Goal: Task Accomplishment & Management: Use online tool/utility

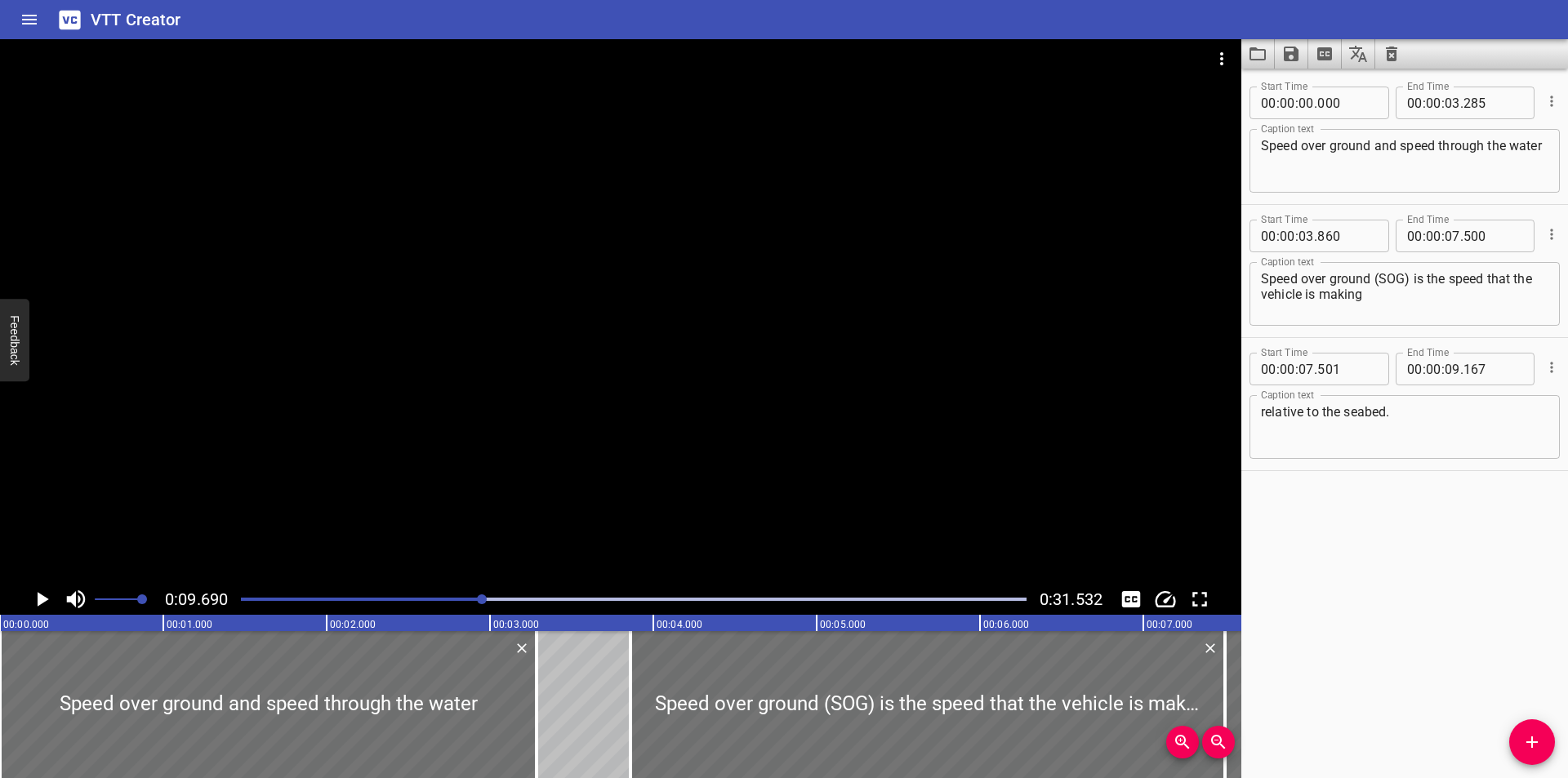
scroll to position [0, 1583]
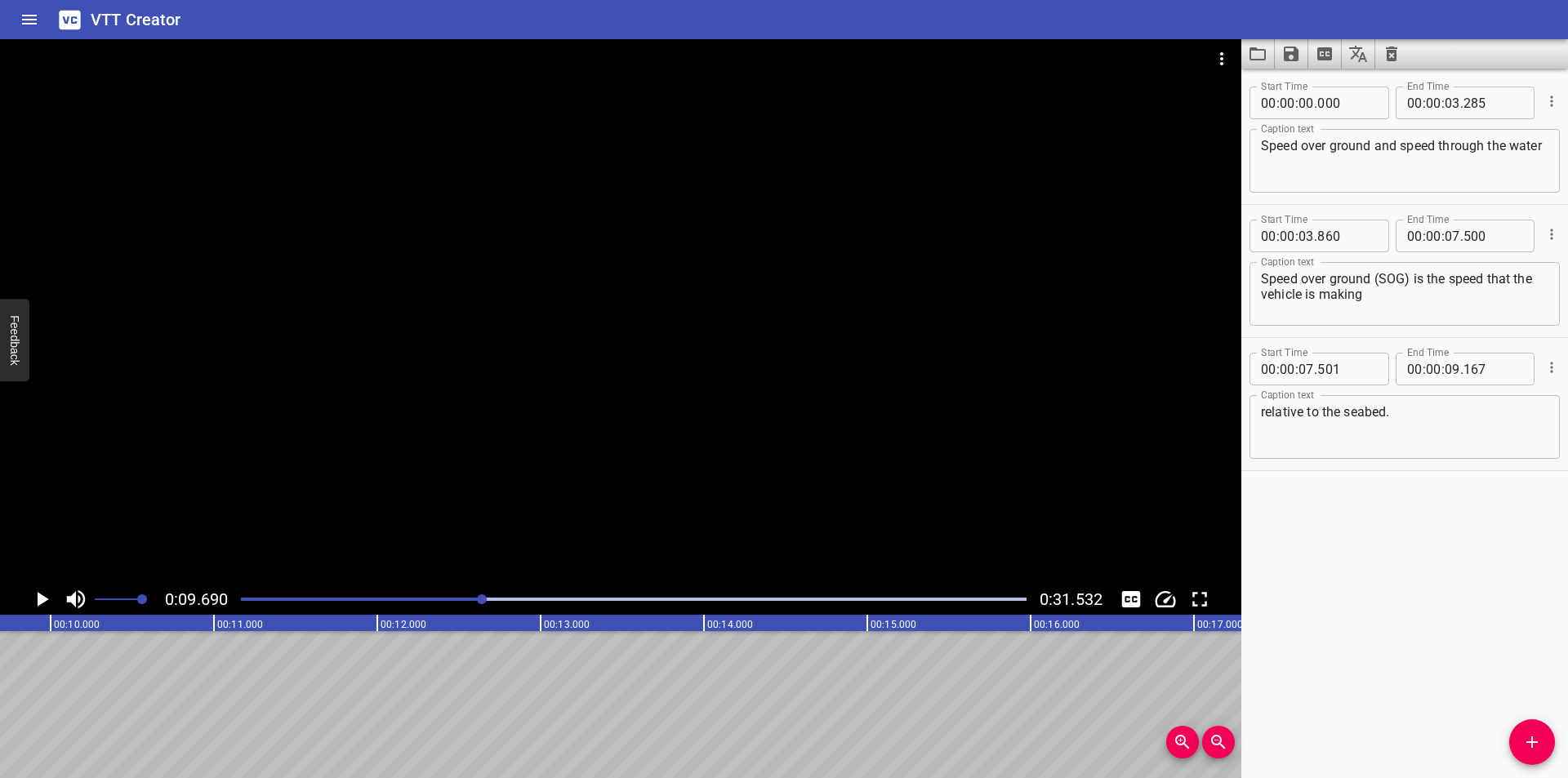
drag, startPoint x: 509, startPoint y: 420, endPoint x: 526, endPoint y: 426, distance: 18.0
click at [519, 426] on div at bounding box center [620, 311] width 1241 height 545
click at [447, 595] on div at bounding box center [633, 599] width 806 height 23
click at [414, 600] on div "Play progress" at bounding box center [80, 599] width 786 height 3
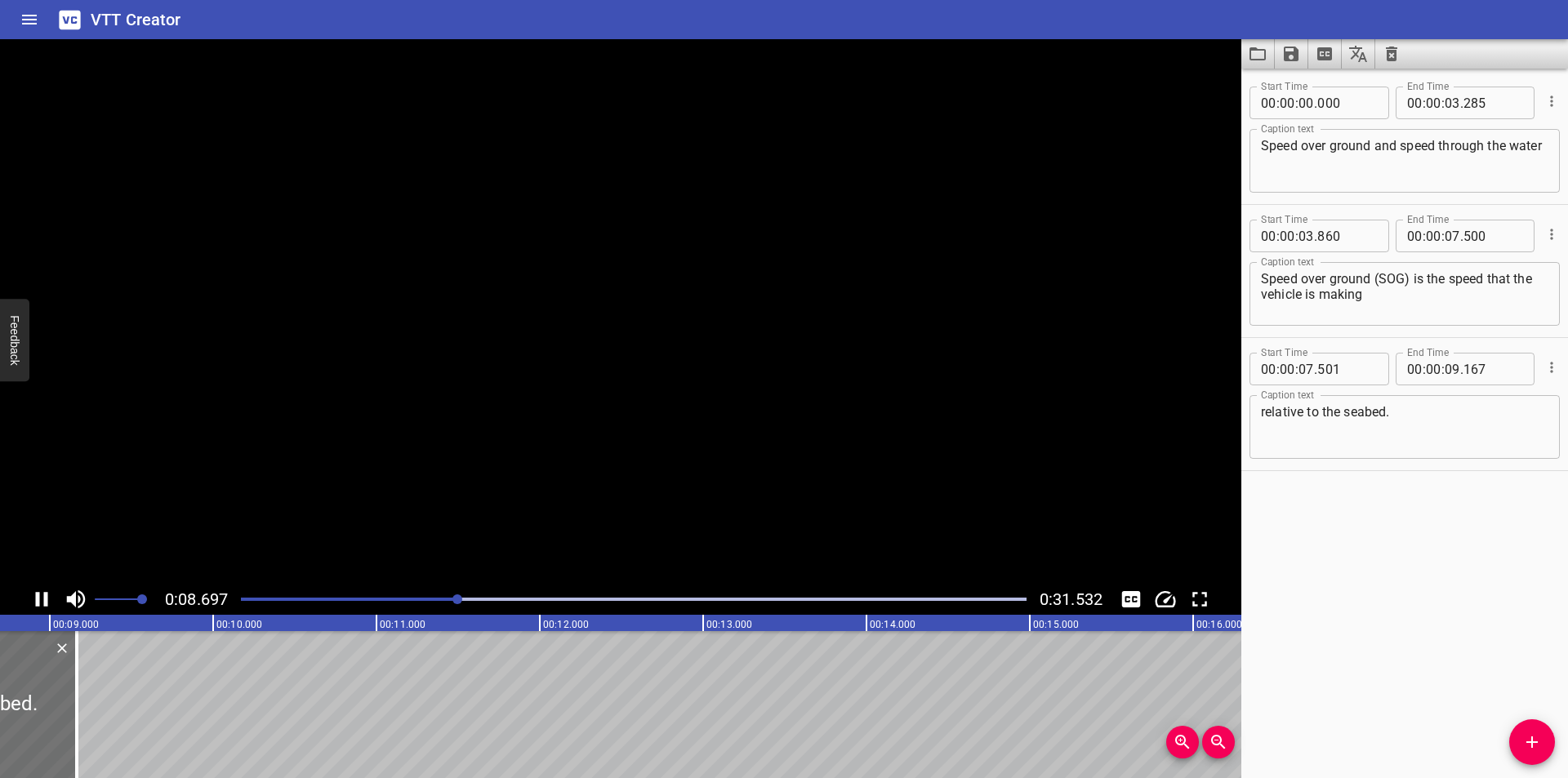
scroll to position [0, 1454]
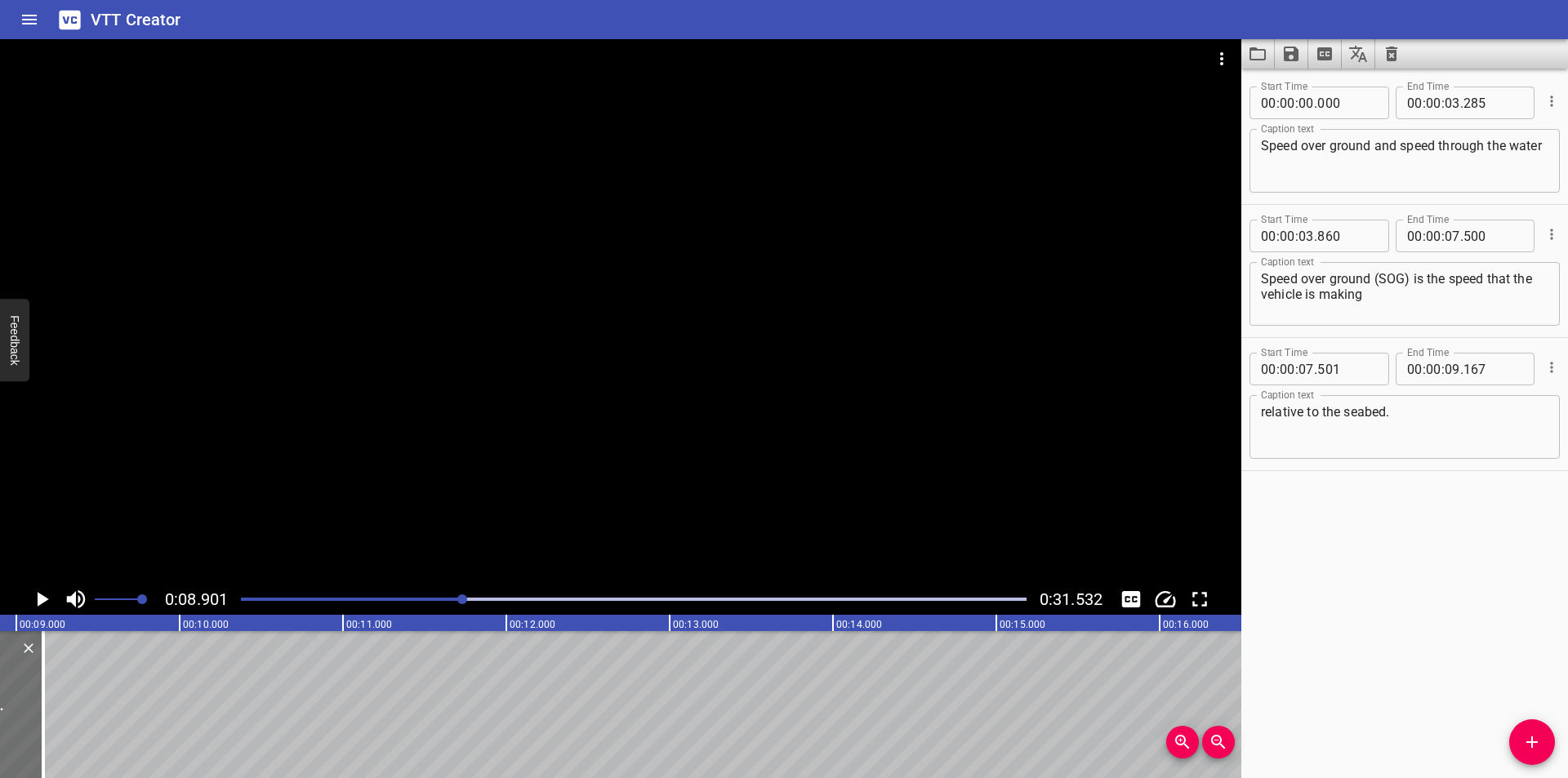
click at [1545, 736] on span "Add Cue" at bounding box center [1532, 742] width 45 height 20
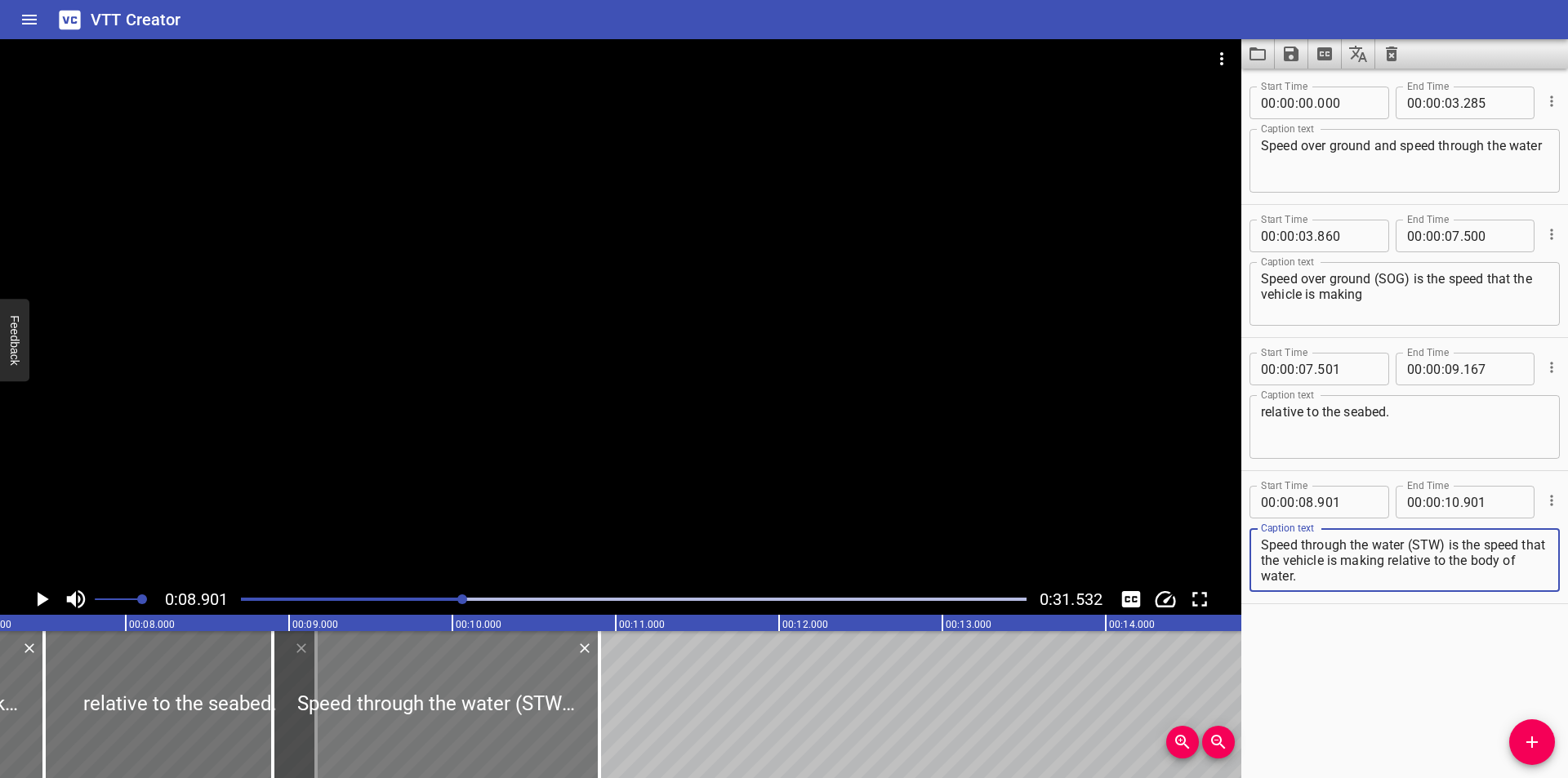
type textarea "Speed through the water (STW) is the speed that the vehicle is making relative …"
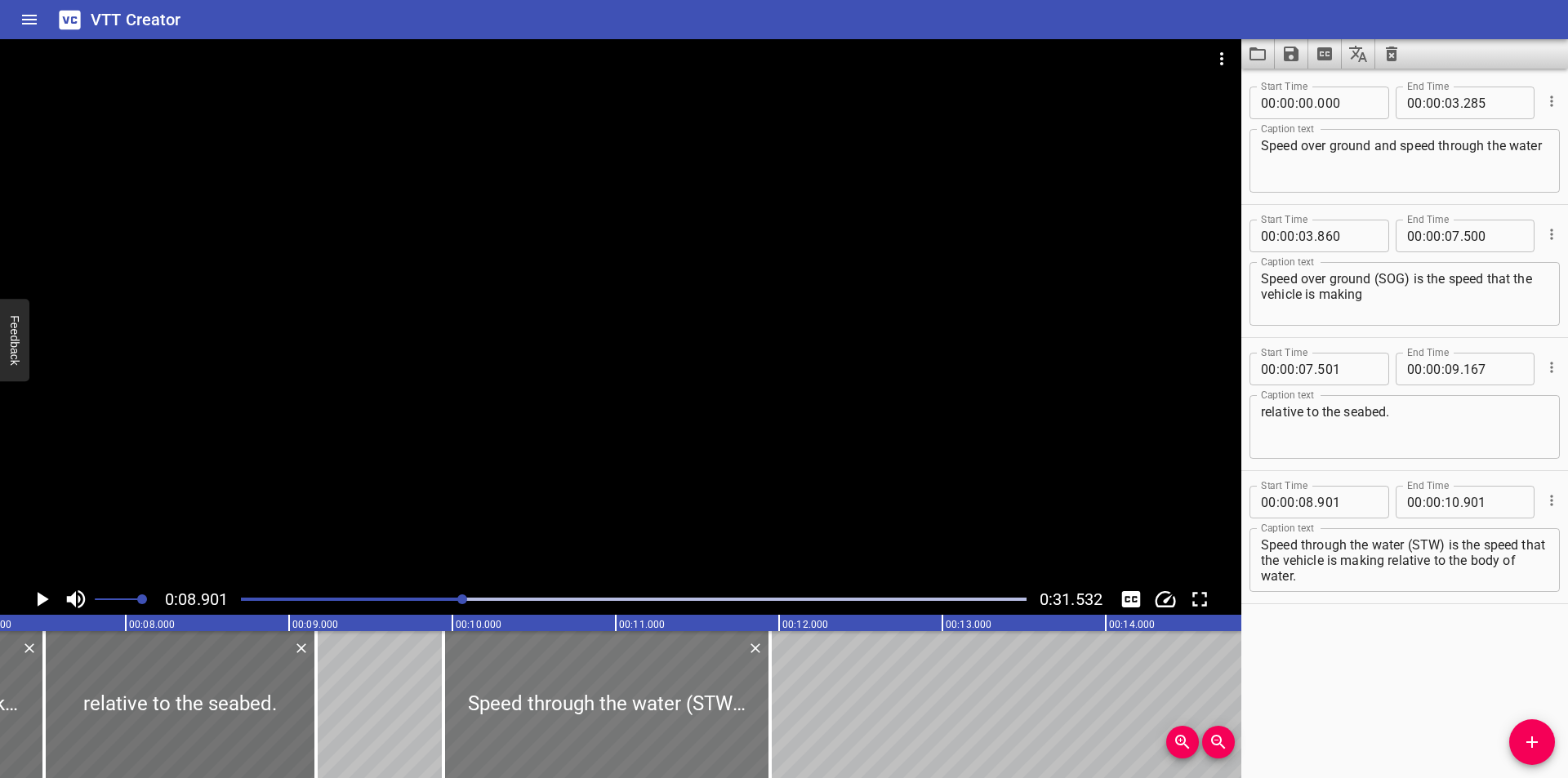
drag, startPoint x: 381, startPoint y: 715, endPoint x: 559, endPoint y: 706, distance: 178.2
click at [553, 706] on div at bounding box center [606, 704] width 327 height 147
type input "09"
type input "956"
type input "11"
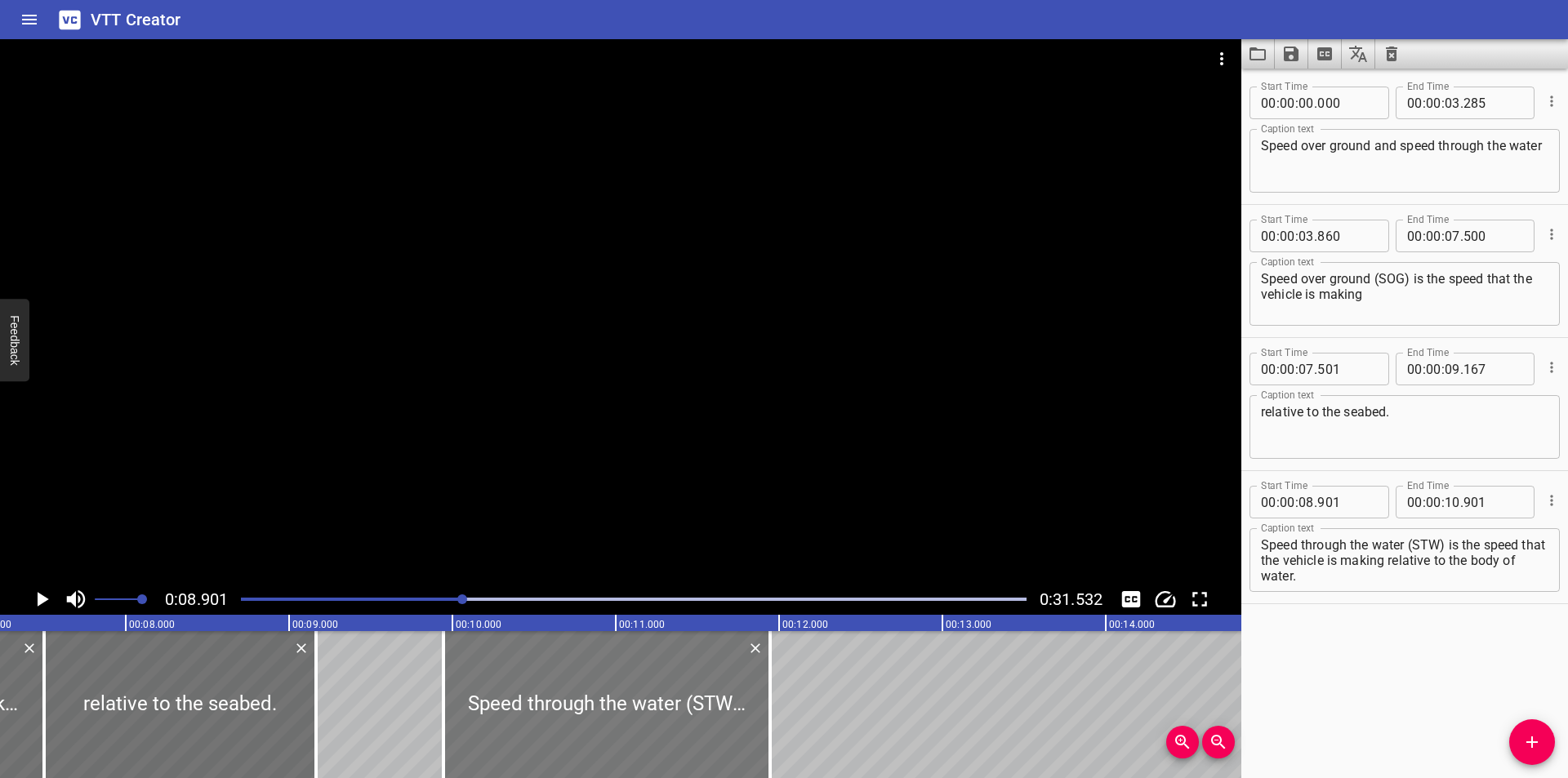
type input "956"
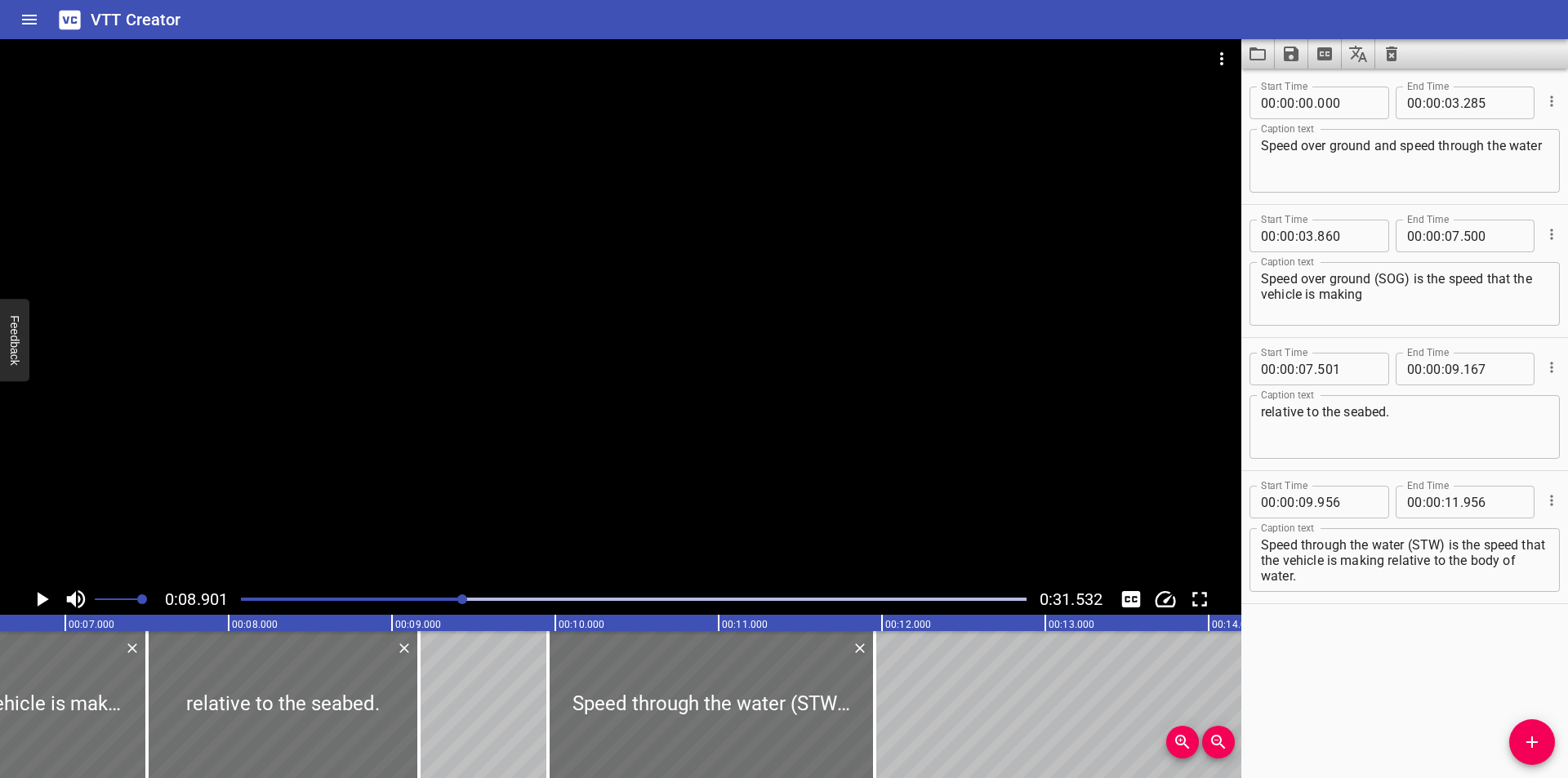
scroll to position [0, 1072]
click at [415, 609] on div at bounding box center [633, 599] width 806 height 23
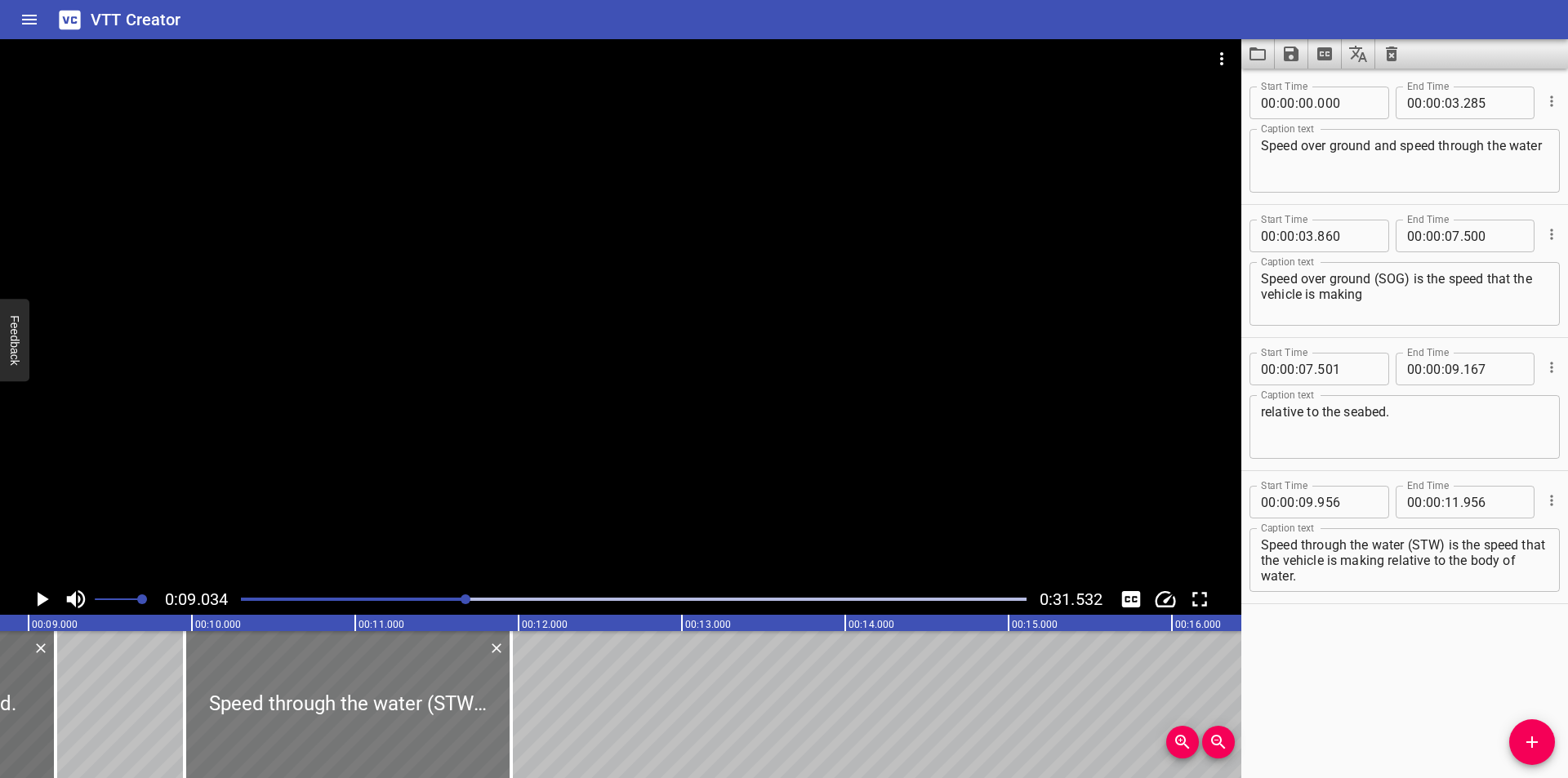
scroll to position [0, 1475]
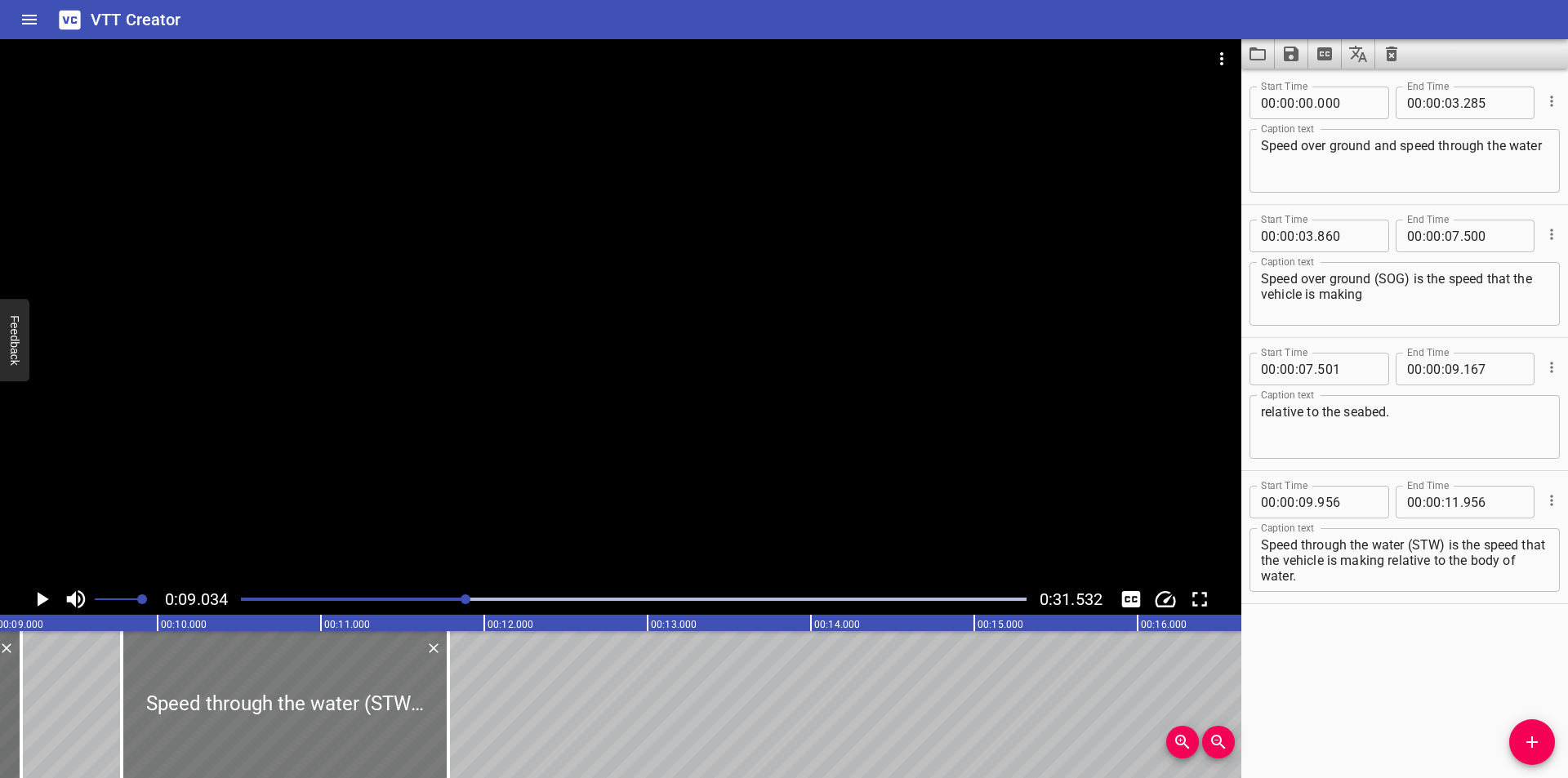
drag, startPoint x: 328, startPoint y: 717, endPoint x: 310, endPoint y: 720, distance: 18.2
click at [310, 720] on div at bounding box center [284, 704] width 327 height 147
type input "781"
drag, startPoint x: 313, startPoint y: 721, endPoint x: 308, endPoint y: 735, distance: 14.9
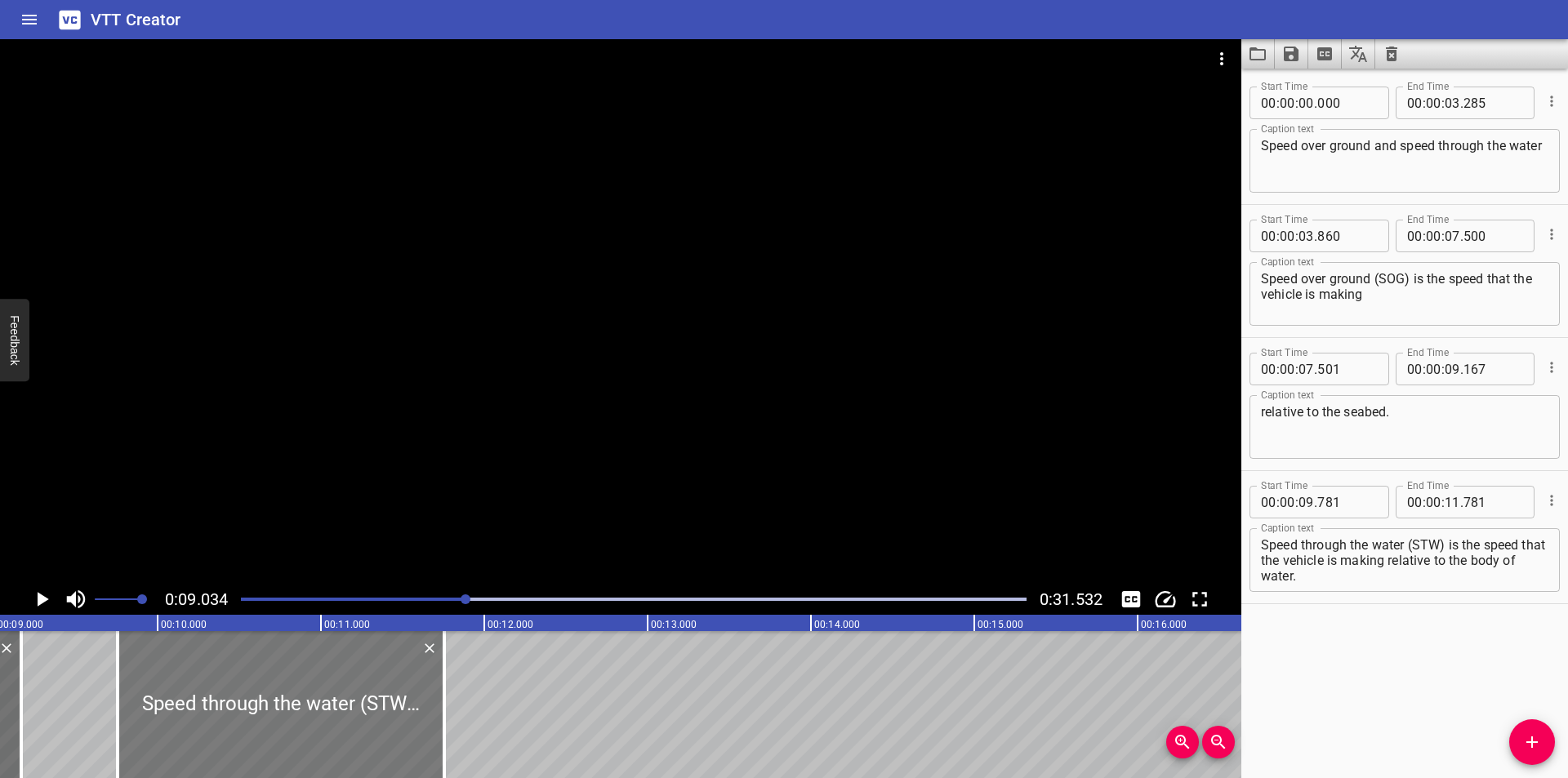
click at [308, 735] on div at bounding box center [280, 704] width 327 height 147
type input "756"
click at [492, 473] on div at bounding box center [620, 311] width 1241 height 545
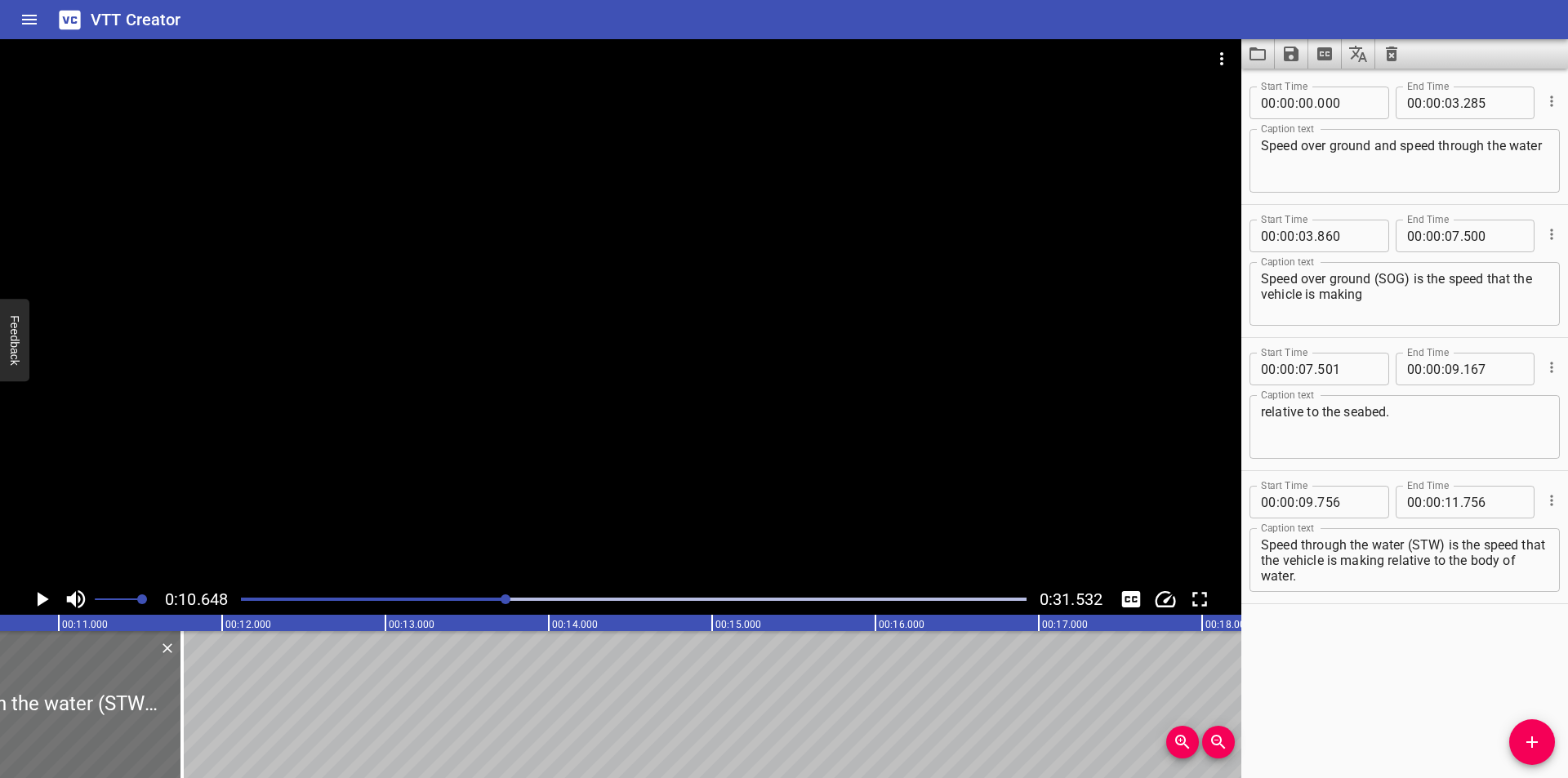
scroll to position [0, 1739]
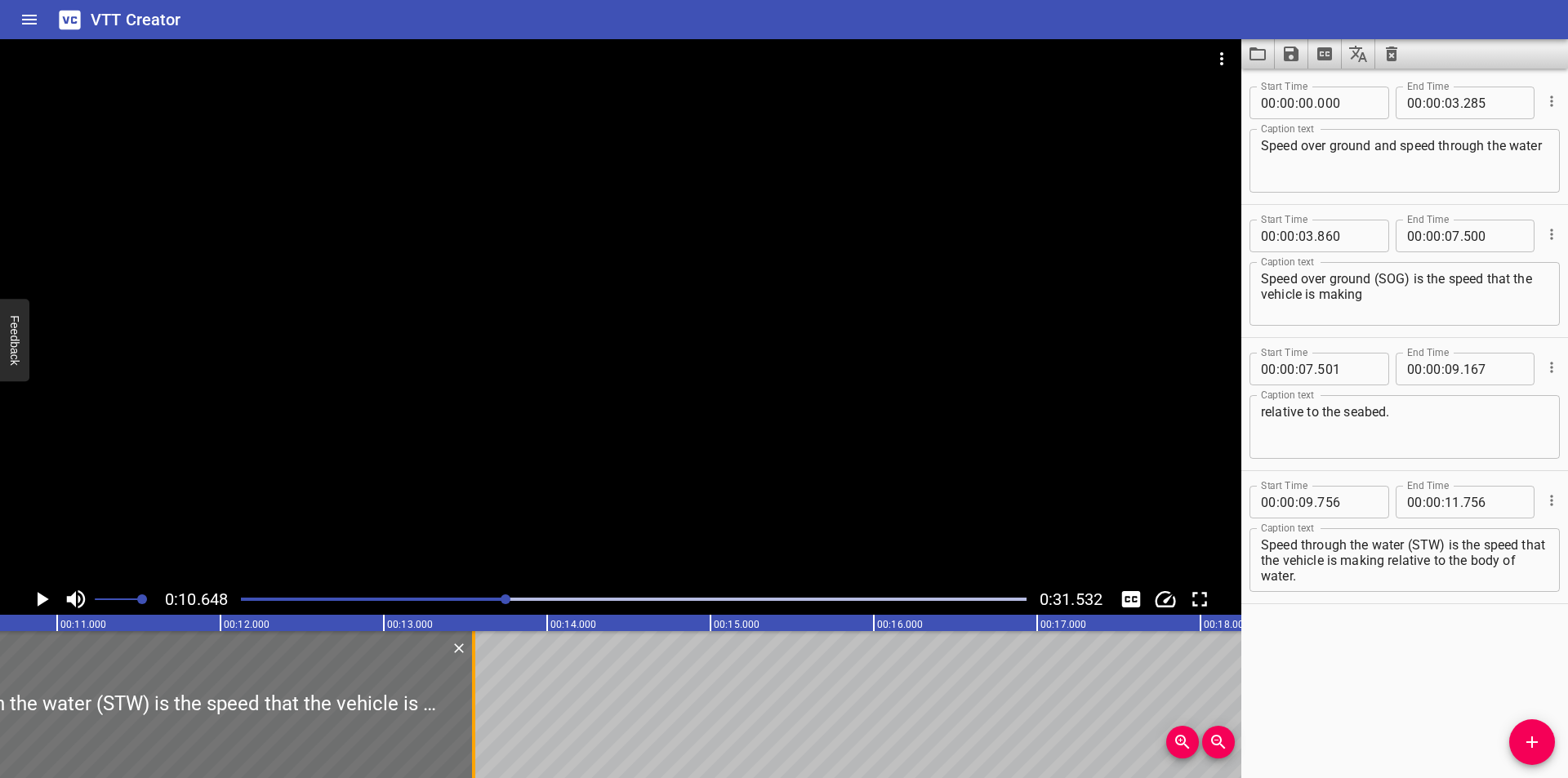
drag, startPoint x: 180, startPoint y: 741, endPoint x: 474, endPoint y: 723, distance: 294.6
click at [474, 723] on div at bounding box center [474, 704] width 3 height 147
type input "13"
type input "551"
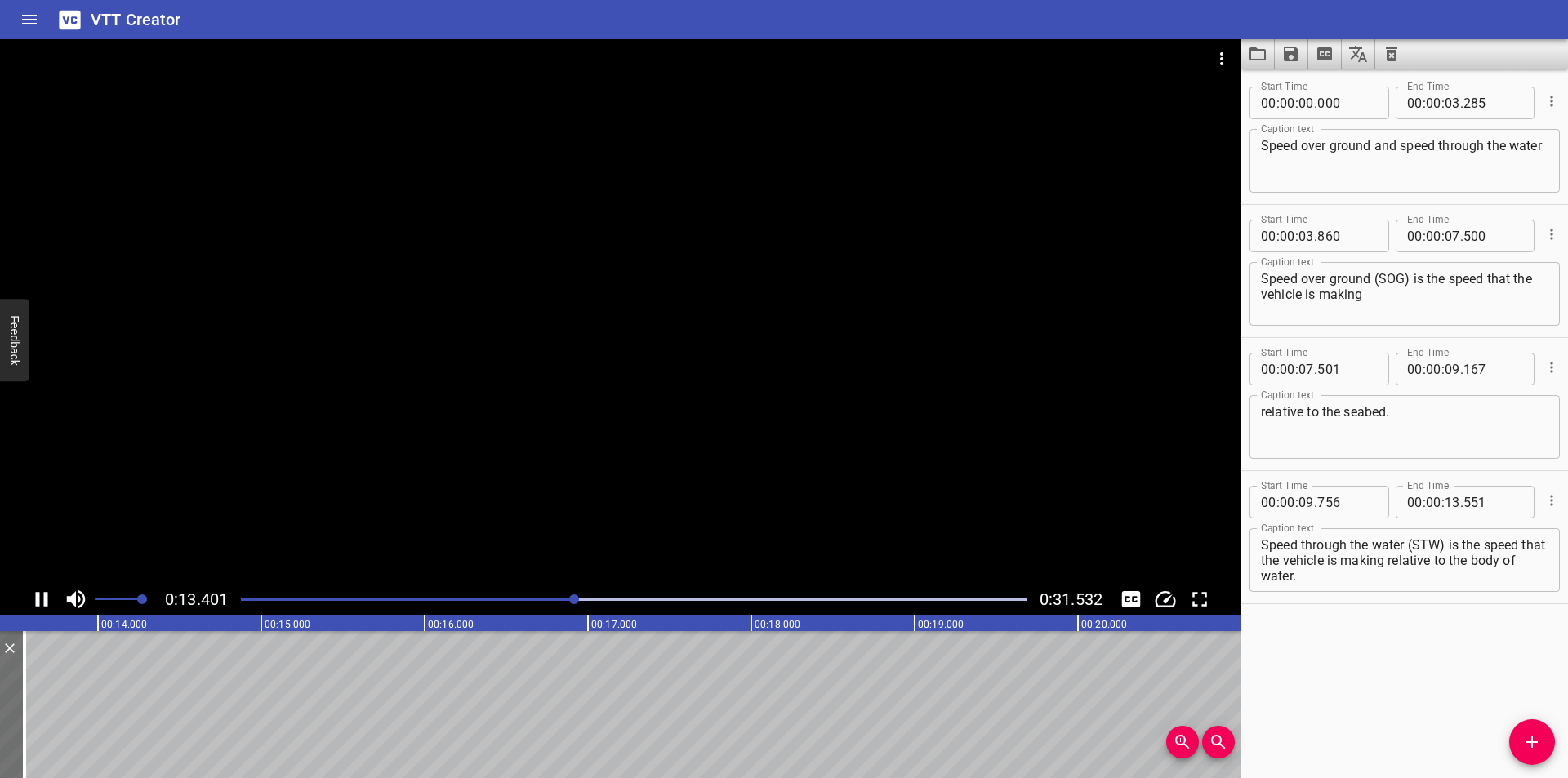
scroll to position [0, 2225]
click at [538, 602] on div at bounding box center [633, 599] width 806 height 23
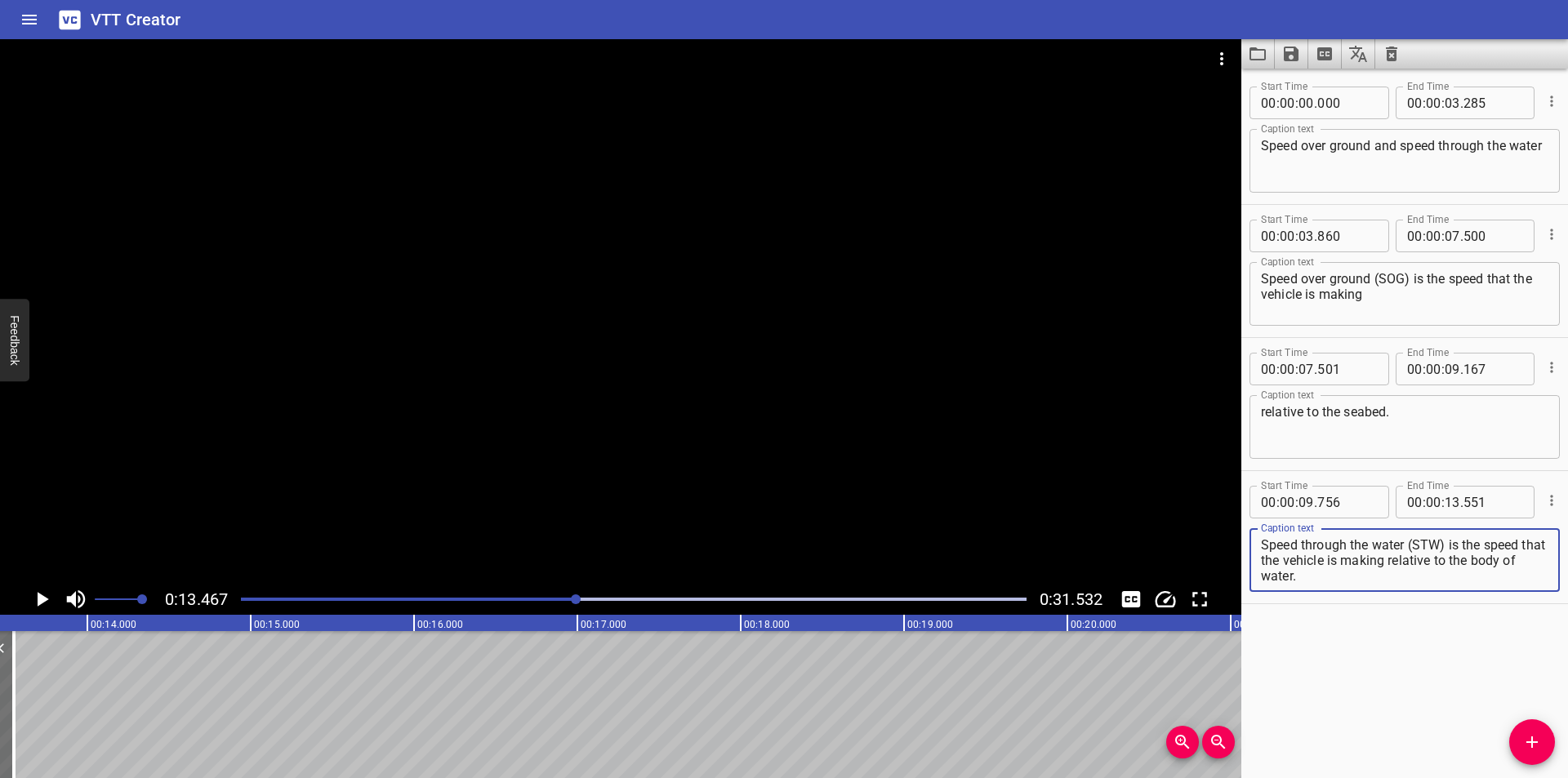
drag, startPoint x: 1402, startPoint y: 573, endPoint x: 1415, endPoint y: 566, distance: 14.8
click at [1415, 566] on textarea "Speed through the water (STW) is the speed that the vehicle is making relative …" at bounding box center [1405, 561] width 288 height 46
type textarea "Speed through the water (STW) is the speed that the vehicle is making"
click at [1546, 745] on span "Add Cue" at bounding box center [1532, 742] width 45 height 20
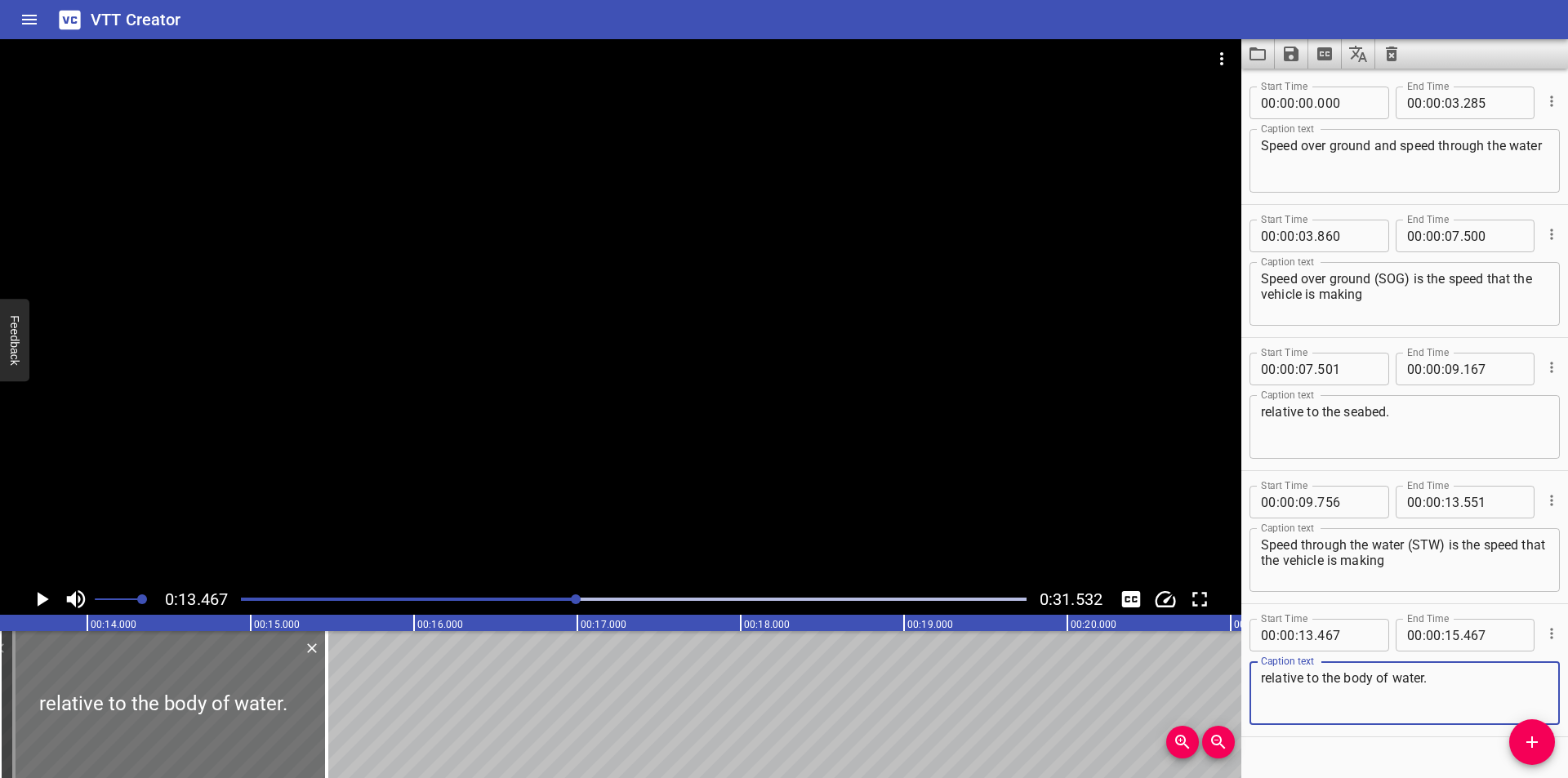
type textarea "relative to the body of water."
click at [1340, 634] on input "number" at bounding box center [1347, 634] width 60 height 32
type input "552"
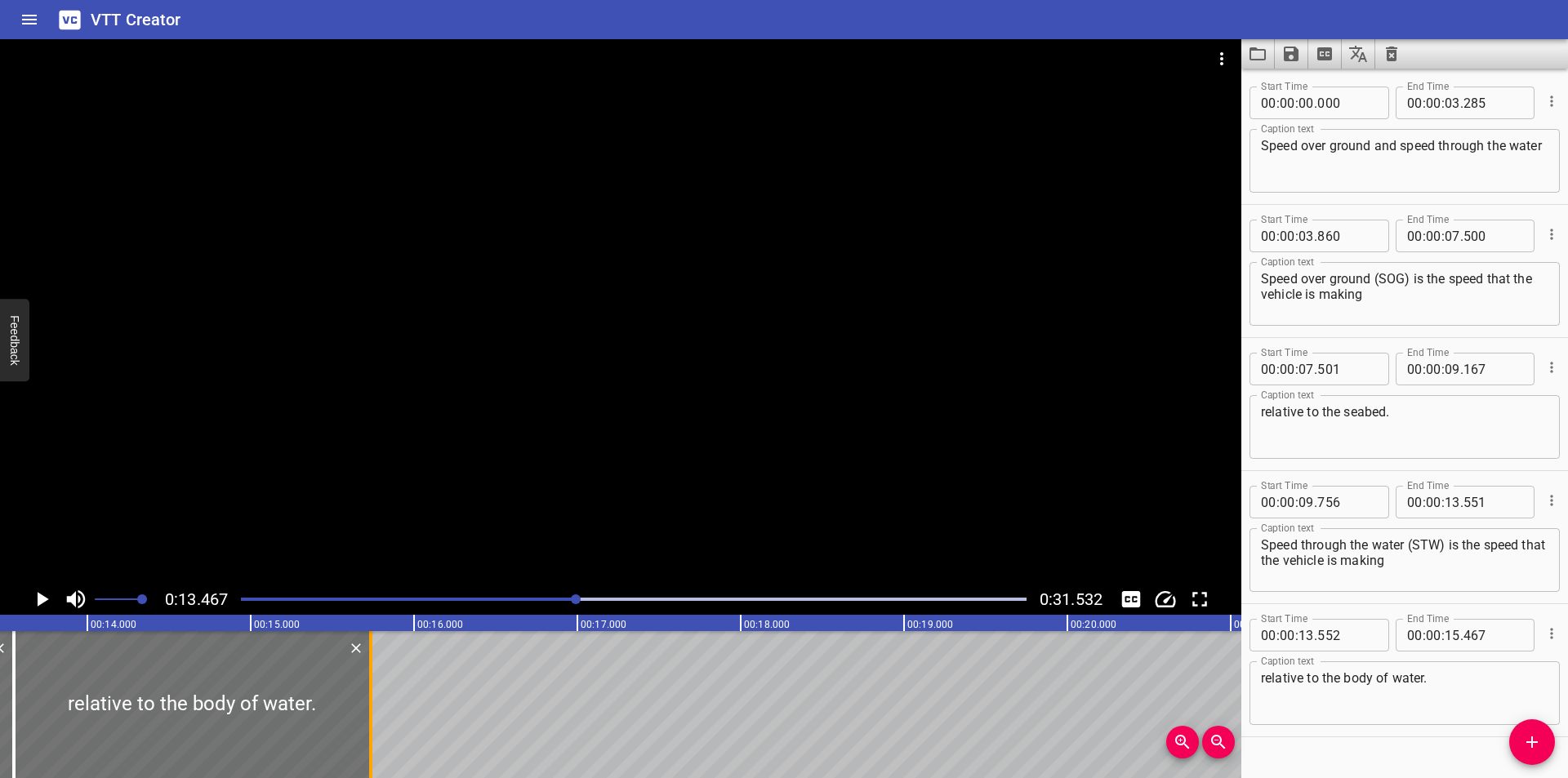
drag, startPoint x: 330, startPoint y: 729, endPoint x: 374, endPoint y: 727, distance: 44.0
click at [374, 727] on div at bounding box center [370, 704] width 17 height 147
type input "737"
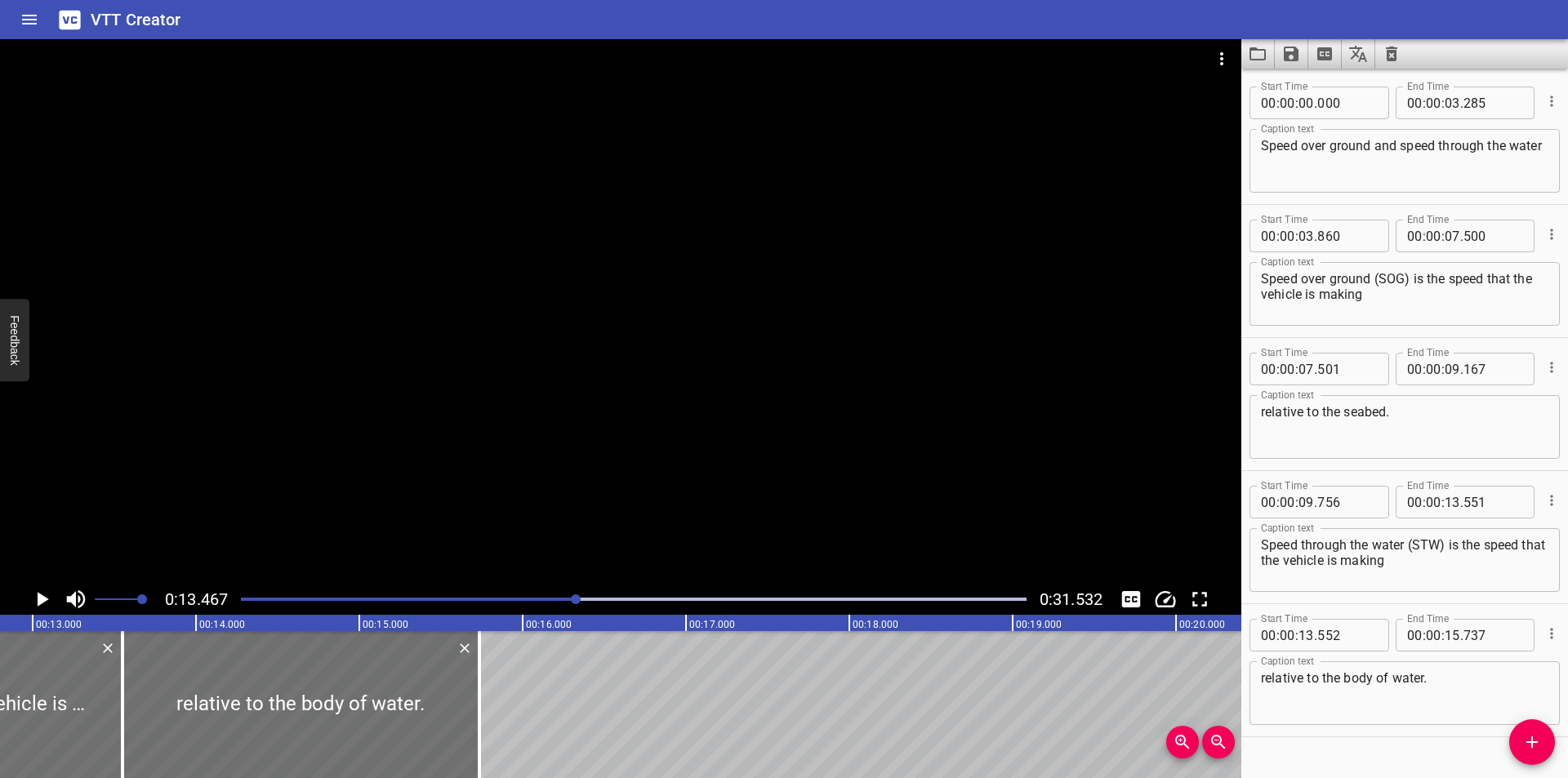
click at [533, 606] on div at bounding box center [633, 599] width 806 height 23
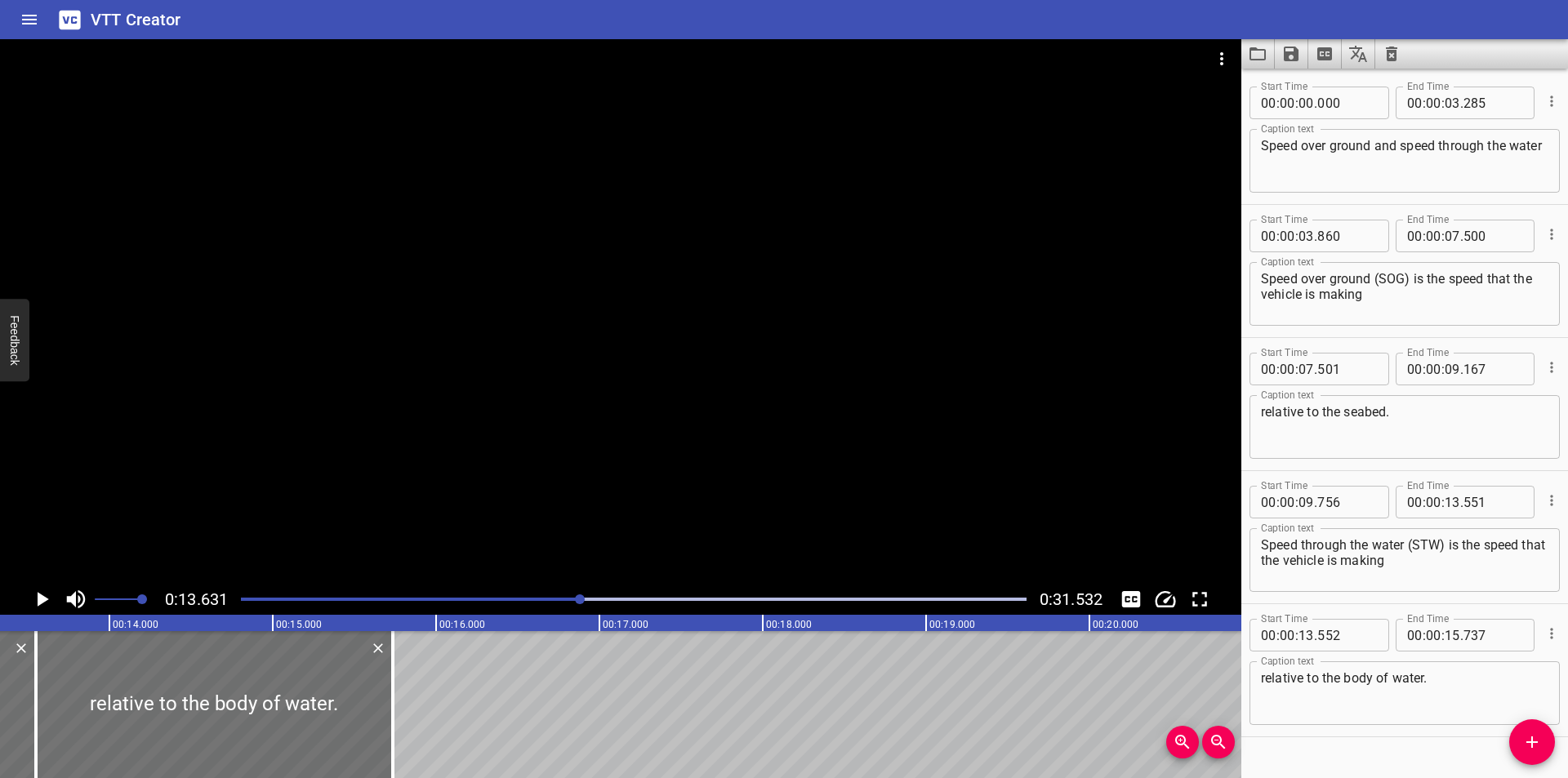
scroll to position [32, 0]
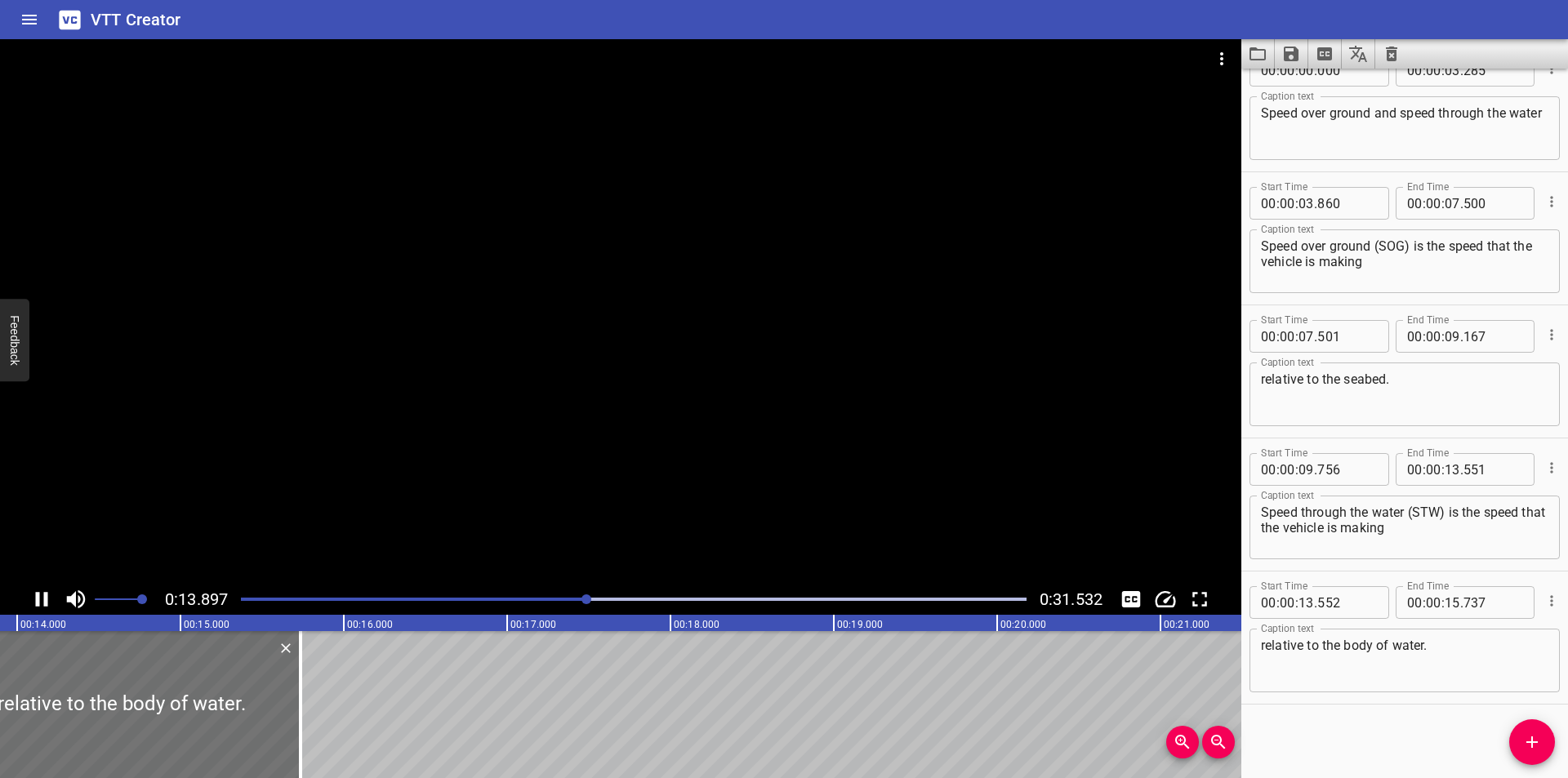
click at [509, 597] on div at bounding box center [633, 599] width 806 height 23
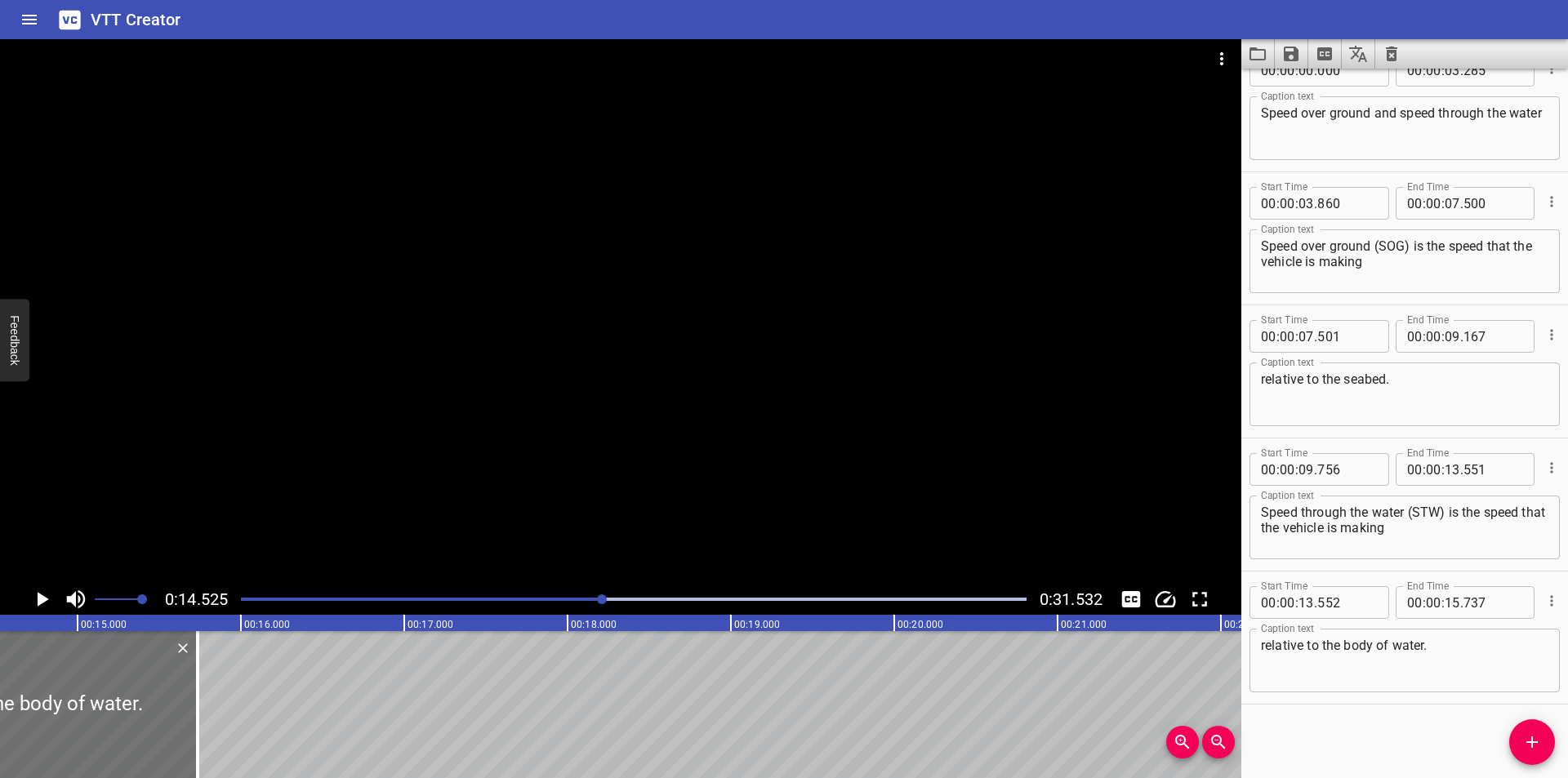
click at [521, 592] on div at bounding box center [633, 599] width 806 height 23
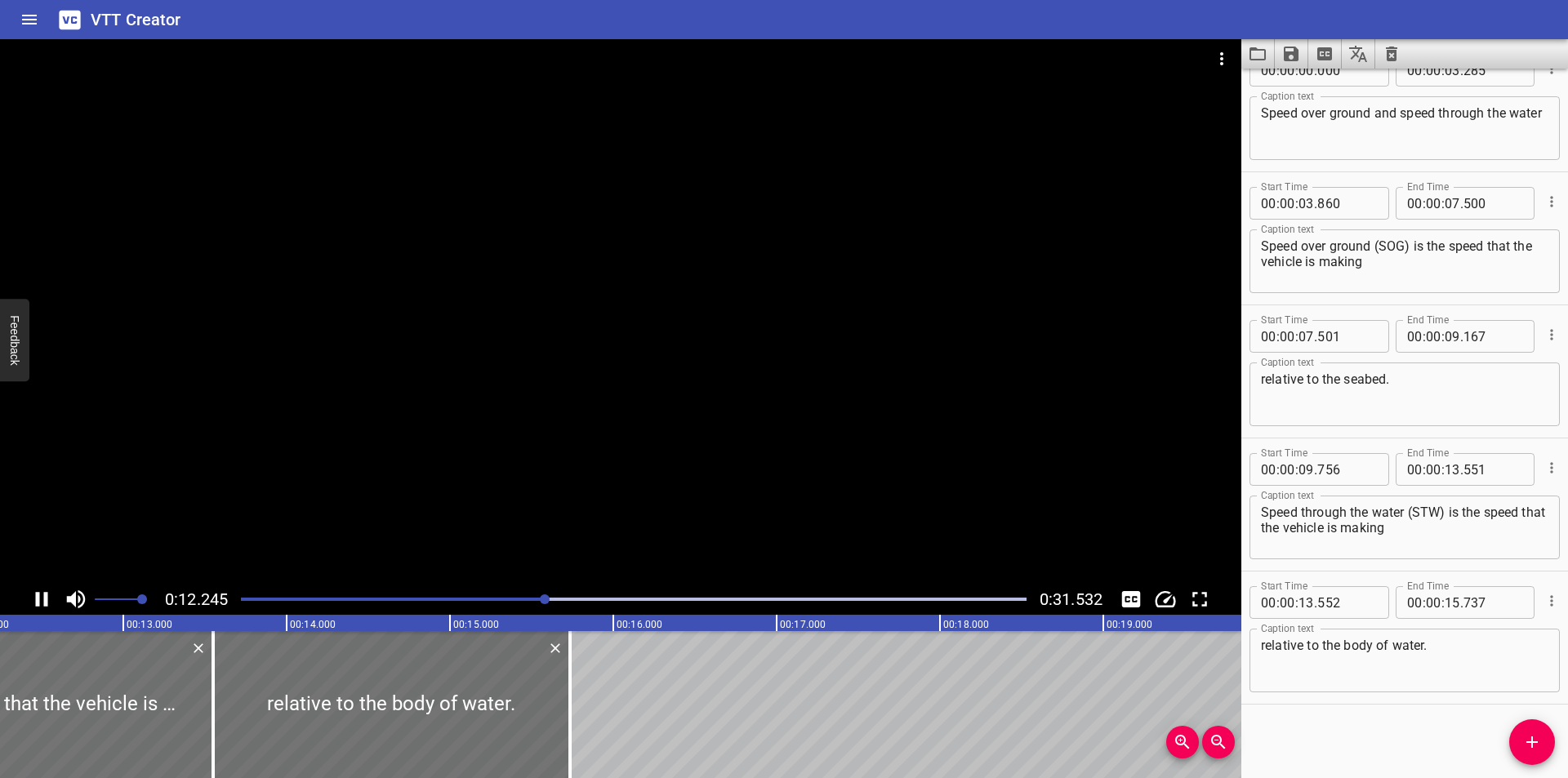
click at [1489, 650] on textarea "relative to the body of water." at bounding box center [1405, 661] width 288 height 46
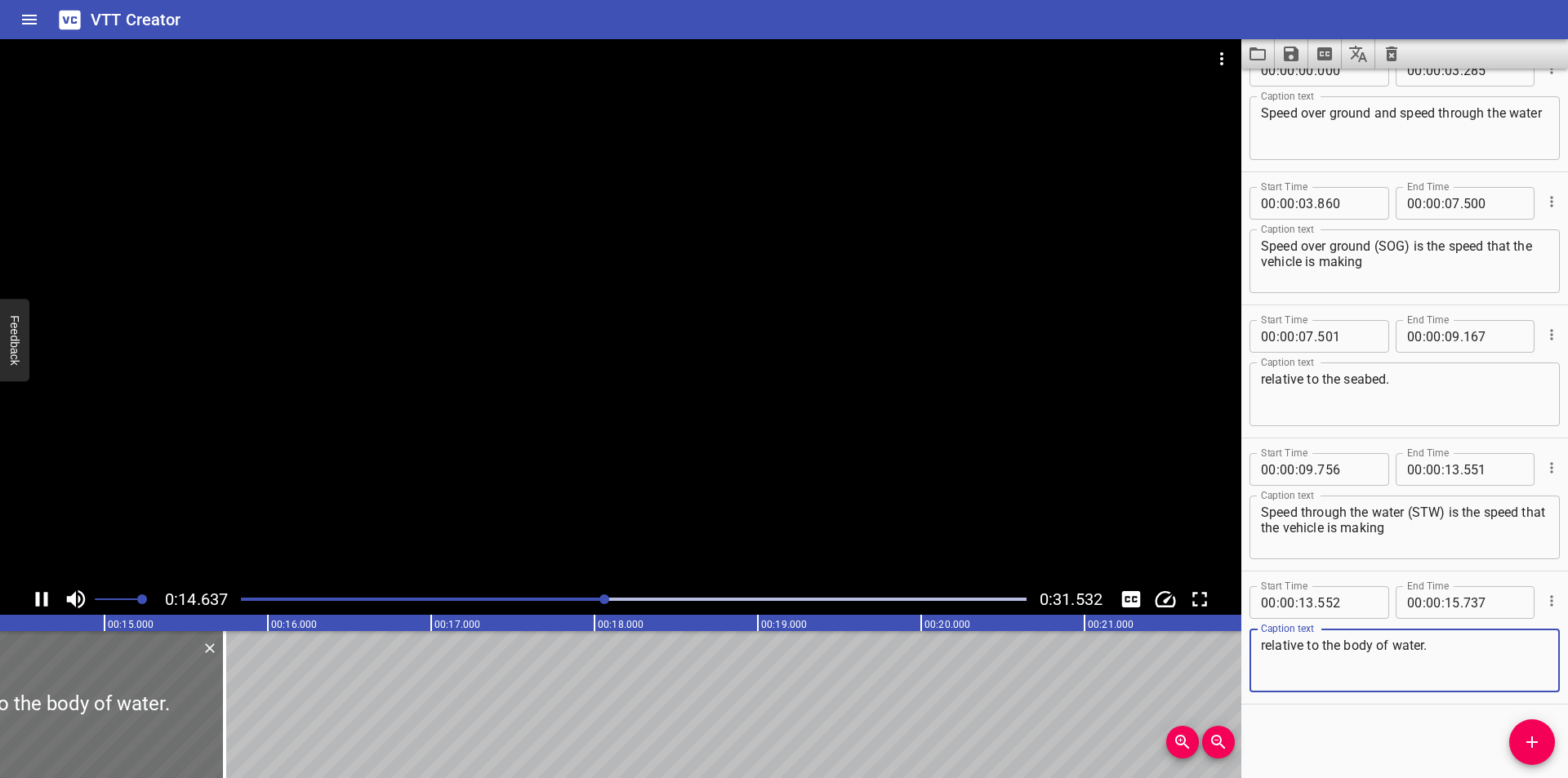
type textarea "relative to the body of water."
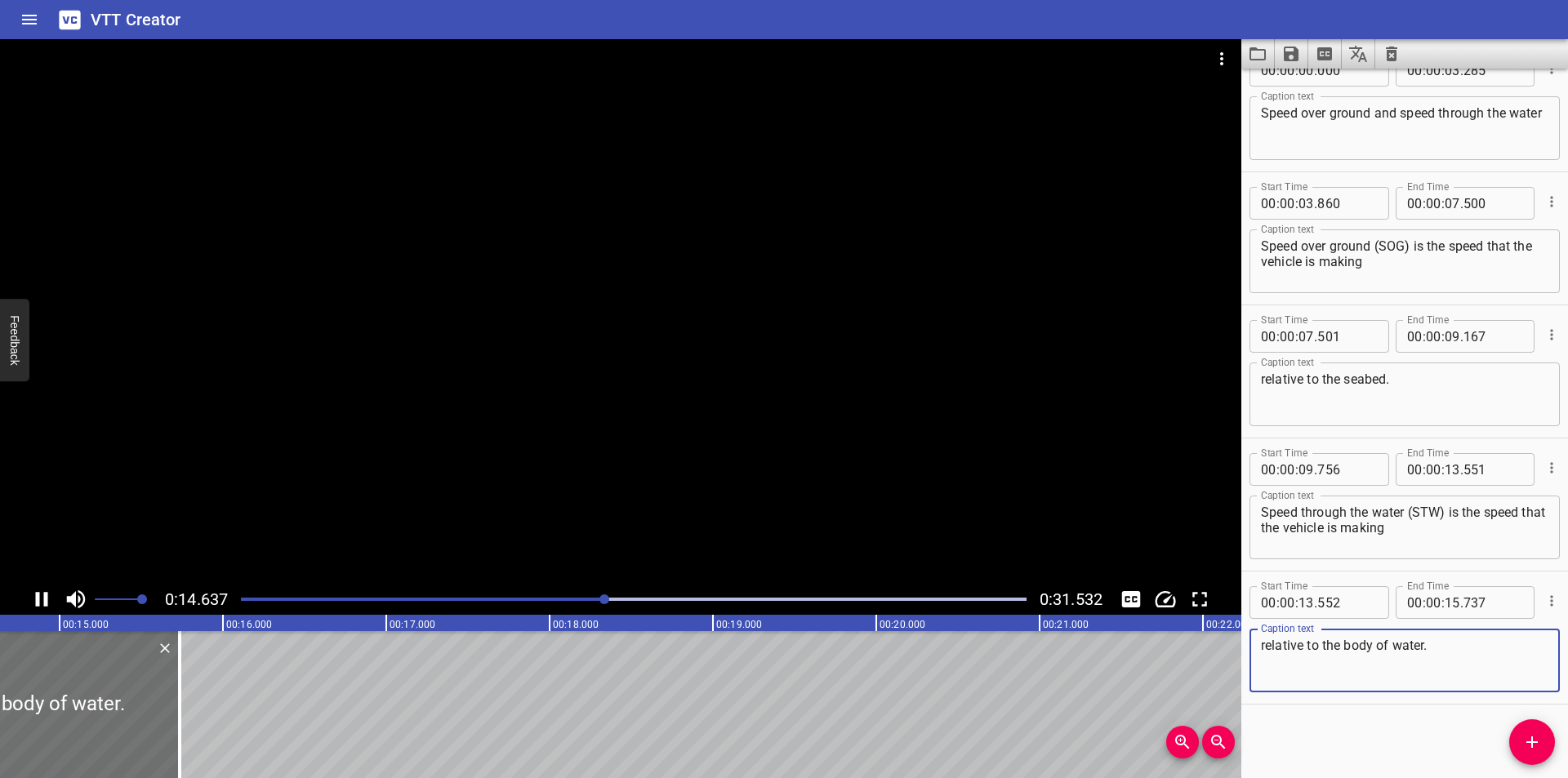
click at [632, 403] on div at bounding box center [620, 311] width 1241 height 545
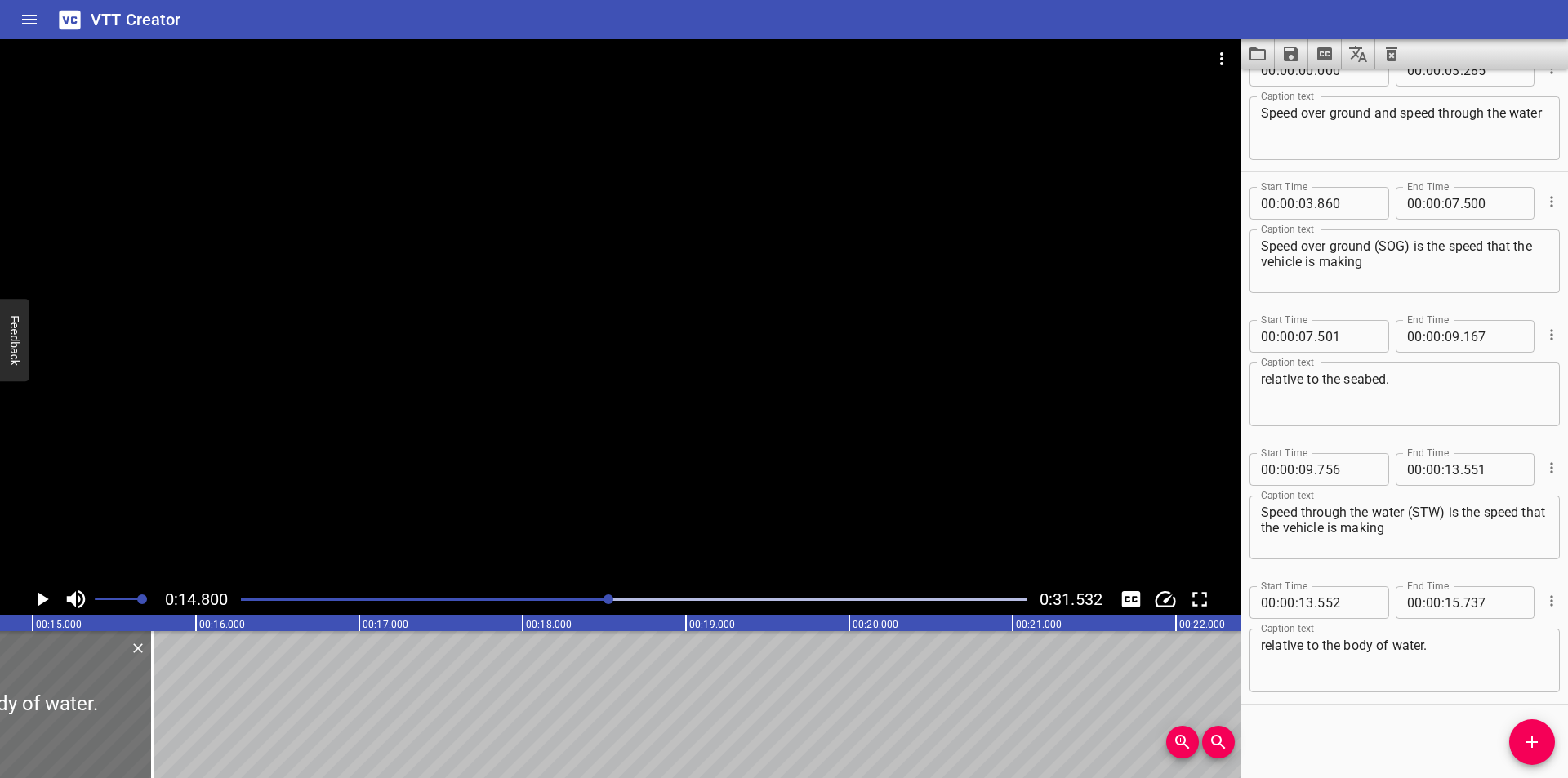
click at [478, 474] on div at bounding box center [620, 311] width 1241 height 545
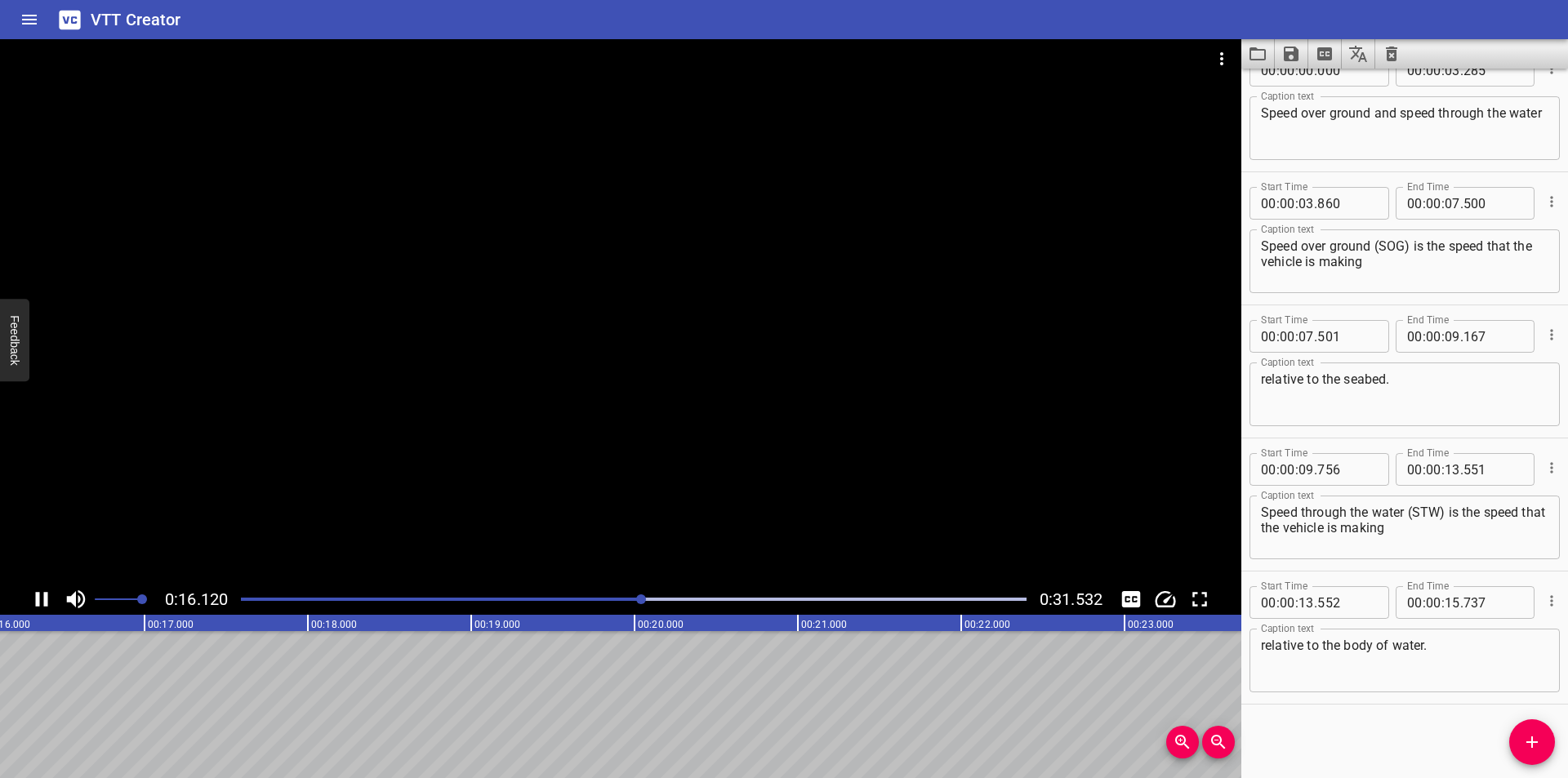
click at [576, 596] on div at bounding box center [633, 599] width 806 height 23
click at [564, 499] on div at bounding box center [620, 311] width 1241 height 545
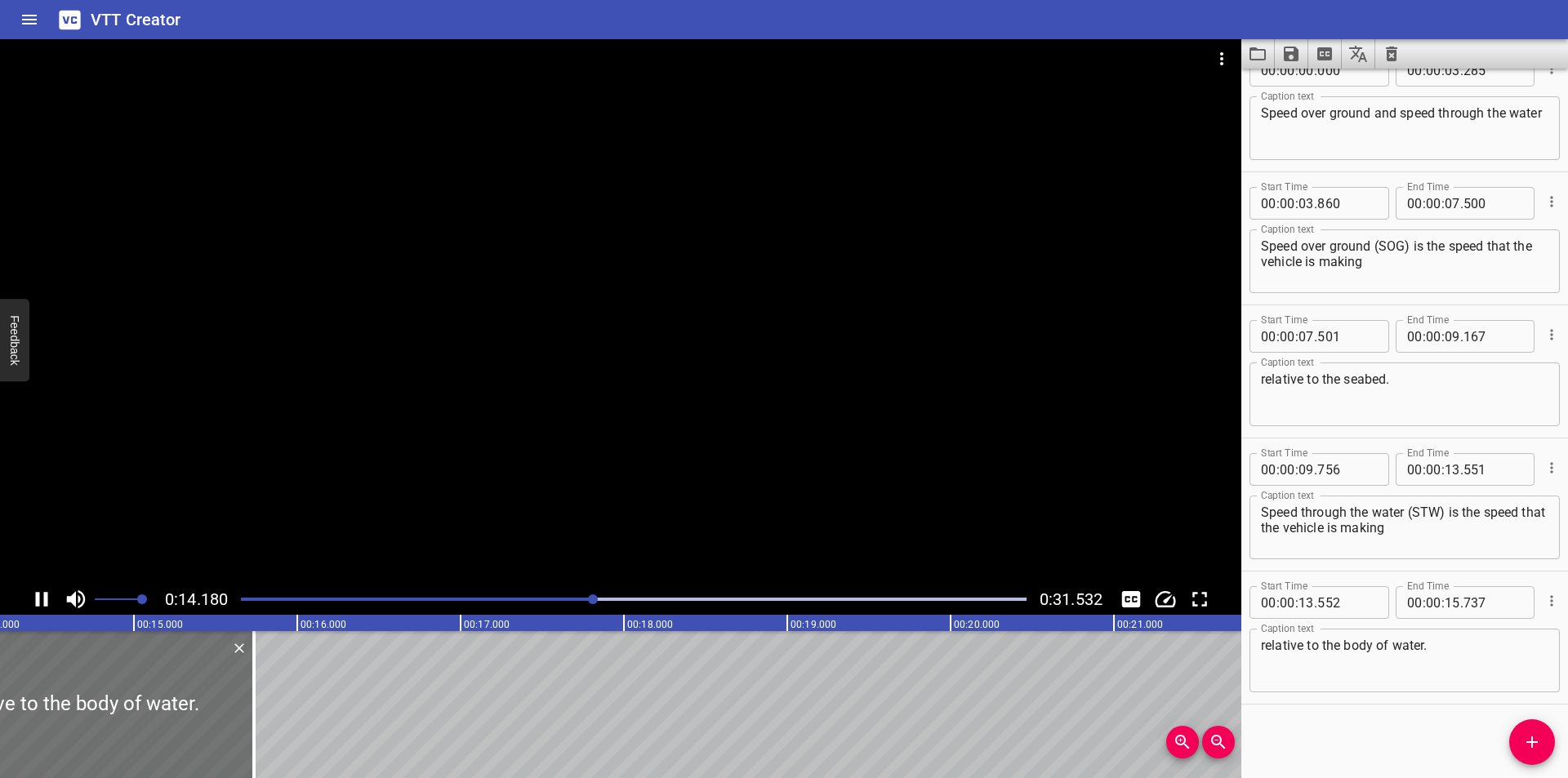
click at [368, 443] on div at bounding box center [620, 311] width 1241 height 545
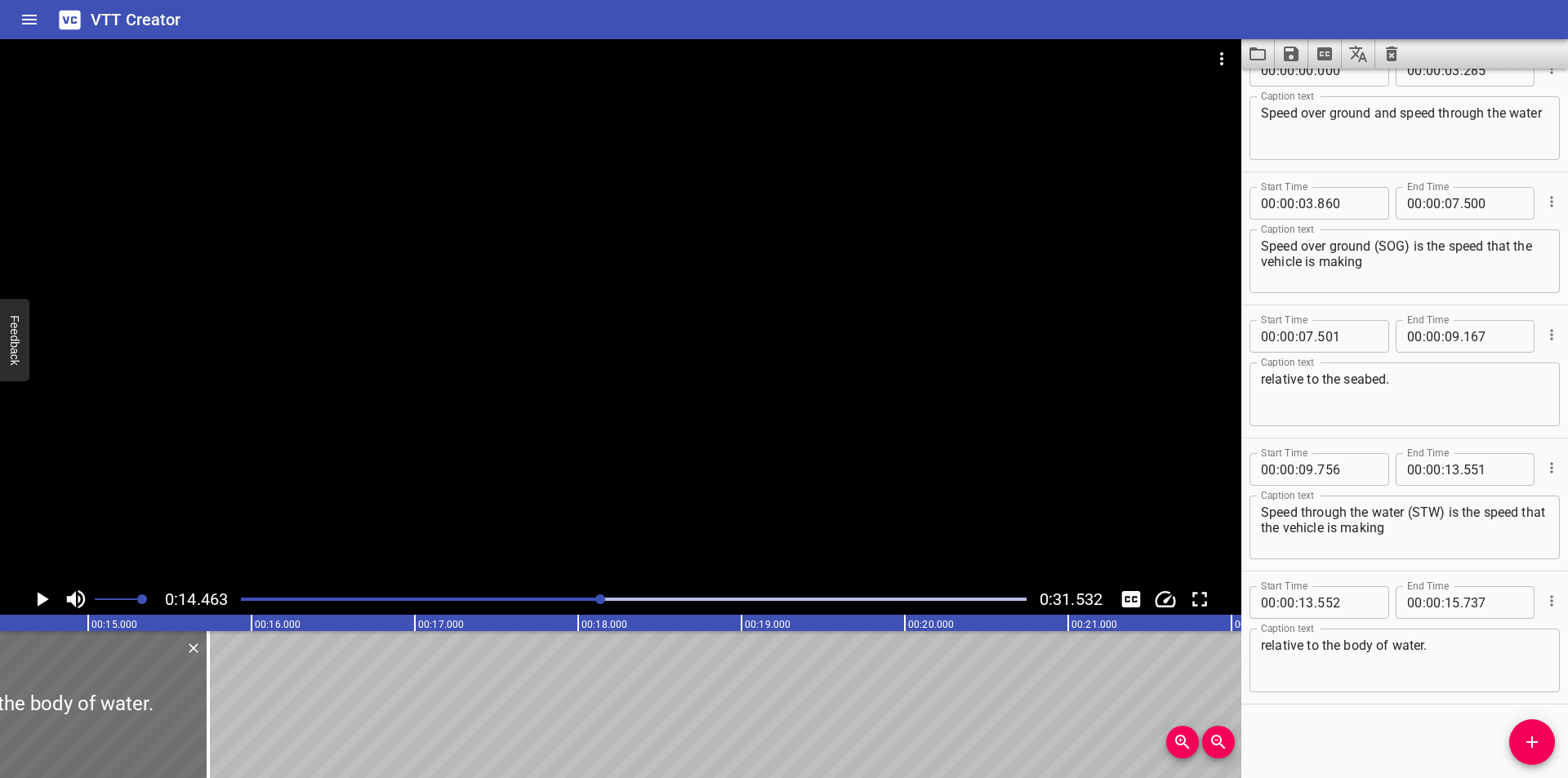
scroll to position [0, 2363]
click at [209, 685] on div at bounding box center [209, 704] width 3 height 147
type input "747"
click at [385, 409] on div at bounding box center [620, 311] width 1241 height 545
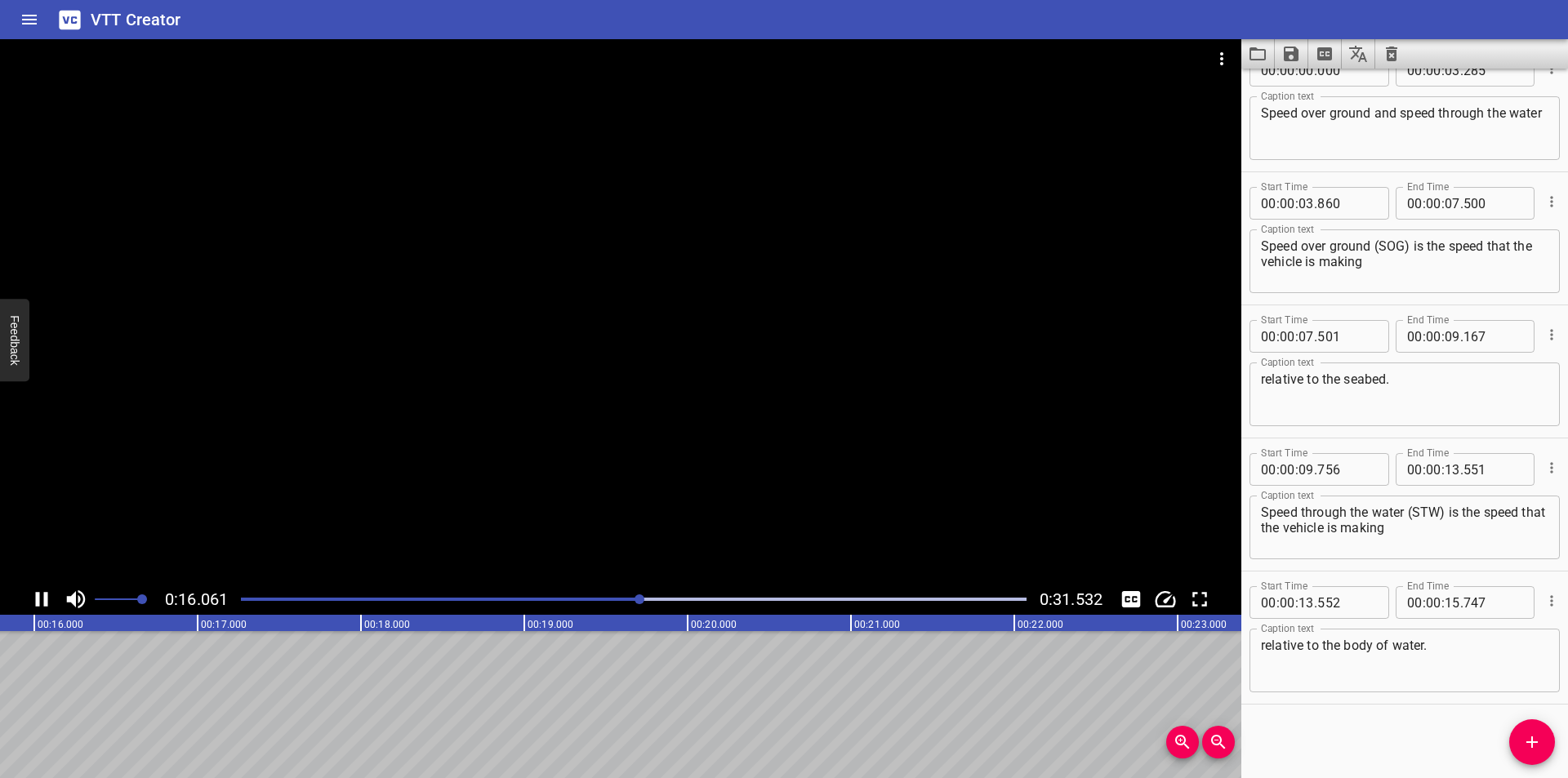
drag, startPoint x: 399, startPoint y: 405, endPoint x: 939, endPoint y: 418, distance: 540.2
click at [404, 405] on div at bounding box center [620, 311] width 1241 height 545
click at [1520, 729] on button "Add Cue" at bounding box center [1532, 742] width 45 height 45
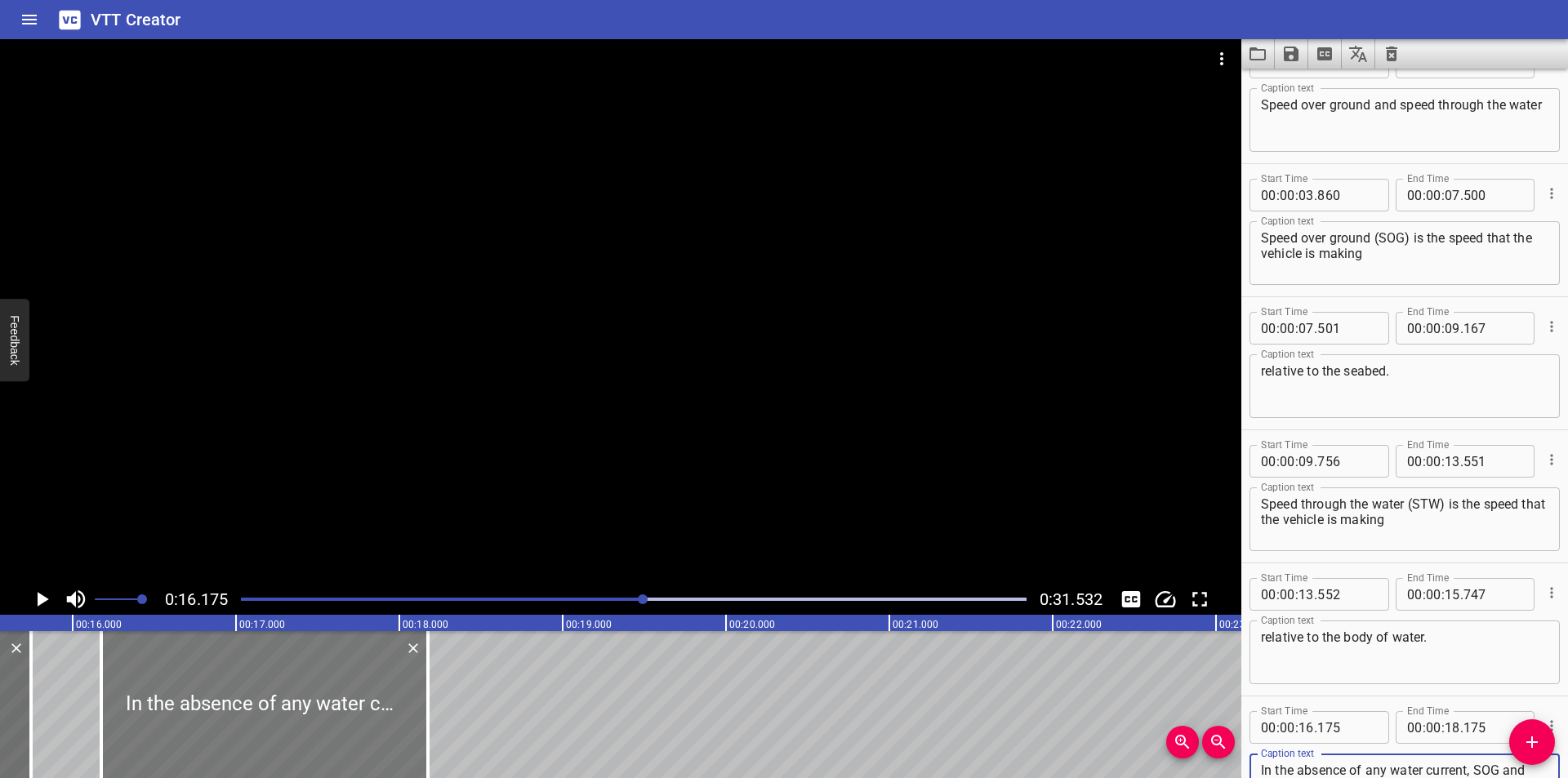
scroll to position [0, 2532]
type textarea "In the absence of any water current, SOG and STW will be the same."
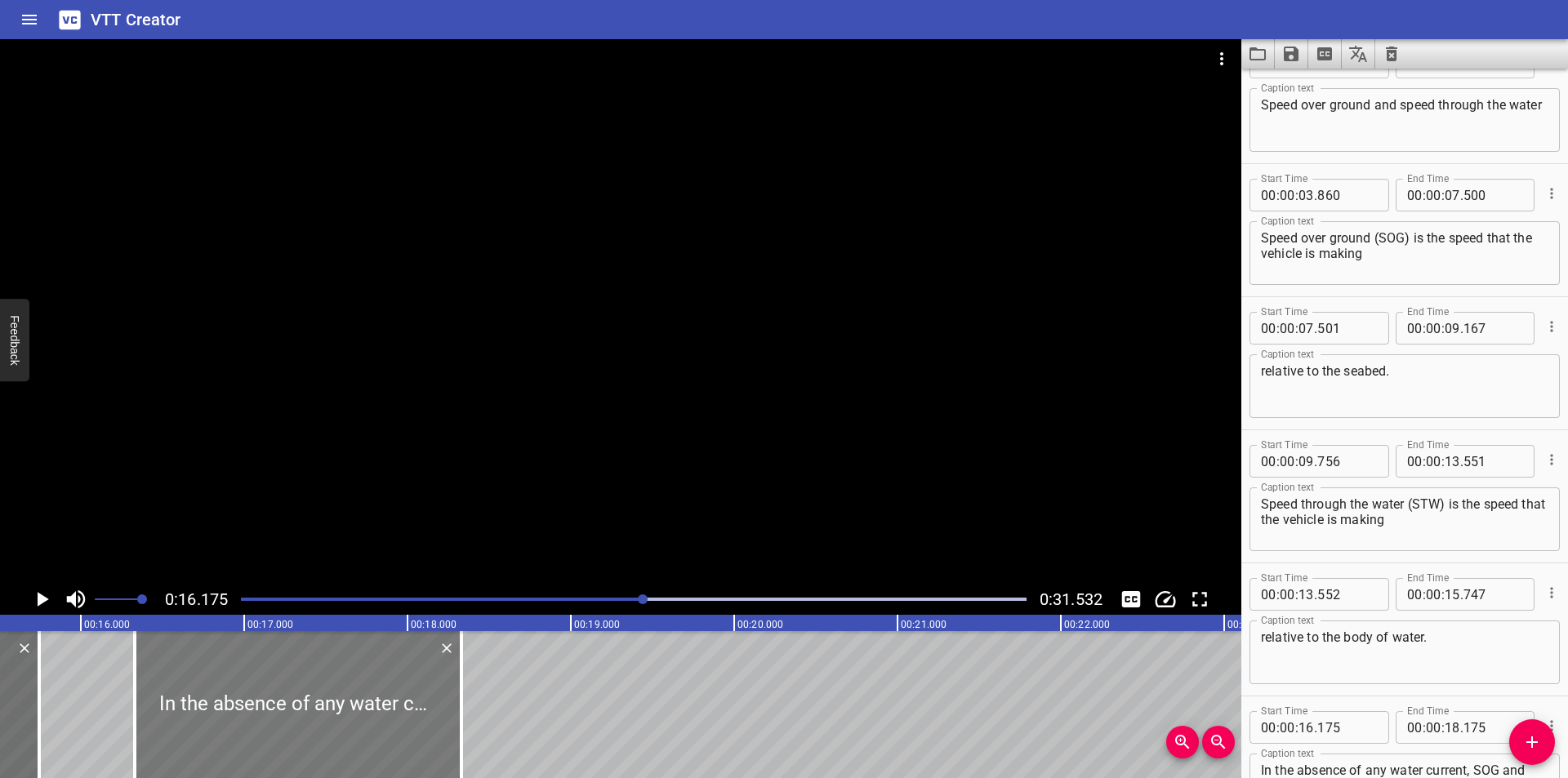
drag, startPoint x: 399, startPoint y: 691, endPoint x: 423, endPoint y: 708, distance: 29.4
click at [423, 708] on div at bounding box center [298, 704] width 327 height 147
type input "330"
drag, startPoint x: 463, startPoint y: 732, endPoint x: 500, endPoint y: 734, distance: 37.1
click at [500, 734] on div at bounding box center [498, 704] width 17 height 147
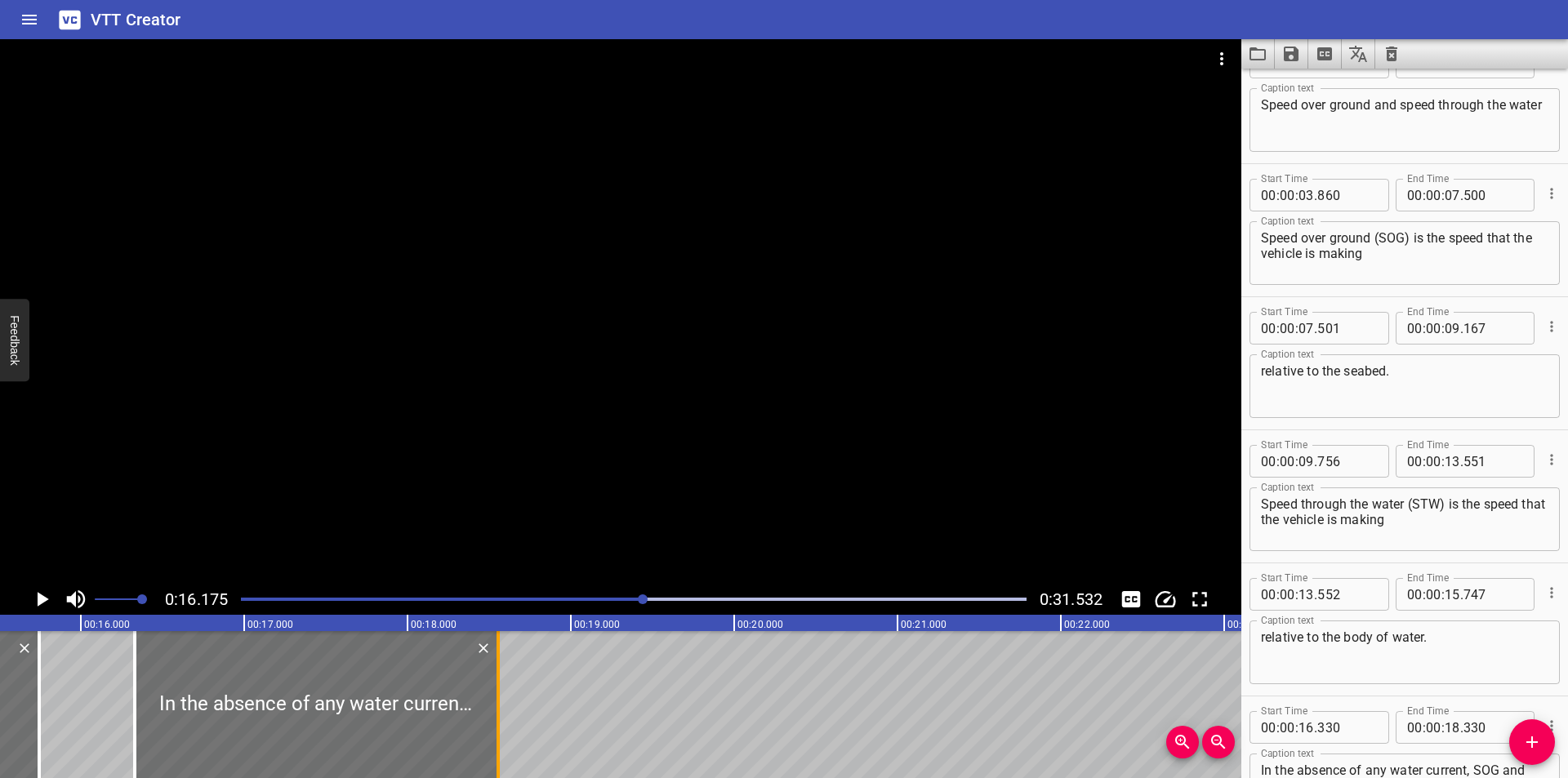
type input "555"
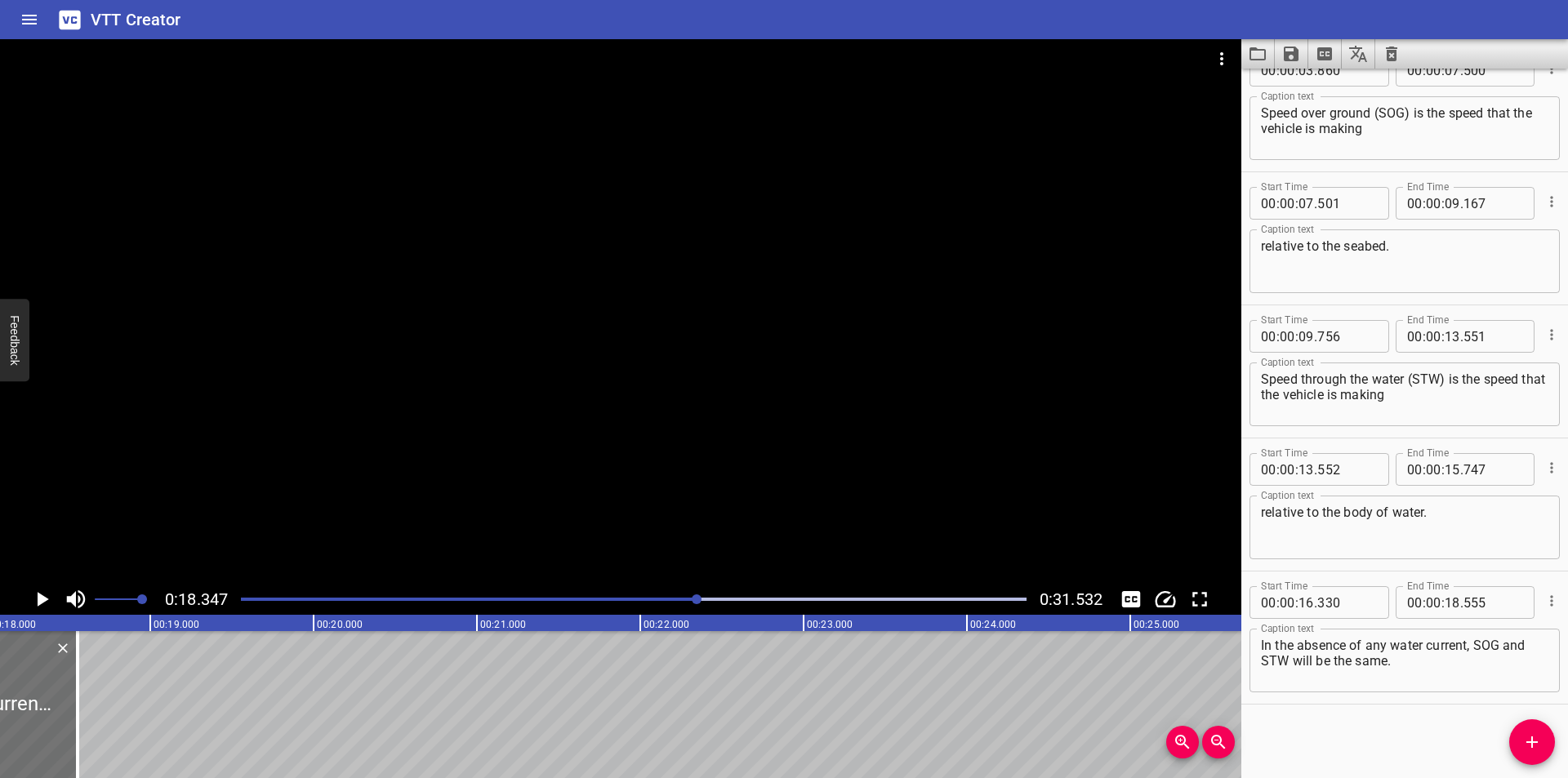
scroll to position [0, 2996]
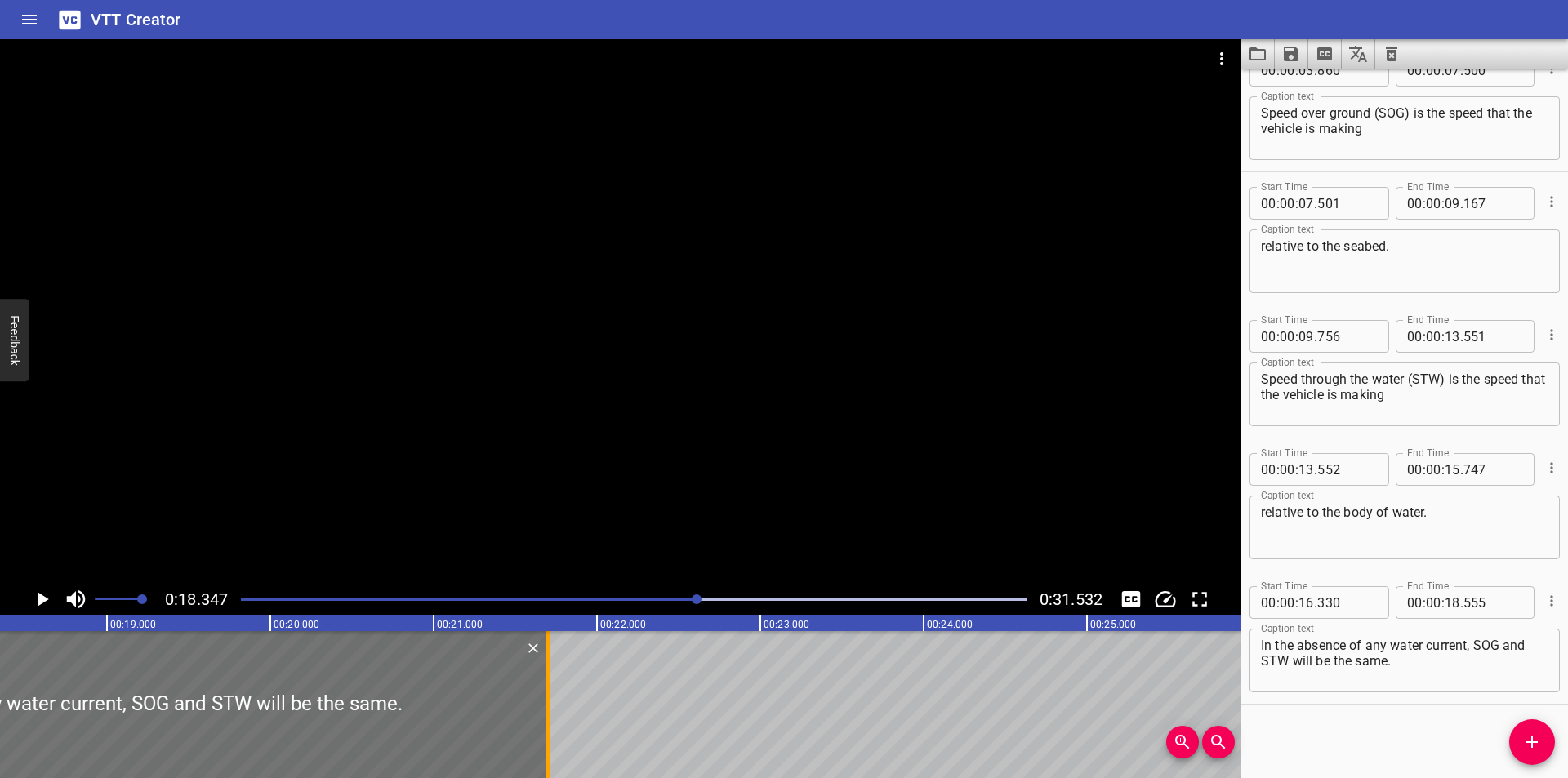
drag, startPoint x: 36, startPoint y: 748, endPoint x: 548, endPoint y: 734, distance: 512.2
click at [548, 734] on div at bounding box center [548, 704] width 3 height 147
type input "21"
type input "700"
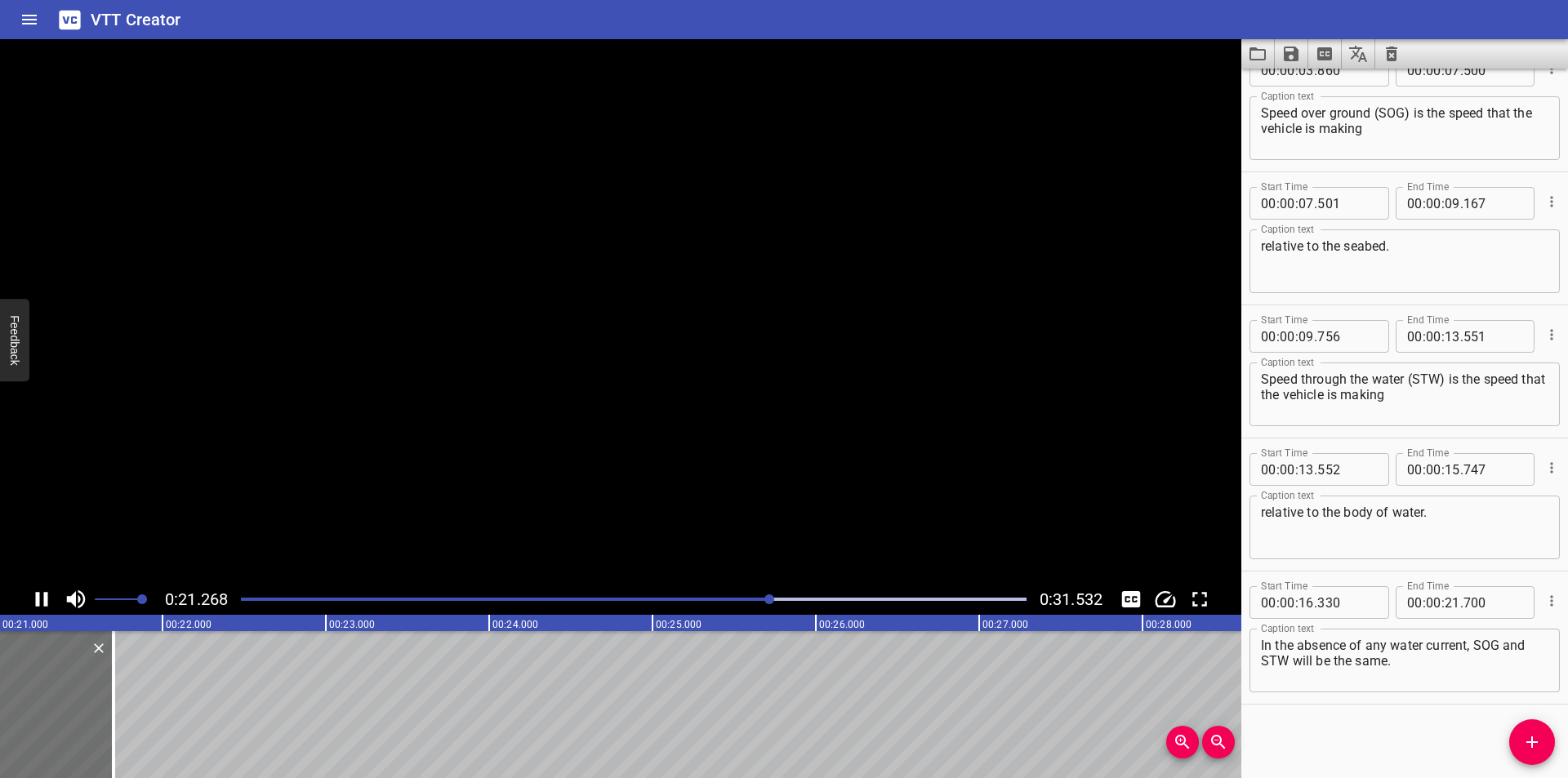
scroll to position [0, 3482]
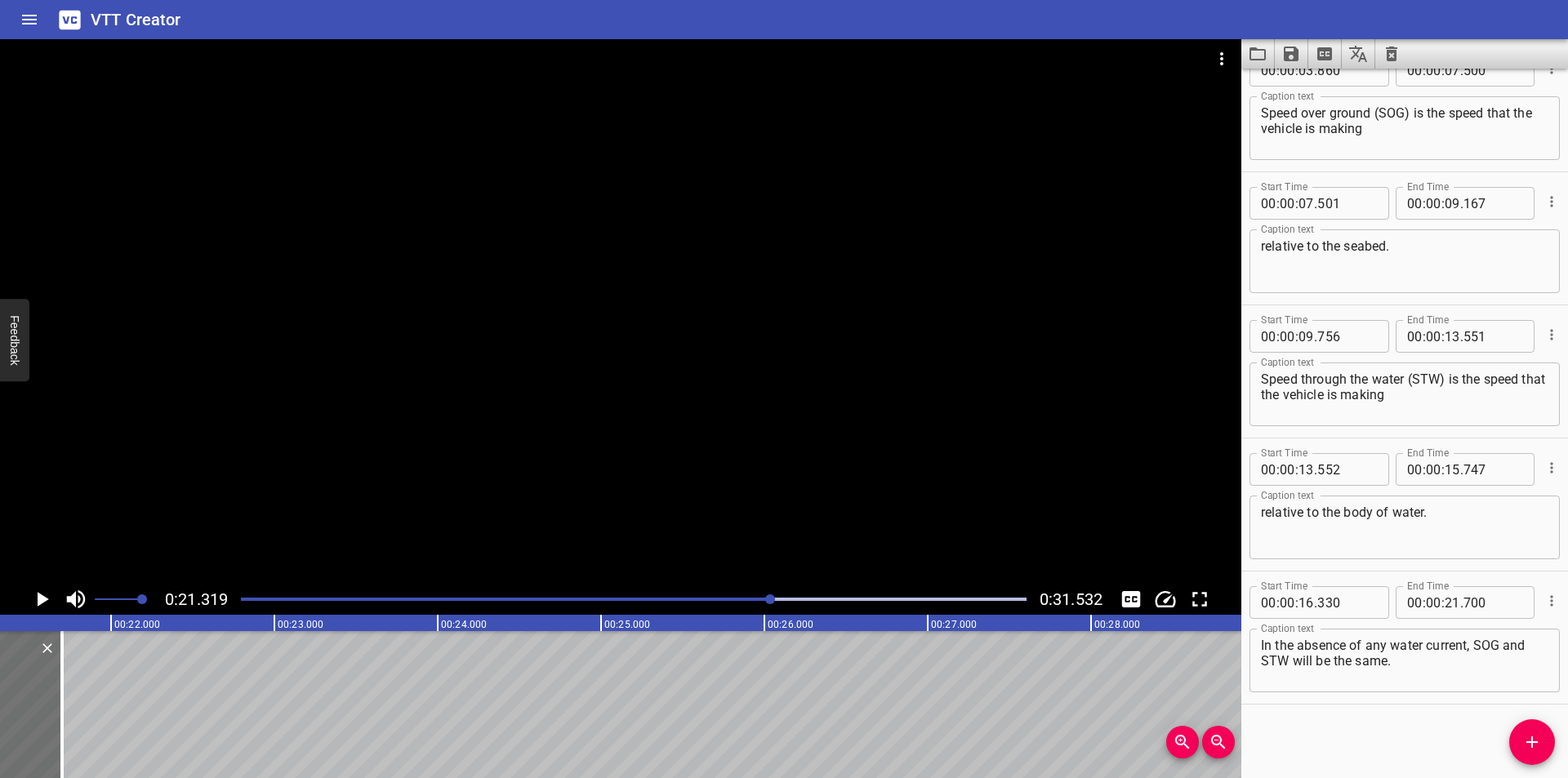
click at [1455, 667] on textarea "In the absence of any water current, SOG and STW will be the same." at bounding box center [1405, 661] width 288 height 46
type textarea "In the absence of any water current, SOG and STW will be the same."
click at [373, 381] on div at bounding box center [620, 311] width 1241 height 545
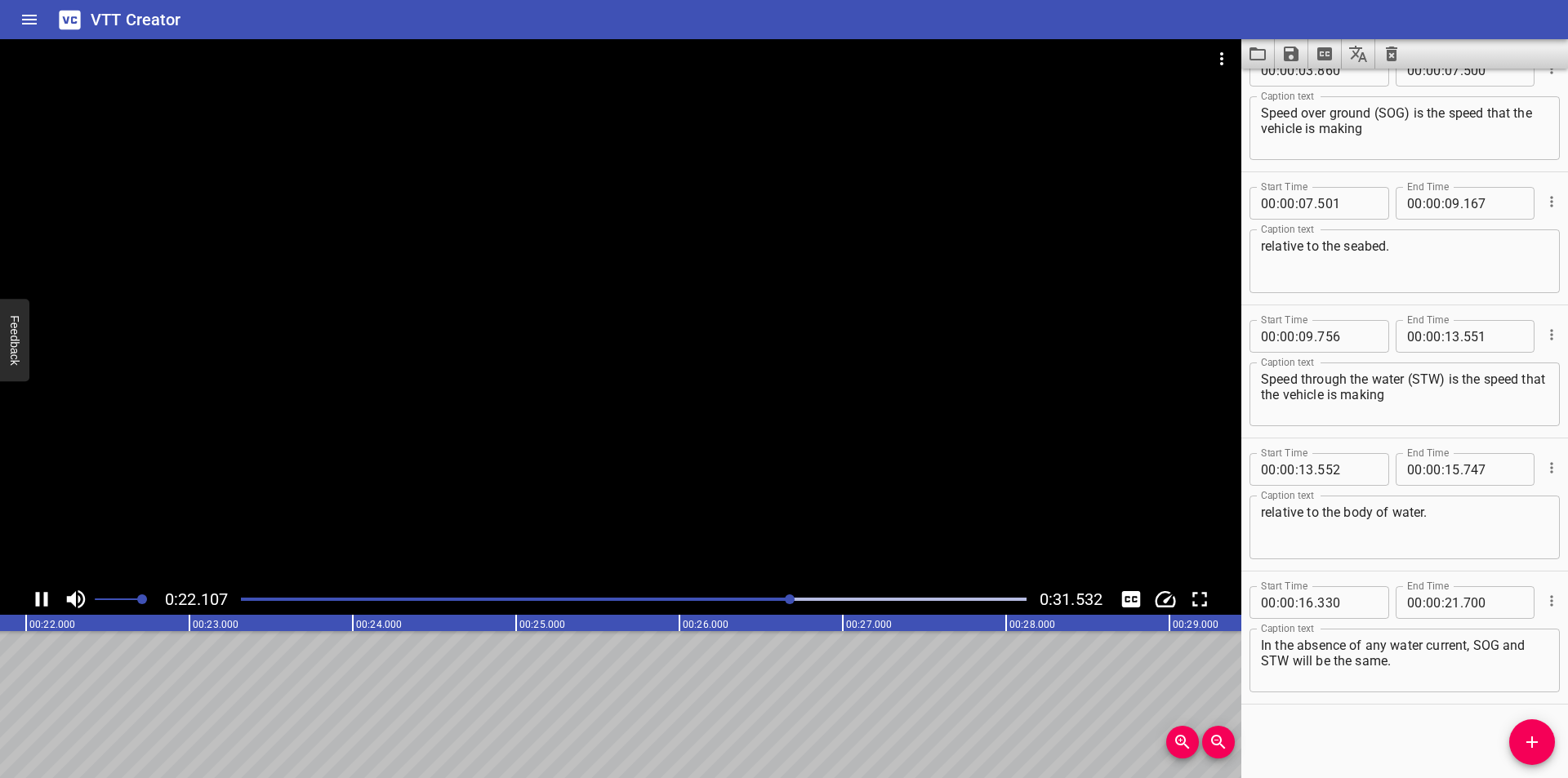
click at [731, 598] on div "Play progress" at bounding box center [399, 599] width 786 height 3
click at [772, 422] on div at bounding box center [620, 311] width 1241 height 545
click at [745, 594] on div at bounding box center [633, 599] width 806 height 23
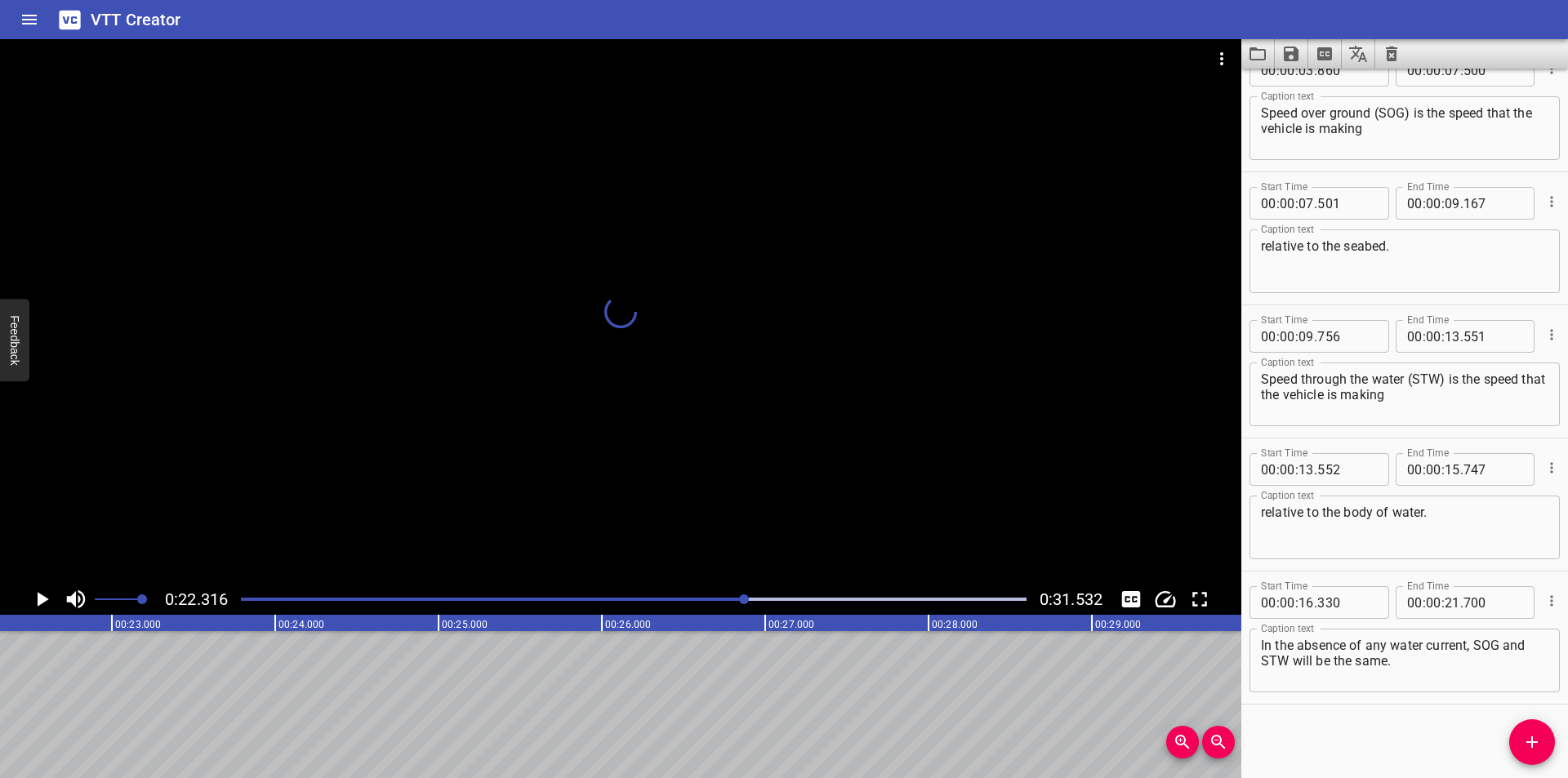
click at [755, 451] on div at bounding box center [620, 311] width 1241 height 545
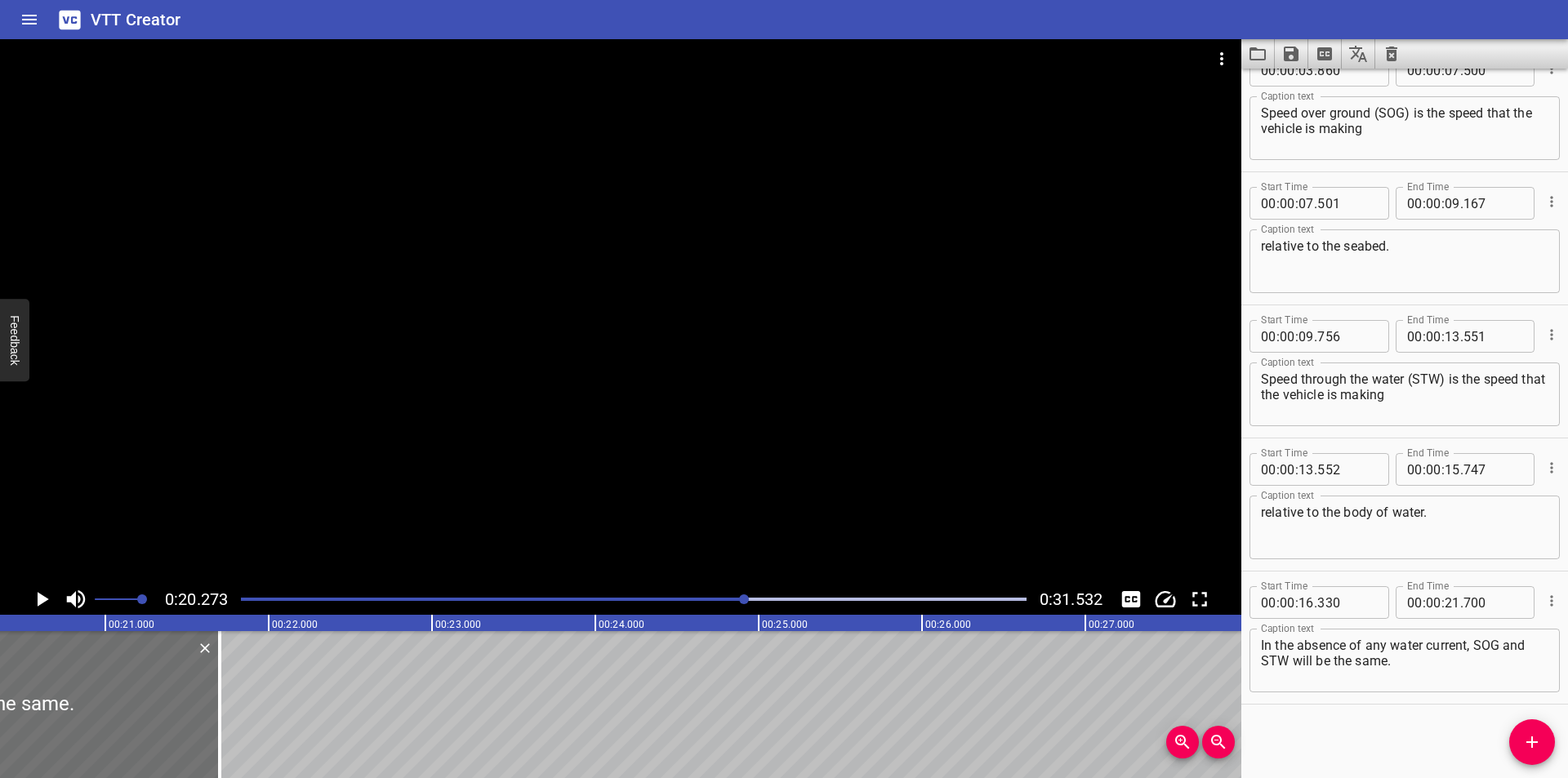
scroll to position [0, 3311]
click at [755, 449] on div at bounding box center [620, 311] width 1241 height 545
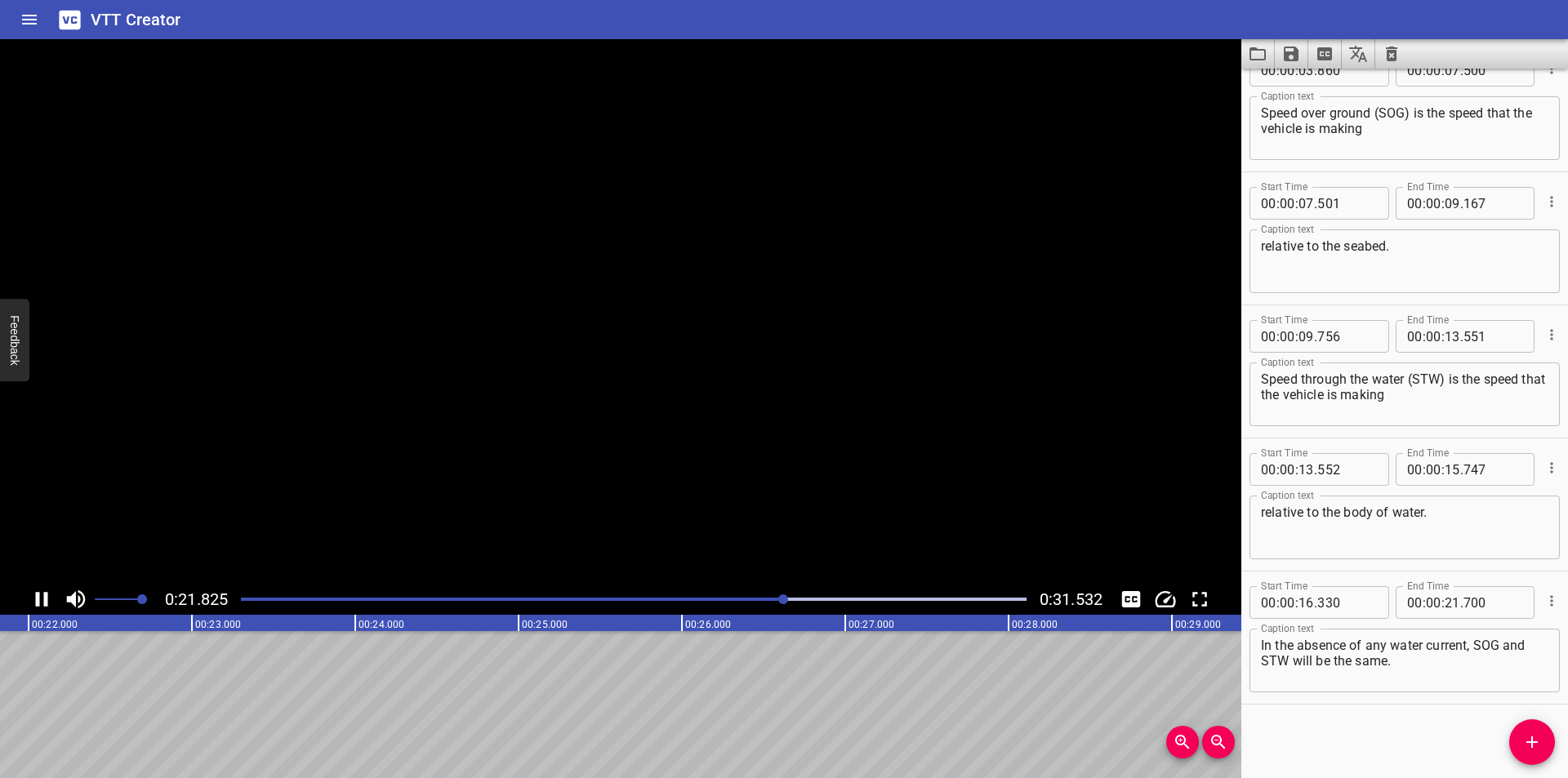
click at [755, 449] on video at bounding box center [620, 311] width 1241 height 545
click at [743, 600] on div "Play progress" at bounding box center [419, 599] width 786 height 3
click at [743, 431] on div at bounding box center [620, 311] width 1241 height 545
click at [741, 598] on div "Play progress" at bounding box center [399, 599] width 786 height 3
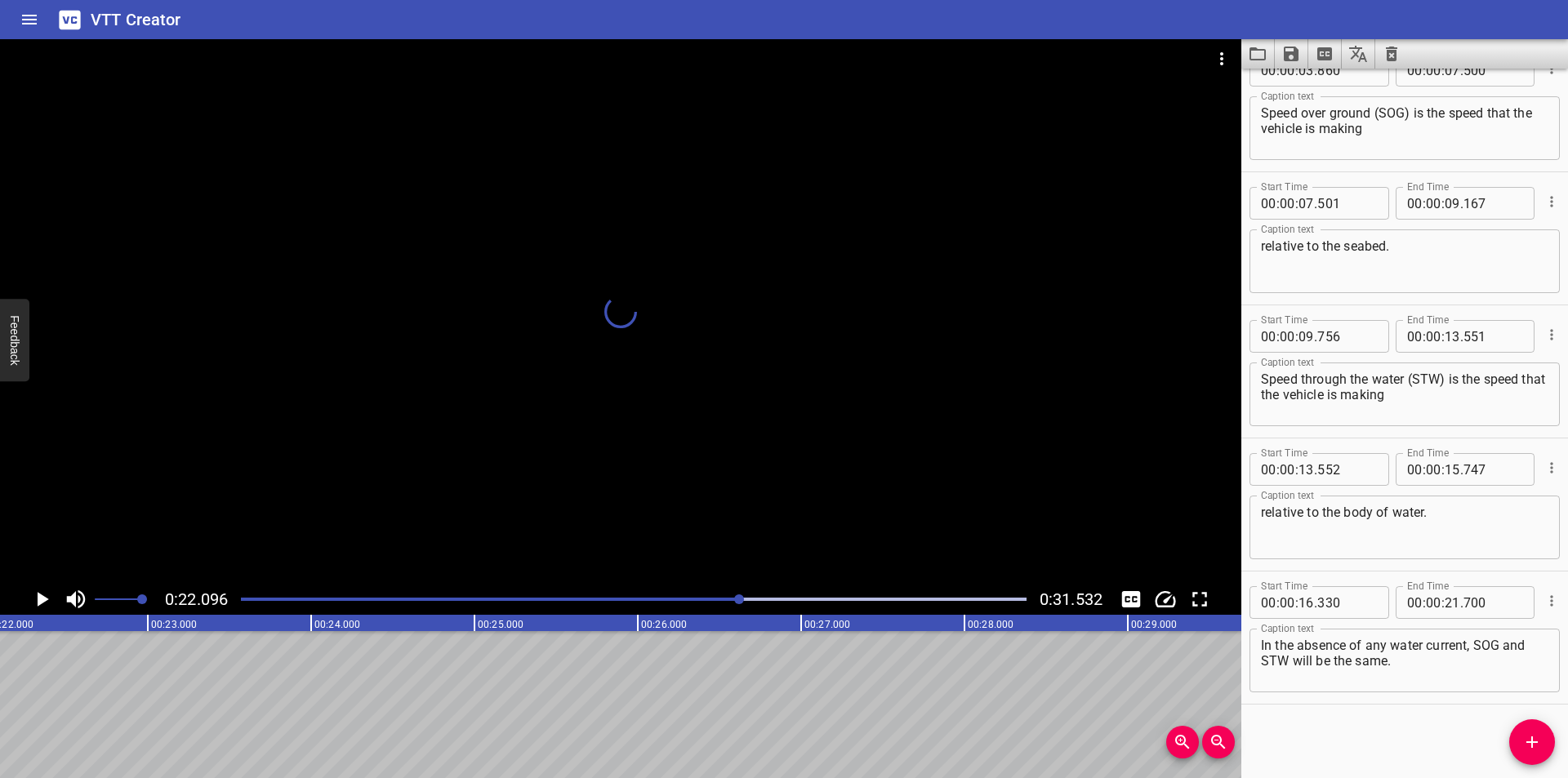
click at [743, 521] on div at bounding box center [620, 311] width 1241 height 545
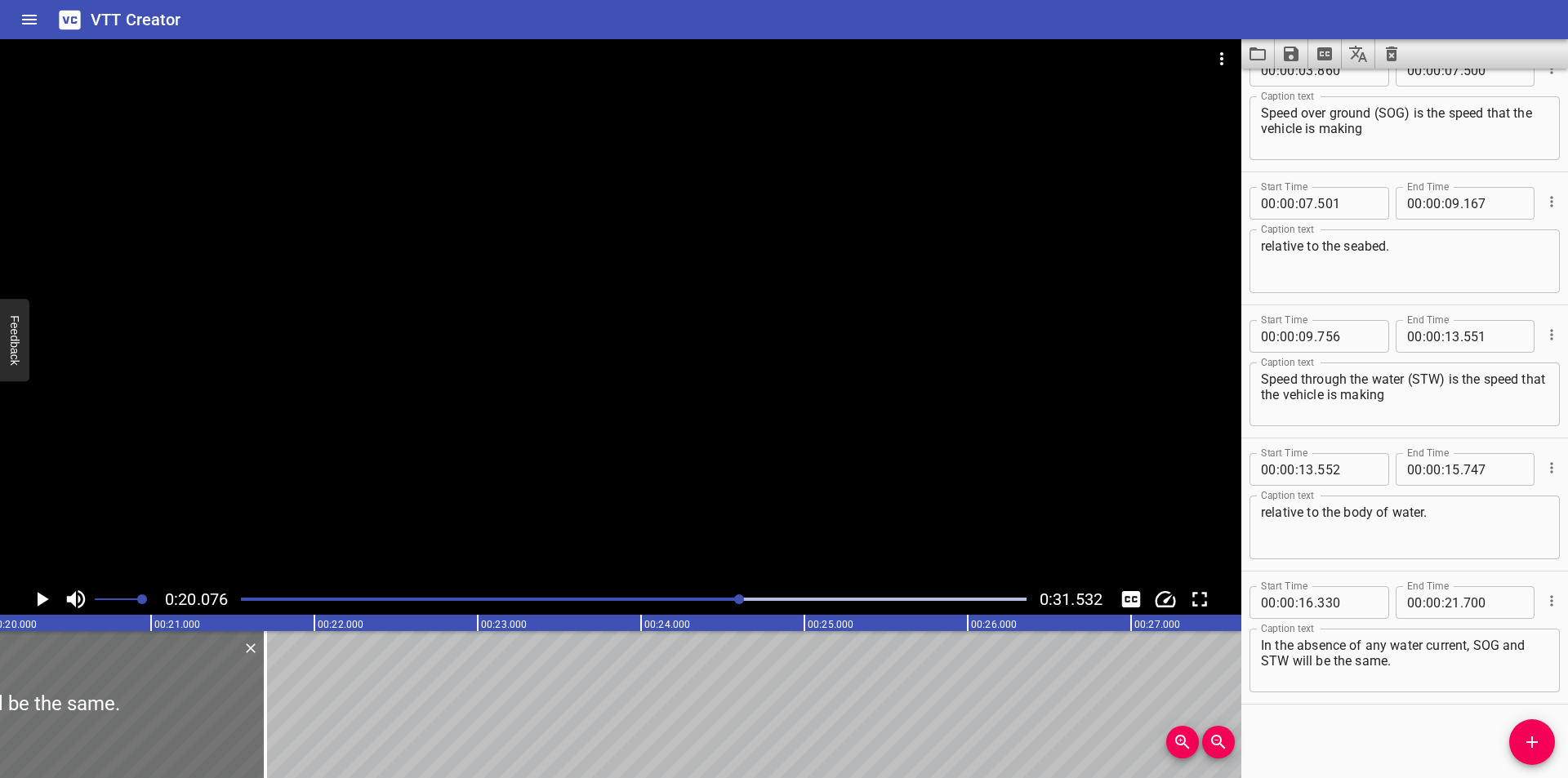
click at [777, 469] on div at bounding box center [620, 311] width 1241 height 545
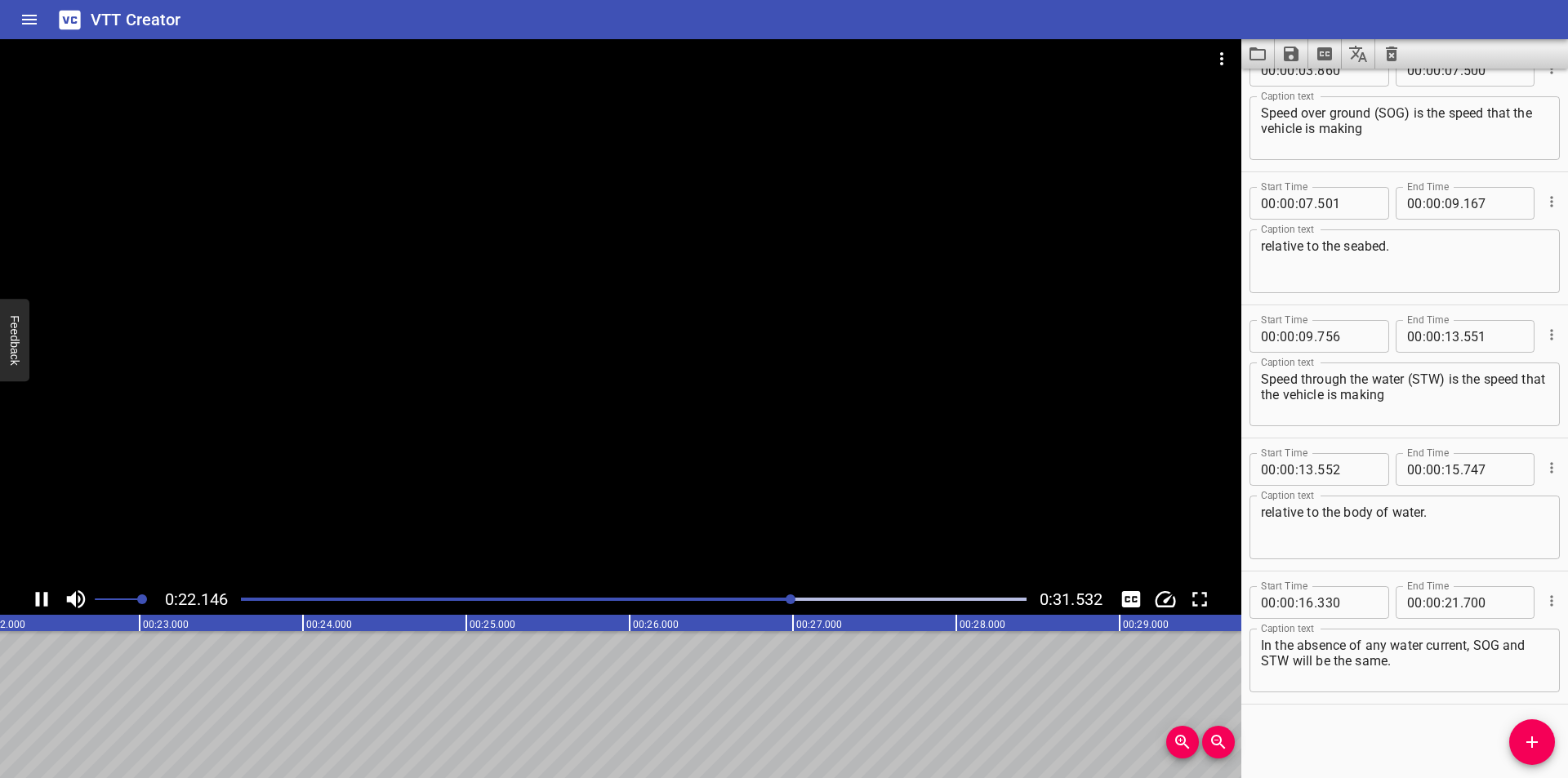
click at [785, 466] on div at bounding box center [620, 311] width 1241 height 545
click at [872, 470] on div at bounding box center [620, 311] width 1241 height 545
click at [876, 470] on video at bounding box center [620, 311] width 1241 height 545
drag, startPoint x: 815, startPoint y: 437, endPoint x: 929, endPoint y: 430, distance: 114.2
click at [815, 437] on div at bounding box center [620, 311] width 1241 height 545
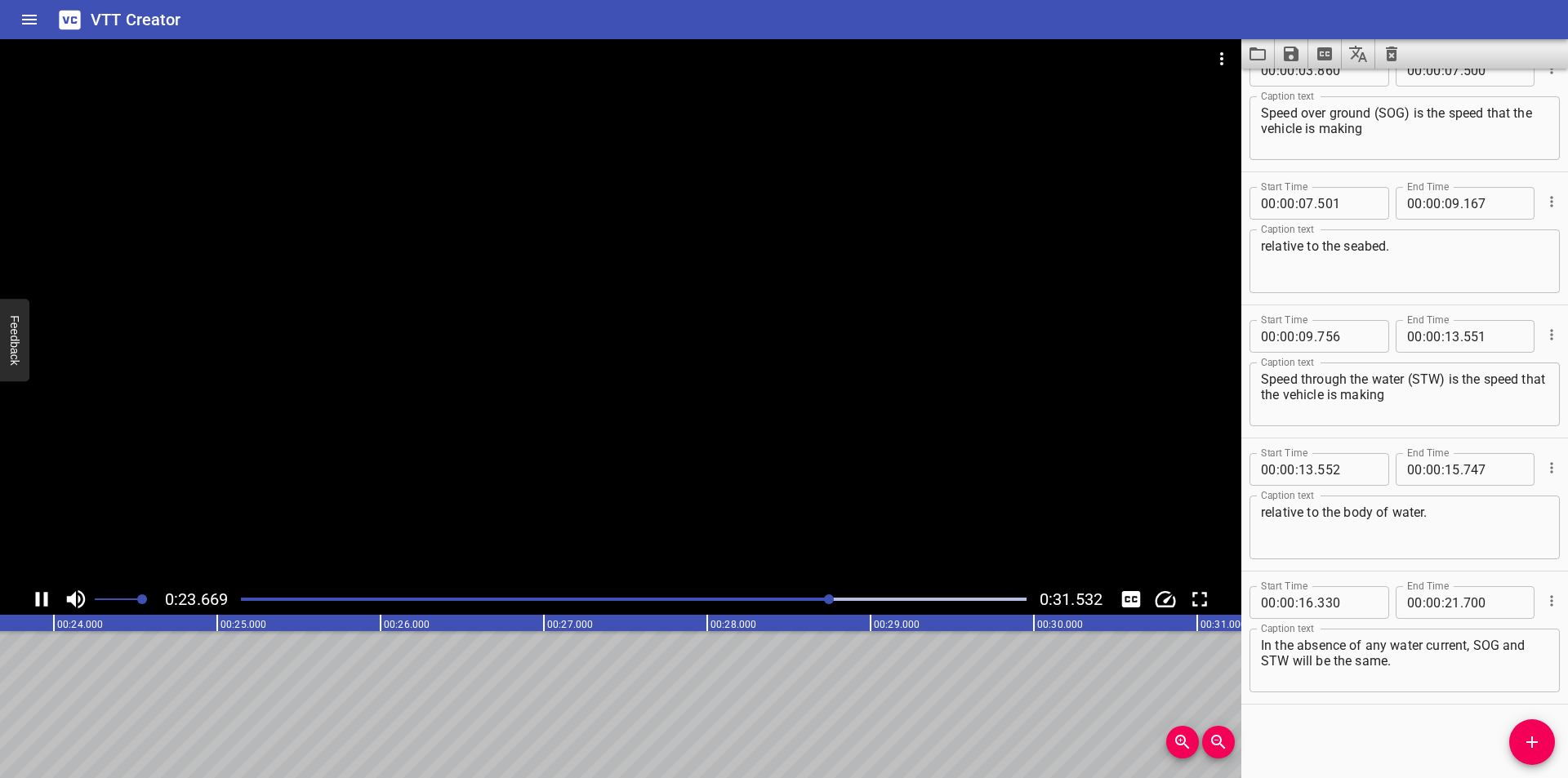
scroll to position [0, 3907]
click at [1526, 737] on icon "Add Cue" at bounding box center [1532, 742] width 20 height 20
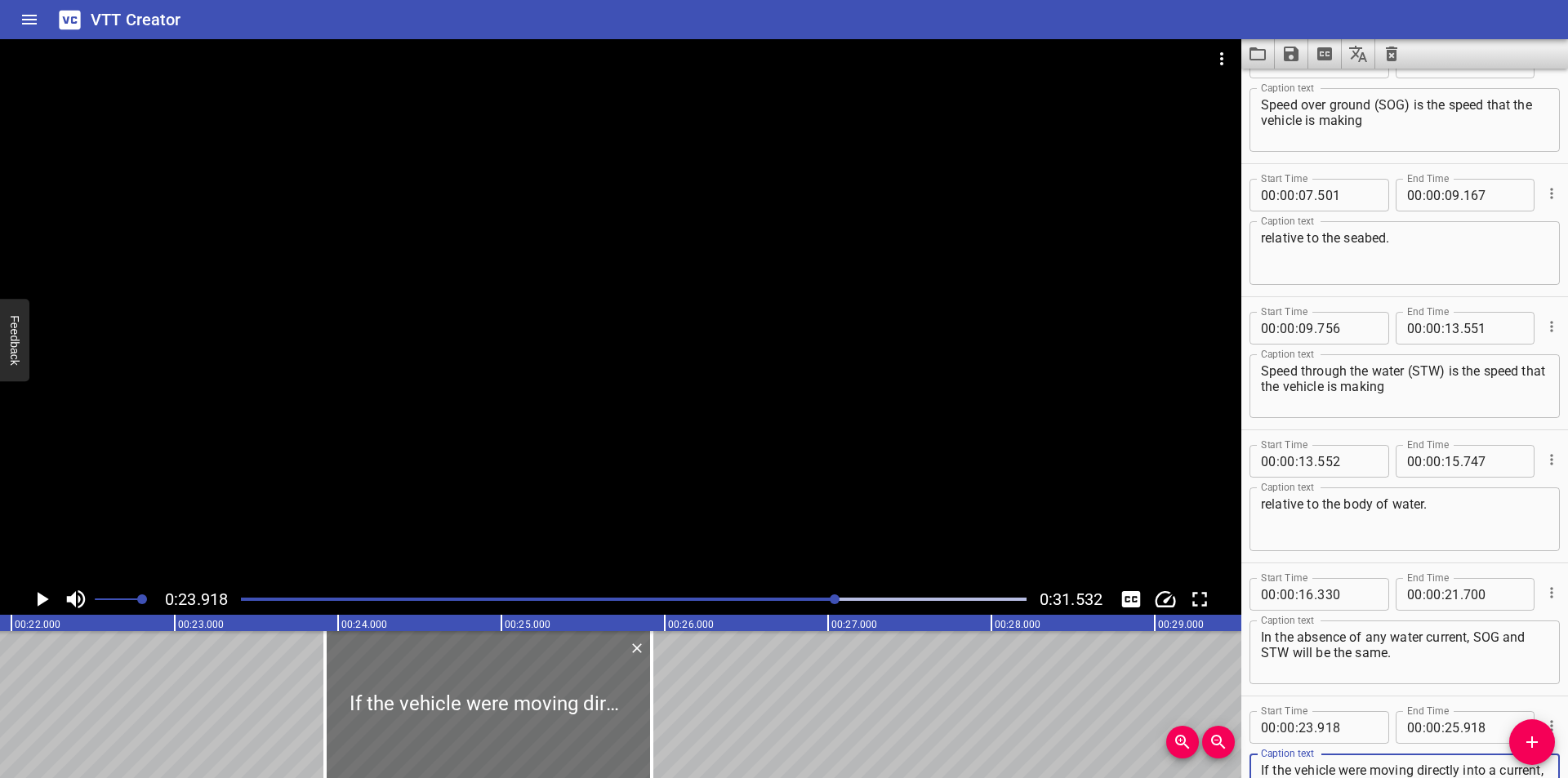
scroll to position [0, 3580]
type textarea "If the vehicle were moving directly into a current, the SOG will be reduced and…"
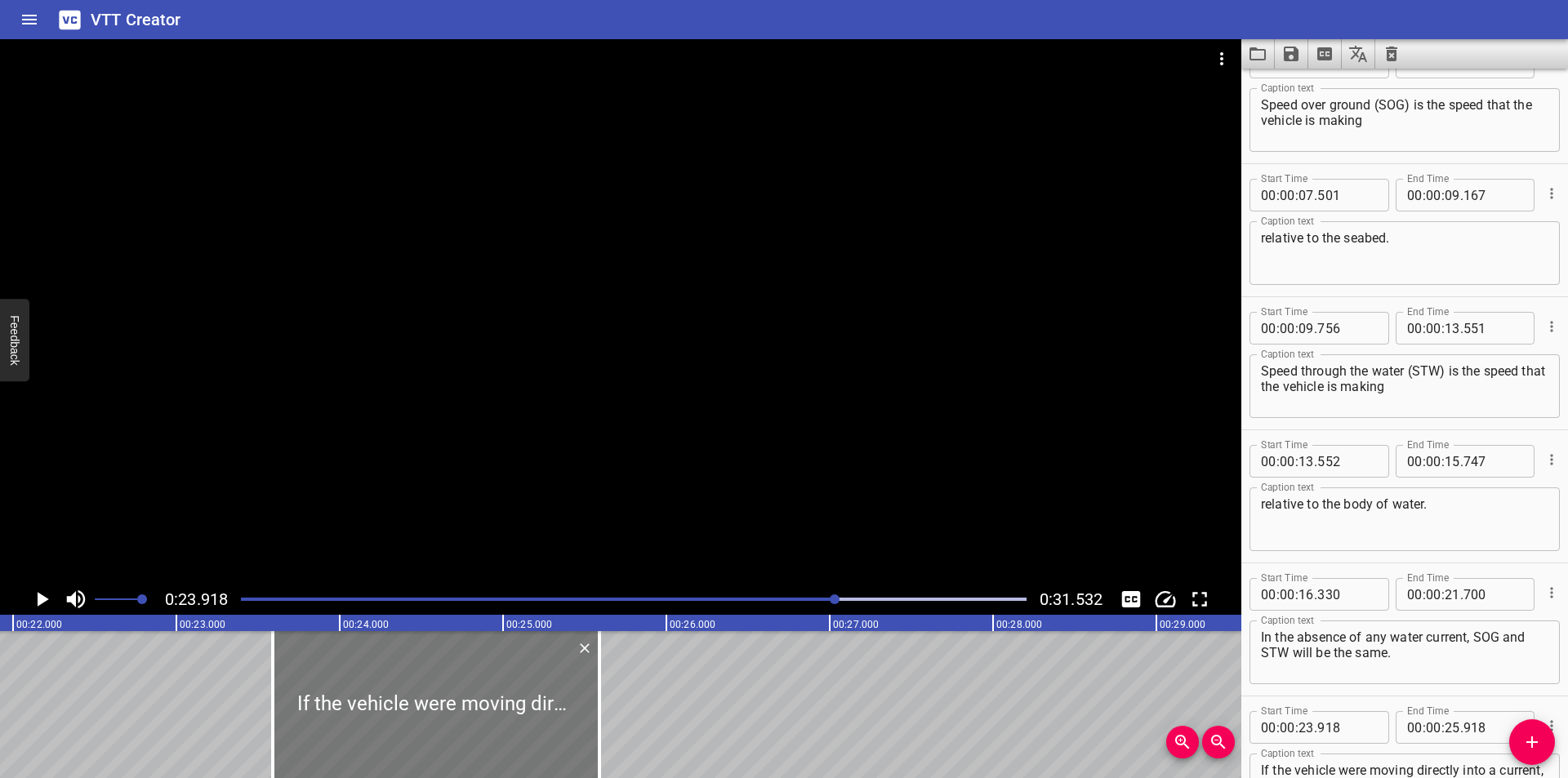
drag, startPoint x: 527, startPoint y: 716, endPoint x: 240, endPoint y: 719, distance: 287.0
click at [273, 728] on div at bounding box center [436, 704] width 327 height 147
type input "22"
type input "153"
type input "24"
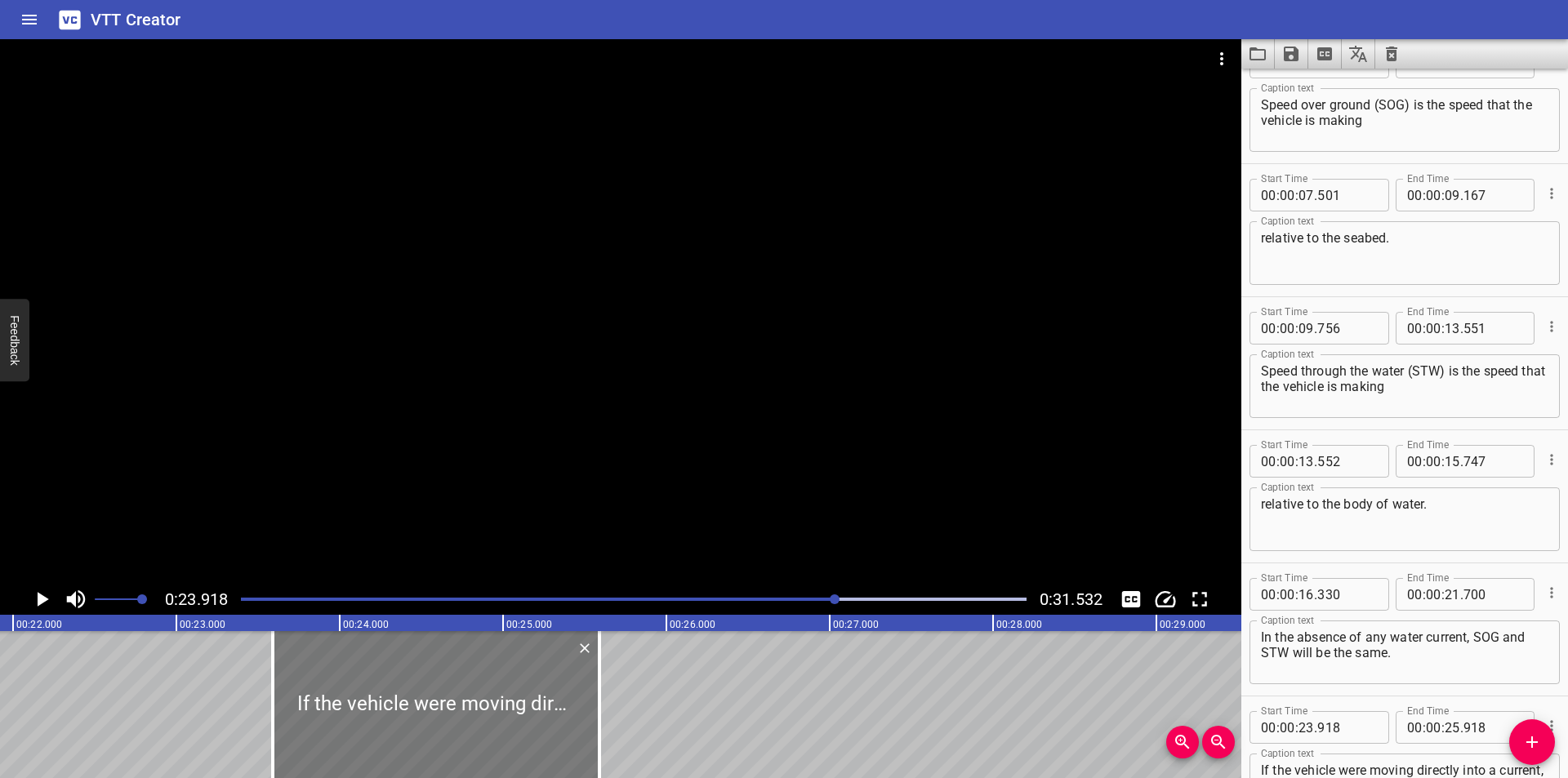
type input "153"
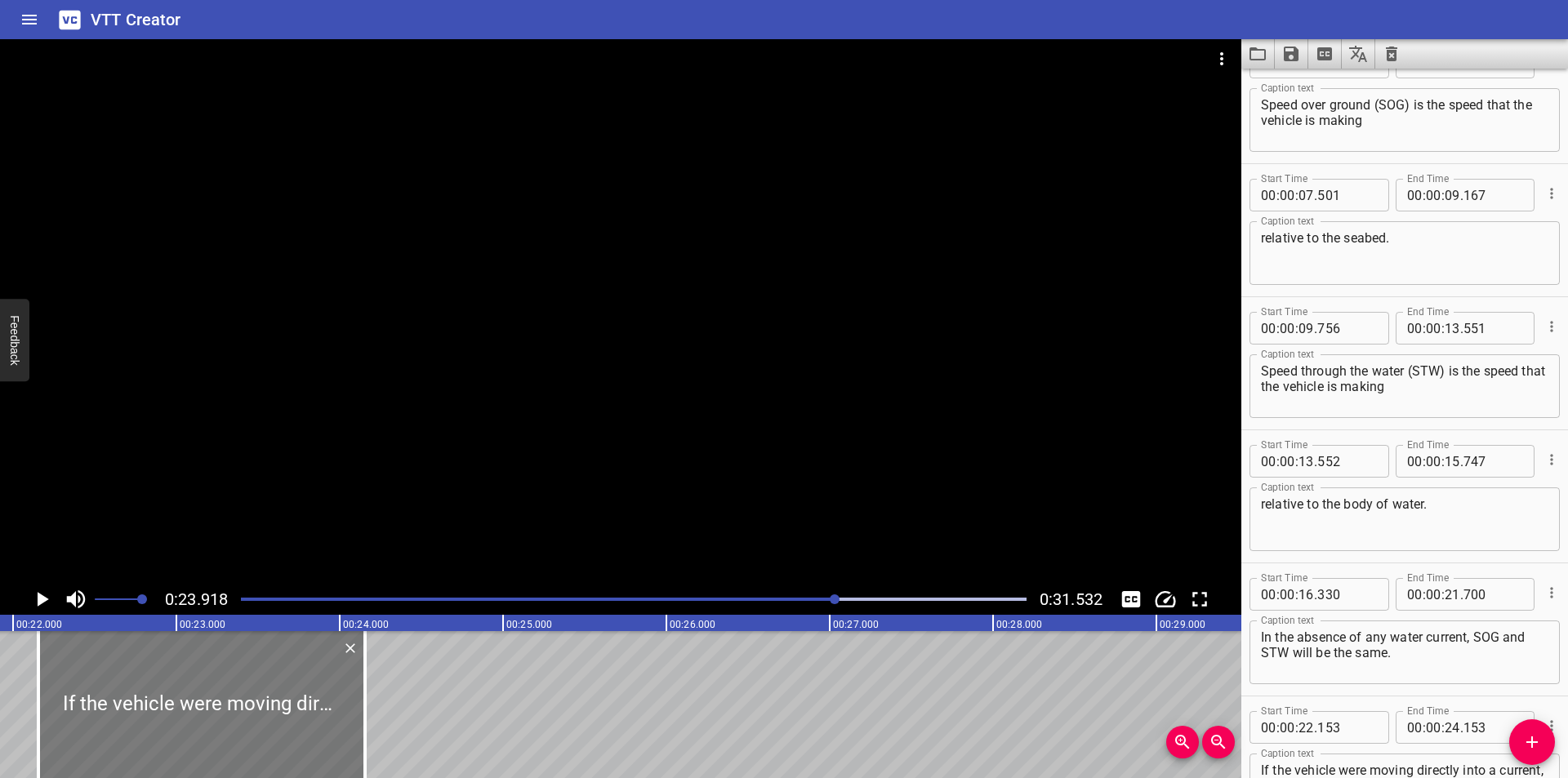
click at [284, 691] on div at bounding box center [201, 704] width 327 height 147
type input "158"
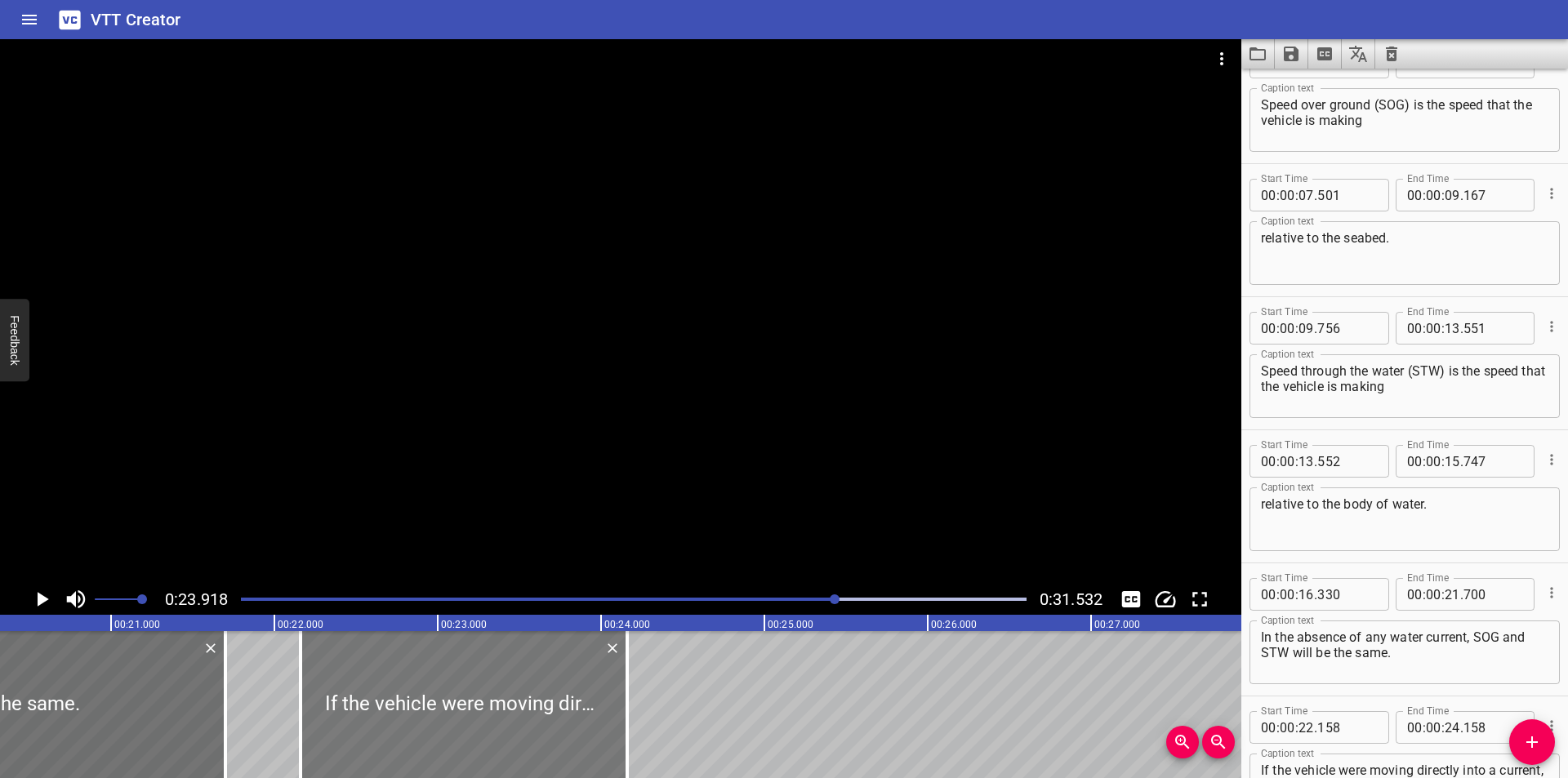
scroll to position [0, 3308]
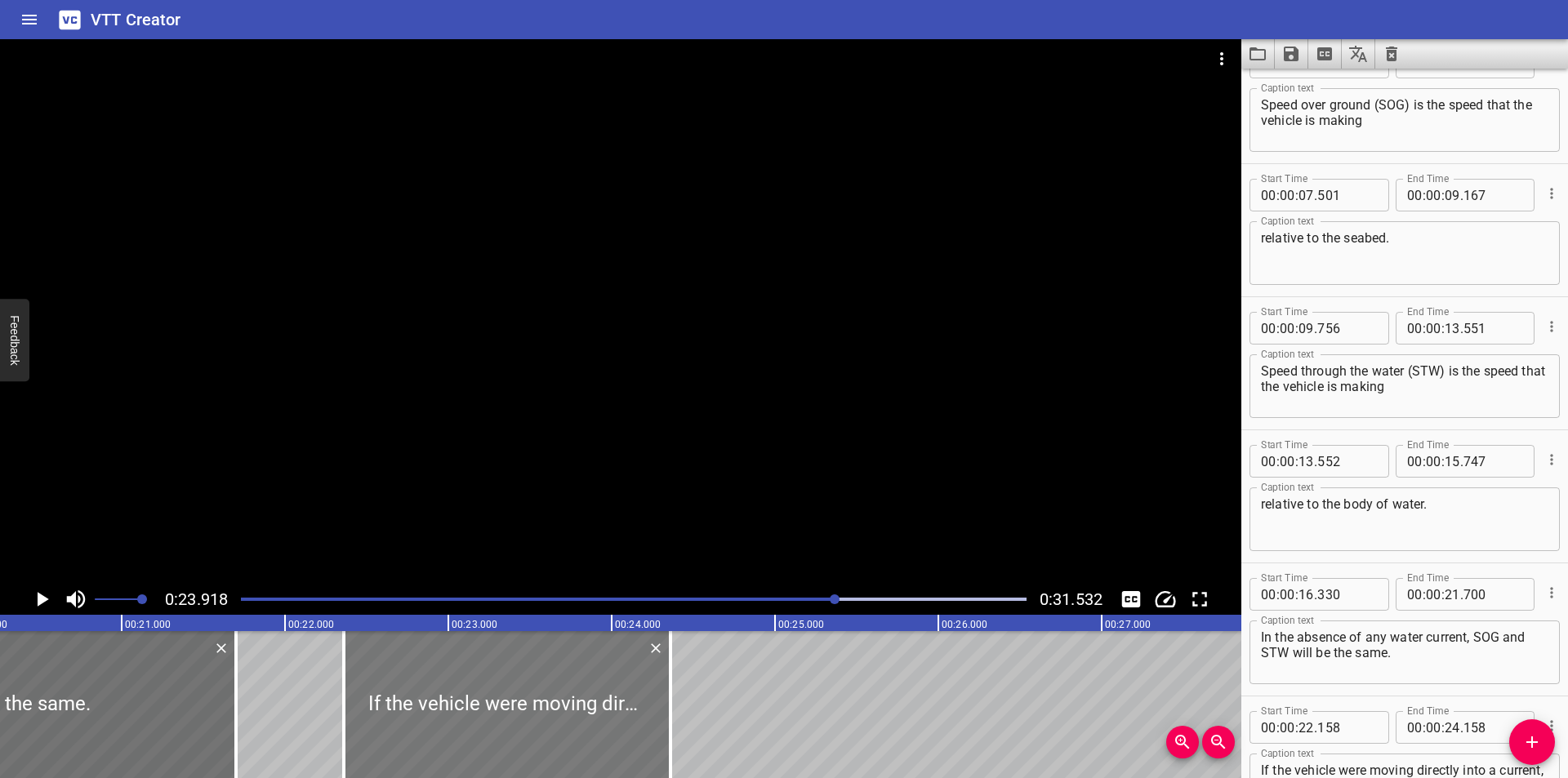
drag, startPoint x: 485, startPoint y: 694, endPoint x: 538, endPoint y: 692, distance: 53.0
click at [537, 693] on div at bounding box center [507, 704] width 327 height 147
type input "673"
drag, startPoint x: 586, startPoint y: 705, endPoint x: 520, endPoint y: 713, distance: 66.5
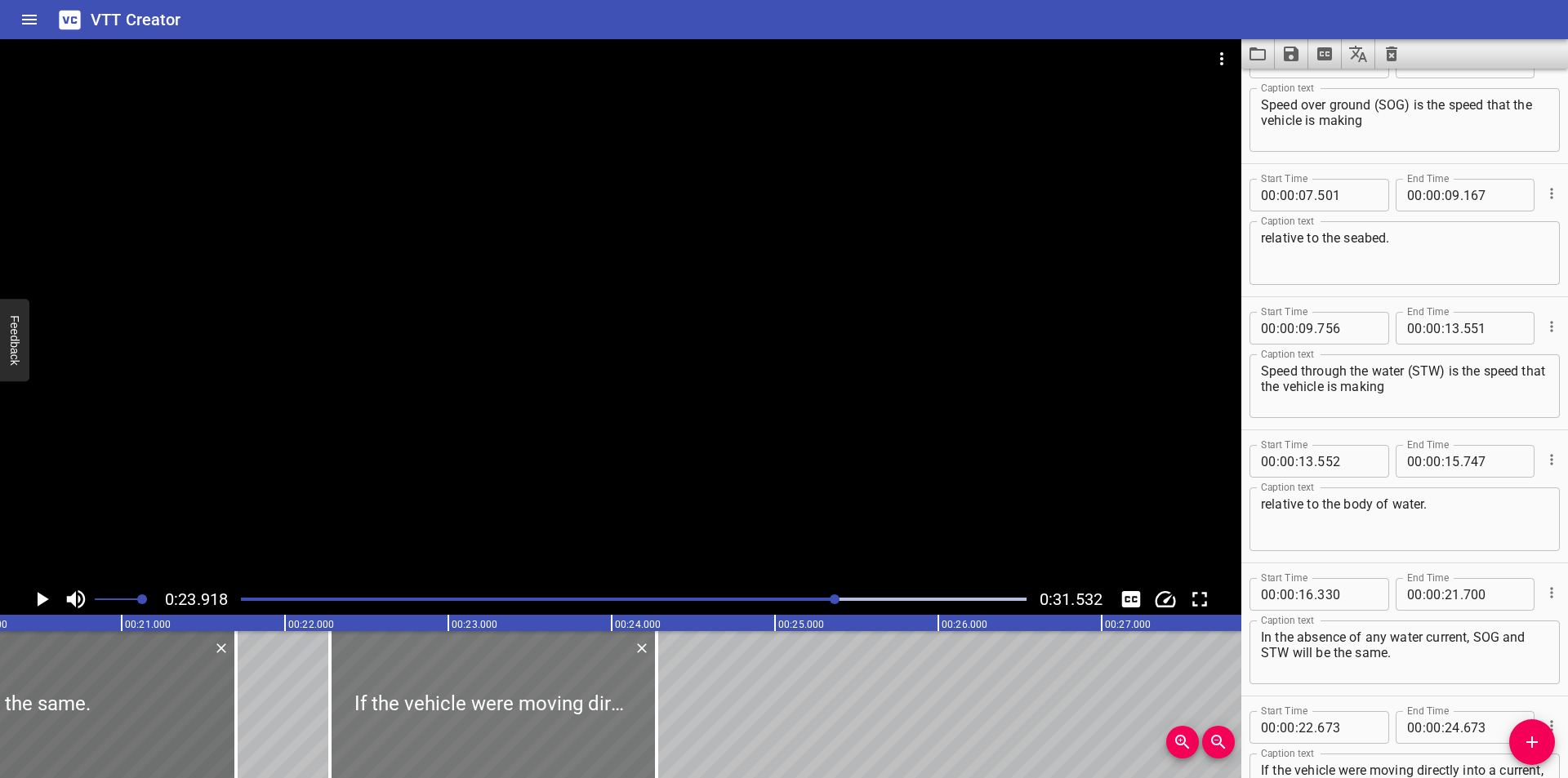
click at [520, 713] on div at bounding box center [493, 704] width 327 height 147
type input "273"
click at [613, 393] on div at bounding box center [620, 311] width 1241 height 545
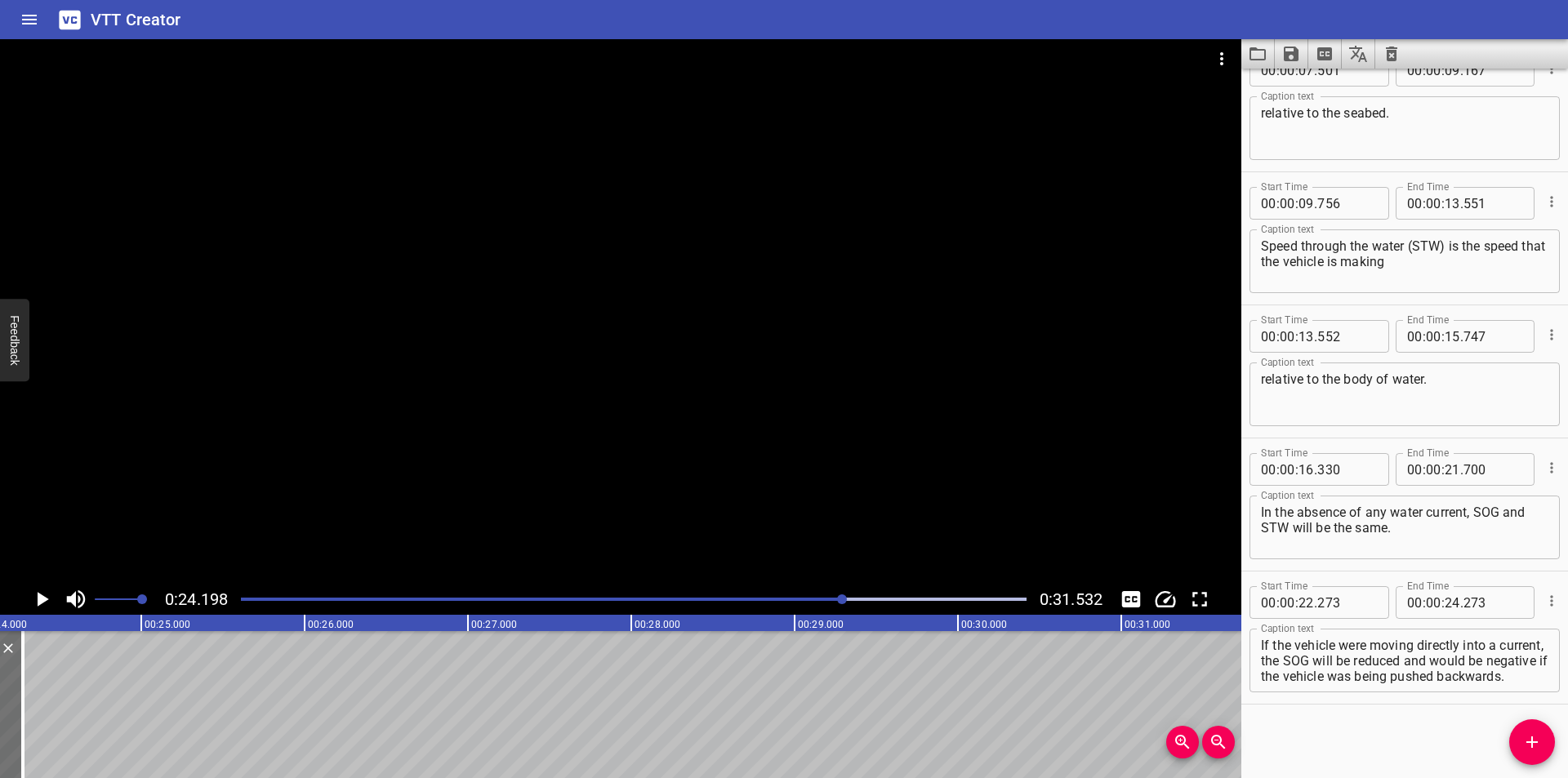
scroll to position [0, 3952]
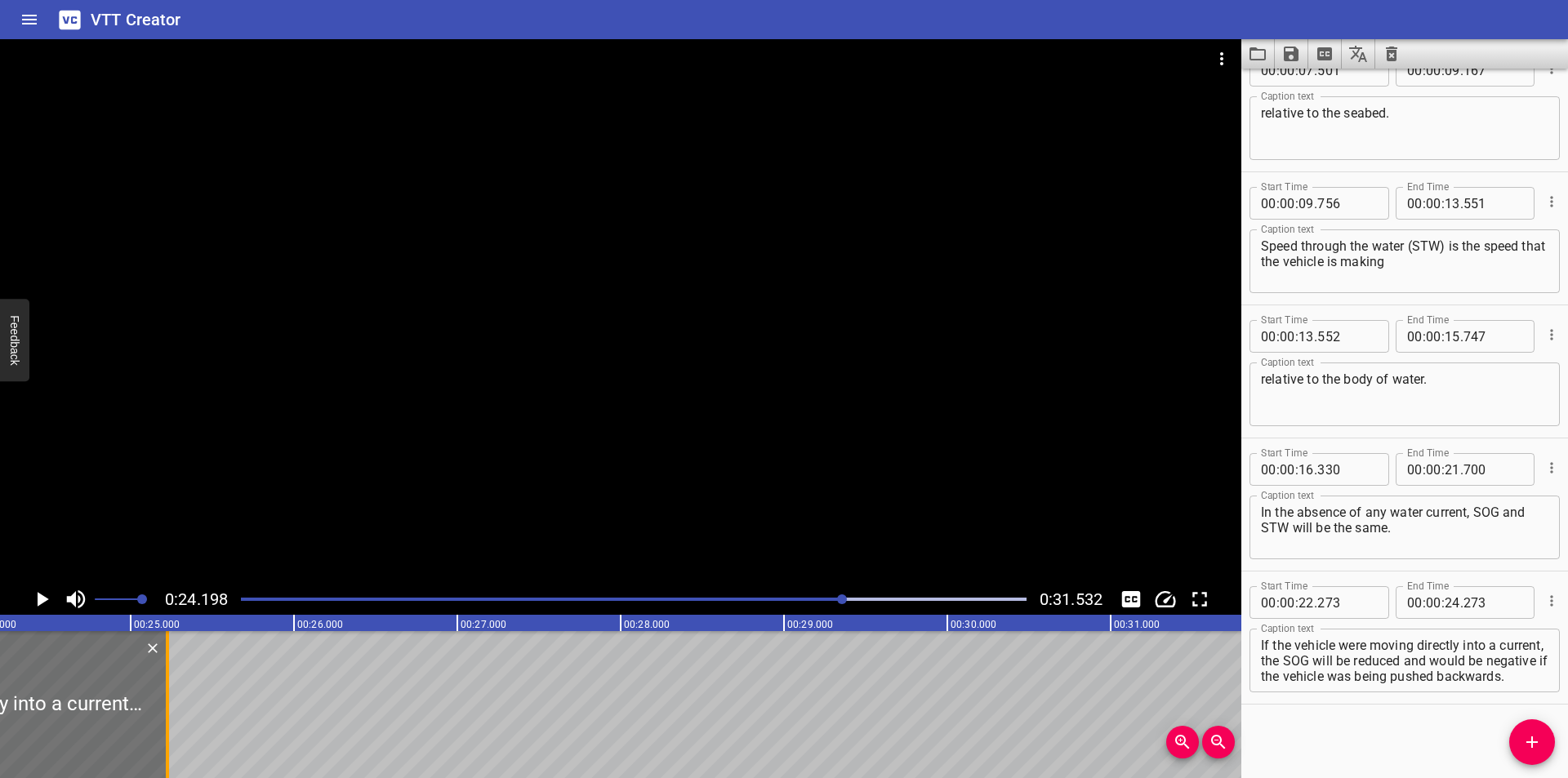
drag, startPoint x: 12, startPoint y: 728, endPoint x: 167, endPoint y: 722, distance: 155.1
click at [167, 722] on div at bounding box center [167, 704] width 3 height 147
type input "25"
type input "223"
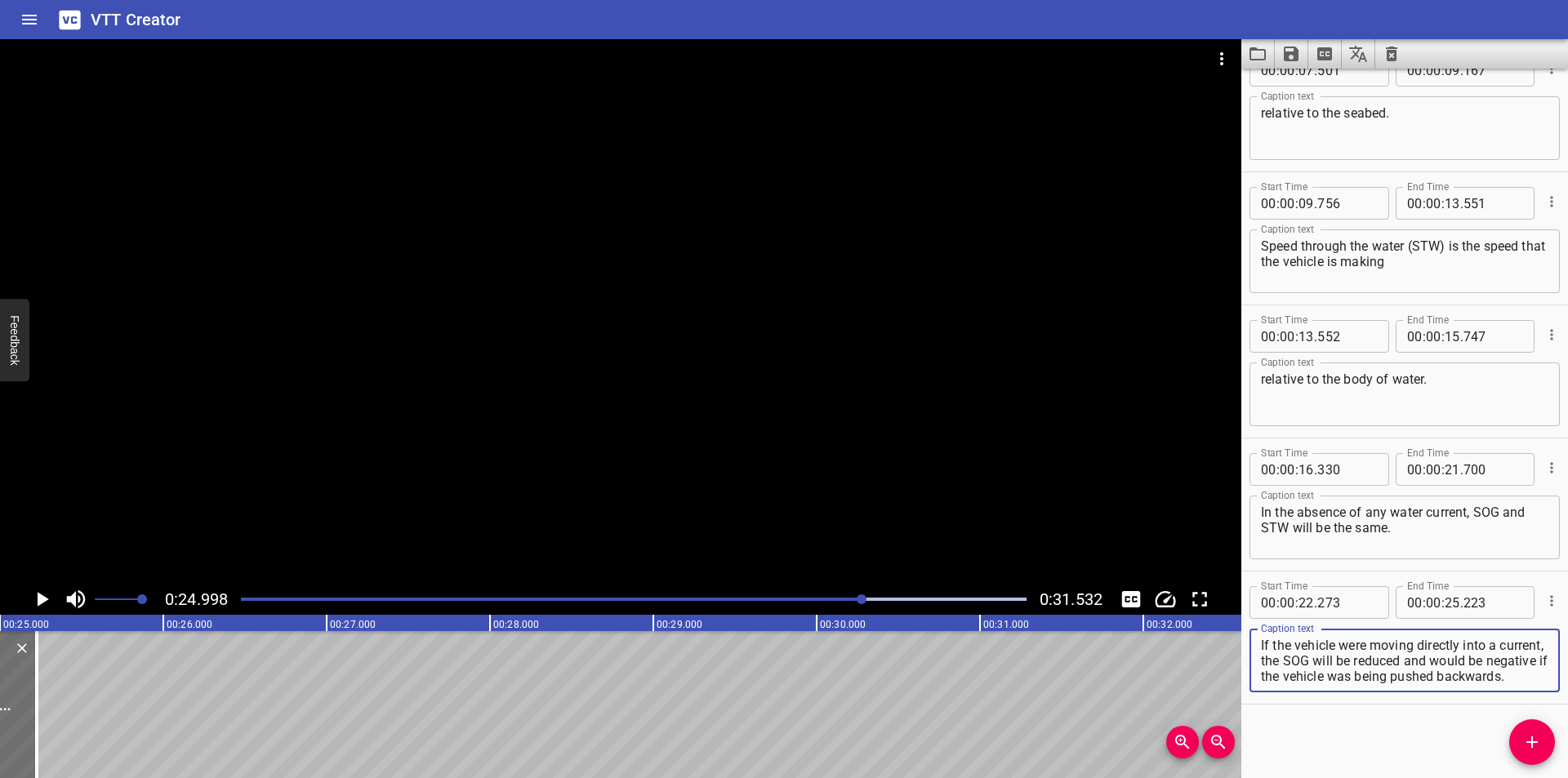
scroll to position [16, 0]
drag, startPoint x: 1310, startPoint y: 663, endPoint x: 1389, endPoint y: 742, distance: 111.7
click at [1389, 742] on div "Start Time 00 : 00 : 00 . 000 Start Time End Time 00 : 00 : 03 . 285 End Time C…" at bounding box center [1404, 423] width 327 height 709
type textarea "If the vehicle were moving directly into a current,"
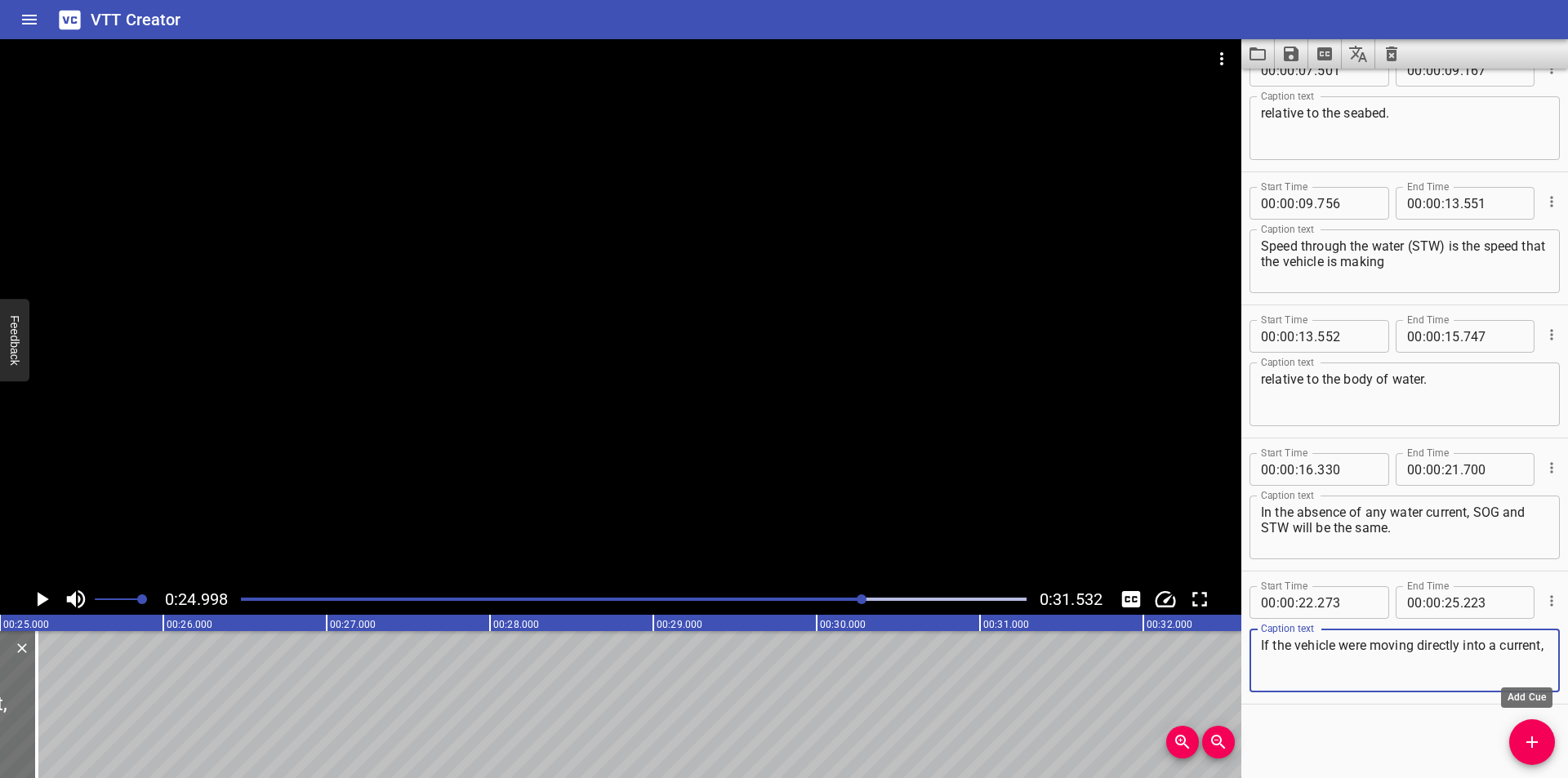
click at [1532, 745] on icon "Add Cue" at bounding box center [1532, 742] width 12 height 12
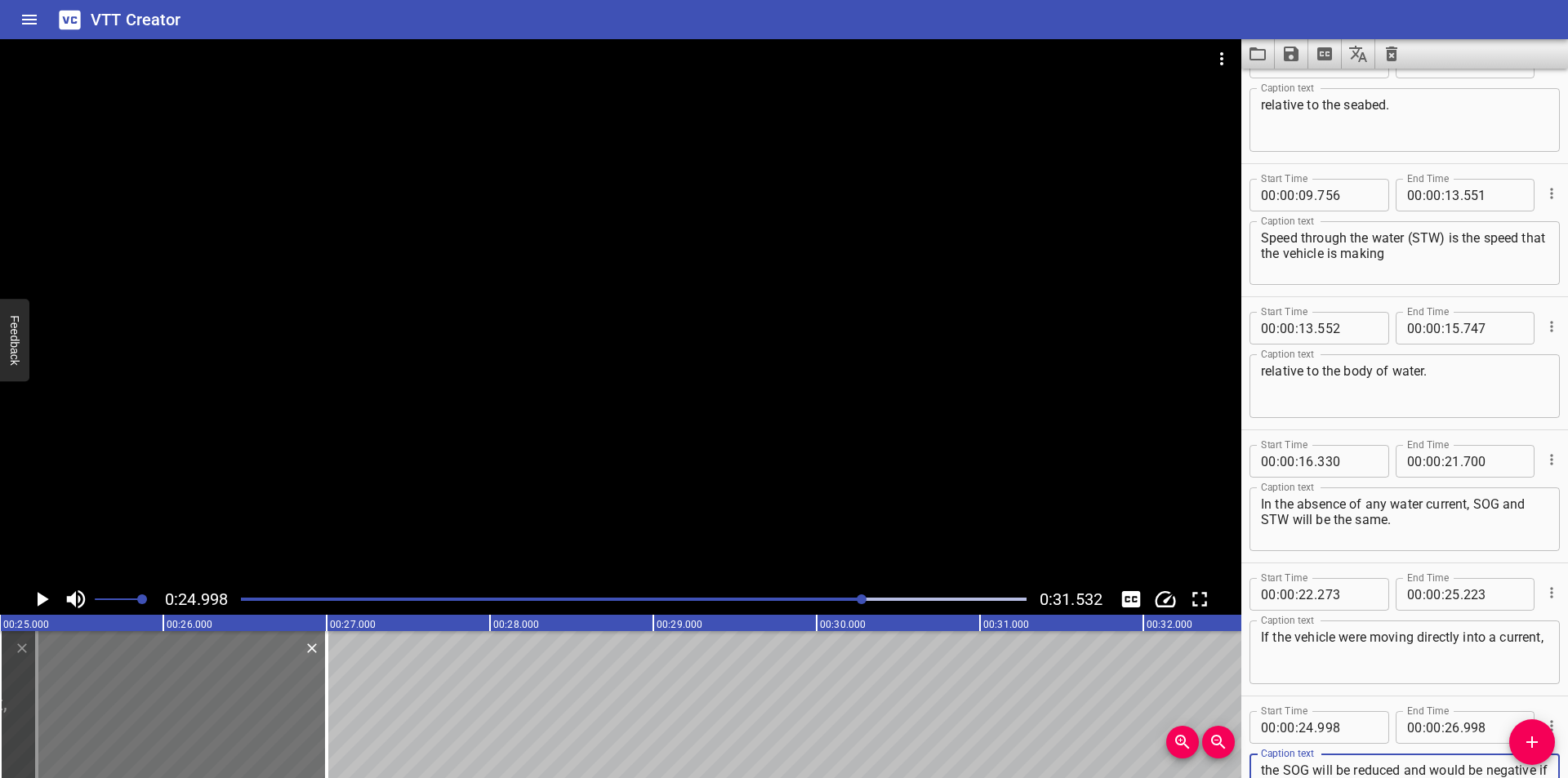
scroll to position [338, 0]
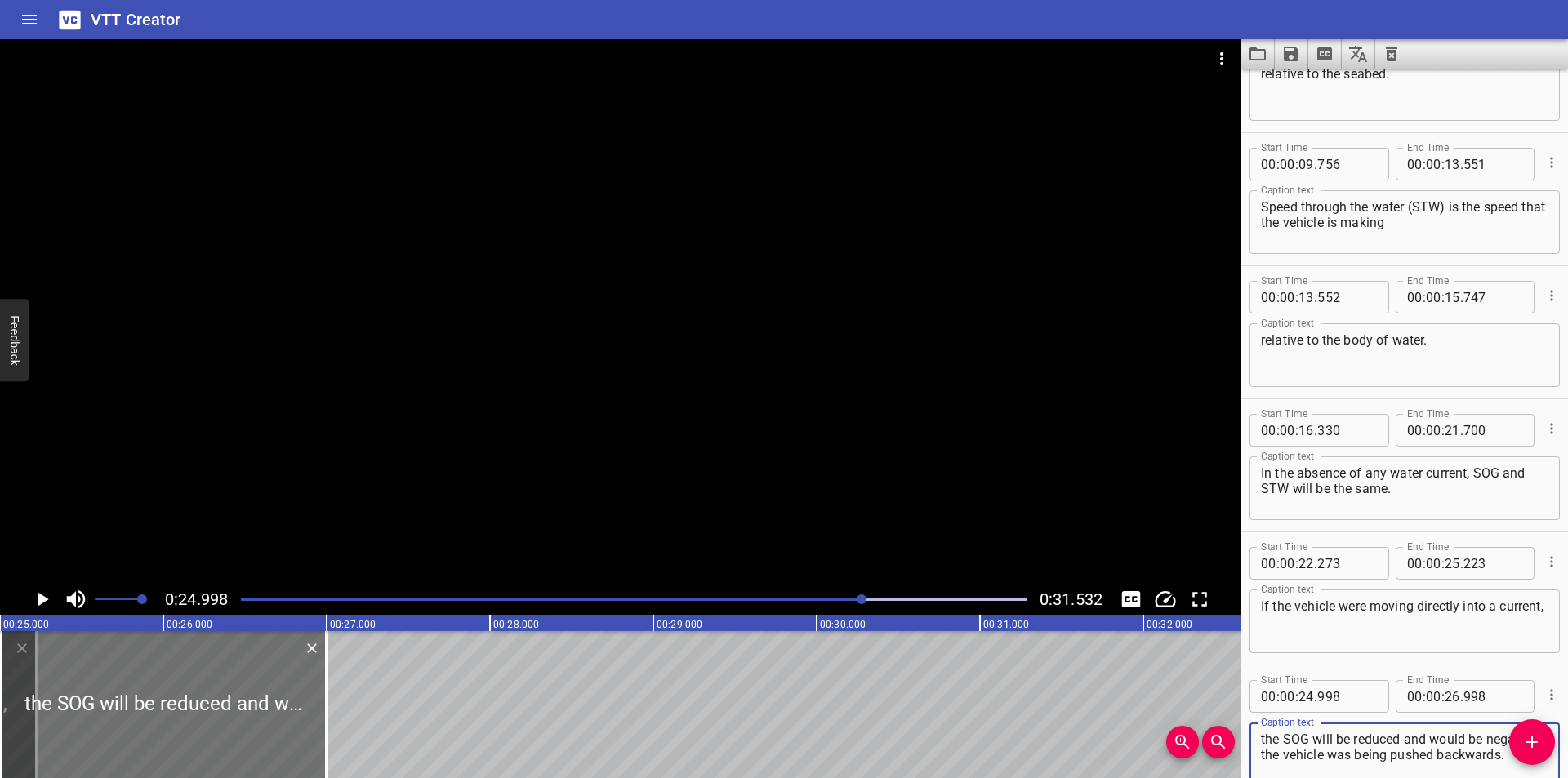
type textarea "the SOG will be reduced and would be negative if the vehicle was being pushed b…"
click at [1311, 699] on input "number" at bounding box center [1306, 696] width 16 height 32
type input "25"
type input "224"
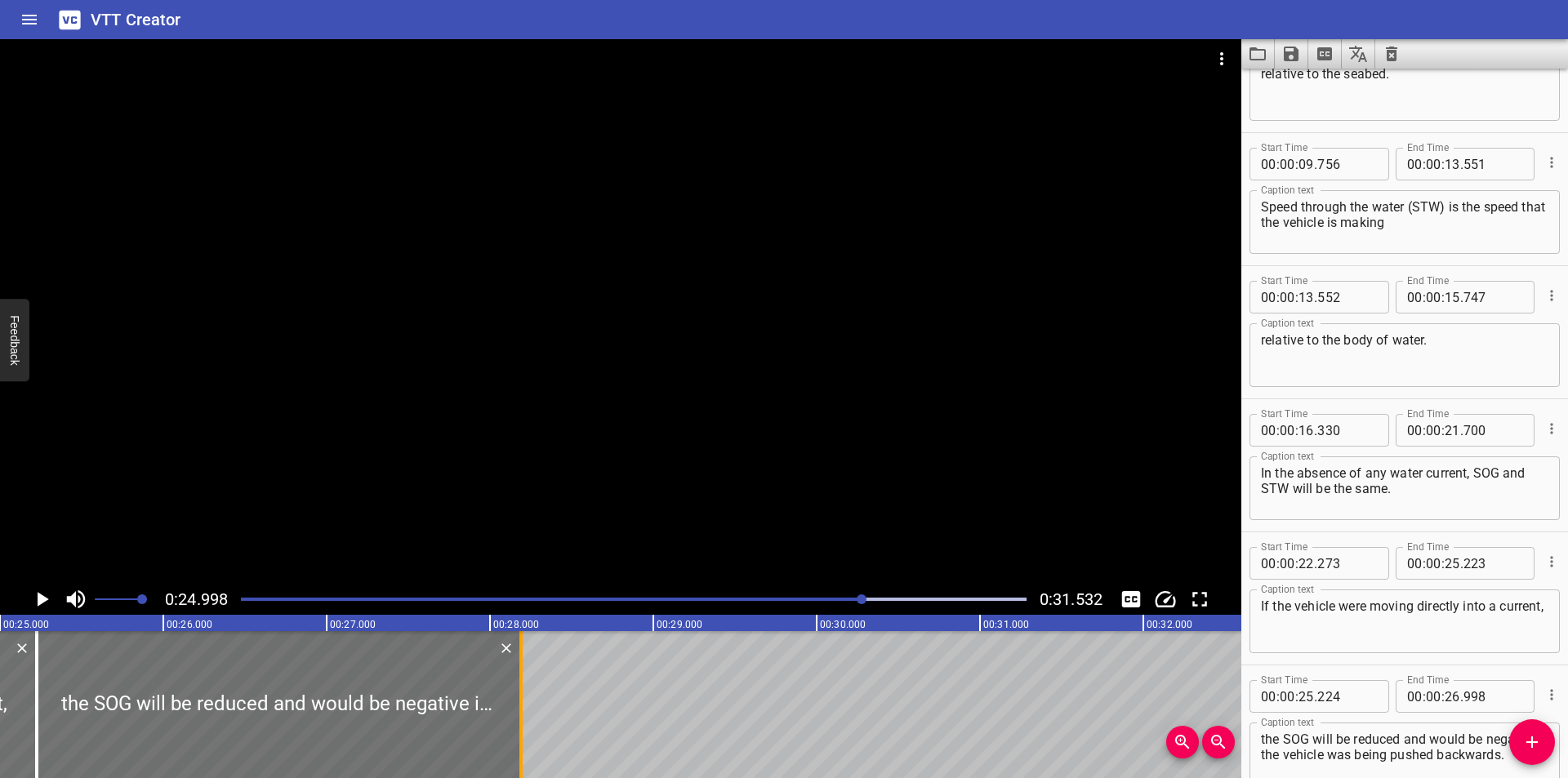
drag, startPoint x: 326, startPoint y: 734, endPoint x: 520, endPoint y: 737, distance: 194.0
click at [520, 737] on div at bounding box center [521, 704] width 3 height 147
type input "28"
type input "188"
click at [671, 424] on div at bounding box center [620, 311] width 1241 height 545
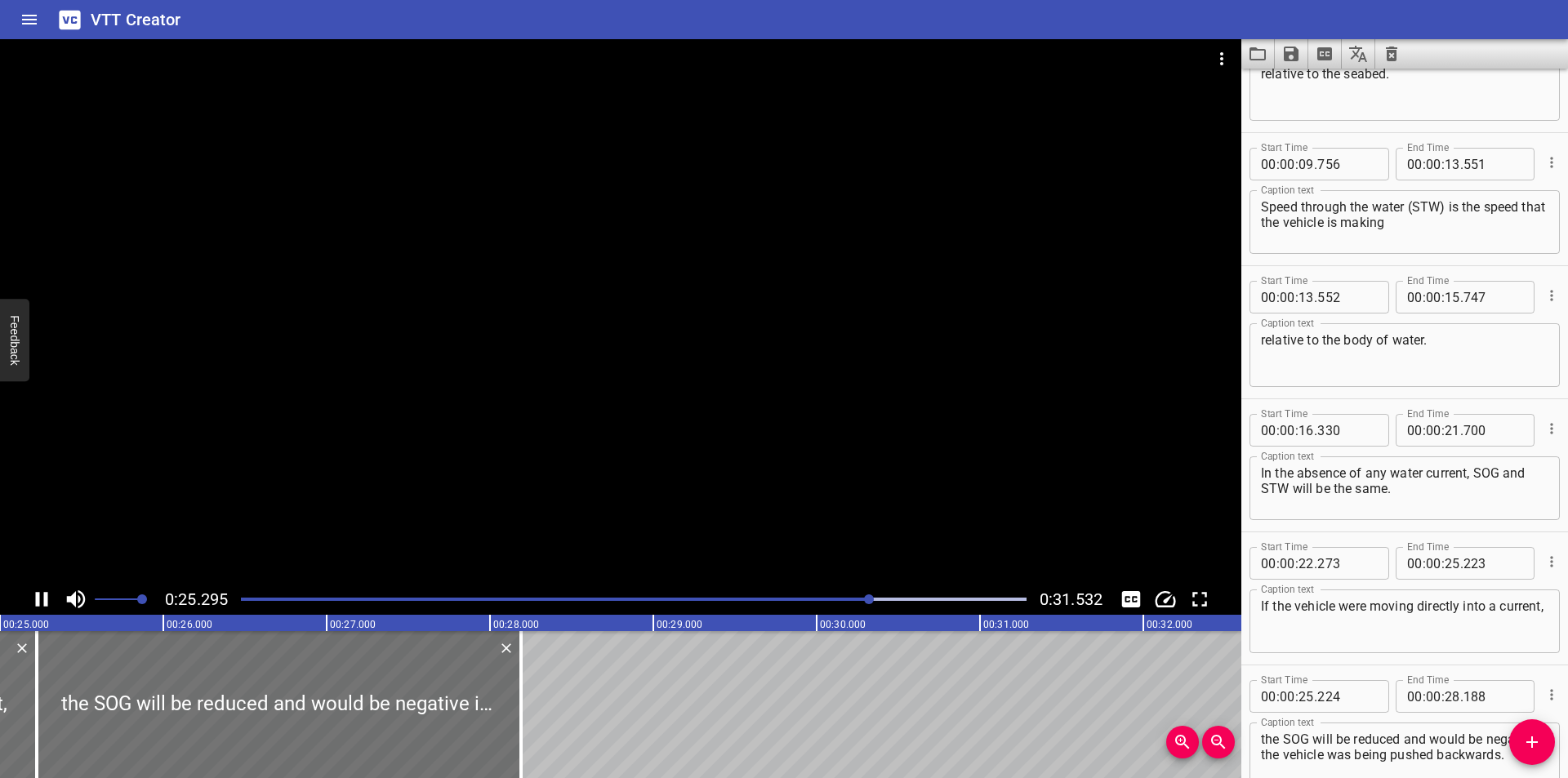
scroll to position [432, 0]
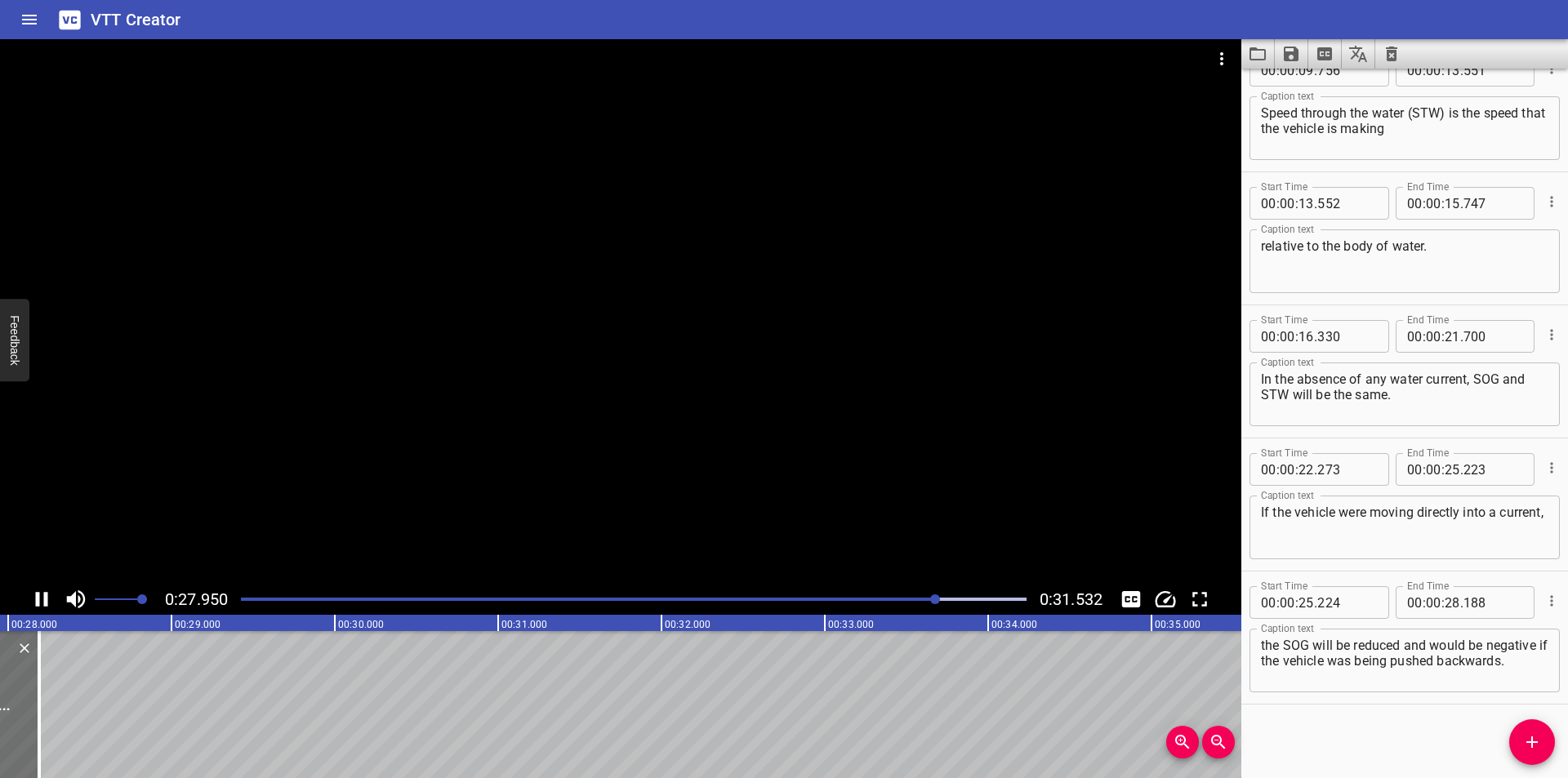
click at [581, 441] on div at bounding box center [620, 311] width 1241 height 545
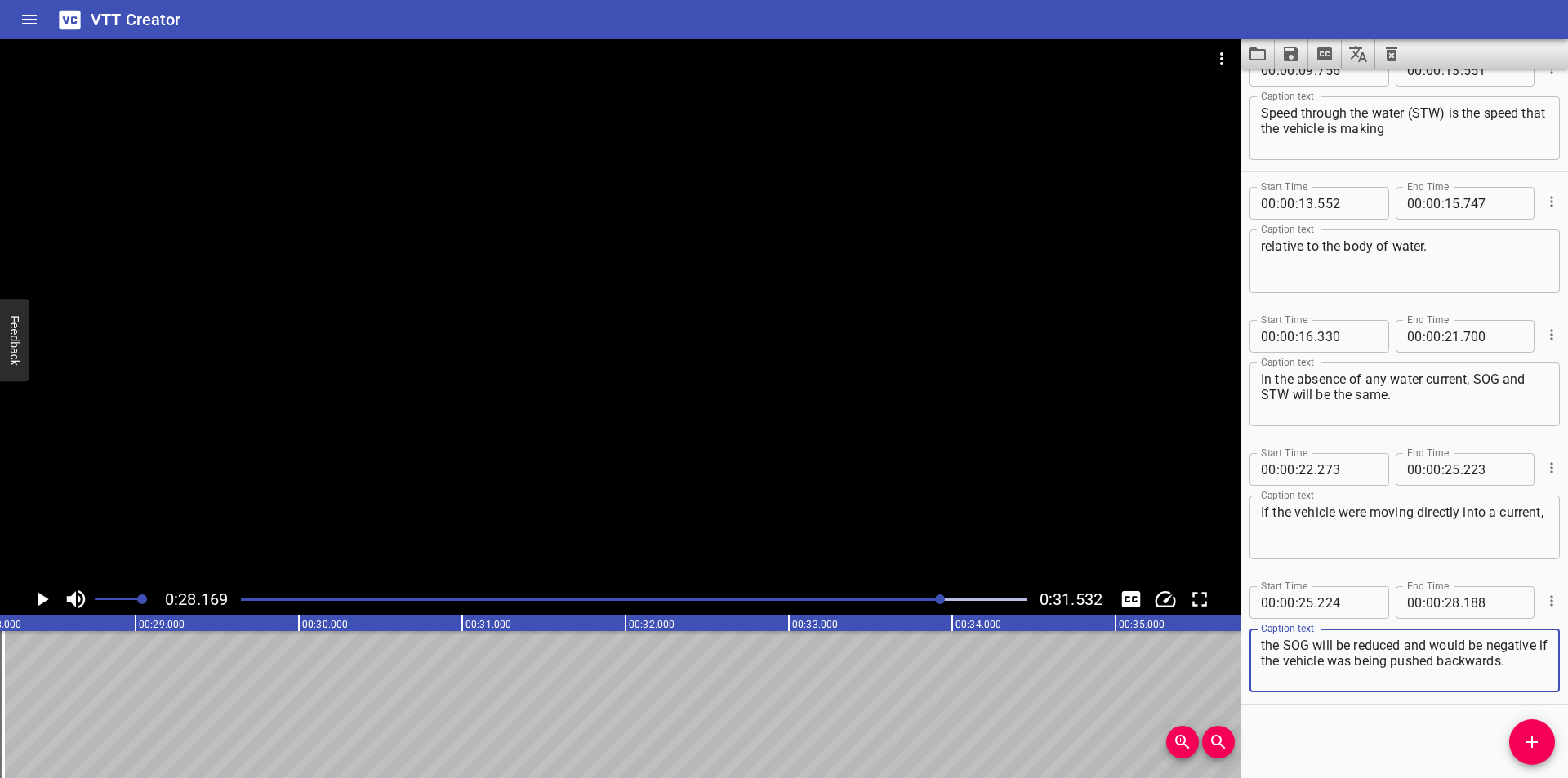
drag, startPoint x: 1413, startPoint y: 675, endPoint x: 1313, endPoint y: 661, distance: 101.0
click at [1313, 661] on textarea "the SOG will be reduced and would be negative if the vehicle was being pushed b…" at bounding box center [1405, 661] width 288 height 46
type textarea "the SOG will be reduced and would be negative"
drag, startPoint x: 1522, startPoint y: 743, endPoint x: 1451, endPoint y: 723, distance: 73.8
click at [1523, 743] on span "Add Cue" at bounding box center [1532, 742] width 45 height 20
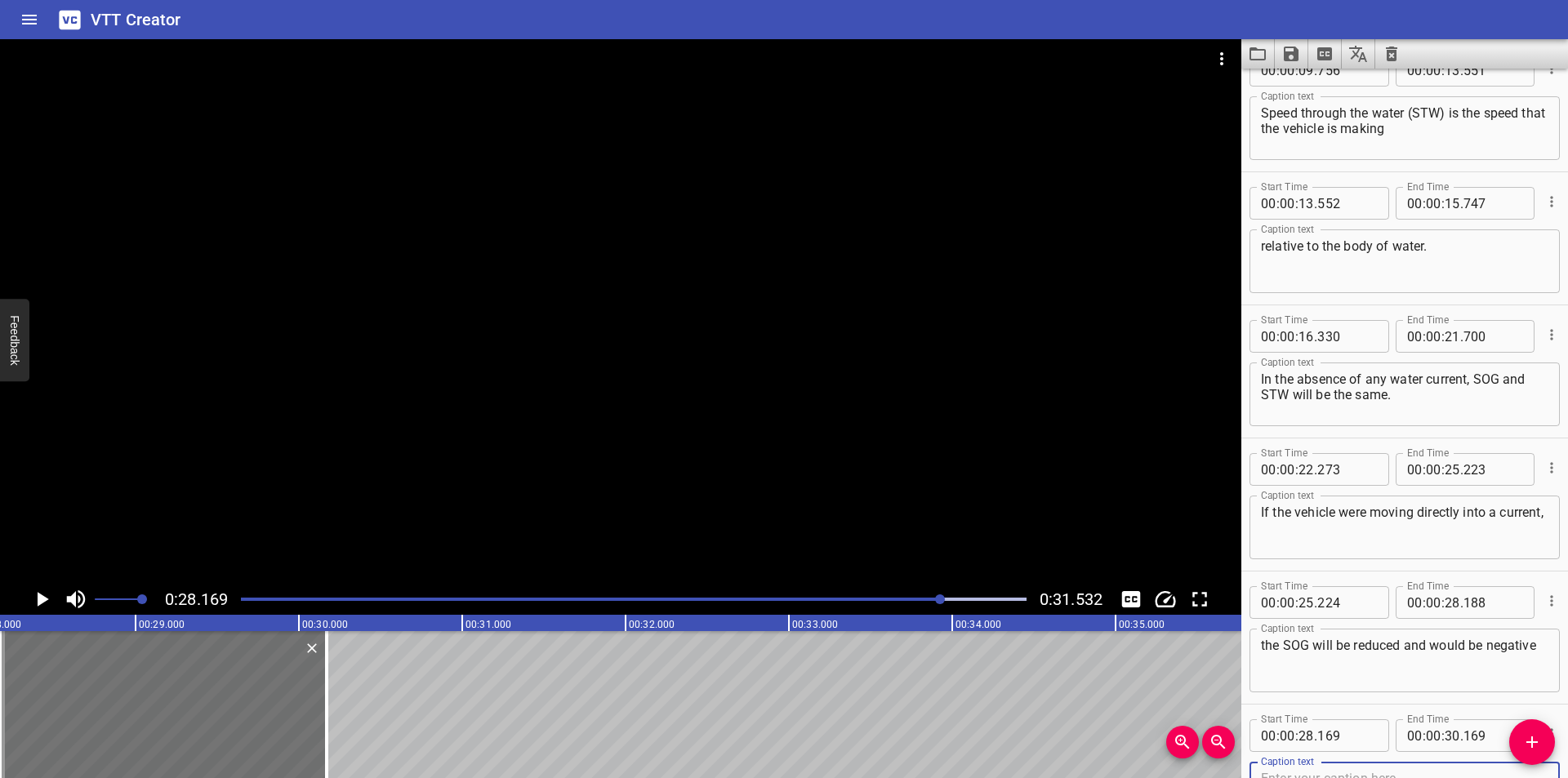
scroll to position [440, 0]
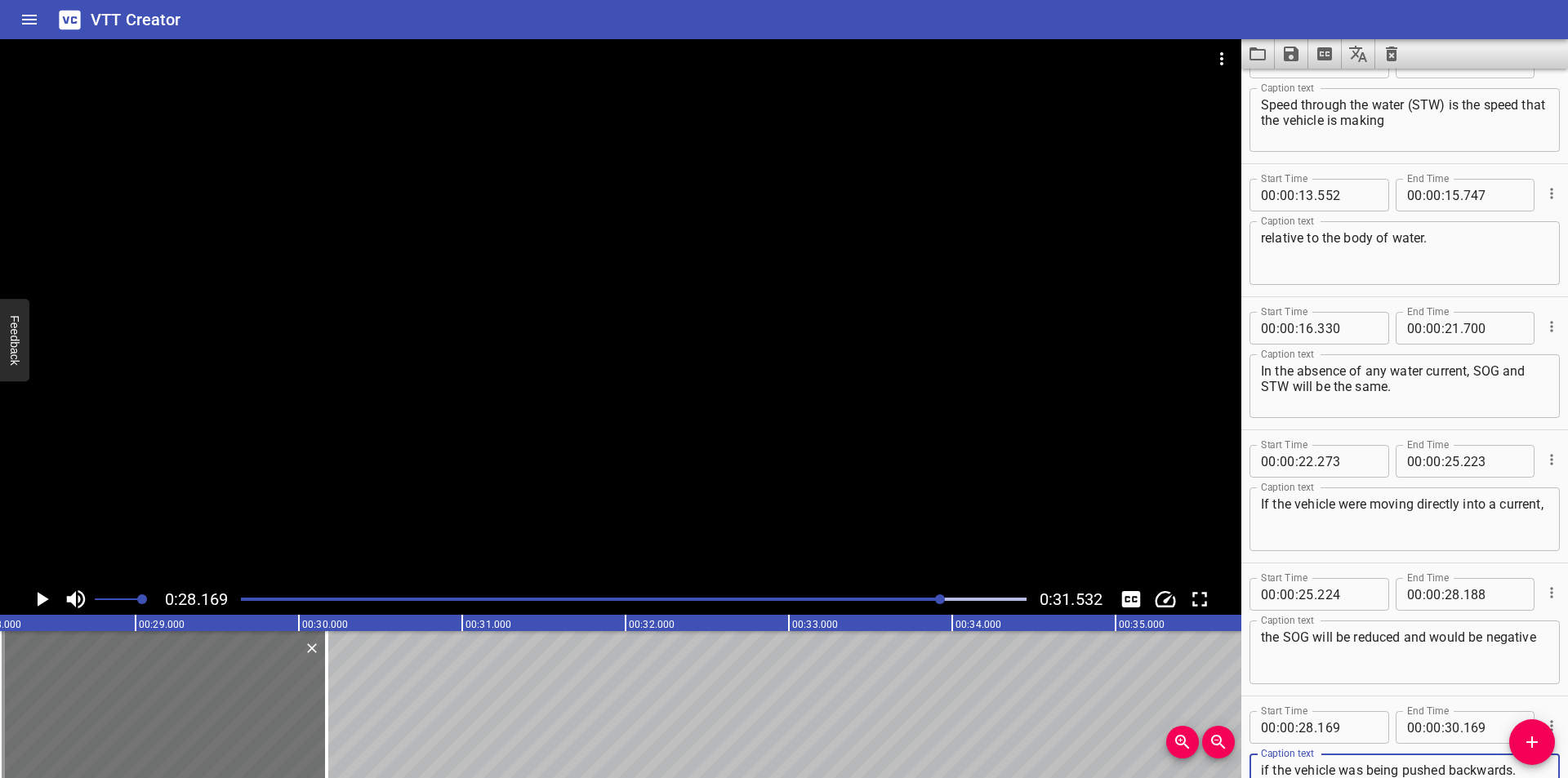
type textarea "if the vehicle was being pushed backwards."
click at [1342, 725] on input "number" at bounding box center [1347, 727] width 60 height 32
type input "189"
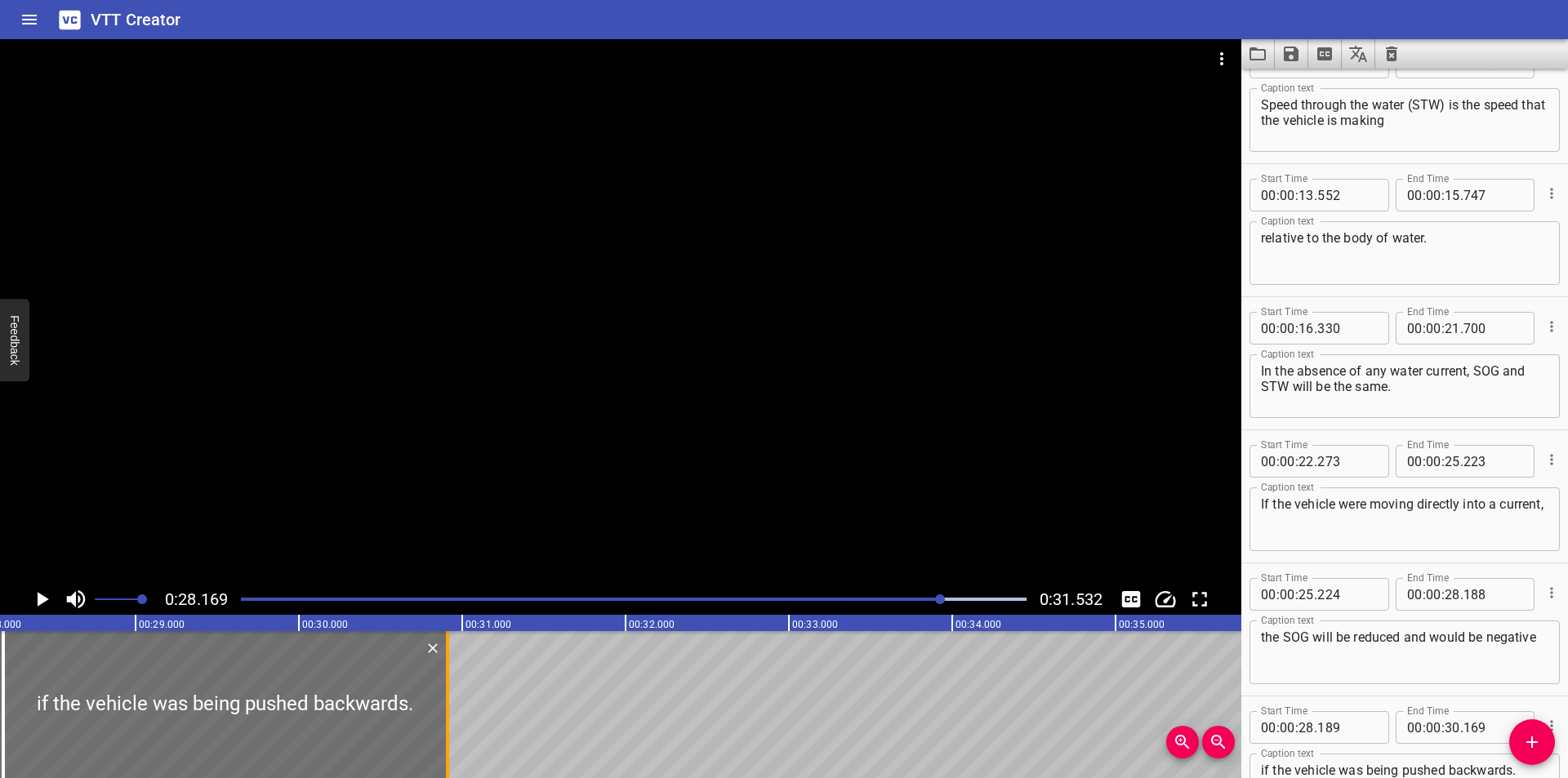
drag, startPoint x: 326, startPoint y: 675, endPoint x: 447, endPoint y: 680, distance: 121.1
click at [447, 680] on div at bounding box center [447, 704] width 3 height 147
type input "909"
click at [889, 590] on div at bounding box center [633, 599] width 806 height 23
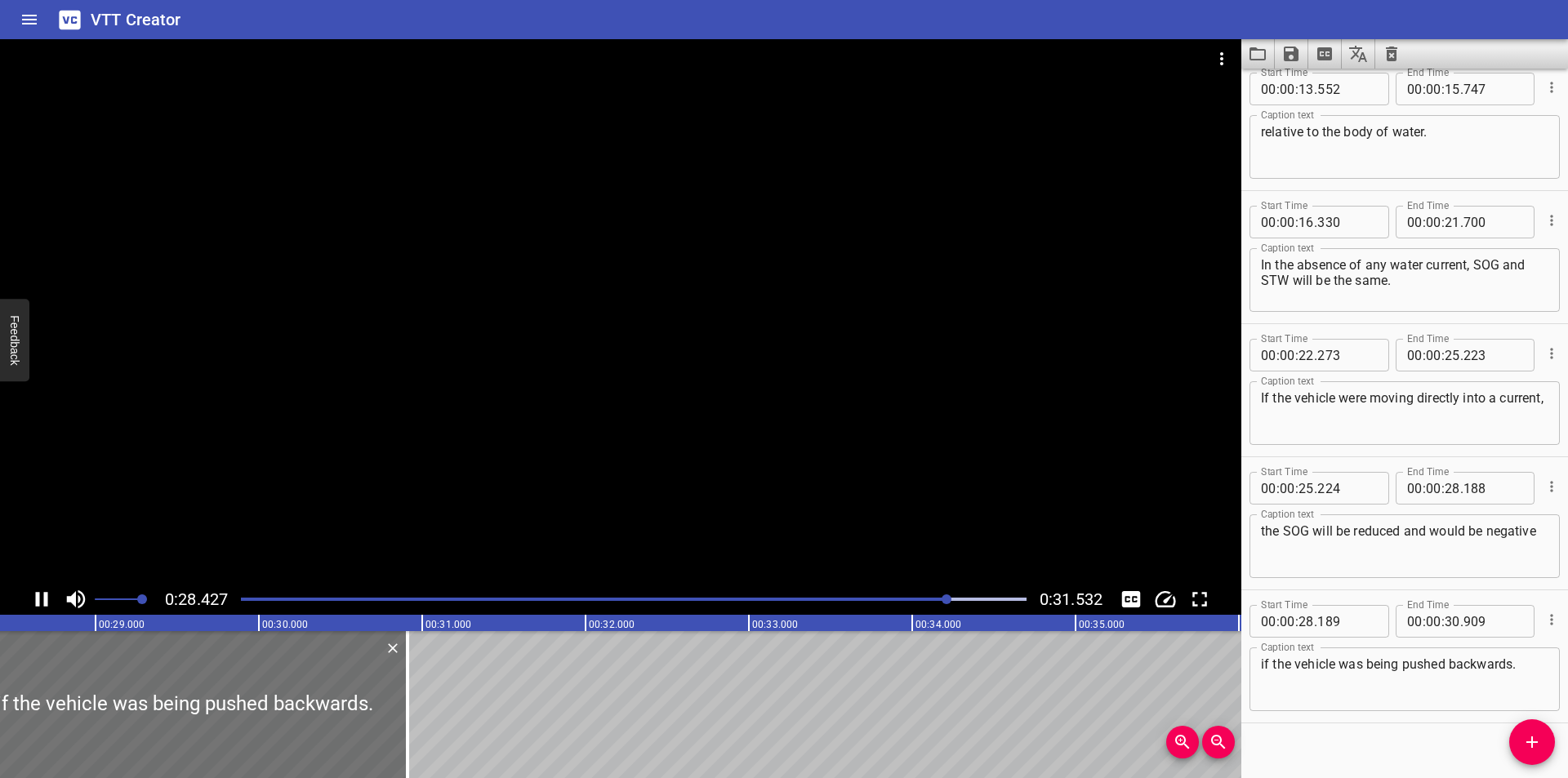
scroll to position [565, 0]
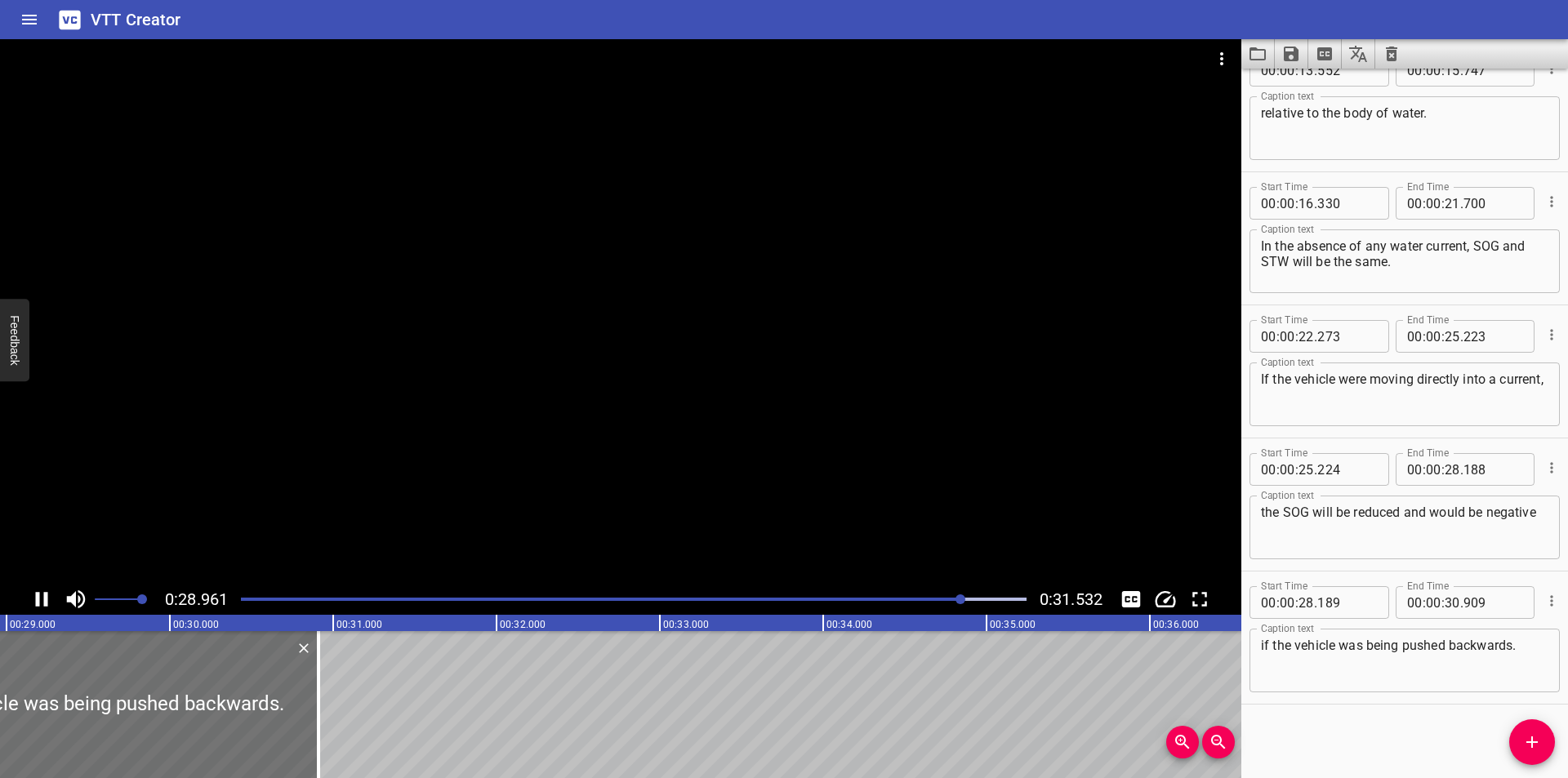
click at [719, 367] on div at bounding box center [620, 311] width 1241 height 545
click at [1527, 638] on textarea "if the vehicle was being pushed backwards." at bounding box center [1405, 661] width 288 height 46
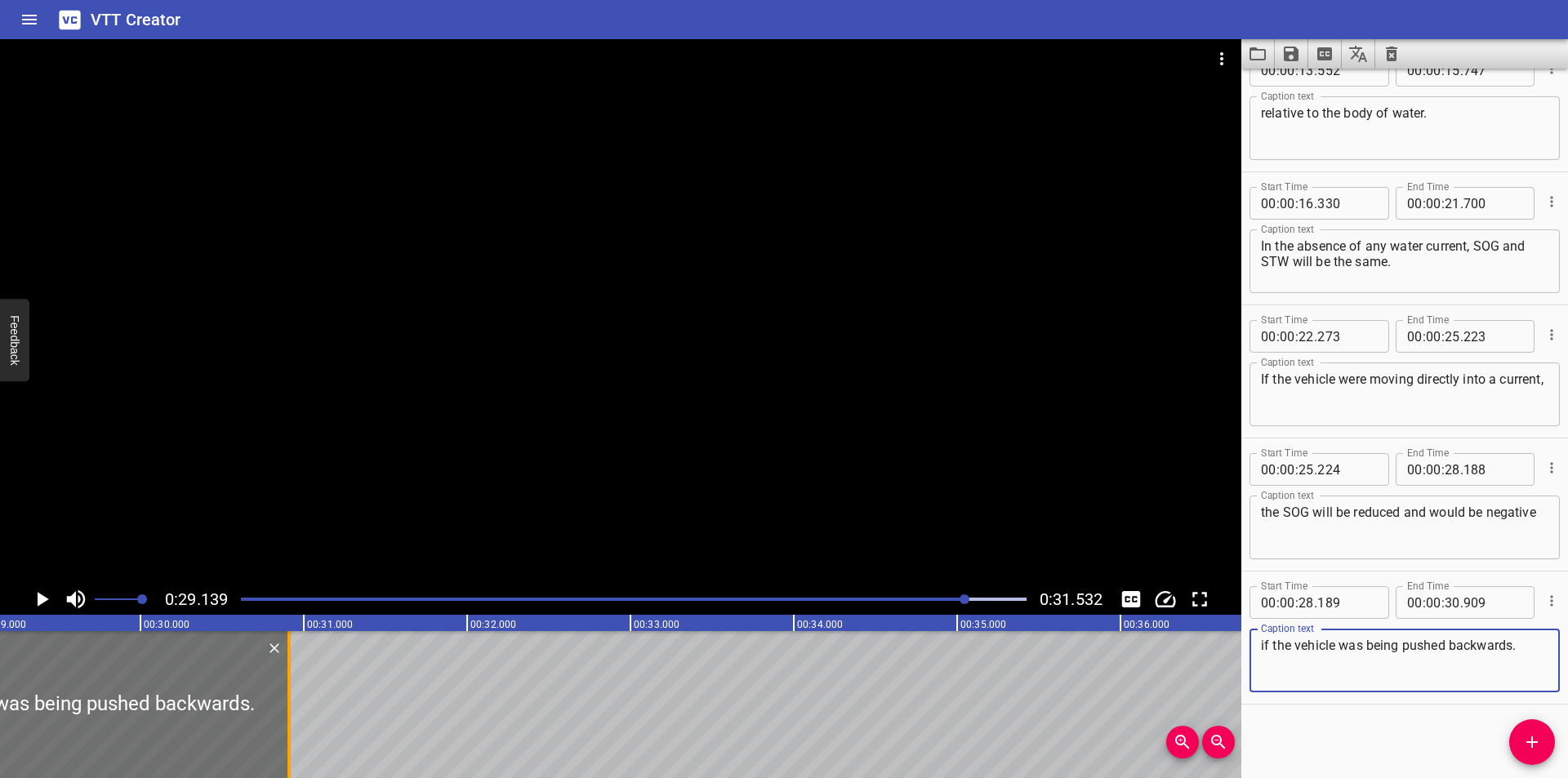
type textarea "if the vehicle was being pushed backwards."
drag, startPoint x: 292, startPoint y: 683, endPoint x: 299, endPoint y: 700, distance: 18.4
click at [299, 700] on div at bounding box center [296, 704] width 17 height 147
type input "954"
click at [355, 471] on div at bounding box center [620, 311] width 1241 height 545
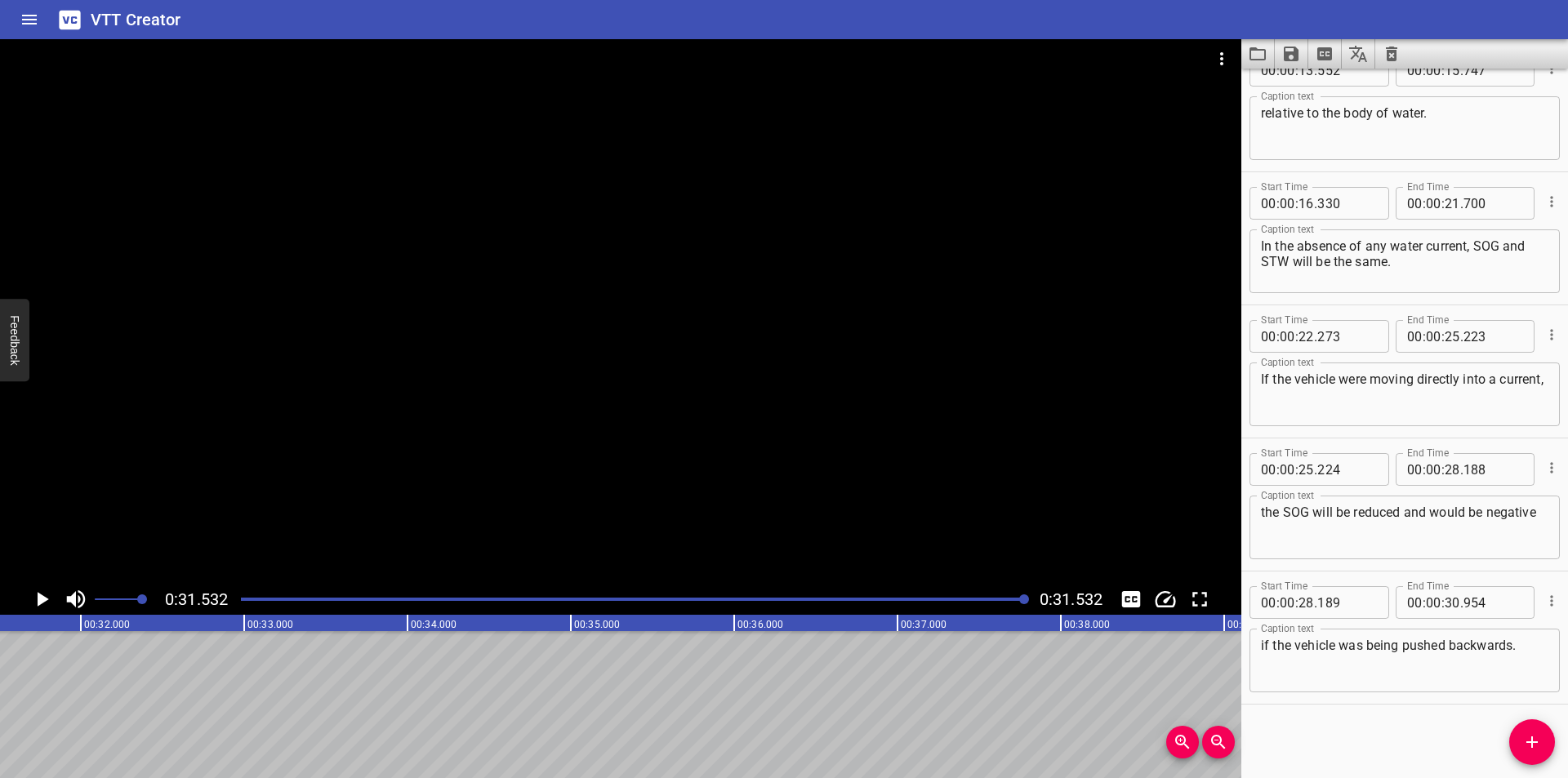
scroll to position [0, 5150]
click at [1300, 58] on icon "Save captions to file" at bounding box center [1291, 54] width 20 height 20
click at [1333, 98] on li "Save to VTT file" at bounding box center [1334, 90] width 120 height 30
drag, startPoint x: 846, startPoint y: 6, endPoint x: 896, endPoint y: 14, distance: 50.6
click at [846, 6] on div "VTT Creator" at bounding box center [784, 19] width 1568 height 39
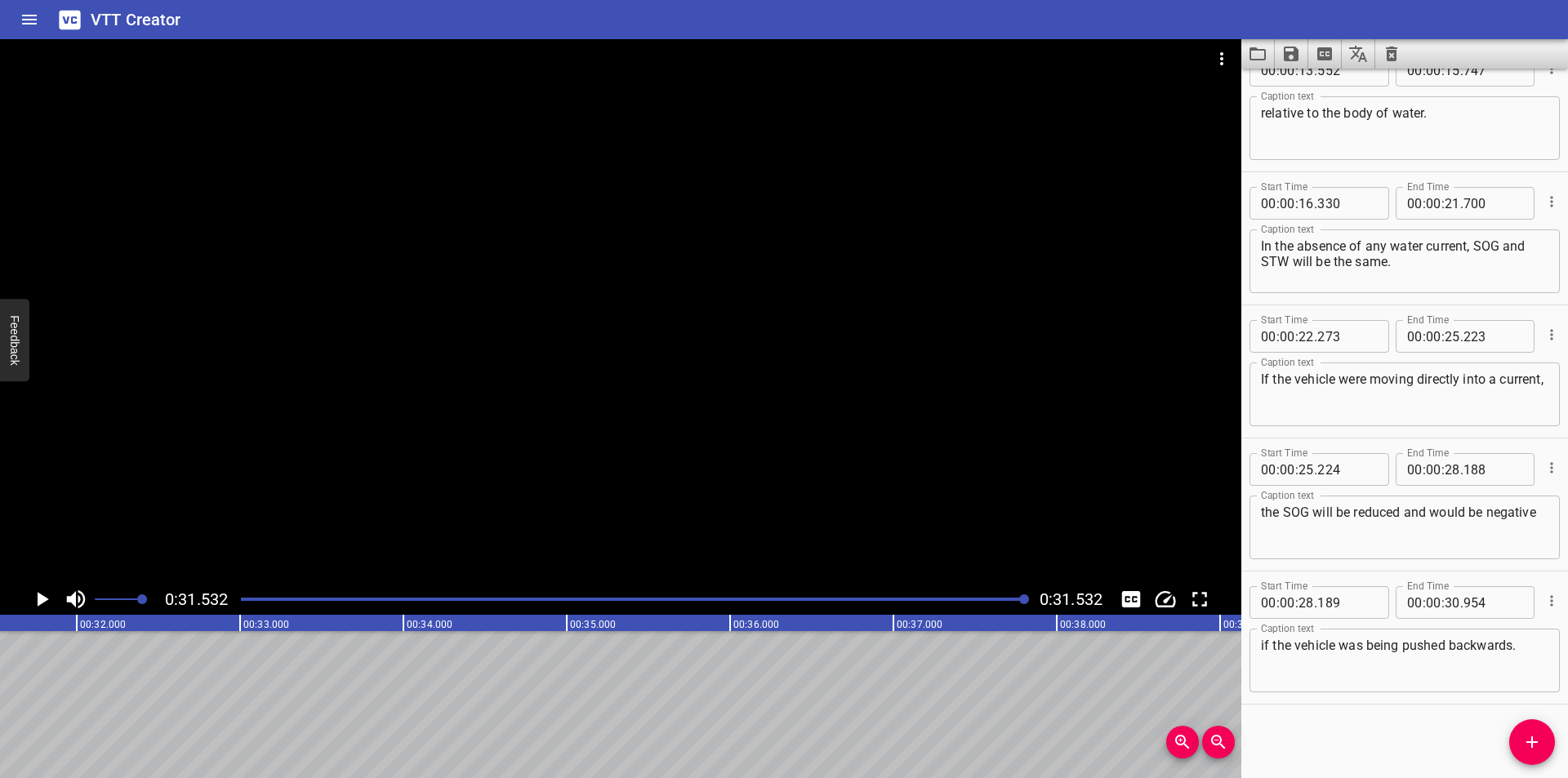
click at [1218, 54] on icon "Video Options" at bounding box center [1221, 59] width 20 height 20
click at [1239, 60] on li "Select New Video File..." at bounding box center [1283, 60] width 162 height 30
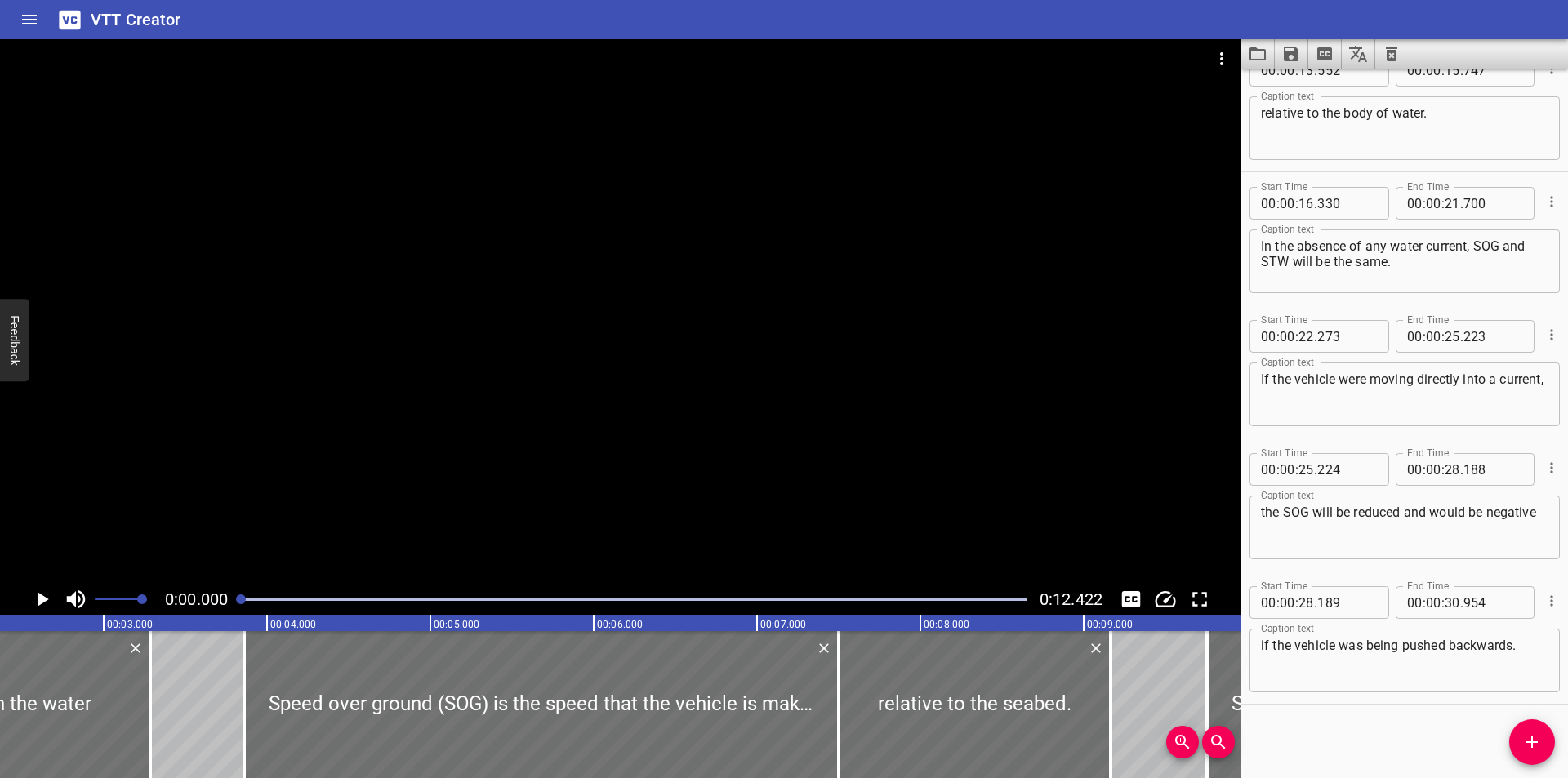
click at [1000, 438] on div at bounding box center [620, 311] width 1241 height 545
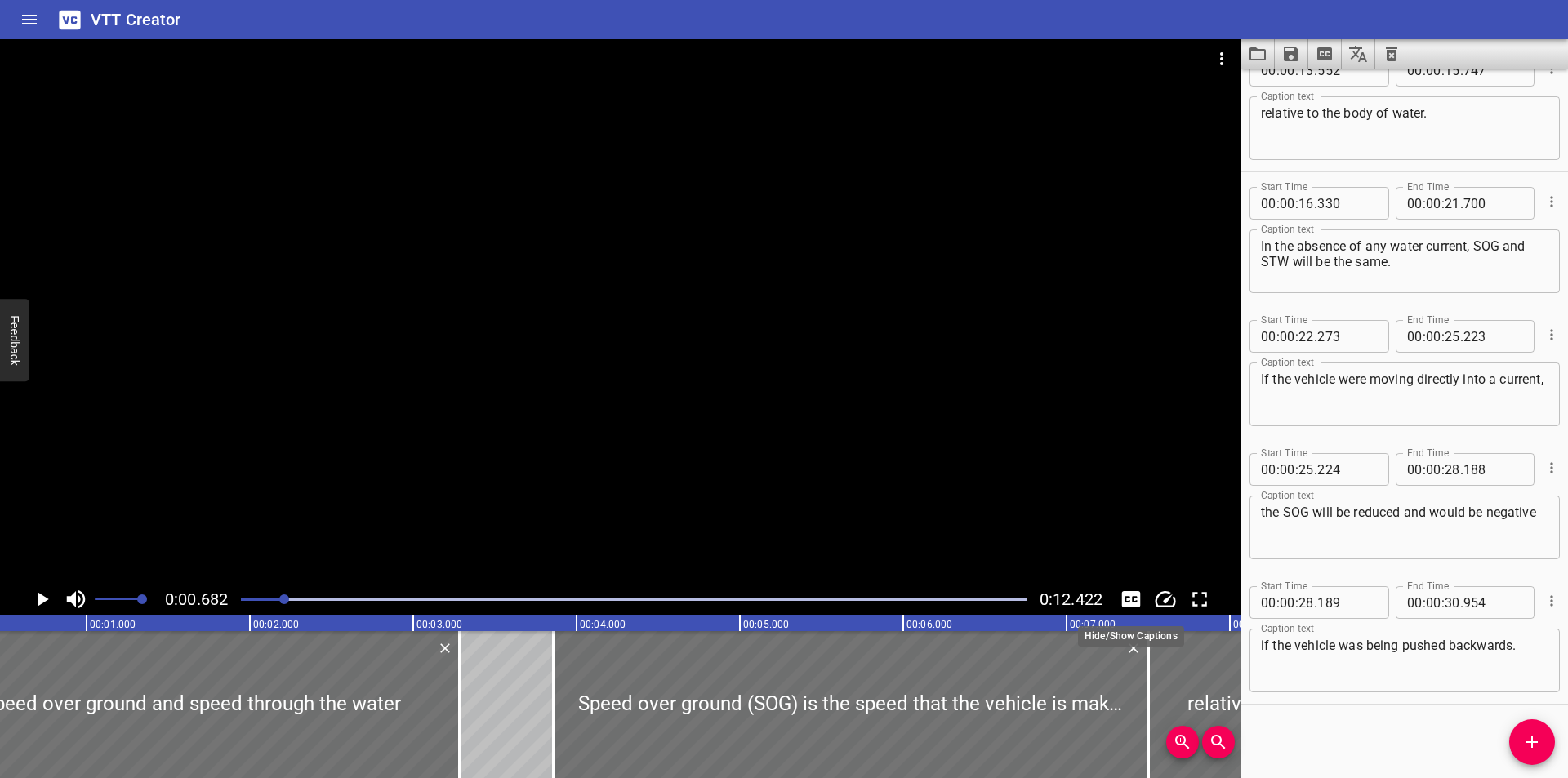
scroll to position [0, 111]
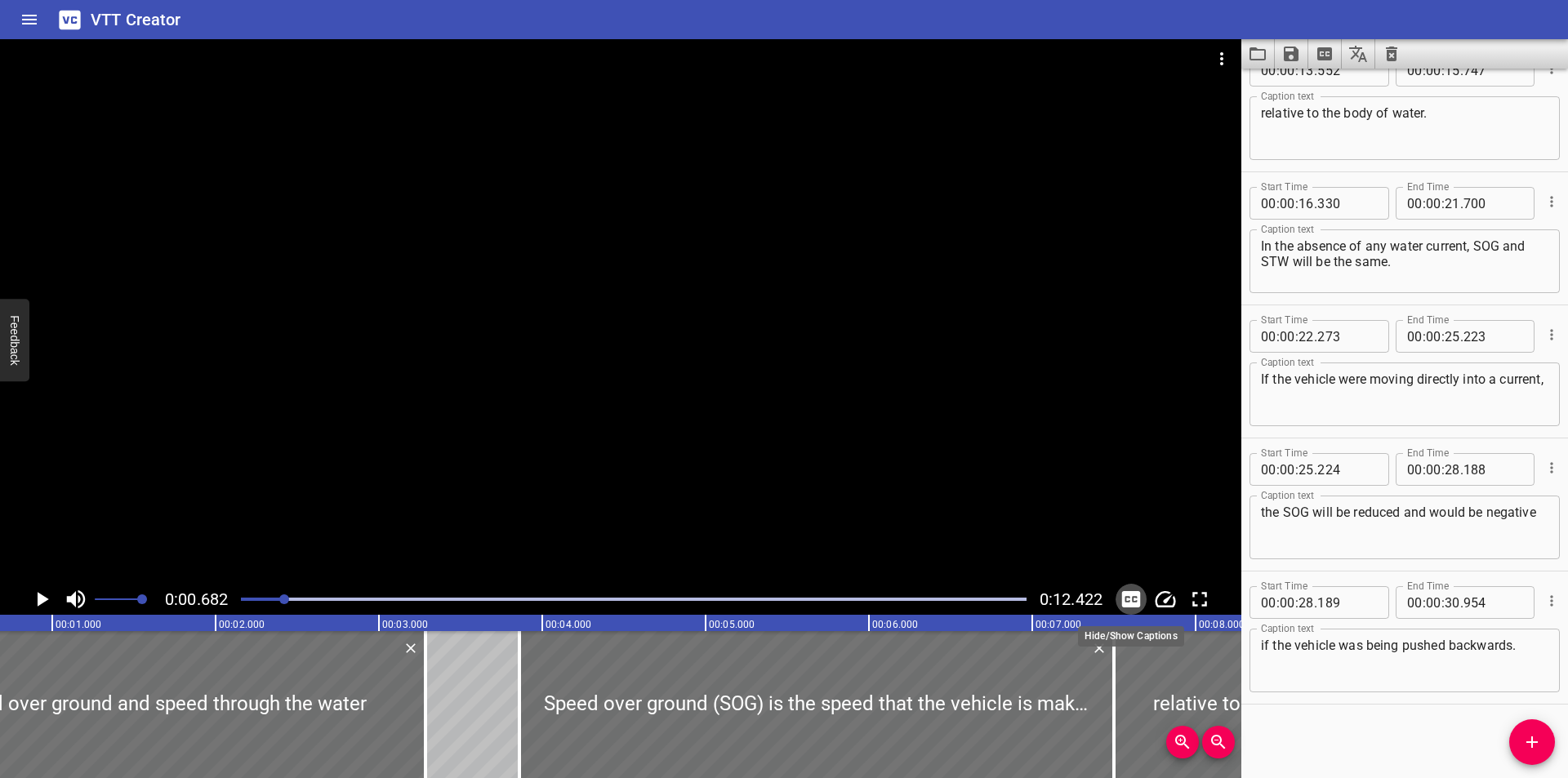
click at [1122, 596] on icon "Toggle captions" at bounding box center [1131, 599] width 25 height 25
click at [1122, 596] on icon "Toggle captions" at bounding box center [1131, 599] width 19 height 17
click at [896, 438] on div at bounding box center [620, 311] width 1241 height 545
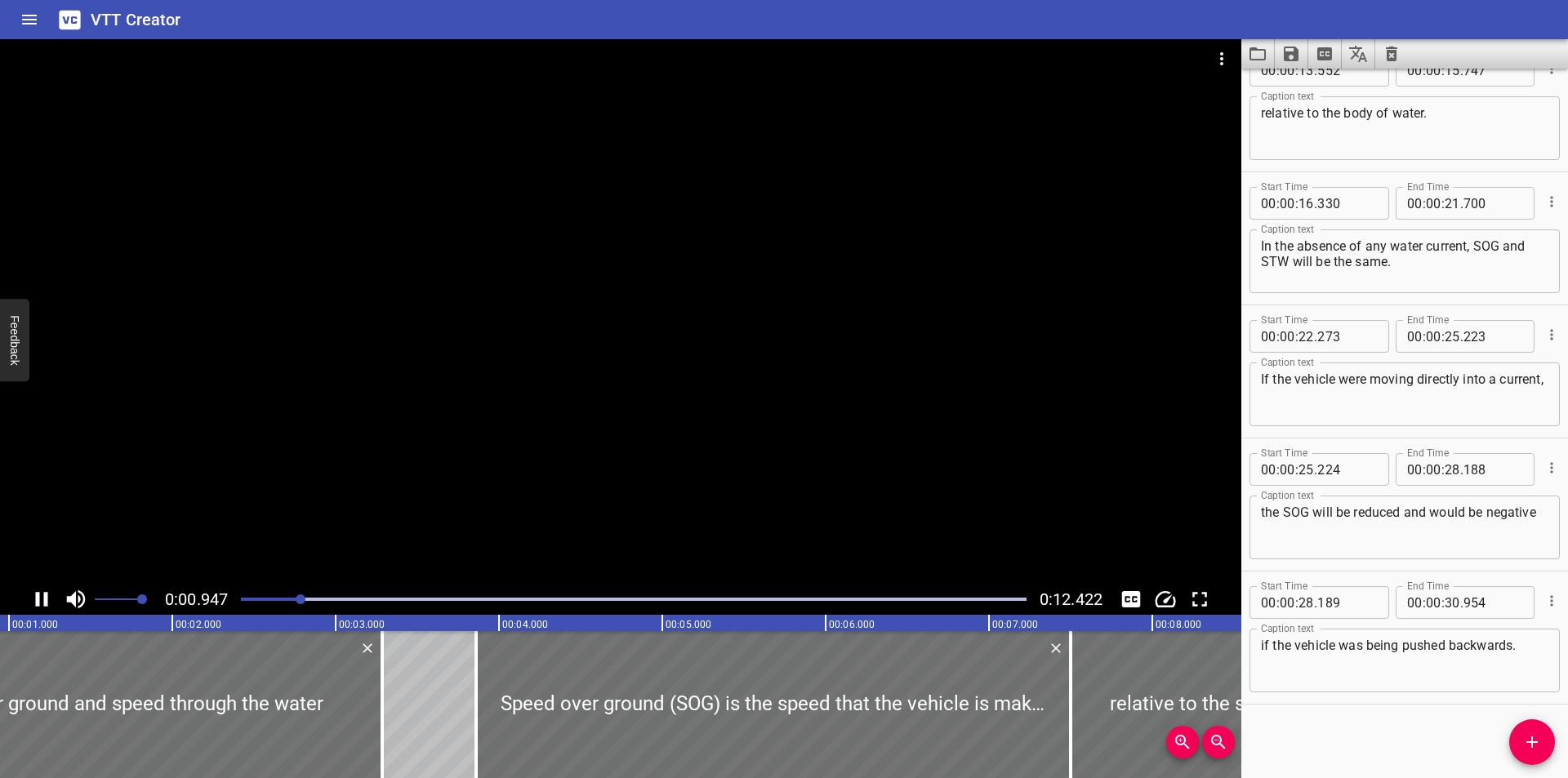
scroll to position [0, 180]
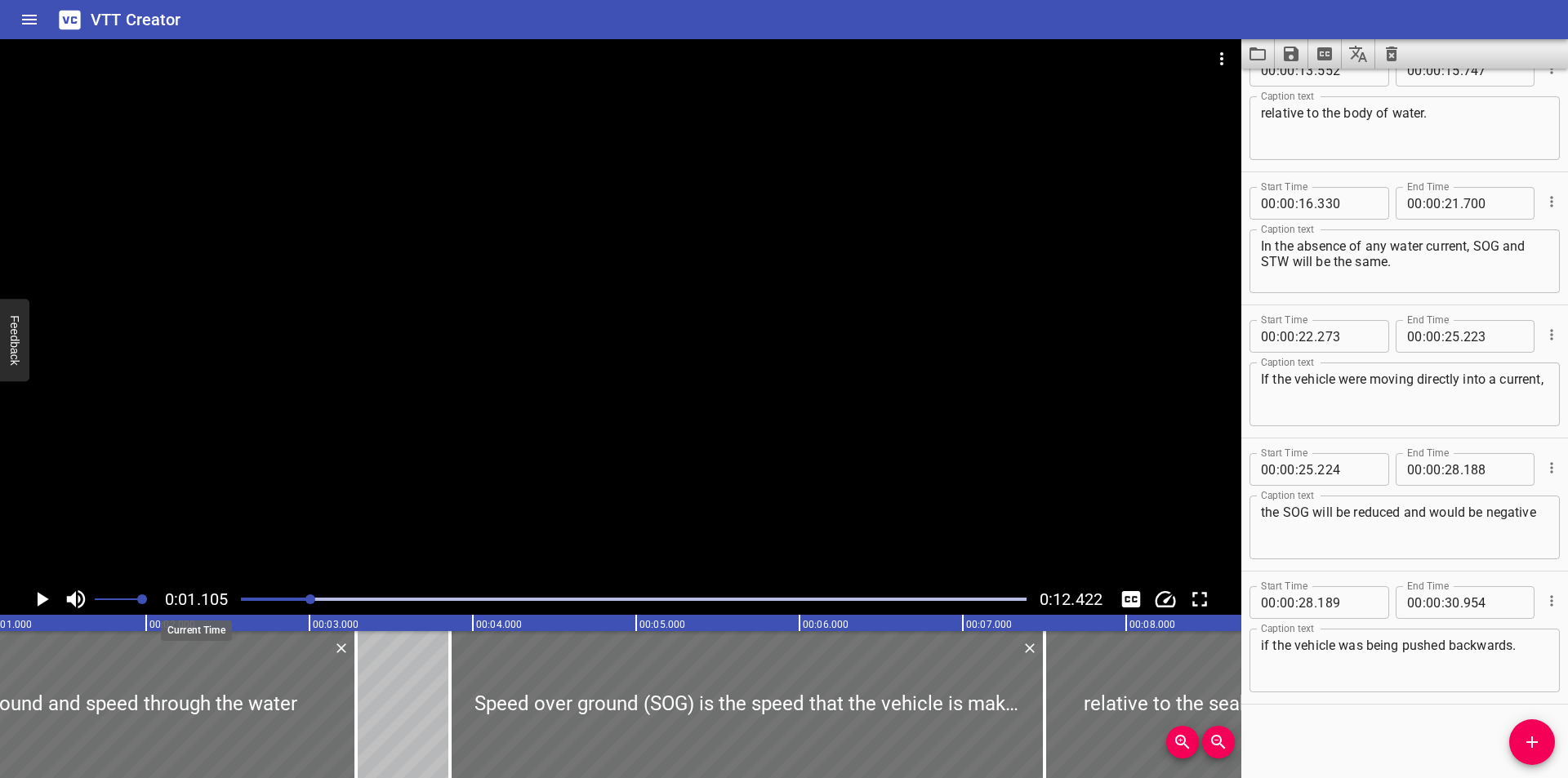
click at [227, 604] on span "0:01.105" at bounding box center [196, 599] width 63 height 20
click at [235, 603] on div at bounding box center [633, 599] width 806 height 23
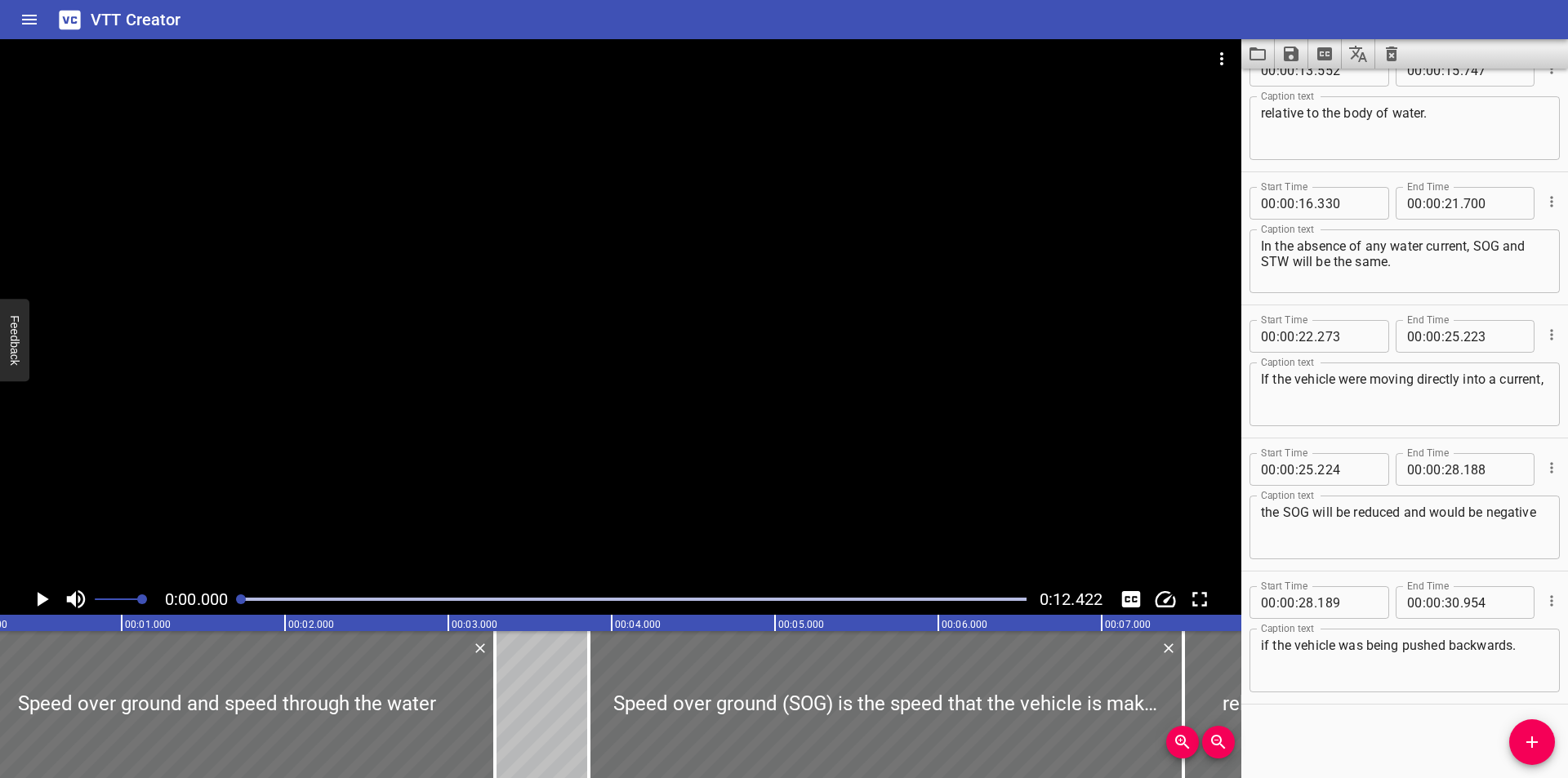
click at [236, 603] on div at bounding box center [633, 599] width 806 height 23
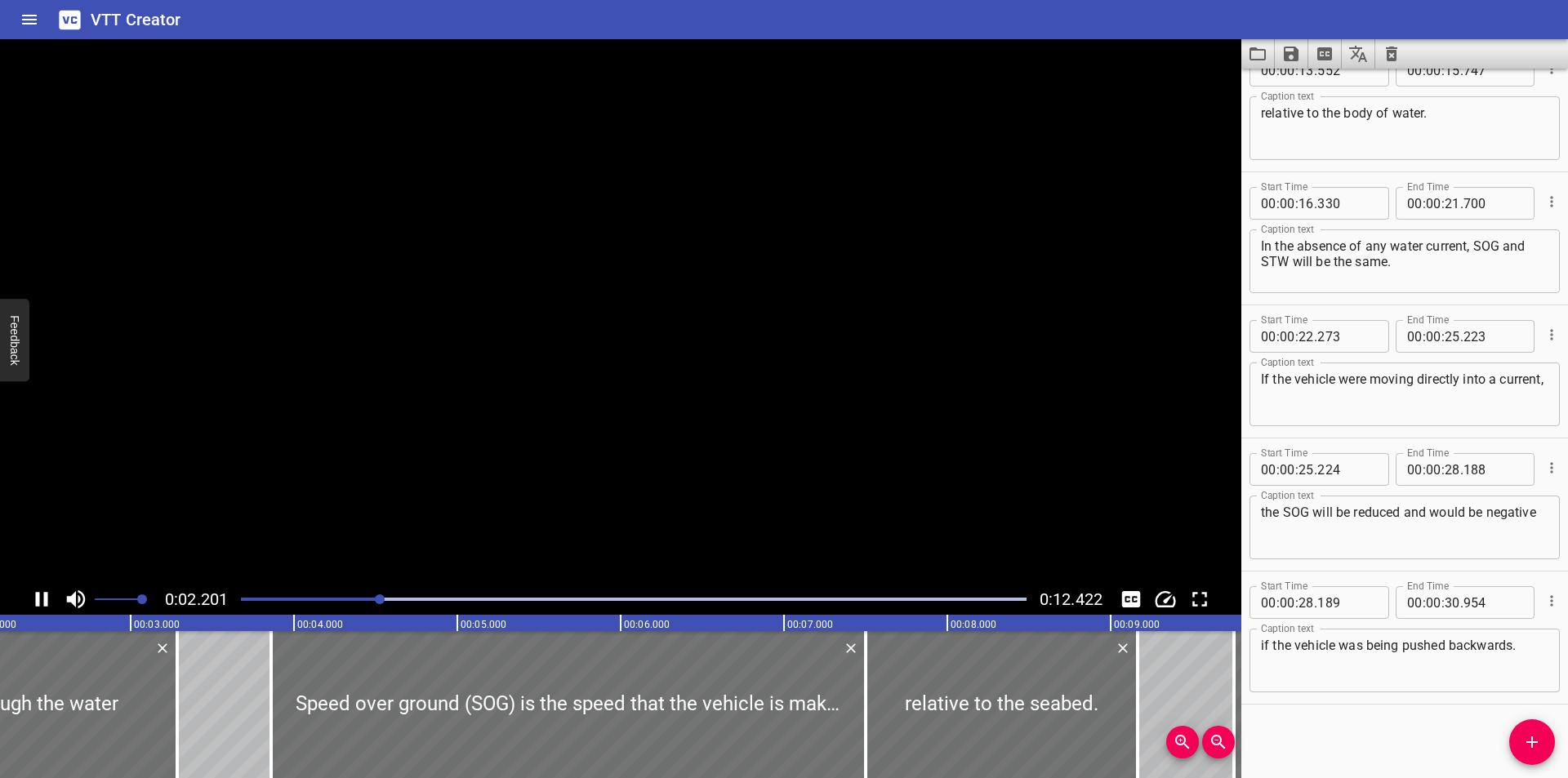
scroll to position [0, 420]
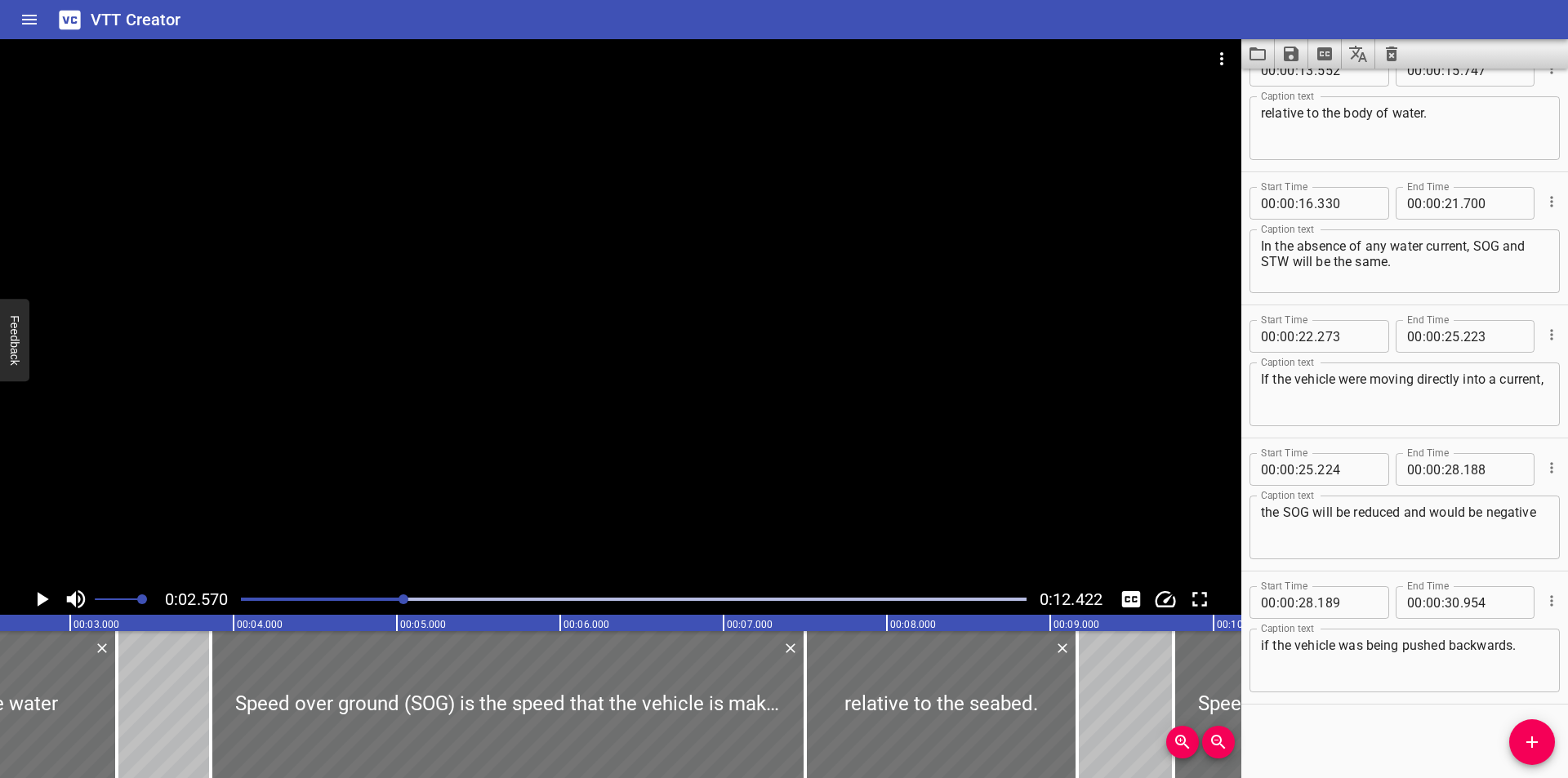
click at [1399, 56] on icon "Clear captions" at bounding box center [1392, 54] width 20 height 20
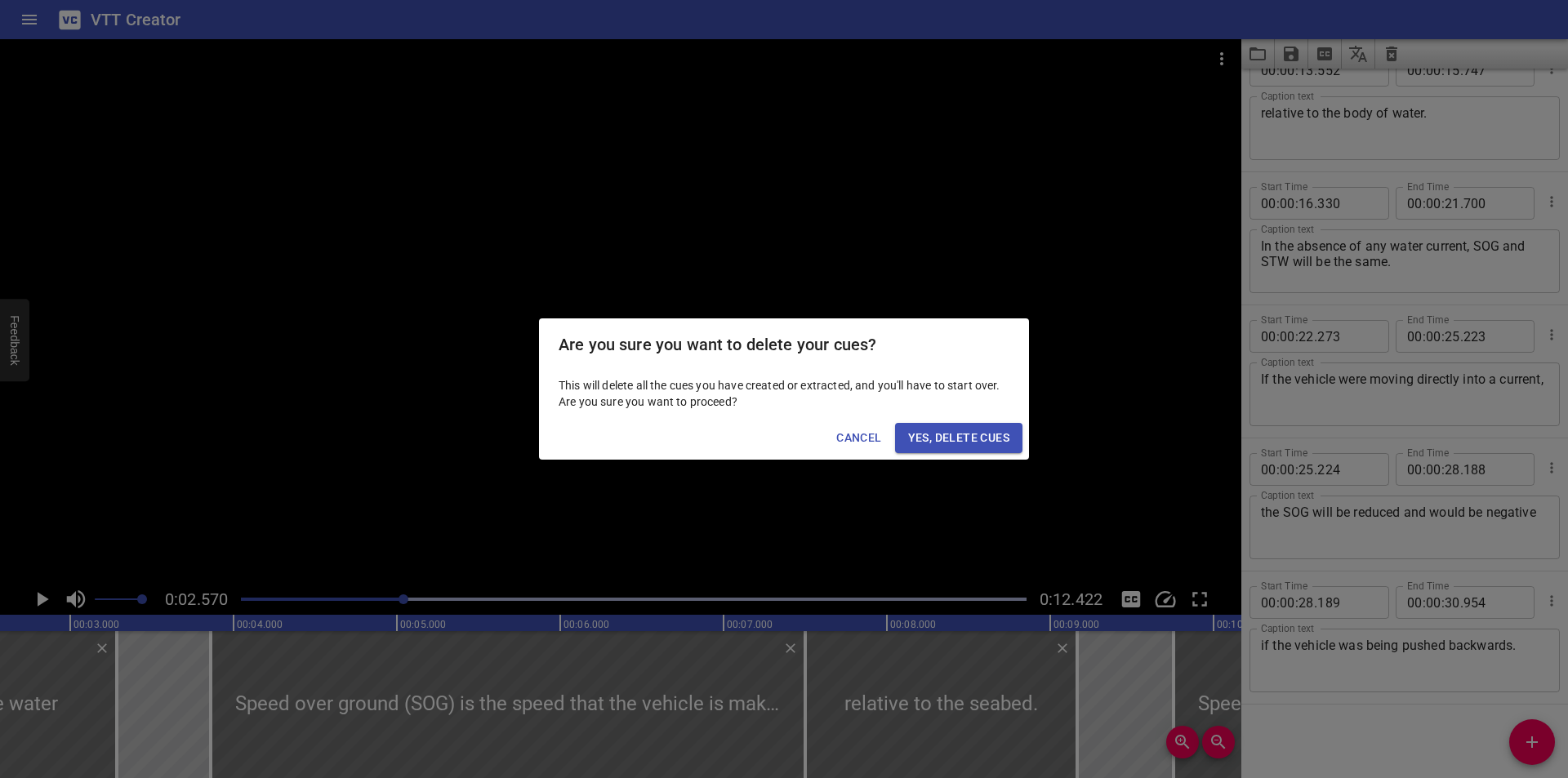
click at [999, 431] on span "Yes, Delete Cues" at bounding box center [958, 437] width 101 height 21
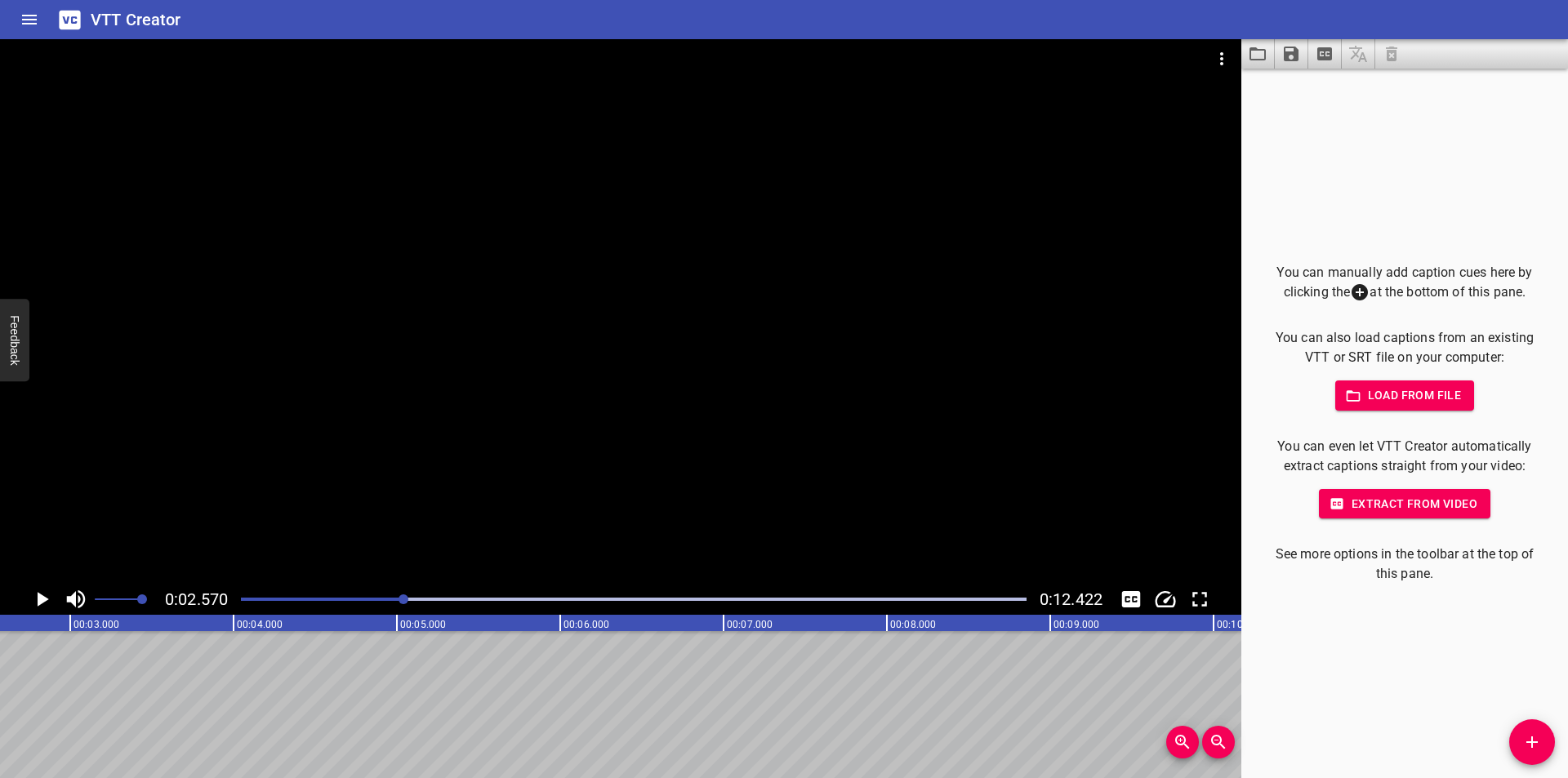
click at [233, 597] on div at bounding box center [633, 599] width 806 height 23
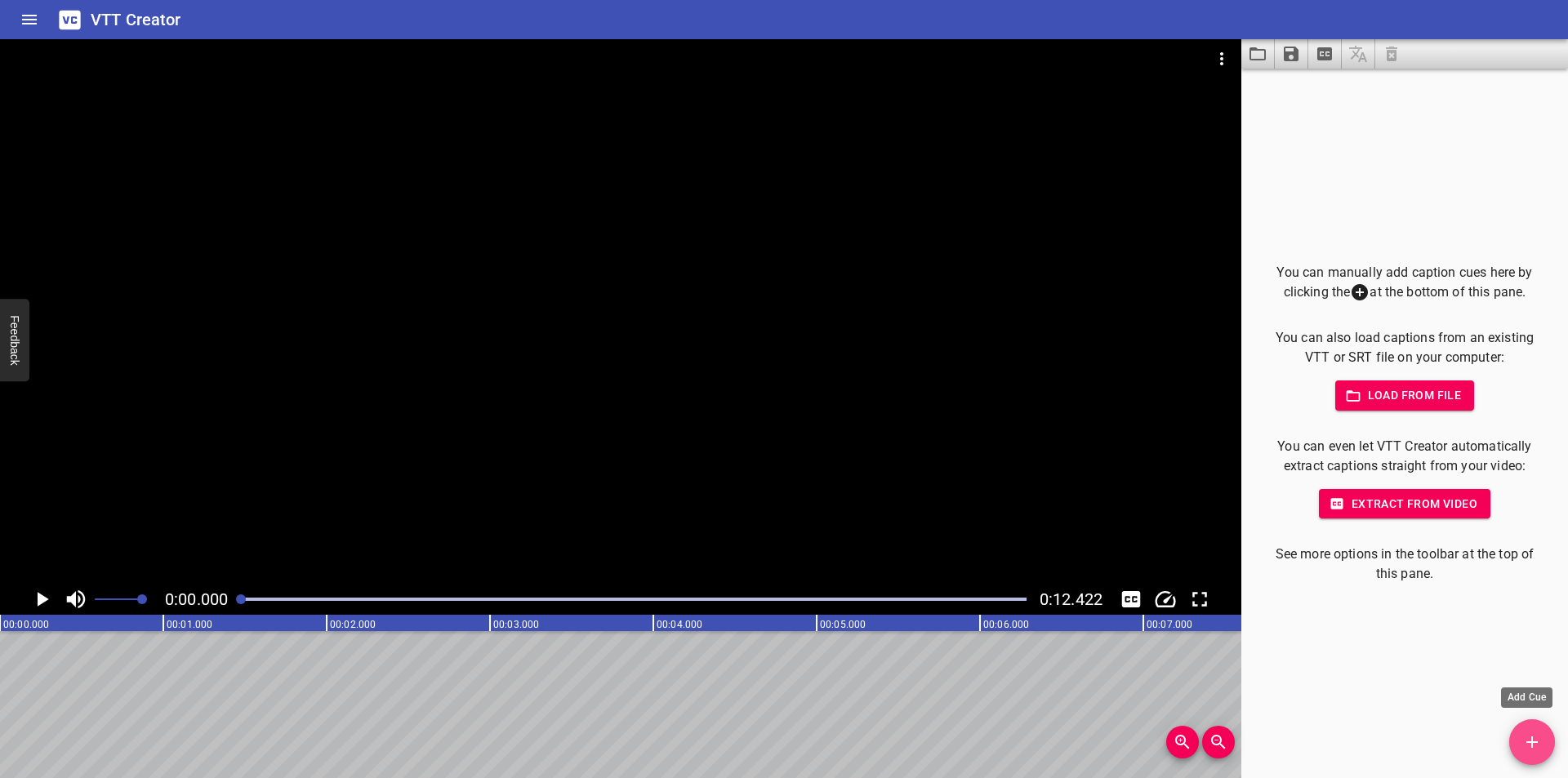
drag, startPoint x: 1525, startPoint y: 739, endPoint x: 1518, endPoint y: 732, distance: 9.9
click at [1527, 739] on icon "Add Cue" at bounding box center [1532, 742] width 20 height 20
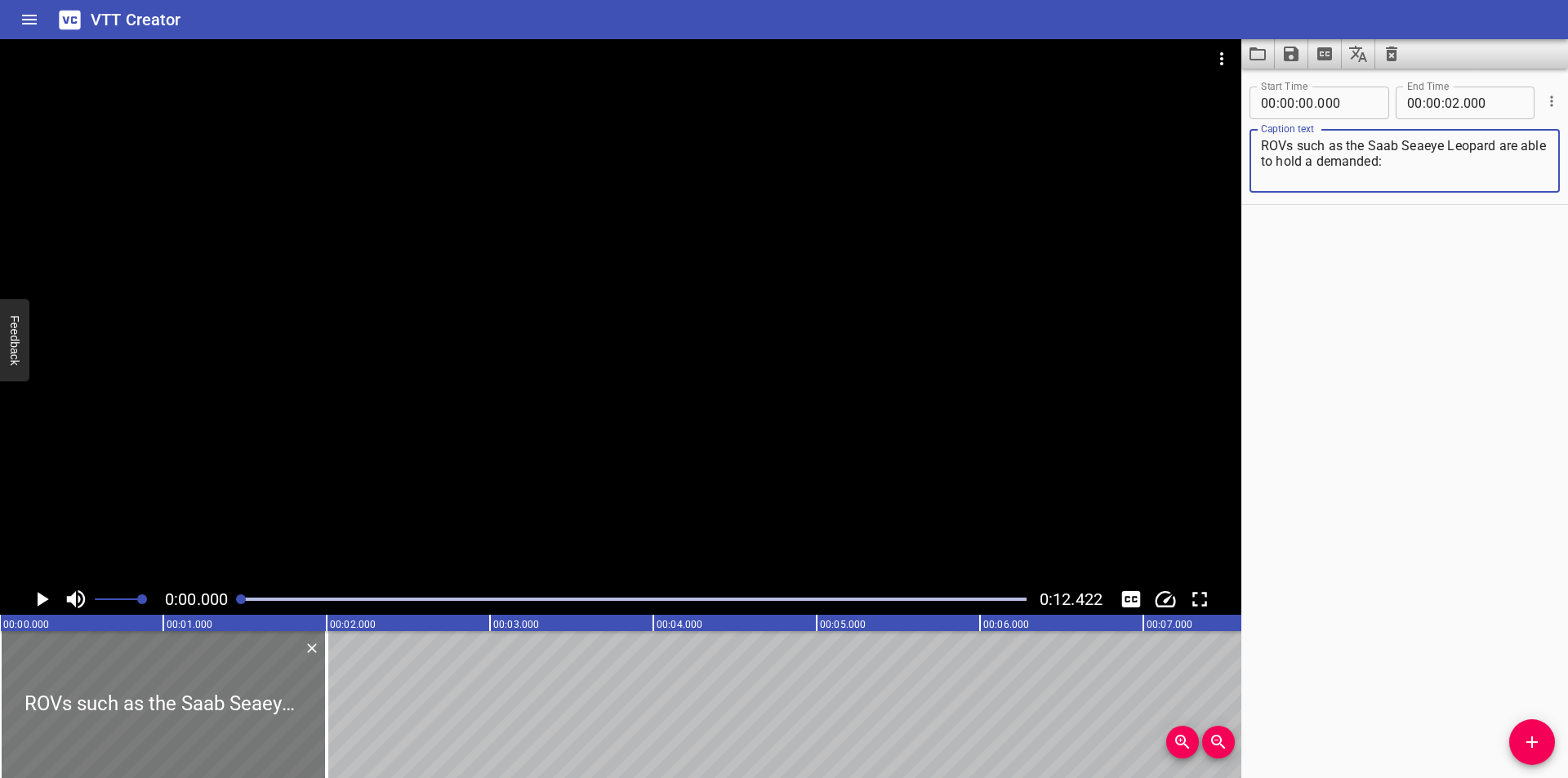
type textarea "ROVs such as the Saab Seaeye Leopard are able to hold a demanded:"
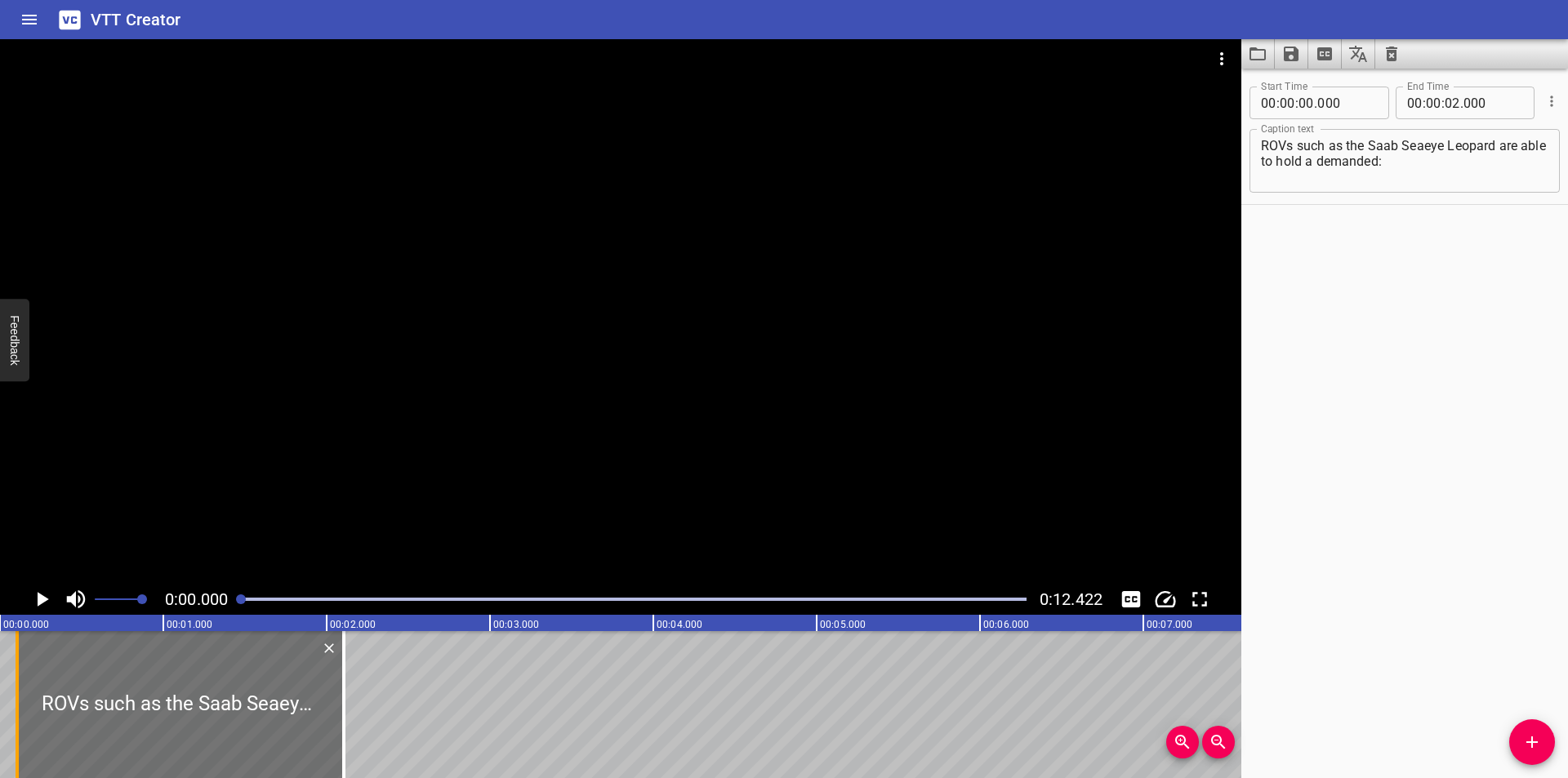
drag, startPoint x: 227, startPoint y: 699, endPoint x: 0, endPoint y: 717, distance: 227.7
click at [17, 717] on div "ROVs such as the Saab Seaeye Leopard are able to hold a demanded:" at bounding box center [180, 704] width 327 height 147
click at [253, 457] on div at bounding box center [620, 311] width 1241 height 545
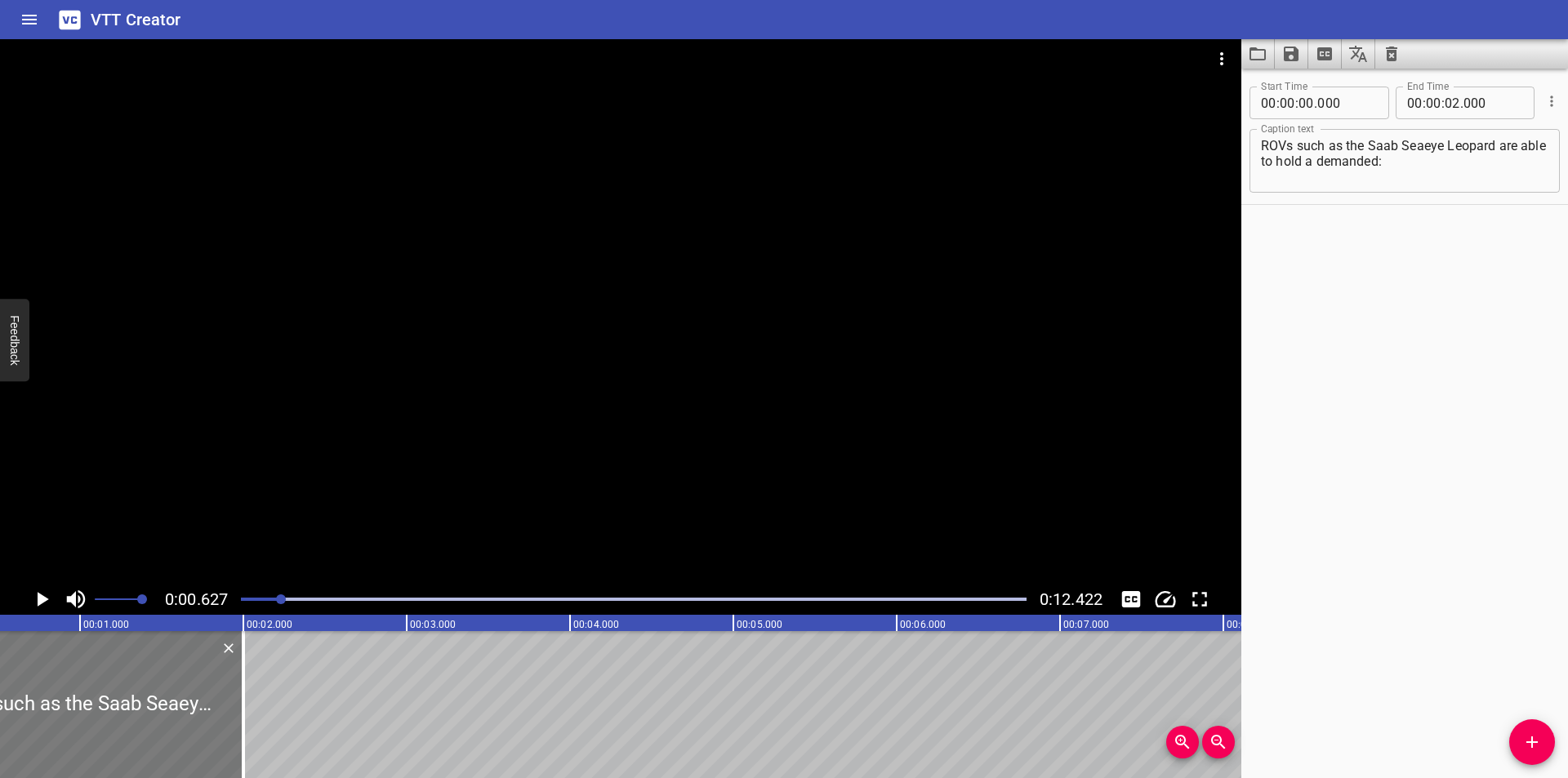
scroll to position [0, 102]
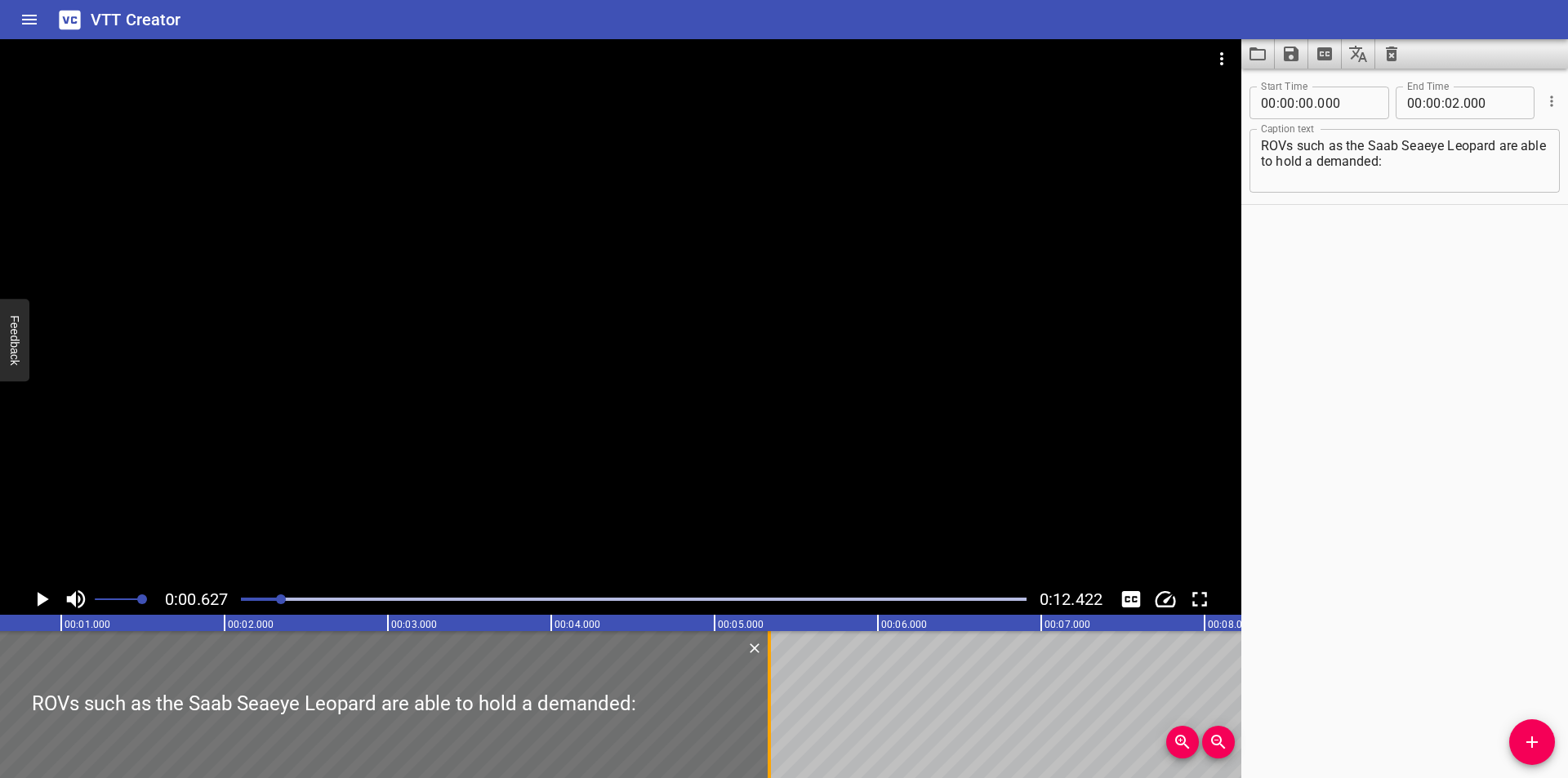
drag, startPoint x: 363, startPoint y: 681, endPoint x: 767, endPoint y: 708, distance: 404.9
click at [767, 708] on div at bounding box center [769, 704] width 3 height 147
type input "05"
type input "335"
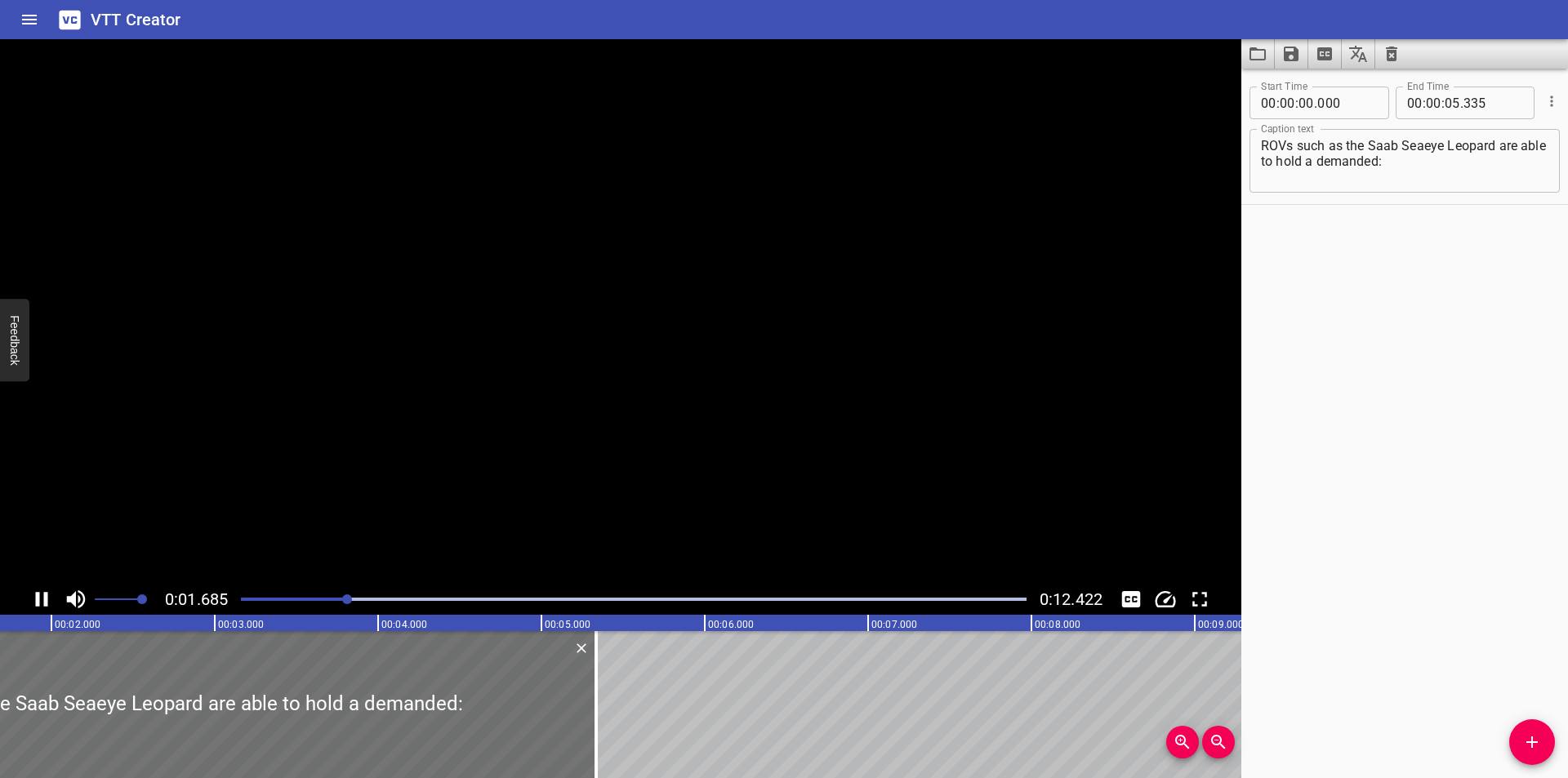
click at [1460, 168] on textarea "ROVs such as the Saab Seaeye Leopard are able to hold a demanded:" at bounding box center [1405, 161] width 288 height 46
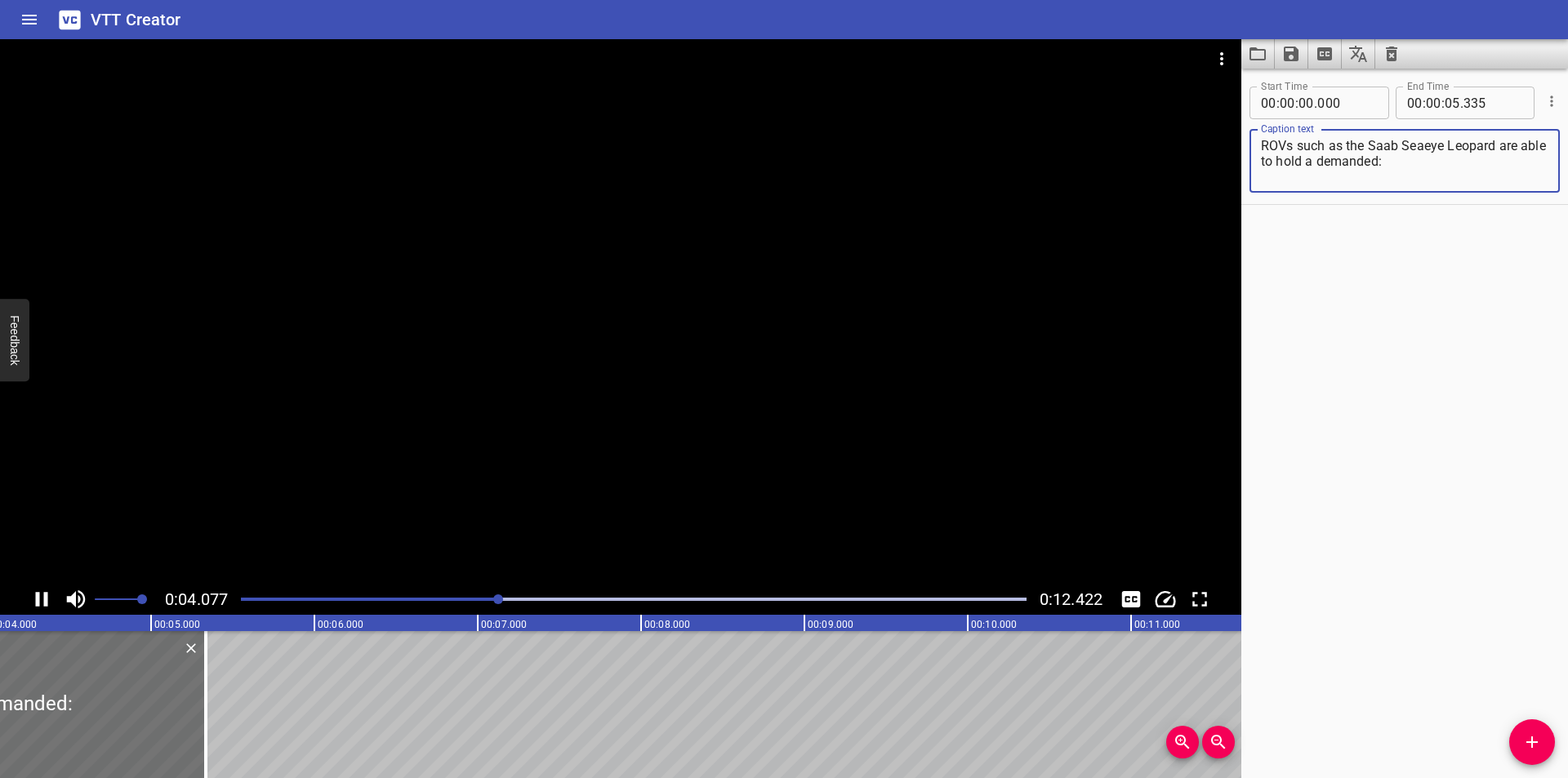
type textarea "ROVs such as the Saab Seaeye Leopard are able to hold a demanded:"
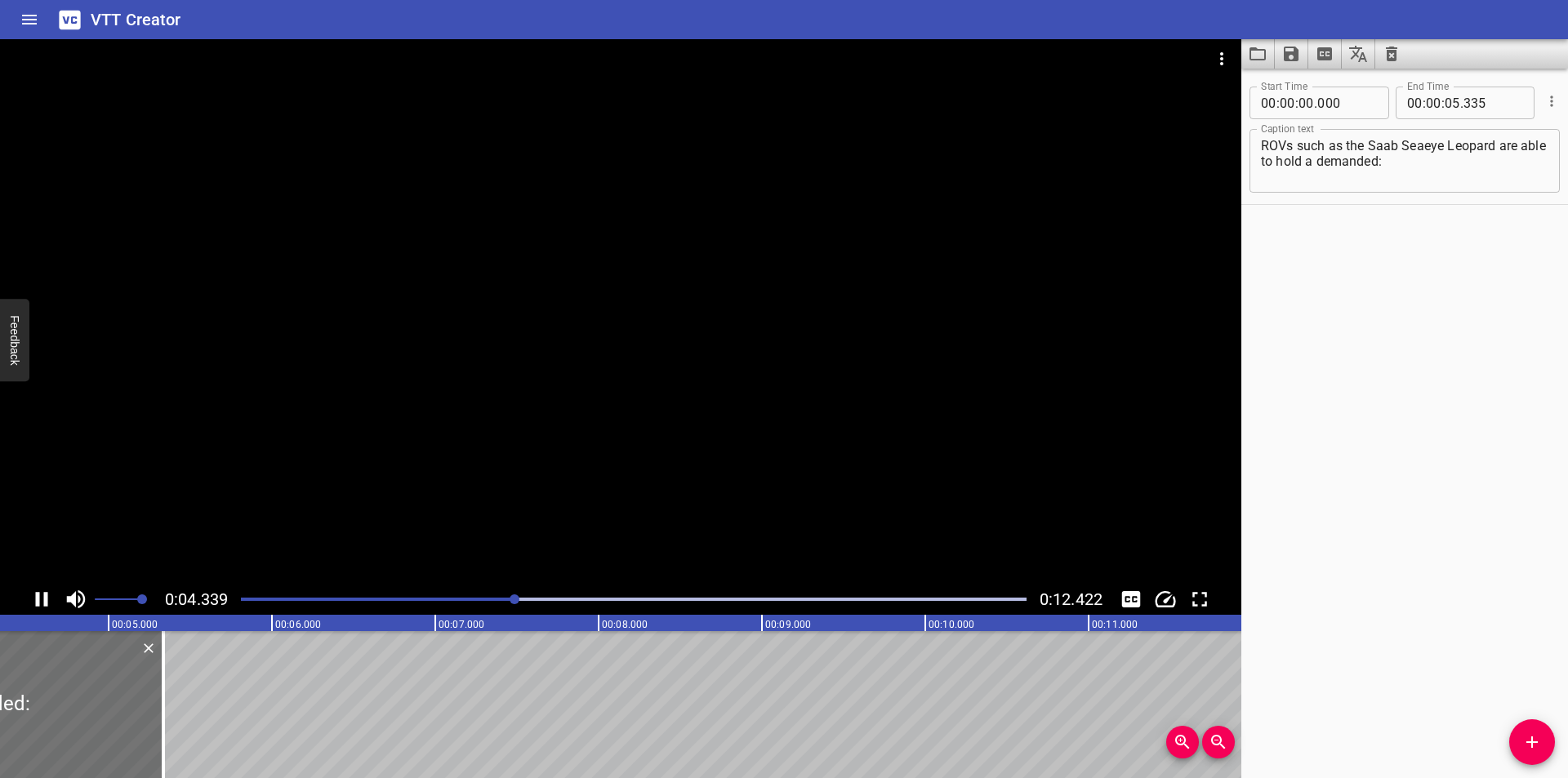
click at [674, 402] on div at bounding box center [620, 311] width 1241 height 545
click at [638, 419] on div at bounding box center [620, 311] width 1241 height 545
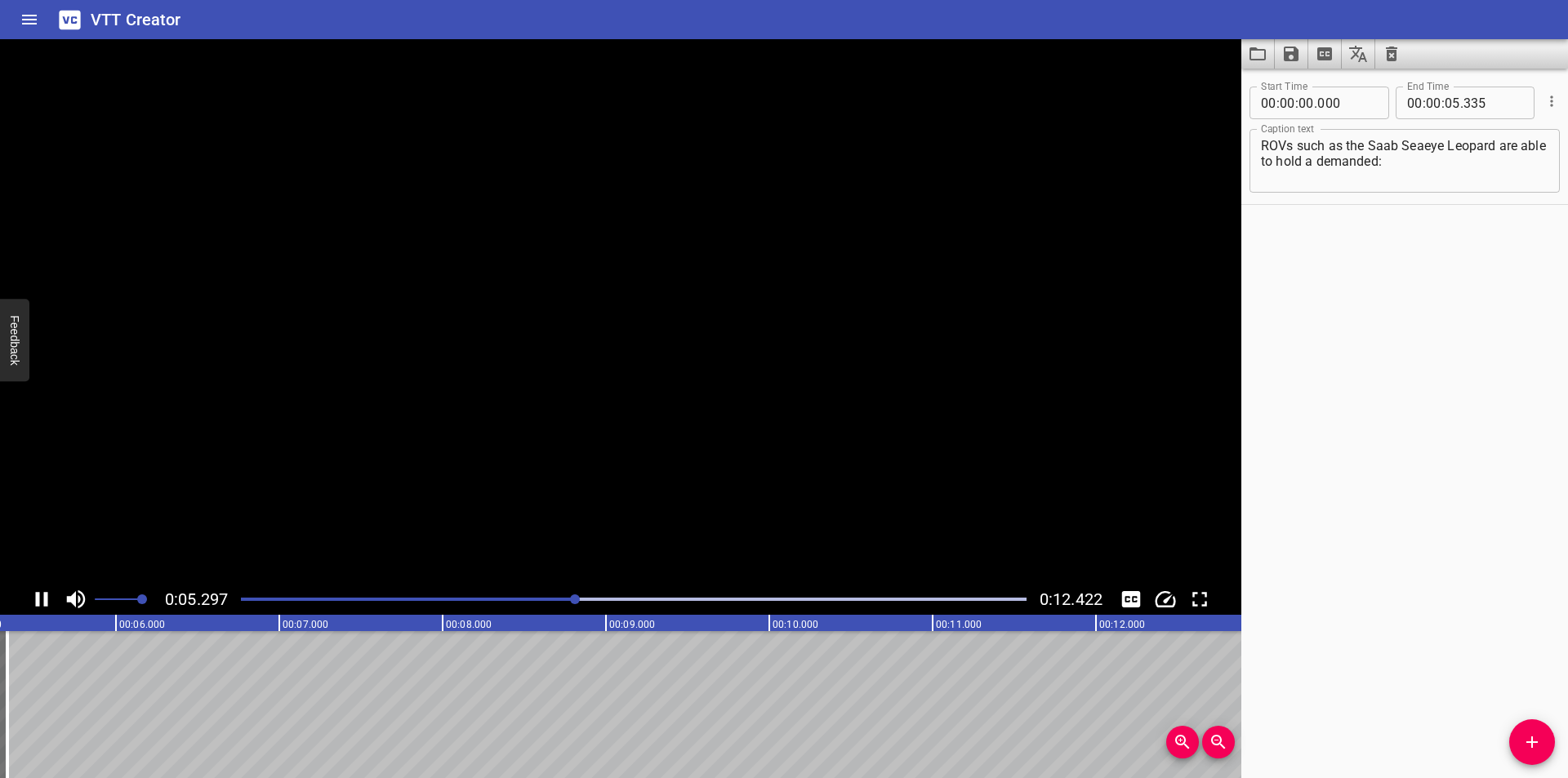
click at [638, 419] on video at bounding box center [620, 311] width 1241 height 545
click at [691, 438] on div at bounding box center [620, 311] width 1241 height 545
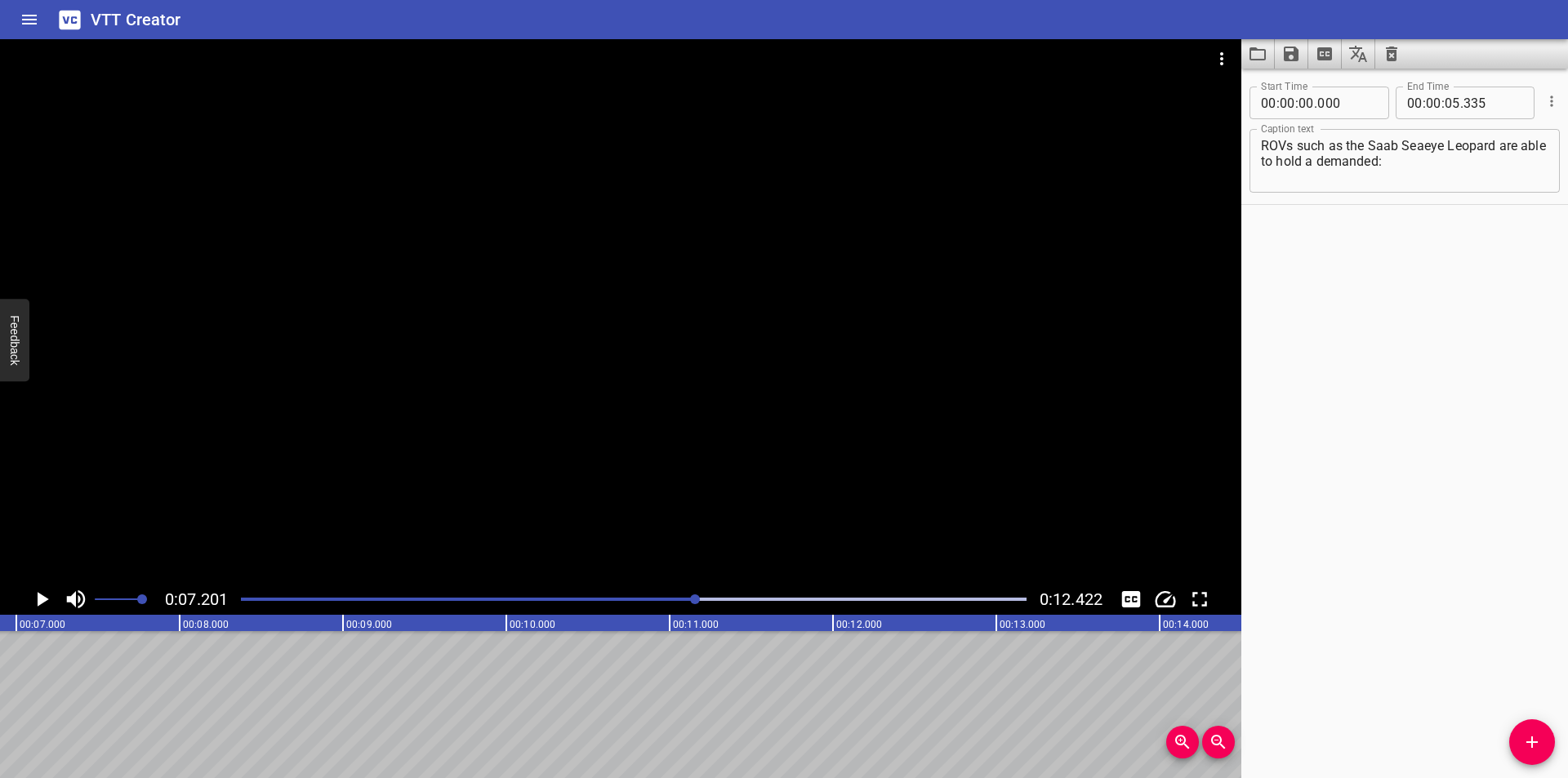
scroll to position [0, 1176]
click at [1517, 741] on span "Add Cue" at bounding box center [1532, 742] width 45 height 20
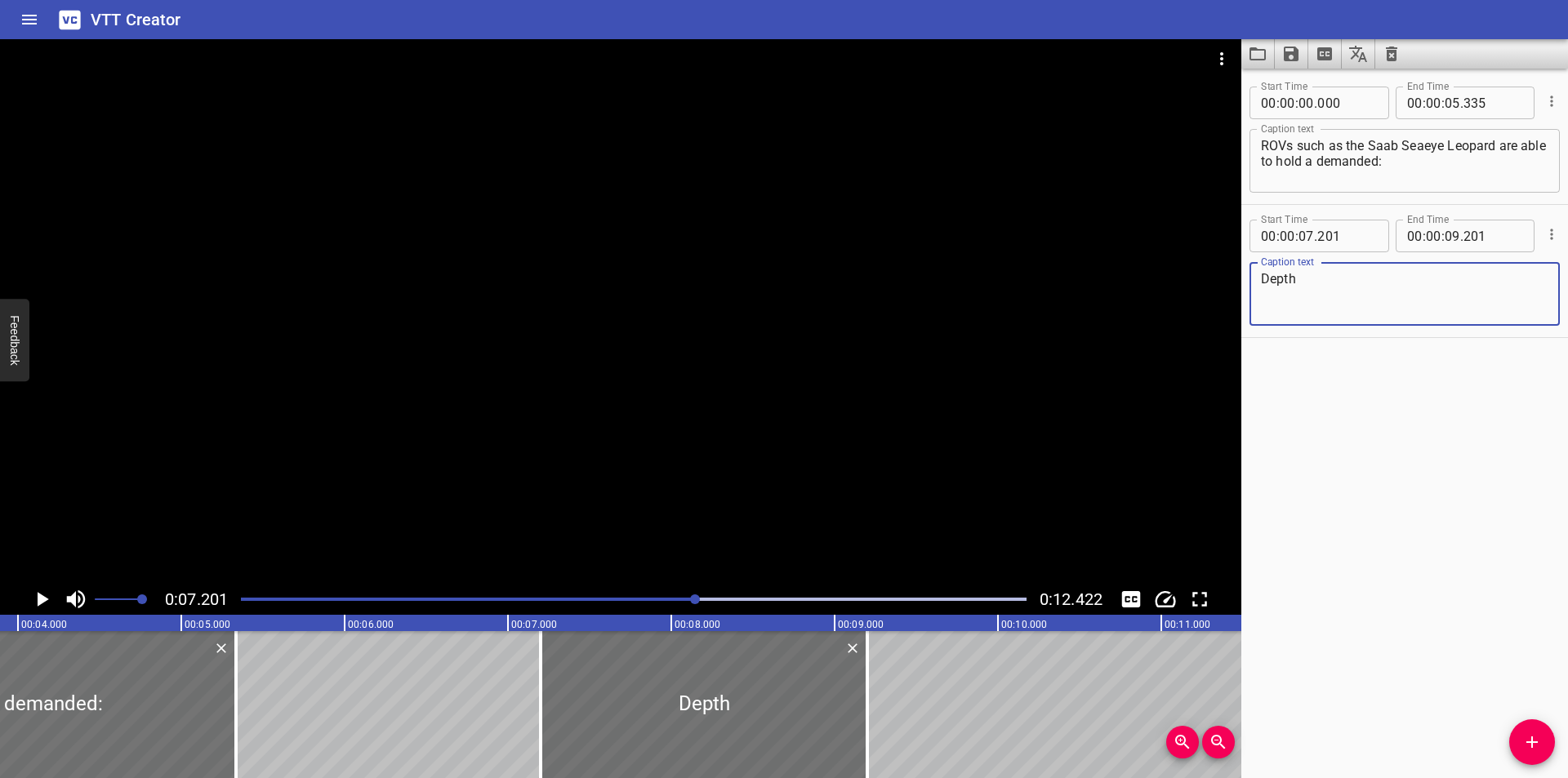
scroll to position [0, 631]
type textarea "Depth"
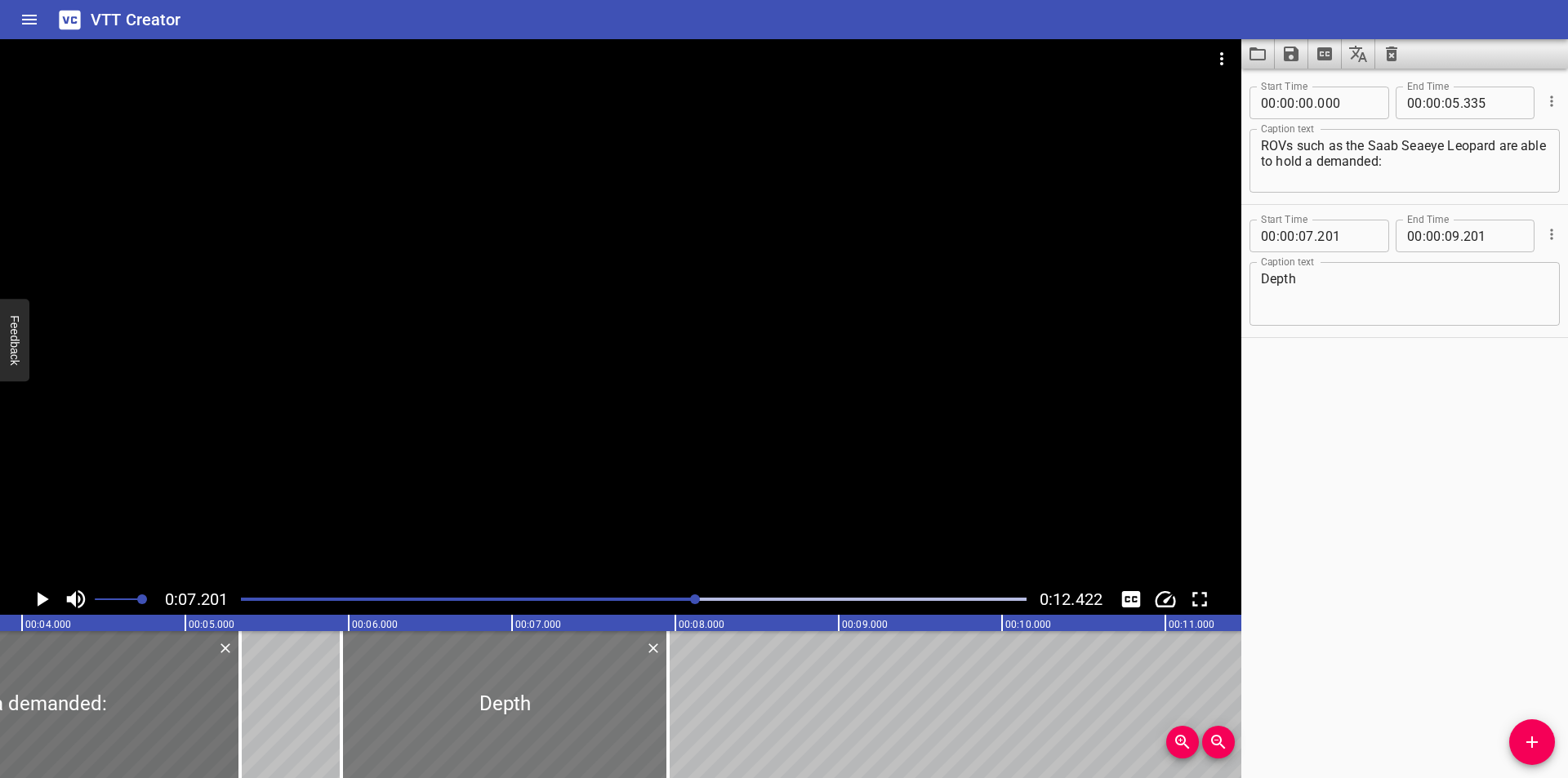
drag, startPoint x: 731, startPoint y: 723, endPoint x: 528, endPoint y: 725, distance: 203.0
click at [528, 725] on div at bounding box center [504, 704] width 327 height 147
type input "05"
type input "956"
type input "07"
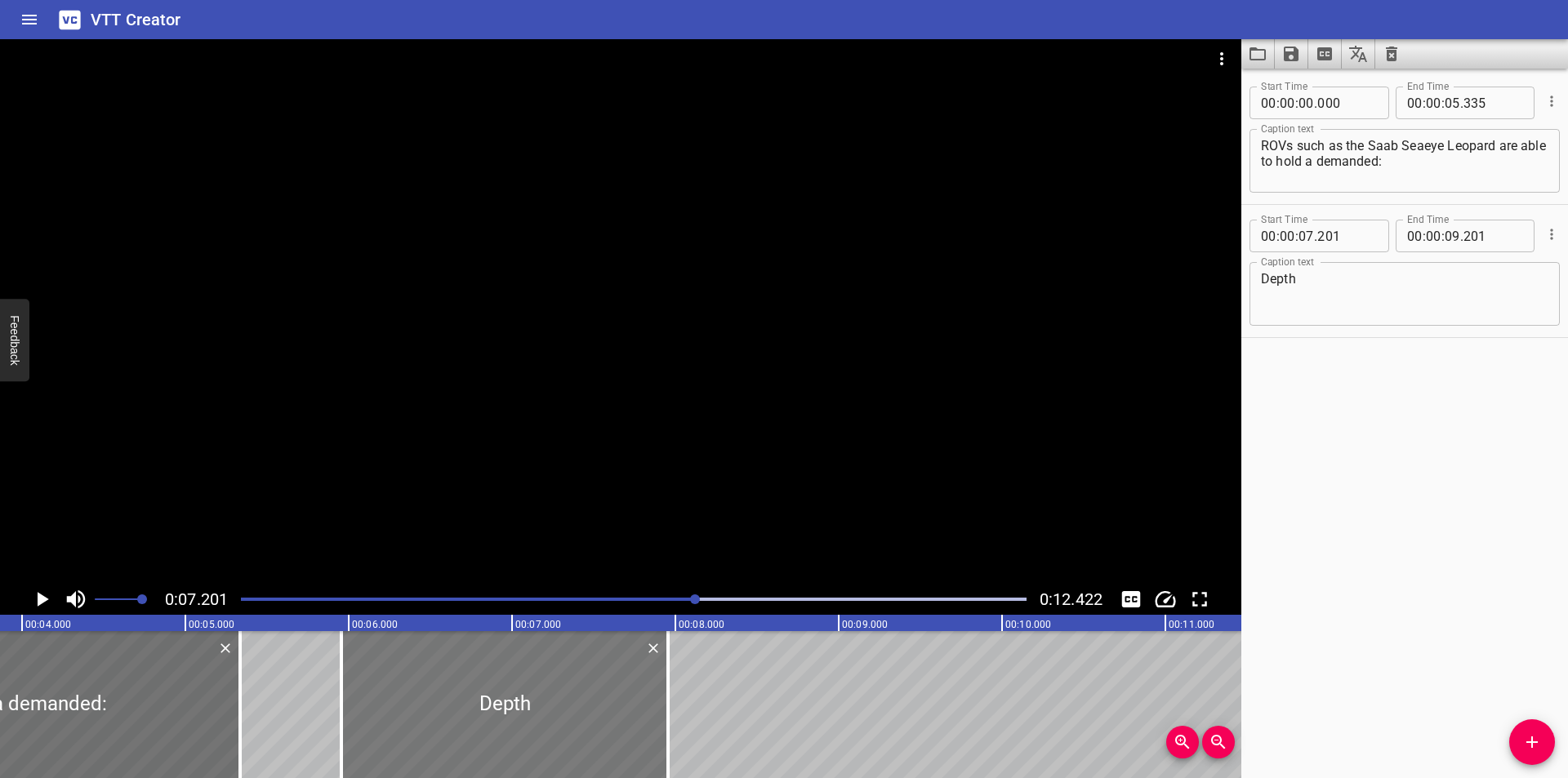
type input "956"
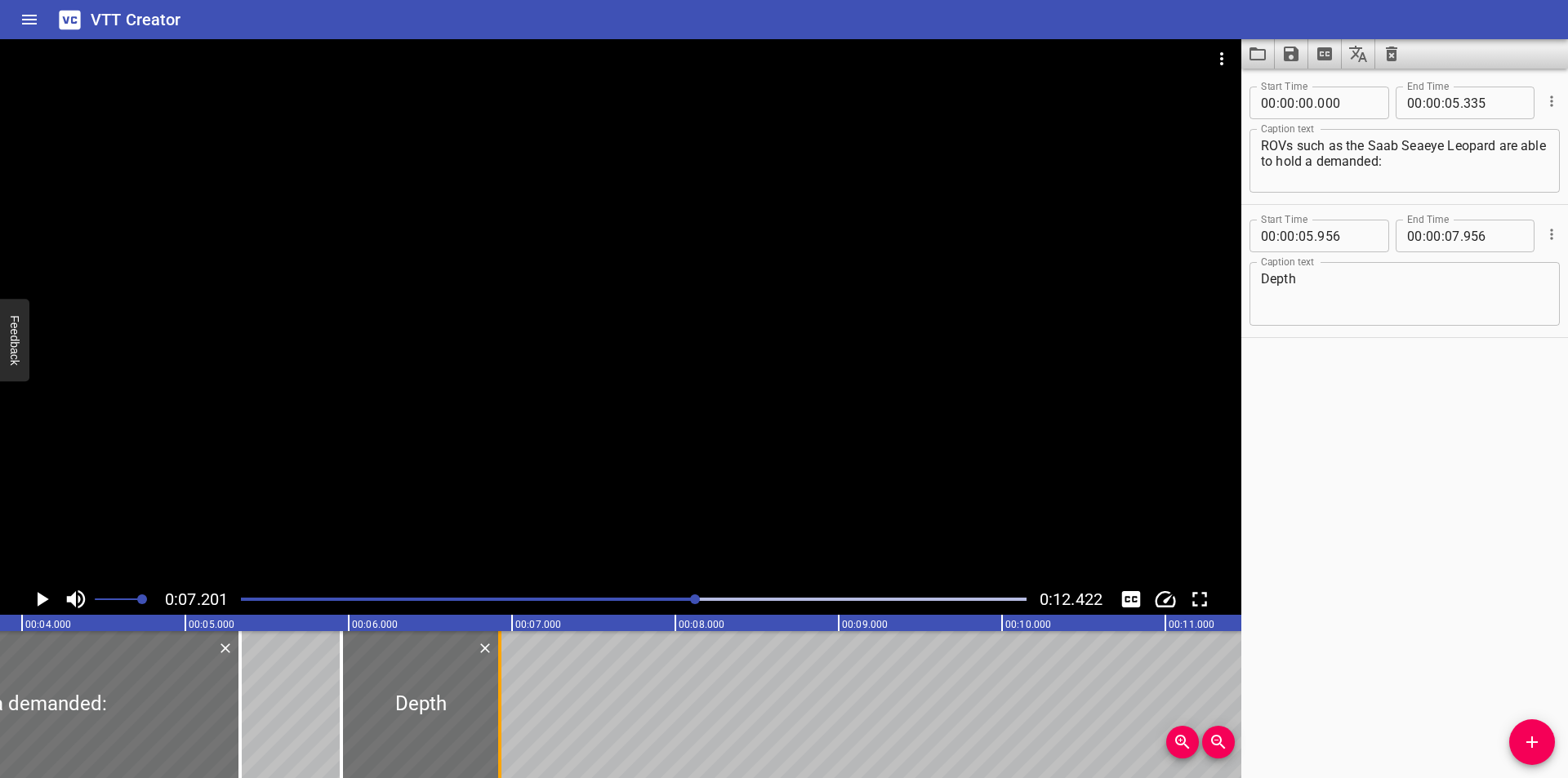
drag, startPoint x: 671, startPoint y: 745, endPoint x: 502, endPoint y: 743, distance: 169.0
click at [502, 743] on div at bounding box center [500, 704] width 17 height 147
type input "06"
type input "926"
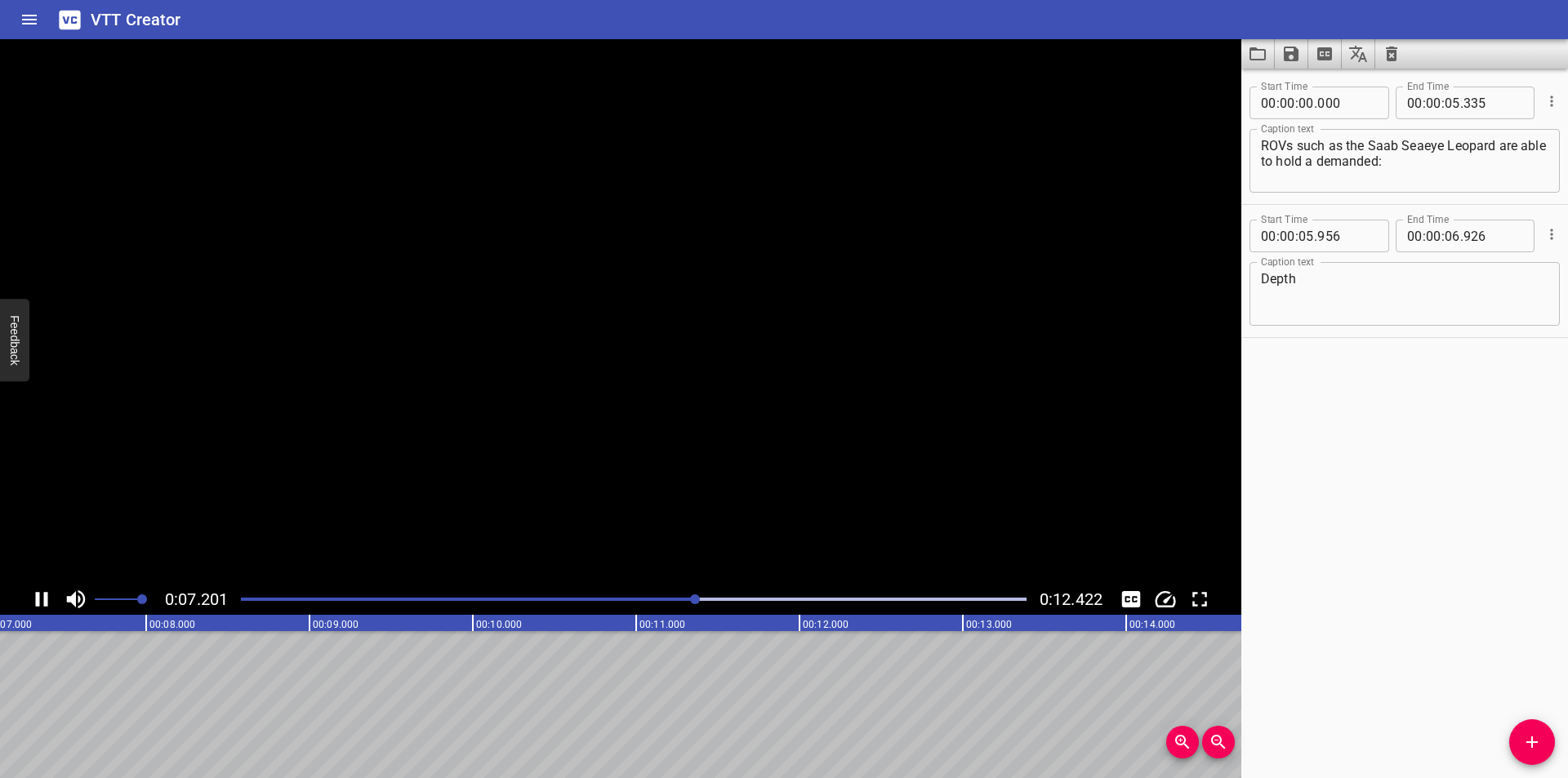
scroll to position [0, 1176]
click at [1533, 744] on icon "Add Cue" at bounding box center [1532, 742] width 20 height 20
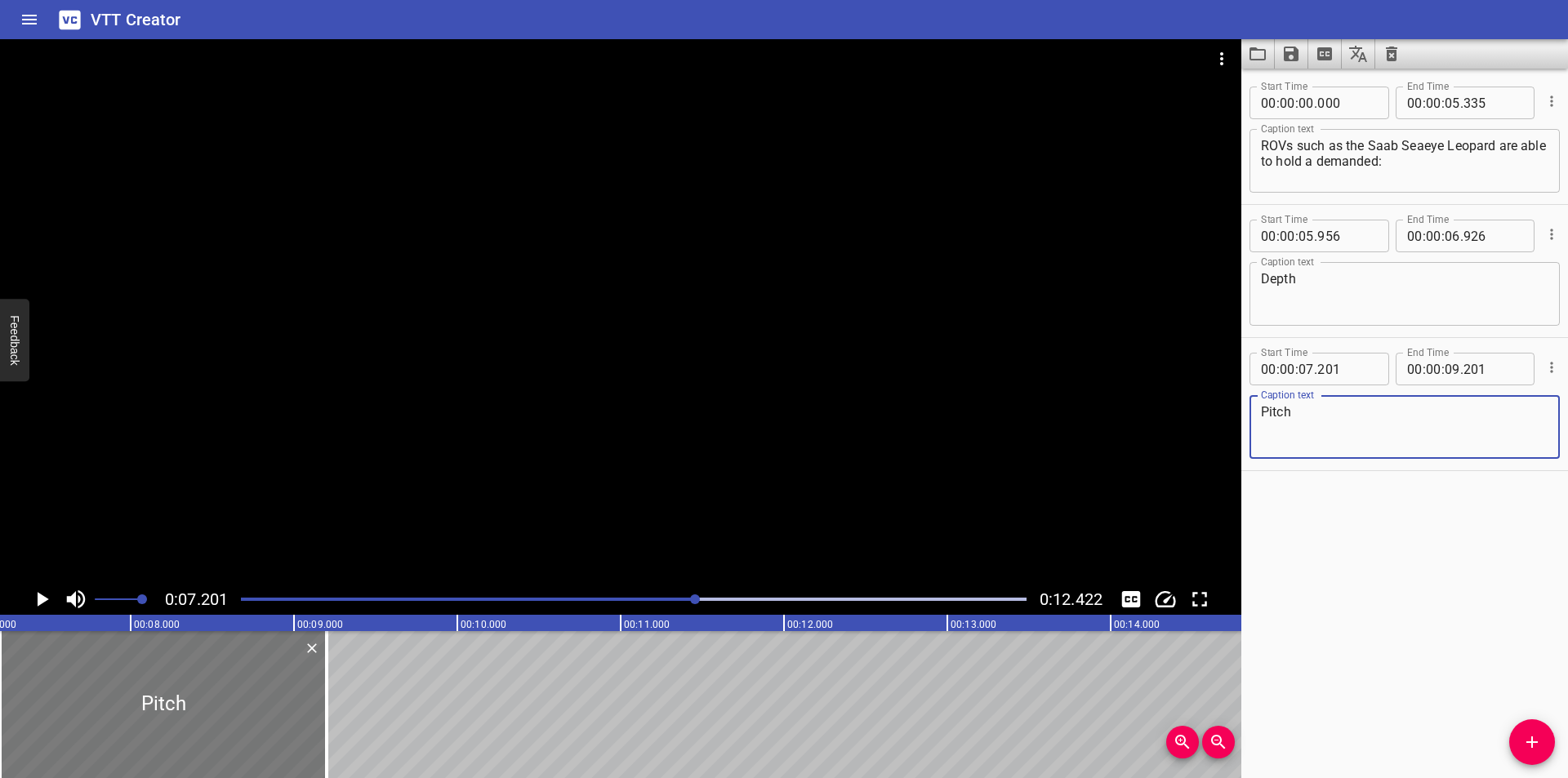
type textarea "Pitch"
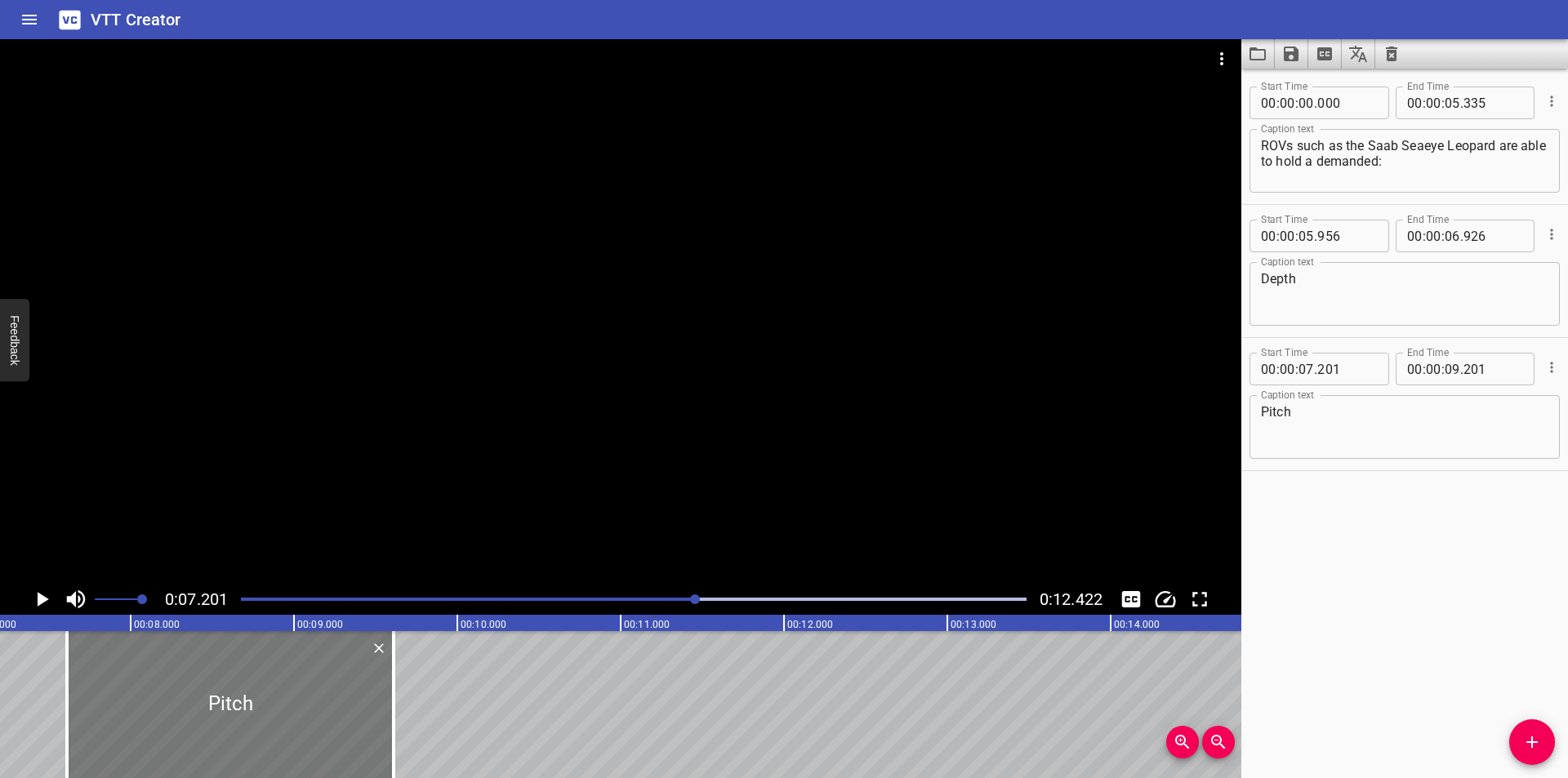
drag, startPoint x: 88, startPoint y: 695, endPoint x: 155, endPoint y: 708, distance: 68.2
click at [155, 708] on div at bounding box center [230, 704] width 327 height 147
type input "611"
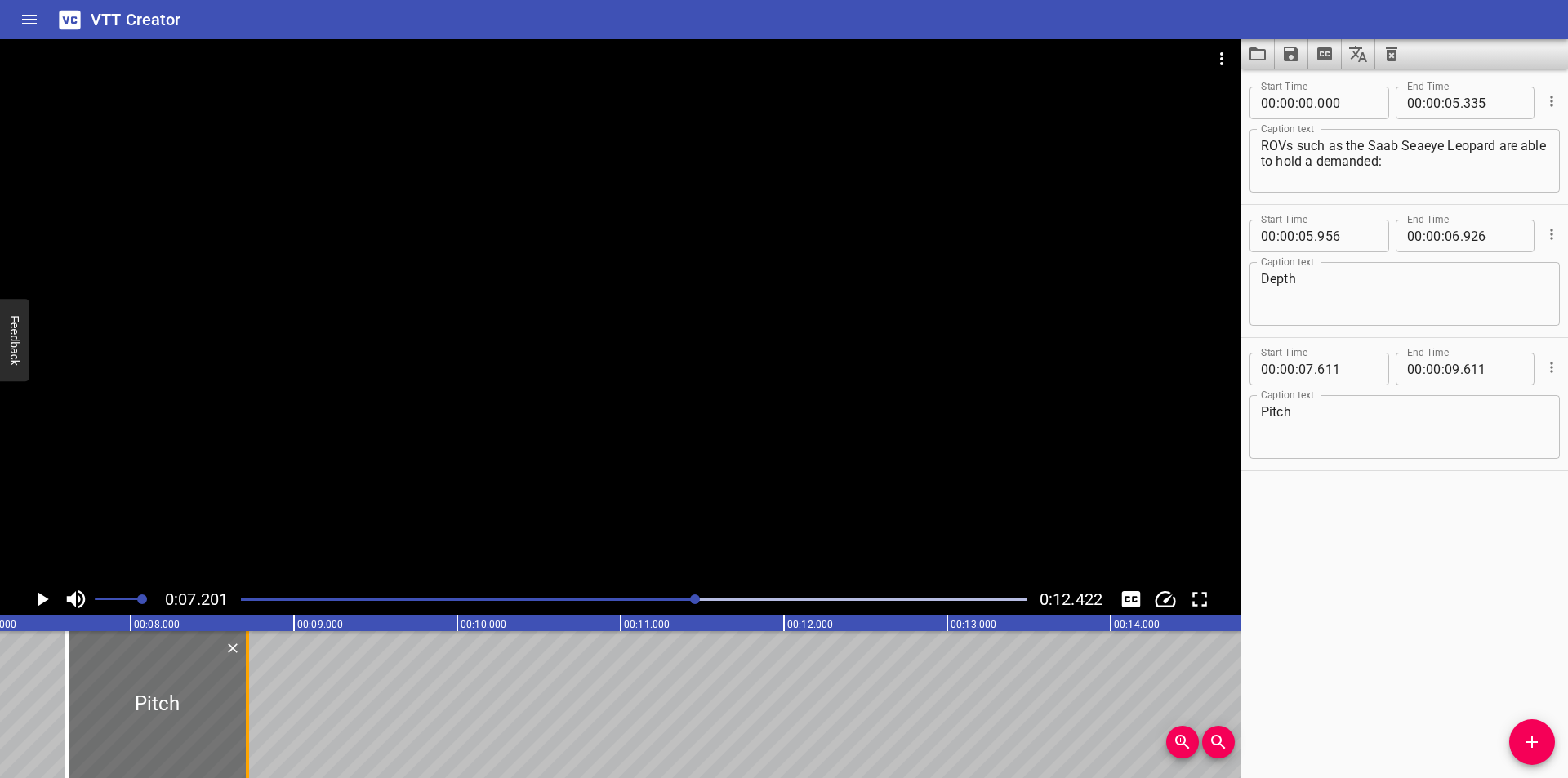
drag, startPoint x: 399, startPoint y: 740, endPoint x: 251, endPoint y: 737, distance: 148.0
click at [251, 738] on div at bounding box center [247, 704] width 17 height 147
type input "08"
type input "711"
click at [465, 437] on div at bounding box center [620, 311] width 1241 height 545
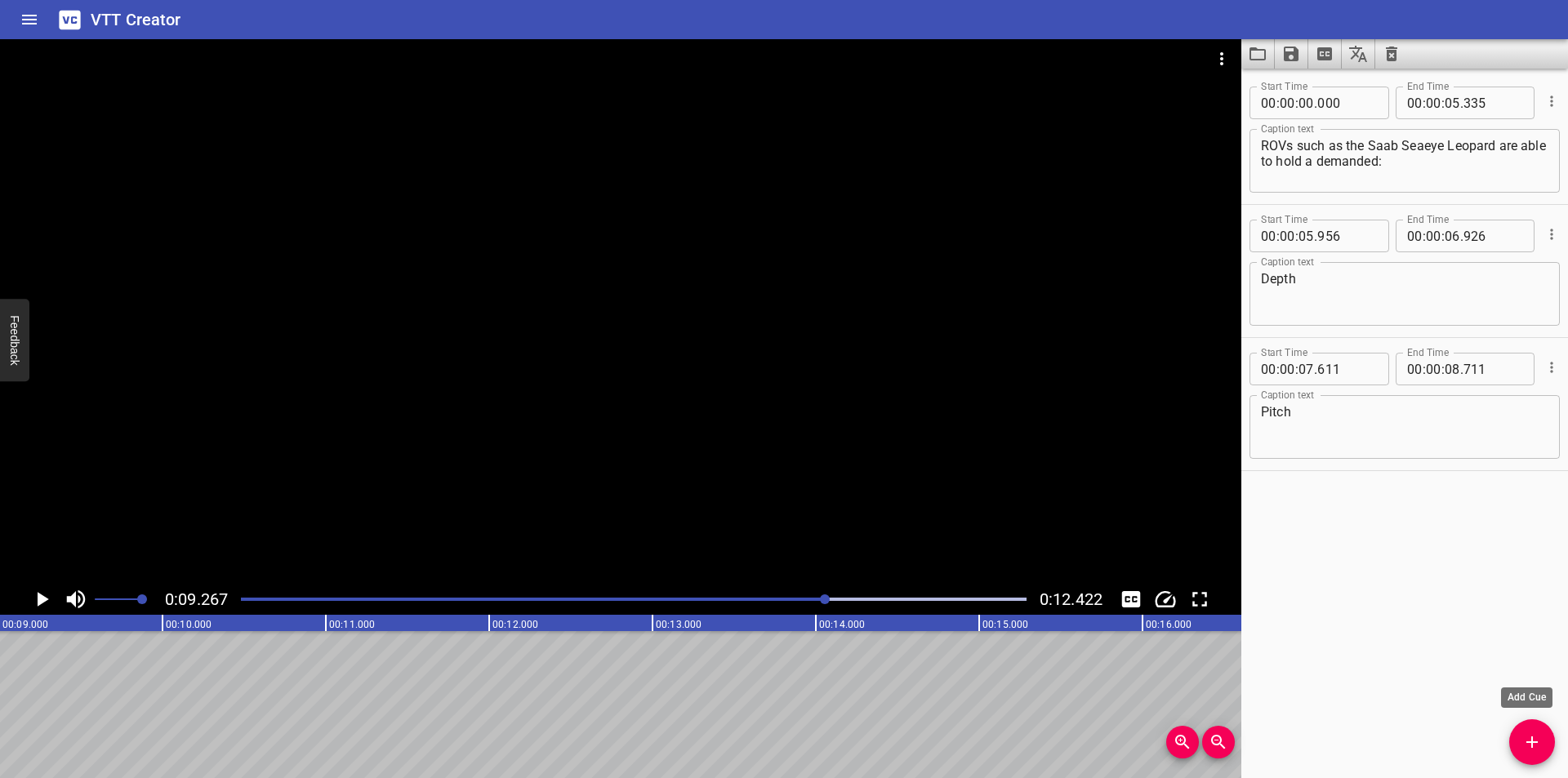
scroll to position [0, 1513]
click at [1533, 736] on icon "Add Cue" at bounding box center [1532, 742] width 20 height 20
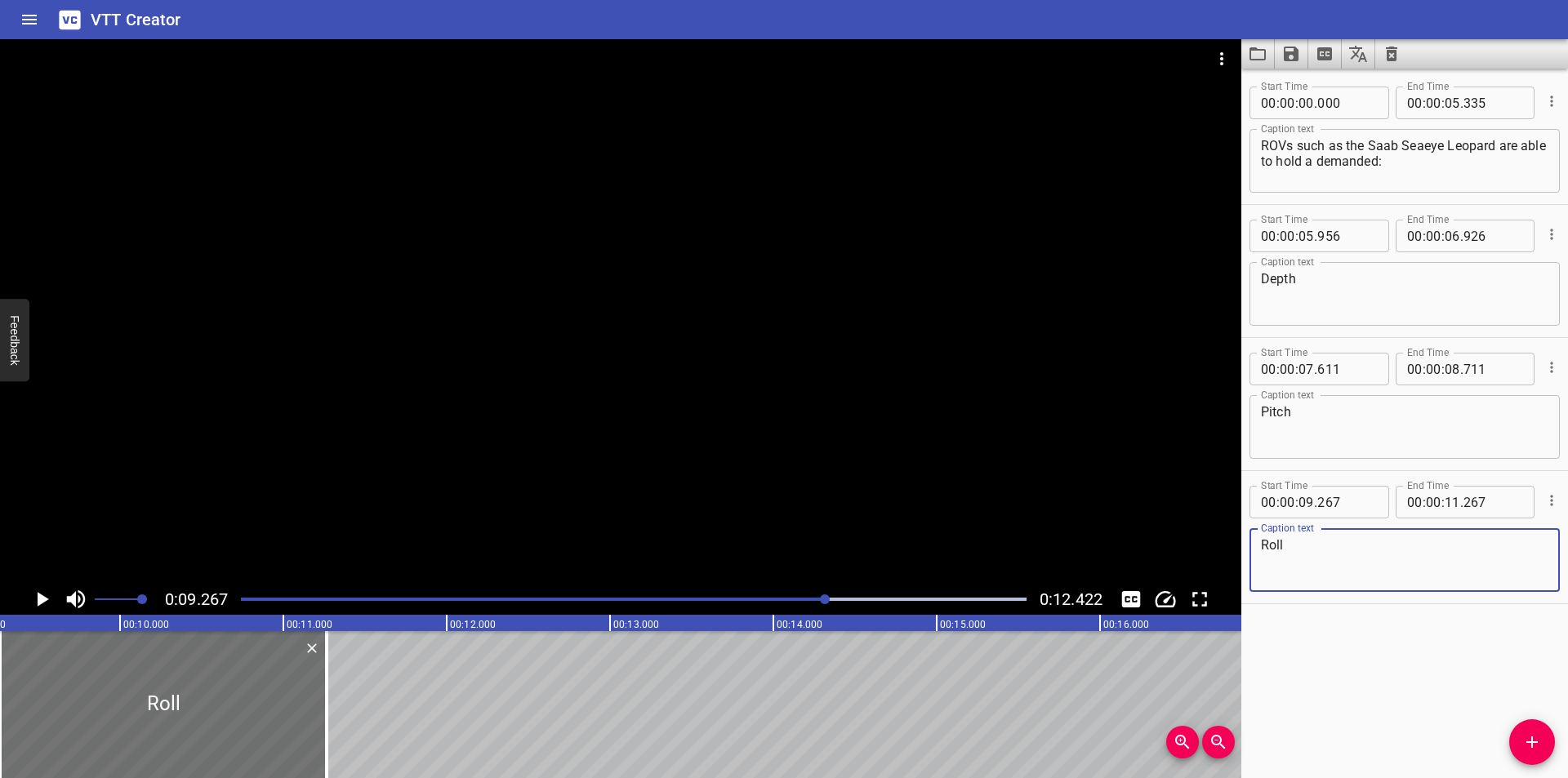
type textarea "Roll"
click at [689, 508] on div at bounding box center [620, 311] width 1241 height 545
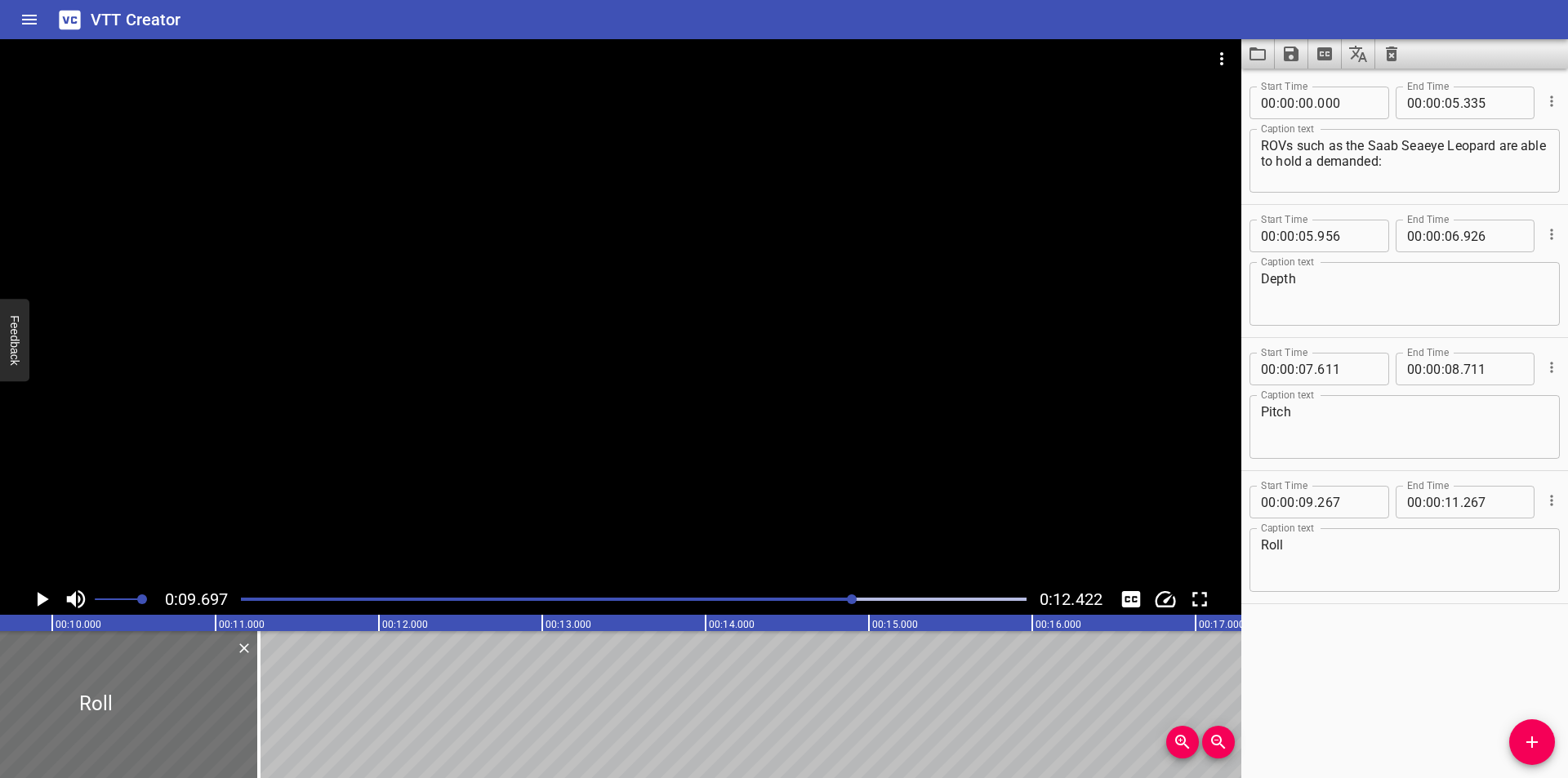
scroll to position [0, 1584]
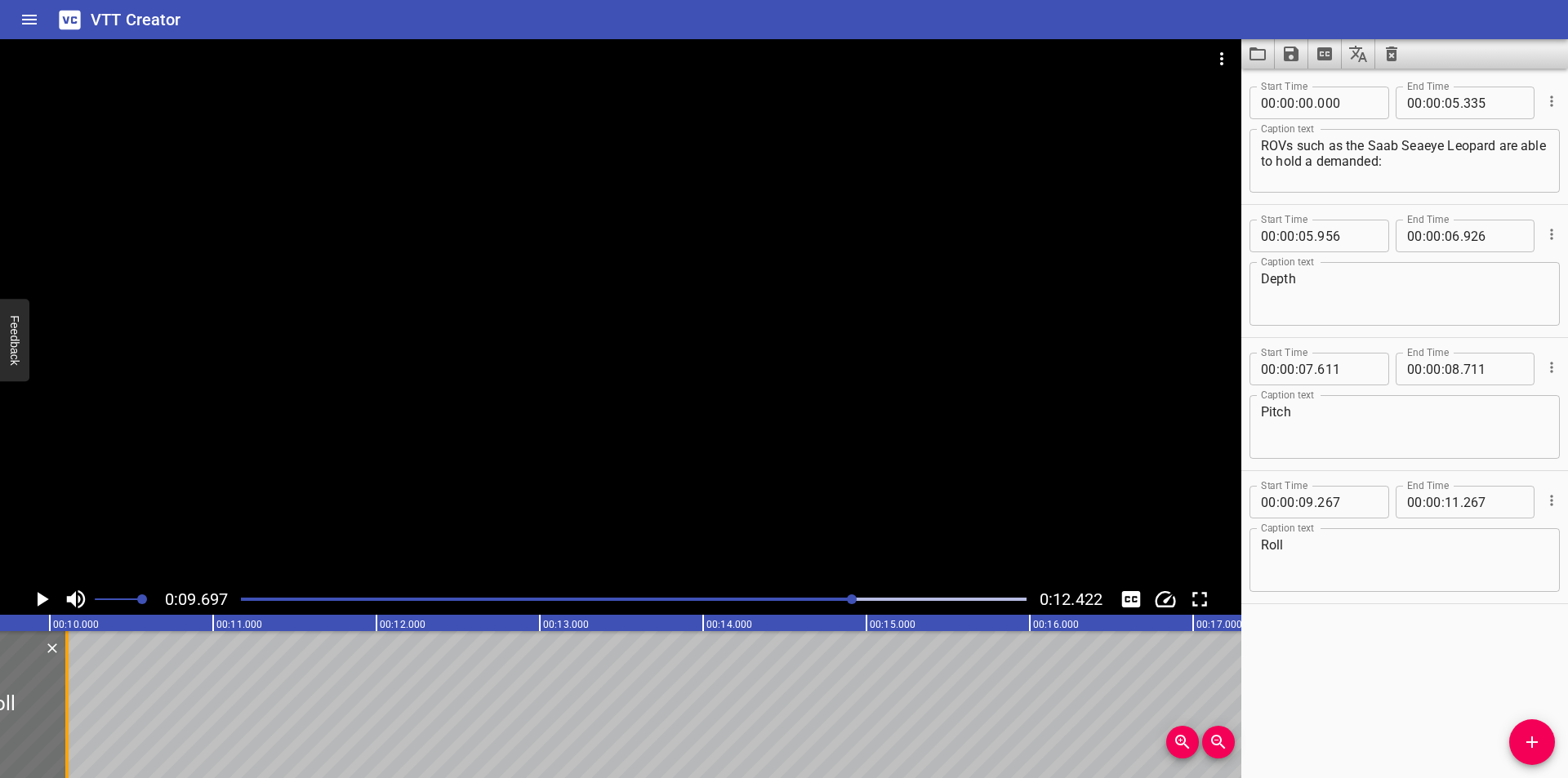
drag, startPoint x: 254, startPoint y: 690, endPoint x: 65, endPoint y: 715, distance: 190.6
click at [65, 715] on div at bounding box center [67, 704] width 17 height 147
type input "10"
type input "107"
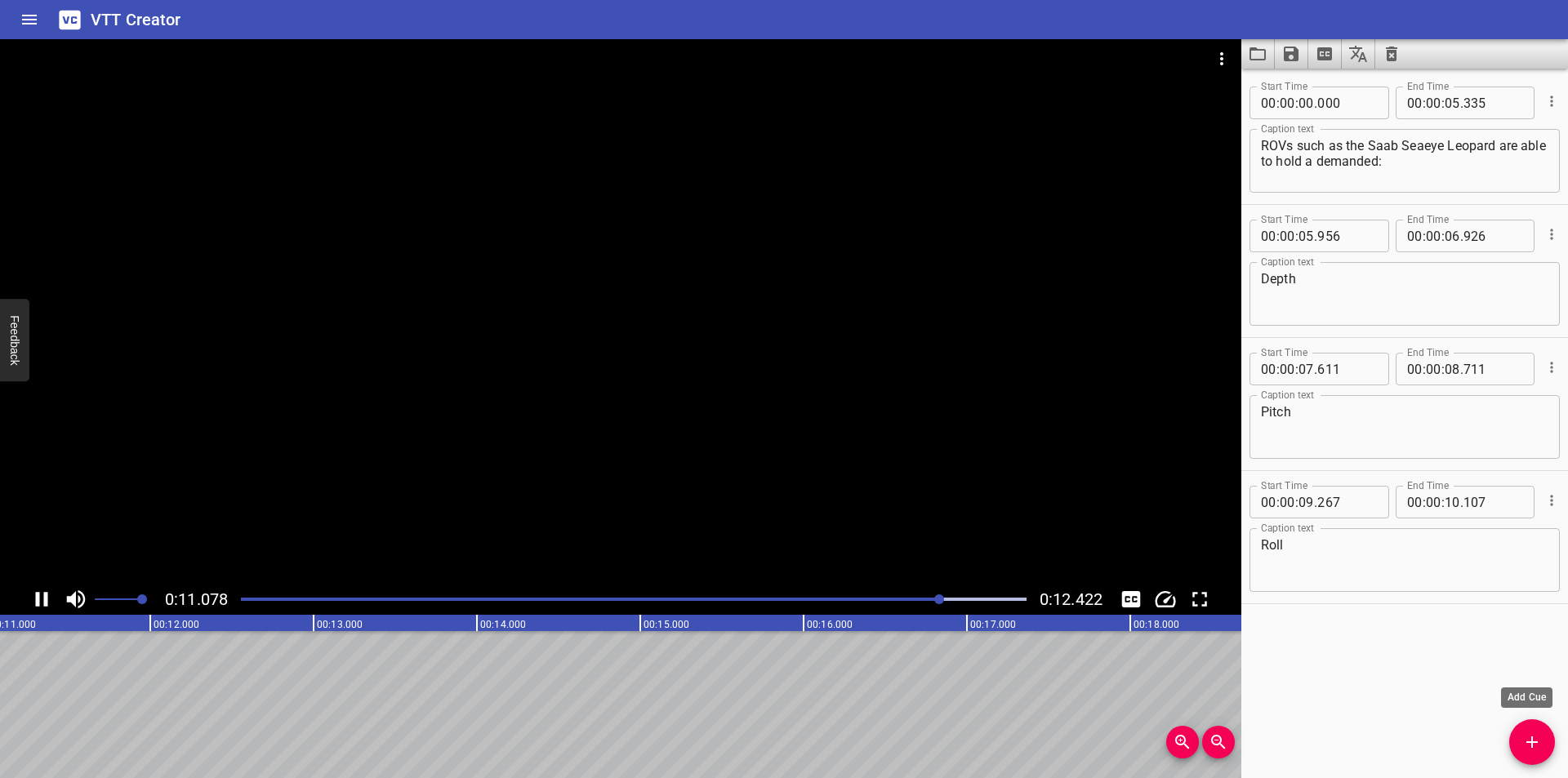
click at [1509, 719] on button "Add Cue" at bounding box center [1532, 742] width 45 height 45
click at [1536, 747] on icon "Add Cue" at bounding box center [1532, 742] width 20 height 20
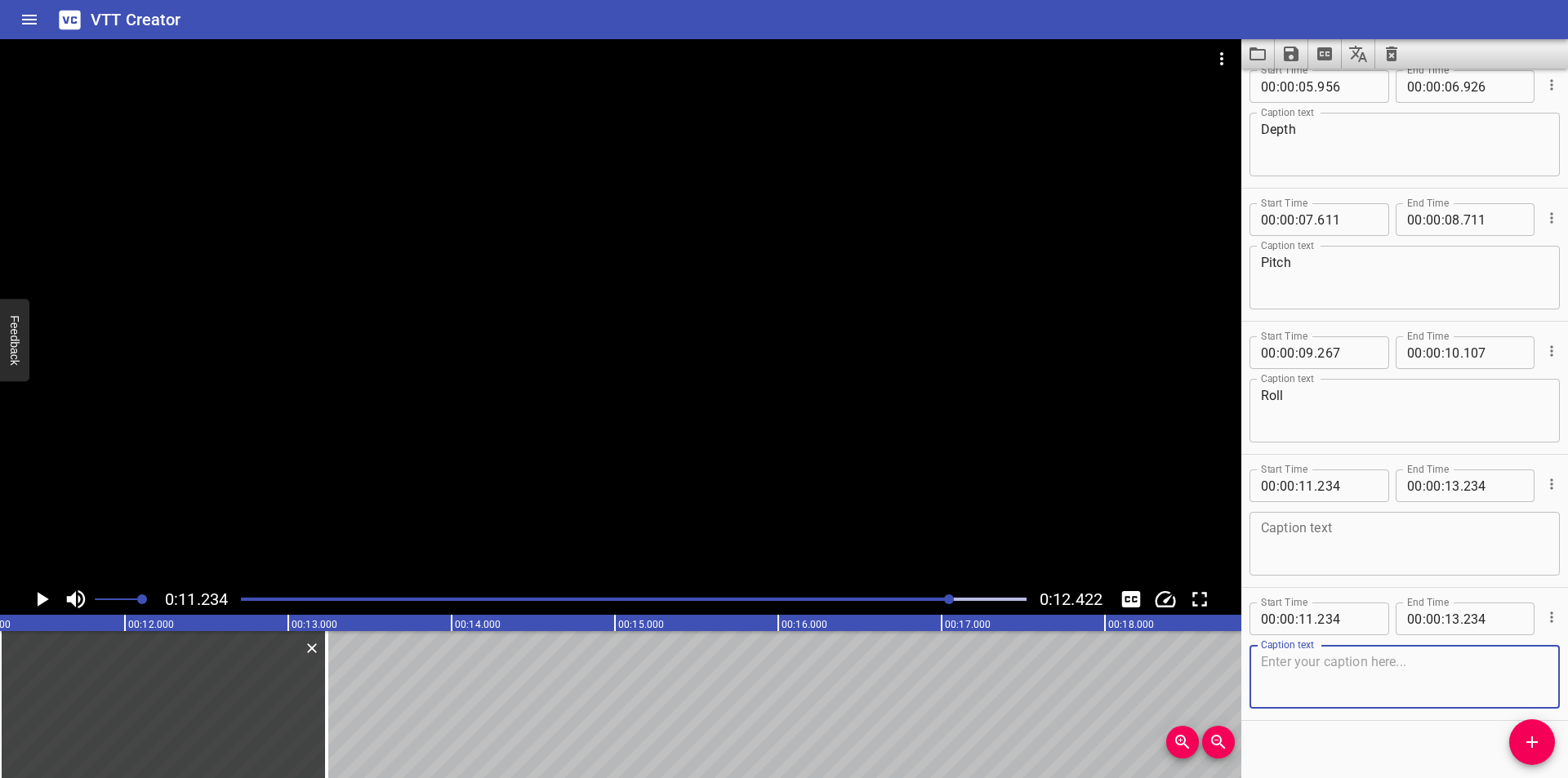
scroll to position [165, 0]
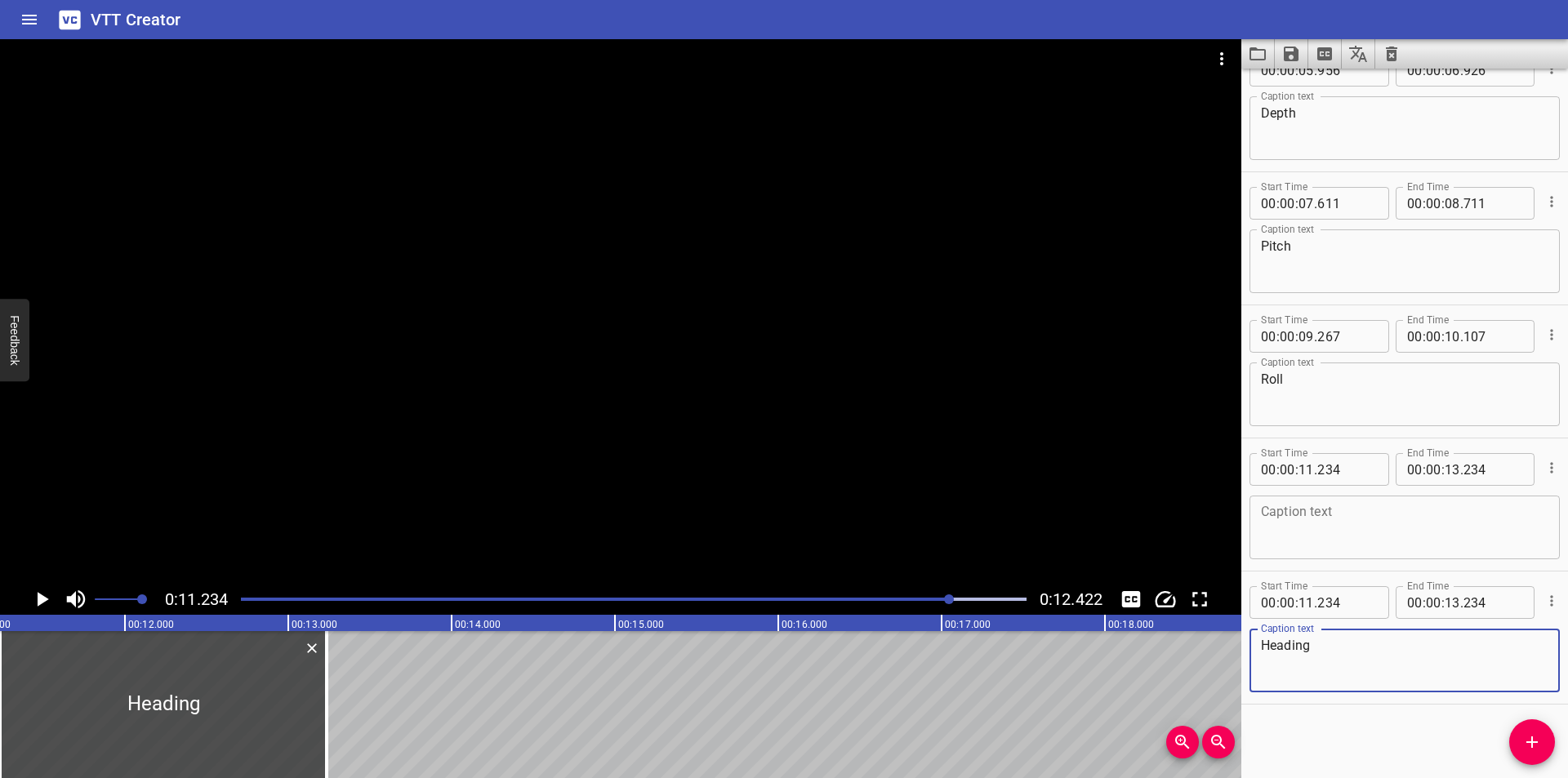
type textarea "Heading"
drag, startPoint x: 169, startPoint y: 709, endPoint x: 503, endPoint y: 706, distance: 334.0
click at [327, 708] on div at bounding box center [163, 704] width 327 height 147
type input "13"
type input "264"
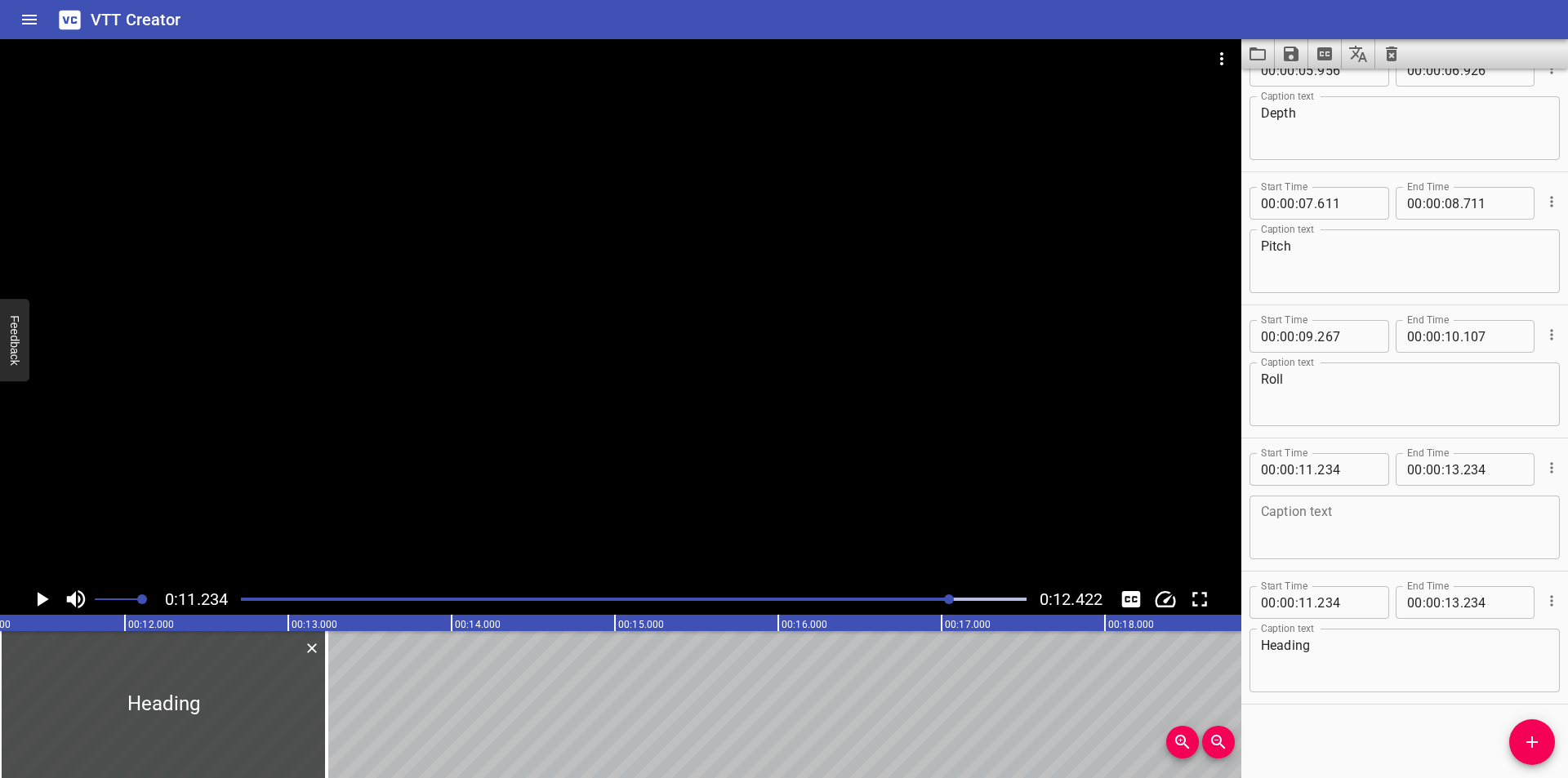
type input "15"
type input "264"
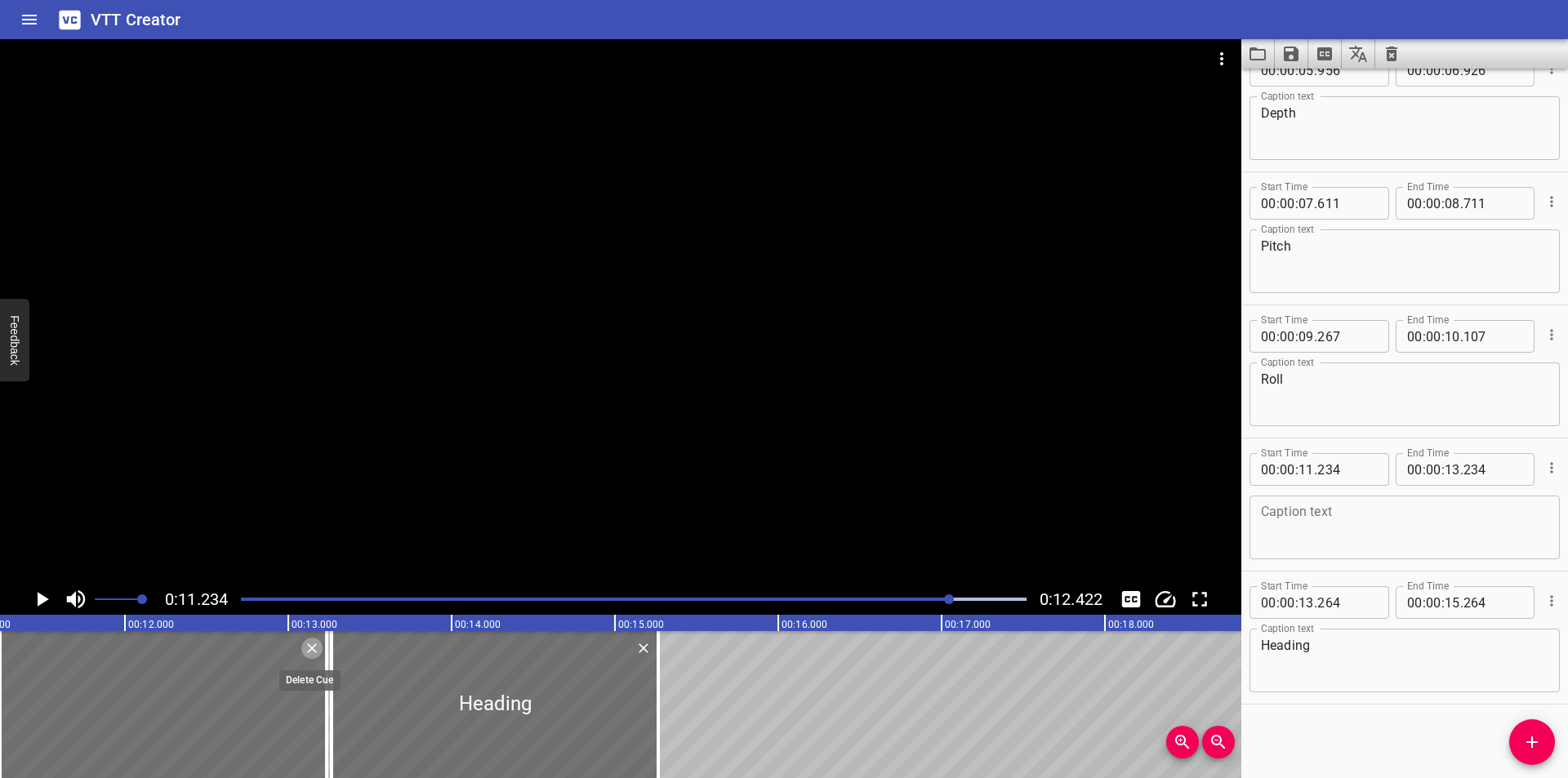
click at [303, 647] on button "Delete" at bounding box center [312, 648] width 22 height 21
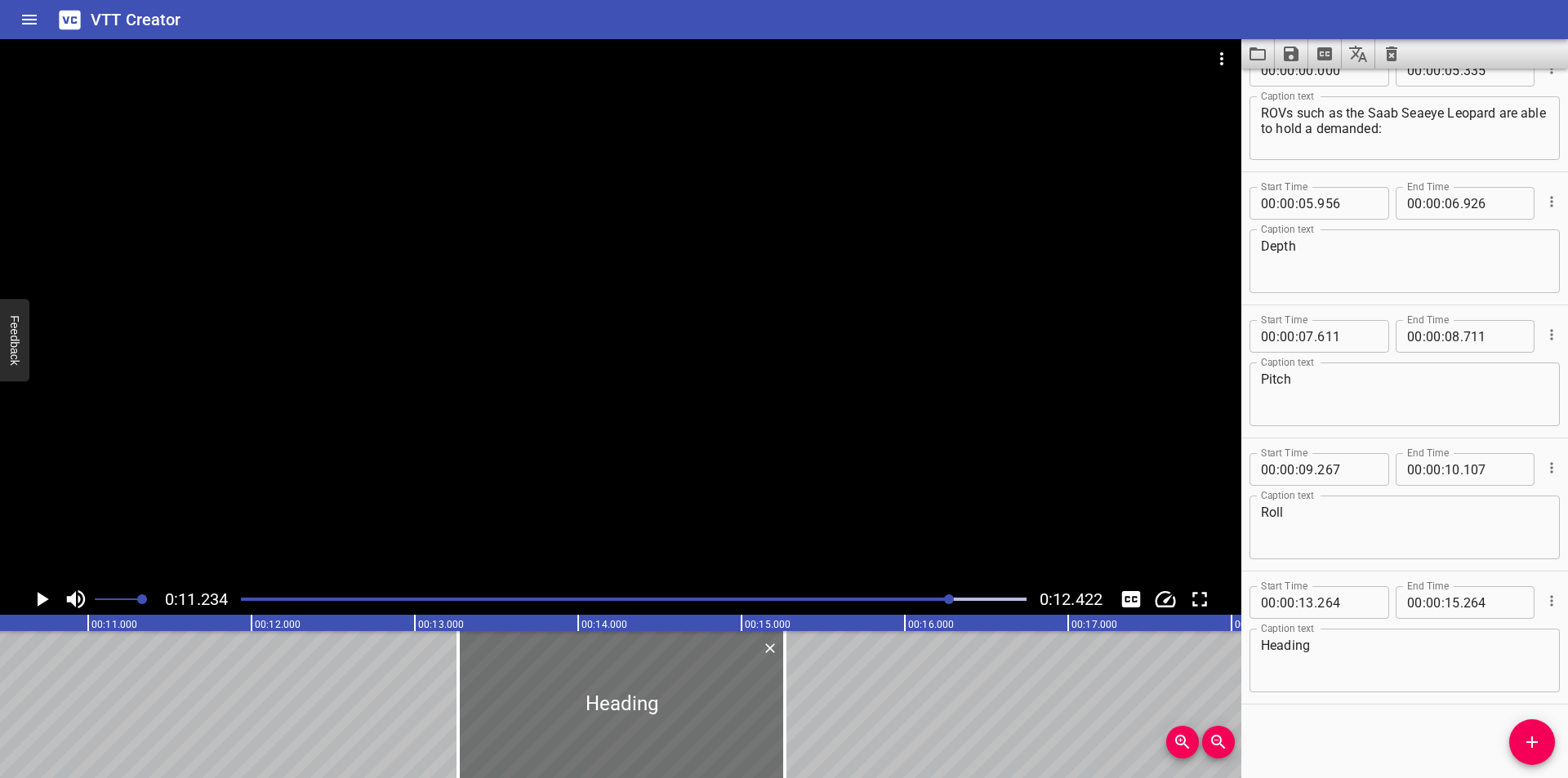
scroll to position [0, 1671]
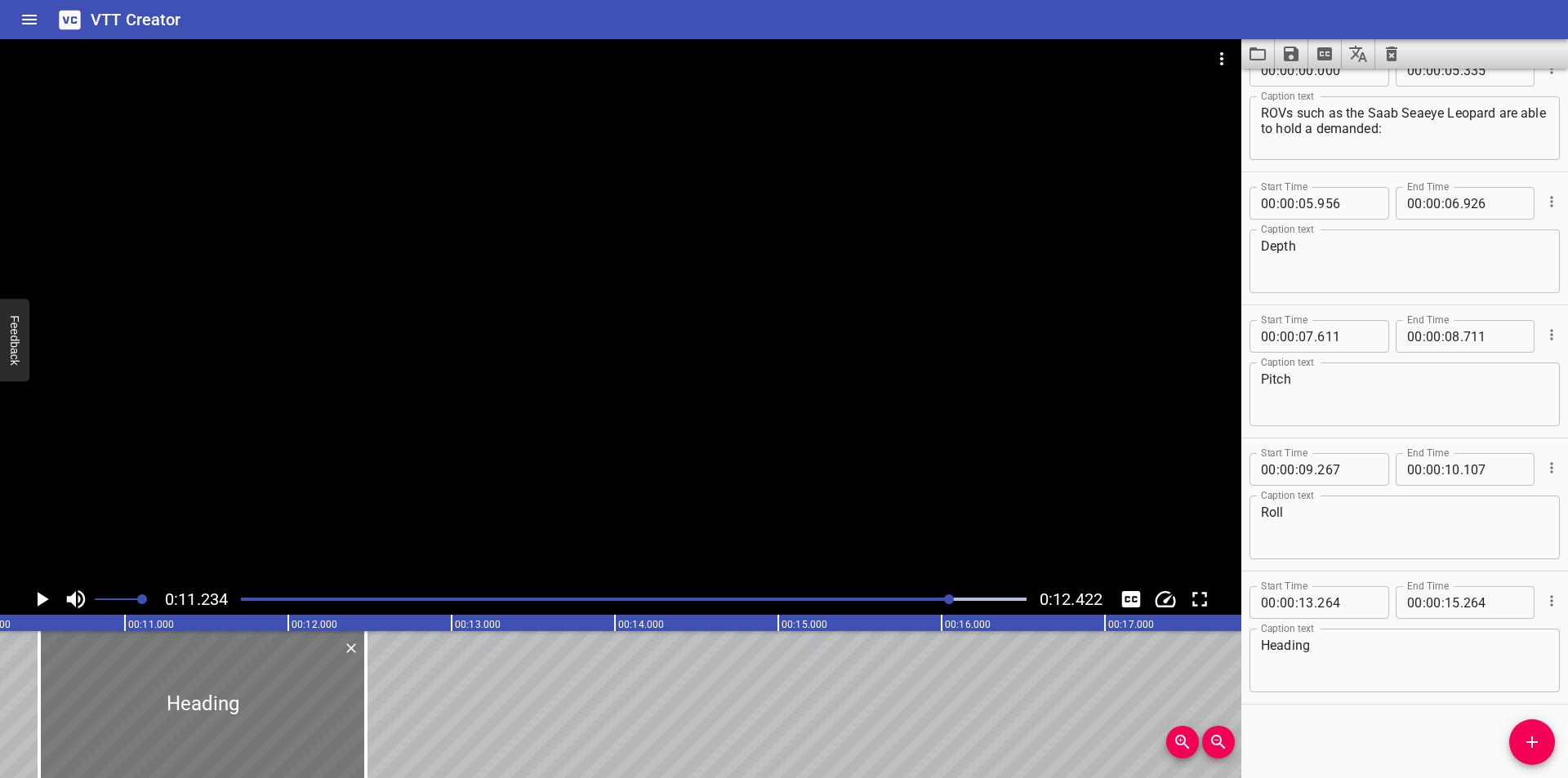
drag, startPoint x: 625, startPoint y: 695, endPoint x: 177, endPoint y: 663, distance: 449.1
click at [170, 661] on div at bounding box center [202, 704] width 327 height 147
type input "10"
type input "479"
type input "12"
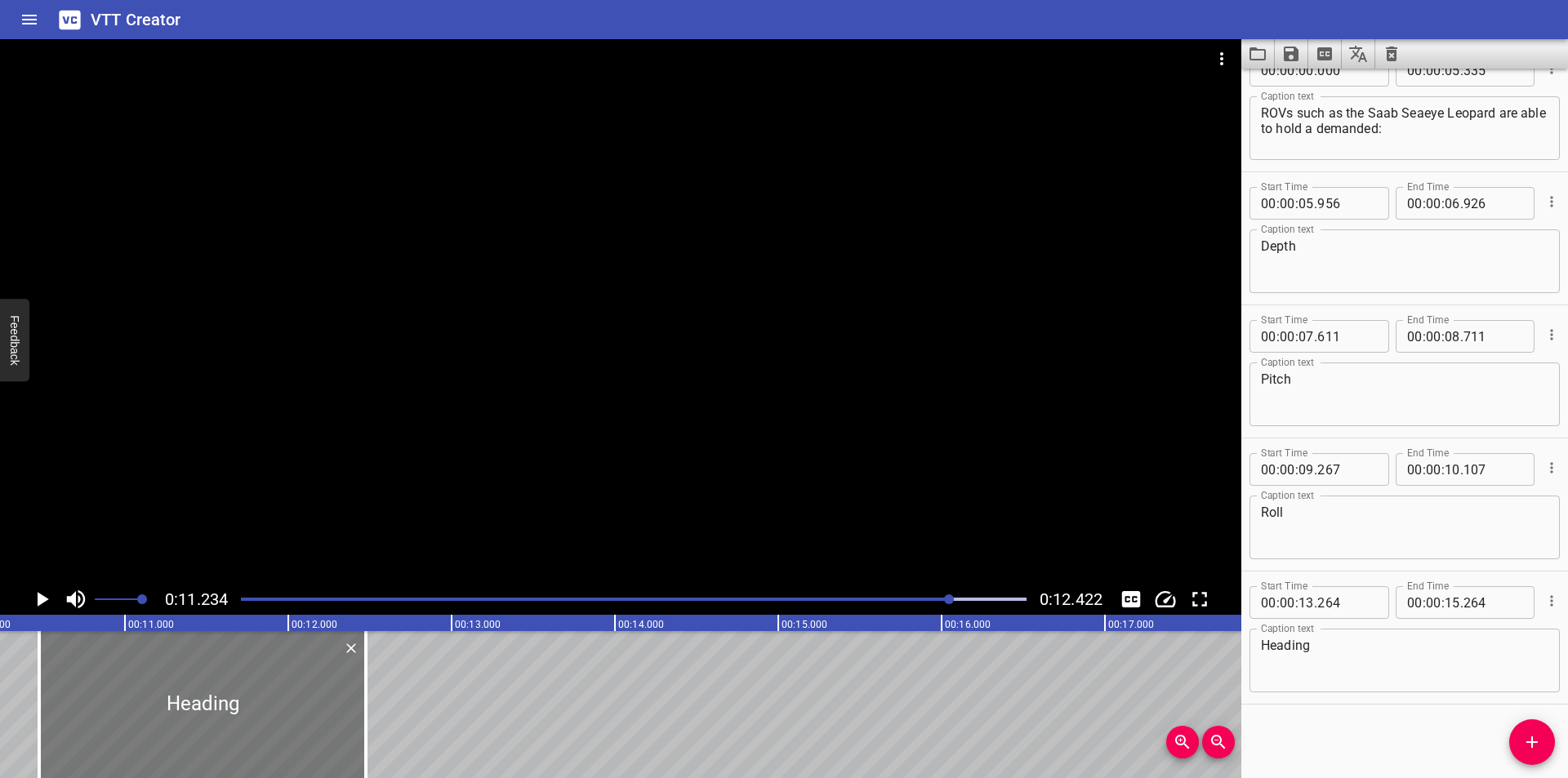
type input "479"
click at [178, 663] on div at bounding box center [209, 704] width 327 height 147
type input "519"
click at [715, 467] on div at bounding box center [620, 311] width 1241 height 545
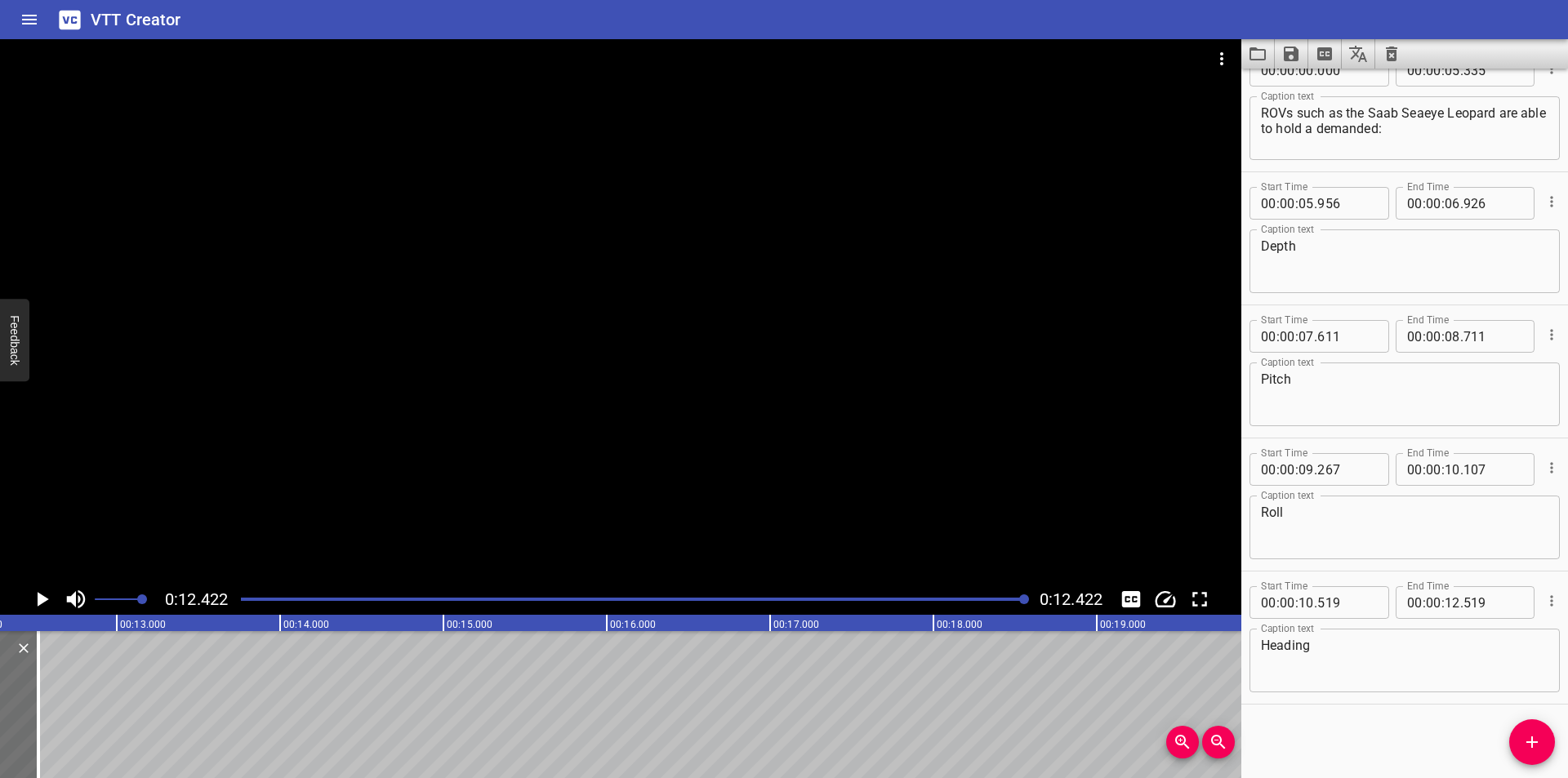
click at [336, 599] on div "Play progress" at bounding box center [633, 599] width 786 height 3
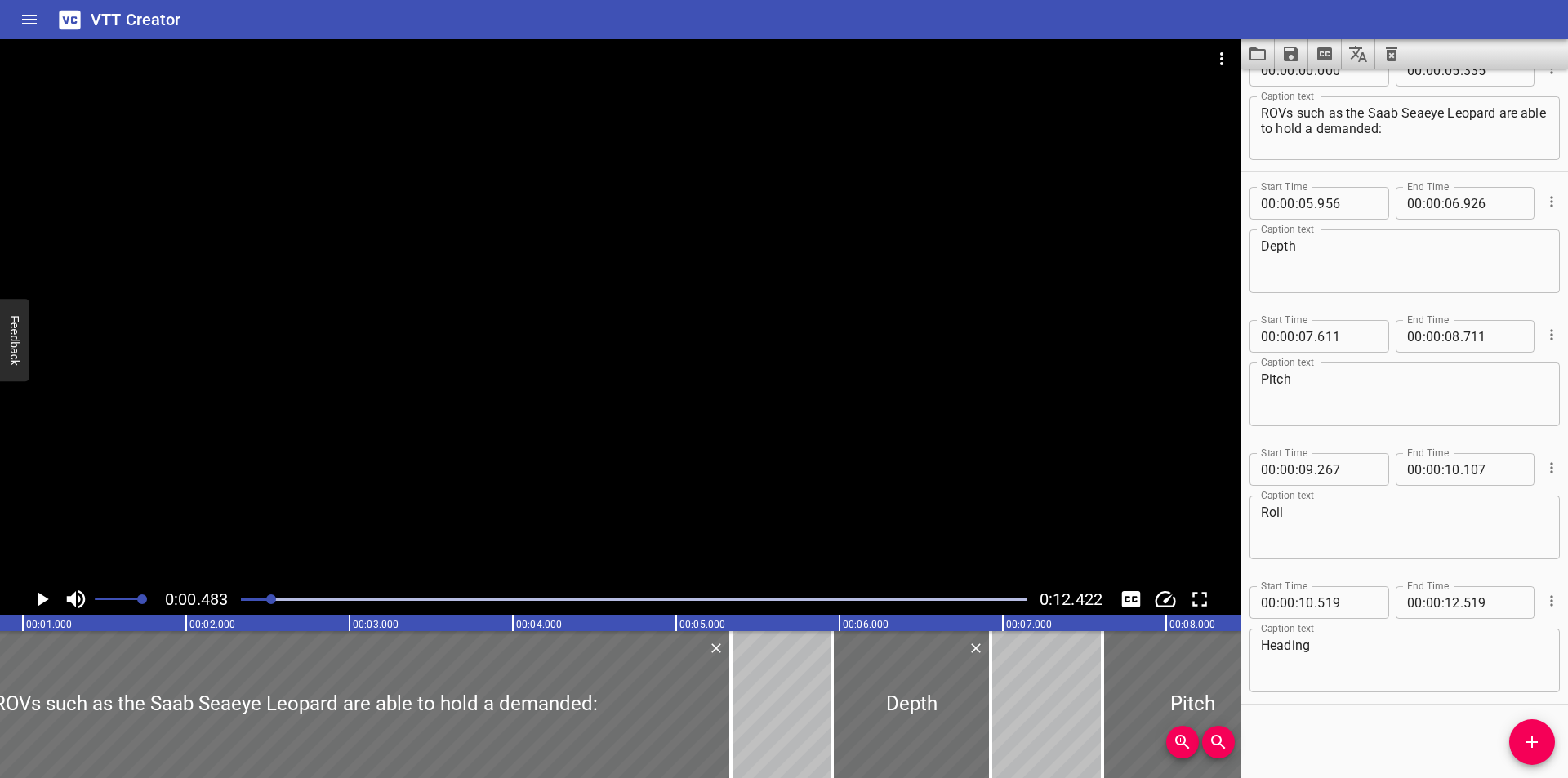
click at [242, 595] on div at bounding box center [633, 599] width 806 height 23
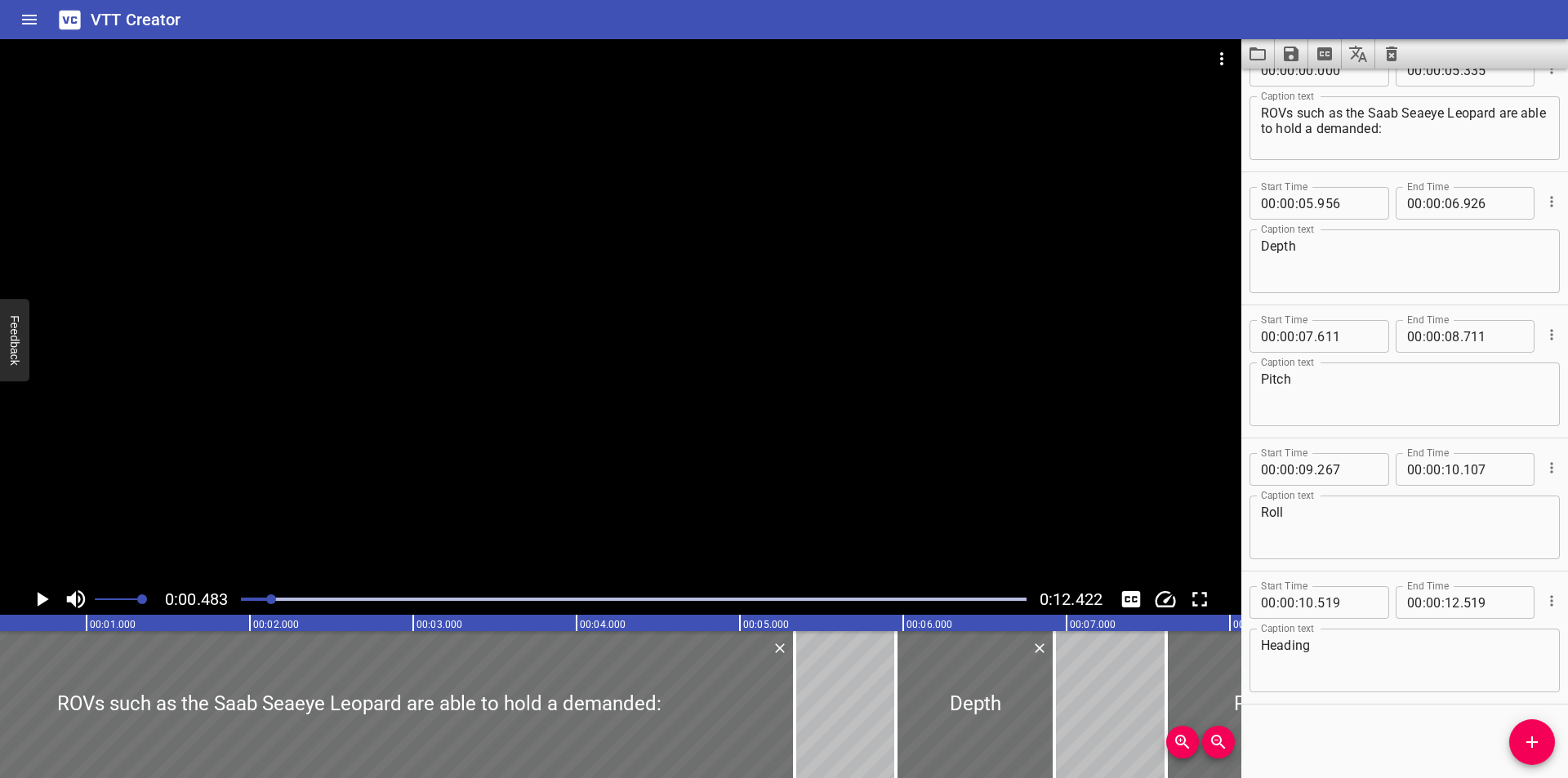
click at [236, 595] on div at bounding box center [633, 599] width 806 height 23
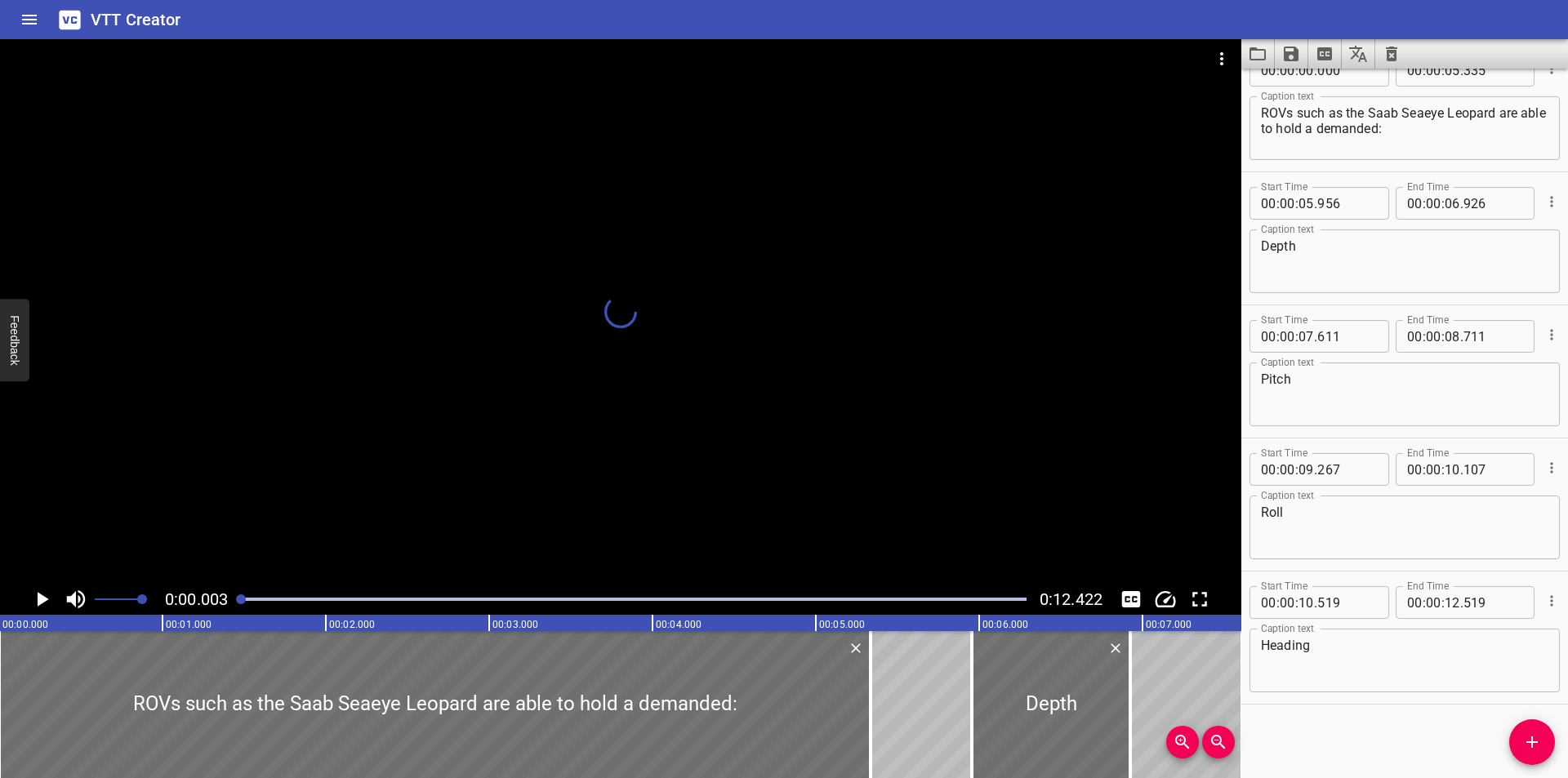
click at [235, 595] on div at bounding box center [633, 599] width 806 height 23
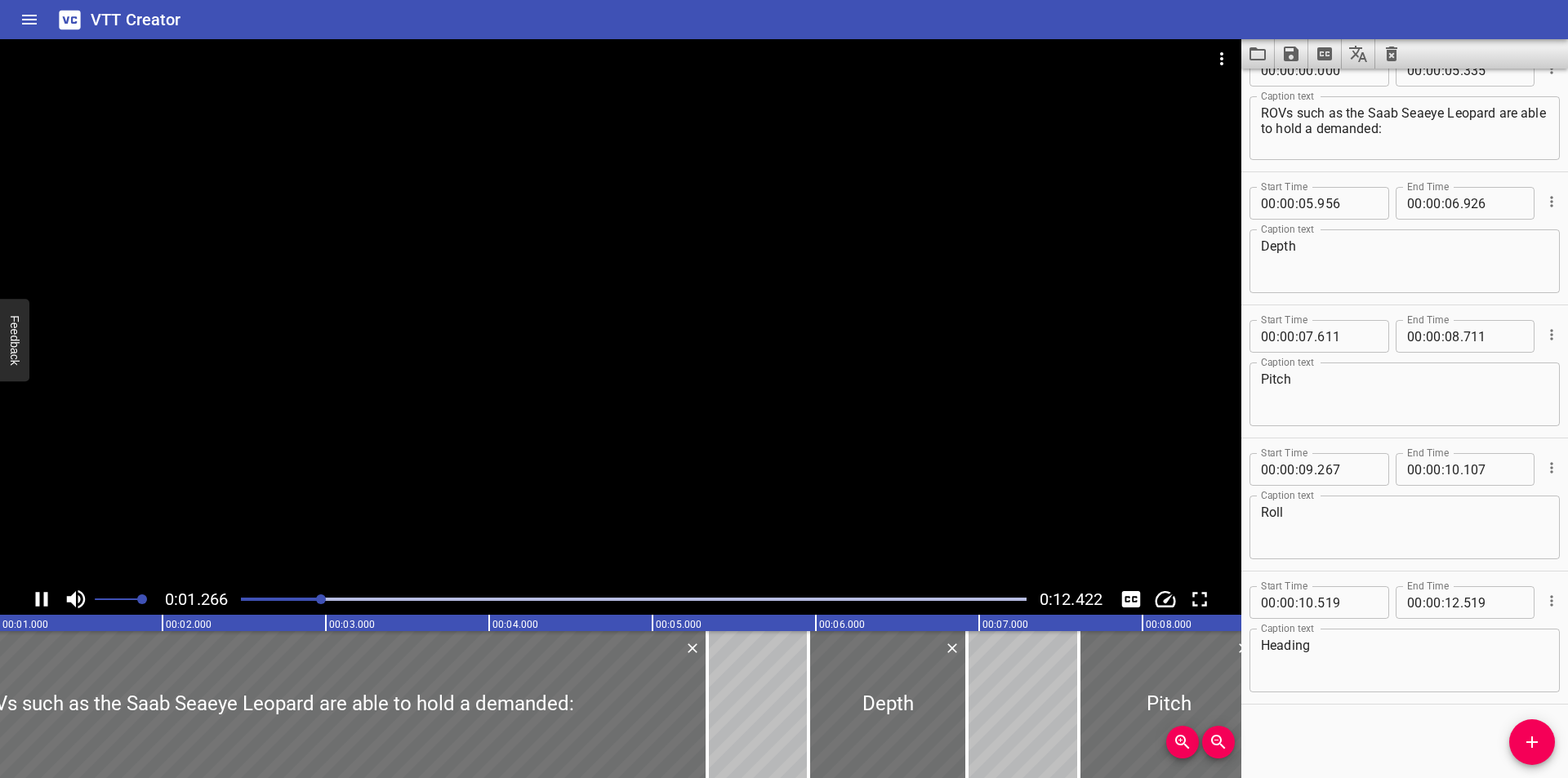
scroll to position [0, 218]
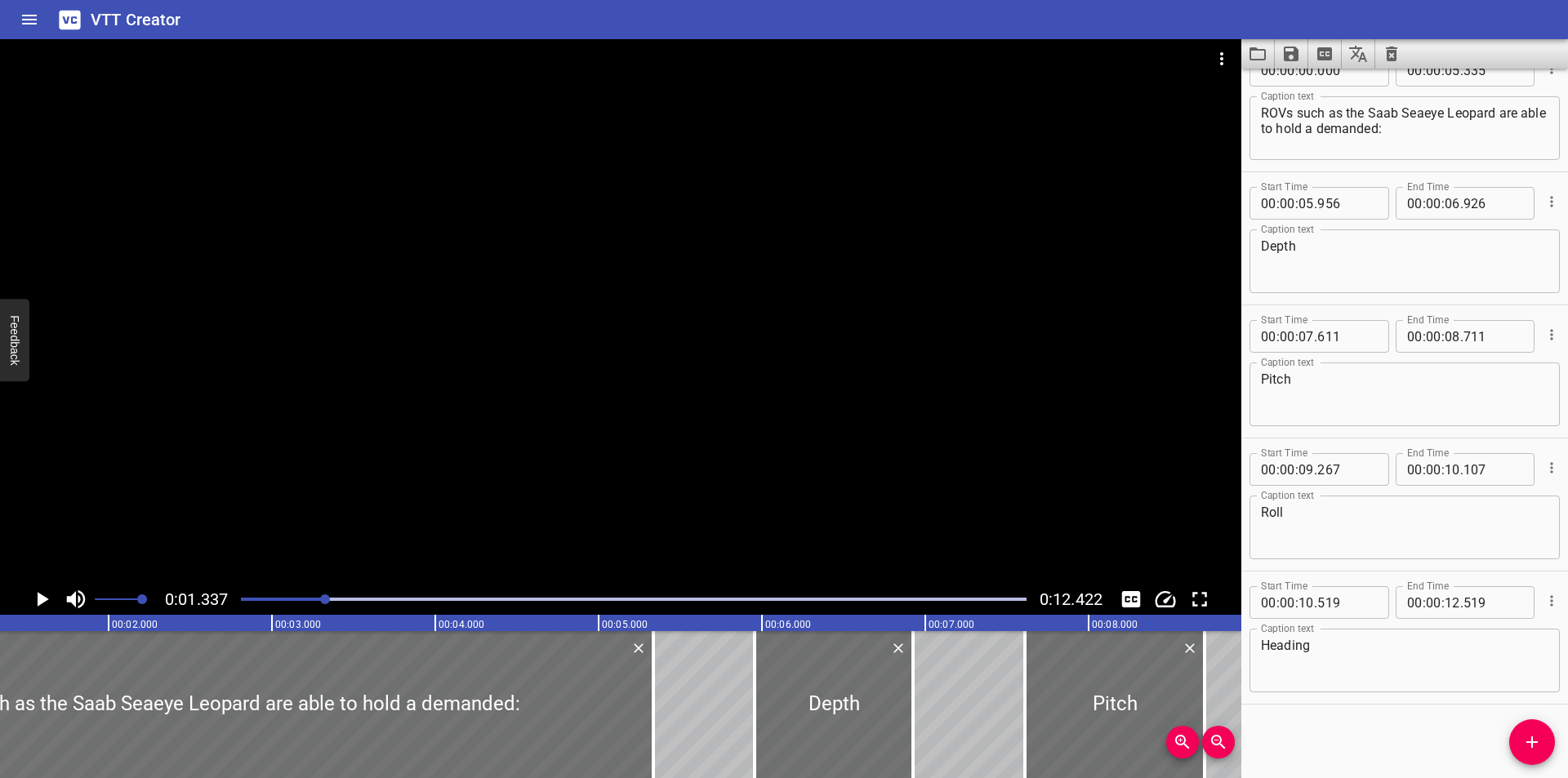
click at [944, 289] on div at bounding box center [620, 311] width 1241 height 545
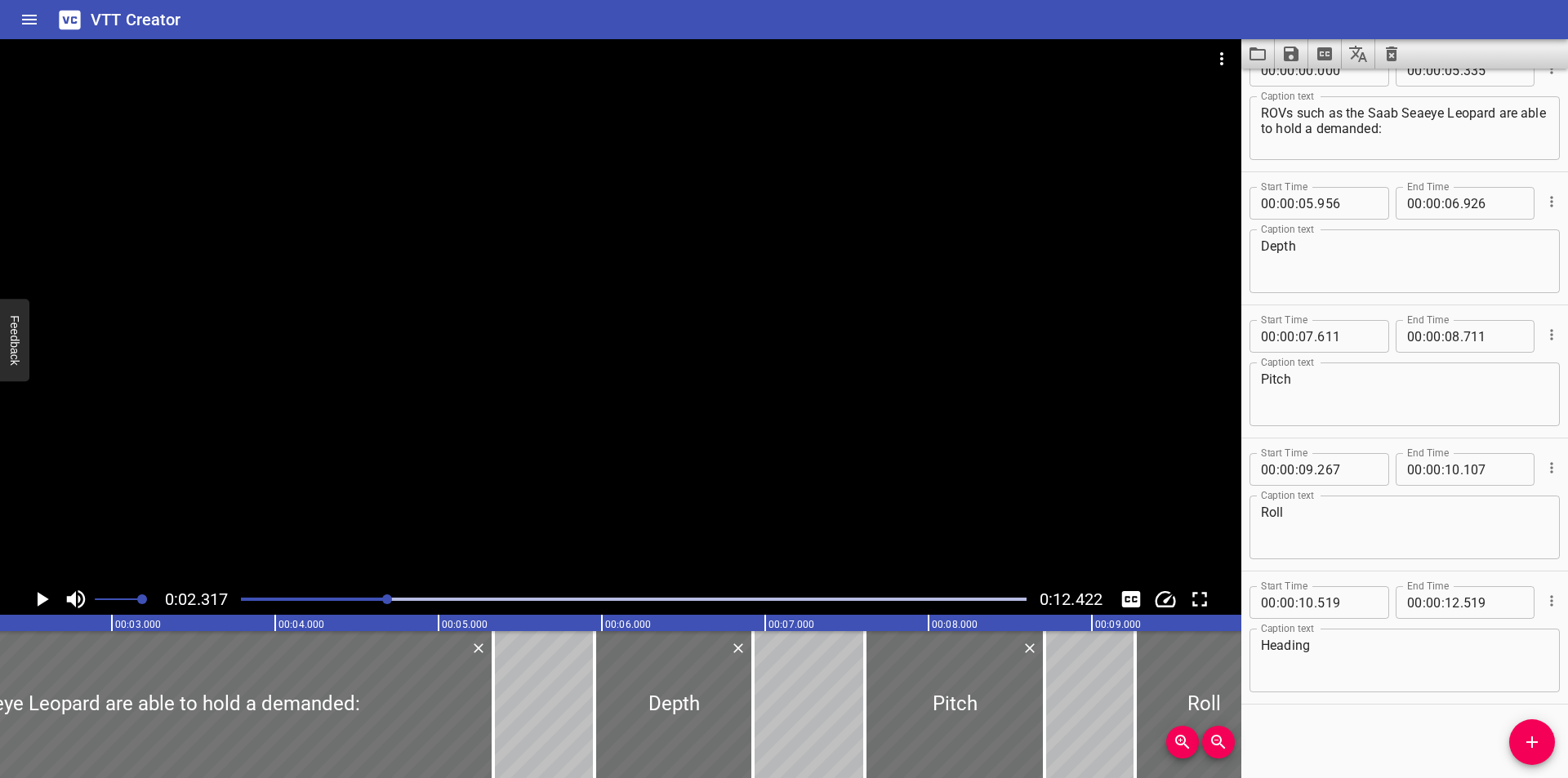
drag, startPoint x: 258, startPoint y: 595, endPoint x: 249, endPoint y: 597, distance: 9.2
click at [250, 597] on div at bounding box center [633, 599] width 806 height 23
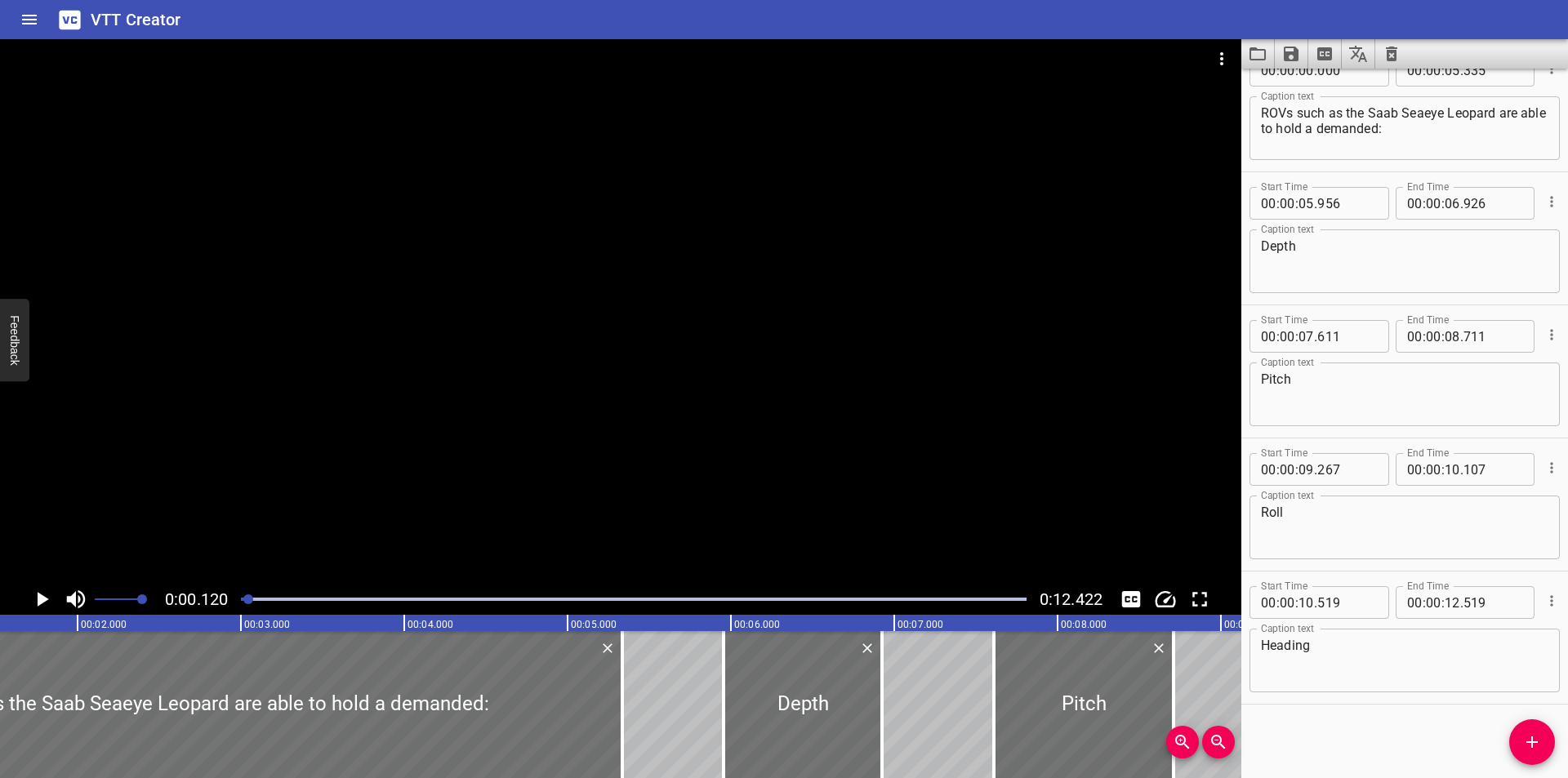
click at [248, 598] on div at bounding box center [248, 599] width 10 height 10
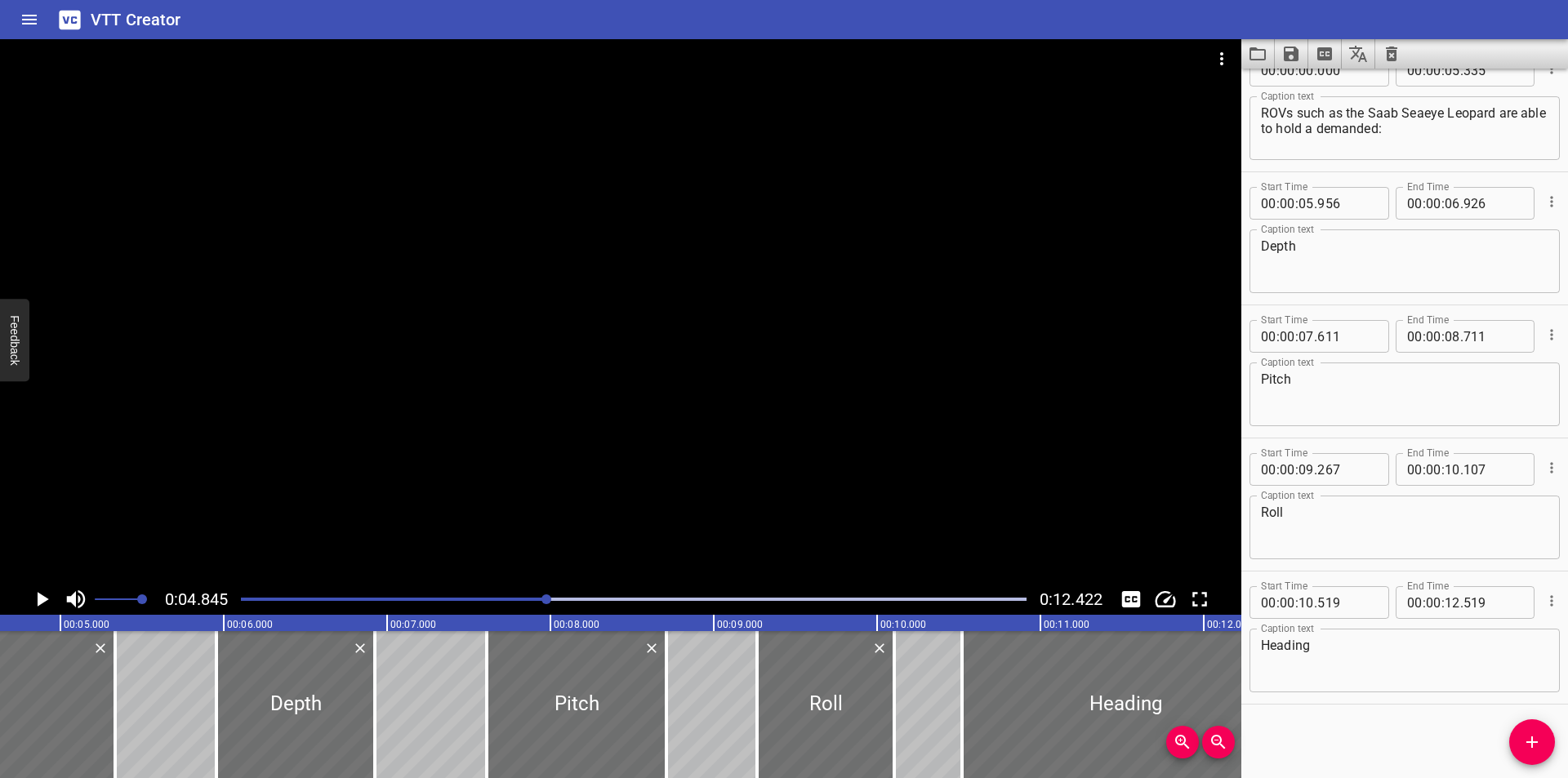
scroll to position [0, 737]
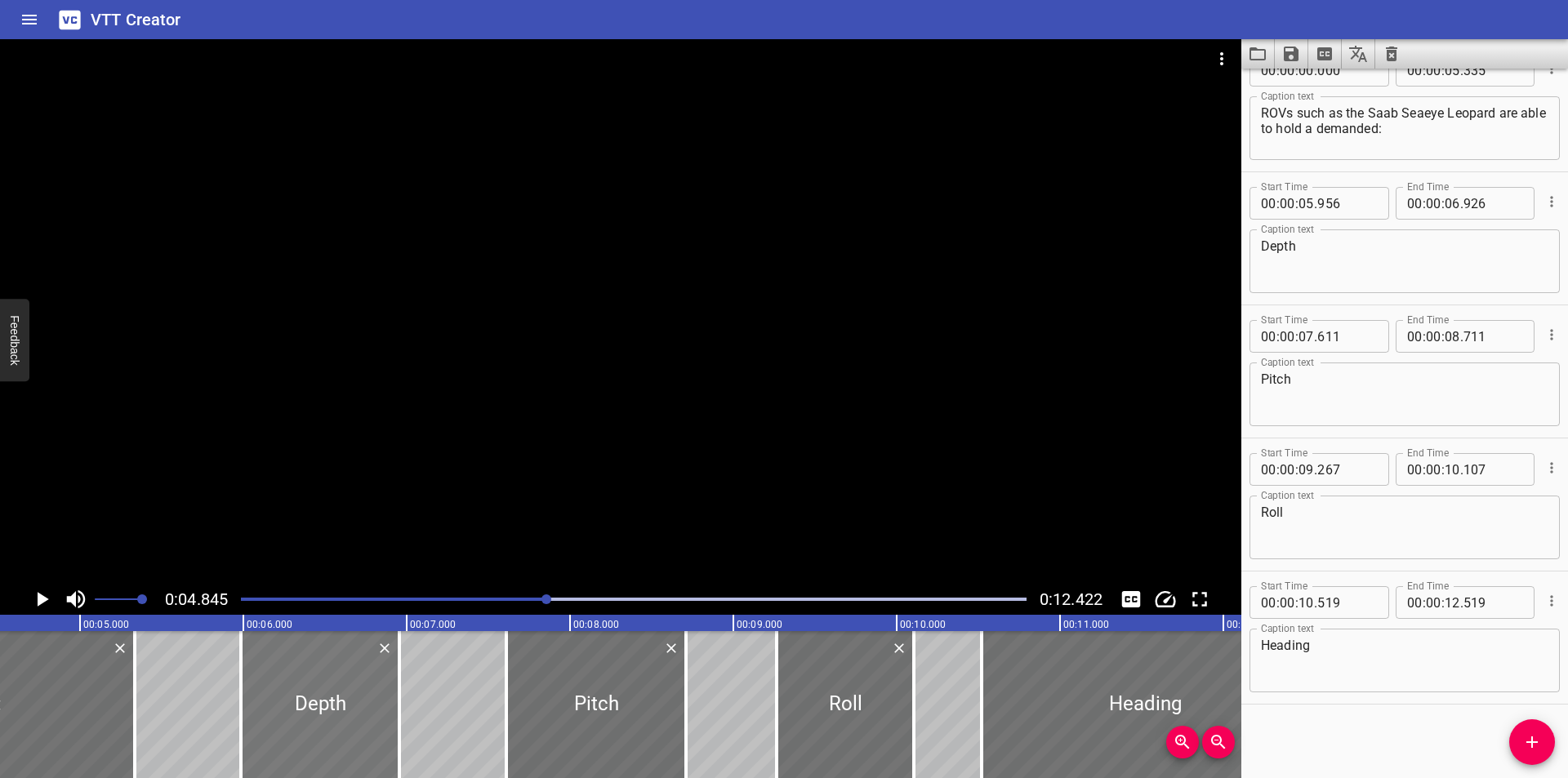
click at [340, 724] on div at bounding box center [320, 704] width 159 height 147
type input "986"
type input "956"
click at [340, 724] on div at bounding box center [320, 704] width 159 height 147
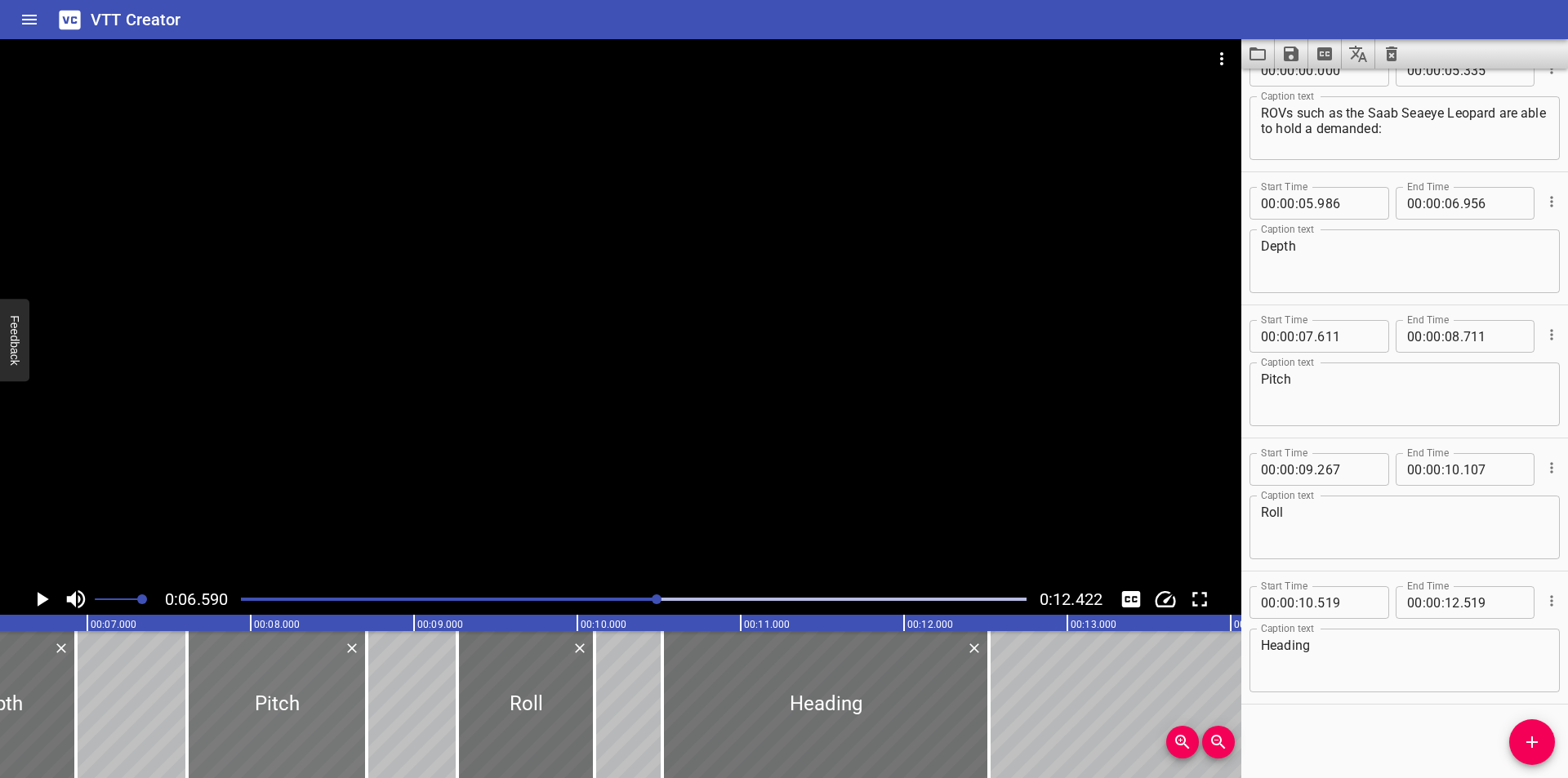
type input "07"
type input "871"
type input "08"
type input "841"
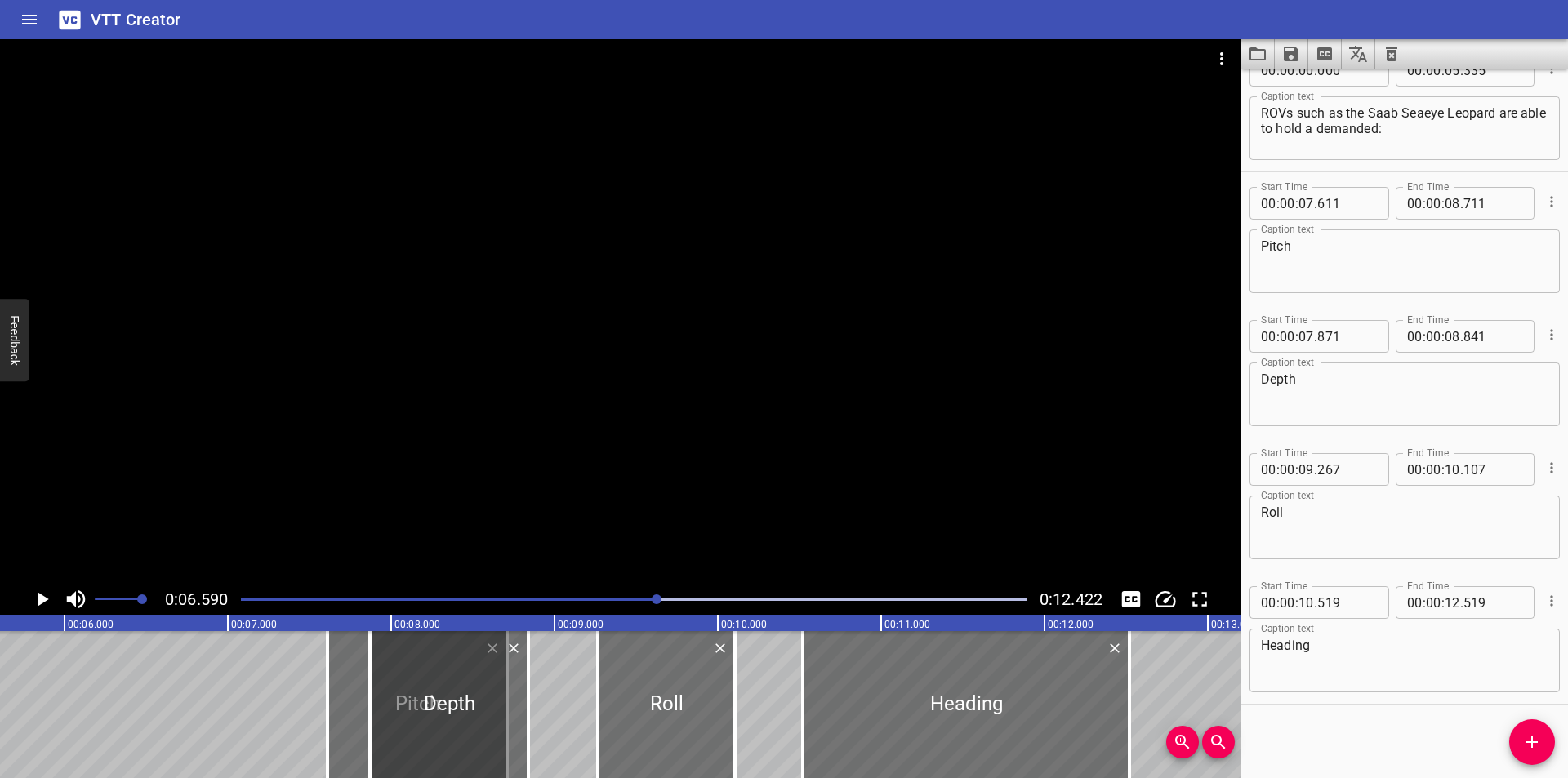
scroll to position [0, 696]
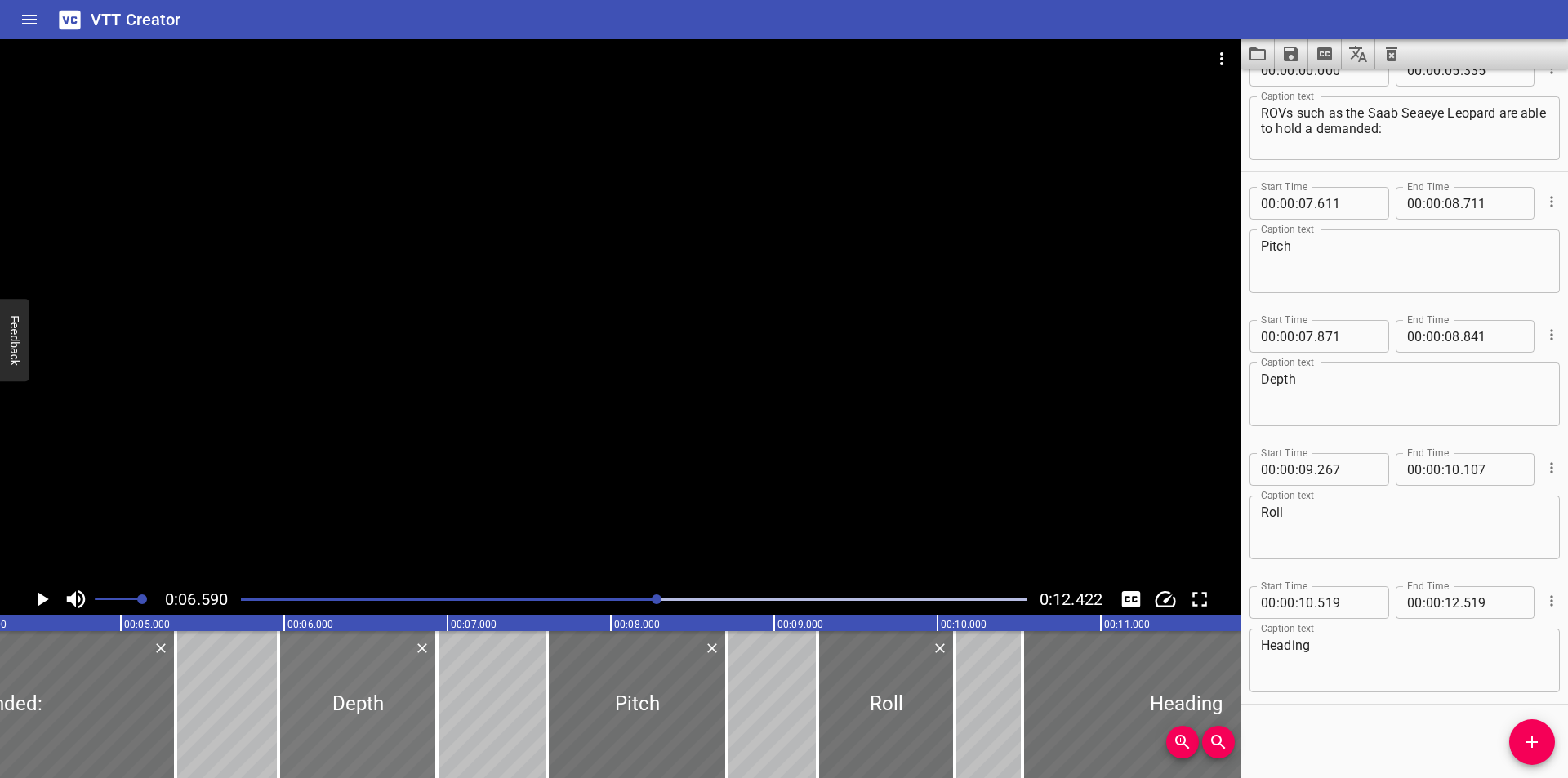
drag, startPoint x: 691, startPoint y: 715, endPoint x: 380, endPoint y: 718, distance: 311.0
click at [380, 718] on div at bounding box center [358, 704] width 159 height 147
type input "05"
type input "966"
type input "06"
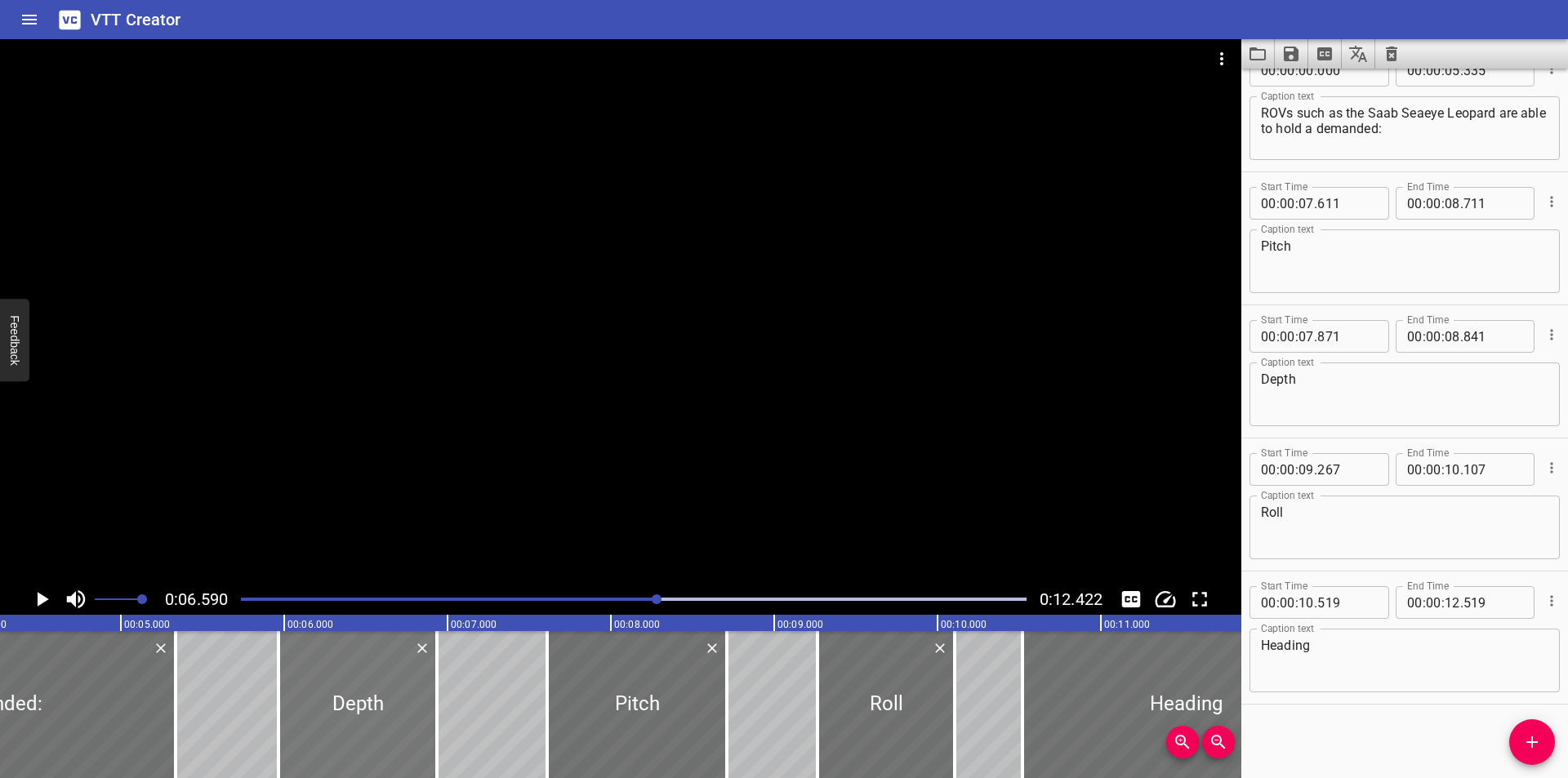
type input "936"
click at [400, 520] on div at bounding box center [620, 311] width 1241 height 545
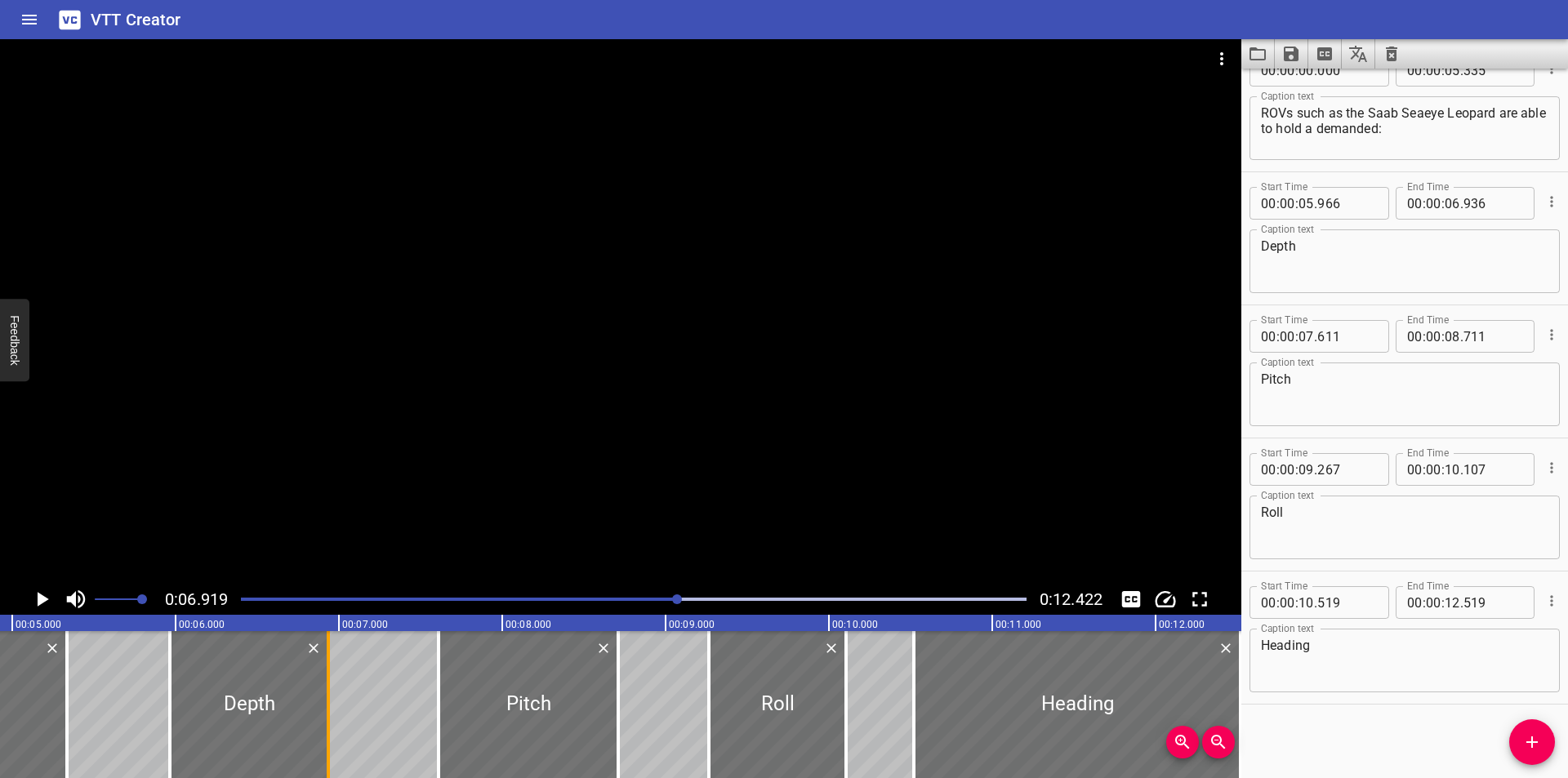
scroll to position [0, 804]
click at [486, 724] on div at bounding box center [526, 704] width 179 height 147
type input "596"
drag, startPoint x: 619, startPoint y: 734, endPoint x: 597, endPoint y: 732, distance: 22.1
click at [597, 732] on div at bounding box center [593, 704] width 17 height 147
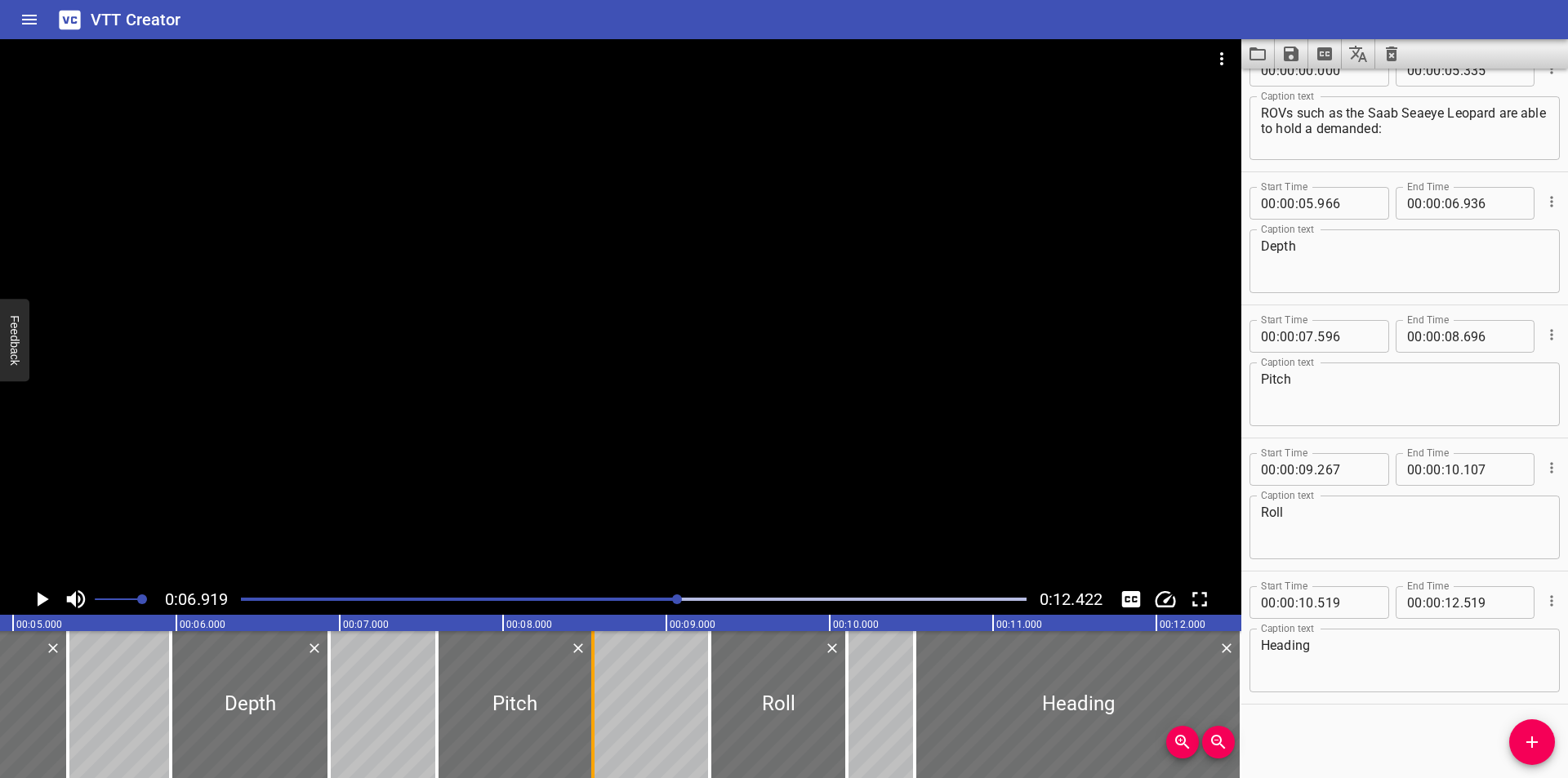
type input "551"
drag, startPoint x: 813, startPoint y: 742, endPoint x: 798, endPoint y: 744, distance: 15.1
click at [798, 744] on div at bounding box center [760, 704] width 137 height 147
type input "157"
type input "09"
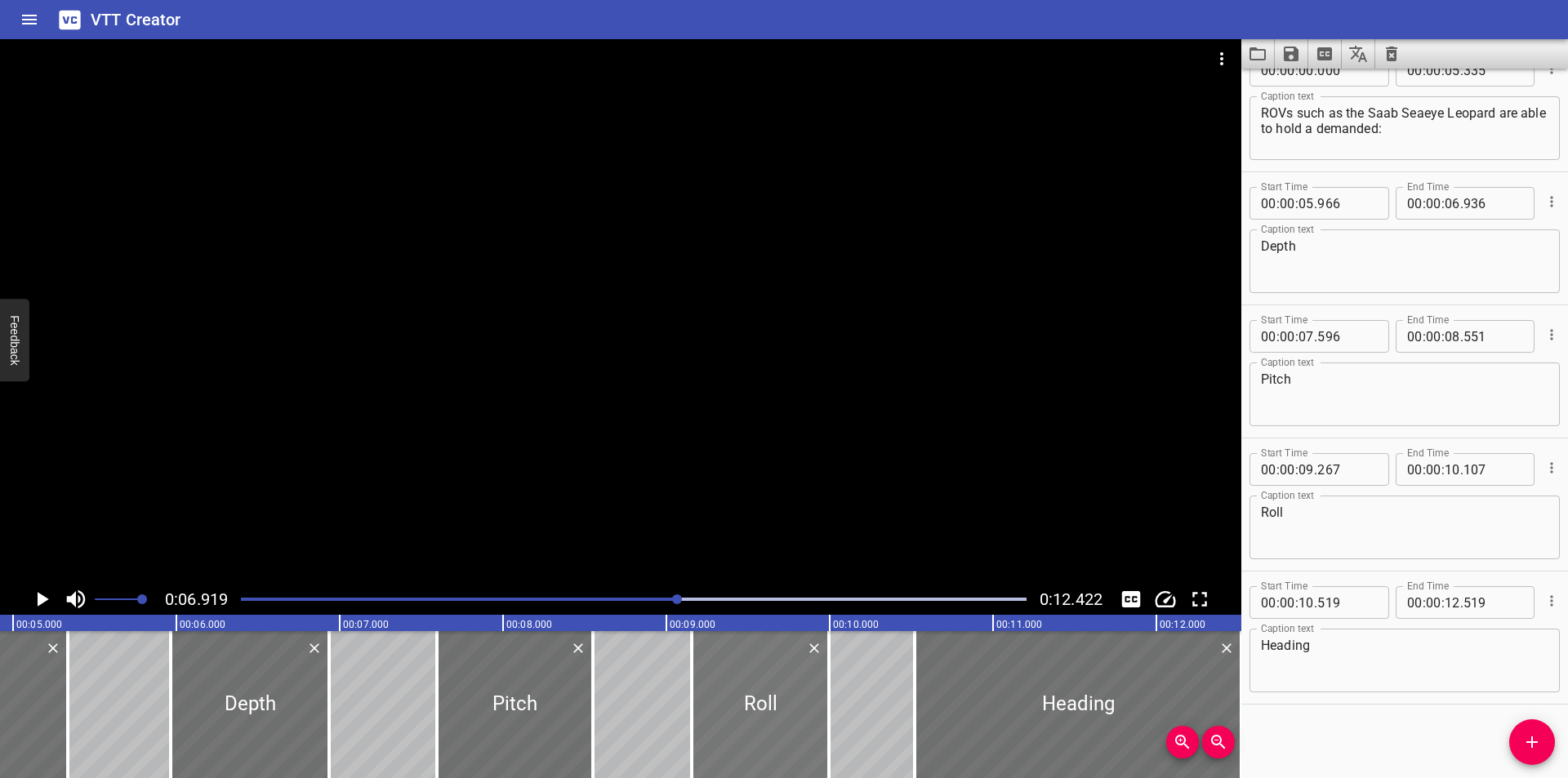
type input "997"
drag, startPoint x: 831, startPoint y: 735, endPoint x: 848, endPoint y: 735, distance: 17.0
click at [847, 735] on div at bounding box center [844, 704] width 17 height 147
type input "10"
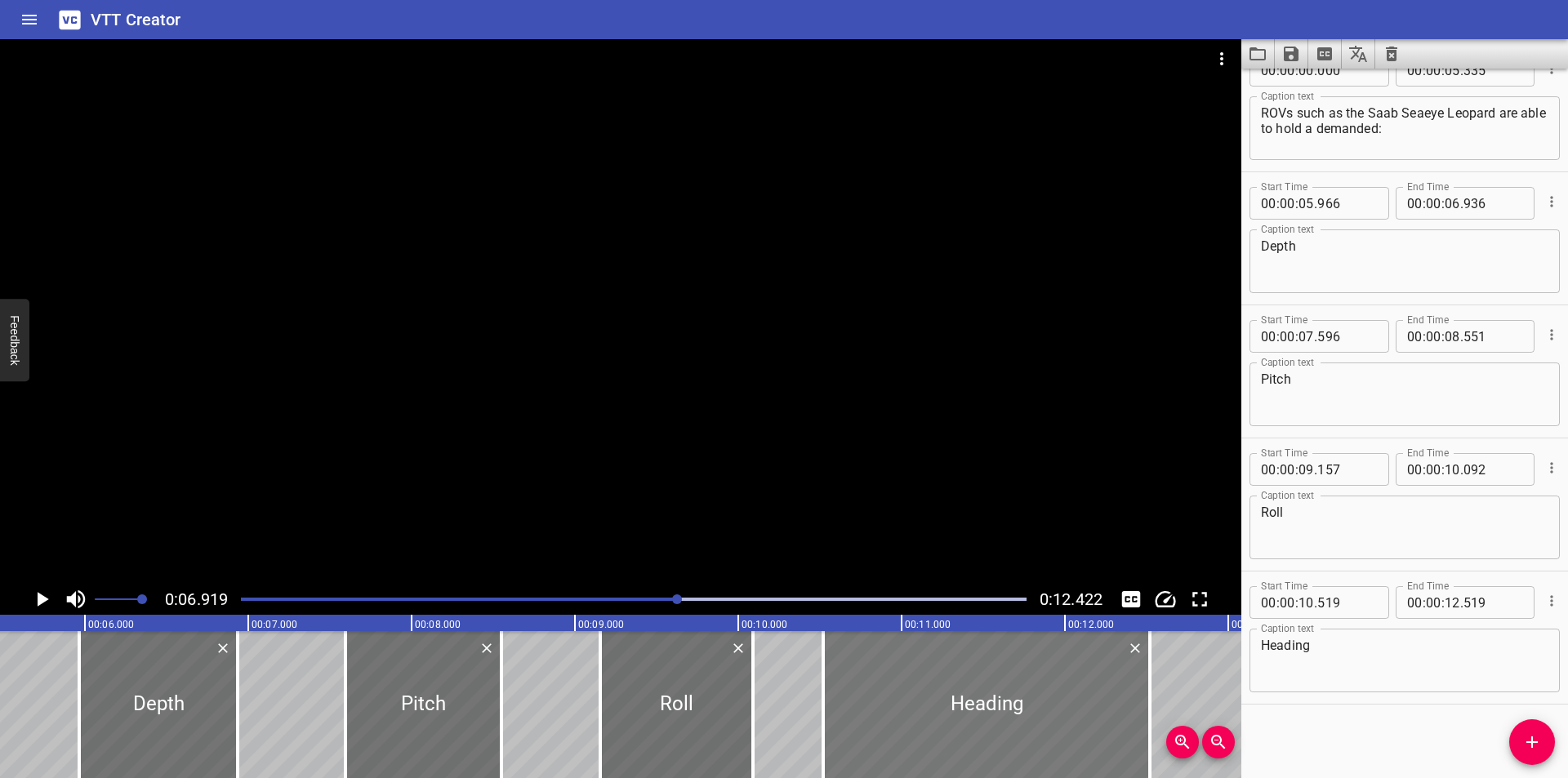
scroll to position [0, 912]
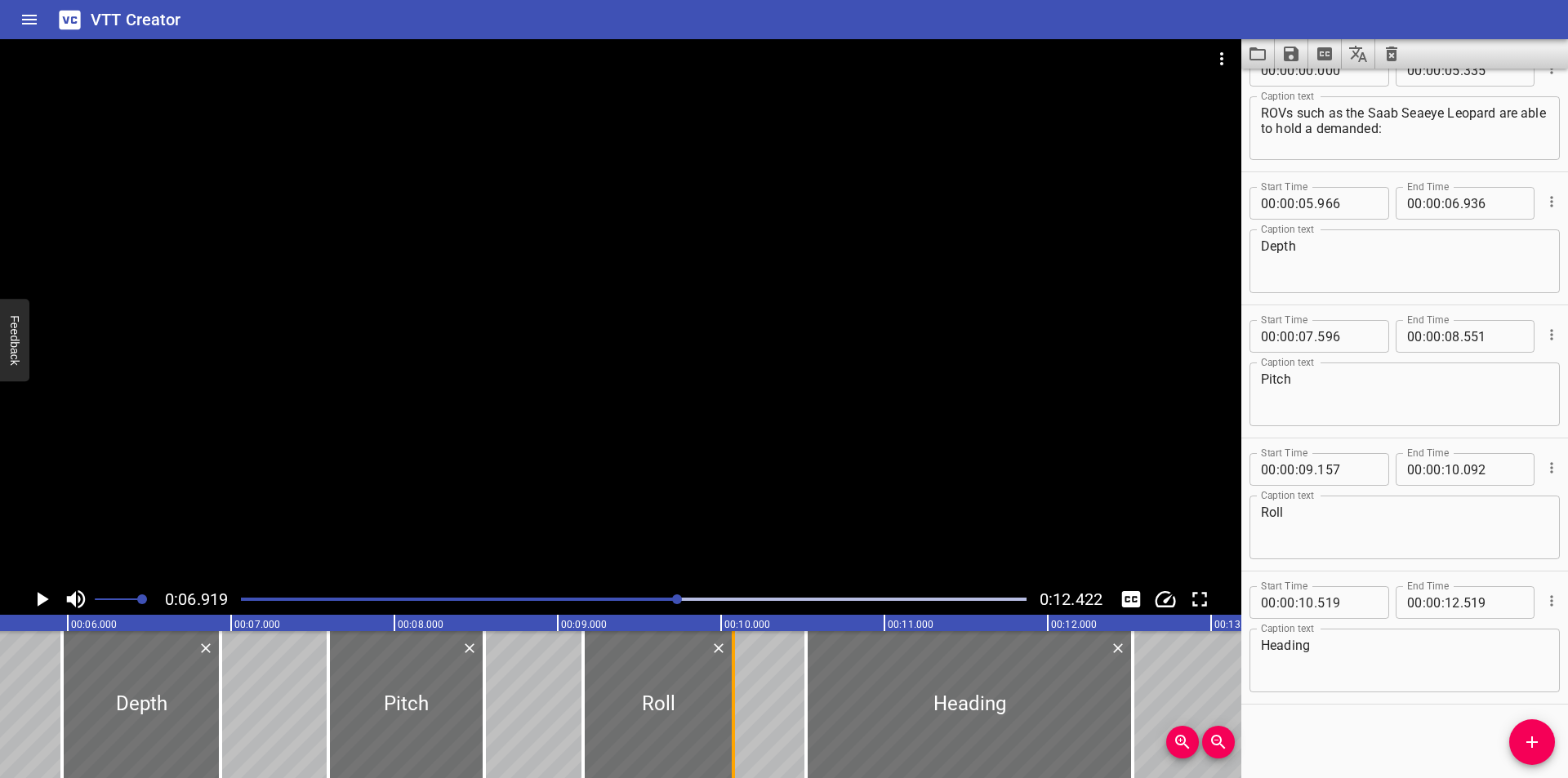
click at [733, 737] on div at bounding box center [734, 704] width 3 height 147
type input "067"
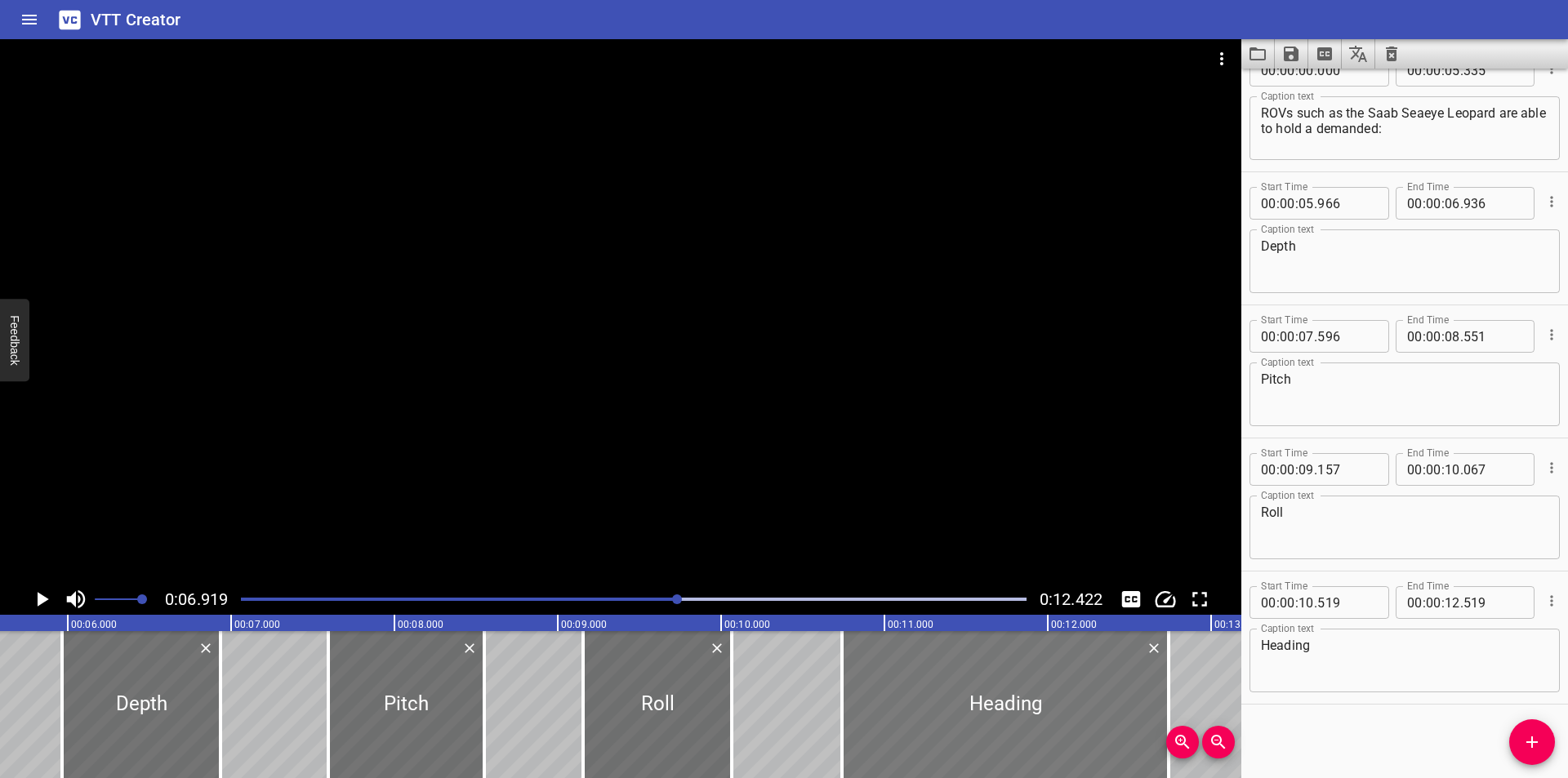
drag, startPoint x: 918, startPoint y: 736, endPoint x: 954, endPoint y: 737, distance: 36.0
click at [954, 737] on div at bounding box center [1005, 704] width 327 height 147
type input "739"
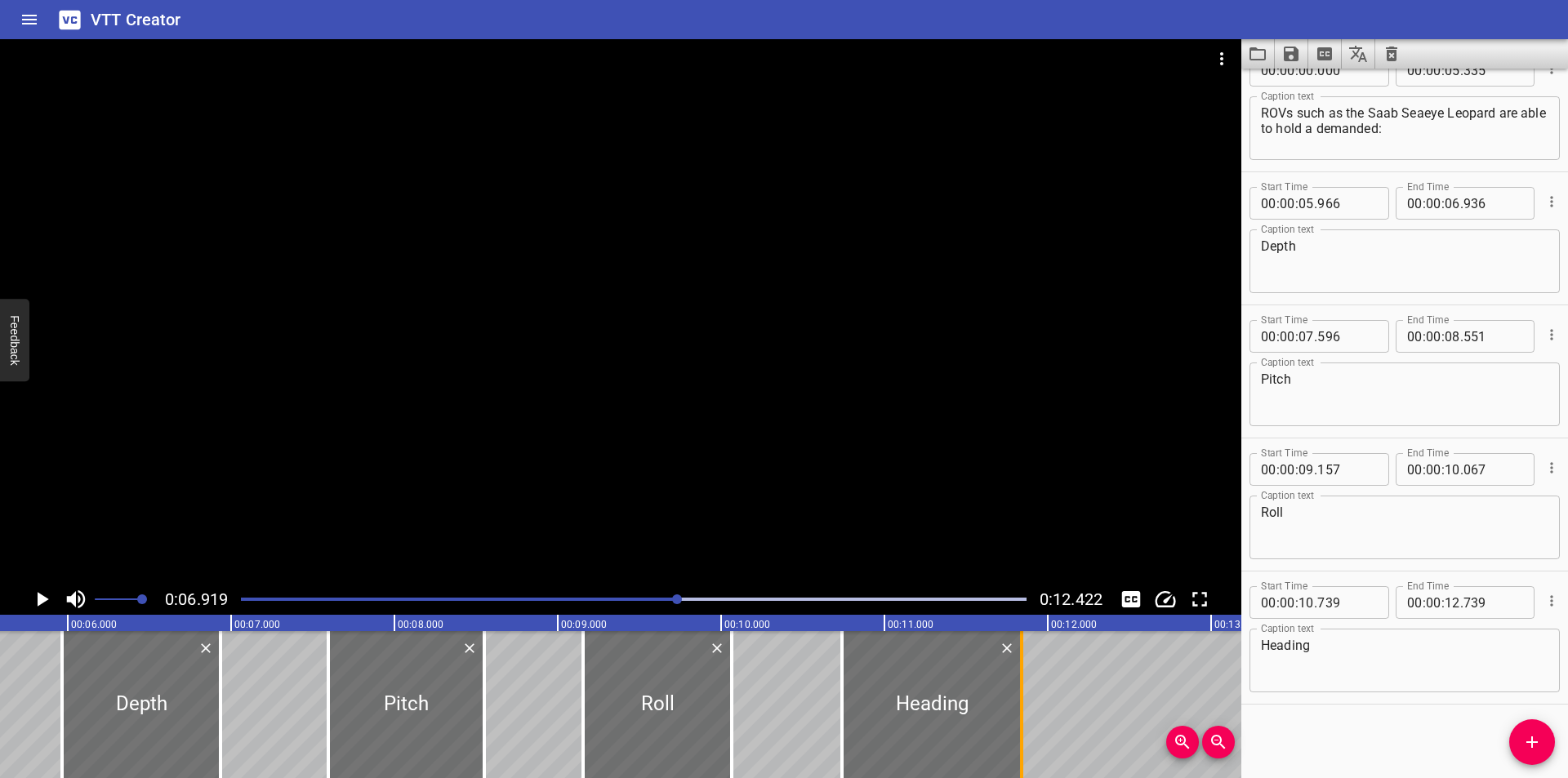
drag, startPoint x: 1167, startPoint y: 697, endPoint x: 1020, endPoint y: 706, distance: 147.3
click at [1020, 706] on div at bounding box center [1021, 704] width 3 height 147
type input "11"
type input "839"
click at [987, 717] on div at bounding box center [933, 704] width 179 height 147
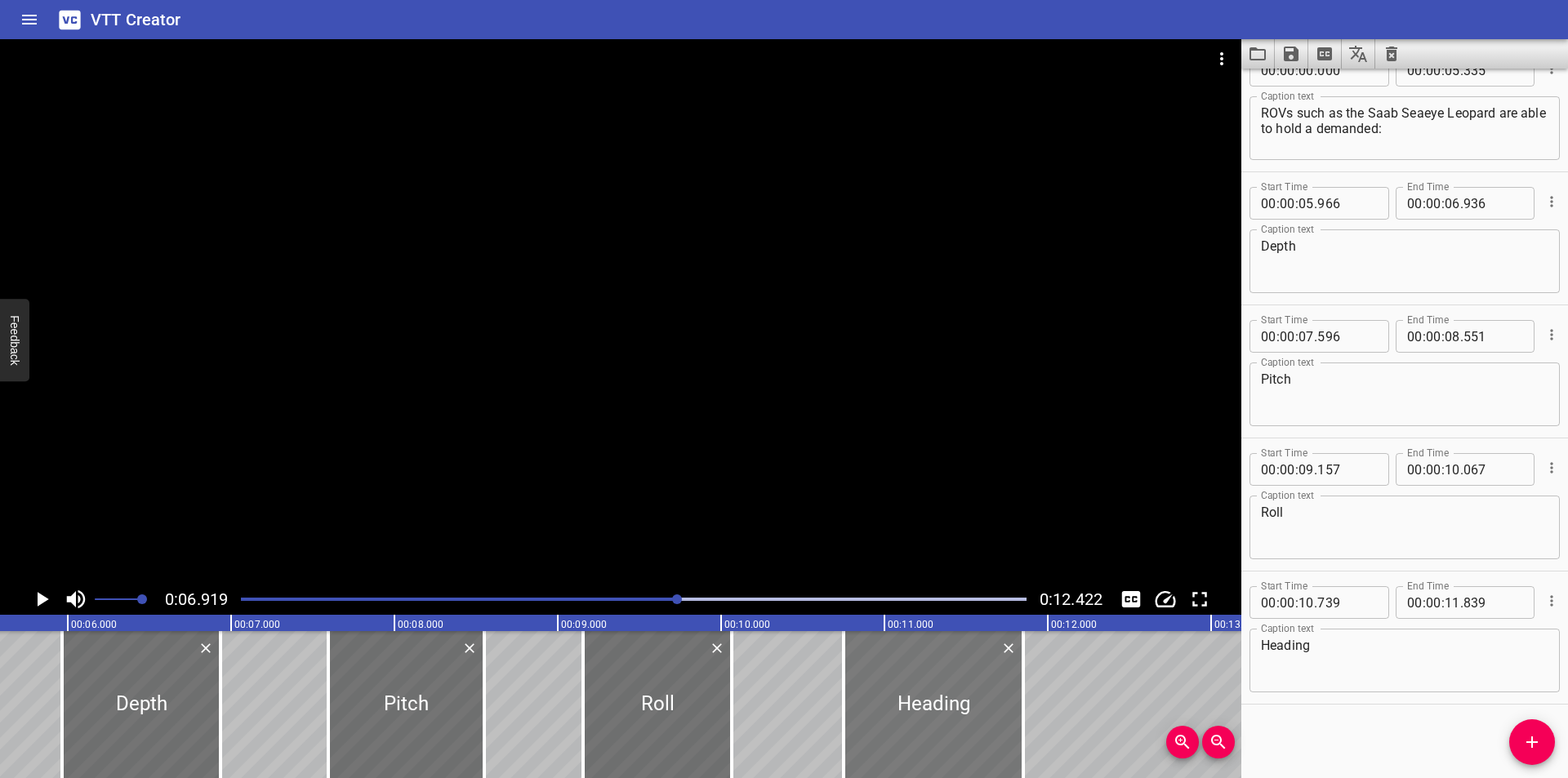
type input "749"
drag, startPoint x: 1021, startPoint y: 718, endPoint x: 990, endPoint y: 724, distance: 31.6
click at [990, 724] on div at bounding box center [992, 704] width 3 height 147
click at [993, 728] on div at bounding box center [993, 704] width 3 height 147
click at [992, 728] on div at bounding box center [997, 704] width 17 height 147
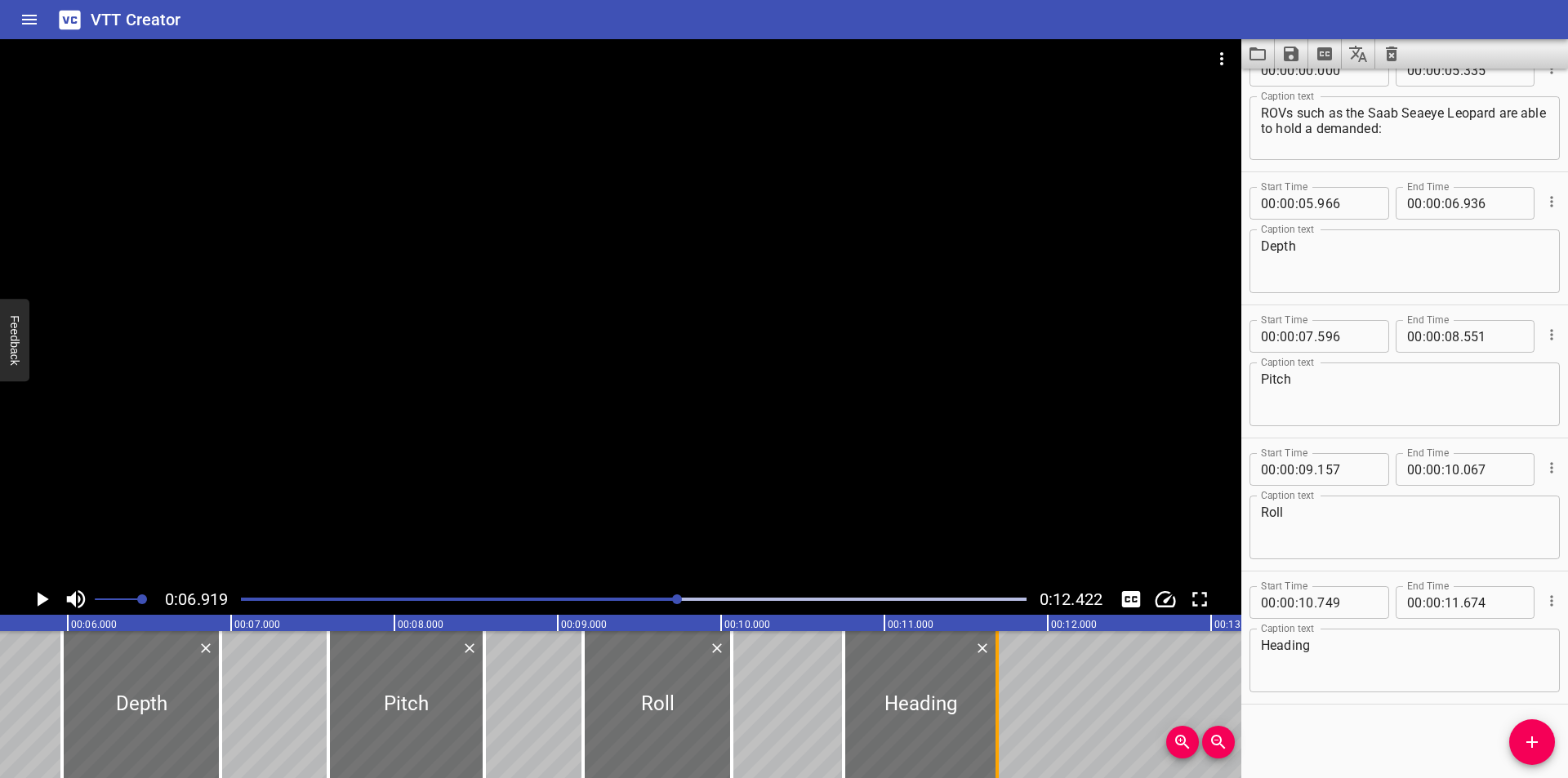
type input "689"
click at [984, 728] on div at bounding box center [918, 704] width 154 height 147
type input "734"
type input "674"
click at [565, 594] on div at bounding box center [633, 599] width 806 height 23
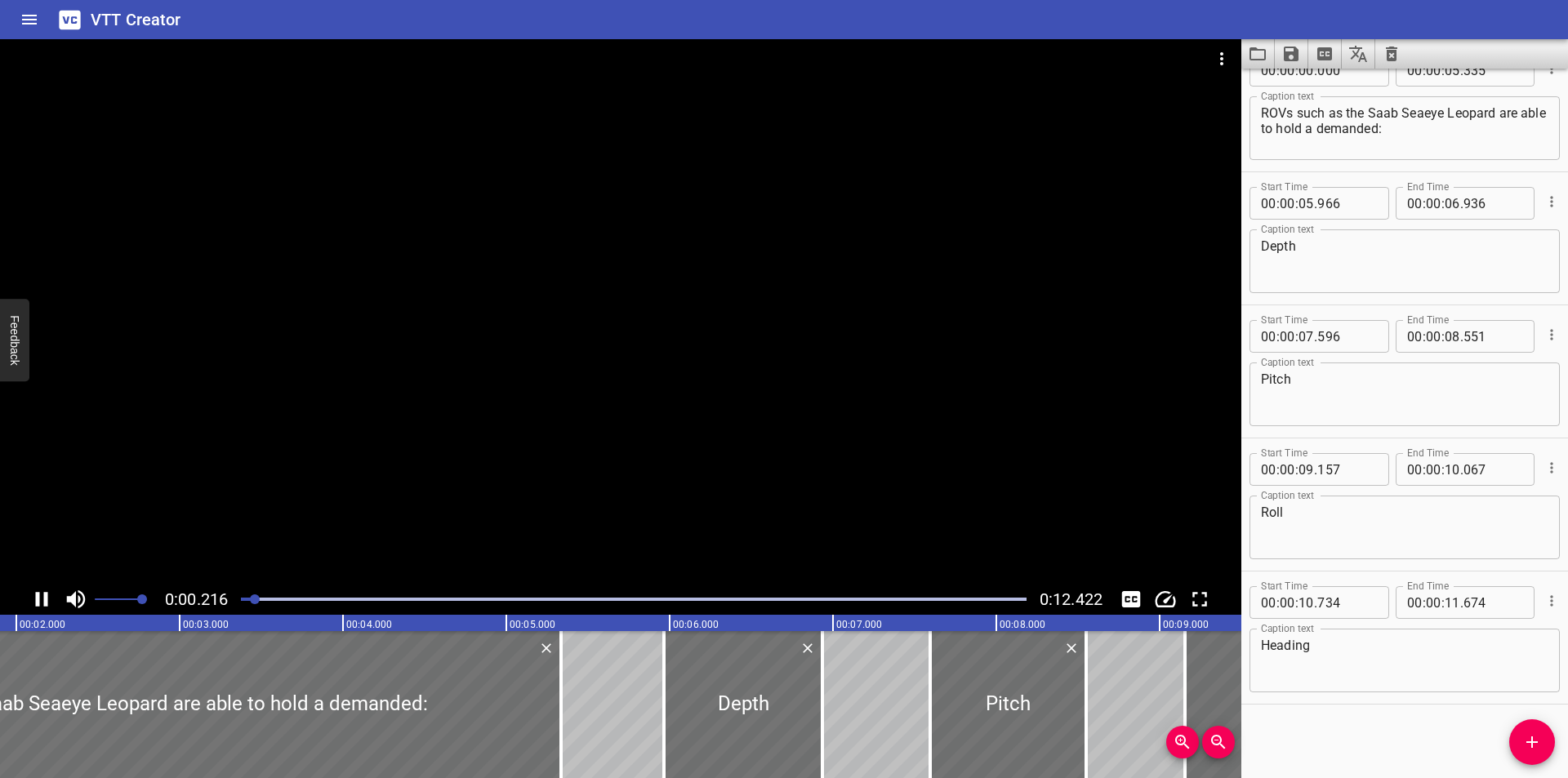
click at [673, 593] on div at bounding box center [633, 599] width 806 height 23
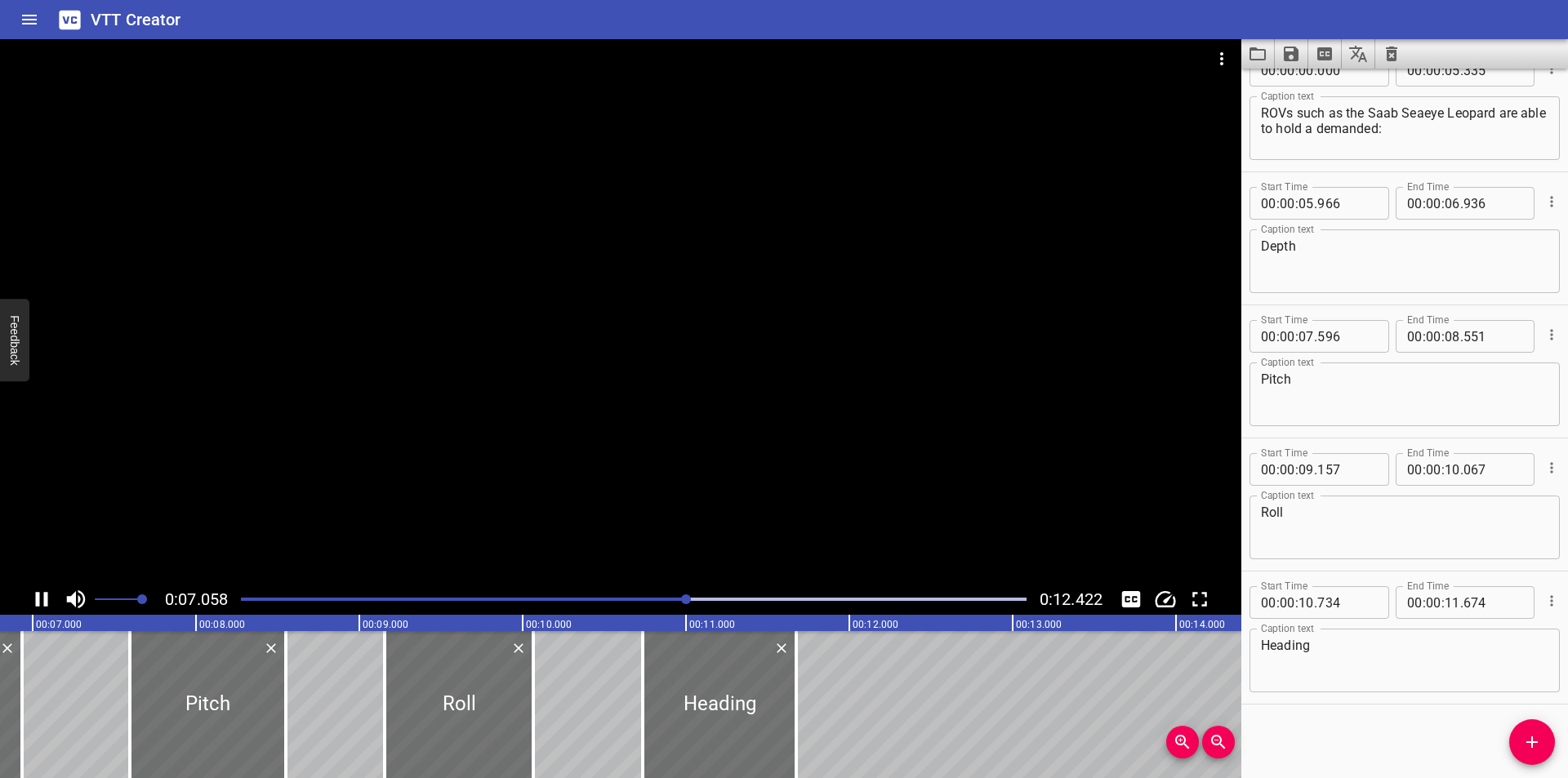
drag, startPoint x: 628, startPoint y: 598, endPoint x: 567, endPoint y: 586, distance: 62.2
click at [610, 597] on div at bounding box center [633, 599] width 806 height 23
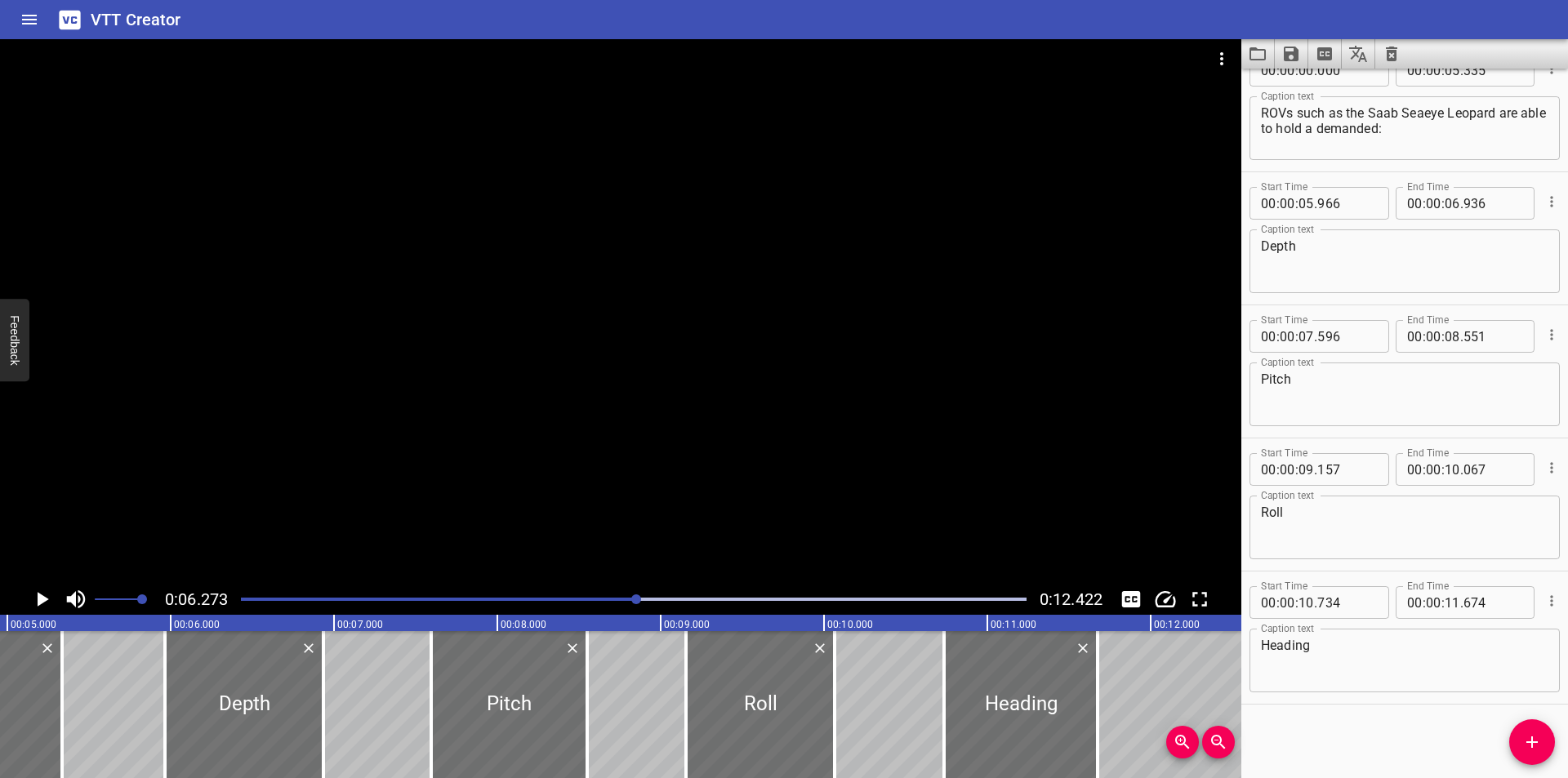
scroll to position [0, 807]
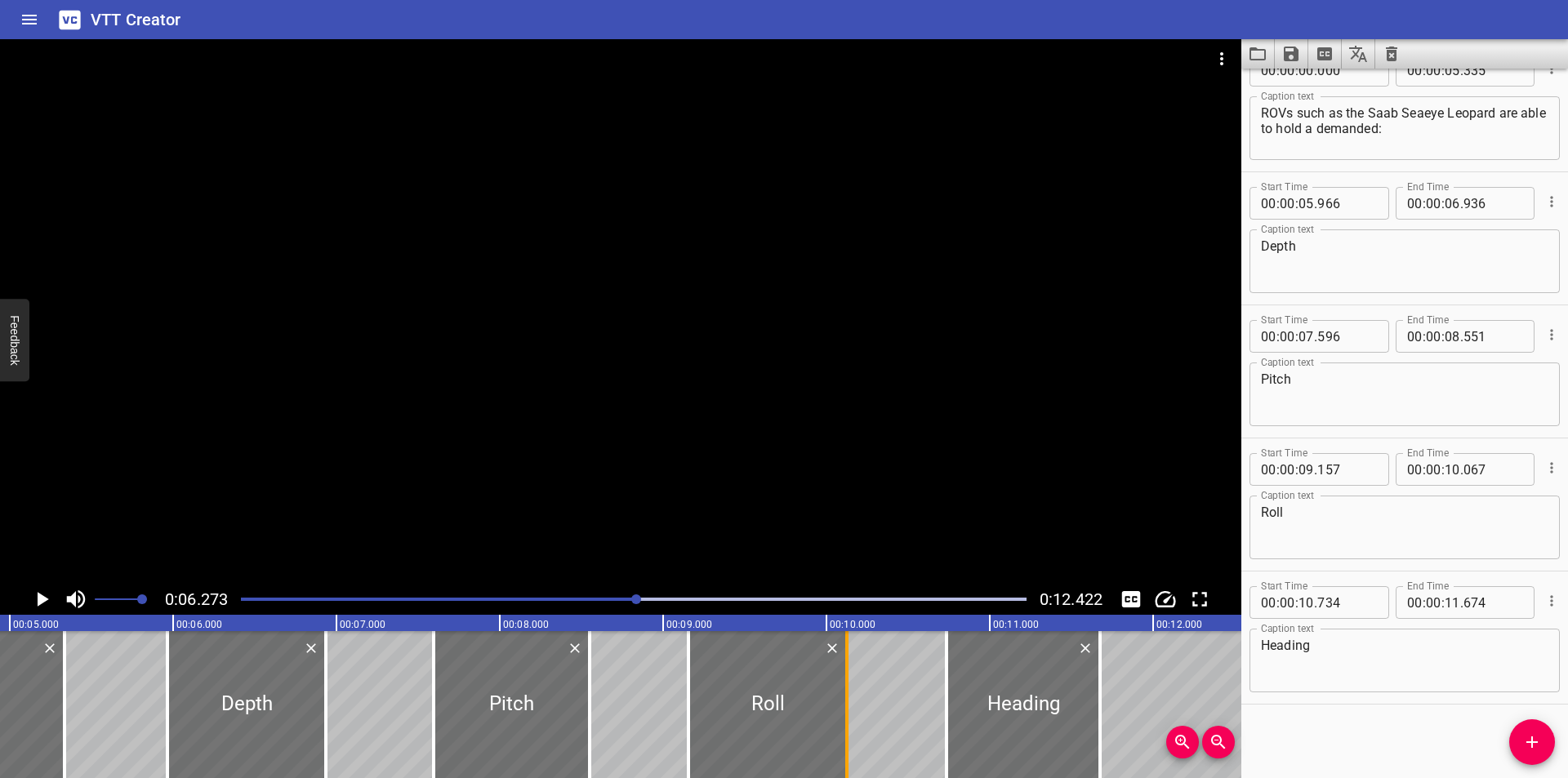
click at [848, 735] on div at bounding box center [847, 704] width 3 height 147
type input "127"
click at [1107, 736] on div at bounding box center [1106, 704] width 17 height 147
type input "709"
click at [323, 733] on div at bounding box center [327, 704] width 17 height 147
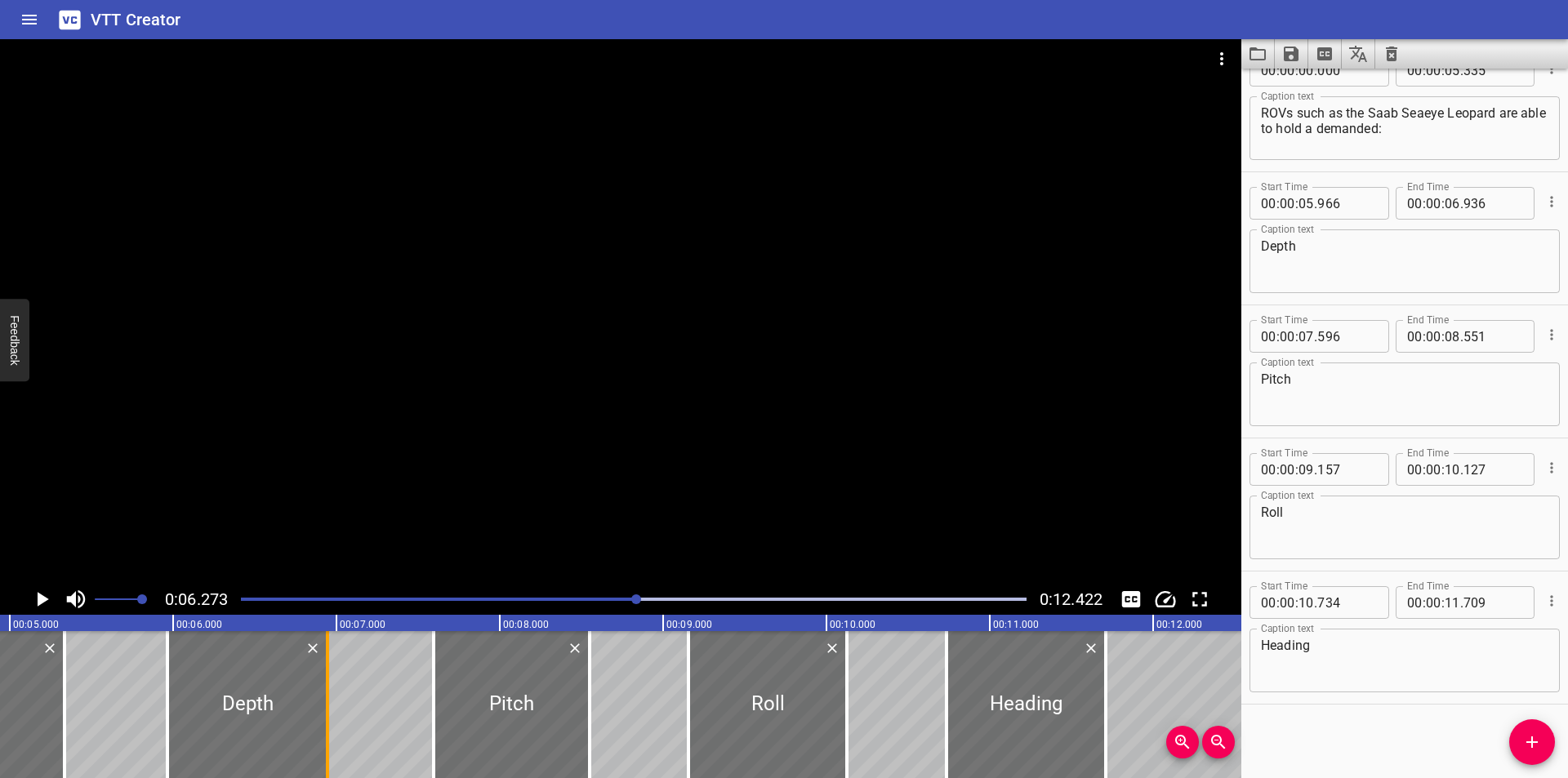
type input "946"
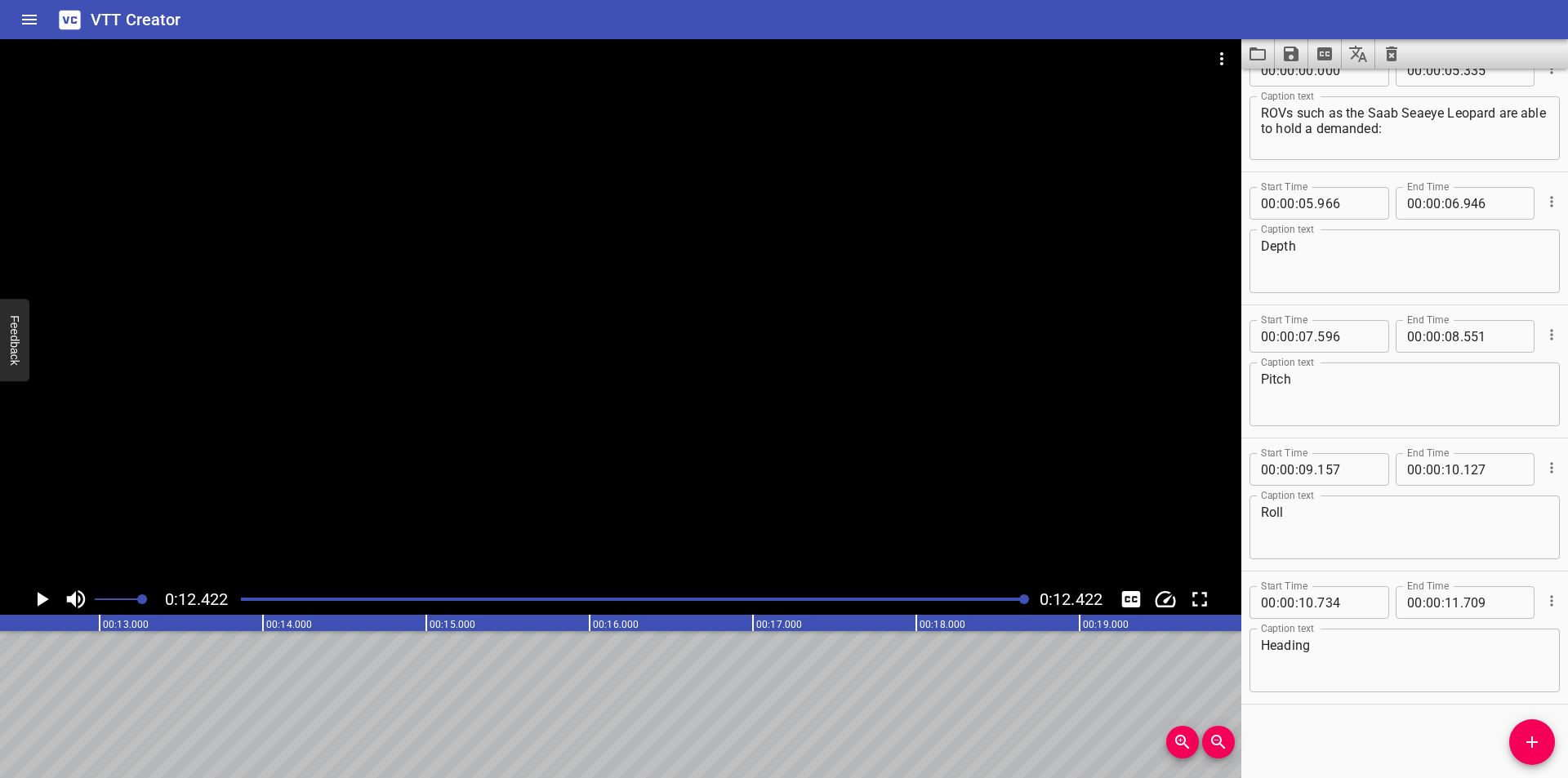
scroll to position [0, 2029]
click at [1295, 60] on icon "Save captions to file" at bounding box center [1291, 54] width 15 height 15
click at [1317, 85] on li "Save to VTT file" at bounding box center [1334, 90] width 120 height 30
click at [615, 130] on div at bounding box center [620, 311] width 1241 height 545
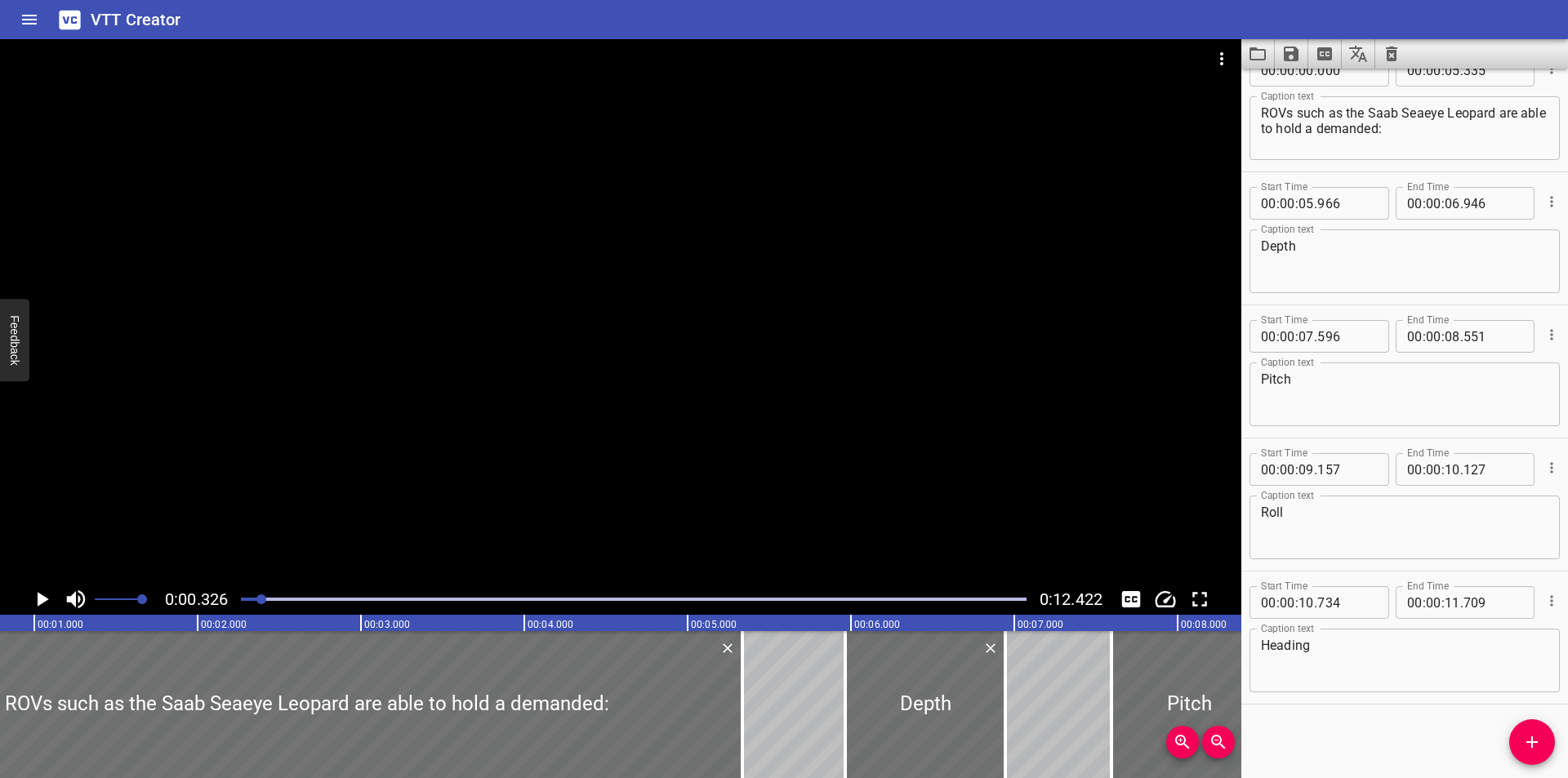
click at [1213, 59] on icon "Video Options" at bounding box center [1221, 59] width 20 height 20
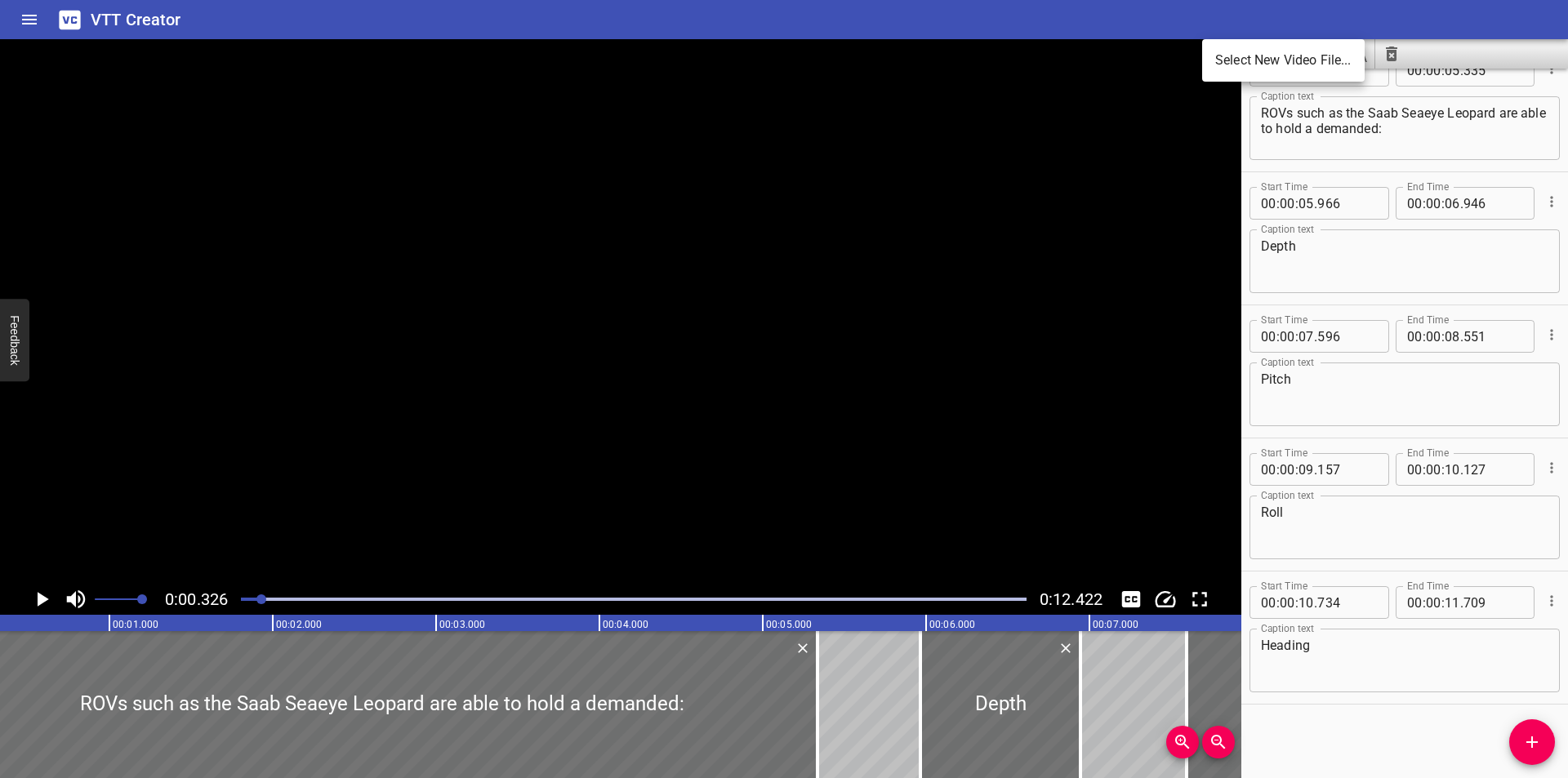
scroll to position [0, 53]
click at [1269, 71] on li "Select New Video File..." at bounding box center [1283, 60] width 162 height 30
click at [579, 246] on div at bounding box center [620, 311] width 1241 height 545
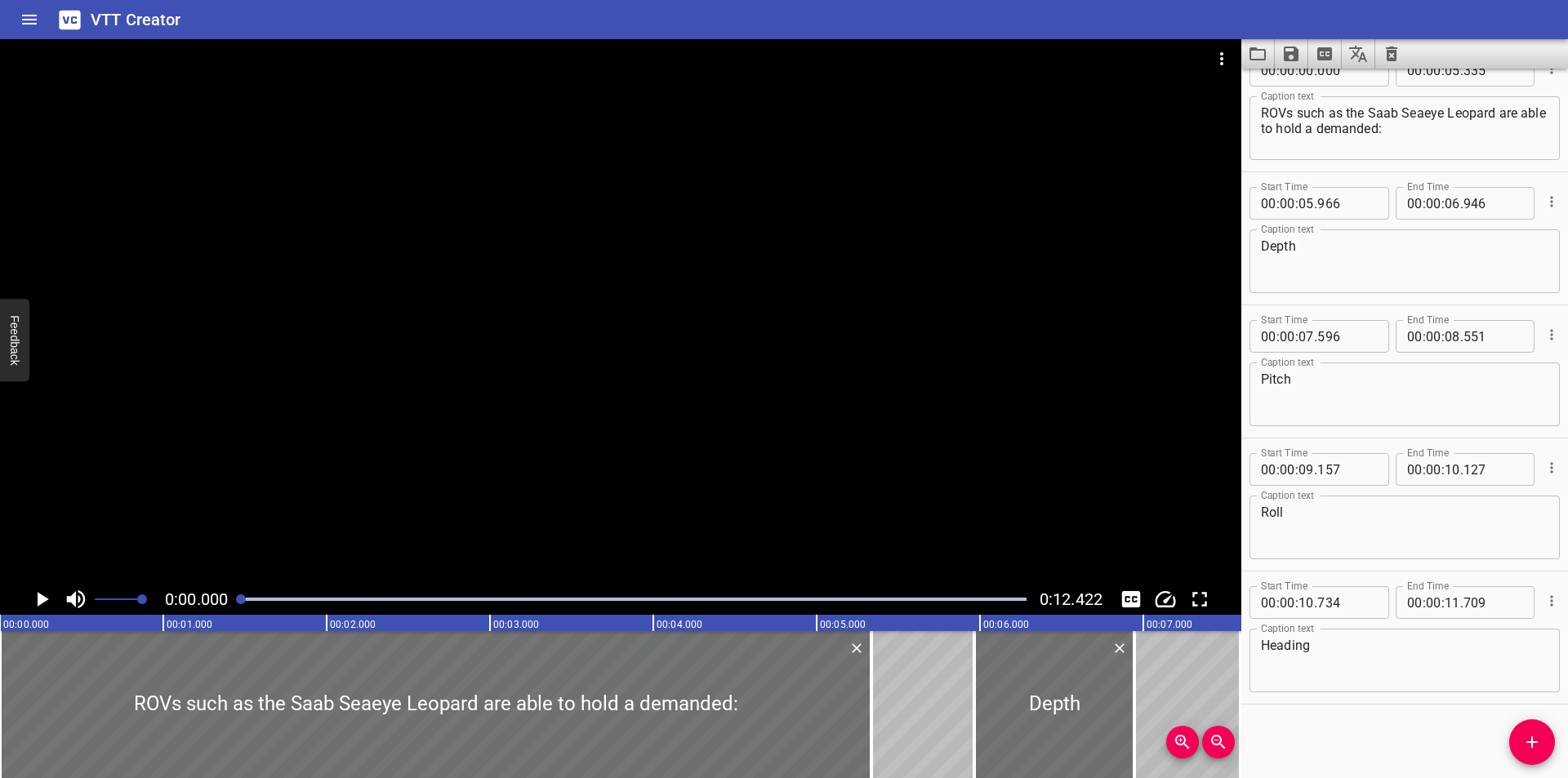
click at [580, 248] on div at bounding box center [620, 311] width 1241 height 545
click at [1393, 55] on icon "Clear captions" at bounding box center [1392, 54] width 20 height 20
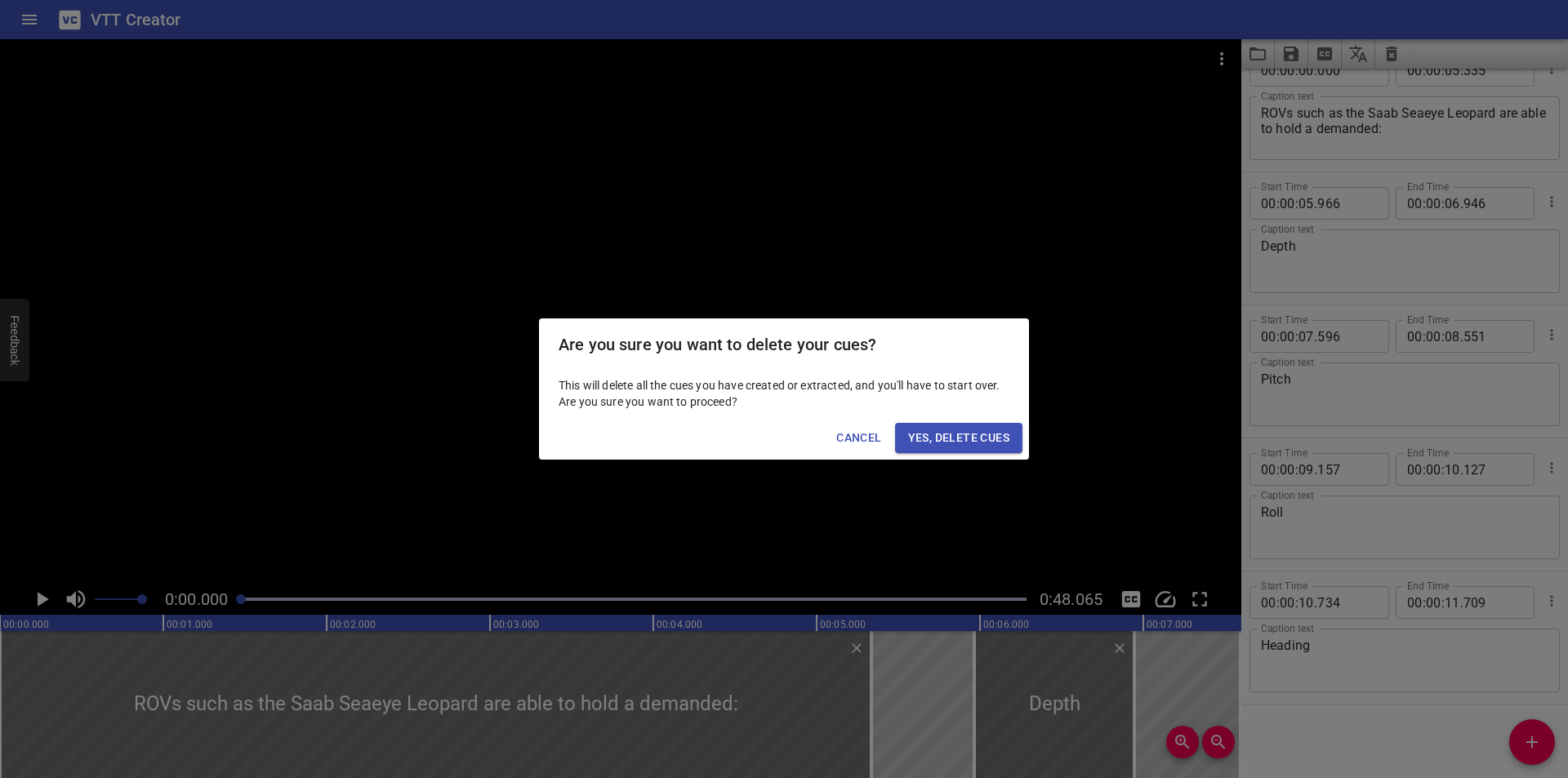
click at [963, 436] on span "Yes, Delete Cues" at bounding box center [958, 437] width 101 height 21
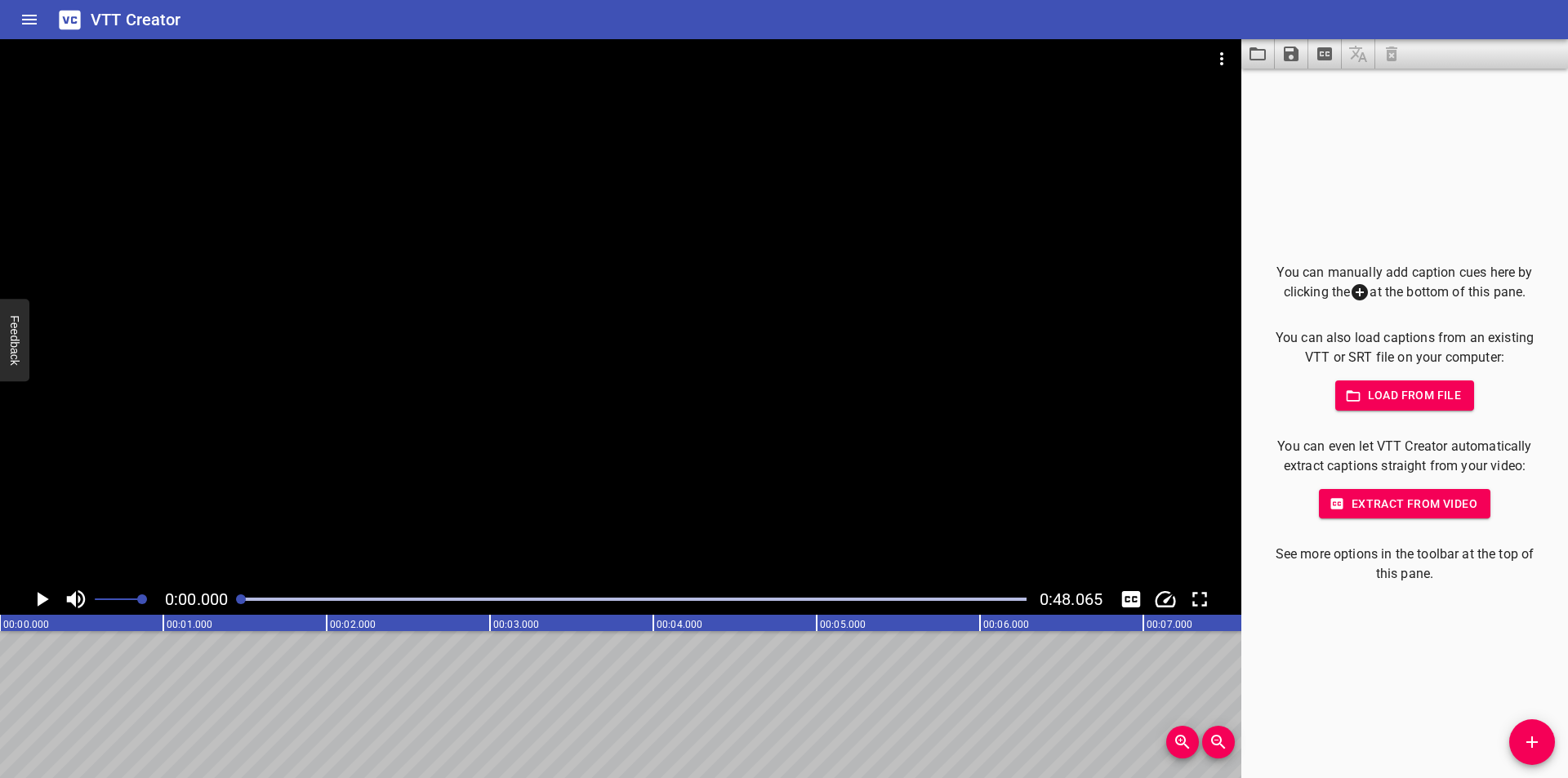
click at [394, 430] on div at bounding box center [620, 311] width 1241 height 545
click at [815, 475] on div at bounding box center [620, 311] width 1241 height 545
click at [254, 595] on div at bounding box center [633, 599] width 806 height 23
drag, startPoint x: 251, startPoint y: 595, endPoint x: 237, endPoint y: 594, distance: 14.0
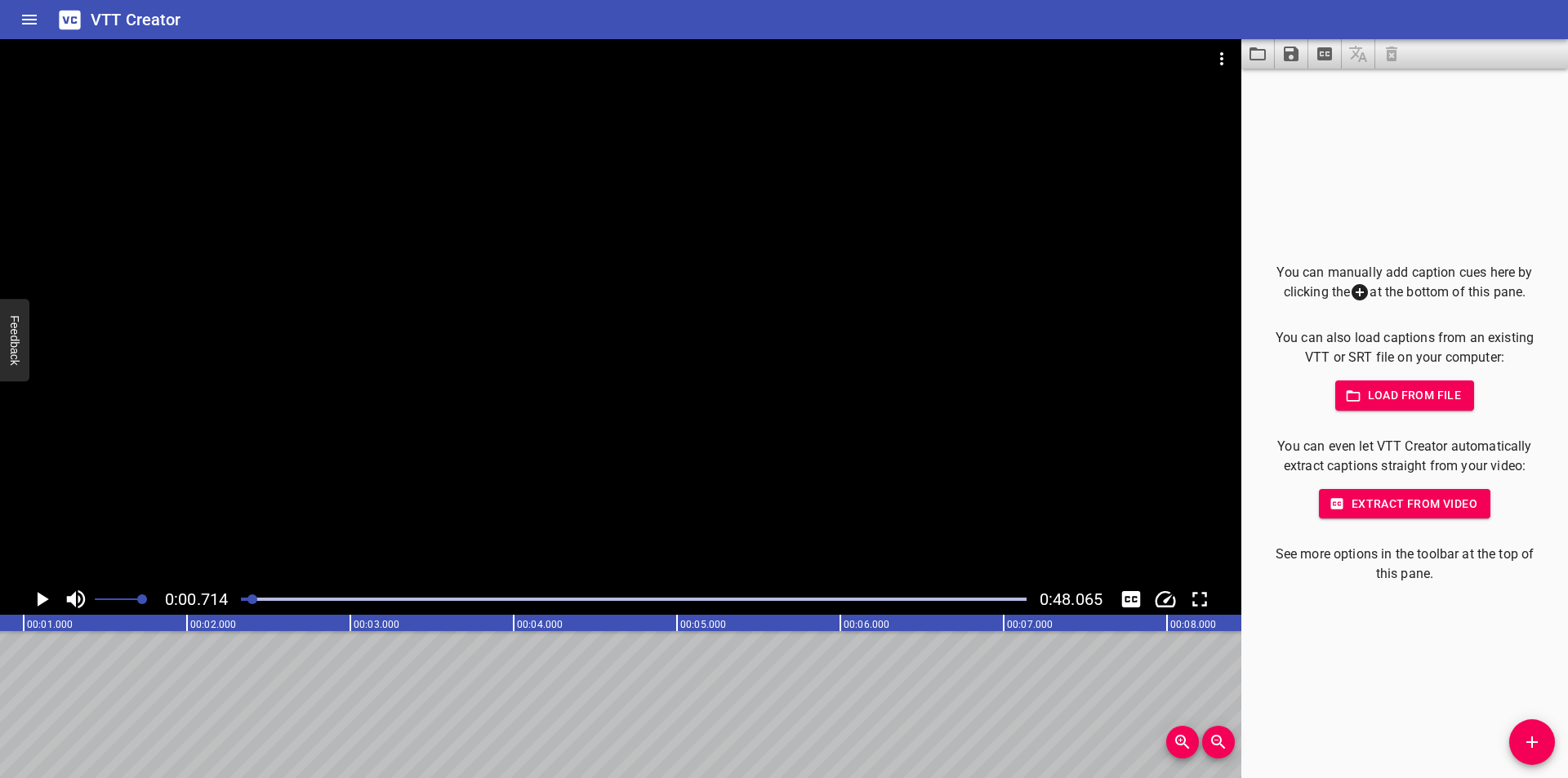
click at [250, 595] on div at bounding box center [252, 599] width 10 height 10
click at [237, 594] on div at bounding box center [633, 599] width 806 height 23
click at [784, 362] on div at bounding box center [620, 311] width 1241 height 545
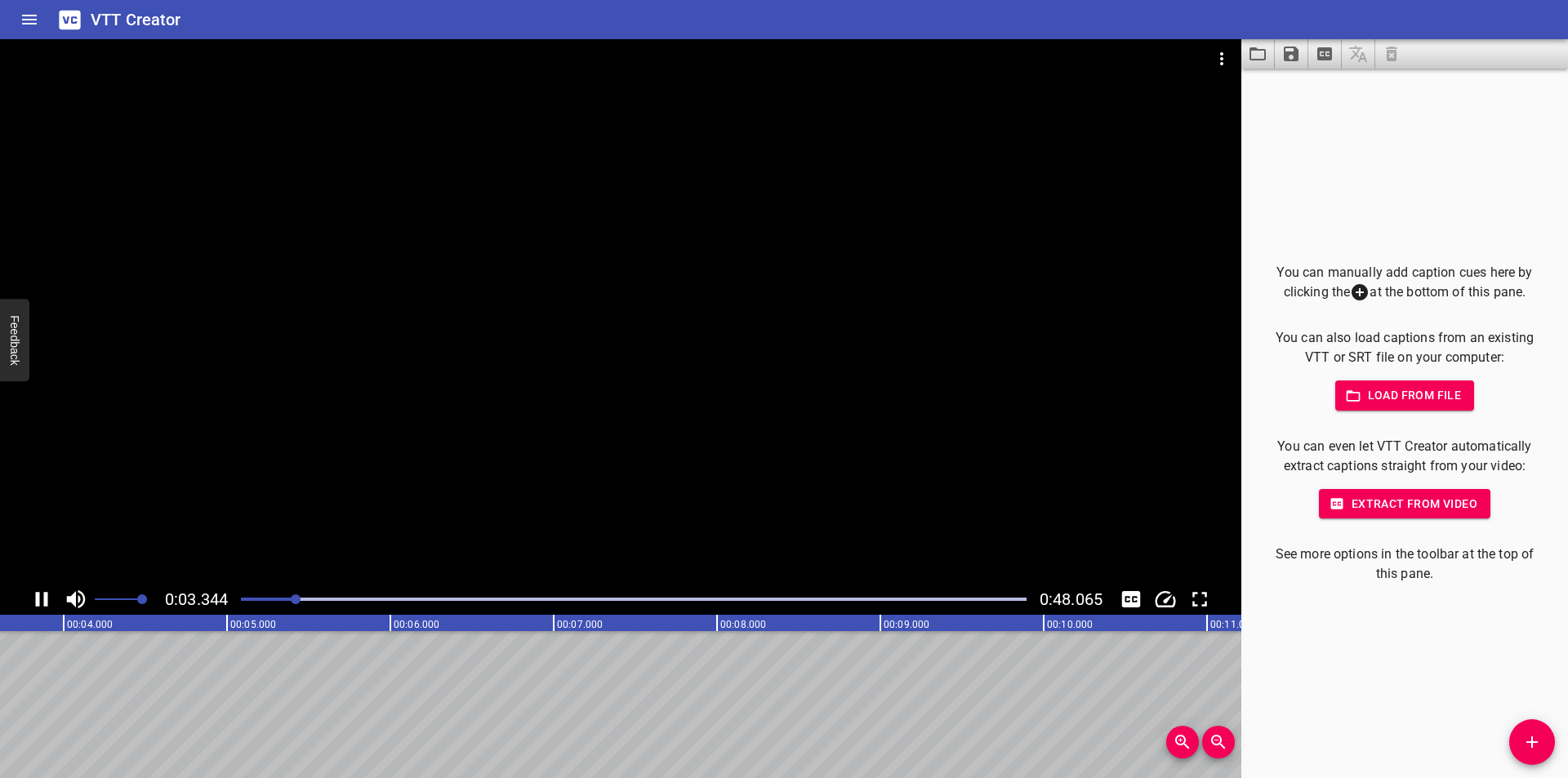
click at [255, 604] on div at bounding box center [633, 599] width 806 height 23
click at [246, 603] on div at bounding box center [633, 599] width 806 height 23
click at [1549, 742] on span "Add Cue" at bounding box center [1532, 742] width 45 height 20
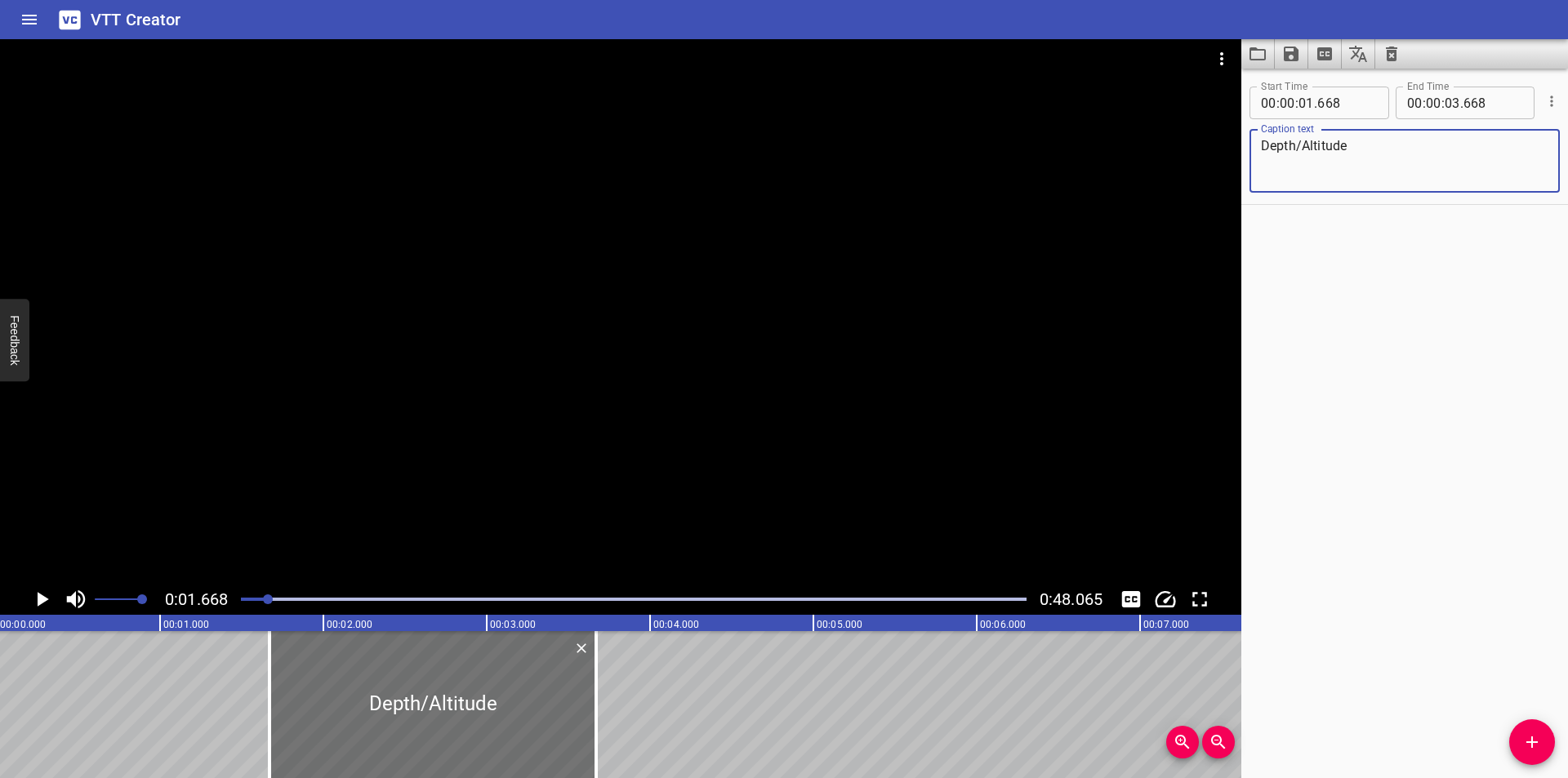
scroll to position [0, 0]
type textarea "Depth/Altitude"
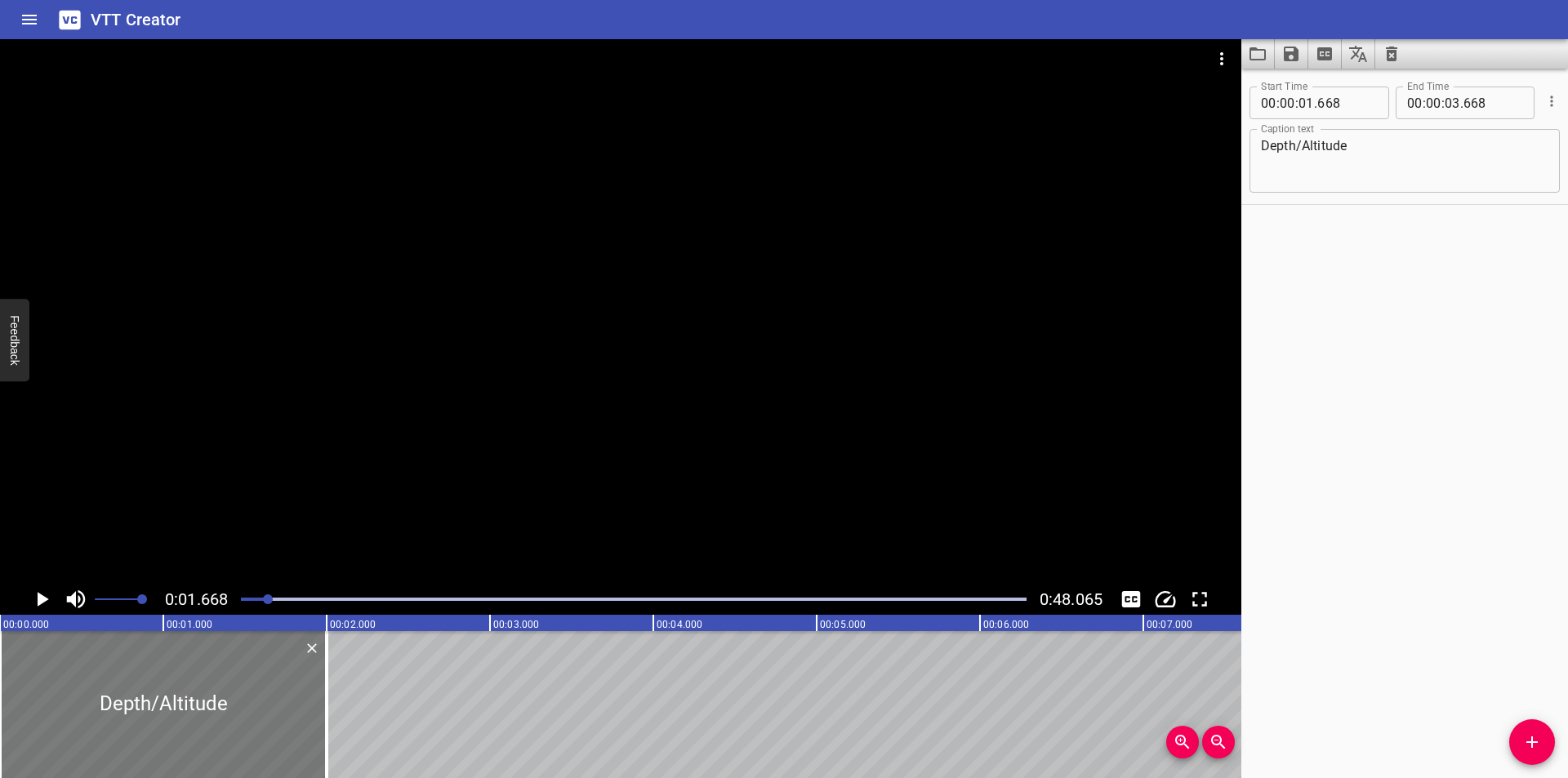
drag, startPoint x: 426, startPoint y: 671, endPoint x: 70, endPoint y: 680, distance: 356.1
click at [71, 680] on div at bounding box center [163, 704] width 327 height 147
type input "00"
type input "000"
type input "02"
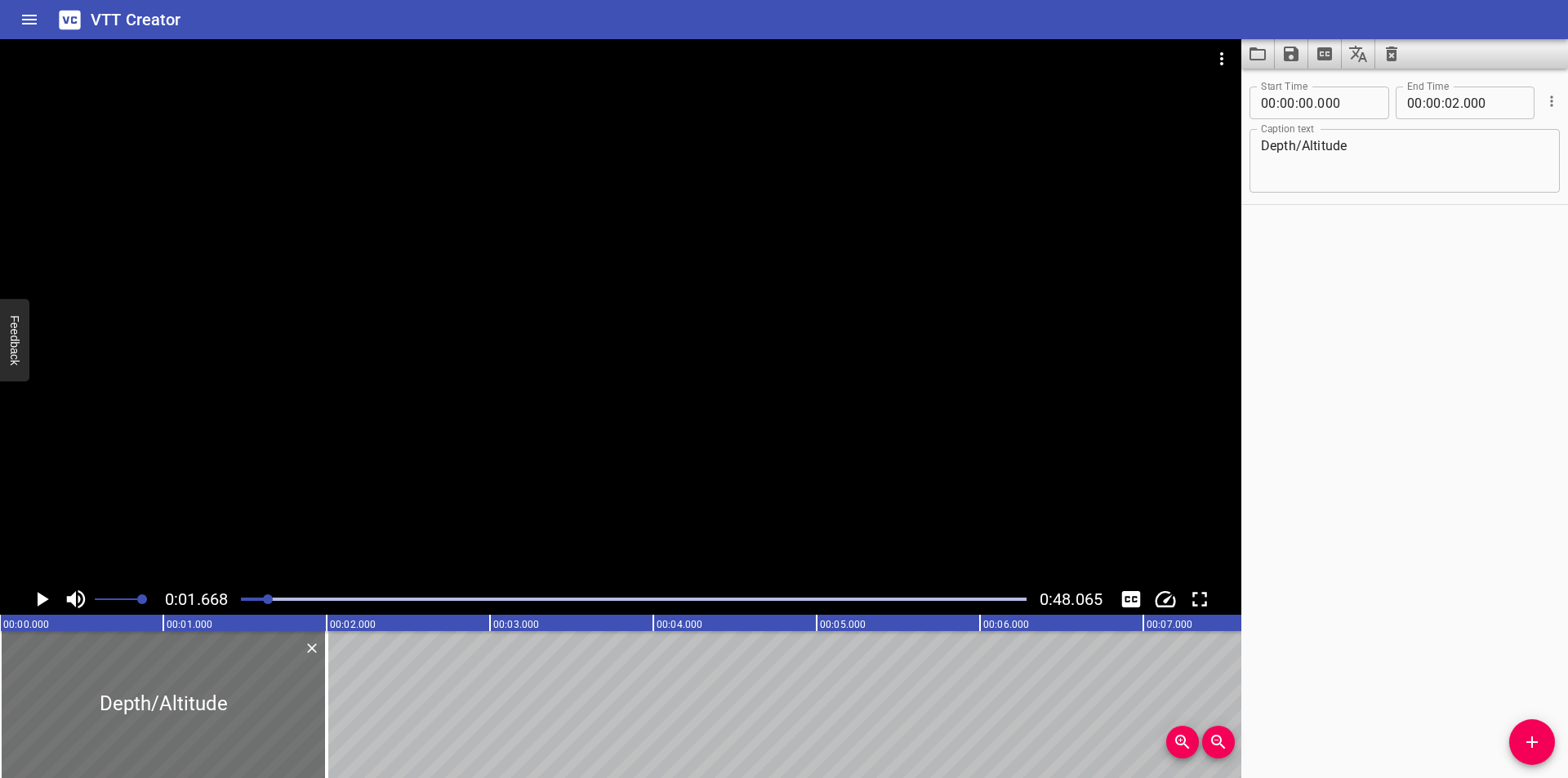
click at [242, 399] on div at bounding box center [620, 311] width 1241 height 545
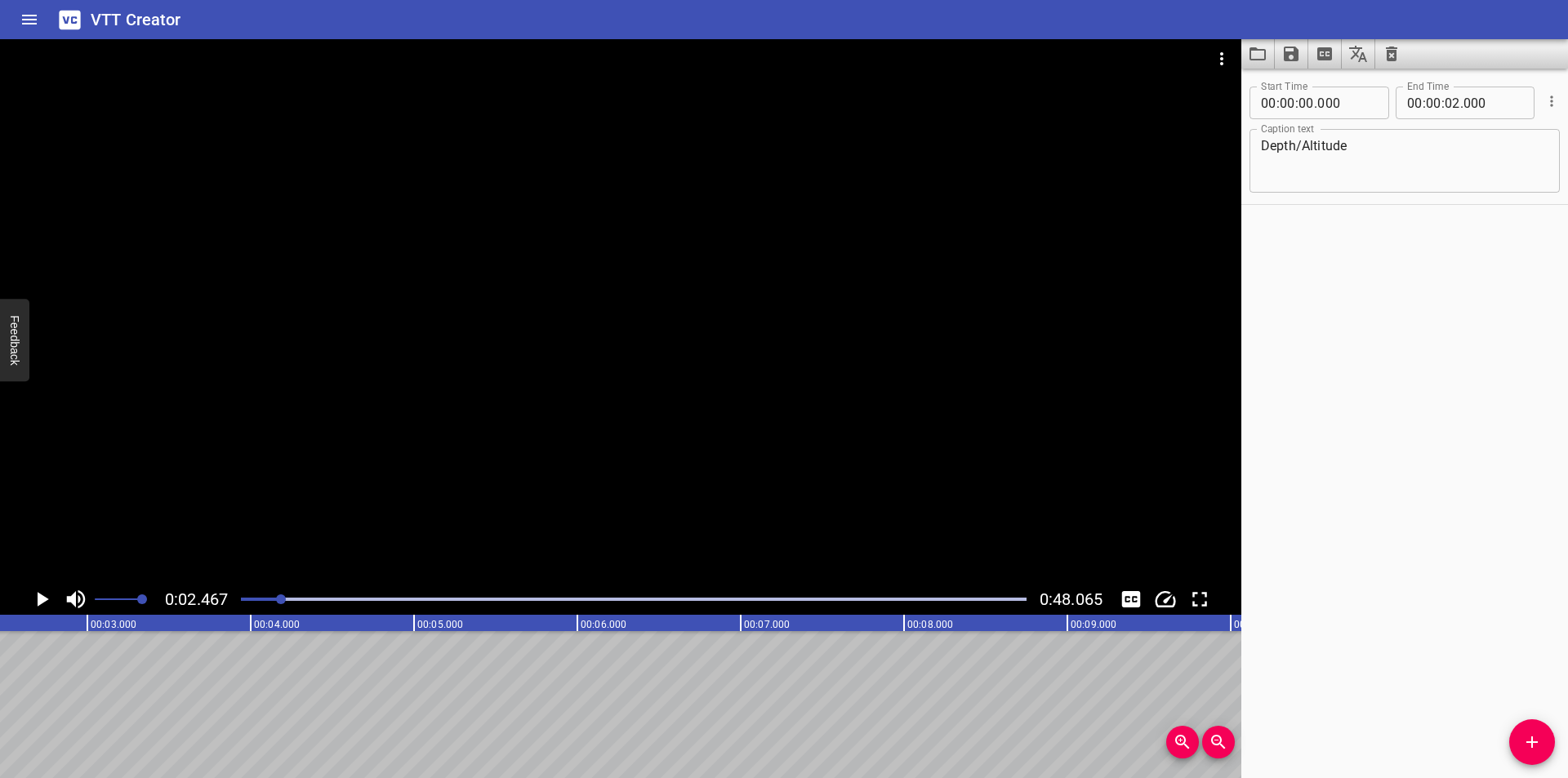
click at [247, 603] on div at bounding box center [633, 599] width 806 height 23
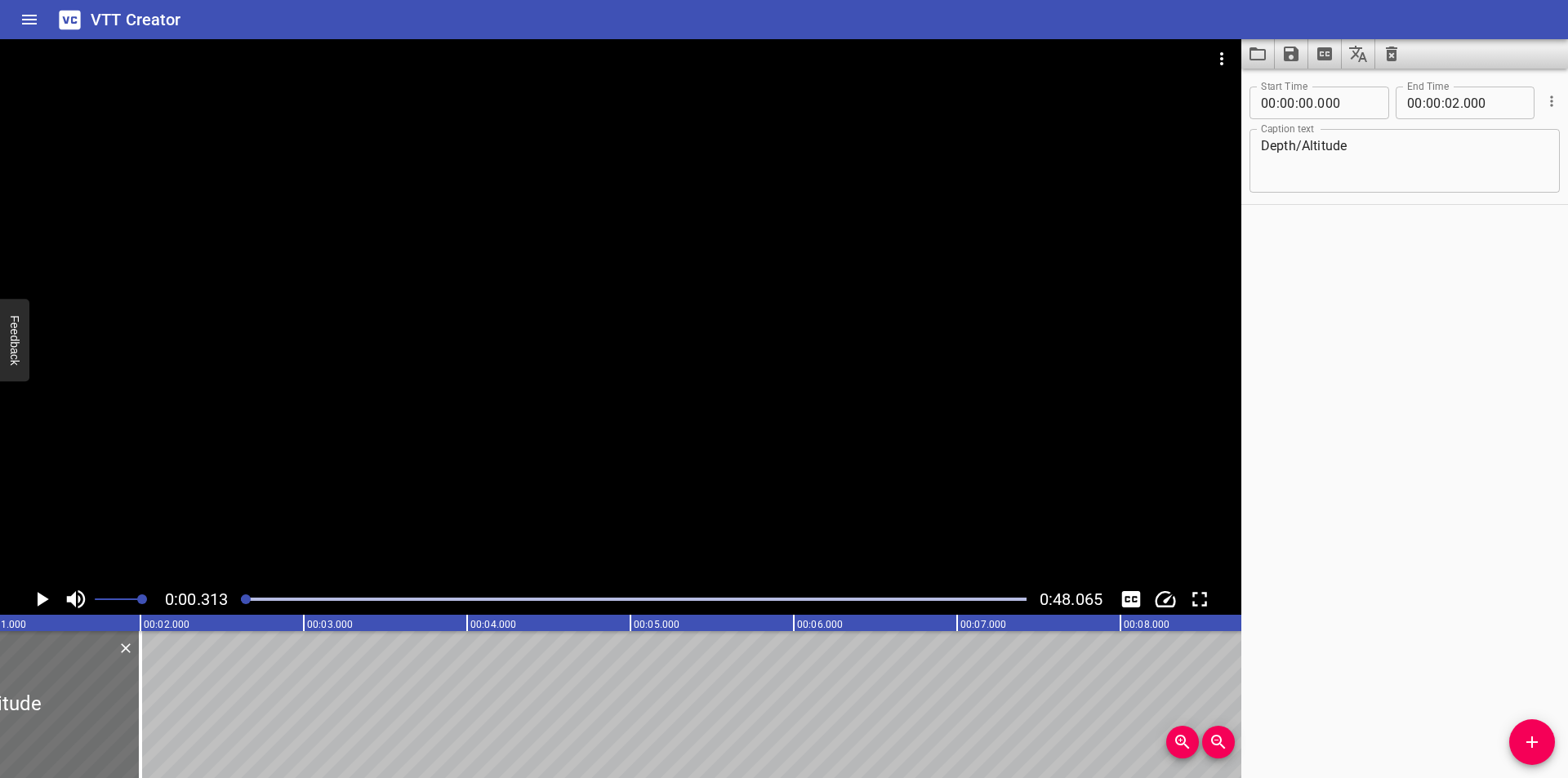
click at [241, 600] on div at bounding box center [246, 599] width 10 height 10
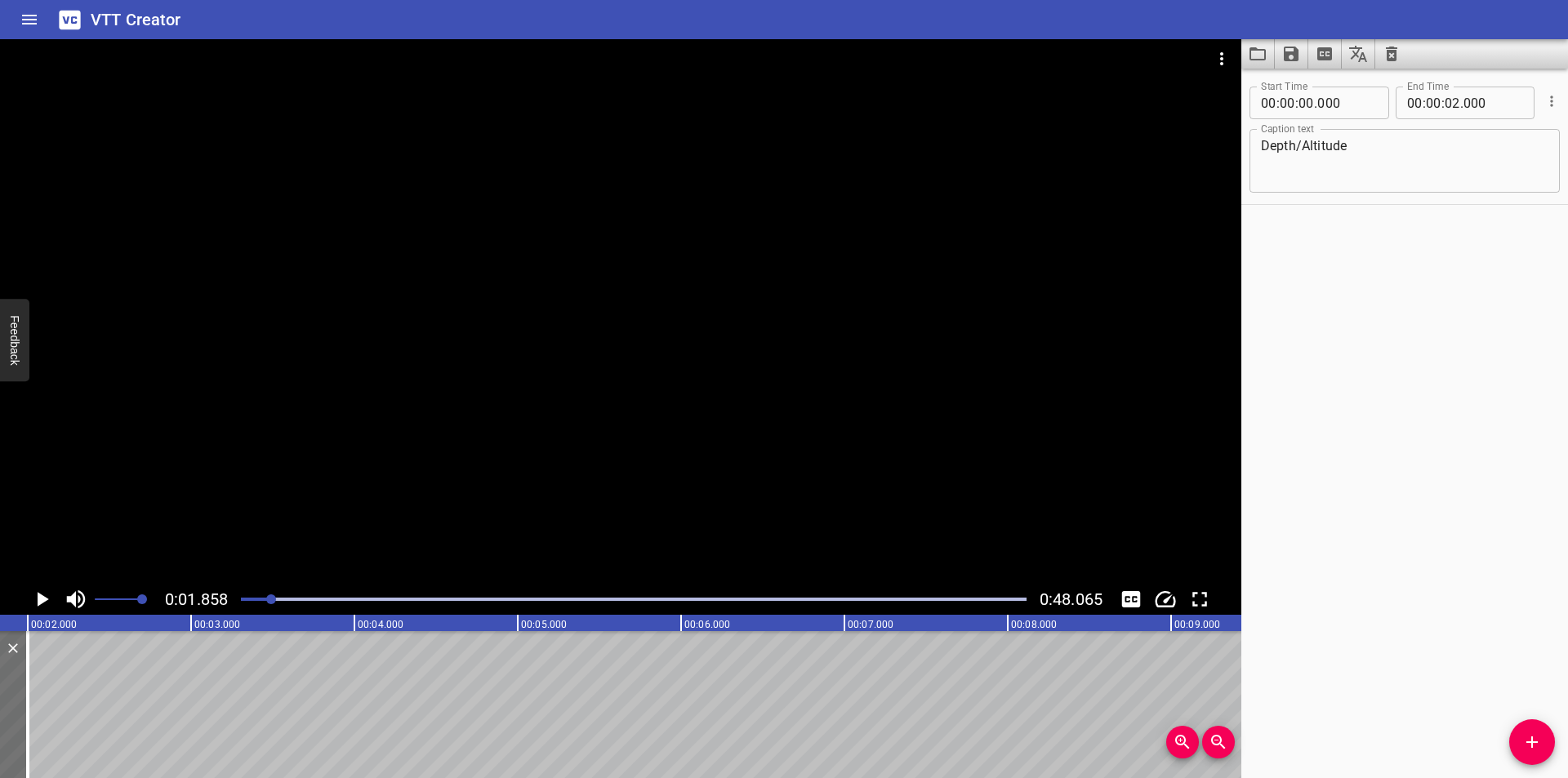
scroll to position [0, 304]
click at [483, 508] on div at bounding box center [620, 311] width 1241 height 545
click at [521, 605] on div at bounding box center [633, 599] width 806 height 23
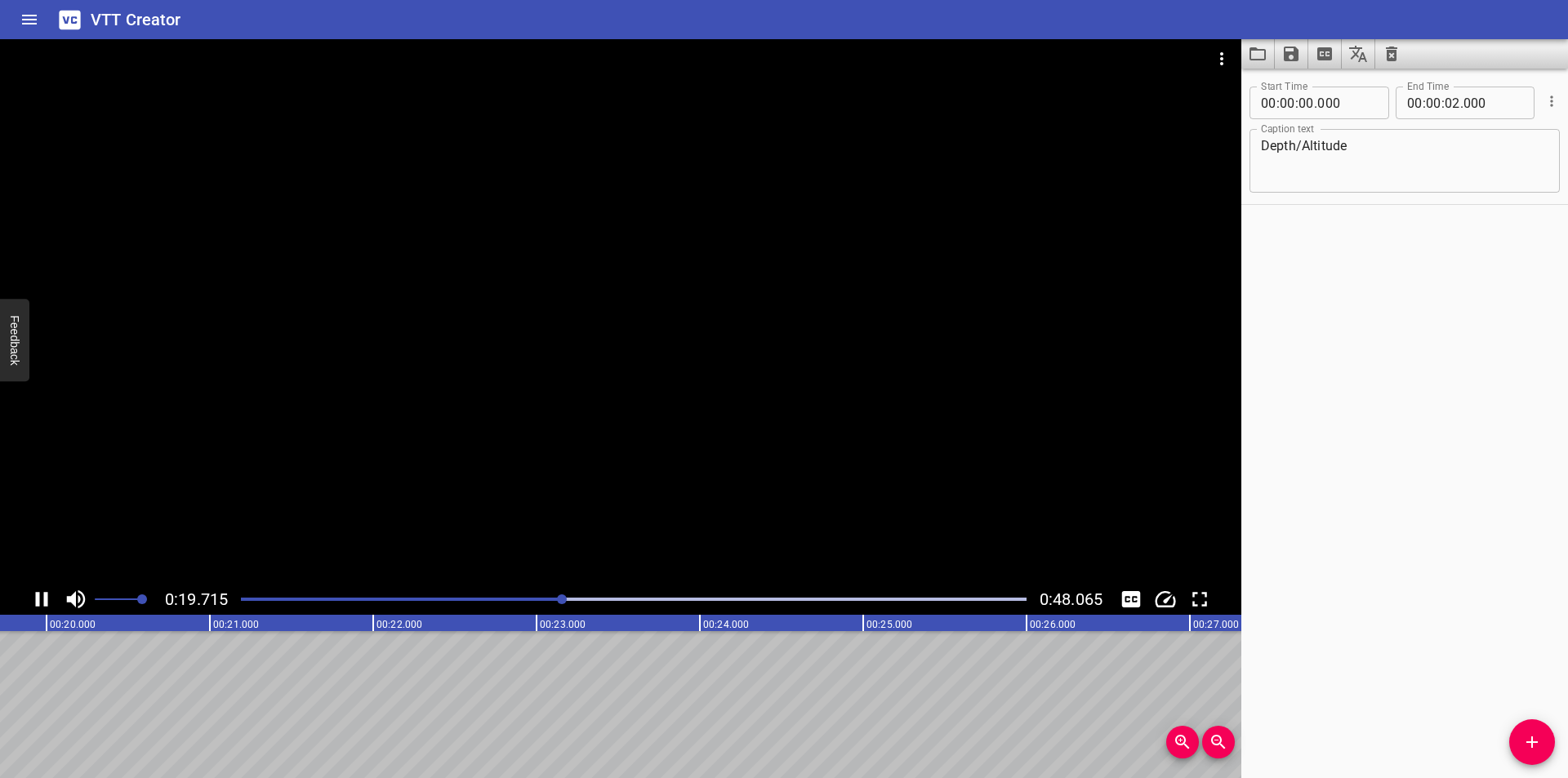
click at [236, 598] on div at bounding box center [633, 599] width 806 height 23
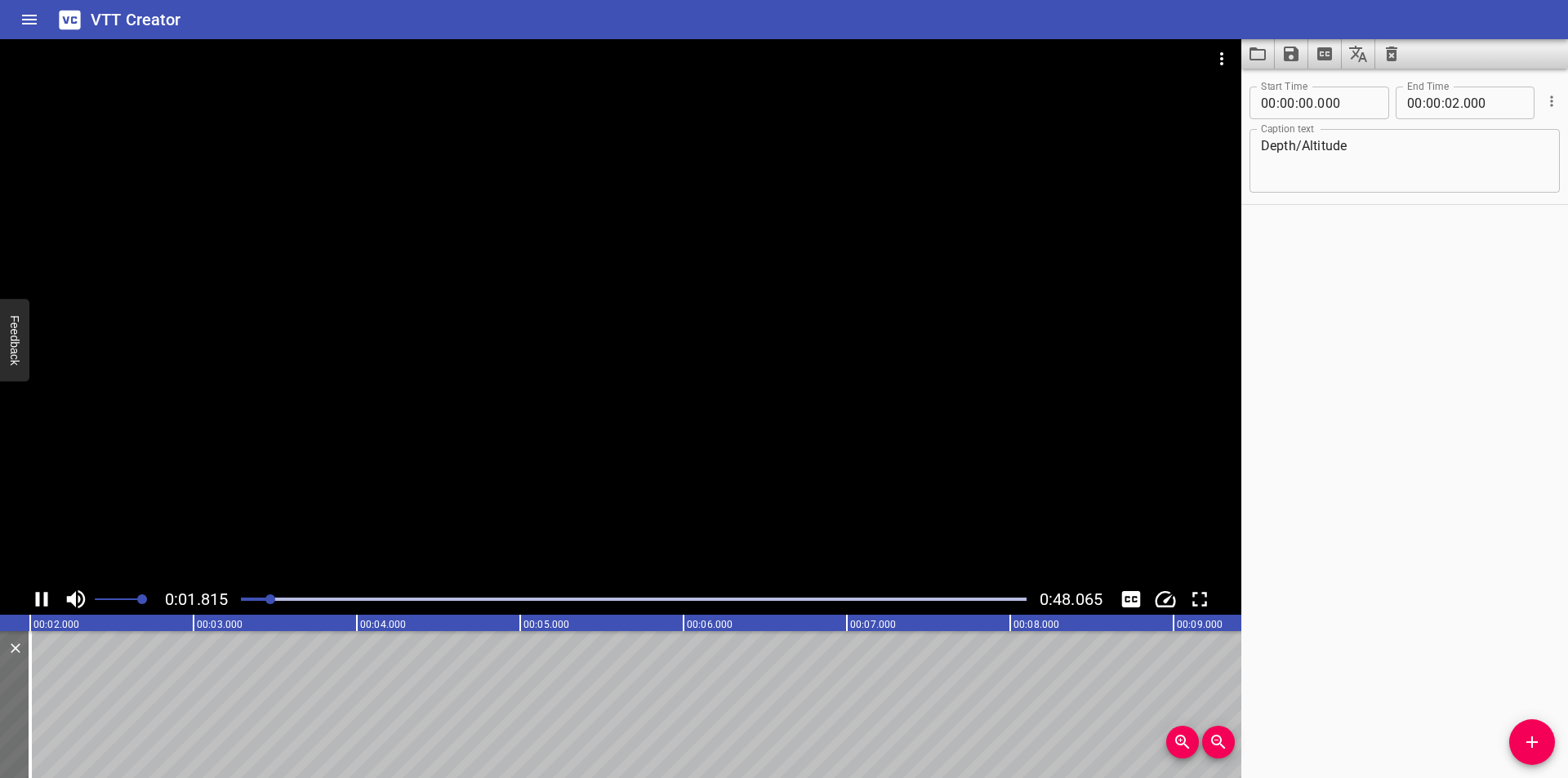
click at [361, 431] on div at bounding box center [620, 311] width 1241 height 545
click at [683, 484] on div at bounding box center [620, 311] width 1241 height 545
click at [246, 604] on div at bounding box center [633, 599] width 806 height 23
click at [245, 603] on div at bounding box center [245, 599] width 10 height 10
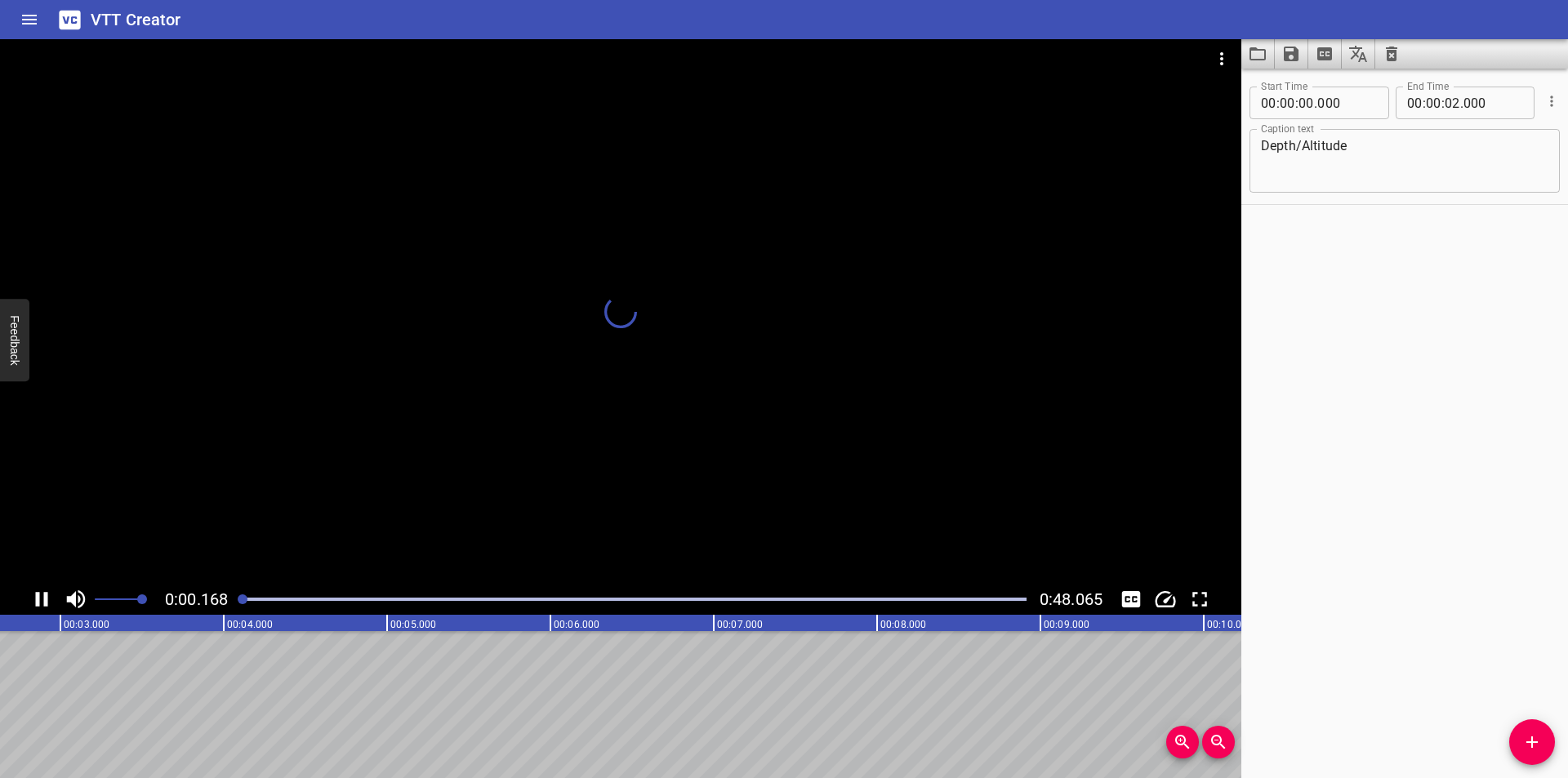
click at [244, 603] on div at bounding box center [242, 599] width 10 height 10
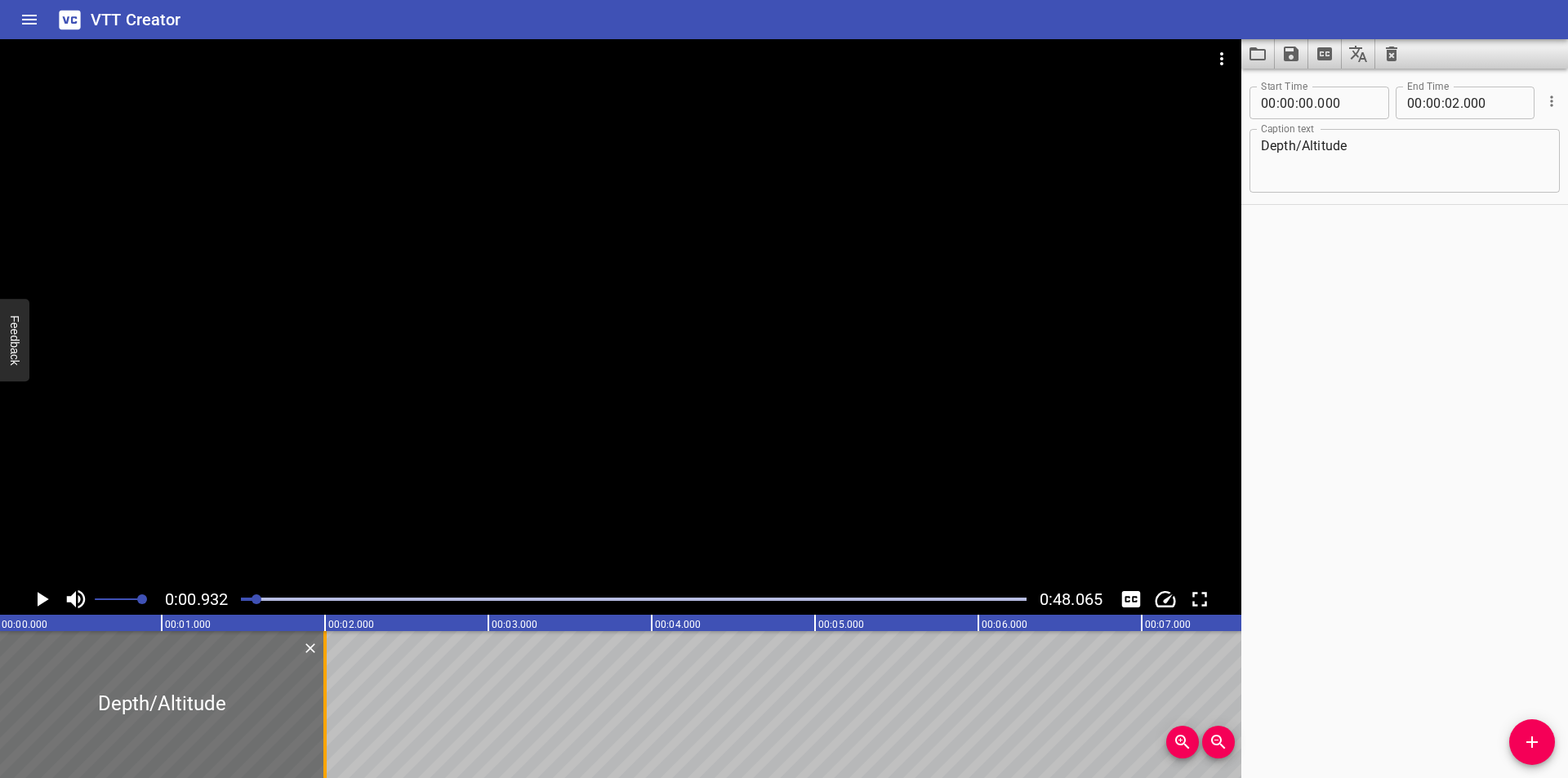
scroll to position [0, 0]
drag, startPoint x: 179, startPoint y: 694, endPoint x: 165, endPoint y: 699, distance: 14.9
click at [163, 699] on div at bounding box center [163, 704] width 327 height 147
drag, startPoint x: 333, startPoint y: 736, endPoint x: 389, endPoint y: 743, distance: 56.4
click at [389, 743] on div at bounding box center [385, 704] width 17 height 147
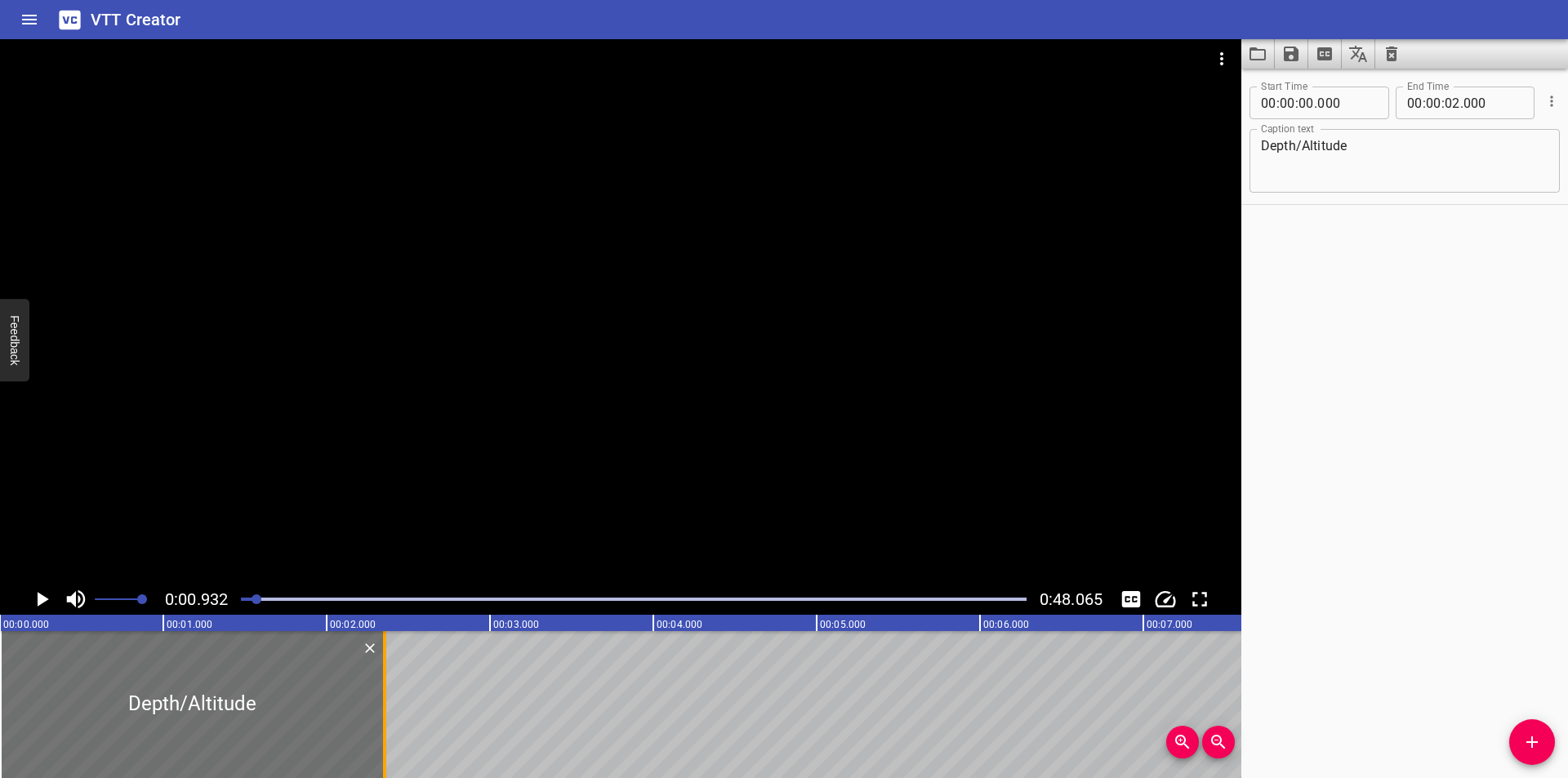
type input "355"
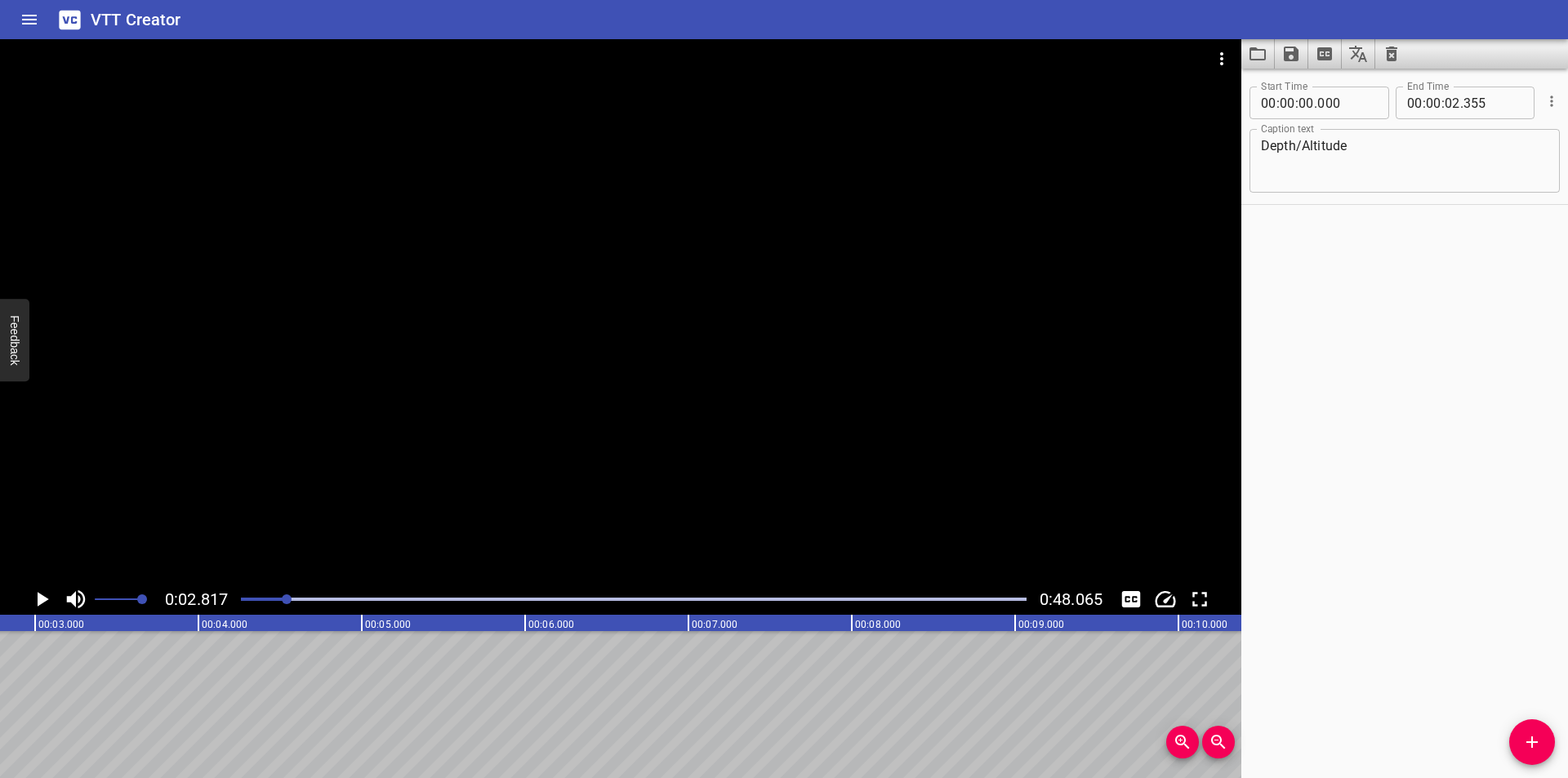
scroll to position [0, 460]
click at [1515, 738] on span "Add Cue" at bounding box center [1532, 742] width 45 height 20
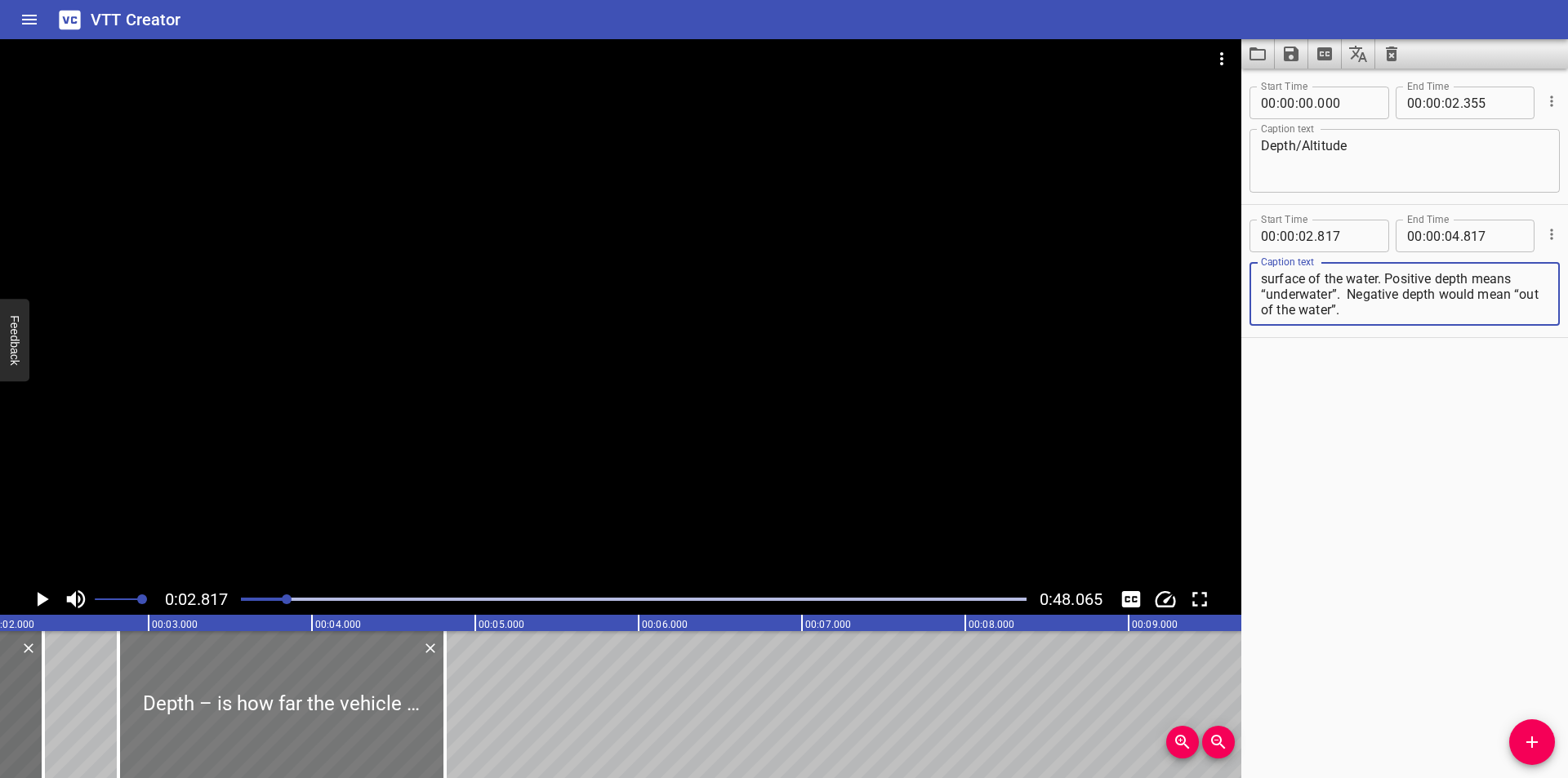
scroll to position [0, 241]
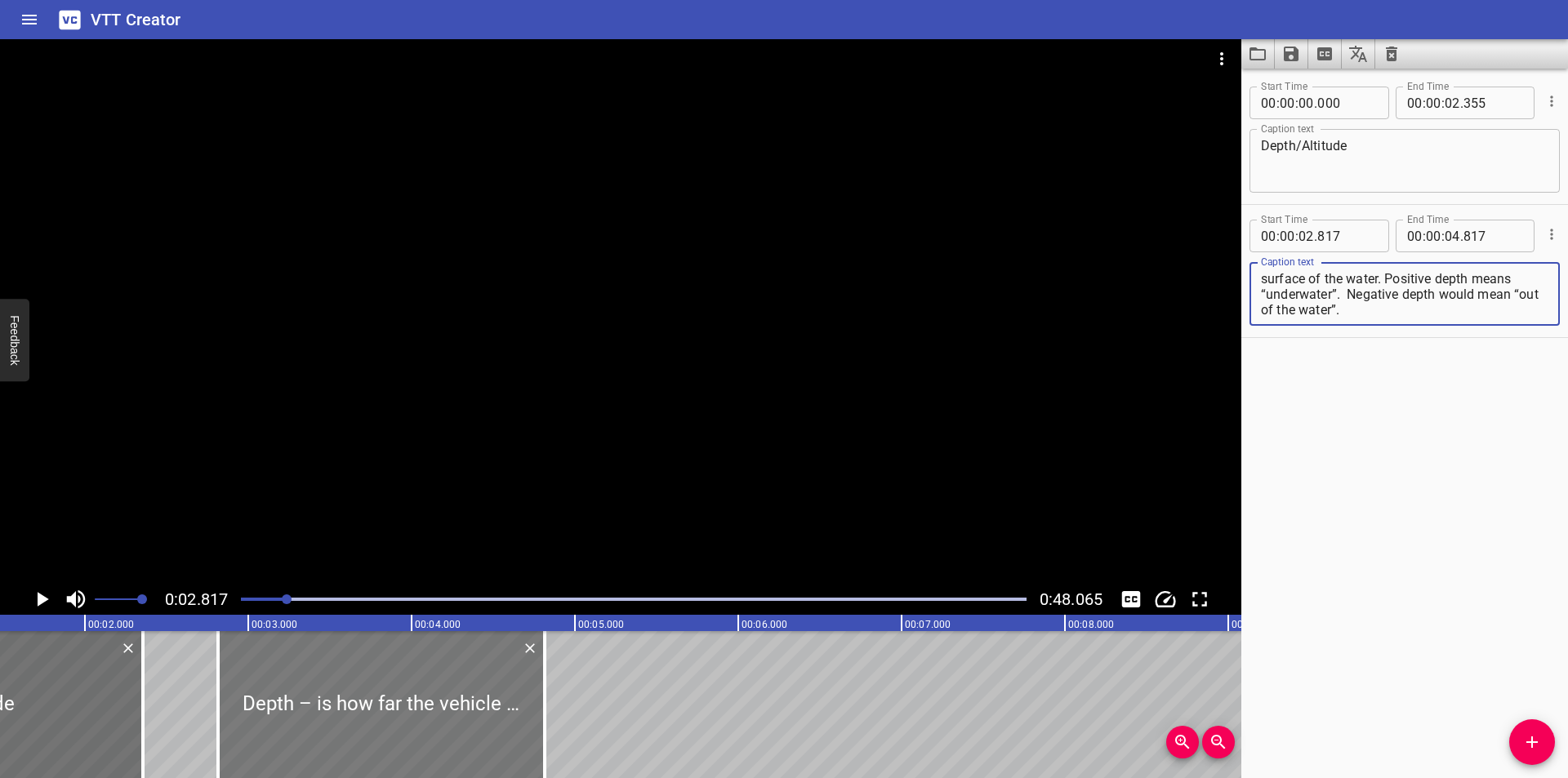
type textarea "Depth – is how far the vehicle is below the surface of the water. Positive dept…"
drag, startPoint x: 400, startPoint y: 714, endPoint x: 394, endPoint y: 720, distance: 8.5
click at [394, 720] on div at bounding box center [385, 704] width 327 height 147
type input "837"
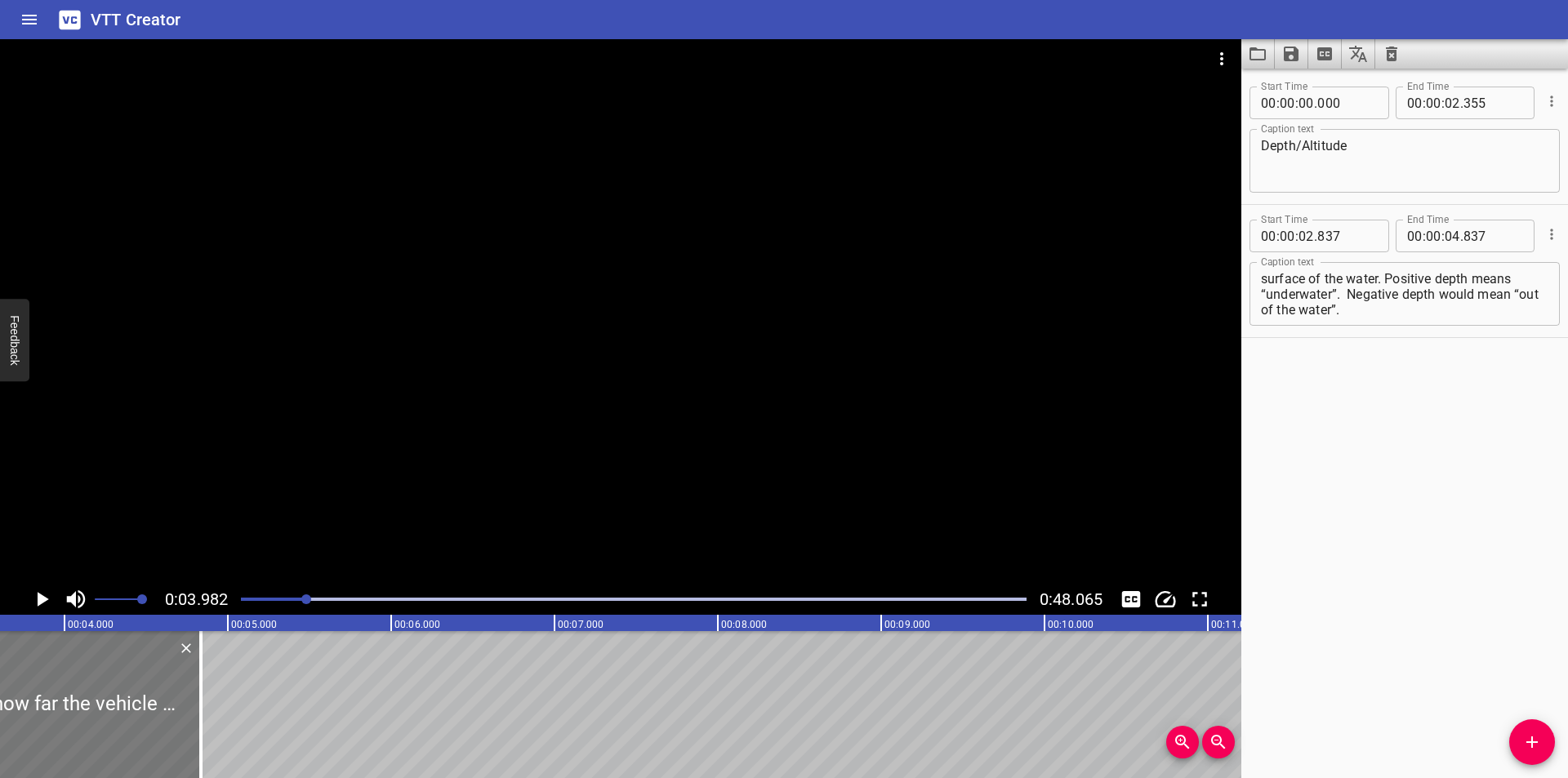
scroll to position [0, 650]
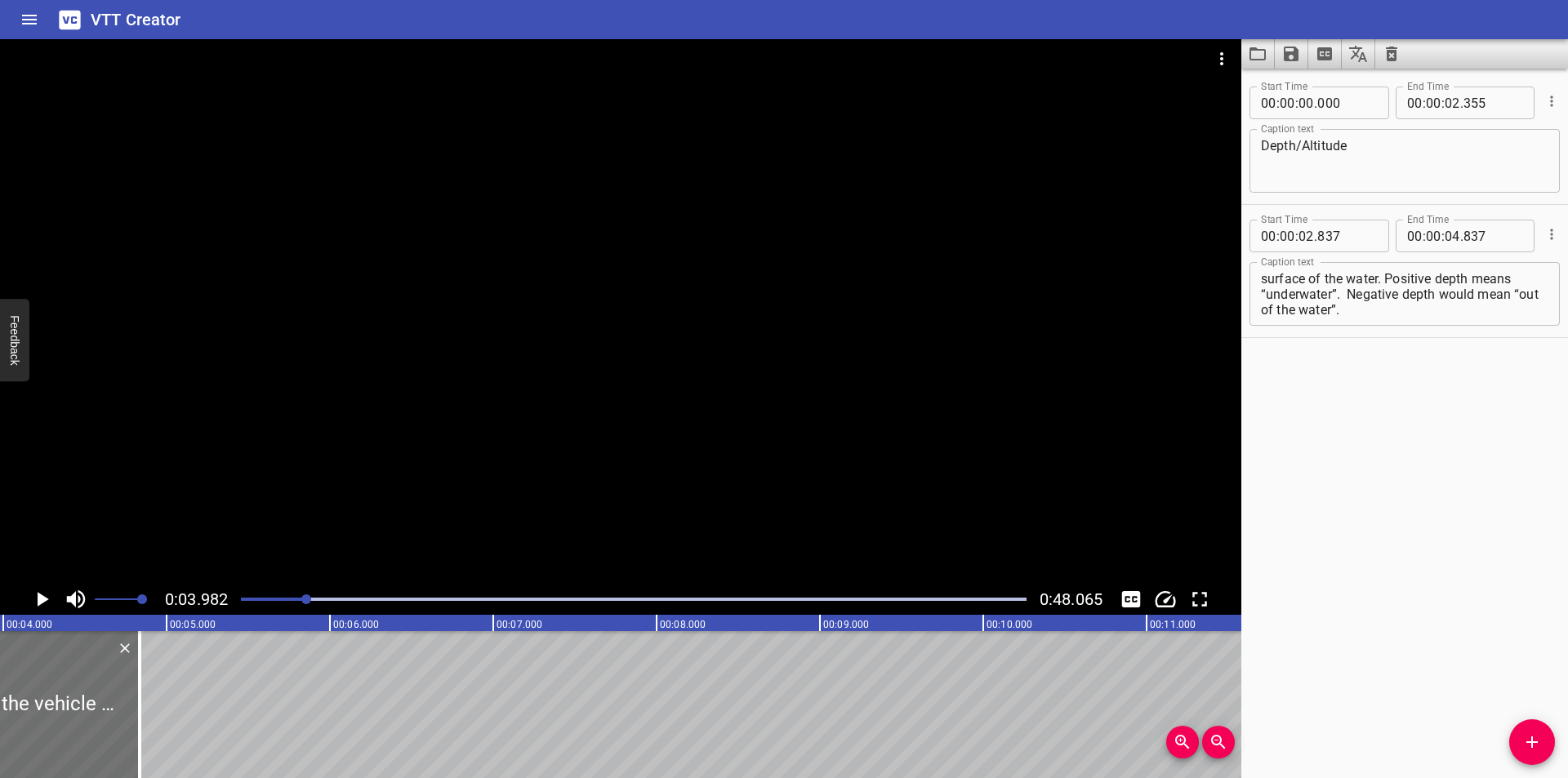
click at [280, 603] on div at bounding box center [633, 599] width 806 height 23
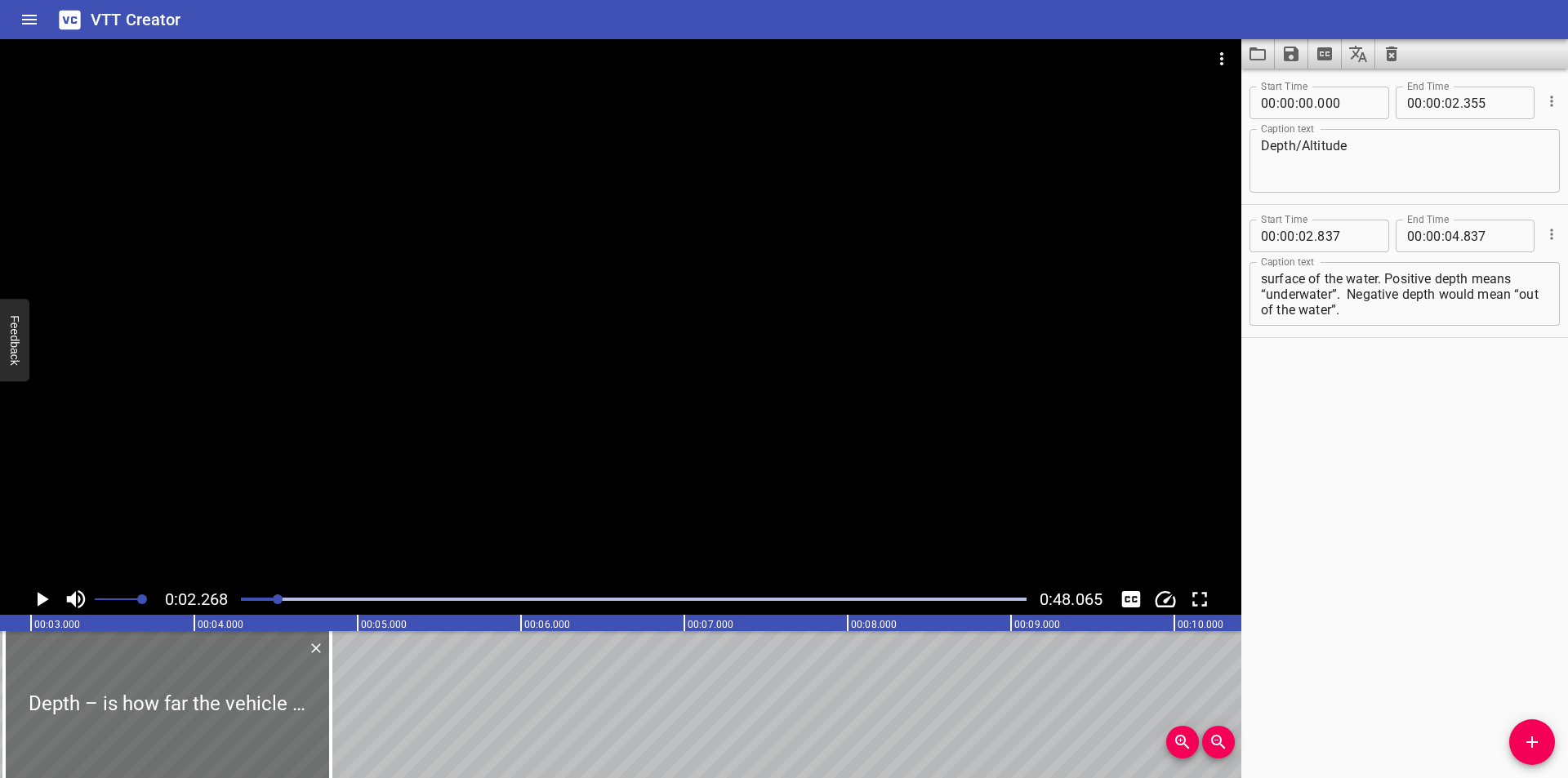
click at [272, 602] on div at bounding box center [633, 599] width 806 height 23
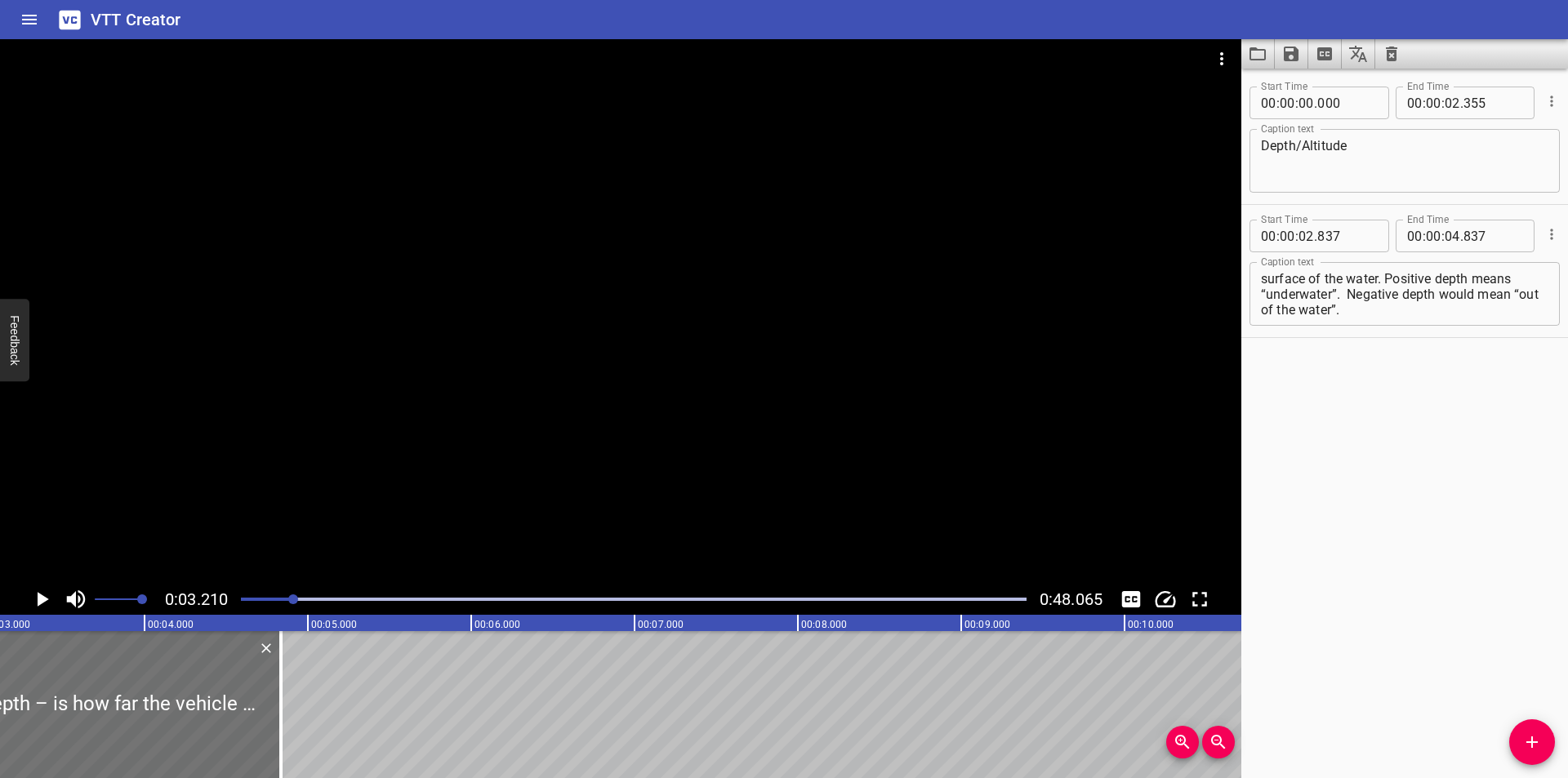
scroll to position [0, 524]
click at [1323, 655] on div "Start Time 00 : 00 : 00 . 000 Start Time End Time 00 : 00 : 02 . 355 End Time C…" at bounding box center [1404, 423] width 327 height 709
click at [366, 463] on div at bounding box center [620, 311] width 1241 height 545
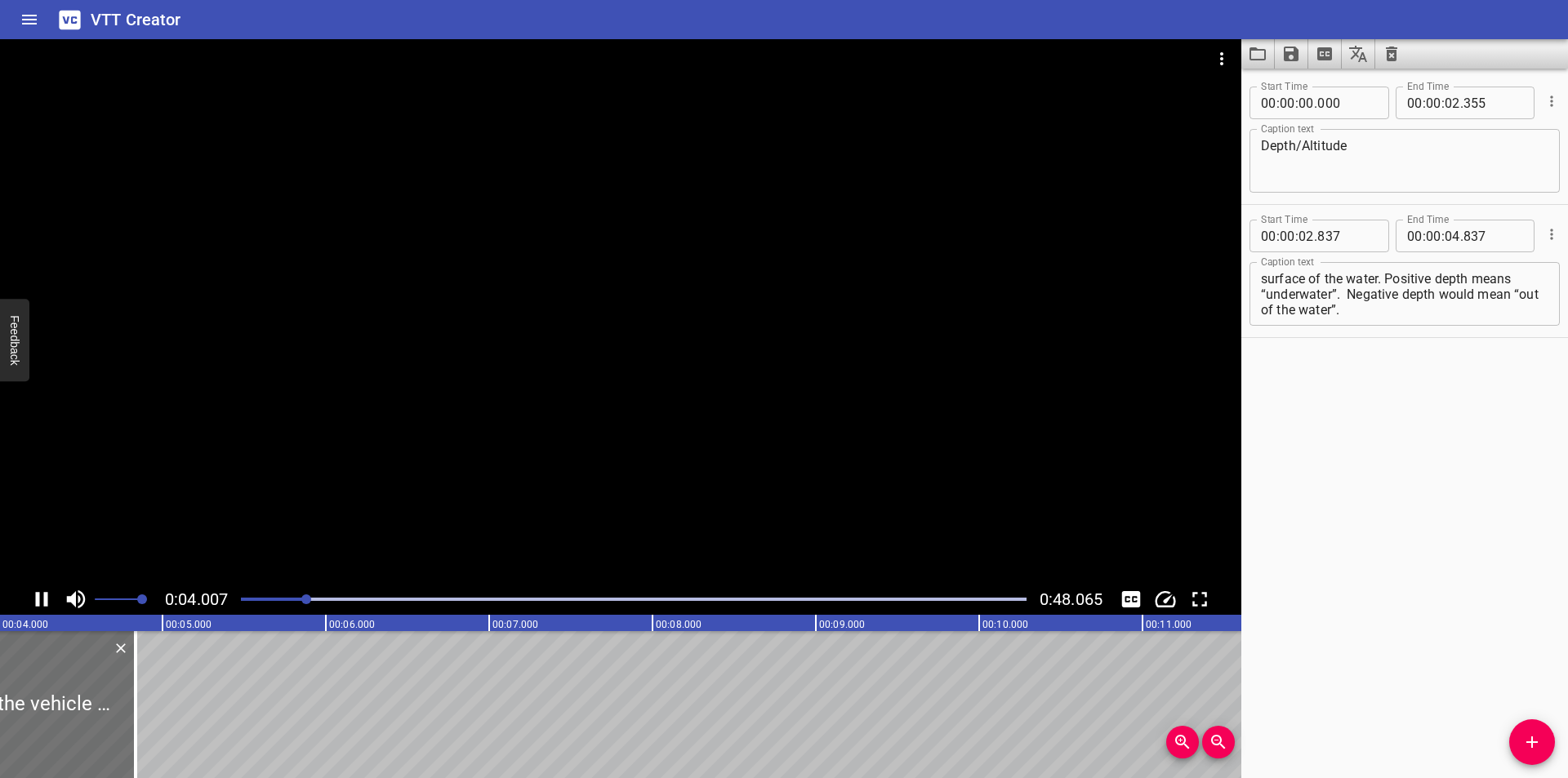
click at [280, 597] on div at bounding box center [633, 599] width 806 height 23
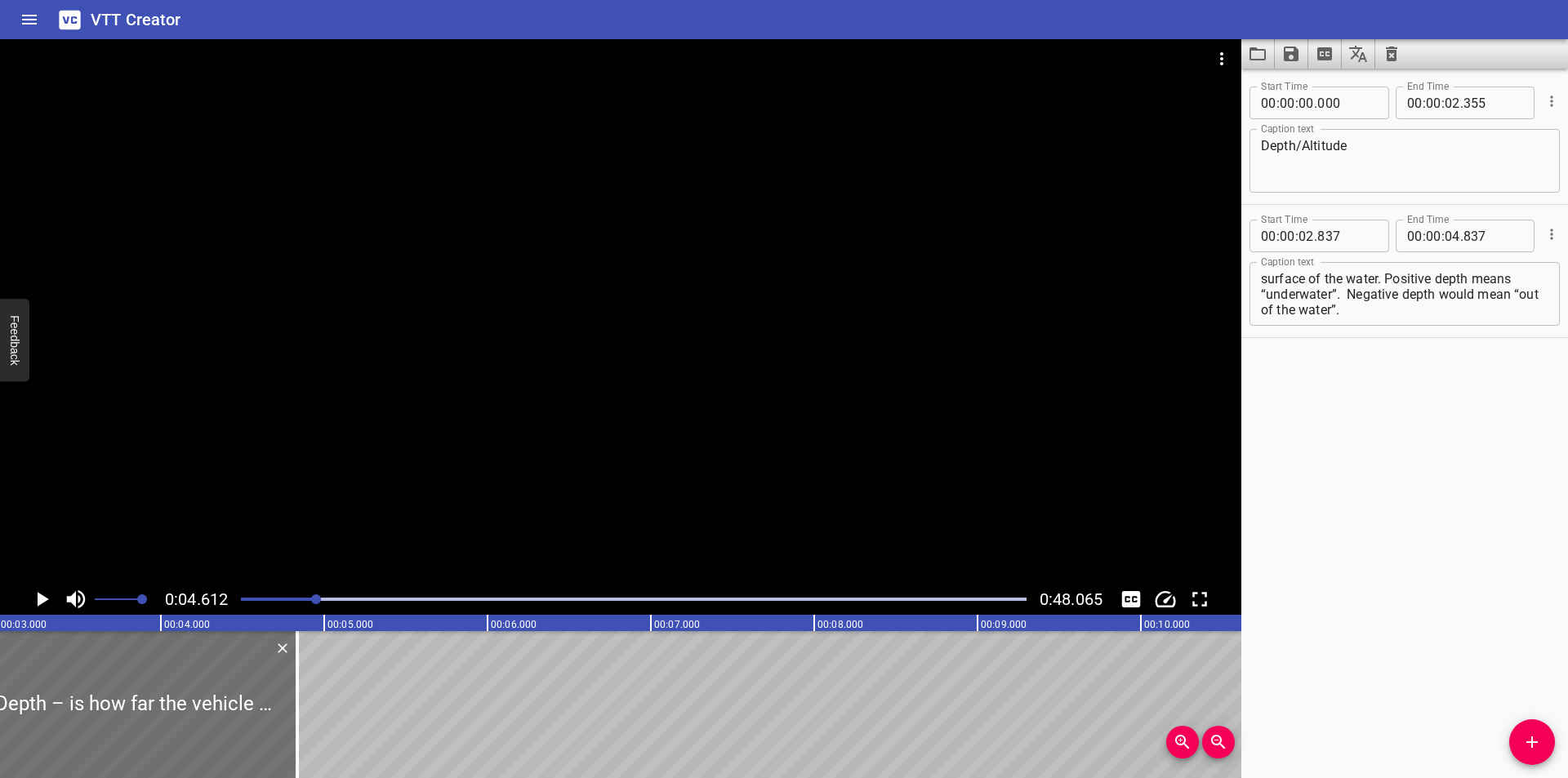
scroll to position [0, 318]
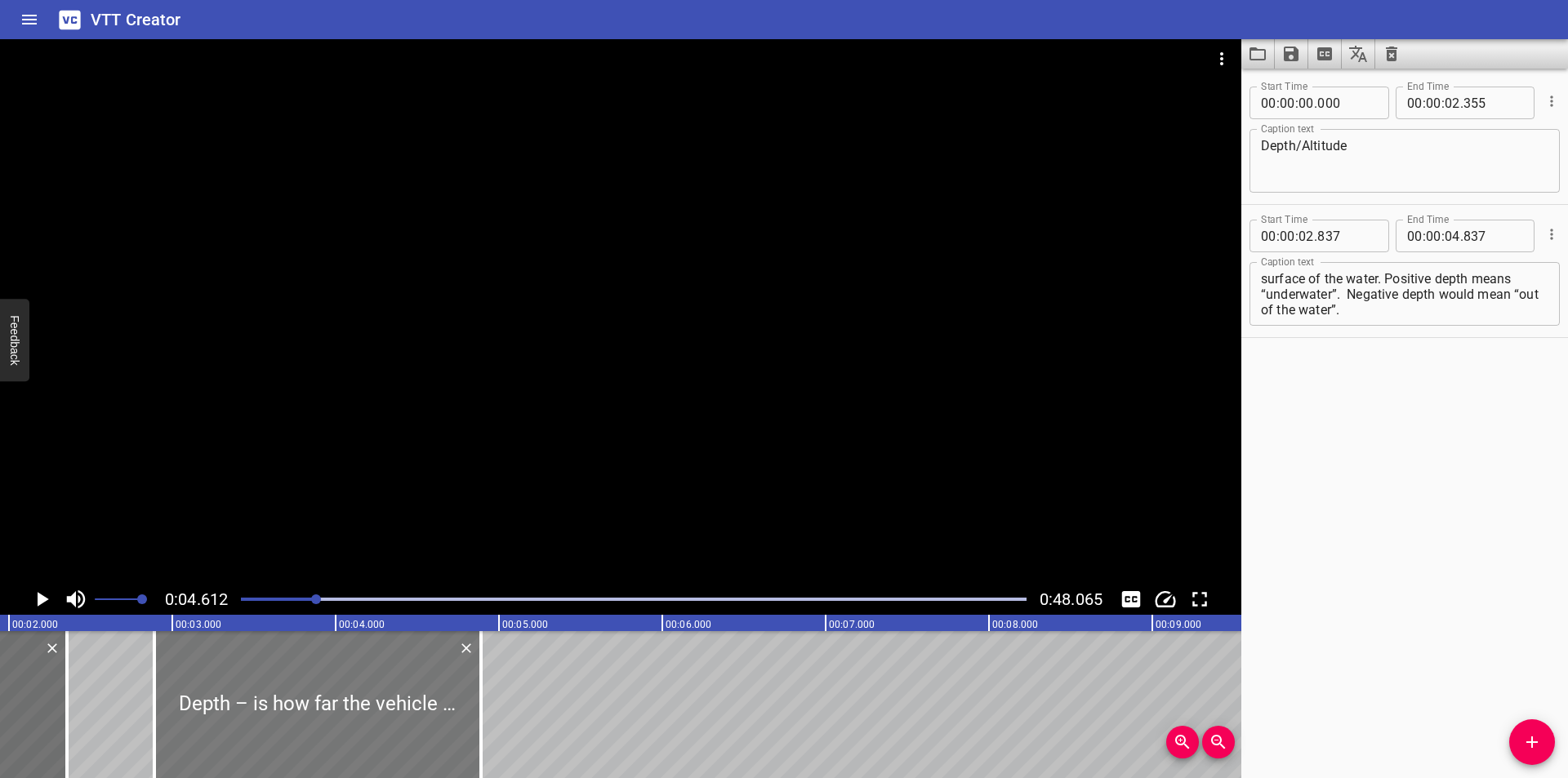
drag, startPoint x: 356, startPoint y: 685, endPoint x: 366, endPoint y: 737, distance: 53.0
click at [366, 737] on div at bounding box center [318, 704] width 327 height 147
type input "892"
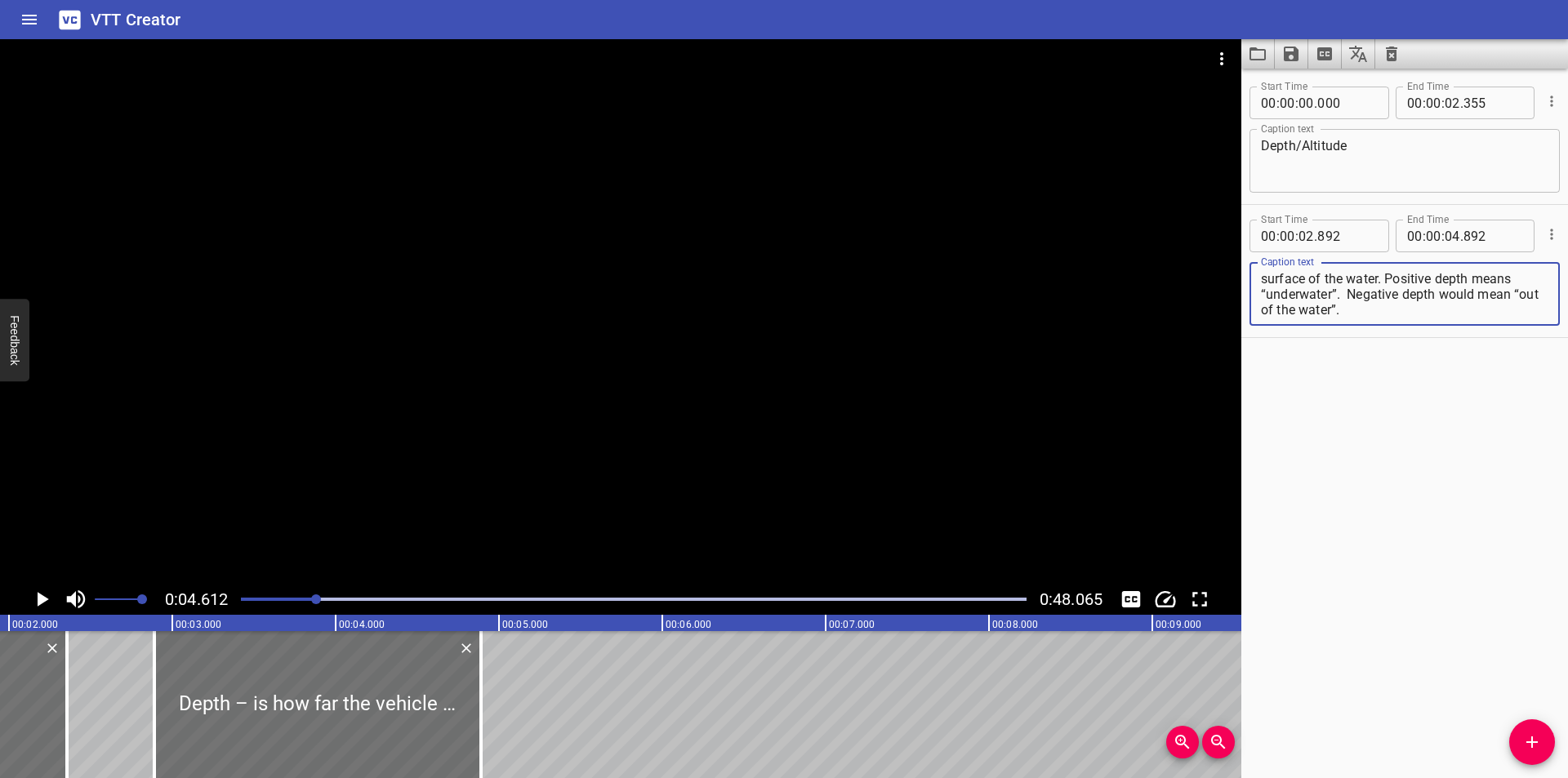
drag, startPoint x: 1311, startPoint y: 277, endPoint x: 1485, endPoint y: 438, distance: 237.1
click at [1485, 438] on div "Start Time 00 : 00 : 00 . 000 Start Time End Time 00 : 00 : 02 . 355 End Time C…" at bounding box center [1404, 423] width 327 height 709
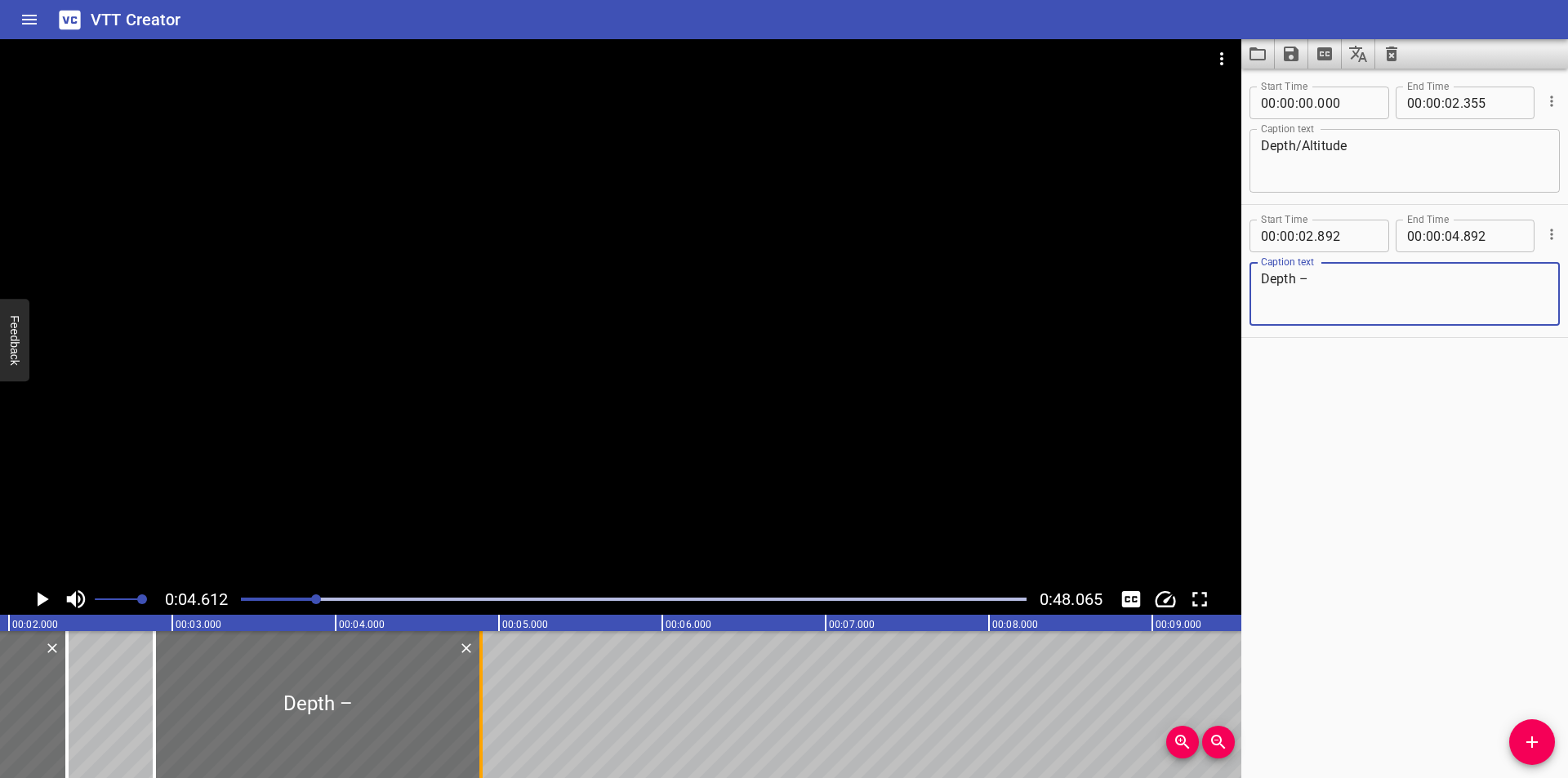
type textarea "Depth –"
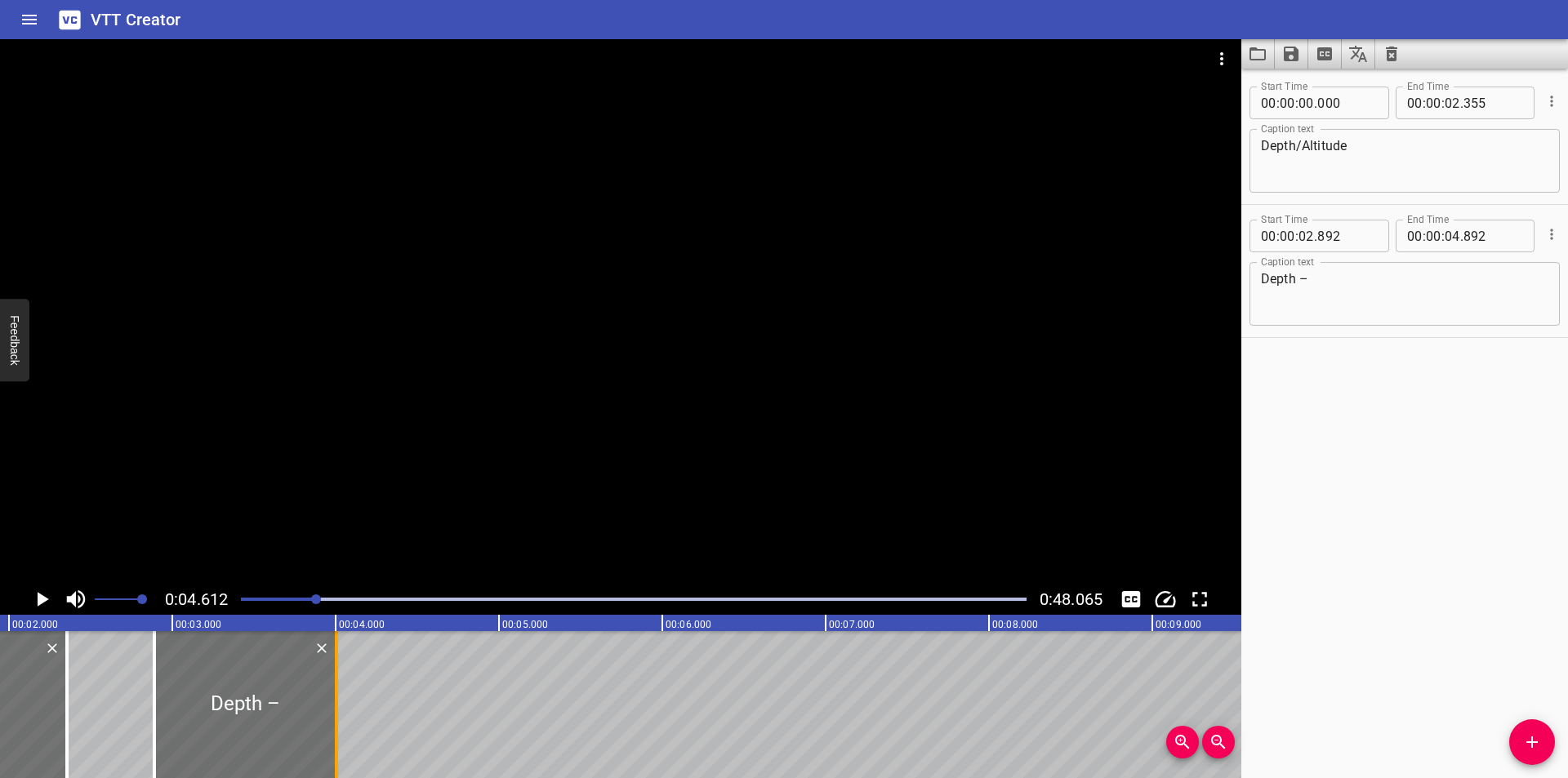
drag, startPoint x: 485, startPoint y: 694, endPoint x: 341, endPoint y: 724, distance: 147.1
click at [341, 724] on div at bounding box center [337, 704] width 17 height 147
type input "012"
click at [998, 289] on div at bounding box center [620, 311] width 1241 height 545
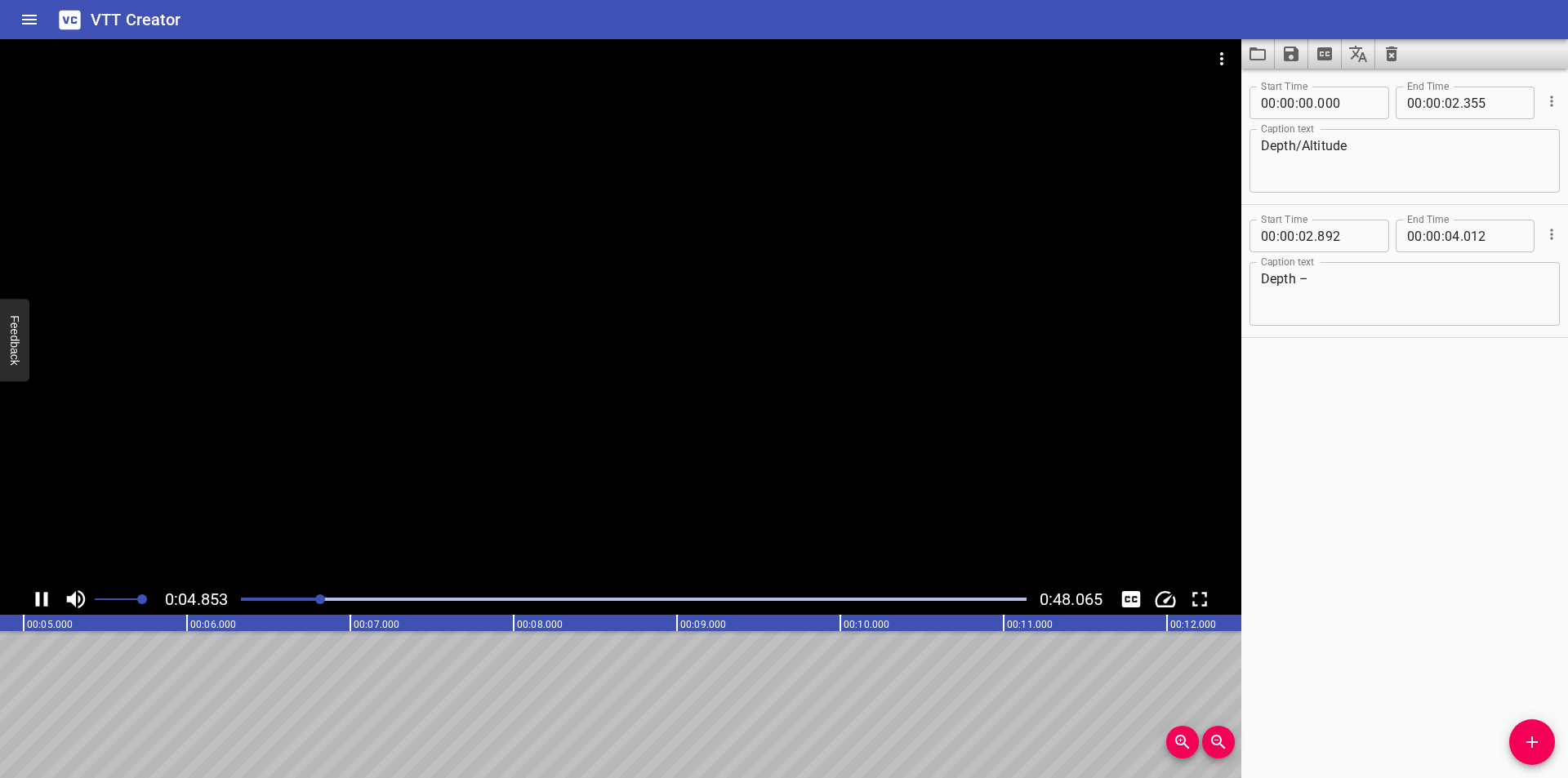
scroll to position [0, 840]
click at [1537, 757] on button "Add Cue" at bounding box center [1532, 742] width 45 height 45
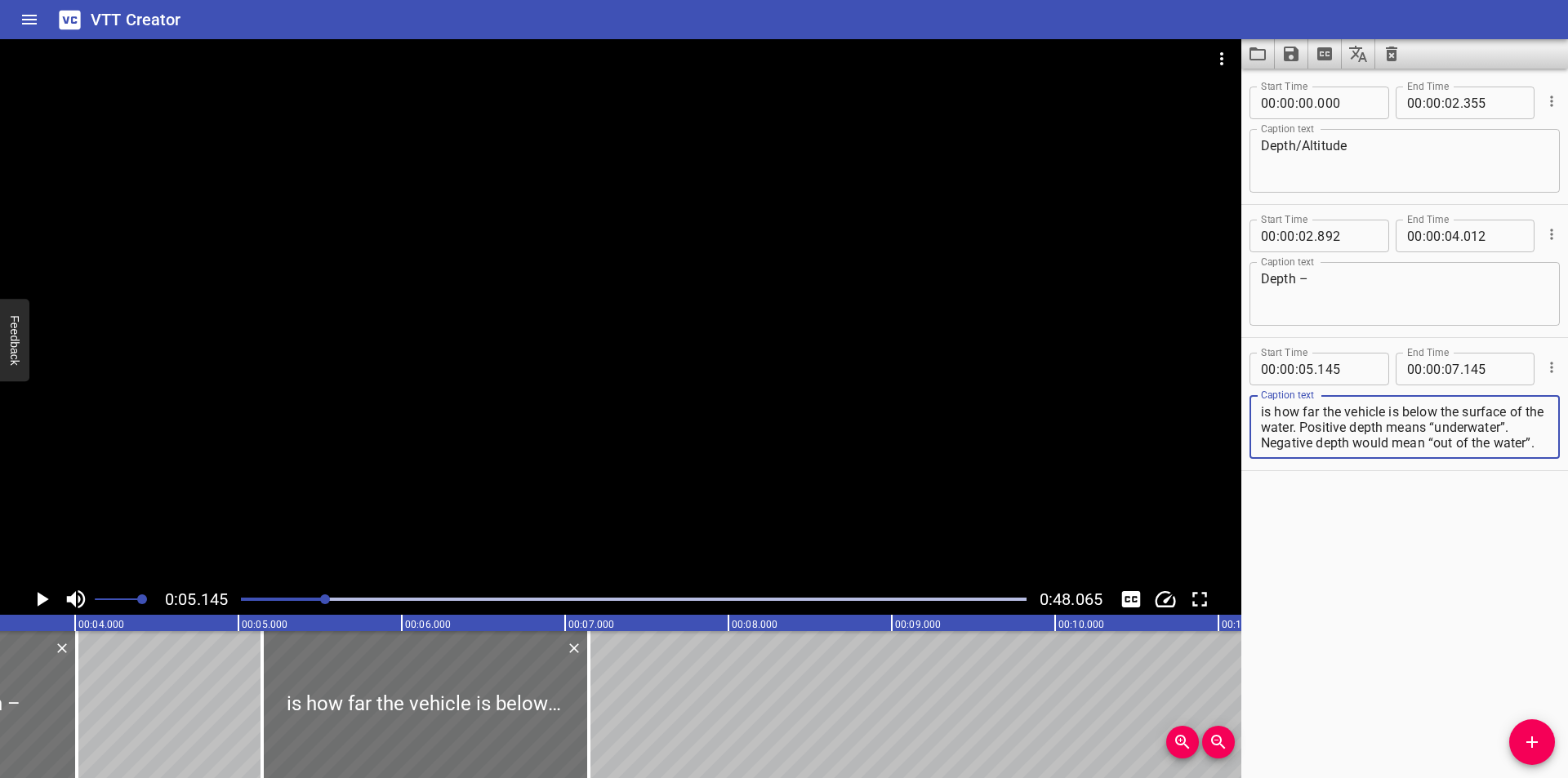
scroll to position [0, 568]
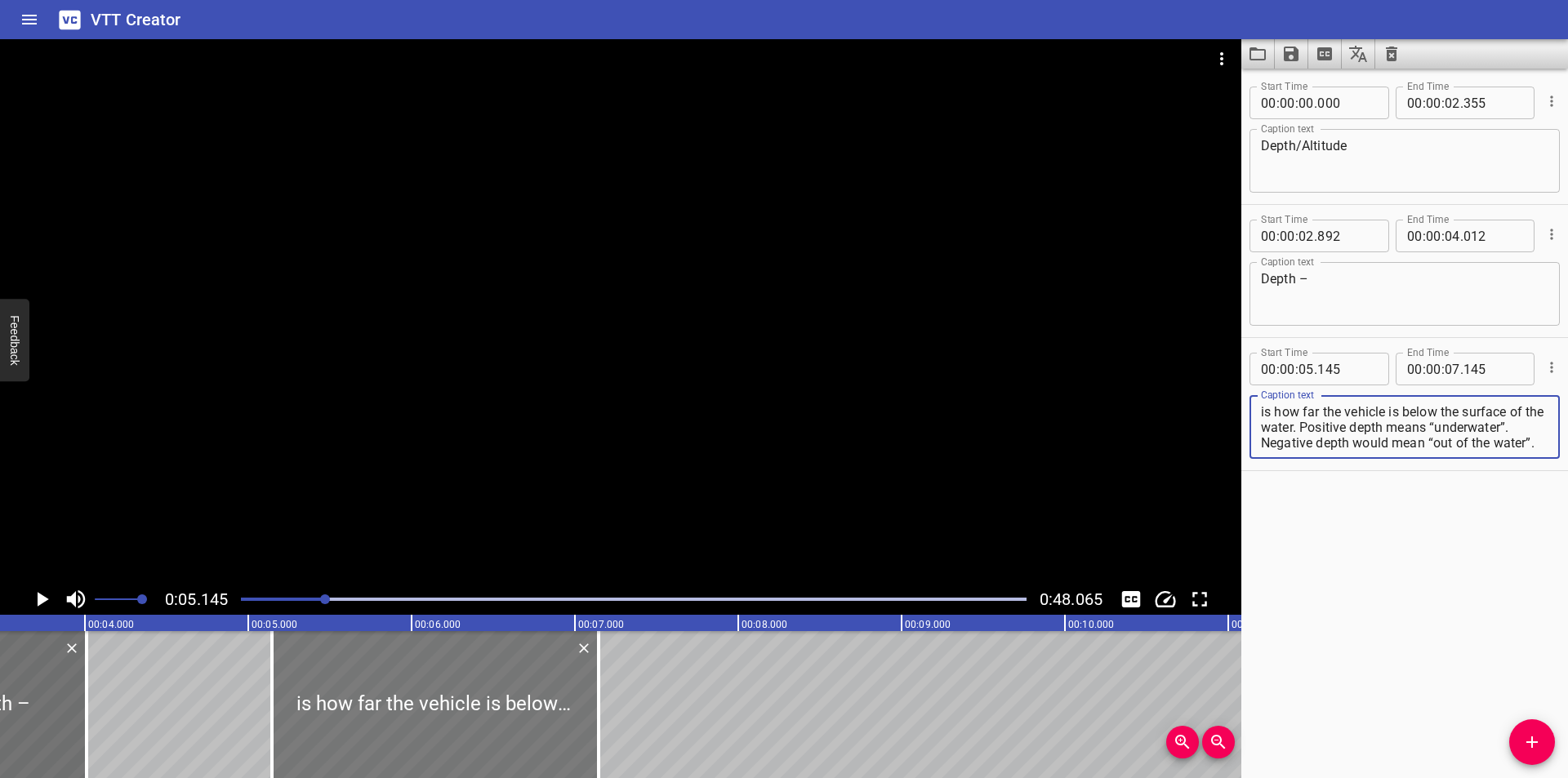
type textarea "is how far the vehicle is below the surface of the water. Positive depth means …"
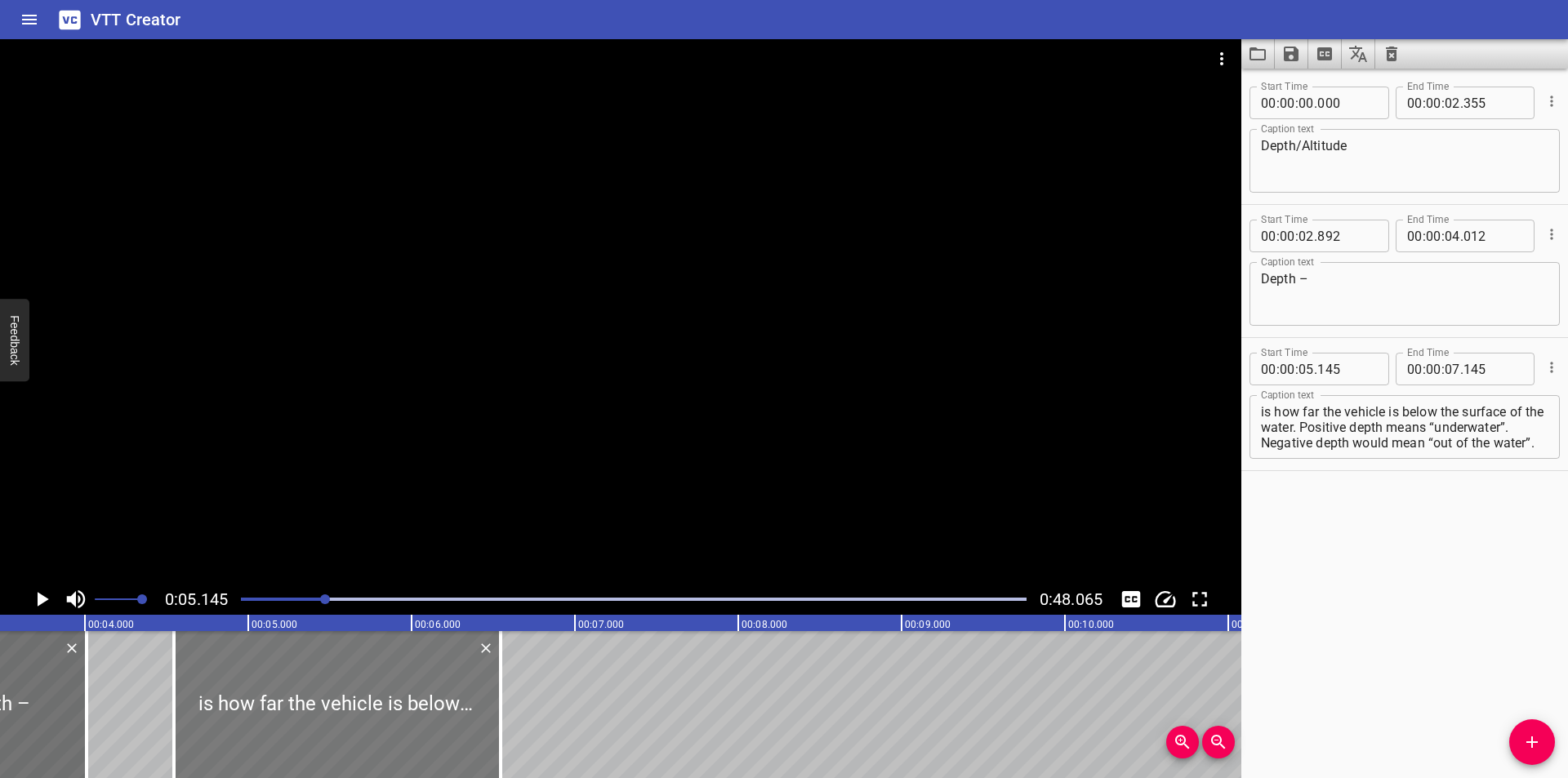
drag, startPoint x: 475, startPoint y: 689, endPoint x: 390, endPoint y: 713, distance: 88.3
click at [390, 713] on div at bounding box center [337, 704] width 327 height 147
type input "04"
type input "545"
type input "06"
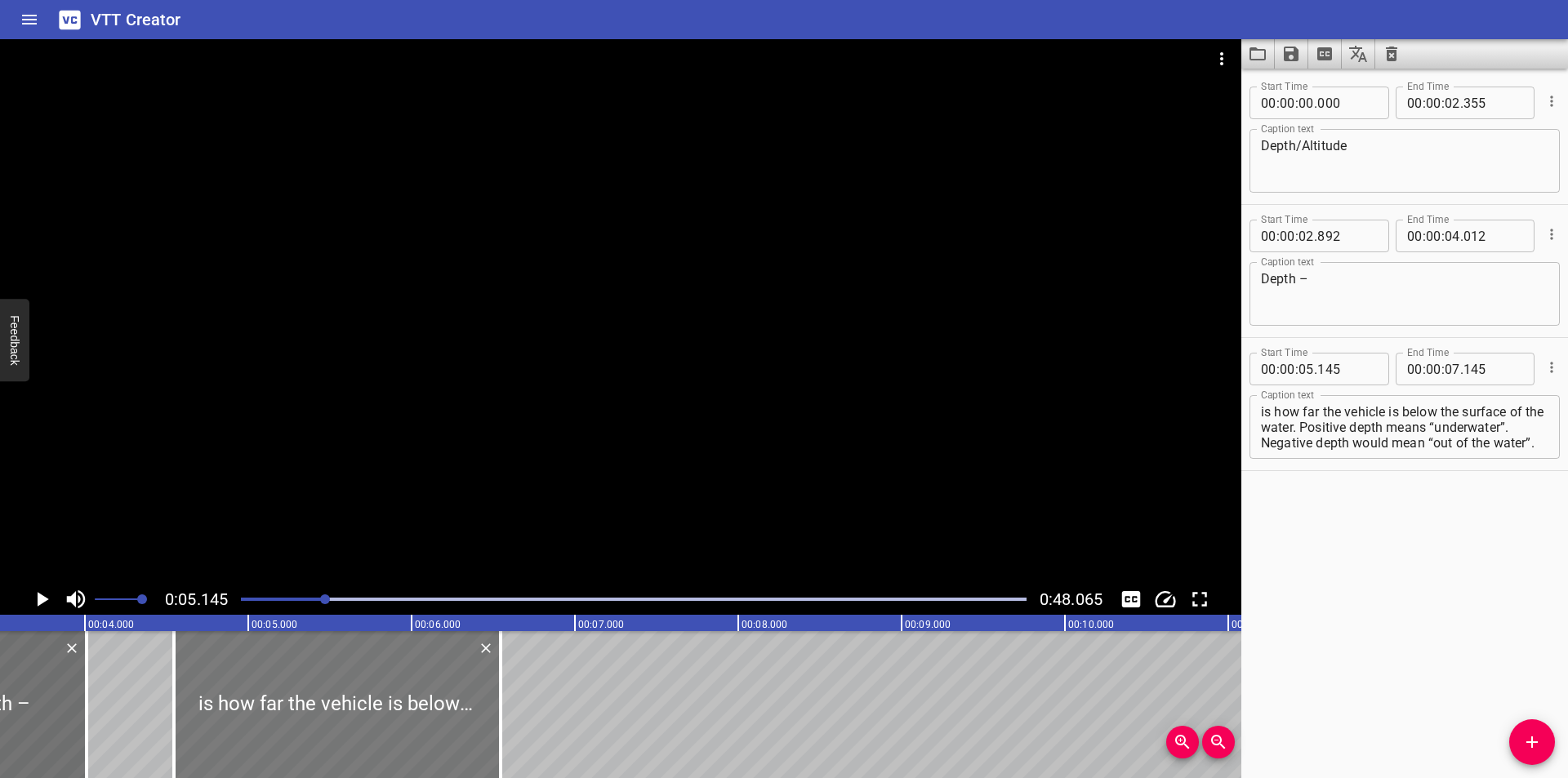
type input "545"
click at [470, 738] on div at bounding box center [334, 704] width 327 height 147
type input "530"
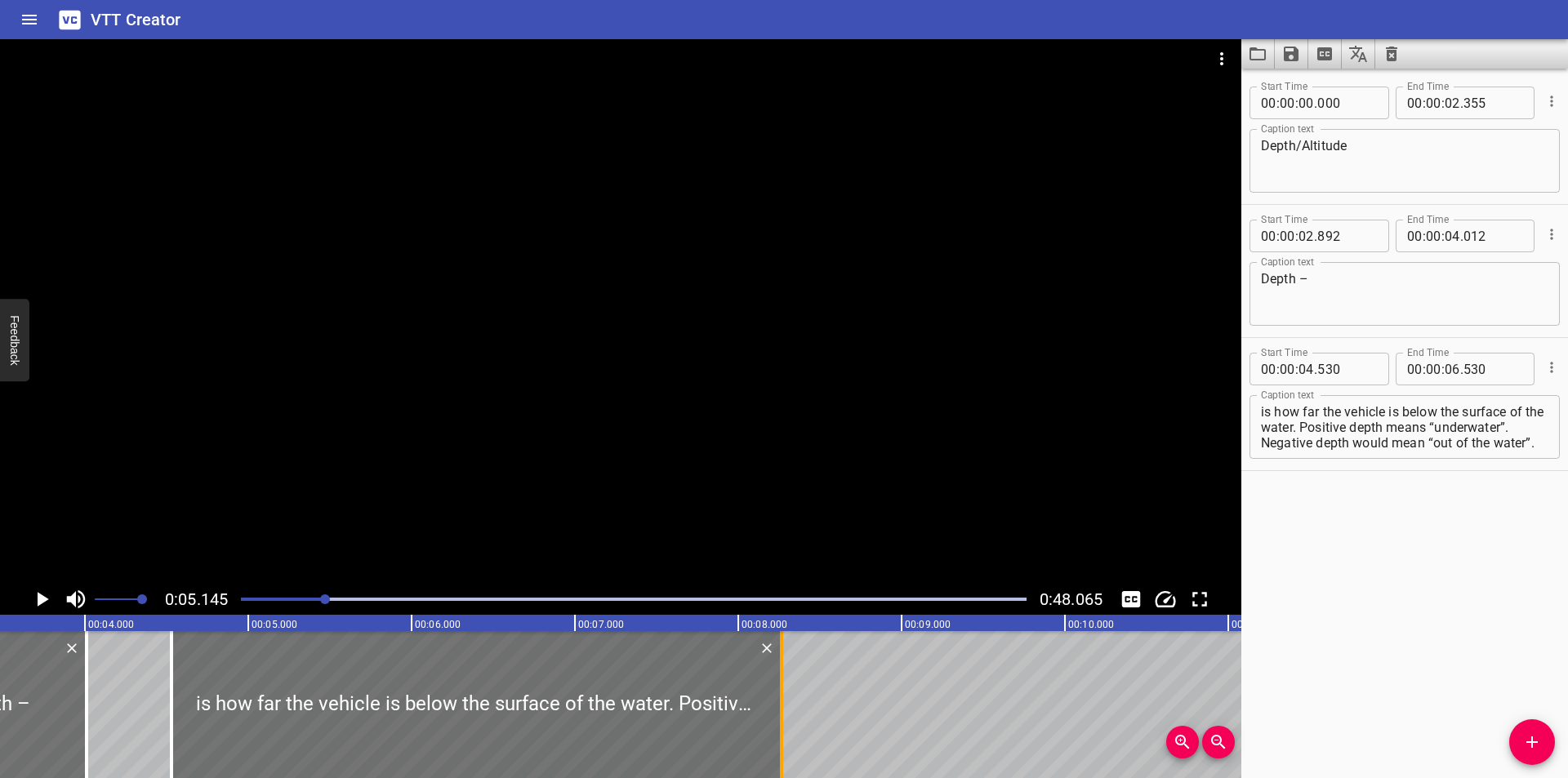
drag, startPoint x: 491, startPoint y: 741, endPoint x: 775, endPoint y: 718, distance: 284.9
click at [775, 718] on div at bounding box center [782, 704] width 17 height 147
type input "08"
type input "265"
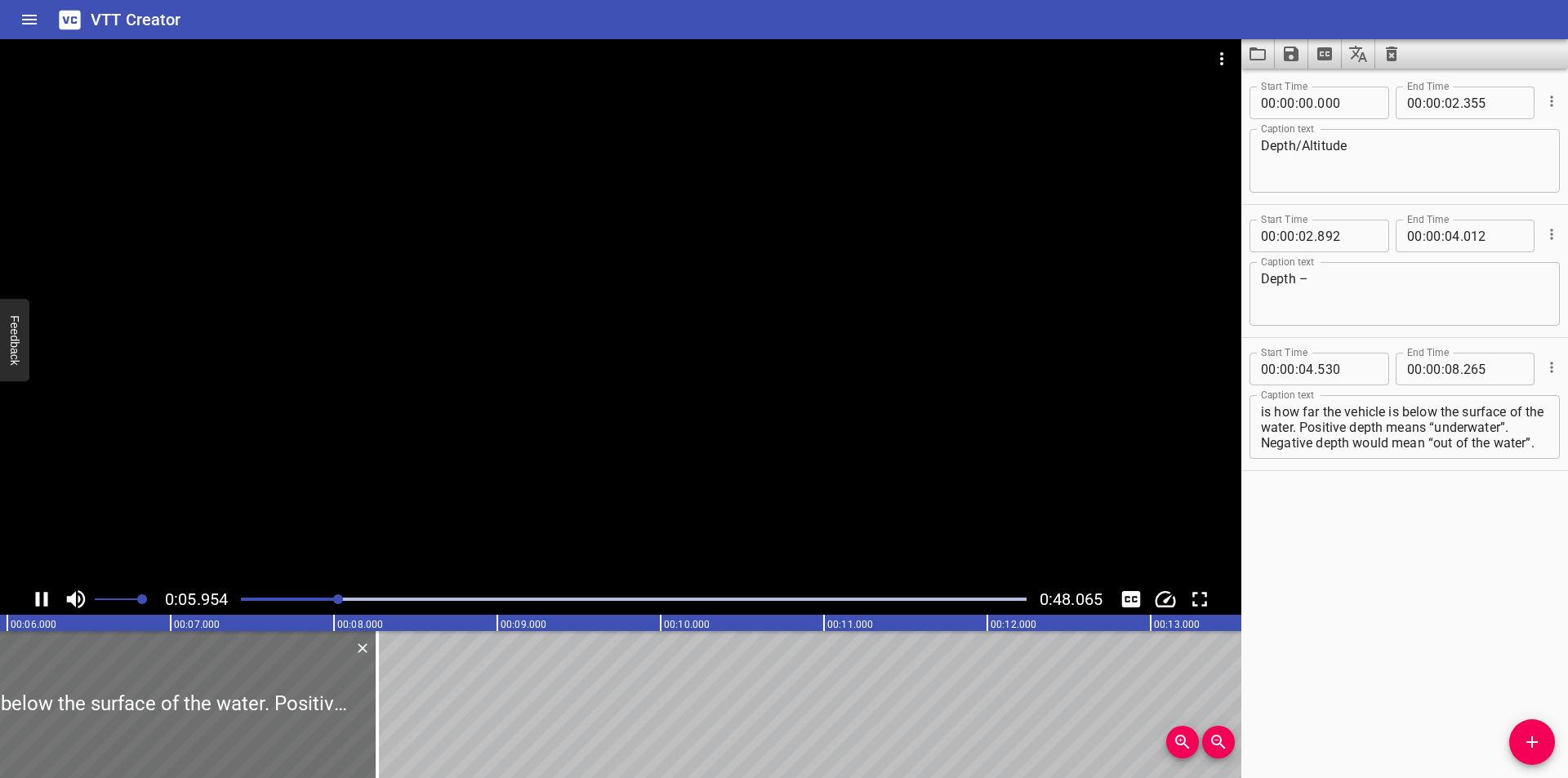
click at [289, 596] on div at bounding box center [633, 599] width 806 height 23
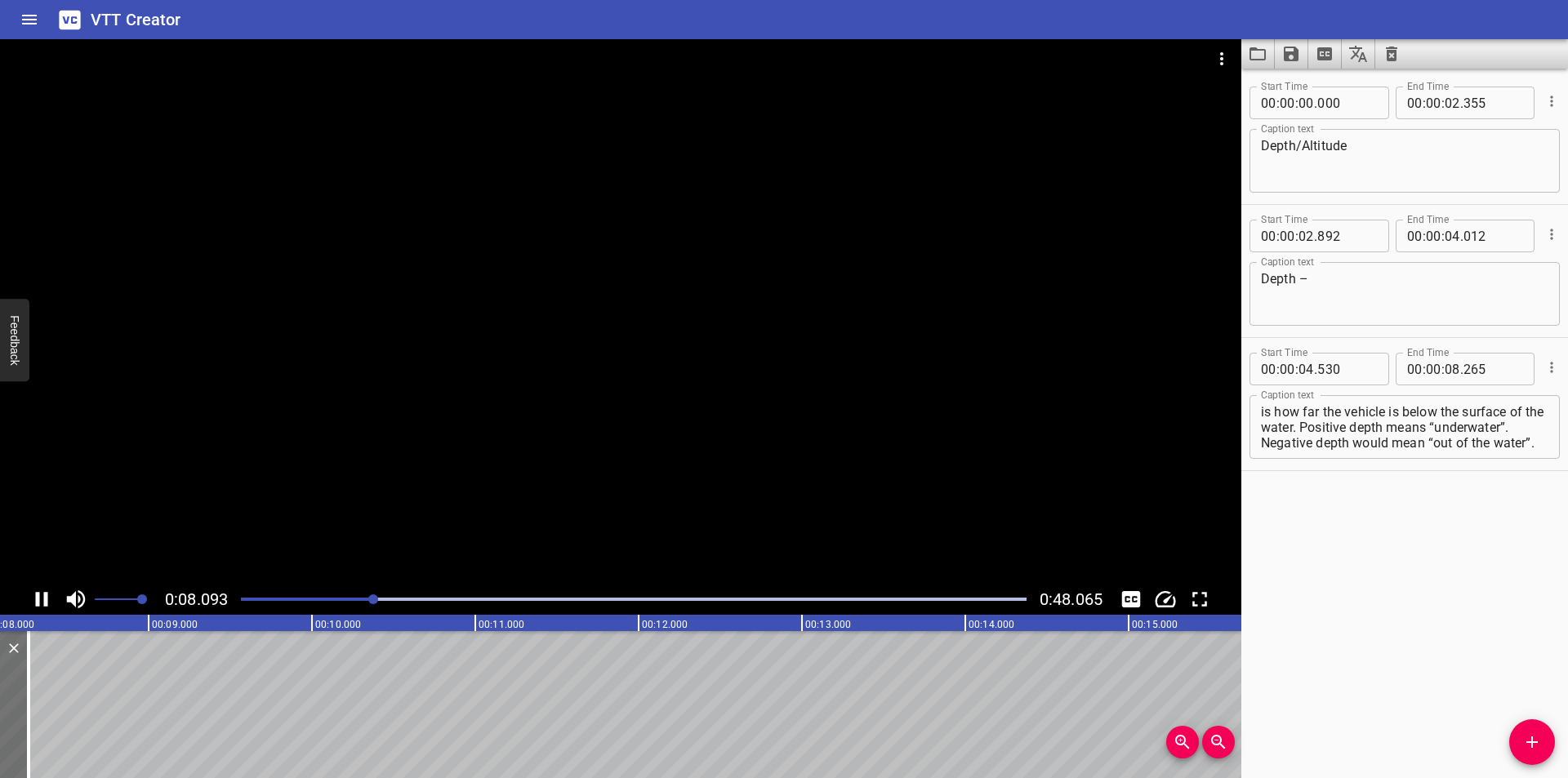
scroll to position [0, 1351]
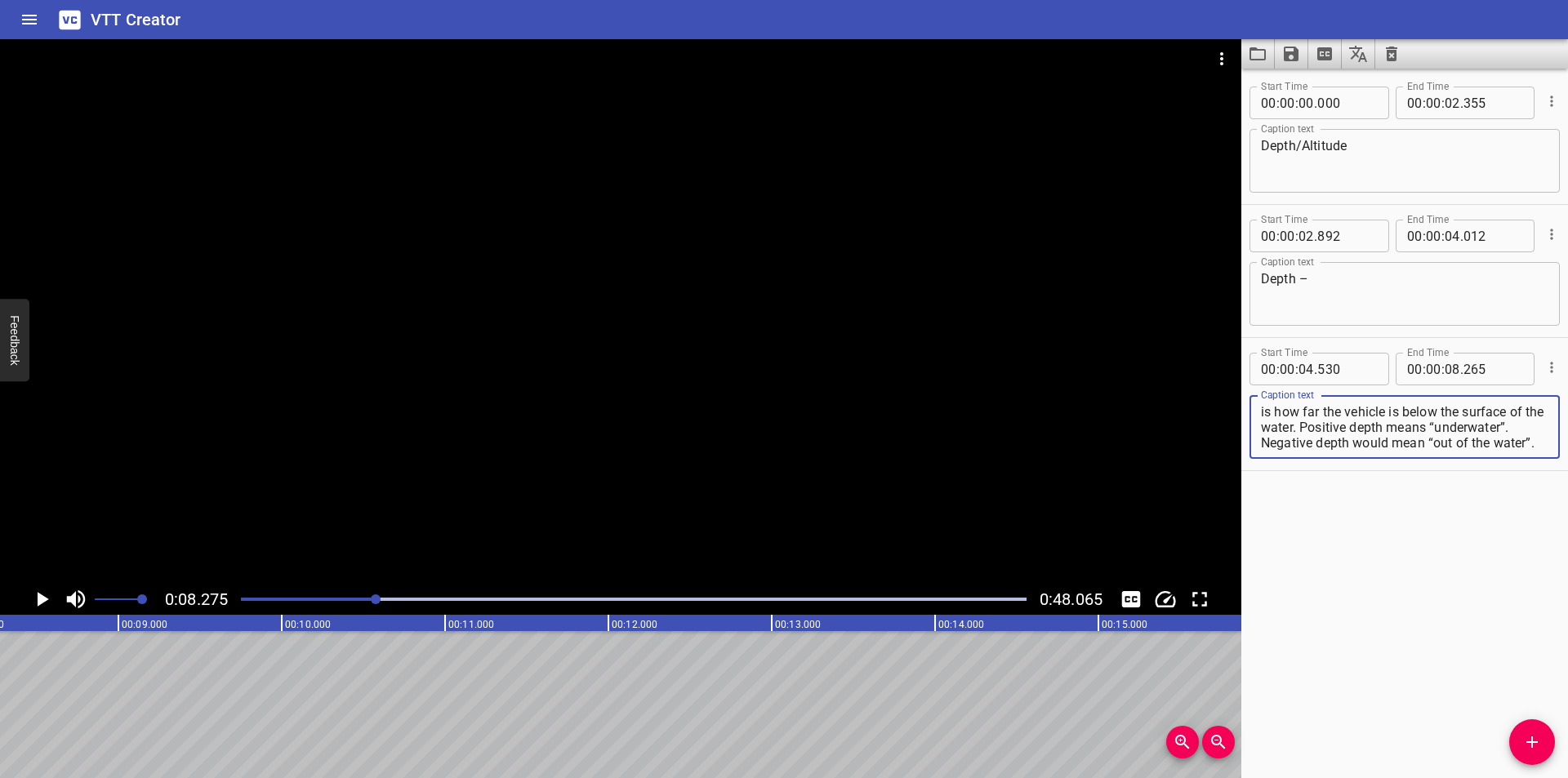
drag, startPoint x: 1323, startPoint y: 425, endPoint x: 1594, endPoint y: 602, distance: 323.7
click at [1567, 602] on html "VTT Creator Caption Editor Batch Transcribe Login Sign Up Privacy Contact 0:08.…" at bounding box center [784, 389] width 1568 height 778
type textarea "is how far the vehicle is below the surface of the water."
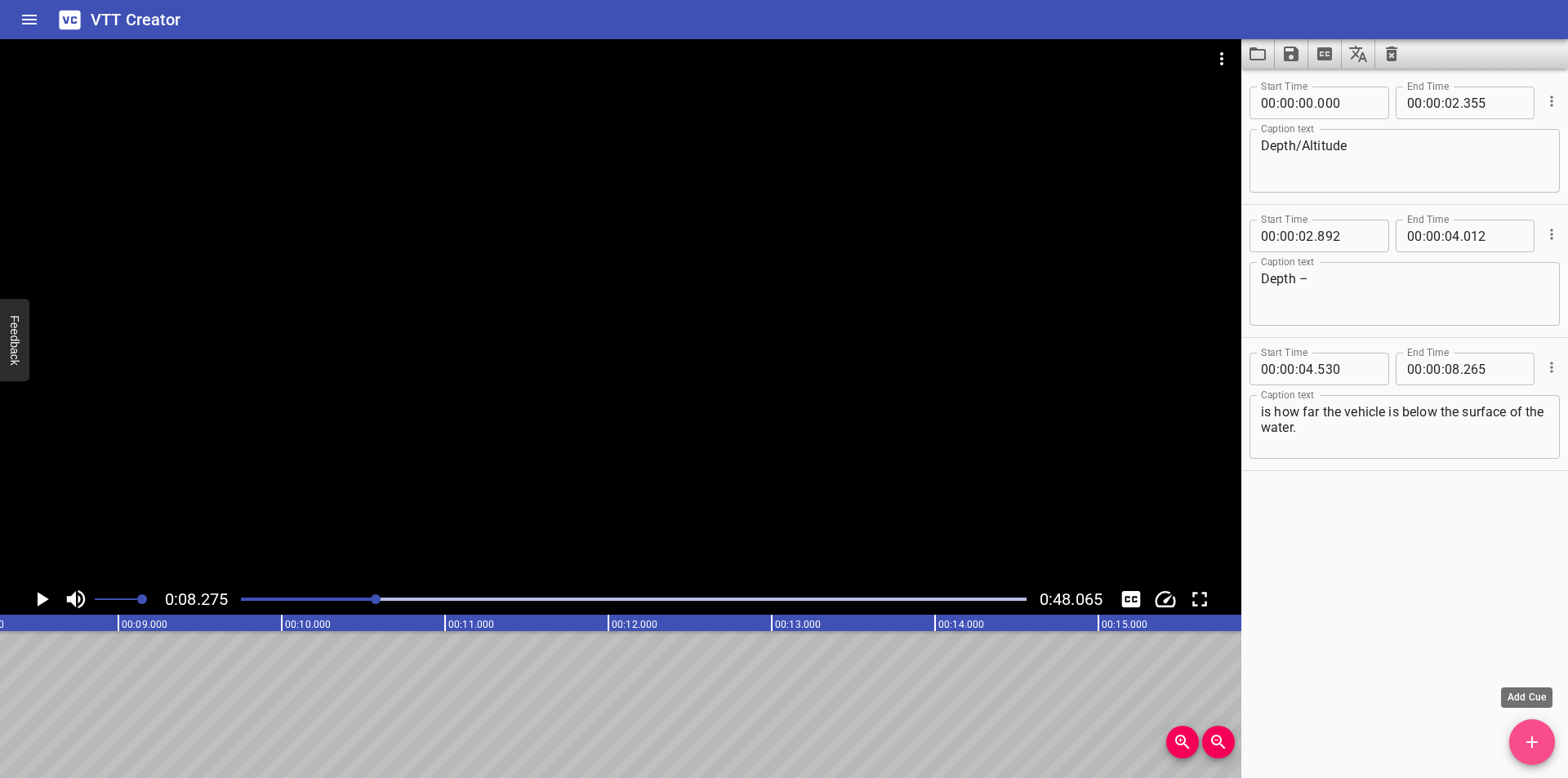
click at [1530, 736] on icon "Add Cue" at bounding box center [1532, 742] width 20 height 20
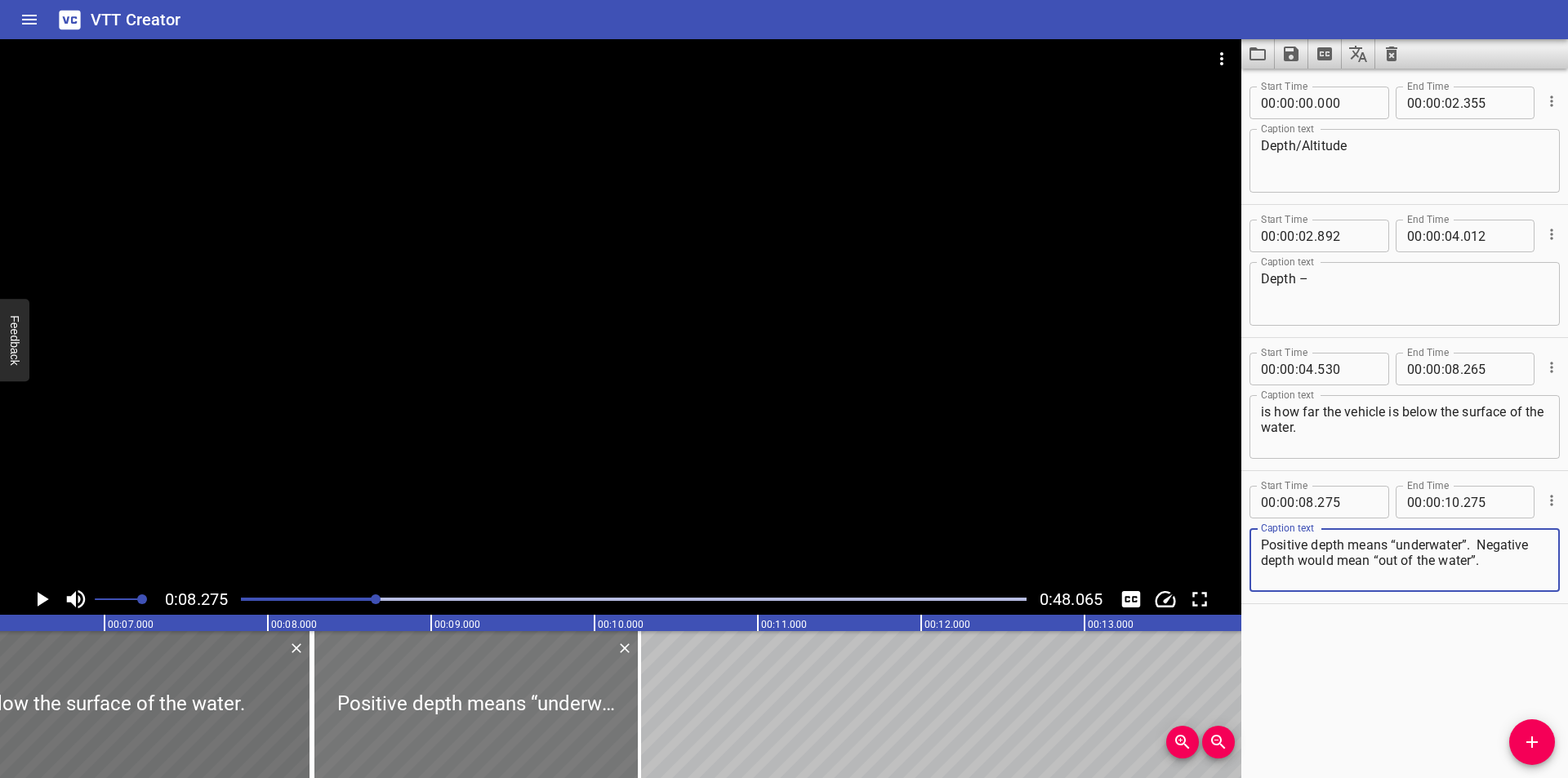
scroll to position [0, 1025]
type textarea "Positive depth means “underwater”. Negative depth would mean “out of the water”."
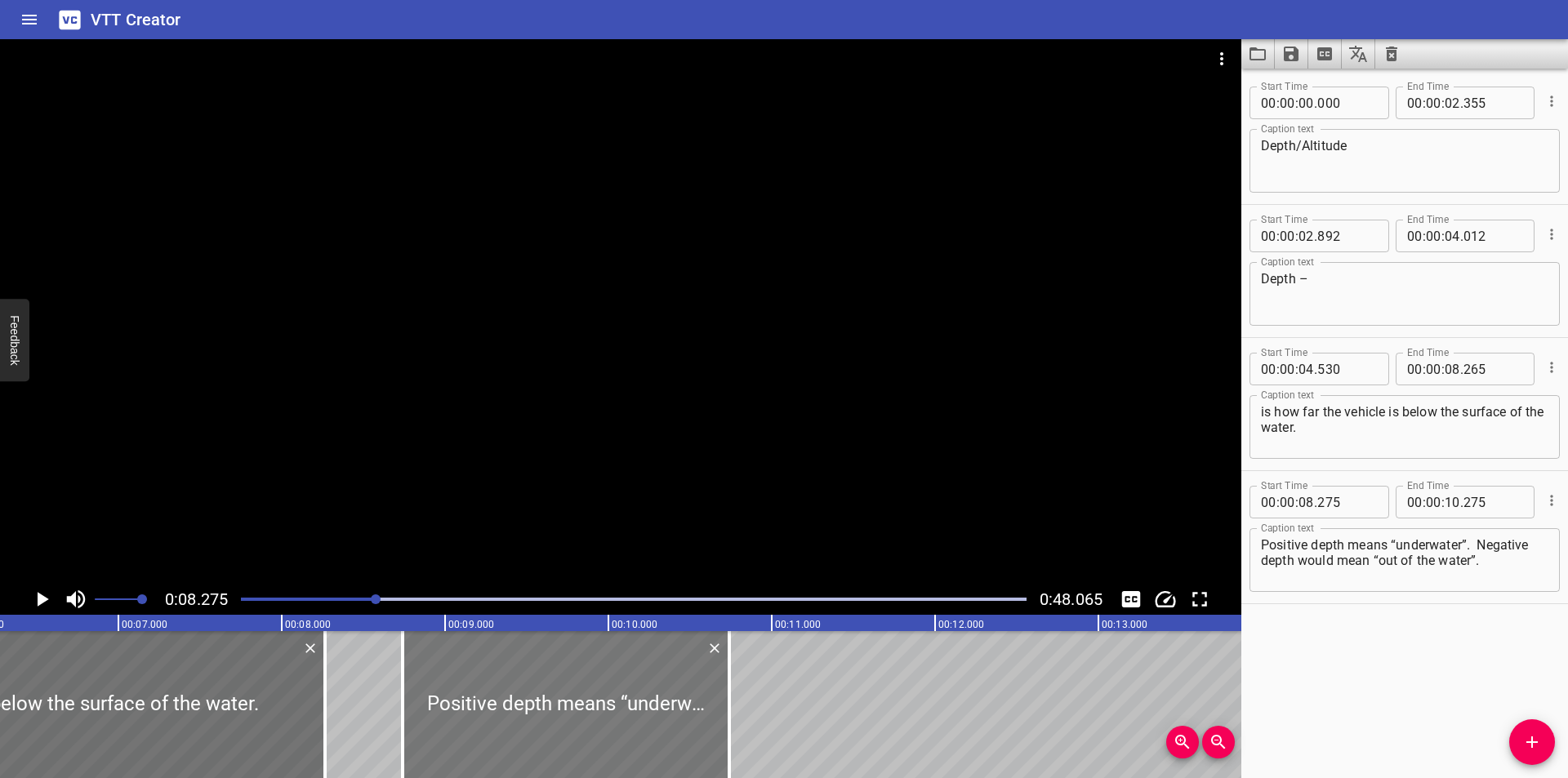
drag, startPoint x: 481, startPoint y: 736, endPoint x: 539, endPoint y: 745, distance: 58.7
click at [539, 745] on div at bounding box center [566, 704] width 327 height 147
type input "740"
click at [323, 742] on div at bounding box center [322, 704] width 17 height 147
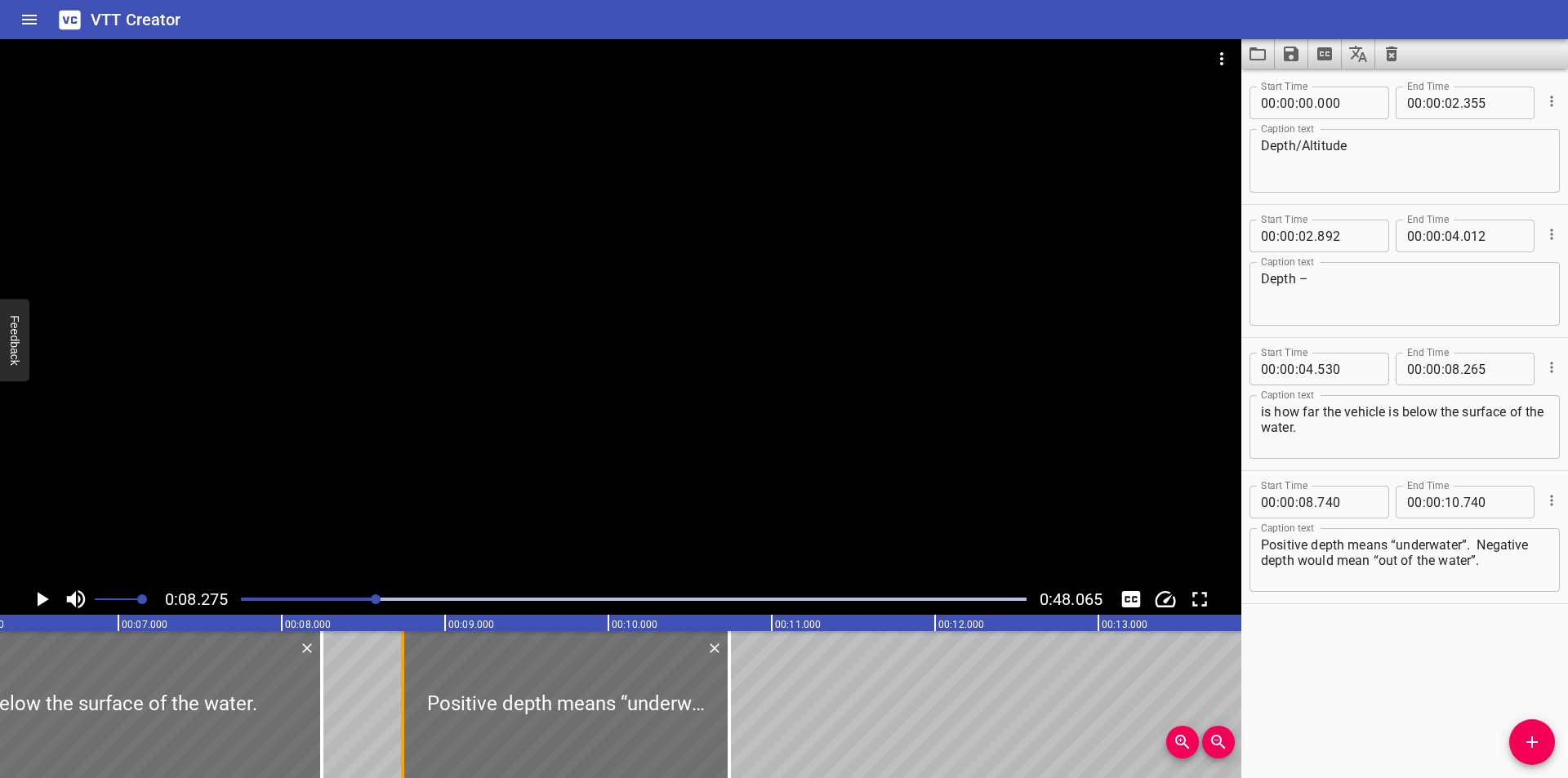
type input "245"
click at [496, 709] on div at bounding box center [564, 704] width 327 height 147
type input "730"
click at [633, 427] on div at bounding box center [620, 311] width 1241 height 545
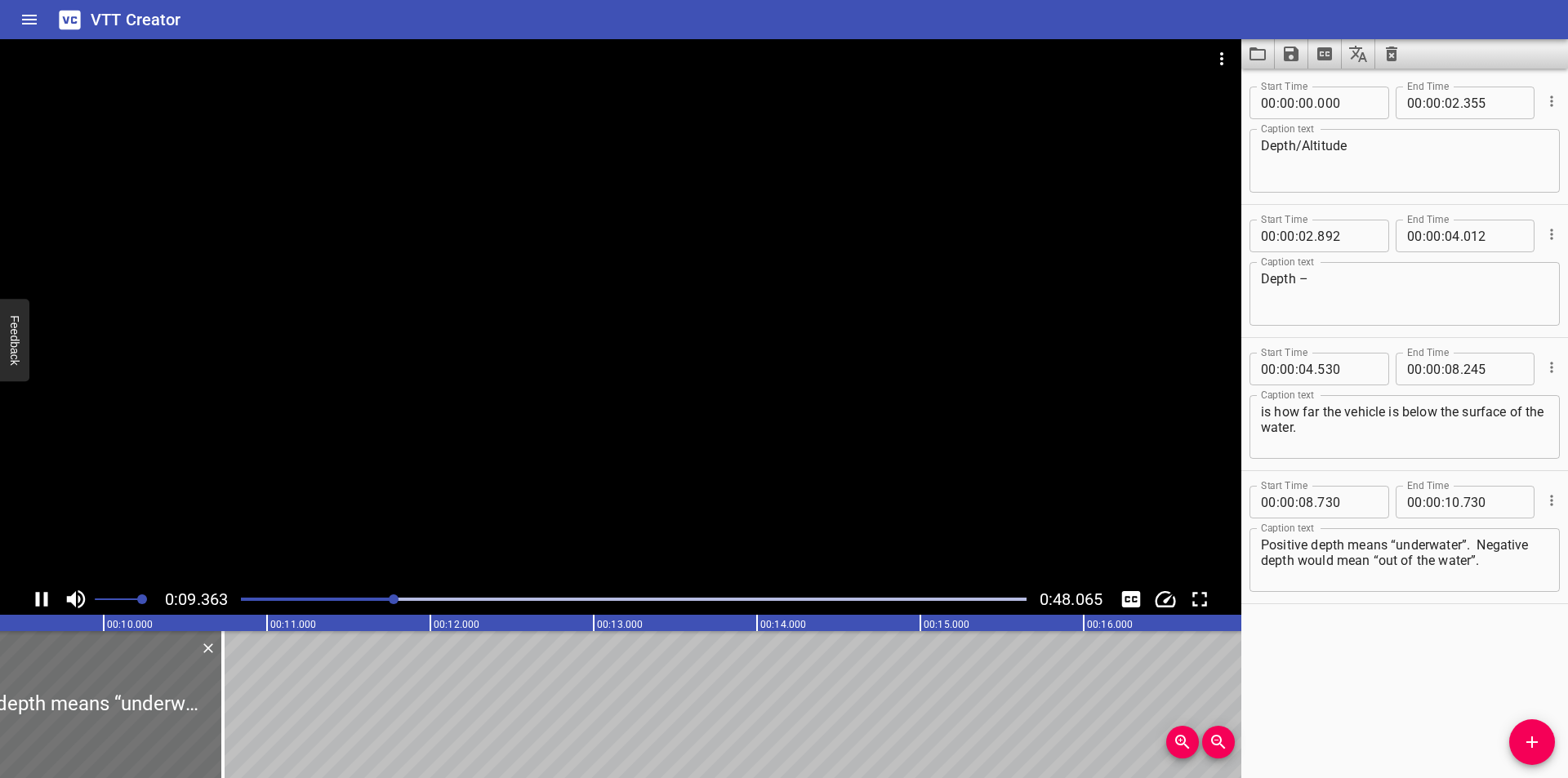
click at [629, 425] on div at bounding box center [620, 311] width 1241 height 545
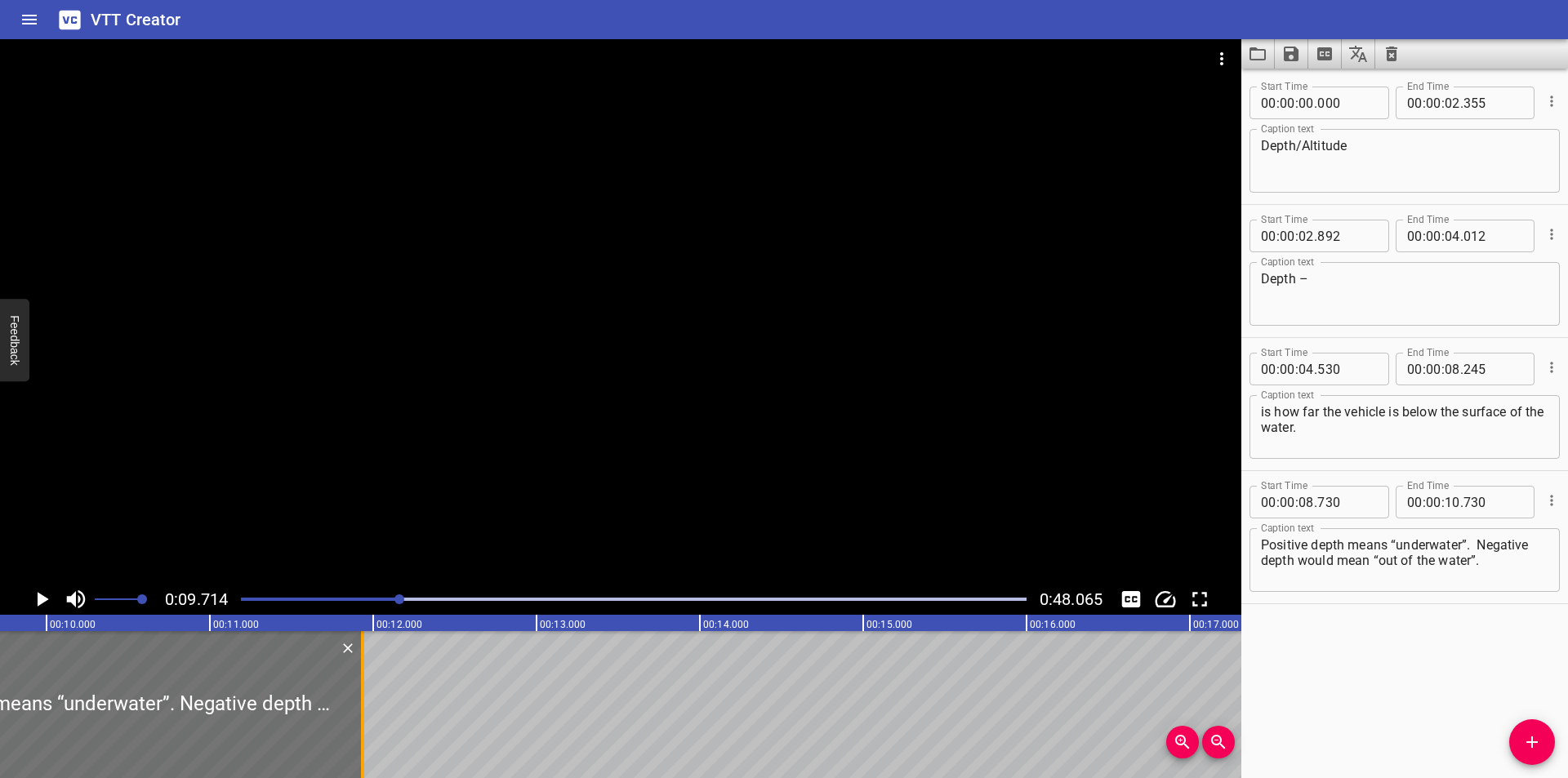
drag, startPoint x: 204, startPoint y: 700, endPoint x: 363, endPoint y: 702, distance: 159.0
click at [363, 702] on div at bounding box center [362, 704] width 3 height 147
type input "11"
type input "935"
click at [437, 460] on div at bounding box center [620, 311] width 1241 height 545
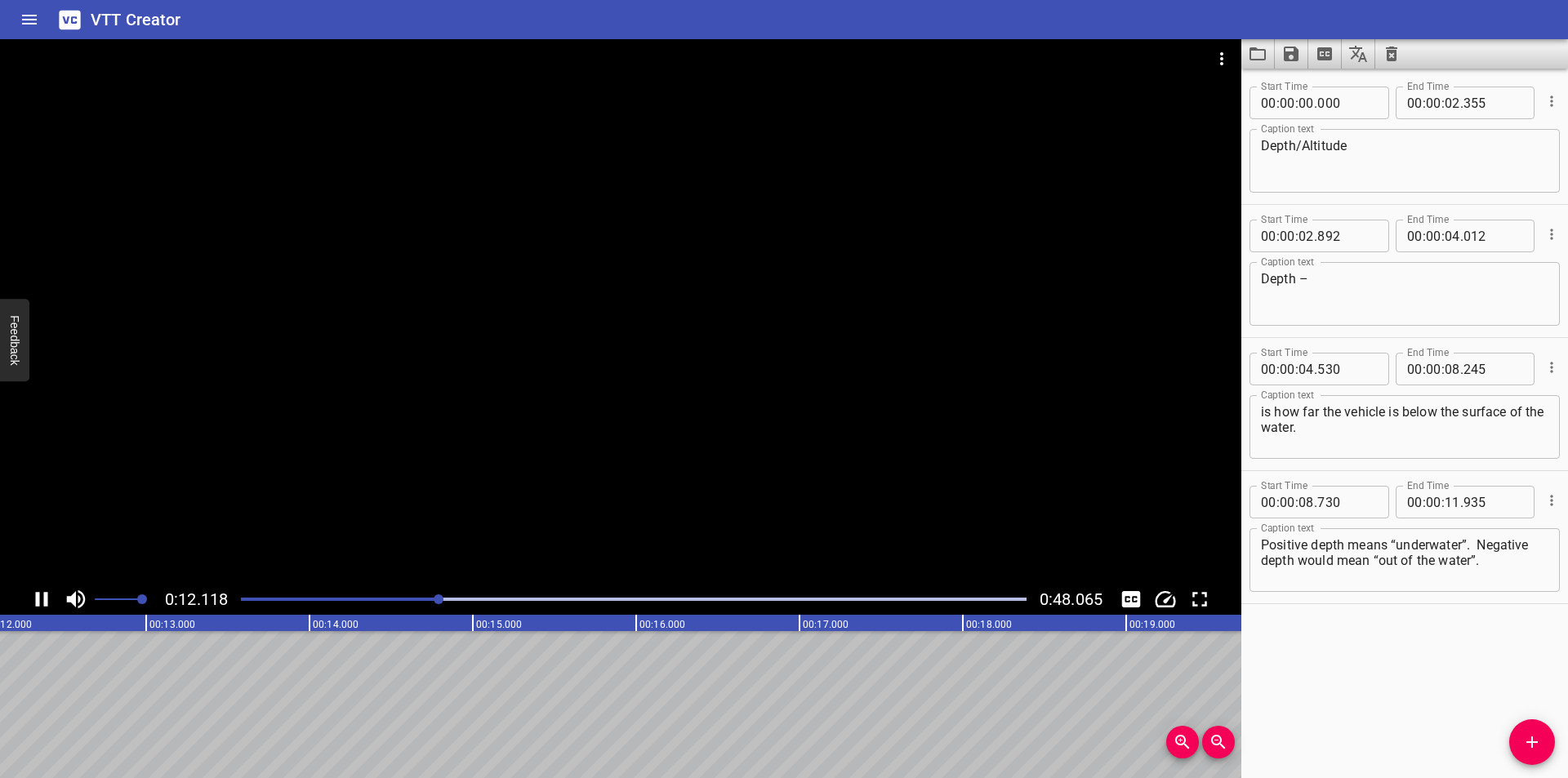
scroll to position [0, 1996]
drag, startPoint x: 1479, startPoint y: 543, endPoint x: 1538, endPoint y: 662, distance: 132.8
click at [1538, 663] on div "Start Time 00 : 00 : 00 . 000 Start Time End Time 00 : 00 : 02 . 355 End Time C…" at bounding box center [1404, 423] width 327 height 709
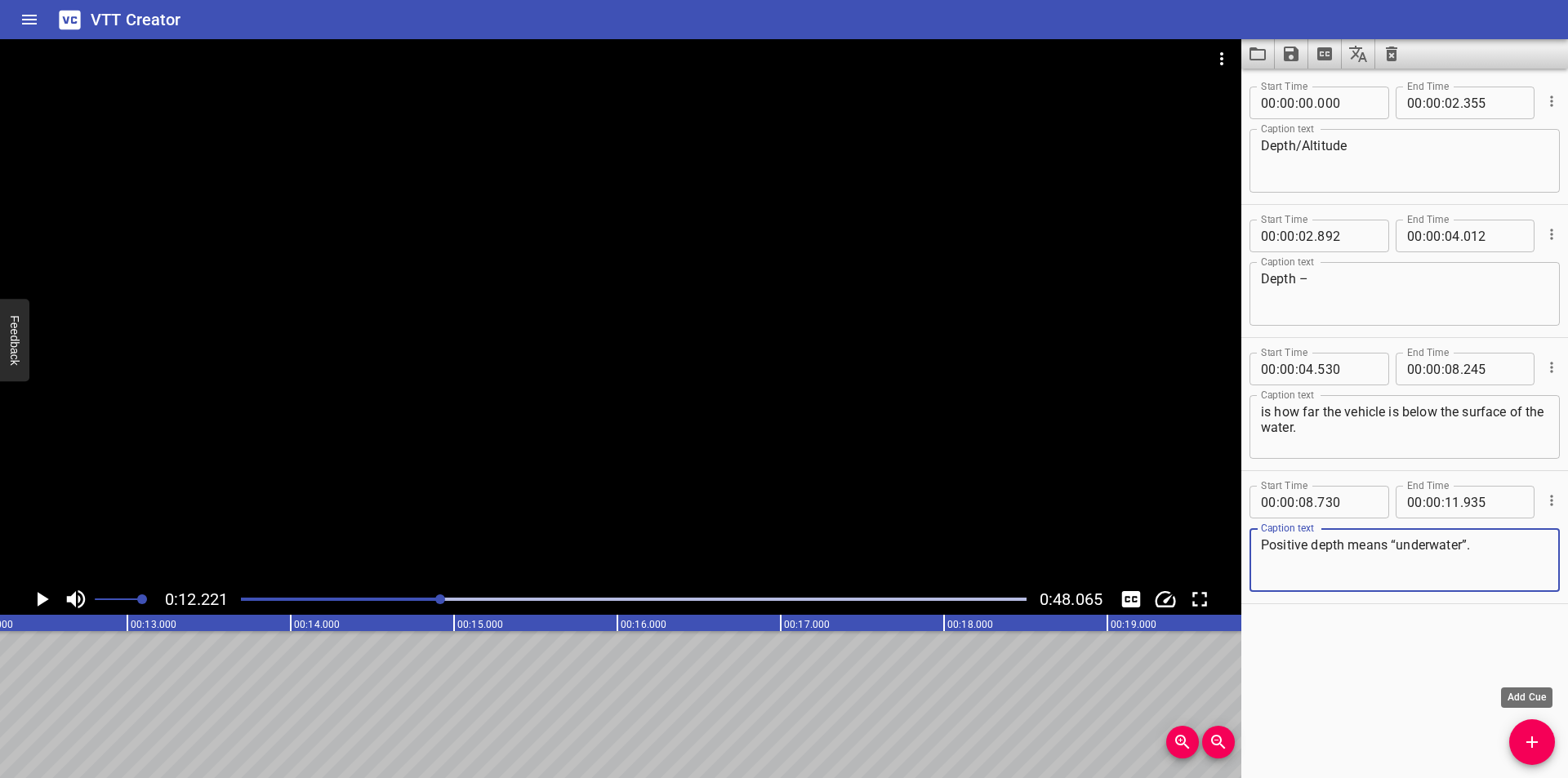
type textarea "Positive depth means “underwater”."
click at [1532, 745] on icon "Add Cue" at bounding box center [1532, 742] width 12 height 12
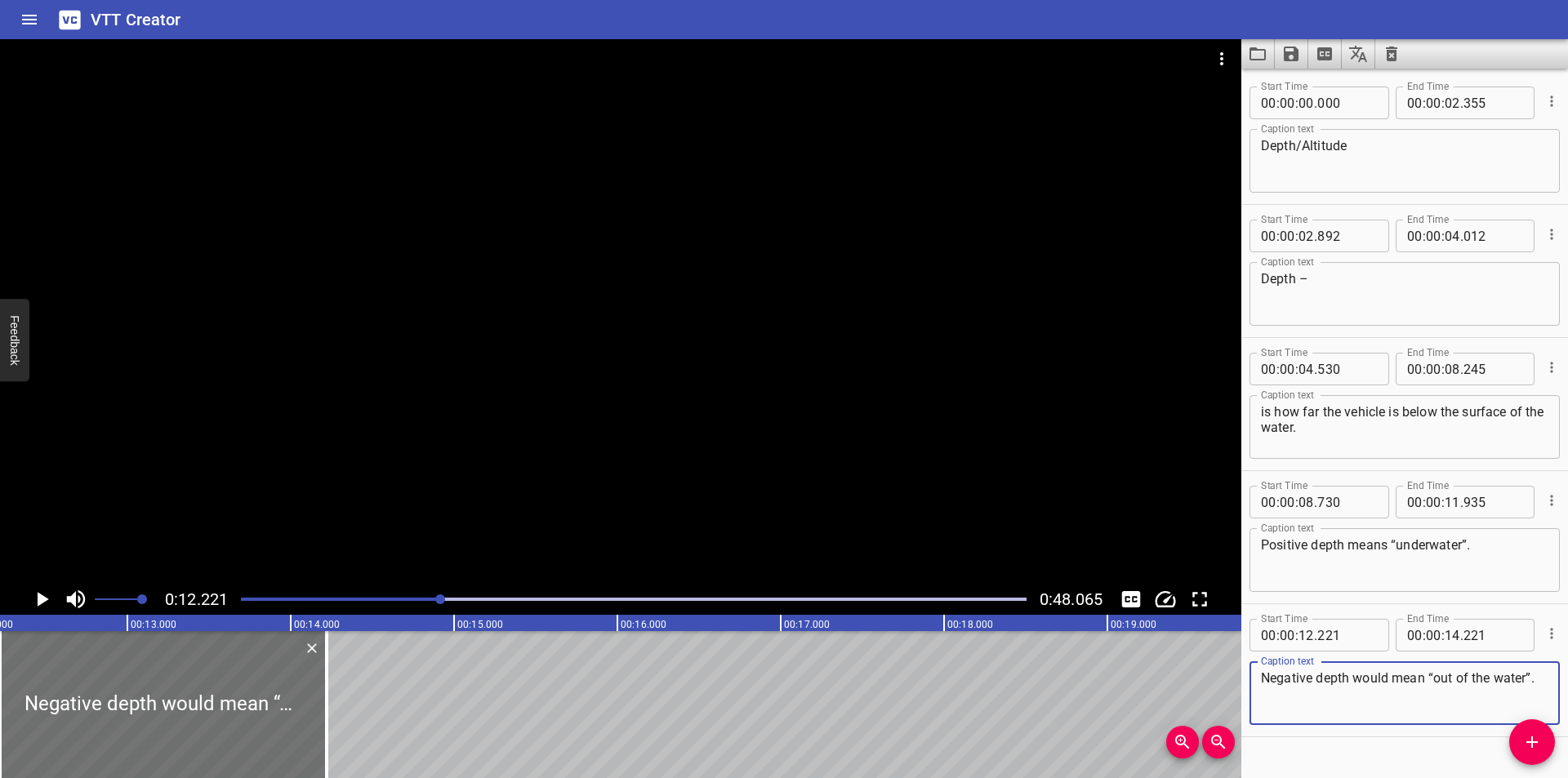
type textarea "Negative depth would mean “out of the water”."
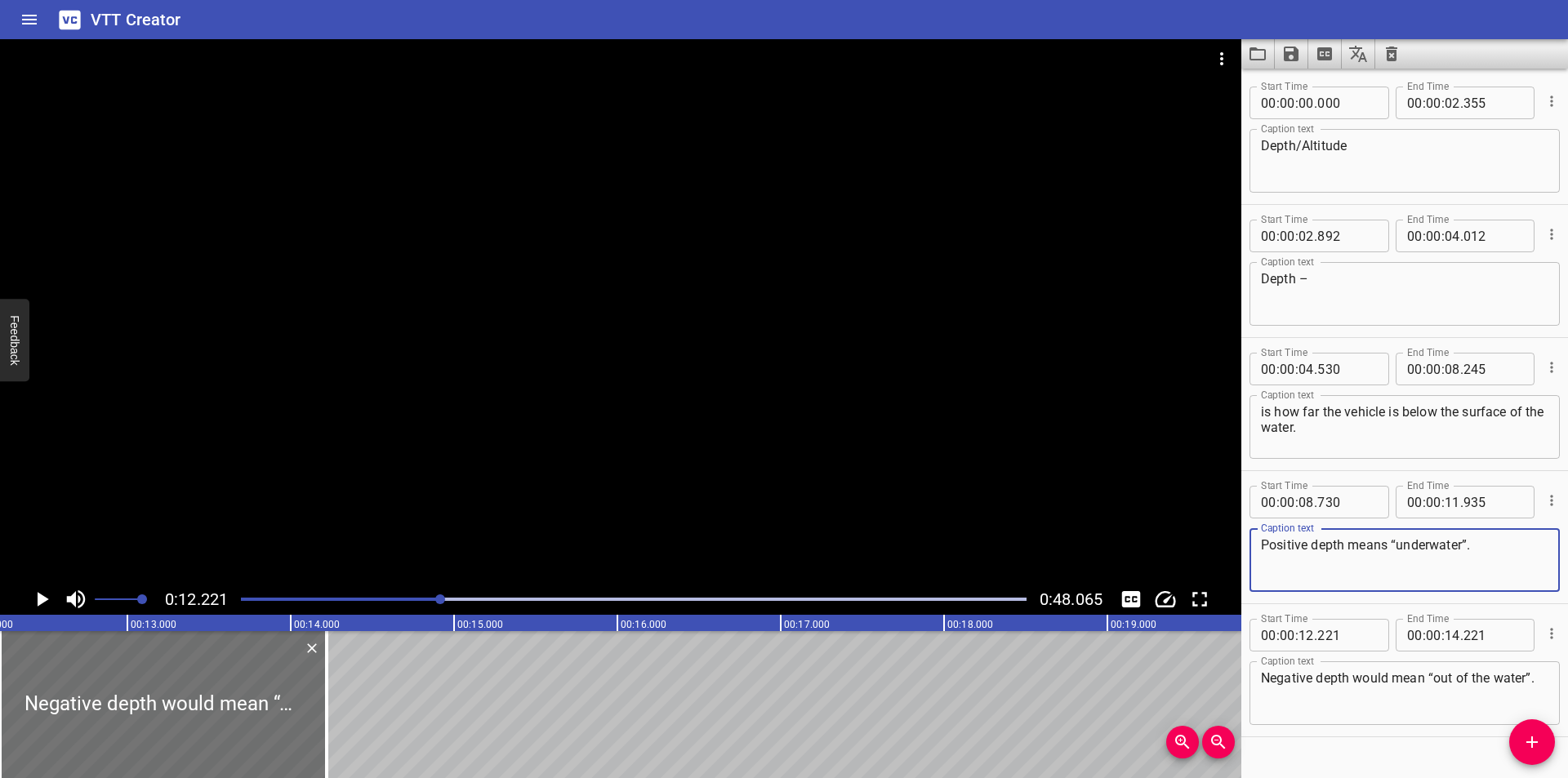
click at [1499, 560] on textarea "Positive depth means “underwater”." at bounding box center [1405, 561] width 288 height 46
type textarea "Positive depth means “underwater”."
click at [414, 588] on div "0:12.221 0:48.065" at bounding box center [620, 599] width 1241 height 31
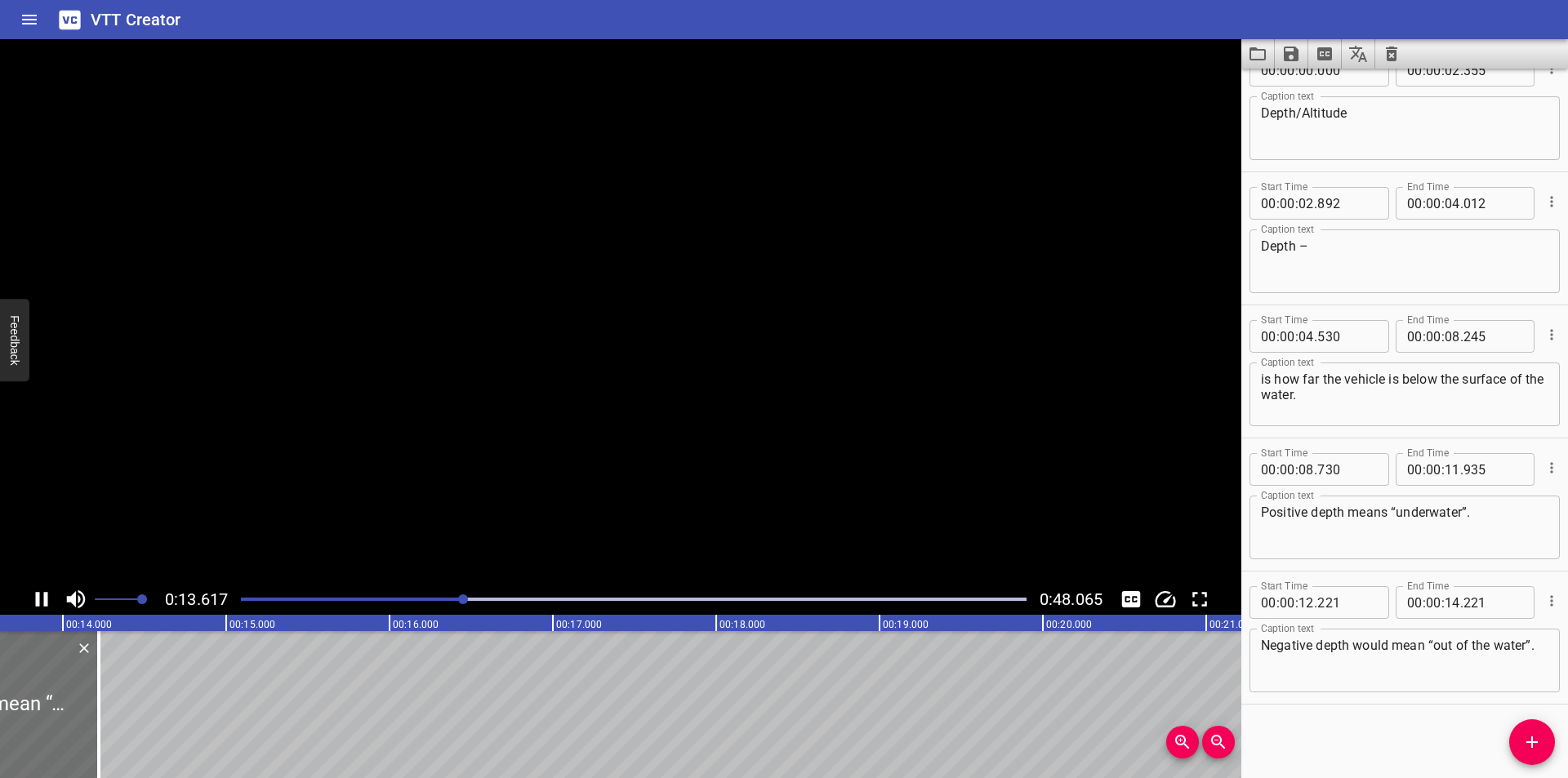
scroll to position [0, 2256]
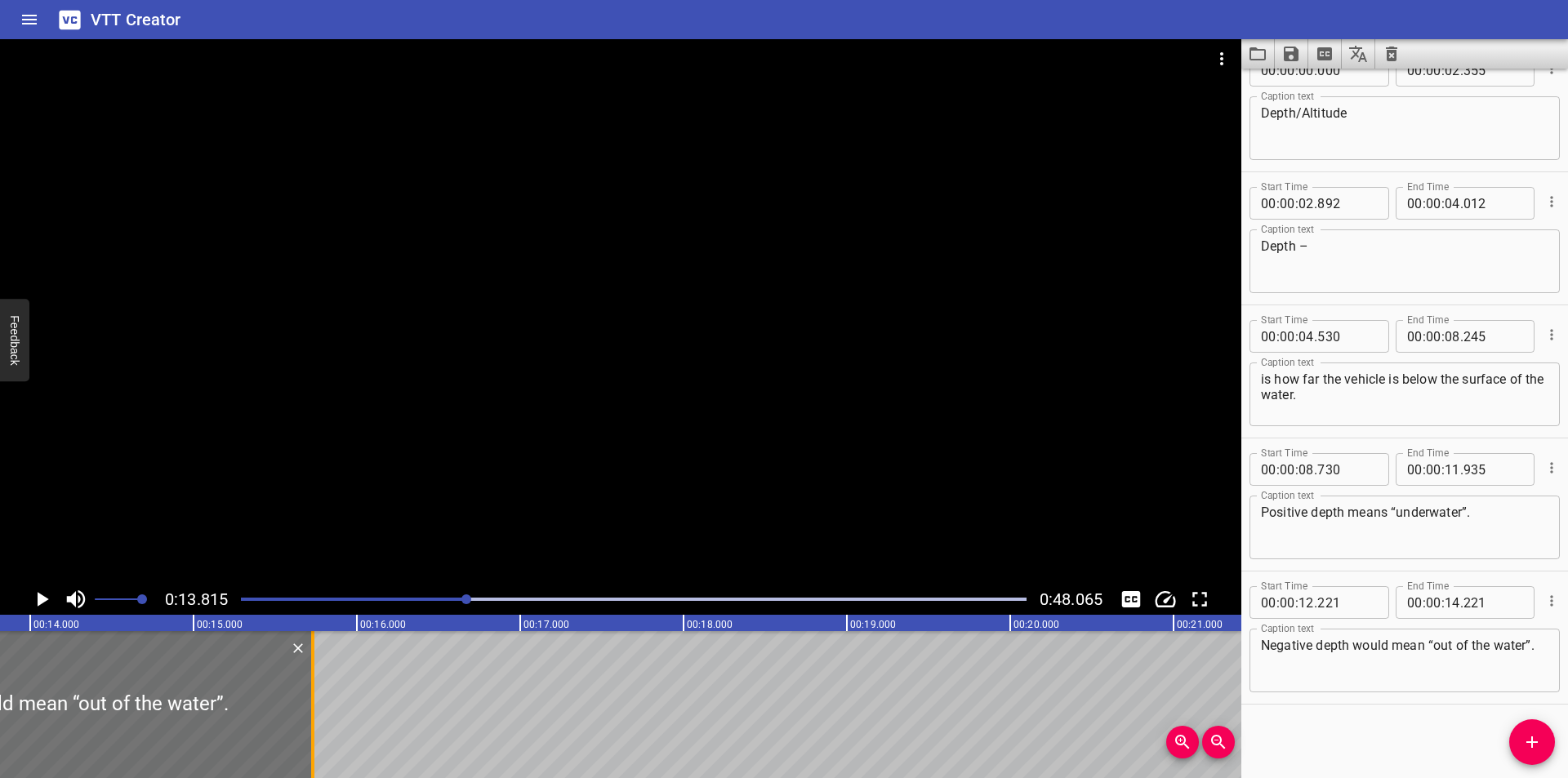
drag, startPoint x: 67, startPoint y: 722, endPoint x: 313, endPoint y: 713, distance: 246.2
click at [313, 713] on div at bounding box center [313, 704] width 3 height 147
type input "15"
type input "731"
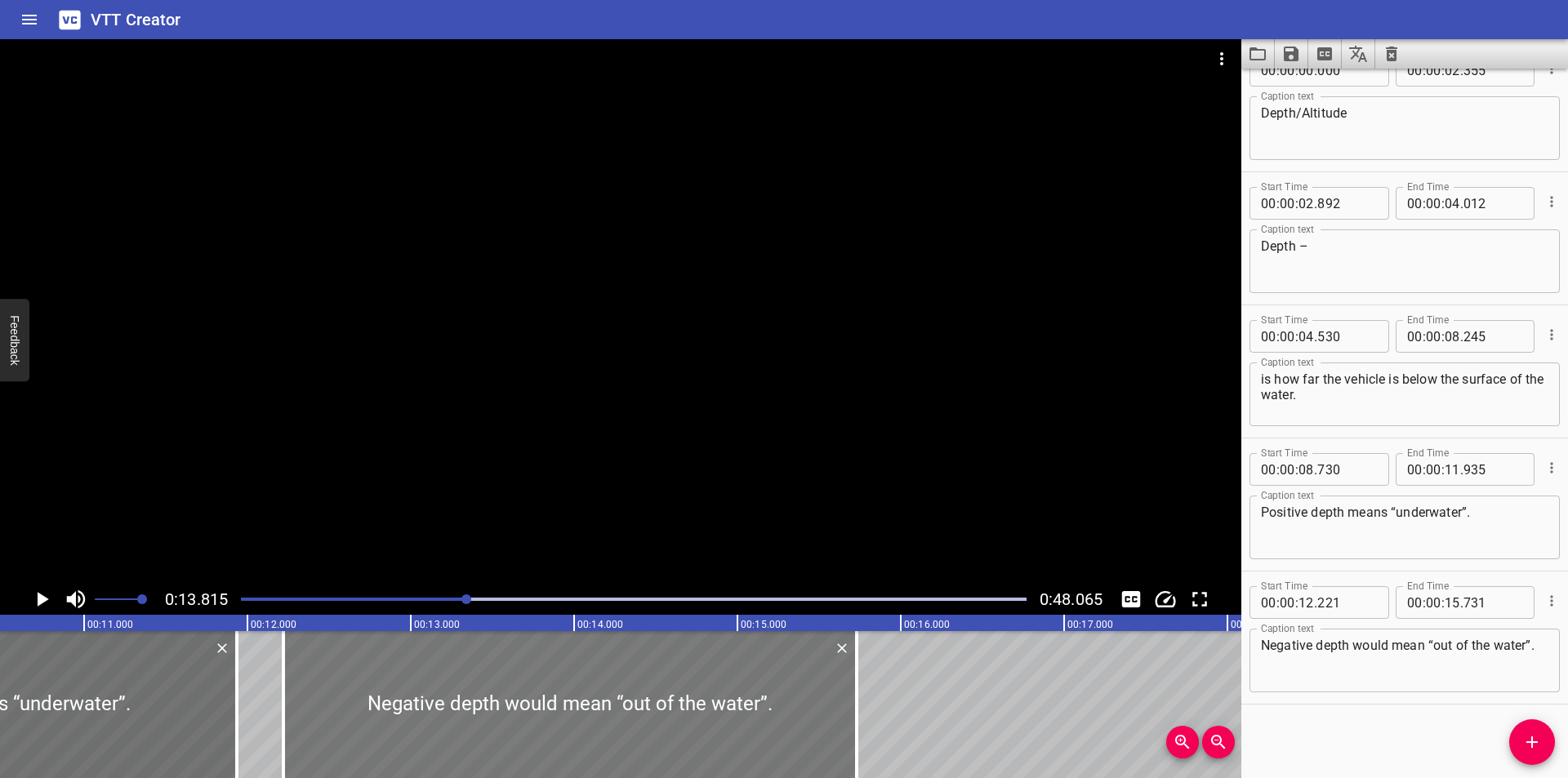
scroll to position [0, 1712]
drag, startPoint x: 282, startPoint y: 733, endPoint x: 305, endPoint y: 739, distance: 23.8
click at [305, 739] on div at bounding box center [308, 704] width 17 height 147
type input "371"
click at [819, 366] on div at bounding box center [620, 311] width 1241 height 545
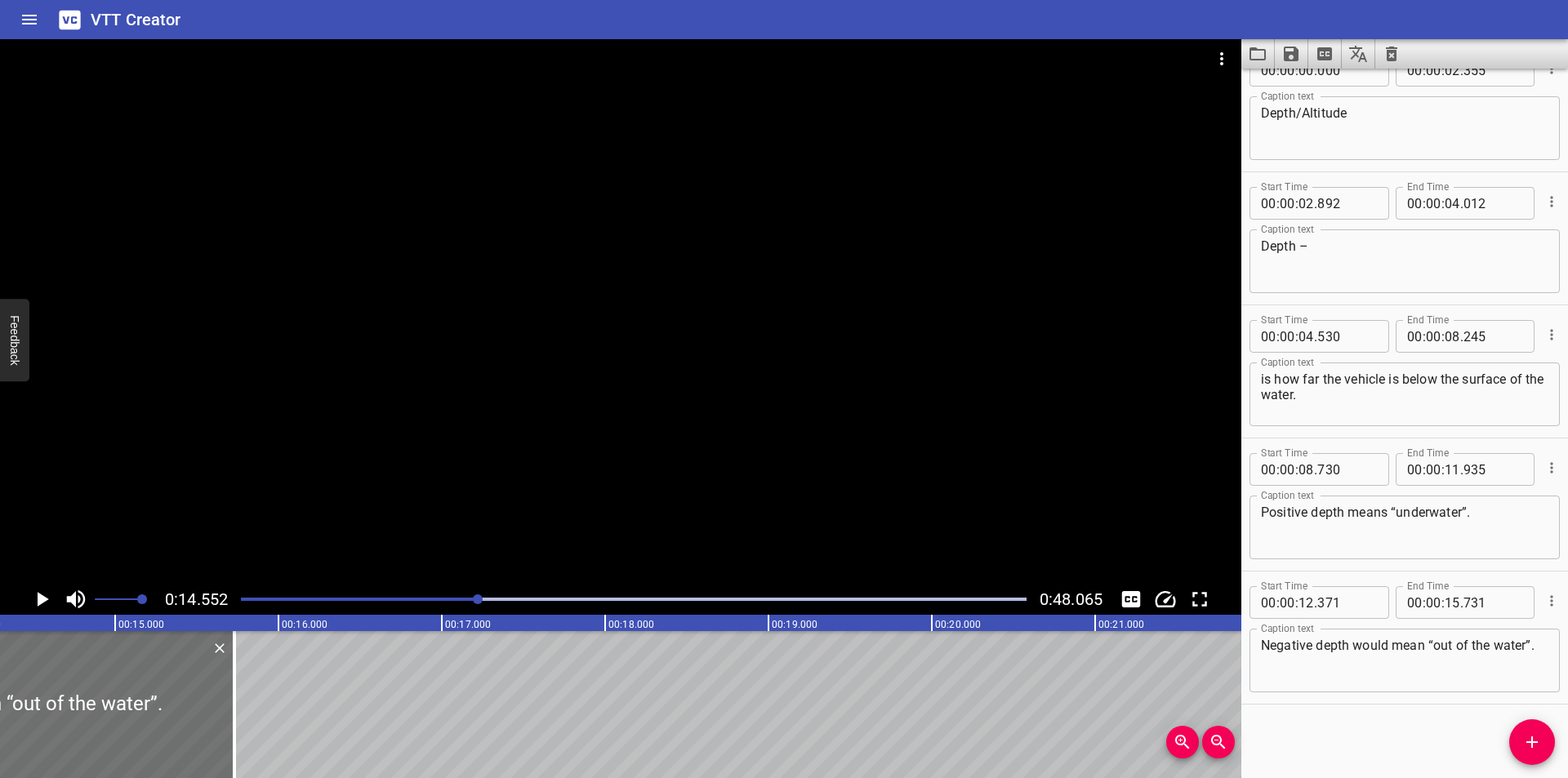
scroll to position [0, 2376]
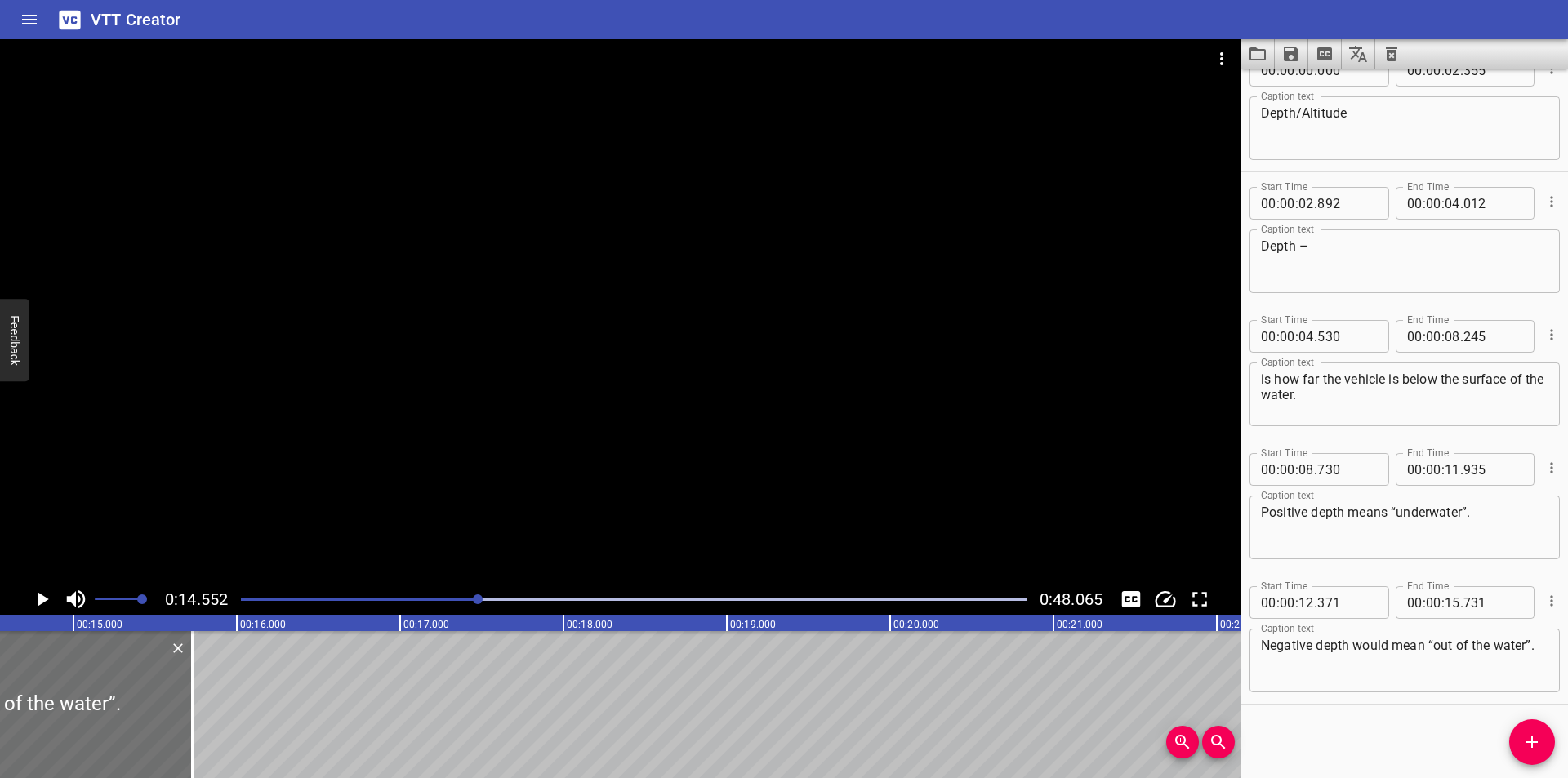
click at [1537, 661] on div "Negative depth would mean “out of the water”. Caption text" at bounding box center [1404, 660] width 310 height 64
type textarea "Negative depth would mean “out of the water”."
click at [537, 454] on div at bounding box center [620, 311] width 1241 height 545
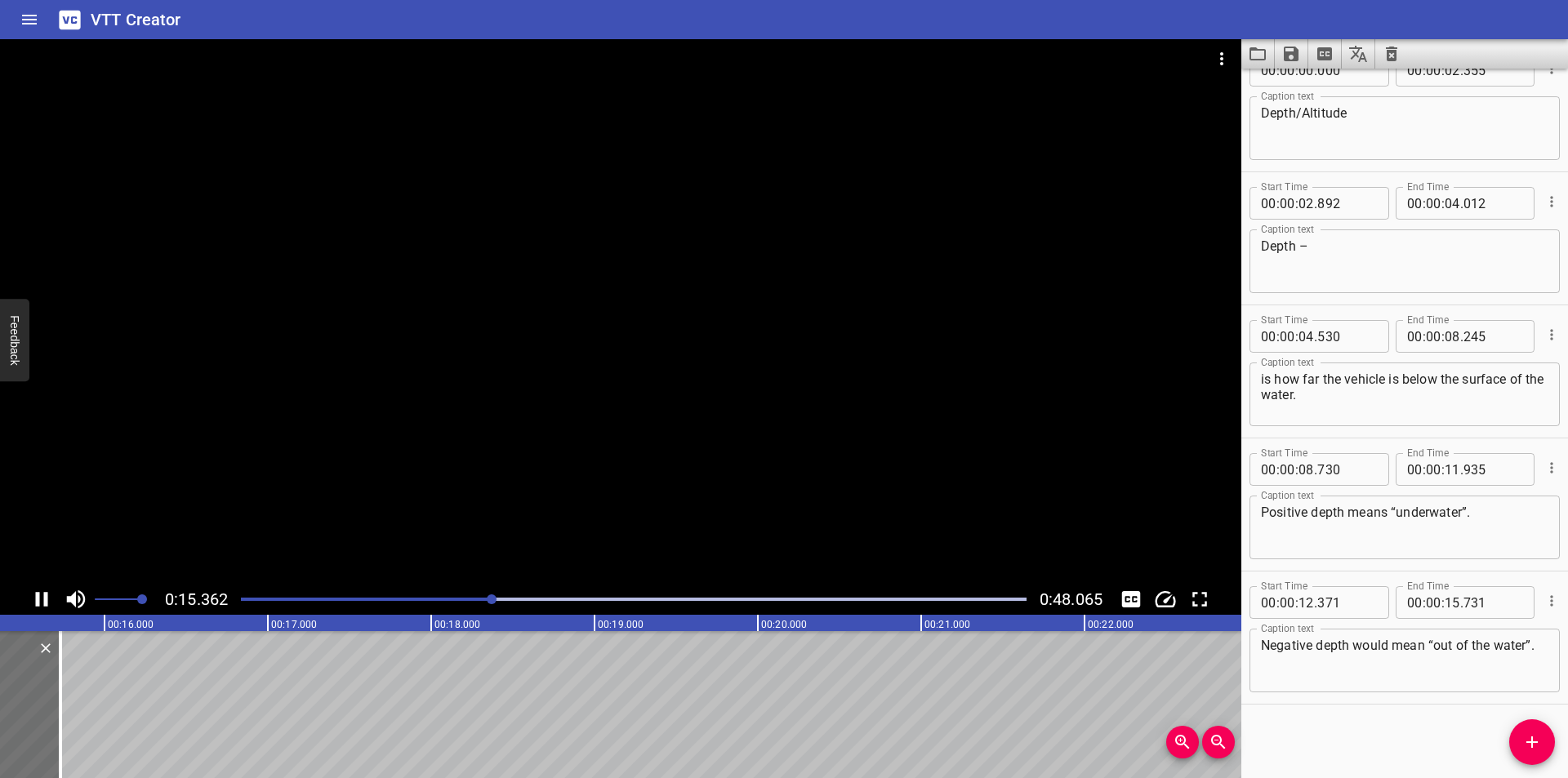
click at [404, 611] on div "0:15.362 0:48.065" at bounding box center [620, 599] width 1241 height 31
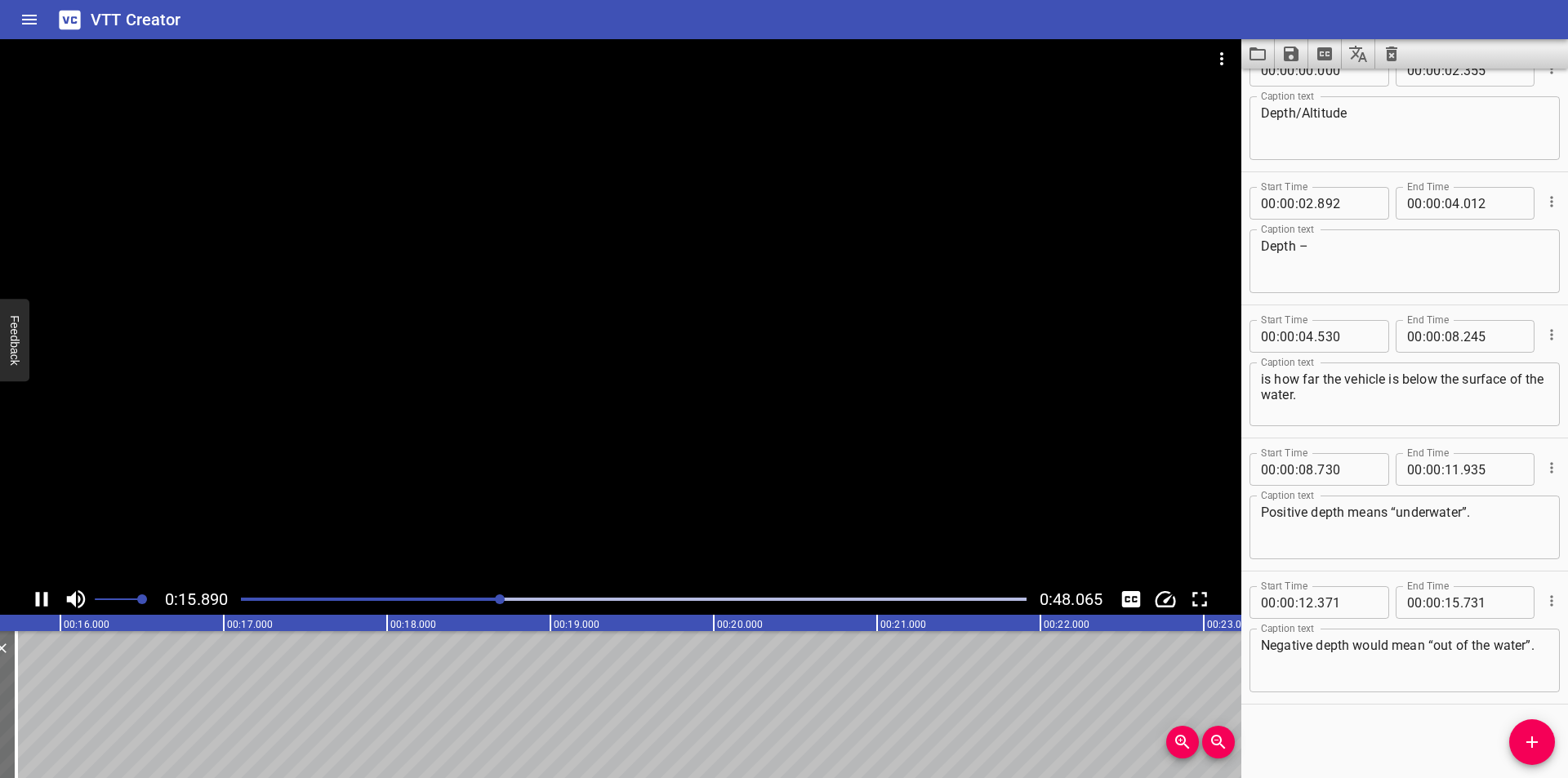
scroll to position [0, 2595]
click at [399, 602] on div at bounding box center [633, 599] width 806 height 23
click at [347, 432] on div at bounding box center [620, 311] width 1241 height 545
click at [471, 598] on div "Play progress" at bounding box center [122, 599] width 786 height 3
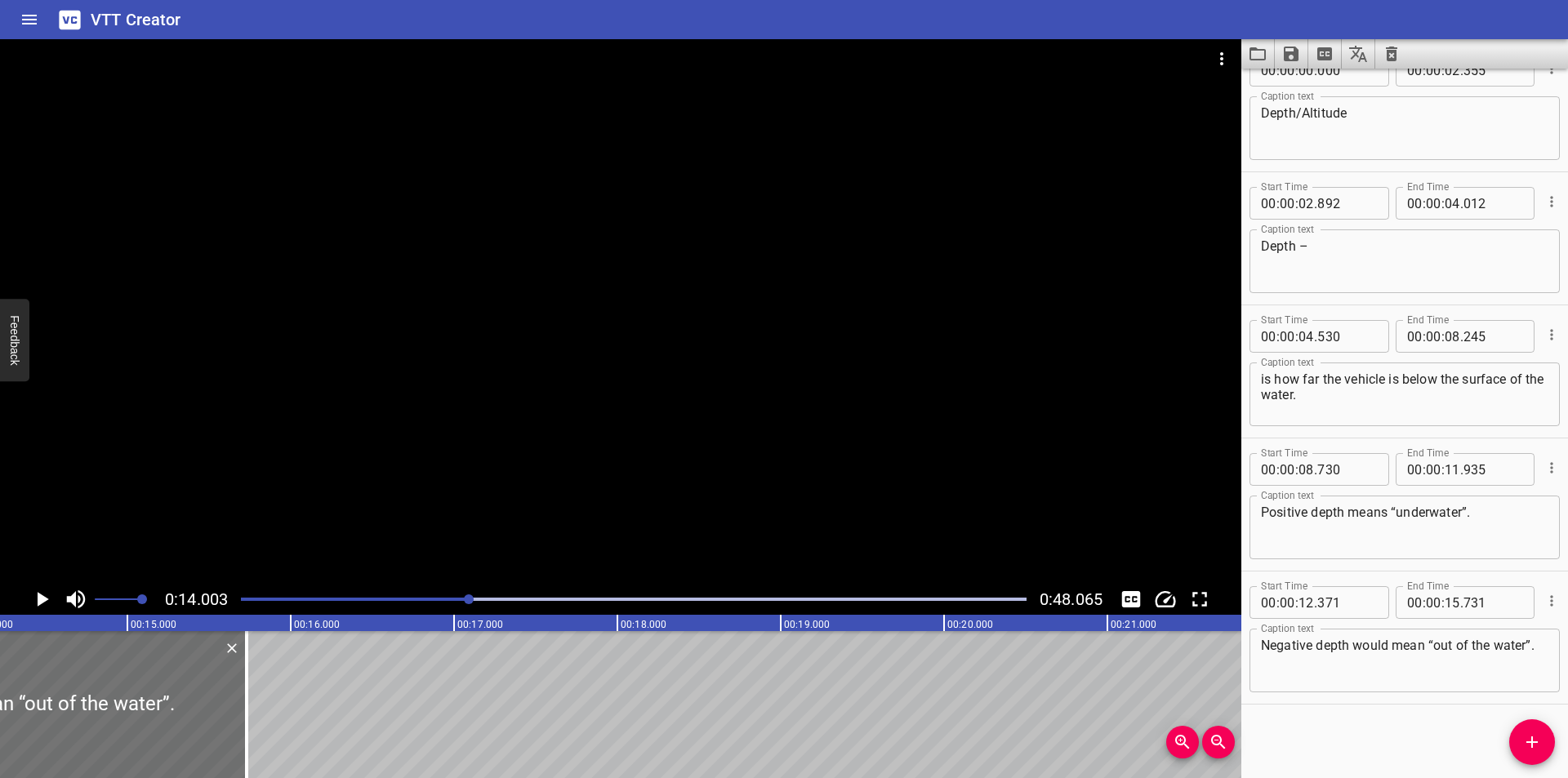
scroll to position [0, 2287]
click at [436, 461] on div at bounding box center [620, 311] width 1241 height 545
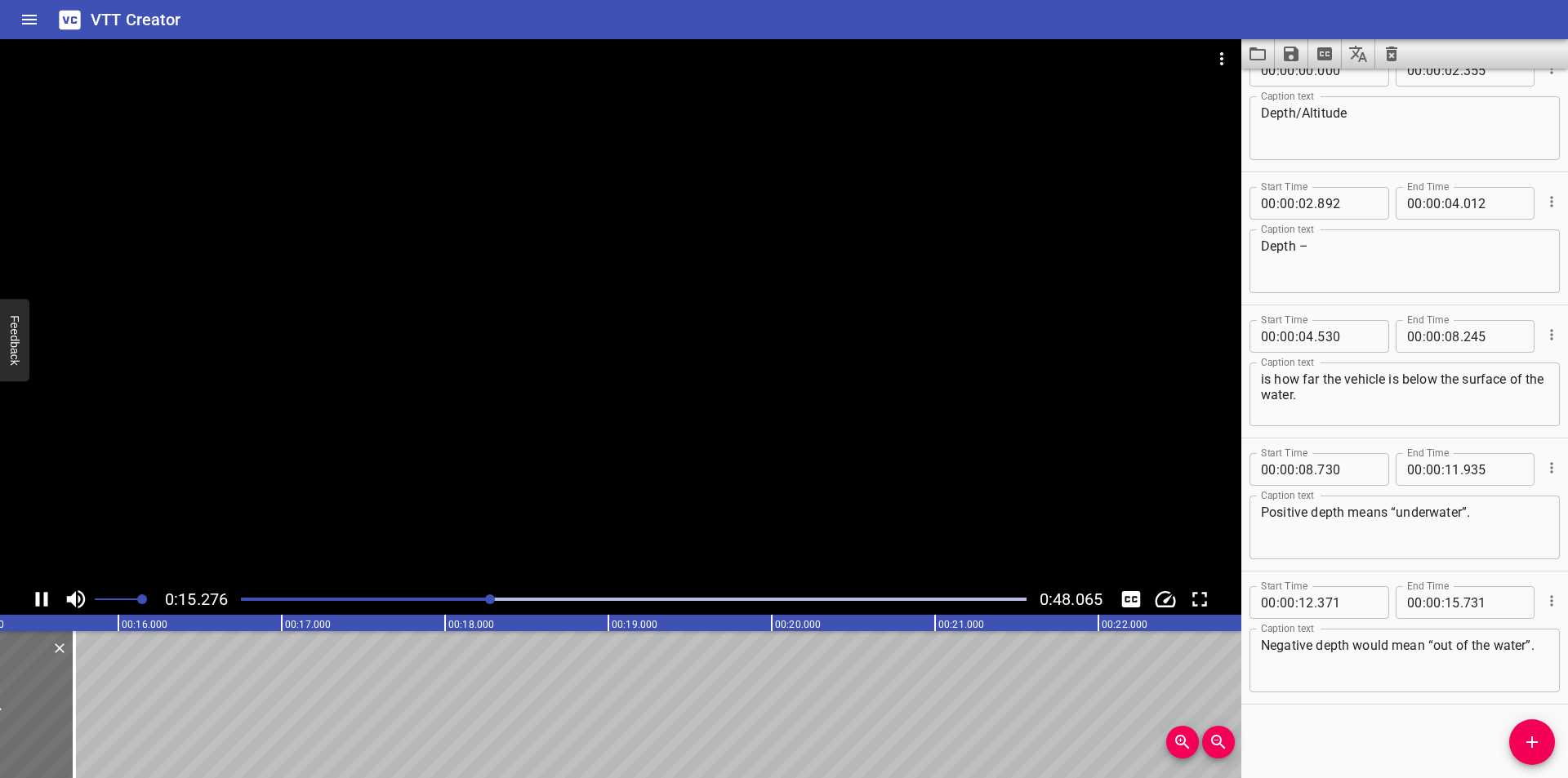
click at [449, 470] on div at bounding box center [620, 311] width 1241 height 545
click at [709, 459] on div at bounding box center [620, 311] width 1241 height 545
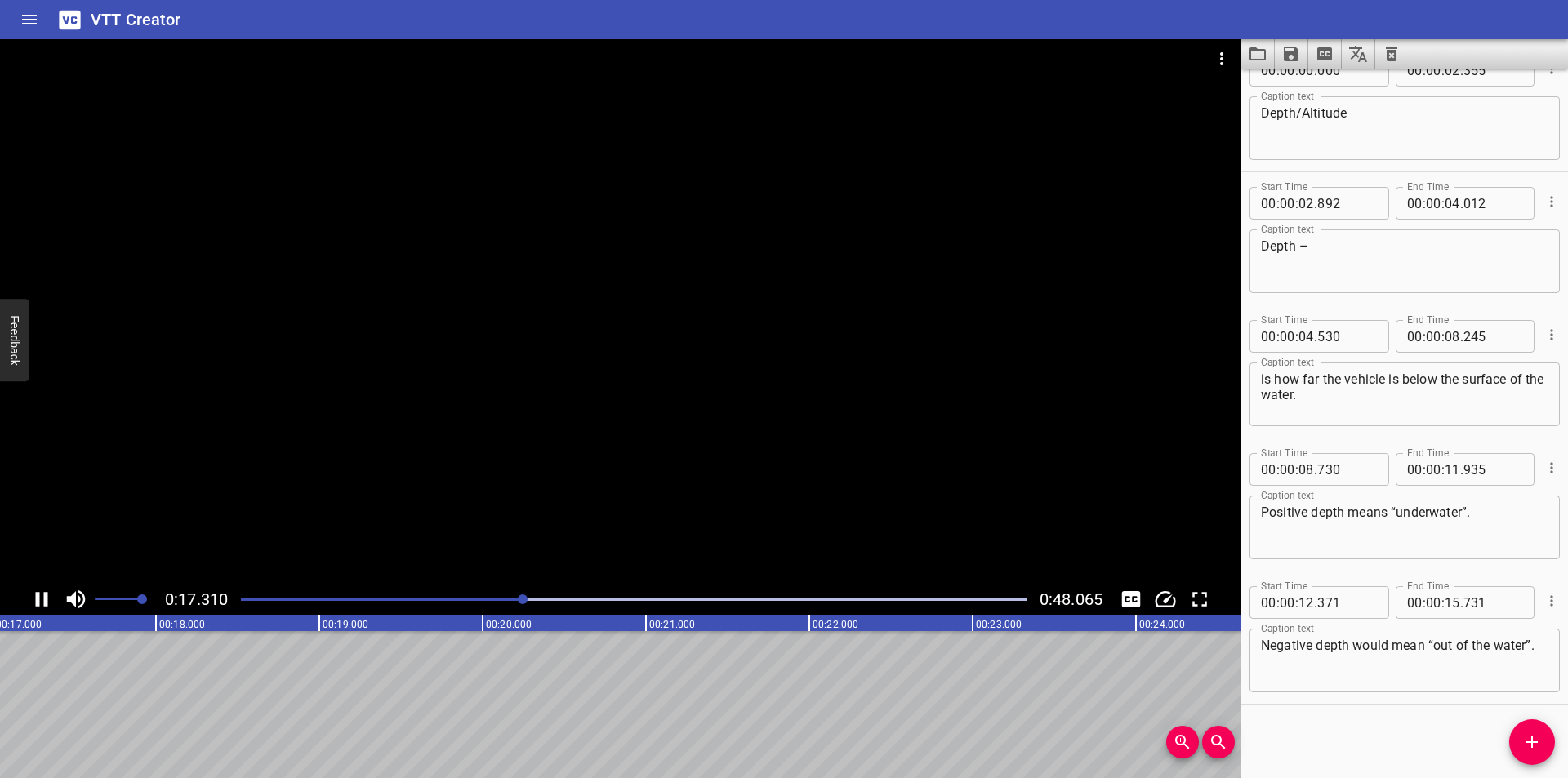
click at [749, 480] on div at bounding box center [620, 311] width 1241 height 545
click at [887, 504] on div at bounding box center [620, 311] width 1241 height 545
click at [496, 596] on div at bounding box center [633, 599] width 806 height 23
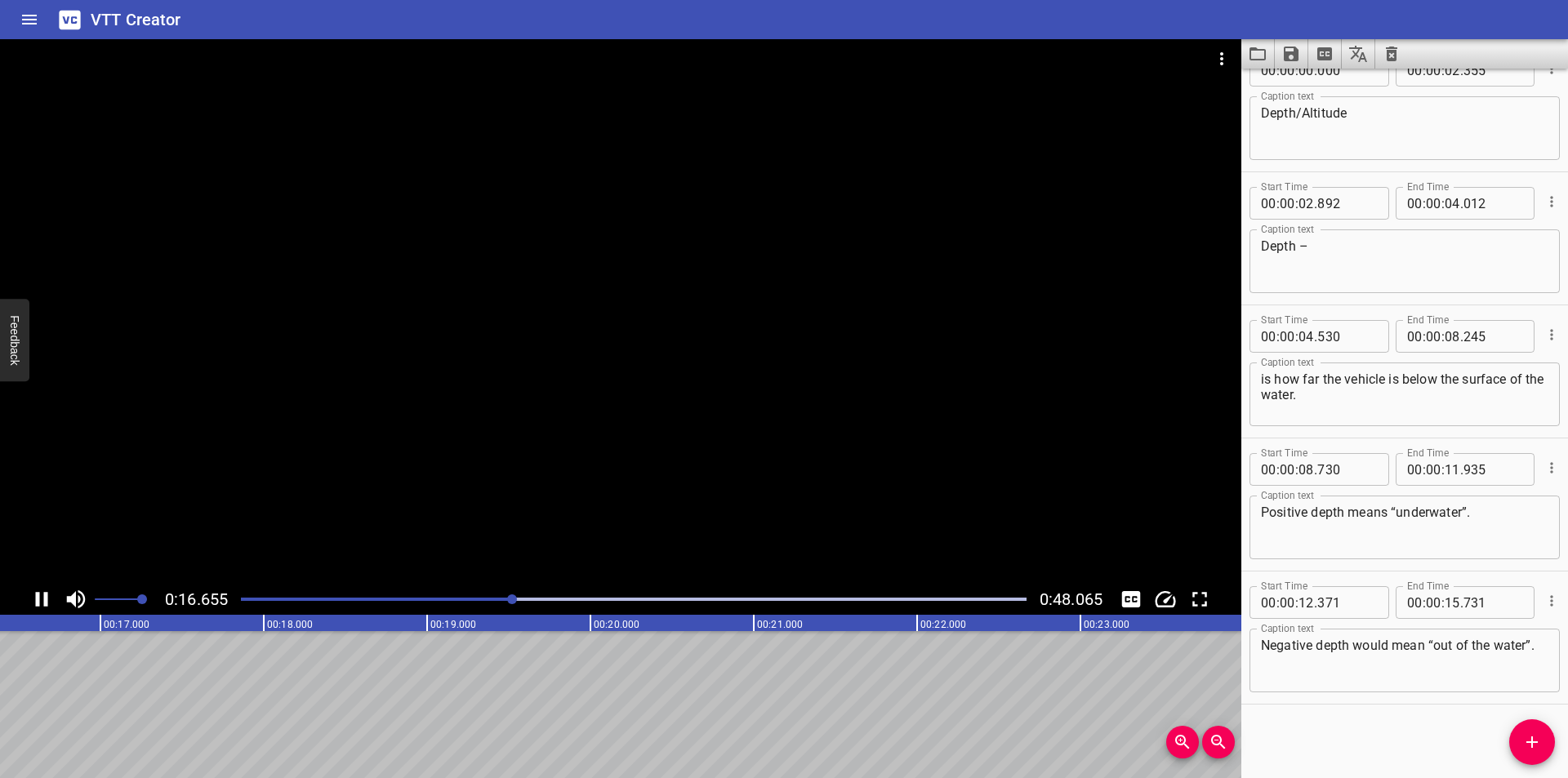
click at [935, 433] on div at bounding box center [620, 311] width 1241 height 545
click at [1550, 764] on div "Start Time 00 : 00 : 00 . 000 Start Time End Time 00 : 00 : 02 . 355 End Time C…" at bounding box center [1404, 423] width 327 height 709
click at [1541, 753] on button "Add Cue" at bounding box center [1532, 742] width 45 height 45
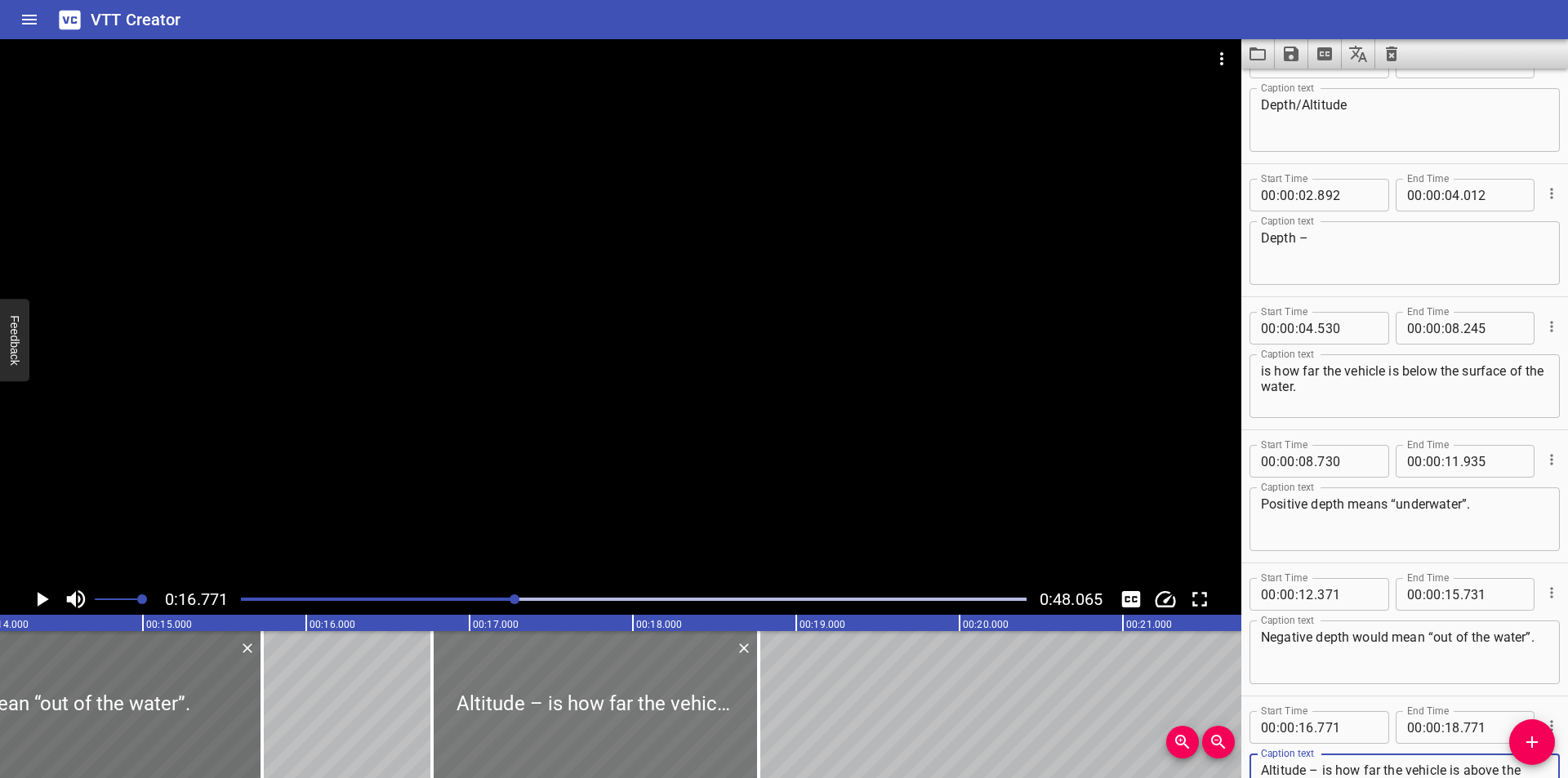
scroll to position [0, 2303]
type textarea "Altitude – is how far the vehicle is above the seabed. Positive altitude means …"
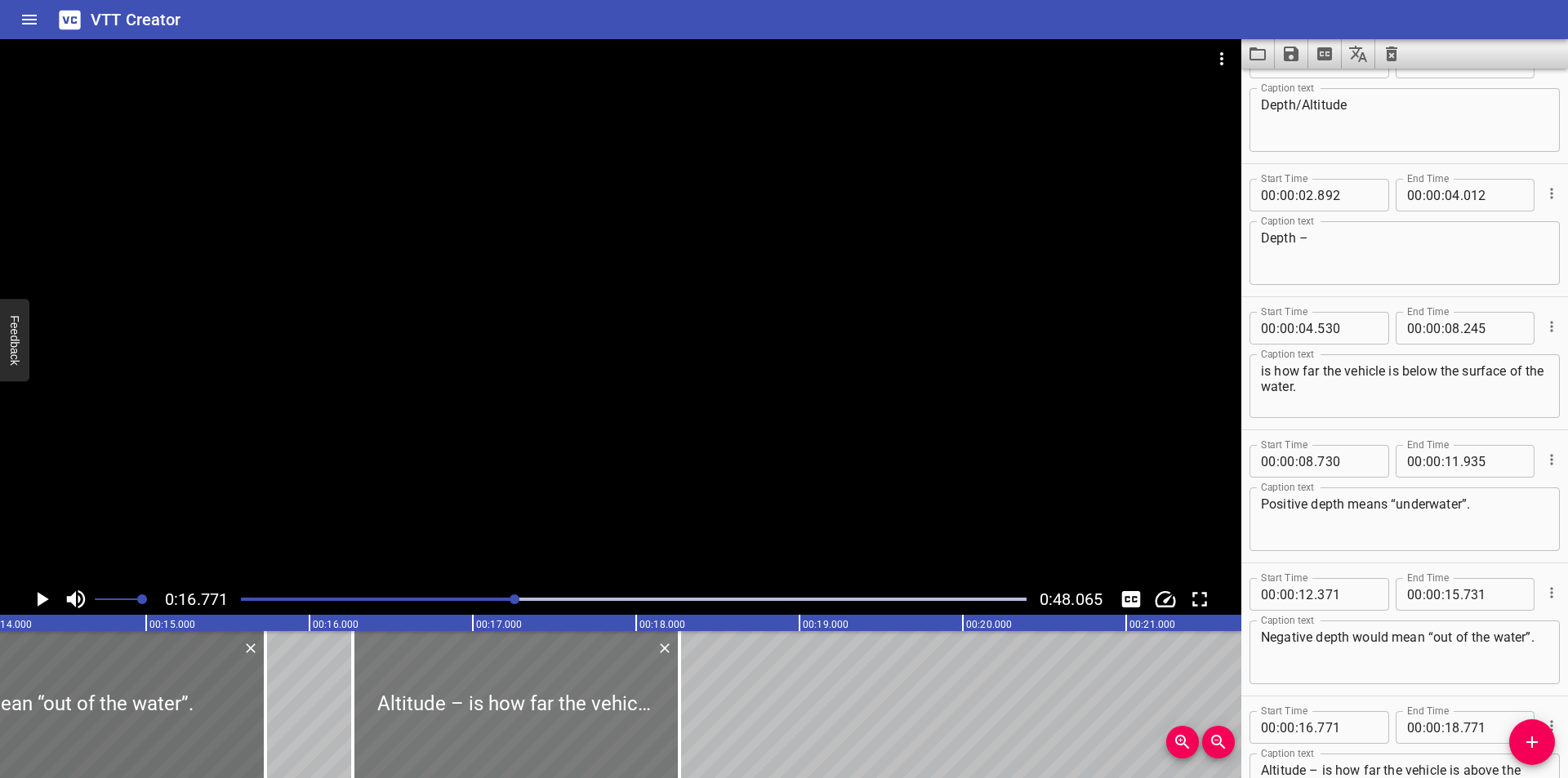
drag, startPoint x: 509, startPoint y: 712, endPoint x: 432, endPoint y: 727, distance: 78.4
click at [432, 727] on div at bounding box center [516, 704] width 327 height 147
type input "266"
click at [630, 484] on div at bounding box center [620, 311] width 1241 height 545
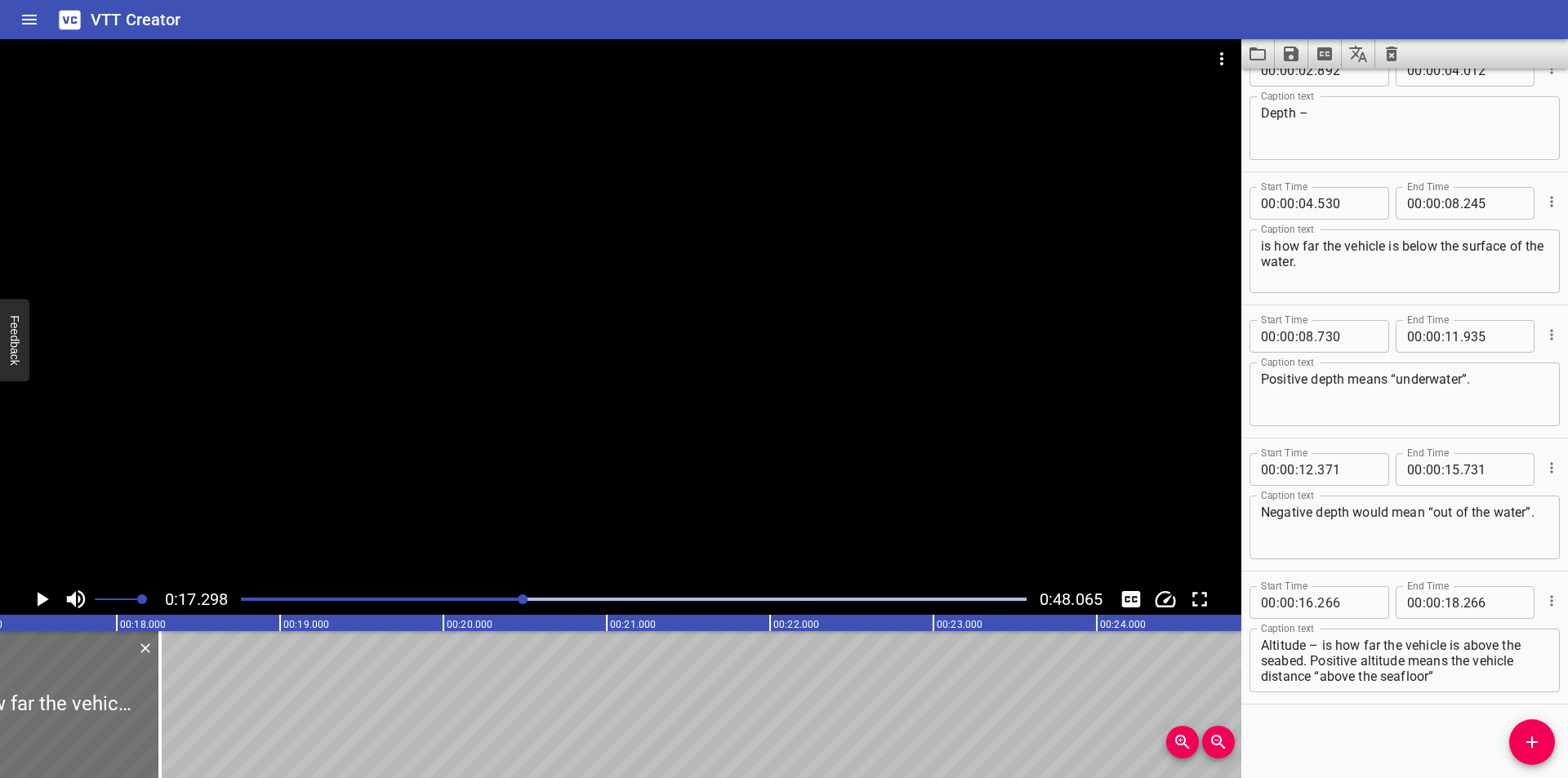
scroll to position [0, 2825]
click at [447, 600] on div "Play progress" at bounding box center [131, 599] width 786 height 3
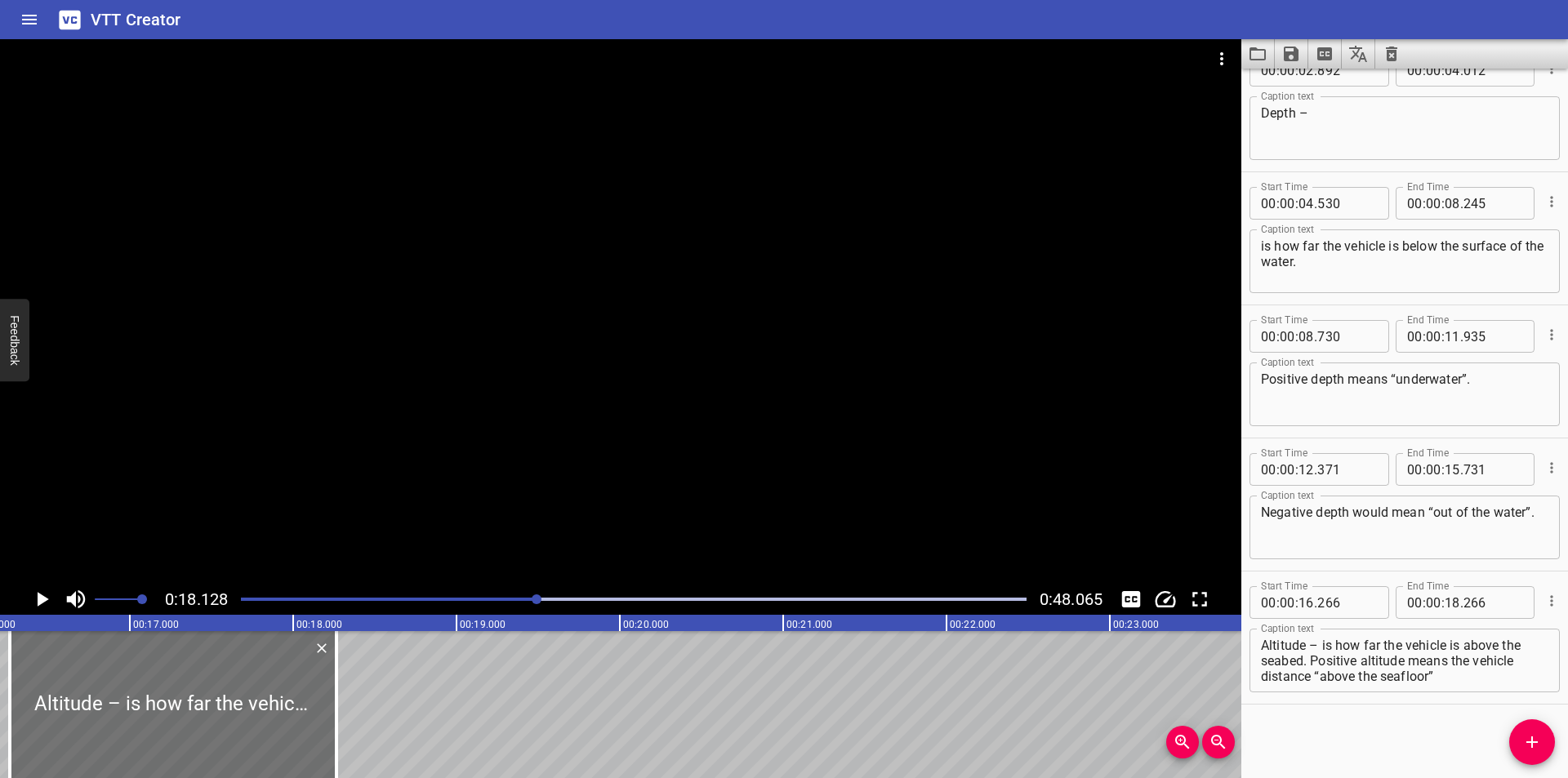
scroll to position [0, 2634]
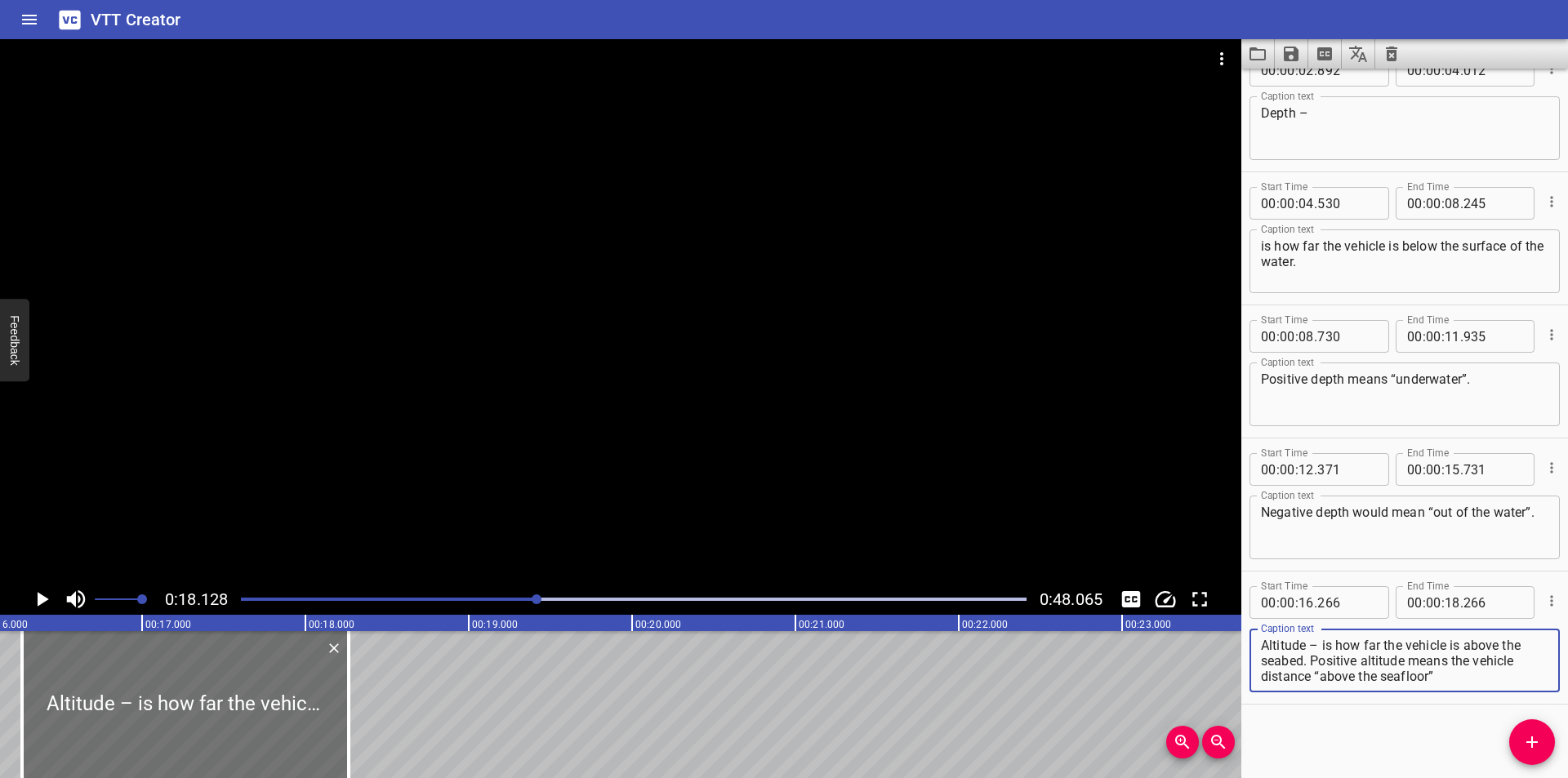
drag, startPoint x: 1352, startPoint y: 656, endPoint x: 1528, endPoint y: 751, distance: 200.0
click at [1528, 751] on div "Start Time 00 : 00 : 00 . 000 Start Time End Time 00 : 00 : 02 . 355 End Time C…" at bounding box center [1404, 423] width 327 height 709
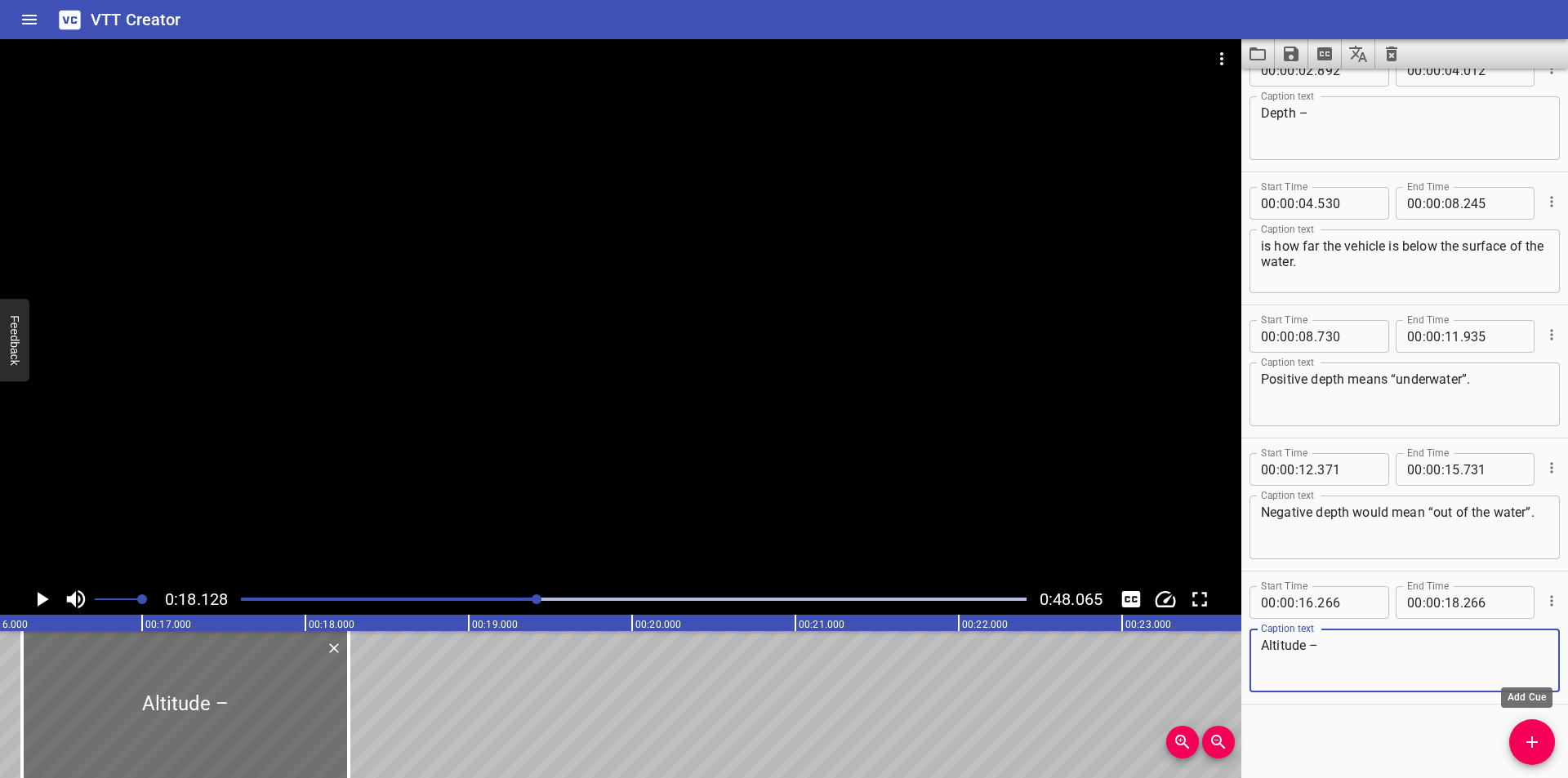
type textarea "Altitude –"
click at [1527, 751] on icon "Add Cue" at bounding box center [1532, 742] width 20 height 20
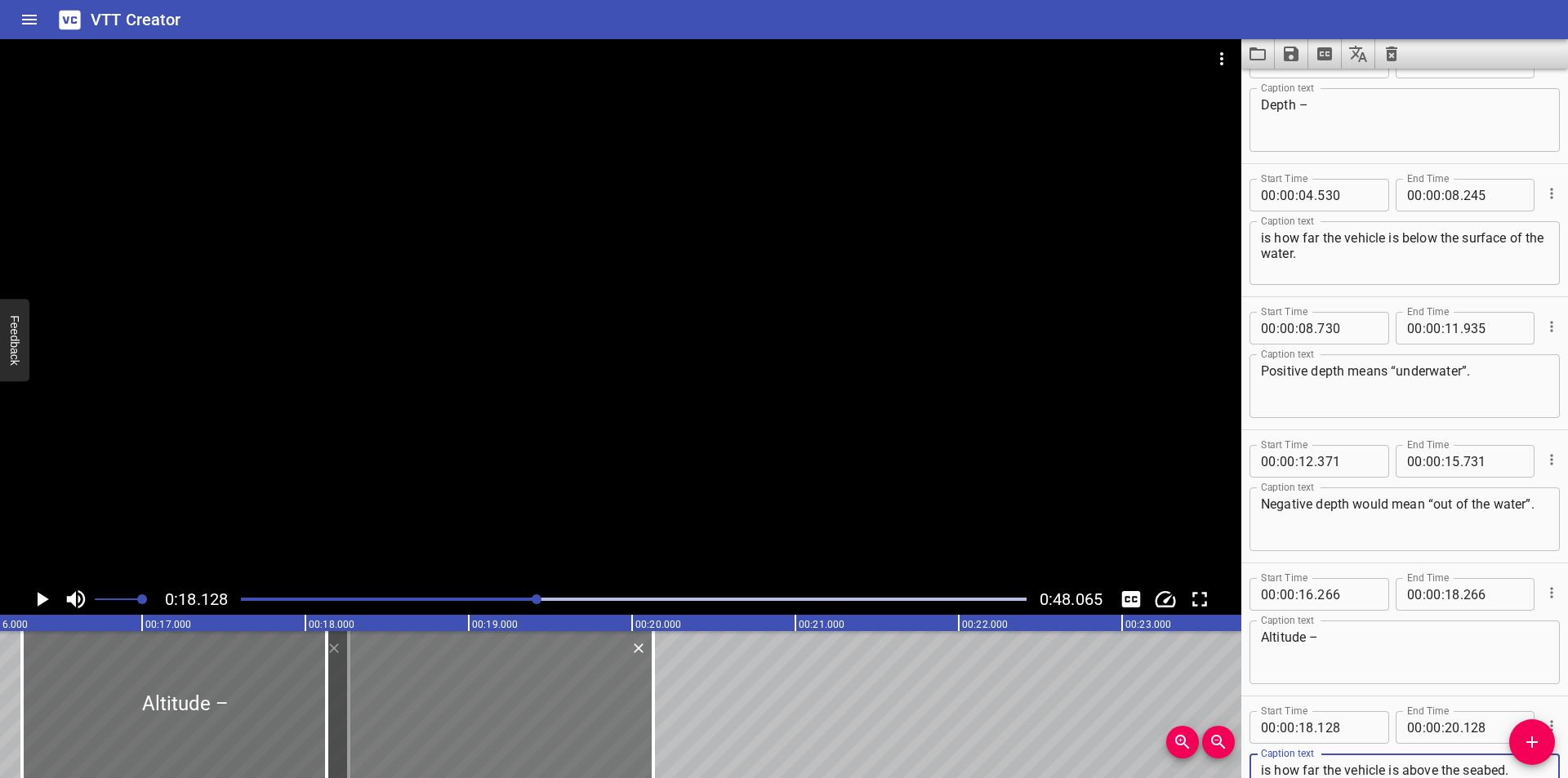
type textarea "is how far the vehicle is above the seabed. Positive altitude means the vehicle…"
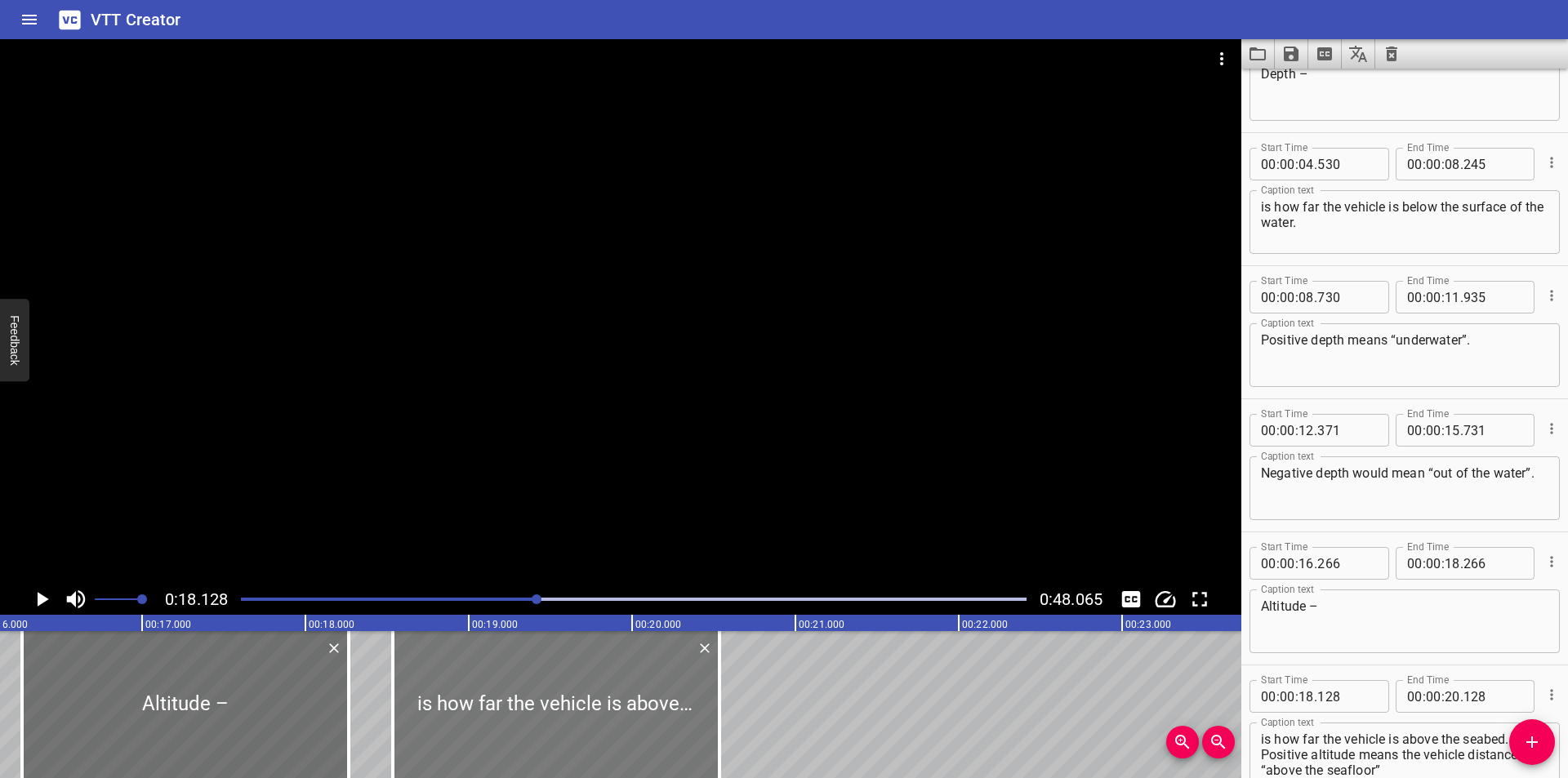
drag, startPoint x: 526, startPoint y: 700, endPoint x: 554, endPoint y: 702, distance: 28.1
click at [637, 714] on div at bounding box center [556, 704] width 327 height 147
type input "848"
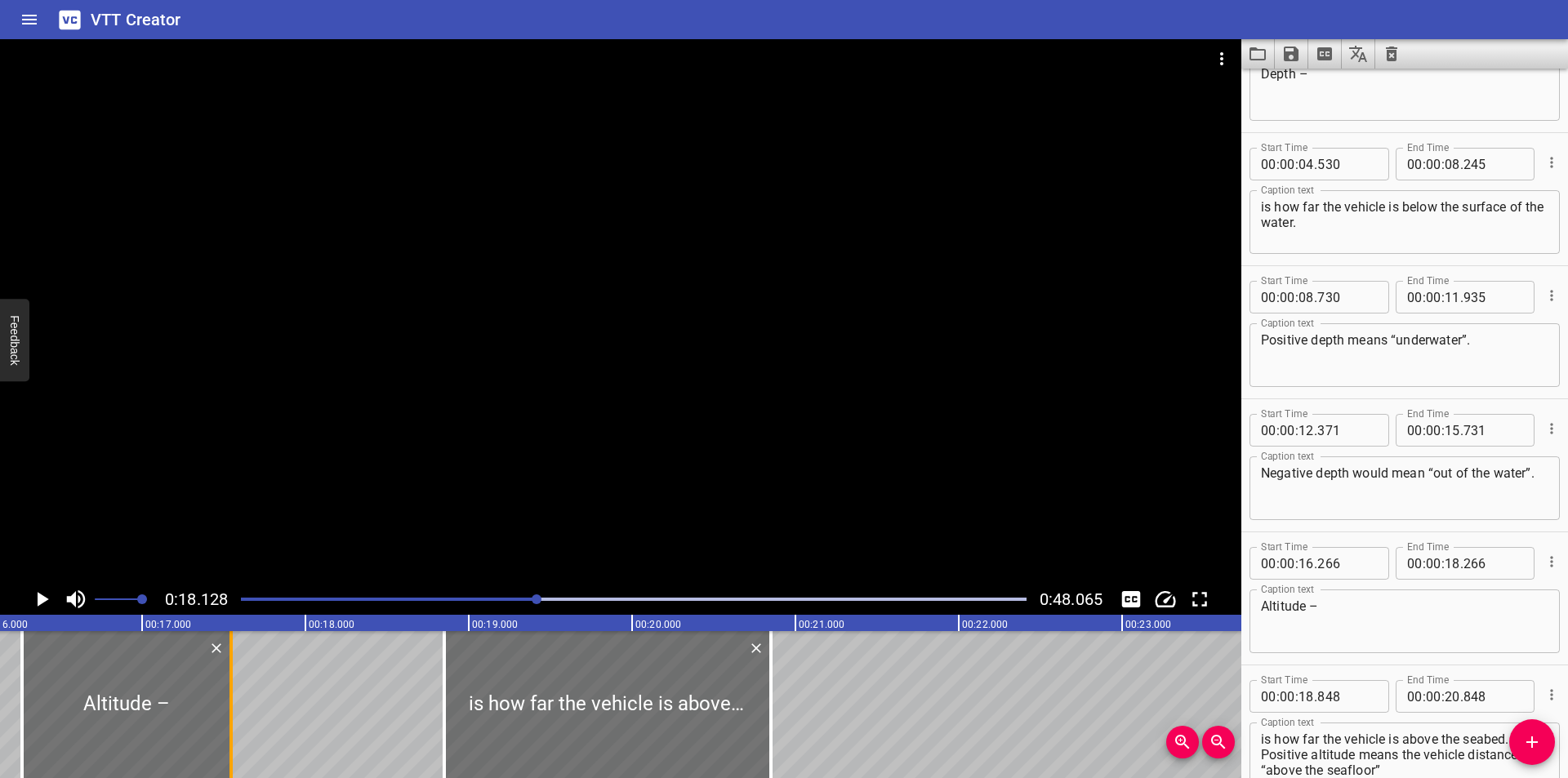
drag, startPoint x: 347, startPoint y: 726, endPoint x: 230, endPoint y: 733, distance: 117.2
click at [230, 733] on div at bounding box center [231, 704] width 3 height 147
type input "17"
type input "551"
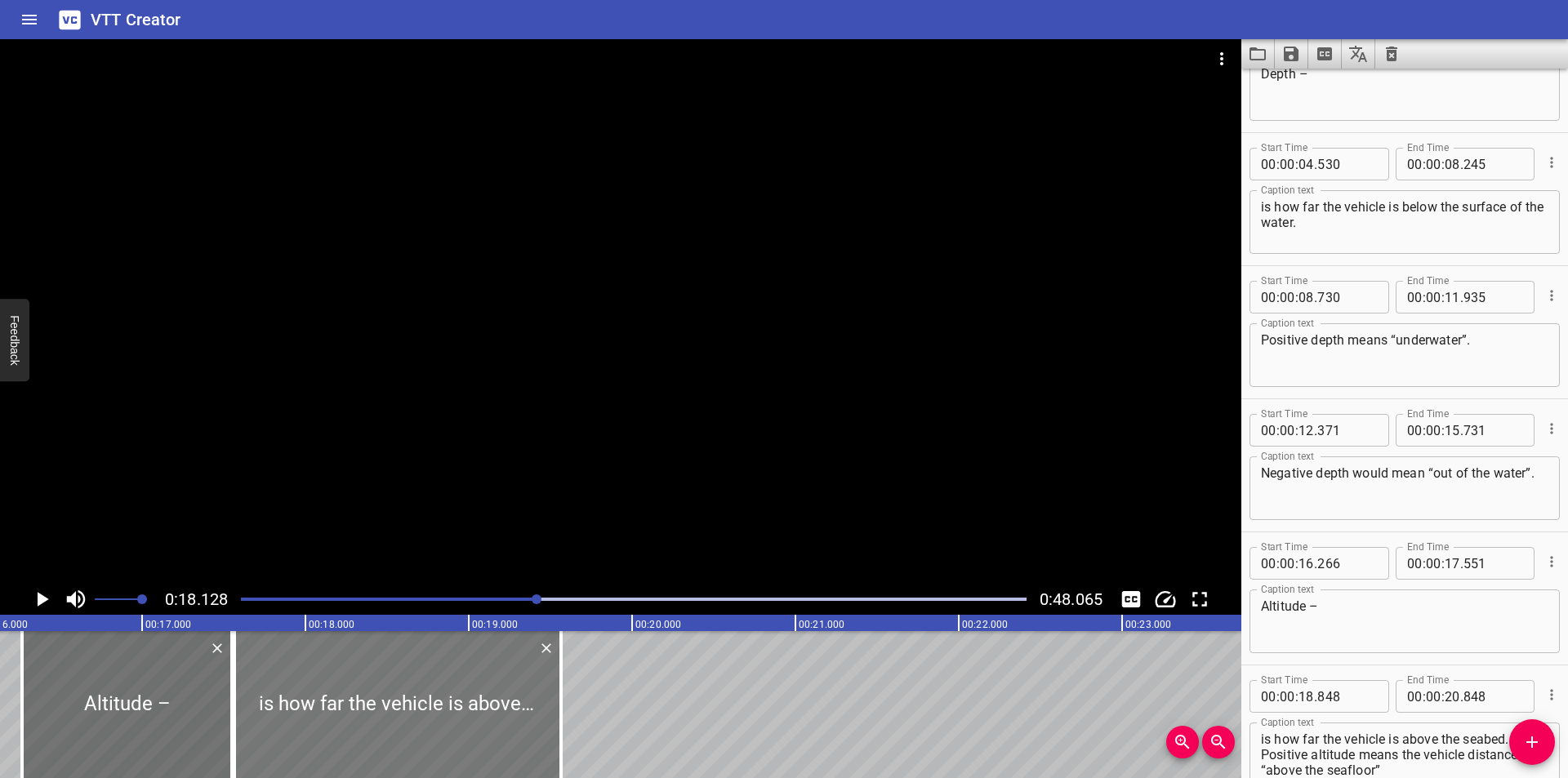
drag, startPoint x: 552, startPoint y: 693, endPoint x: 342, endPoint y: 711, distance: 210.8
click at [342, 711] on div at bounding box center [397, 704] width 327 height 147
type input "17"
type input "563"
type input "19"
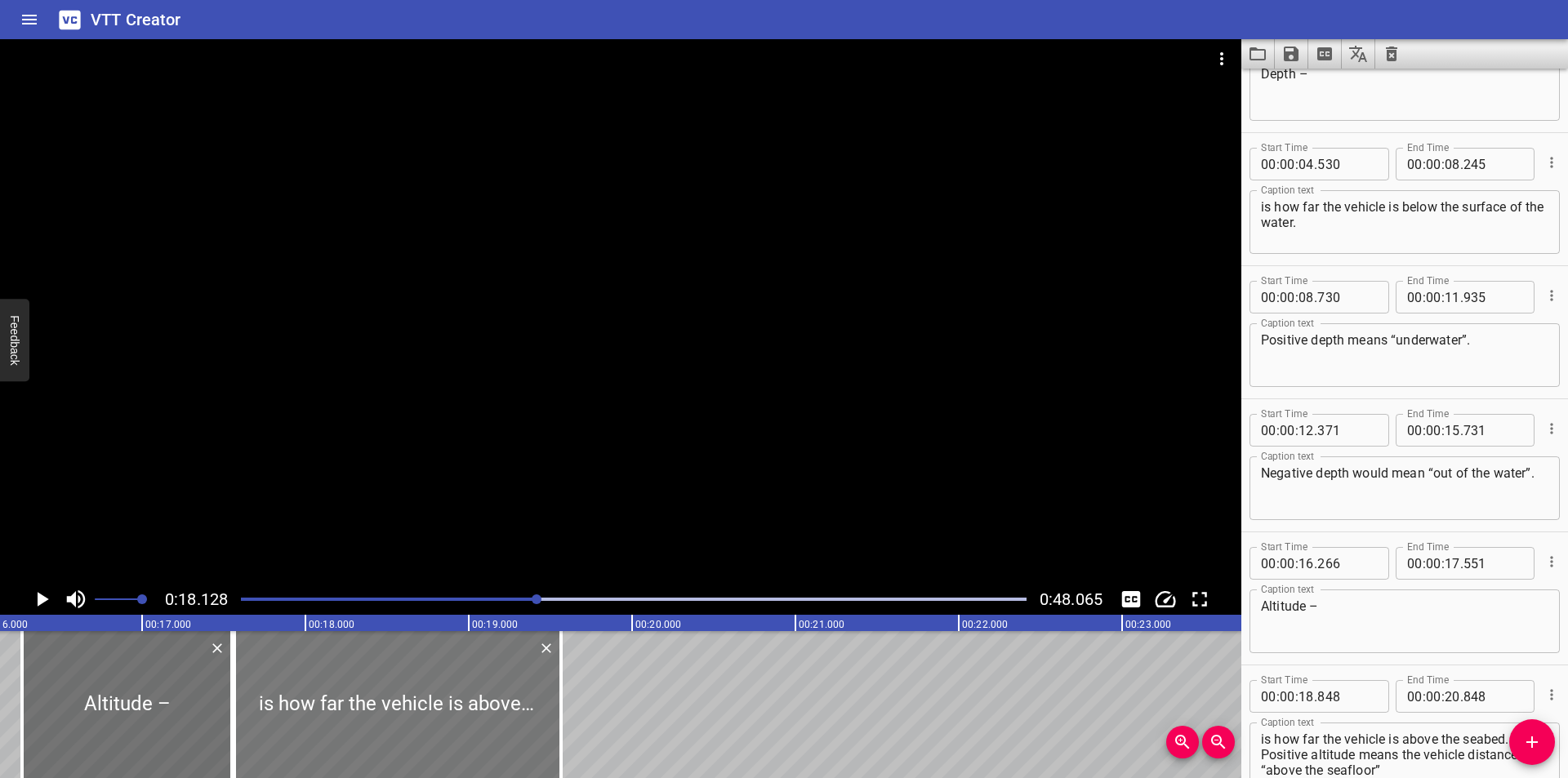
type input "563"
click at [1339, 697] on input "number" at bounding box center [1347, 696] width 60 height 32
type input "552"
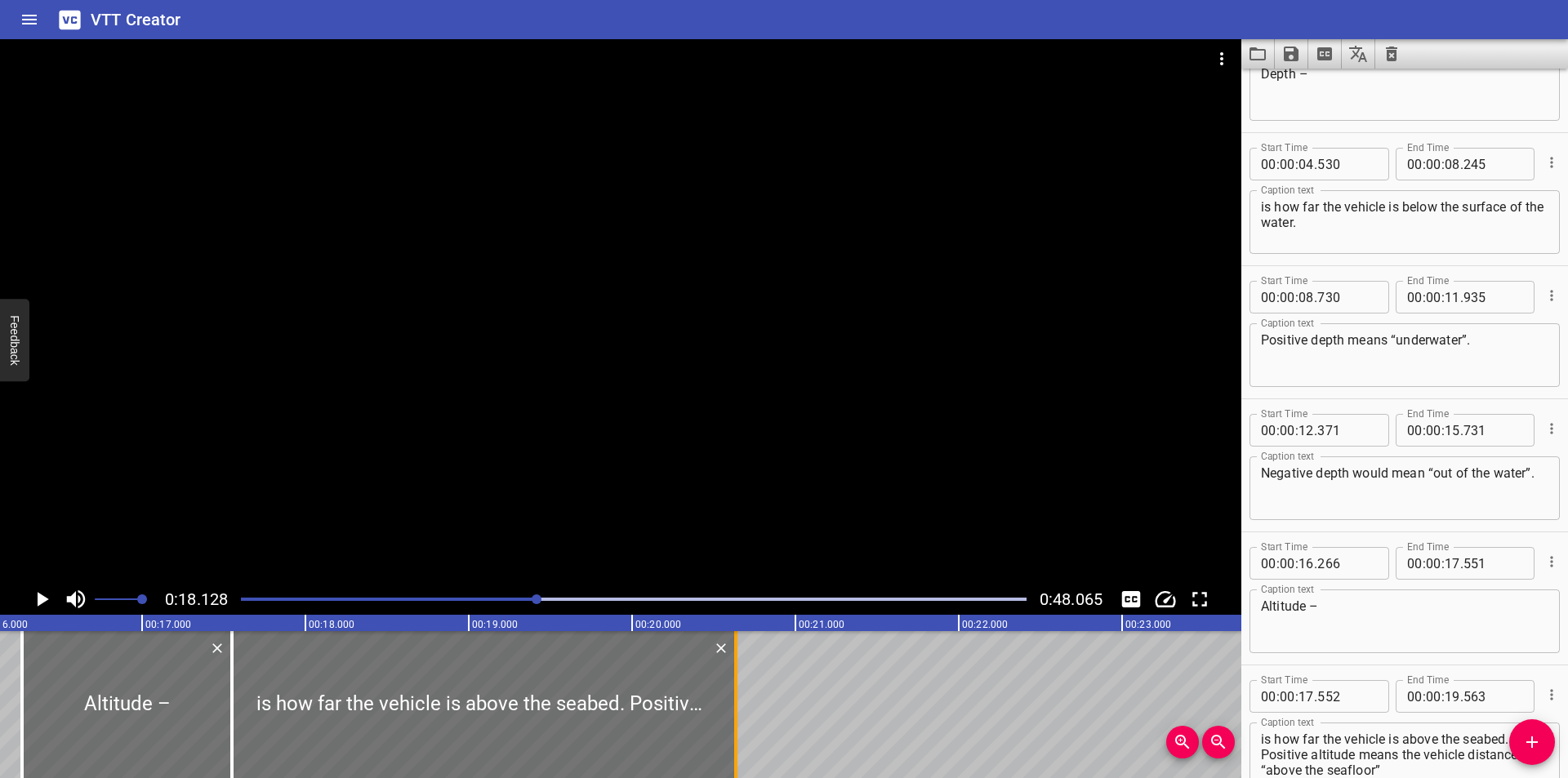
drag, startPoint x: 556, startPoint y: 702, endPoint x: 732, endPoint y: 705, distance: 176.0
click at [732, 705] on div at bounding box center [736, 704] width 17 height 147
type input "20"
click at [631, 437] on div at bounding box center [620, 311] width 1241 height 545
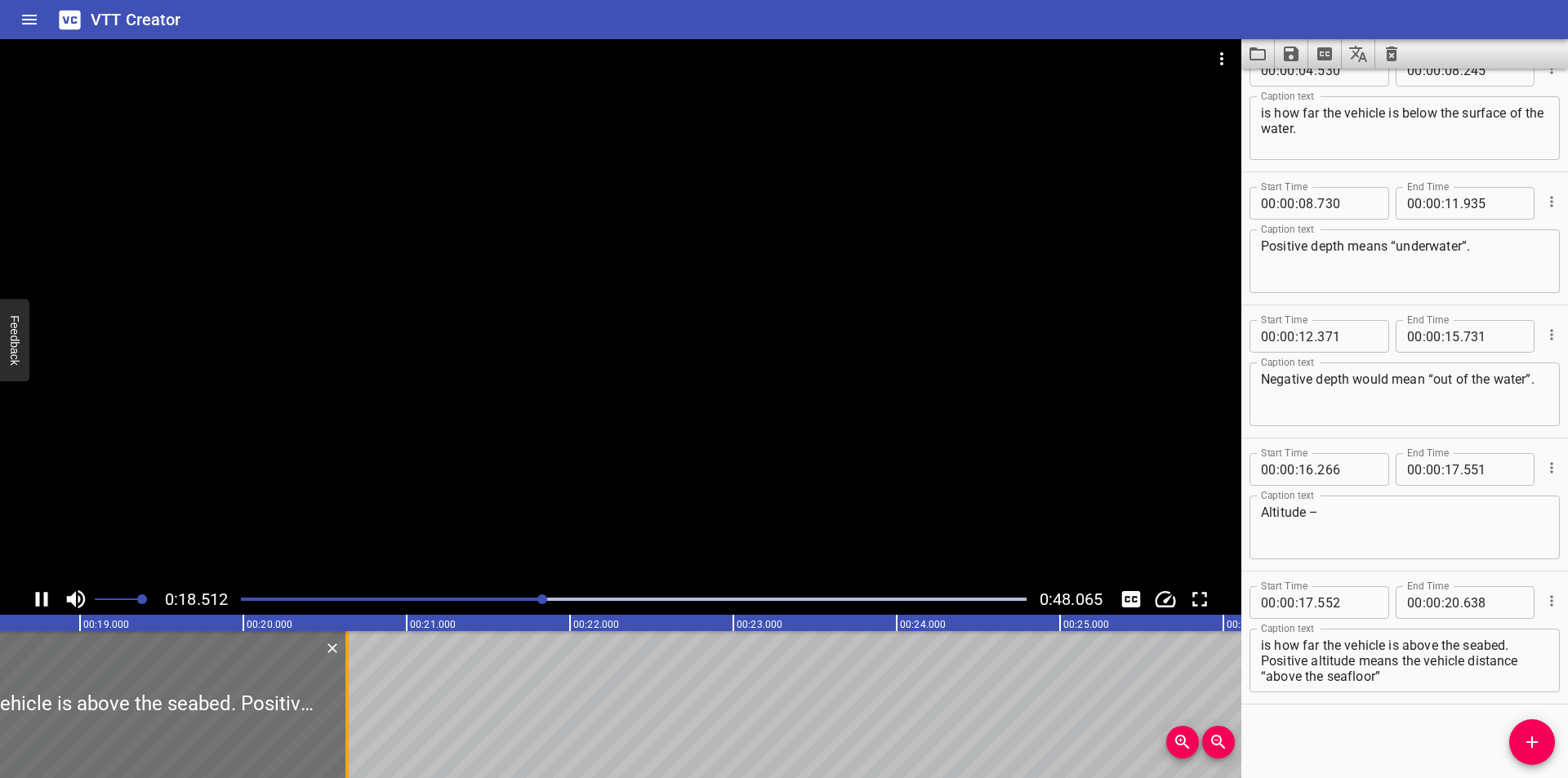
scroll to position [0, 3078]
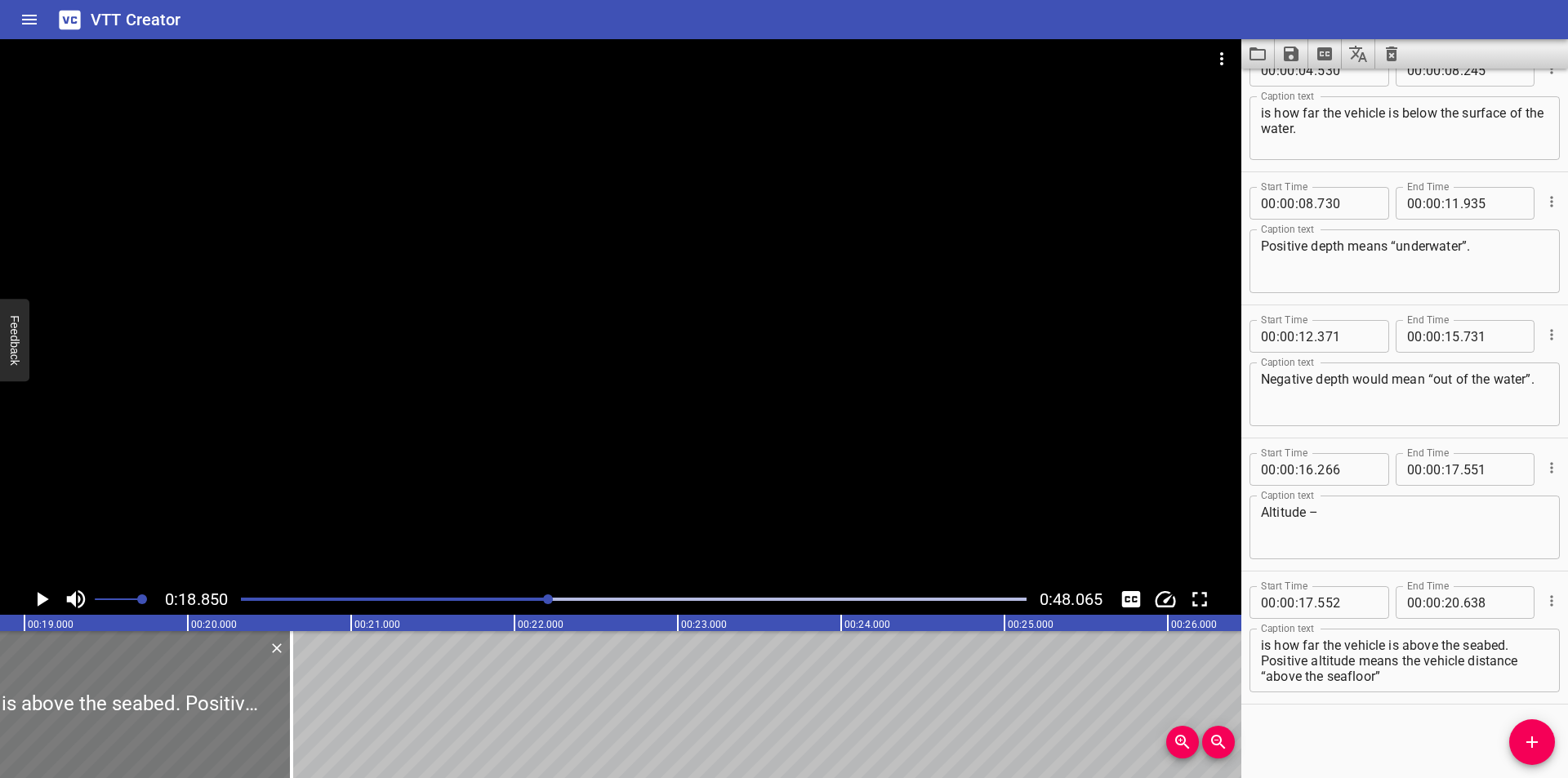
drag, startPoint x: 291, startPoint y: 737, endPoint x: 233, endPoint y: 737, distance: 58.0
click at [291, 737] on div at bounding box center [292, 704] width 3 height 147
drag, startPoint x: 233, startPoint y: 737, endPoint x: 292, endPoint y: 743, distance: 59.3
click at [292, 743] on div at bounding box center [295, 704] width 17 height 147
type input "658"
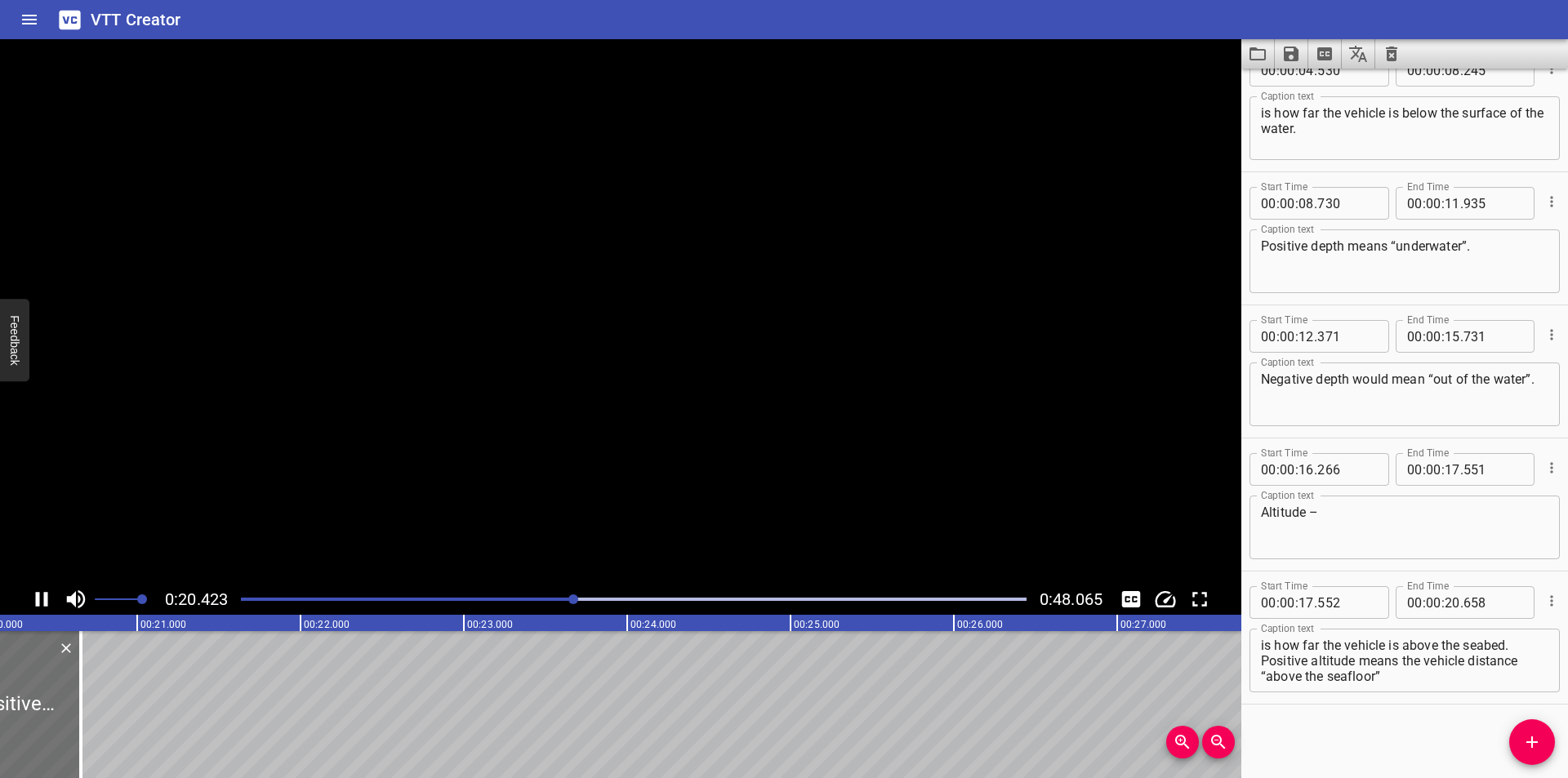
scroll to position [0, 3337]
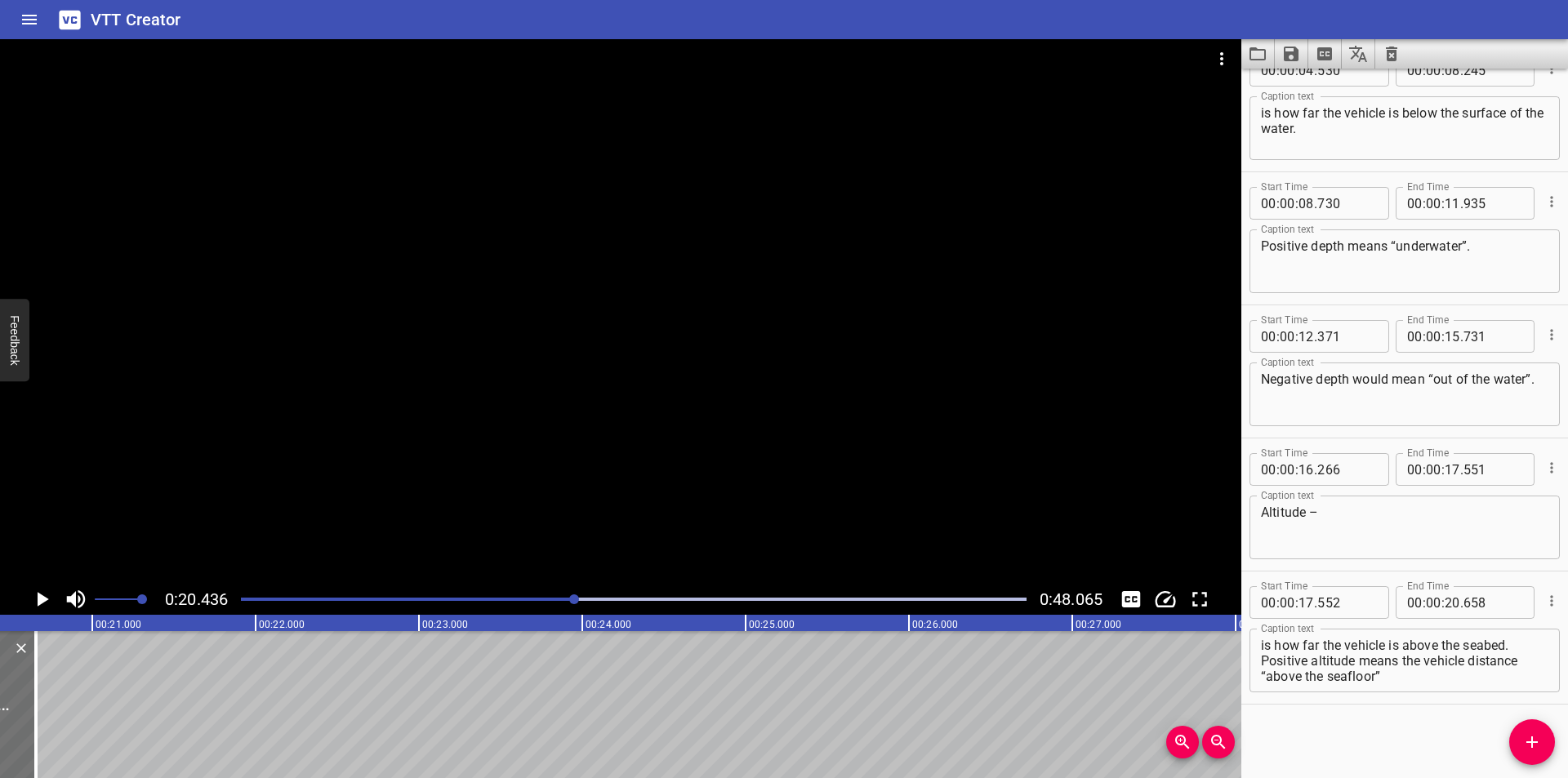
click at [1386, 676] on textarea "is how far the vehicle is above the seabed. Positive altitude means the vehicle…" at bounding box center [1405, 661] width 288 height 46
drag, startPoint x: 1393, startPoint y: 672, endPoint x: 1254, endPoint y: 661, distance: 139.4
click at [1254, 661] on div "is how far the vehicle is above the seabed. Positive altitude means the vehicle…" at bounding box center [1404, 660] width 310 height 64
type textarea "is how far the vehicle is above the seabed."
click at [1532, 727] on button "Add Cue" at bounding box center [1532, 742] width 45 height 45
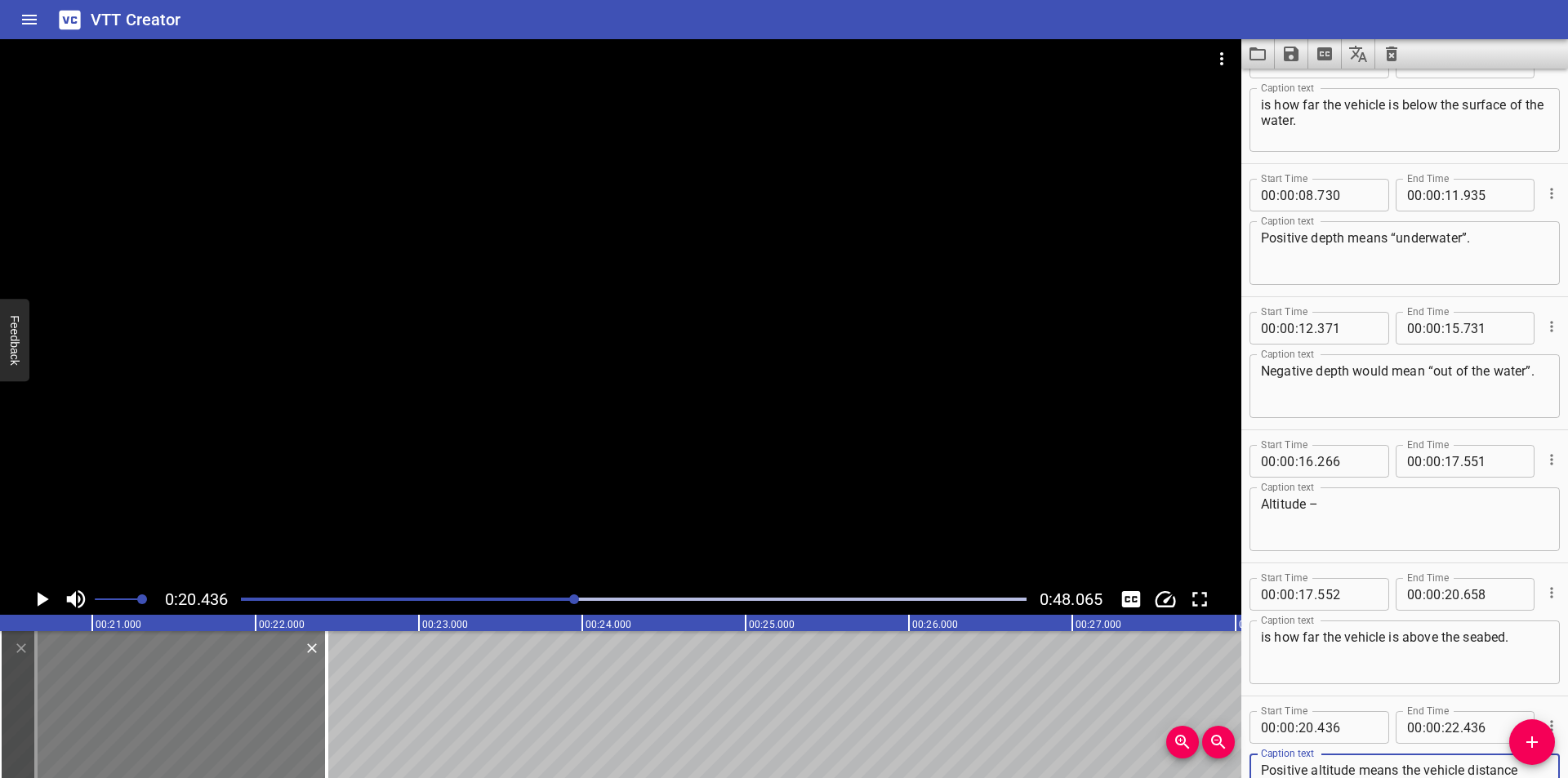
scroll to position [321, 0]
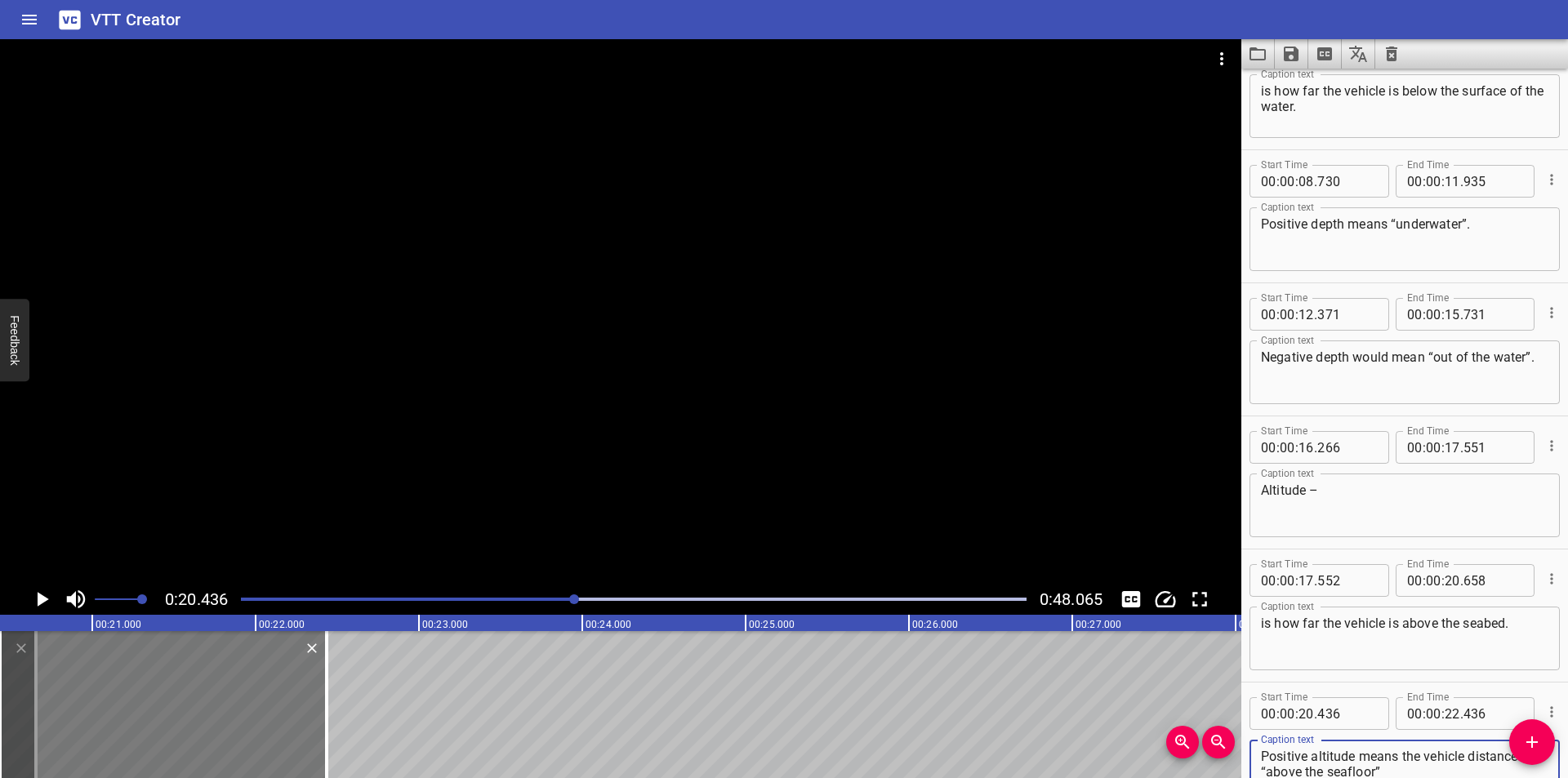
type textarea "Positive altitude means the vehicle distance “above the seafloor”"
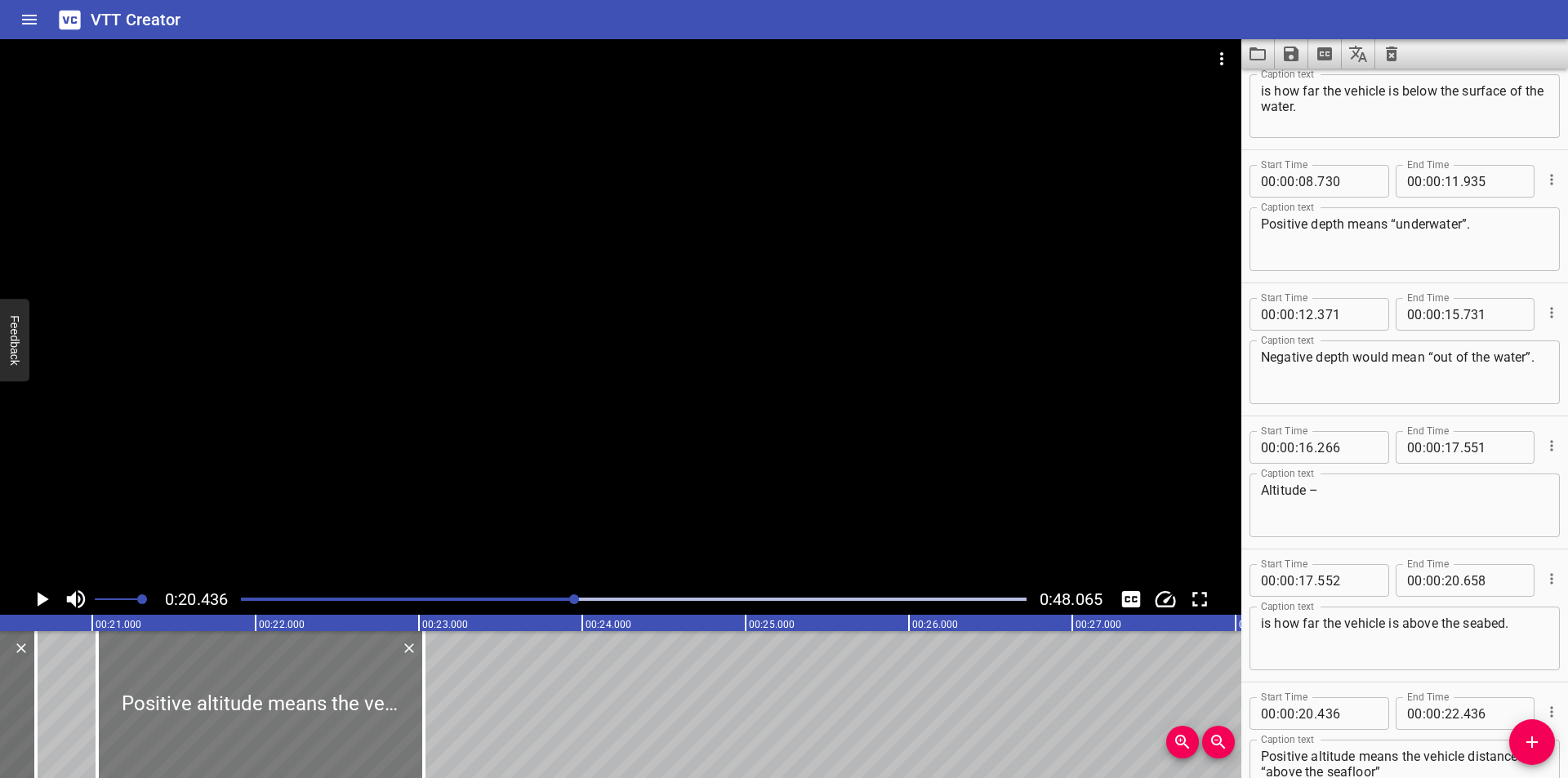
drag, startPoint x: 208, startPoint y: 685, endPoint x: 305, endPoint y: 699, distance: 98.0
click at [305, 699] on div at bounding box center [261, 704] width 327 height 147
type input "21"
type input "031"
type input "23"
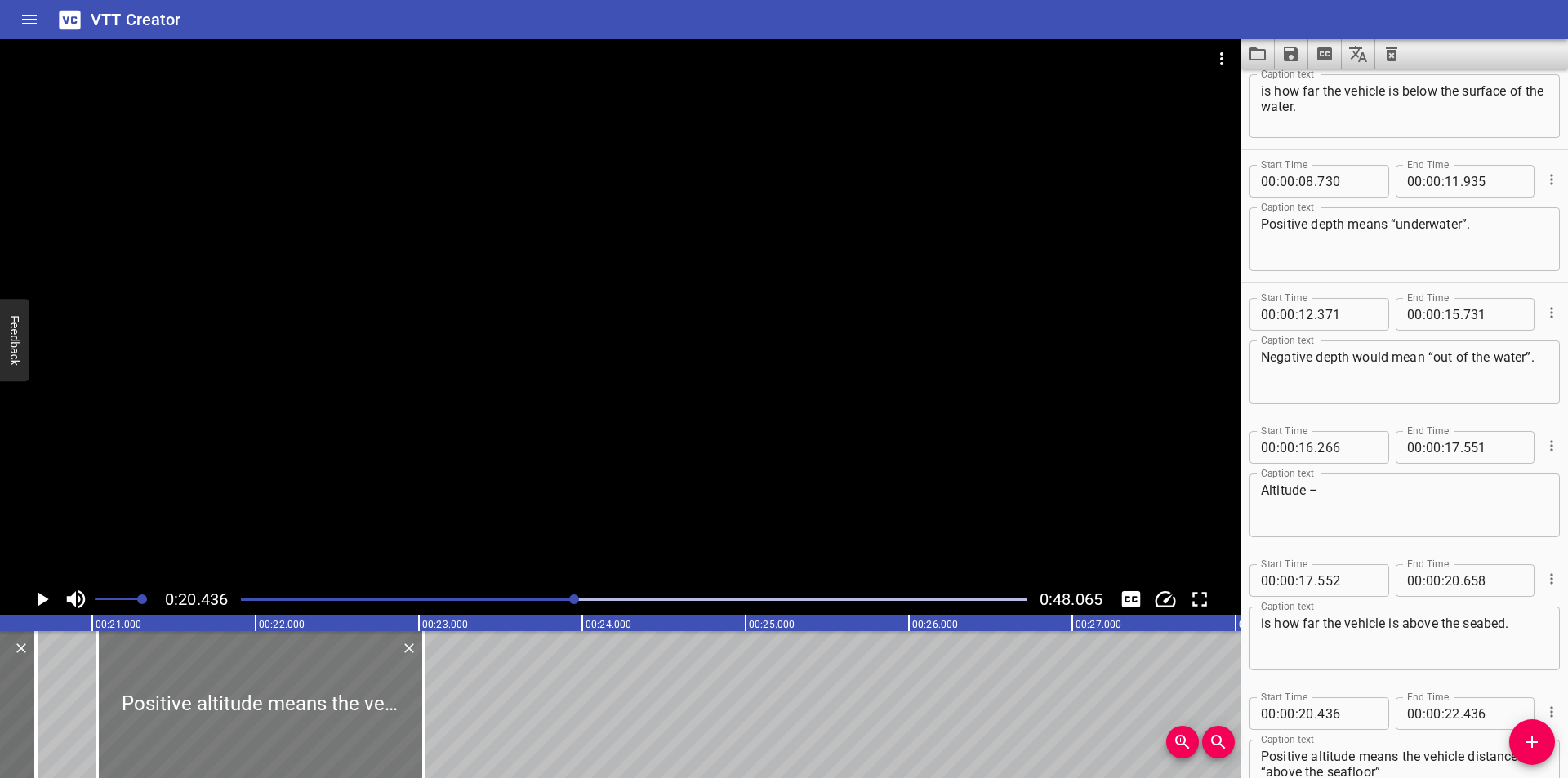
type input "031"
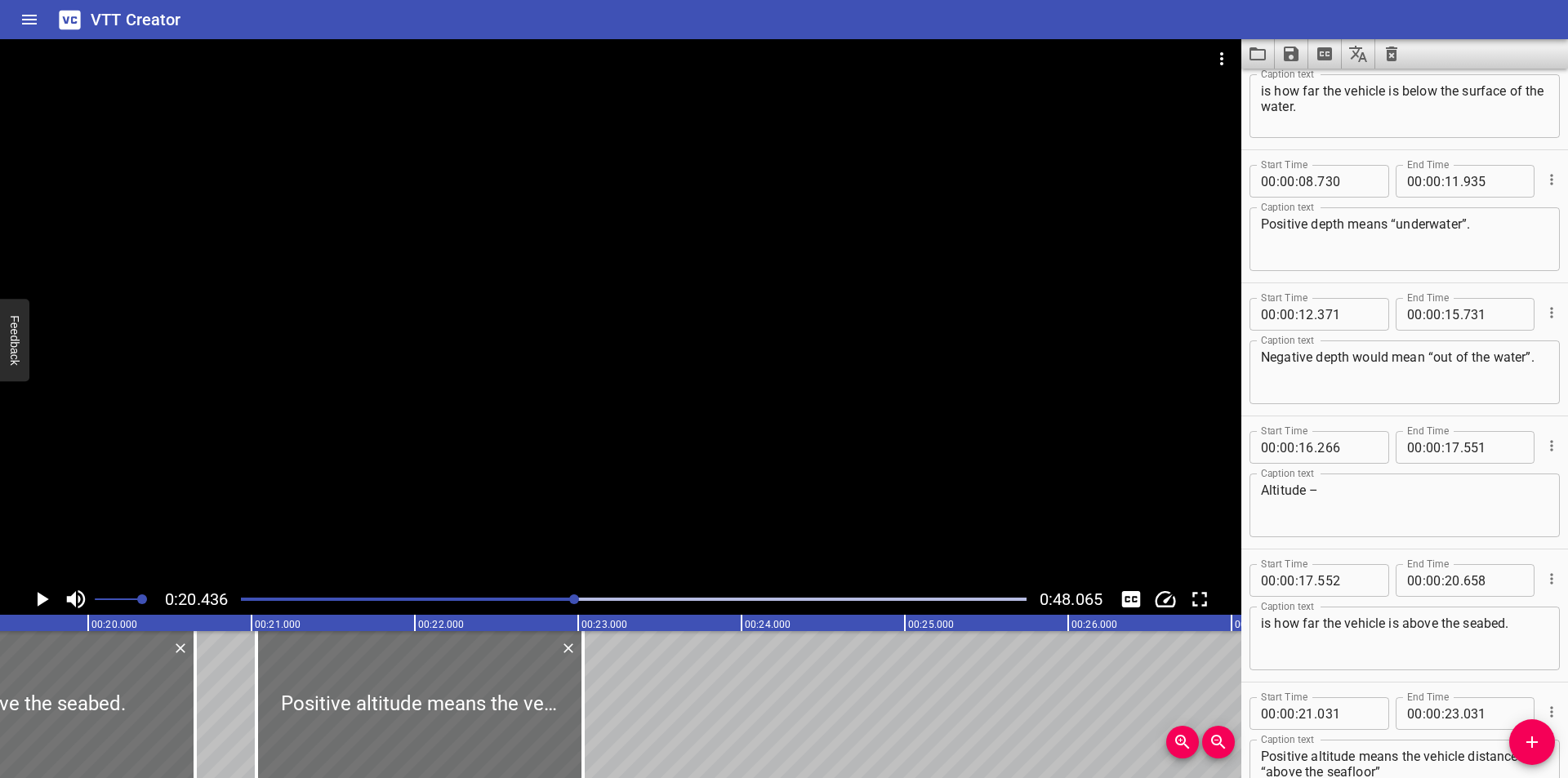
scroll to position [0, 3174]
drag, startPoint x: 200, startPoint y: 726, endPoint x: 184, endPoint y: 732, distance: 17.1
click at [184, 732] on div at bounding box center [183, 704] width 3 height 147
type input "558"
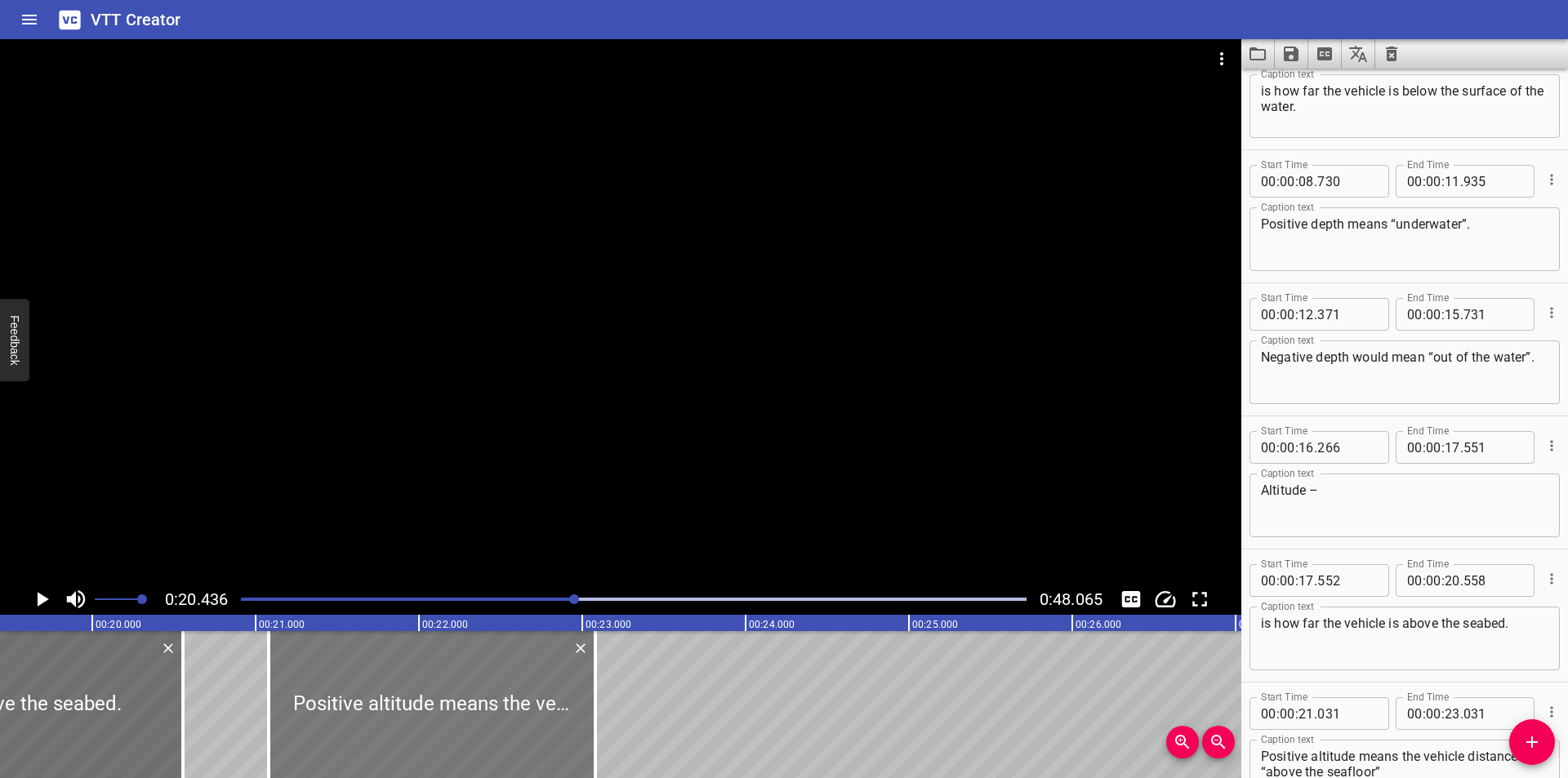
drag, startPoint x: 390, startPoint y: 737, endPoint x: 399, endPoint y: 740, distance: 9.5
click at [399, 740] on div at bounding box center [432, 704] width 327 height 147
type input "086"
click at [541, 376] on div at bounding box center [620, 311] width 1241 height 545
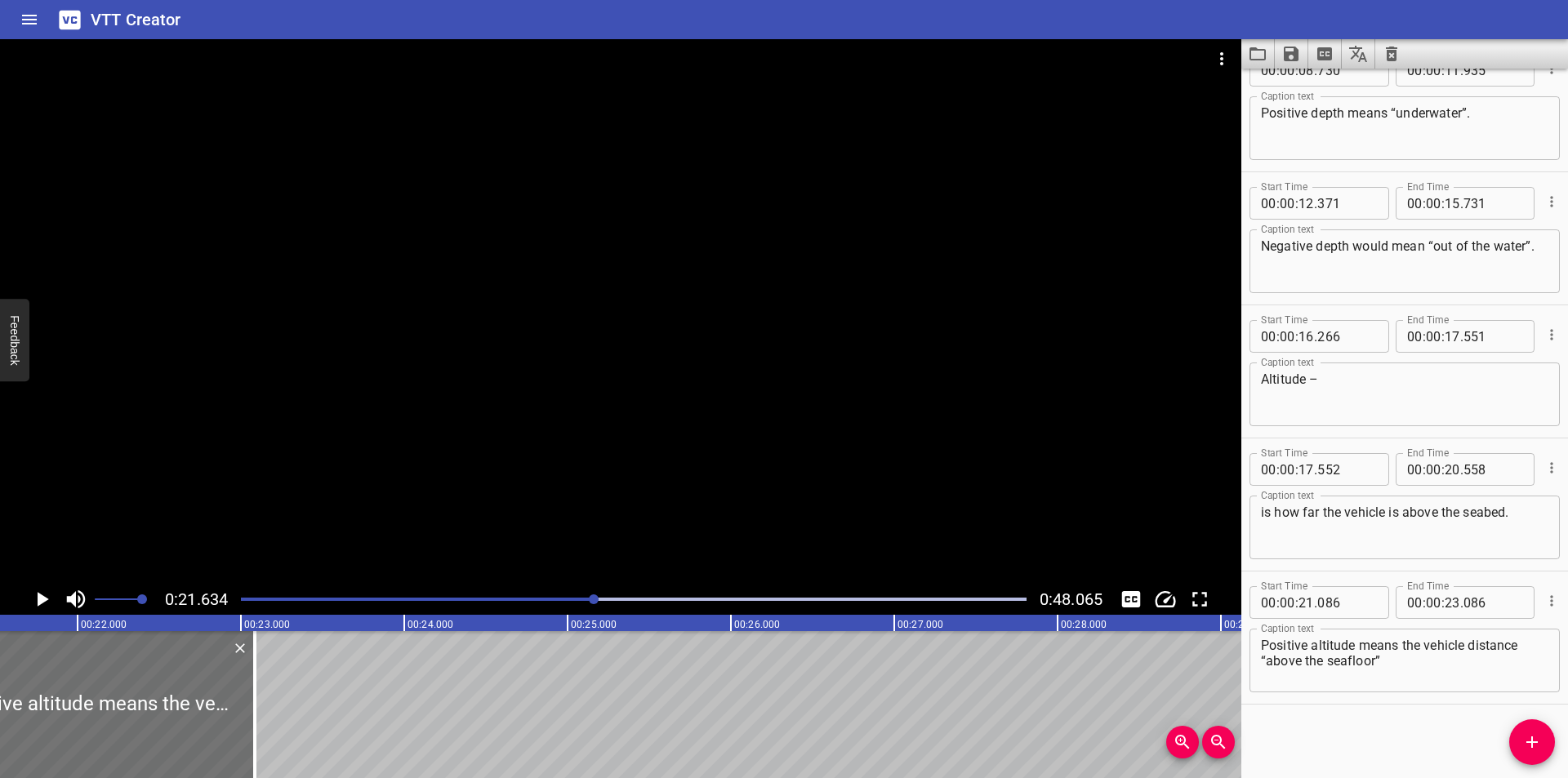
scroll to position [0, 3533]
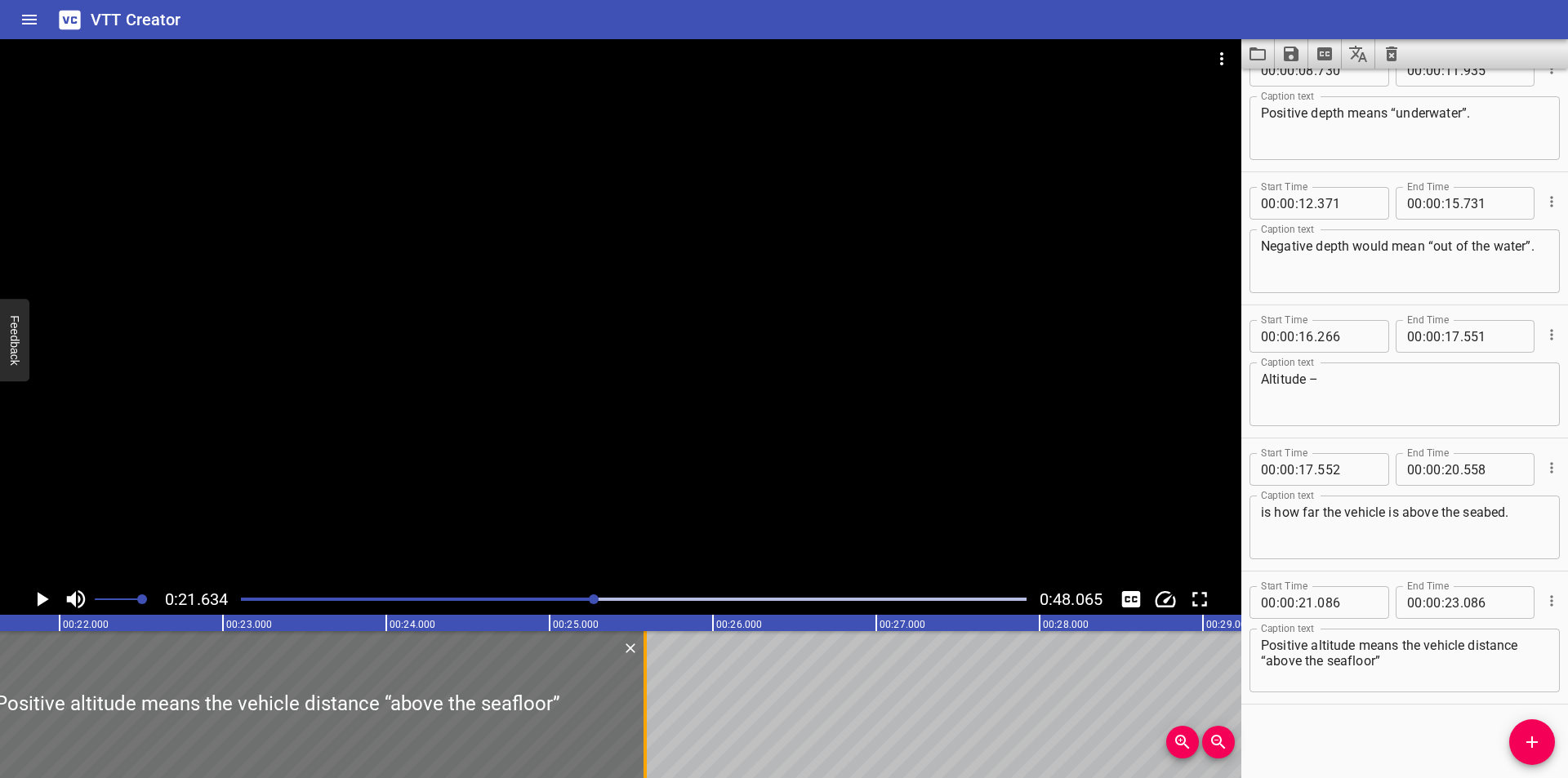
drag, startPoint x: 241, startPoint y: 728, endPoint x: 650, endPoint y: 718, distance: 409.1
click at [650, 718] on div at bounding box center [645, 704] width 17 height 147
type input "25"
type input "586"
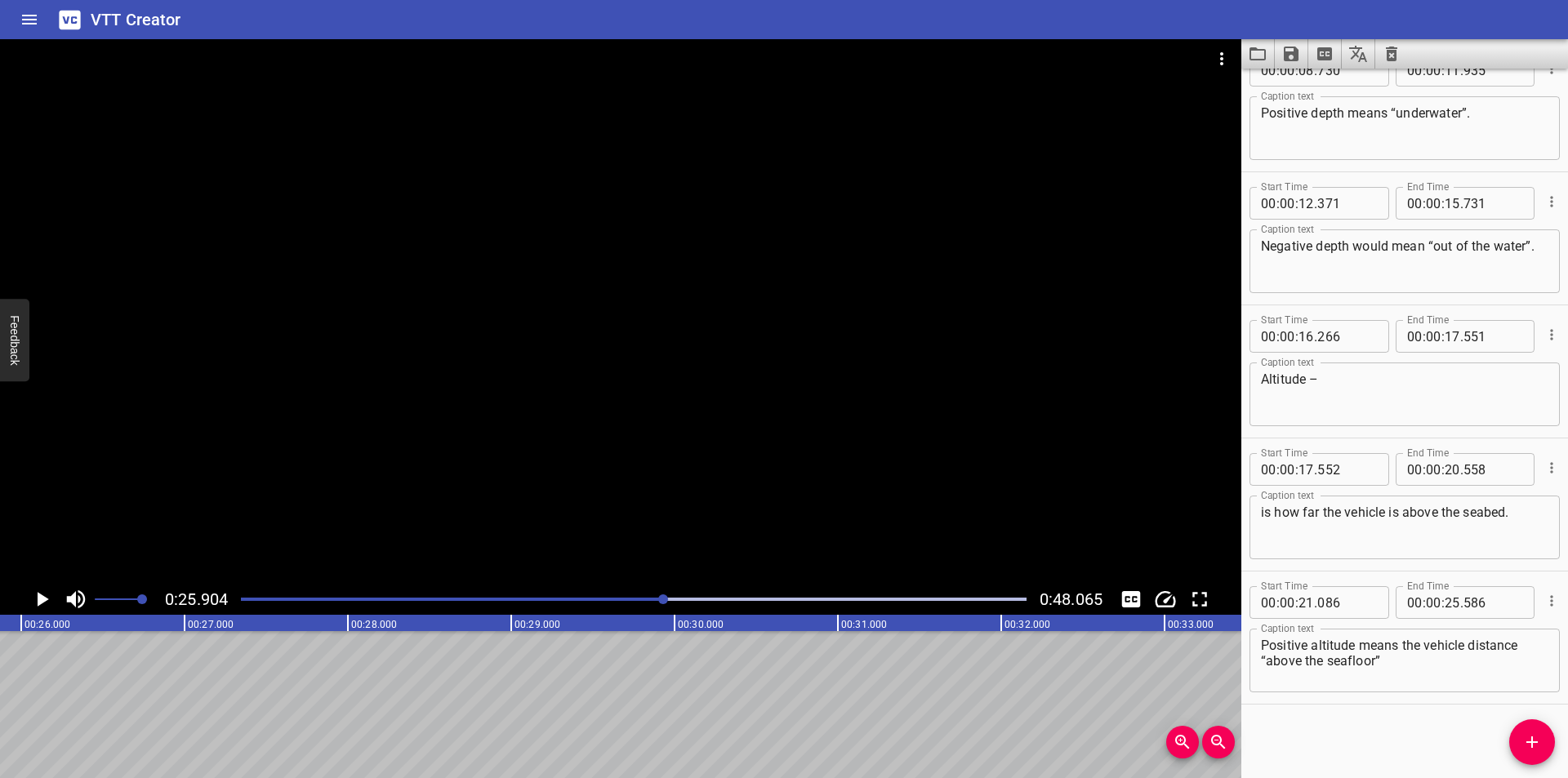
scroll to position [0, 4231]
click at [600, 594] on div at bounding box center [633, 599] width 806 height 23
click at [622, 607] on div at bounding box center [633, 599] width 806 height 23
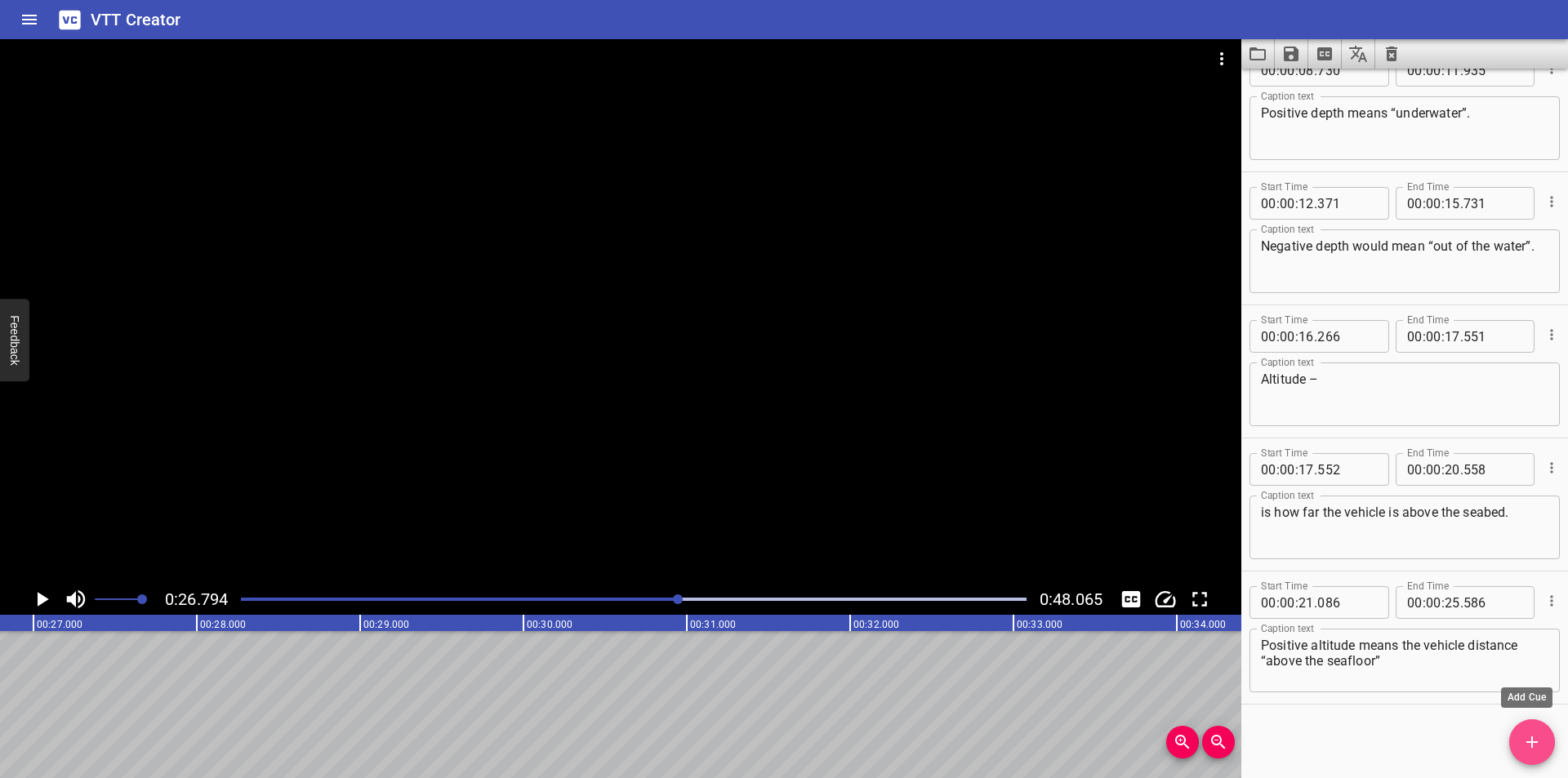
click at [1523, 745] on icon "Add Cue" at bounding box center [1532, 742] width 20 height 20
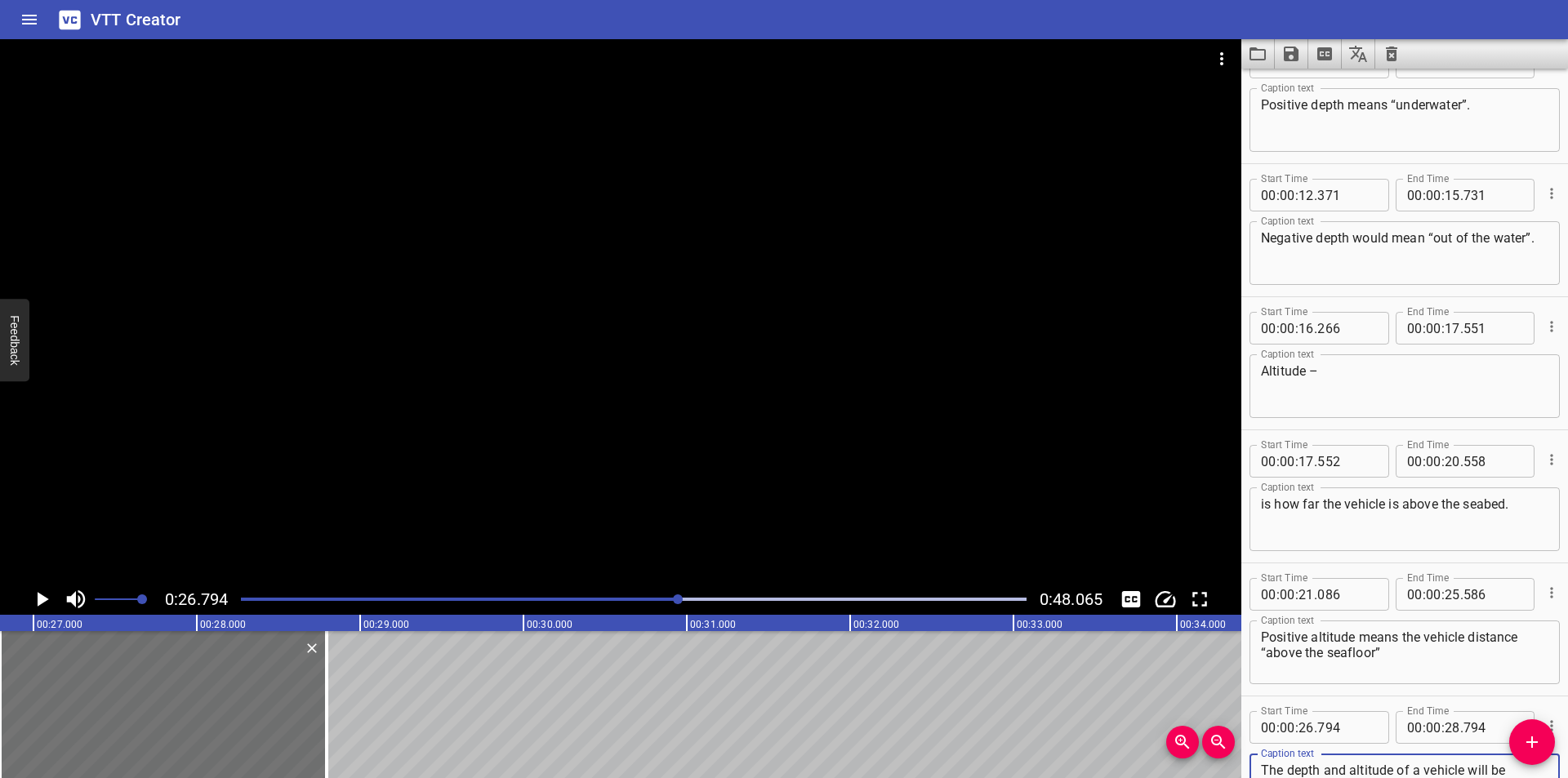
scroll to position [31, 0]
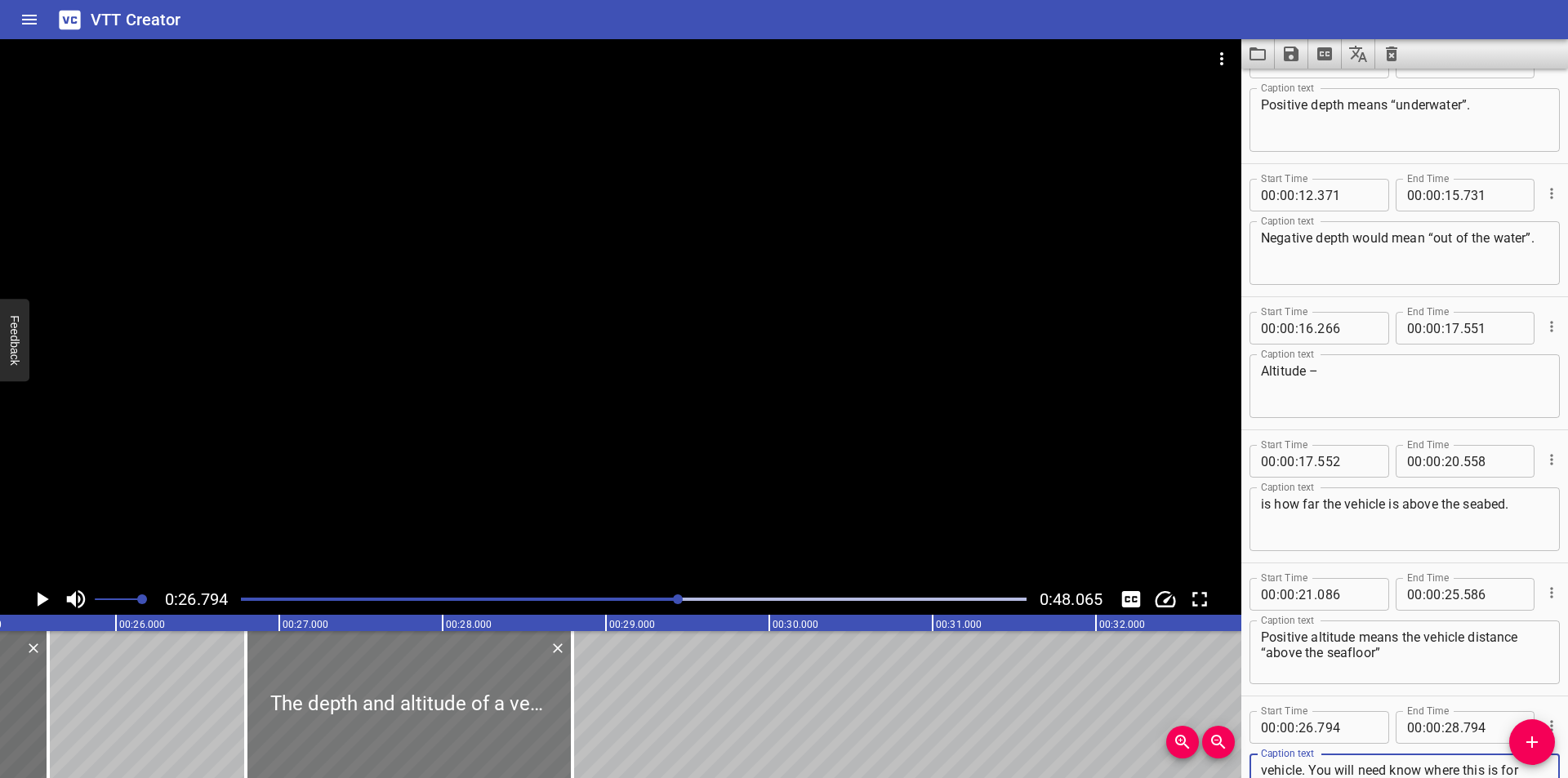
type textarea "The depth and altitude of a vehicle will be referenced from a specific location…"
type input "799"
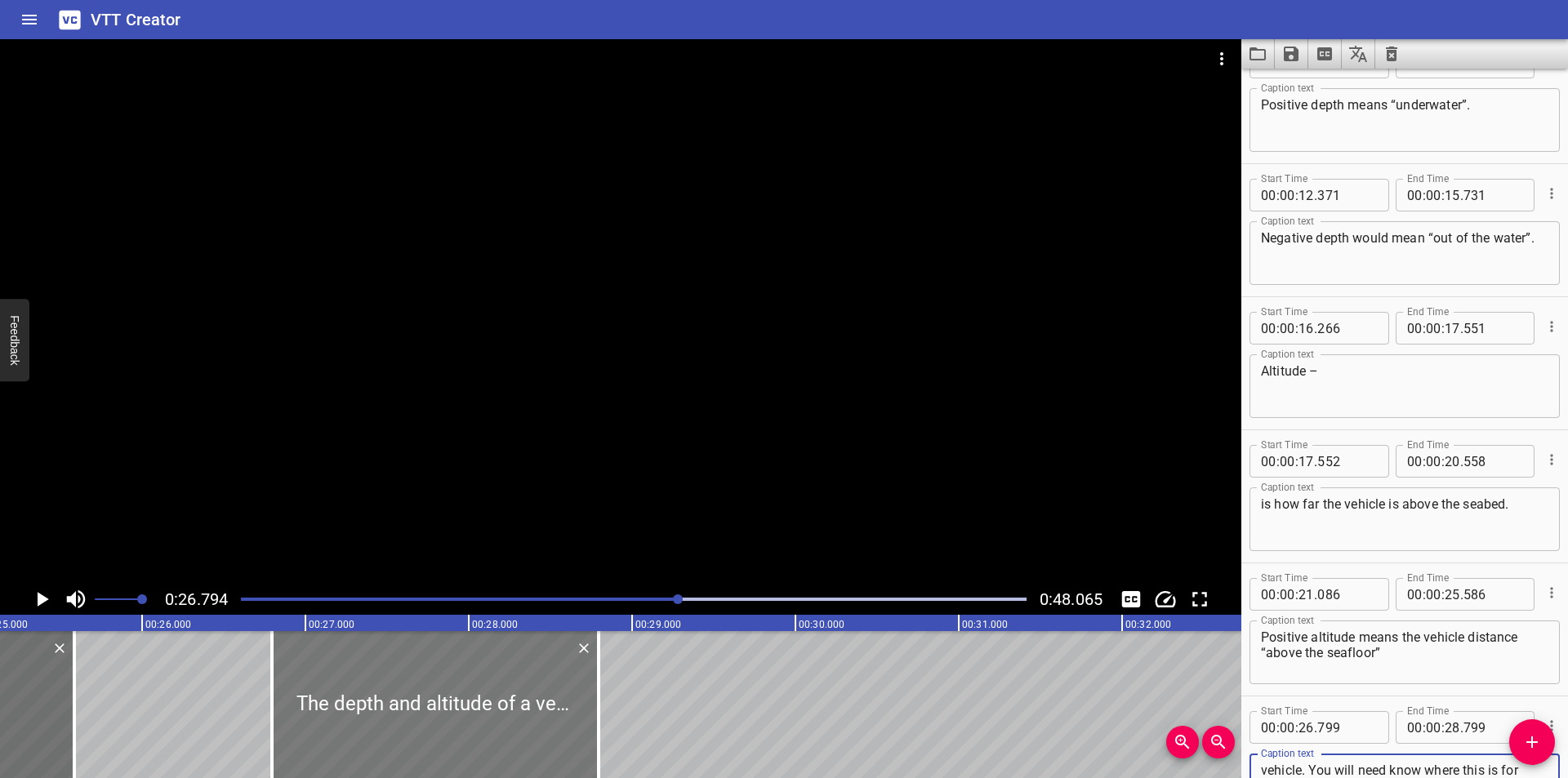
scroll to position [0, 4104]
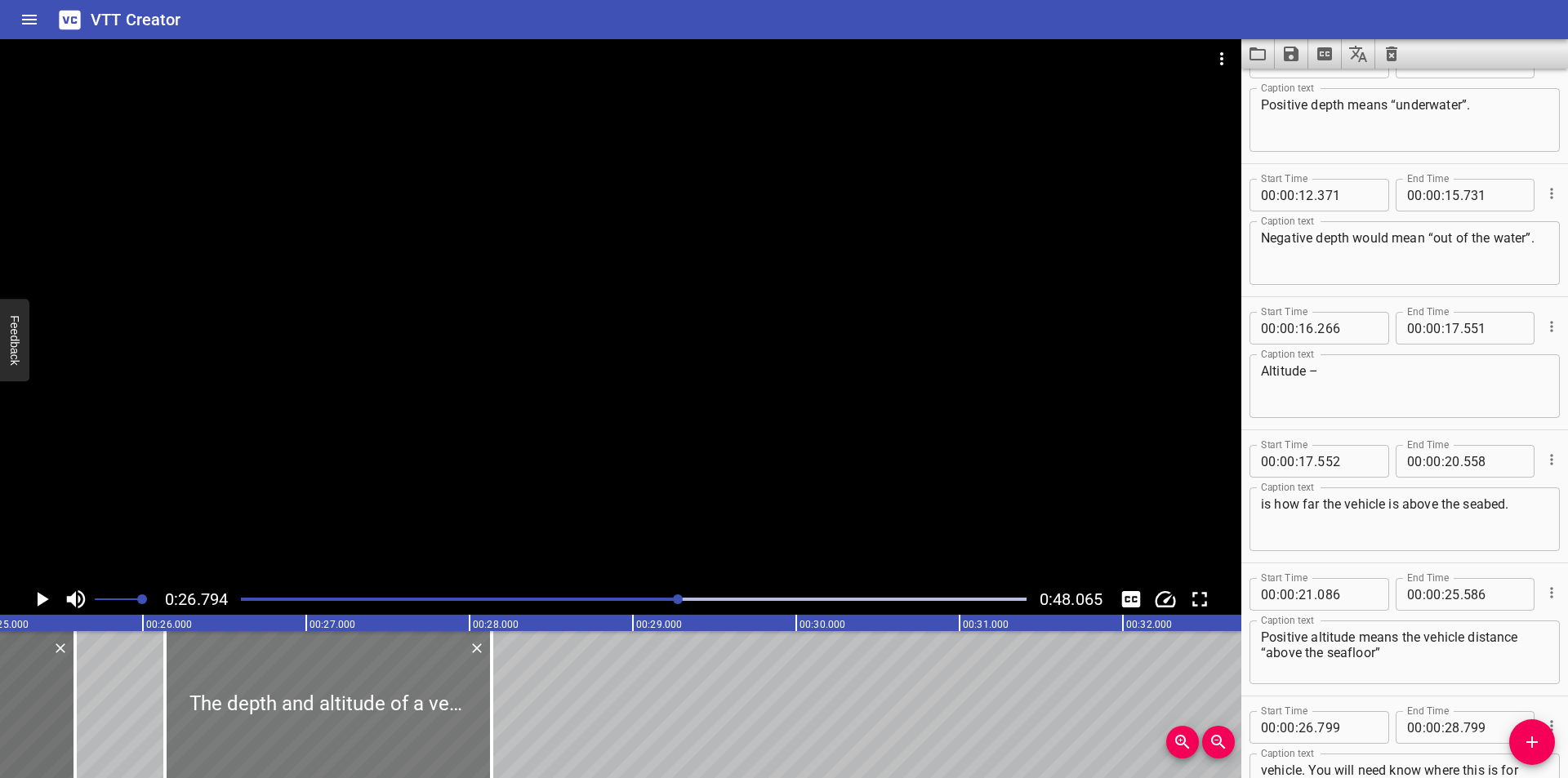
drag, startPoint x: 360, startPoint y: 696, endPoint x: 270, endPoint y: 721, distance: 93.4
click at [270, 721] on div at bounding box center [327, 704] width 327 height 147
type input "134"
click at [552, 405] on div at bounding box center [620, 311] width 1241 height 545
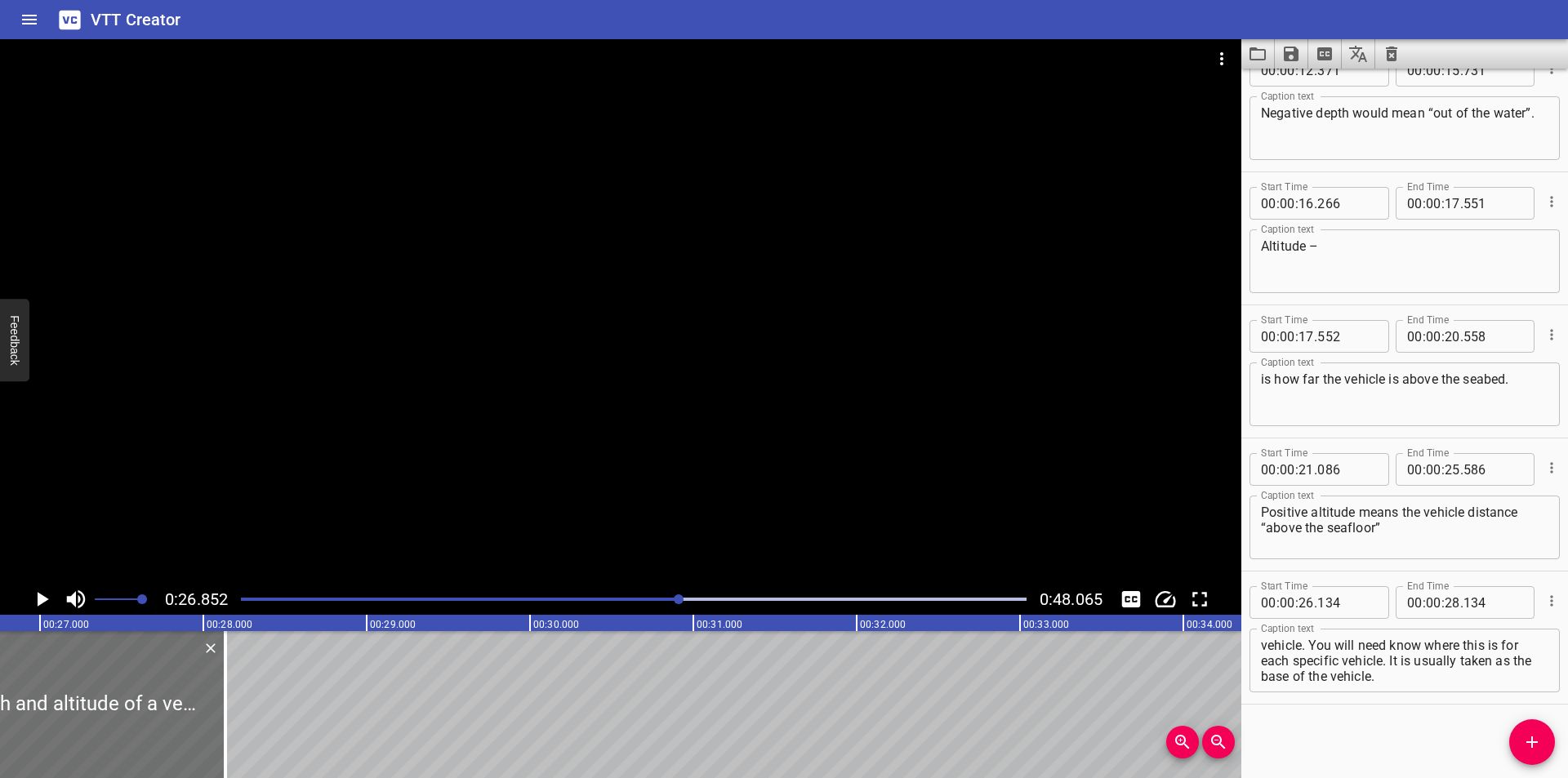
scroll to position [0, 4385]
drag, startPoint x: 209, startPoint y: 735, endPoint x: 253, endPoint y: 745, distance: 45.1
click at [253, 745] on div at bounding box center [254, 704] width 3 height 147
type input "404"
click at [647, 417] on div at bounding box center [620, 311] width 1241 height 545
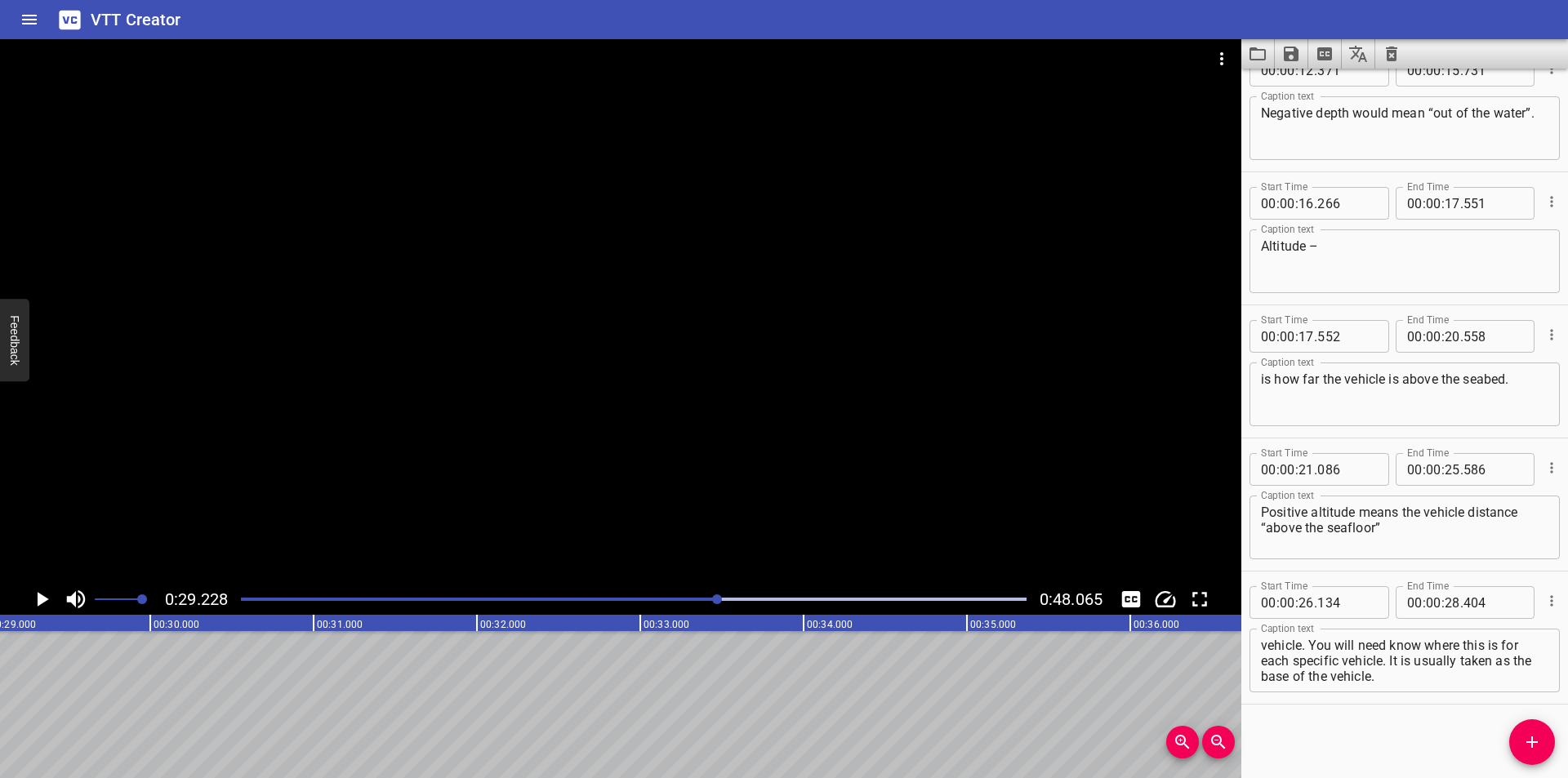
scroll to position [0, 4773]
click at [694, 600] on div "Play progress" at bounding box center [326, 599] width 786 height 3
drag, startPoint x: 1468, startPoint y: 647, endPoint x: 1534, endPoint y: 725, distance: 102.2
click at [1535, 727] on div "Start Time 00 : 00 : 00 . 000 Start Time End Time 00 : 00 : 02 . 355 End Time C…" at bounding box center [1404, 423] width 327 height 709
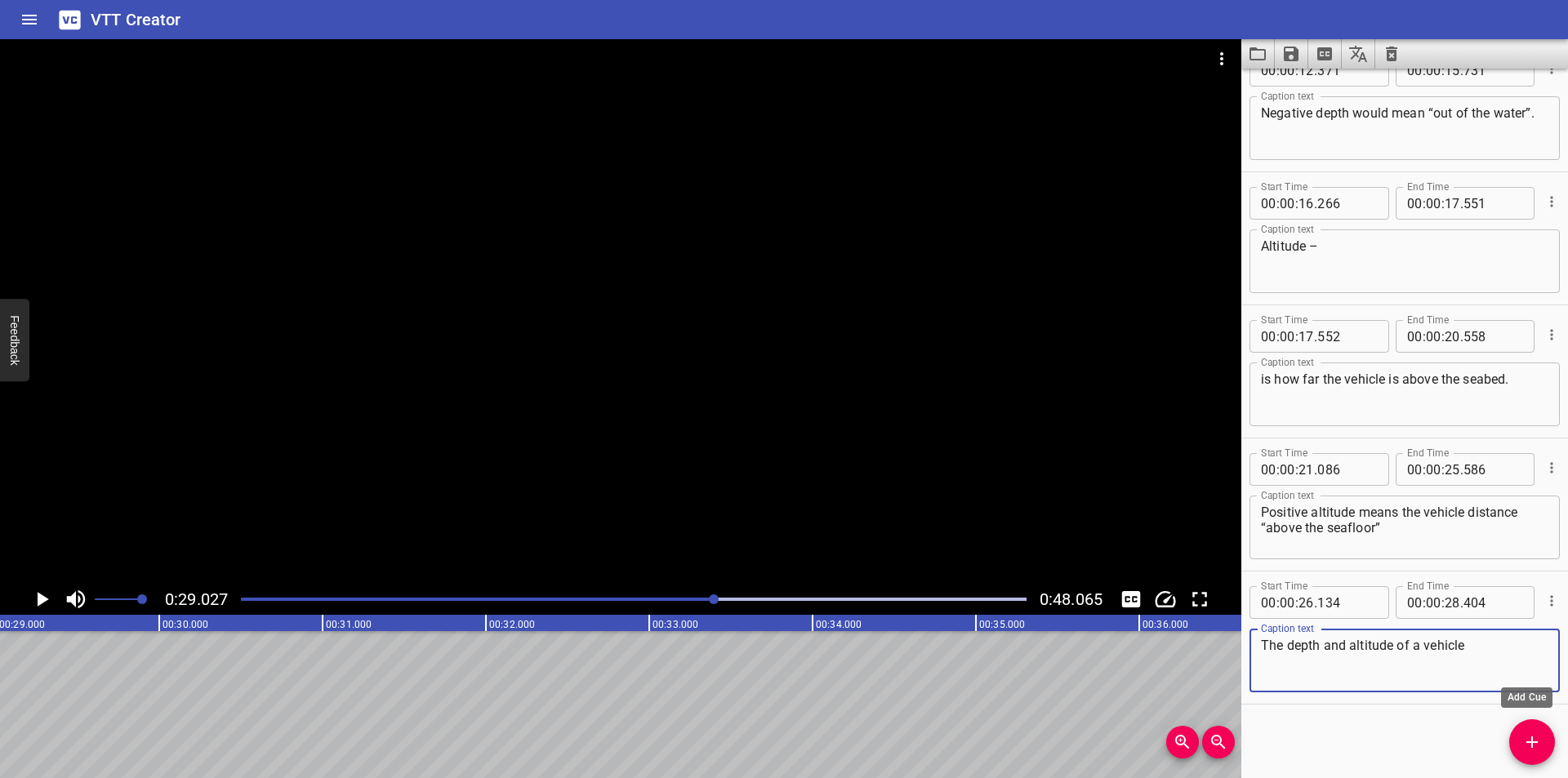
scroll to position [0, 0]
type textarea "The depth and altitude of a vehicle"
click at [1536, 739] on icon "Add Cue" at bounding box center [1532, 742] width 20 height 20
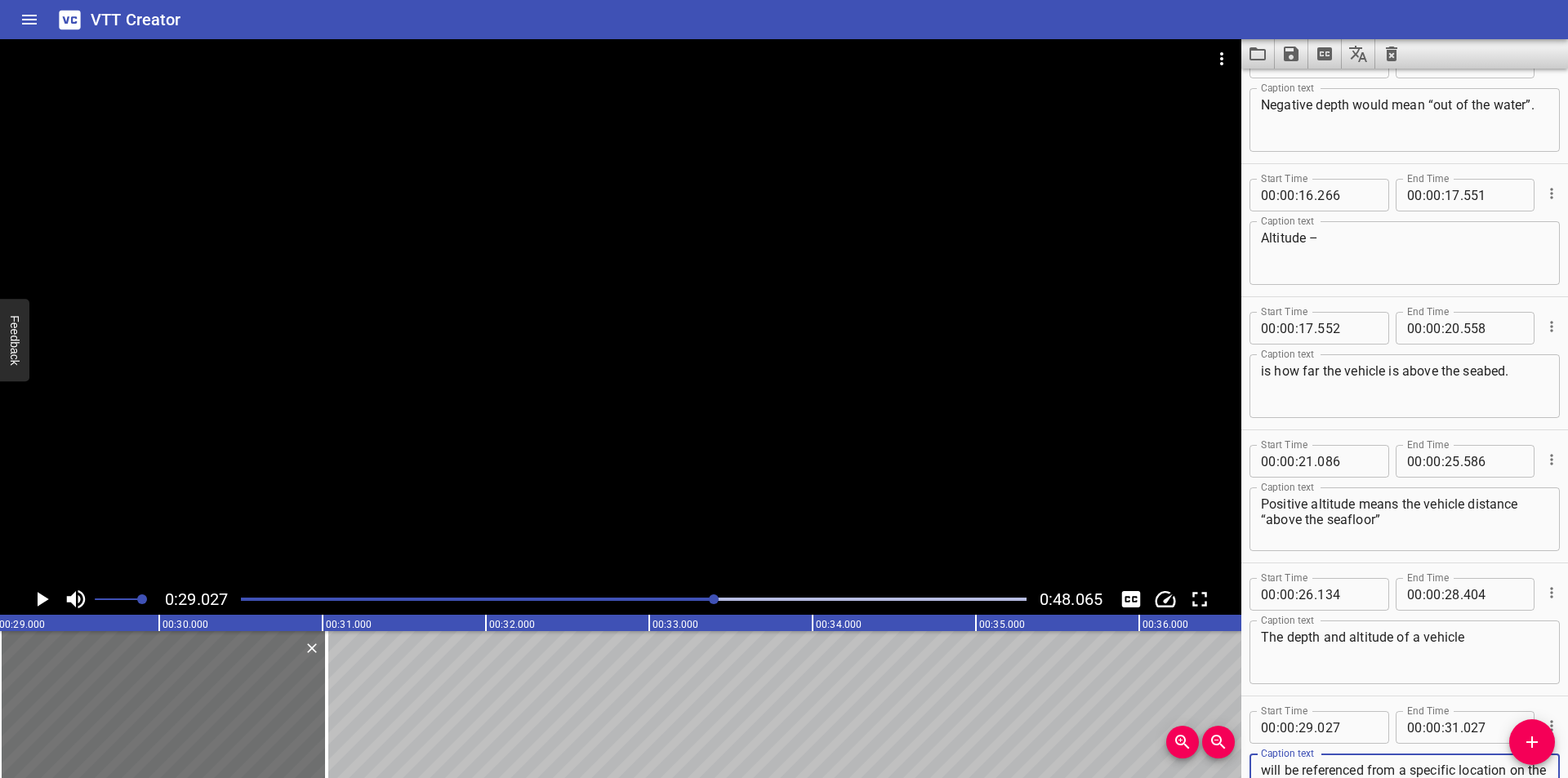
scroll to position [604, 0]
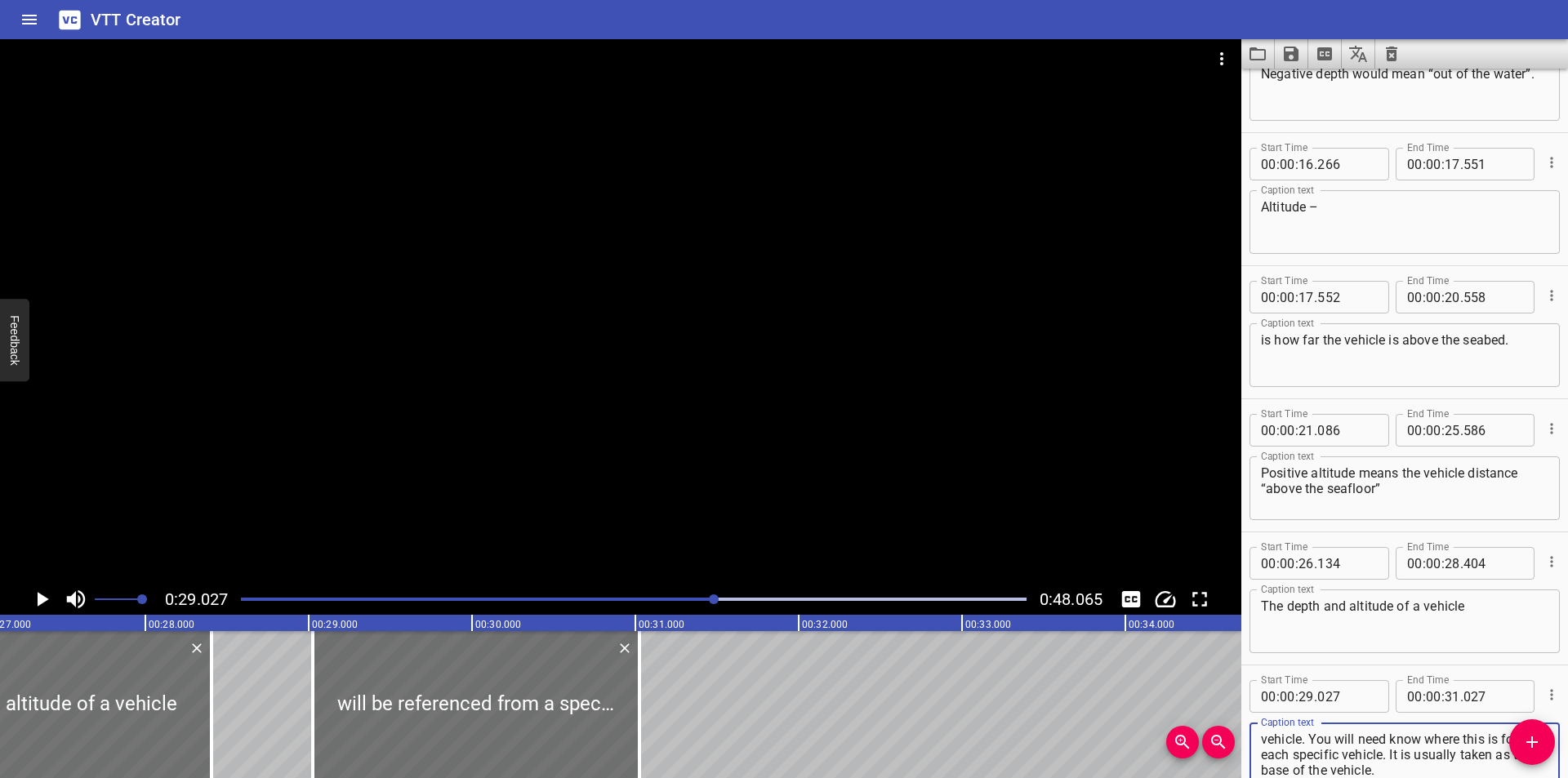
type textarea "will be referenced from a specific location on the vehicle. You will need know …"
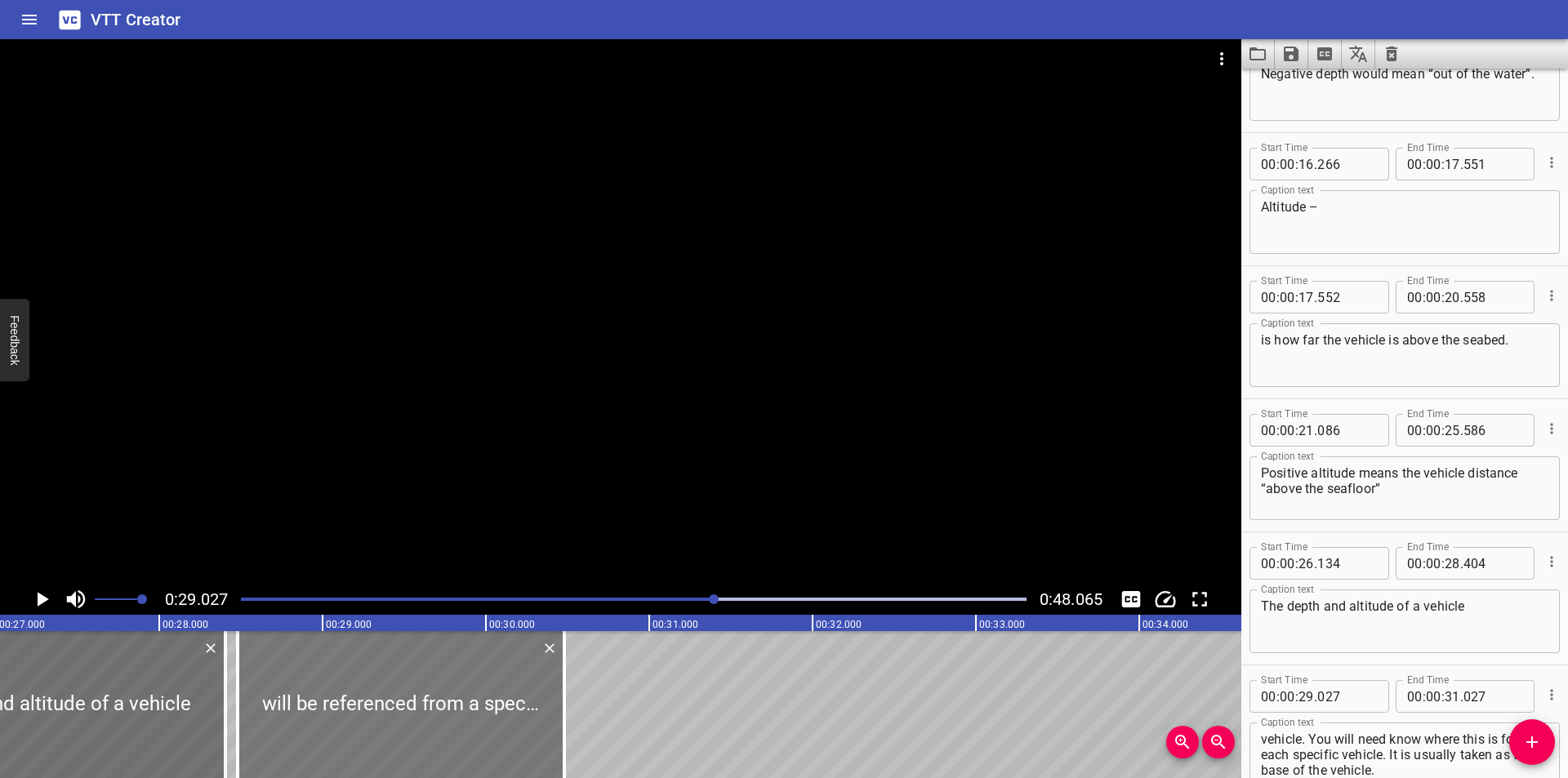
drag, startPoint x: 481, startPoint y: 699, endPoint x: 387, endPoint y: 721, distance: 96.5
click at [387, 721] on div at bounding box center [400, 704] width 327 height 147
type input "28"
type input "452"
type input "30"
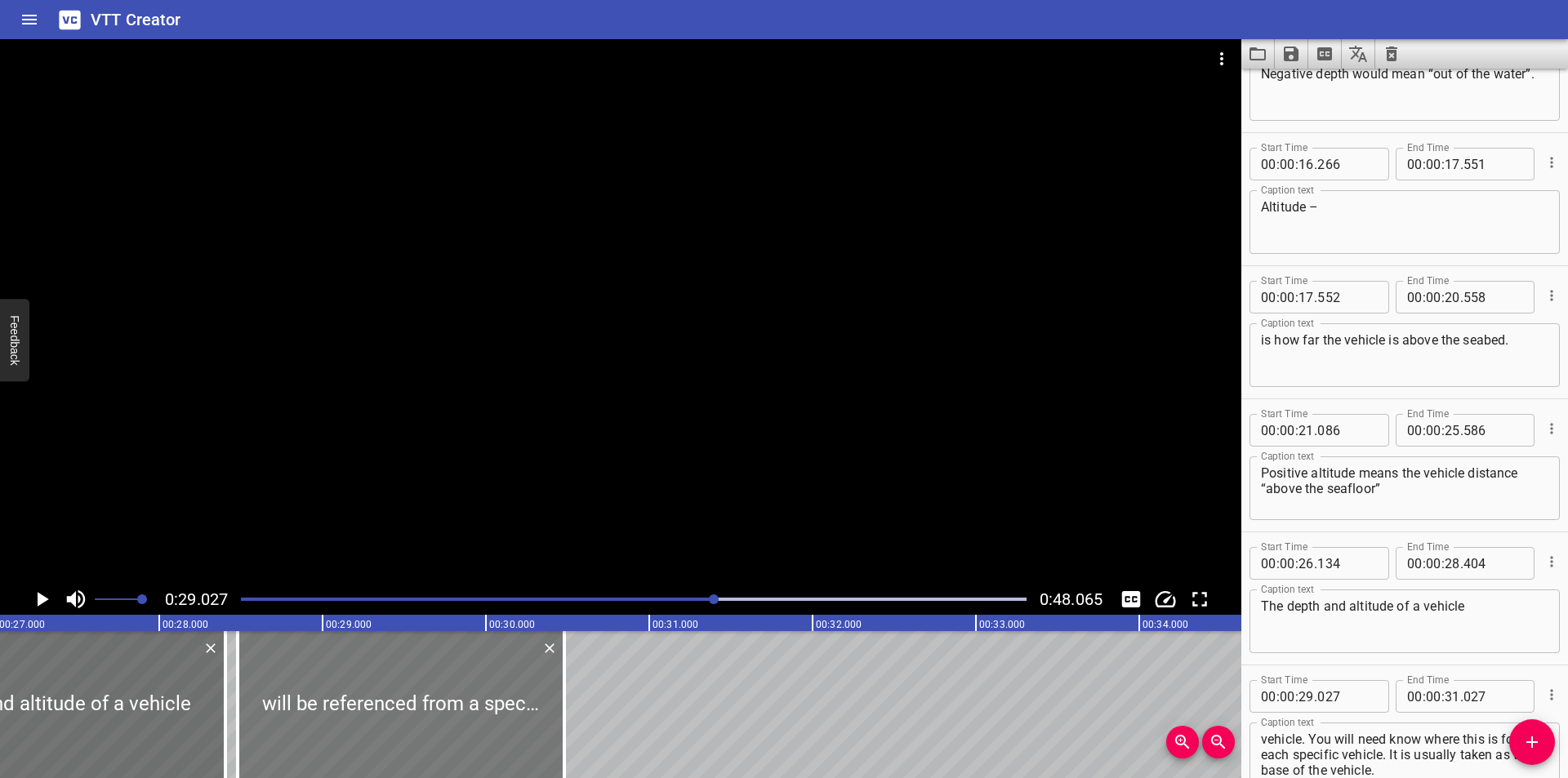
type input "452"
click at [1361, 690] on input "number" at bounding box center [1347, 696] width 60 height 32
type input "405"
click at [680, 597] on div at bounding box center [633, 599] width 806 height 23
click at [672, 598] on div at bounding box center [672, 599] width 10 height 10
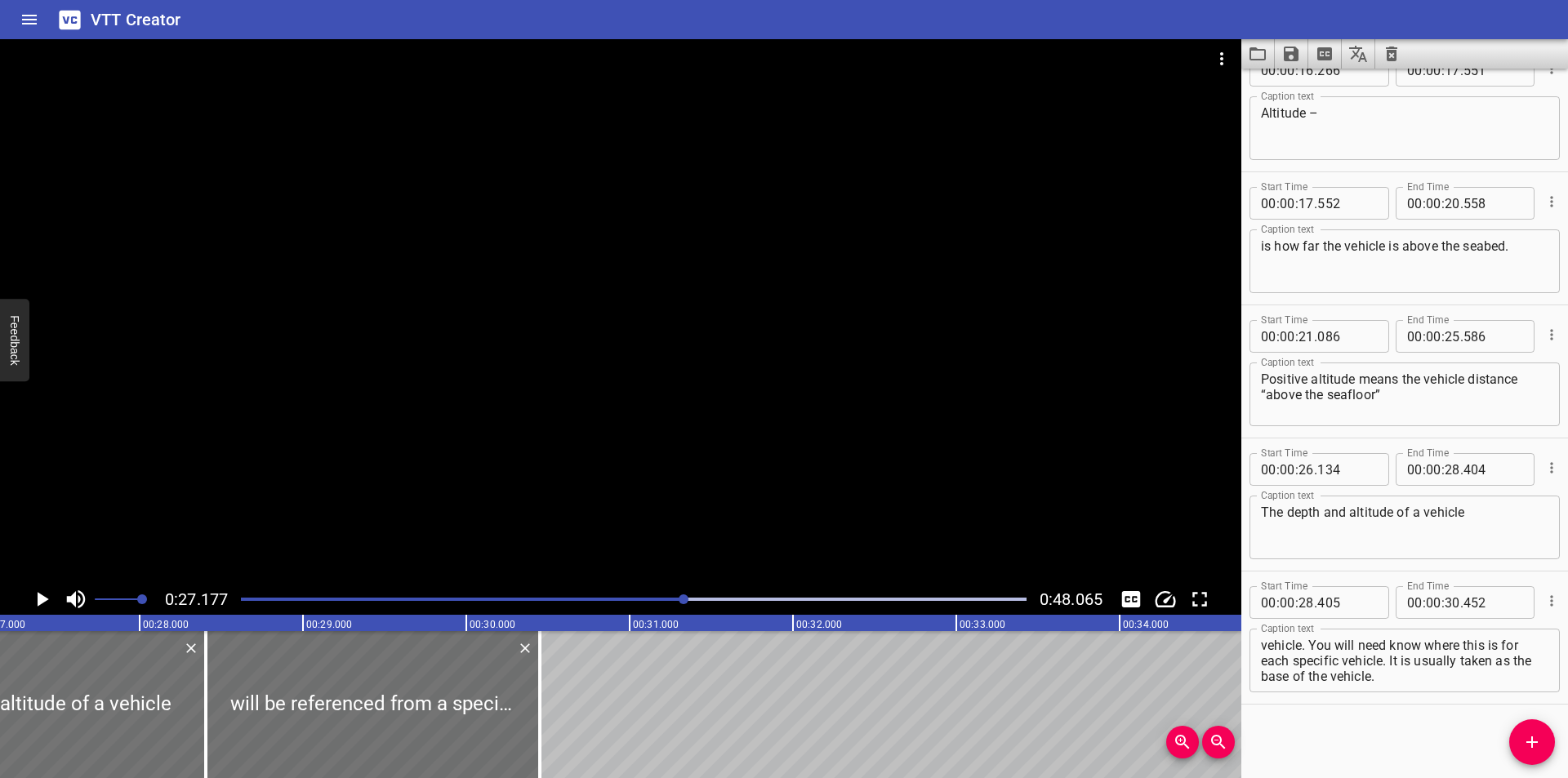
scroll to position [0, 4439]
click at [420, 421] on div at bounding box center [620, 311] width 1241 height 545
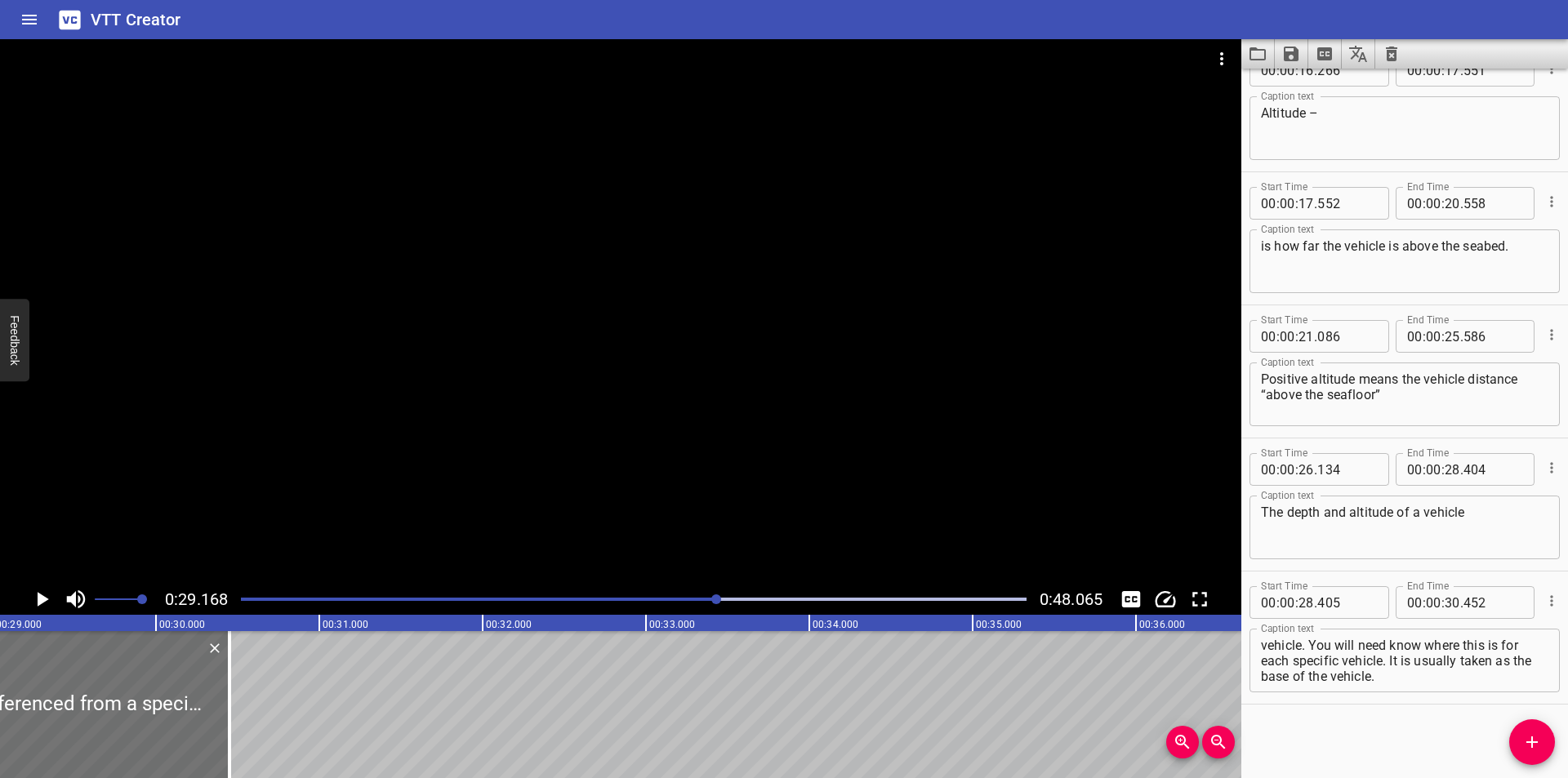
scroll to position [0, 4764]
click at [336, 471] on div at bounding box center [620, 311] width 1241 height 545
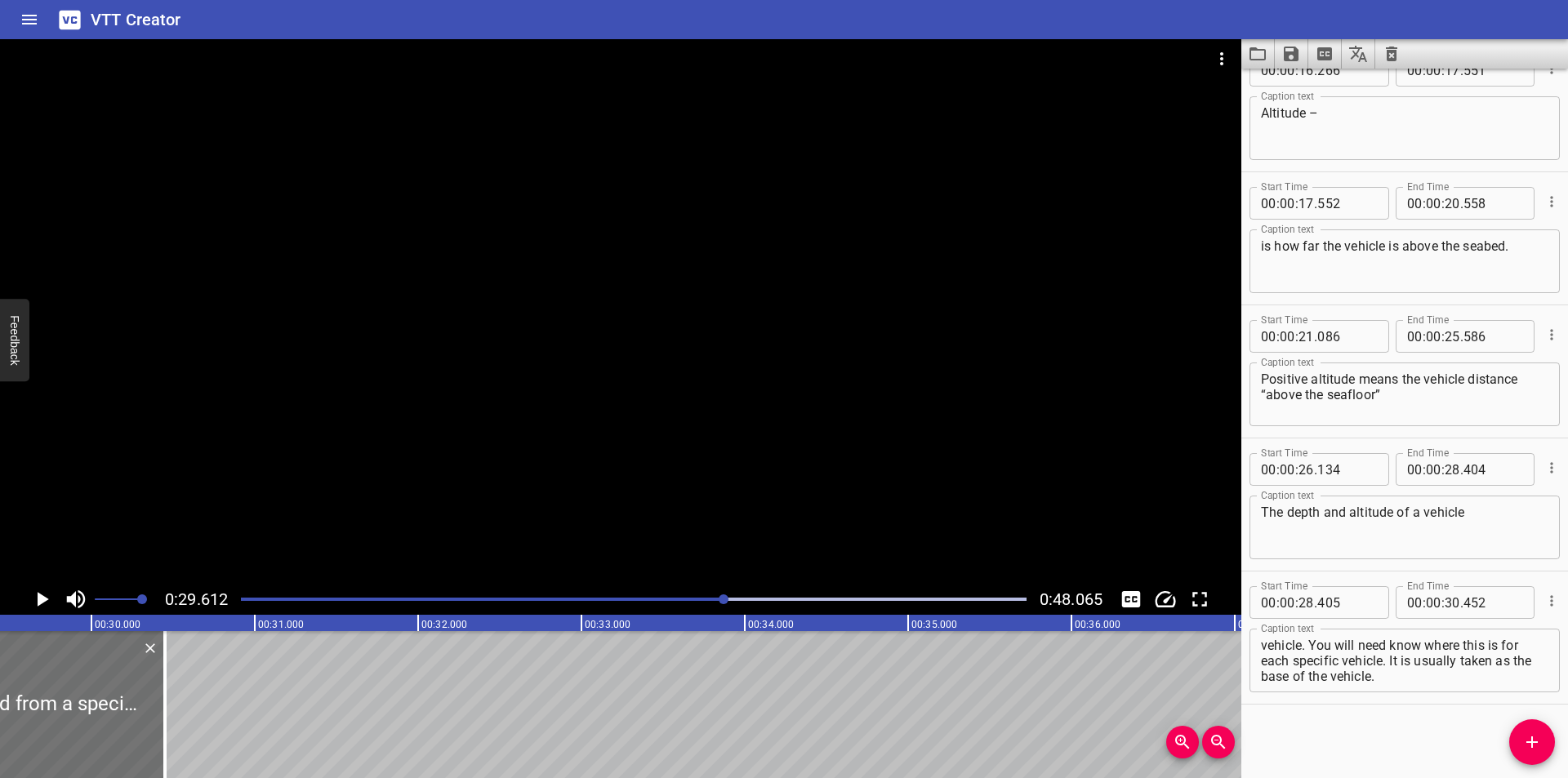
scroll to position [0, 4835]
click at [480, 472] on div at bounding box center [620, 311] width 1241 height 545
click at [477, 458] on div at bounding box center [620, 311] width 1241 height 545
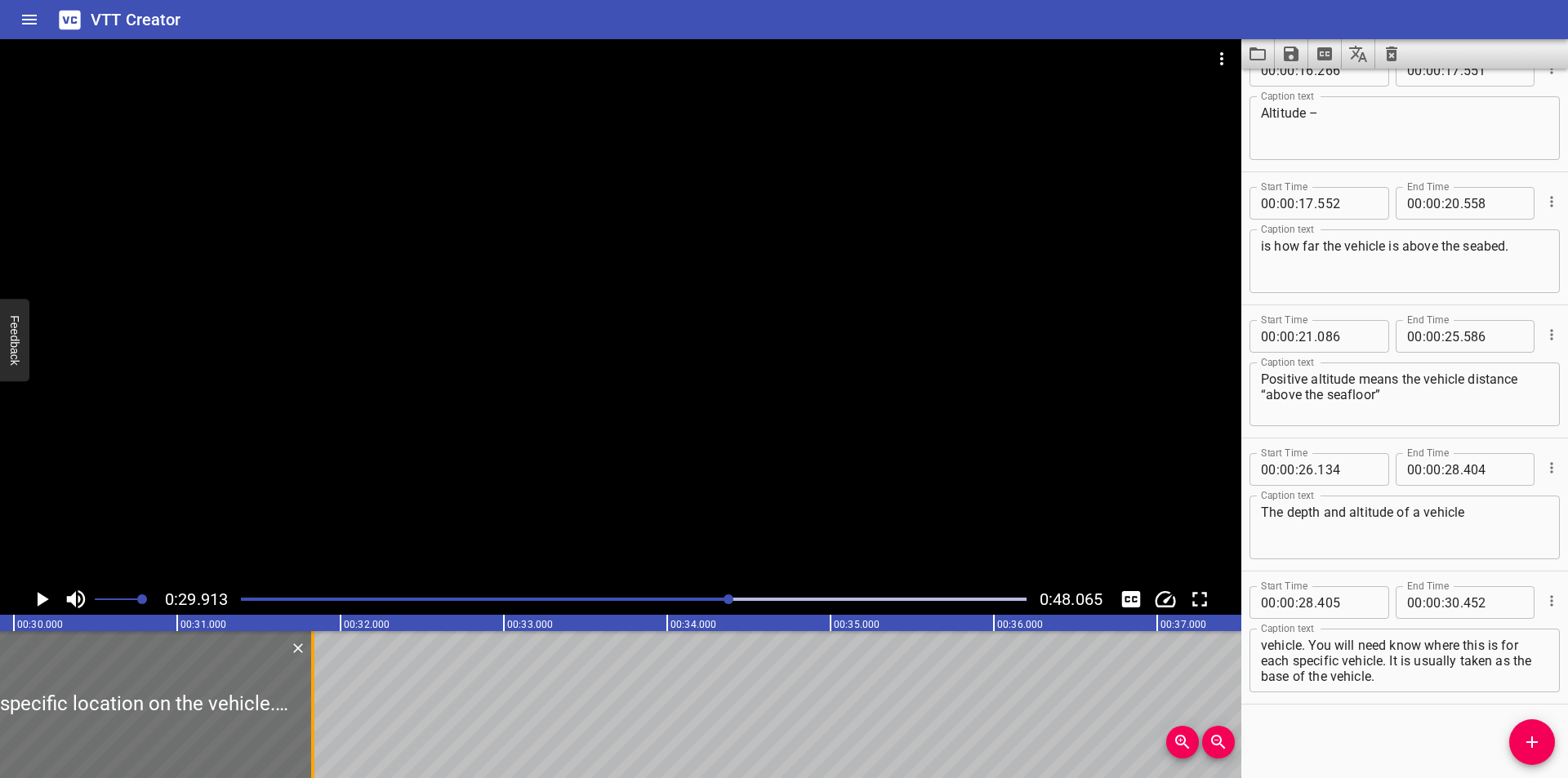
drag, startPoint x: 91, startPoint y: 725, endPoint x: 316, endPoint y: 719, distance: 225.1
click at [316, 719] on div at bounding box center [313, 704] width 17 height 147
type input "31"
type input "832"
click at [471, 440] on div at bounding box center [620, 311] width 1241 height 545
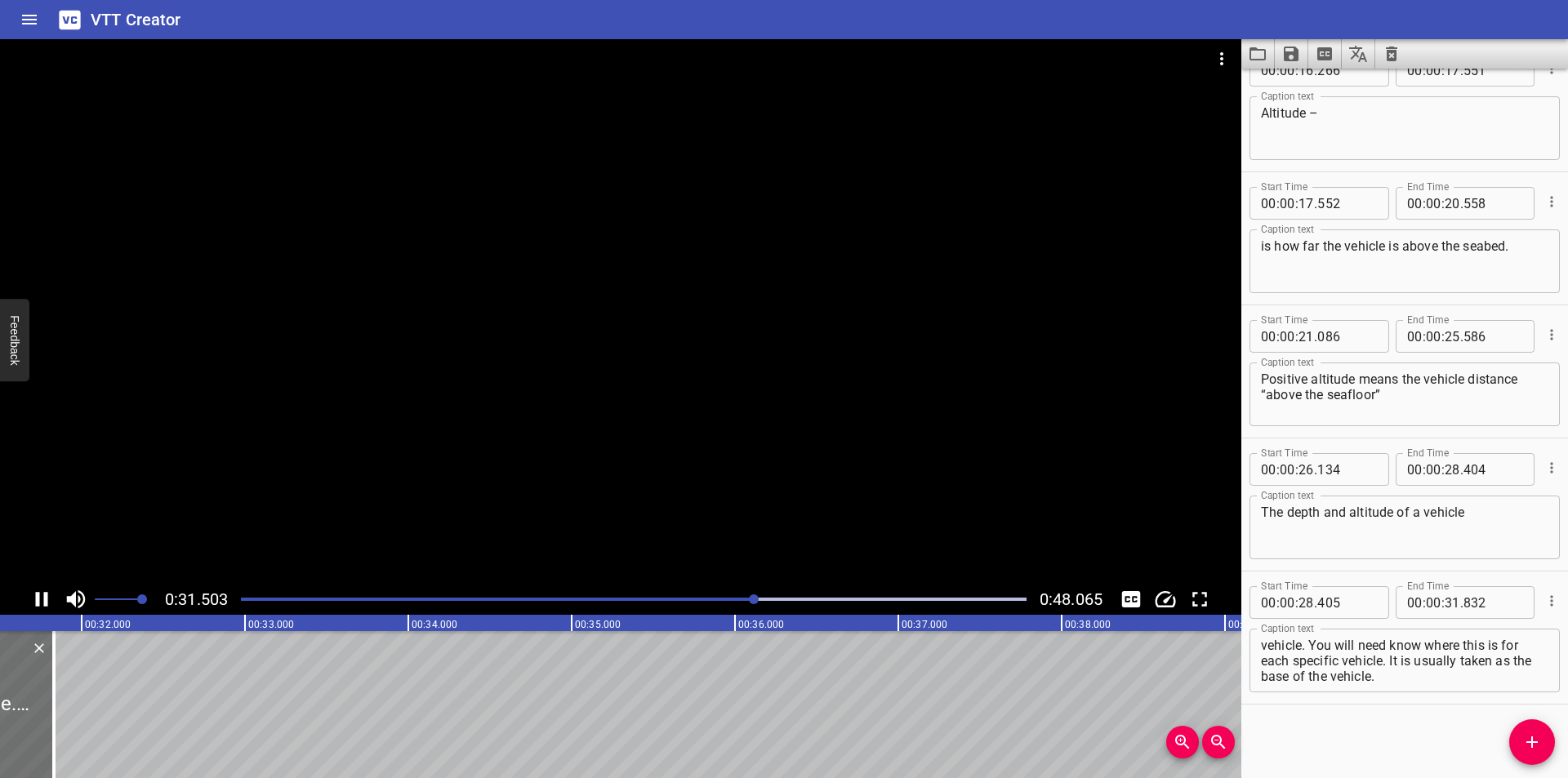
scroll to position [0, 5180]
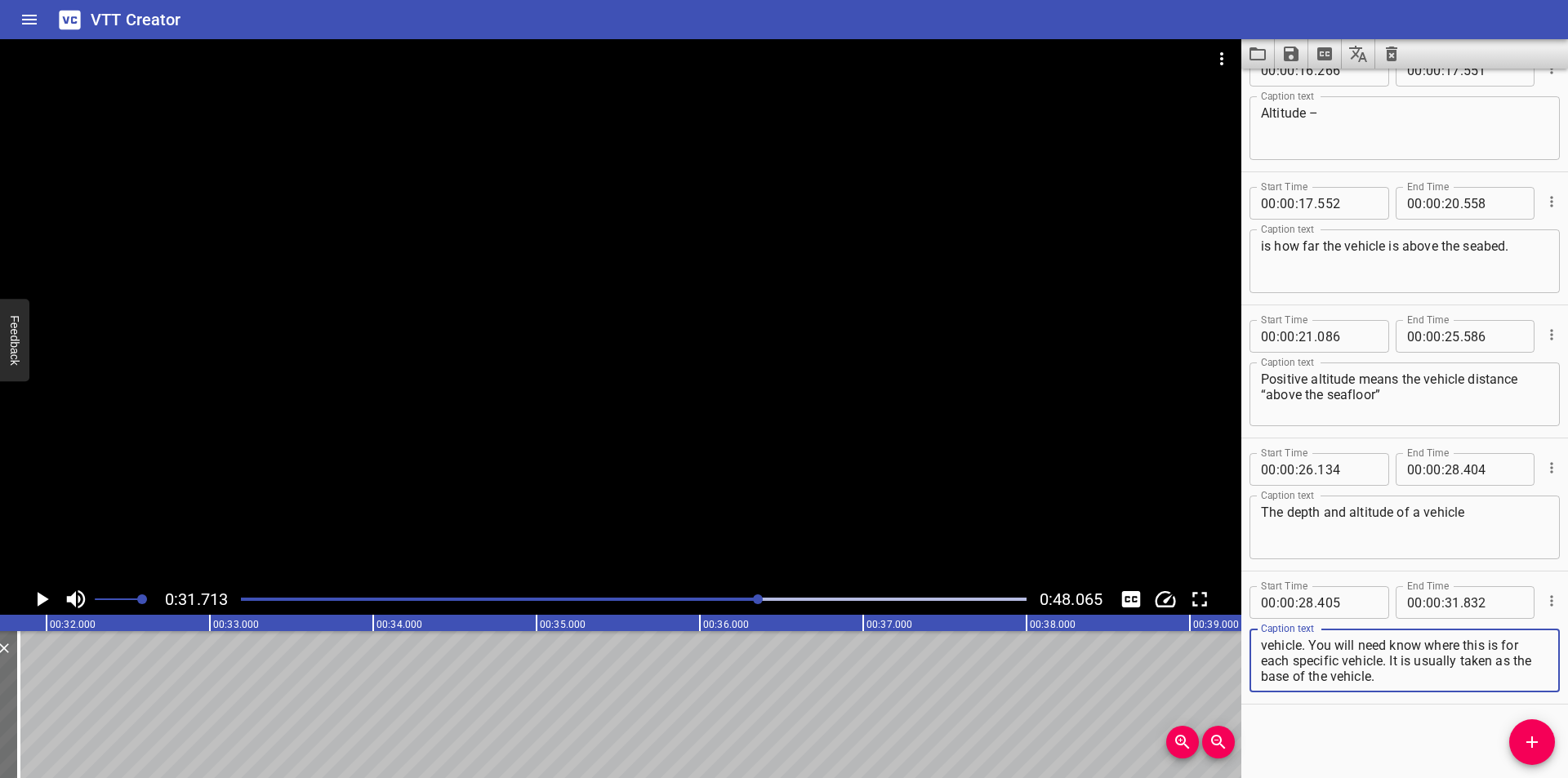
drag, startPoint x: 1449, startPoint y: 657, endPoint x: 1482, endPoint y: 727, distance: 77.4
click at [1482, 727] on div "Start Time 00 : 00 : 00 . 000 Start Time End Time 00 : 00 : 02 . 355 End Time C…" at bounding box center [1404, 423] width 327 height 709
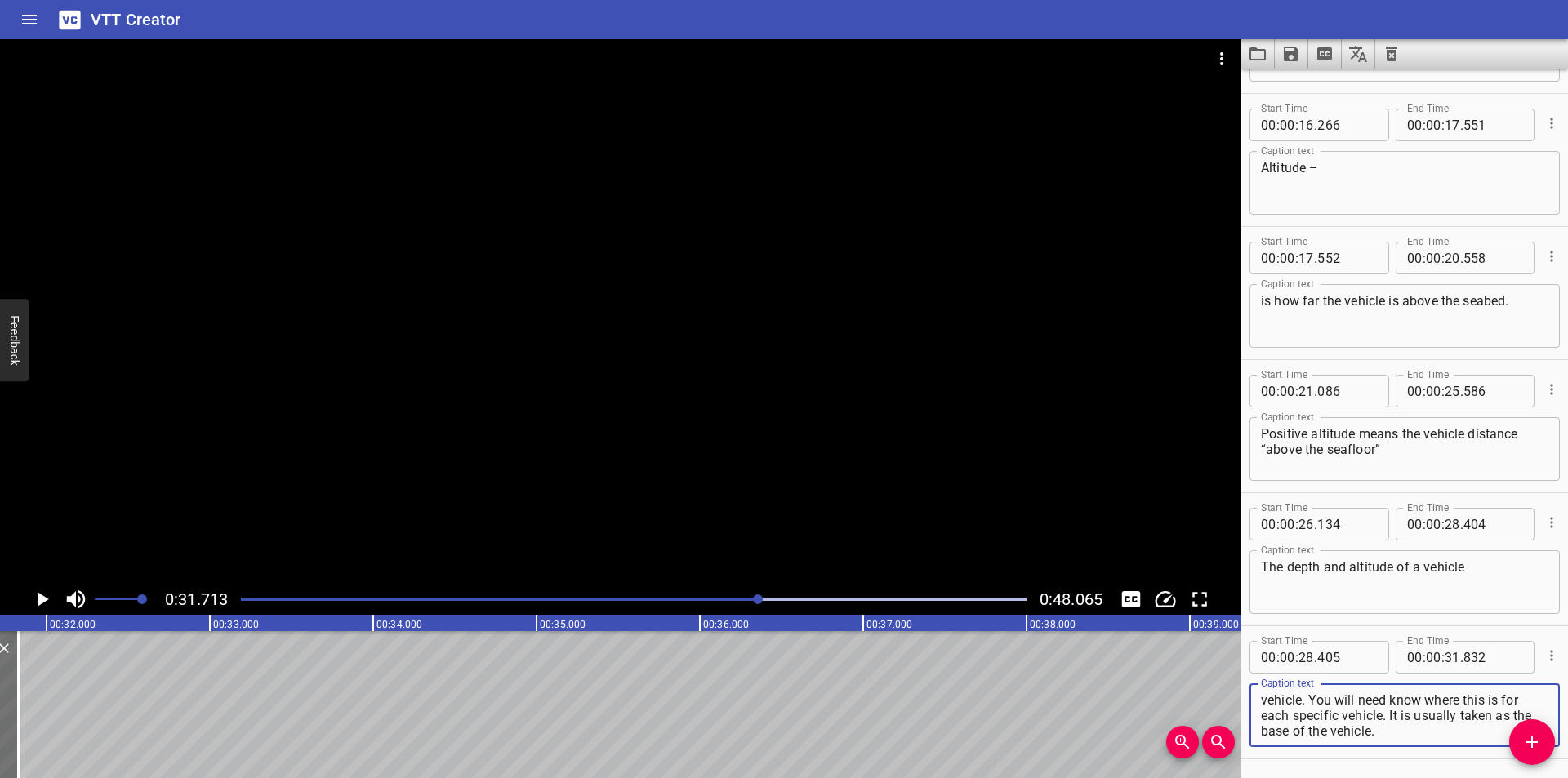
scroll to position [698, 0]
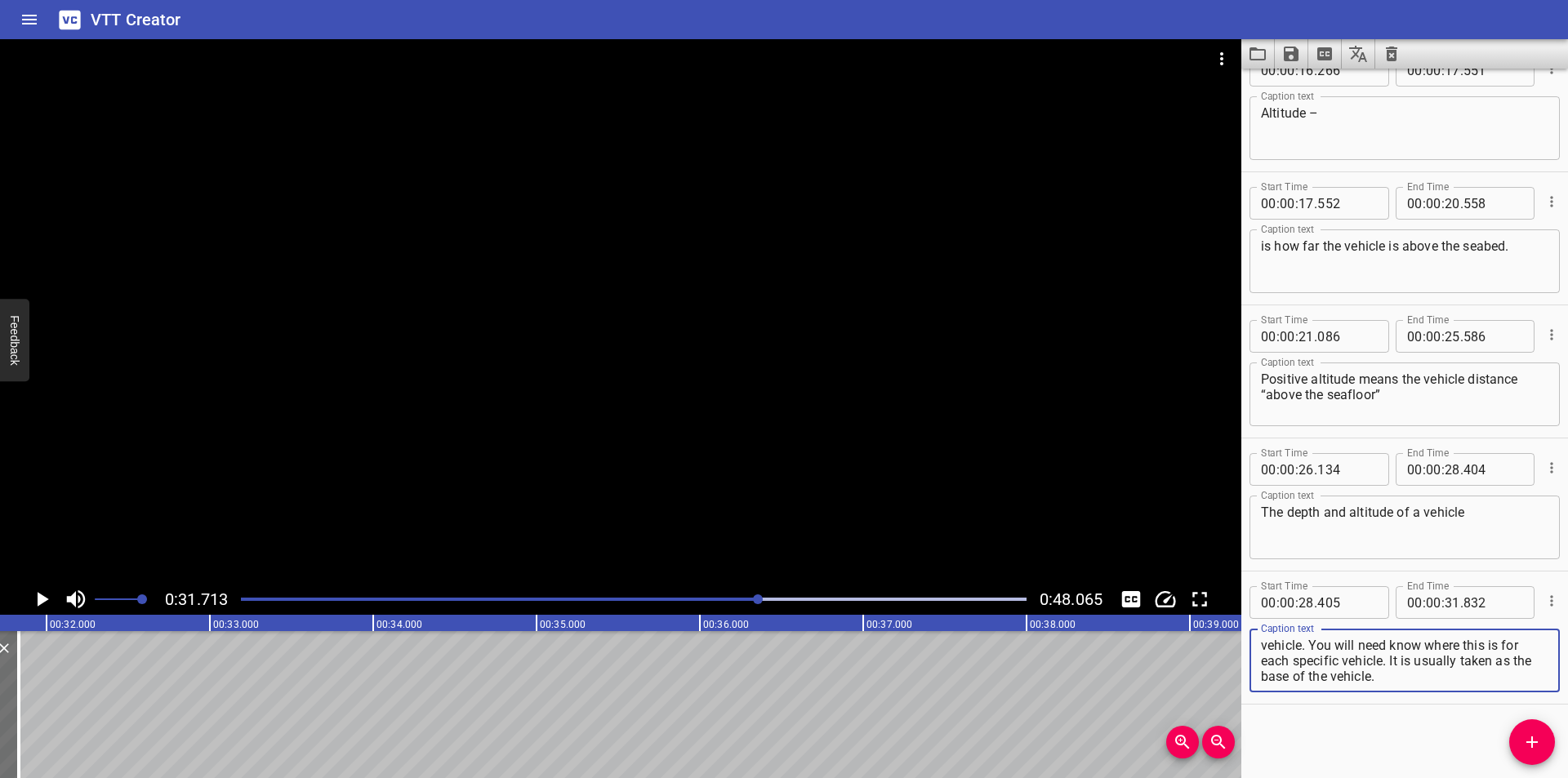
drag, startPoint x: 1350, startPoint y: 715, endPoint x: 1567, endPoint y: 809, distance: 236.5
click at [1567, 777] on html "VTT Creator Caption Editor Batch Transcribe Login Sign Up Privacy Contact 0:31.…" at bounding box center [784, 389] width 1568 height 778
type textarea "will be referenced from a specific location on the vehicle."
click at [1532, 750] on icon "Add Cue" at bounding box center [1532, 742] width 20 height 20
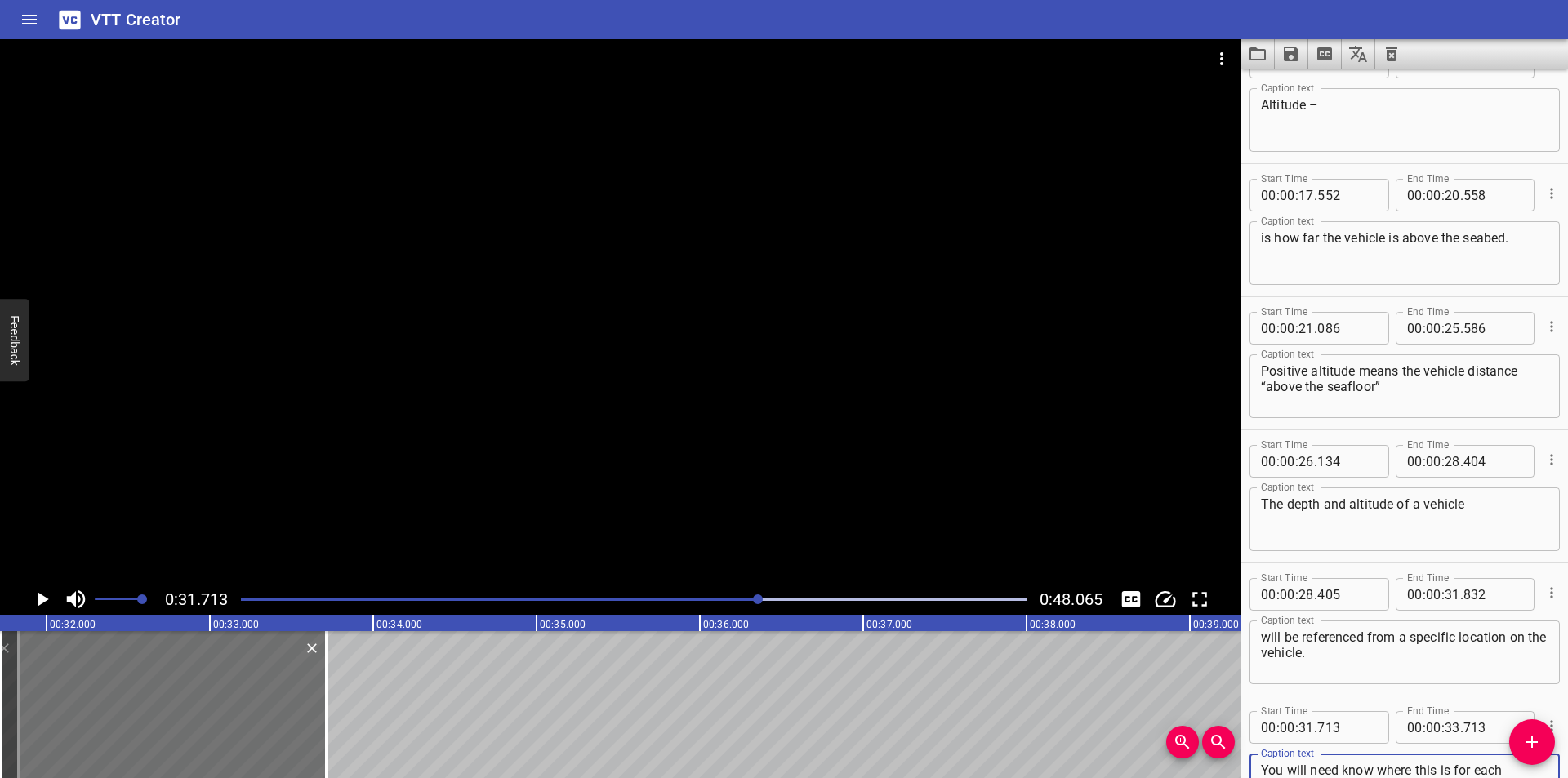
scroll to position [737, 0]
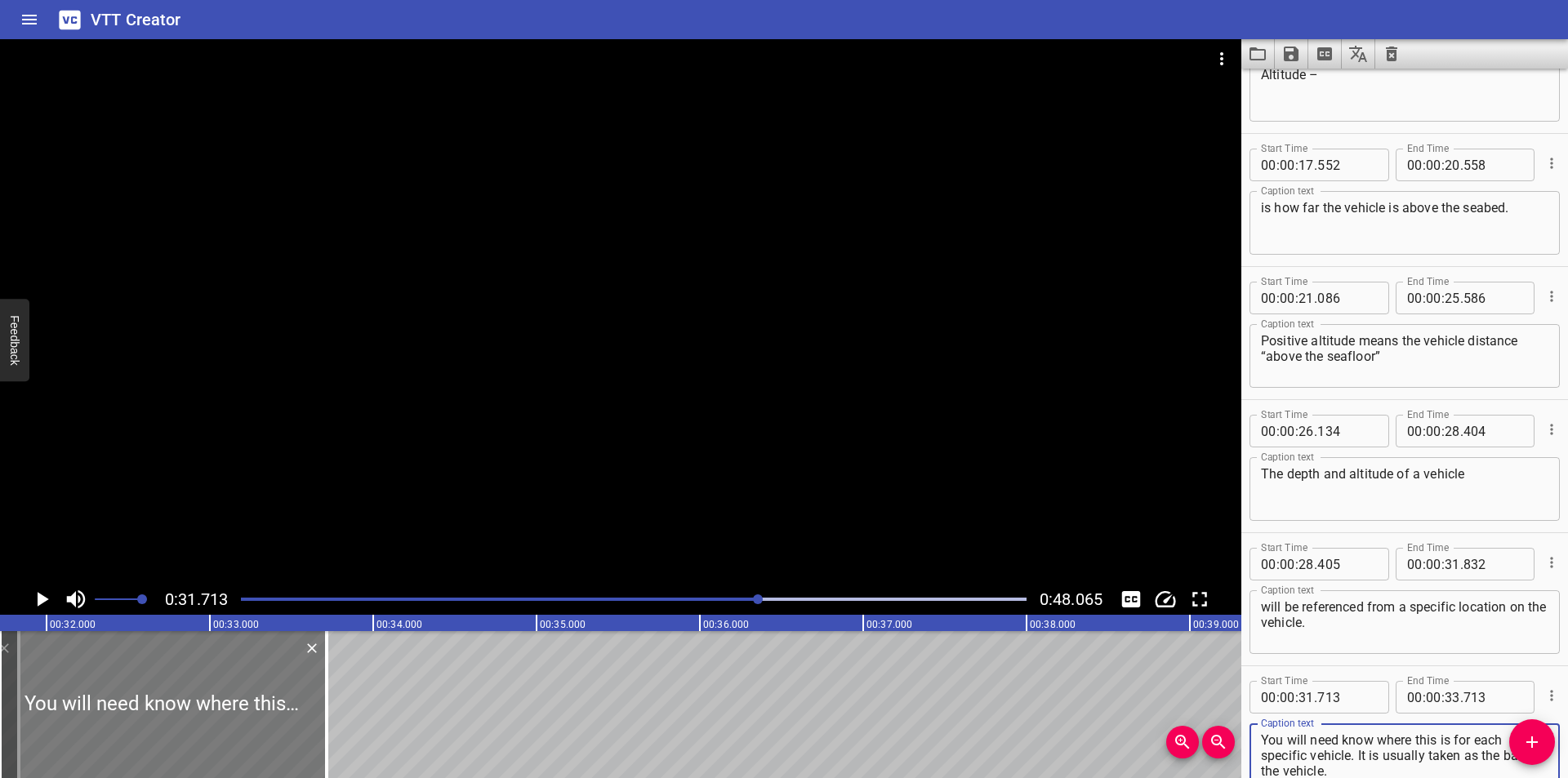
type textarea "You will need know where this is for each specific vehicle. It is usually taken…"
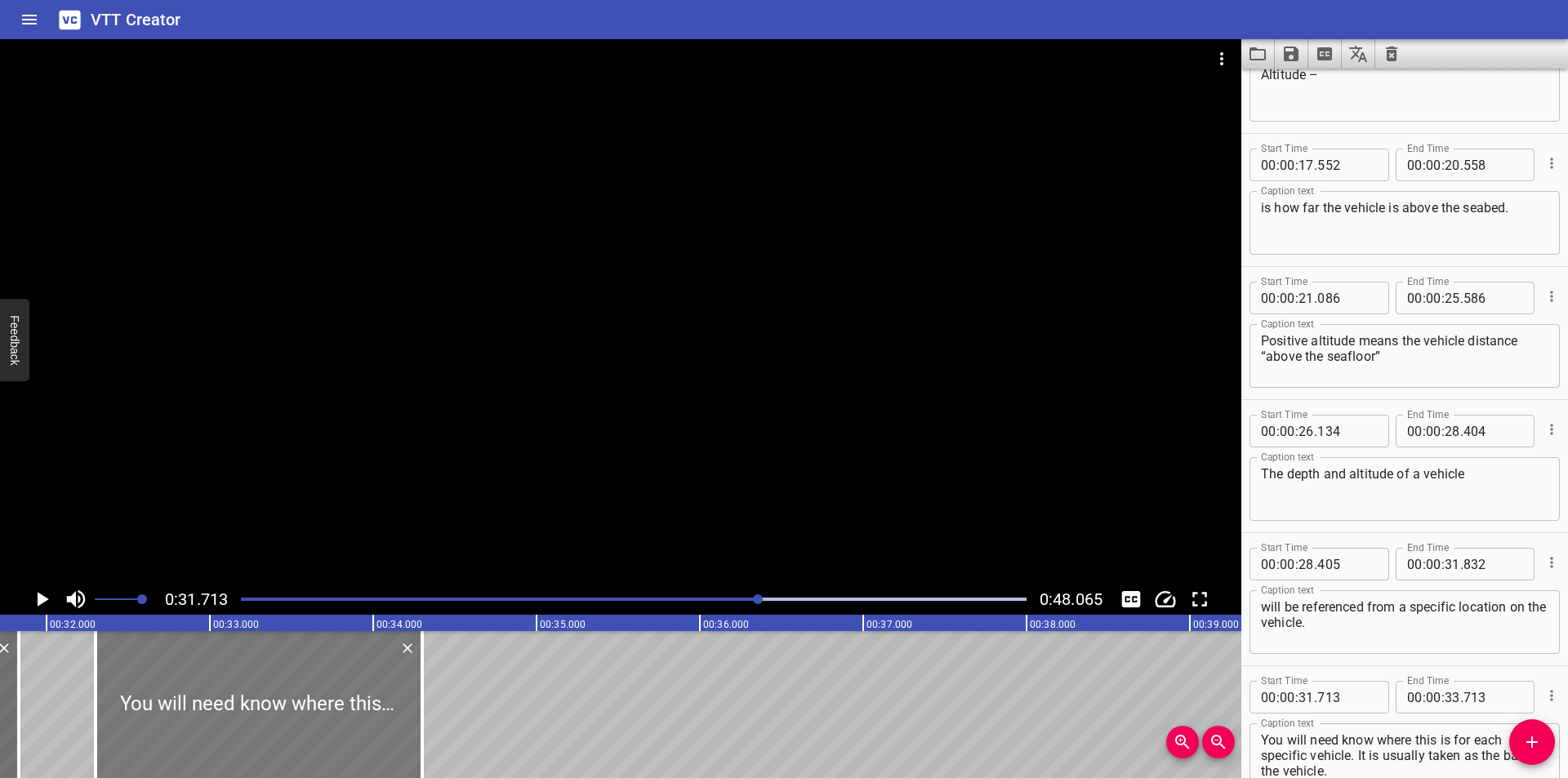
drag, startPoint x: 249, startPoint y: 729, endPoint x: 347, endPoint y: 741, distance: 98.7
click at [347, 741] on div at bounding box center [259, 704] width 327 height 147
type input "32"
type input "308"
type input "34"
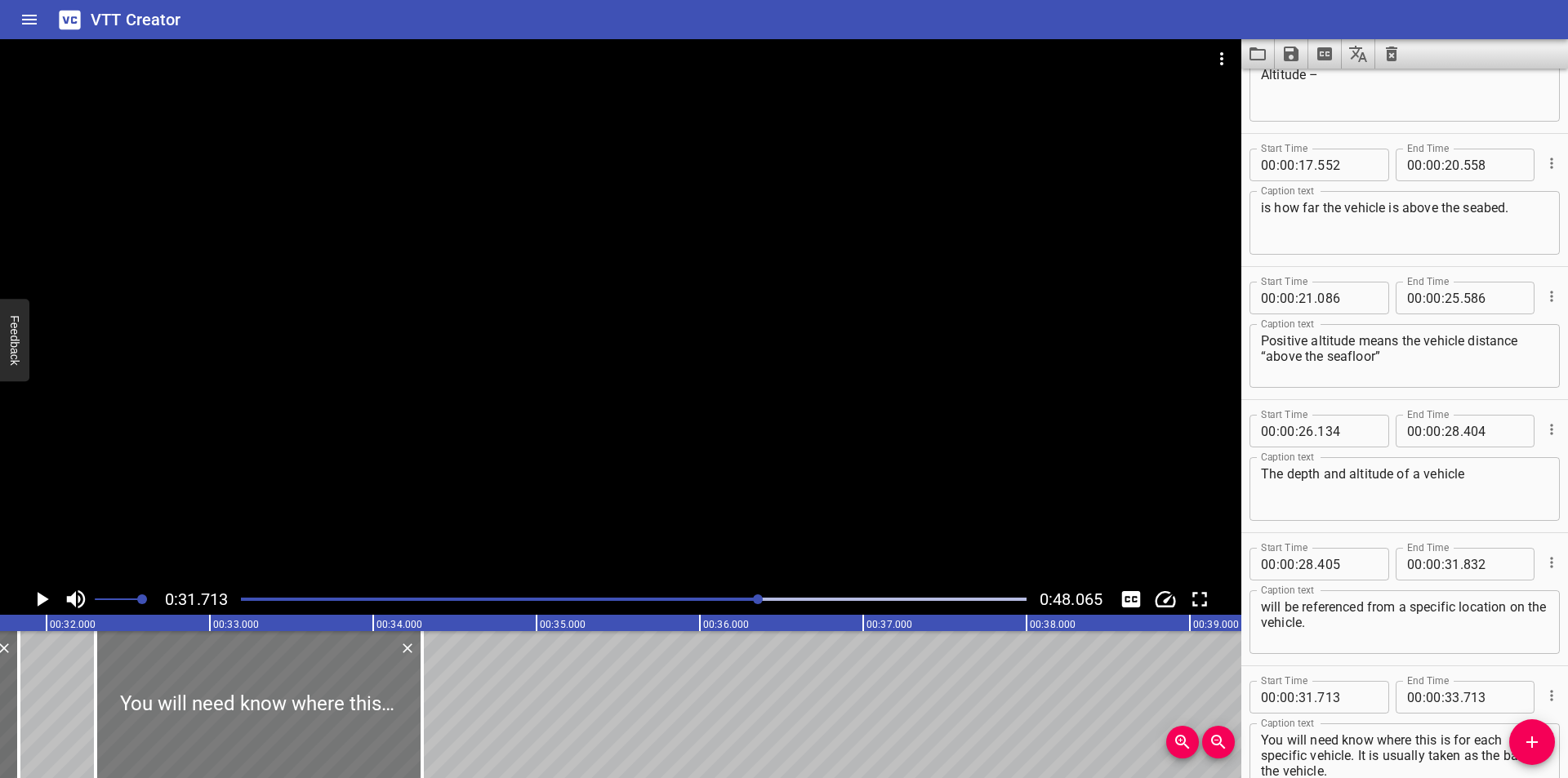
type input "308"
click at [733, 599] on div "Play progress" at bounding box center [366, 599] width 786 height 3
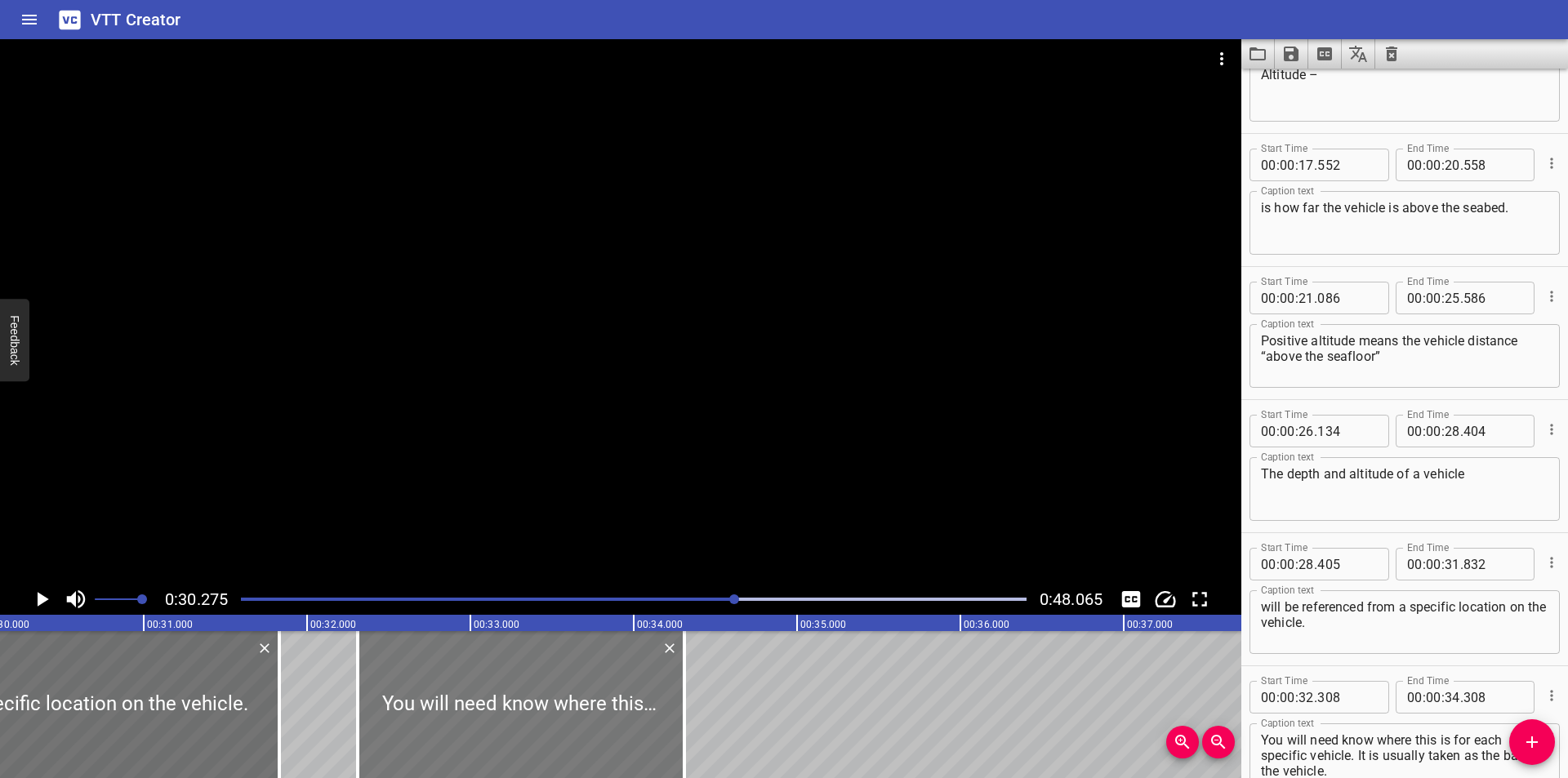
scroll to position [0, 4945]
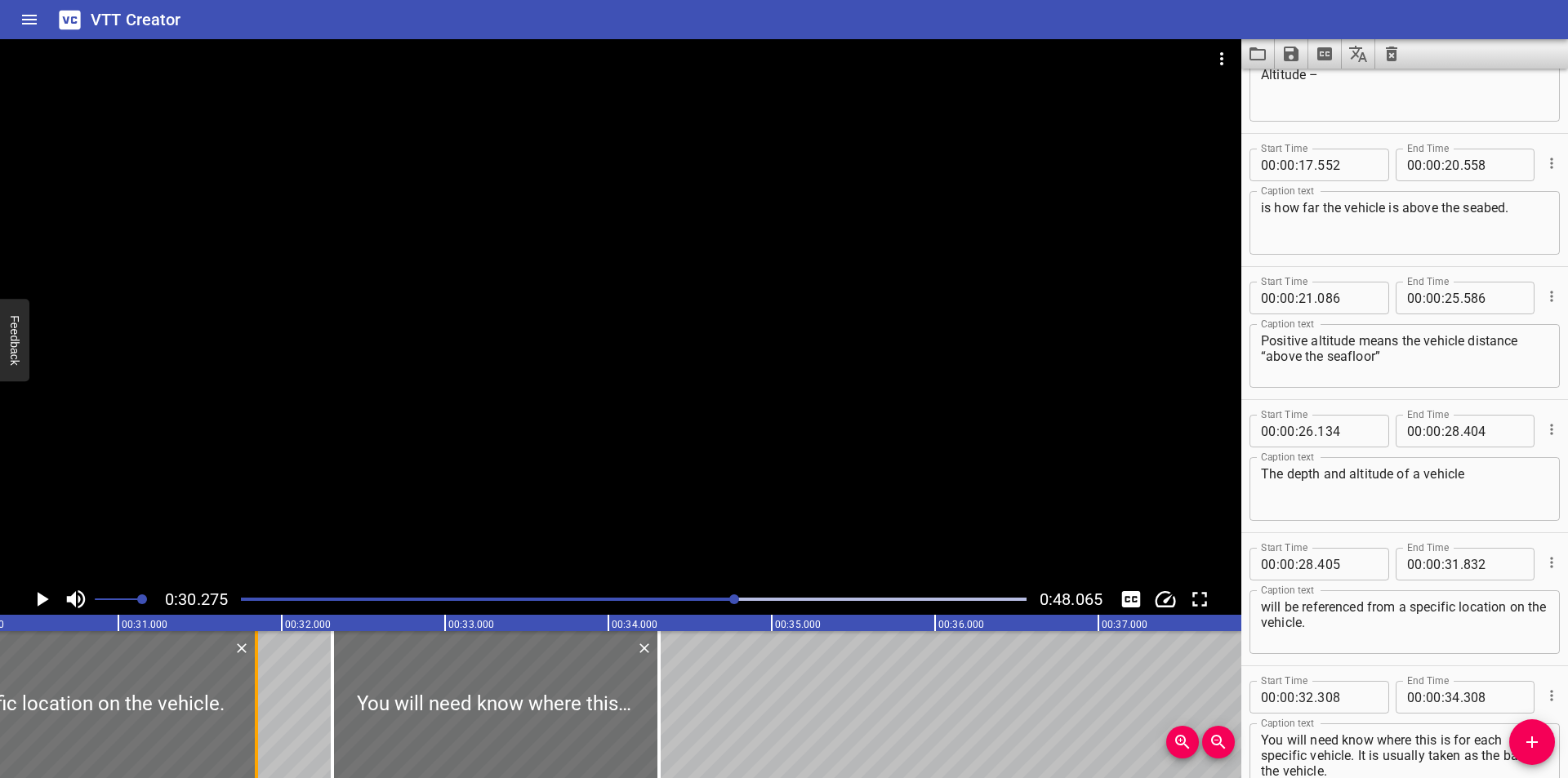
click at [258, 719] on div at bounding box center [256, 704] width 3 height 147
type input "847"
click at [463, 711] on div at bounding box center [498, 704] width 327 height 147
type input "323"
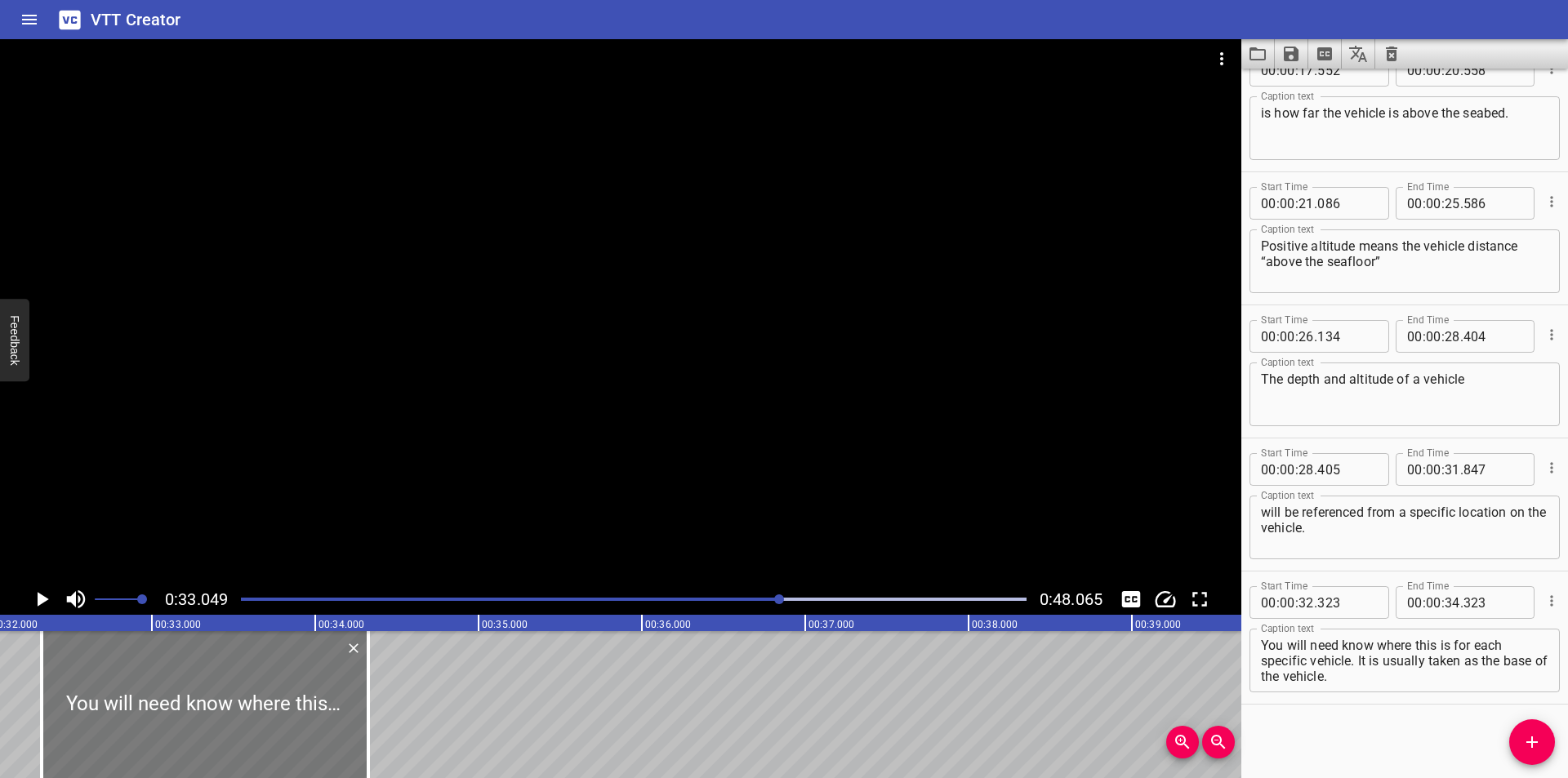
scroll to position [0, 5234]
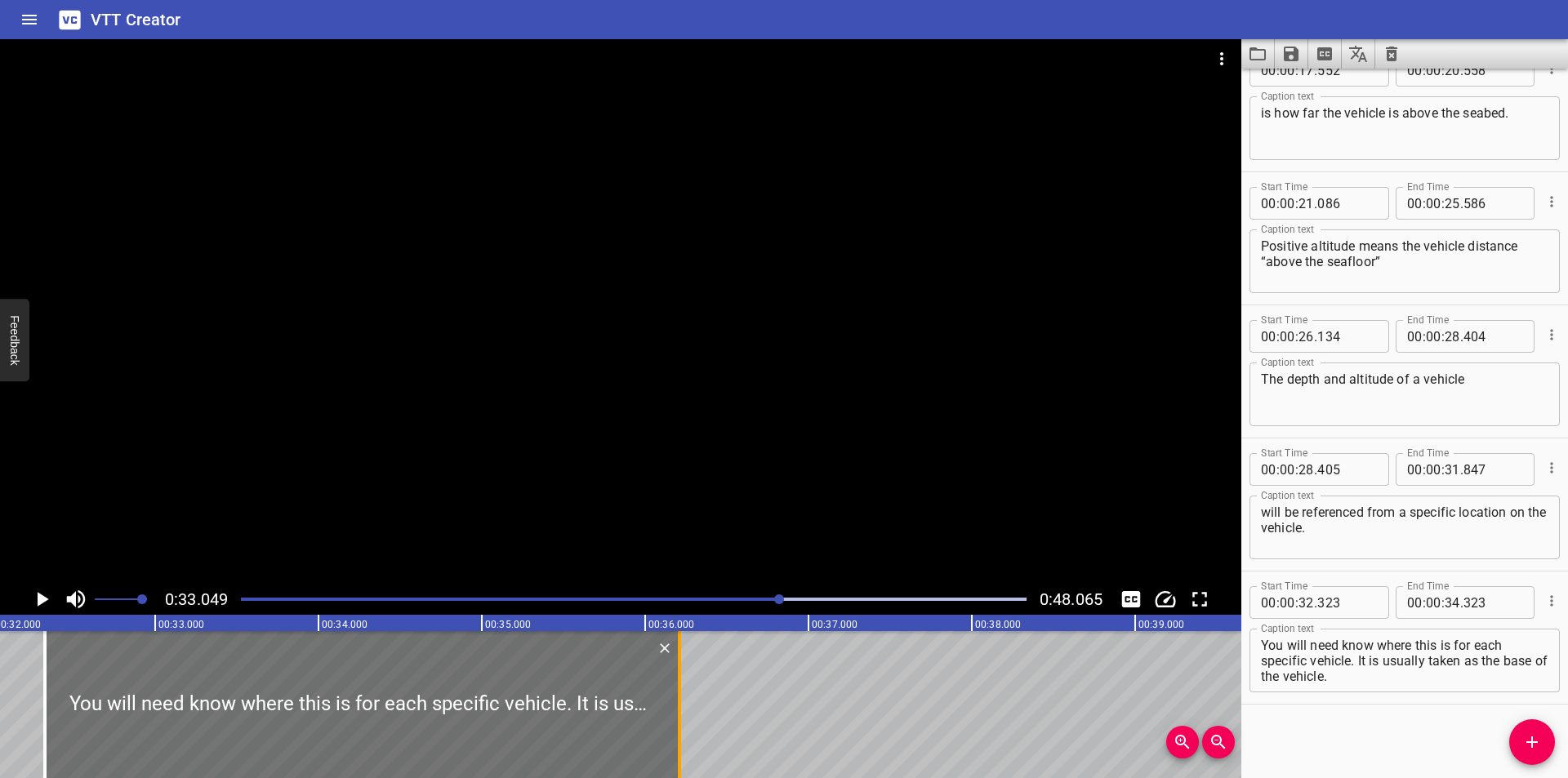
drag, startPoint x: 373, startPoint y: 729, endPoint x: 681, endPoint y: 725, distance: 308.0
click at [681, 725] on div at bounding box center [680, 704] width 17 height 147
type input "36"
type input "208"
click at [626, 733] on div at bounding box center [362, 704] width 634 height 147
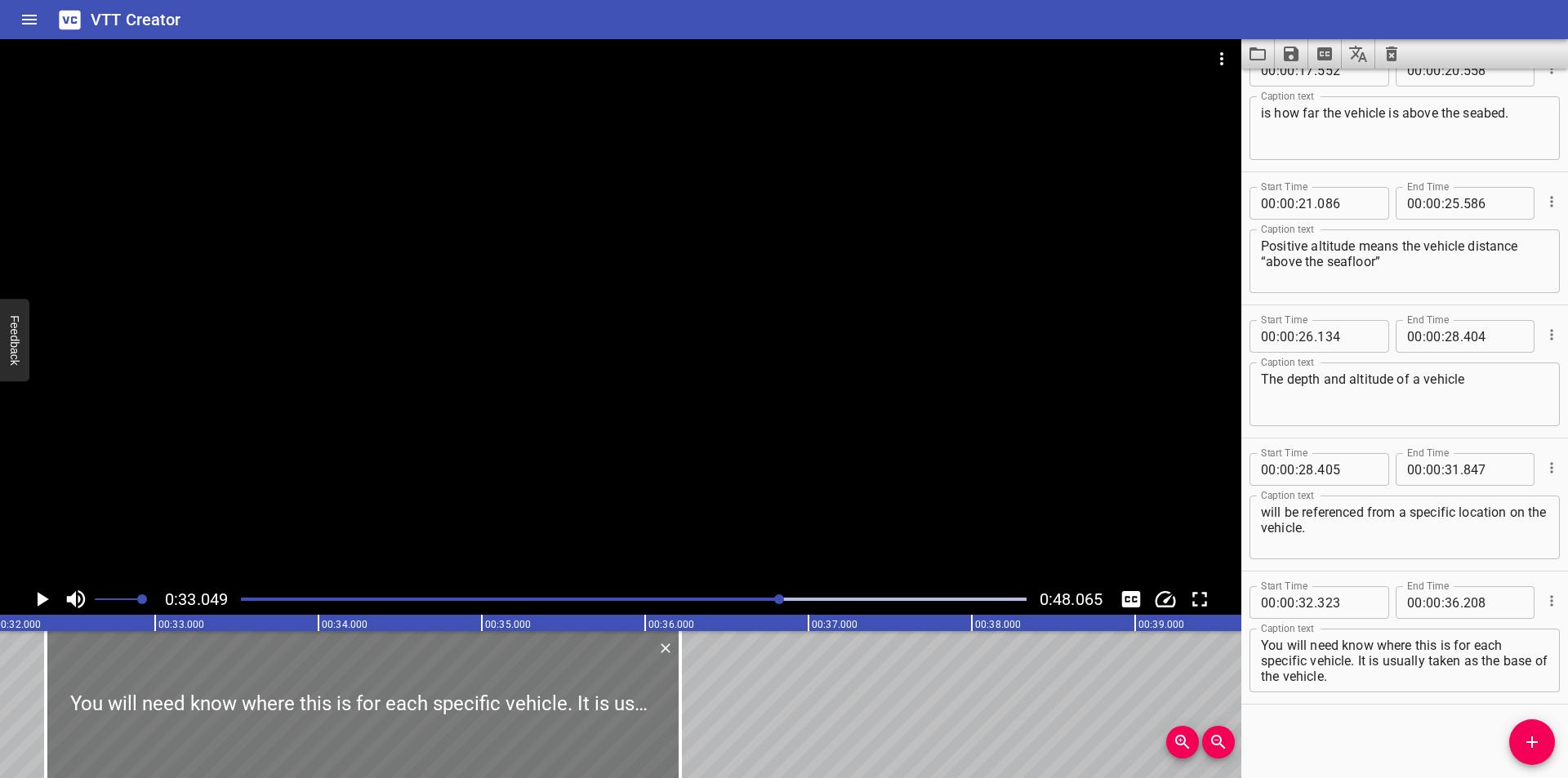
type input "328"
type input "213"
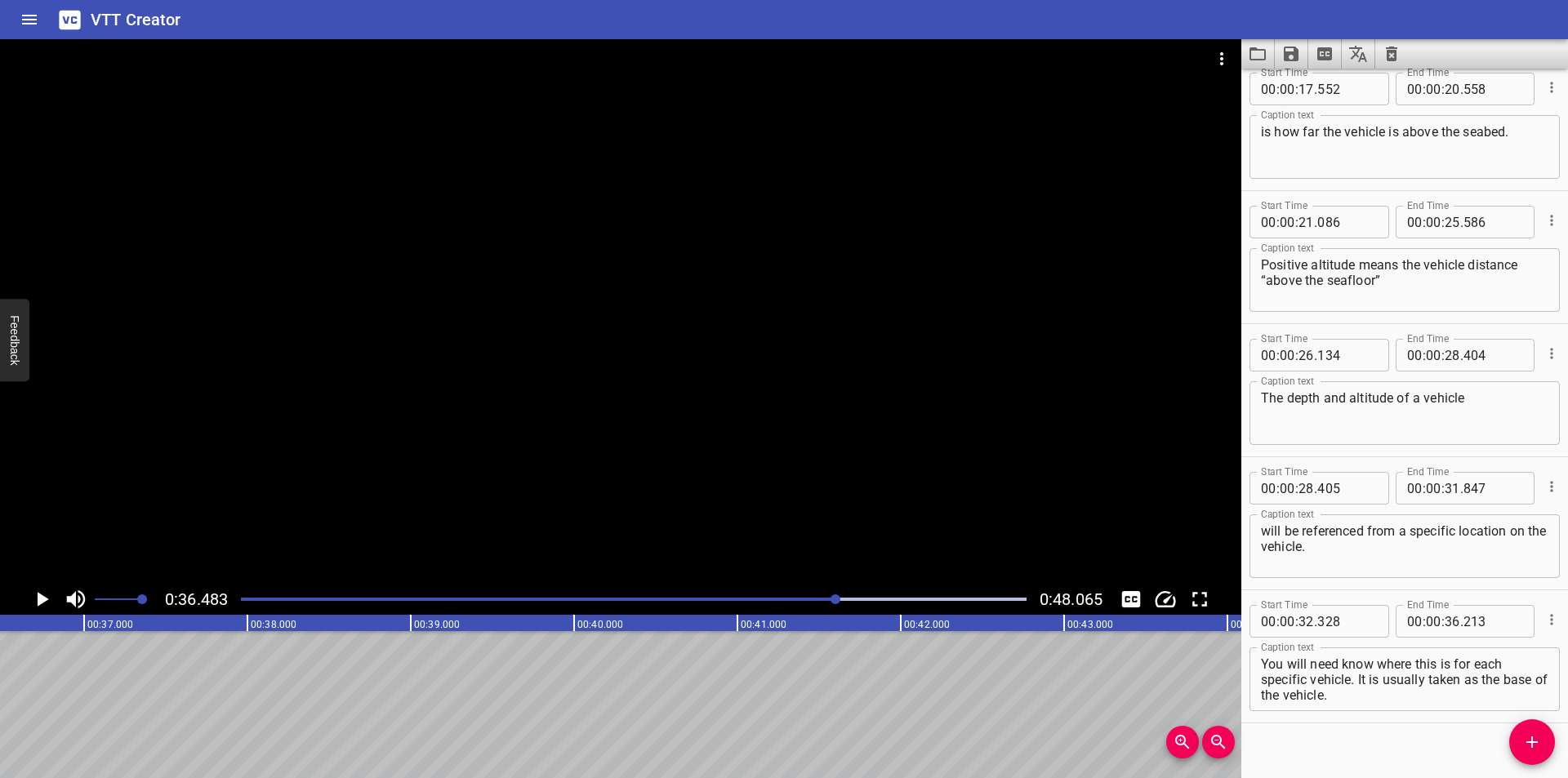
scroll to position [831, 0]
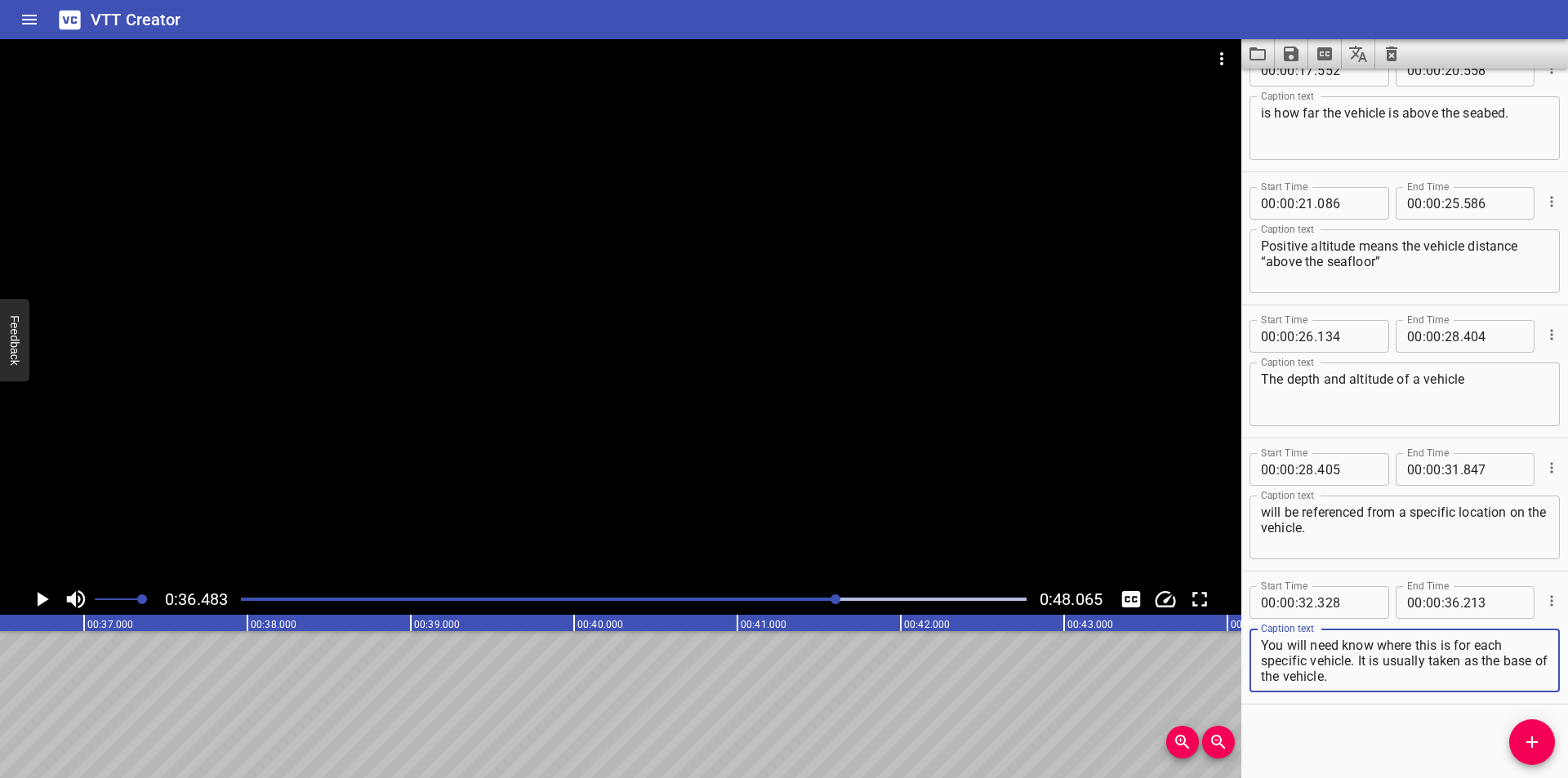
click at [1361, 675] on textarea "You will need know where this is for each specific vehicle. It is usually taken…" at bounding box center [1405, 661] width 288 height 46
drag, startPoint x: 1361, startPoint y: 675, endPoint x: 1360, endPoint y: 666, distance: 9.1
click at [1360, 666] on textarea "You will need know where this is for each specific vehicle. It is usually taken…" at bounding box center [1405, 661] width 288 height 46
type textarea "You will need know where this is for each specific vehicle."
click at [1537, 742] on icon "Add Cue" at bounding box center [1532, 742] width 12 height 12
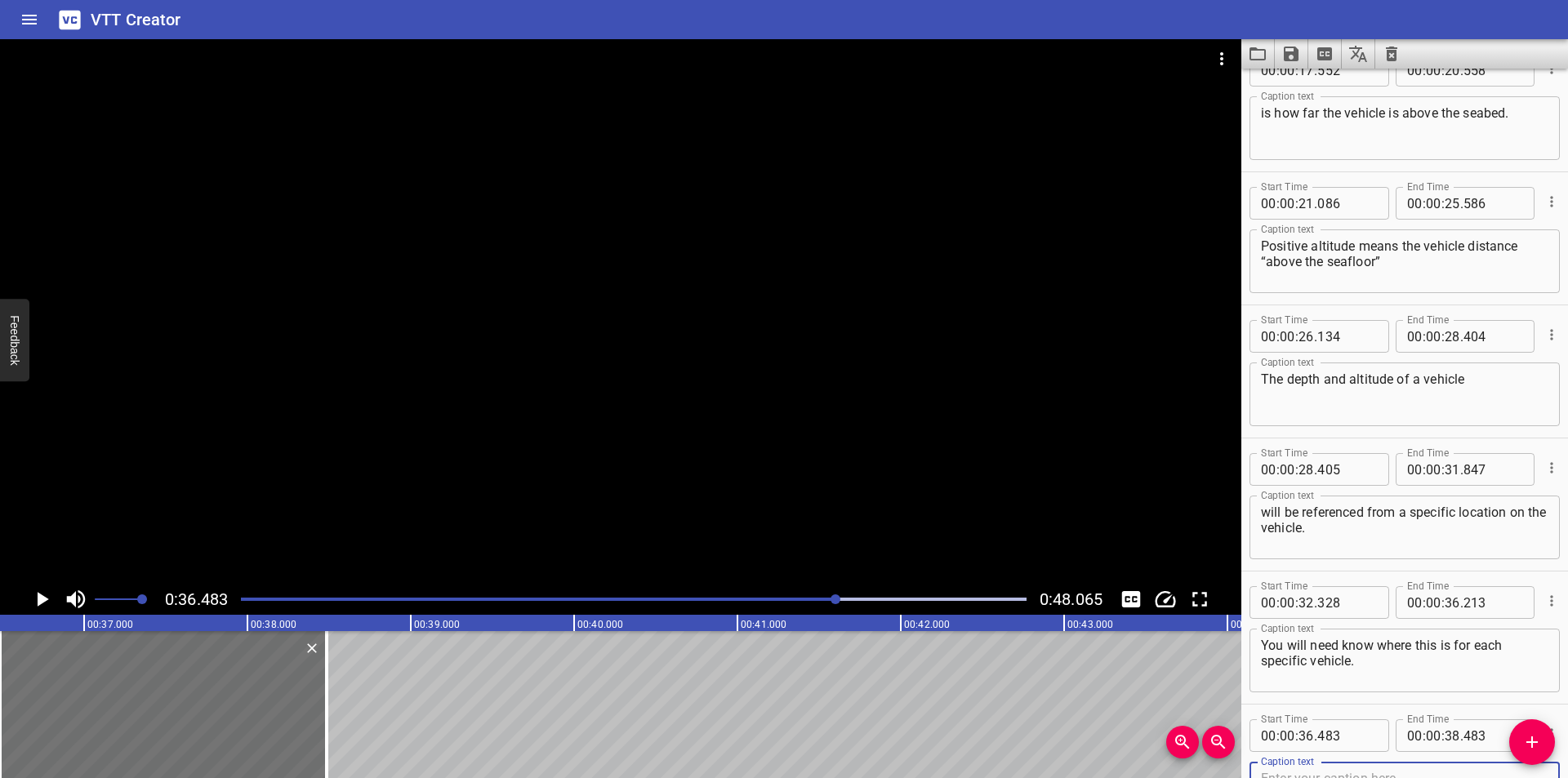
scroll to position [839, 0]
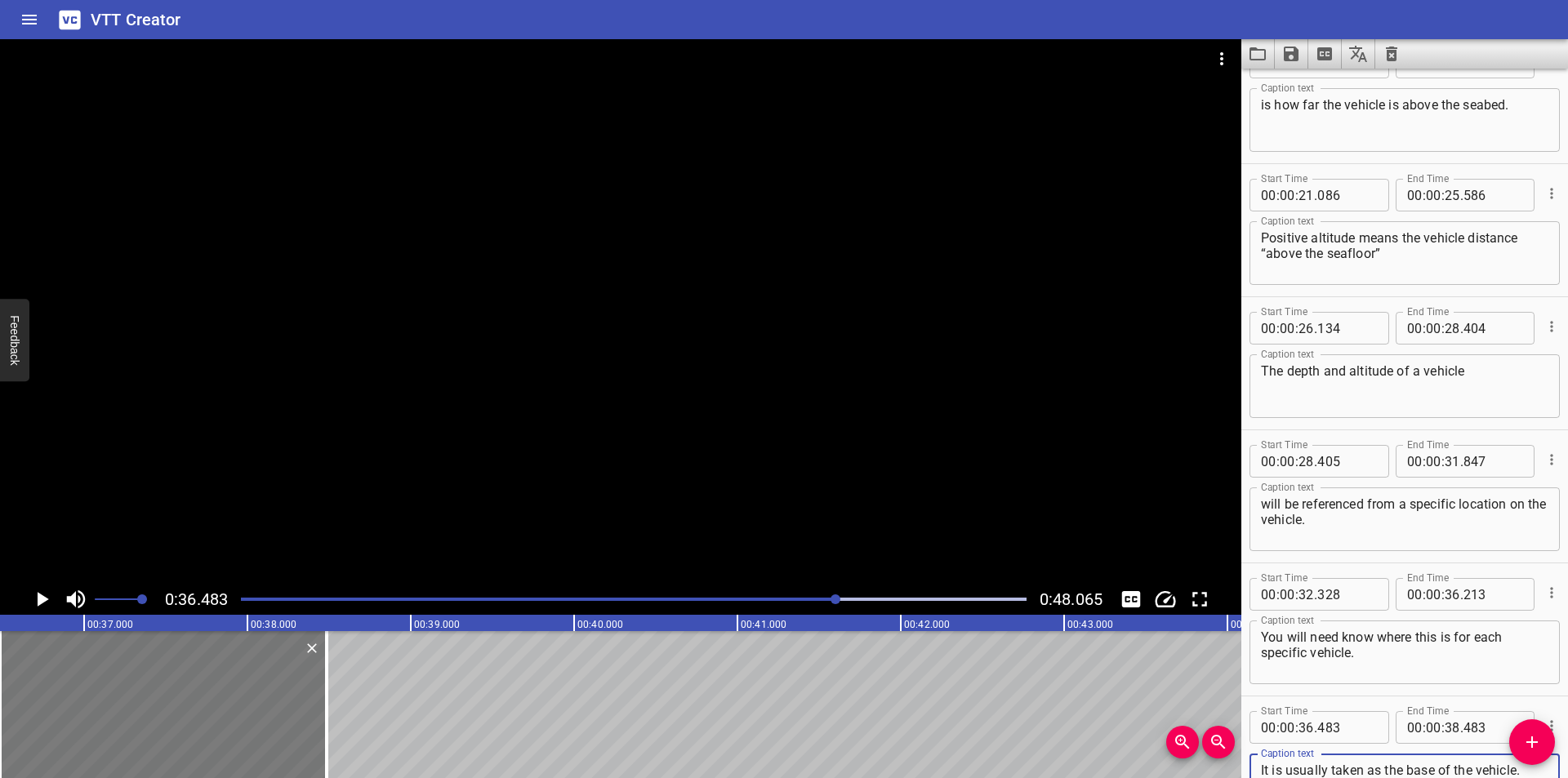
type textarea "It is usually taken as the base of the vehicle."
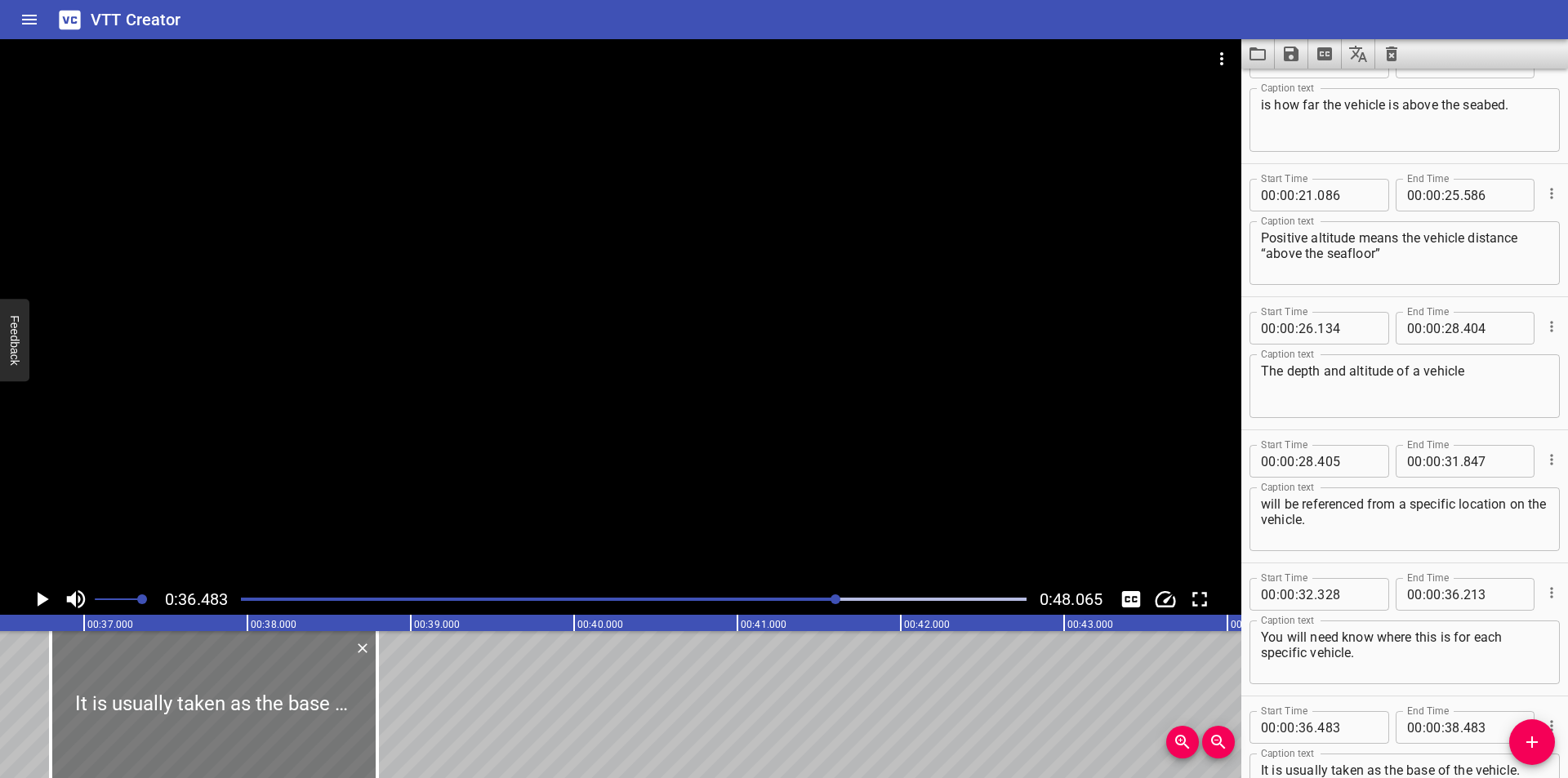
drag, startPoint x: 228, startPoint y: 724, endPoint x: 279, endPoint y: 729, distance: 51.2
click at [279, 729] on div at bounding box center [213, 704] width 327 height 147
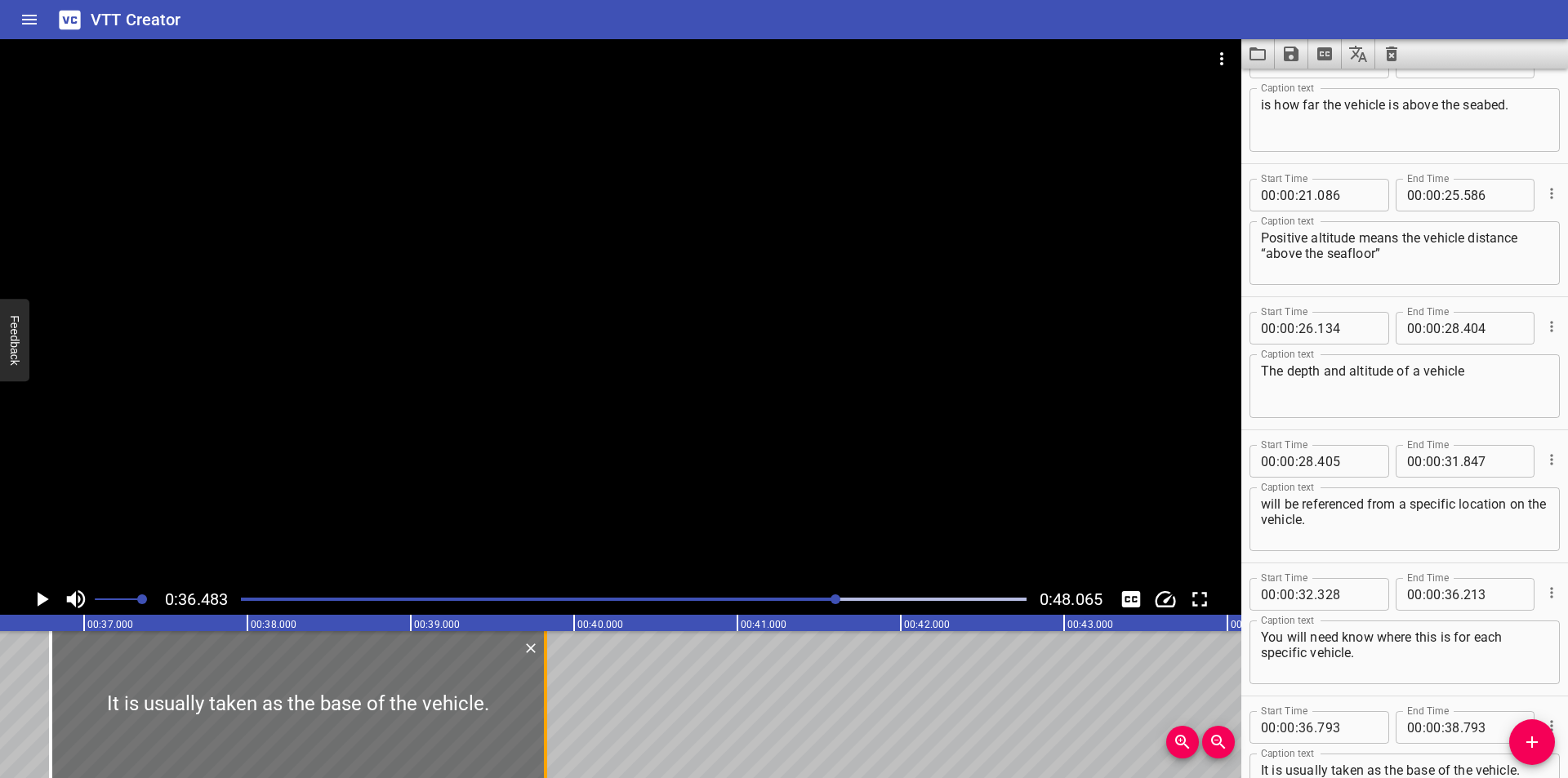
drag, startPoint x: 379, startPoint y: 735, endPoint x: 547, endPoint y: 723, distance: 168.4
click at [547, 723] on div at bounding box center [546, 704] width 17 height 147
click at [504, 725] on div at bounding box center [296, 704] width 495 height 147
click at [564, 413] on div at bounding box center [620, 311] width 1241 height 545
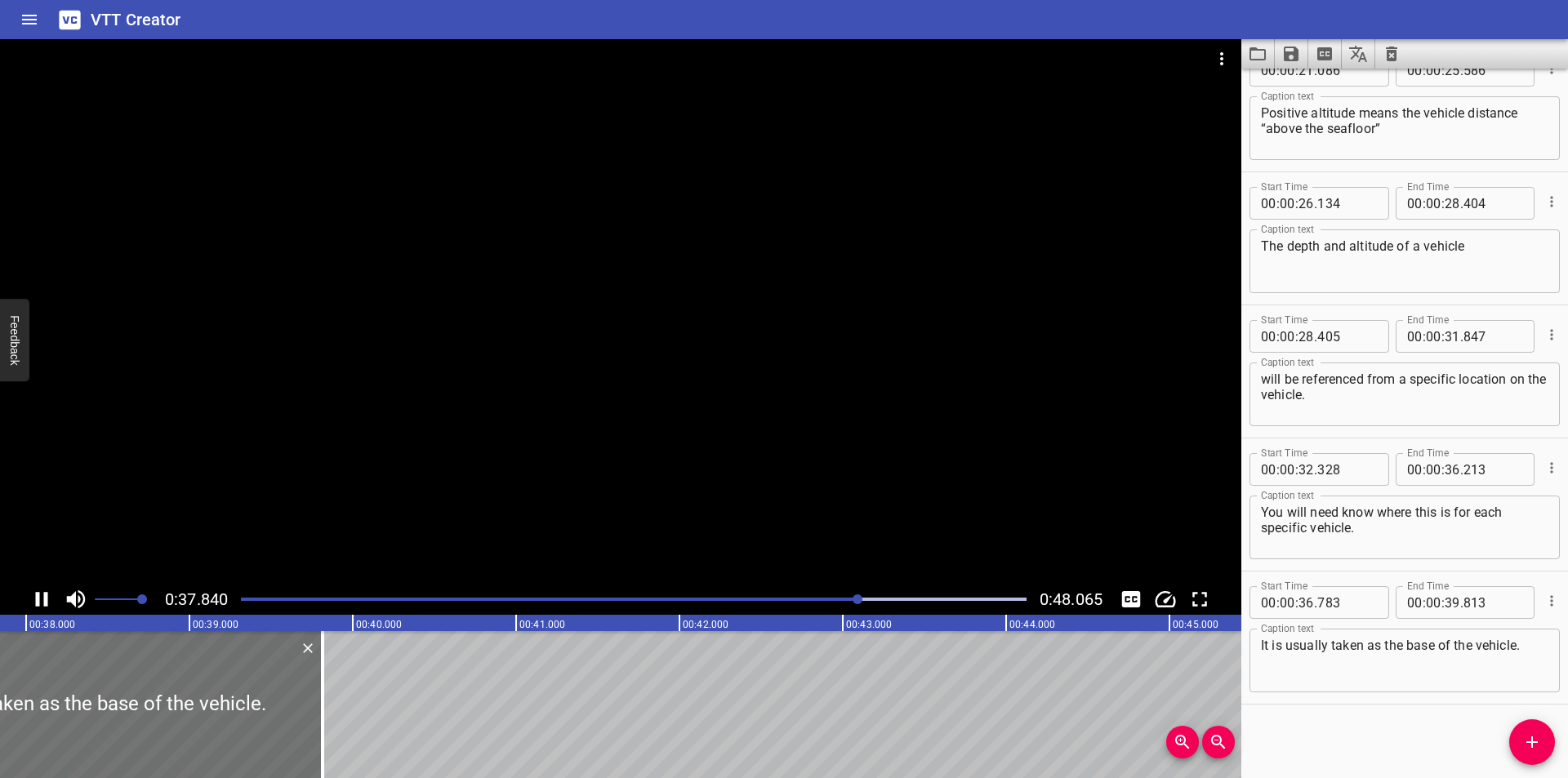
scroll to position [0, 6211]
click at [1527, 672] on textarea "It is usually taken as the base of the vehicle." at bounding box center [1405, 661] width 288 height 46
click at [619, 398] on div at bounding box center [620, 311] width 1241 height 545
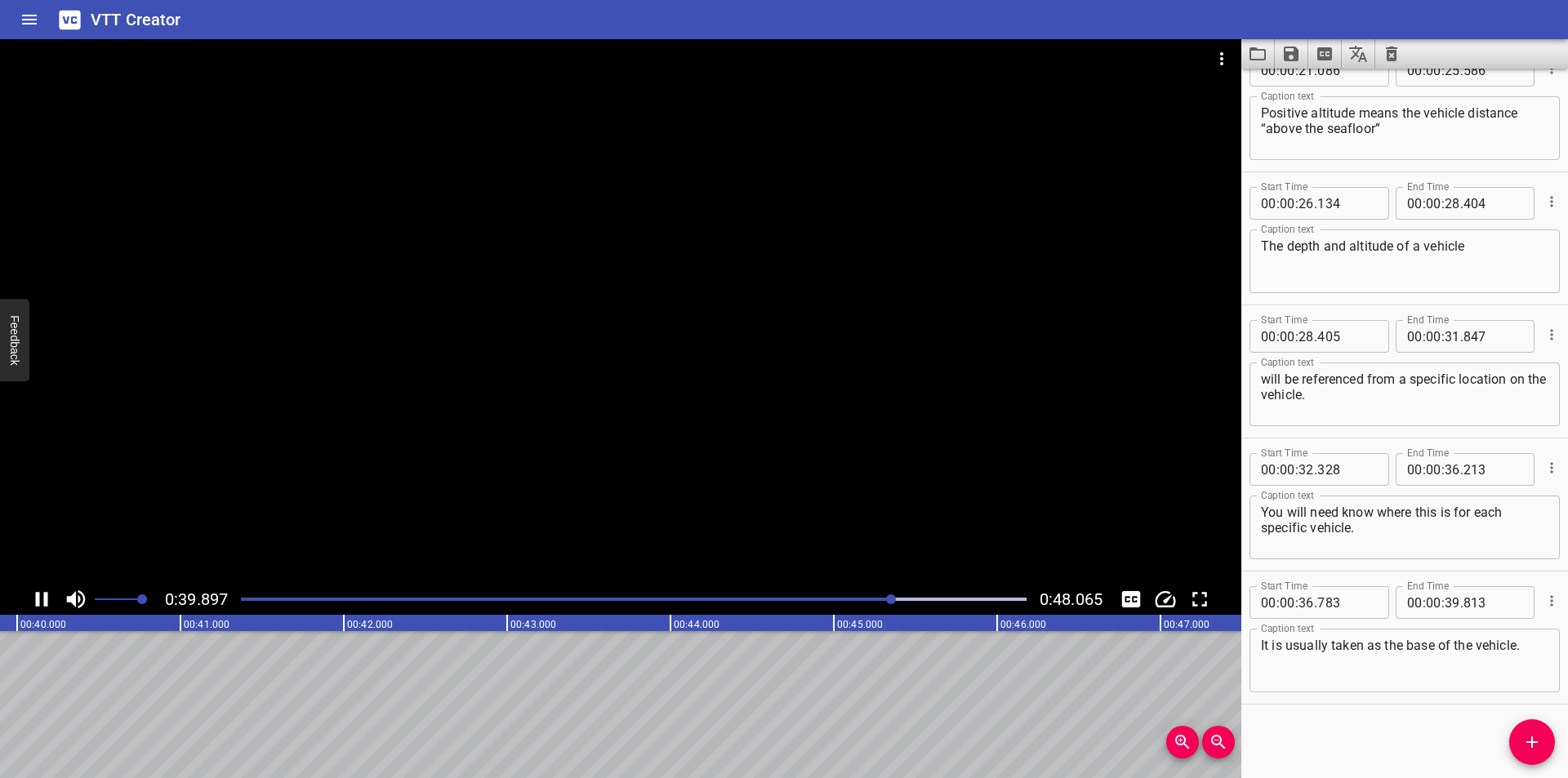
click at [570, 402] on div at bounding box center [620, 311] width 1241 height 545
click at [882, 592] on div at bounding box center [633, 599] width 806 height 23
click at [1071, 500] on div at bounding box center [620, 311] width 1241 height 545
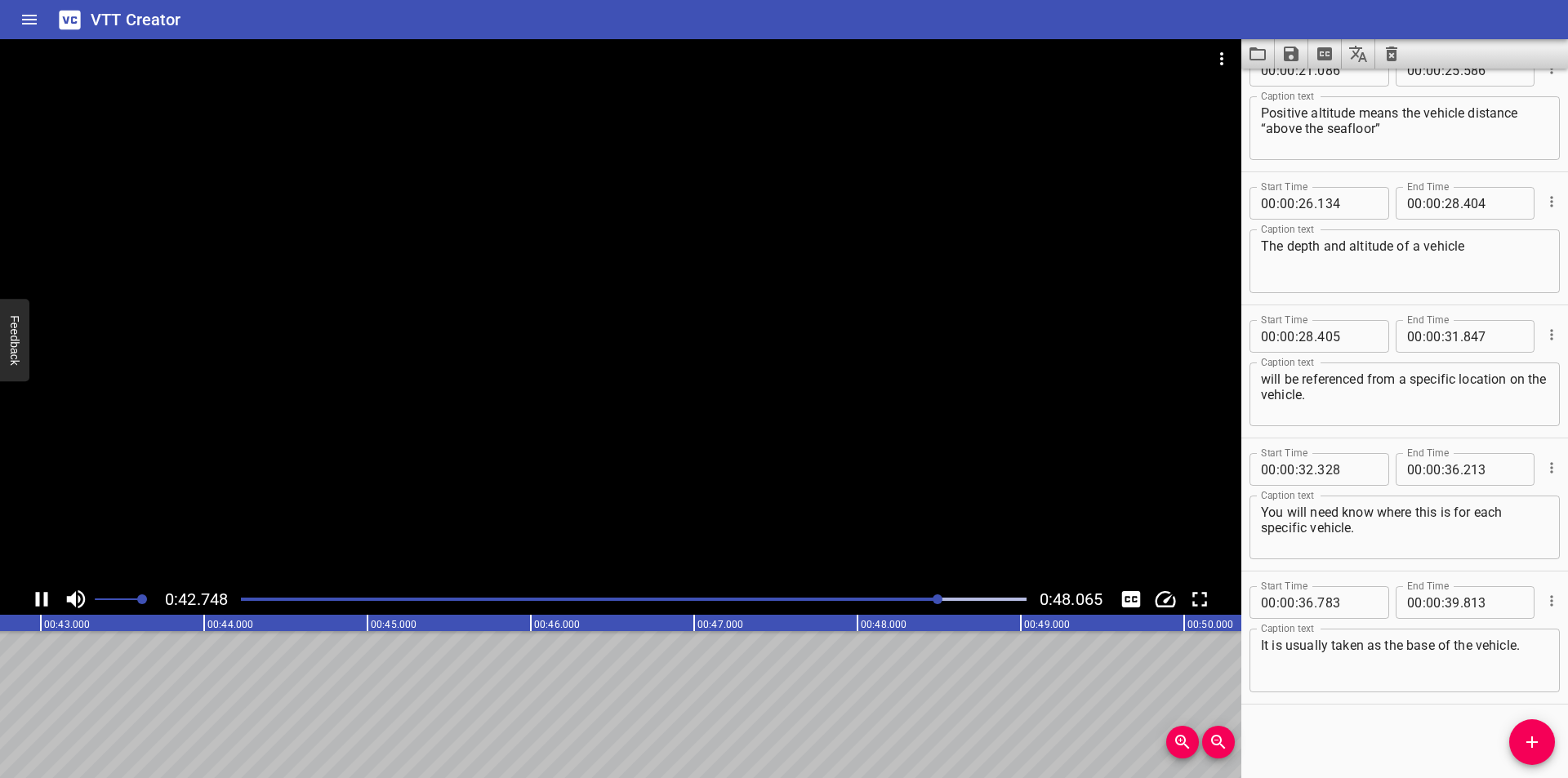
scroll to position [0, 7015]
click at [890, 601] on div at bounding box center [633, 599] width 806 height 23
click at [1533, 742] on icon "Add Cue" at bounding box center [1532, 742] width 12 height 12
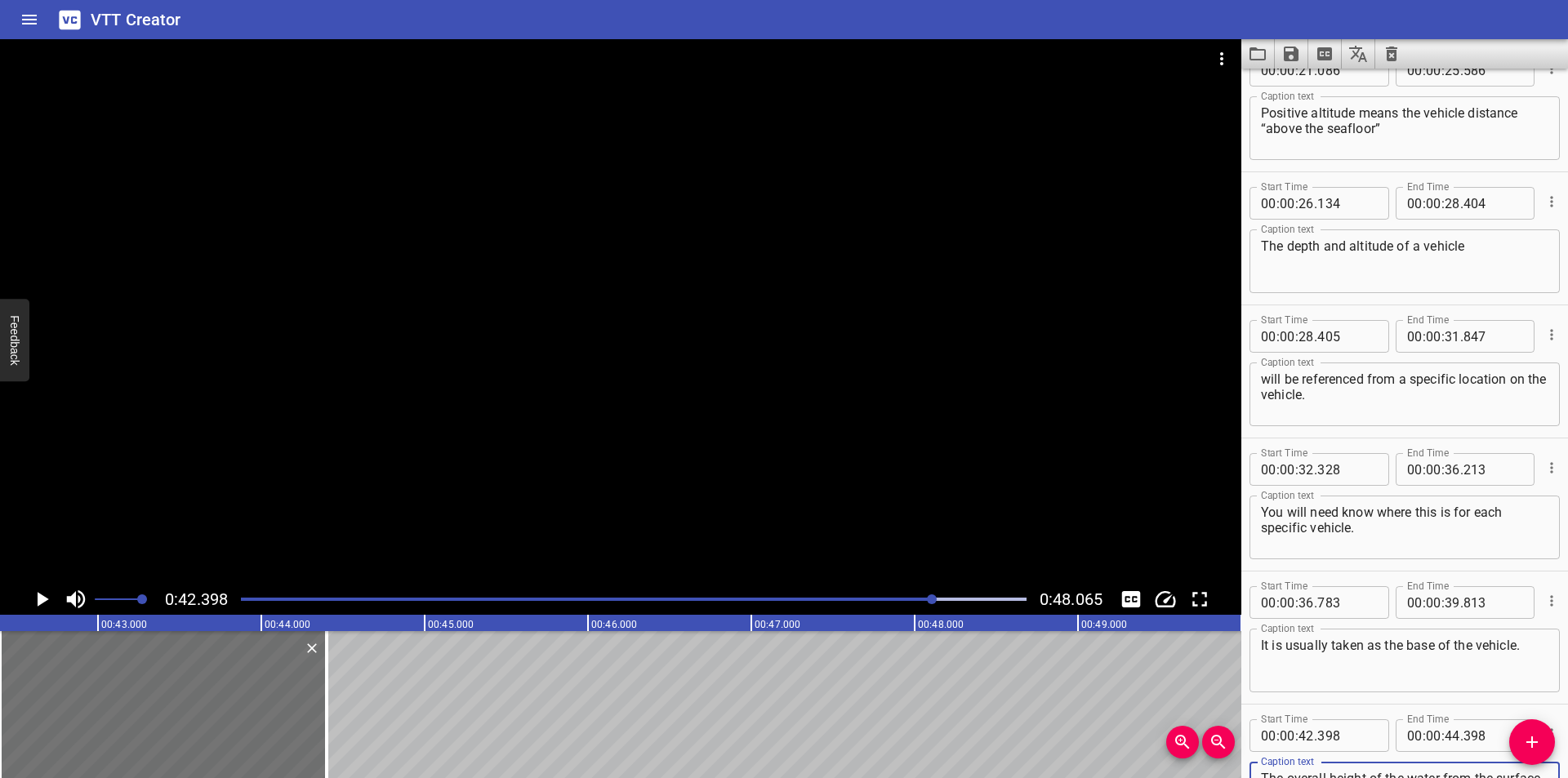
scroll to position [971, 0]
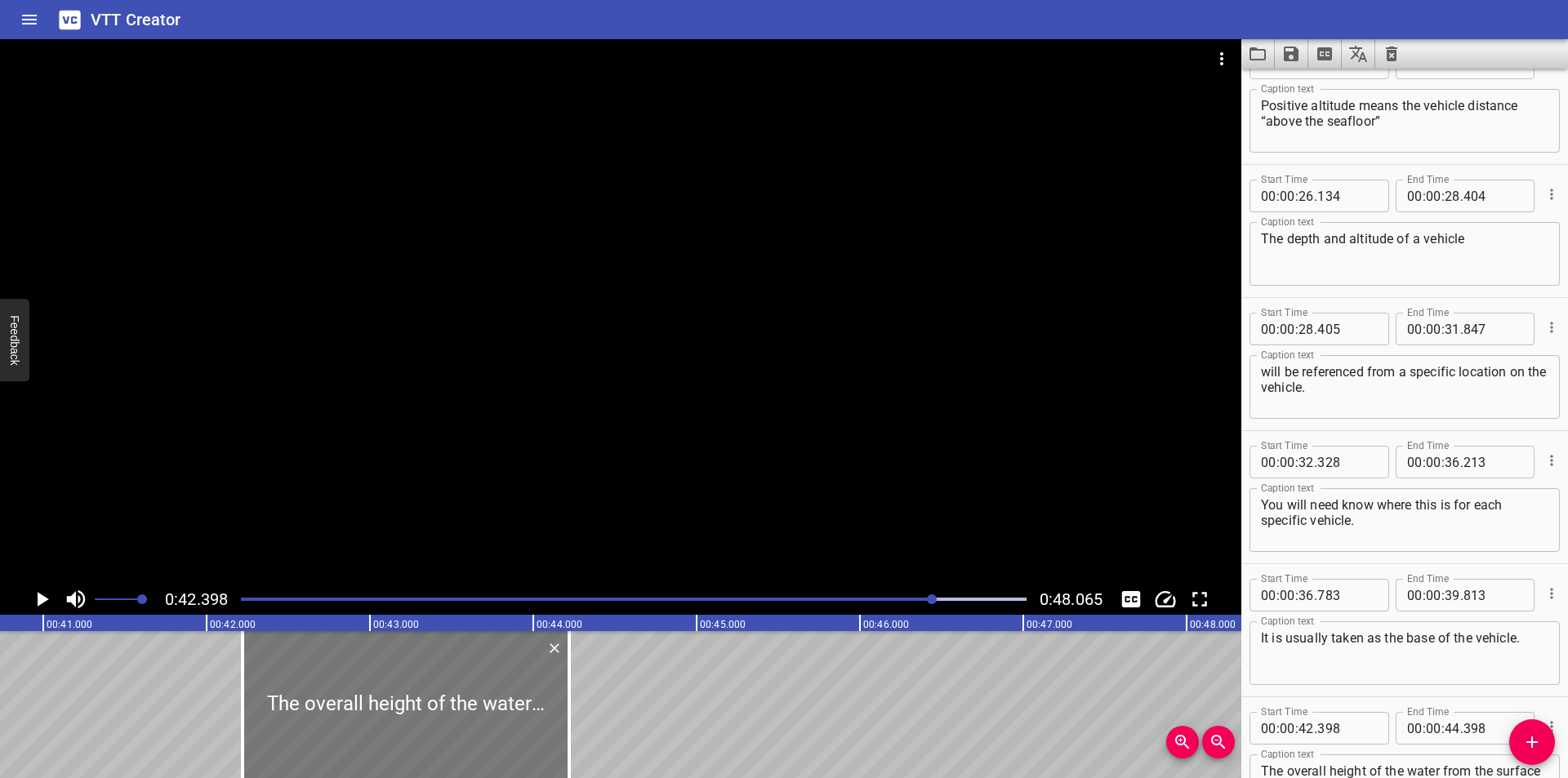
drag, startPoint x: 335, startPoint y: 734, endPoint x: 112, endPoint y: 723, distance: 223.3
click at [242, 734] on div at bounding box center [405, 704] width 327 height 147
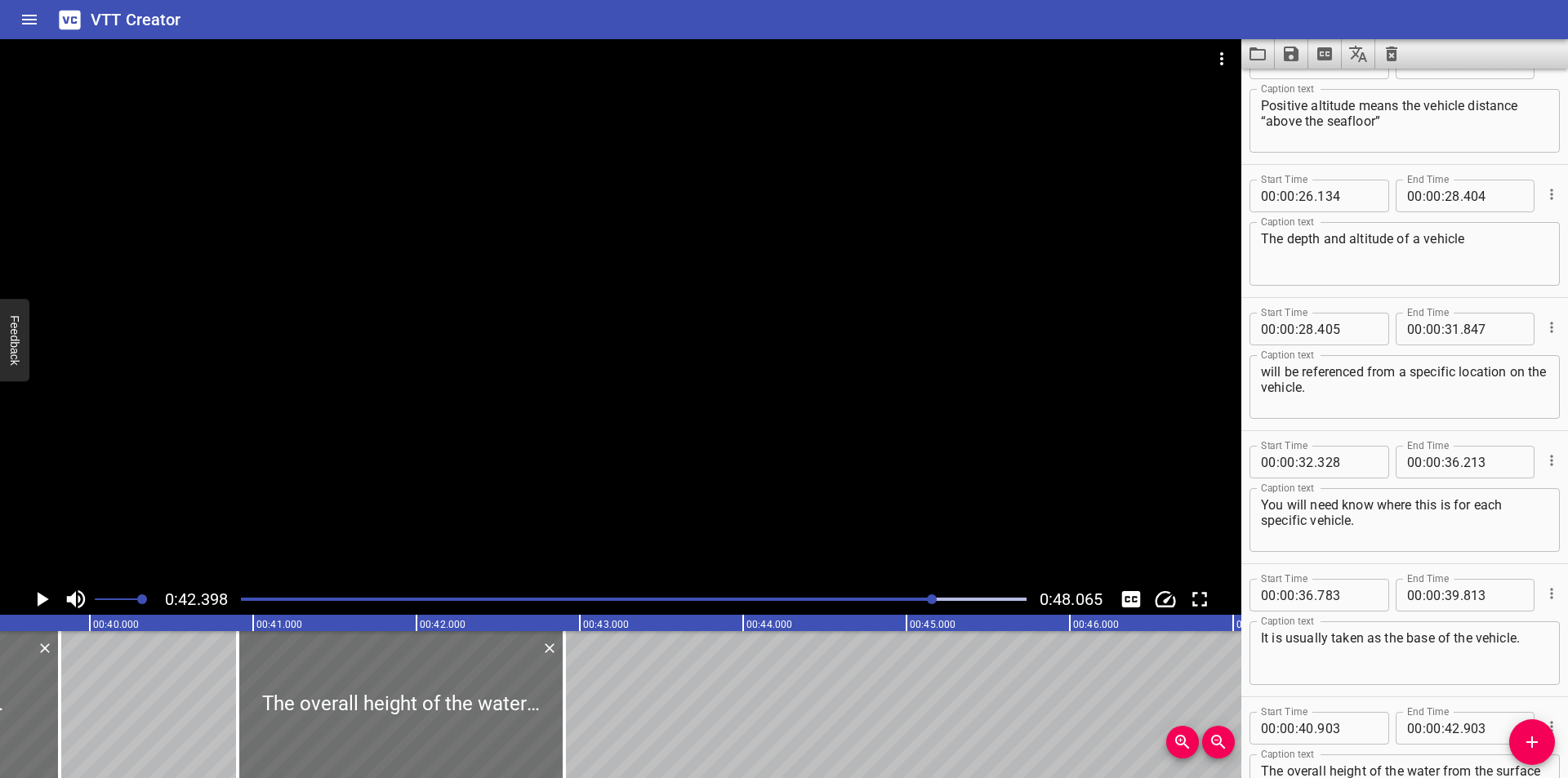
scroll to position [0, 6435]
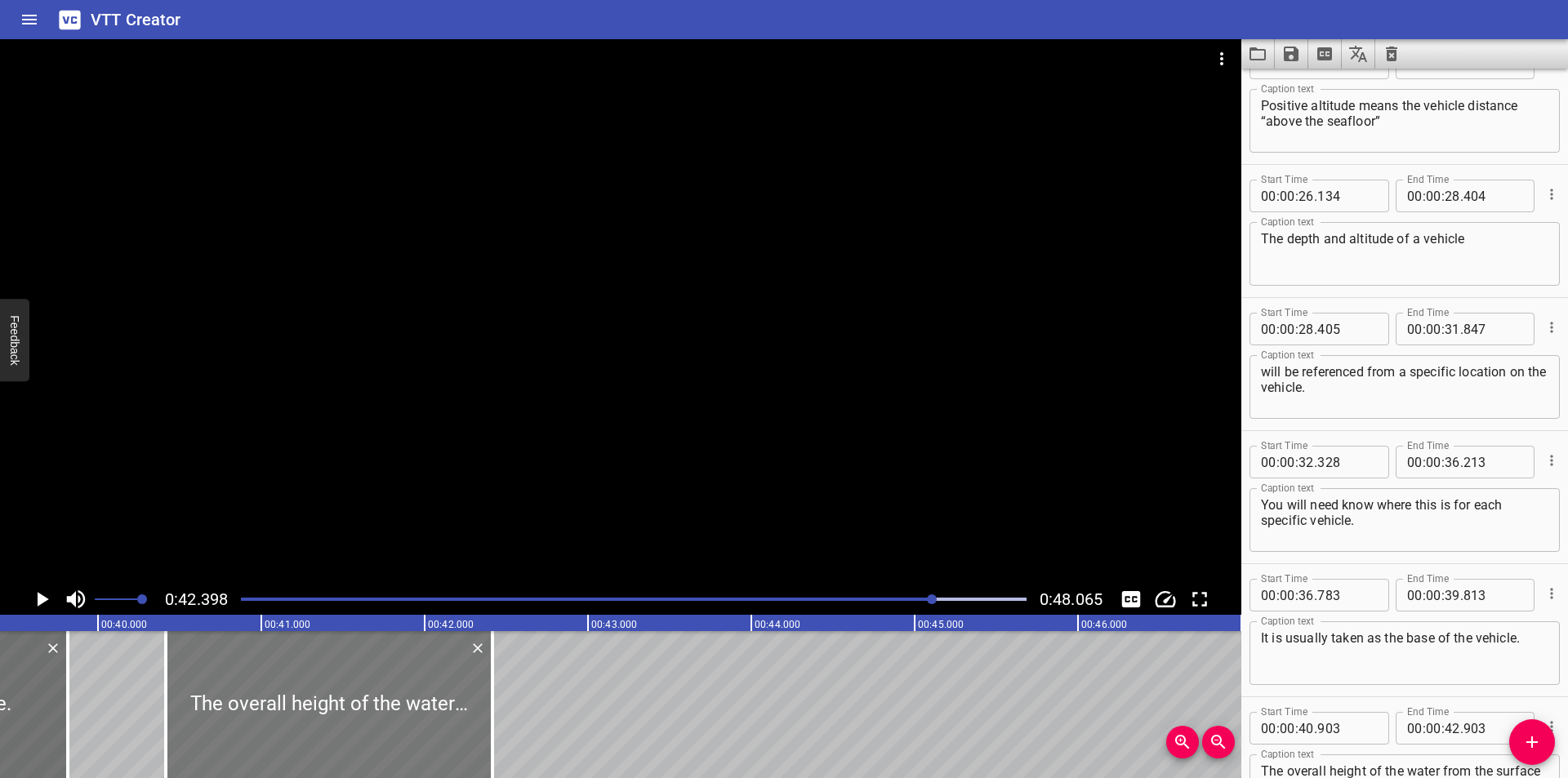
drag, startPoint x: 301, startPoint y: 706, endPoint x: 236, endPoint y: 732, distance: 70.0
click at [236, 732] on div at bounding box center [328, 704] width 327 height 147
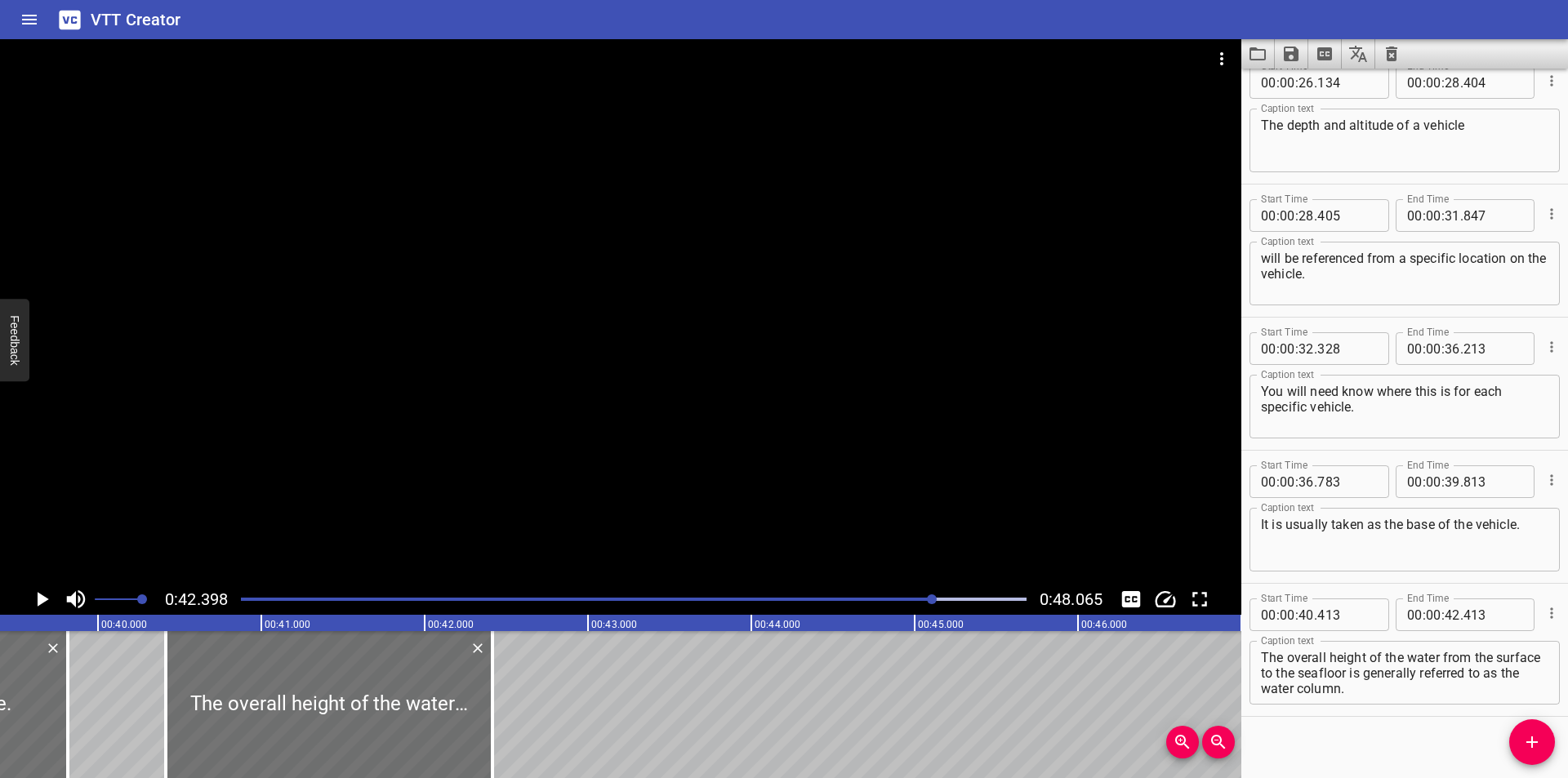
scroll to position [1097, 0]
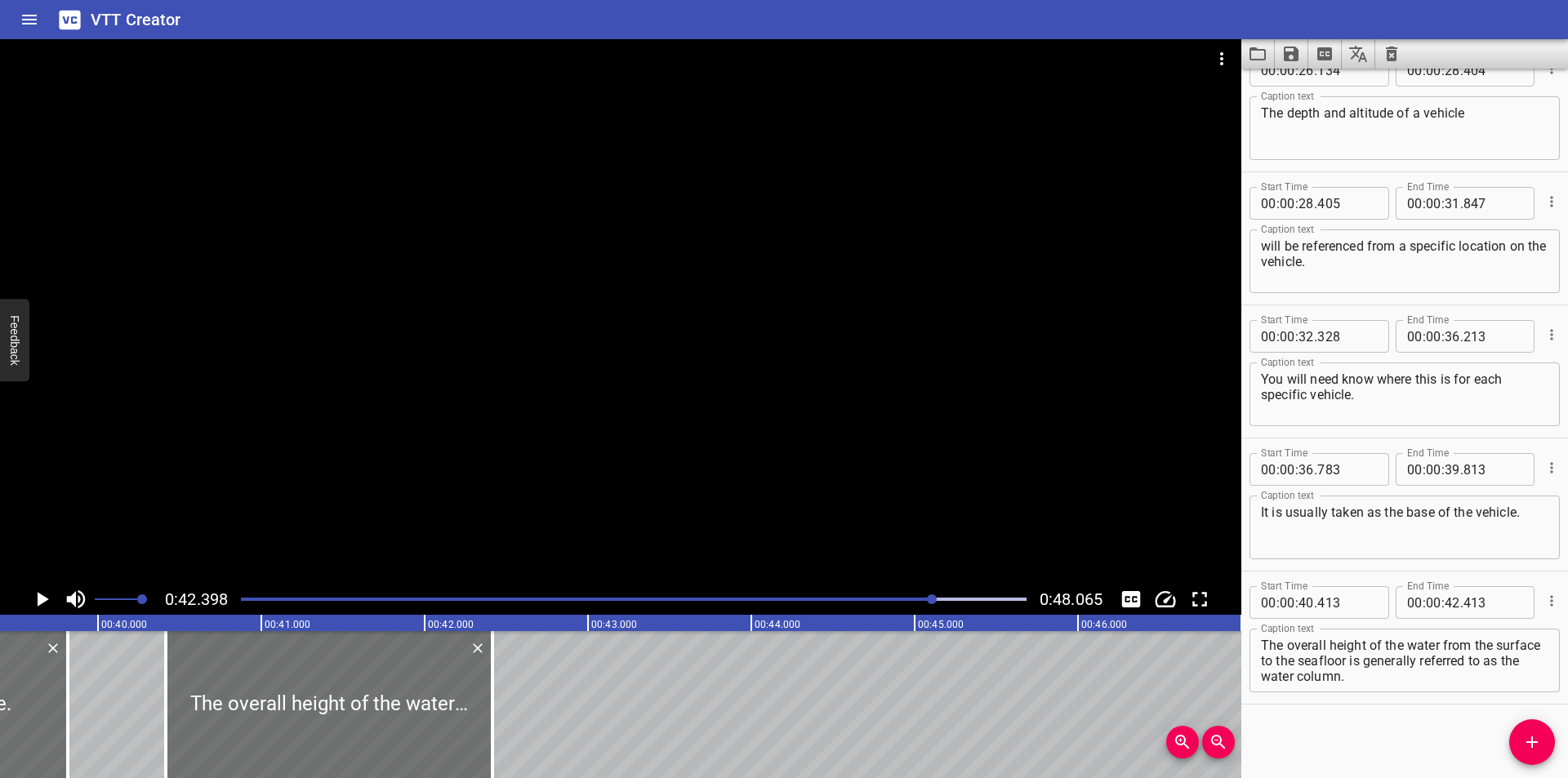
click at [1450, 680] on textarea "The overall height of the water from the surface to the seafloor is generally r…" at bounding box center [1405, 661] width 288 height 46
click at [505, 429] on div at bounding box center [620, 311] width 1241 height 545
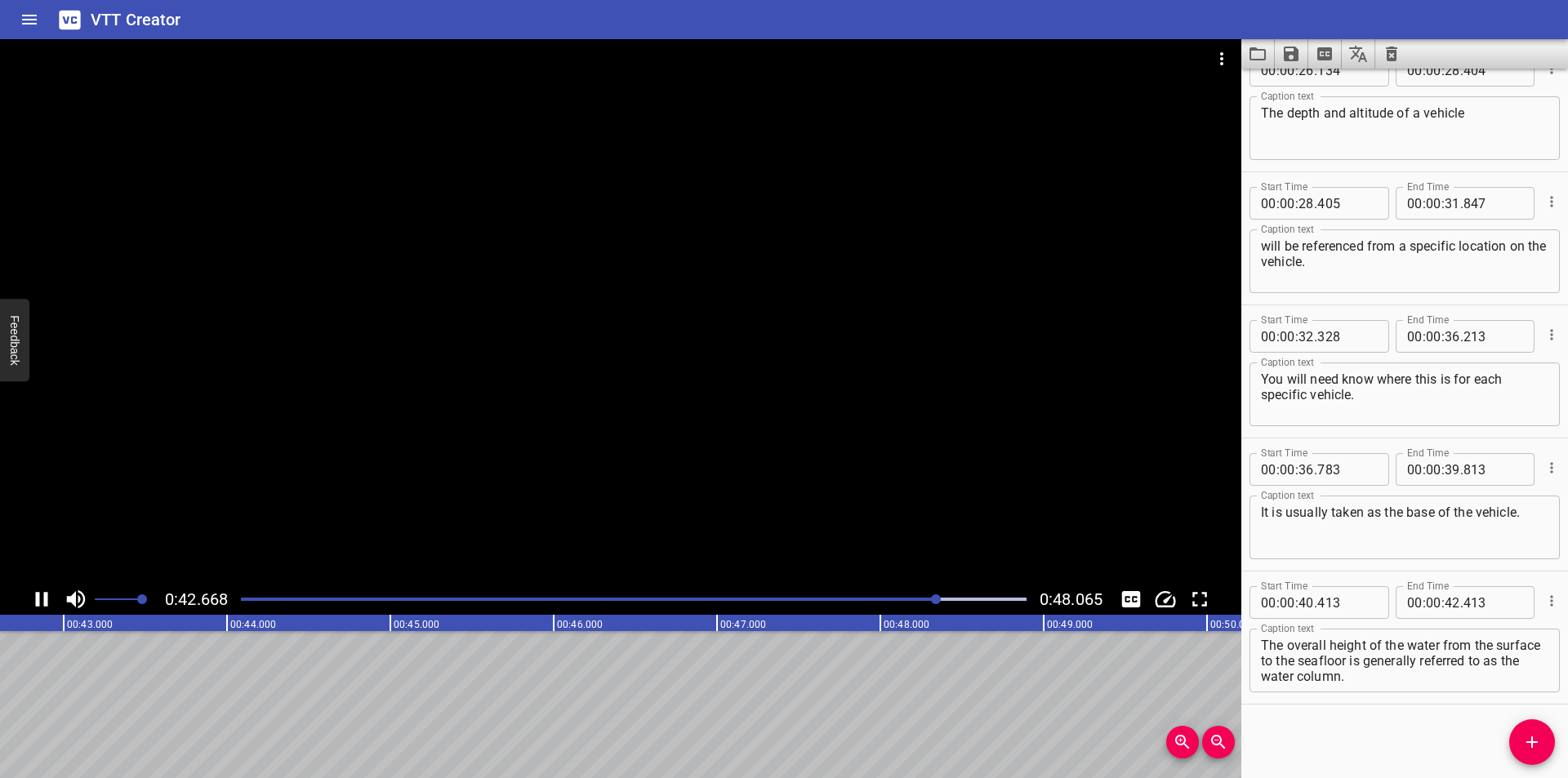
scroll to position [0, 6985]
click at [901, 606] on div at bounding box center [633, 599] width 806 height 23
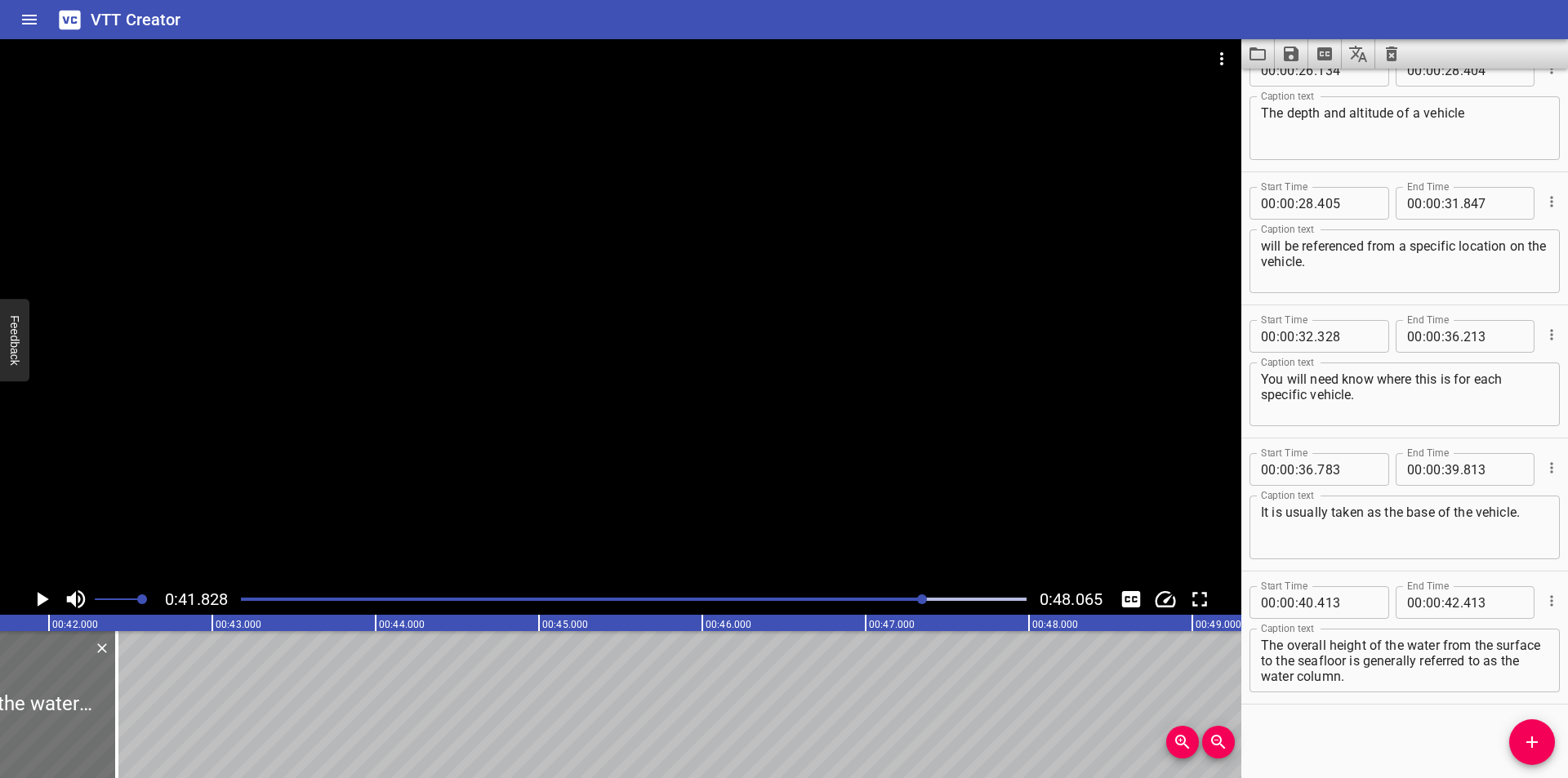
scroll to position [0, 6832]
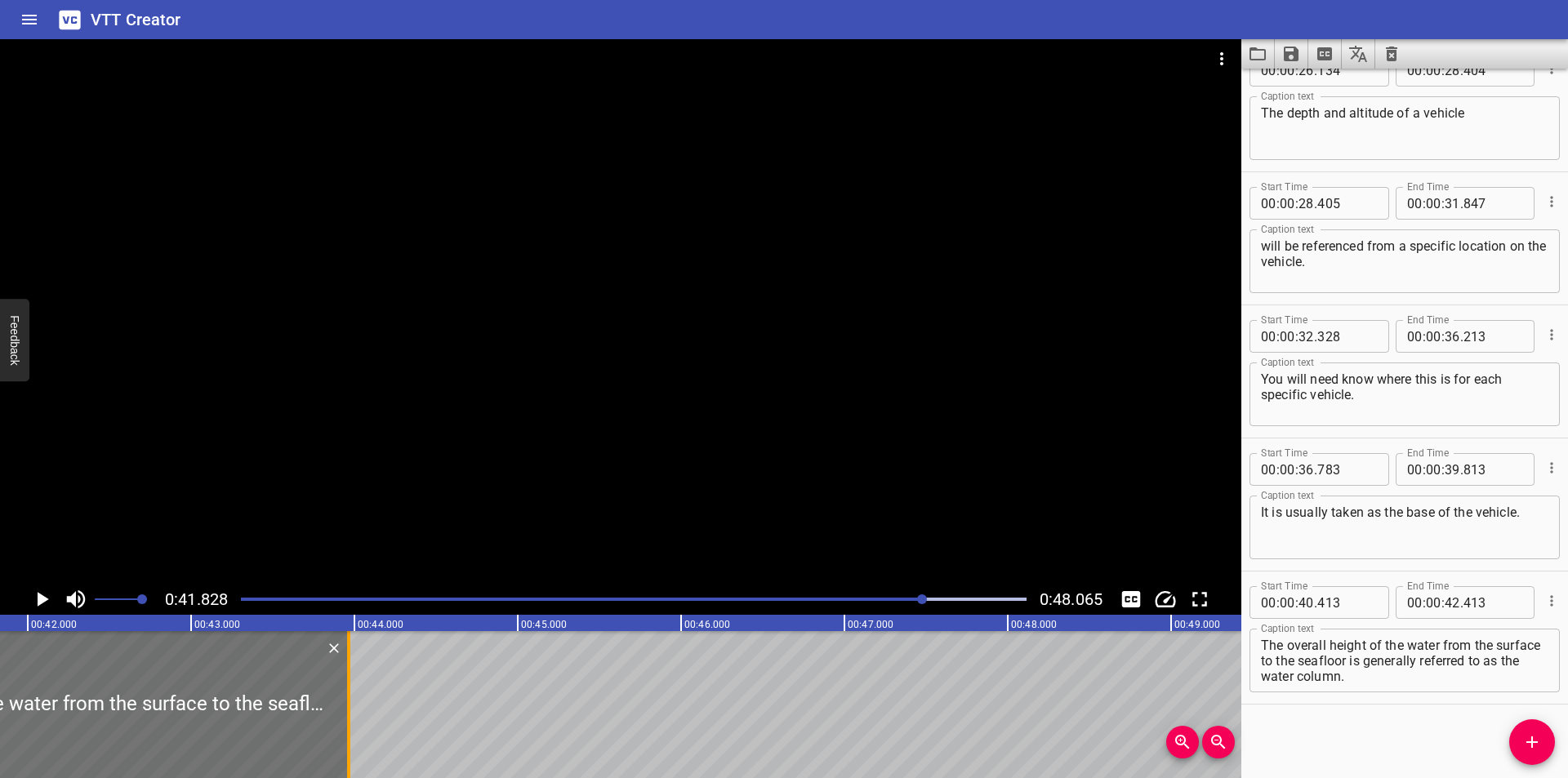
drag, startPoint x: 98, startPoint y: 725, endPoint x: 351, endPoint y: 725, distance: 253.0
click at [351, 725] on div at bounding box center [349, 704] width 17 height 147
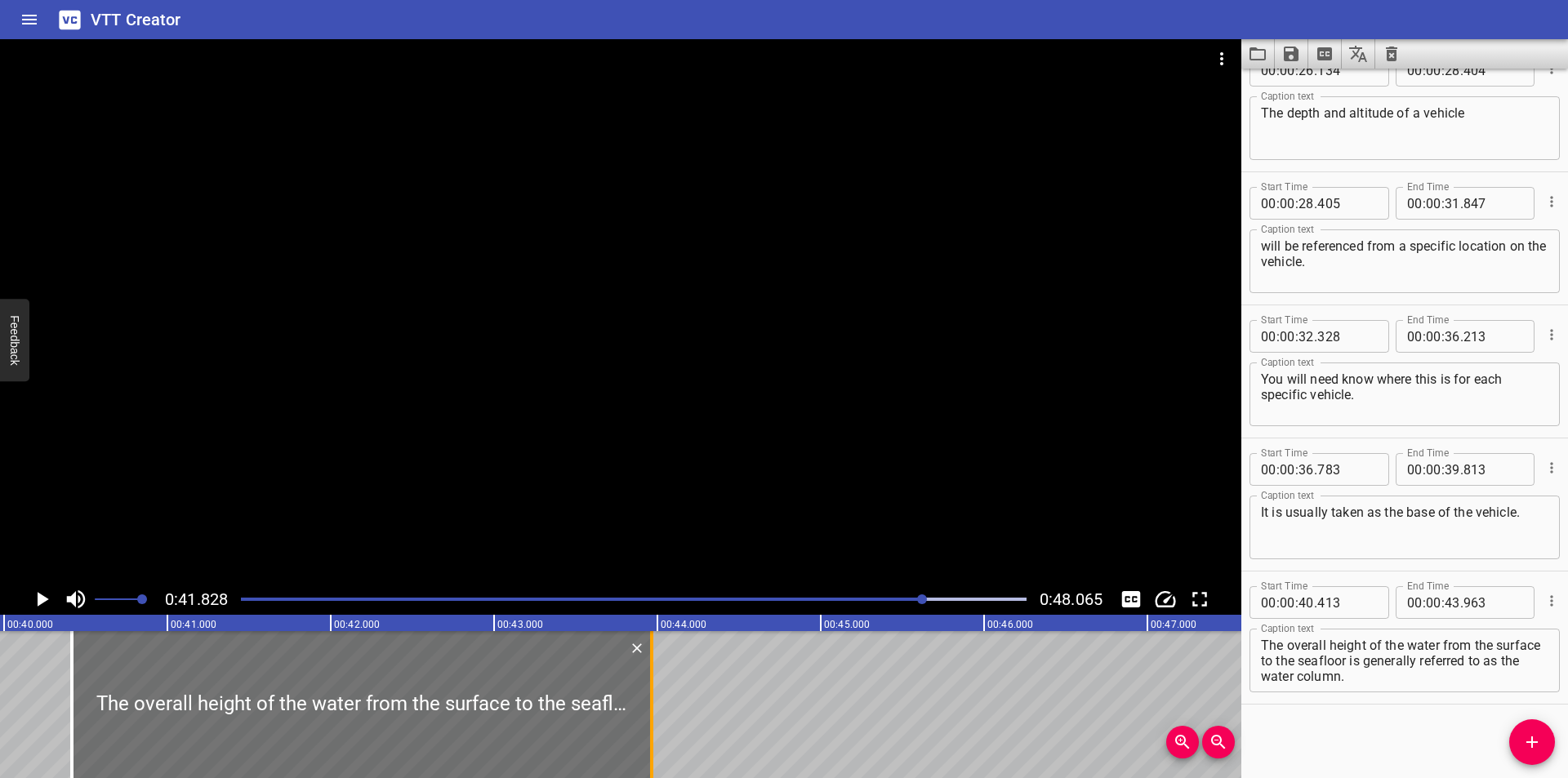
scroll to position [0, 6451]
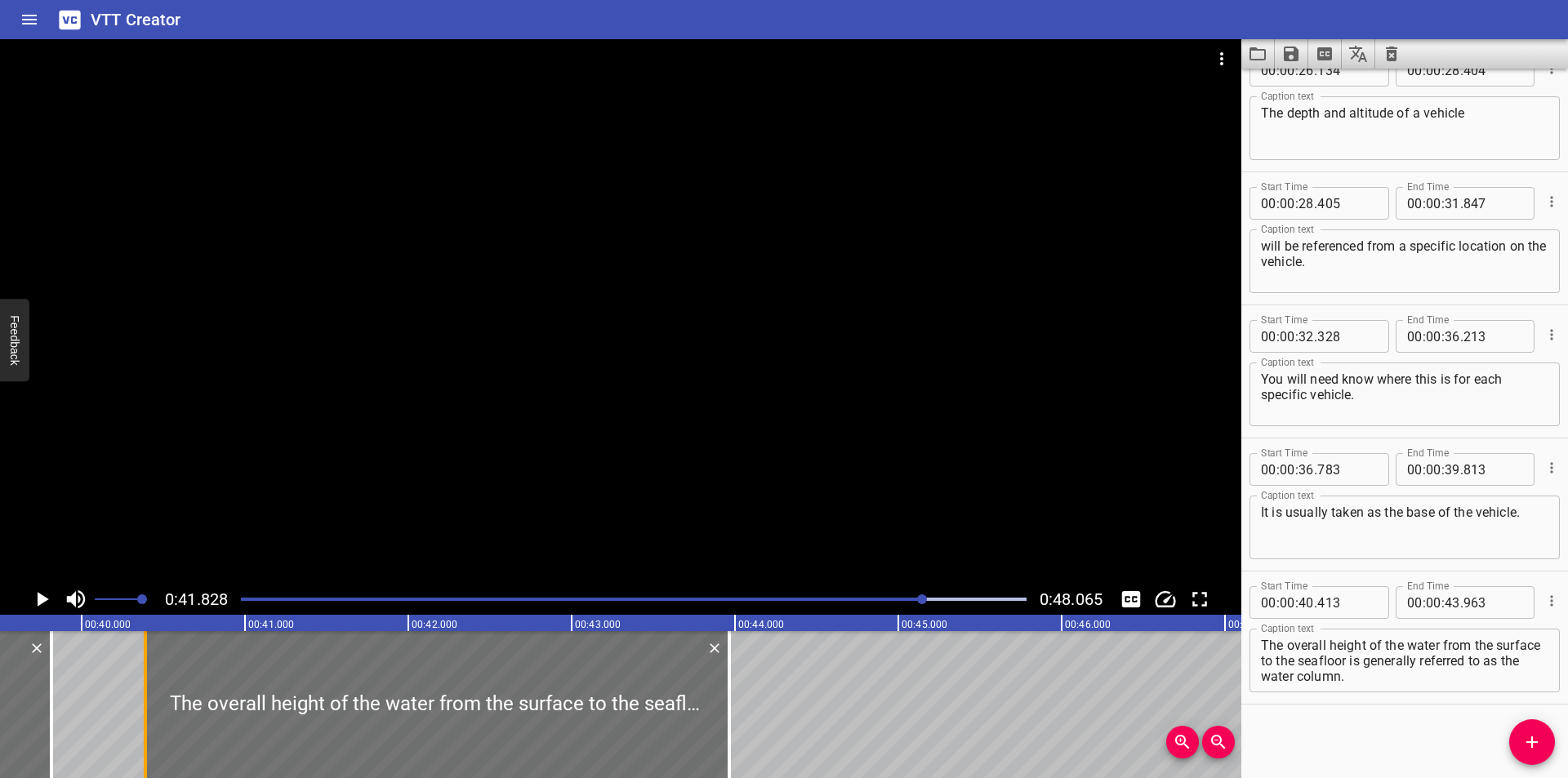
drag, startPoint x: 154, startPoint y: 724, endPoint x: 150, endPoint y: 735, distance: 11.7
click at [150, 735] on div at bounding box center [146, 704] width 17 height 147
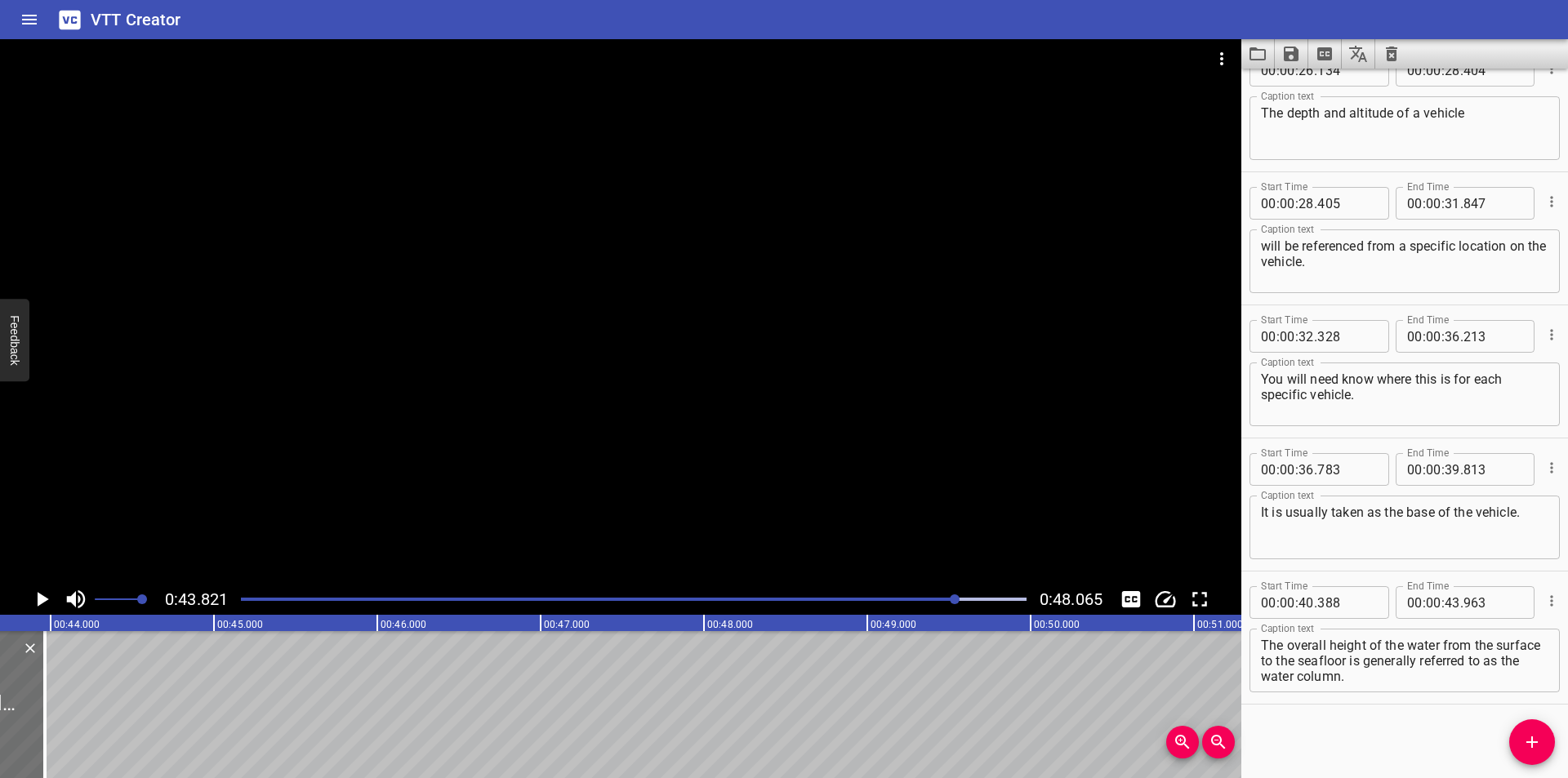
scroll to position [0, 7157]
click at [892, 608] on div at bounding box center [633, 599] width 806 height 23
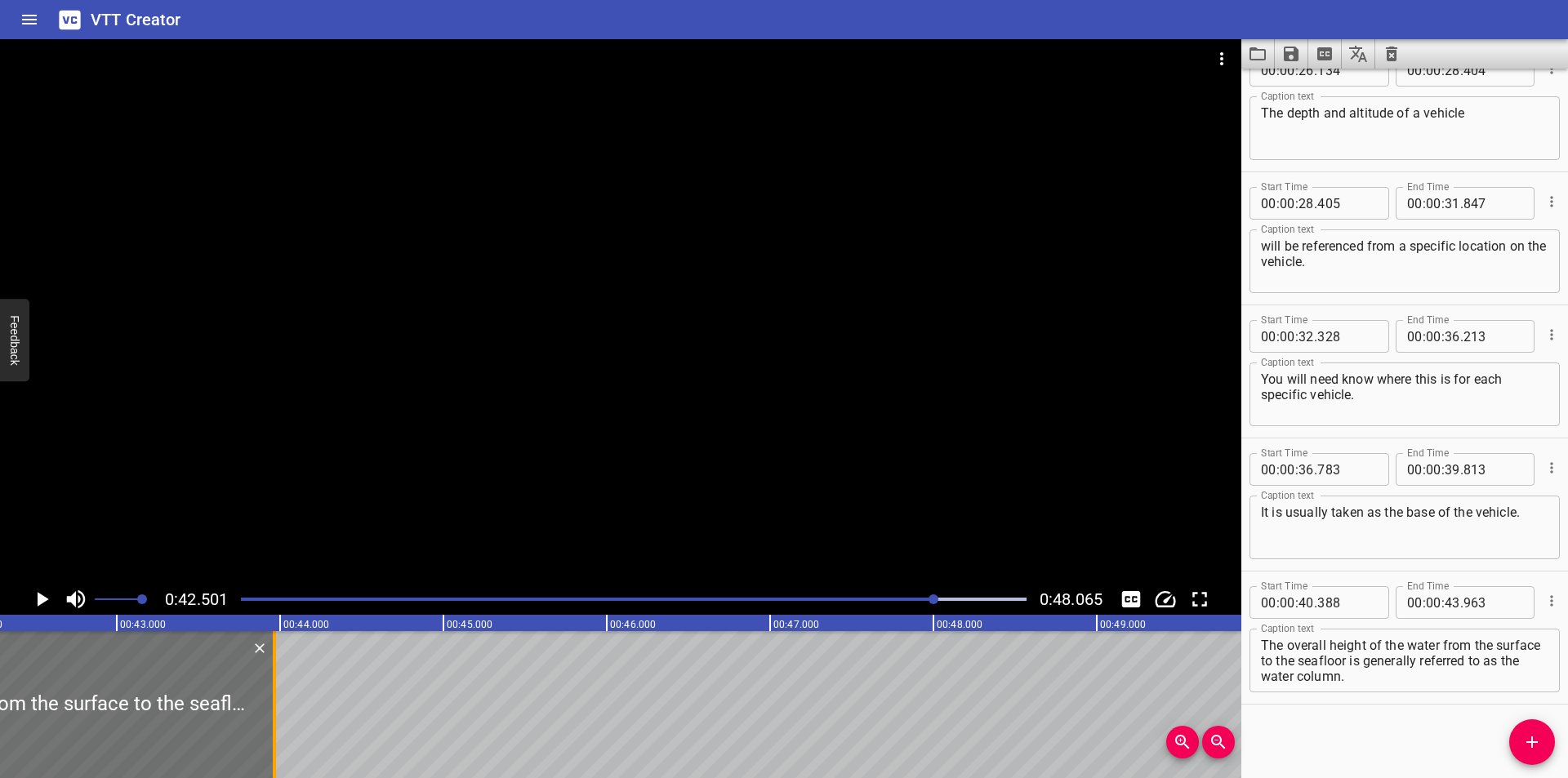
scroll to position [0, 6886]
click at [533, 352] on div at bounding box center [620, 311] width 1241 height 545
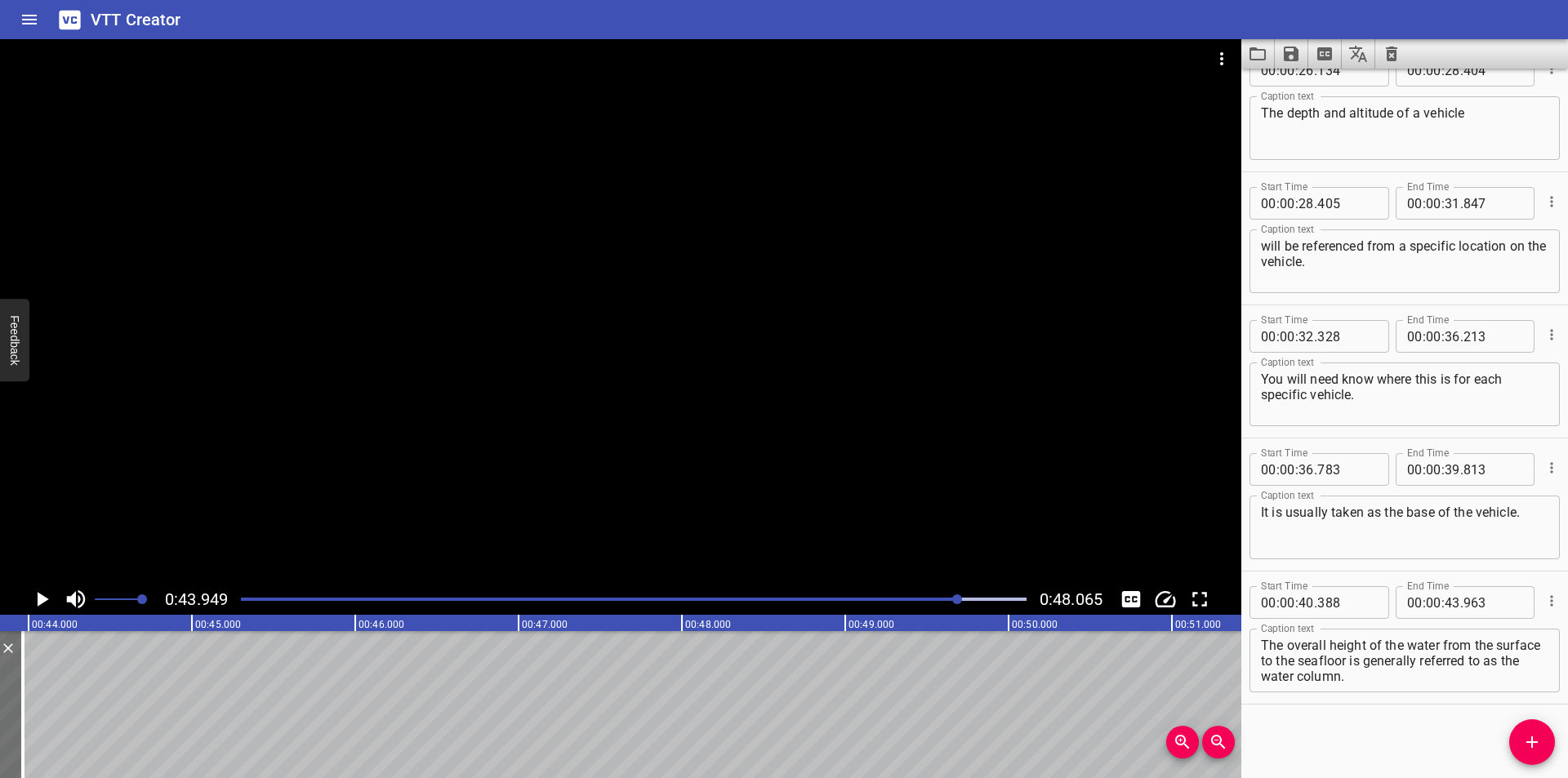
scroll to position [0, 7178]
click at [931, 599] on div "Play progress" at bounding box center [566, 599] width 786 height 3
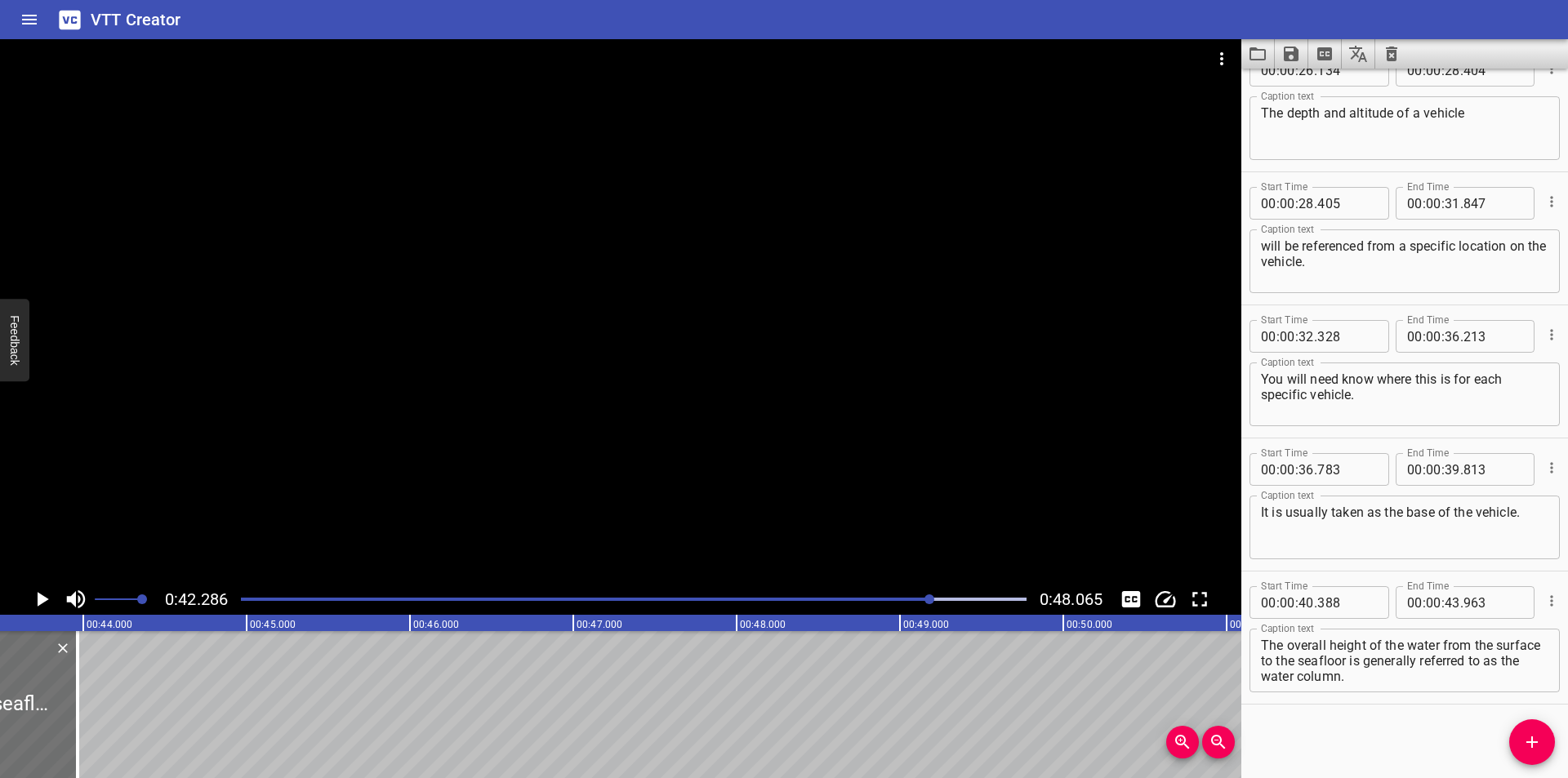
click at [887, 599] on div "Play progress" at bounding box center [540, 599] width 786 height 3
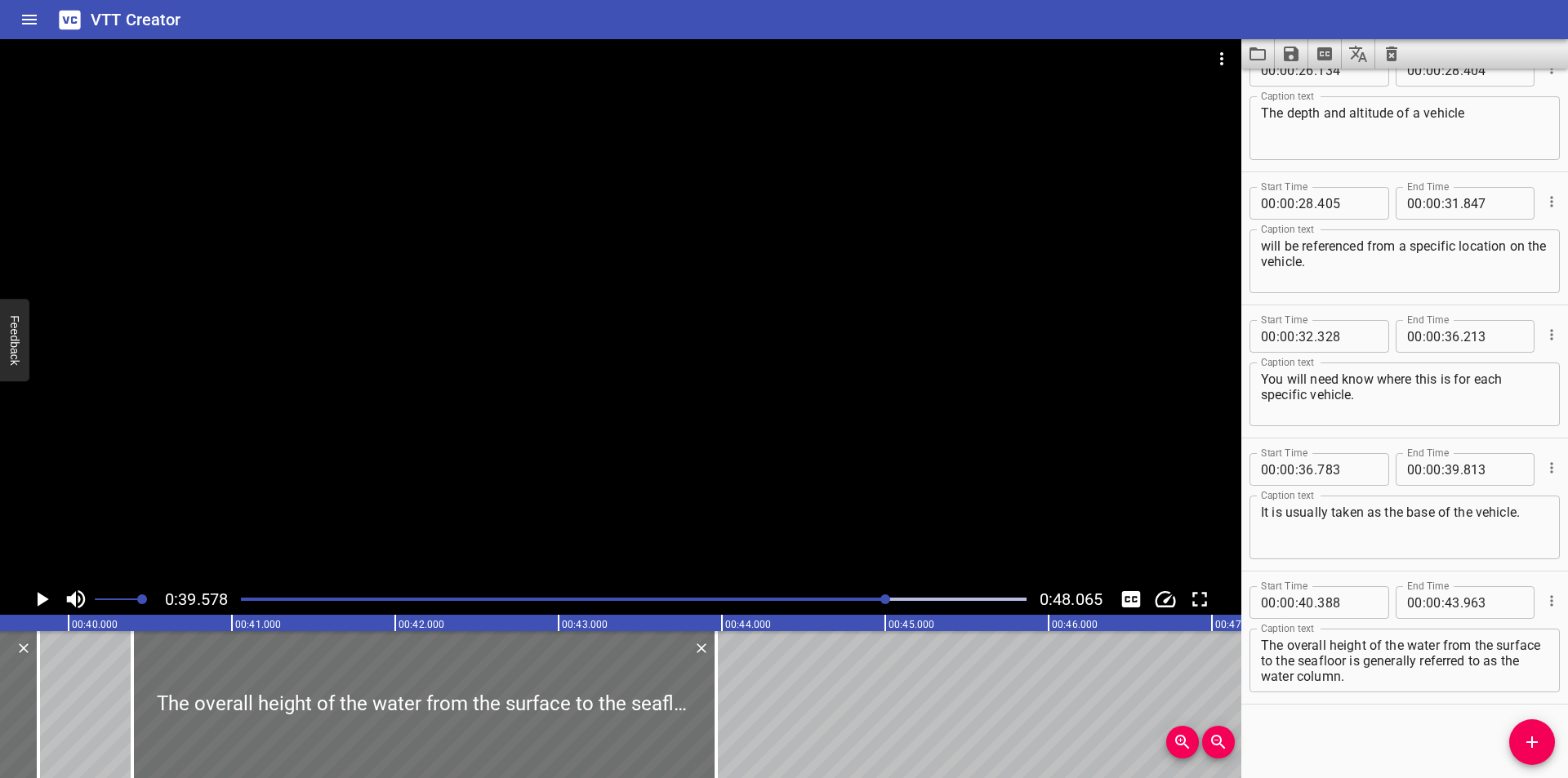
click at [790, 473] on div at bounding box center [620, 311] width 1241 height 545
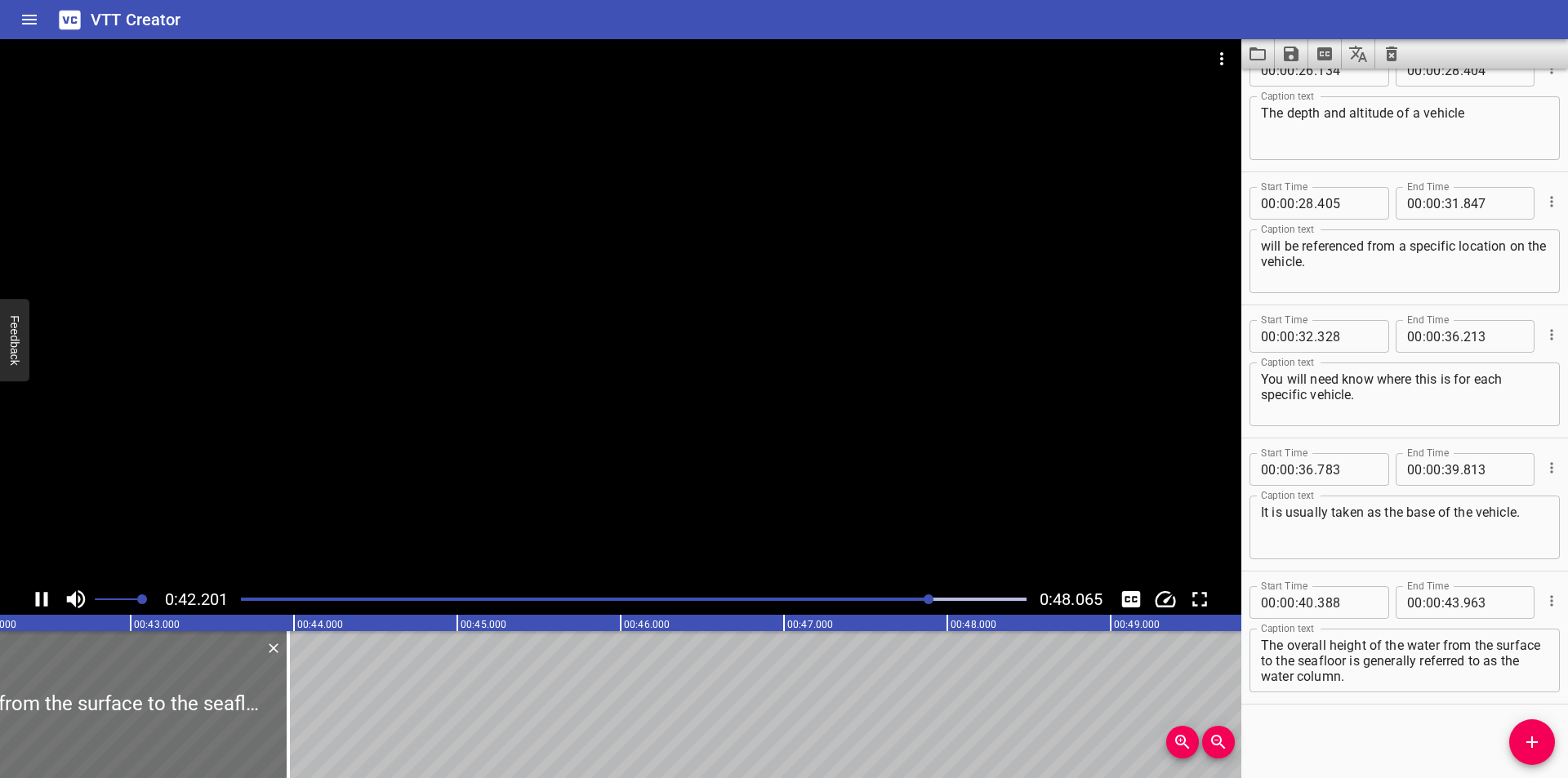
click at [600, 501] on div at bounding box center [620, 311] width 1241 height 545
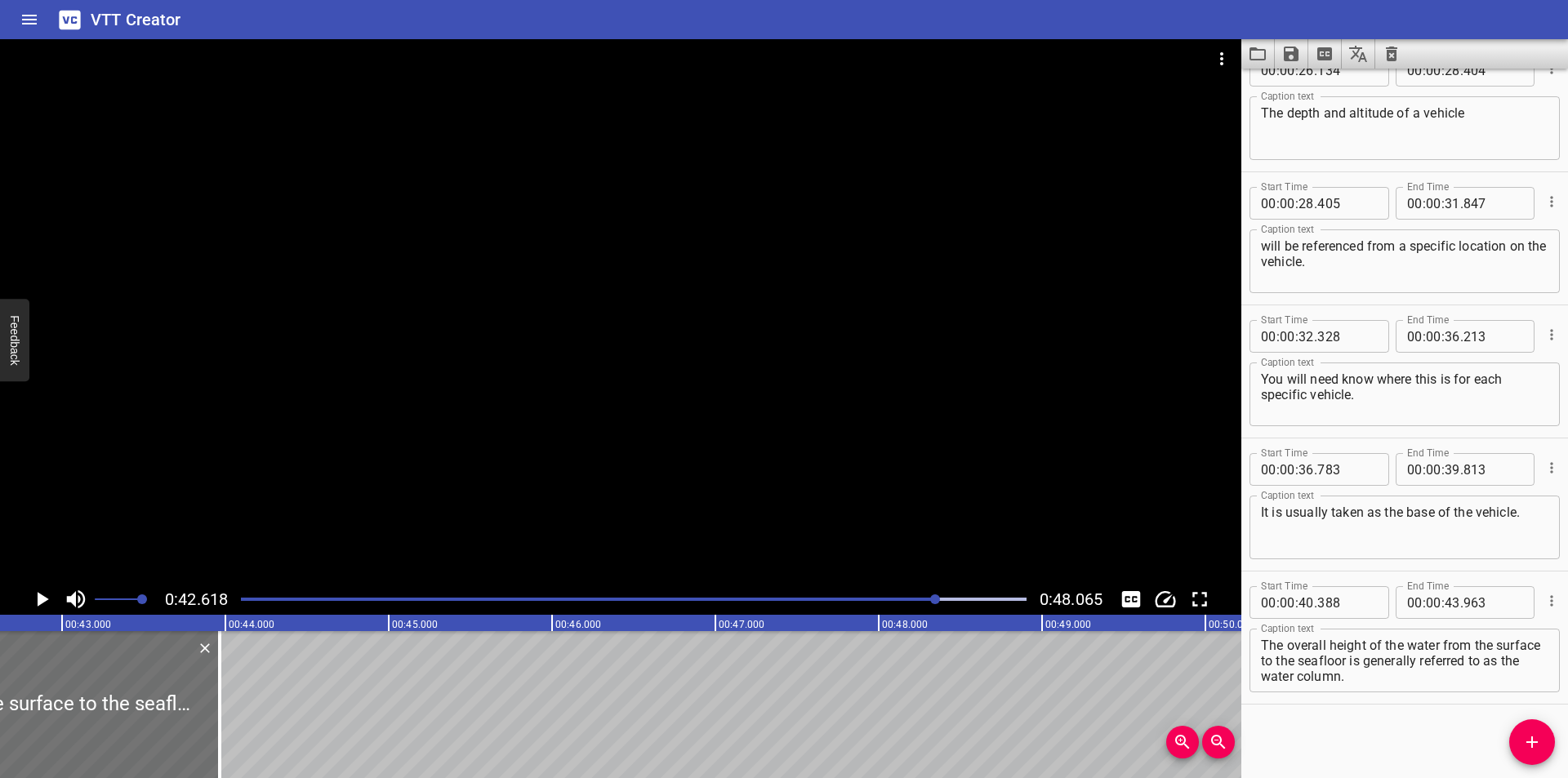
drag, startPoint x: 904, startPoint y: 598, endPoint x: 680, endPoint y: 655, distance: 231.1
click at [902, 598] on div "Play progress" at bounding box center [545, 599] width 786 height 3
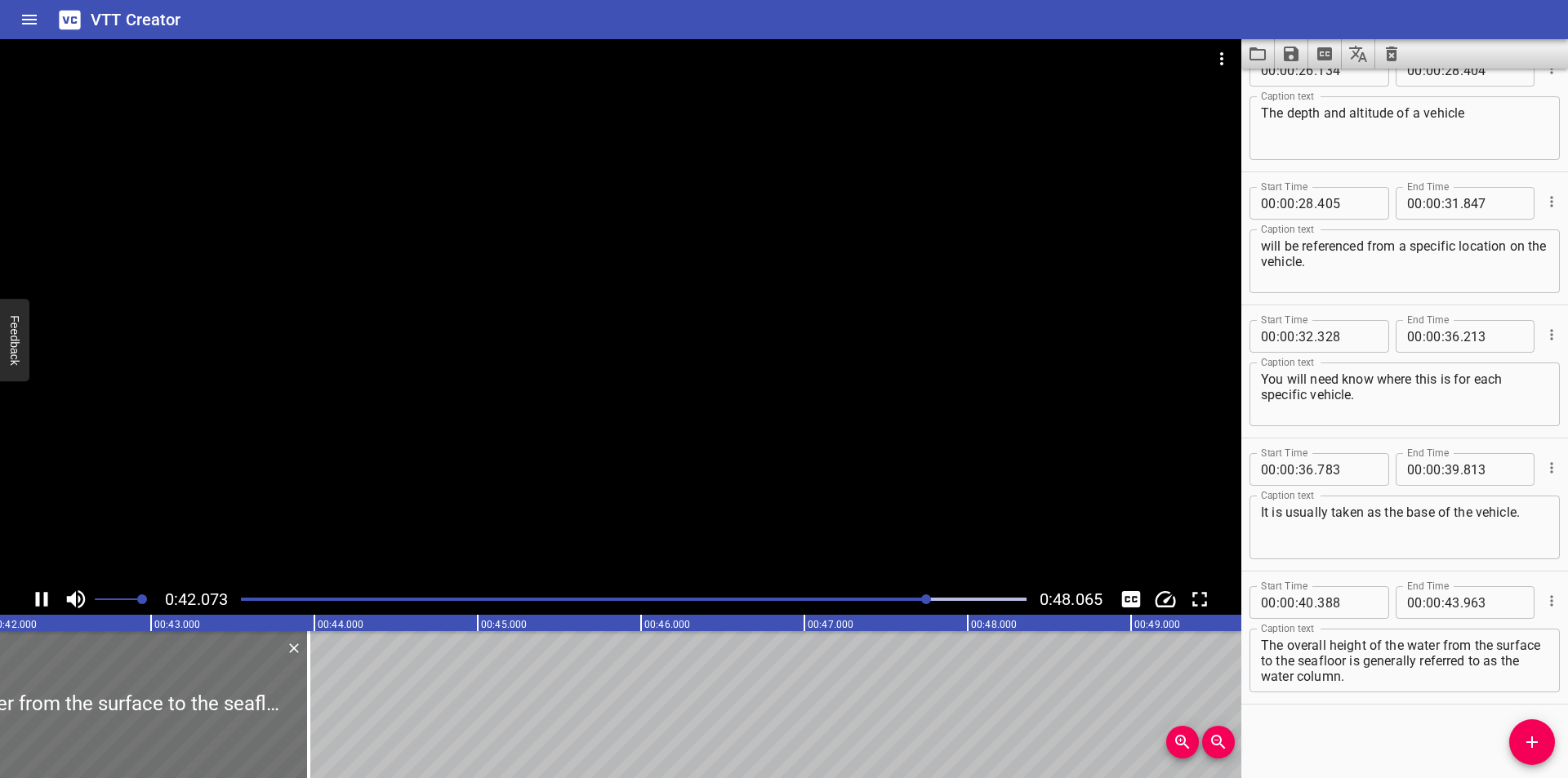
click at [450, 451] on div at bounding box center [620, 311] width 1241 height 545
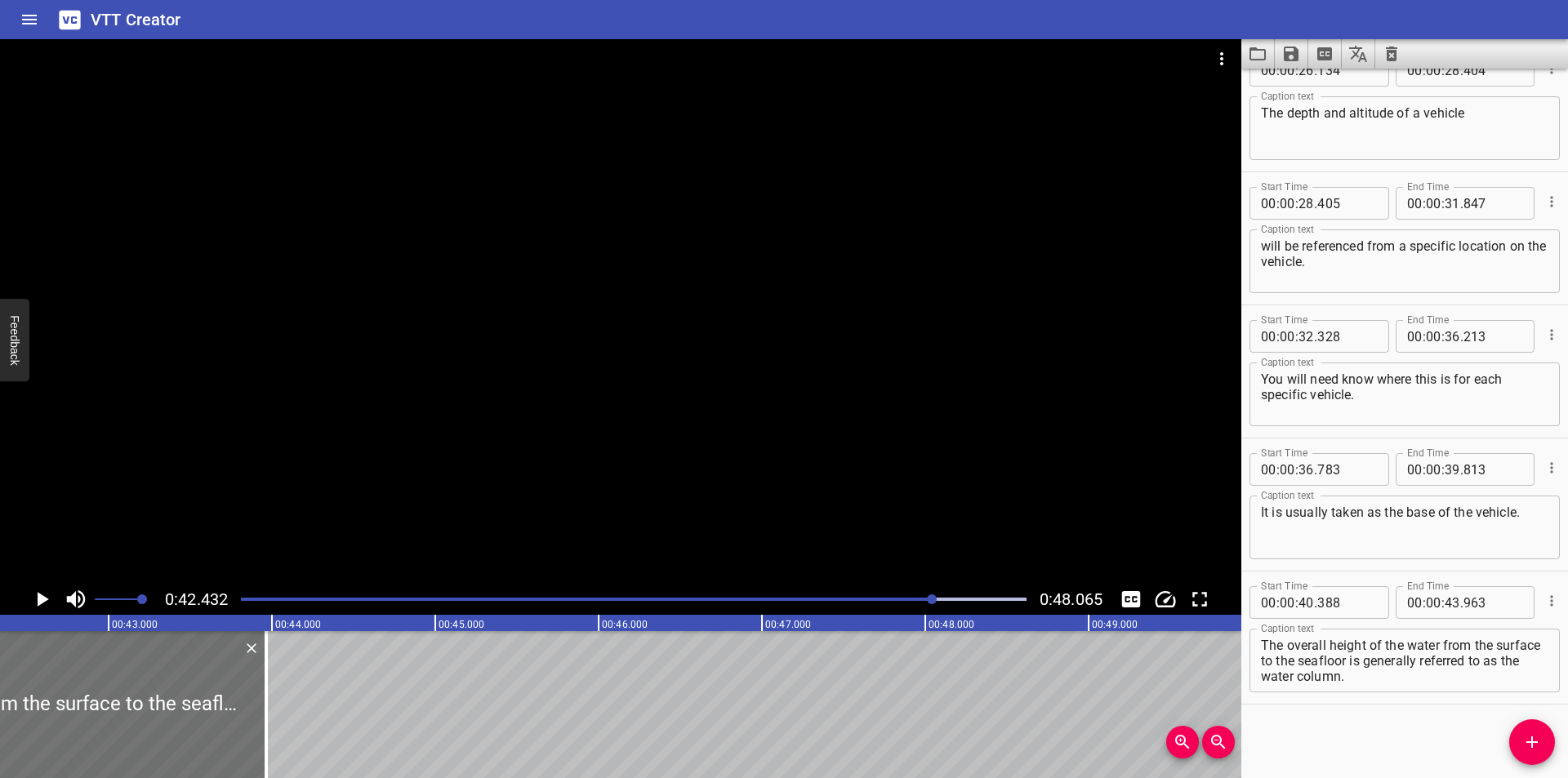
scroll to position [0, 6929]
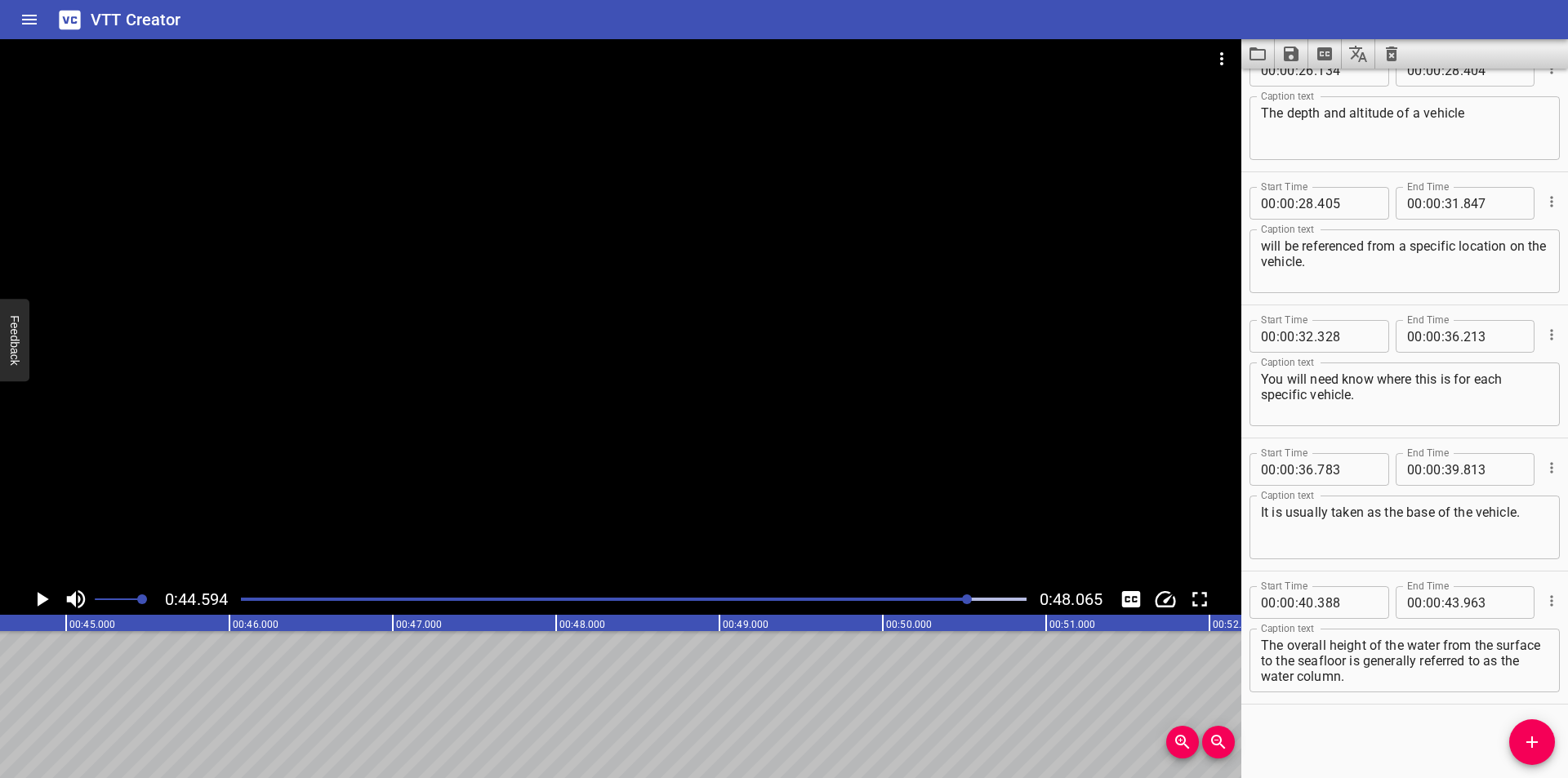
click at [944, 597] on div at bounding box center [633, 599] width 806 height 23
click at [944, 598] on div "Play progress" at bounding box center [565, 599] width 786 height 3
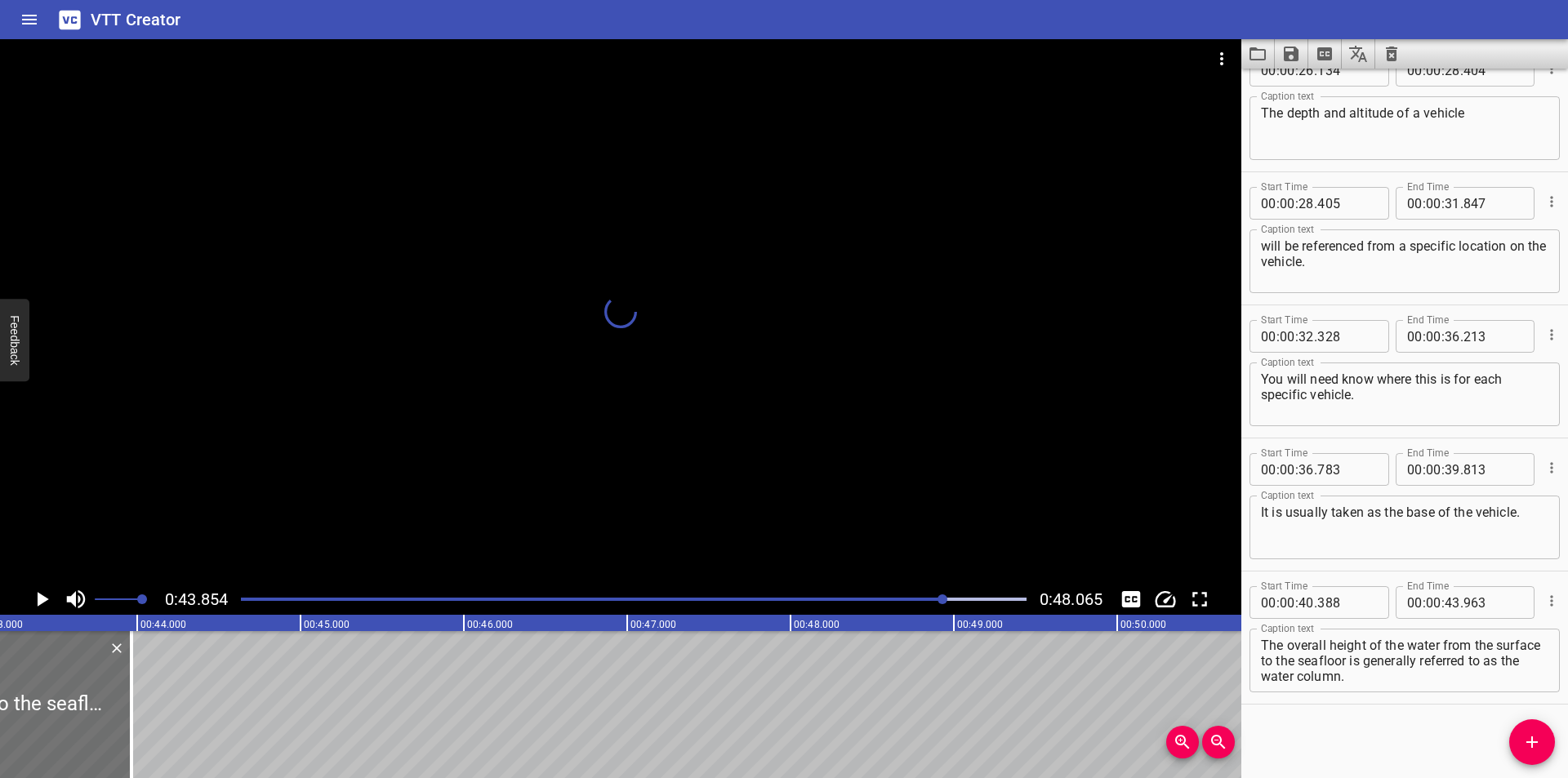
click at [901, 598] on div "Play progress" at bounding box center [553, 599] width 786 height 3
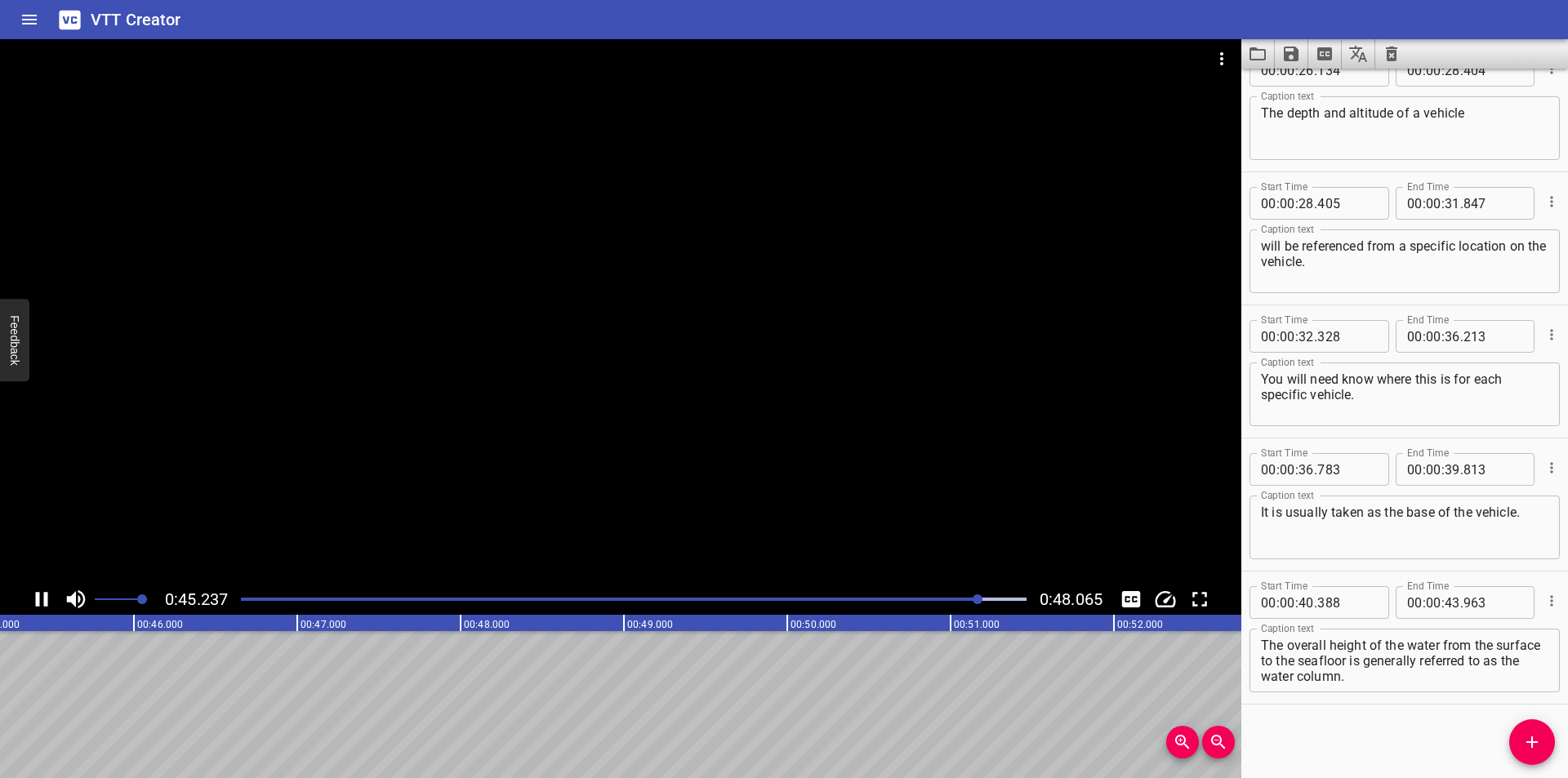
scroll to position [0, 7402]
drag, startPoint x: 1522, startPoint y: 662, endPoint x: 1551, endPoint y: 717, distance: 62.2
click at [1551, 717] on div "Start Time 00 : 00 : 00 . 000 Start Time End Time 00 : 00 : 02 . 355 End Time C…" at bounding box center [1404, 423] width 327 height 709
click at [1458, 678] on textarea "The overall height of the water from the surface to the seafloor is generally r…" at bounding box center [1405, 661] width 288 height 46
click at [962, 601] on div at bounding box center [633, 599] width 806 height 23
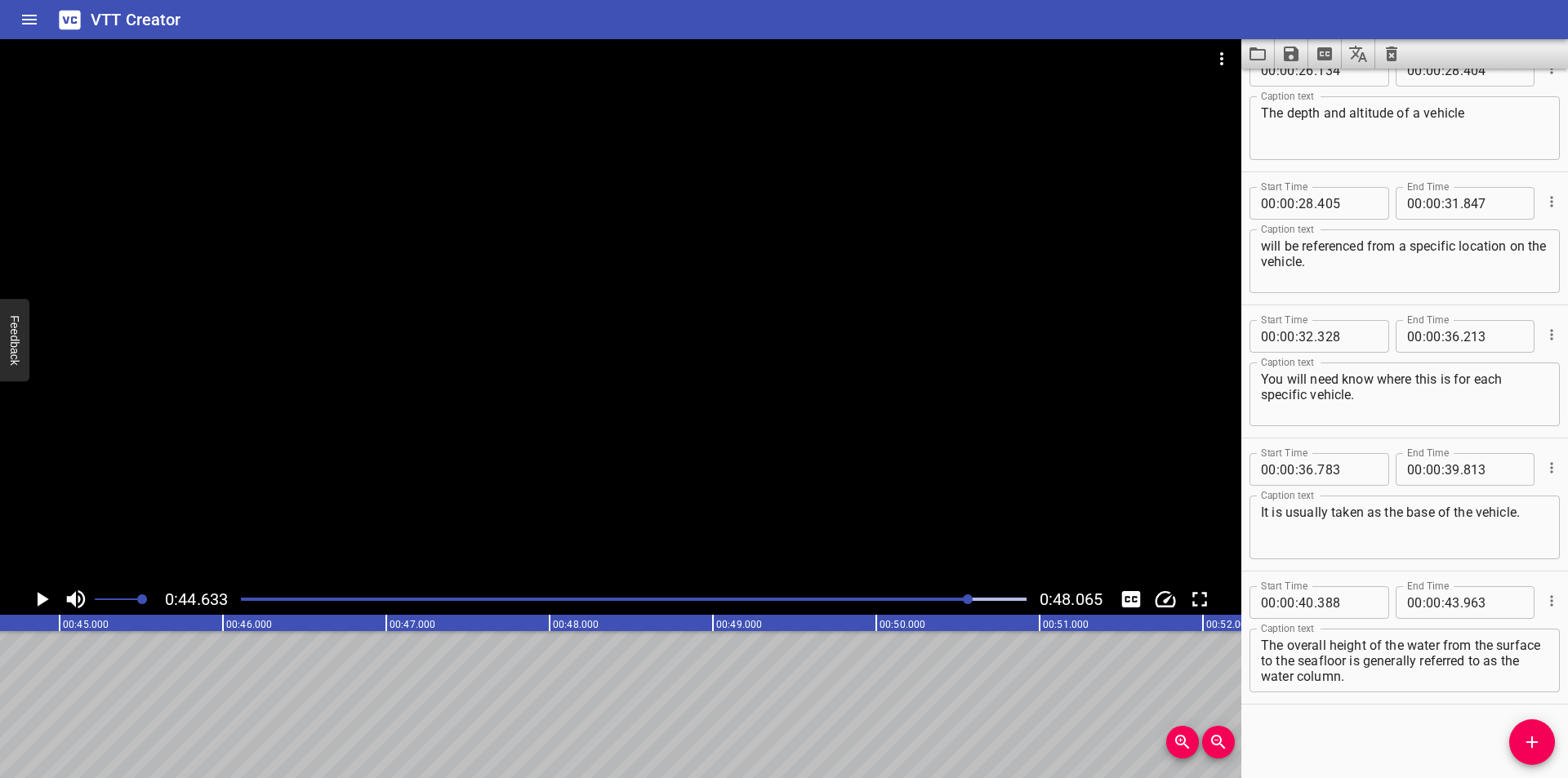
click at [938, 600] on div "Play progress" at bounding box center [578, 599] width 786 height 3
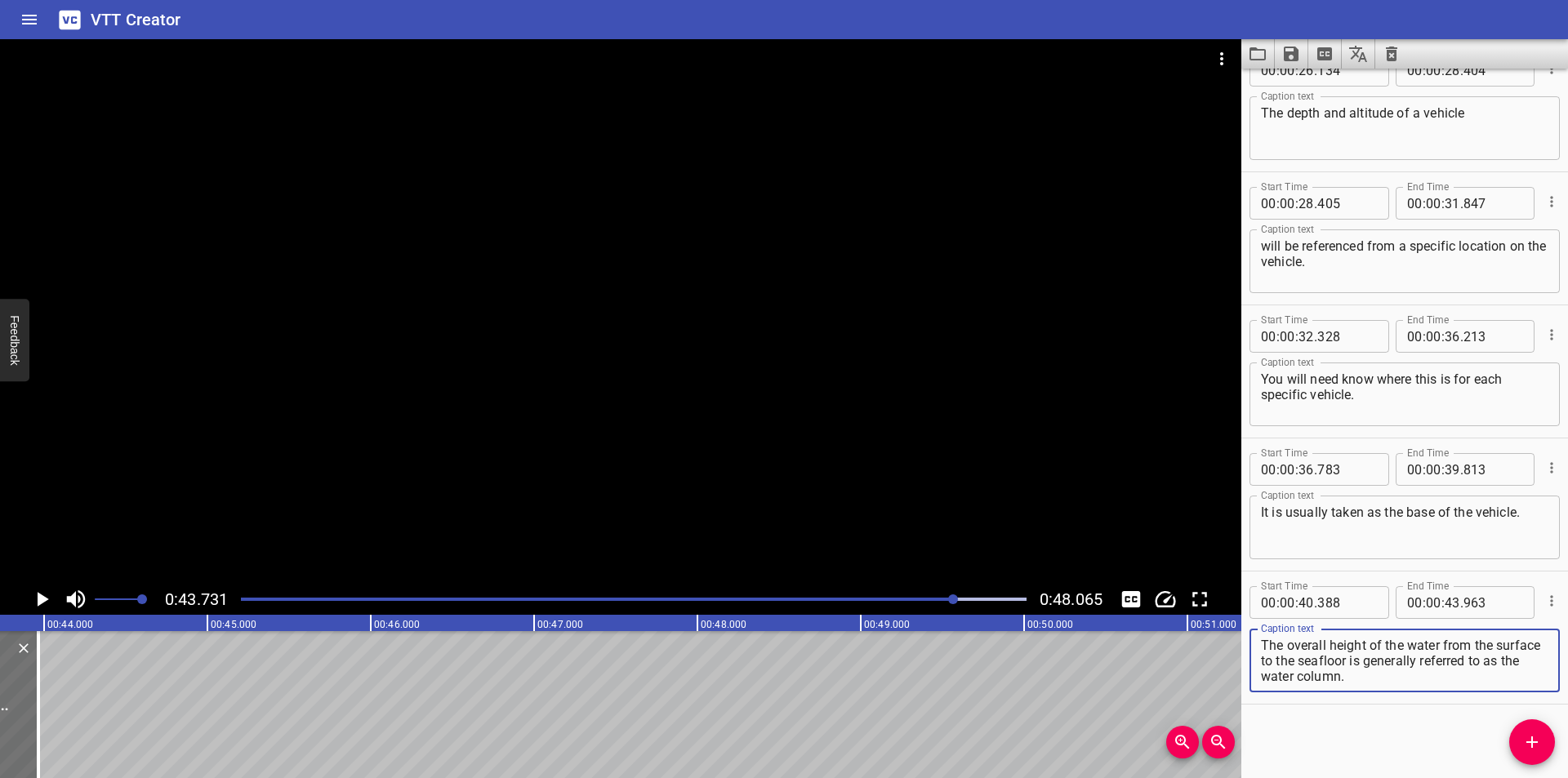
drag, startPoint x: 1441, startPoint y: 674, endPoint x: 1398, endPoint y: 661, distance: 44.9
click at [1398, 661] on textarea "The overall height of the water from the surface to the seafloor is generally r…" at bounding box center [1405, 661] width 288 height 46
click at [1536, 737] on icon "Add Cue" at bounding box center [1532, 742] width 20 height 20
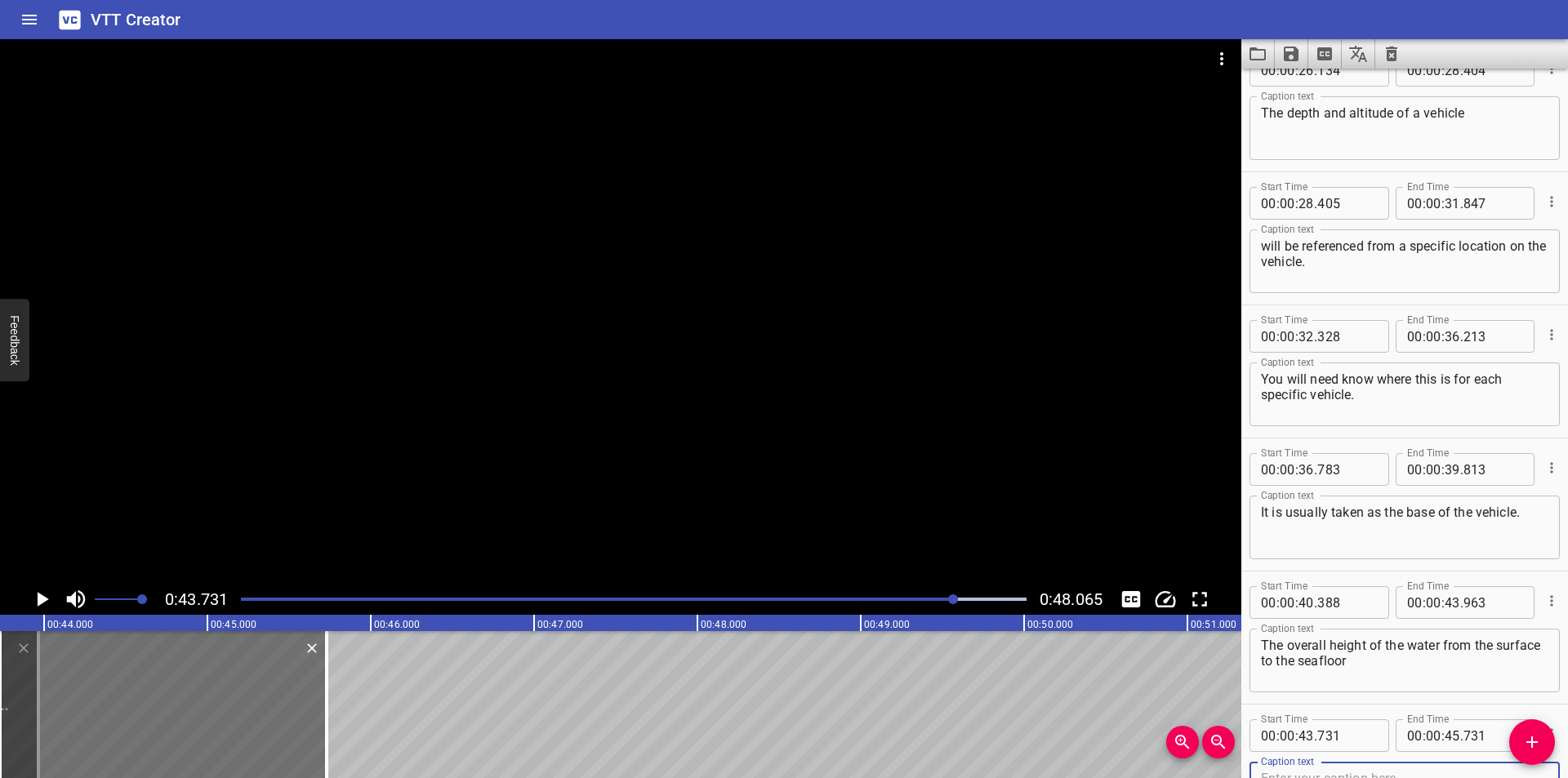
scroll to position [1105, 0]
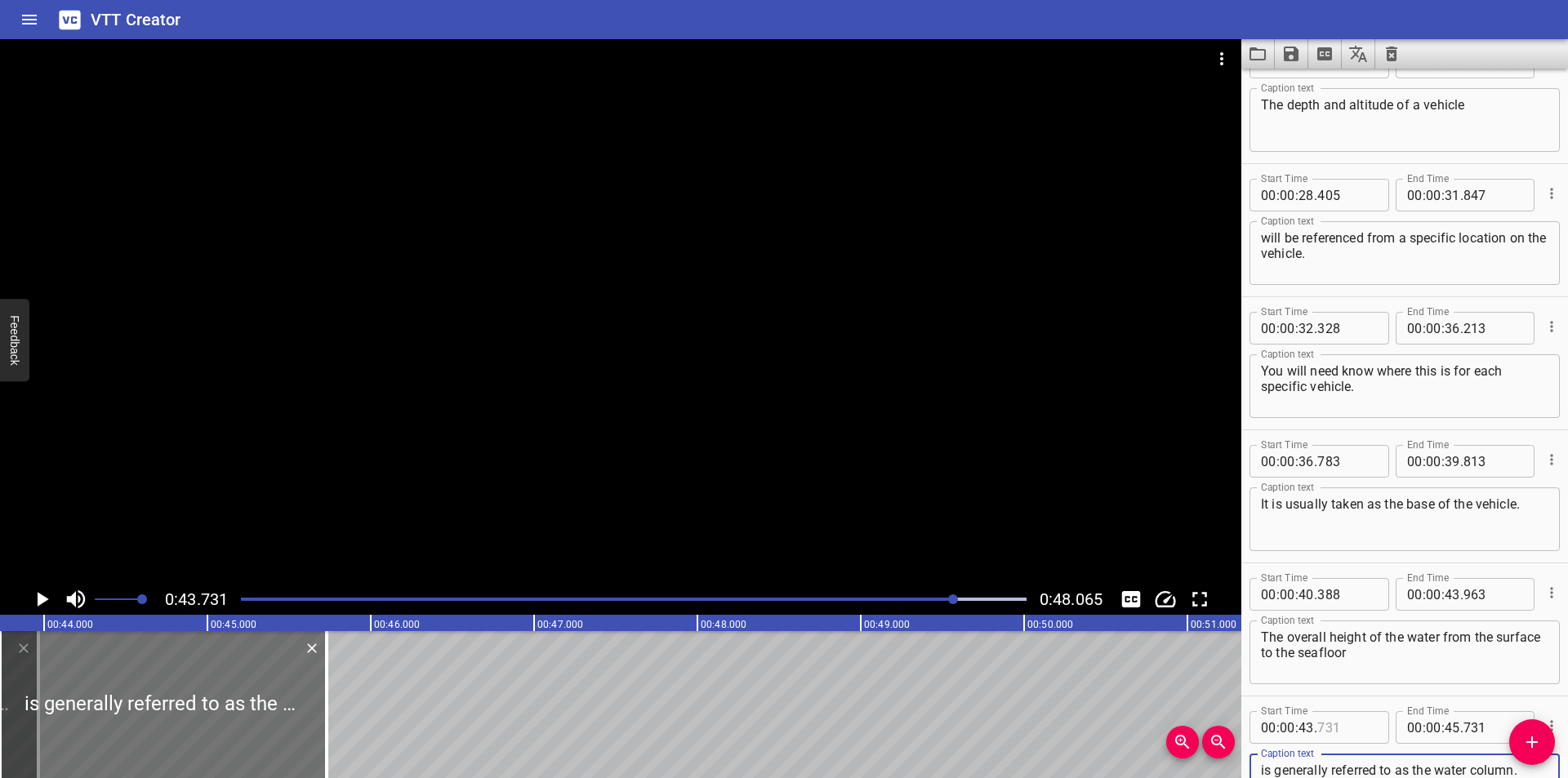
click at [1336, 726] on input "number" at bounding box center [1347, 727] width 60 height 32
drag, startPoint x: 619, startPoint y: 438, endPoint x: 657, endPoint y: 472, distance: 51.0
click at [619, 440] on div at bounding box center [620, 311] width 1241 height 545
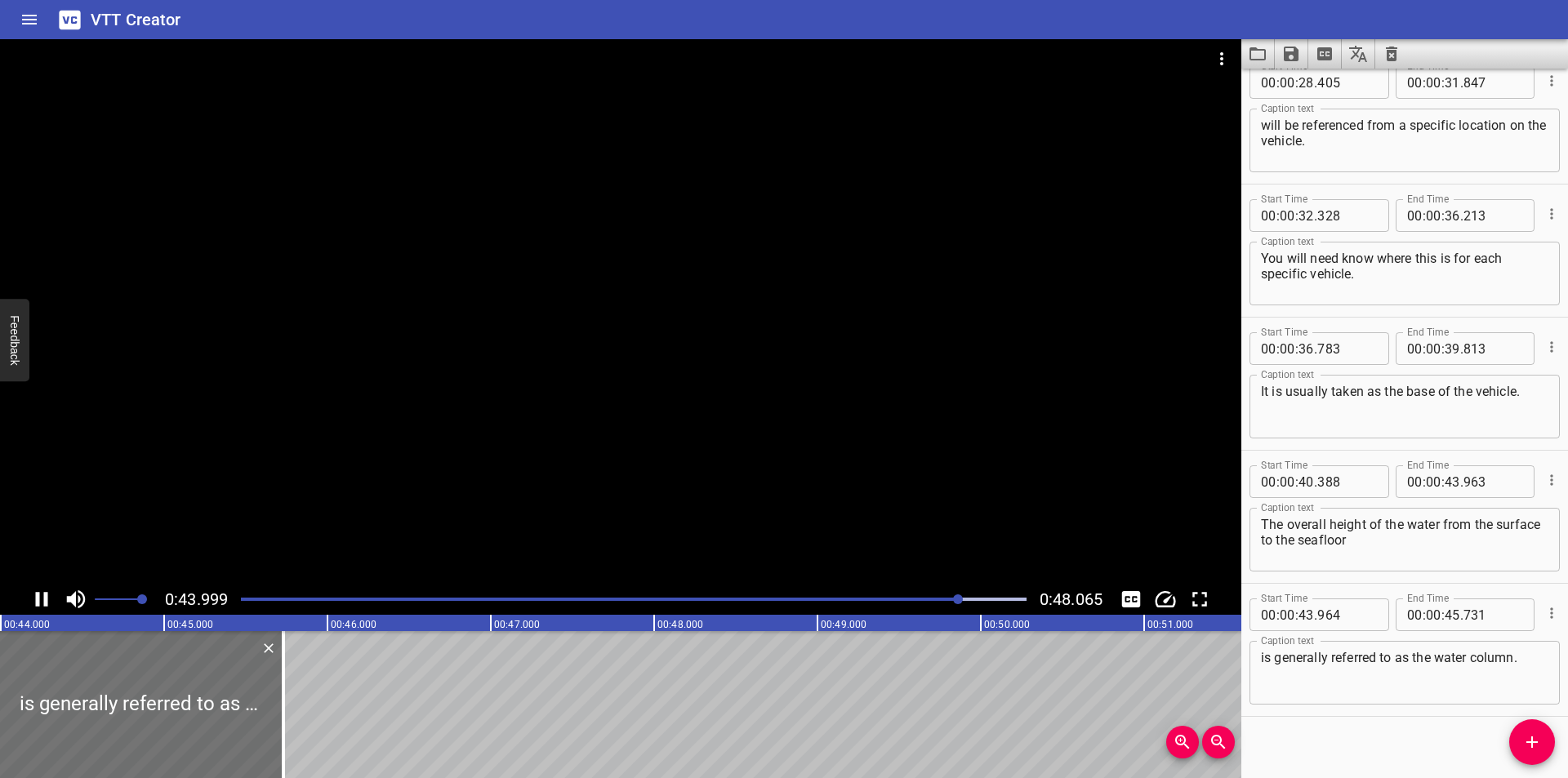
scroll to position [1230, 0]
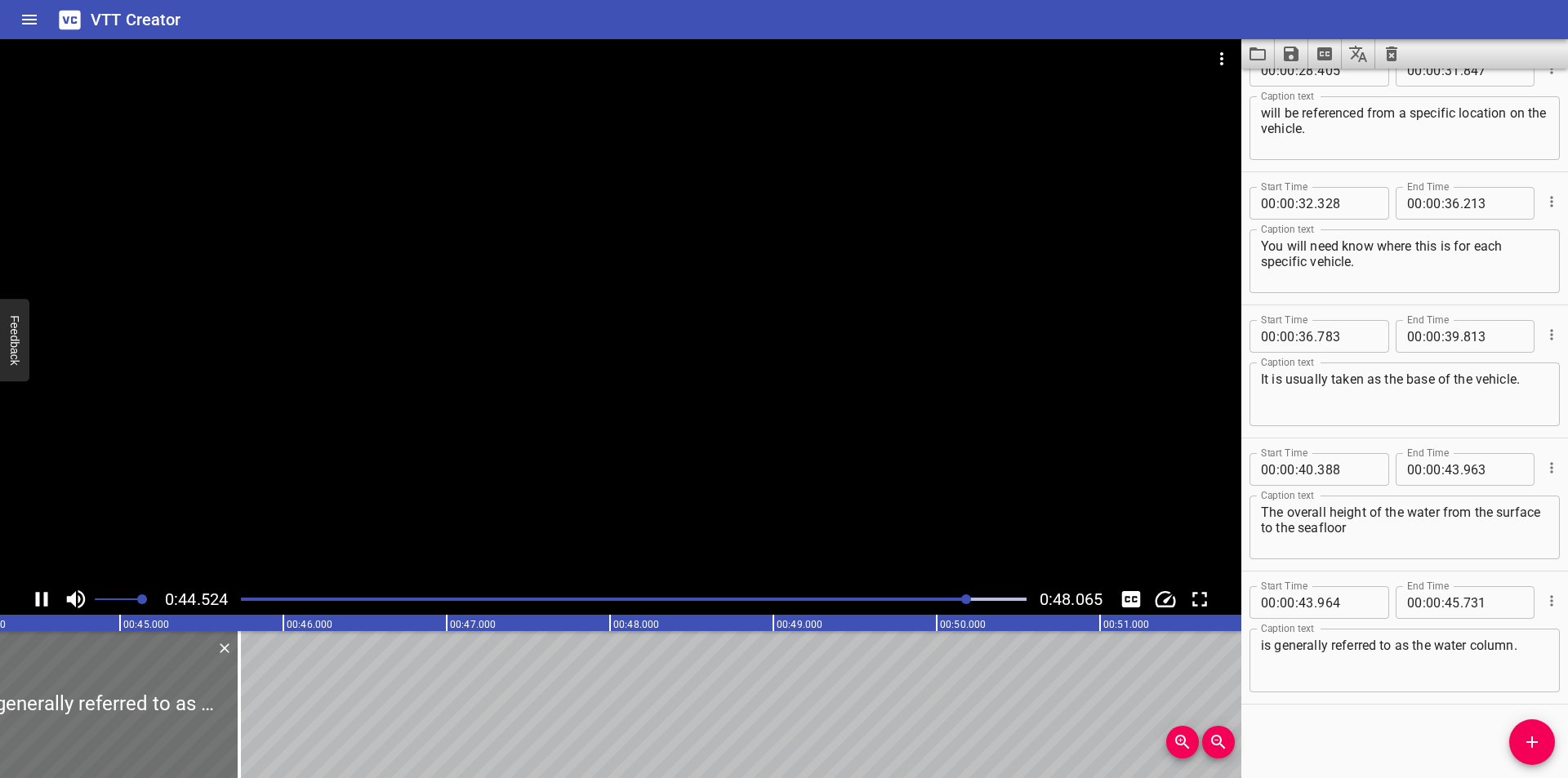
click at [935, 601] on div at bounding box center [633, 599] width 806 height 23
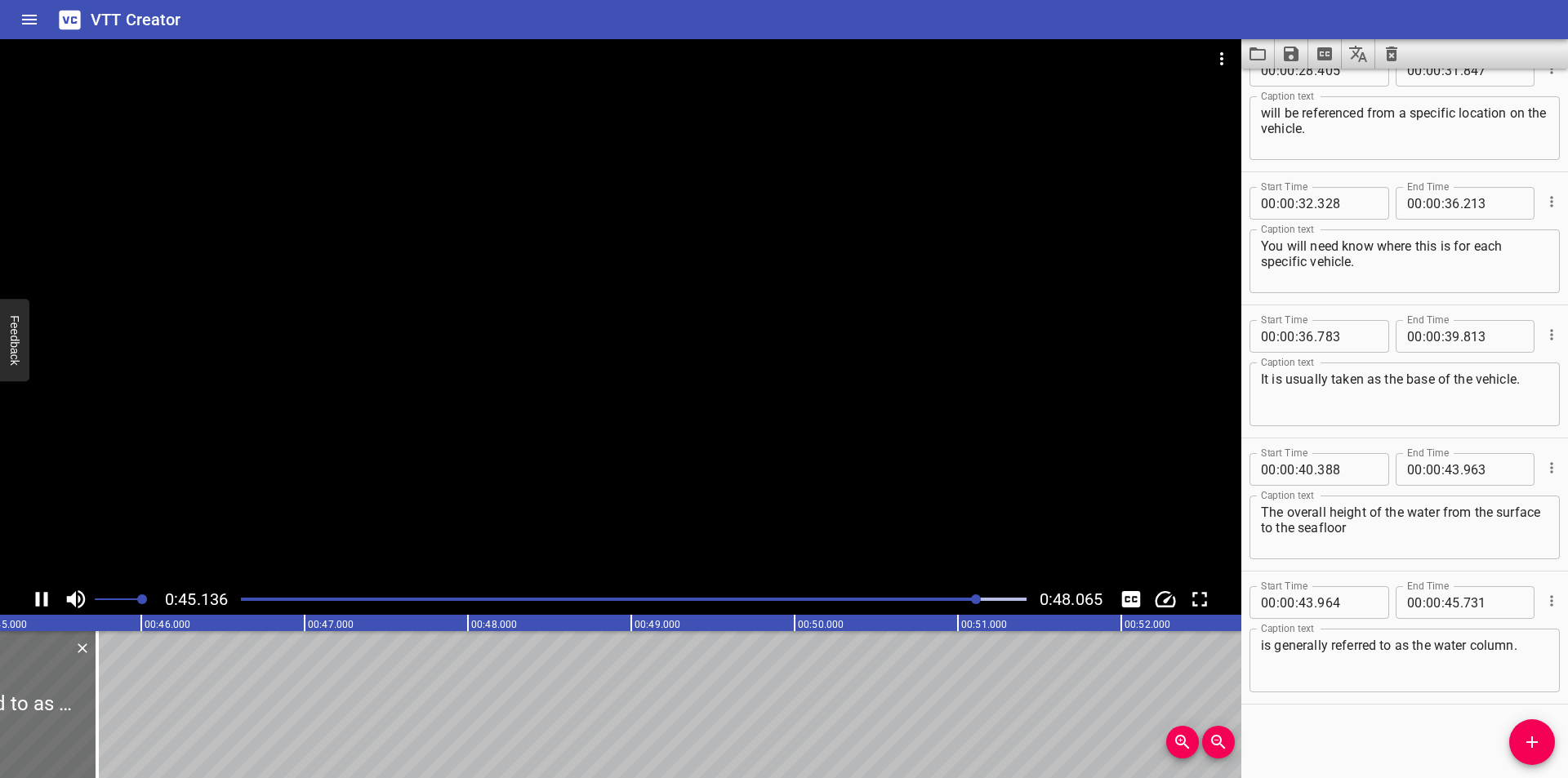
scroll to position [0, 7403]
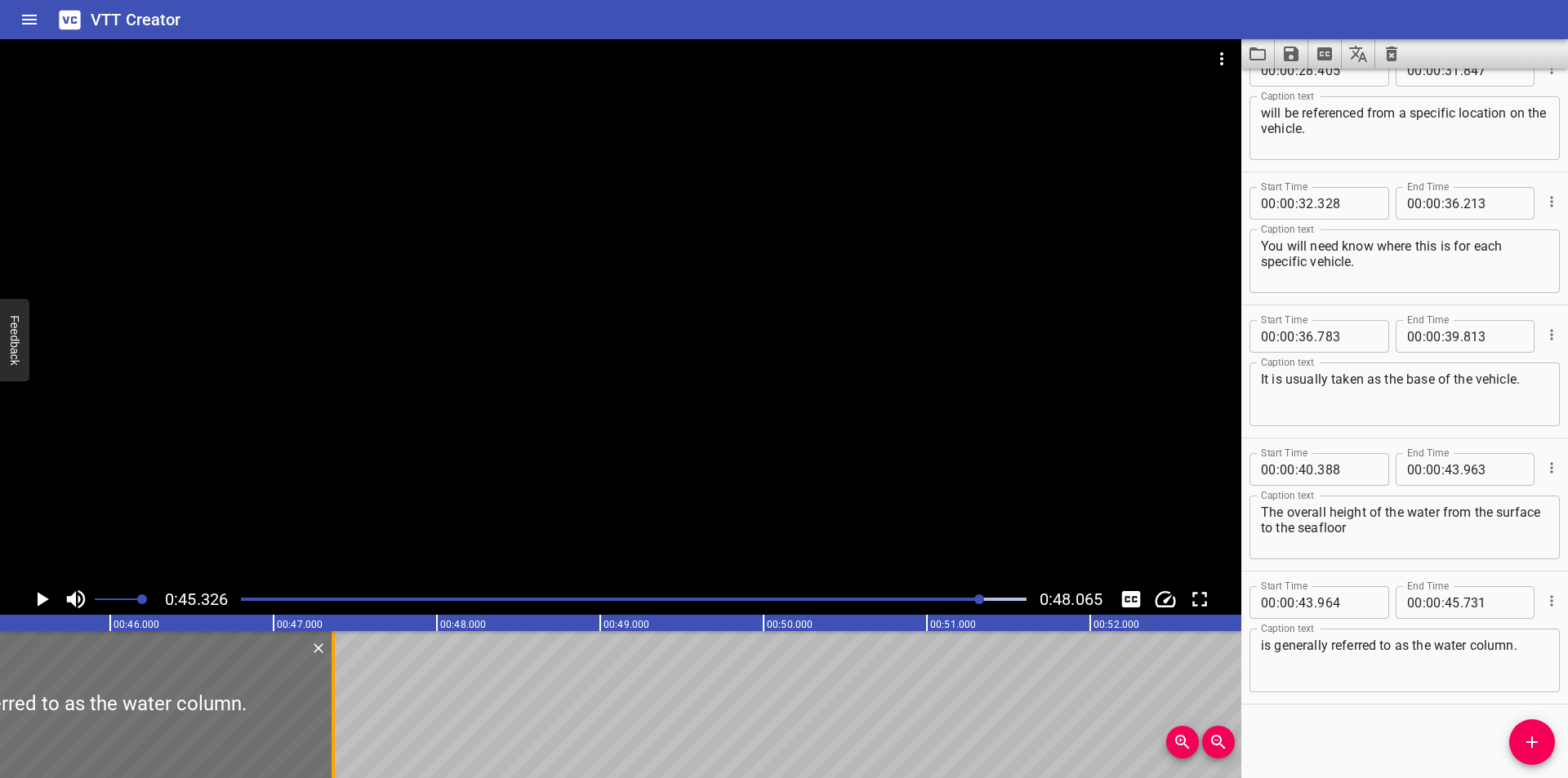
drag, startPoint x: 72, startPoint y: 708, endPoint x: 339, endPoint y: 702, distance: 267.1
click at [339, 702] on div at bounding box center [333, 704] width 17 height 147
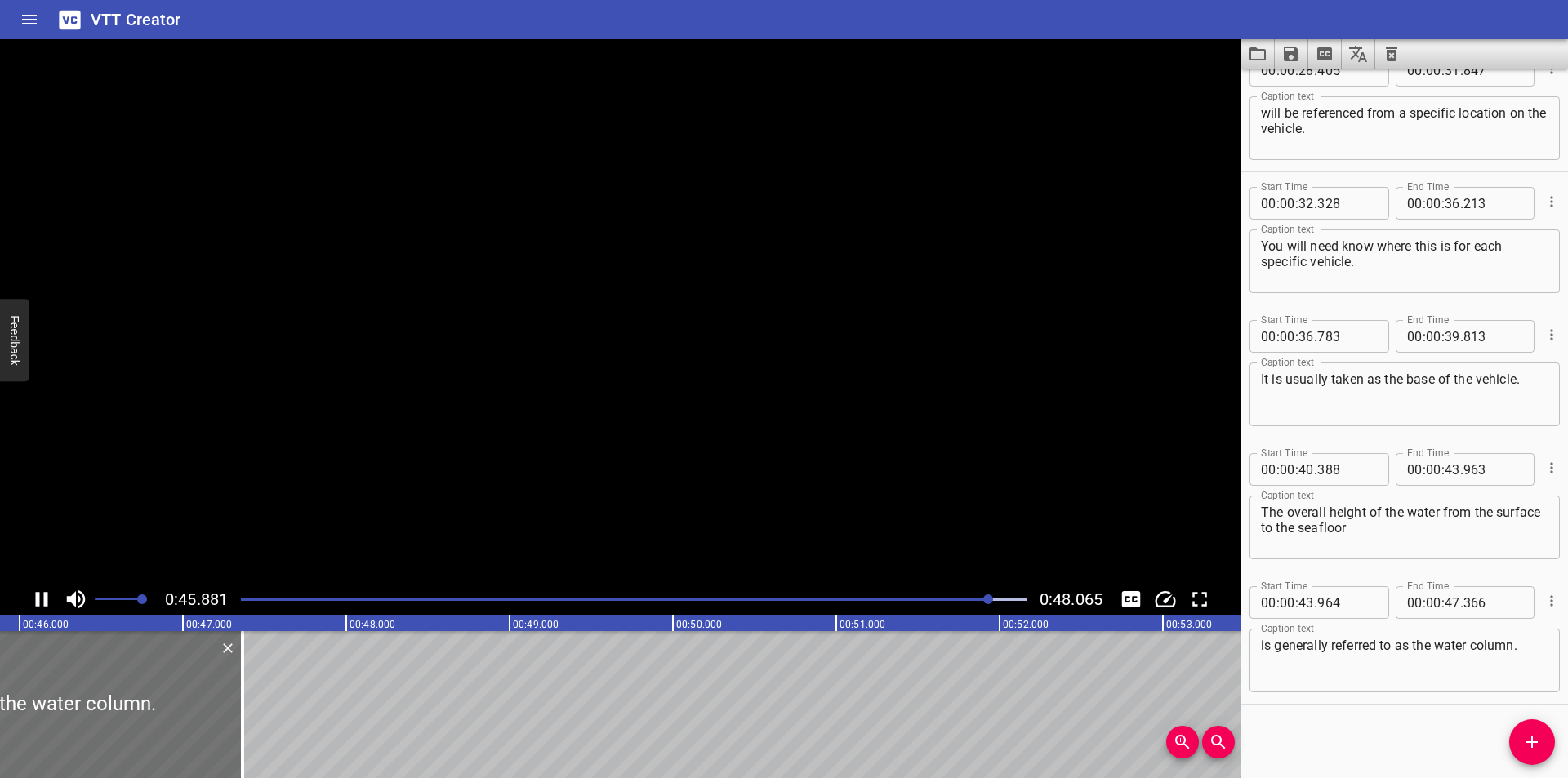
scroll to position [0, 7525]
click at [973, 604] on div at bounding box center [633, 599] width 806 height 23
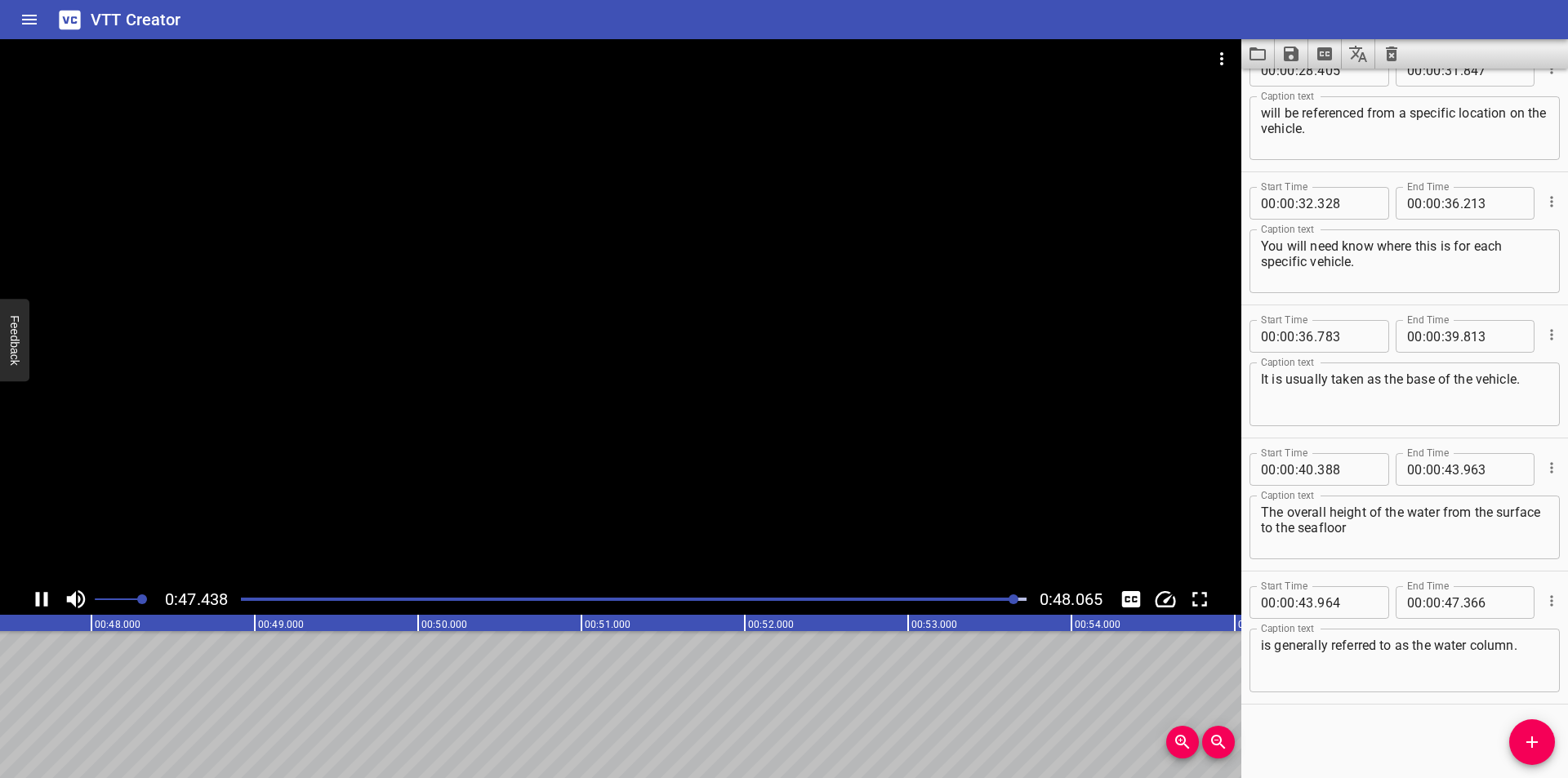
click at [1000, 601] on div at bounding box center [633, 599] width 806 height 23
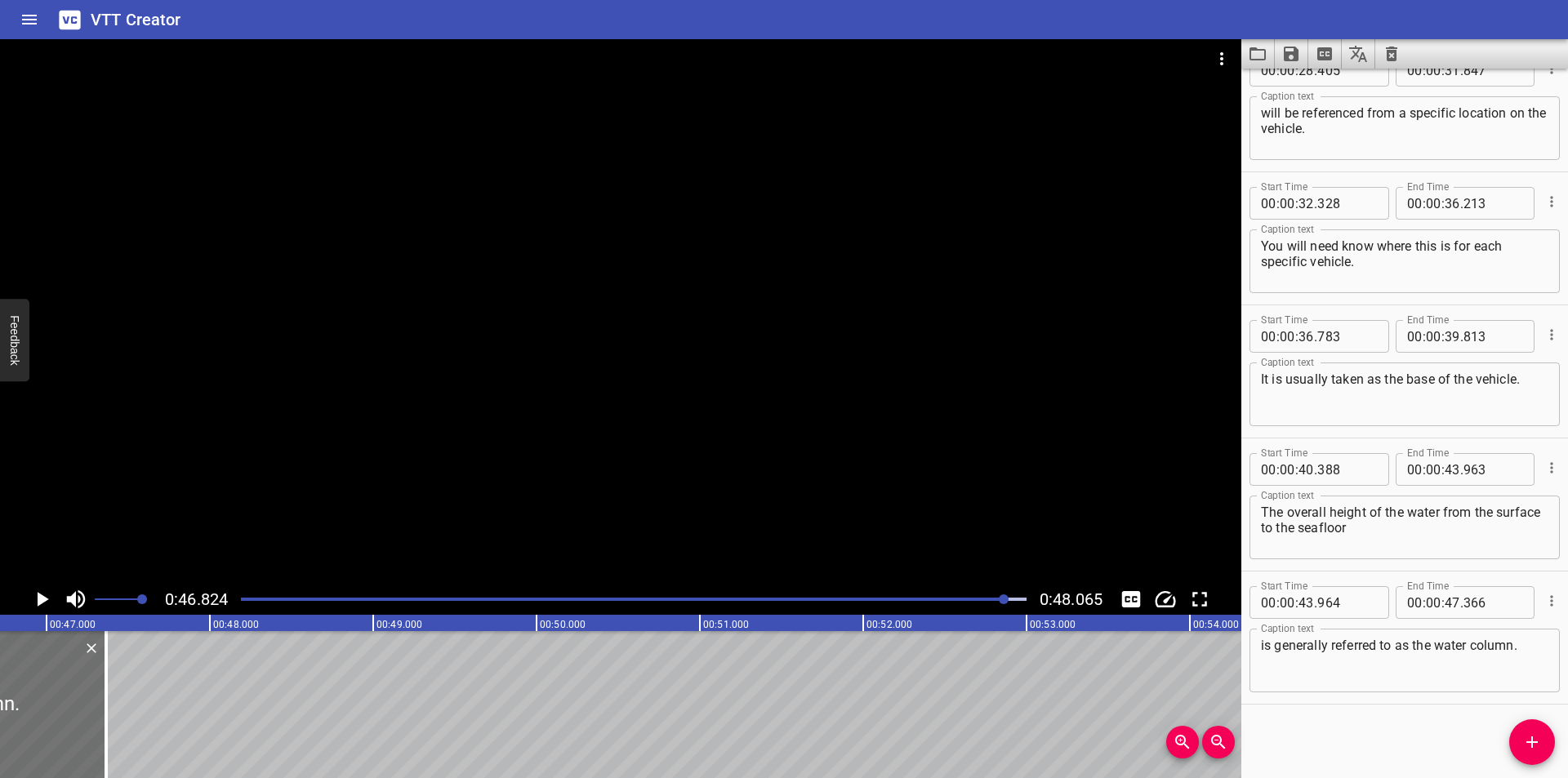
scroll to position [0, 7647]
click at [97, 710] on div at bounding box center [90, 704] width 17 height 147
click at [805, 597] on div at bounding box center [633, 599] width 806 height 23
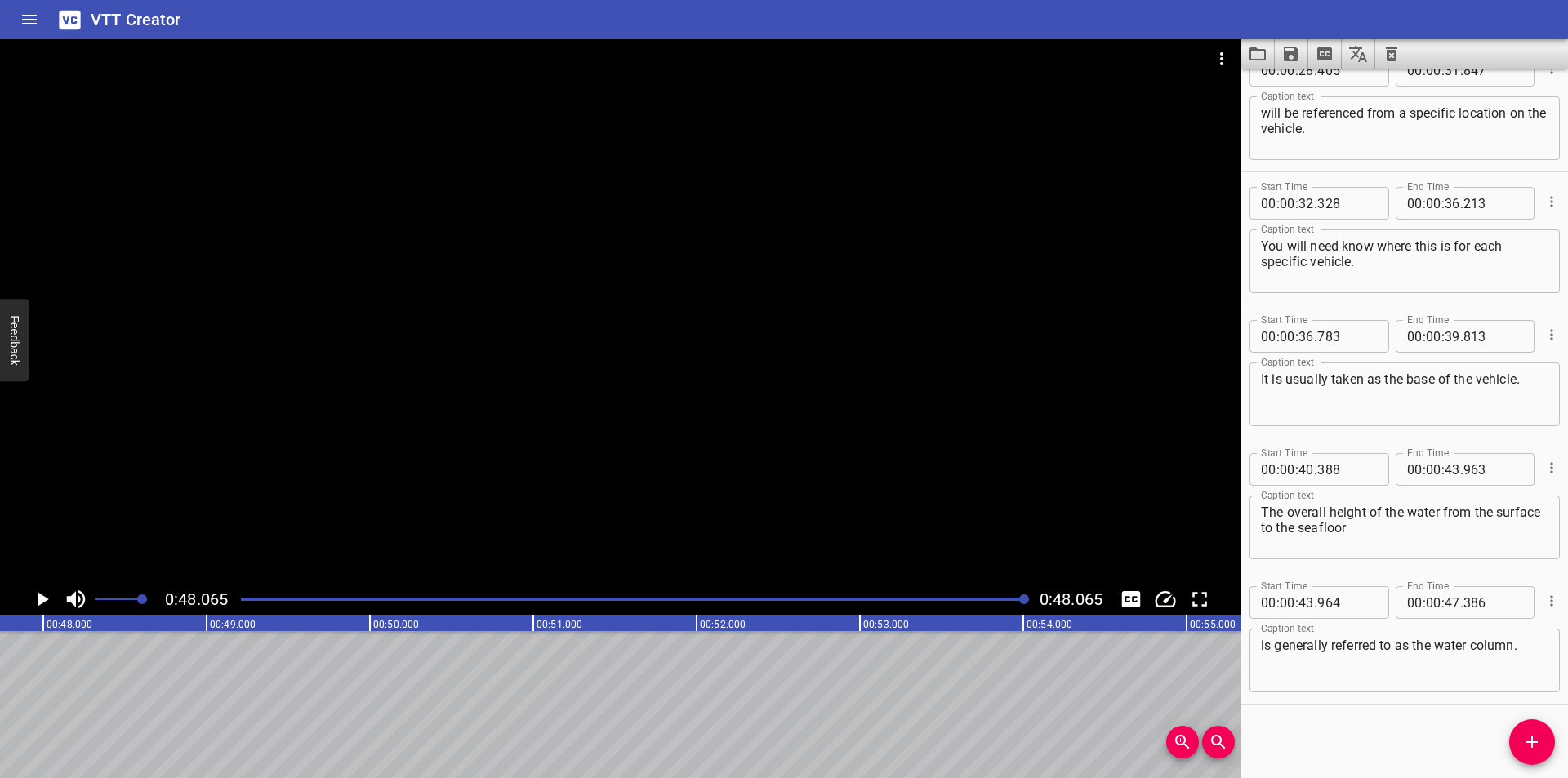
scroll to position [0, 7850]
click at [1293, 60] on icon "Save captions to file" at bounding box center [1291, 54] width 15 height 15
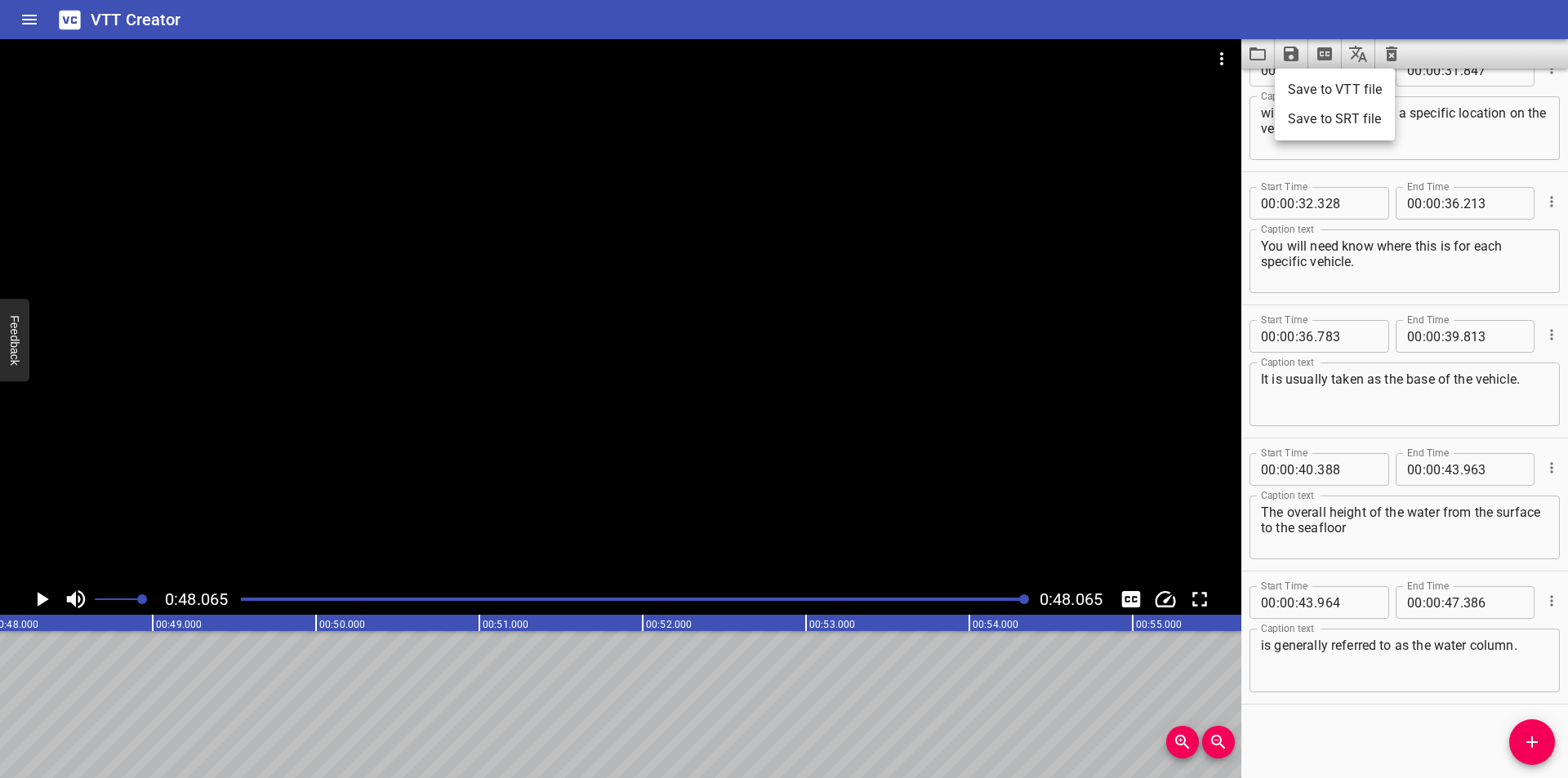
click at [1347, 90] on li "Save to VTT file" at bounding box center [1334, 90] width 120 height 30
click at [743, 22] on div "VTT Creator" at bounding box center [784, 19] width 1568 height 39
click at [1226, 59] on icon "Video Options" at bounding box center [1221, 59] width 20 height 20
click at [1240, 59] on li "Select New Video File..." at bounding box center [1283, 60] width 162 height 30
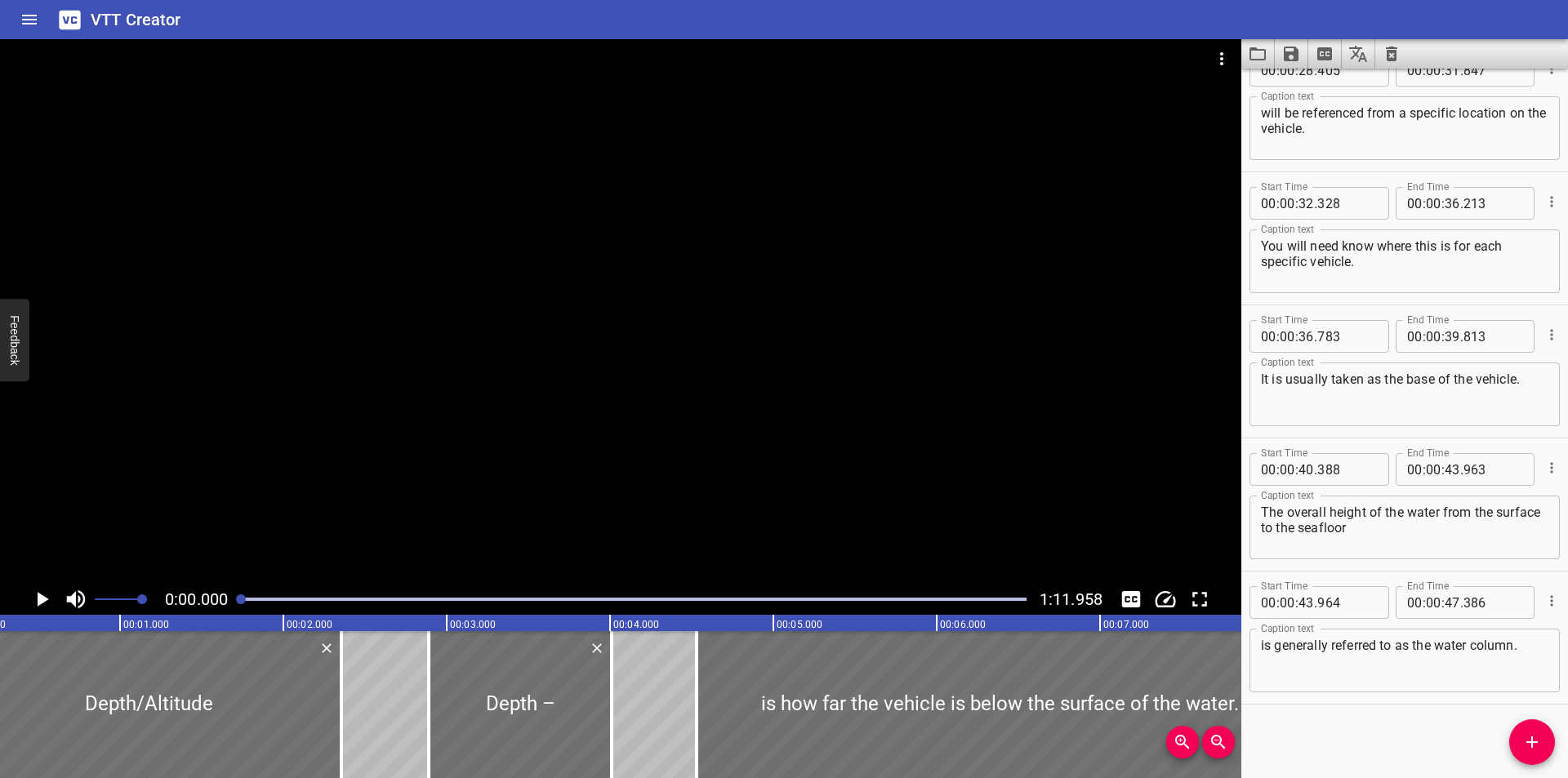
scroll to position [0, 0]
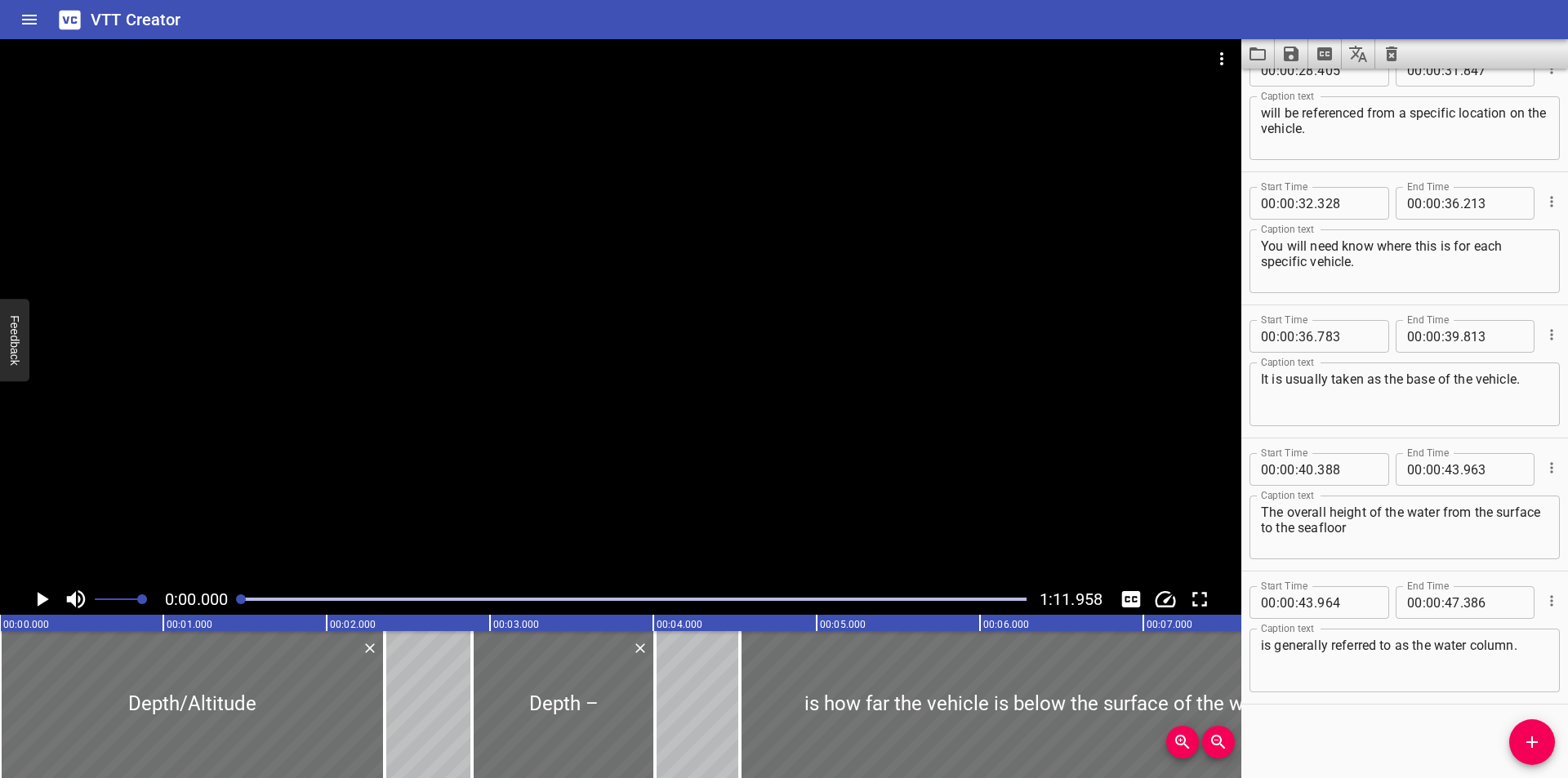
click at [774, 300] on div at bounding box center [620, 311] width 1241 height 545
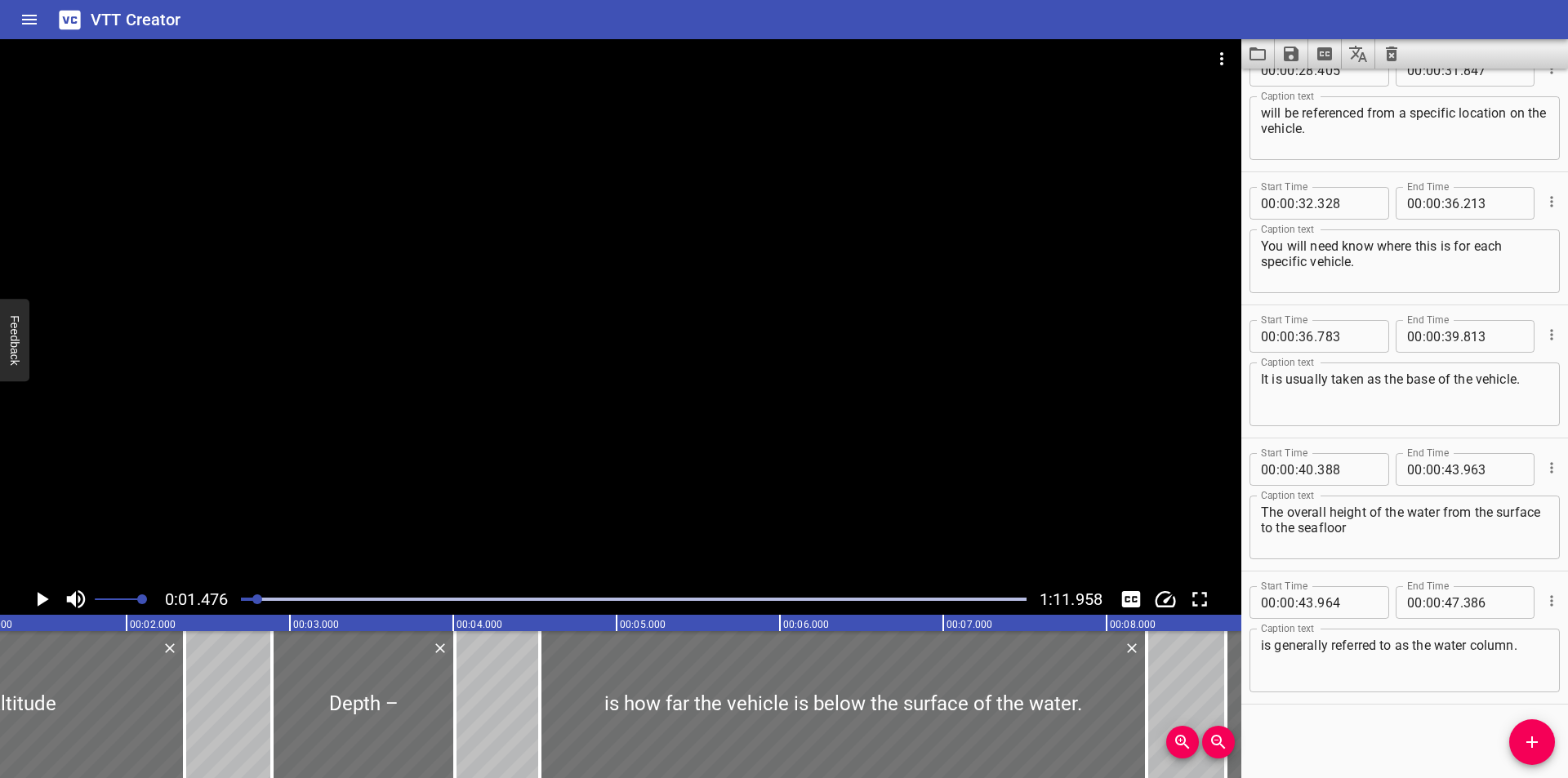
scroll to position [0, 241]
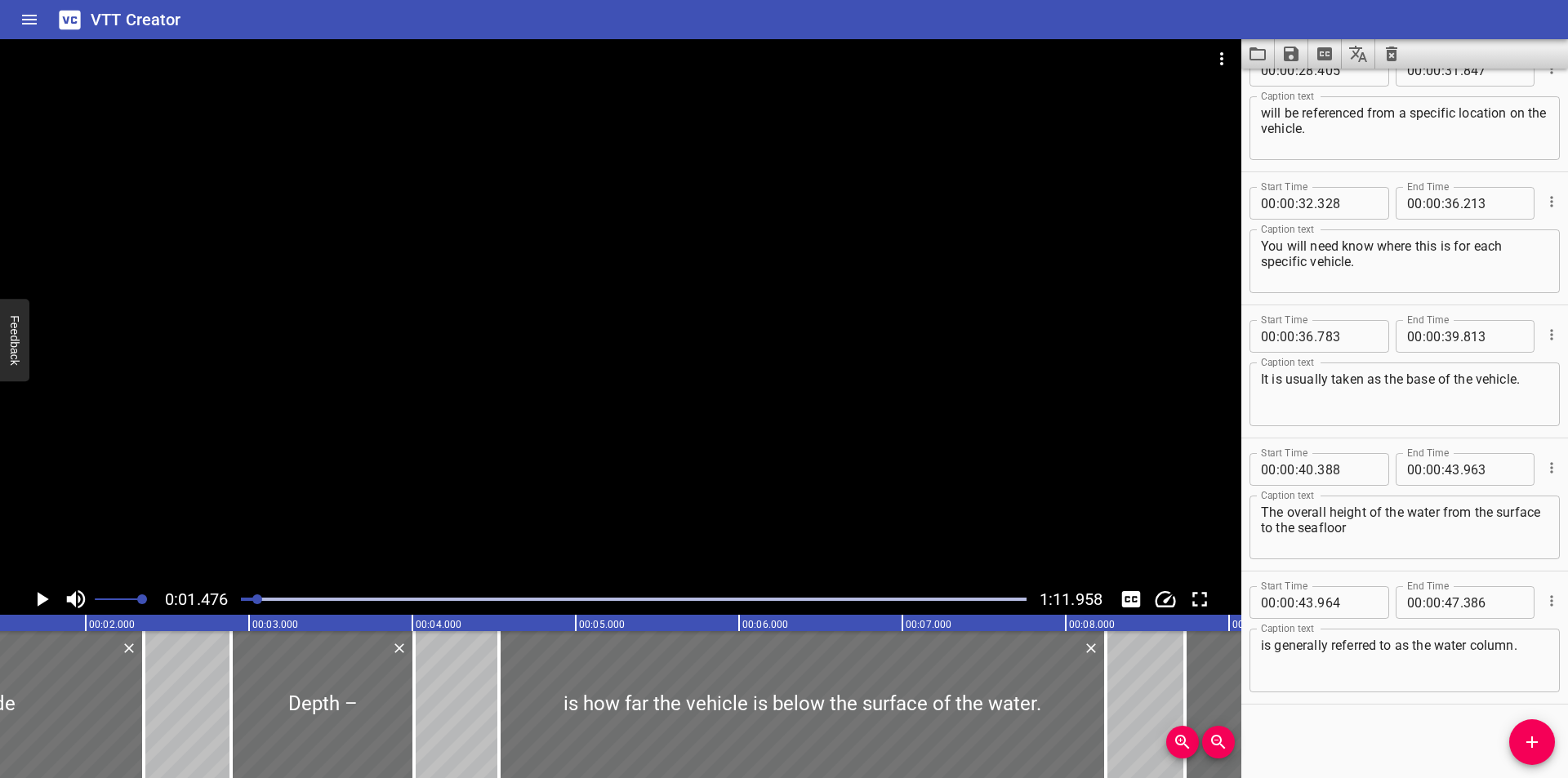
click at [830, 477] on div at bounding box center [620, 311] width 1241 height 545
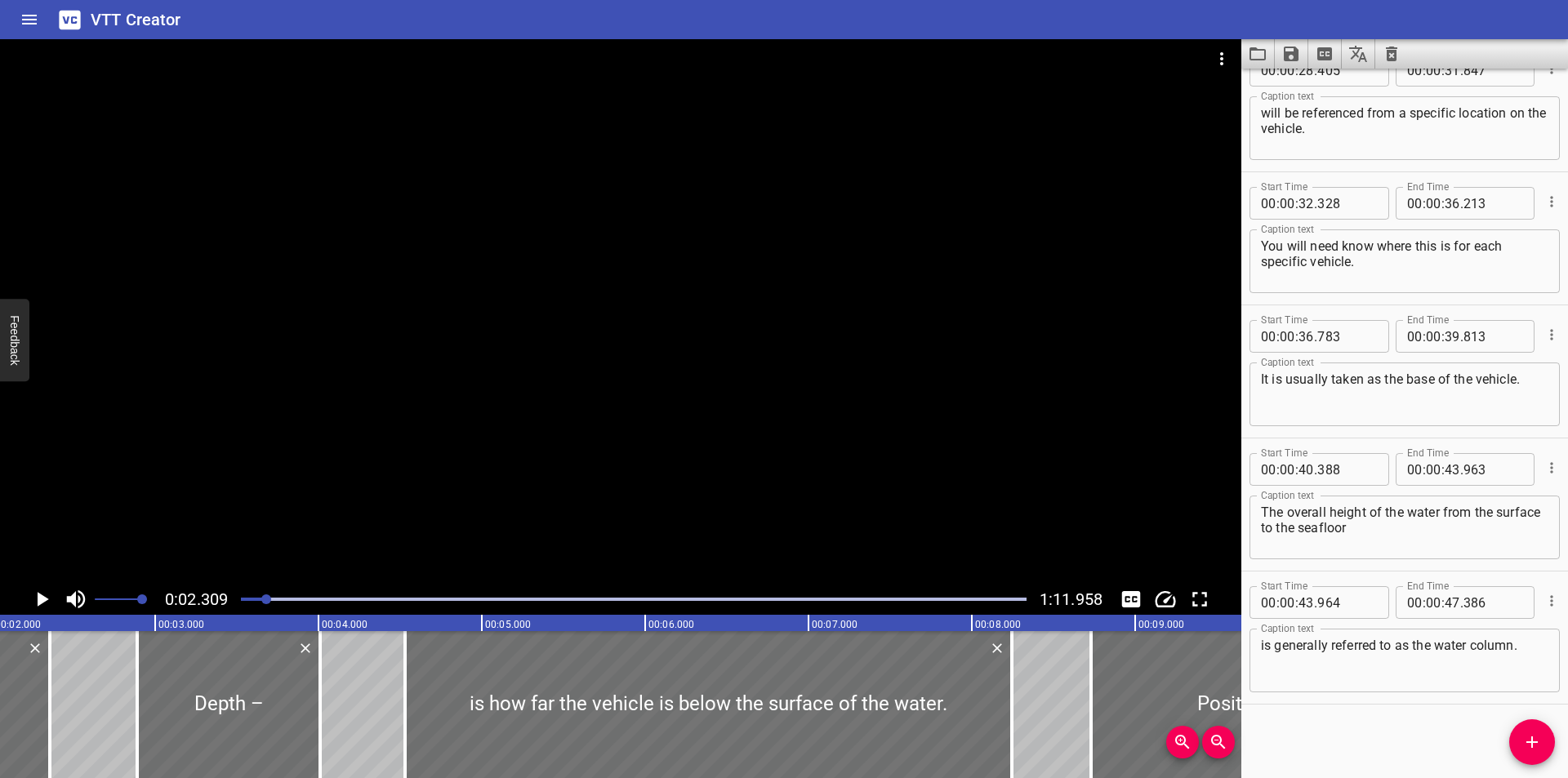
scroll to position [0, 377]
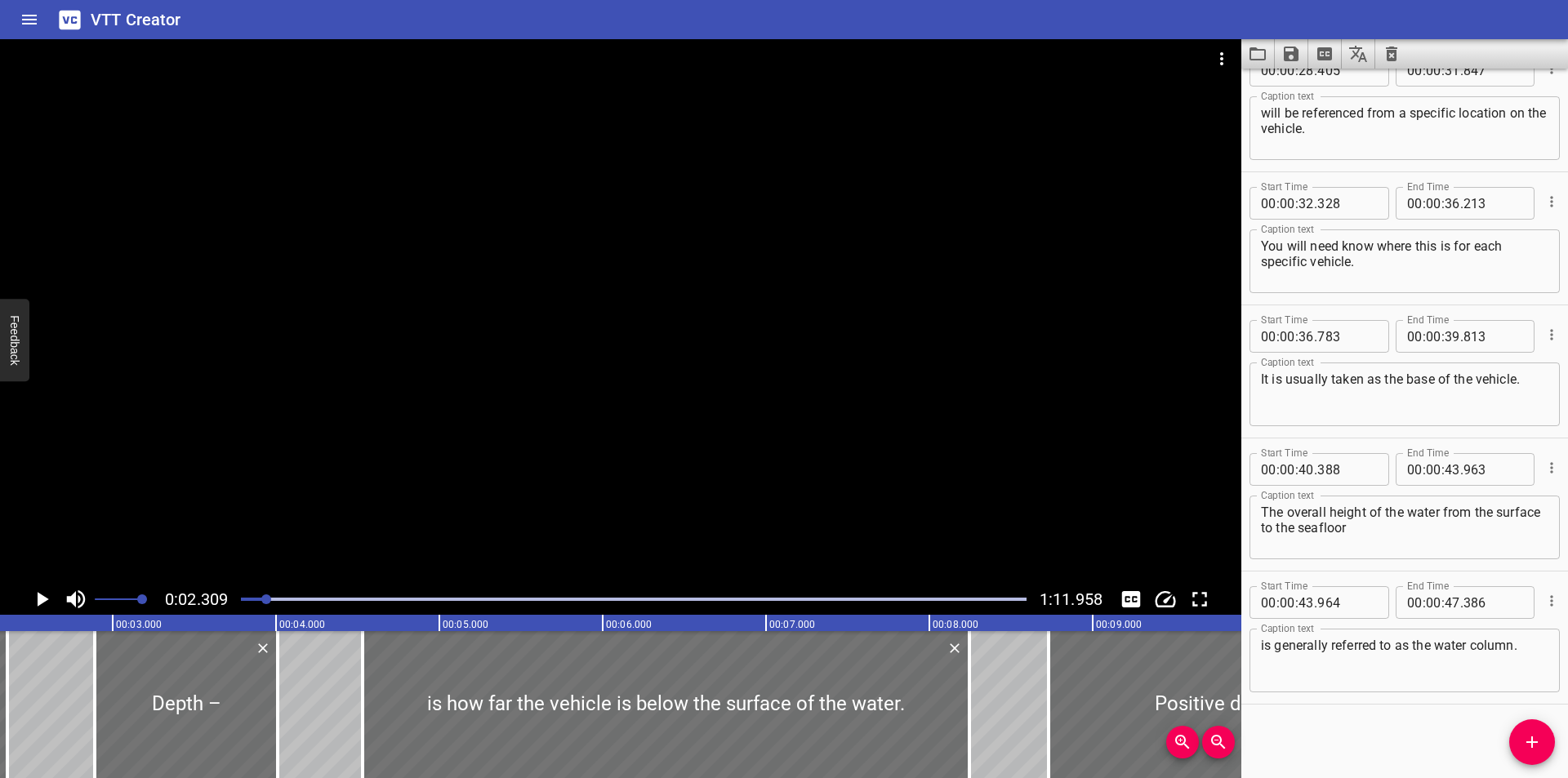
click at [248, 594] on div at bounding box center [633, 599] width 806 height 23
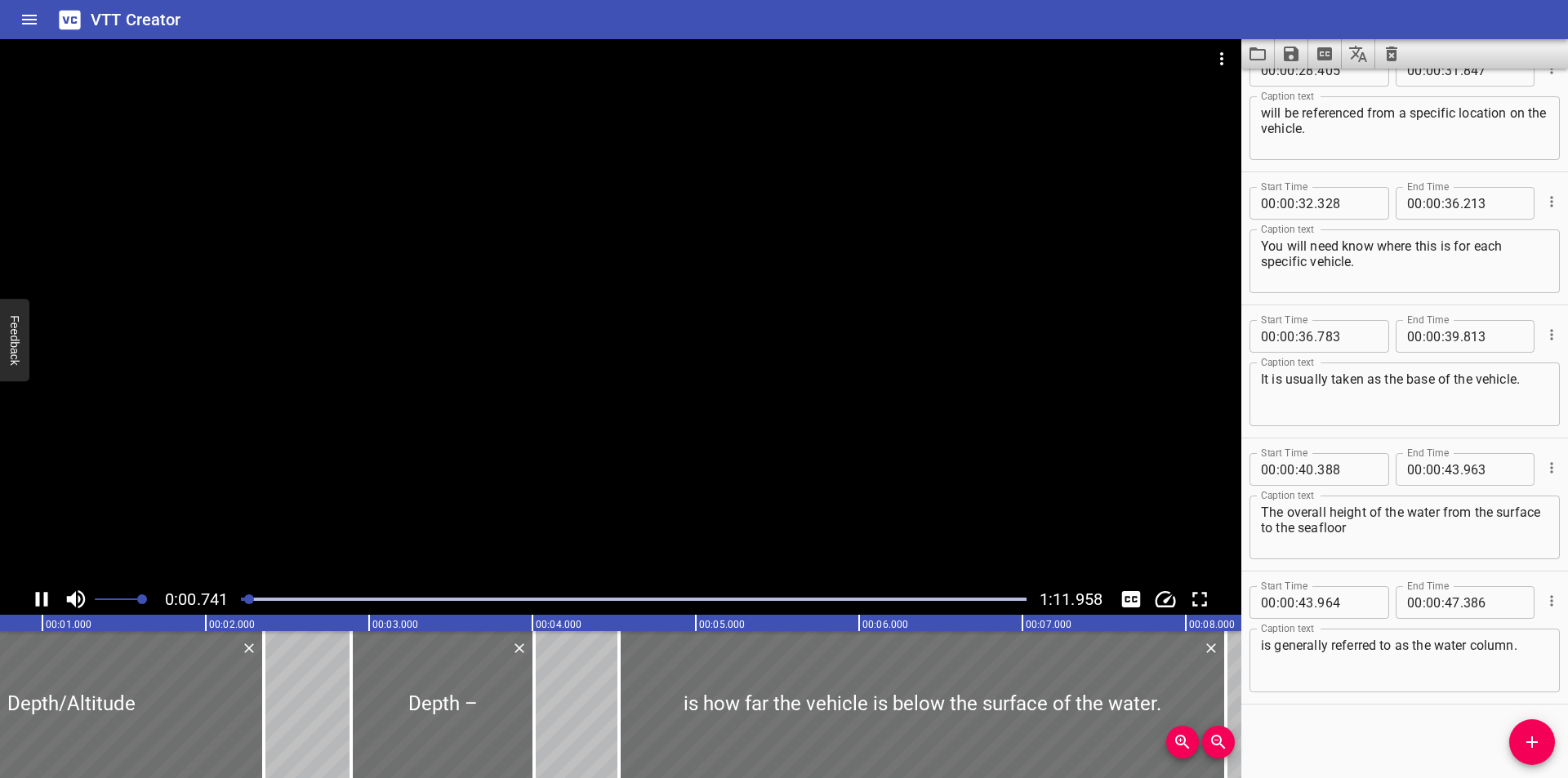
click at [244, 595] on div at bounding box center [633, 599] width 806 height 23
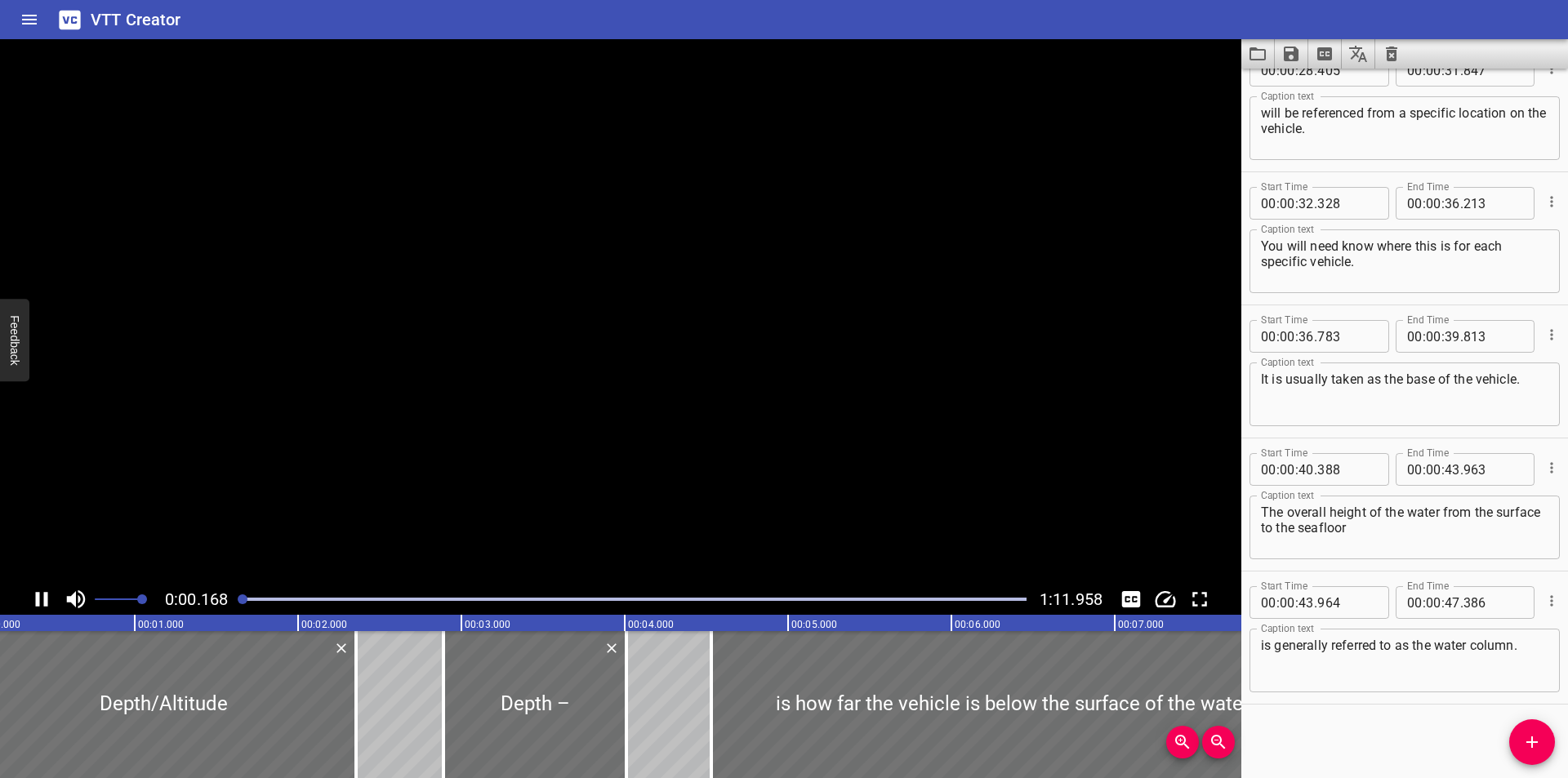
click at [244, 595] on div at bounding box center [242, 599] width 10 height 10
click at [240, 597] on div at bounding box center [242, 599] width 10 height 10
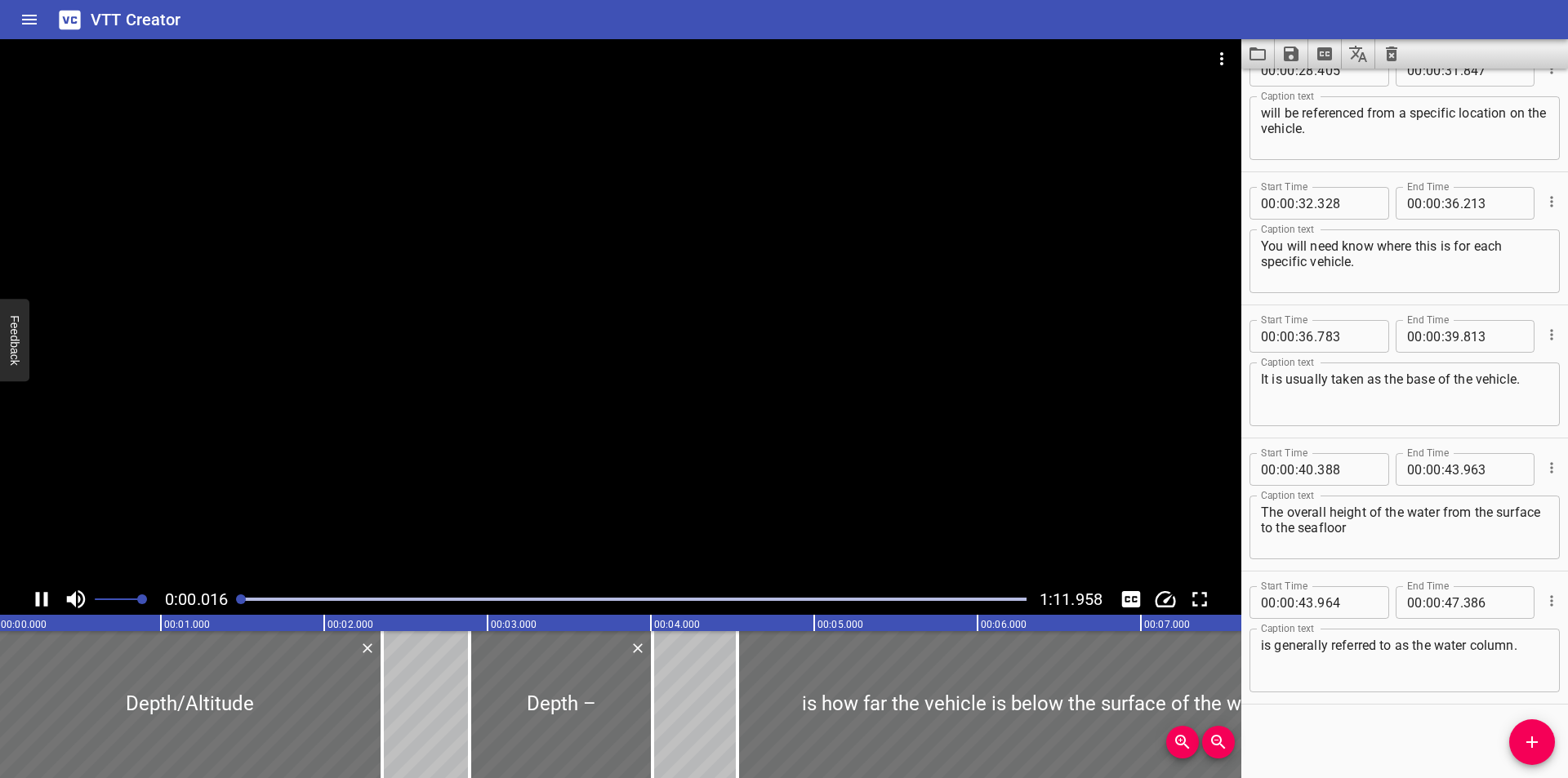
click at [240, 597] on div at bounding box center [241, 599] width 10 height 10
click at [238, 597] on div at bounding box center [241, 599] width 10 height 10
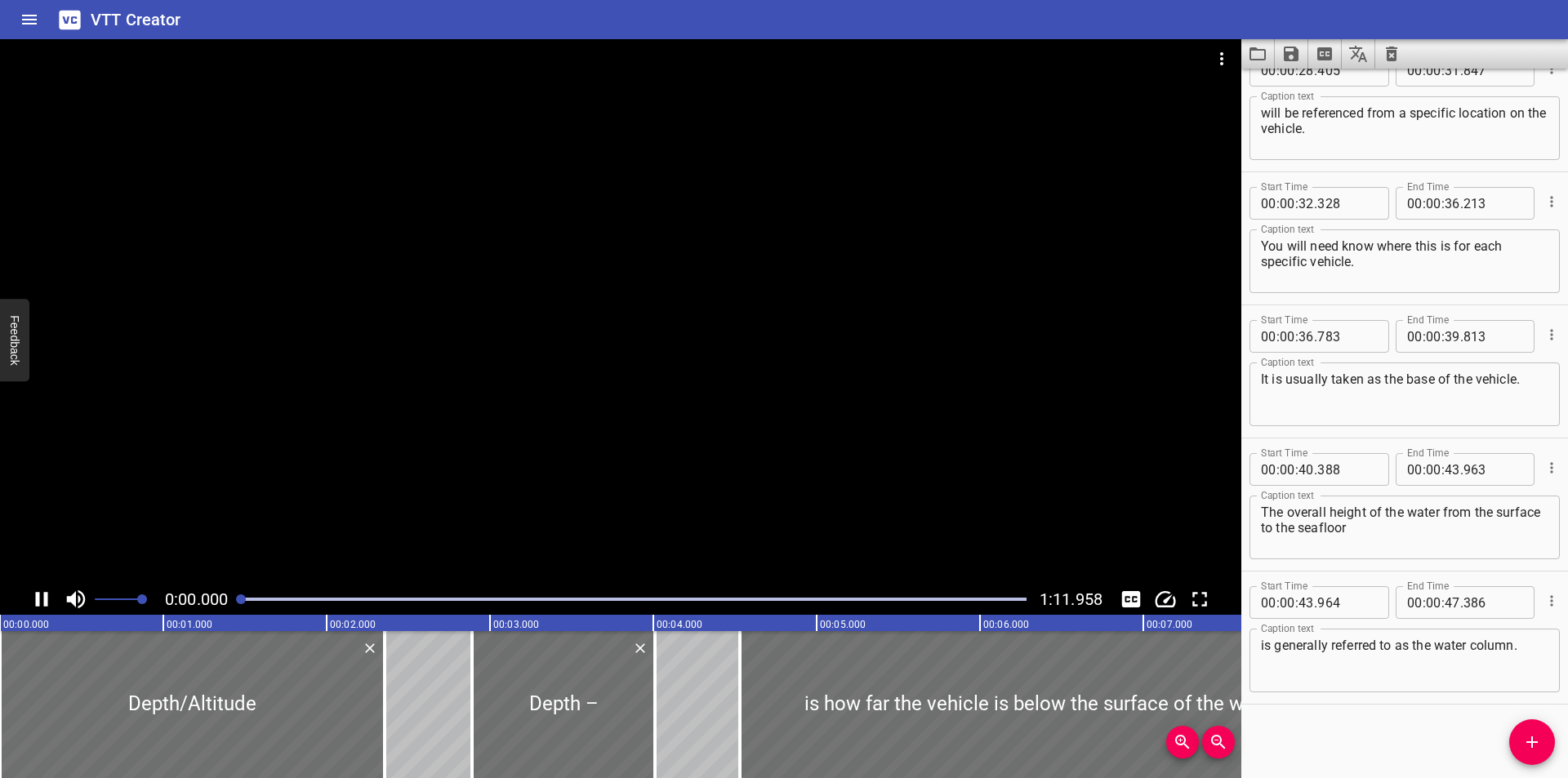
click at [238, 597] on div at bounding box center [241, 599] width 10 height 10
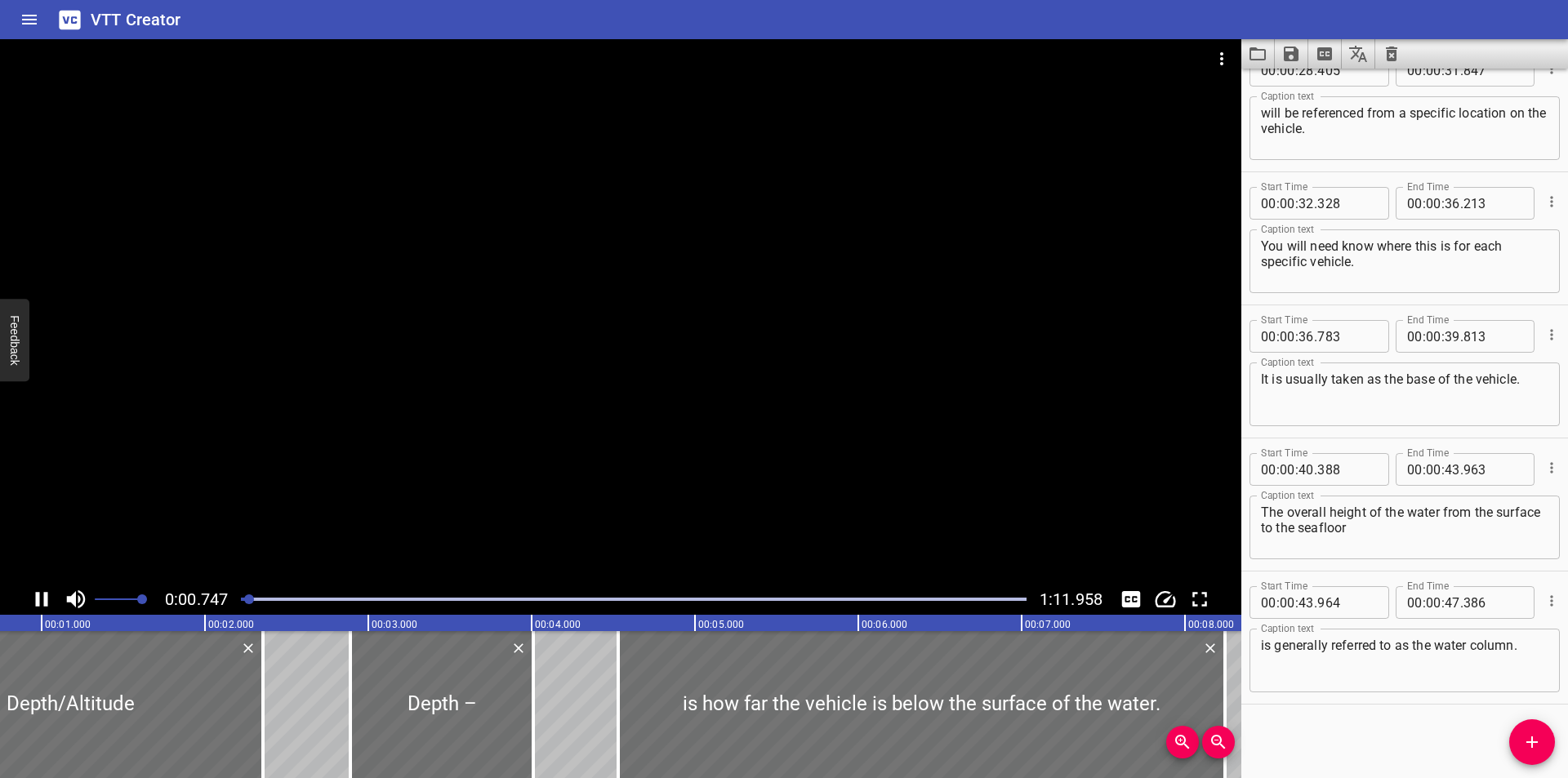
scroll to position [0, 151]
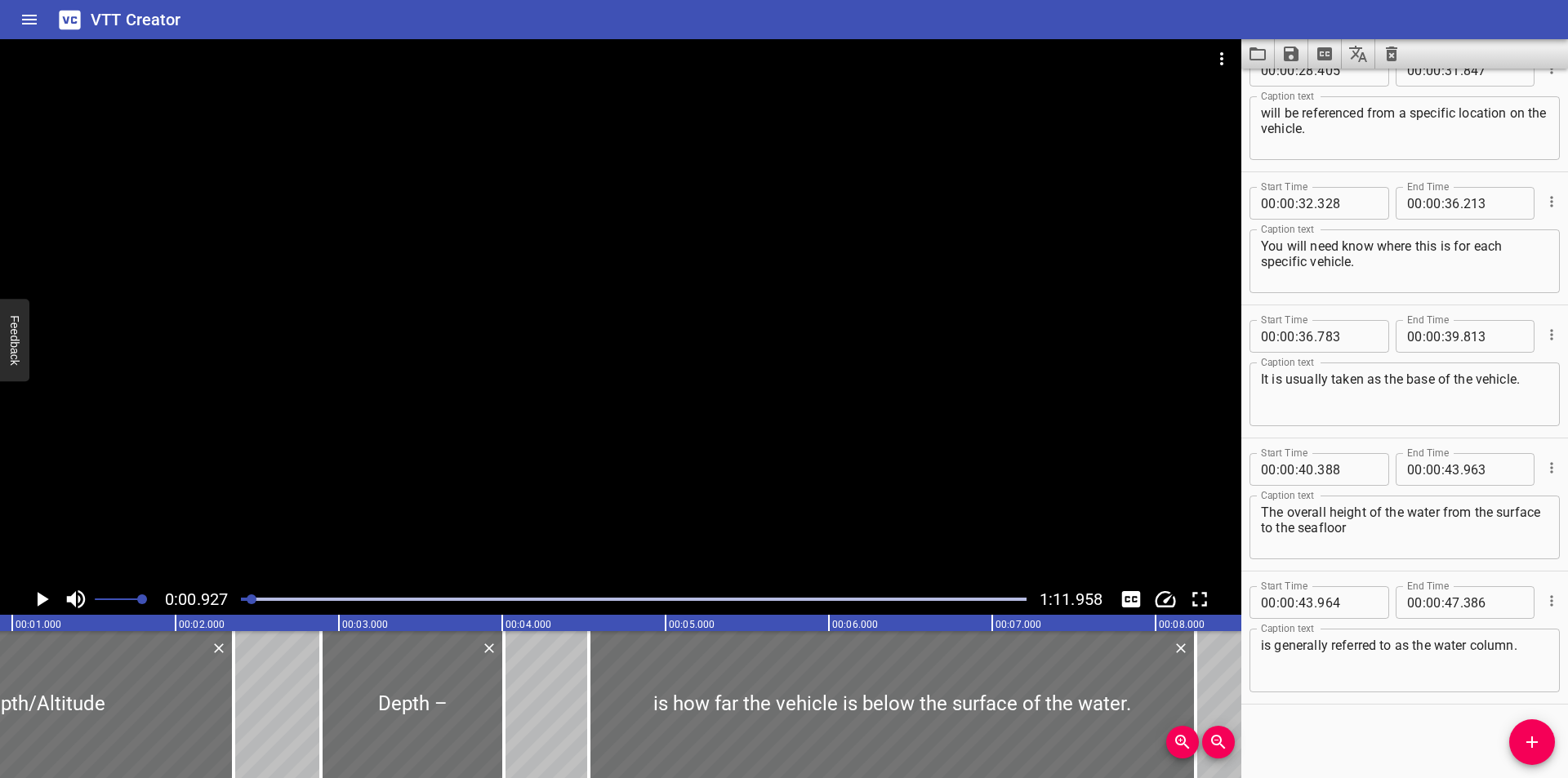
click at [1390, 59] on icon "Clear captions" at bounding box center [1392, 54] width 12 height 15
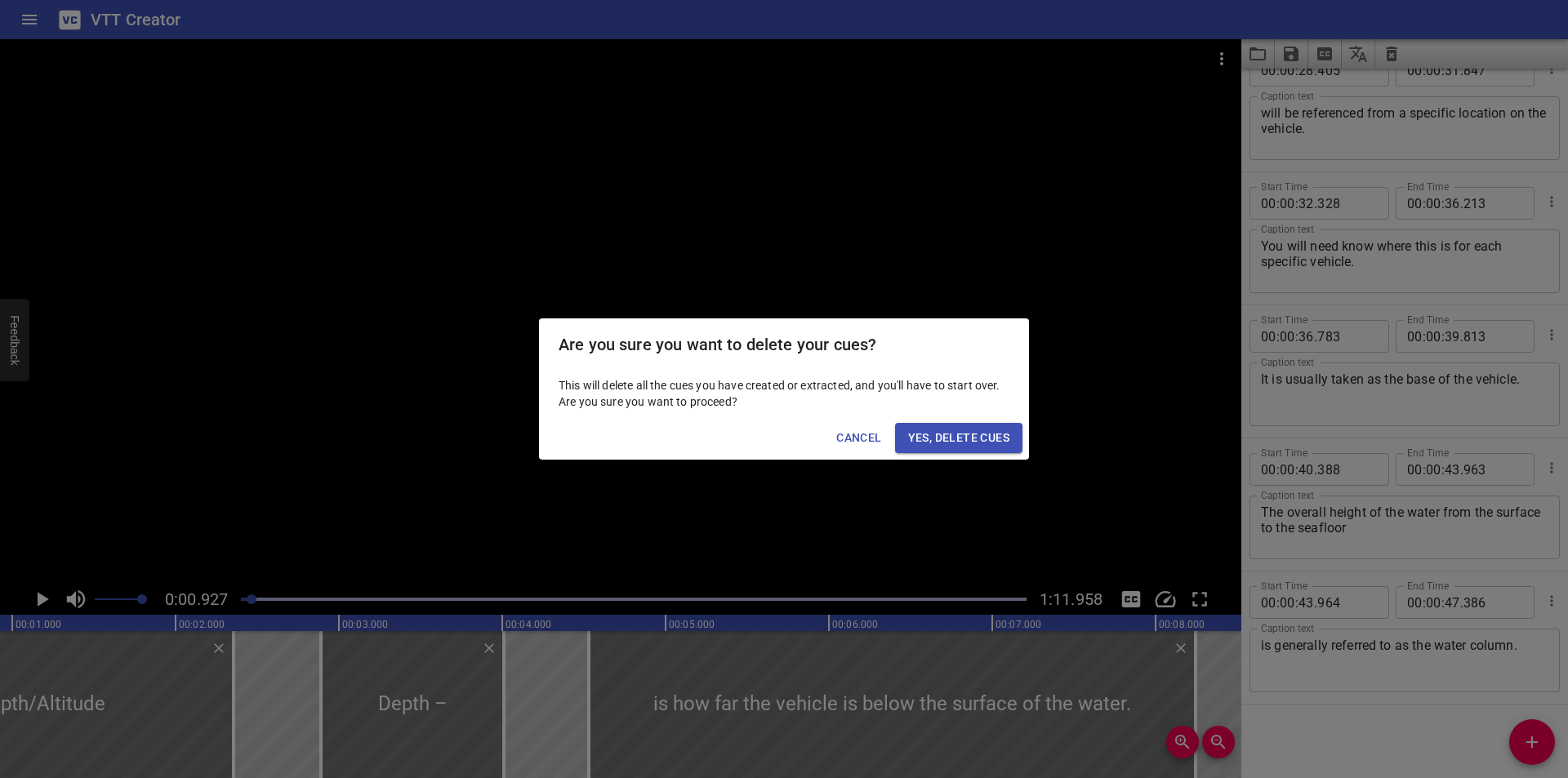
click at [992, 435] on span "Yes, Delete Cues" at bounding box center [958, 437] width 101 height 21
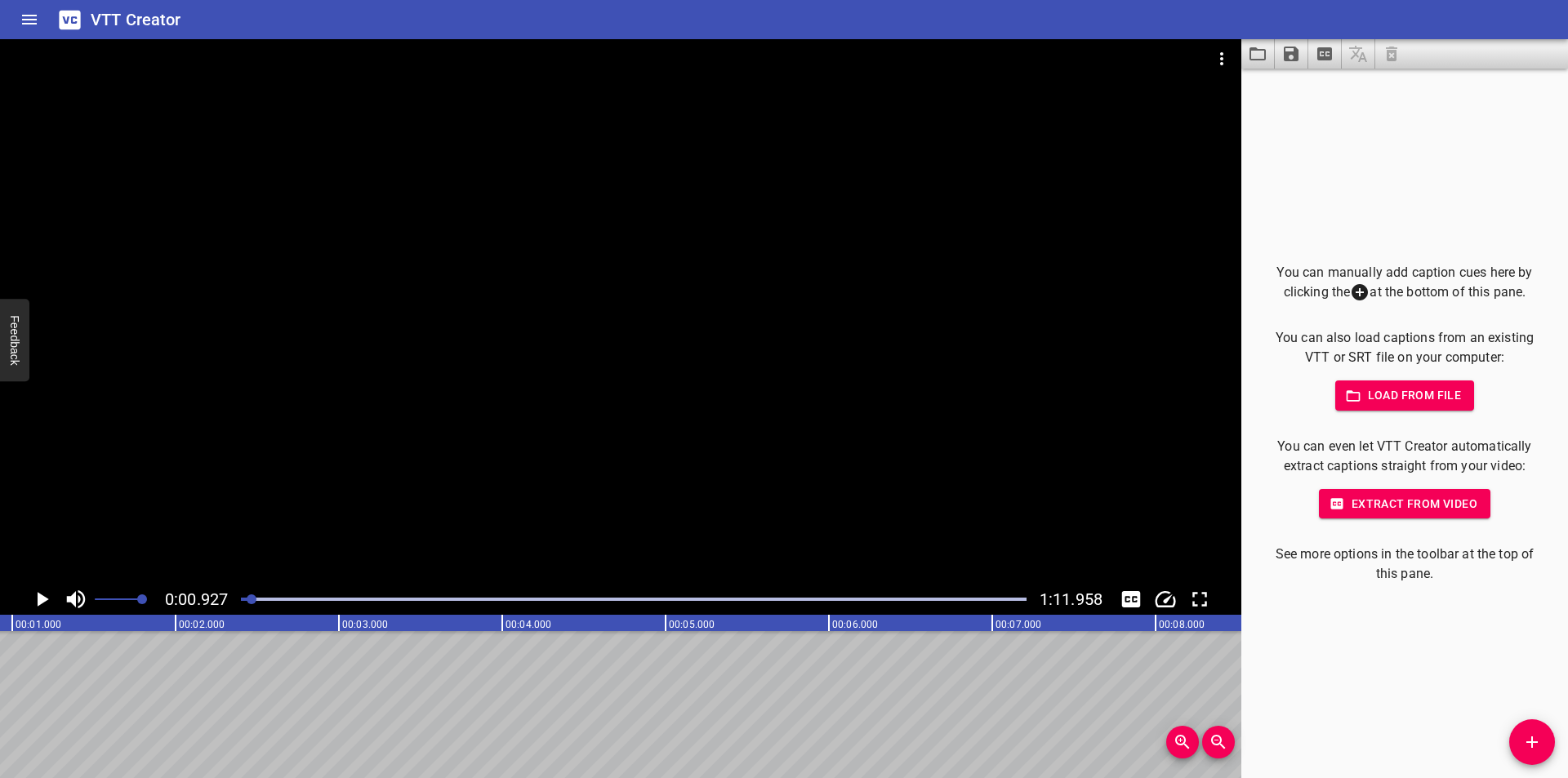
click at [1532, 737] on icon "Add Cue" at bounding box center [1532, 742] width 12 height 12
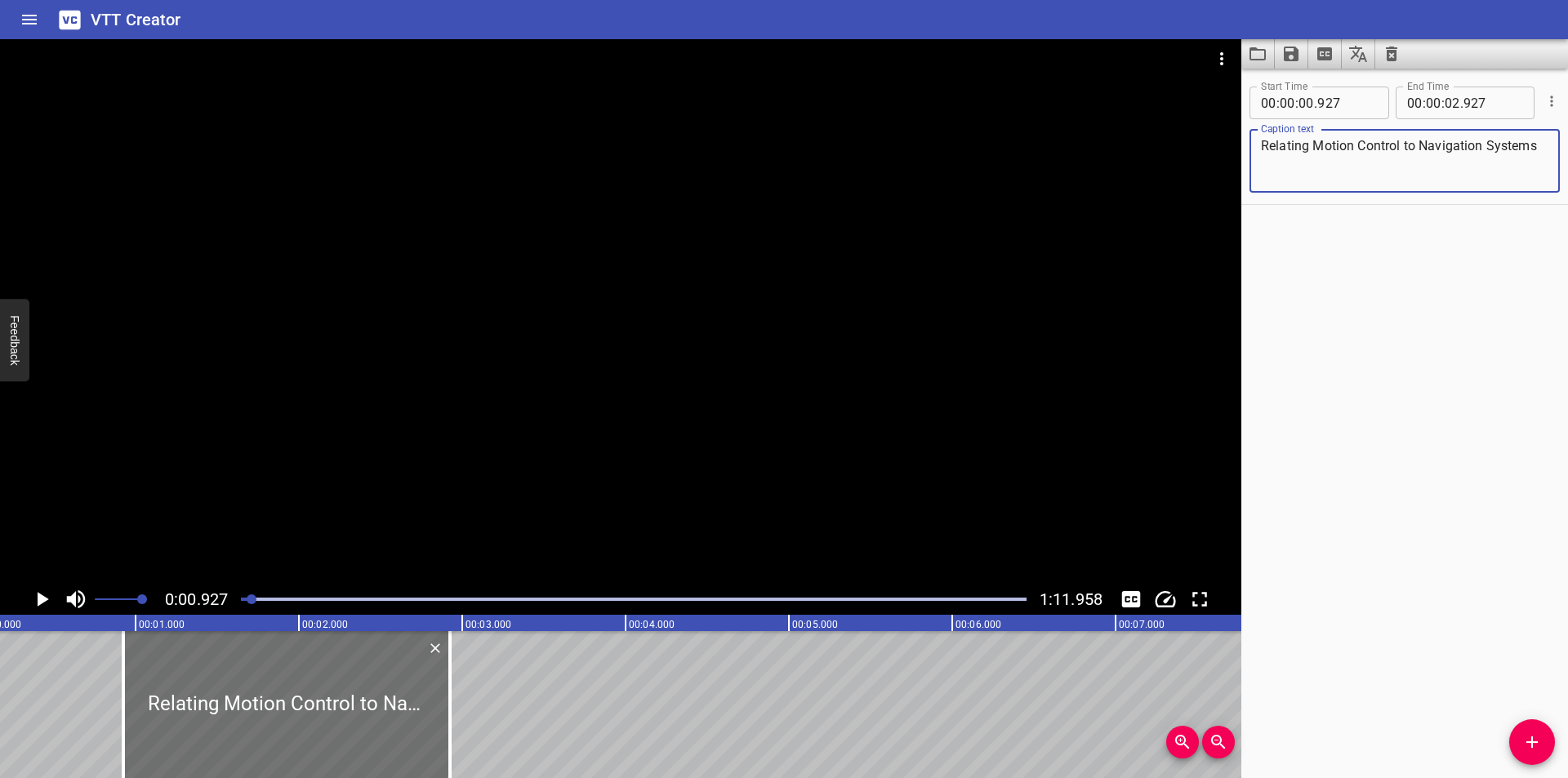
scroll to position [0, 0]
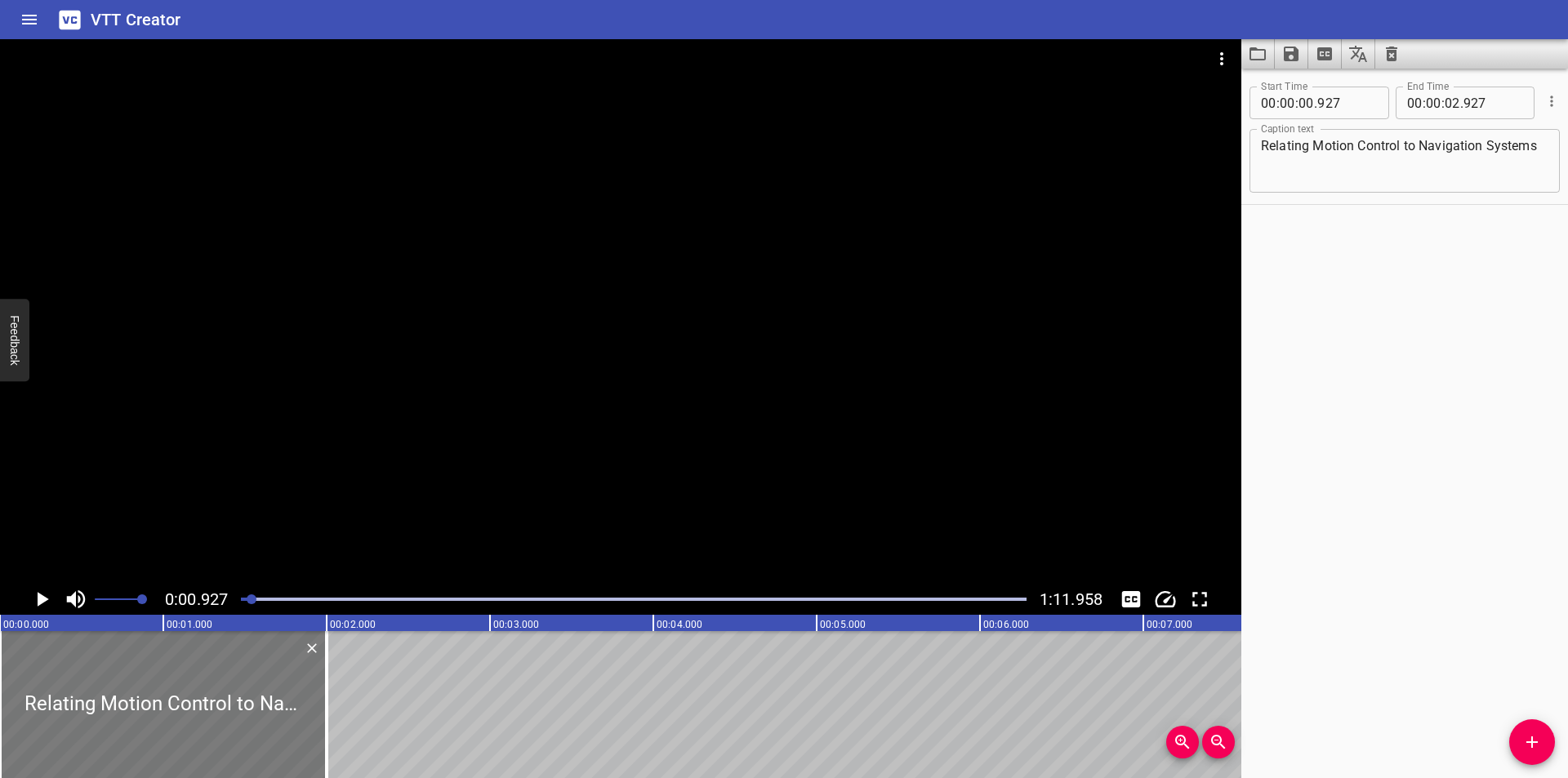
drag, startPoint x: 392, startPoint y: 723, endPoint x: 99, endPoint y: 716, distance: 293.1
click at [103, 722] on div at bounding box center [163, 704] width 327 height 147
click at [318, 467] on div at bounding box center [620, 311] width 1241 height 545
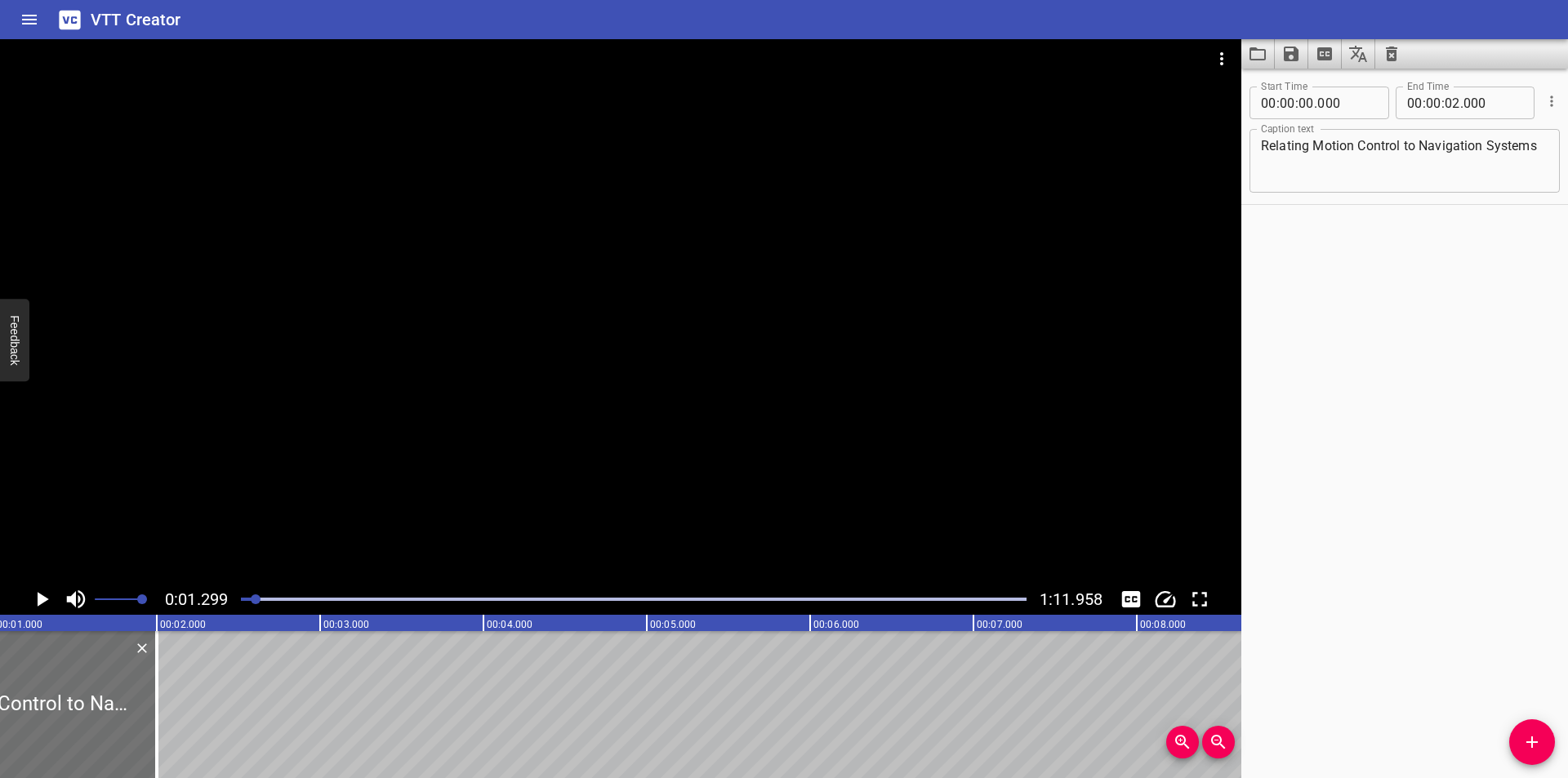
scroll to position [0, 213]
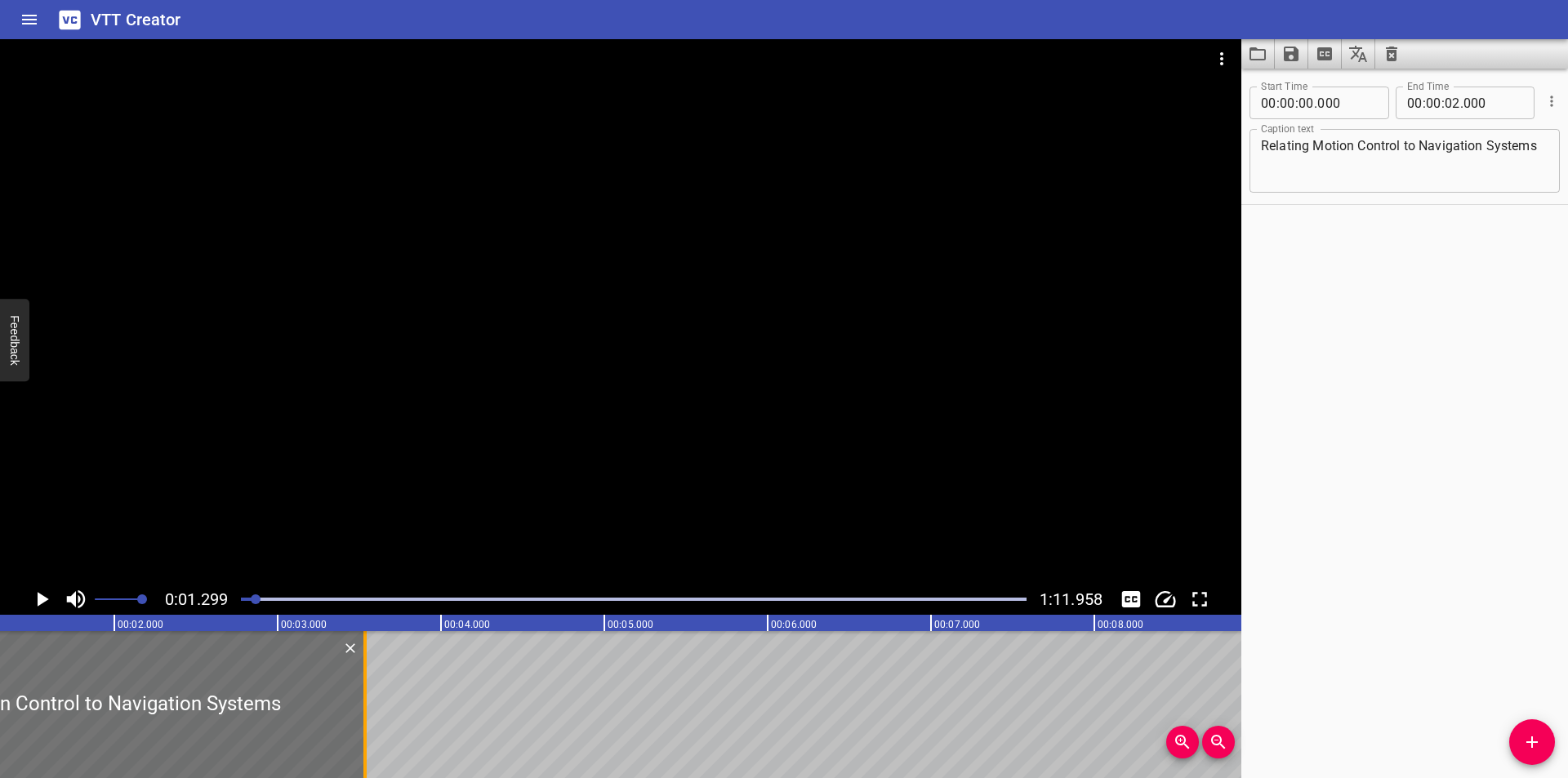
drag, startPoint x: 107, startPoint y: 725, endPoint x: 357, endPoint y: 718, distance: 250.1
click at [357, 718] on div at bounding box center [365, 704] width 17 height 147
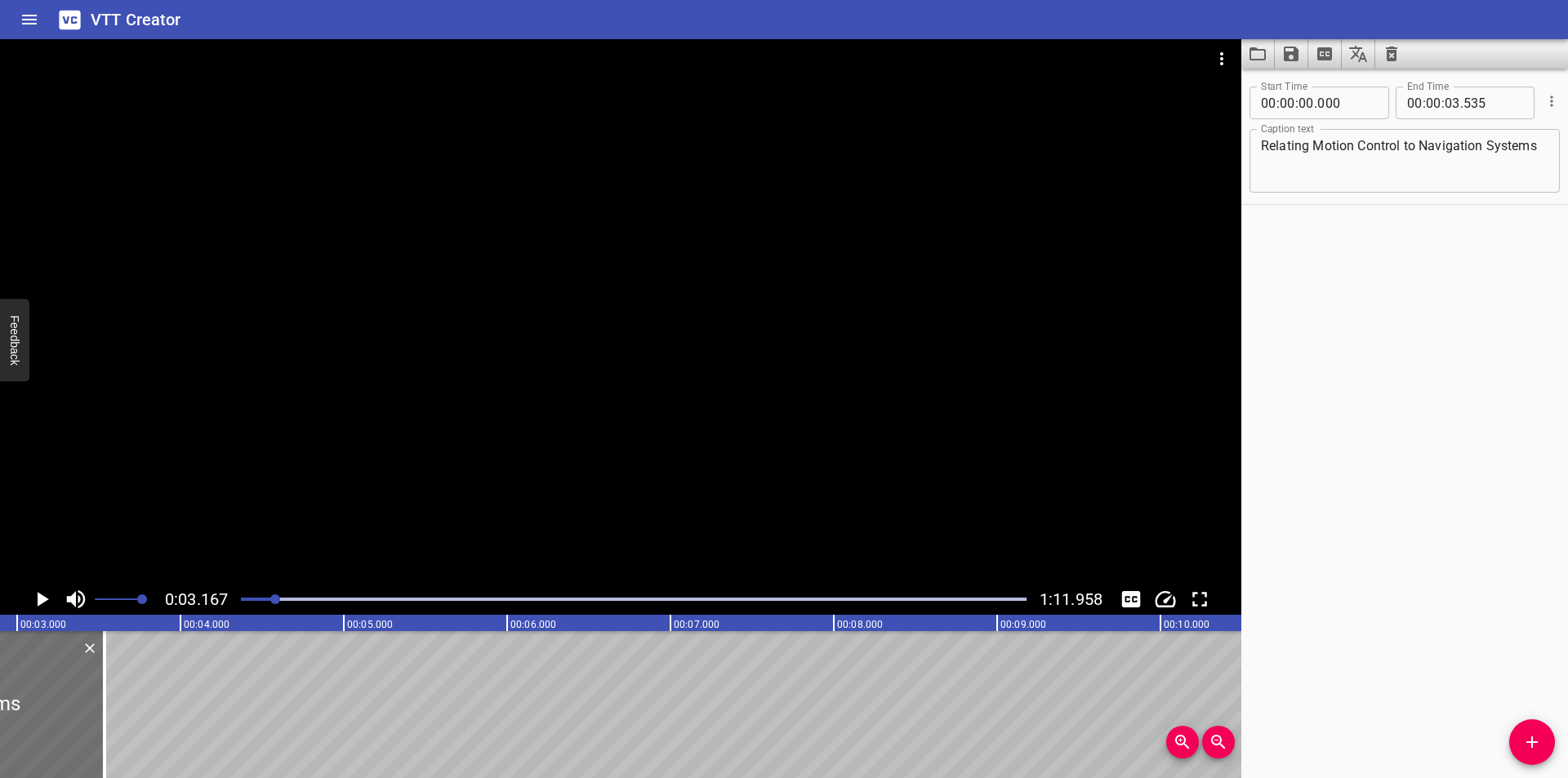
scroll to position [0, 517]
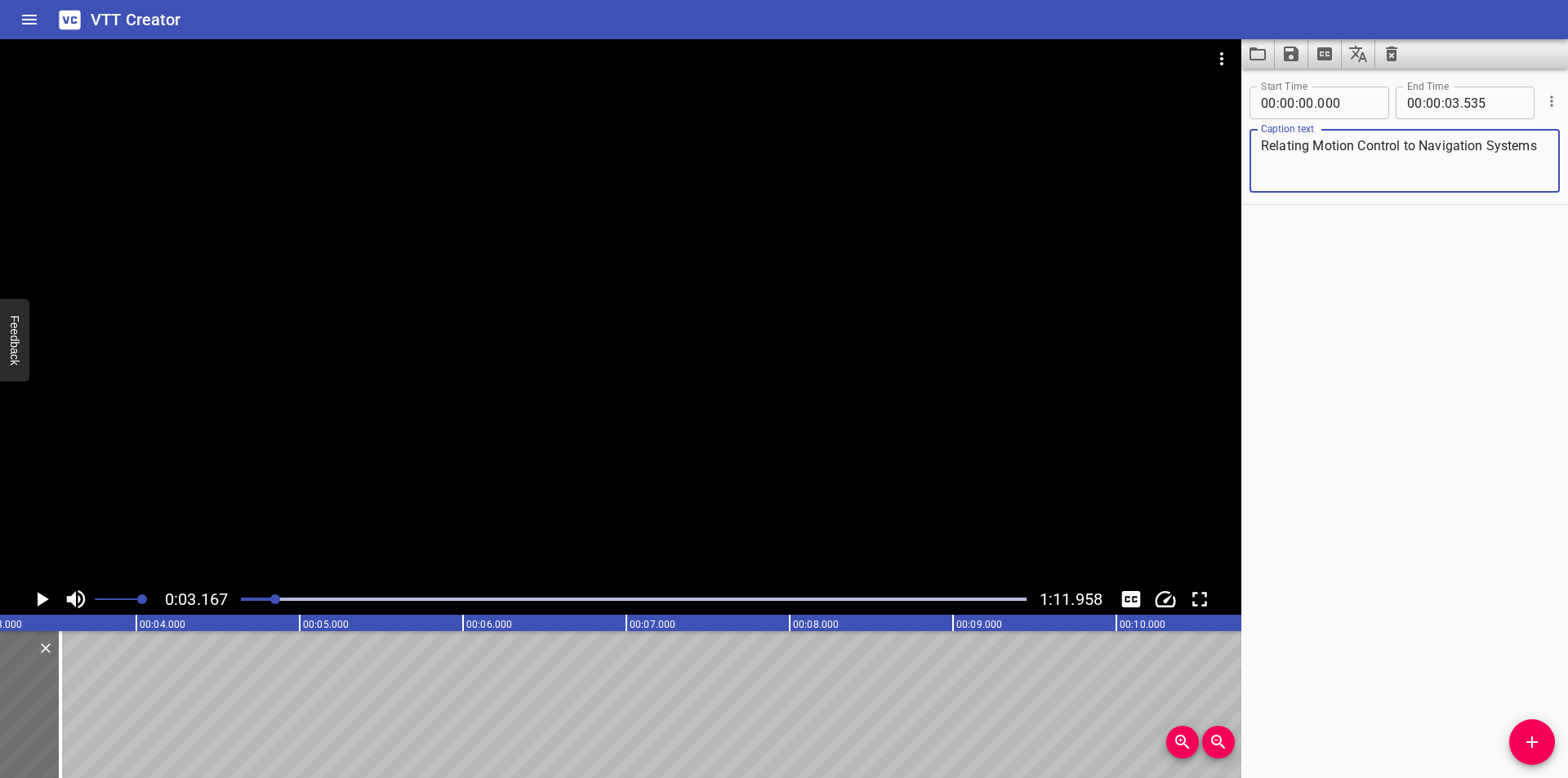
click at [1405, 162] on textarea "Relating Motion Control to Navigation Systems" at bounding box center [1405, 161] width 288 height 46
click at [629, 483] on div at bounding box center [620, 311] width 1241 height 545
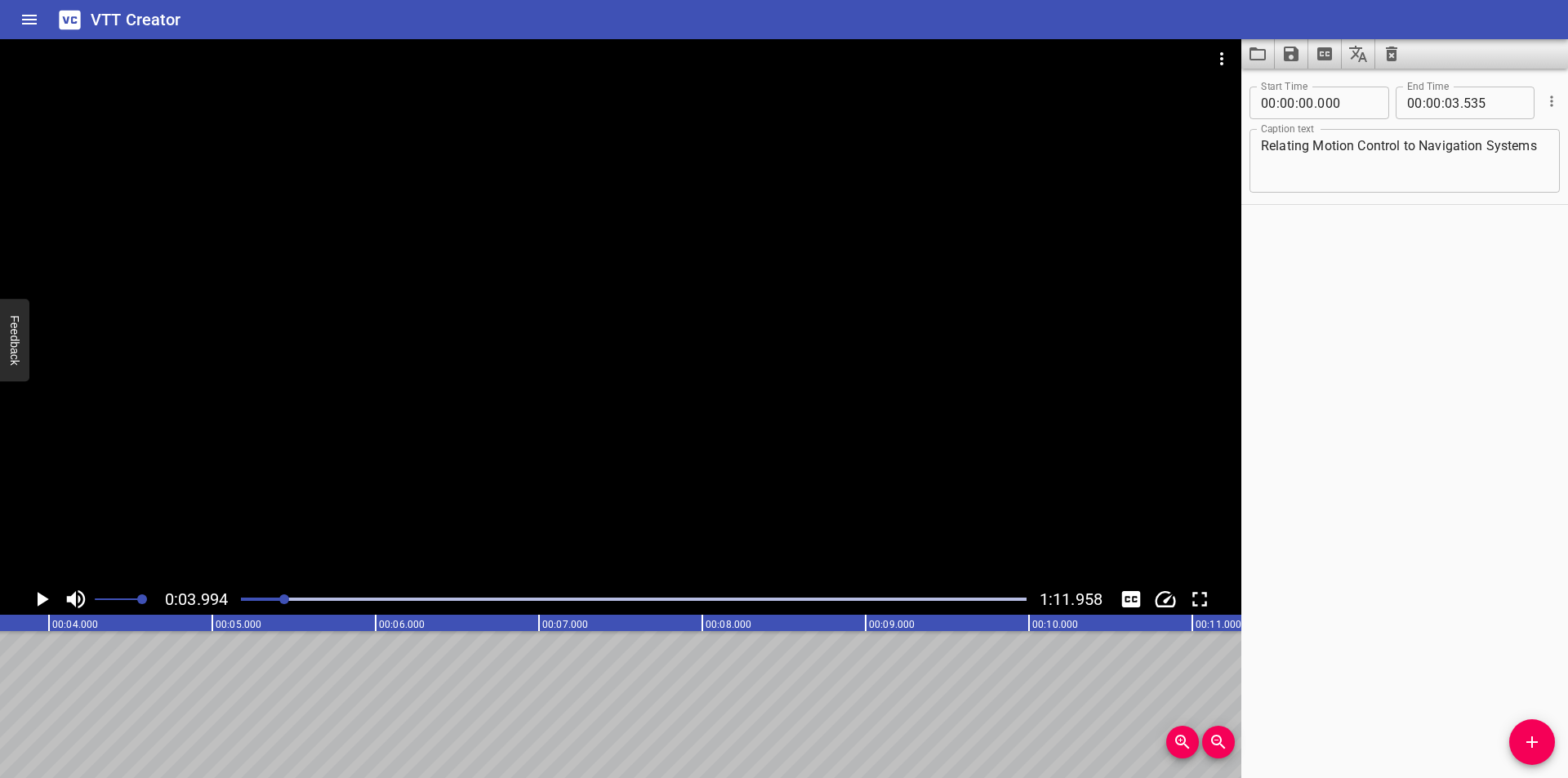
scroll to position [0, 653]
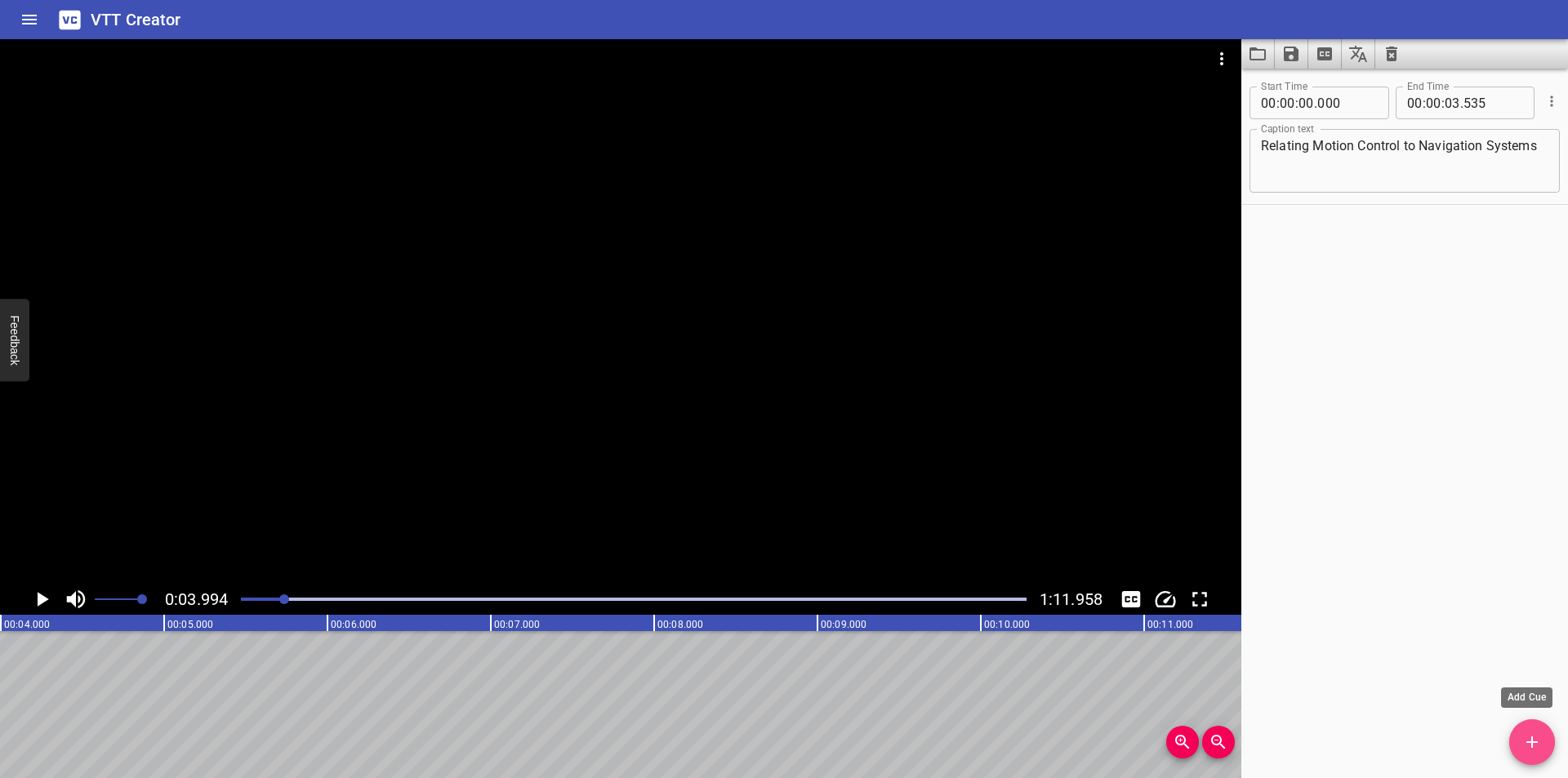
click at [1532, 742] on icon "Add Cue" at bounding box center [1532, 742] width 12 height 12
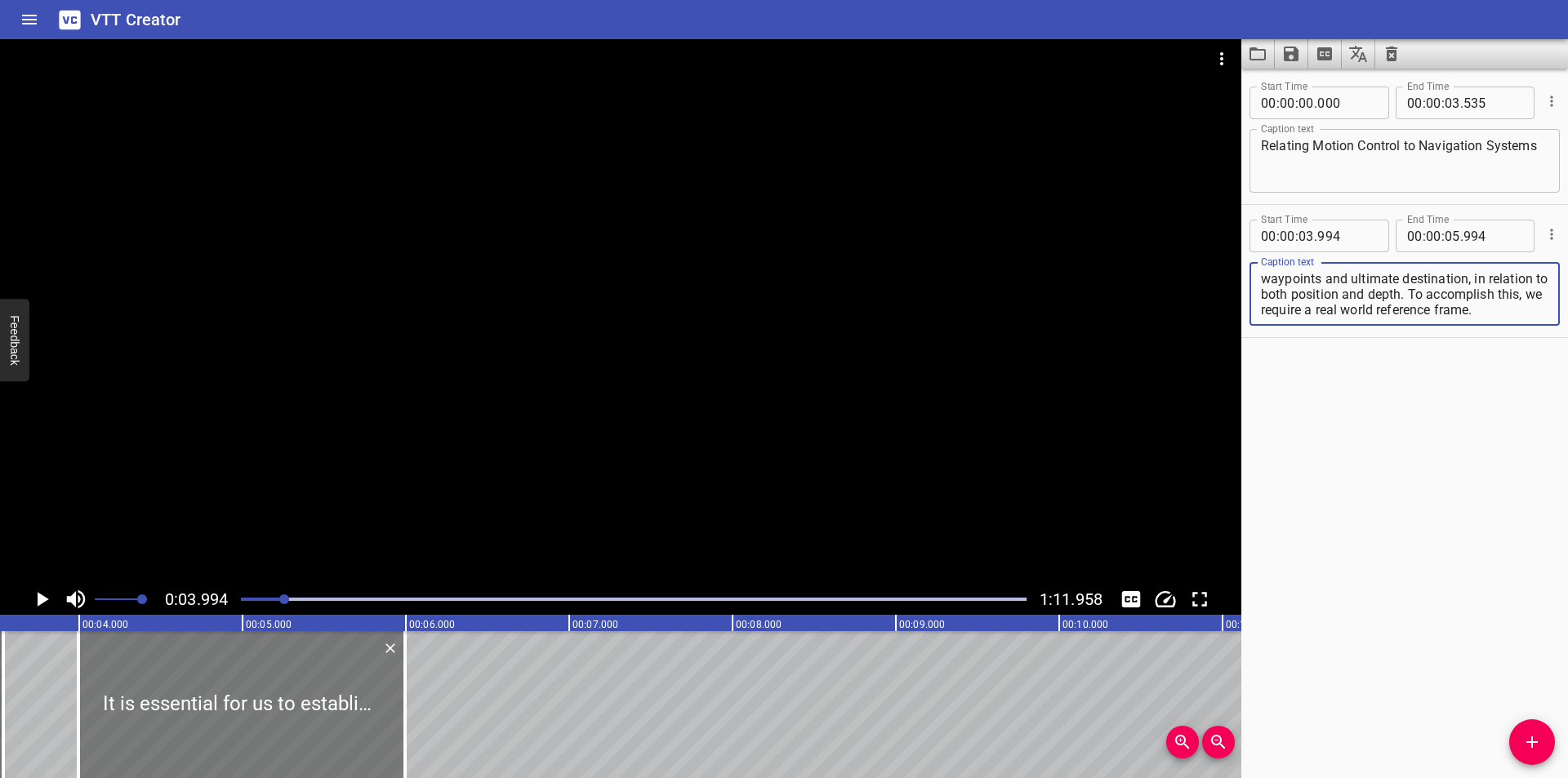
scroll to position [0, 544]
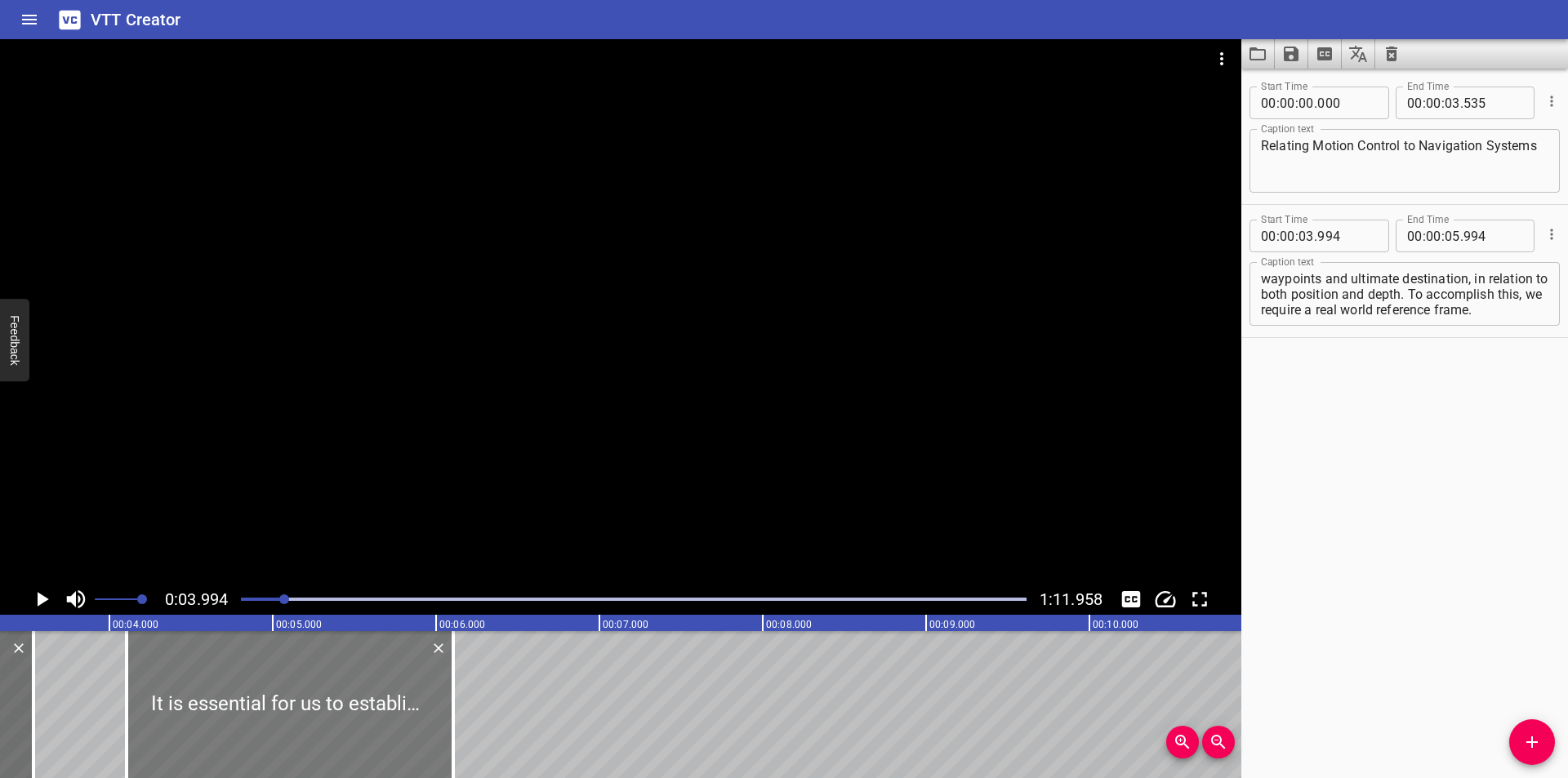
drag, startPoint x: 345, startPoint y: 718, endPoint x: 362, endPoint y: 722, distance: 17.5
click at [362, 722] on div at bounding box center [289, 704] width 327 height 147
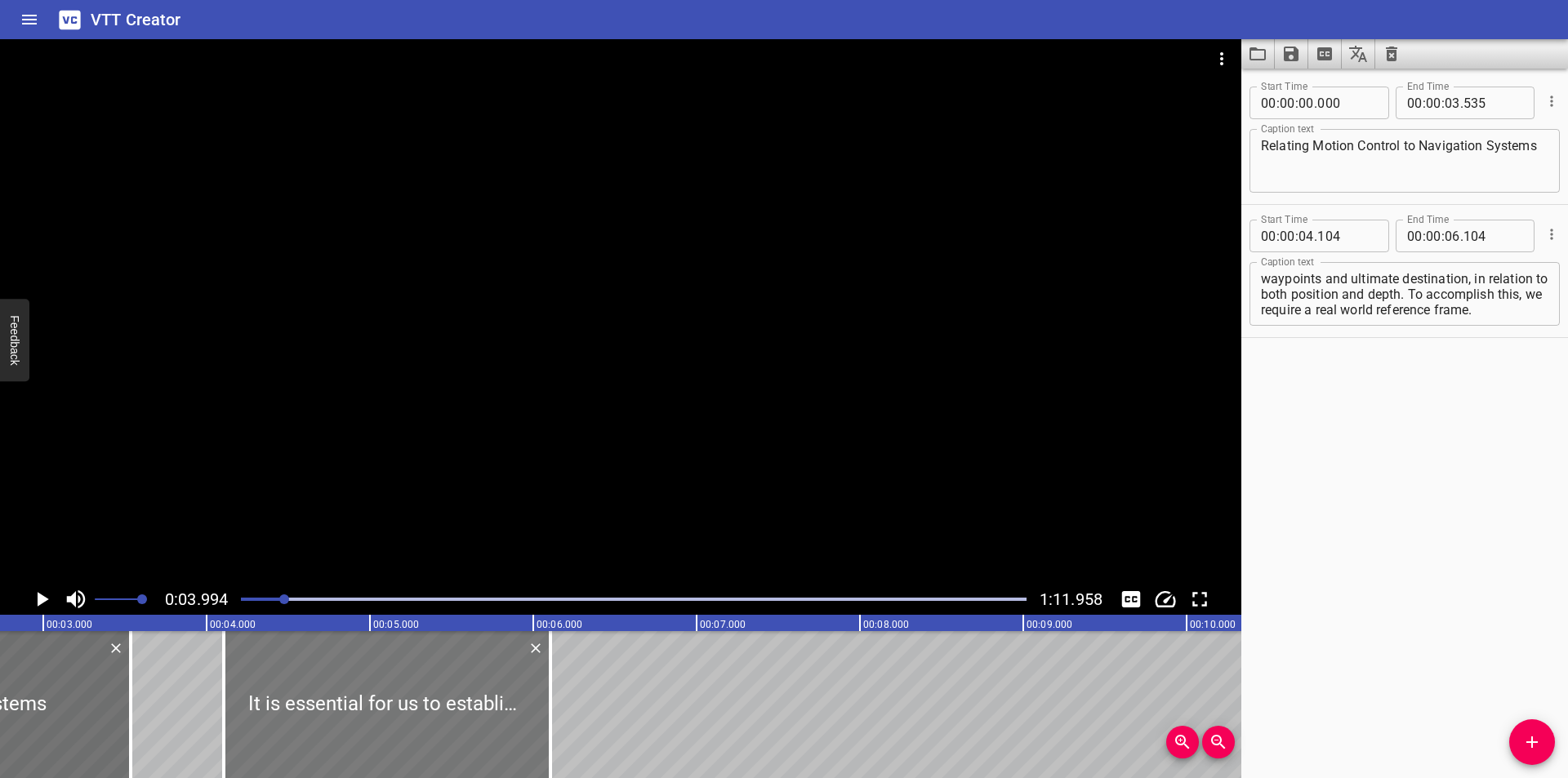
scroll to position [0, 434]
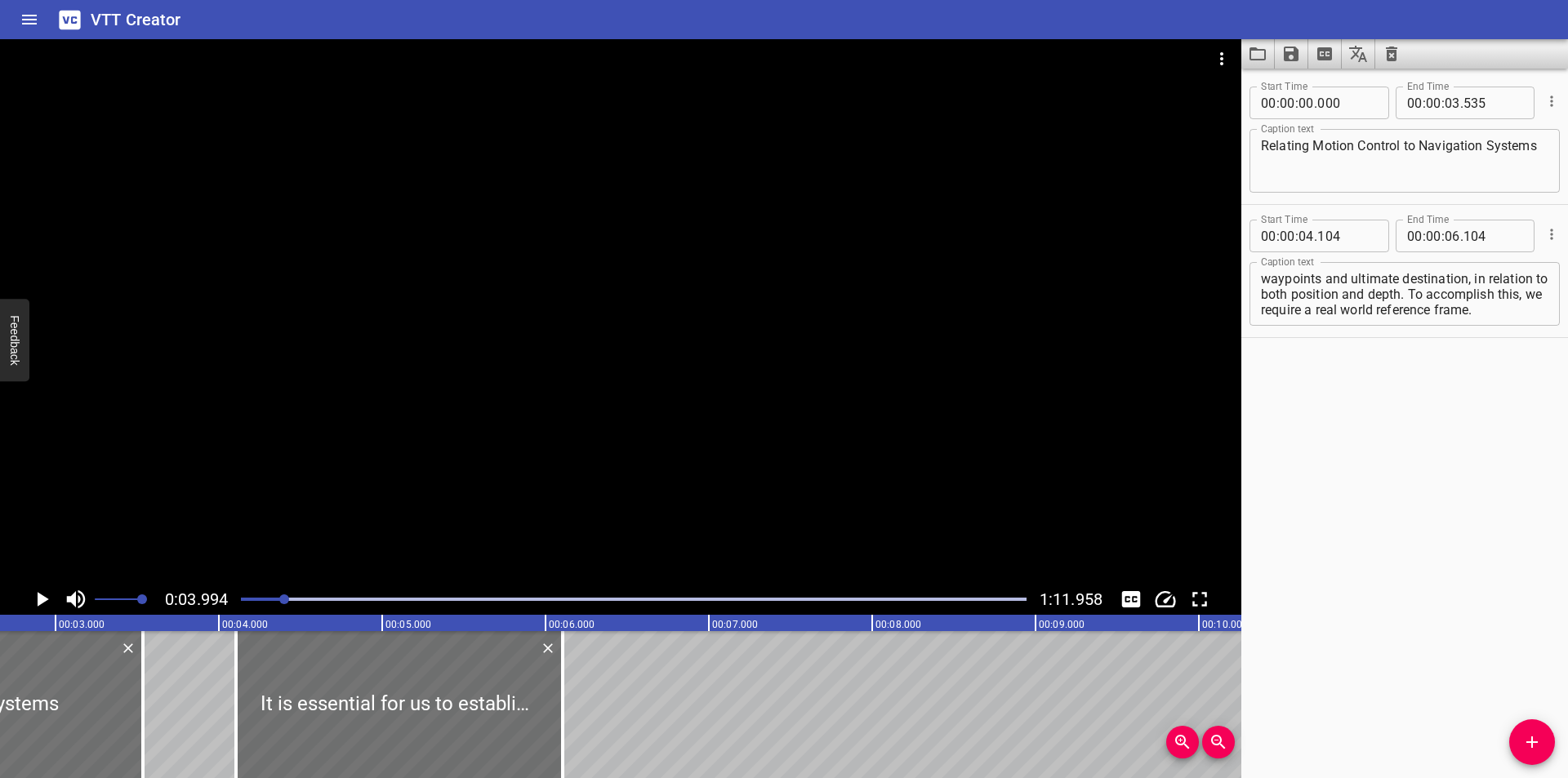
click at [905, 379] on div at bounding box center [620, 311] width 1241 height 545
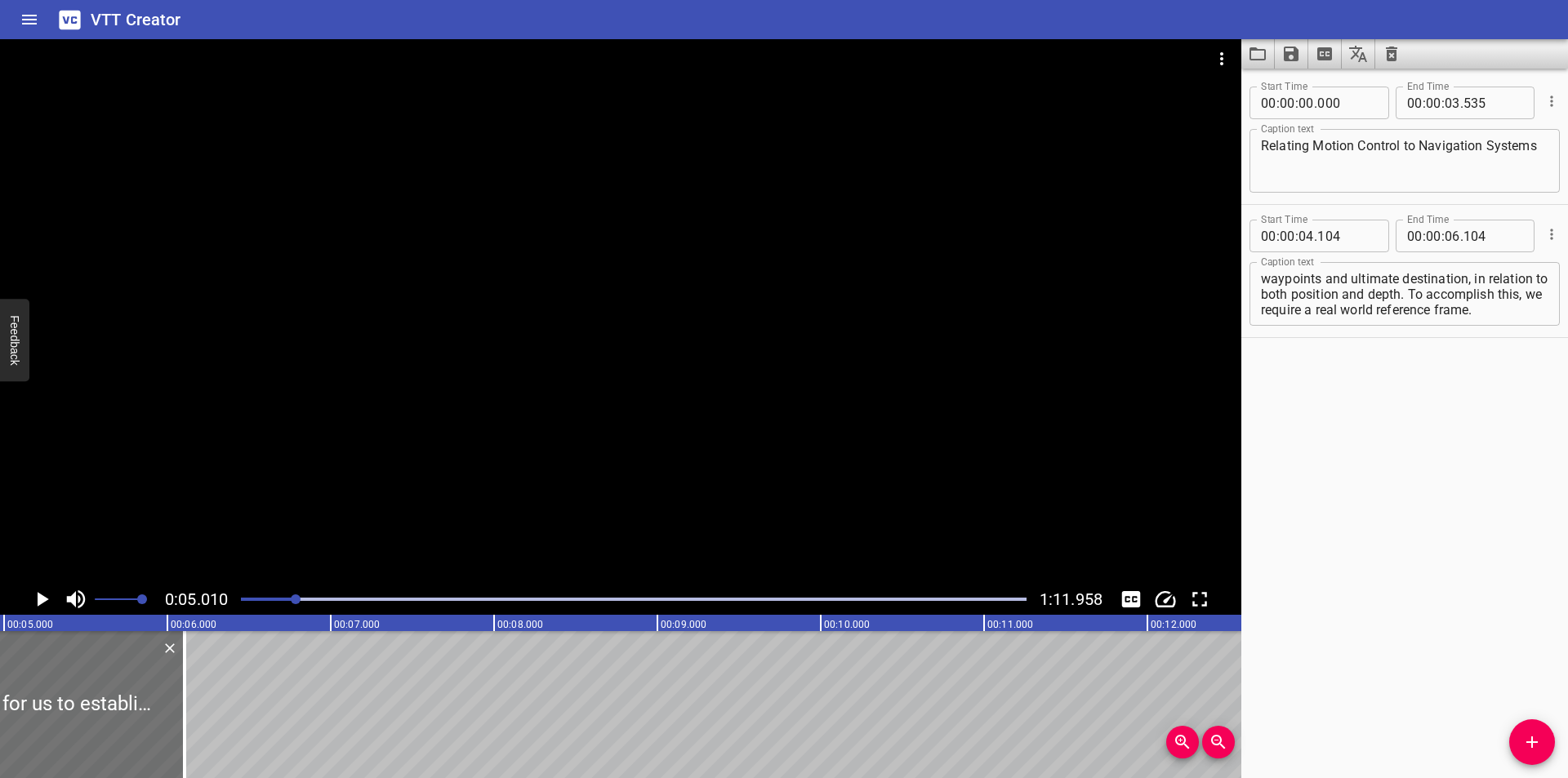
scroll to position [0, 818]
click at [747, 471] on div at bounding box center [620, 311] width 1241 height 545
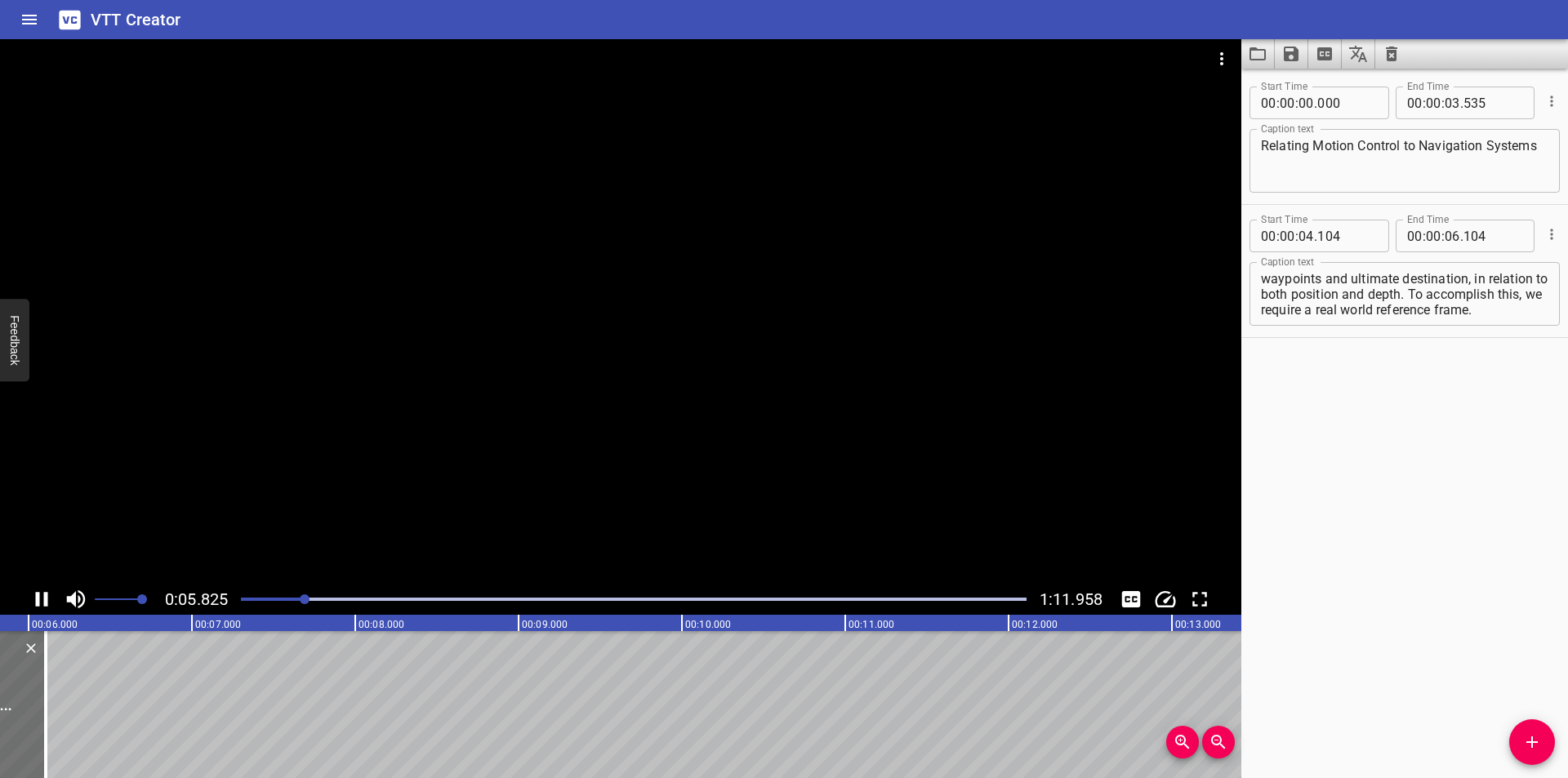
click at [262, 602] on div at bounding box center [633, 599] width 806 height 23
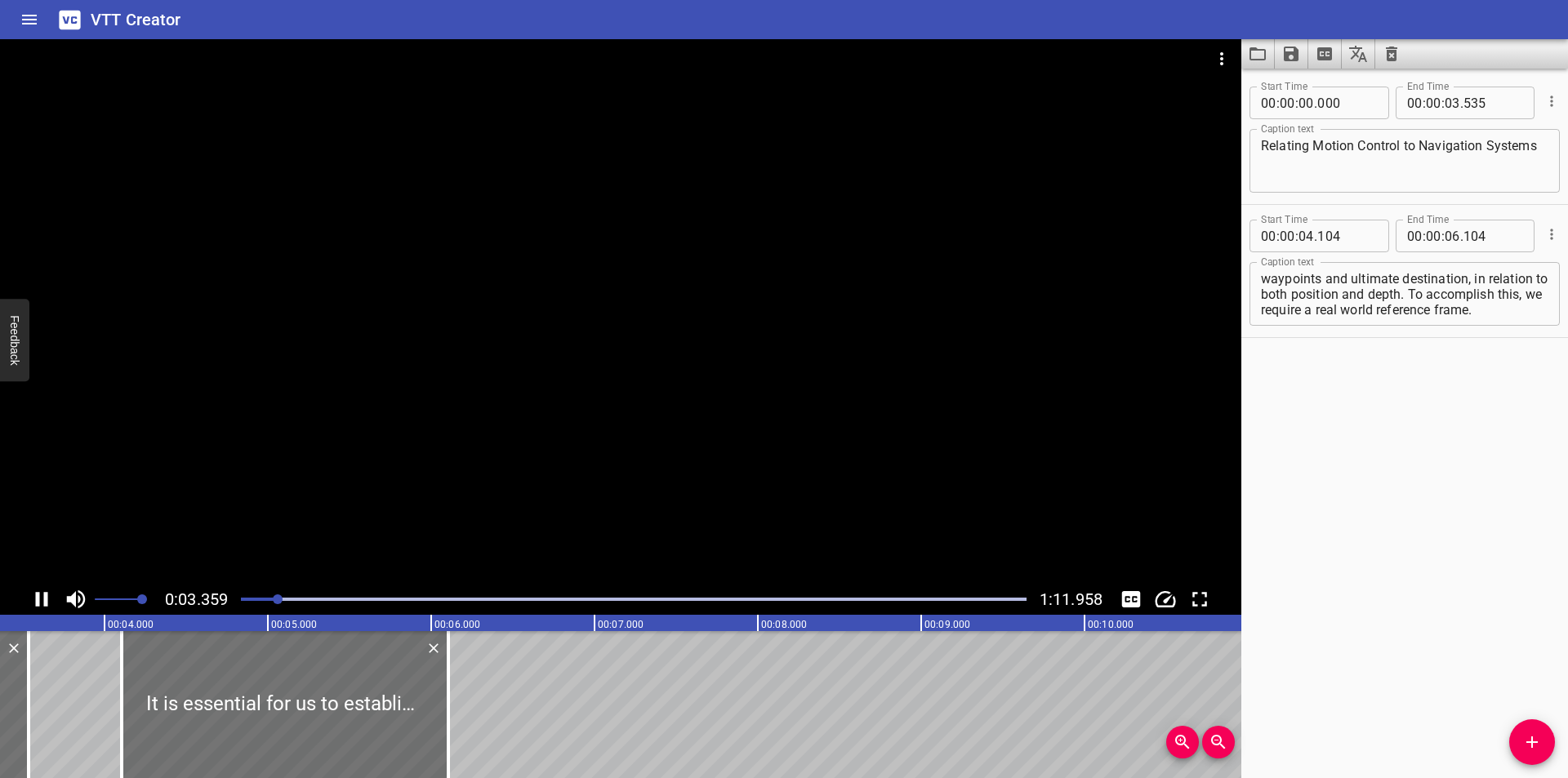
scroll to position [0, 584]
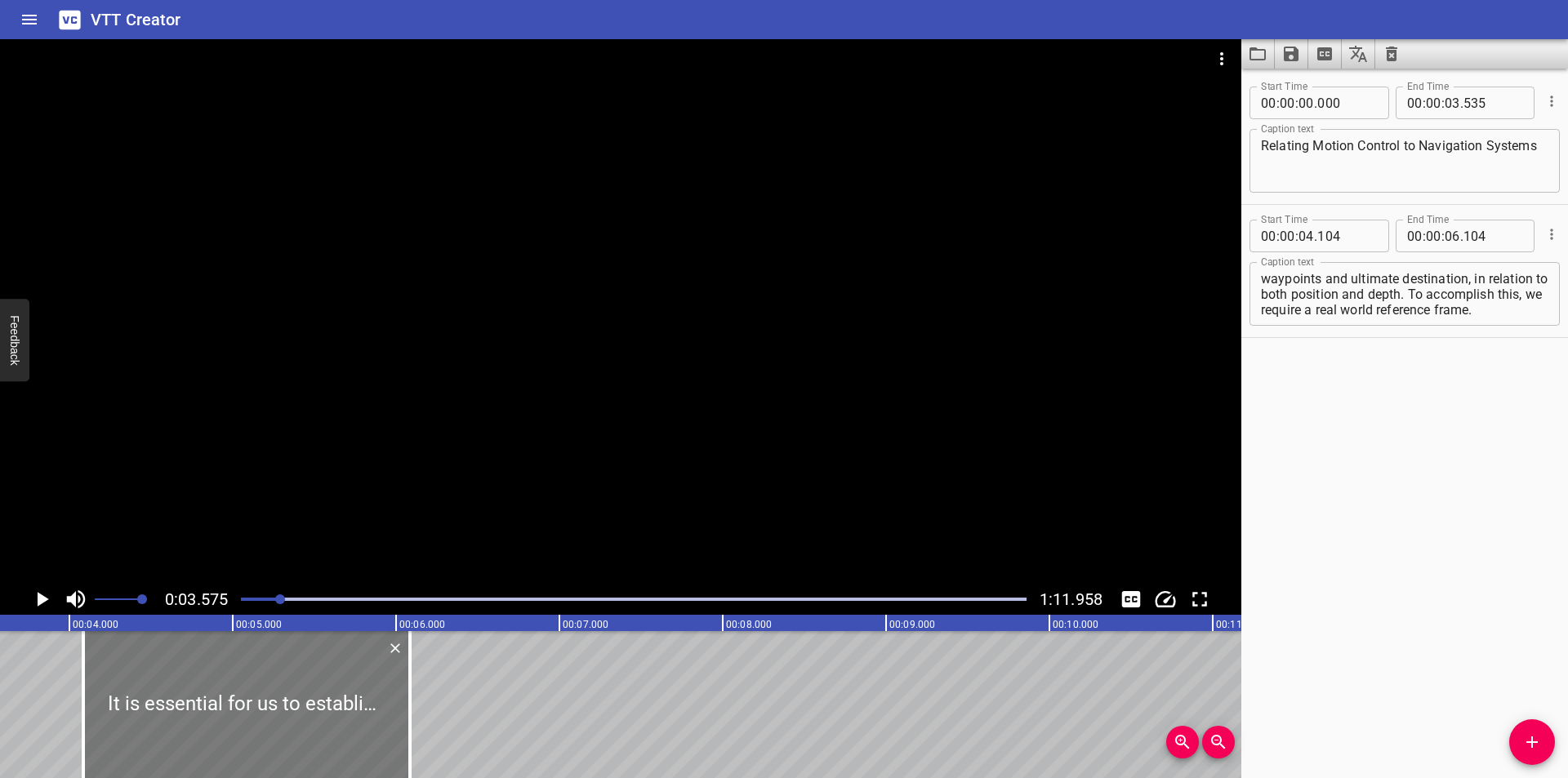
click at [239, 733] on div at bounding box center [246, 704] width 327 height 147
click at [552, 446] on div at bounding box center [620, 311] width 1241 height 545
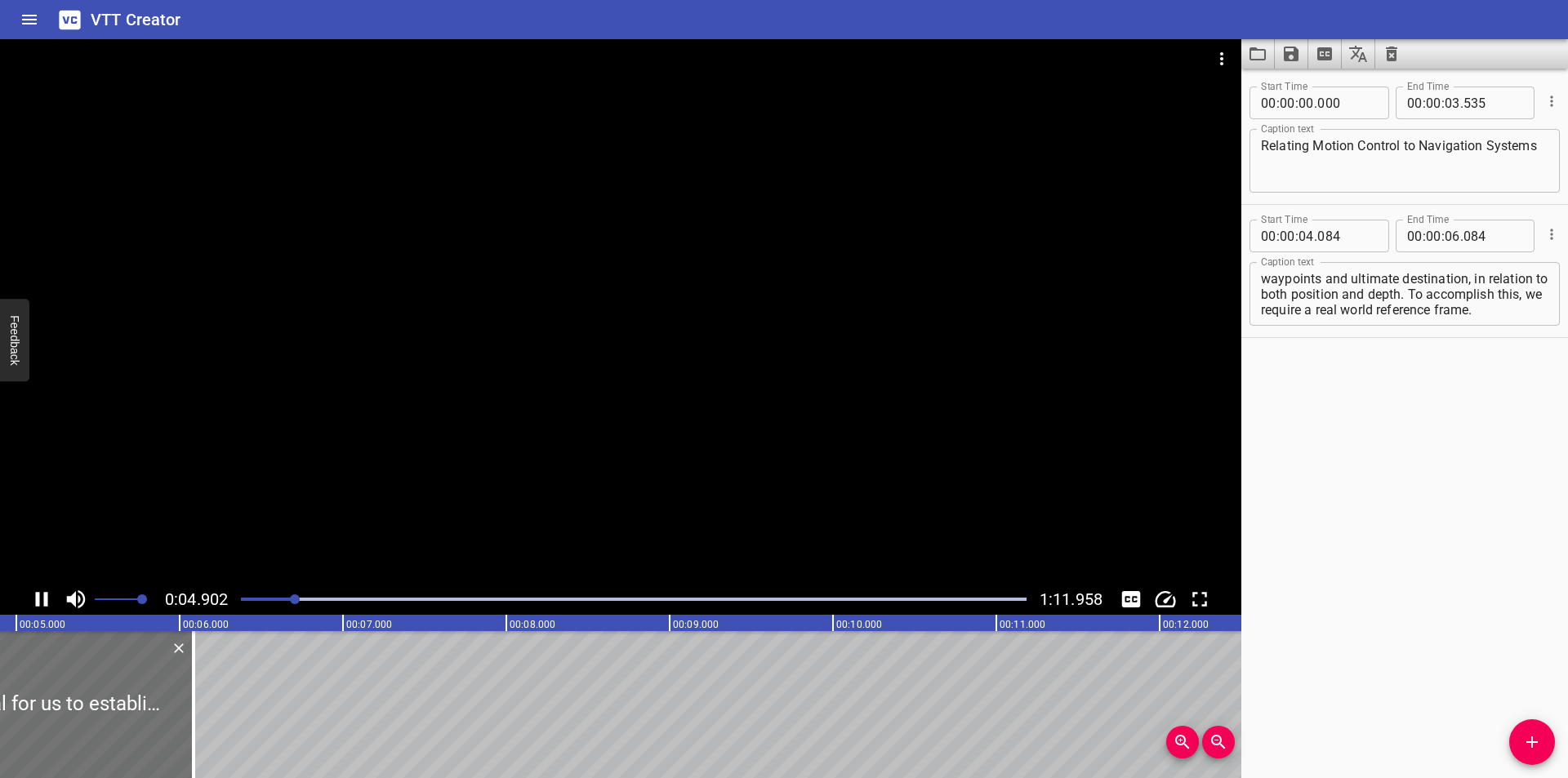
scroll to position [0, 847]
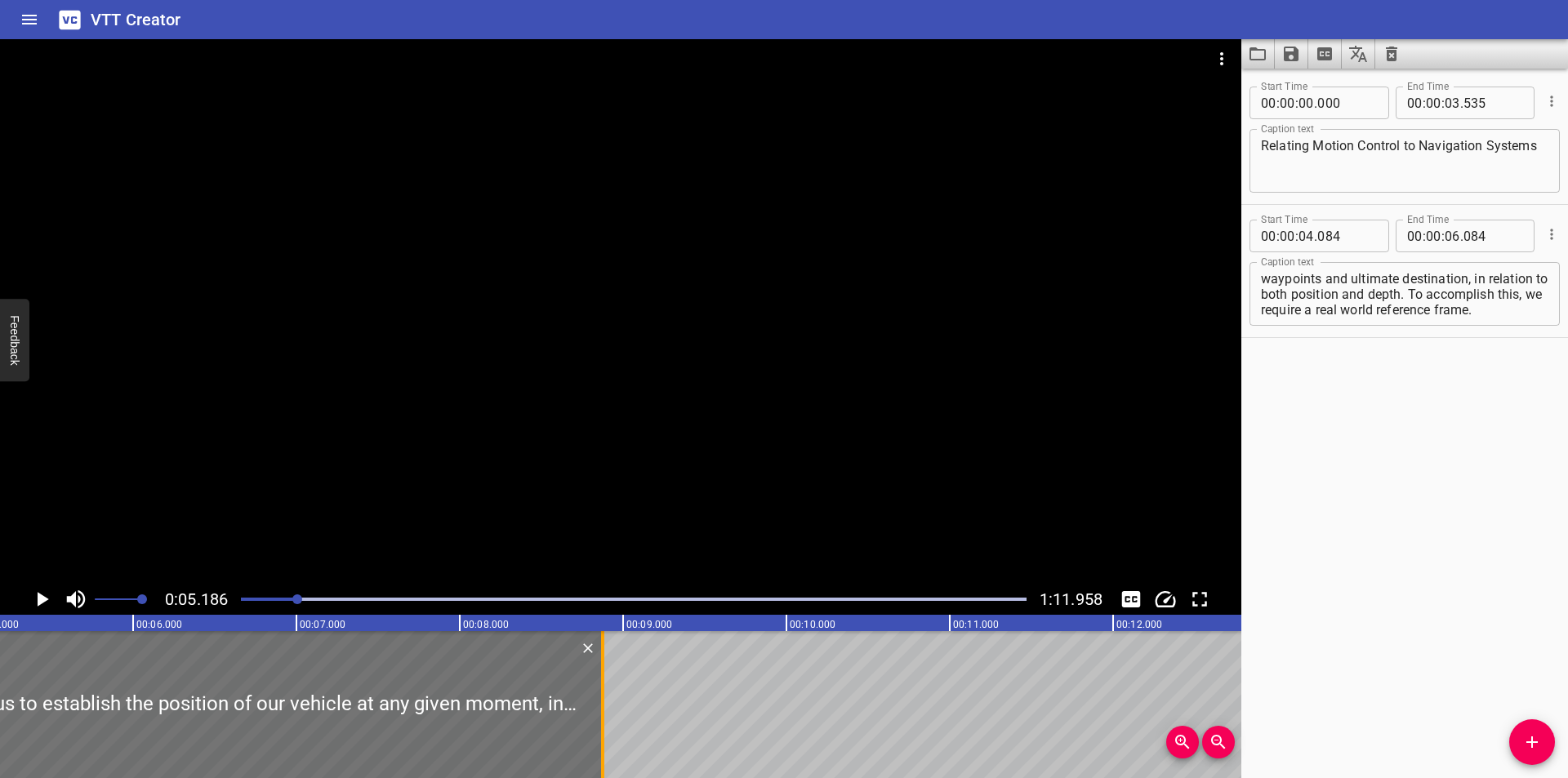
drag, startPoint x: 151, startPoint y: 706, endPoint x: 608, endPoint y: 693, distance: 457.2
click at [608, 693] on div at bounding box center [603, 704] width 17 height 147
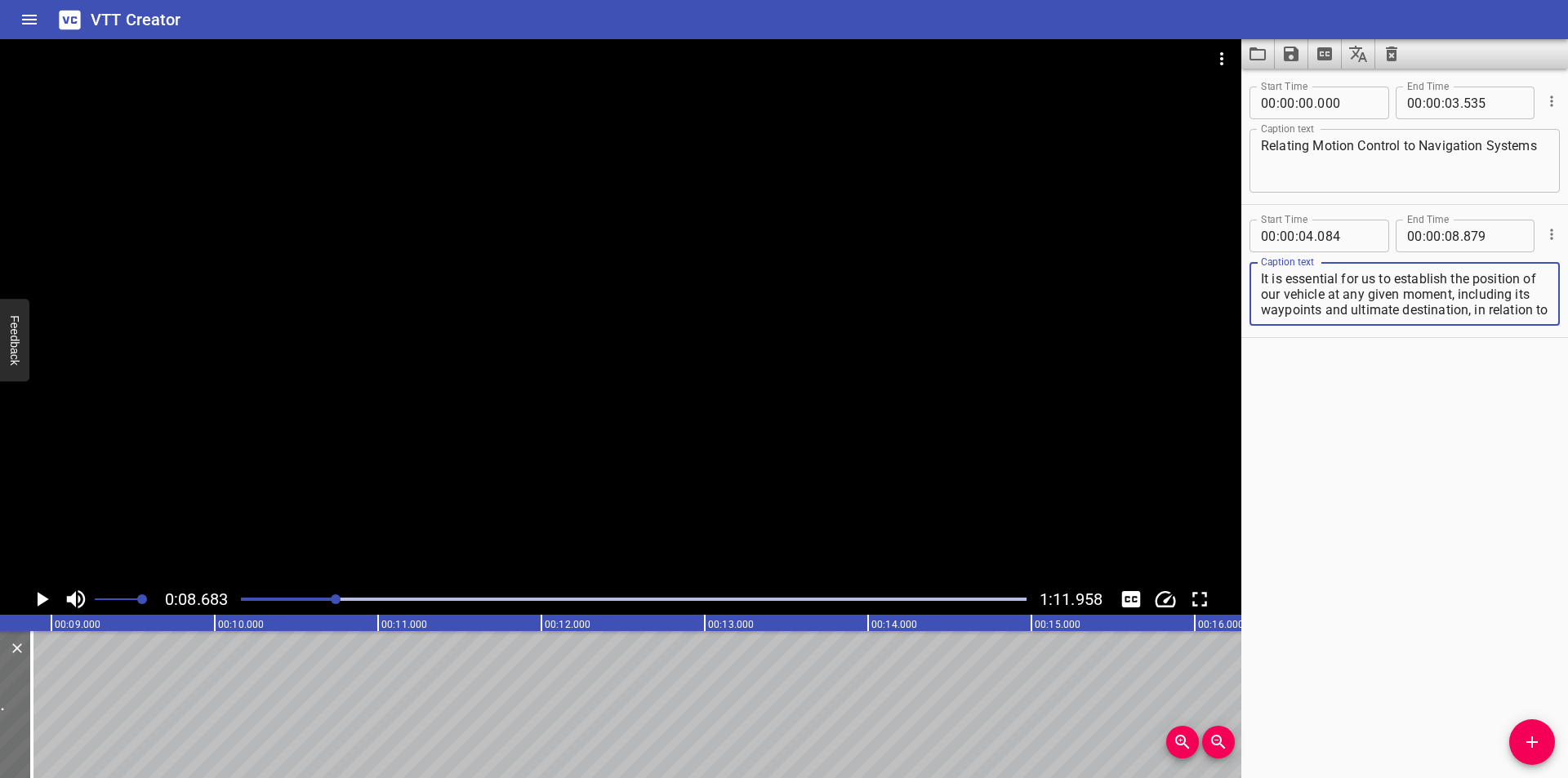
scroll to position [46, 0]
drag, startPoint x: 1262, startPoint y: 310, endPoint x: 1594, endPoint y: 494, distance: 379.6
click at [1567, 494] on html "VTT Creator Caption Editor Batch Transcribe Login Sign Up Privacy Contact 0:08.…" at bounding box center [784, 389] width 1568 height 778
click at [1530, 729] on button "Add Cue" at bounding box center [1532, 742] width 45 height 45
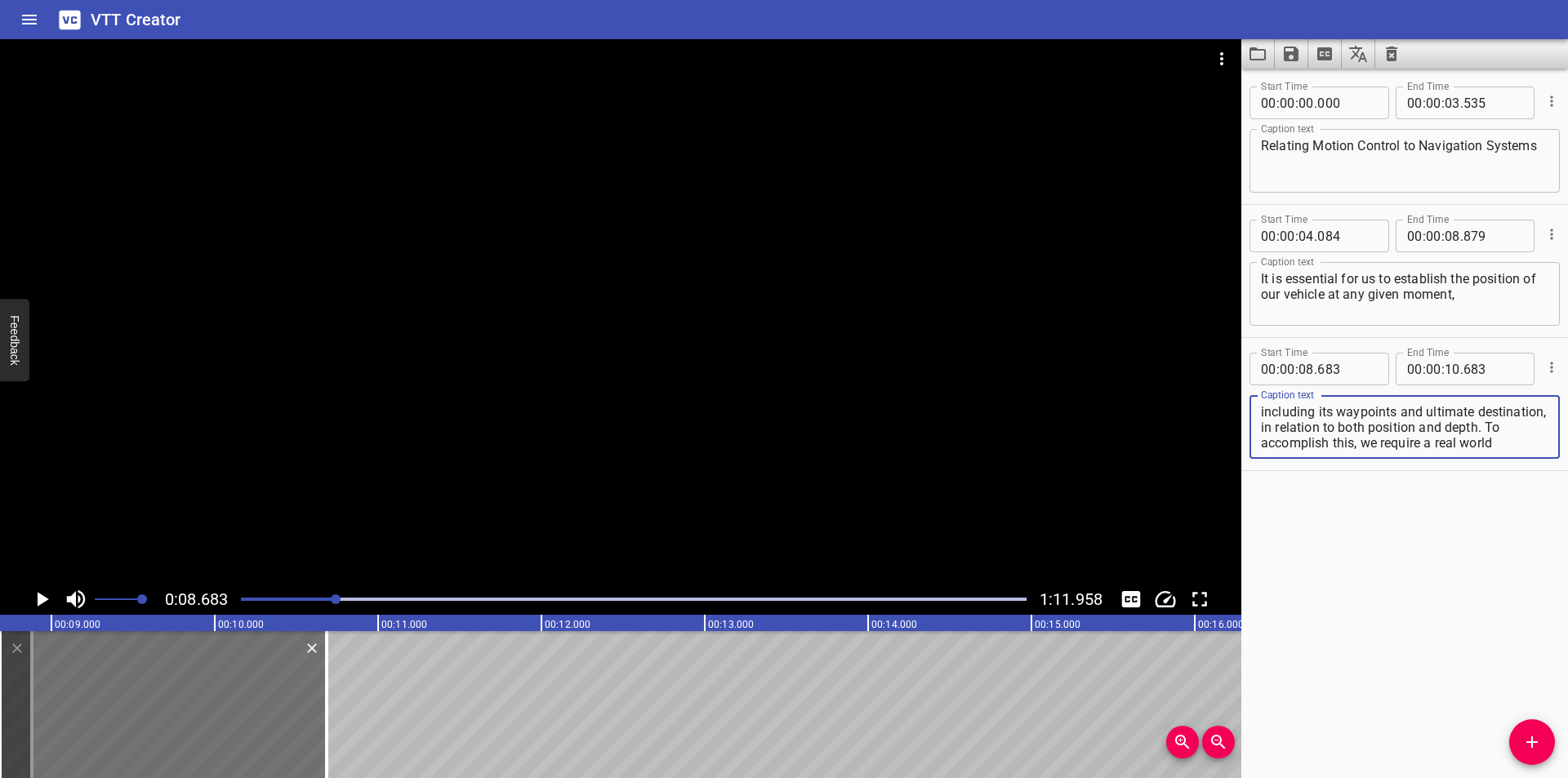
scroll to position [16, 0]
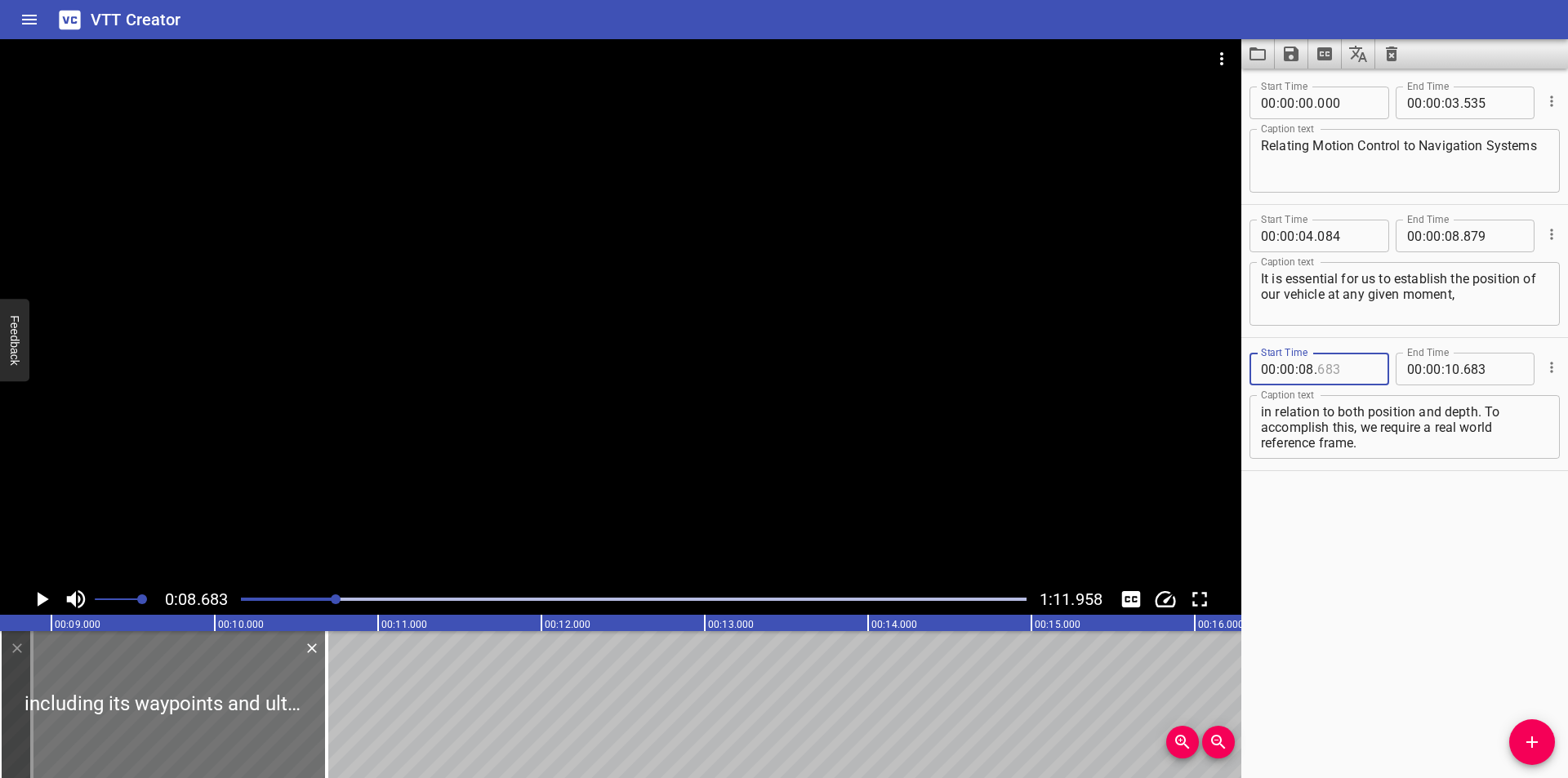
click at [1336, 372] on input "number" at bounding box center [1347, 369] width 60 height 32
click at [481, 376] on div at bounding box center [620, 311] width 1241 height 545
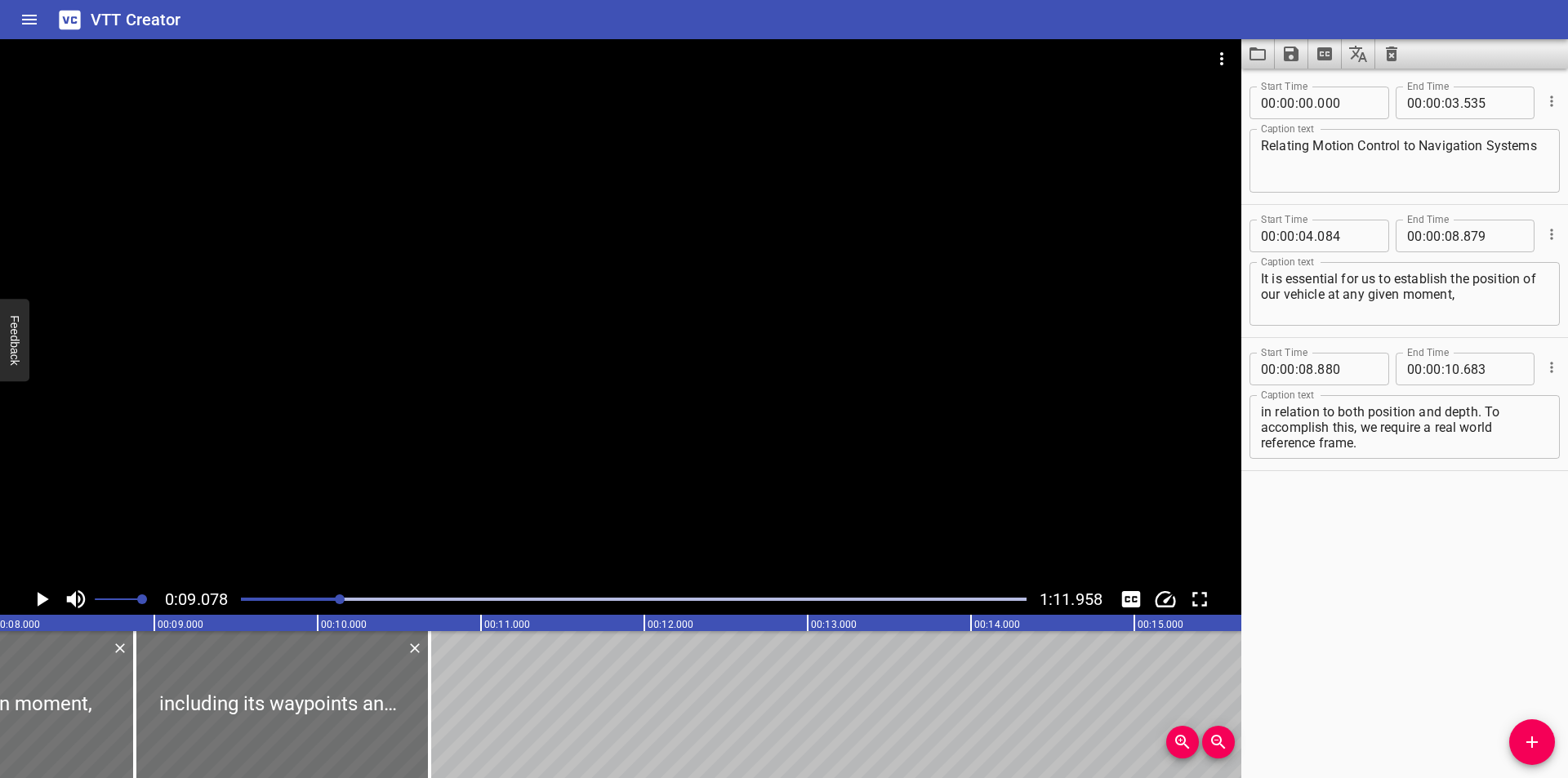
scroll to position [0, 1265]
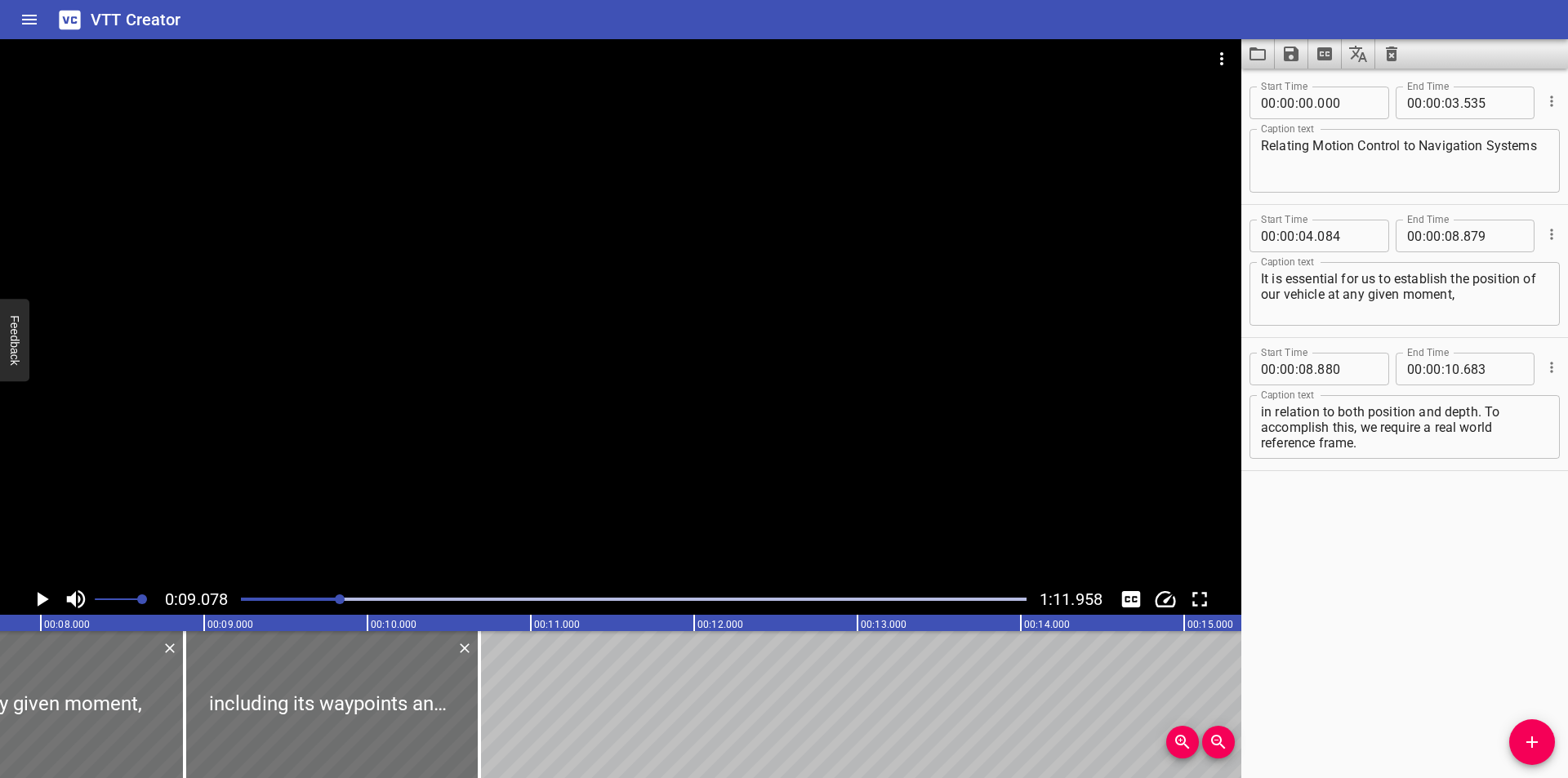
click at [402, 379] on div at bounding box center [620, 311] width 1241 height 545
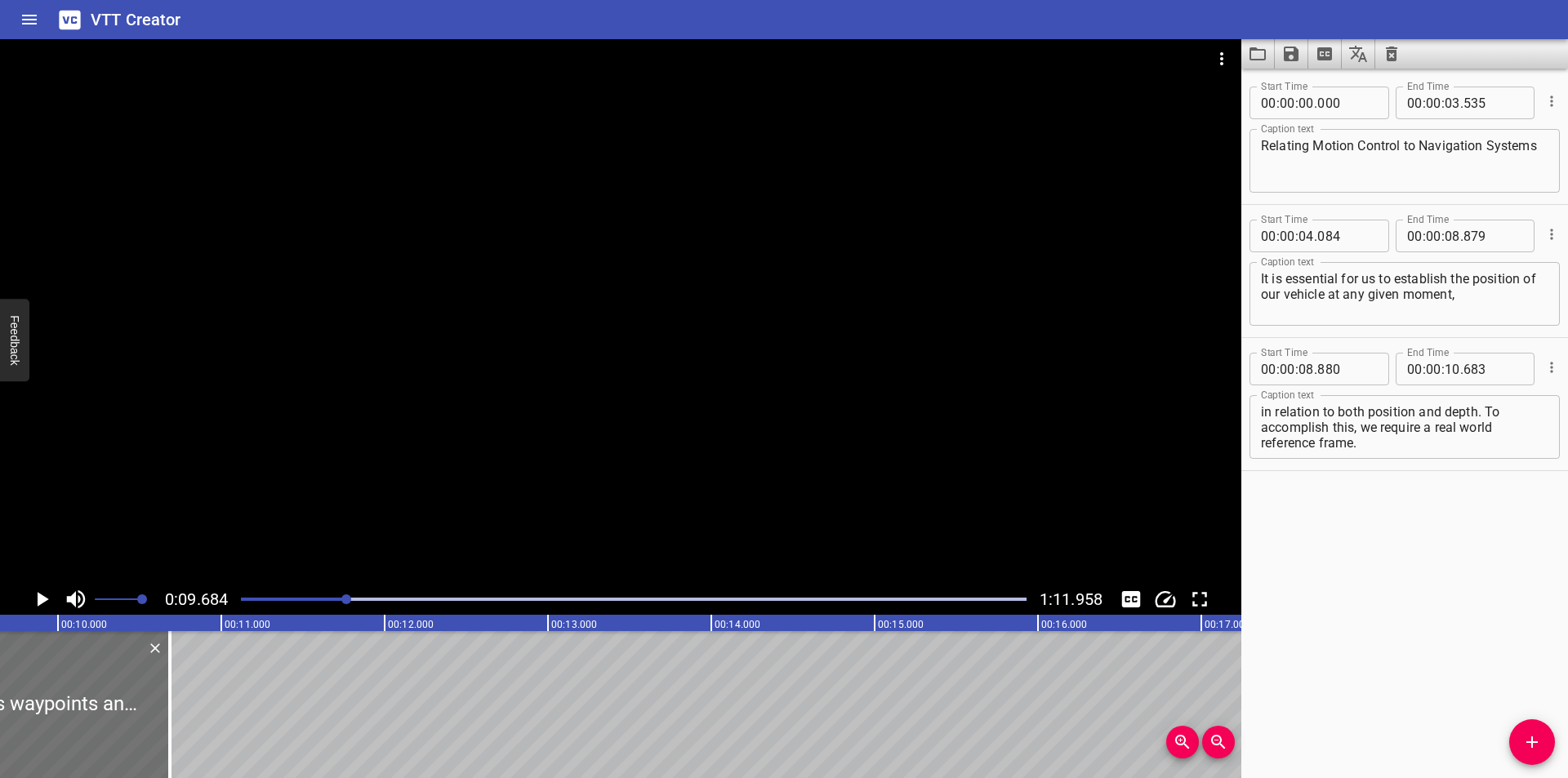
scroll to position [0, 1582]
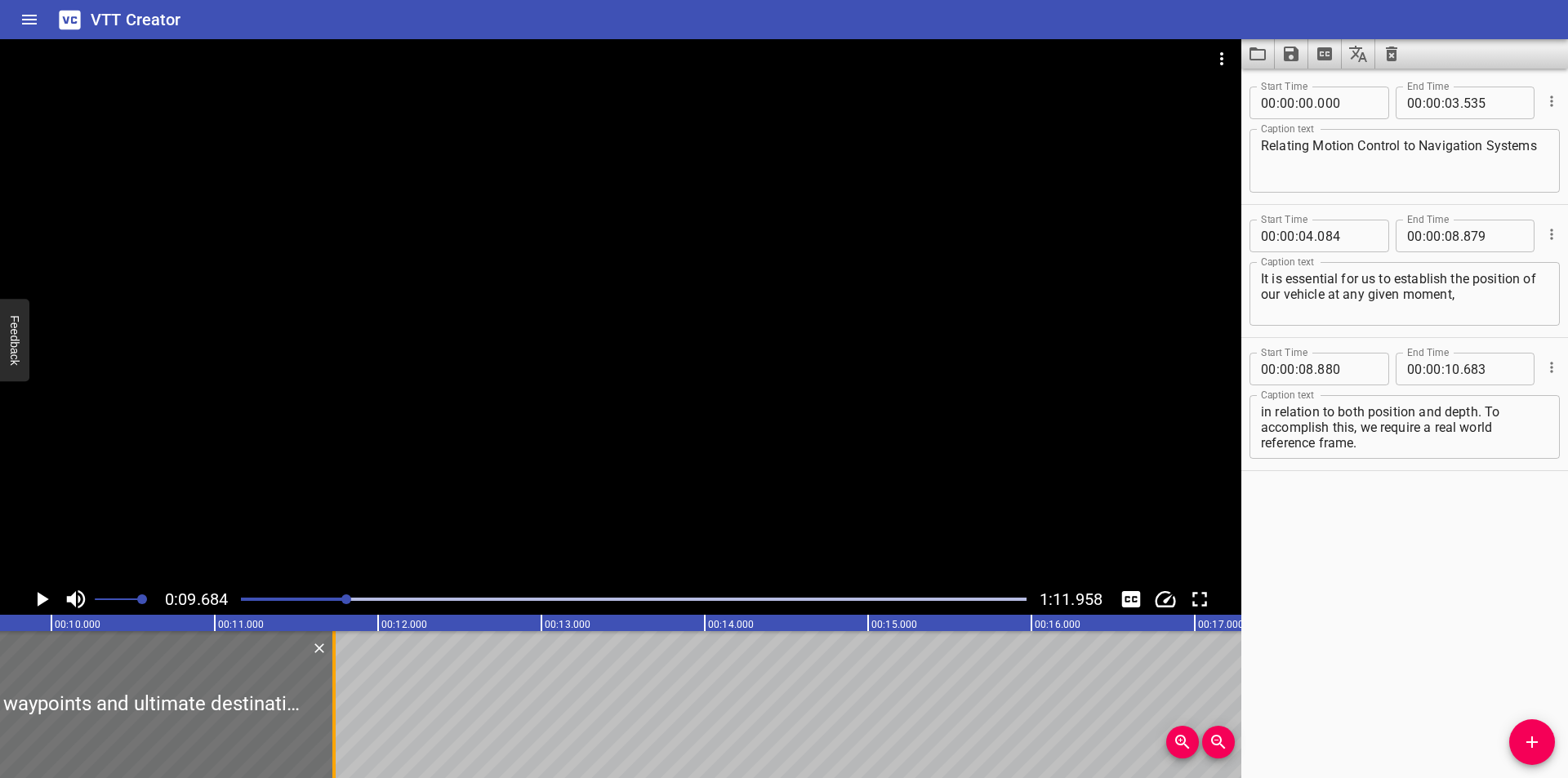
drag, startPoint x: 161, startPoint y: 713, endPoint x: 332, endPoint y: 714, distance: 171.0
click at [332, 714] on div at bounding box center [334, 704] width 3 height 147
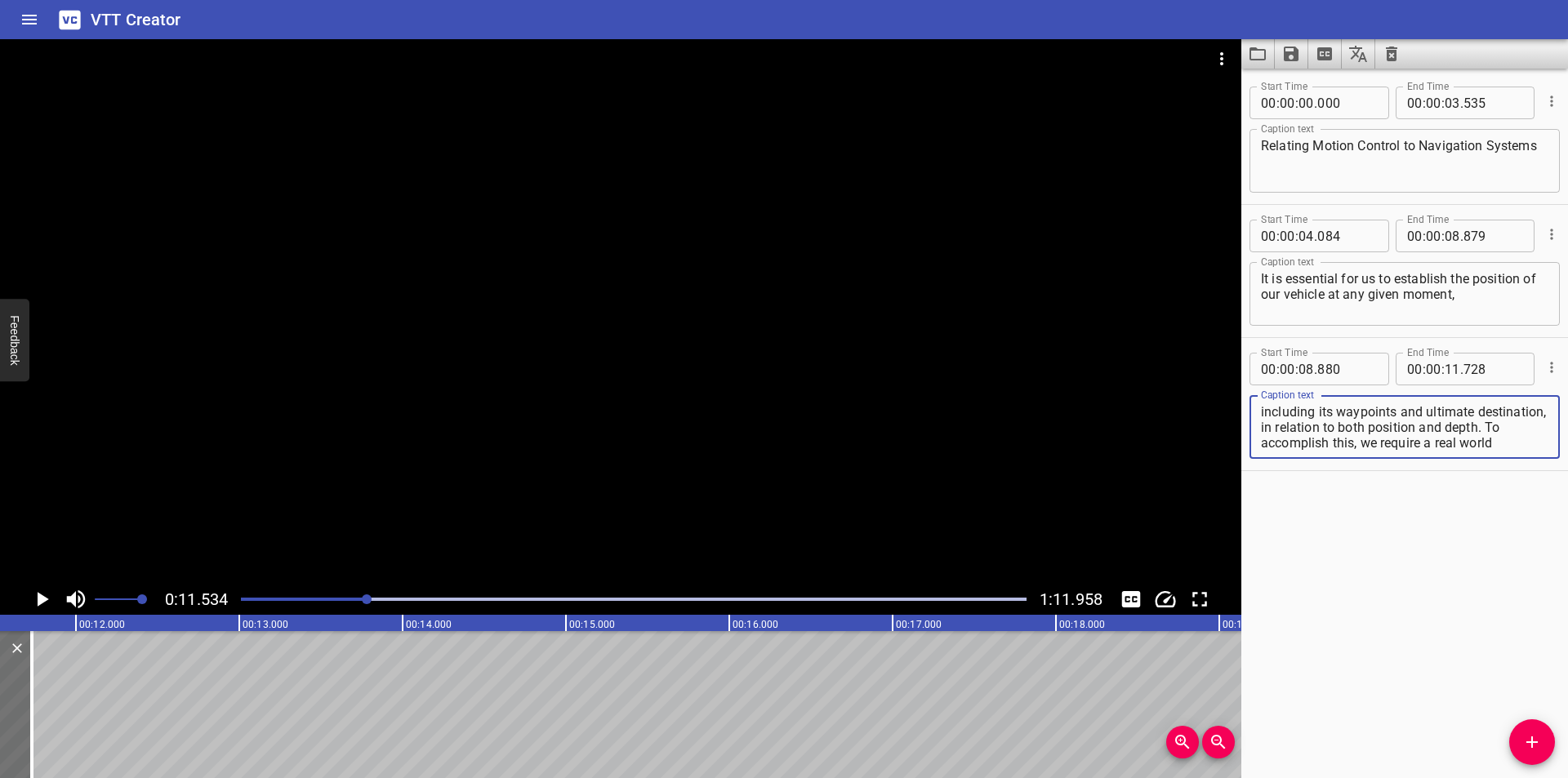
scroll to position [16, 0]
drag, startPoint x: 1331, startPoint y: 426, endPoint x: 1476, endPoint y: 567, distance: 202.3
click at [1476, 567] on div "Start Time 00 : 00 : 00 . 000 Start Time End Time 00 : 00 : 03 . 535 End Time C…" at bounding box center [1404, 423] width 327 height 709
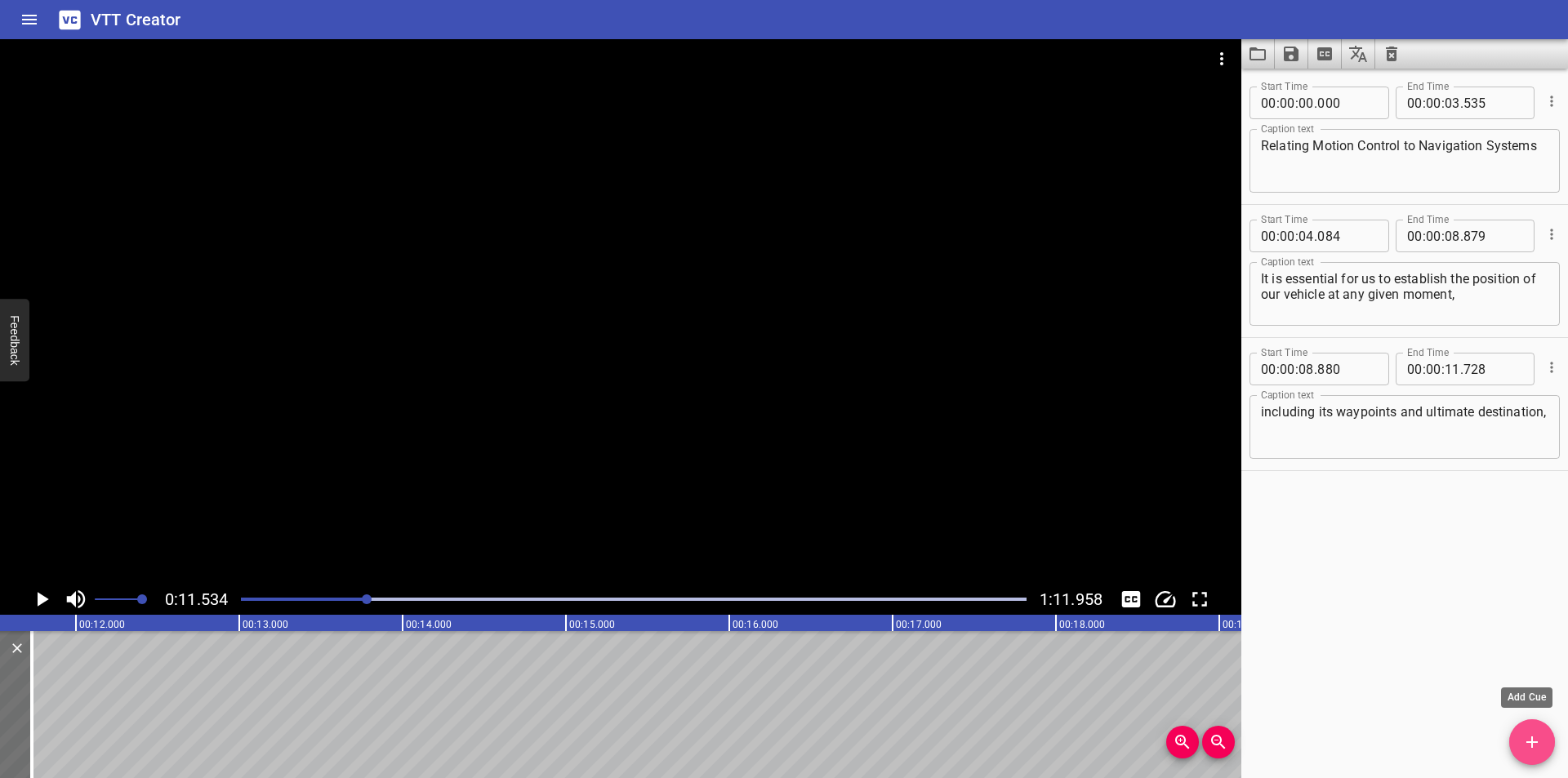
click at [1537, 733] on icon "Add Cue" at bounding box center [1532, 742] width 20 height 20
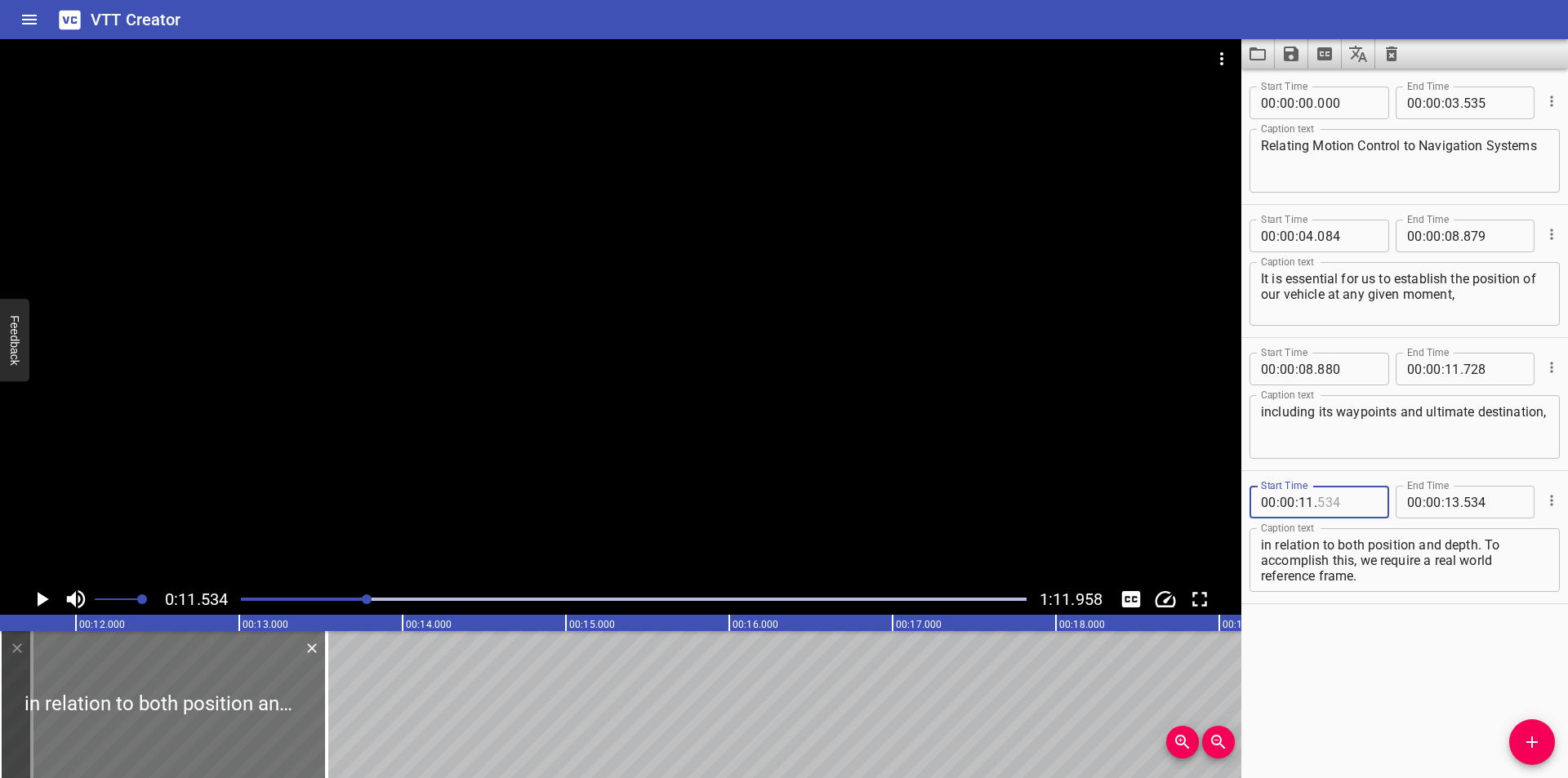
click at [1342, 501] on input "number" at bounding box center [1347, 502] width 60 height 32
click at [790, 343] on div at bounding box center [620, 311] width 1241 height 545
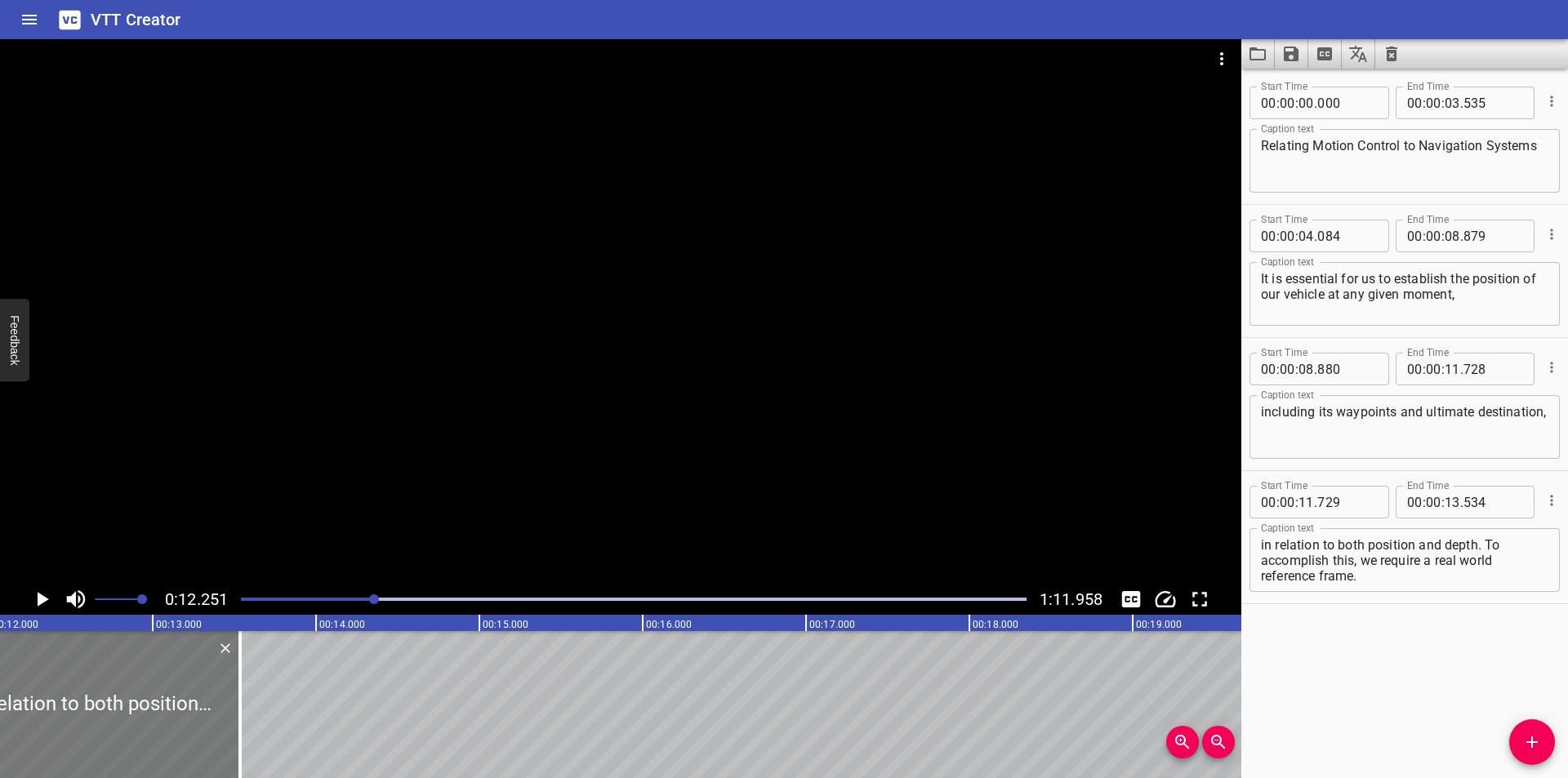
scroll to position [0, 2001]
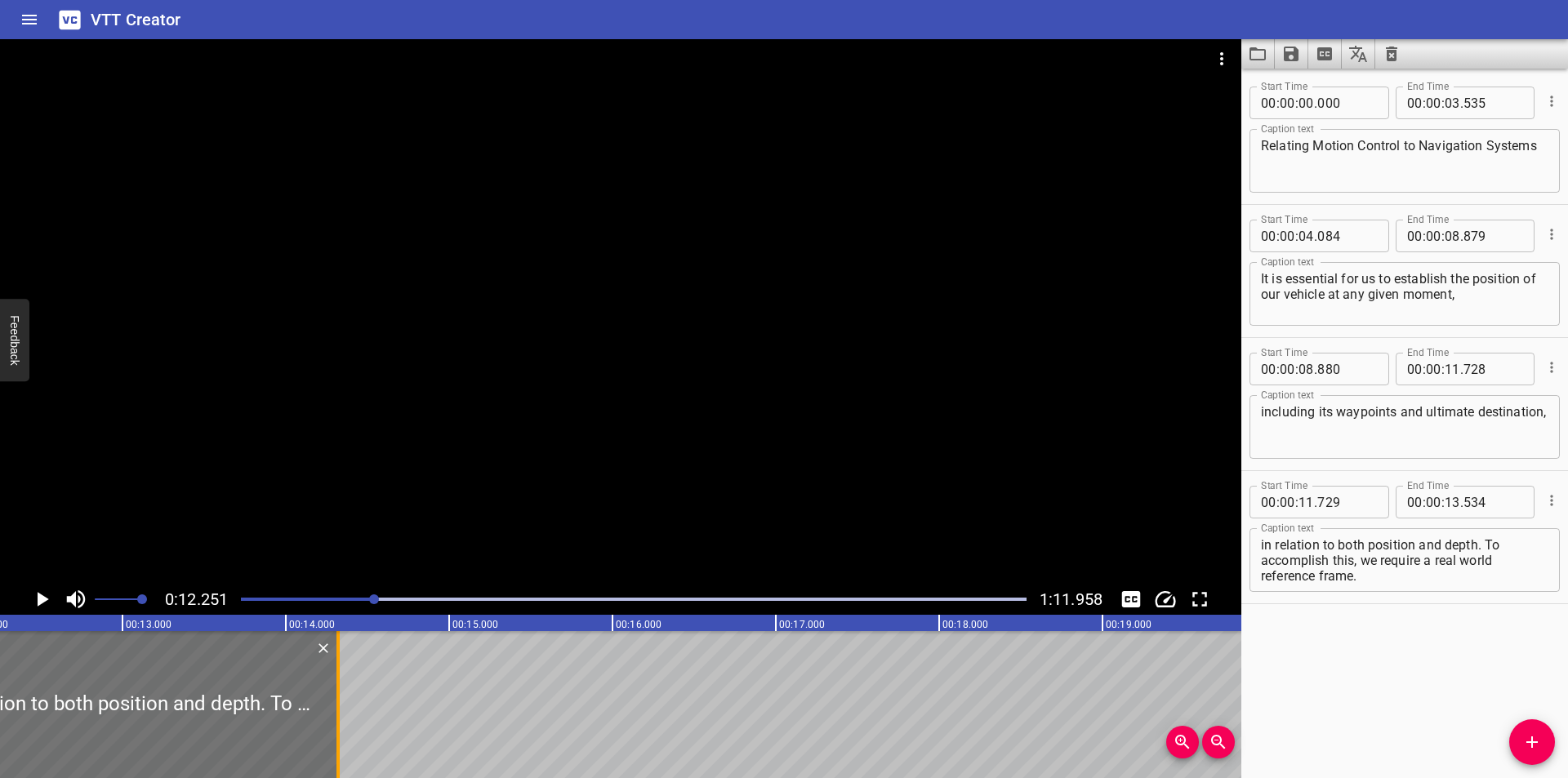
drag, startPoint x: 209, startPoint y: 734, endPoint x: 337, endPoint y: 723, distance: 128.5
click at [337, 723] on div at bounding box center [338, 704] width 3 height 147
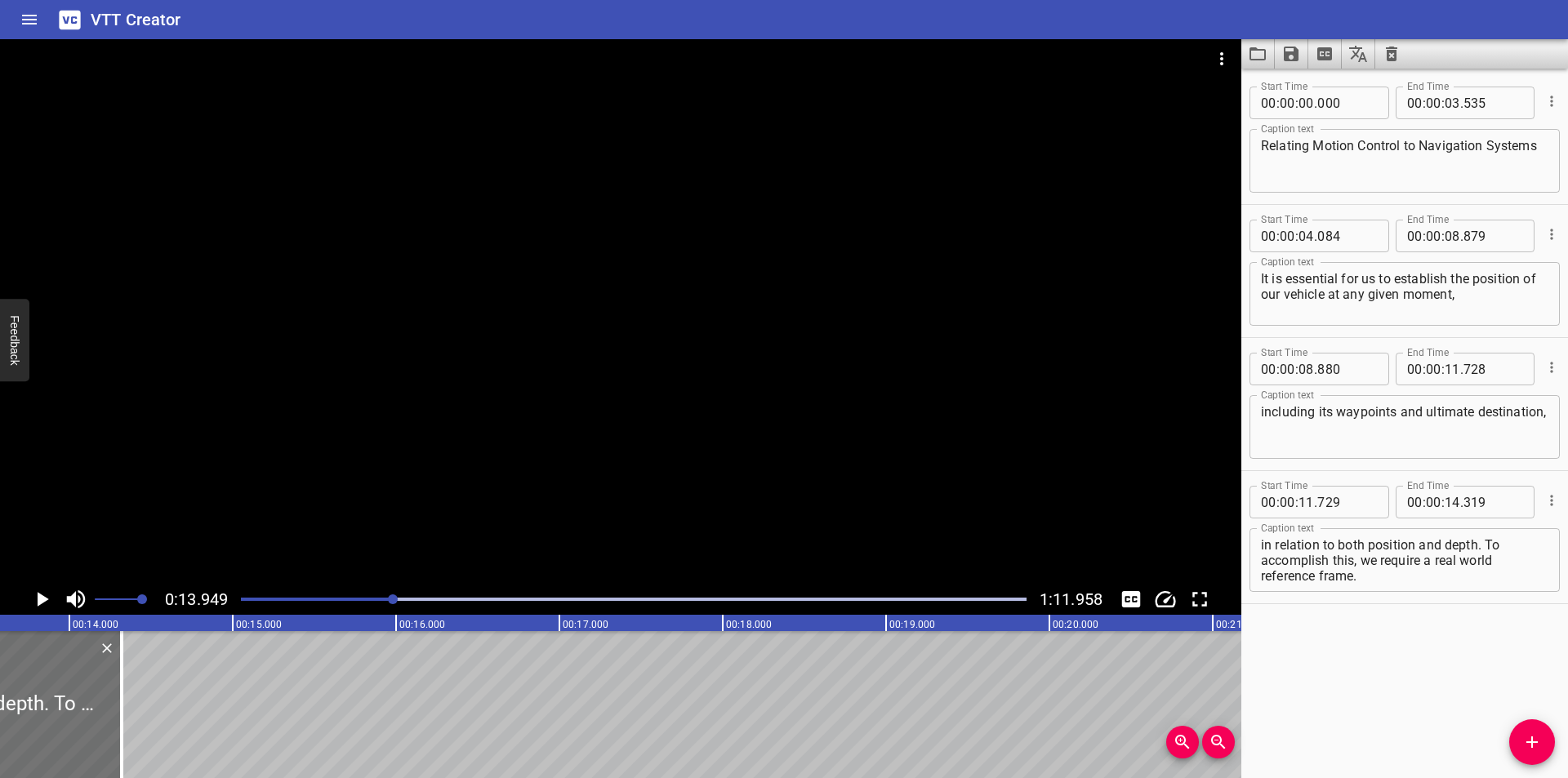
scroll to position [0, 2278]
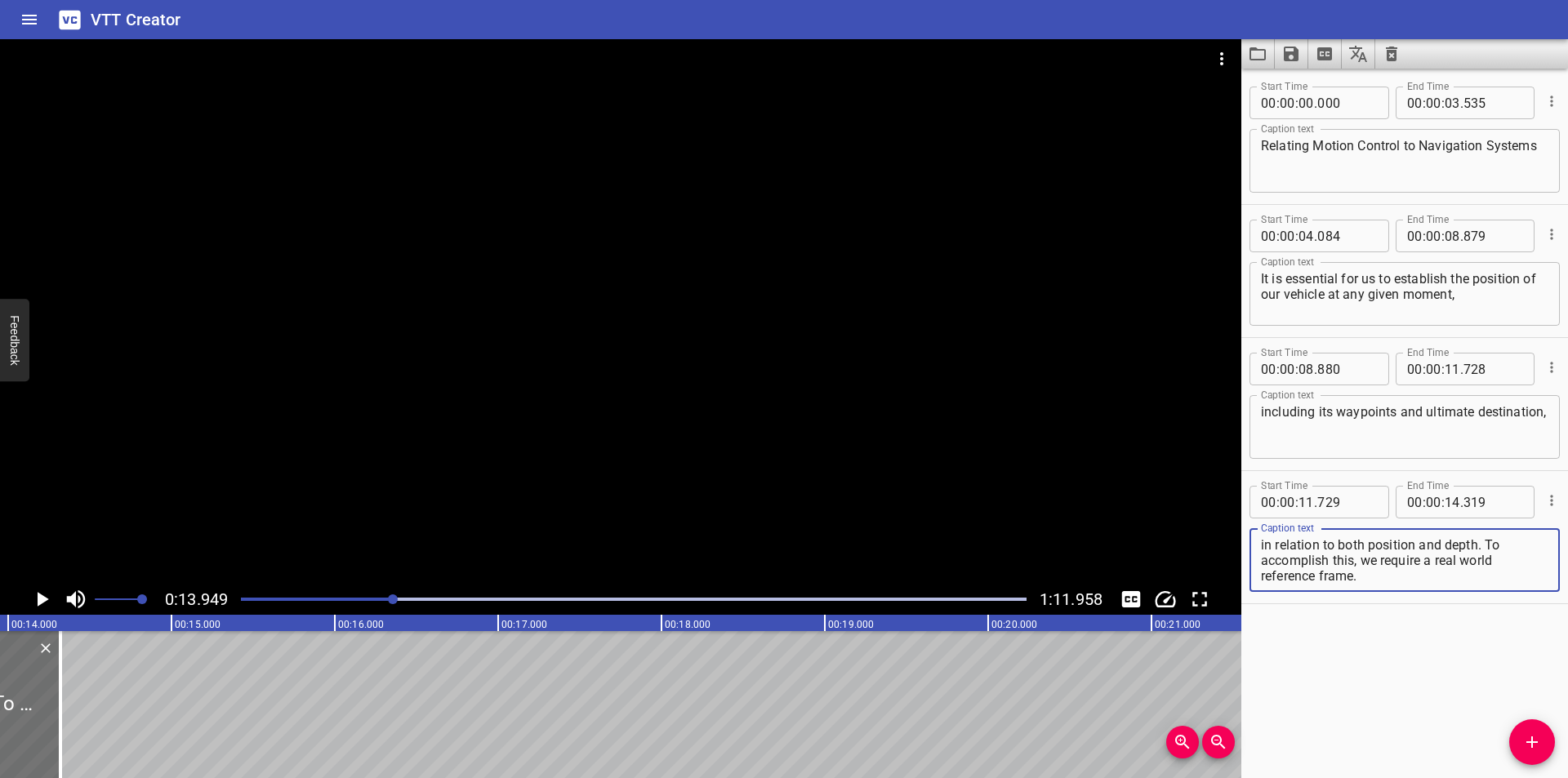
drag, startPoint x: 1486, startPoint y: 542, endPoint x: 1521, endPoint y: 642, distance: 105.9
click at [1521, 642] on div "Start Time 00 : 00 : 00 . 000 Start Time End Time 00 : 00 : 03 . 535 End Time C…" at bounding box center [1404, 423] width 327 height 709
drag, startPoint x: 1540, startPoint y: 738, endPoint x: 1409, endPoint y: 728, distance: 131.4
click at [1538, 738] on icon "Add Cue" at bounding box center [1532, 742] width 20 height 20
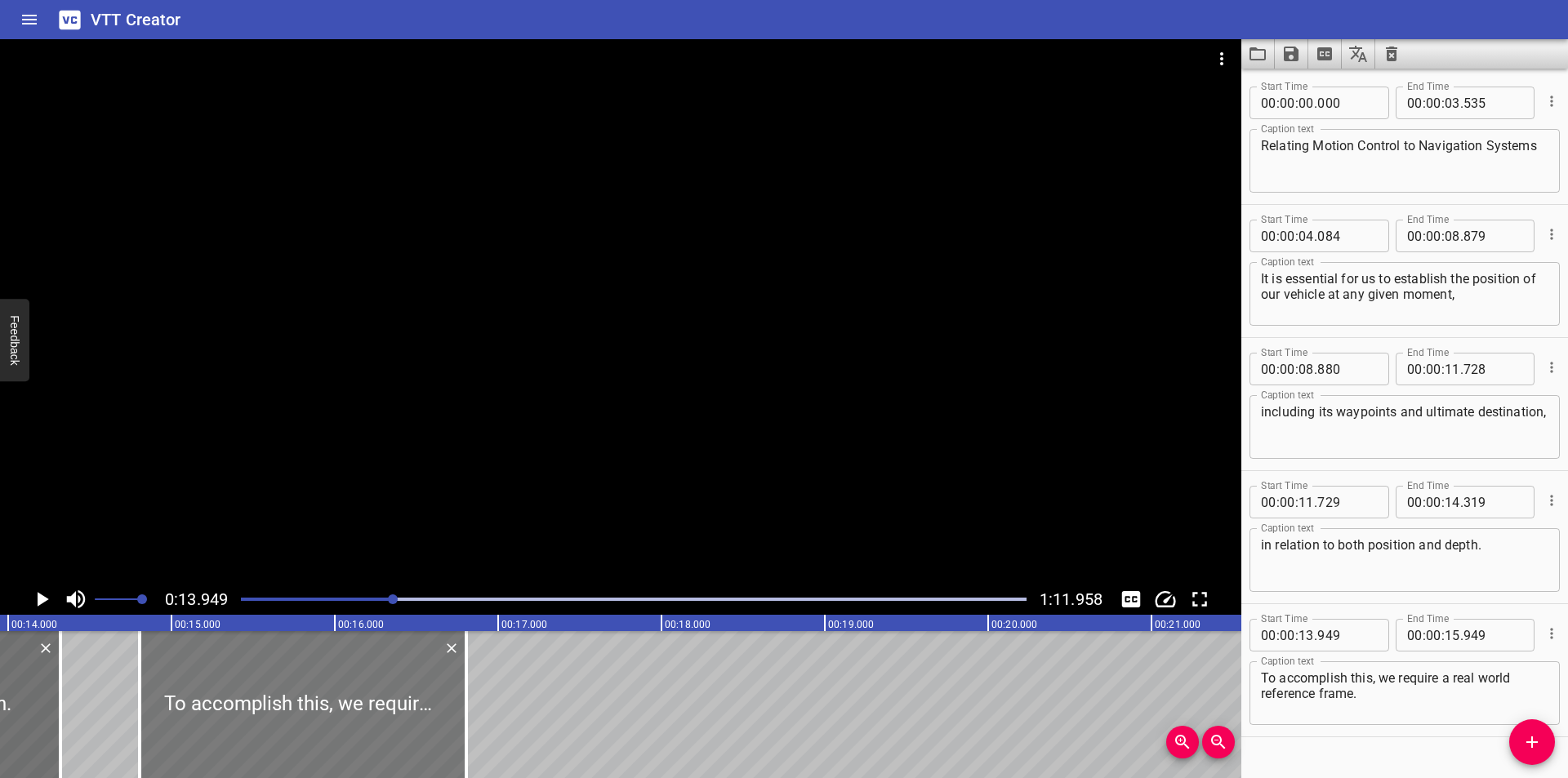
drag, startPoint x: 103, startPoint y: 719, endPoint x: 241, endPoint y: 728, distance: 138.3
click at [241, 728] on div at bounding box center [303, 704] width 327 height 147
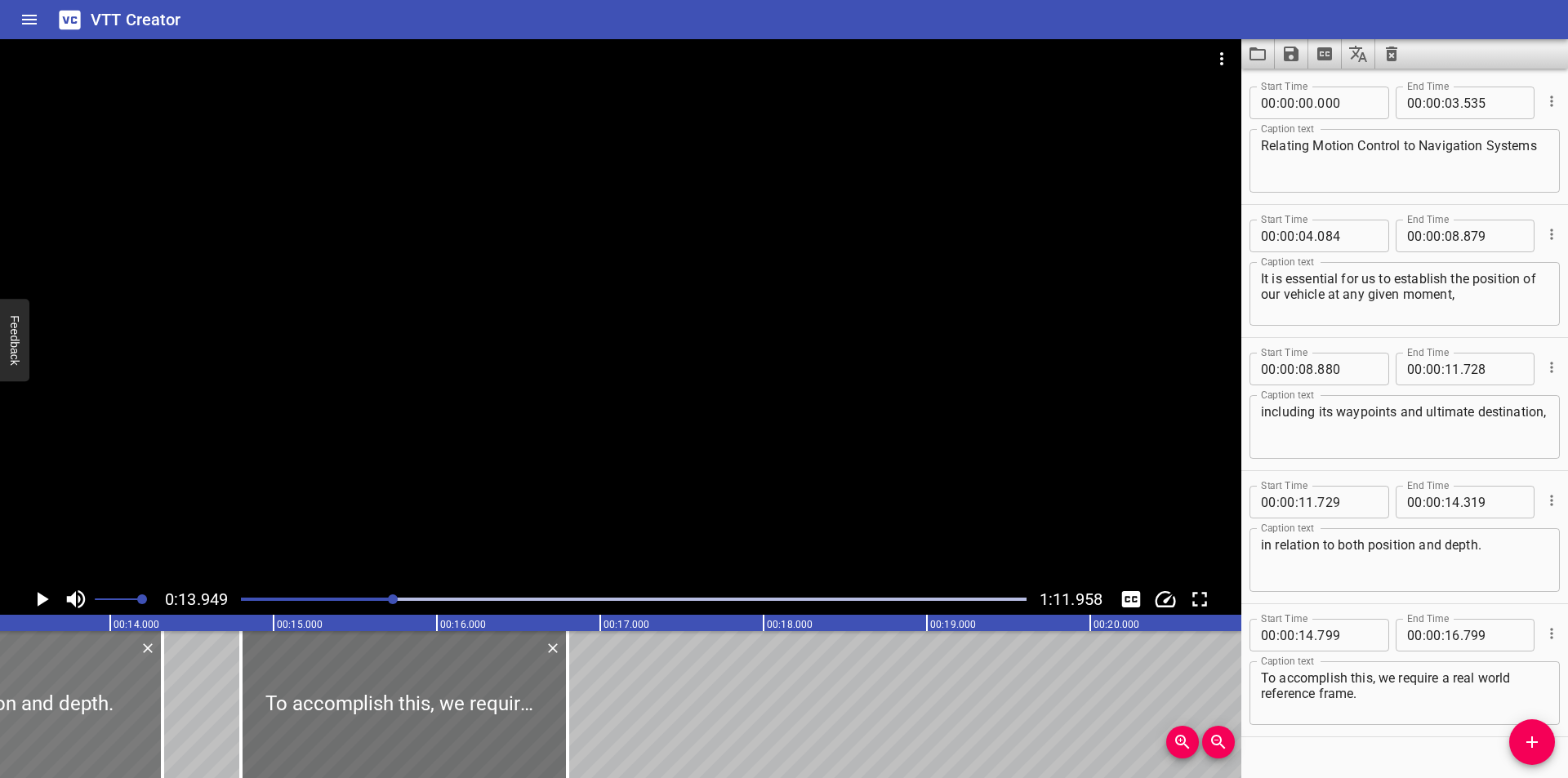
scroll to position [0, 2169]
drag, startPoint x: 165, startPoint y: 696, endPoint x: 147, endPoint y: 705, distance: 20.1
click at [147, 705] on div at bounding box center [151, 704] width 17 height 147
click at [414, 397] on div at bounding box center [620, 311] width 1241 height 545
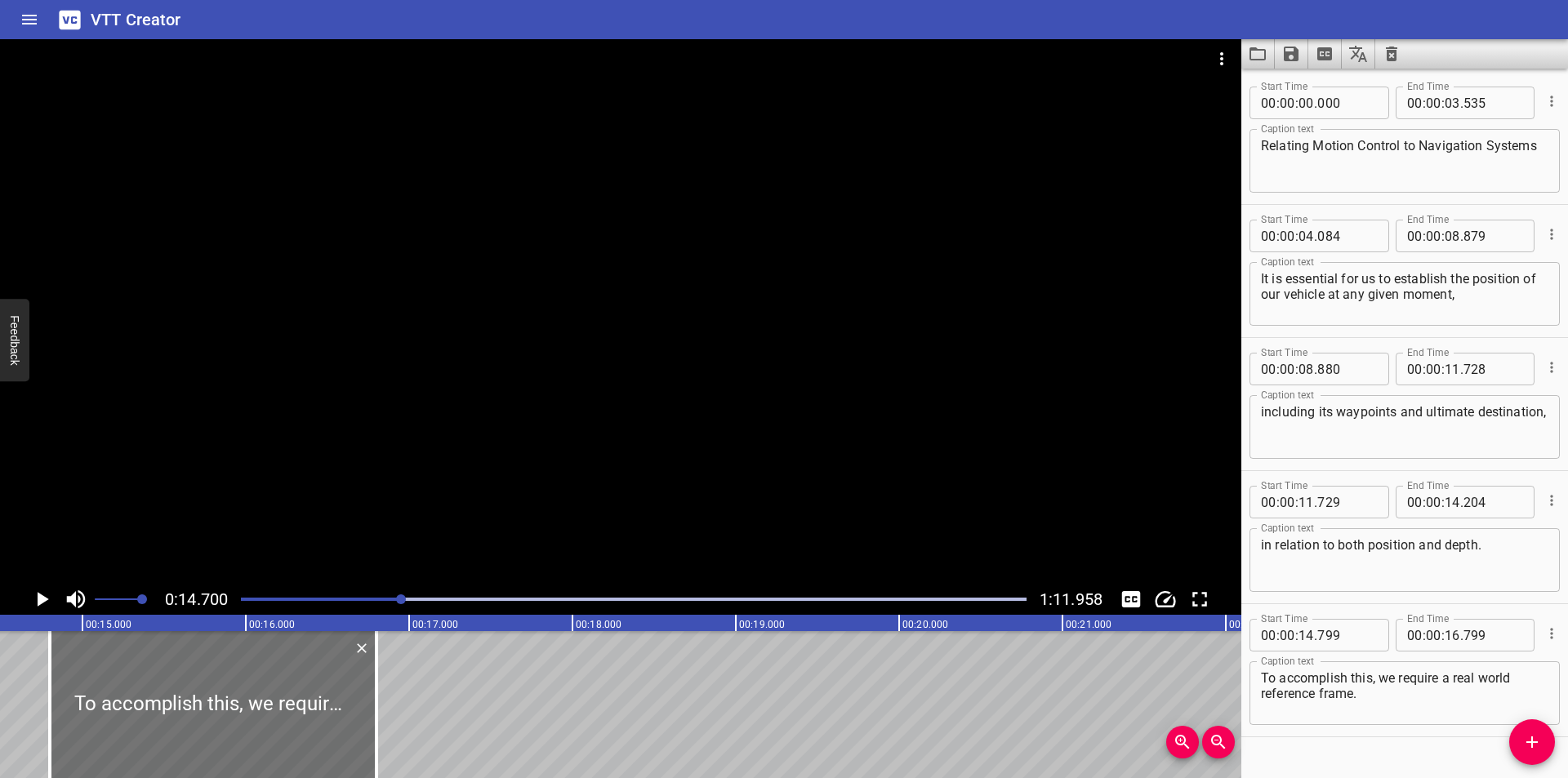
scroll to position [0, 2401]
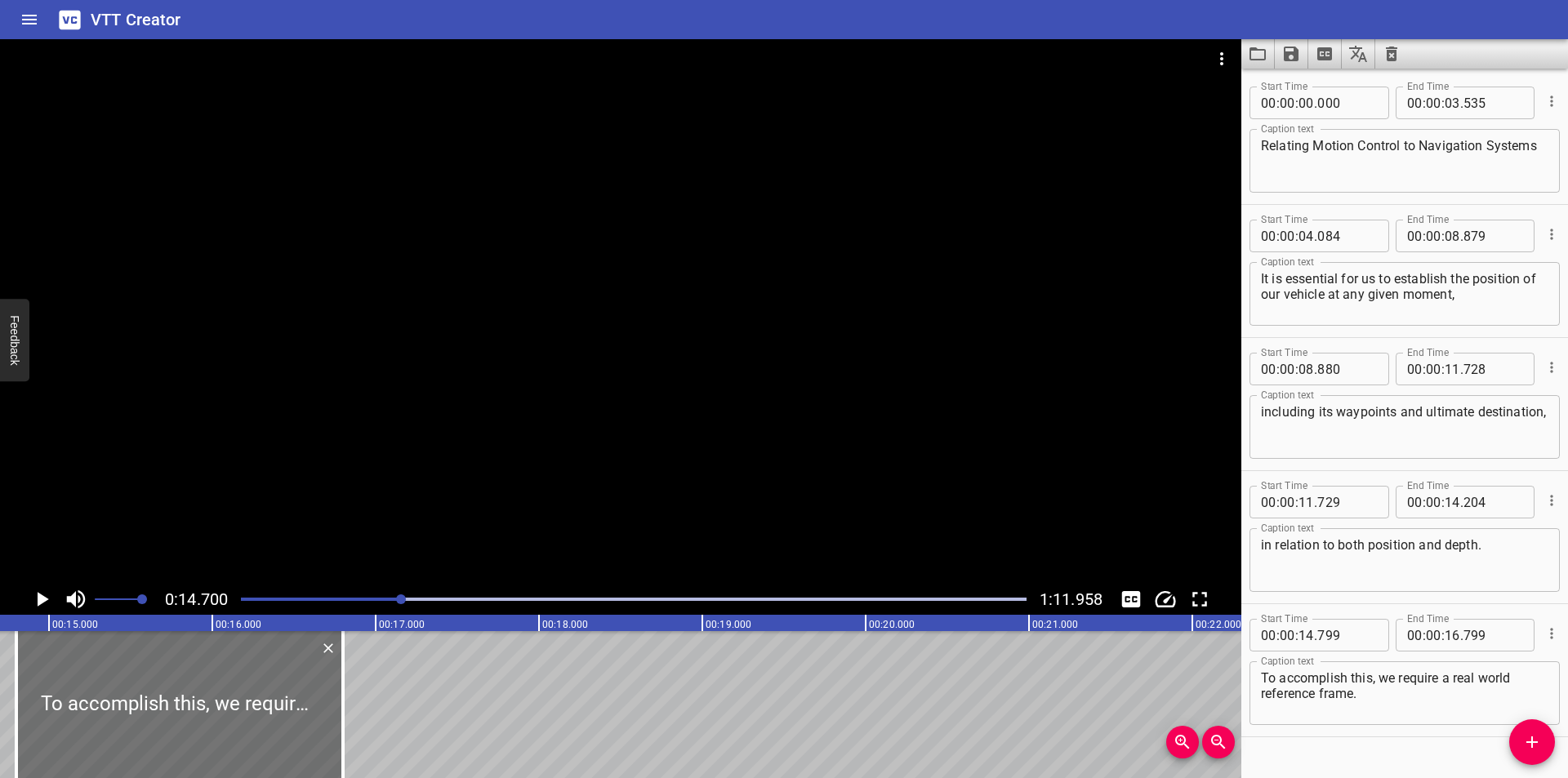
click at [357, 604] on div at bounding box center [633, 599] width 806 height 23
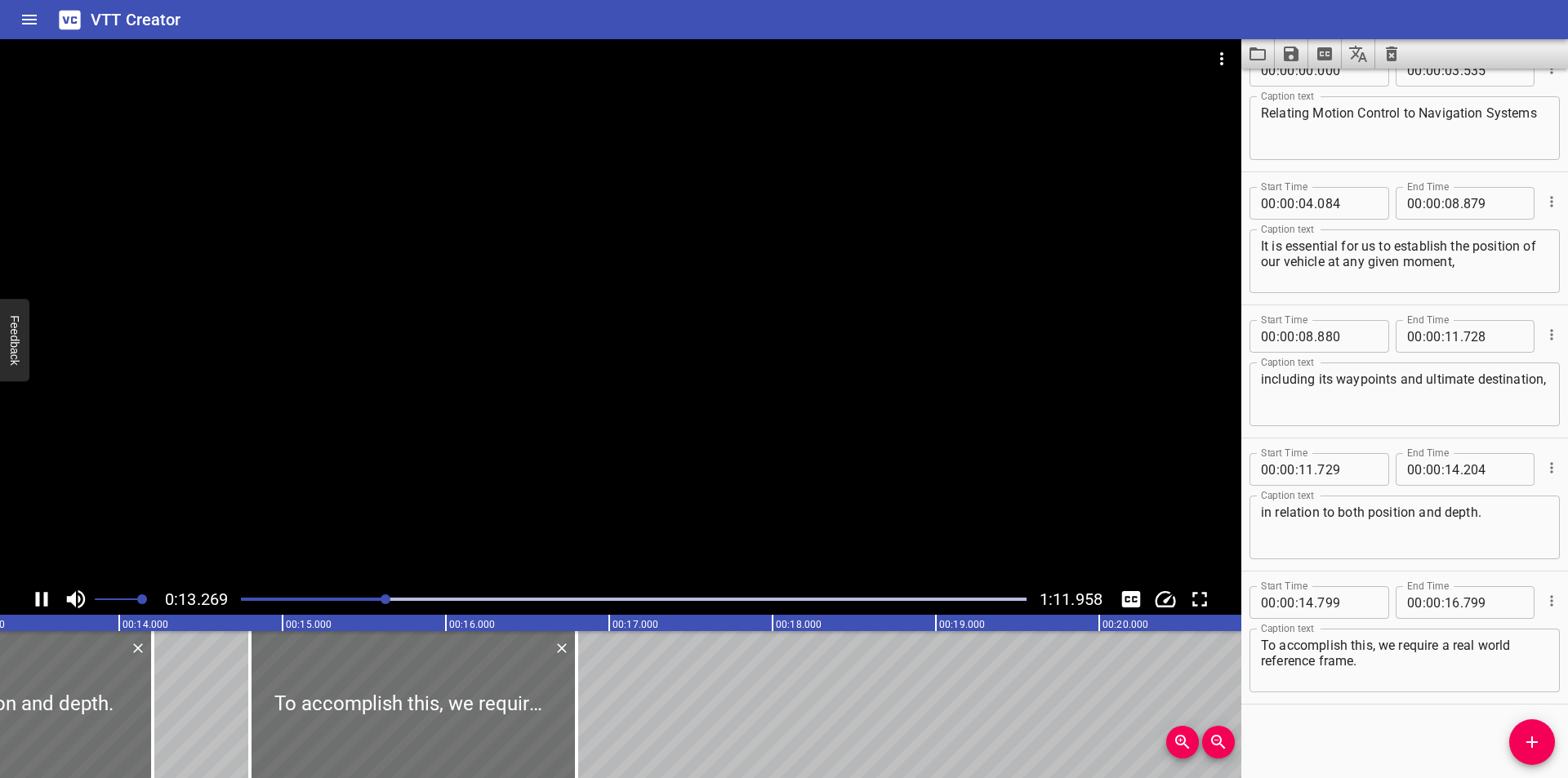
scroll to position [0, 2201]
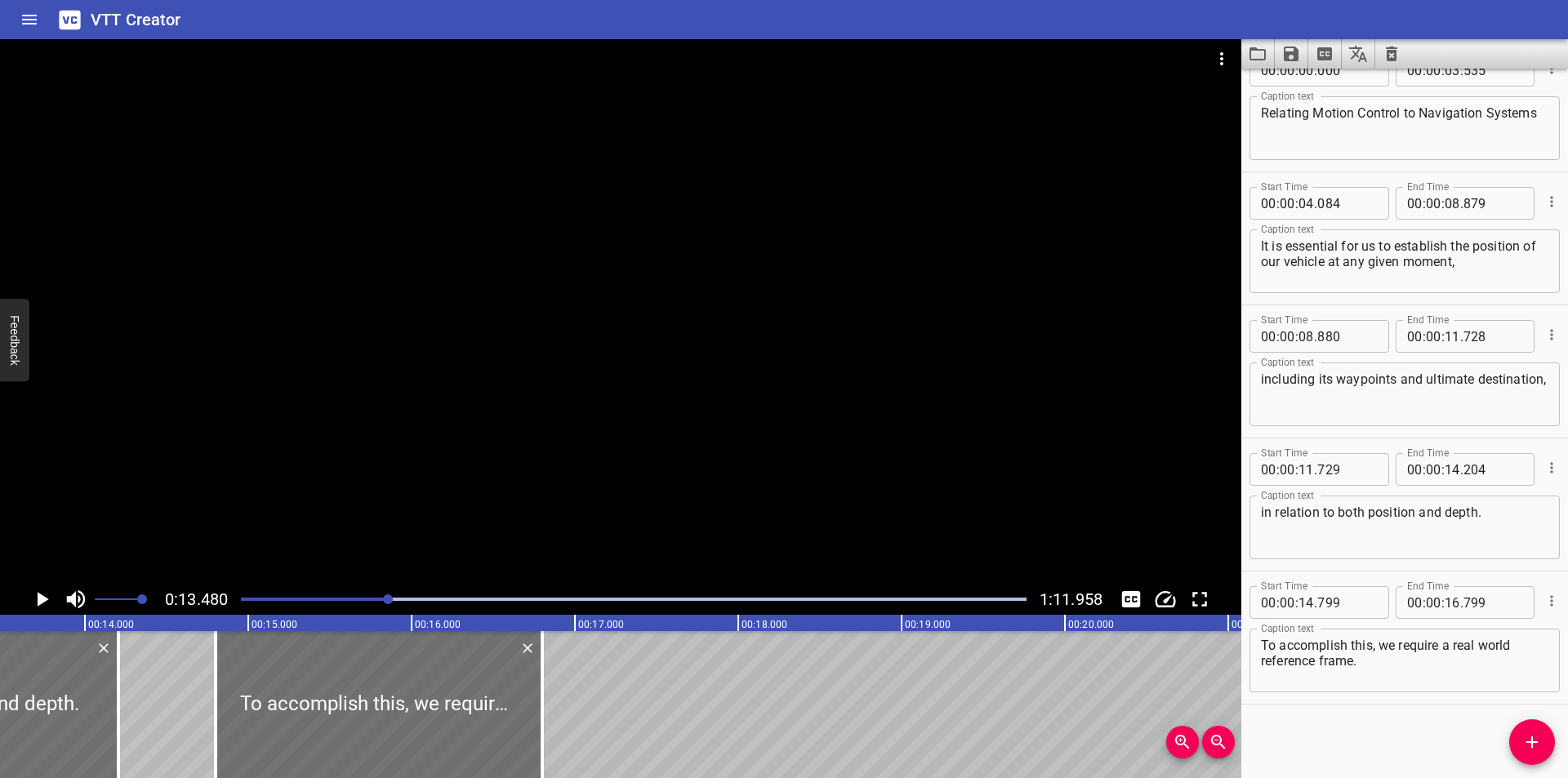
click at [359, 594] on div at bounding box center [633, 599] width 806 height 23
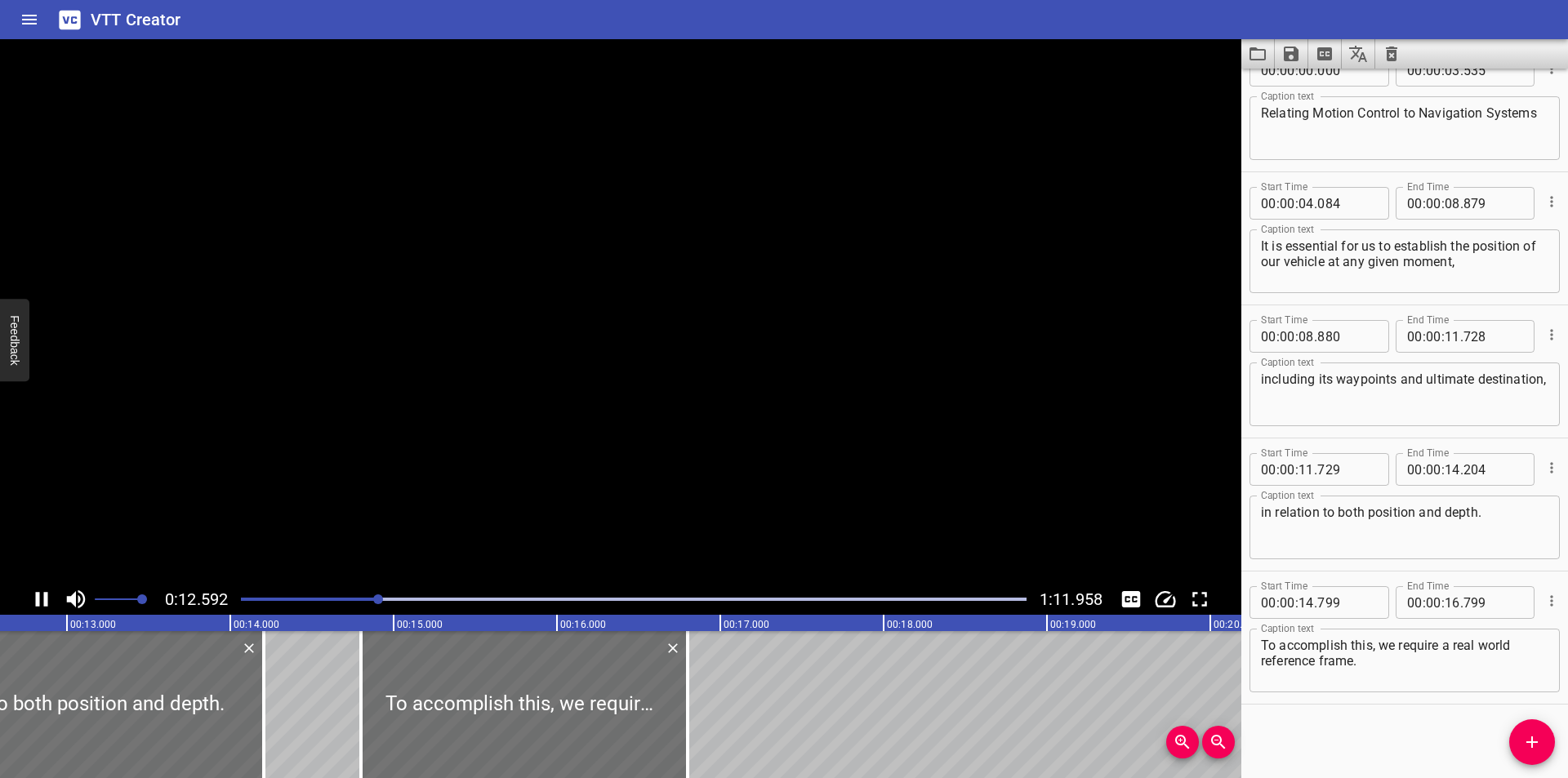
scroll to position [0, 2079]
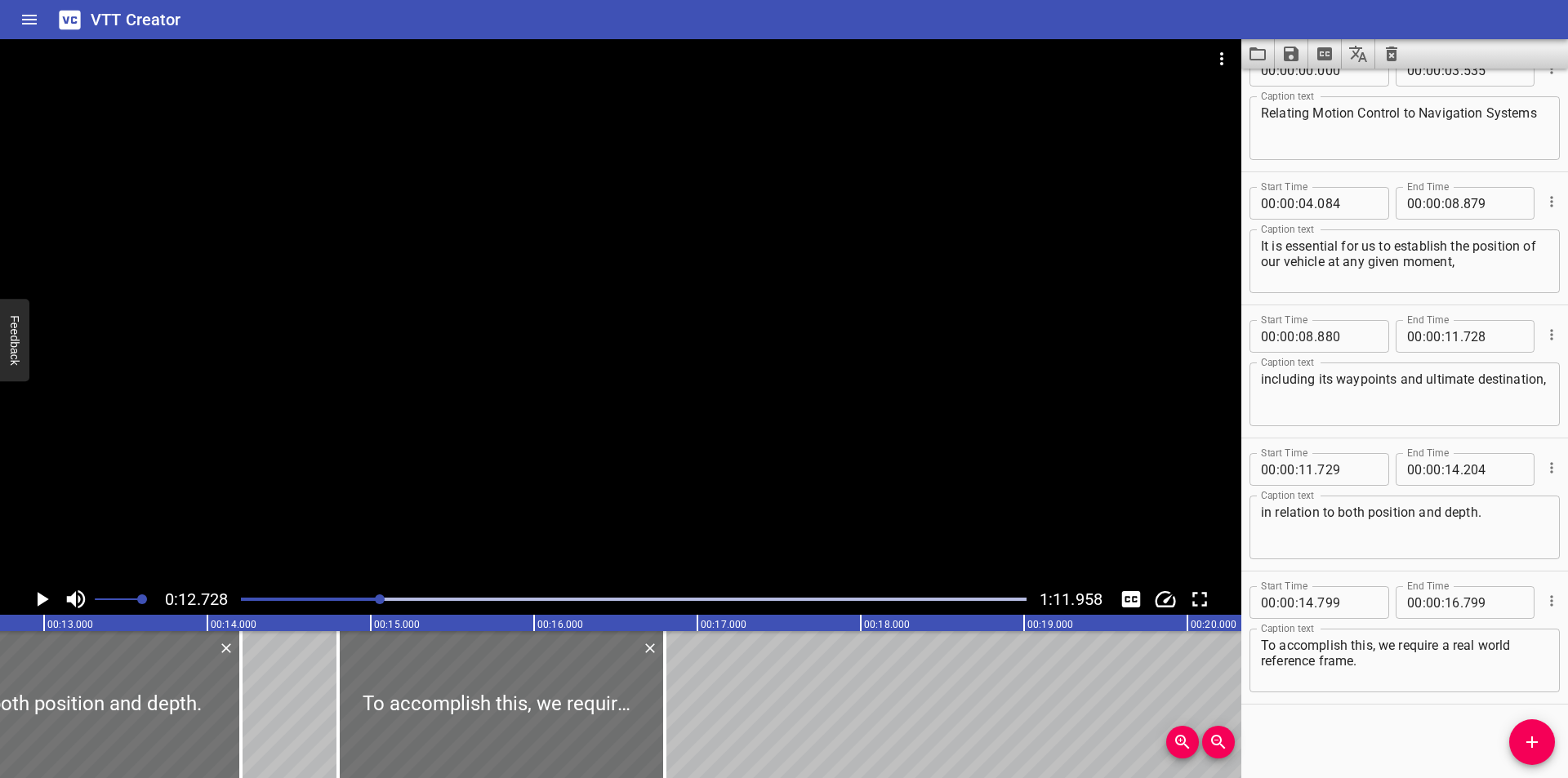
click at [350, 594] on div at bounding box center [633, 599] width 806 height 23
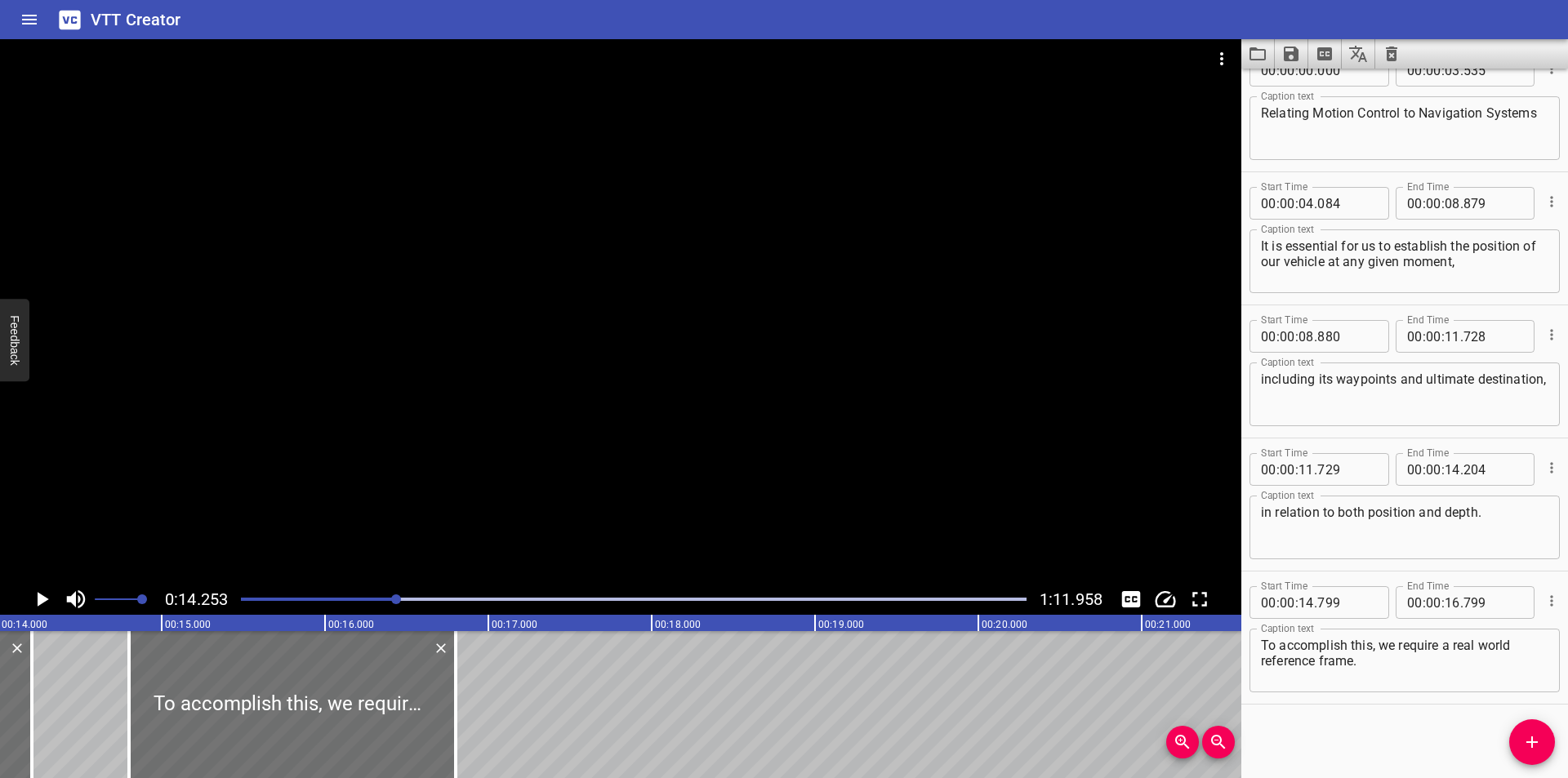
scroll to position [0, 2328]
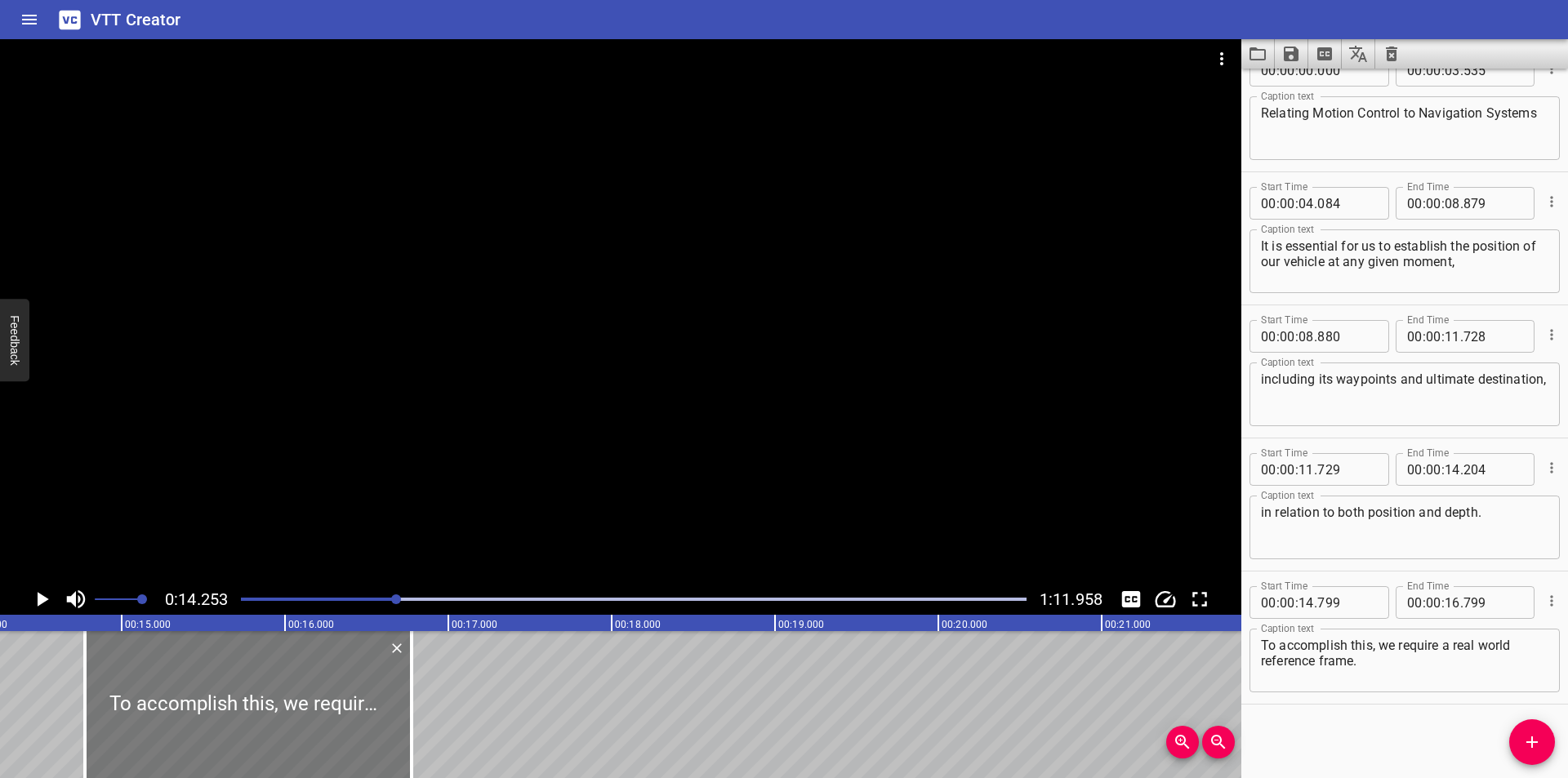
click at [252, 696] on div at bounding box center [248, 704] width 327 height 147
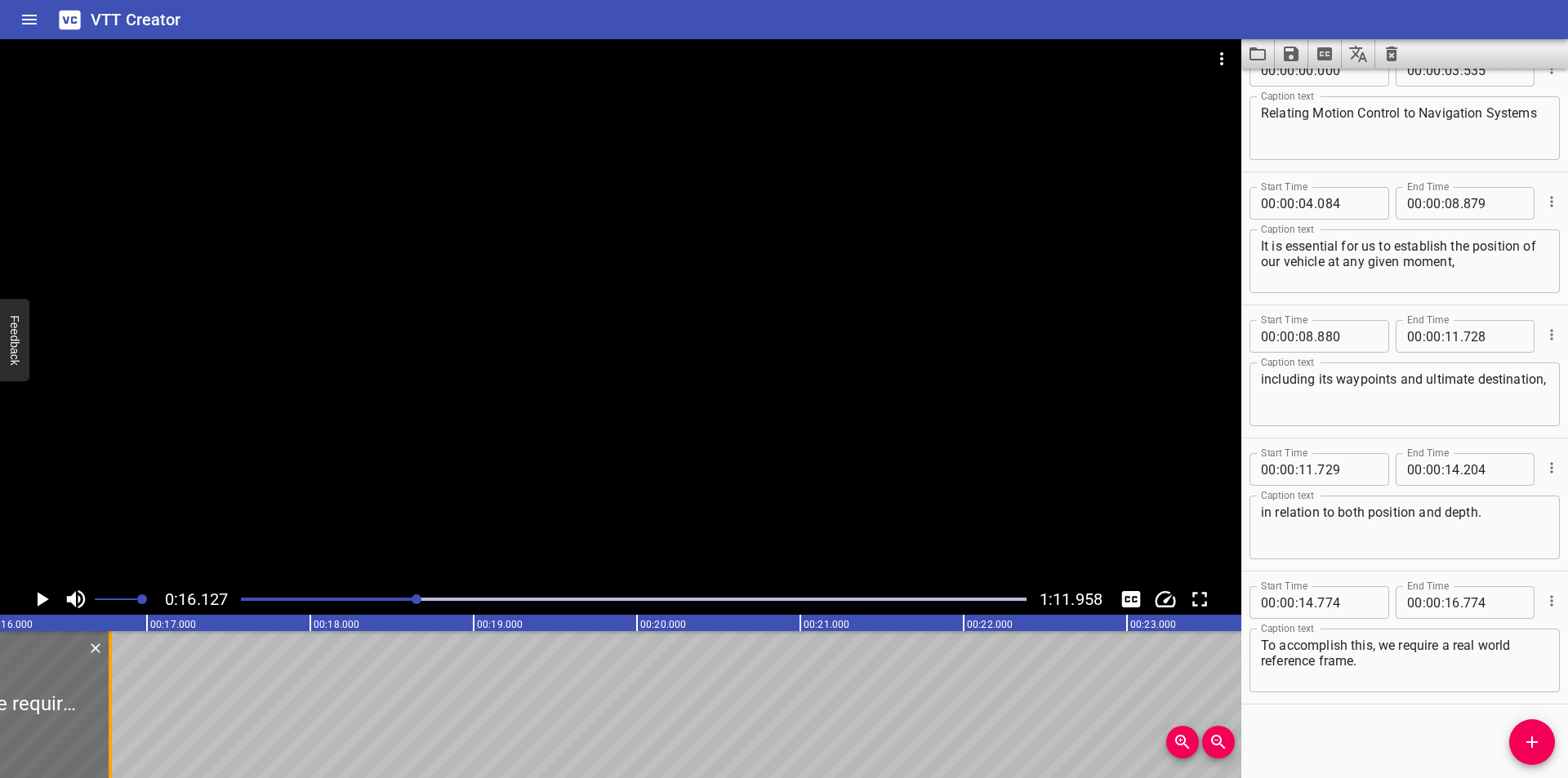
scroll to position [0, 2633]
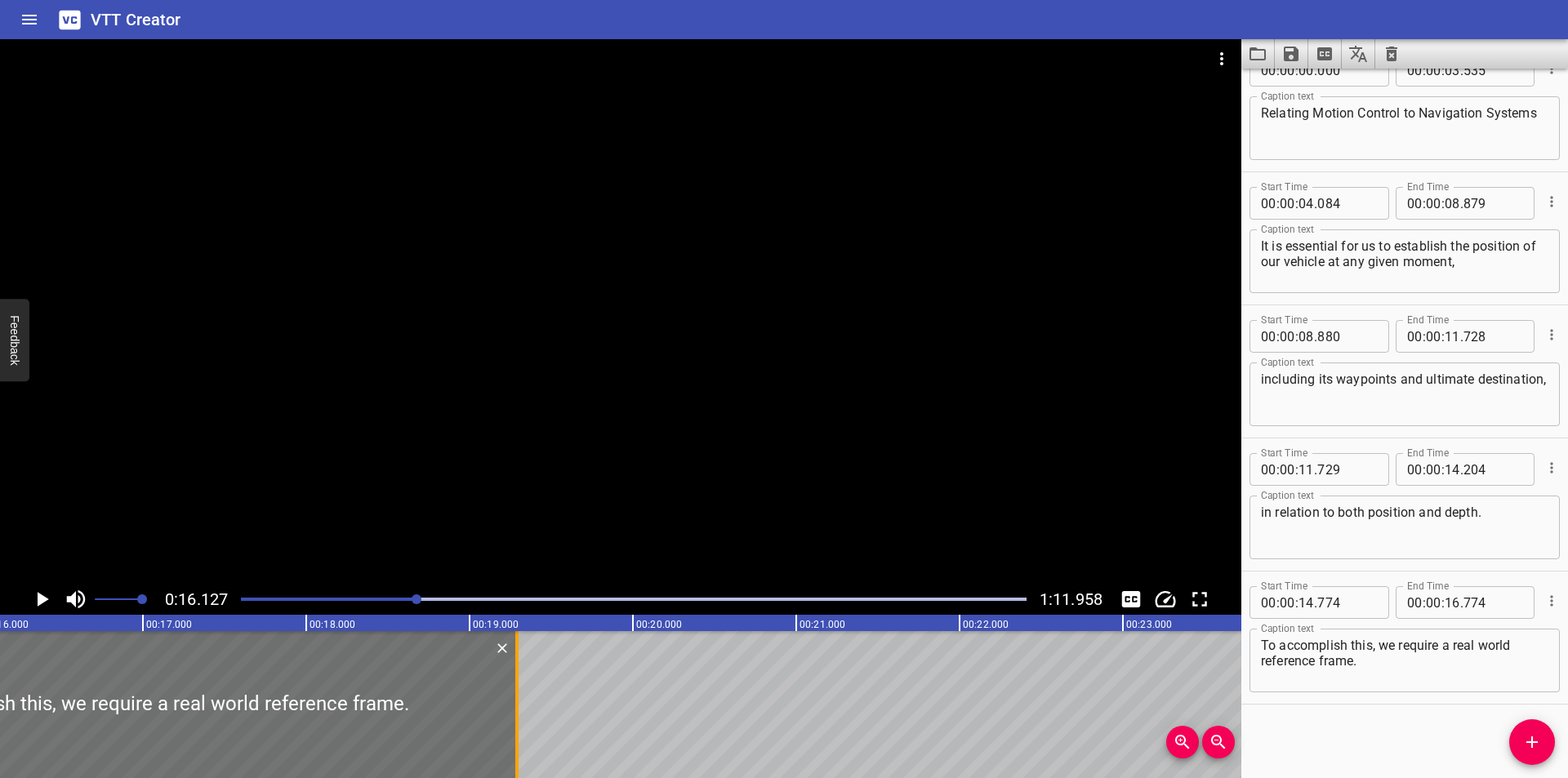
drag, startPoint x: 105, startPoint y: 729, endPoint x: 516, endPoint y: 715, distance: 411.2
click at [516, 715] on div at bounding box center [517, 704] width 3 height 147
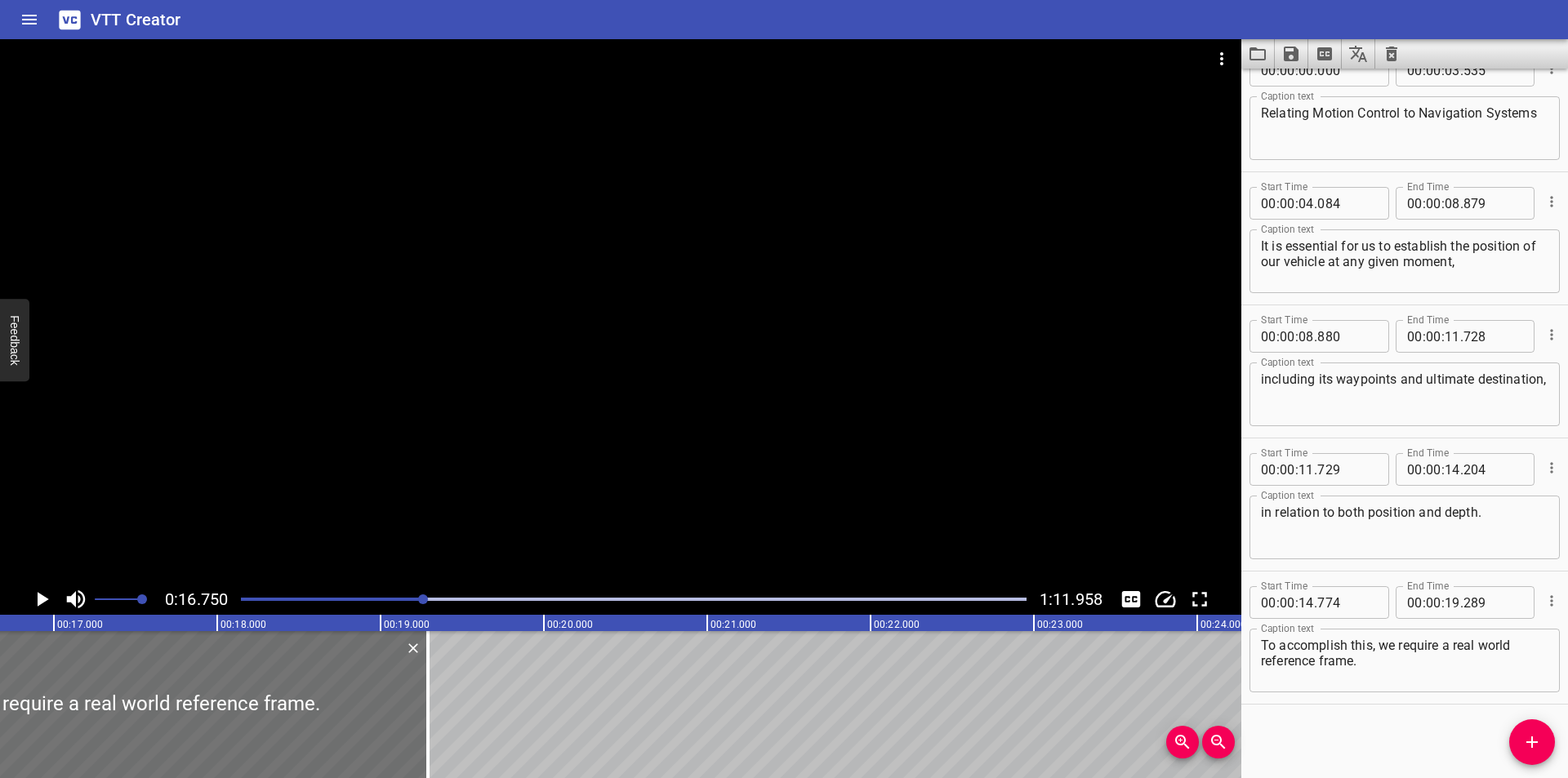
scroll to position [0, 2736]
click at [416, 728] on div at bounding box center [413, 704] width 17 height 147
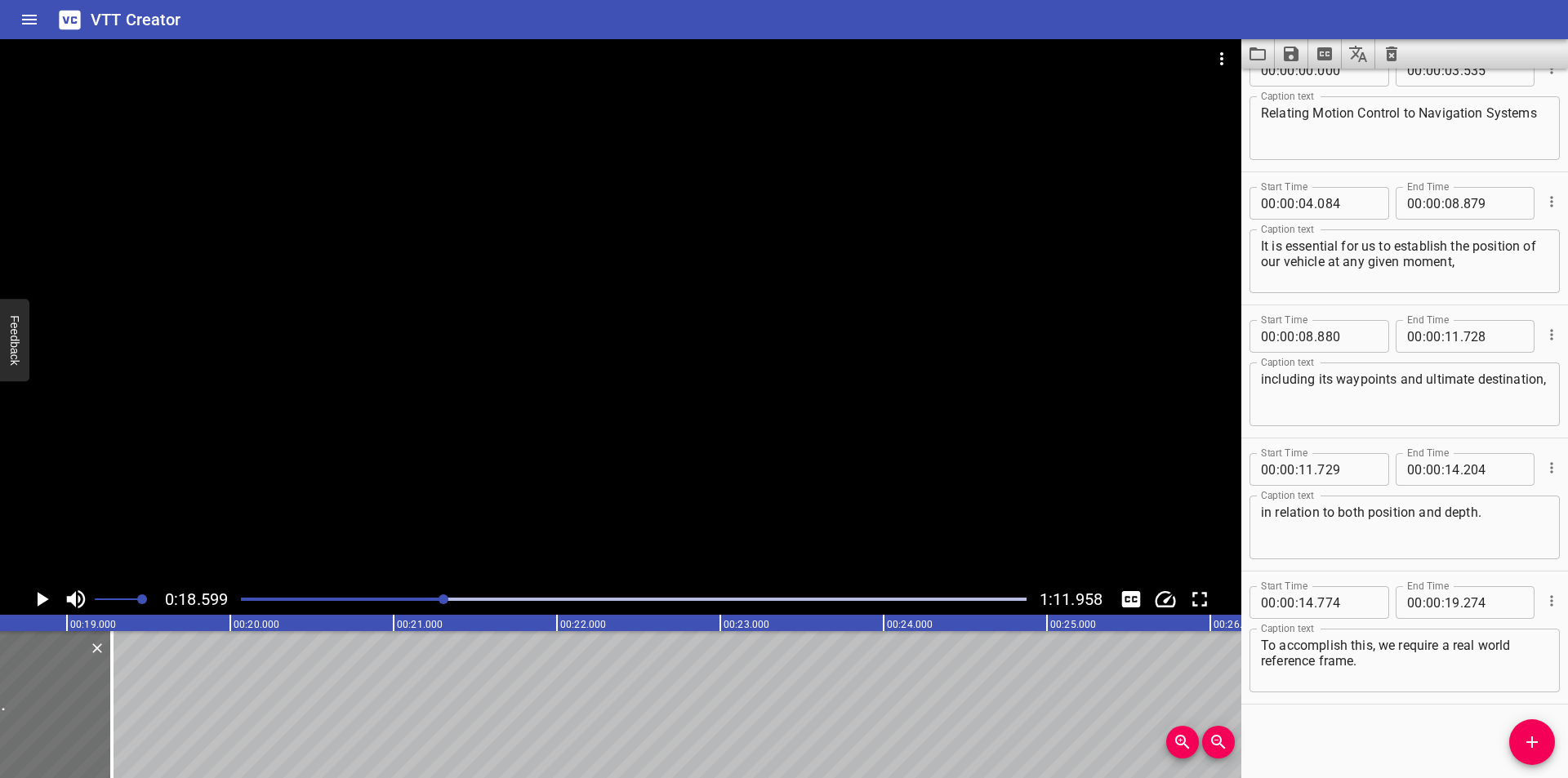
scroll to position [0, 3038]
click at [1398, 680] on textarea "To accomplish this, we require a real world reference frame." at bounding box center [1405, 661] width 288 height 46
click at [589, 490] on div at bounding box center [620, 311] width 1241 height 545
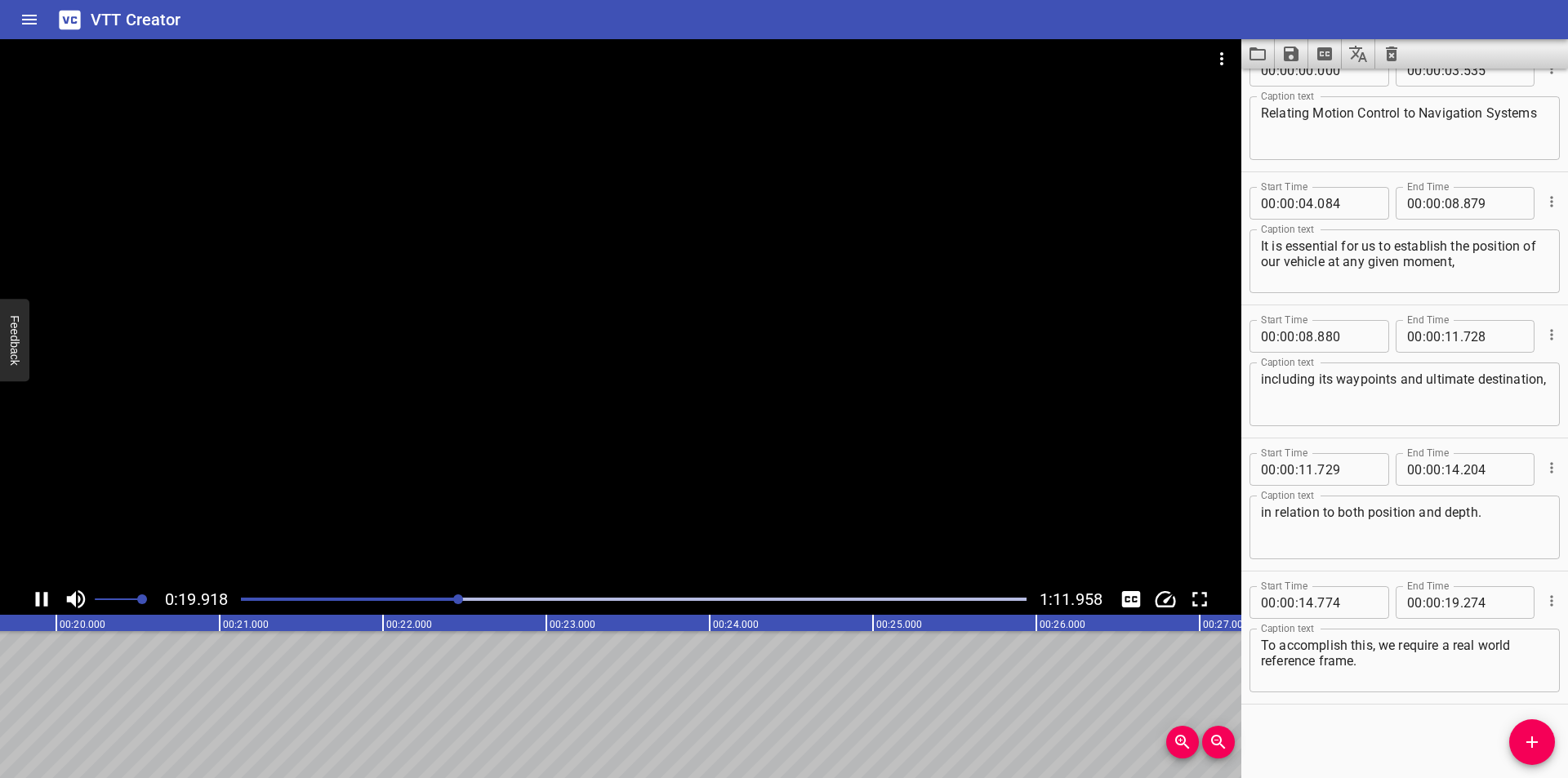
click at [418, 596] on div at bounding box center [633, 599] width 806 height 23
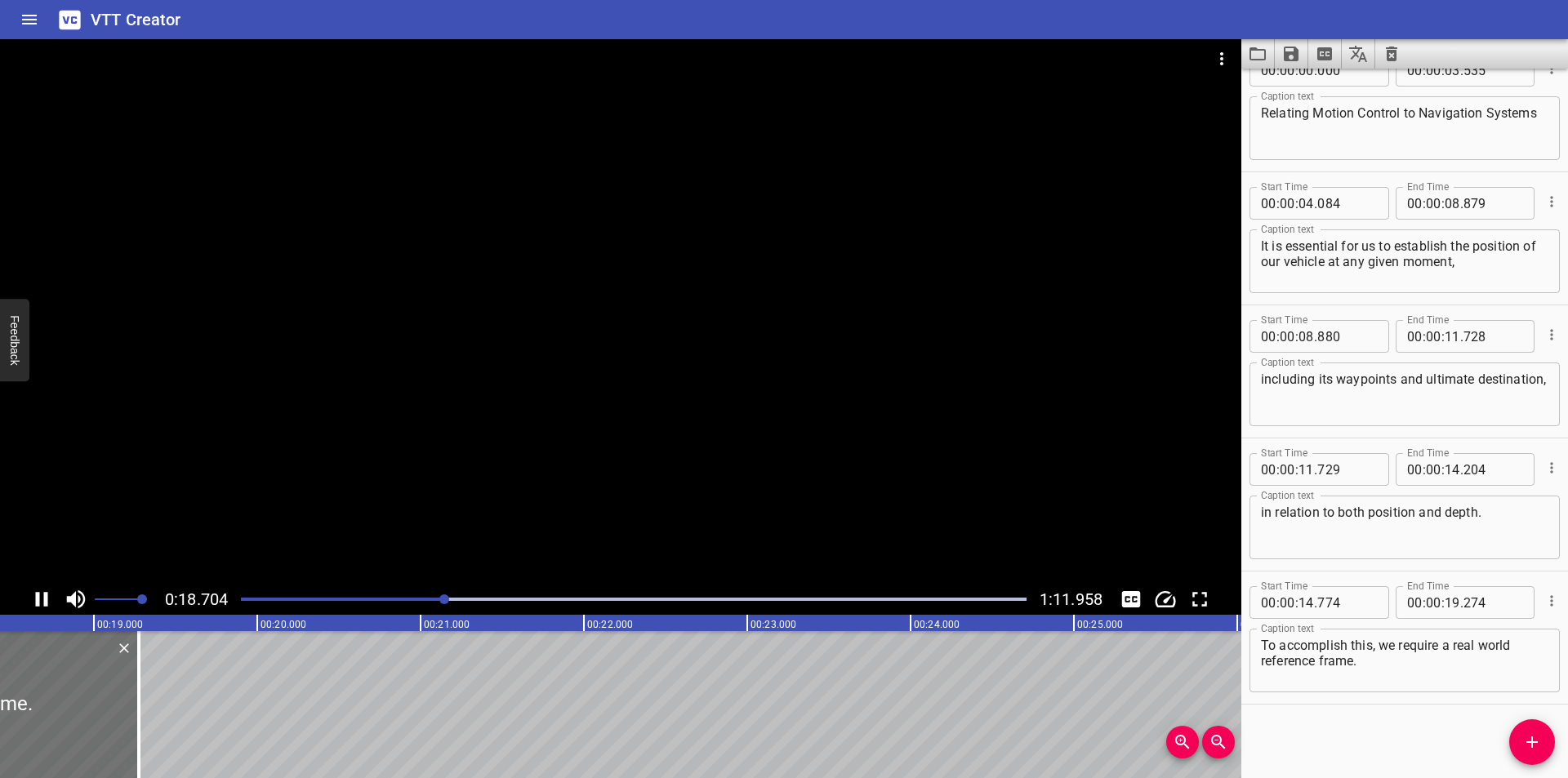
click at [418, 596] on div at bounding box center [633, 599] width 806 height 23
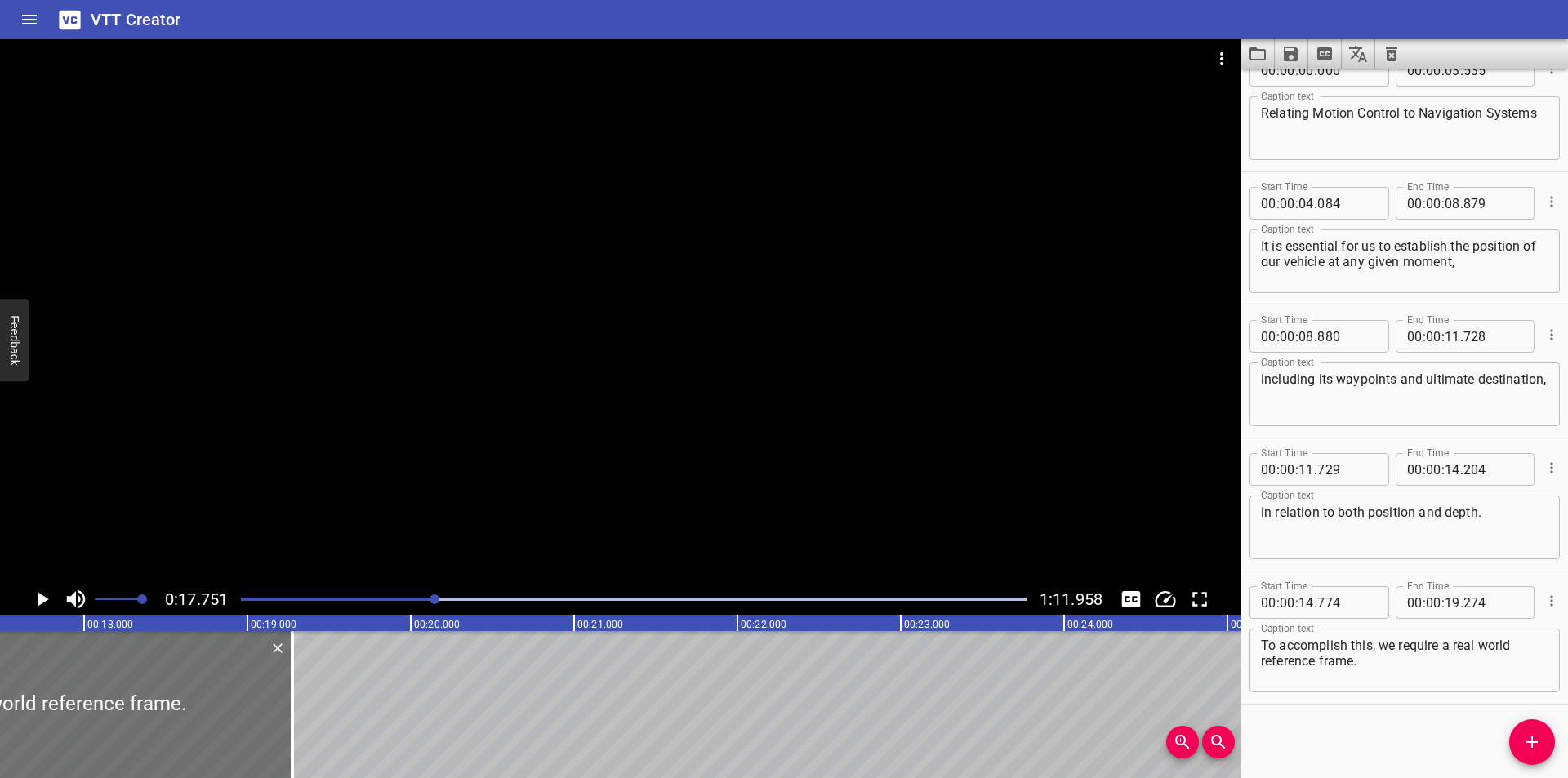
scroll to position [0, 2899]
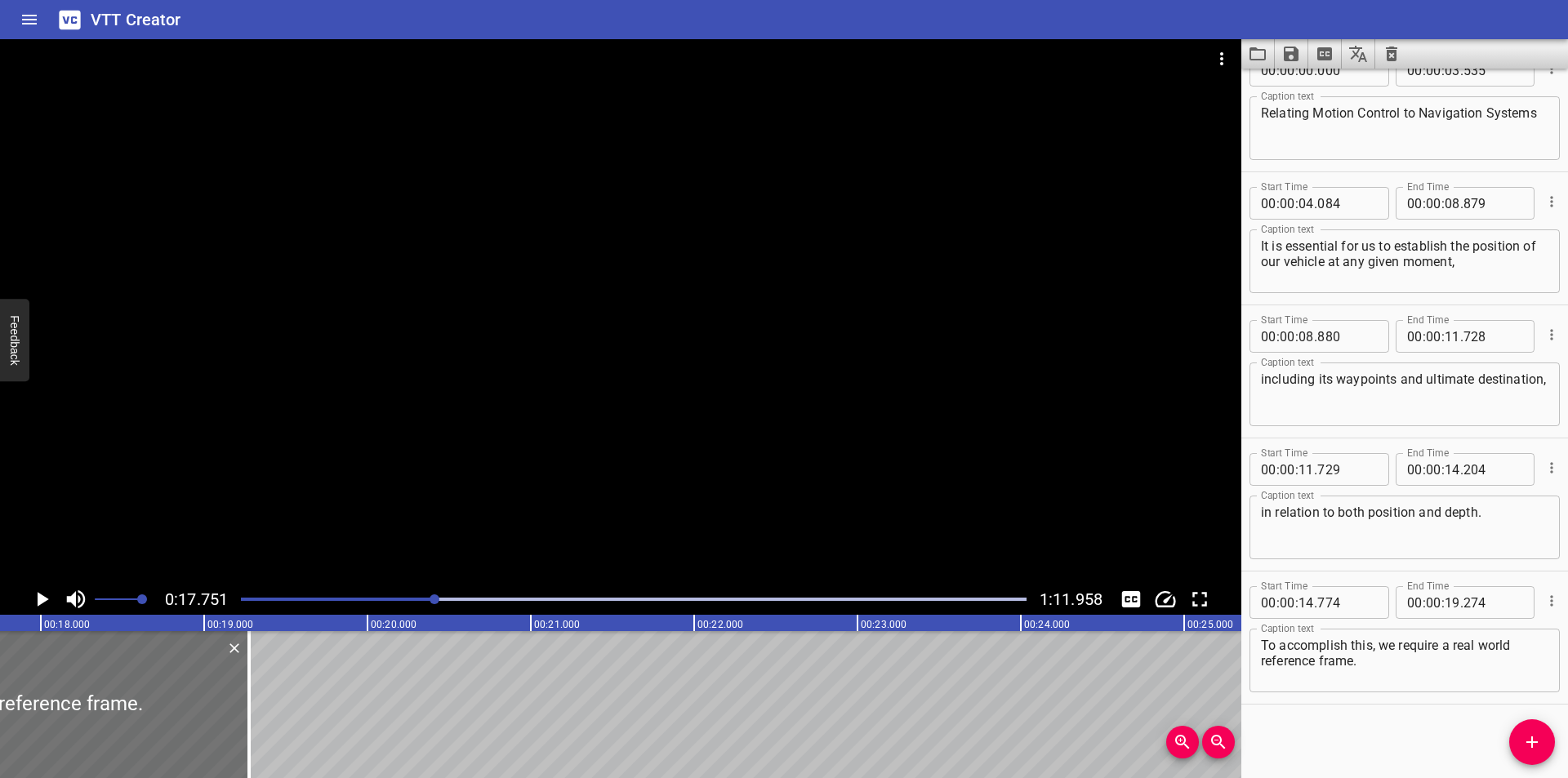
click at [565, 509] on div at bounding box center [620, 311] width 1241 height 545
click at [237, 733] on div at bounding box center [241, 704] width 17 height 147
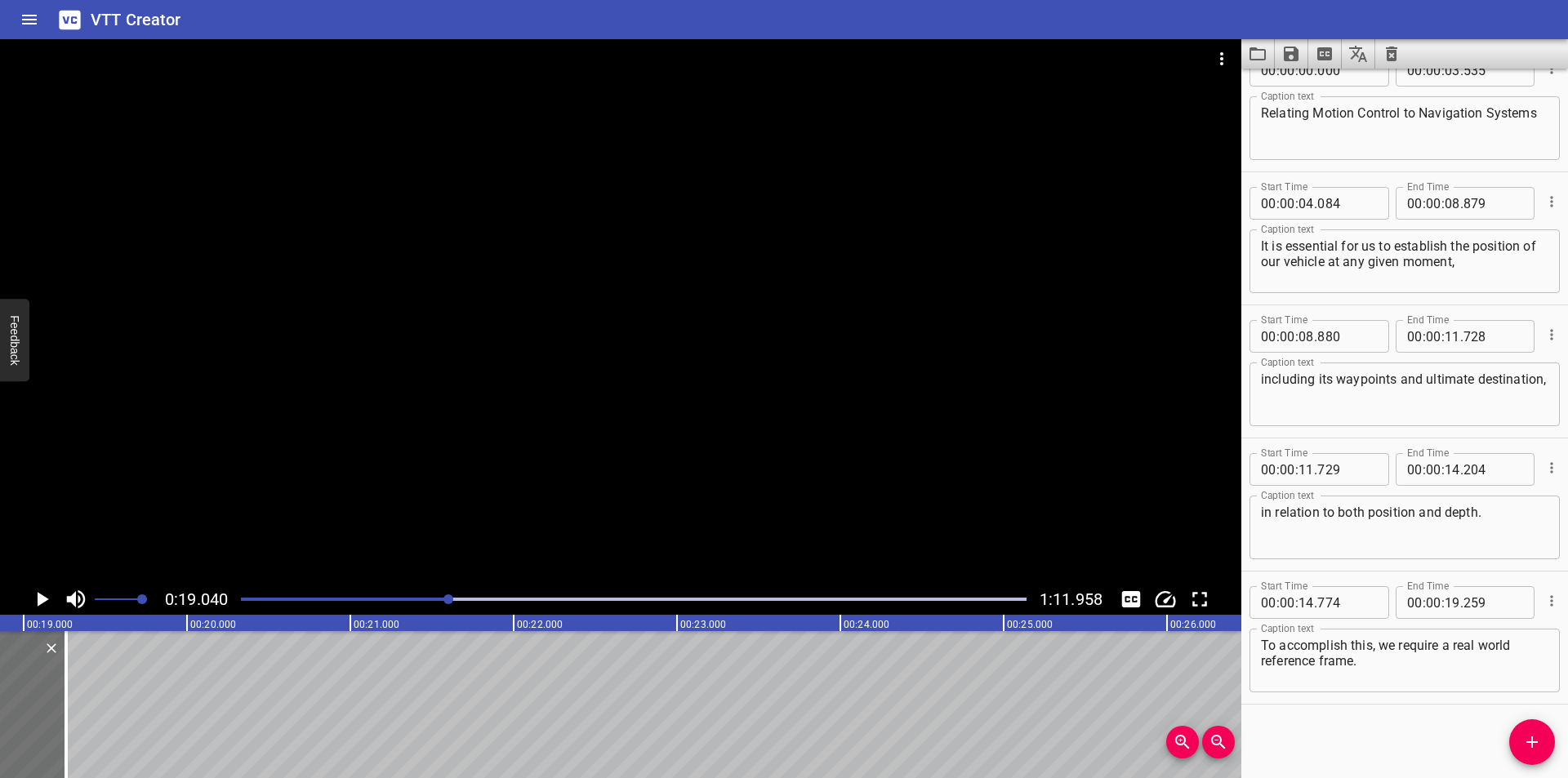
scroll to position [0, 3110]
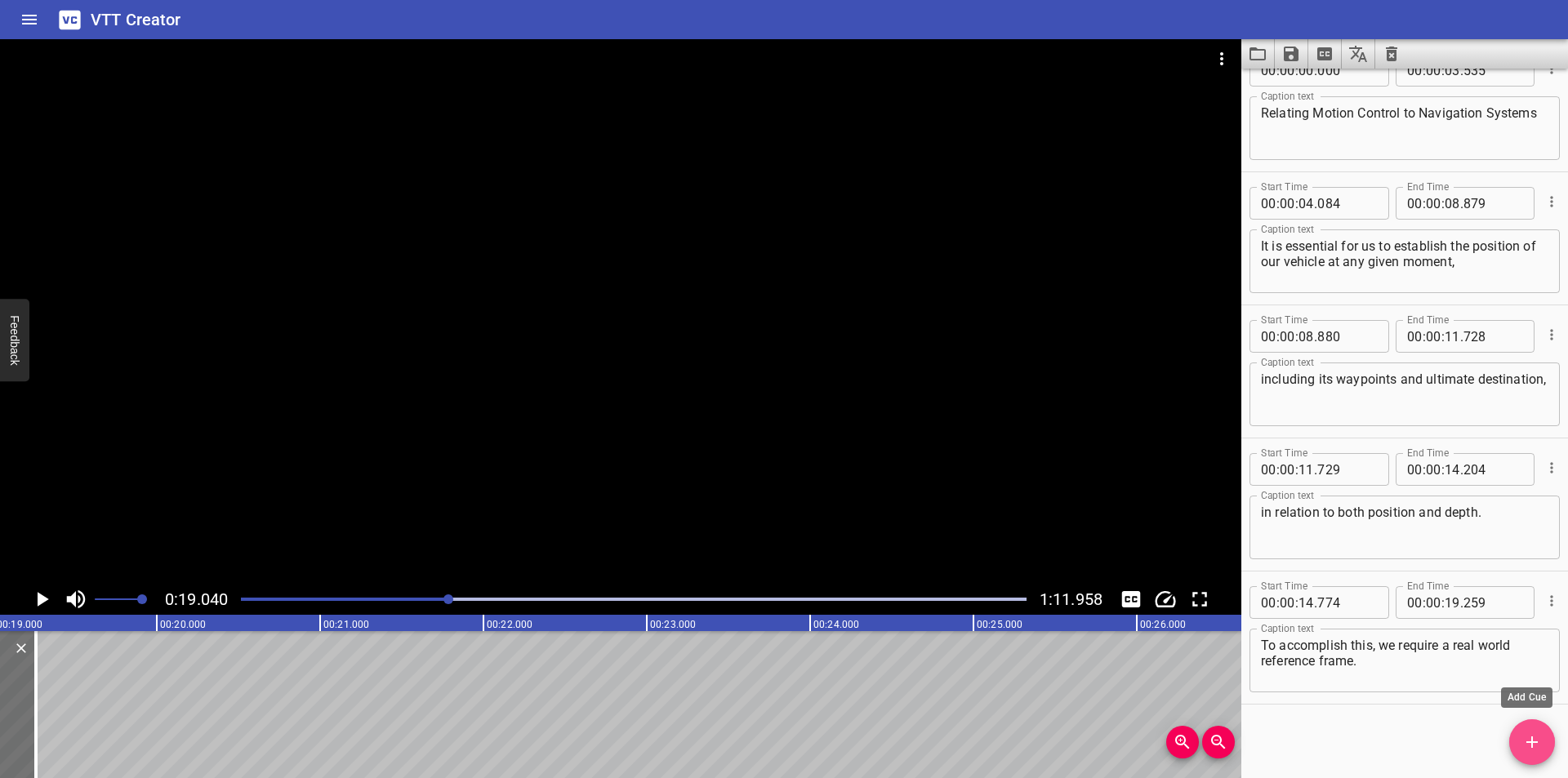
click at [1521, 745] on span "Add Cue" at bounding box center [1532, 742] width 45 height 20
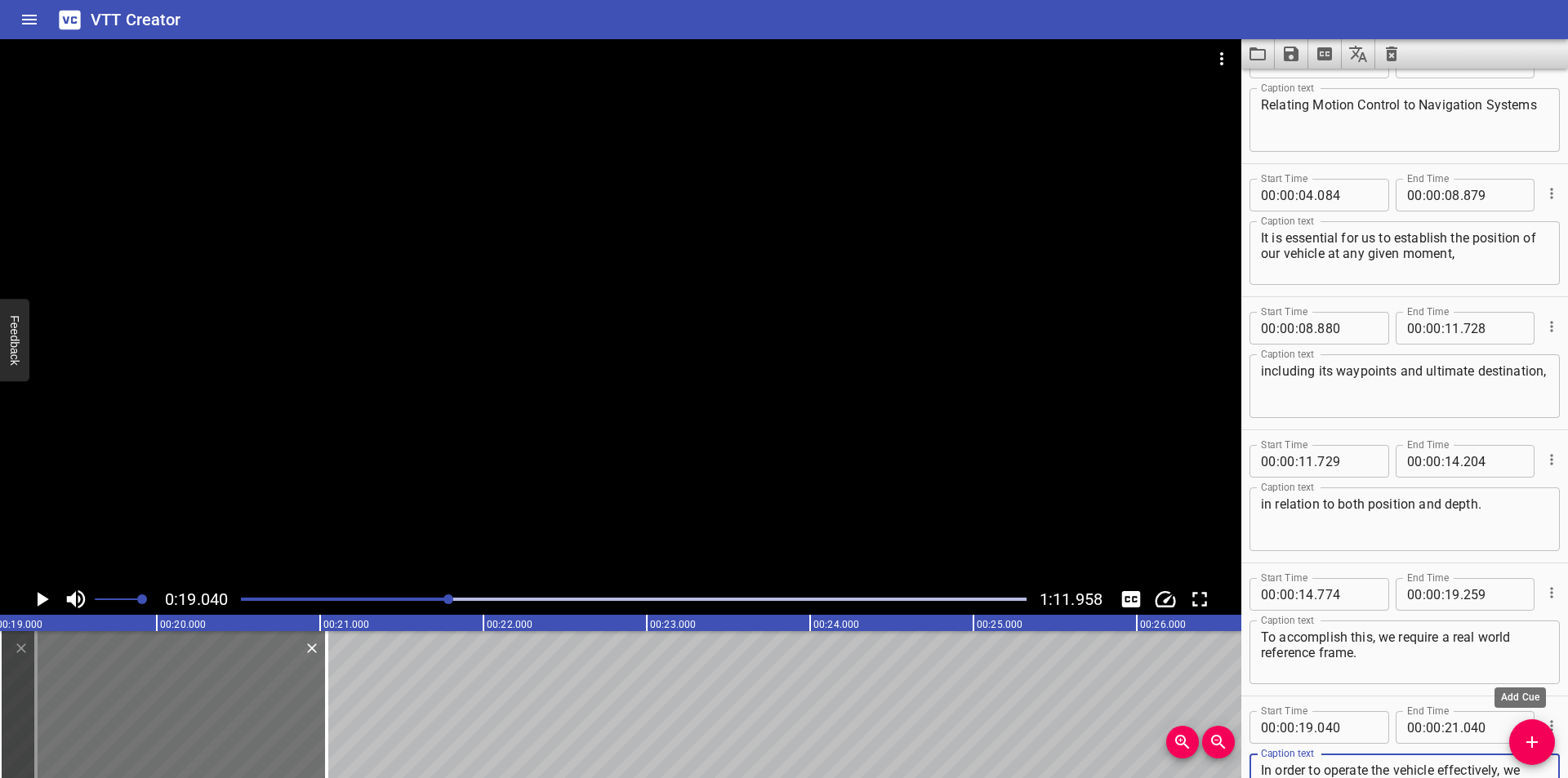
scroll to position [31, 0]
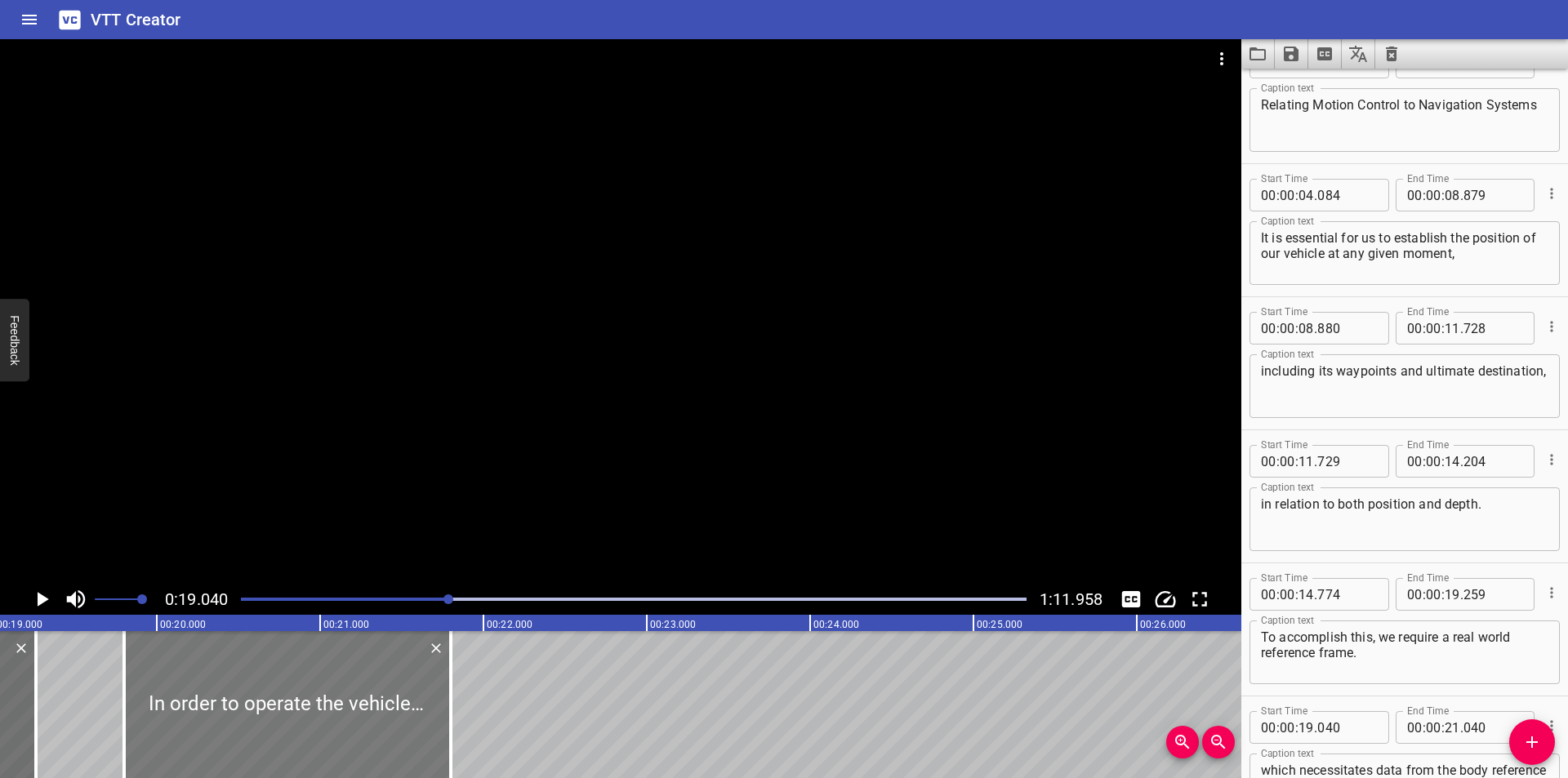
drag, startPoint x: 184, startPoint y: 729, endPoint x: 307, endPoint y: 733, distance: 123.1
click at [307, 733] on div at bounding box center [287, 704] width 327 height 147
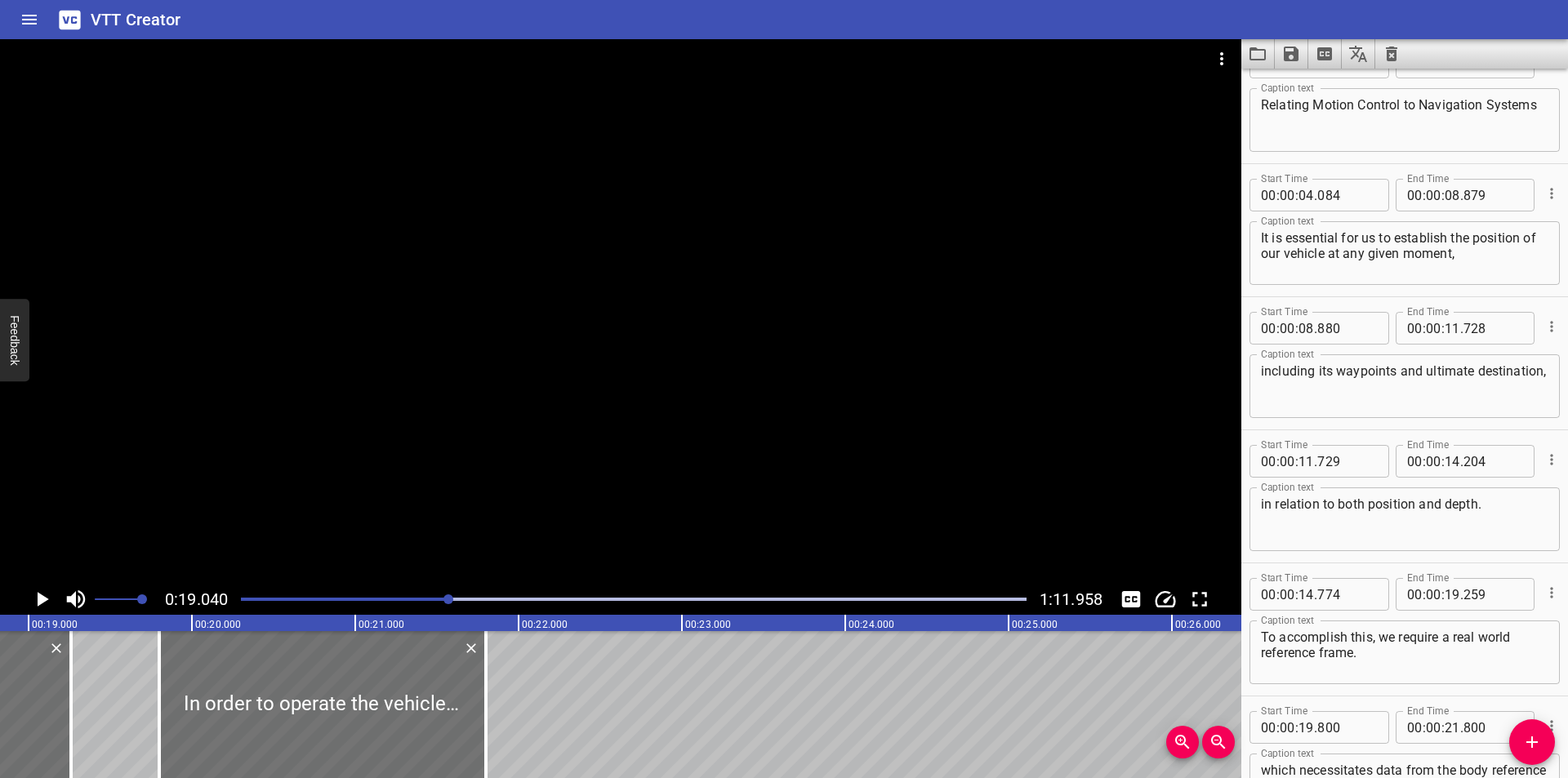
scroll to position [0, 3056]
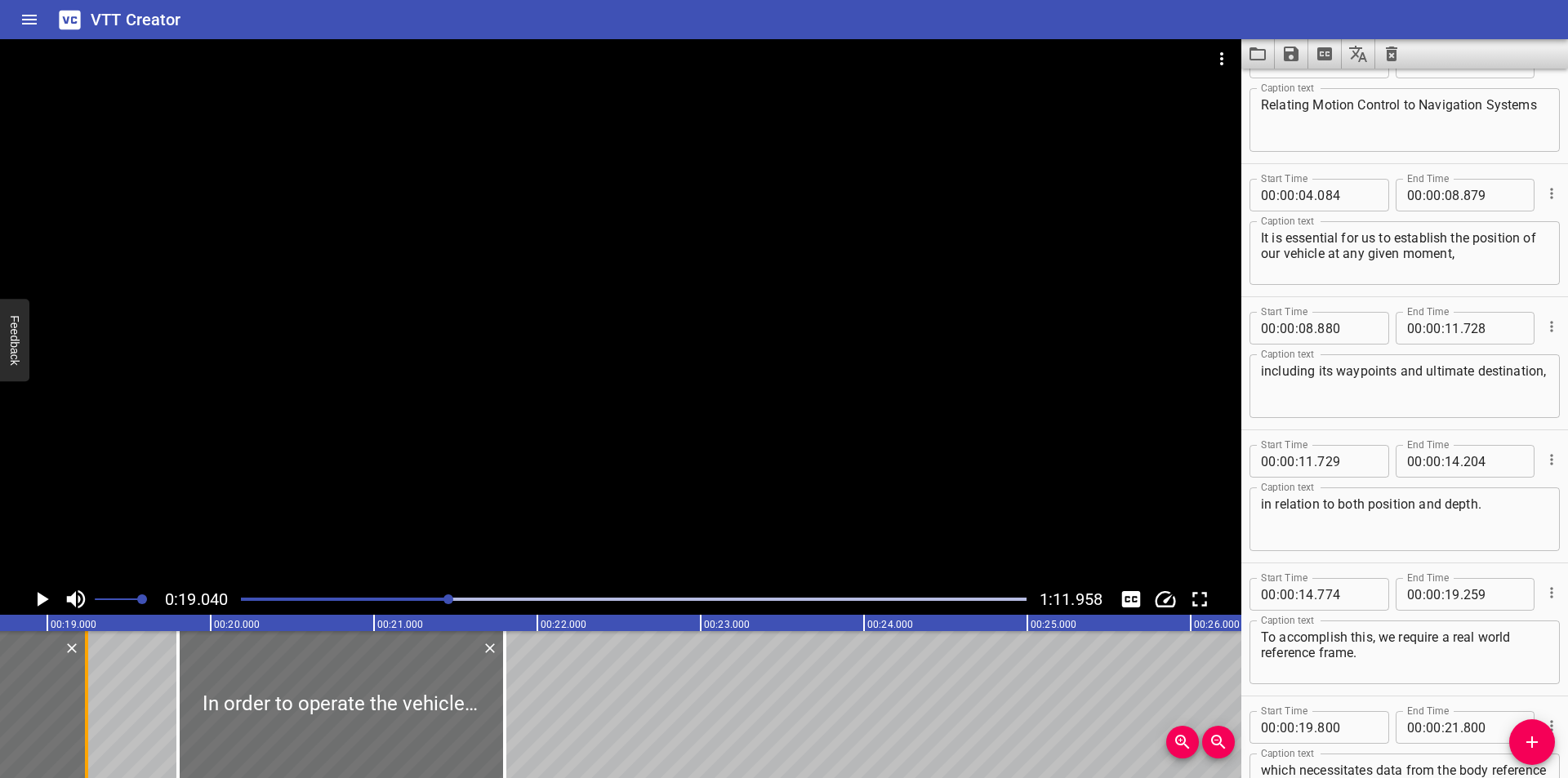
click at [86, 721] on div at bounding box center [87, 704] width 3 height 147
click at [506, 431] on div at bounding box center [620, 311] width 1241 height 545
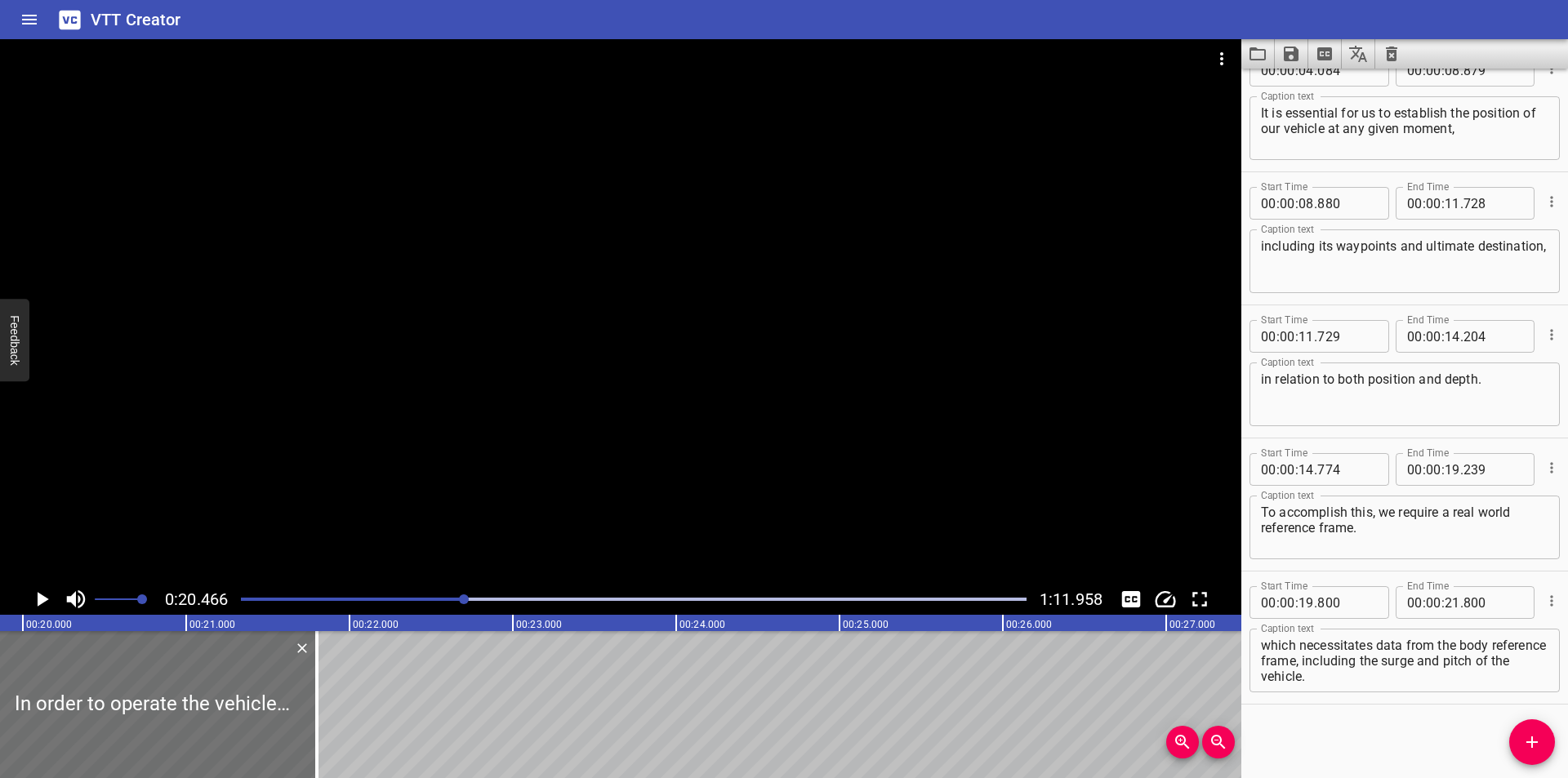
scroll to position [0, 3233]
click at [447, 603] on div at bounding box center [633, 599] width 806 height 23
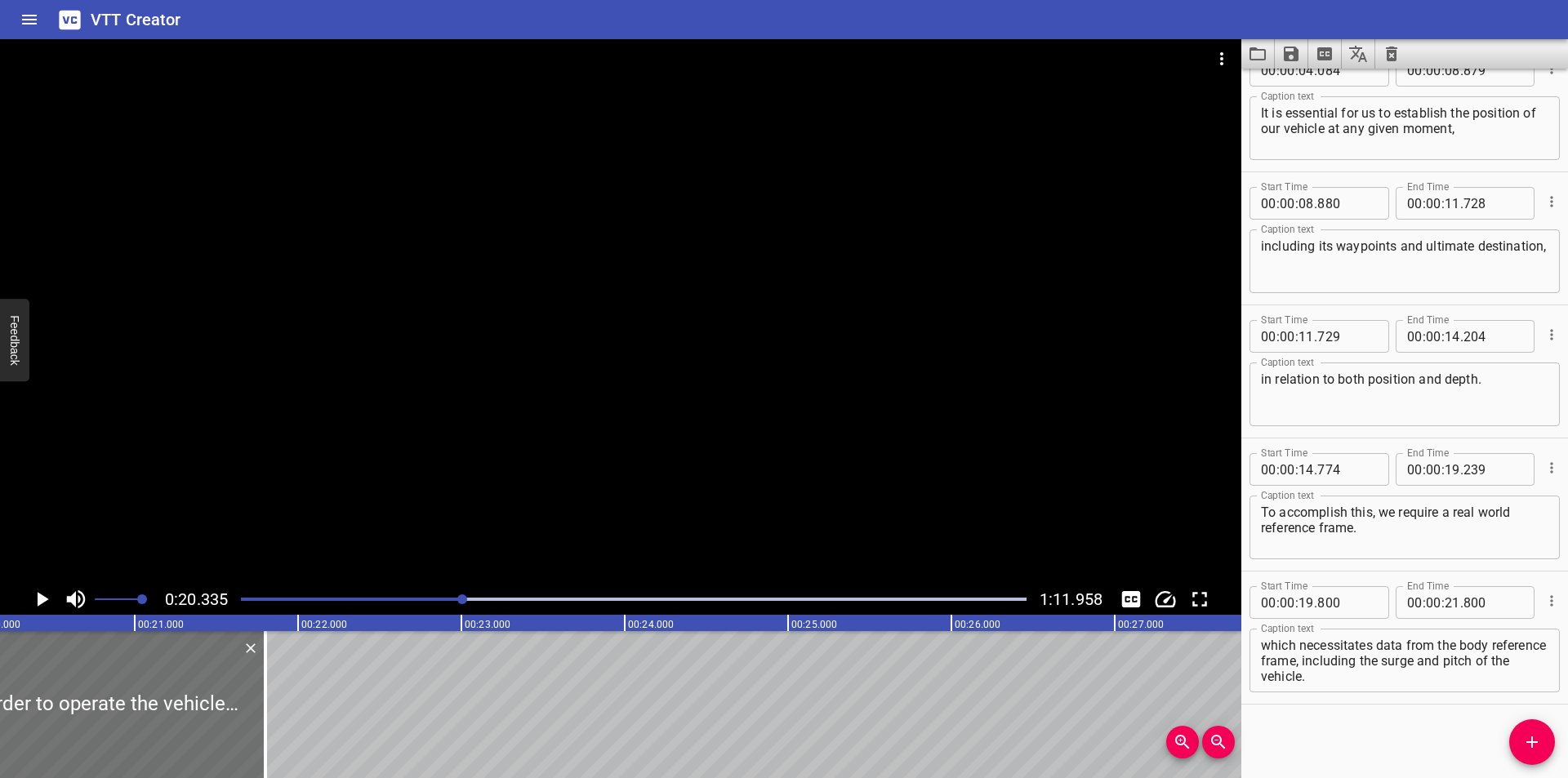
scroll to position [0, 3321]
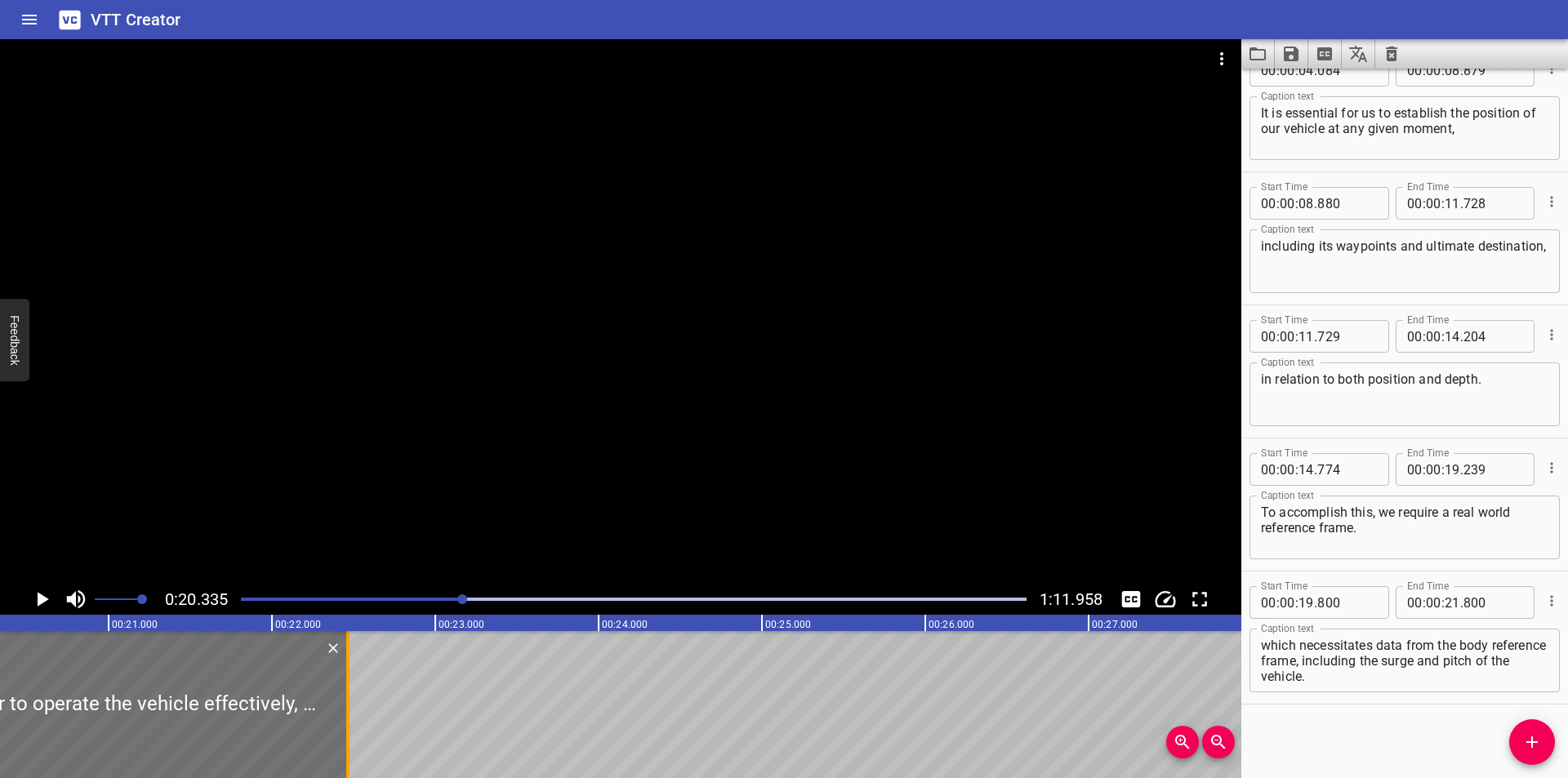
drag, startPoint x: 240, startPoint y: 743, endPoint x: 349, endPoint y: 744, distance: 109.0
click at [349, 744] on div at bounding box center [348, 704] width 3 height 147
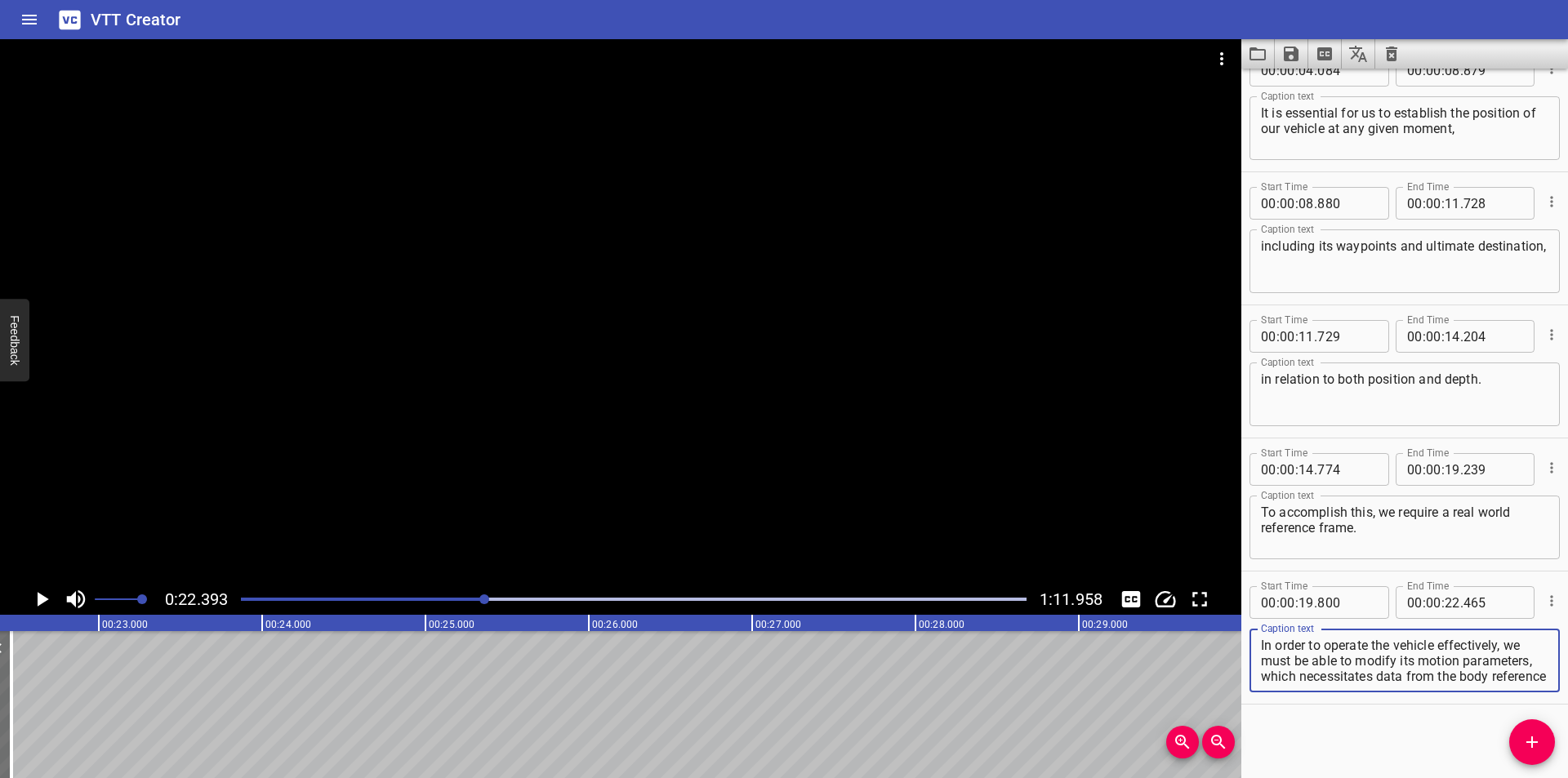
scroll to position [31, 0]
drag, startPoint x: 1508, startPoint y: 642, endPoint x: 1556, endPoint y: 738, distance: 107.3
click at [1556, 738] on div "Start Time 00 : 00 : 00 . 000 Start Time End Time 00 : 00 : 03 . 535 End Time C…" at bounding box center [1404, 423] width 327 height 709
click at [1540, 742] on icon "Add Cue" at bounding box center [1532, 742] width 20 height 20
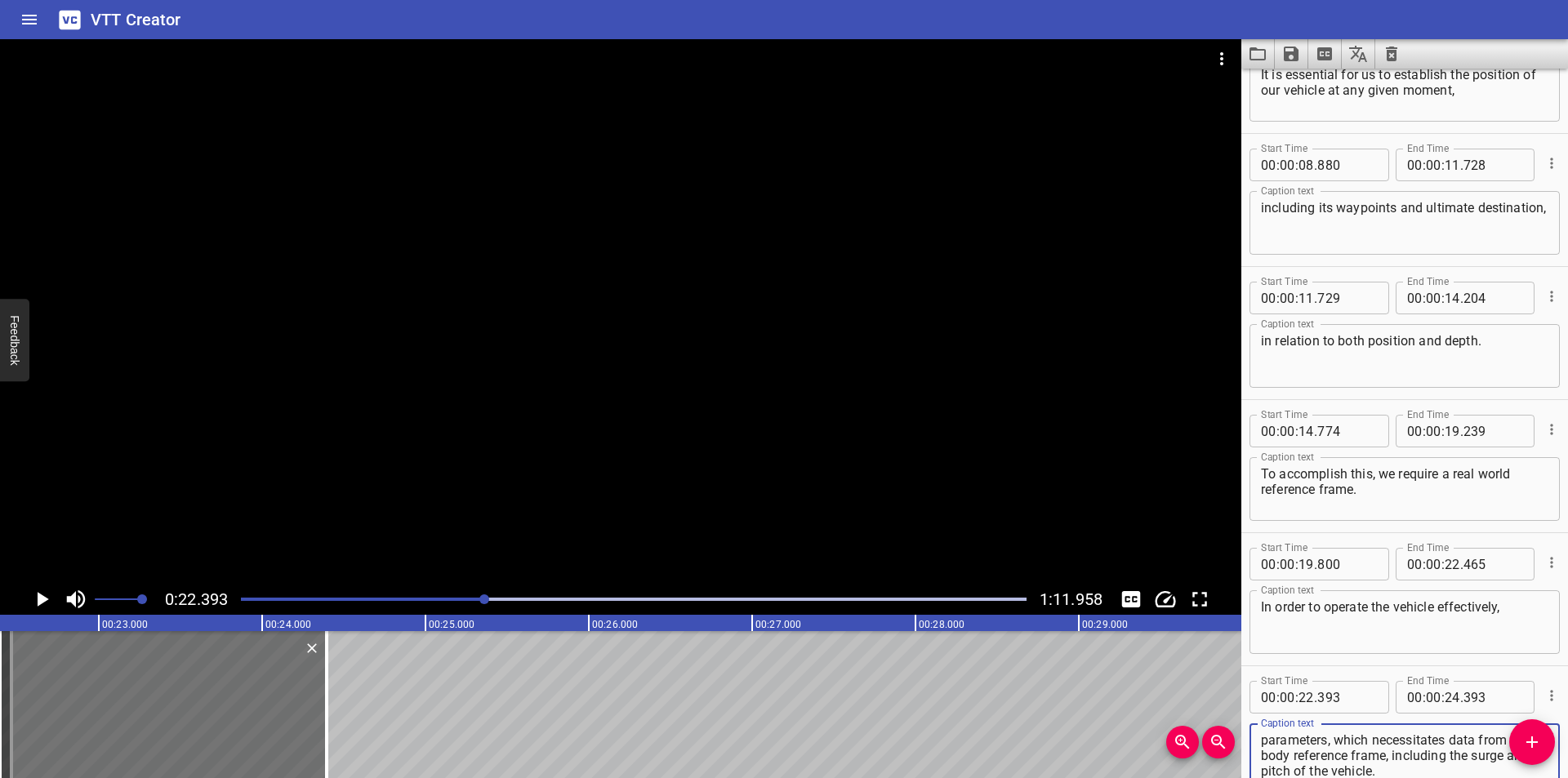
scroll to position [205, 0]
click at [1338, 699] on input "number" at bounding box center [1347, 696] width 60 height 32
click at [667, 427] on div at bounding box center [620, 311] width 1241 height 545
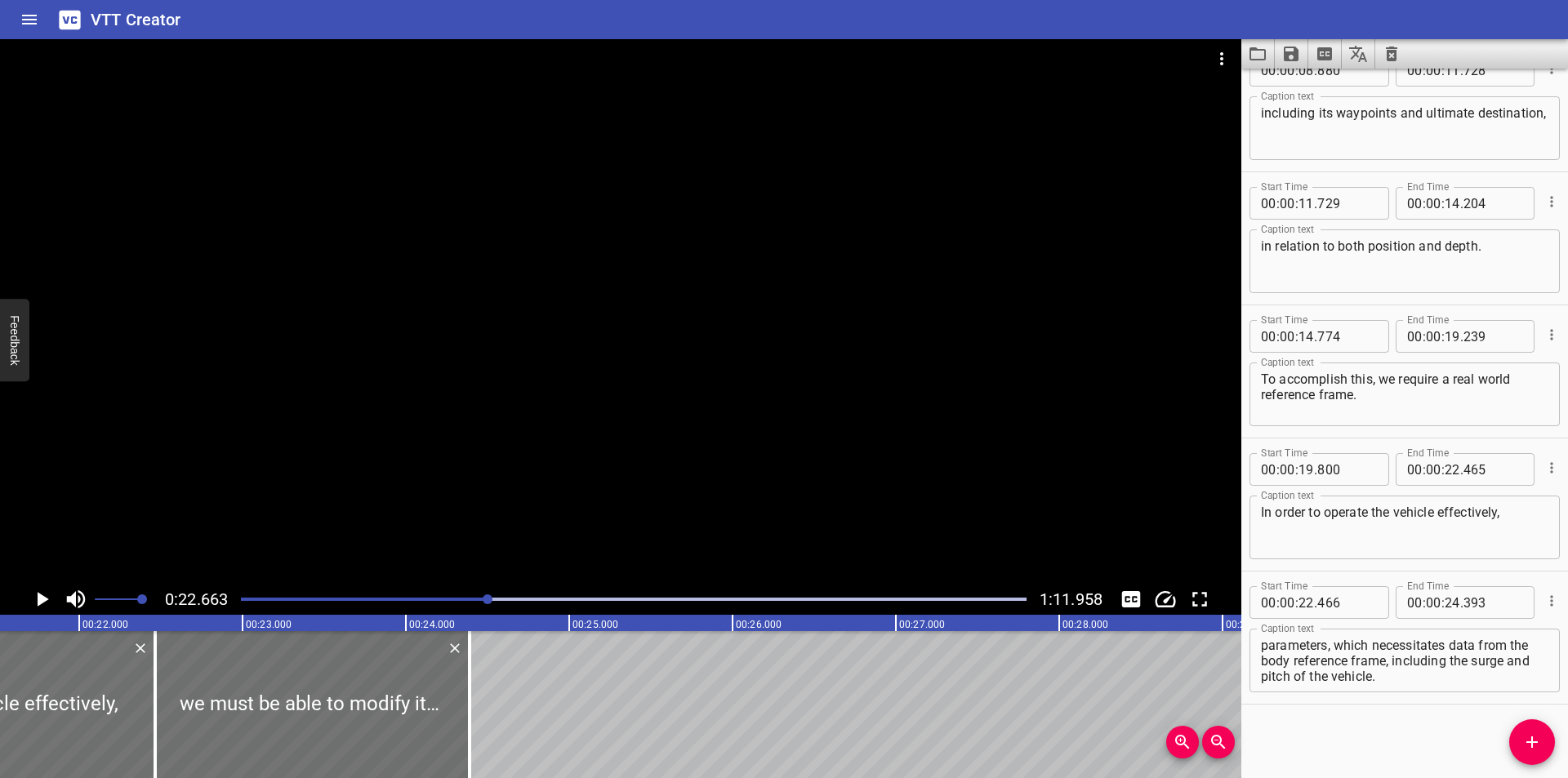
scroll to position [0, 3484]
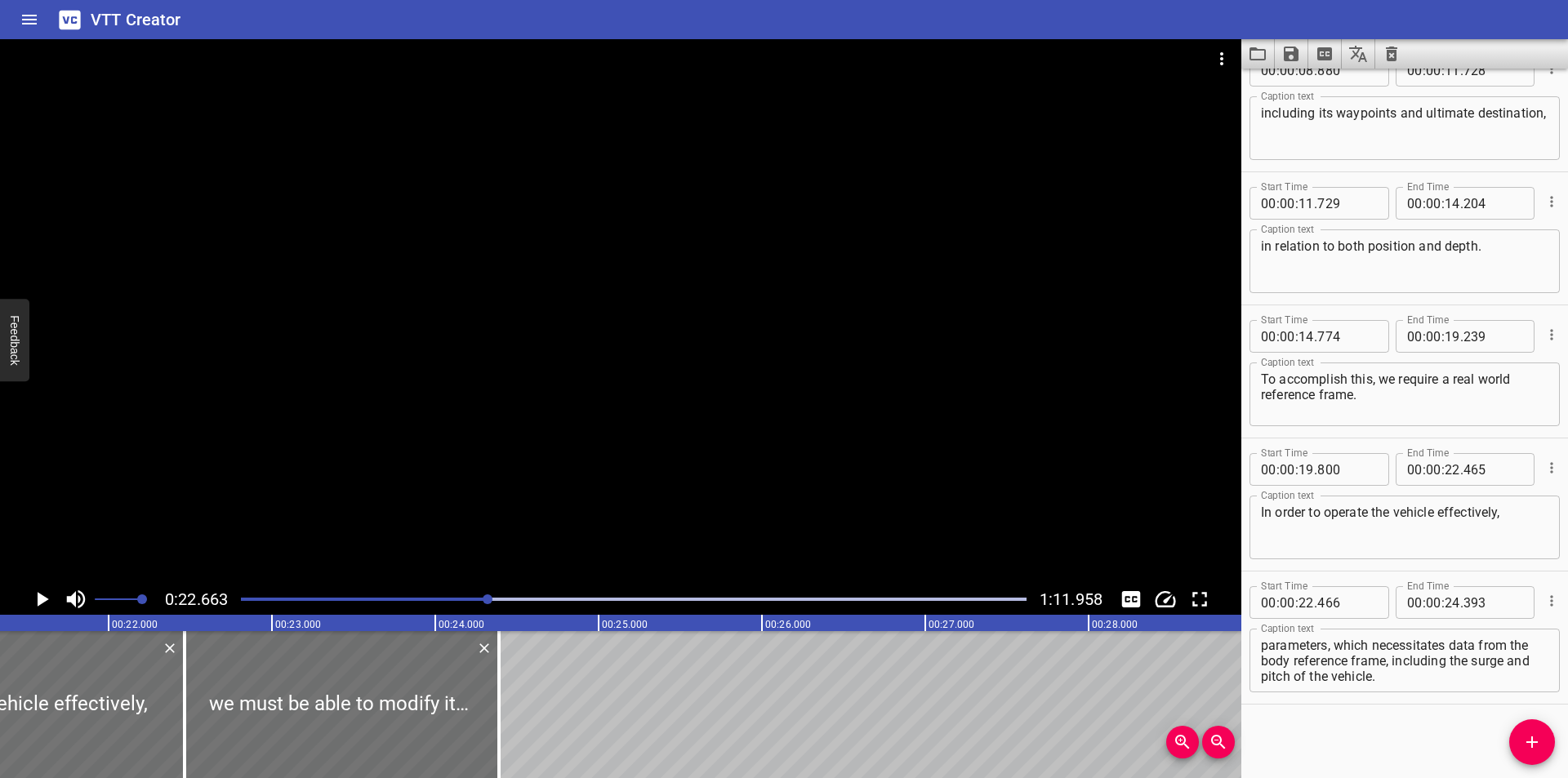
click at [489, 430] on div at bounding box center [620, 311] width 1241 height 545
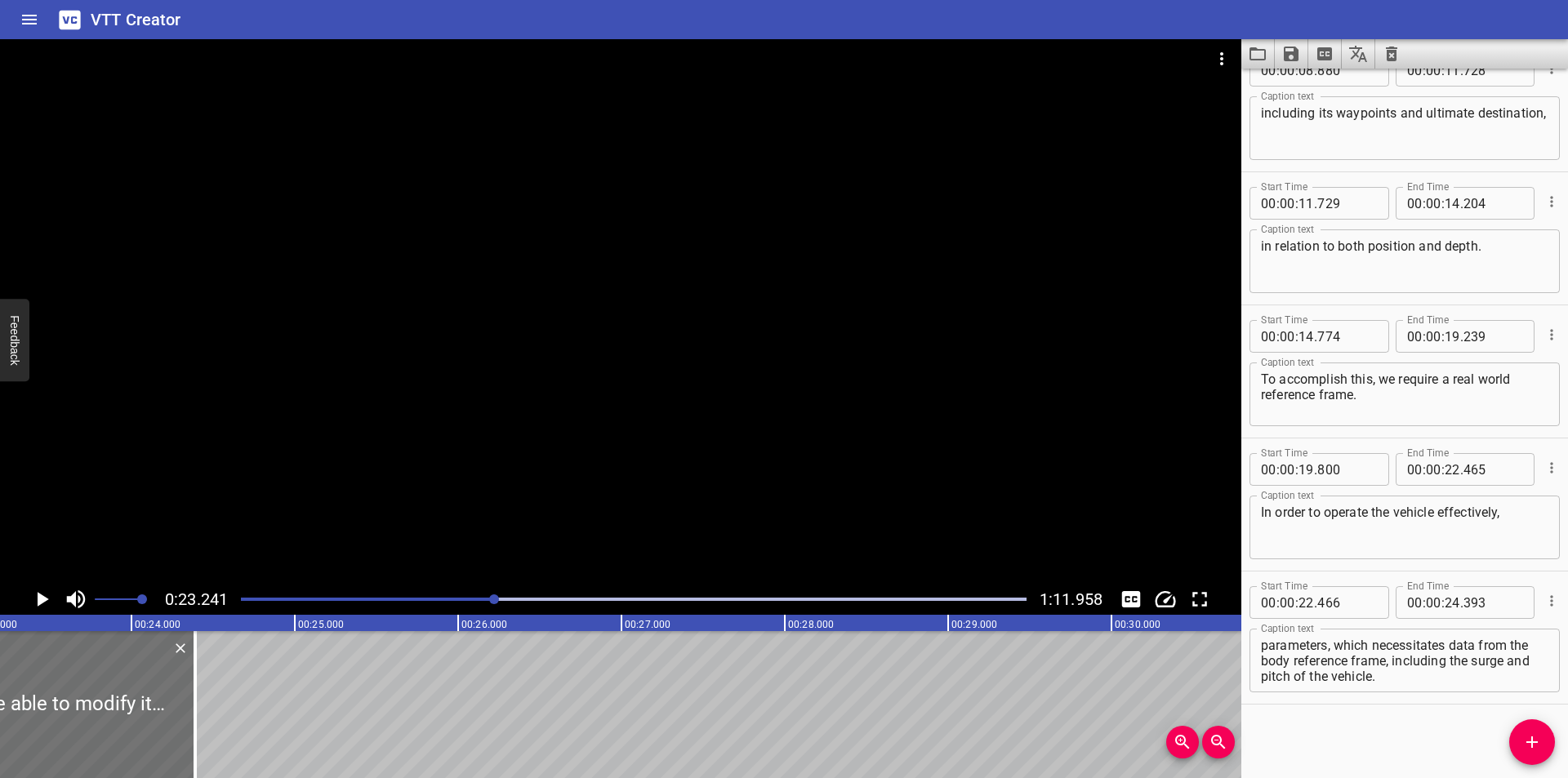
scroll to position [0, 3795]
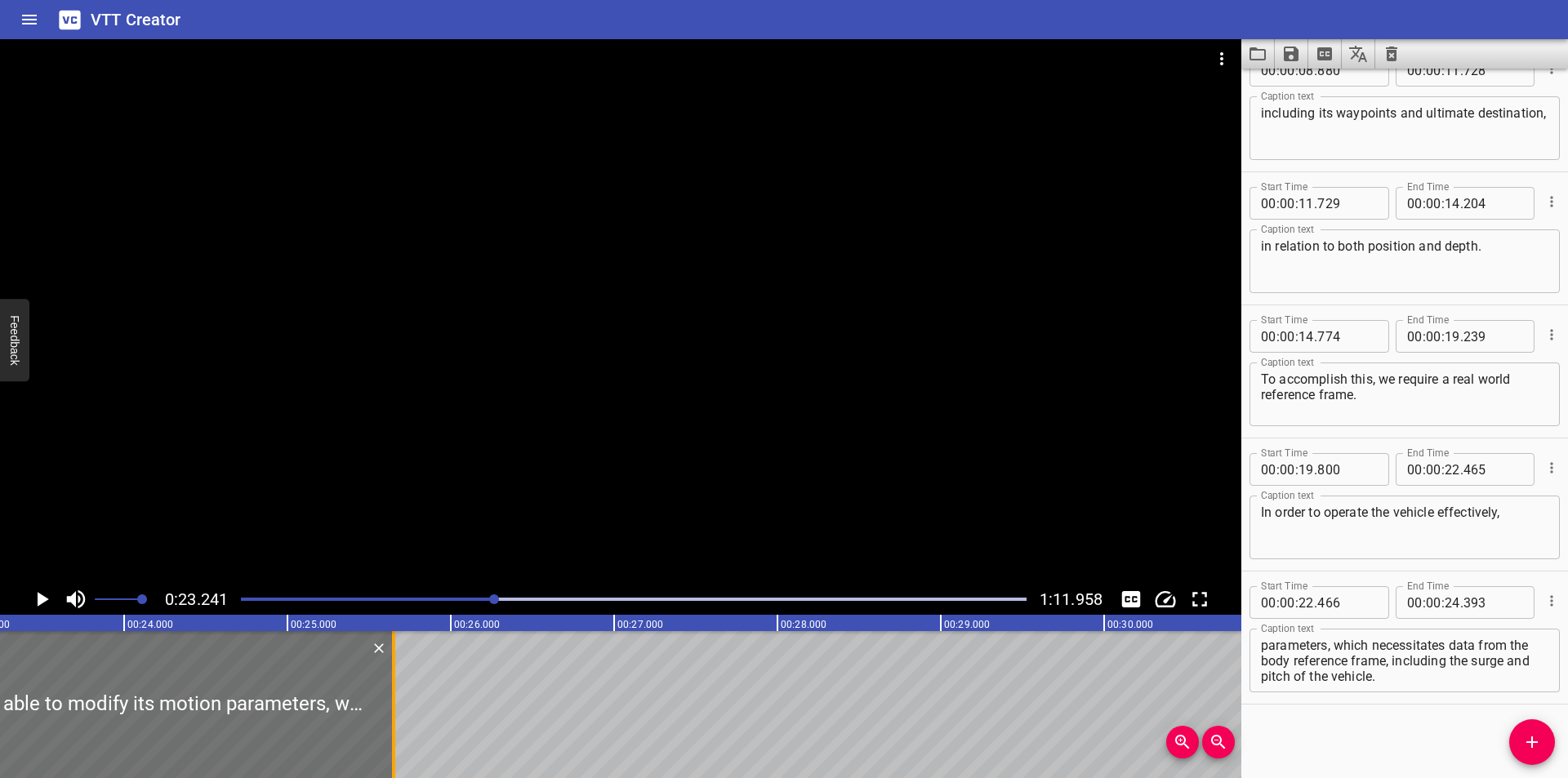
drag, startPoint x: 185, startPoint y: 726, endPoint x: 390, endPoint y: 728, distance: 205.0
click at [390, 728] on div at bounding box center [394, 704] width 17 height 147
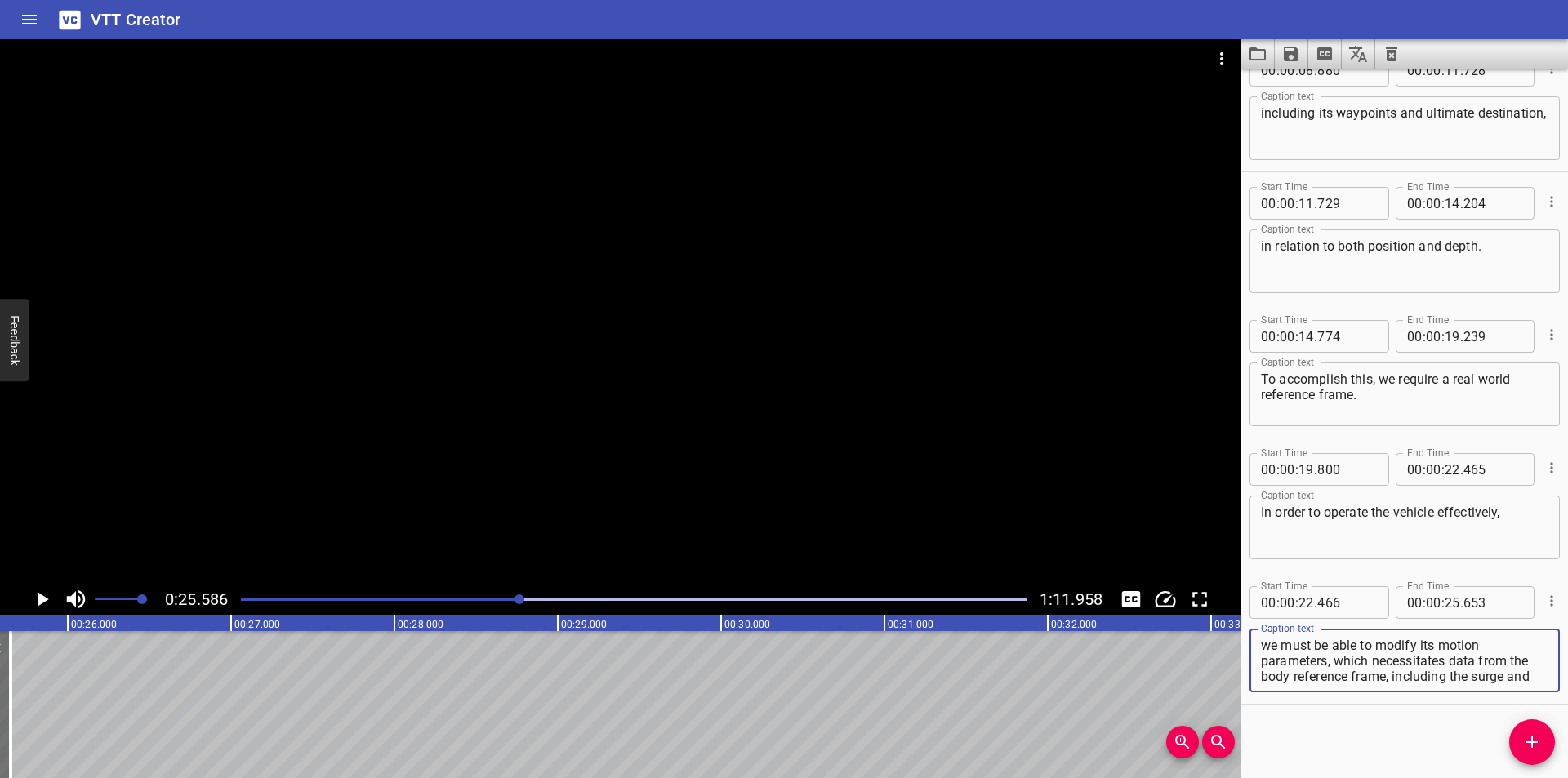
scroll to position [16, 0]
drag, startPoint x: 1339, startPoint y: 661, endPoint x: 1492, endPoint y: 731, distance: 168.3
click at [1492, 731] on div "Start Time 00 : 00 : 00 . 000 Start Time End Time 00 : 00 : 03 . 535 End Time C…" at bounding box center [1404, 423] width 327 height 709
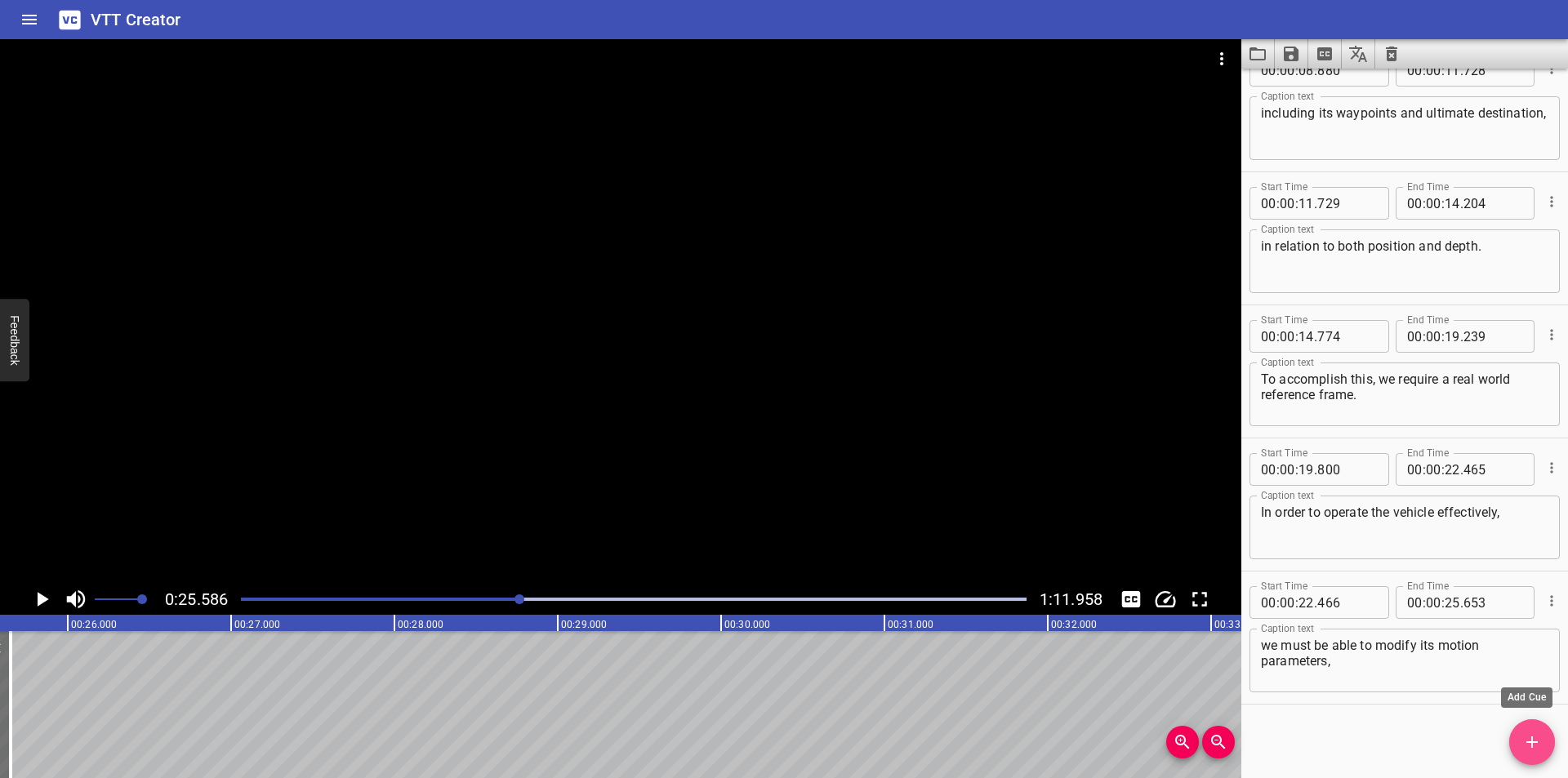
click at [1537, 732] on button "Add Cue" at bounding box center [1532, 742] width 45 height 45
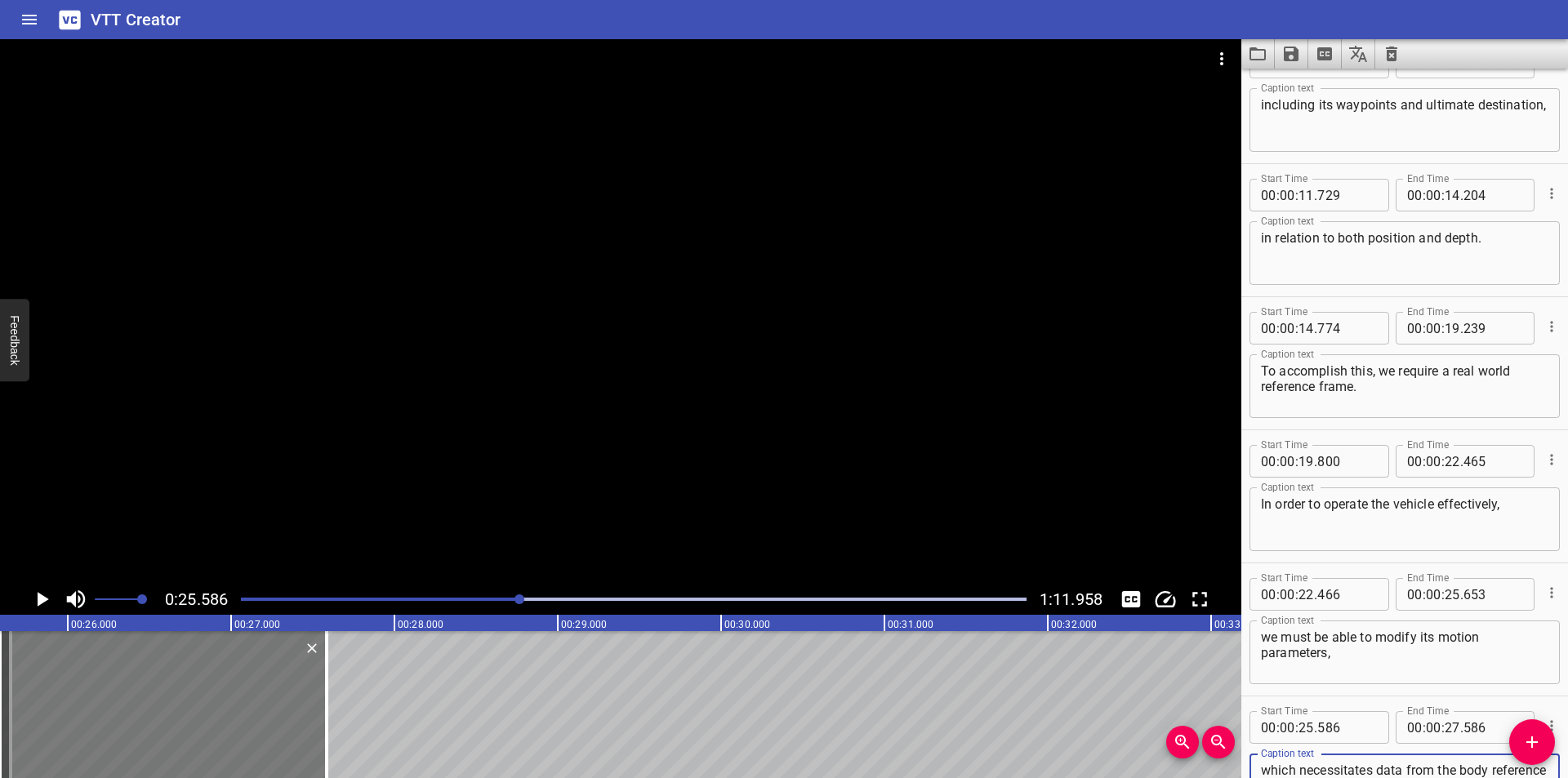
scroll to position [338, 0]
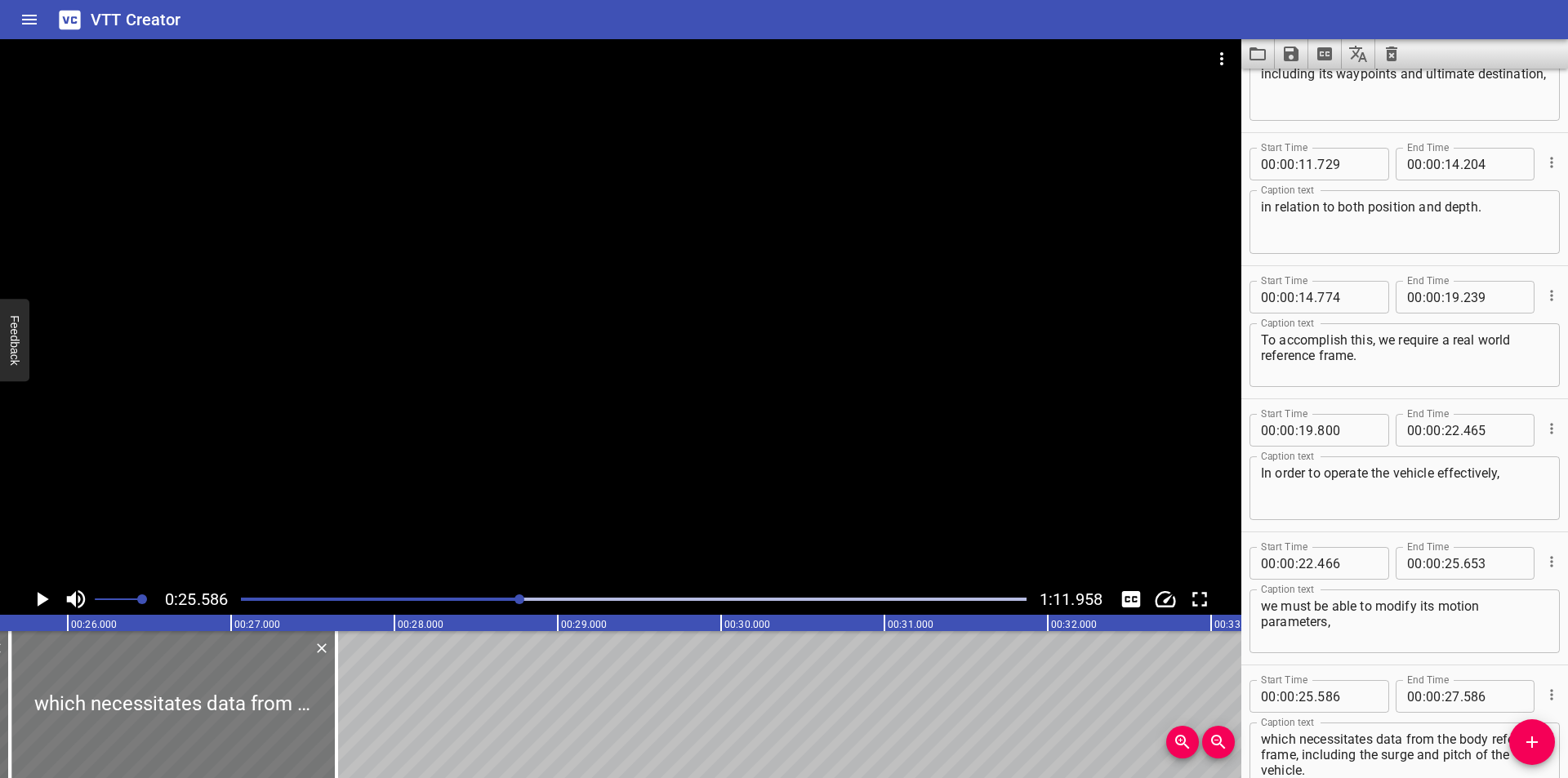
drag, startPoint x: 286, startPoint y: 733, endPoint x: 298, endPoint y: 735, distance: 12.2
click at [298, 735] on div at bounding box center [173, 704] width 327 height 147
click at [1345, 692] on input "number" at bounding box center [1347, 696] width 60 height 32
click at [525, 403] on div at bounding box center [620, 311] width 1241 height 545
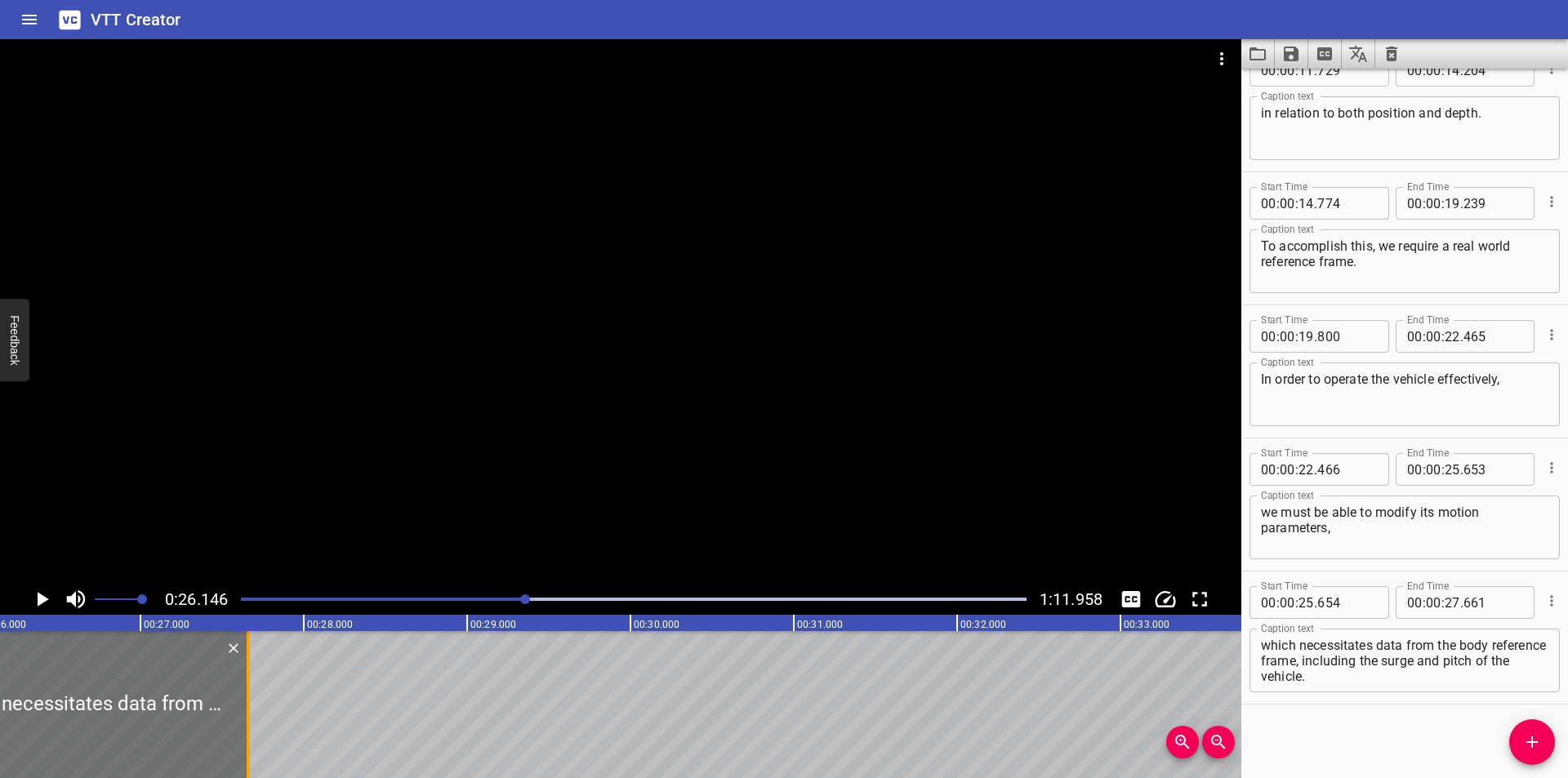
scroll to position [0, 4270]
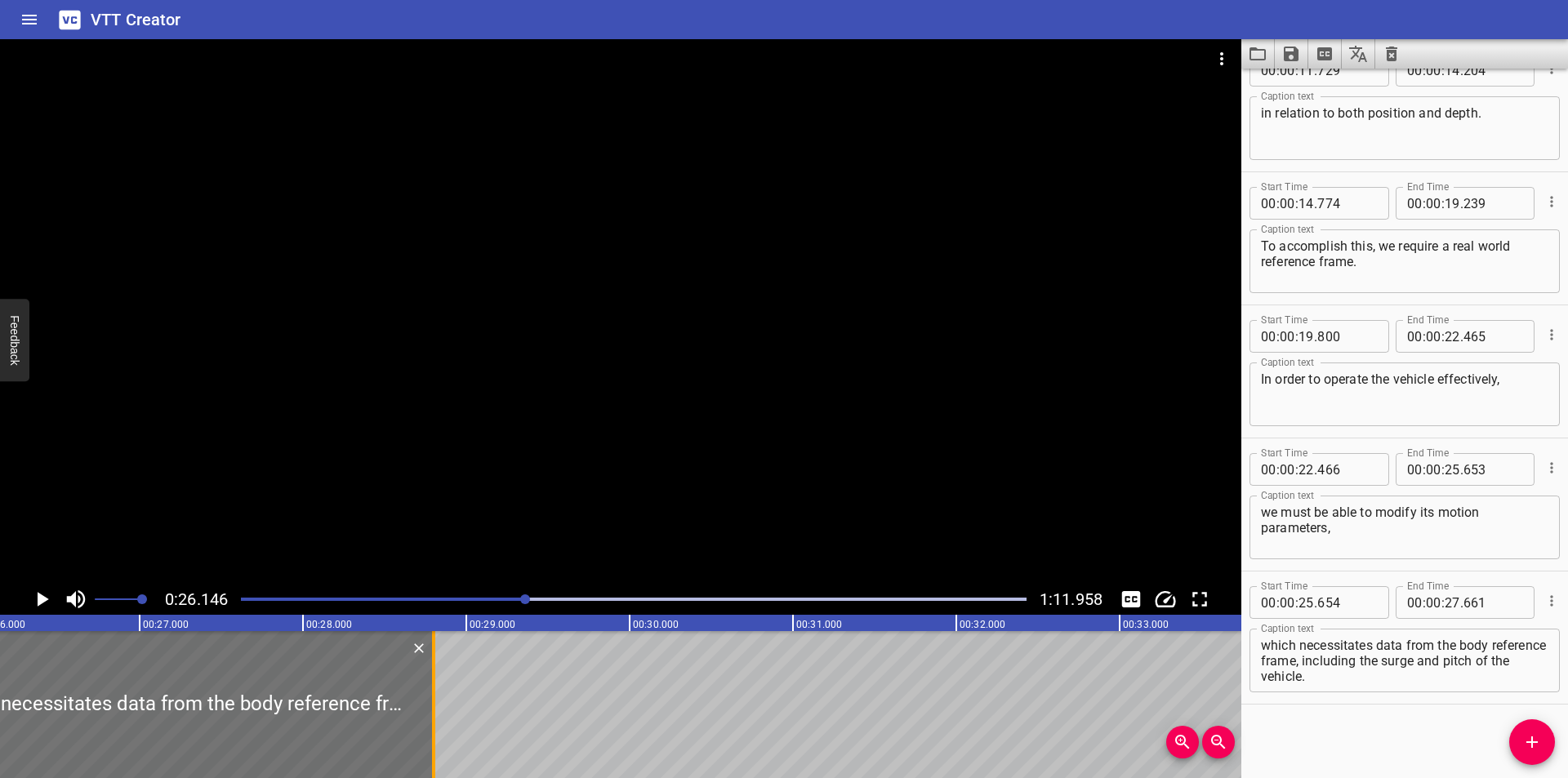
drag, startPoint x: 241, startPoint y: 720, endPoint x: 428, endPoint y: 731, distance: 187.3
click at [428, 731] on div at bounding box center [433, 704] width 17 height 147
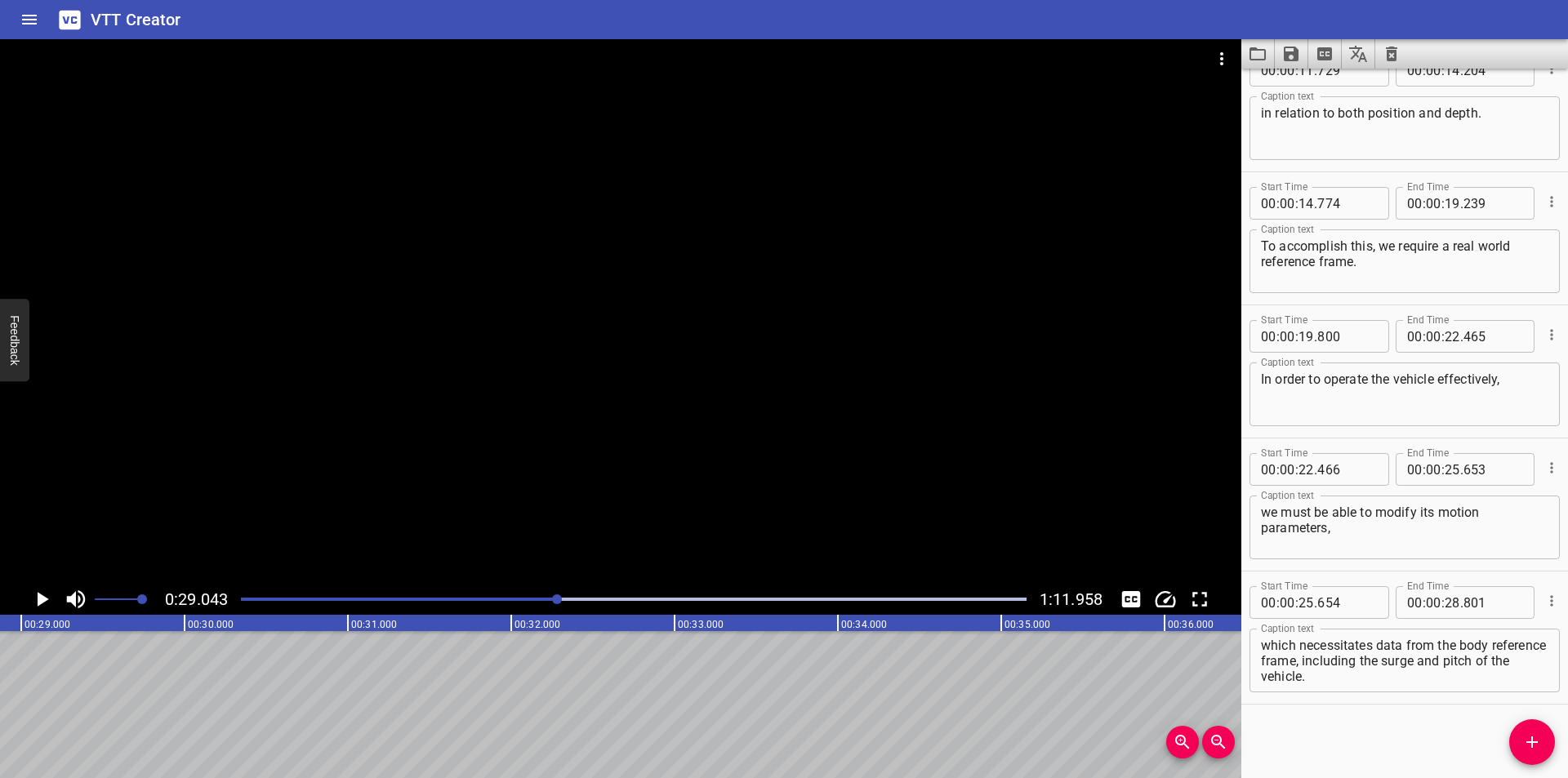
scroll to position [0, 4744]
click at [543, 599] on div "Play progress" at bounding box center [166, 599] width 786 height 3
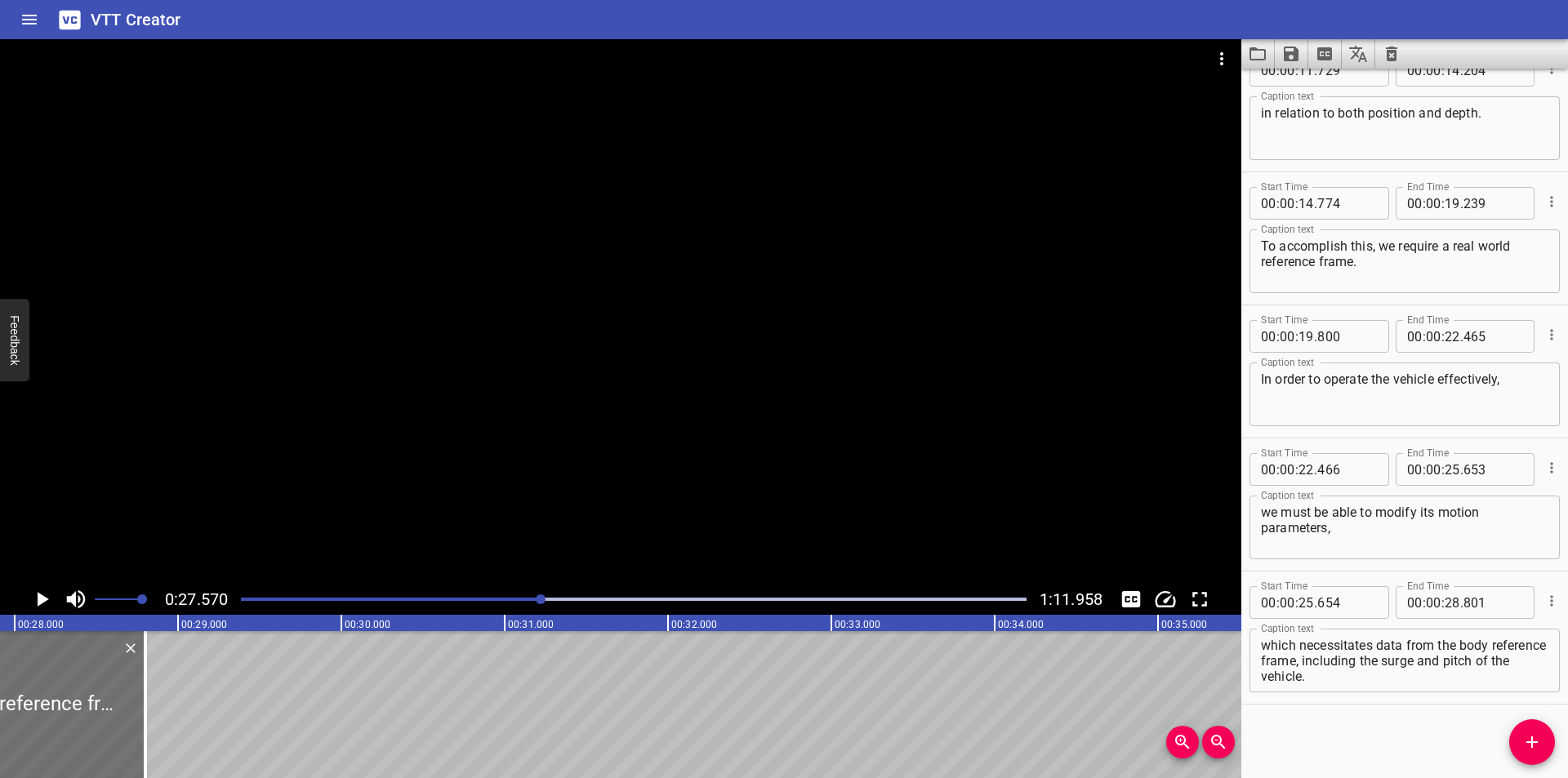
click at [506, 599] on div "Play progress" at bounding box center [150, 599] width 786 height 3
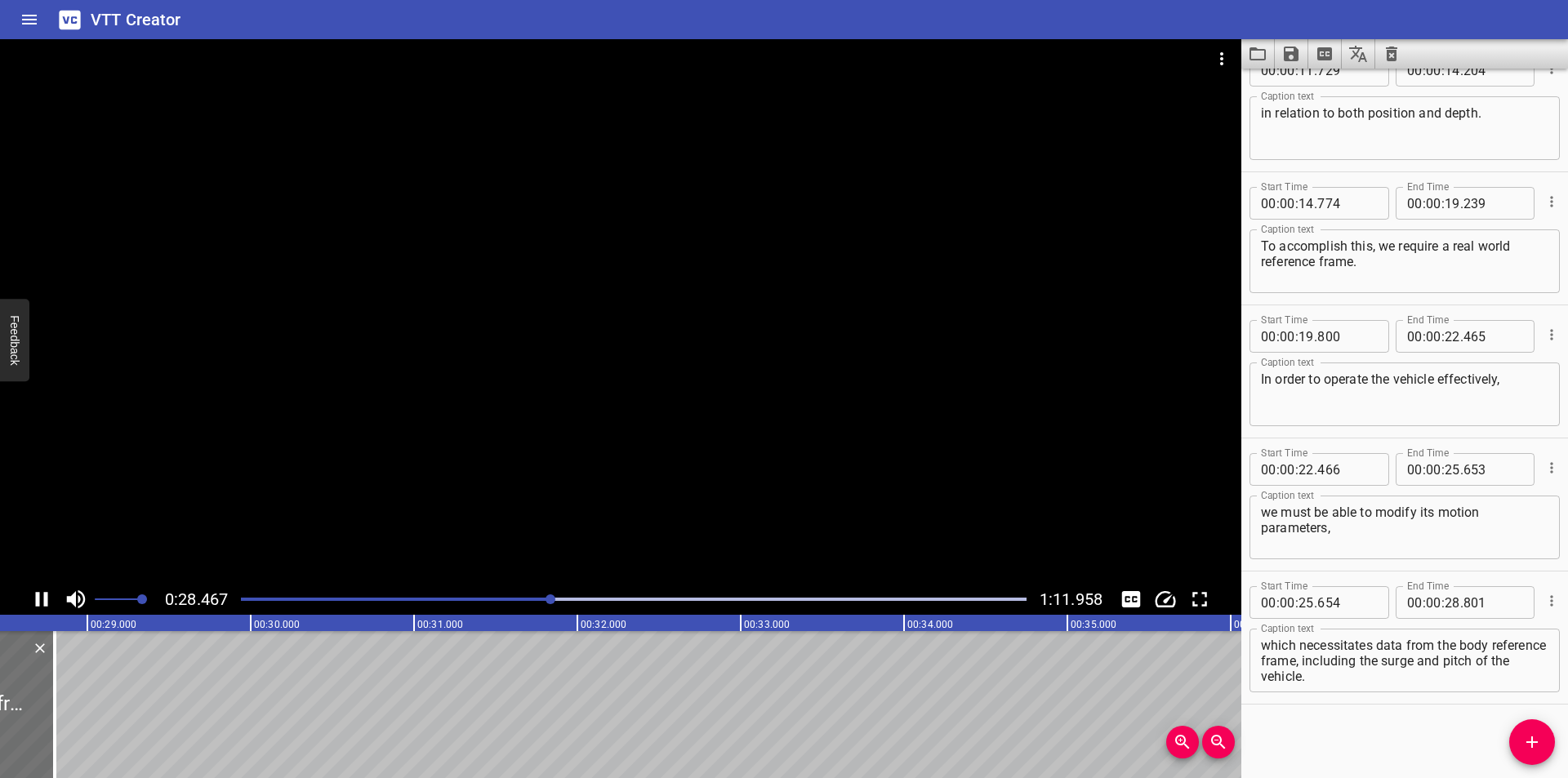
click at [552, 396] on div at bounding box center [620, 311] width 1241 height 545
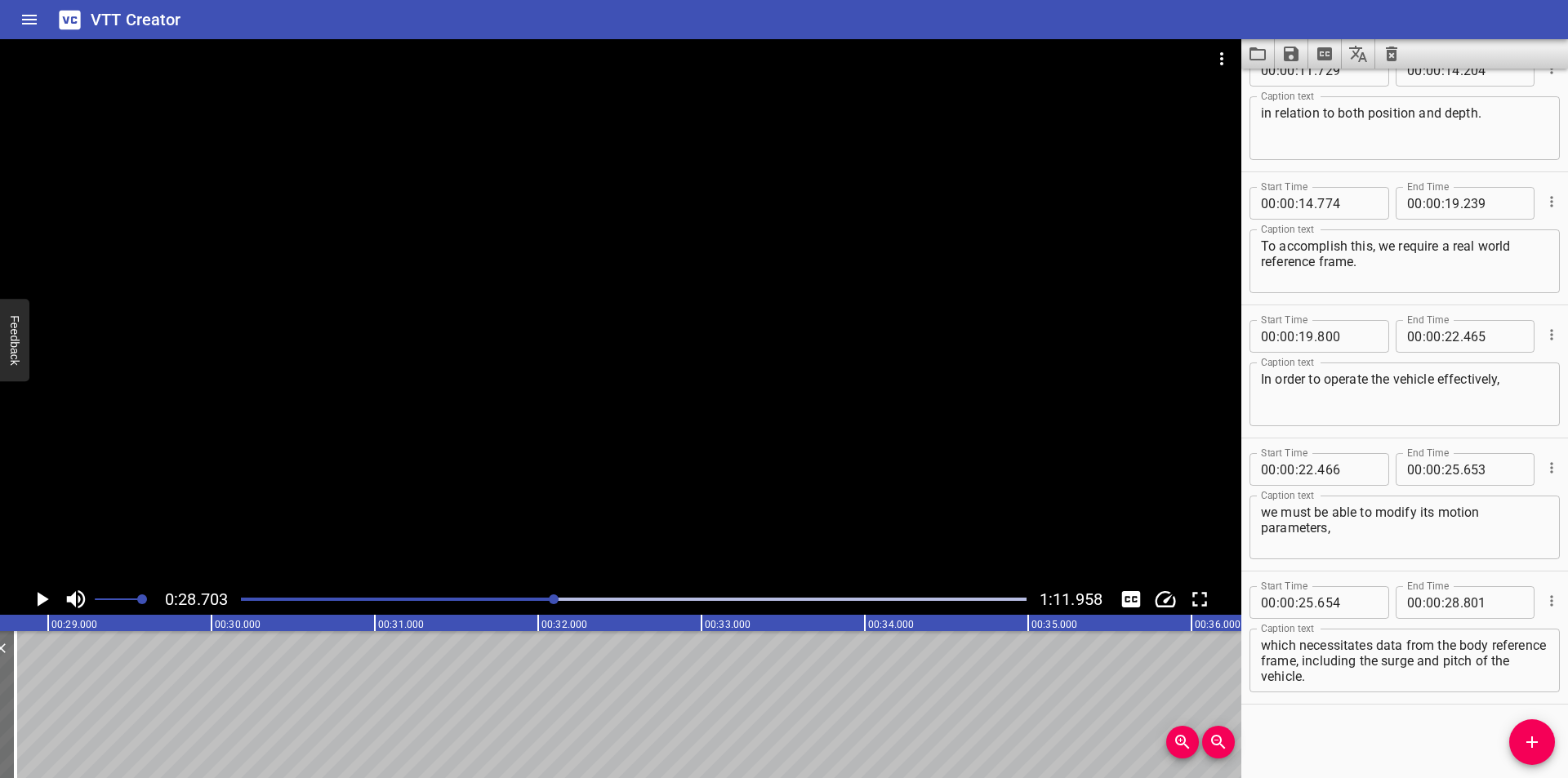
click at [530, 586] on div "0:28.703 1:11.958" at bounding box center [620, 599] width 1241 height 31
click at [521, 596] on div at bounding box center [633, 599] width 806 height 23
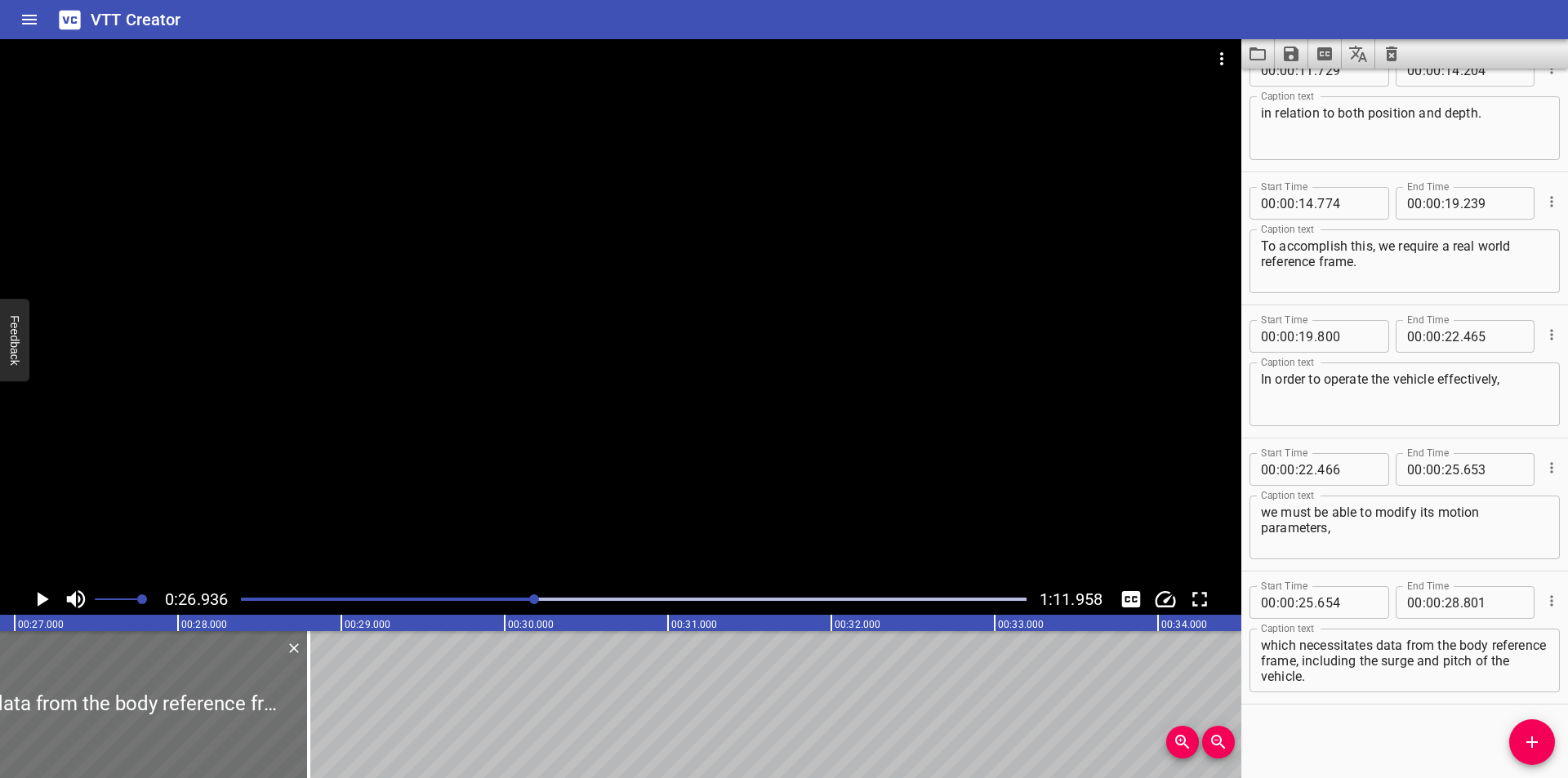
scroll to position [0, 4399]
click at [510, 600] on div "Play progress" at bounding box center [143, 599] width 786 height 3
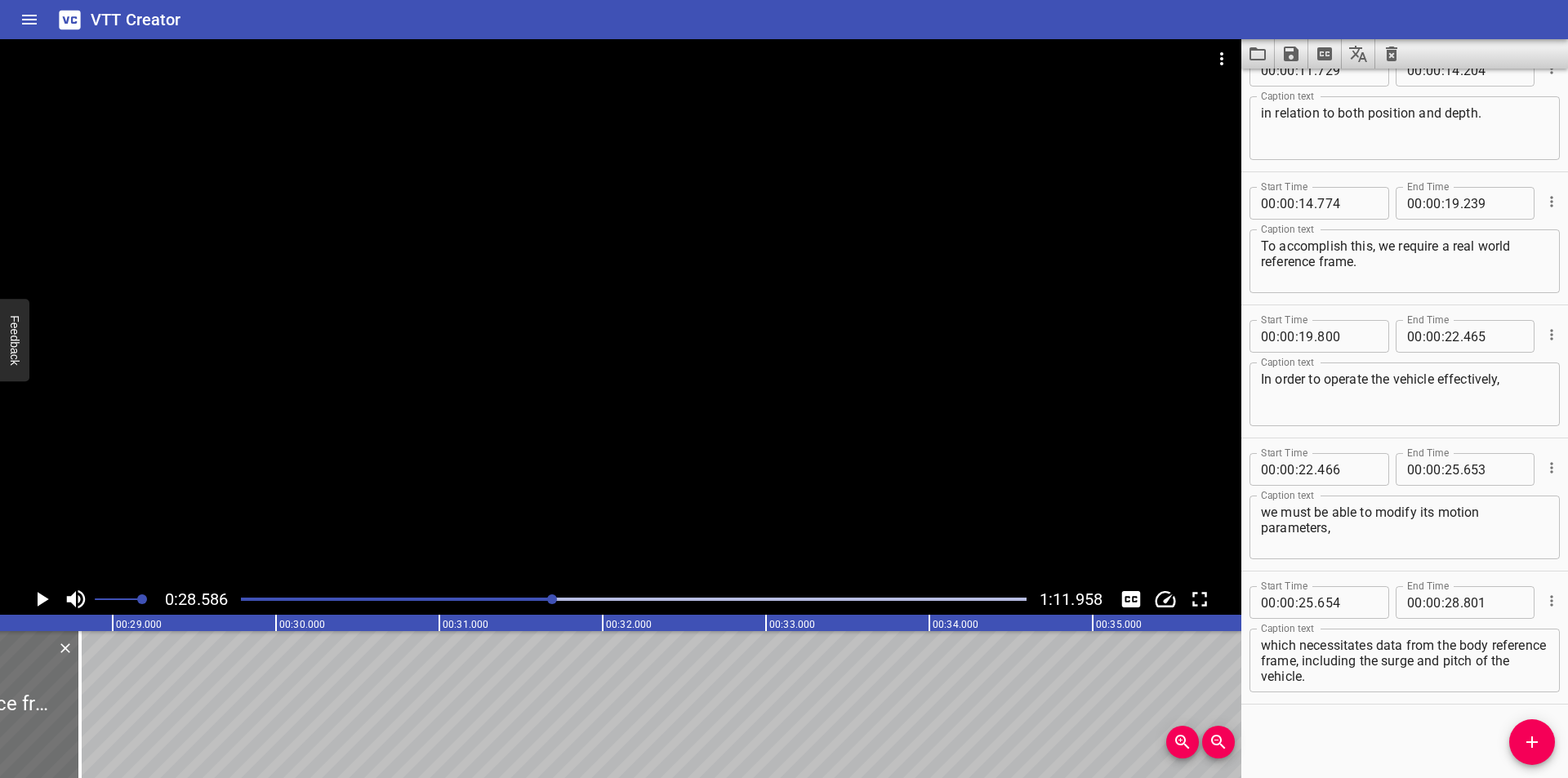
scroll to position [0, 4668]
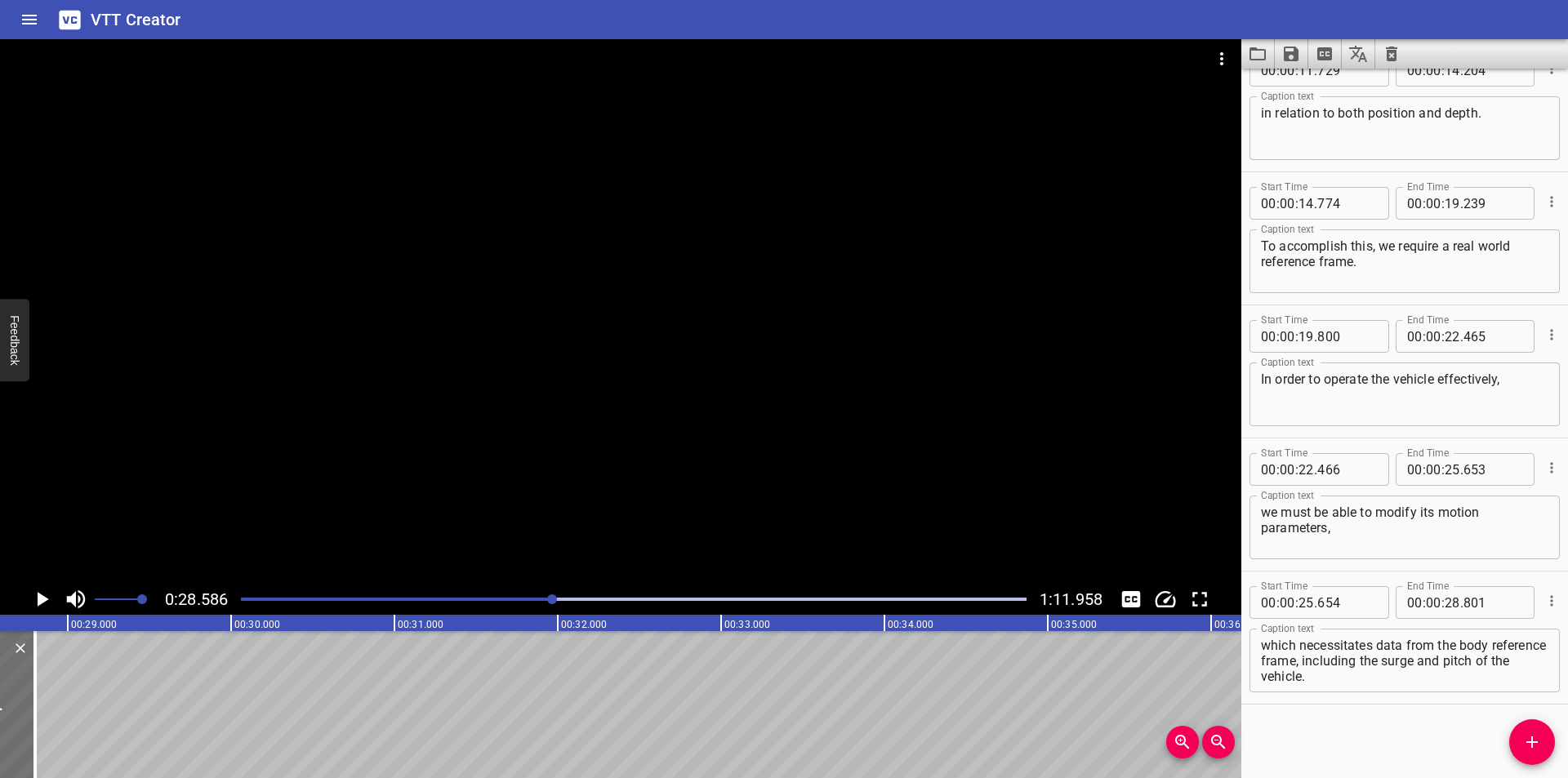
click at [527, 597] on div at bounding box center [633, 599] width 806 height 23
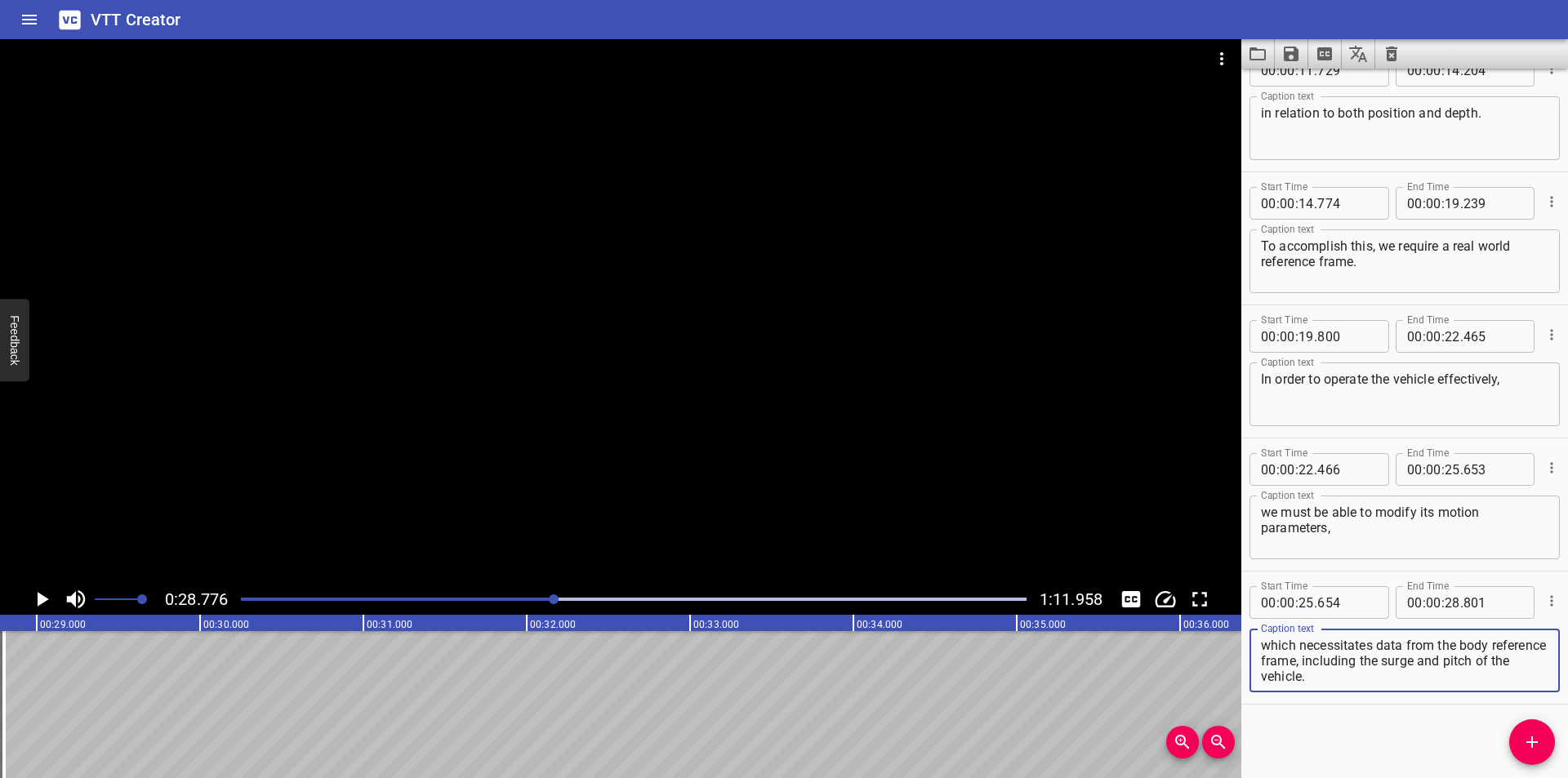
drag, startPoint x: 1378, startPoint y: 671, endPoint x: 1366, endPoint y: 663, distance: 14.4
click at [1366, 663] on textarea "which necessitates data from the body reference frame, including the surge and …" at bounding box center [1405, 661] width 288 height 46
click at [1368, 674] on textarea "which necessitates data from the body reference frame, including the surge and …" at bounding box center [1405, 661] width 288 height 46
drag, startPoint x: 1370, startPoint y: 677, endPoint x: 1361, endPoint y: 666, distance: 14.2
click at [1361, 666] on textarea "which necessitates data from the body reference frame, including the surge and …" at bounding box center [1405, 661] width 288 height 46
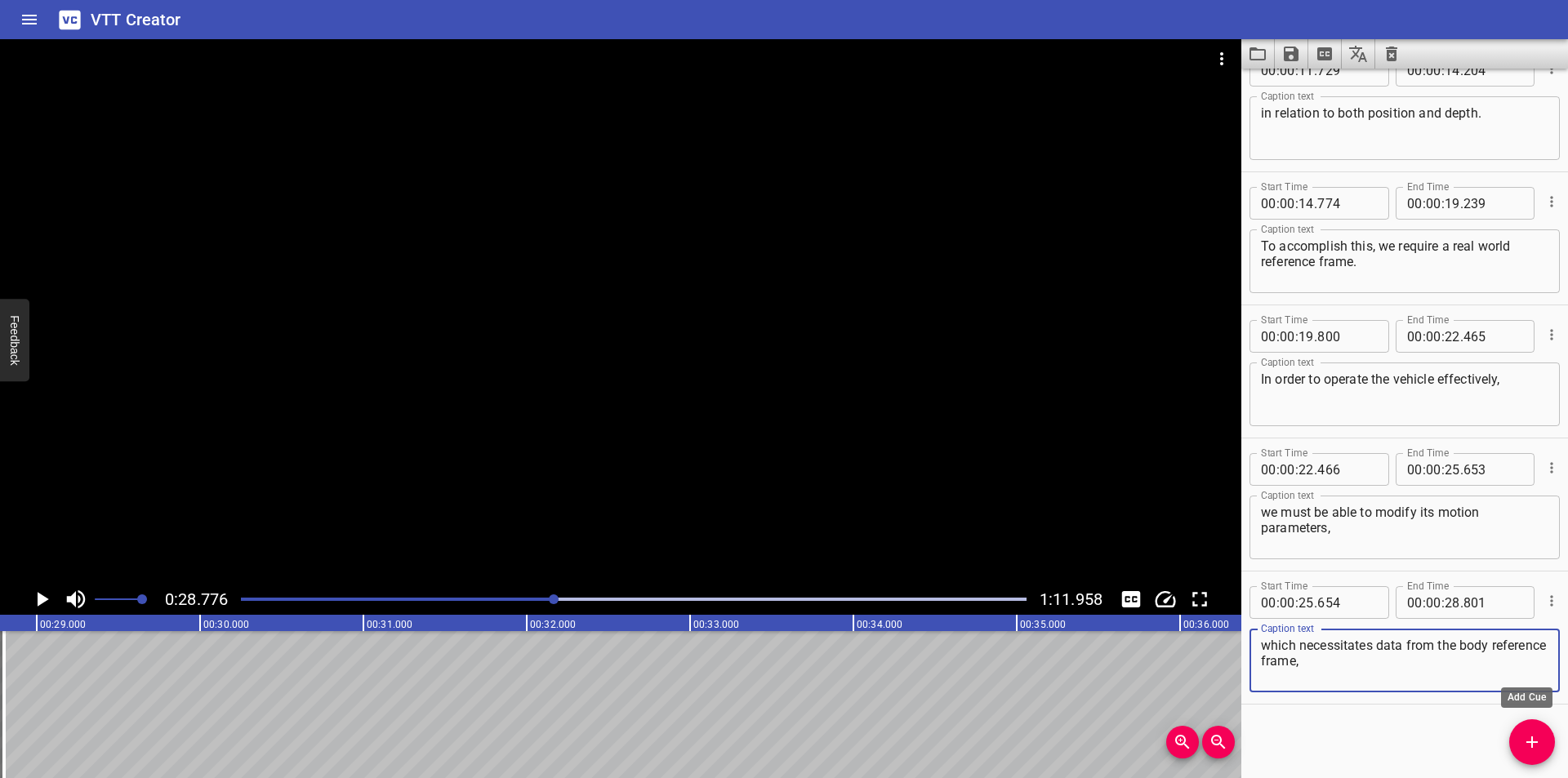
click at [1541, 745] on icon "Add Cue" at bounding box center [1532, 742] width 20 height 20
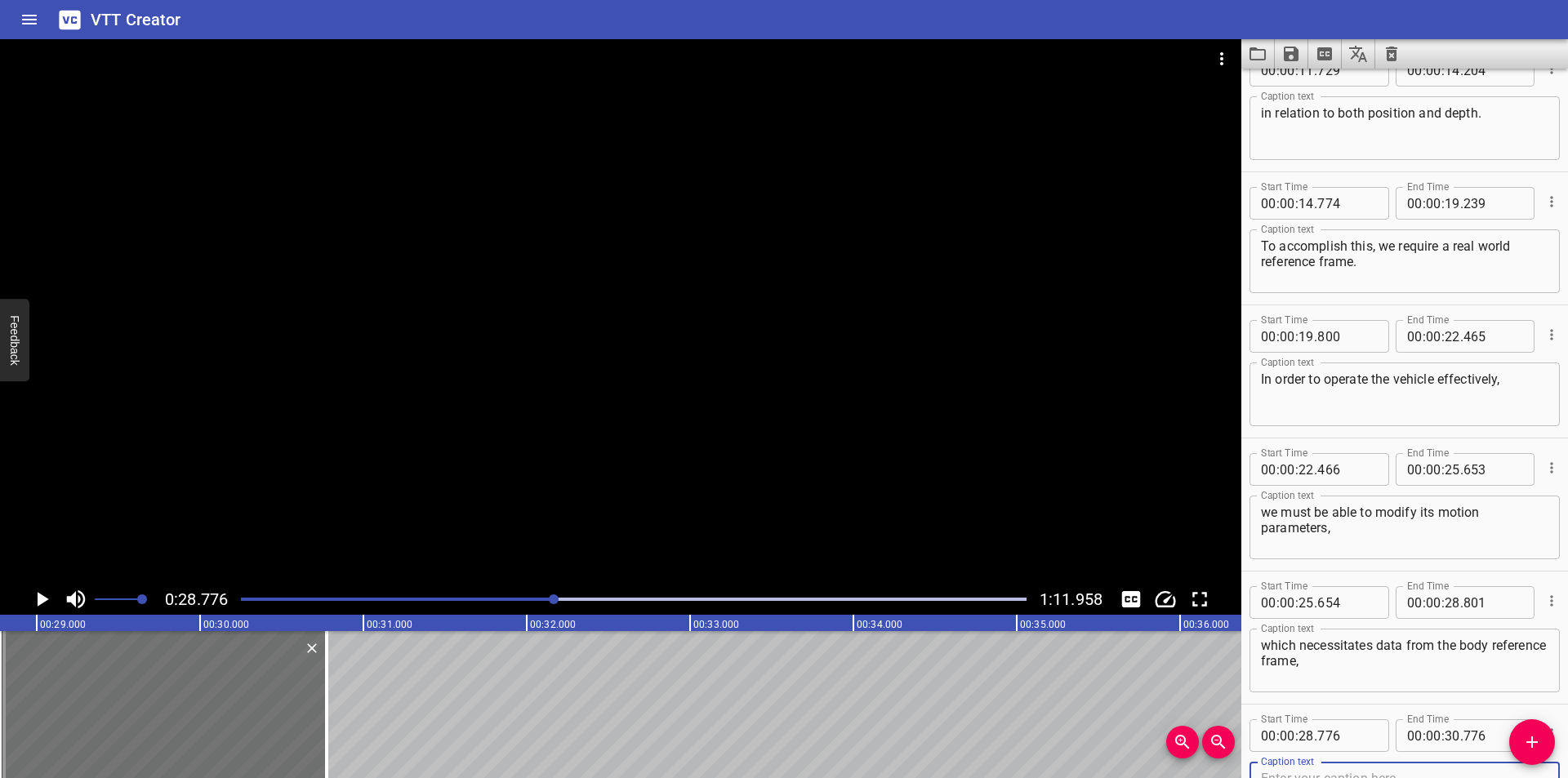
scroll to position [440, 0]
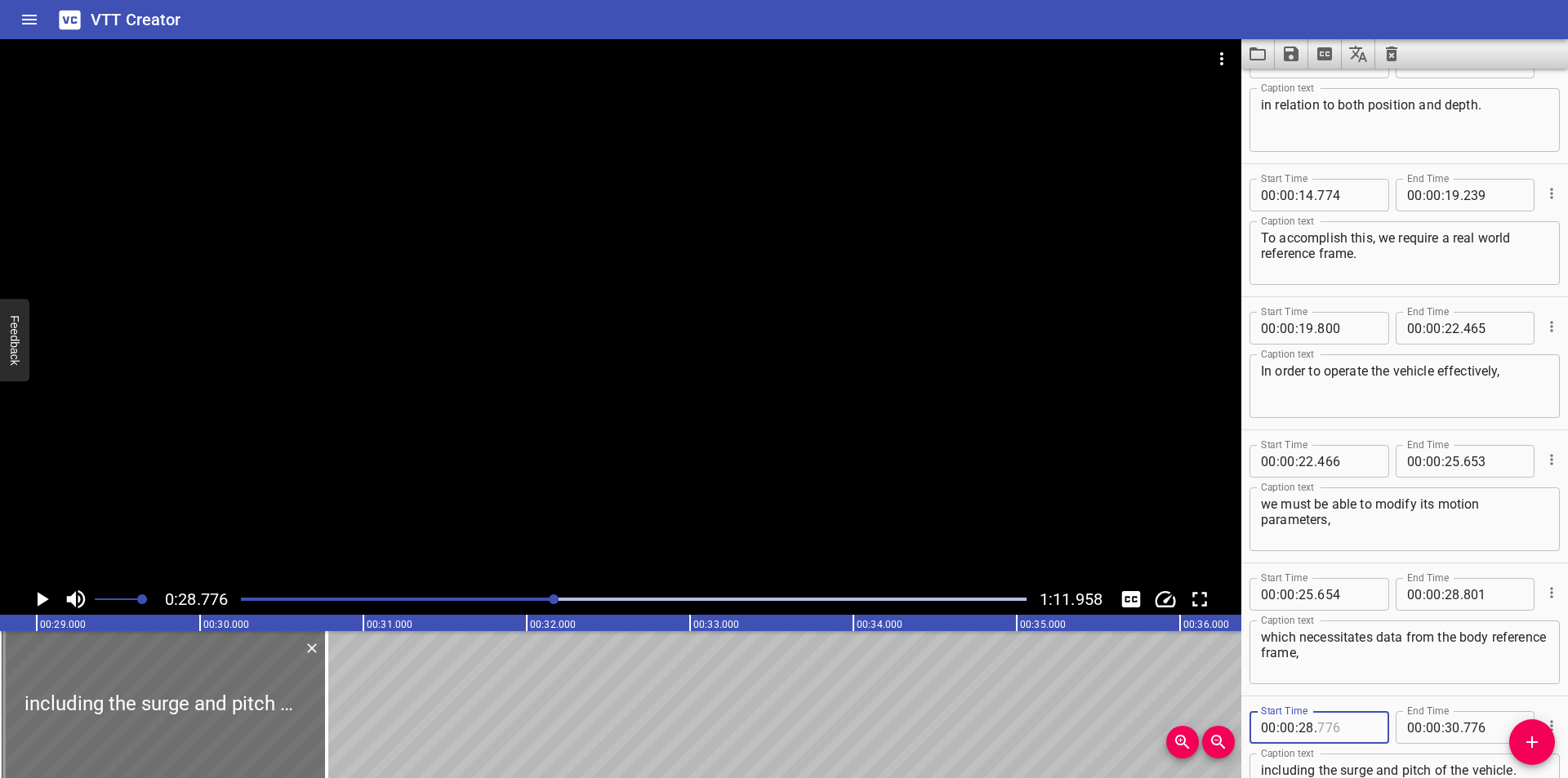
click at [1341, 715] on input "number" at bounding box center [1347, 727] width 60 height 32
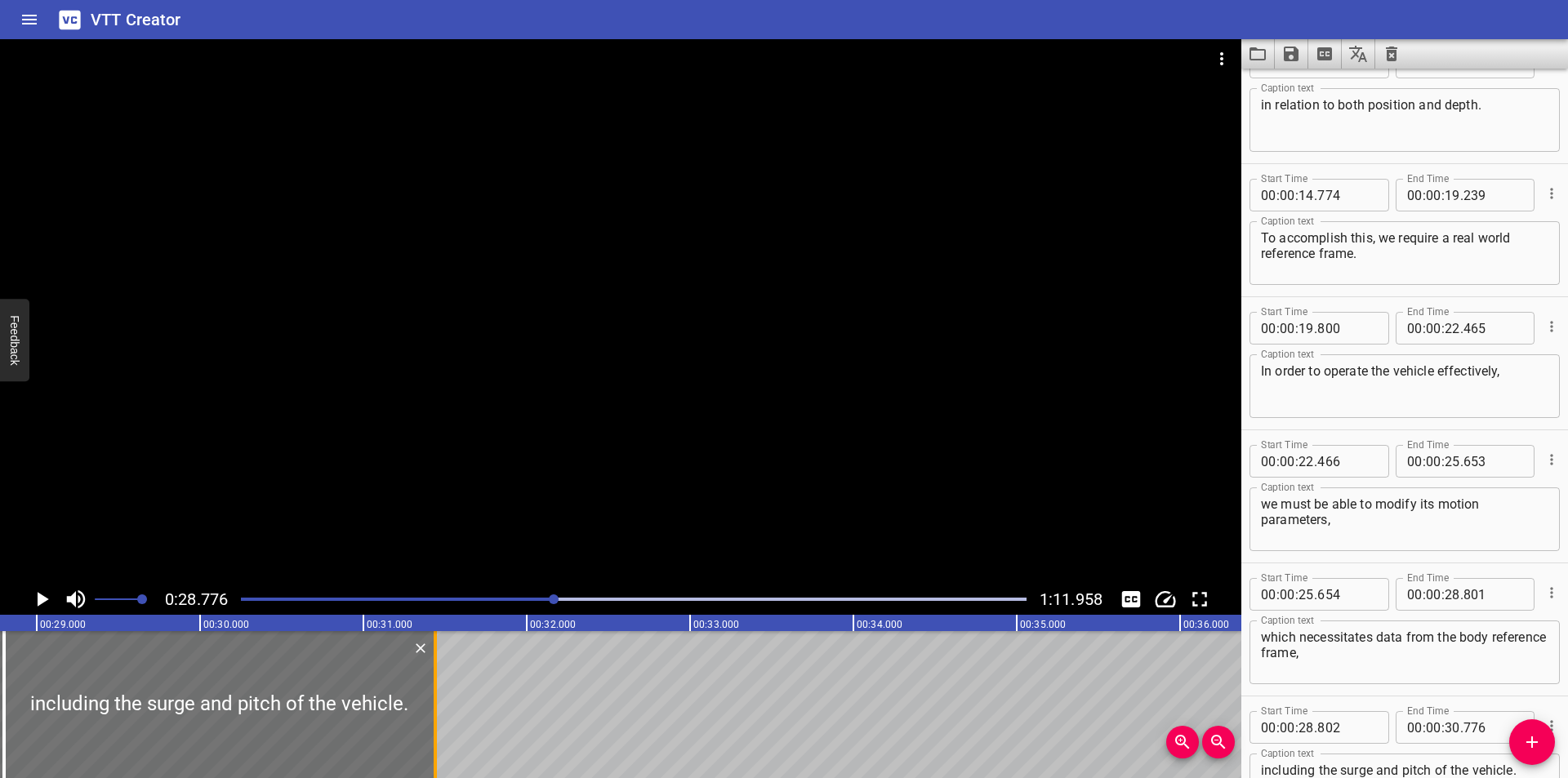
drag, startPoint x: 319, startPoint y: 710, endPoint x: 428, endPoint y: 721, distance: 109.6
click at [428, 721] on div at bounding box center [435, 704] width 17 height 147
click at [424, 513] on div at bounding box center [620, 311] width 1241 height 545
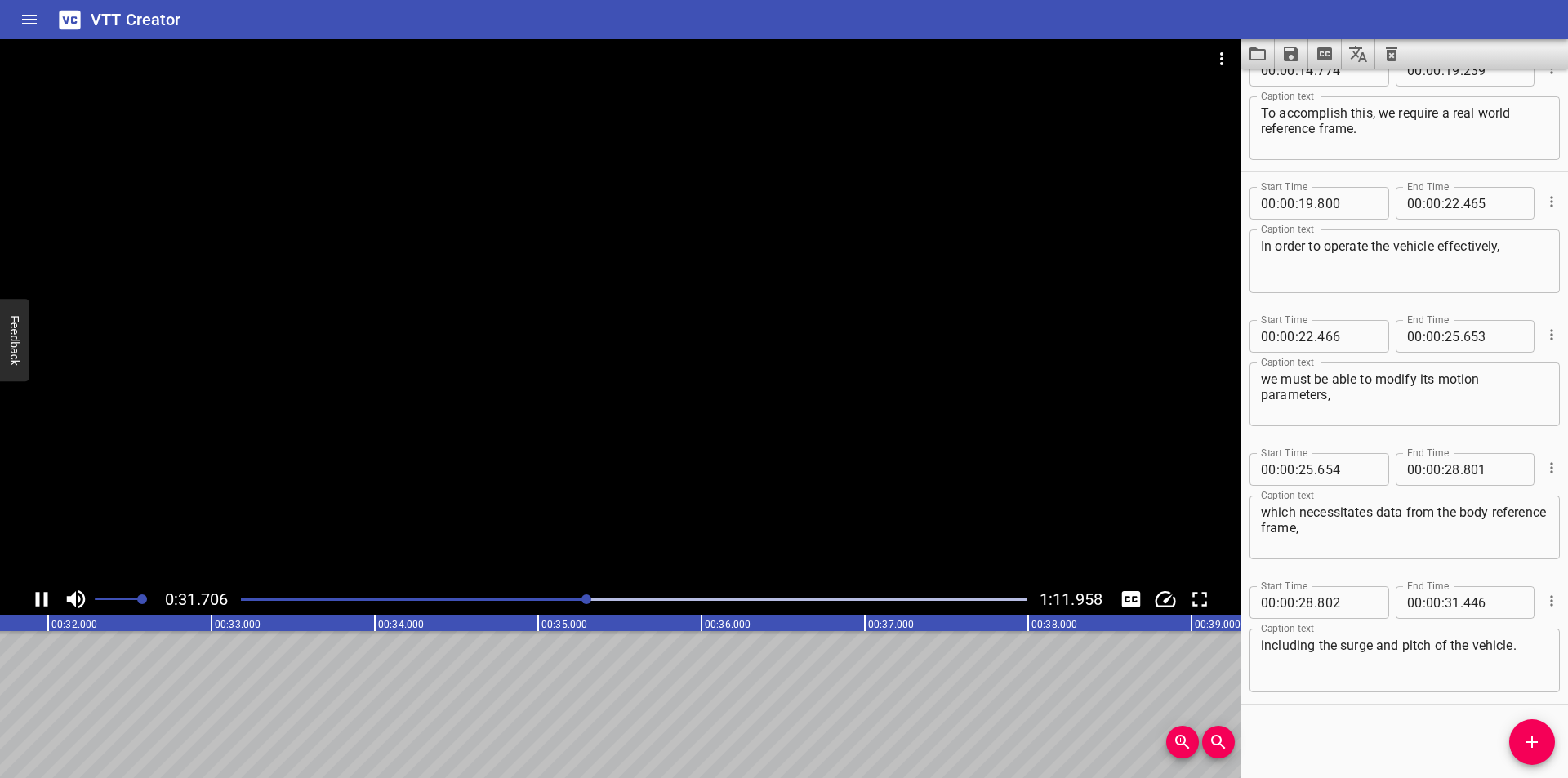
scroll to position [0, 5199]
click at [530, 597] on div at bounding box center [633, 599] width 806 height 23
click at [378, 426] on div at bounding box center [620, 311] width 1241 height 545
click at [1149, 425] on div at bounding box center [620, 311] width 1241 height 545
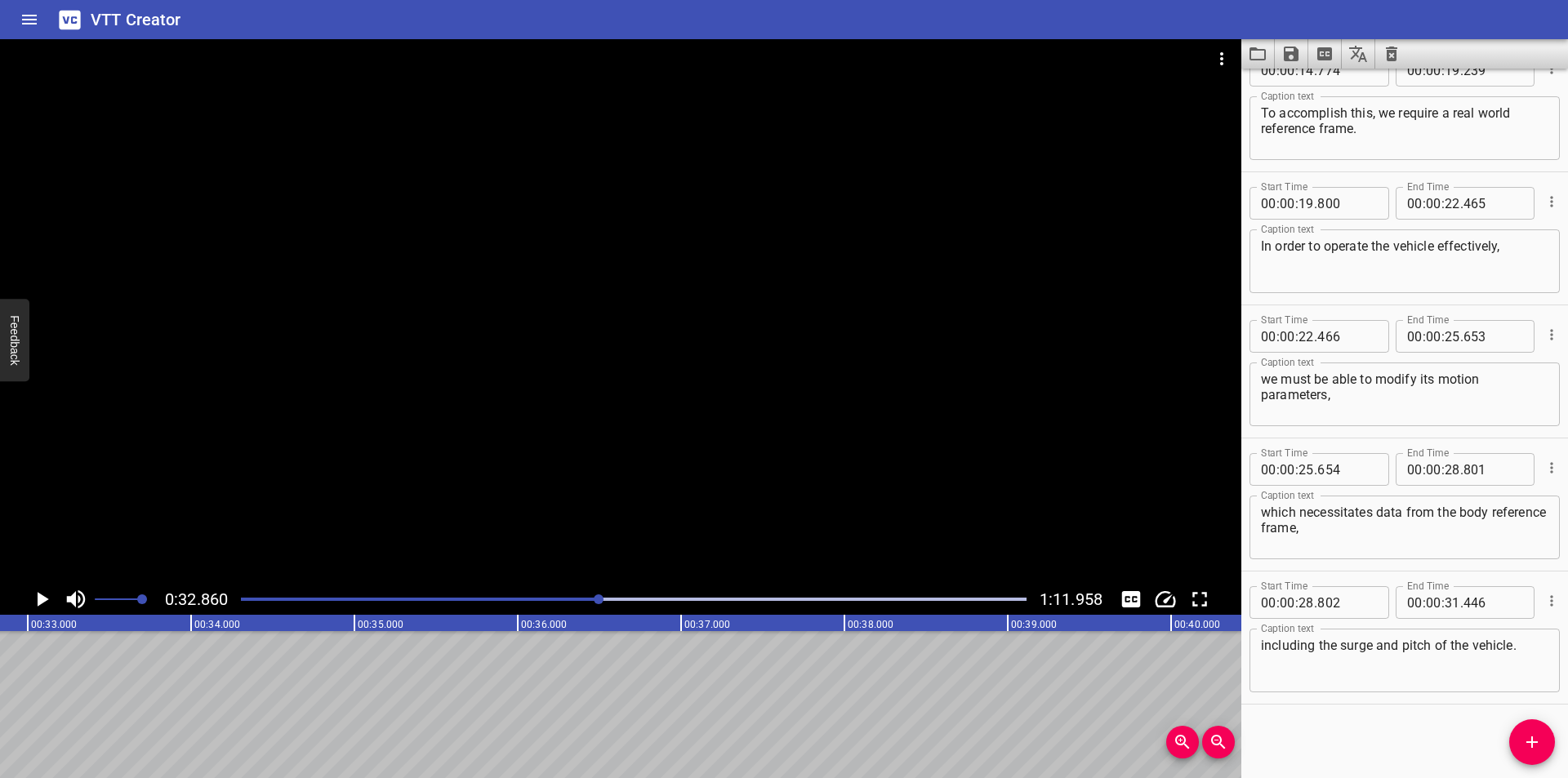
scroll to position [0, 5366]
drag, startPoint x: 1520, startPoint y: 745, endPoint x: 1513, endPoint y: 738, distance: 9.9
click at [1521, 744] on span "Add Cue" at bounding box center [1532, 742] width 45 height 20
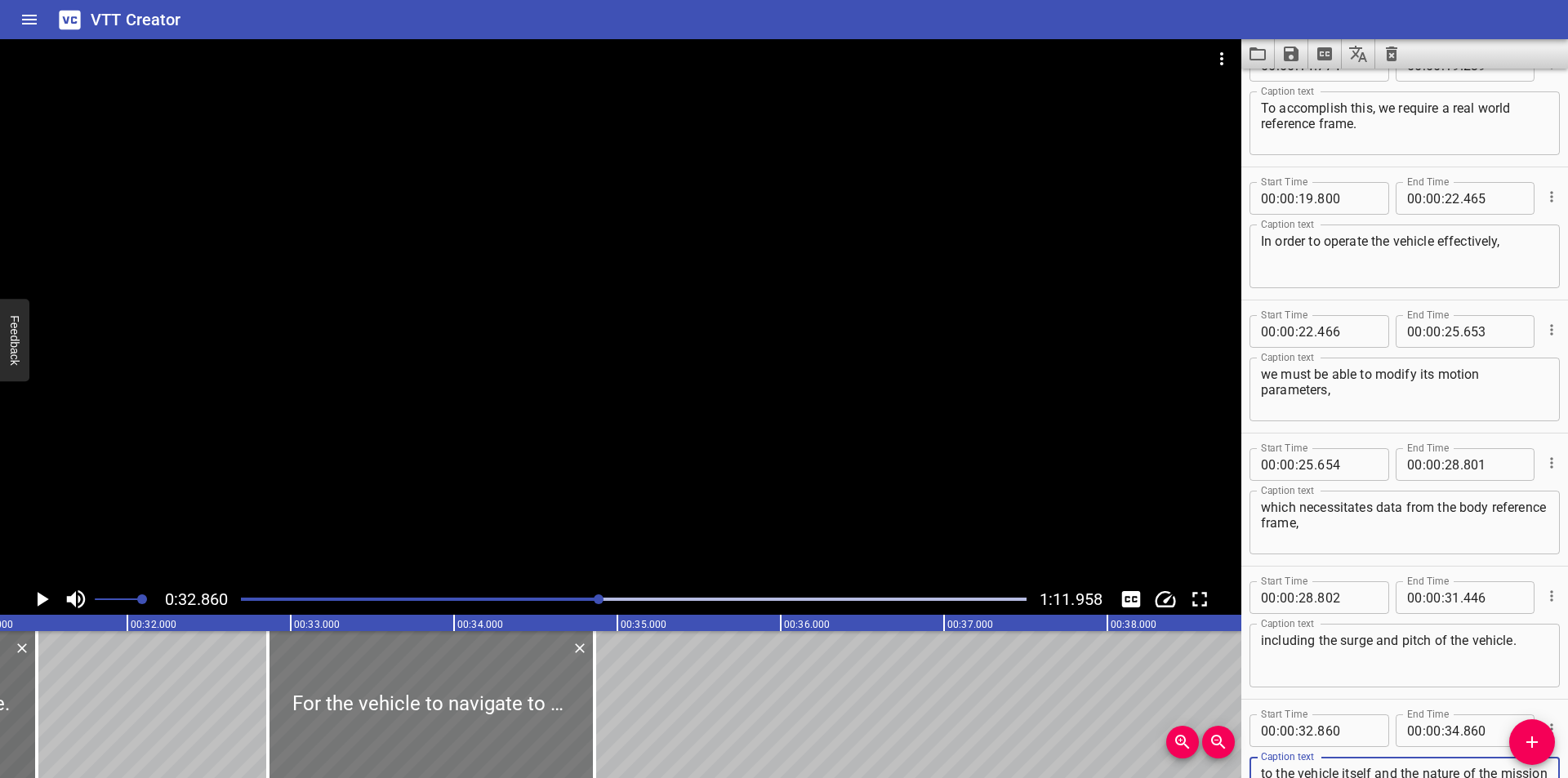
scroll to position [0, 5040]
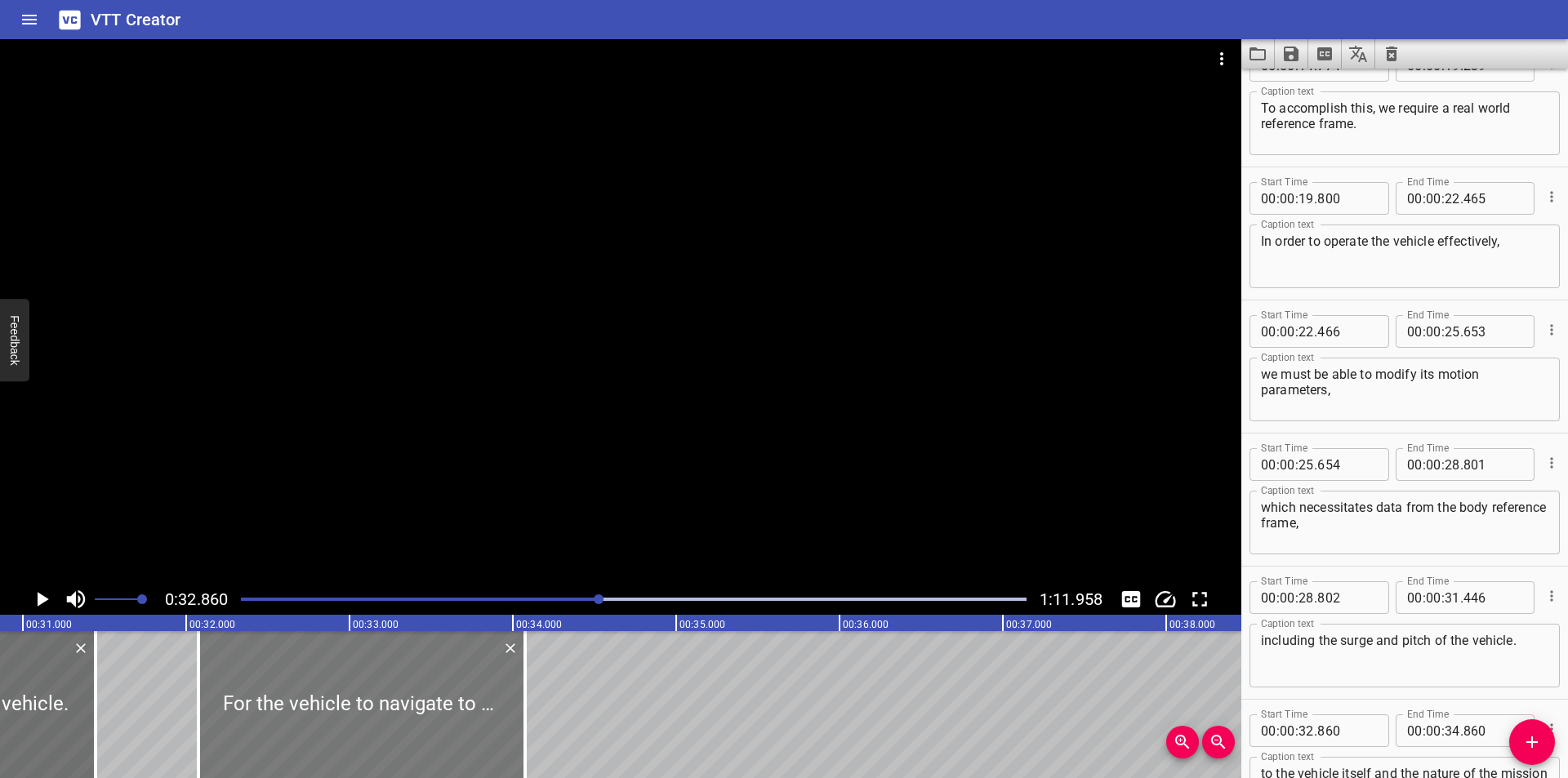
drag, startPoint x: 459, startPoint y: 738, endPoint x: 351, endPoint y: 744, distance: 108.2
click at [351, 744] on div at bounding box center [361, 704] width 327 height 147
click at [474, 515] on div at bounding box center [620, 311] width 1241 height 545
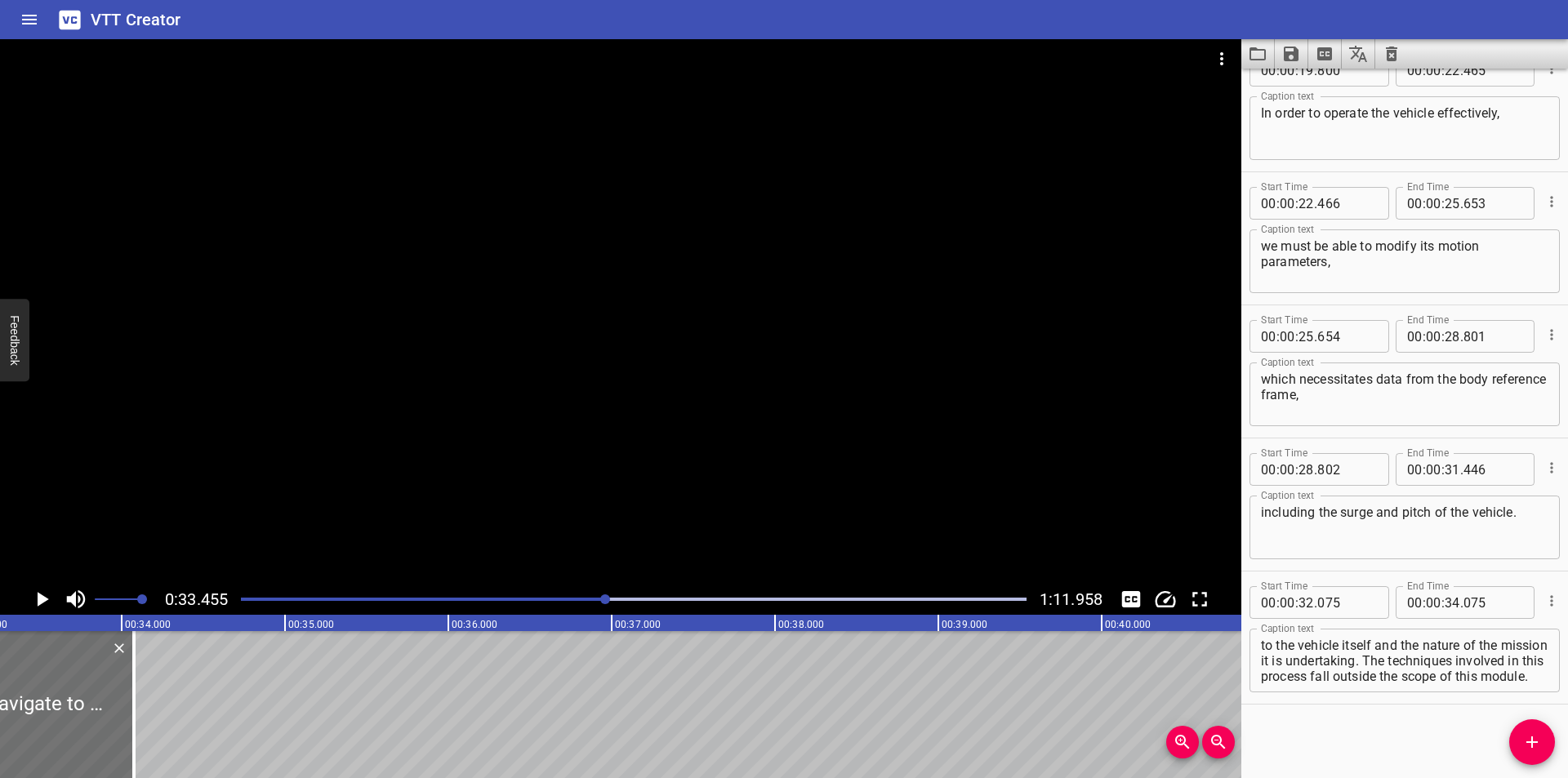
scroll to position [0, 5464]
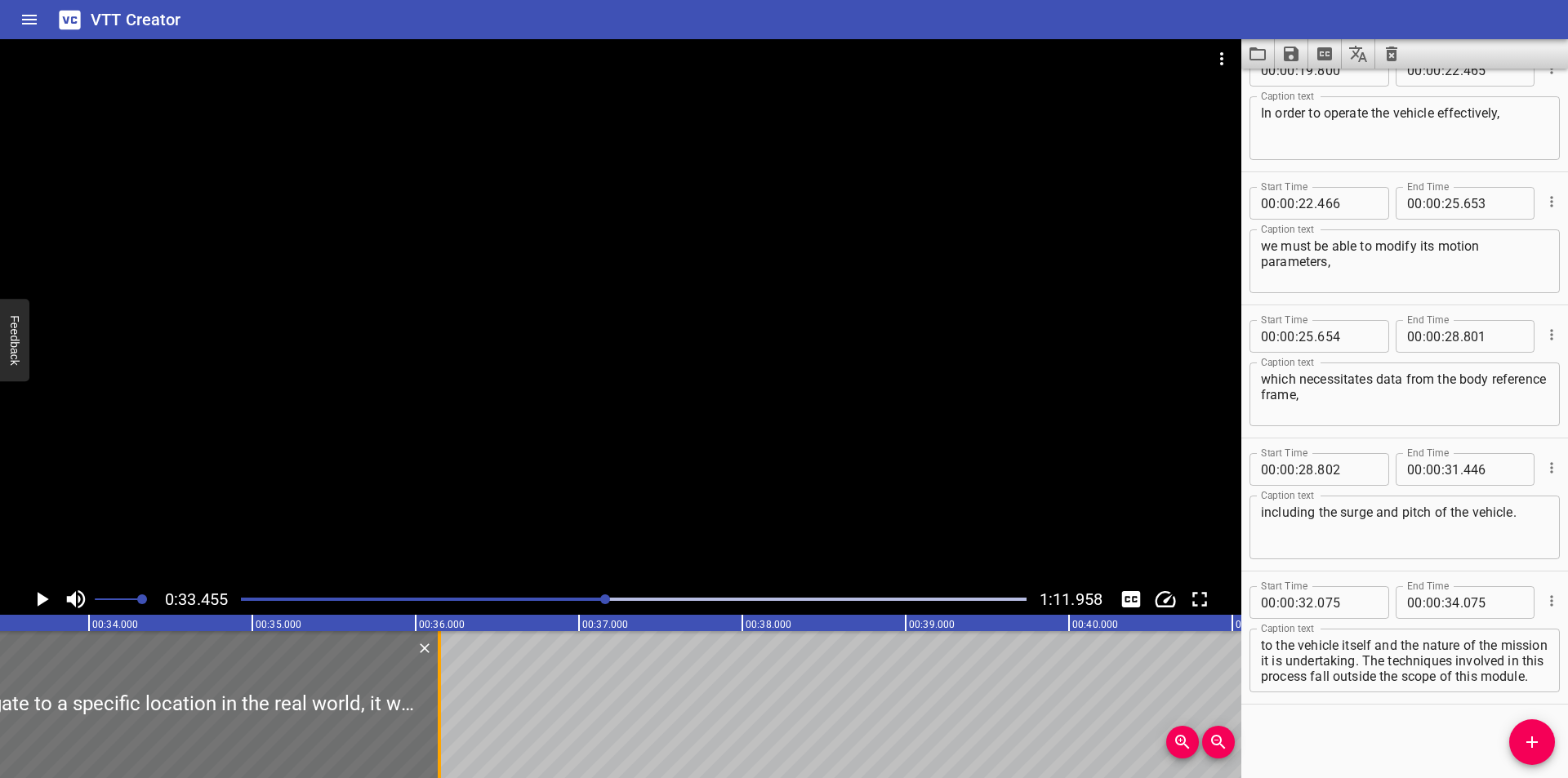
drag, startPoint x: 103, startPoint y: 735, endPoint x: 442, endPoint y: 723, distance: 339.2
click at [442, 723] on div at bounding box center [439, 704] width 17 height 147
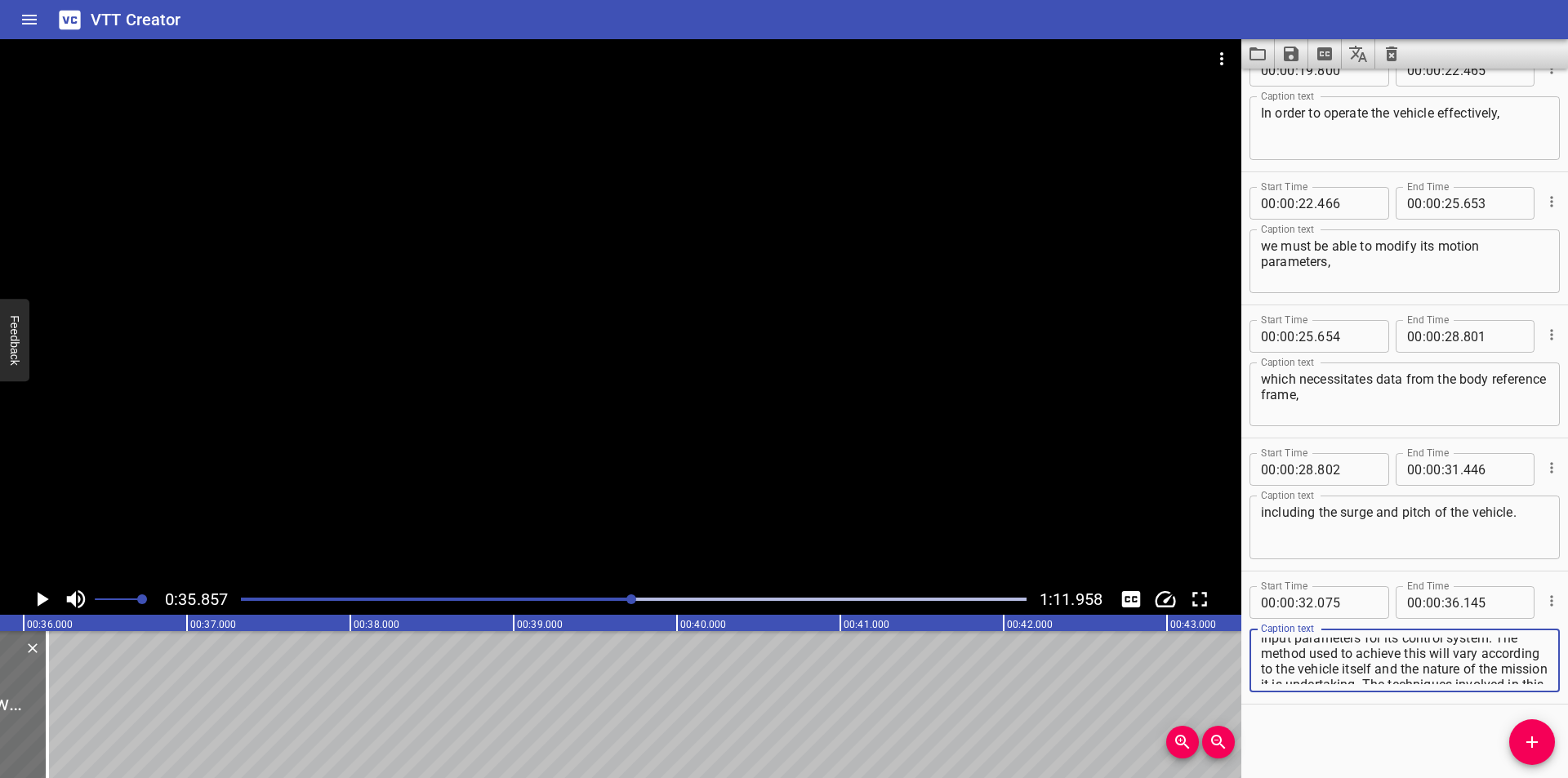
scroll to position [108, 0]
drag, startPoint x: 1438, startPoint y: 681, endPoint x: 1494, endPoint y: 754, distance: 92.0
click at [1494, 754] on div "Start Time 00 : 00 : 00 . 000 Start Time End Time 00 : 00 : 03 . 535 End Time C…" at bounding box center [1404, 423] width 327 height 709
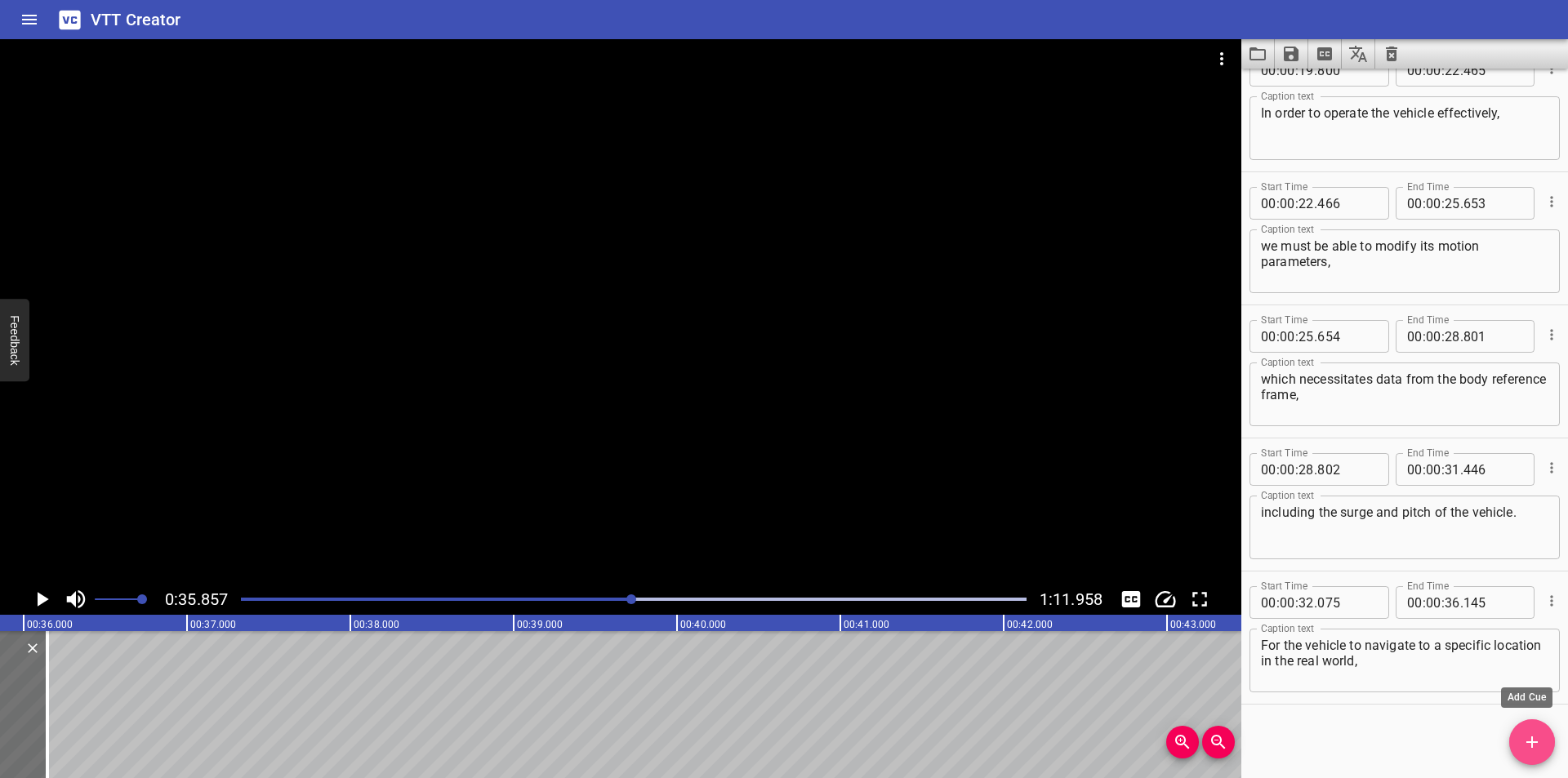
drag, startPoint x: 1533, startPoint y: 741, endPoint x: 1524, endPoint y: 732, distance: 12.7
click at [1532, 742] on icon "Add Cue" at bounding box center [1532, 742] width 20 height 20
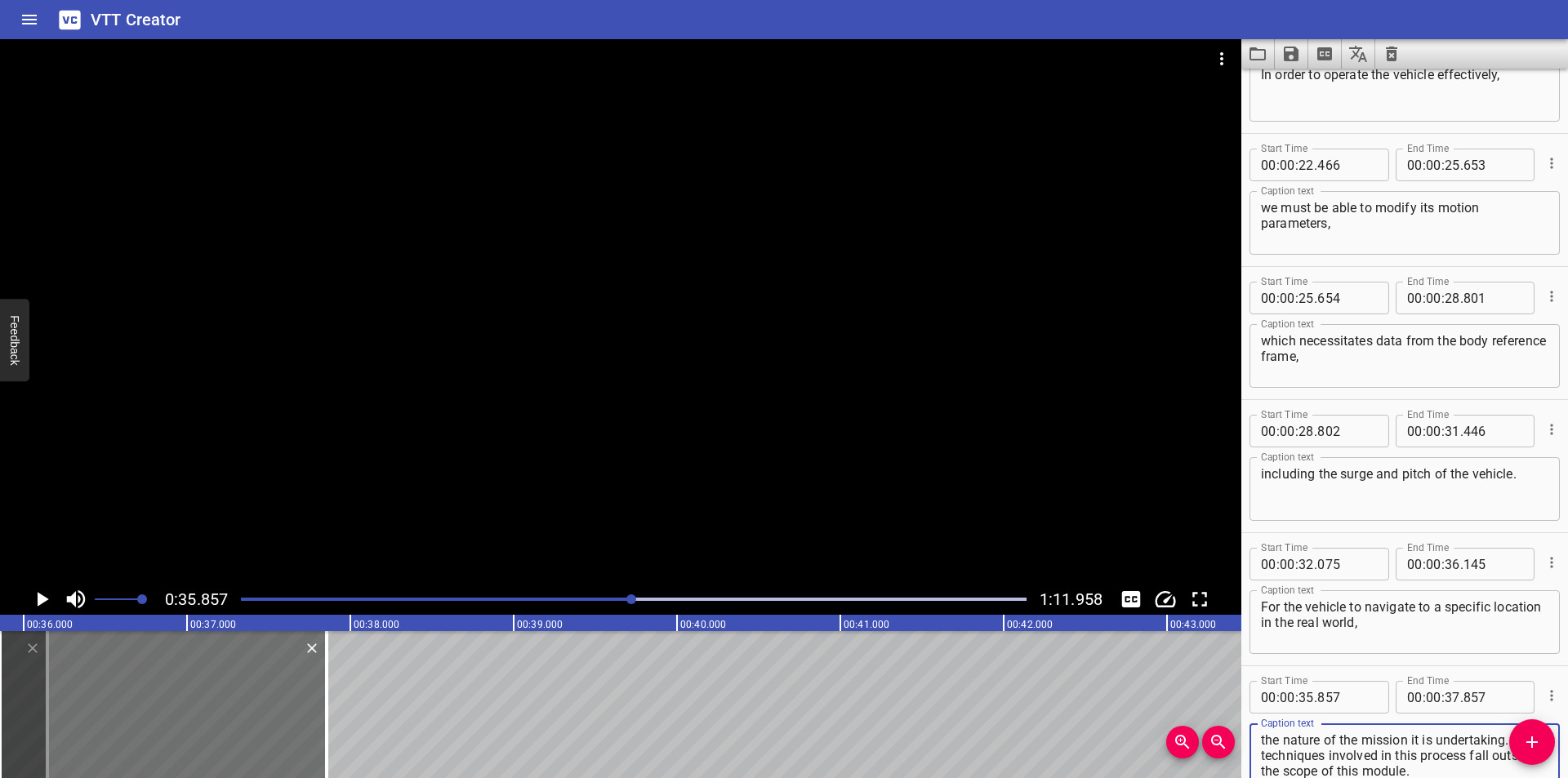
scroll to position [737, 0]
click at [1309, 693] on input "number" at bounding box center [1306, 696] width 16 height 32
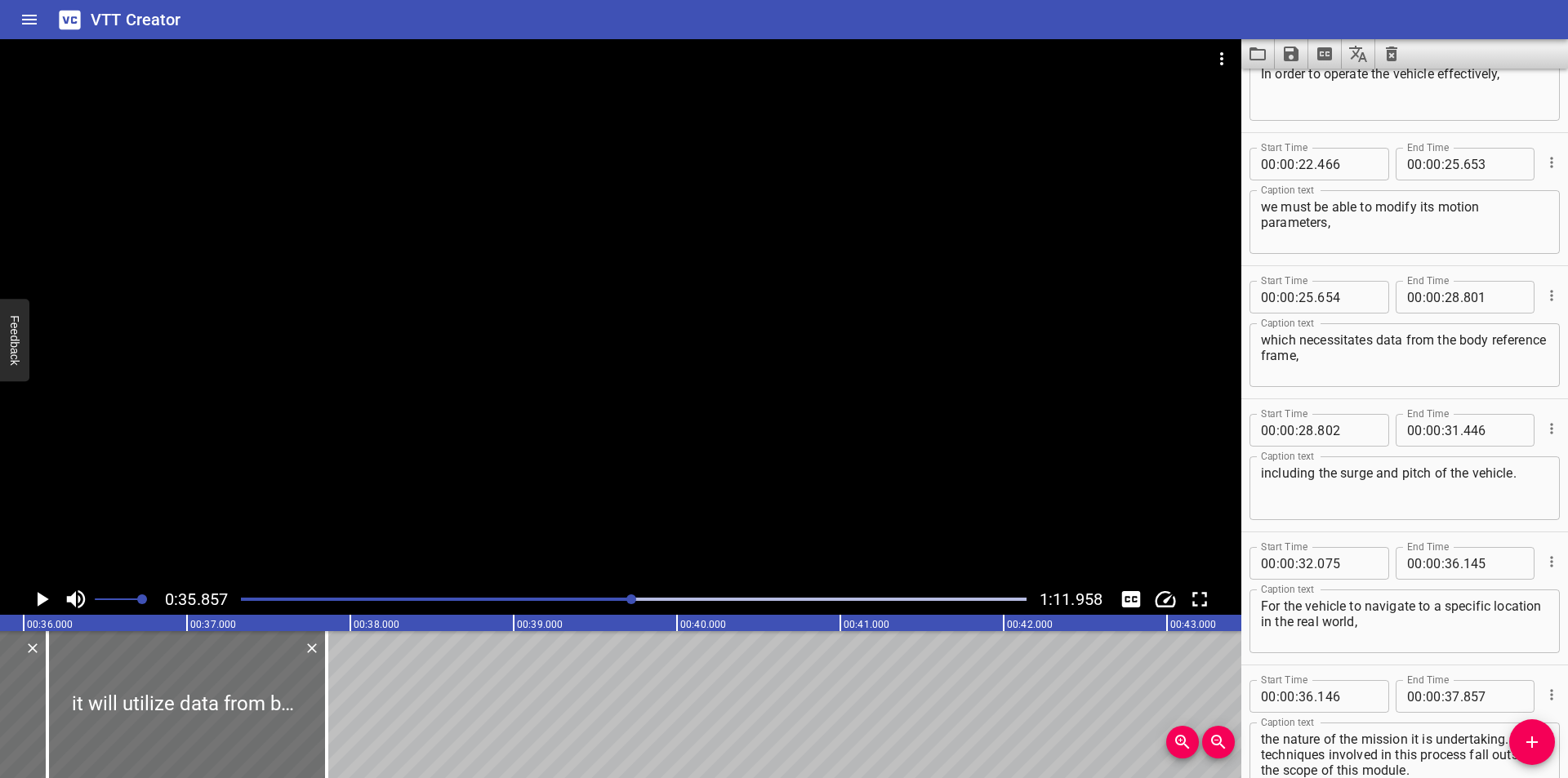
click at [718, 492] on div at bounding box center [620, 311] width 1241 height 545
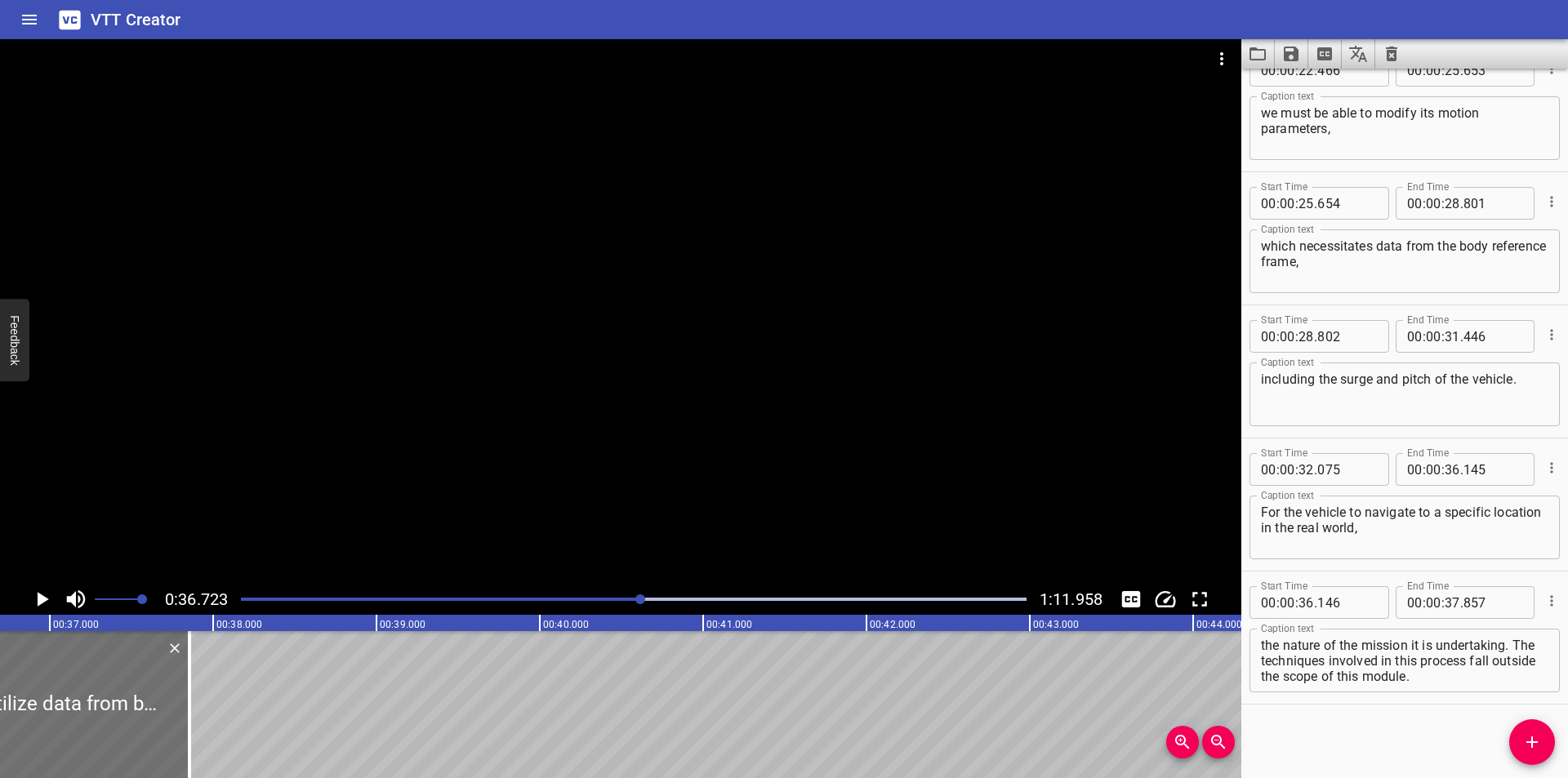
scroll to position [0, 5997]
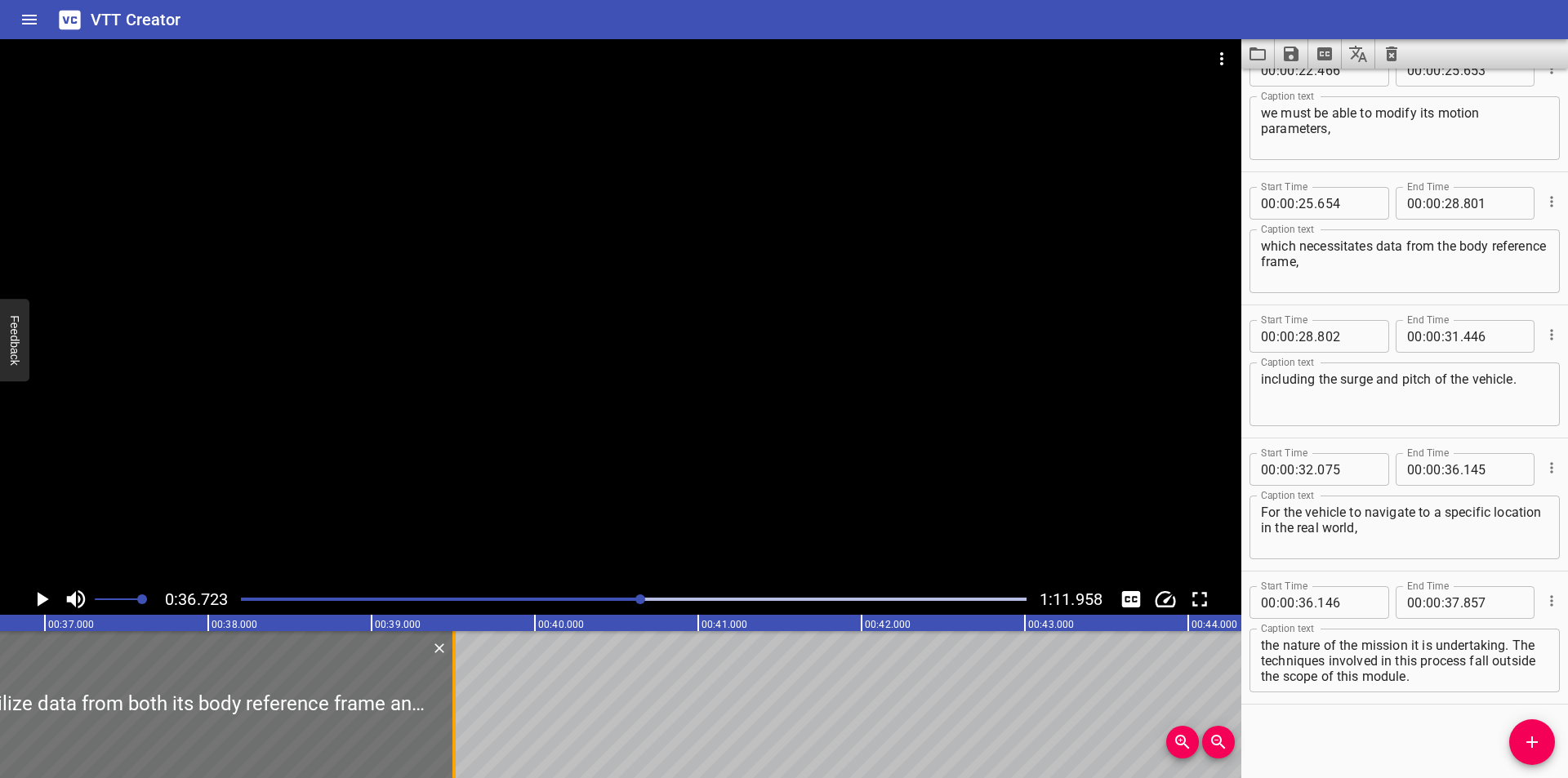
drag, startPoint x: 179, startPoint y: 707, endPoint x: 448, endPoint y: 729, distance: 269.9
click at [448, 729] on div at bounding box center [454, 704] width 17 height 147
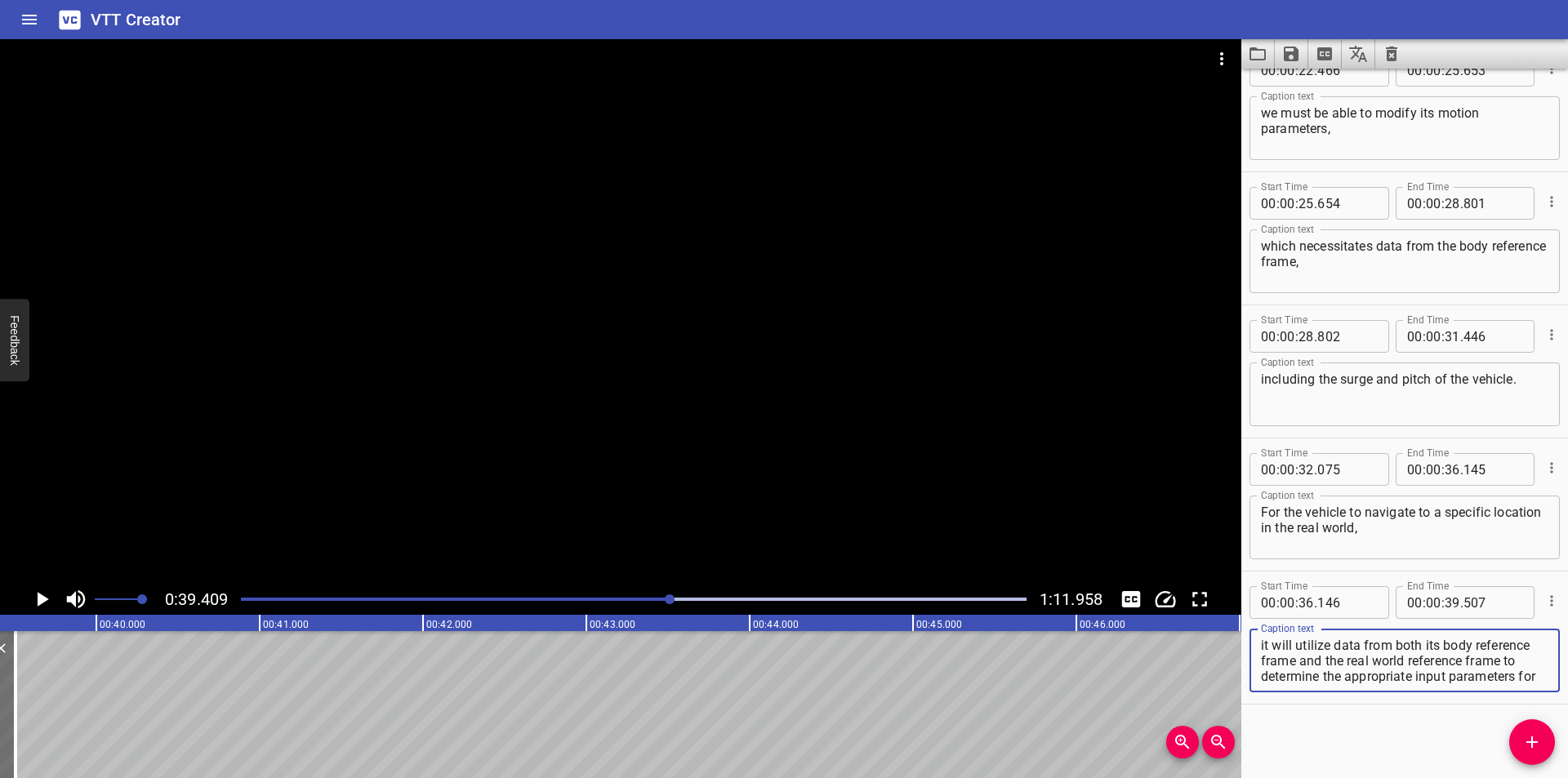
scroll to position [0, 0]
drag, startPoint x: 1360, startPoint y: 657, endPoint x: 1525, endPoint y: 809, distance: 224.3
click at [1525, 777] on html "VTT Creator Caption Editor Batch Transcribe Login Sign Up Privacy Contact 0:39.…" at bounding box center [784, 389] width 1568 height 778
click at [1537, 742] on icon "Add Cue" at bounding box center [1532, 742] width 12 height 12
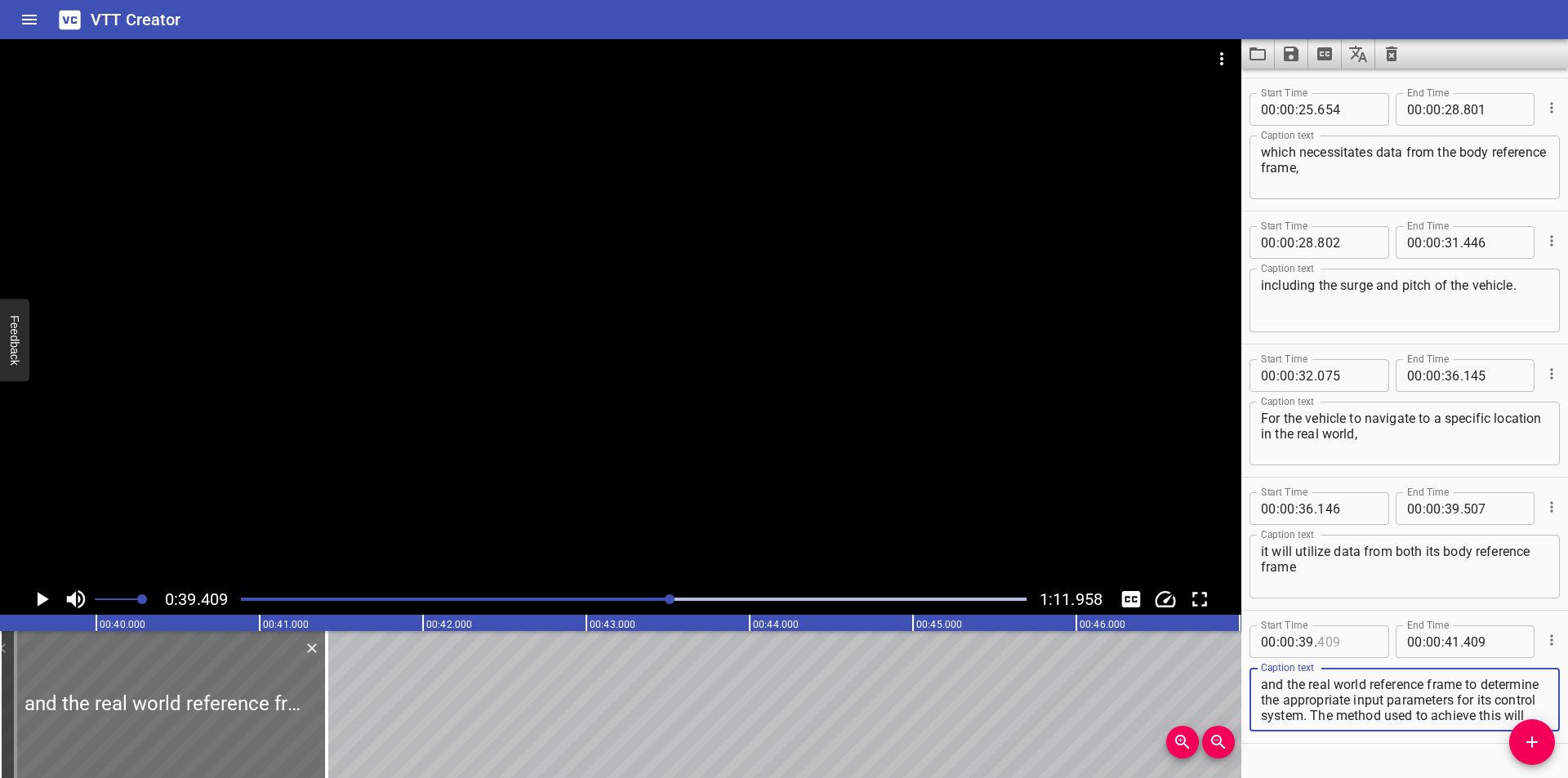
click at [1336, 644] on input "number" at bounding box center [1347, 641] width 60 height 32
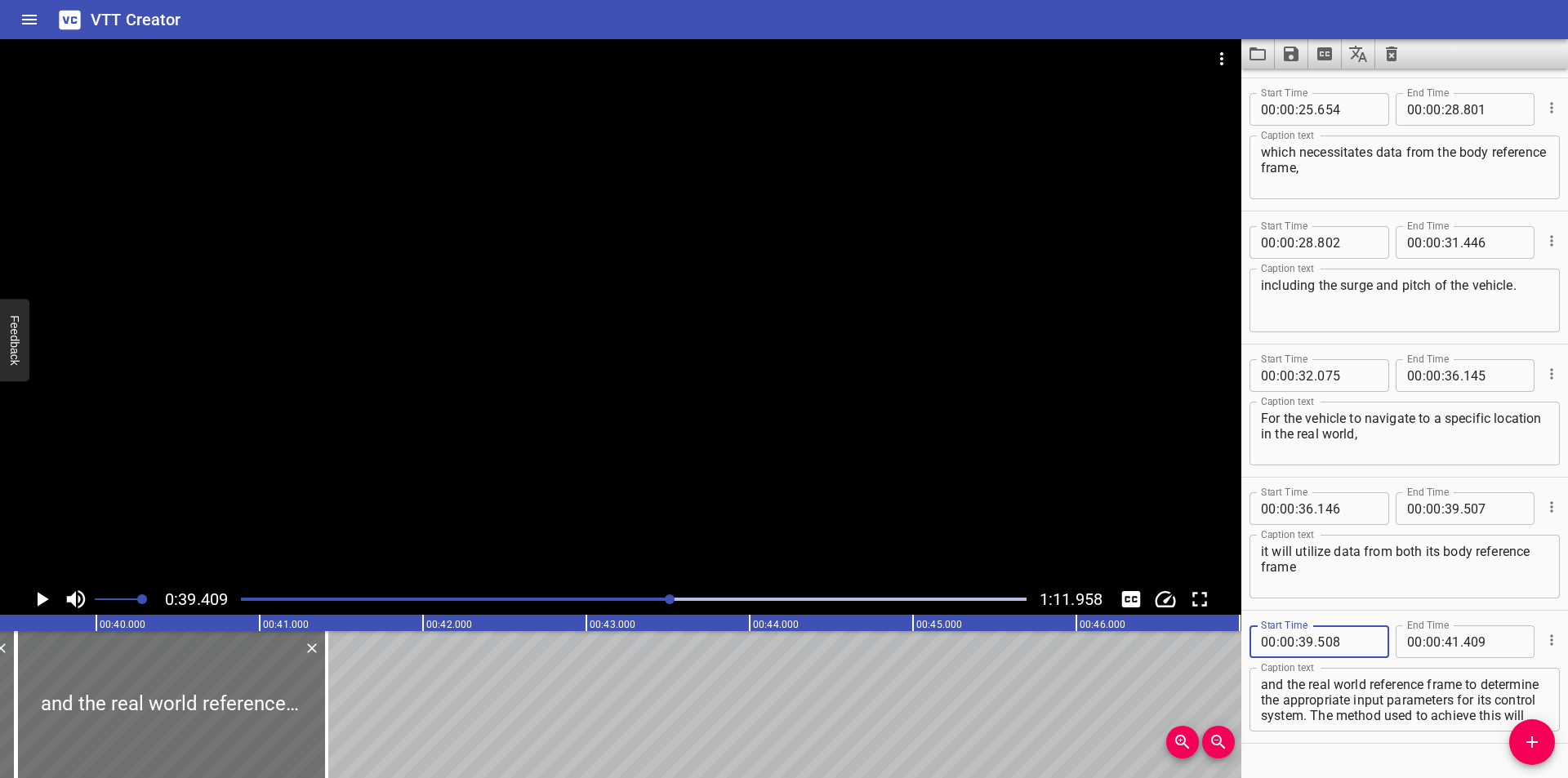
drag, startPoint x: 1337, startPoint y: 644, endPoint x: 734, endPoint y: 429, distance: 640.2
click at [738, 422] on div at bounding box center [620, 311] width 1241 height 545
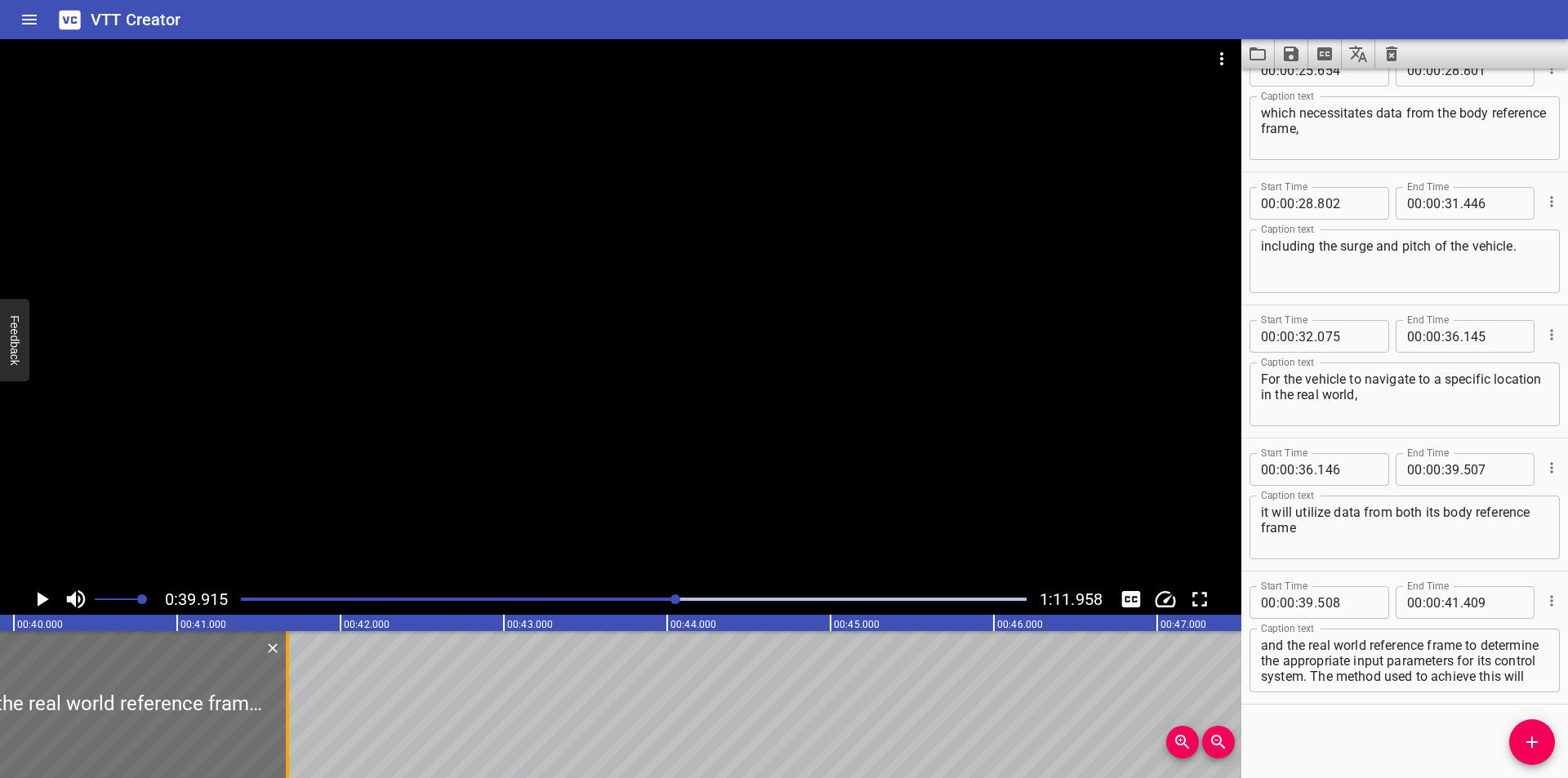
drag, startPoint x: 247, startPoint y: 672, endPoint x: 291, endPoint y: 681, distance: 44.9
click at [291, 681] on div at bounding box center [288, 704] width 17 height 147
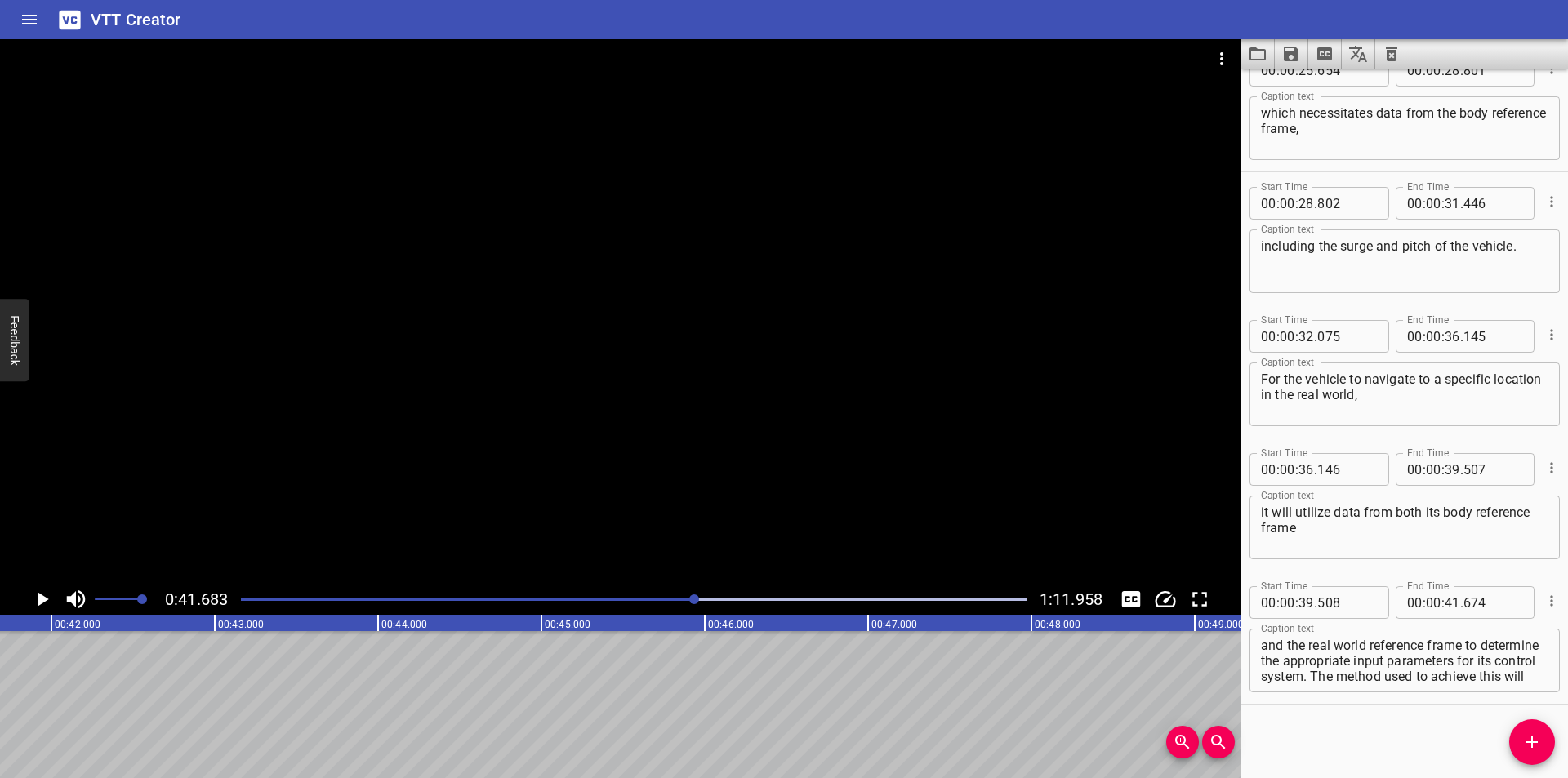
click at [681, 598] on div "Play progress" at bounding box center [304, 599] width 786 height 3
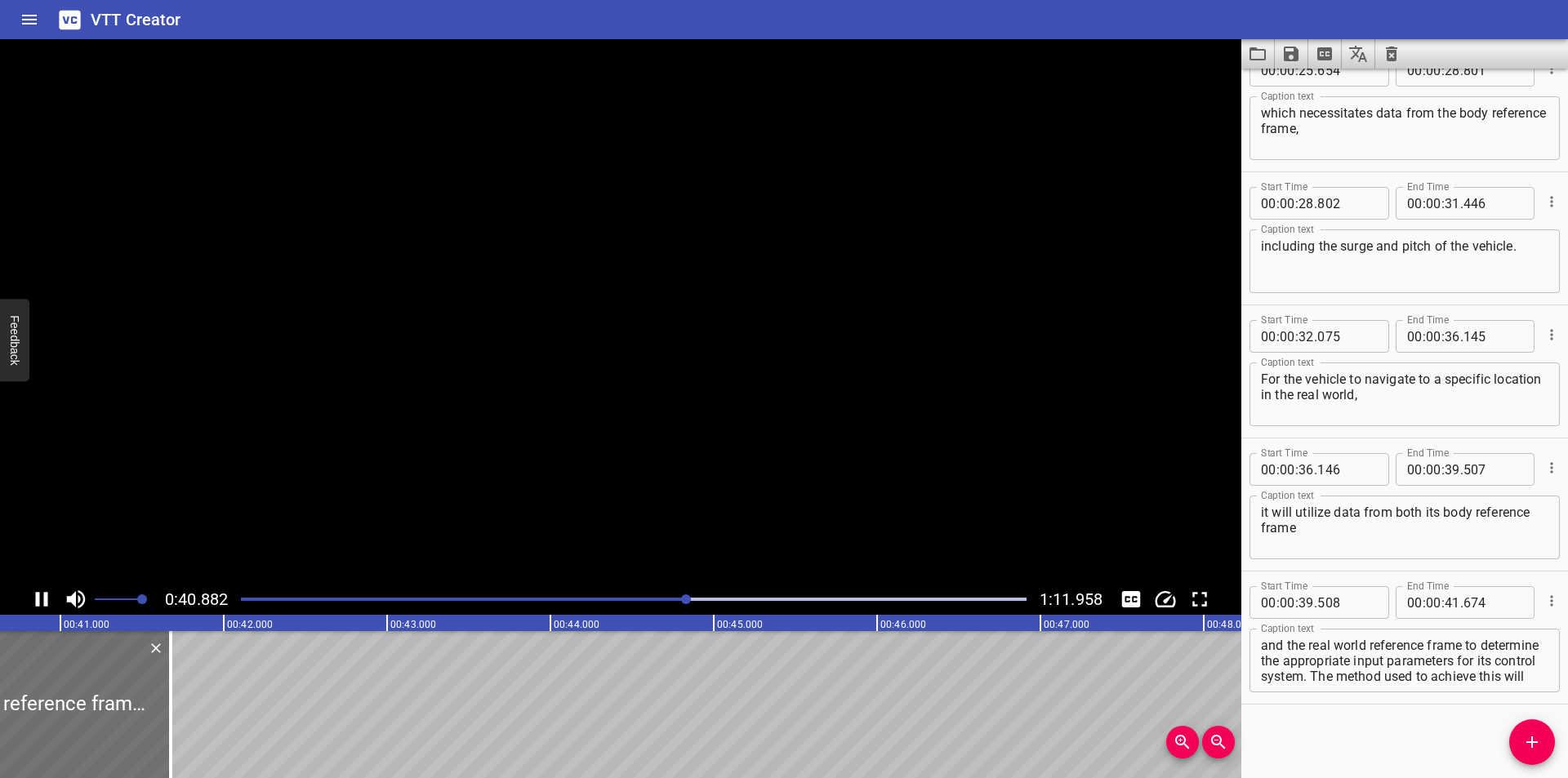
scroll to position [0, 6686]
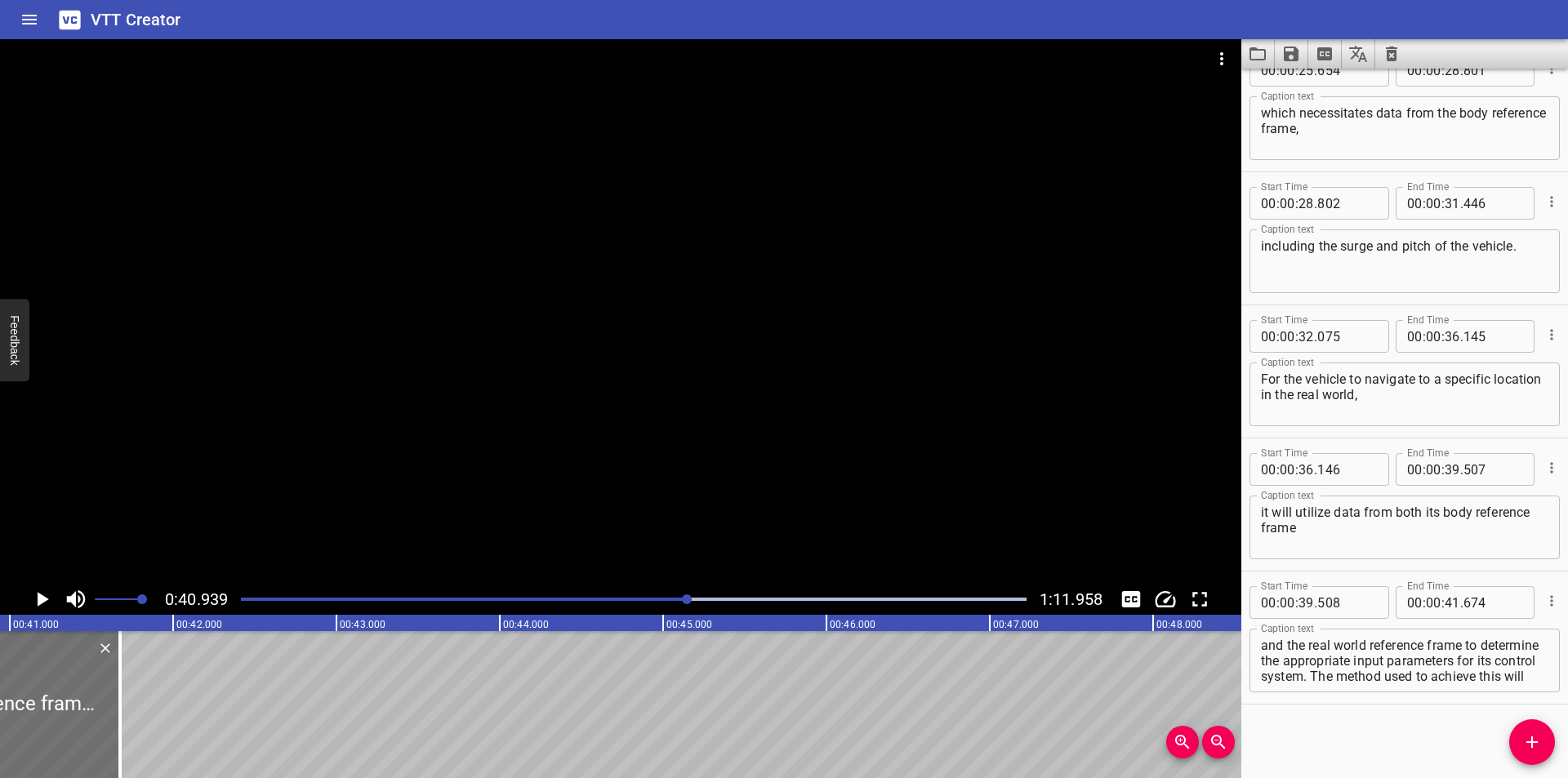
click at [733, 481] on div at bounding box center [620, 311] width 1241 height 545
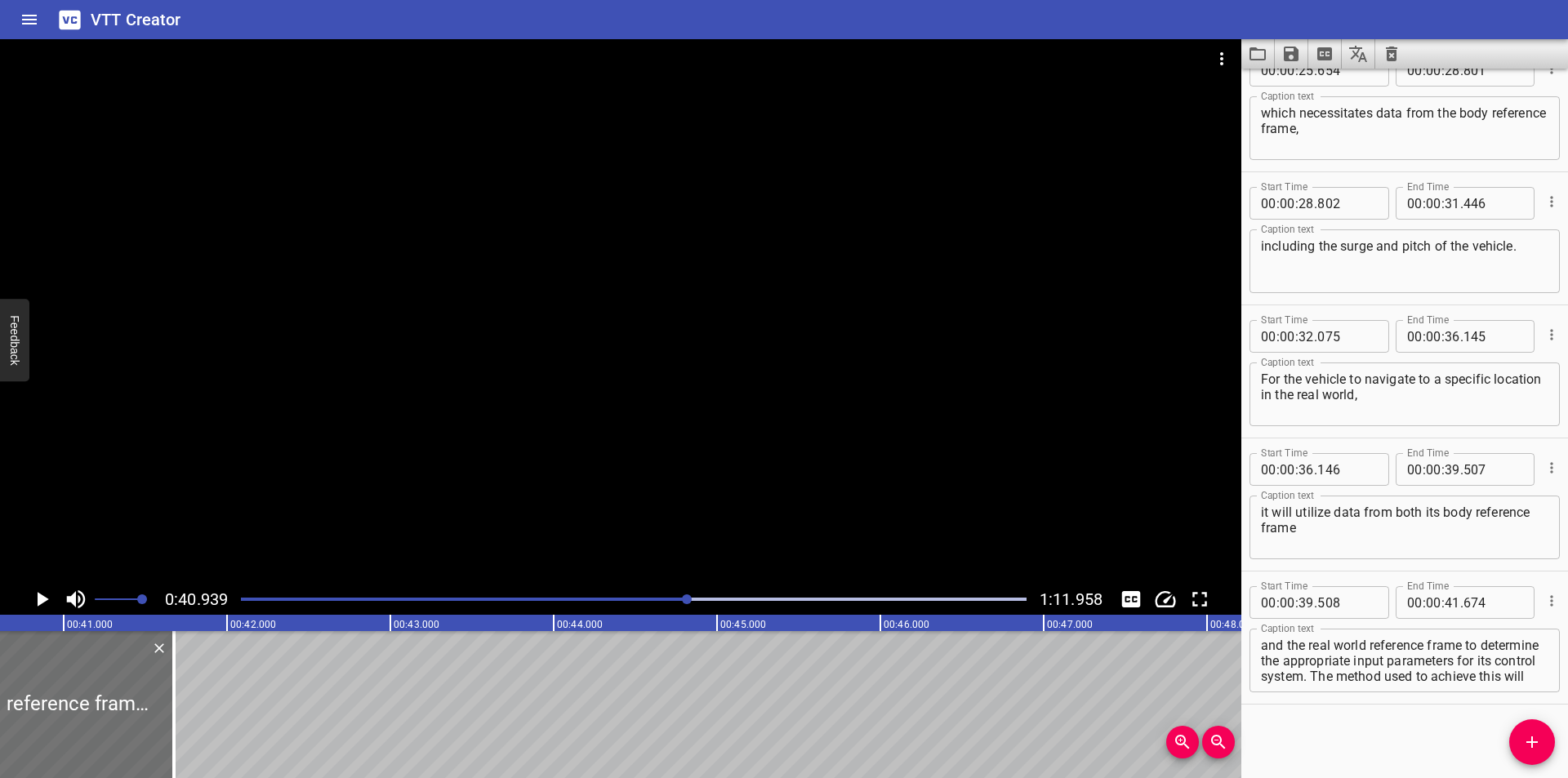
click at [520, 462] on div at bounding box center [620, 311] width 1241 height 545
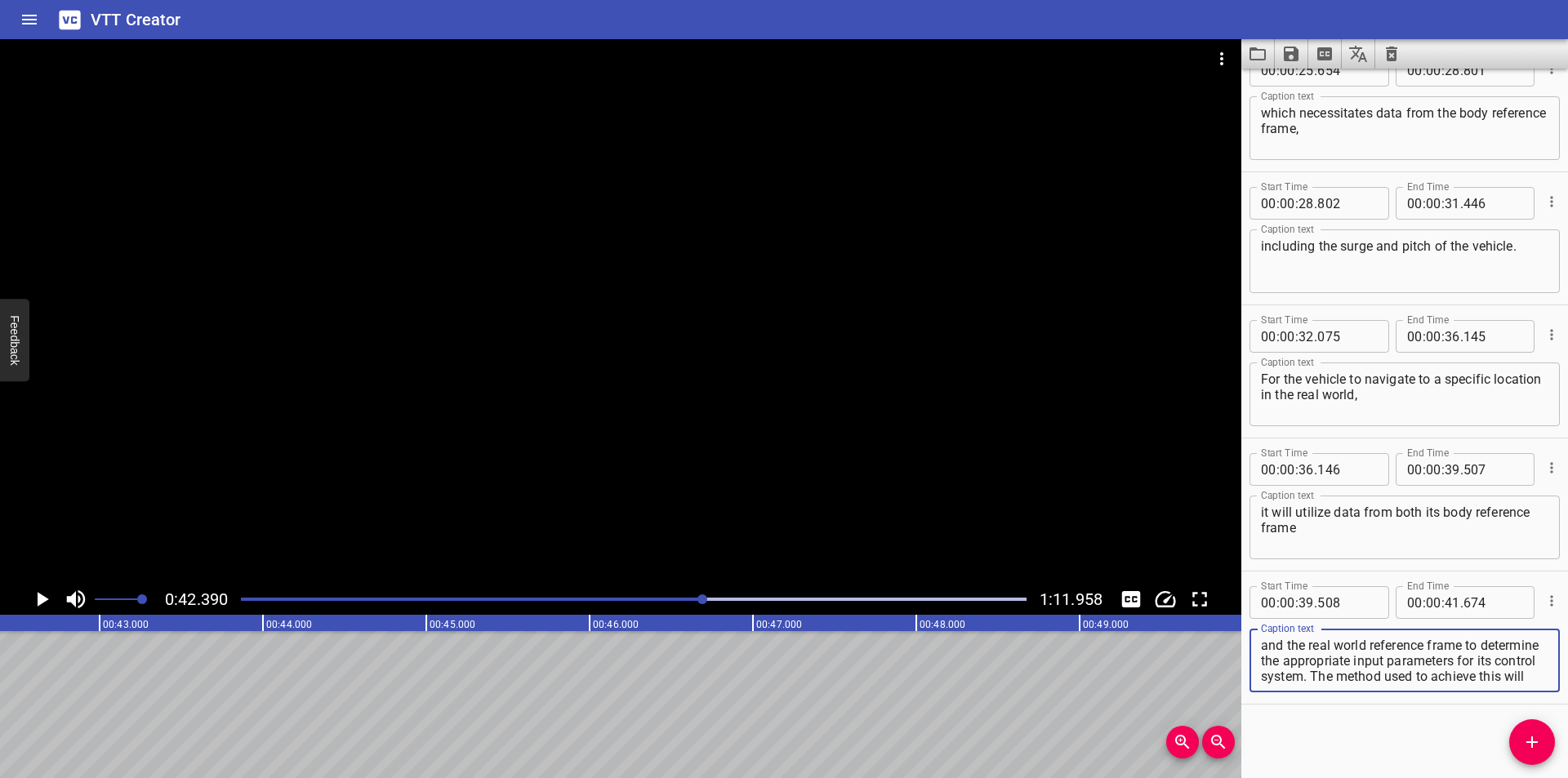
scroll to position [78, 0]
drag, startPoint x: 1467, startPoint y: 643, endPoint x: 1515, endPoint y: 750, distance: 117.3
click at [1515, 750] on div "Start Time 00 : 00 : 00 . 000 Start Time End Time 00 : 00 : 03 . 535 End Time C…" at bounding box center [1404, 423] width 327 height 709
click at [1535, 754] on button "Add Cue" at bounding box center [1532, 742] width 45 height 45
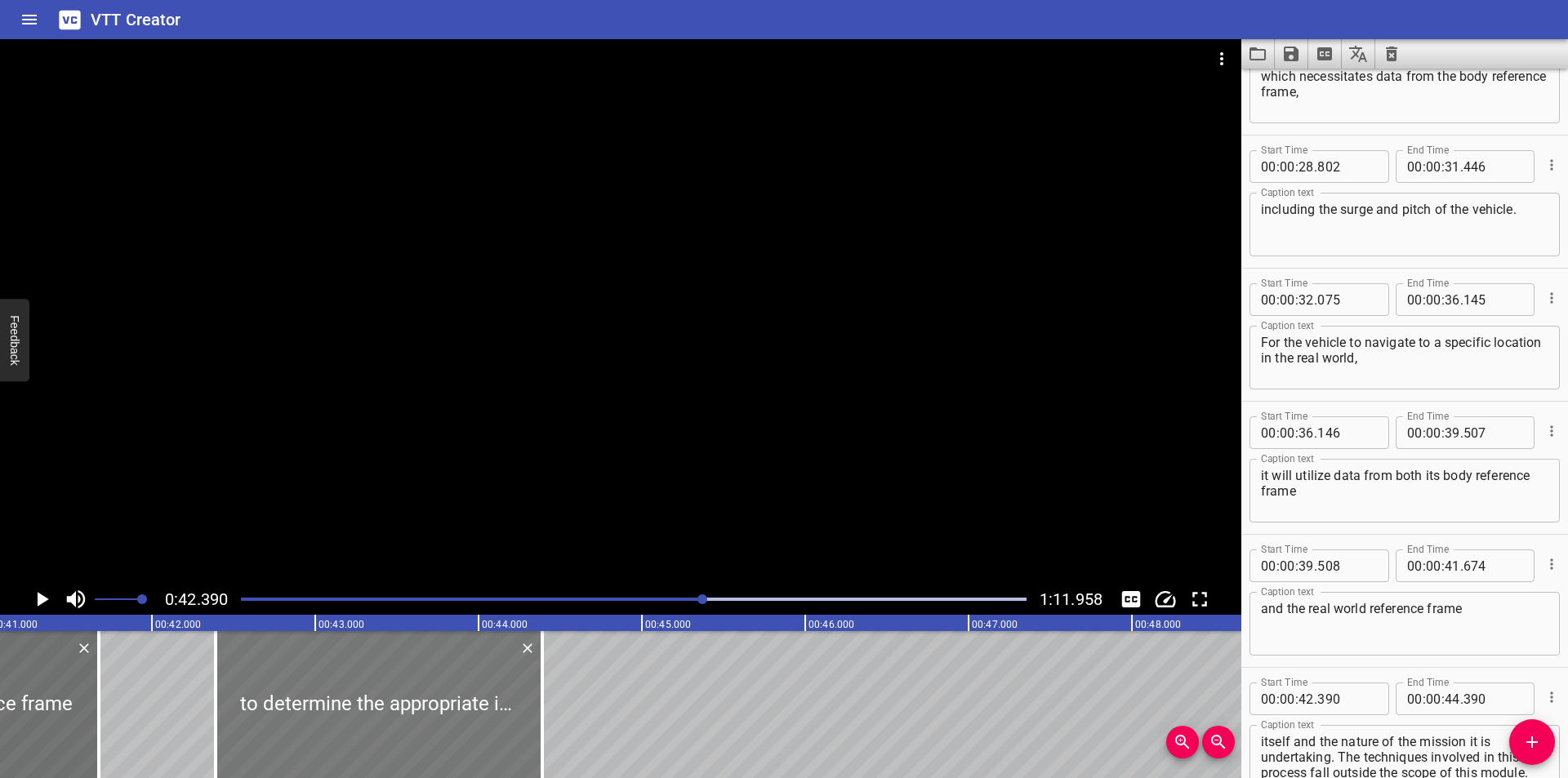
scroll to position [0, 6705]
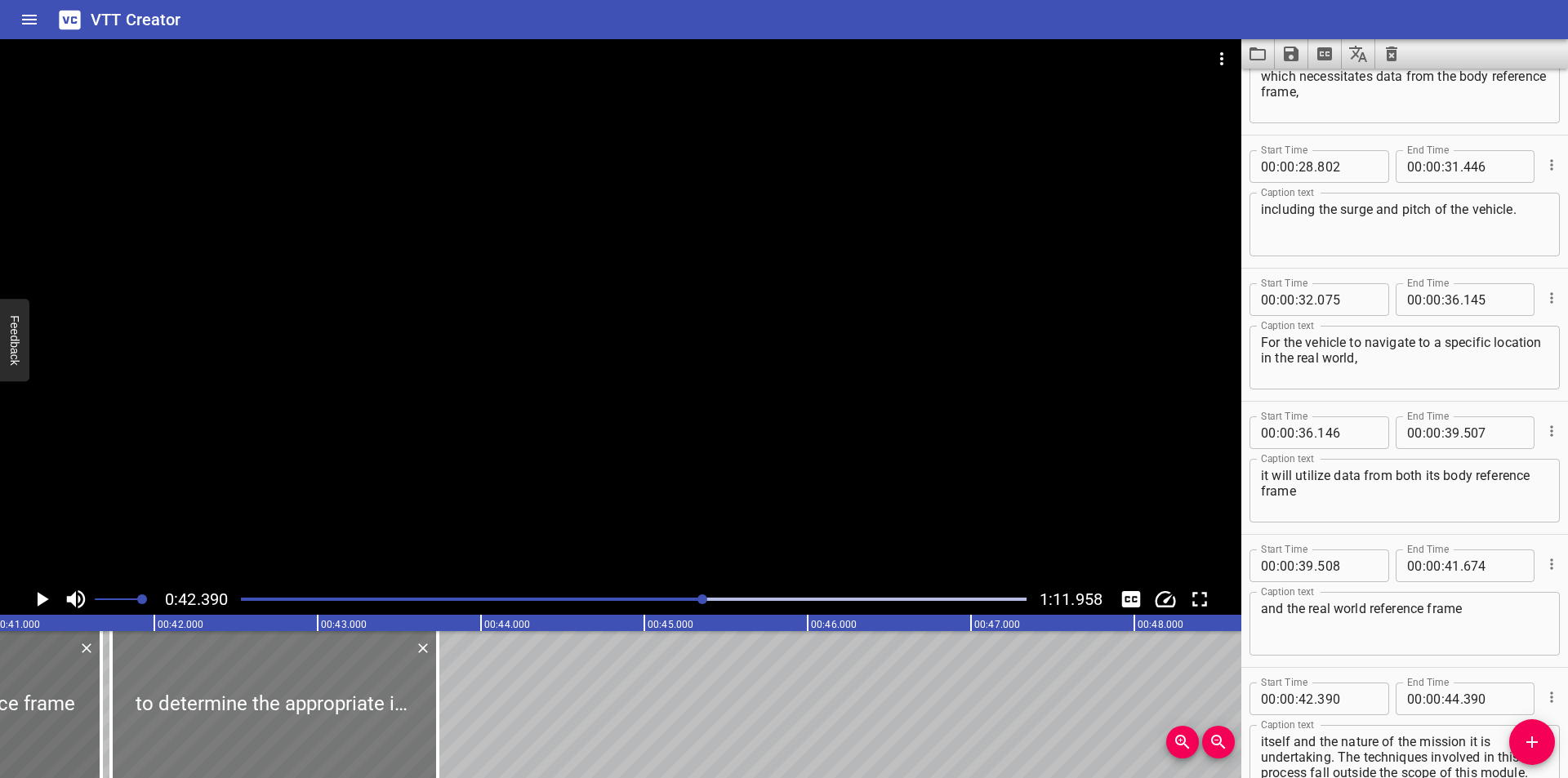
drag, startPoint x: 304, startPoint y: 699, endPoint x: 246, endPoint y: 699, distance: 58.0
click at [246, 699] on div at bounding box center [274, 704] width 327 height 147
click at [1331, 701] on input "number" at bounding box center [1347, 698] width 60 height 32
click at [848, 349] on div at bounding box center [620, 311] width 1241 height 545
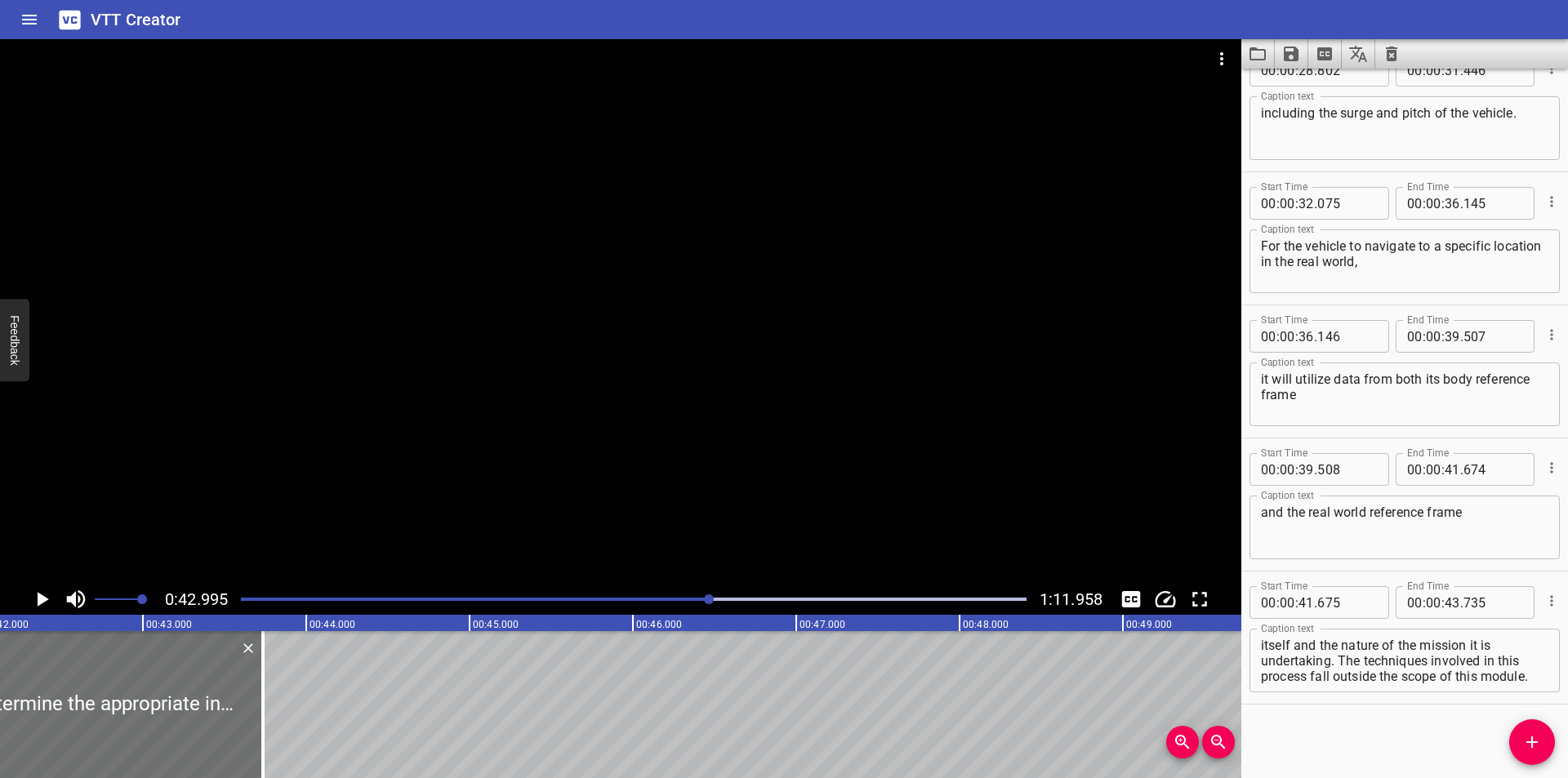
scroll to position [0, 6858]
click at [680, 606] on div at bounding box center [633, 599] width 806 height 23
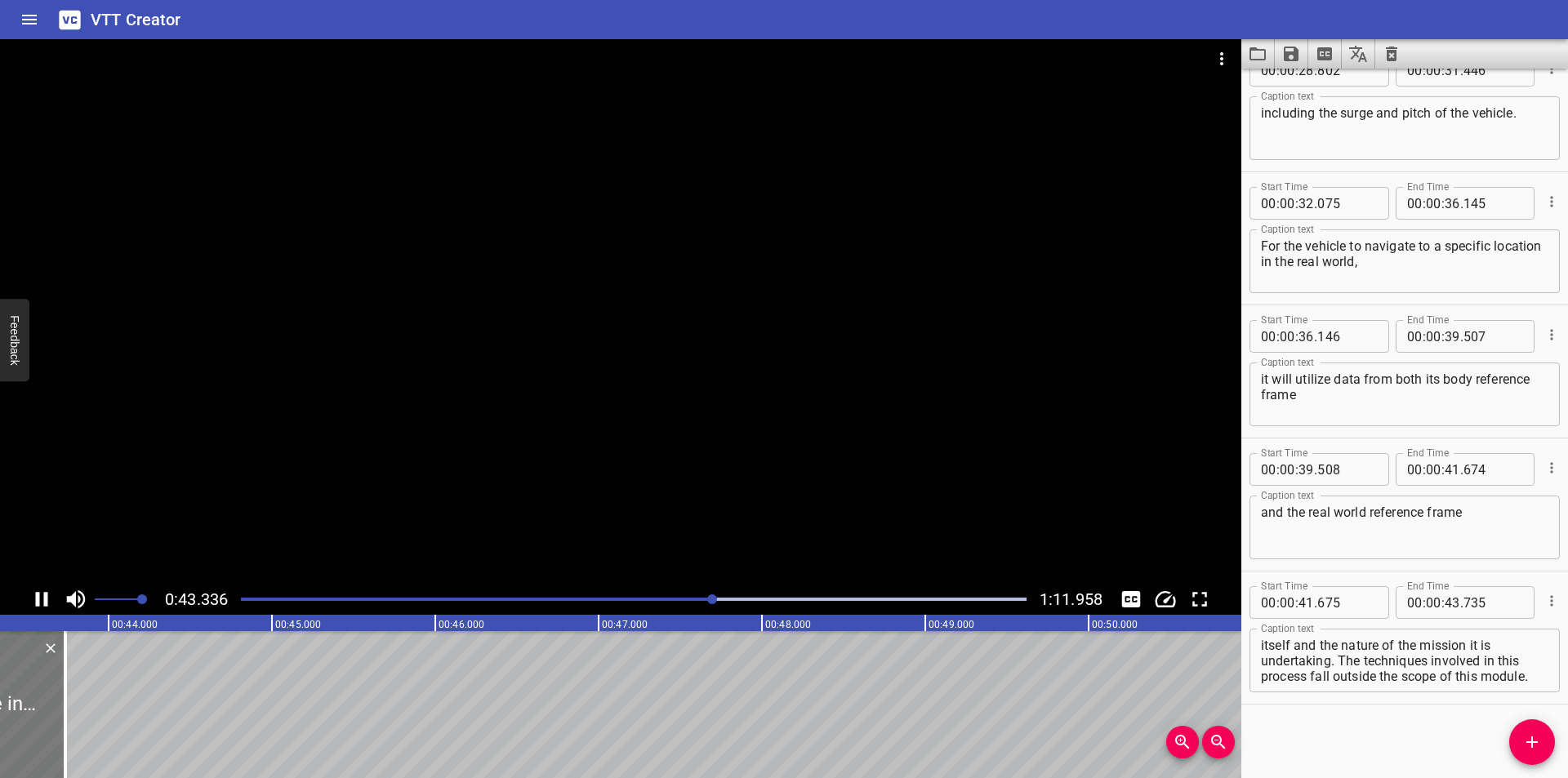
scroll to position [0, 7122]
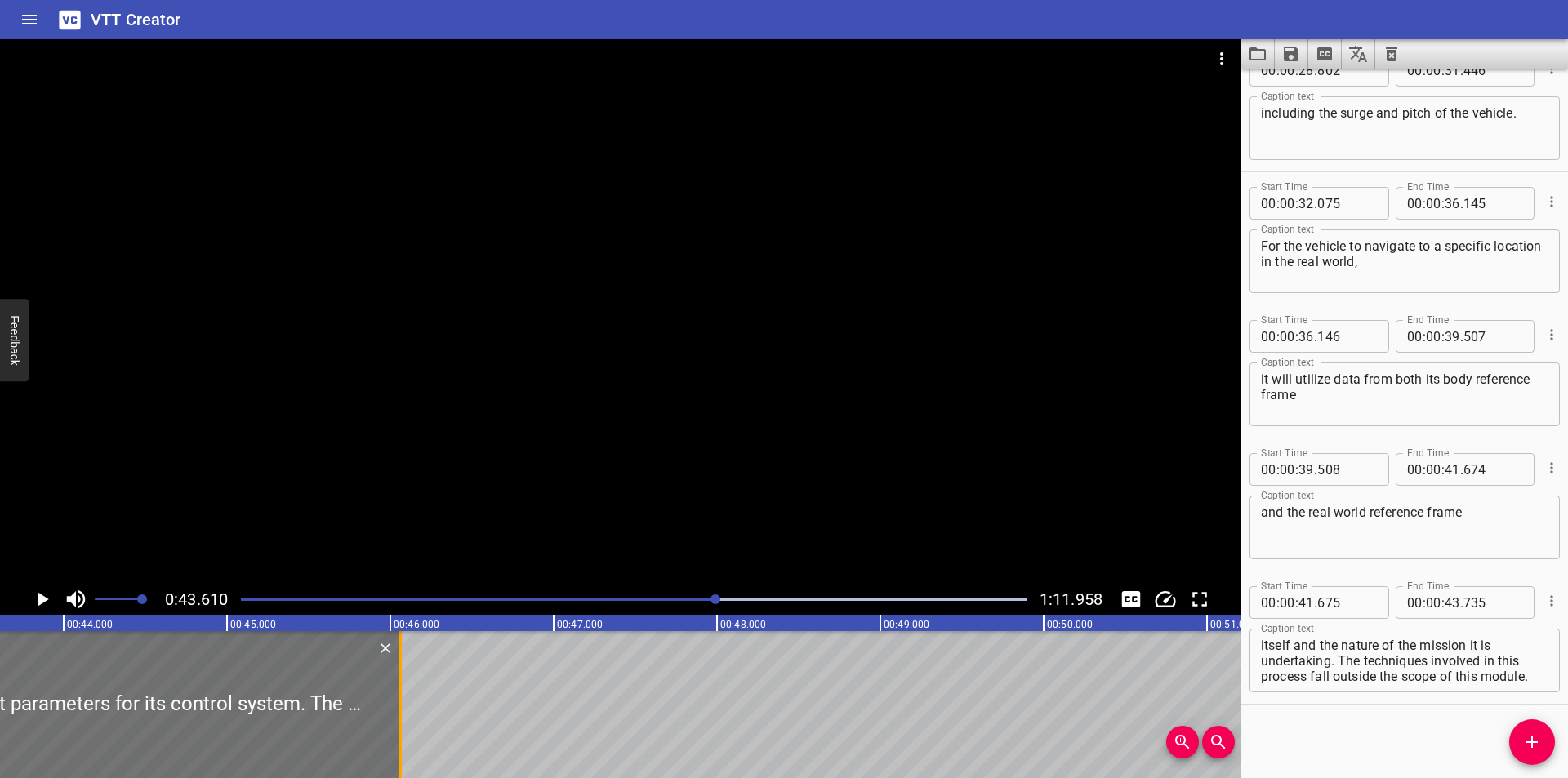
drag, startPoint x: 187, startPoint y: 726, endPoint x: 405, endPoint y: 726, distance: 218.0
click at [405, 726] on div at bounding box center [400, 704] width 17 height 147
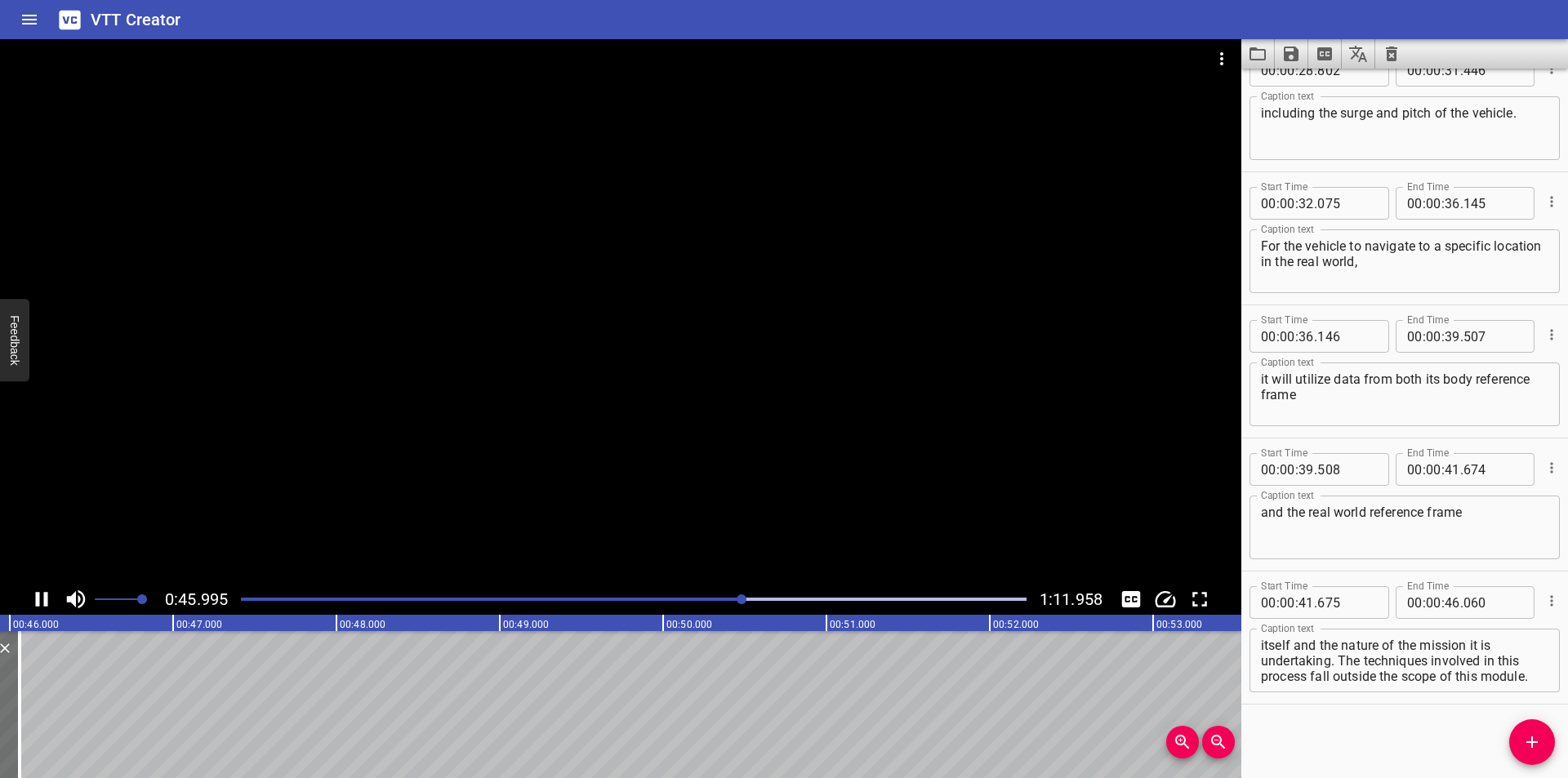
click at [329, 497] on div at bounding box center [620, 311] width 1241 height 545
click at [715, 602] on div at bounding box center [633, 599] width 806 height 23
drag, startPoint x: 1465, startPoint y: 658, endPoint x: 1529, endPoint y: 763, distance: 123.0
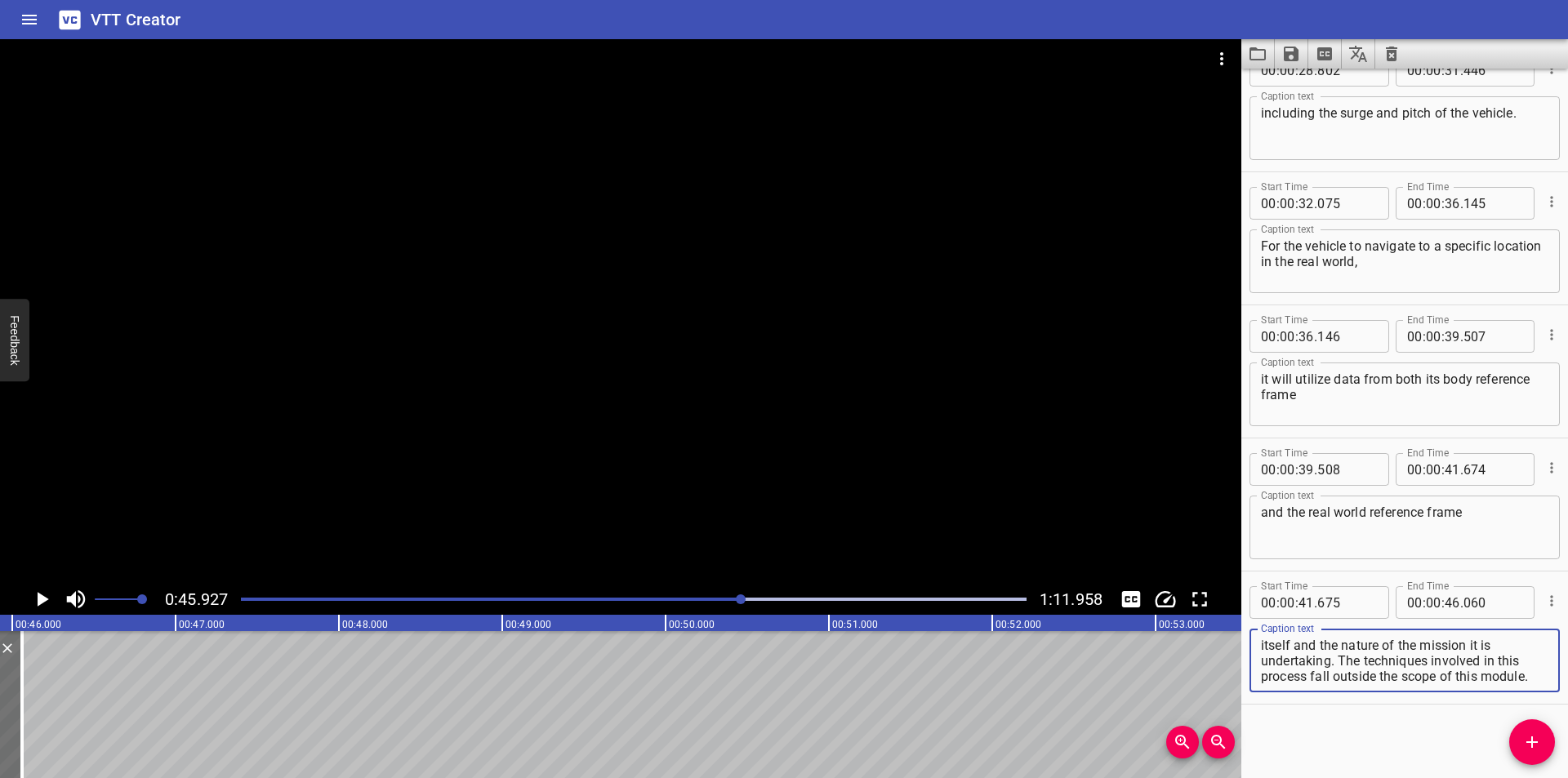
click at [1529, 763] on div "Start Time 00 : 00 : 00 . 000 Start Time End Time 00 : 00 : 03 . 535 End Time C…" at bounding box center [1404, 423] width 327 height 709
click at [1537, 739] on icon "Add Cue" at bounding box center [1532, 742] width 20 height 20
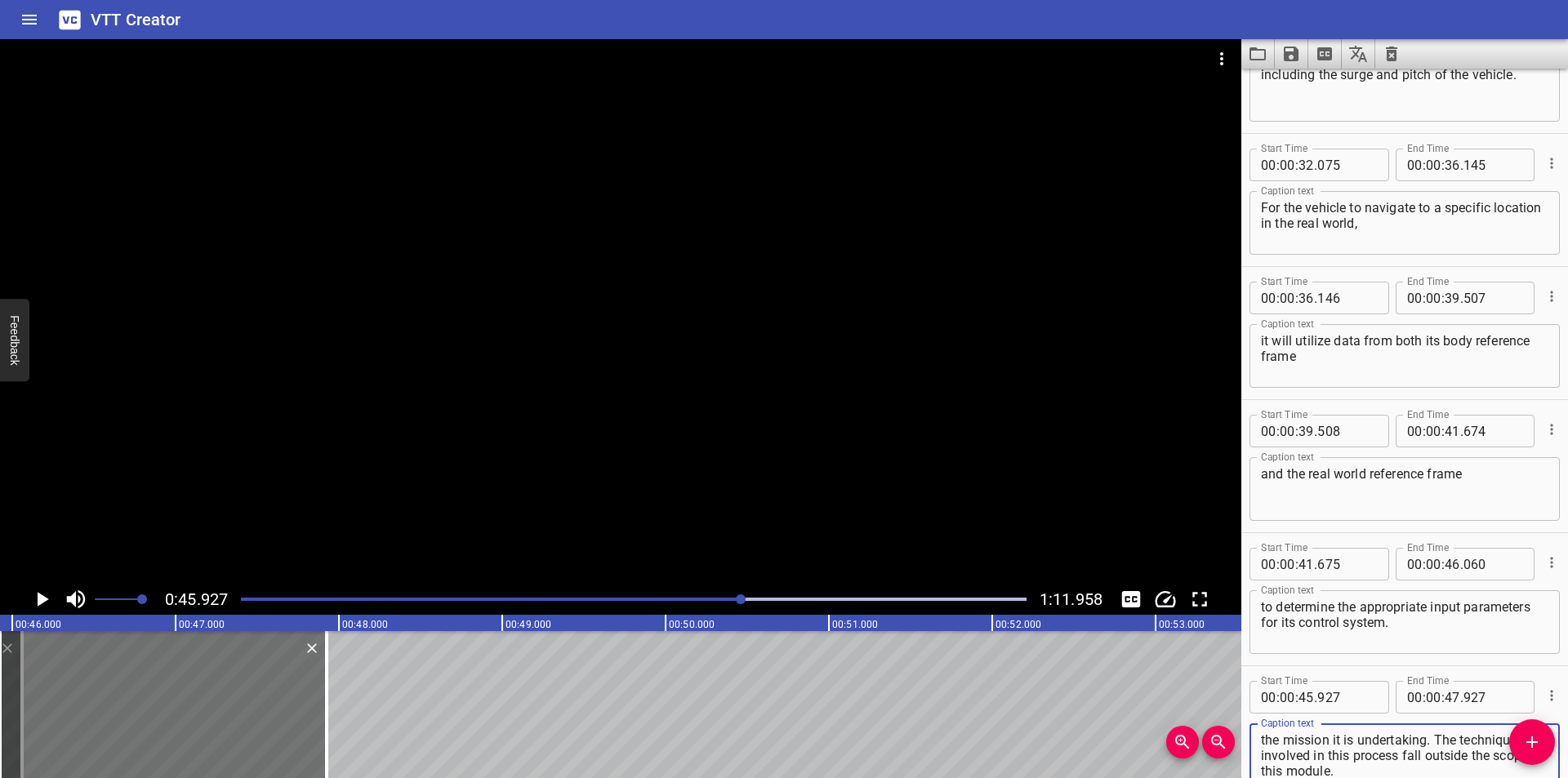
scroll to position [1136, 0]
click at [1334, 699] on input "number" at bounding box center [1347, 696] width 60 height 32
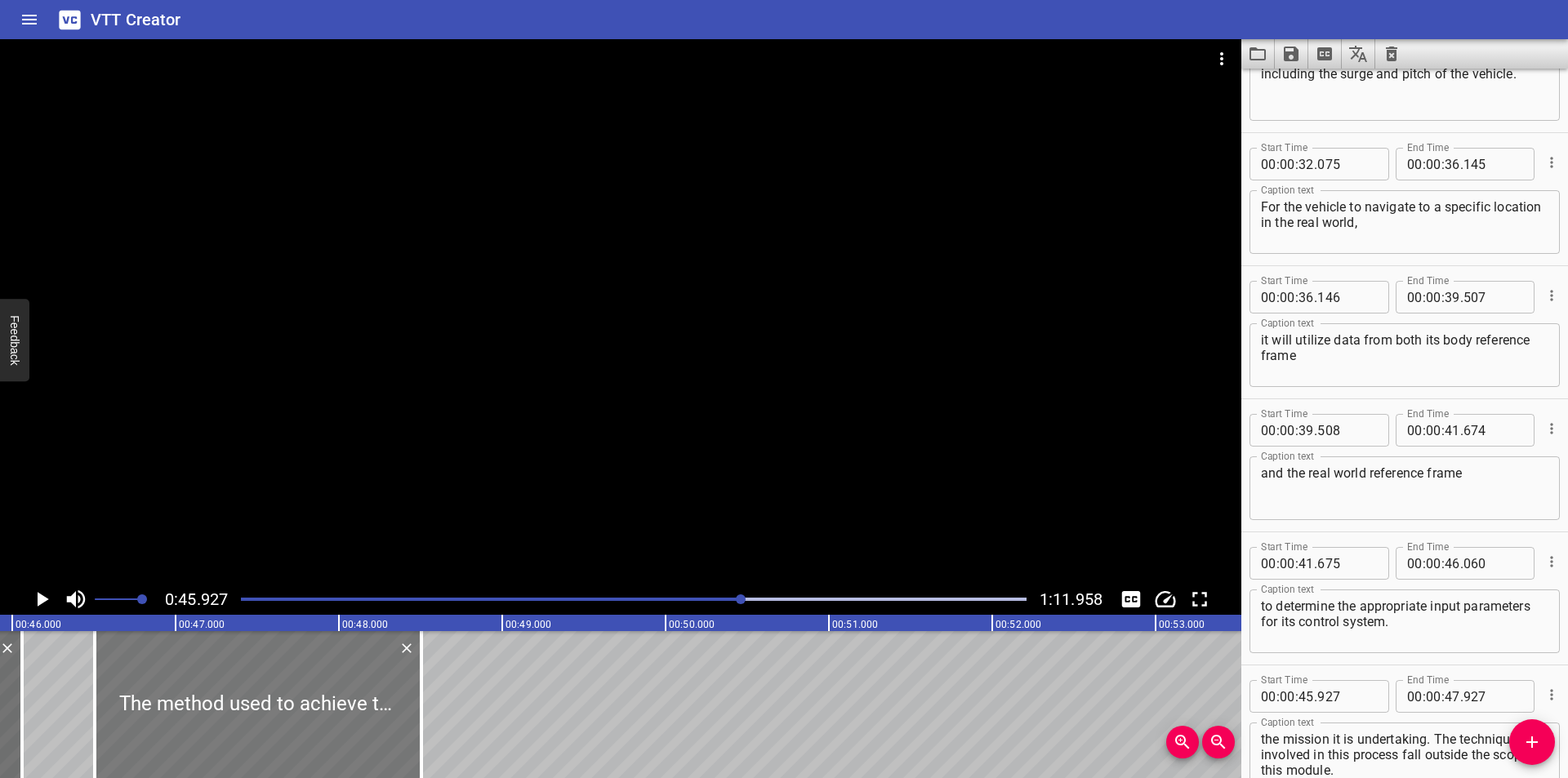
drag, startPoint x: 210, startPoint y: 702, endPoint x: 294, endPoint y: 714, distance: 84.9
click at [294, 714] on div at bounding box center [258, 704] width 327 height 147
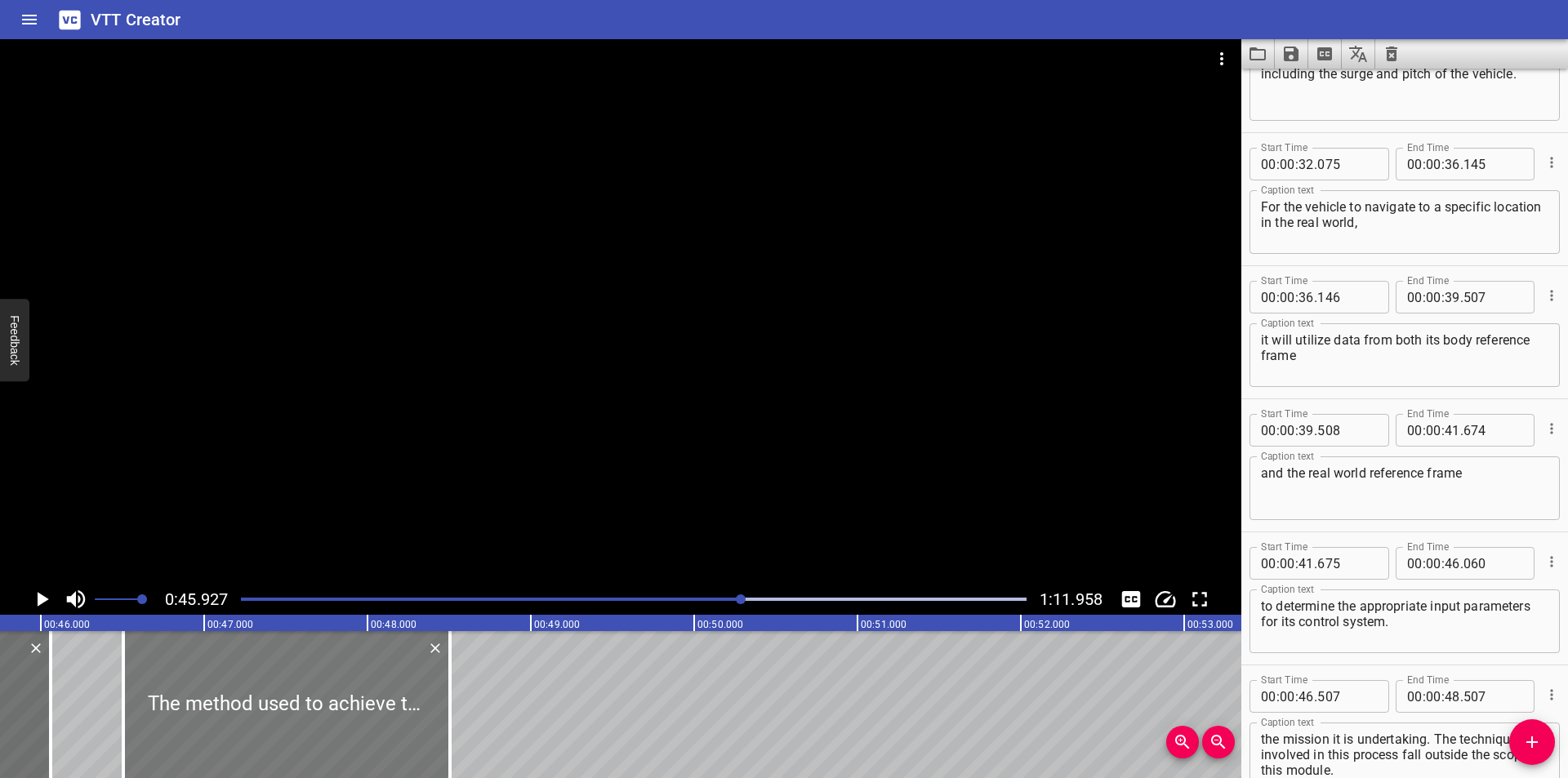
scroll to position [0, 7446]
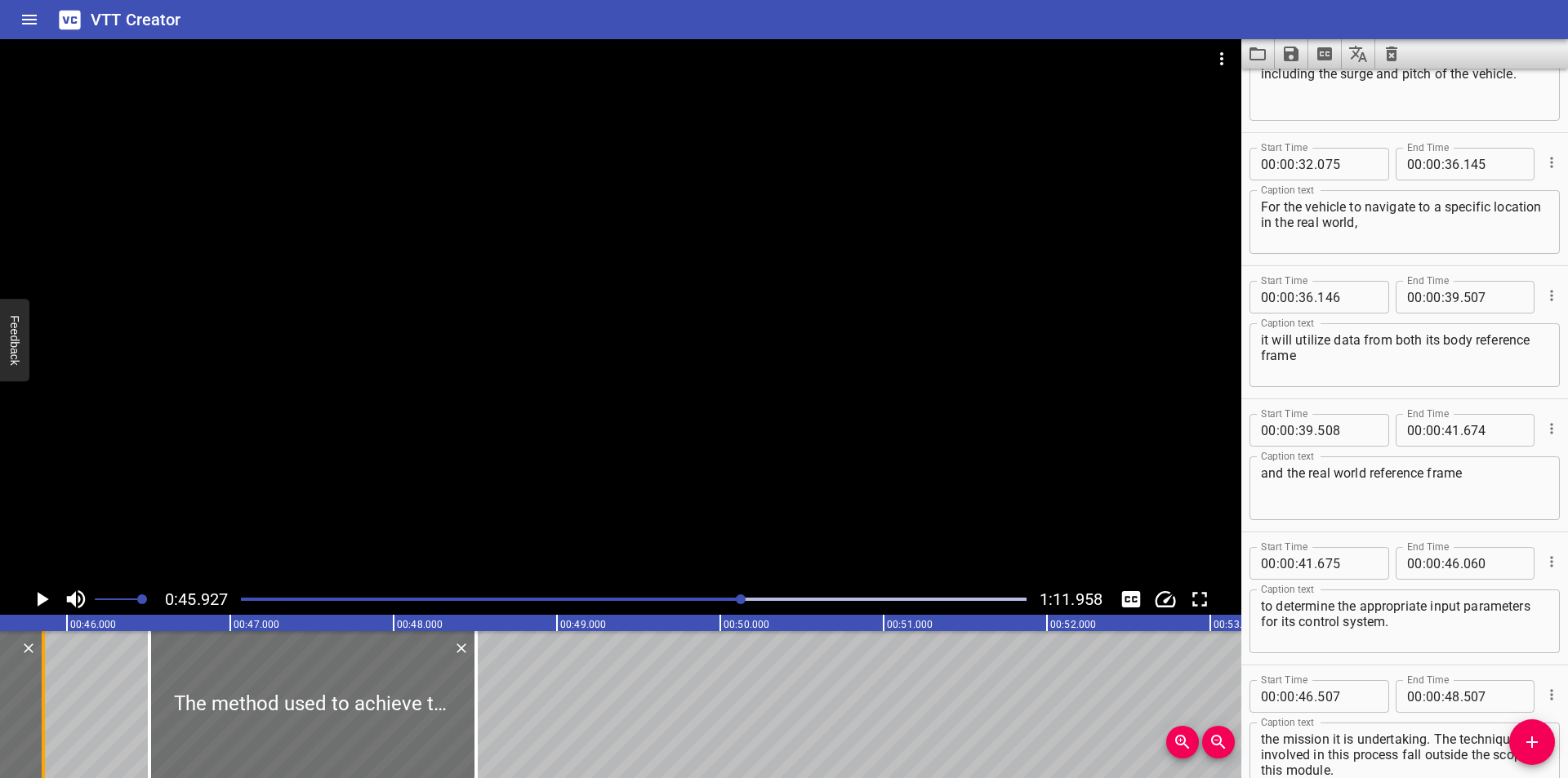
drag, startPoint x: 74, startPoint y: 710, endPoint x: 41, endPoint y: 712, distance: 33.1
click at [41, 712] on div at bounding box center [43, 704] width 17 height 147
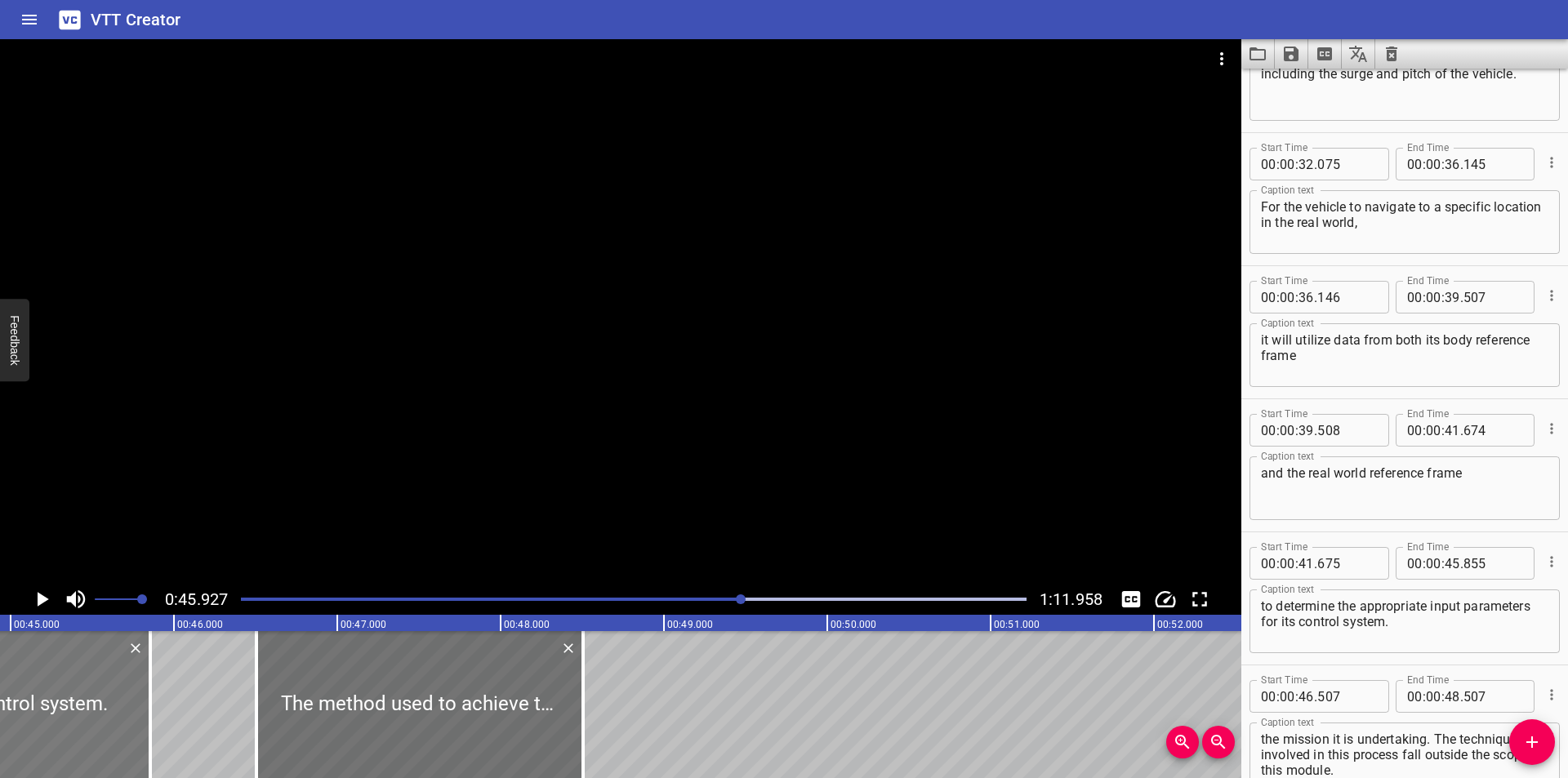
scroll to position [0, 7337]
click at [152, 728] on div at bounding box center [157, 704] width 17 height 147
click at [354, 739] on div at bounding box center [422, 704] width 327 height 147
click at [480, 406] on div at bounding box center [620, 311] width 1241 height 545
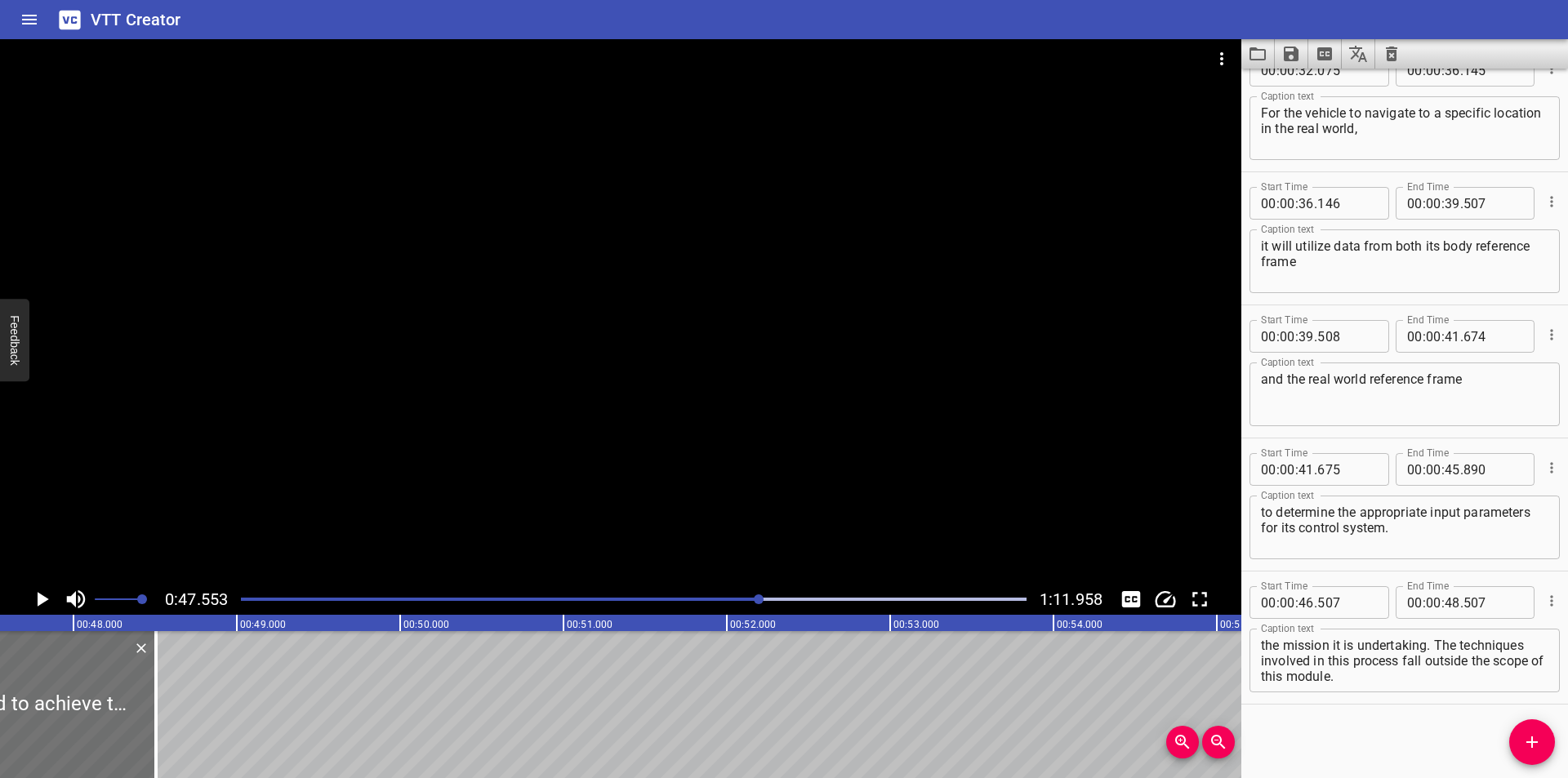
scroll to position [0, 7766]
click at [625, 442] on div at bounding box center [620, 311] width 1241 height 545
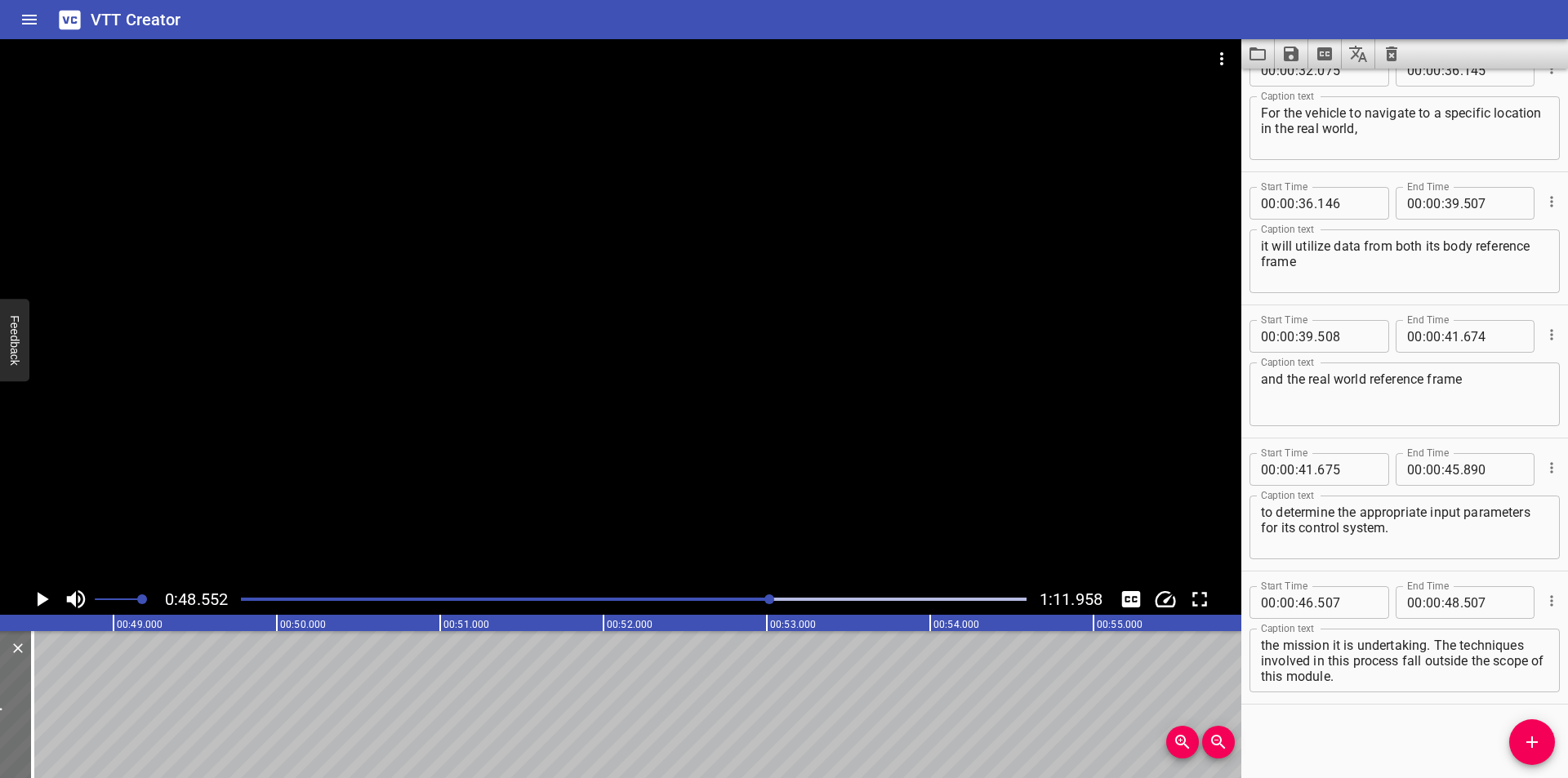
scroll to position [0, 7929]
click at [745, 598] on div "Play progress" at bounding box center [378, 599] width 786 height 3
click at [743, 599] on div "Play progress" at bounding box center [377, 599] width 786 height 3
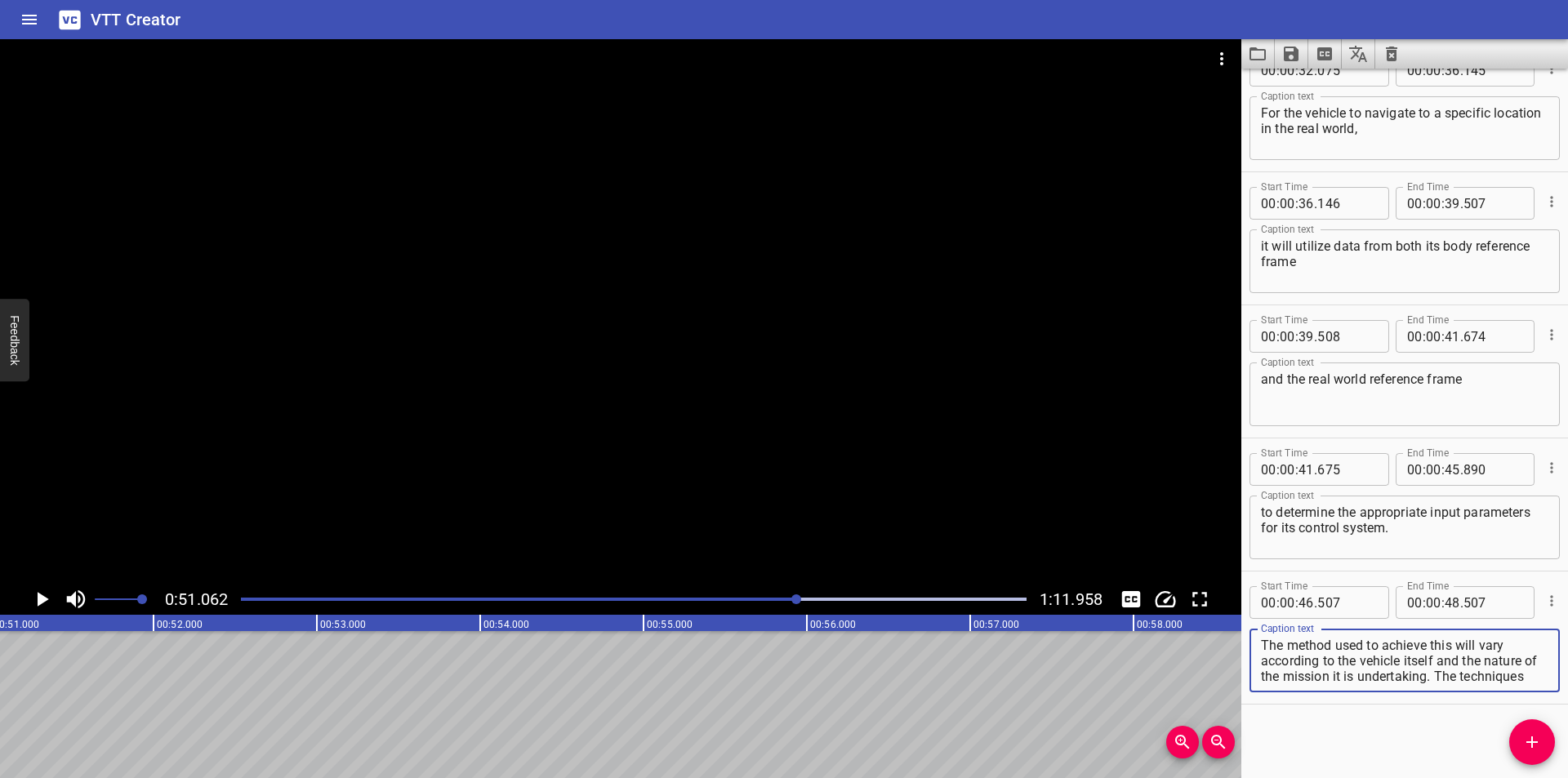
scroll to position [31, 0]
drag, startPoint x: 1453, startPoint y: 672, endPoint x: 1527, endPoint y: 754, distance: 110.5
click at [1528, 753] on div "Start Time 00 : 00 : 00 . 000 Start Time End Time 00 : 00 : 03 . 535 End Time C…" at bounding box center [1404, 423] width 327 height 709
click at [746, 595] on div at bounding box center [633, 599] width 806 height 23
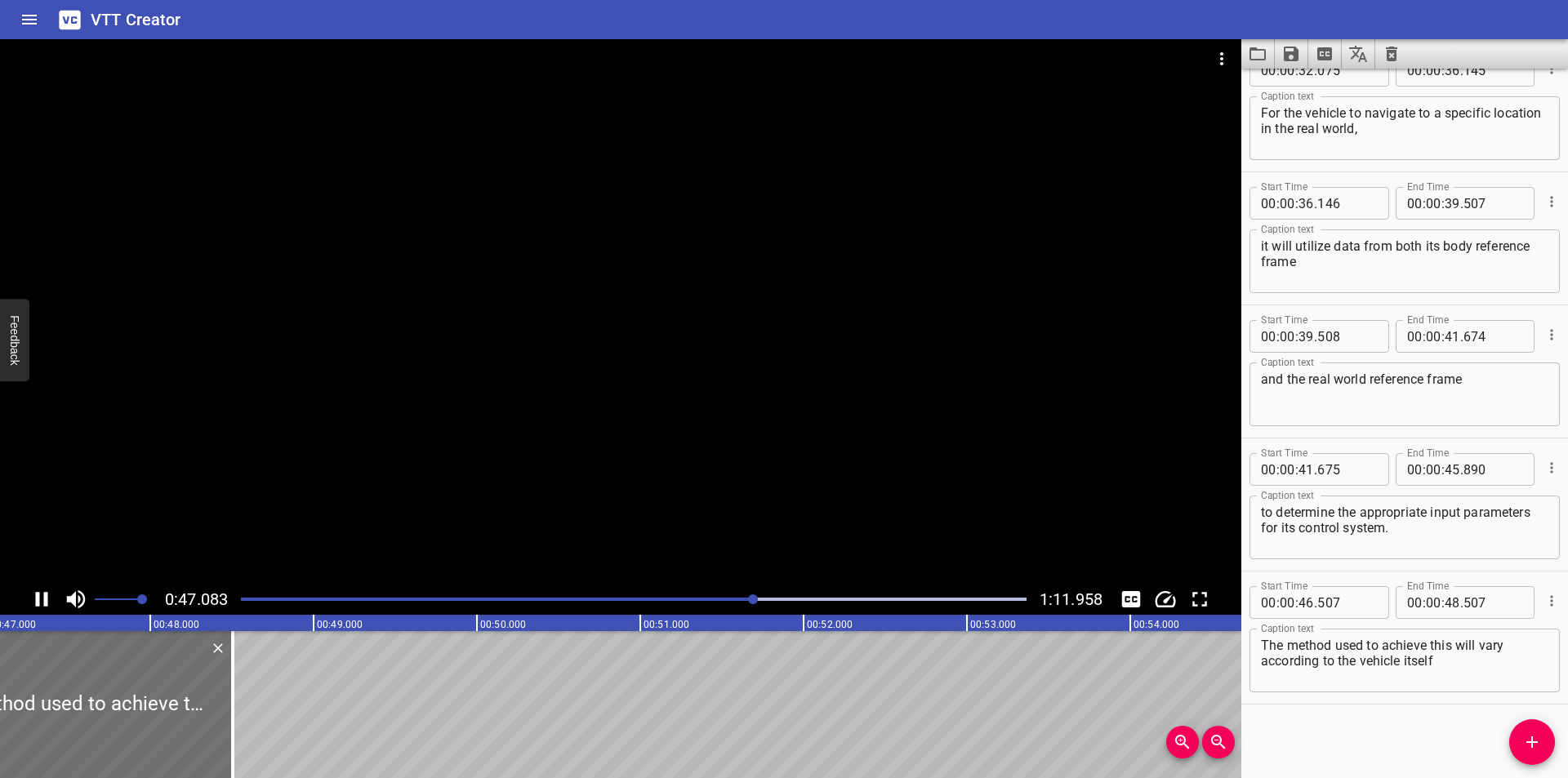
scroll to position [0, 7720]
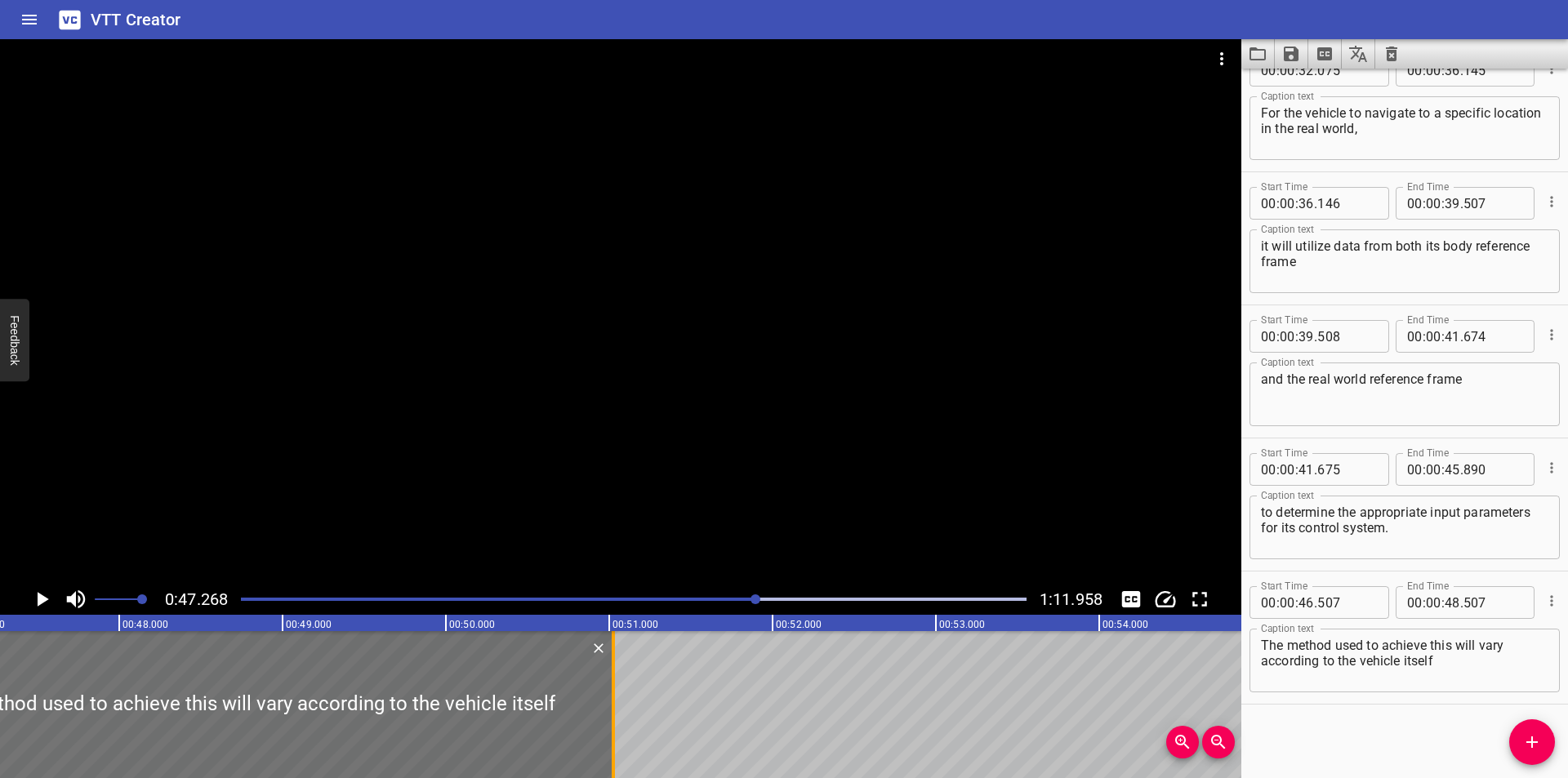
drag, startPoint x: 221, startPoint y: 742, endPoint x: 617, endPoint y: 714, distance: 397.0
click at [617, 714] on div at bounding box center [614, 704] width 17 height 147
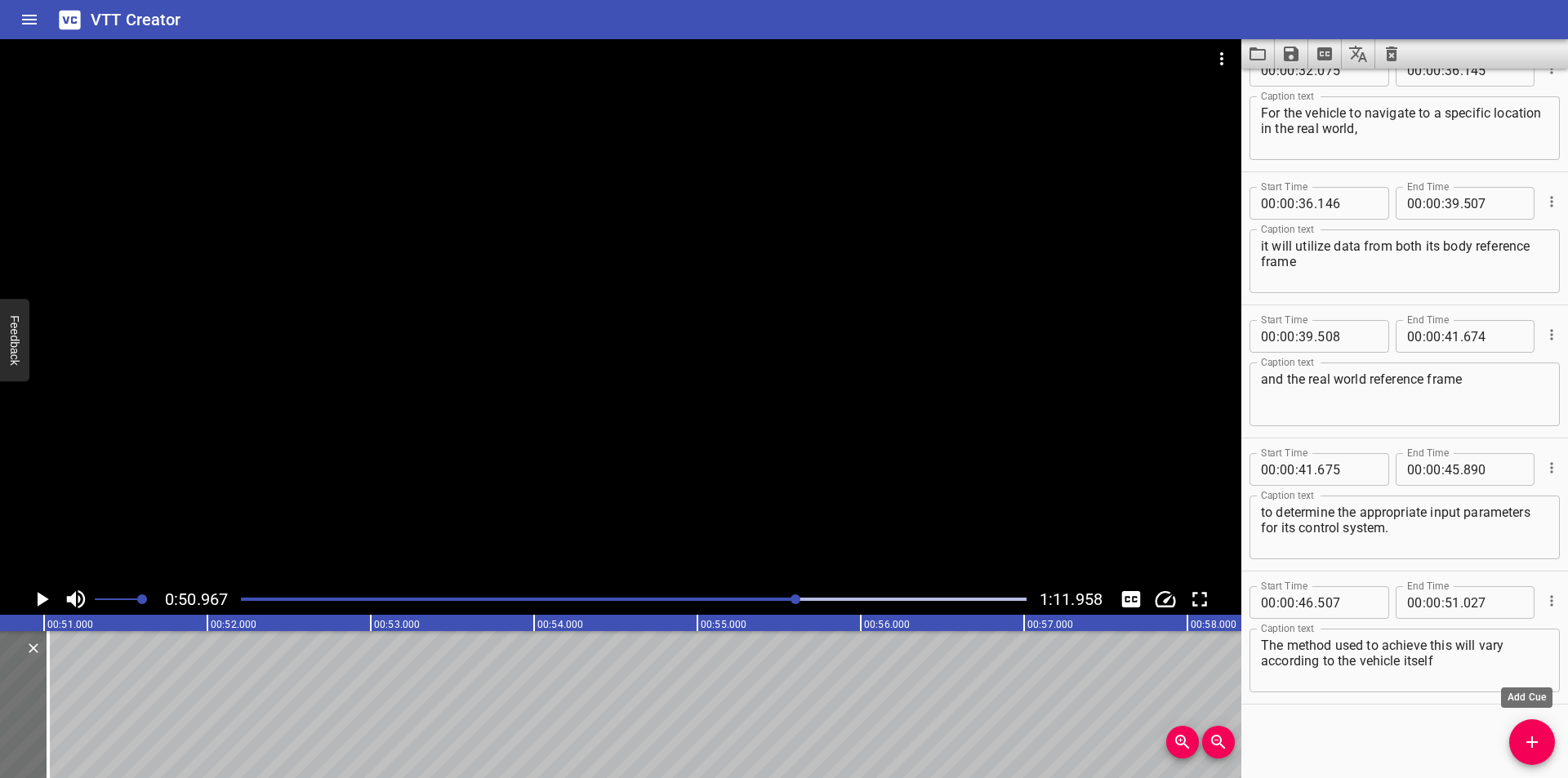
scroll to position [0, 8324]
click at [1536, 739] on icon "Add Cue" at bounding box center [1532, 742] width 20 height 20
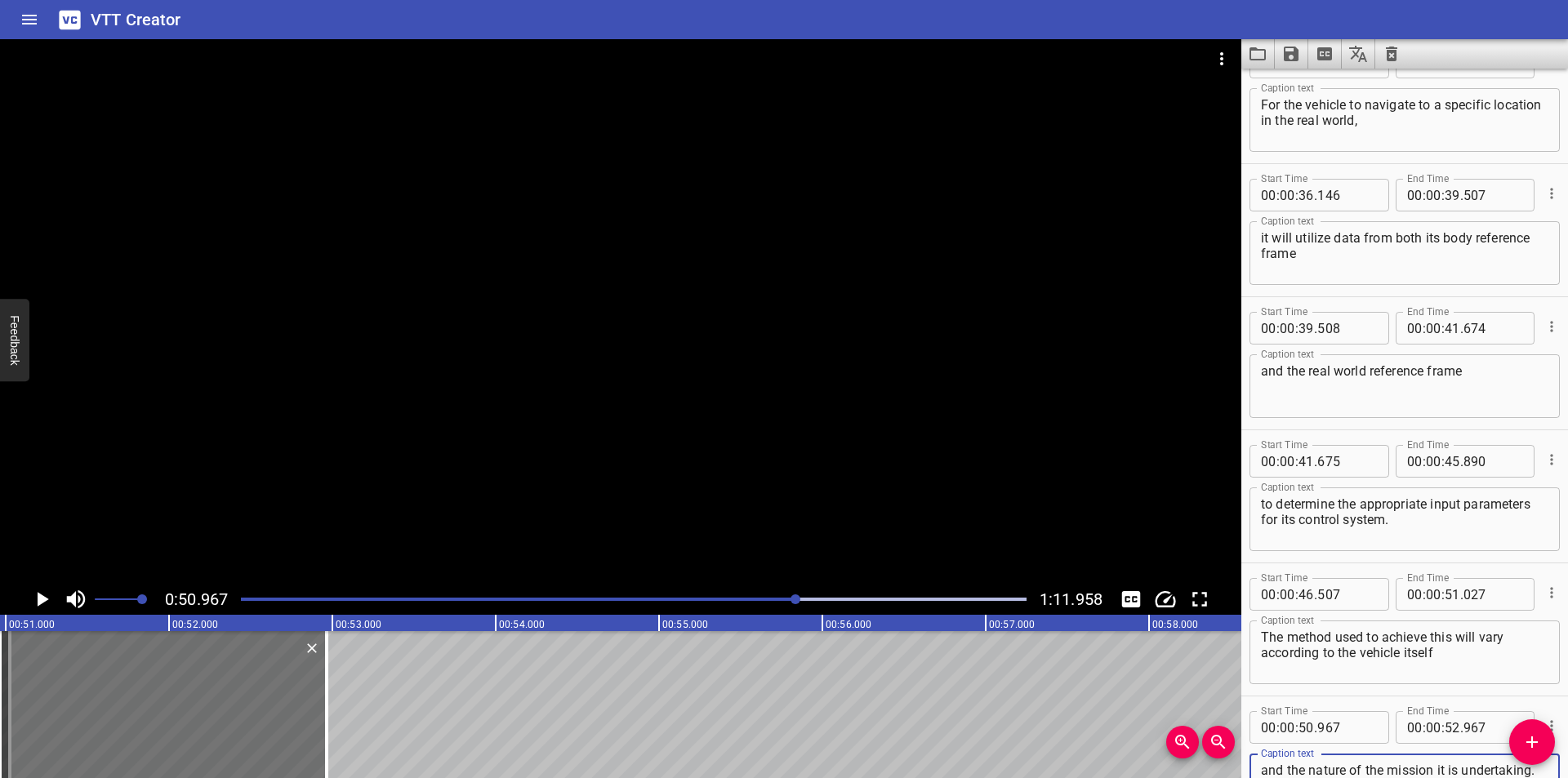
scroll to position [1269, 0]
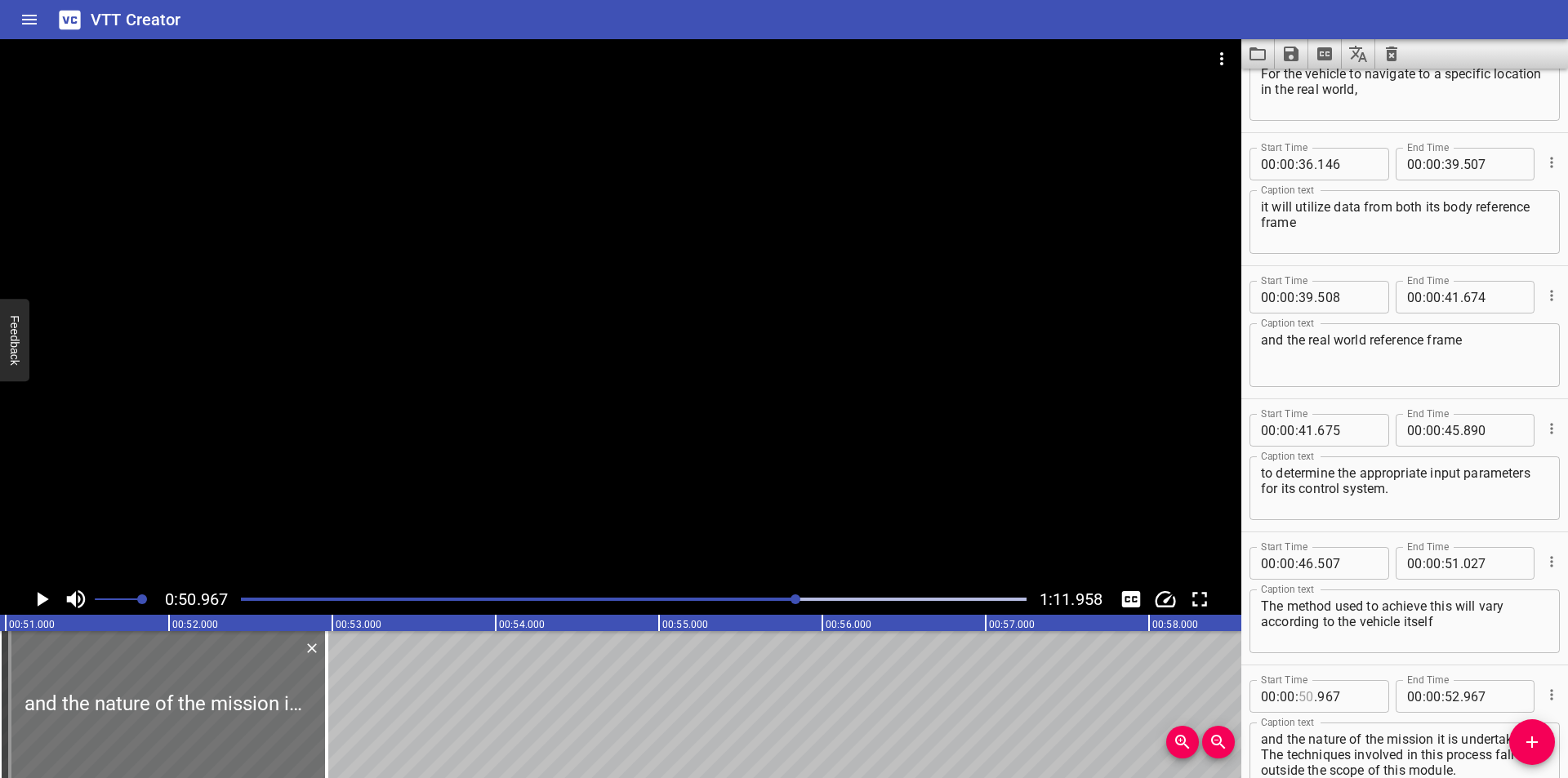
click at [1305, 698] on input "number" at bounding box center [1306, 696] width 16 height 32
click at [853, 365] on div at bounding box center [620, 311] width 1241 height 545
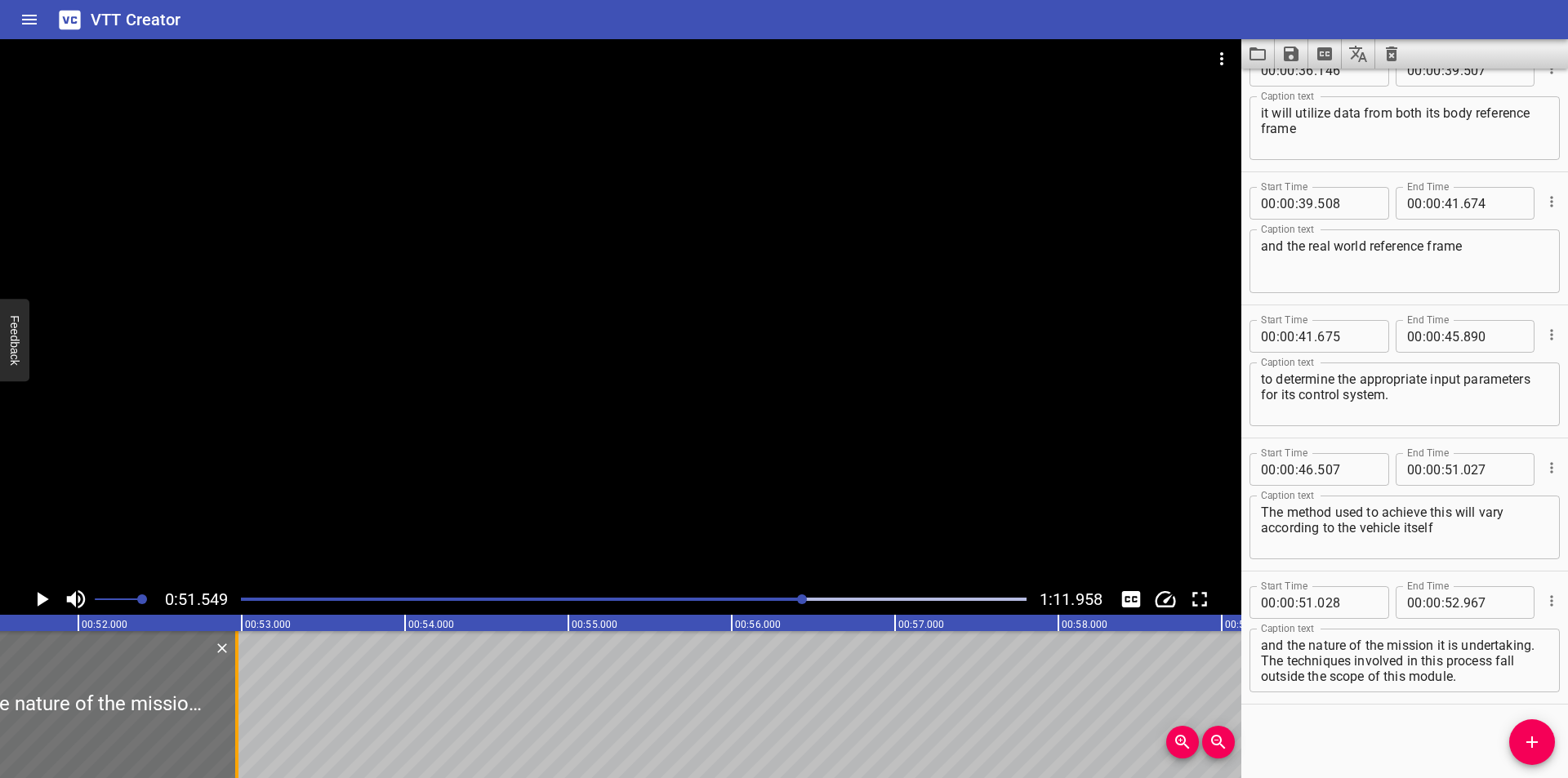
scroll to position [0, 8419]
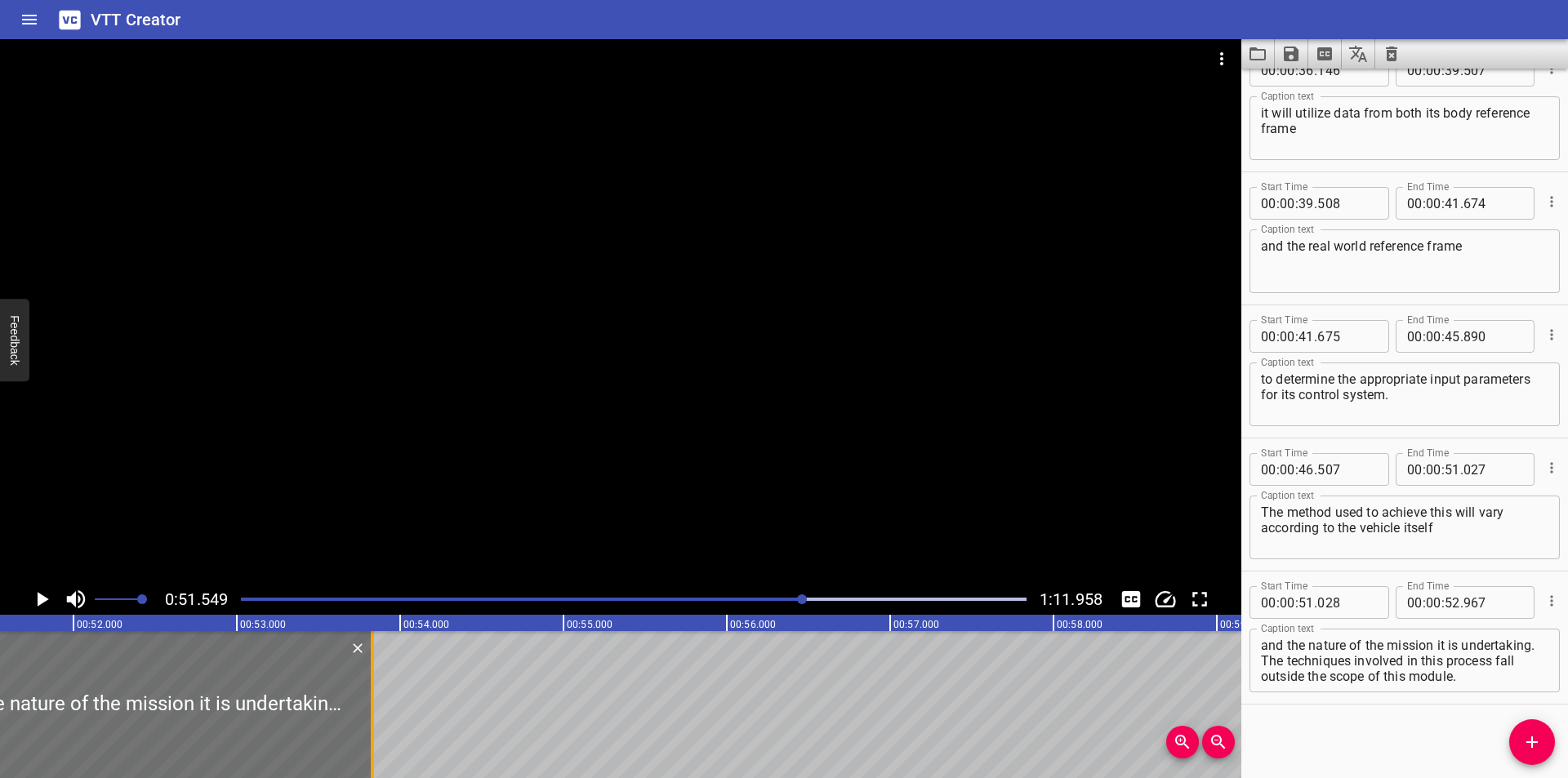
drag, startPoint x: 232, startPoint y: 727, endPoint x: 371, endPoint y: 731, distance: 139.1
click at [371, 731] on div at bounding box center [372, 704] width 3 height 147
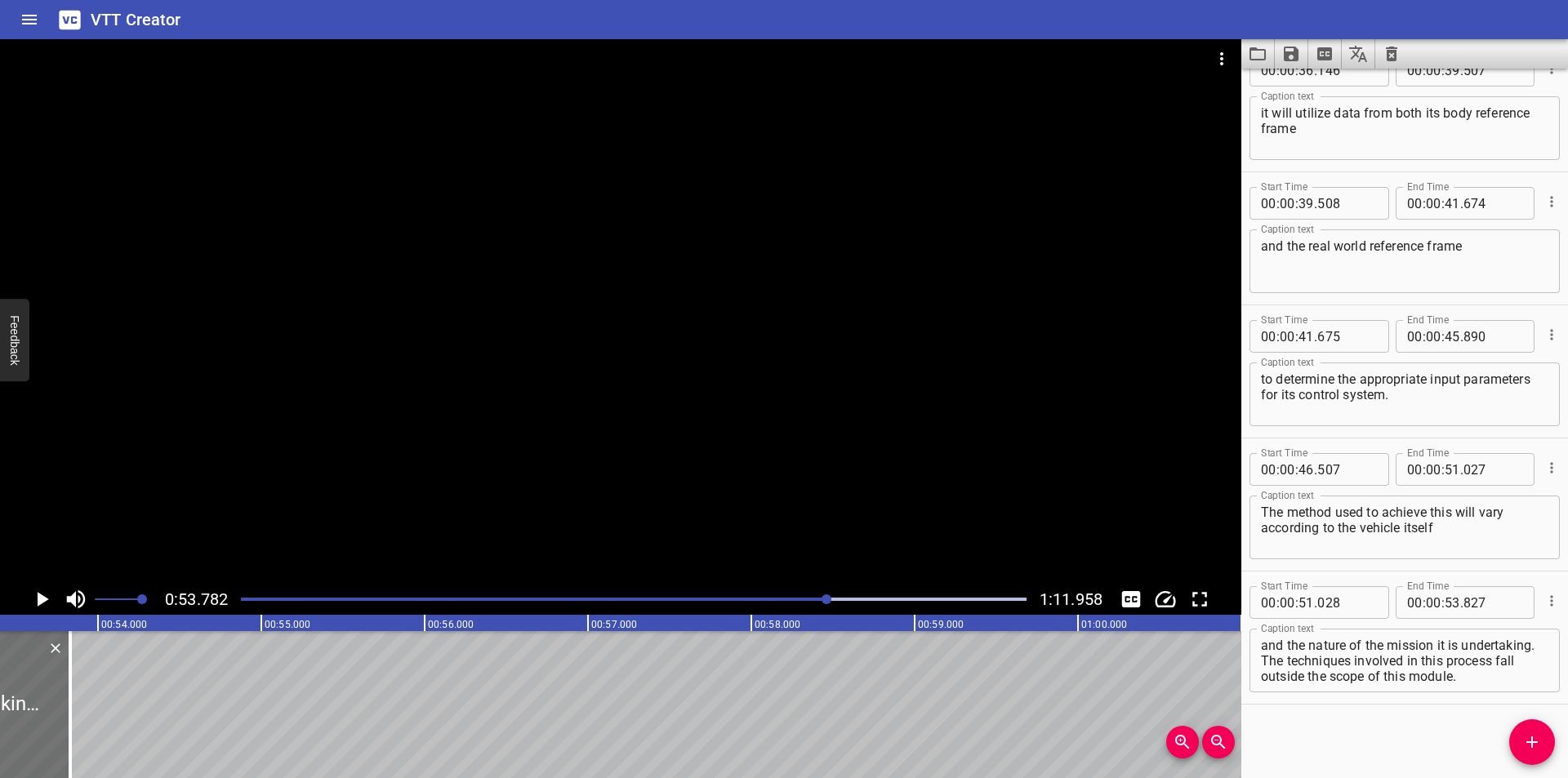
scroll to position [0, 8783]
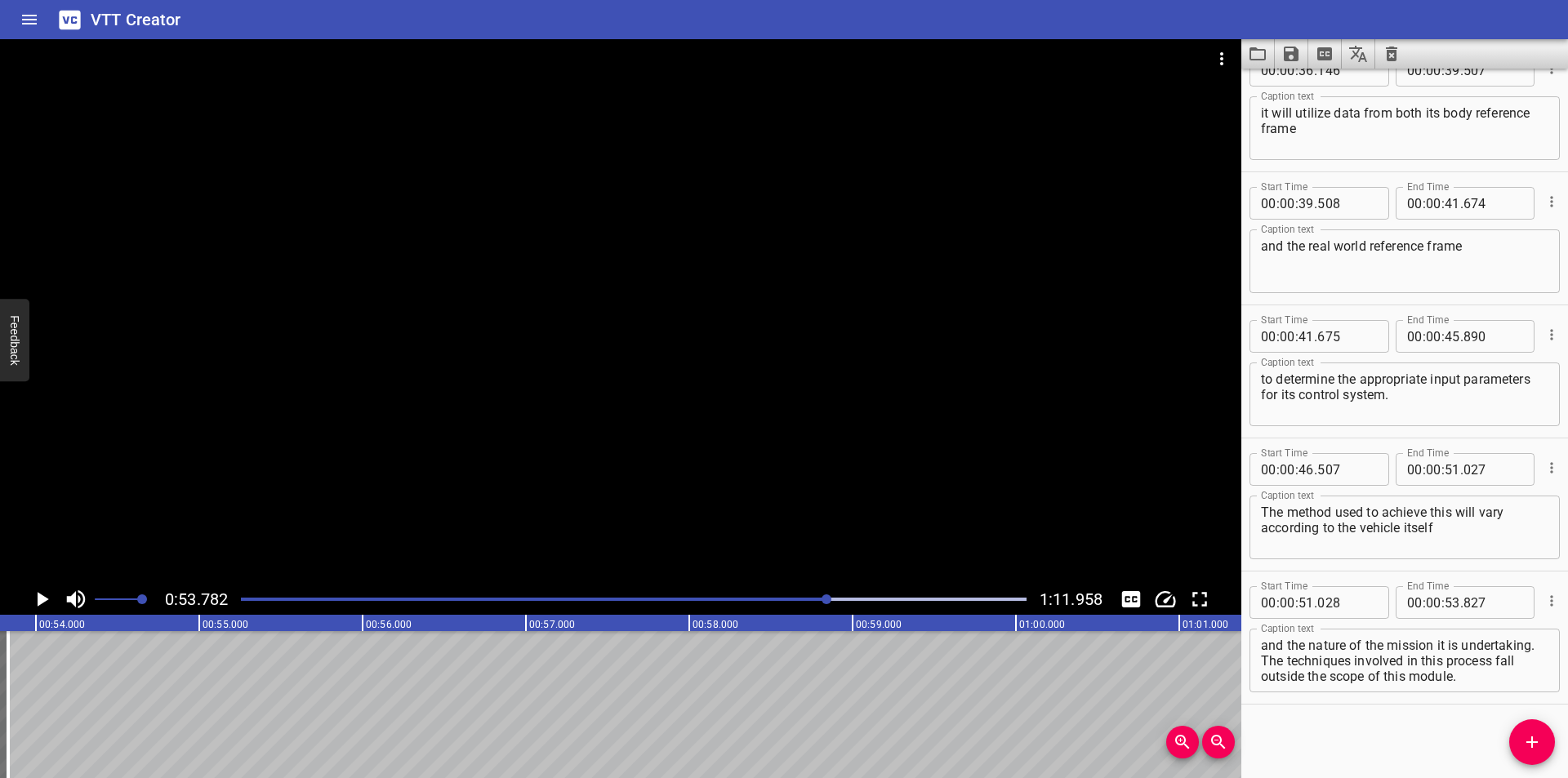
click at [778, 598] on div "Play progress" at bounding box center [435, 599] width 786 height 3
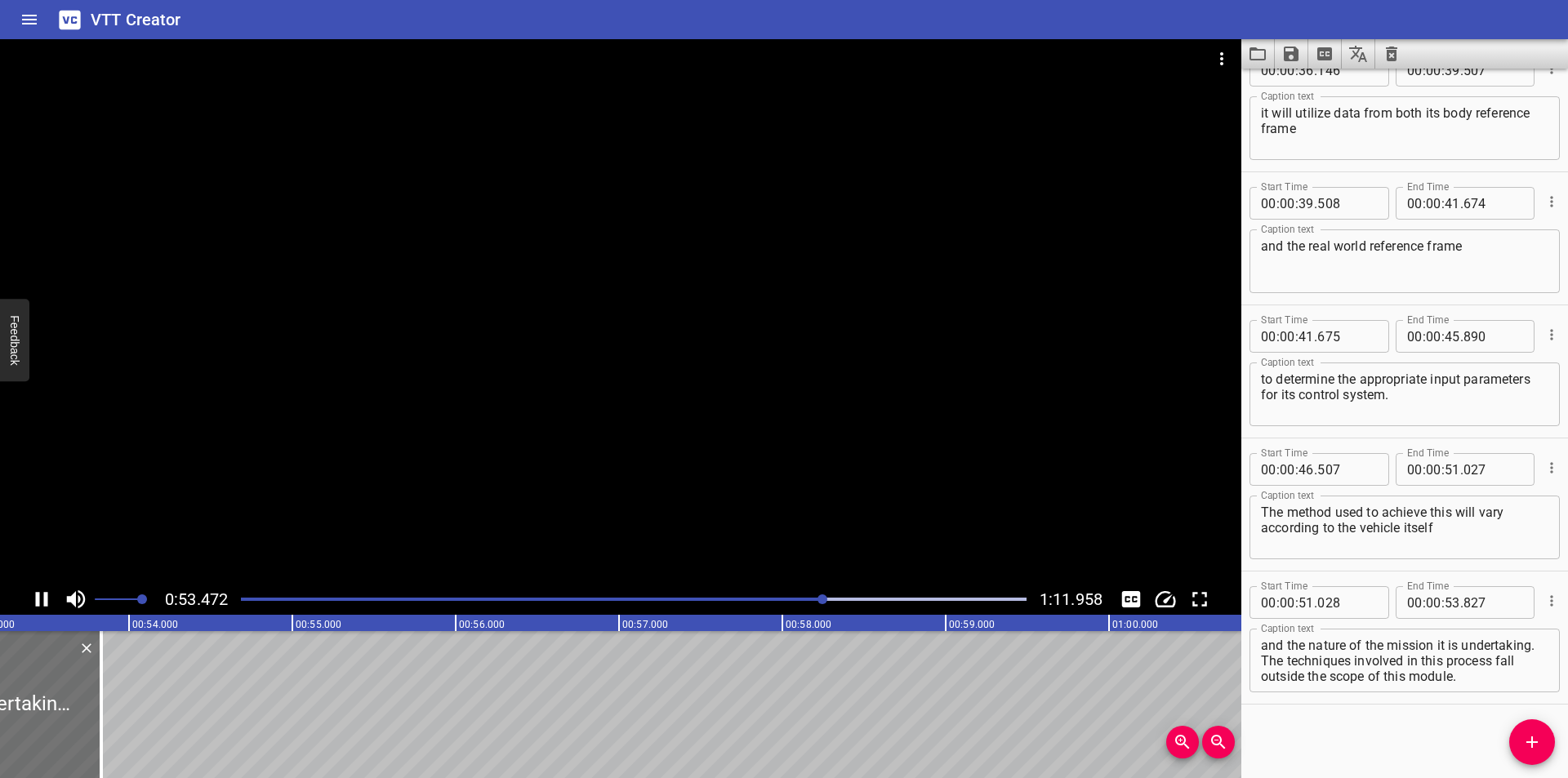
drag, startPoint x: 319, startPoint y: 437, endPoint x: 334, endPoint y: 453, distance: 21.9
click at [319, 437] on div at bounding box center [620, 311] width 1241 height 545
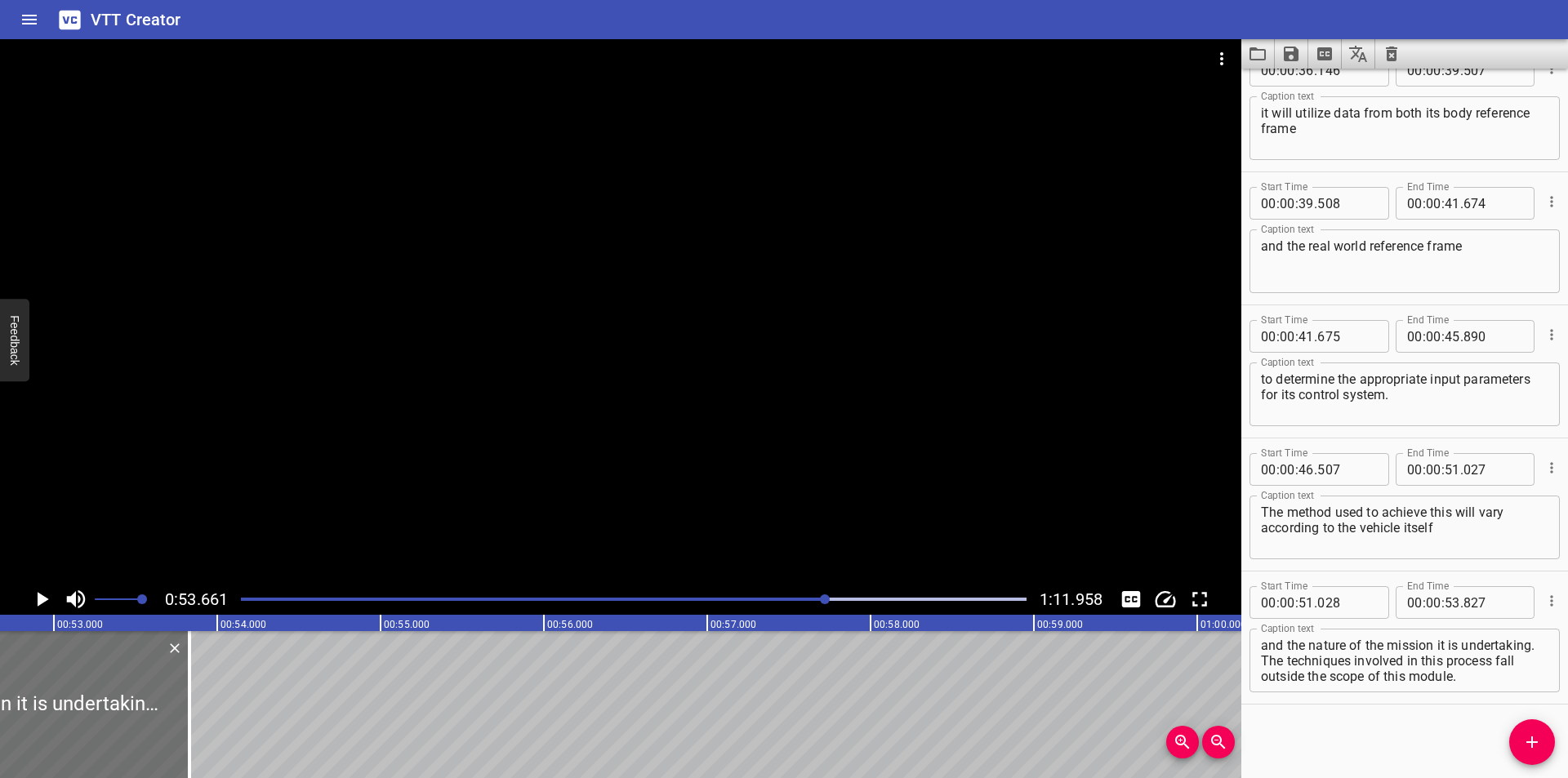
scroll to position [0, 8600]
click at [198, 728] on div at bounding box center [195, 704] width 17 height 147
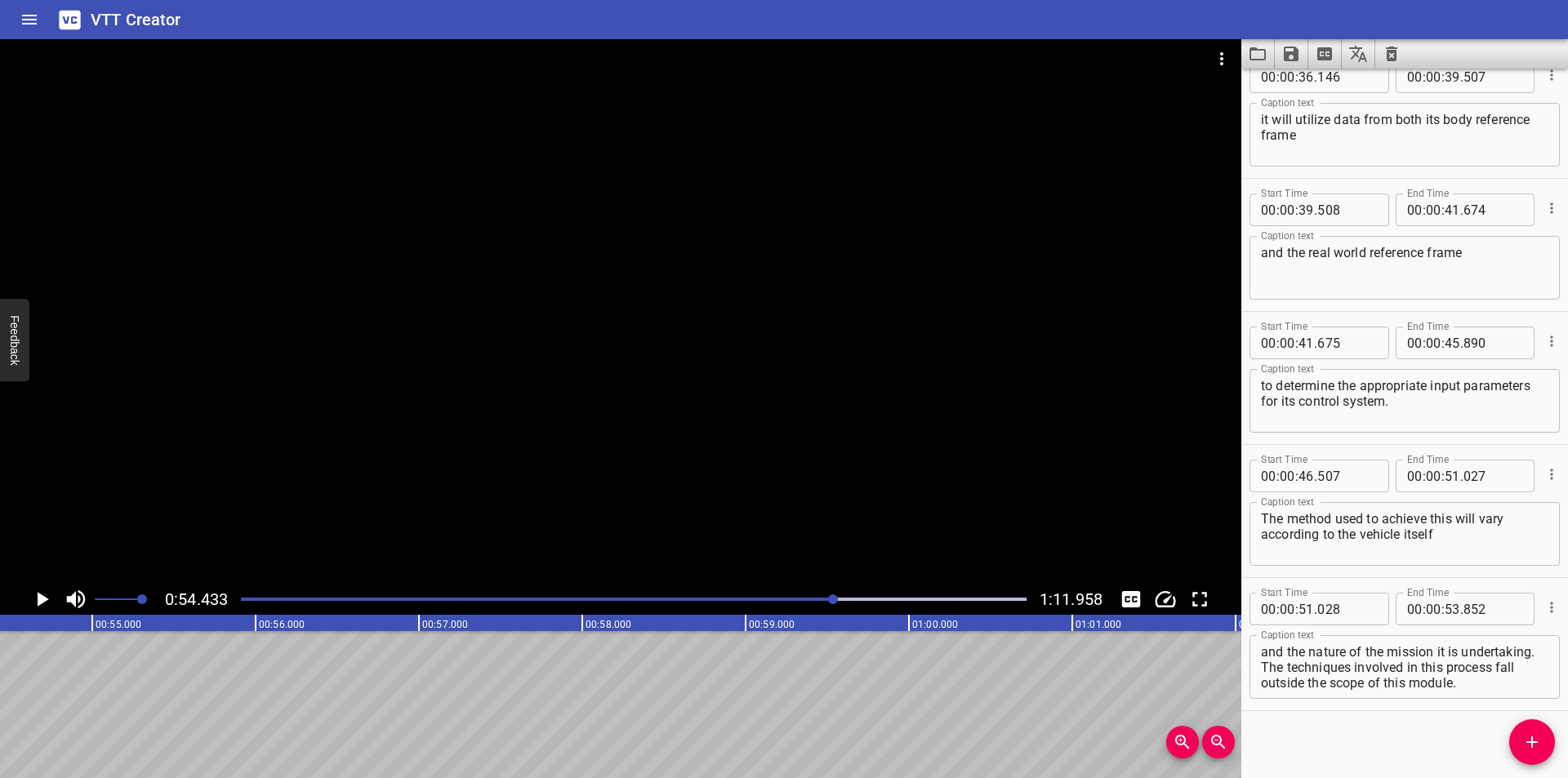
scroll to position [1363, 0]
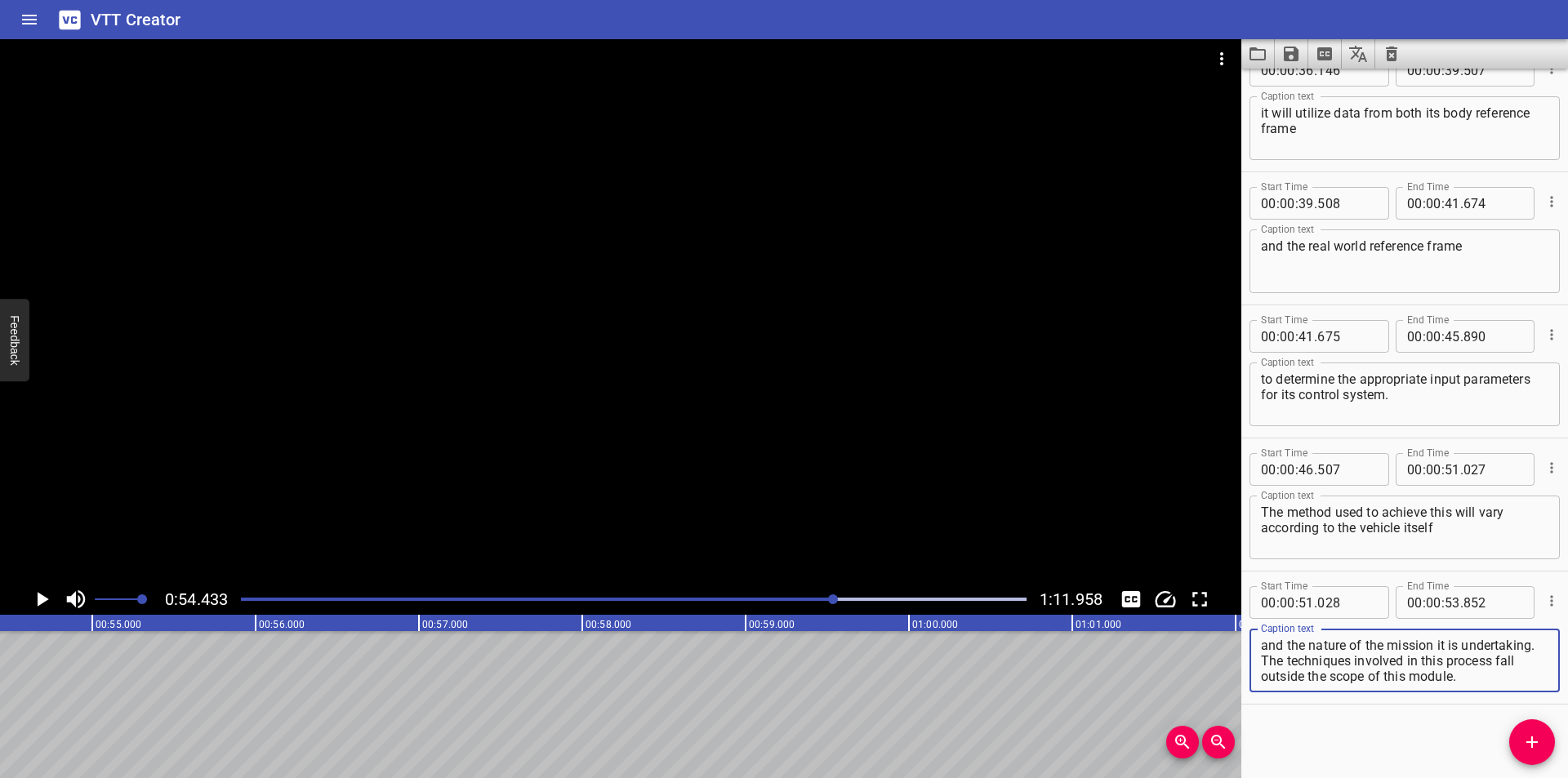
drag, startPoint x: 1338, startPoint y: 661, endPoint x: 1610, endPoint y: 778, distance: 296.1
click at [1567, 777] on html "VTT Creator Caption Editor Batch Transcribe Login Sign Up Privacy Contact 0:54.…" at bounding box center [784, 389] width 1568 height 778
click at [1524, 745] on icon "Add Cue" at bounding box center [1532, 742] width 20 height 20
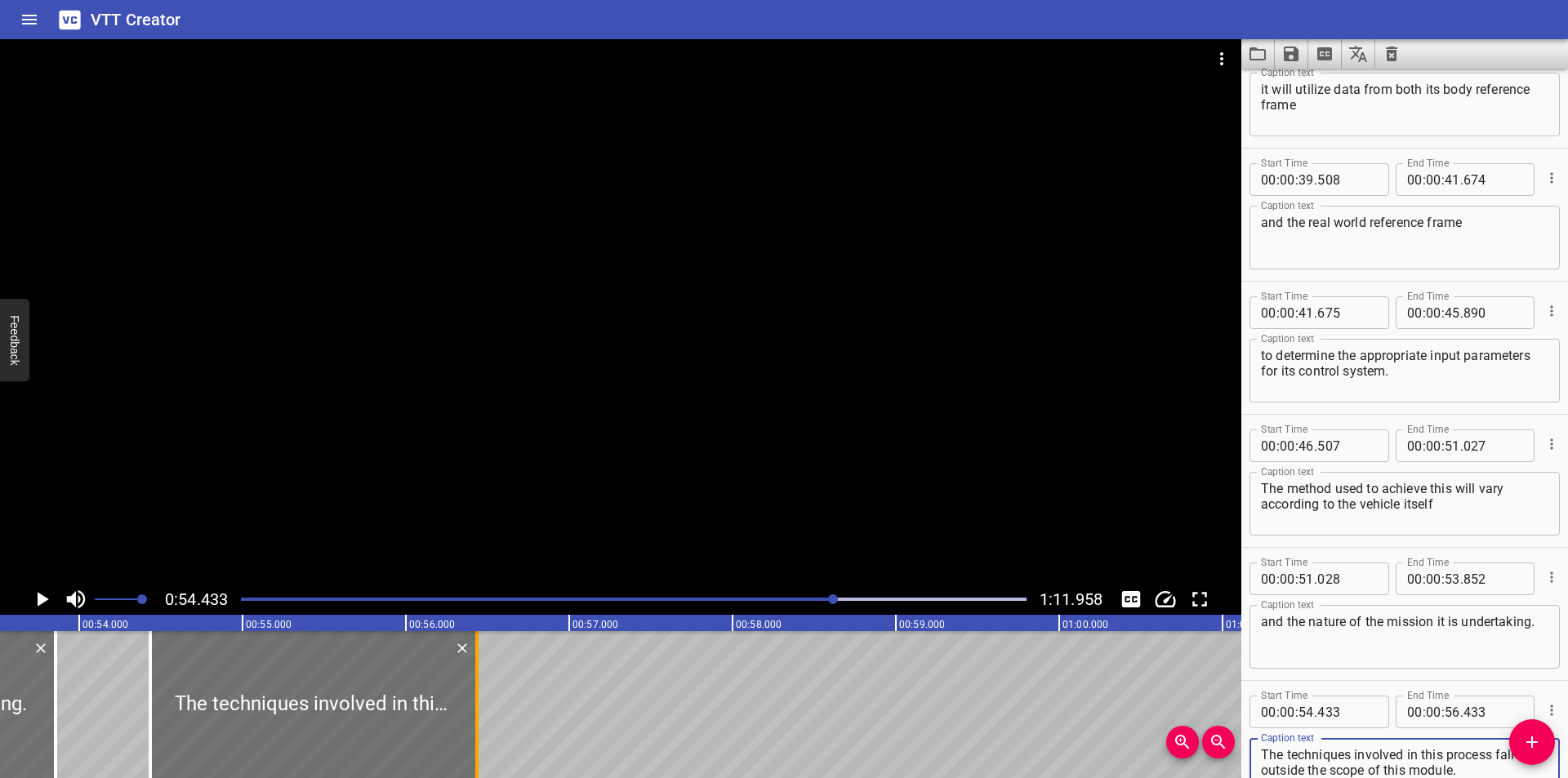
scroll to position [0, 8618]
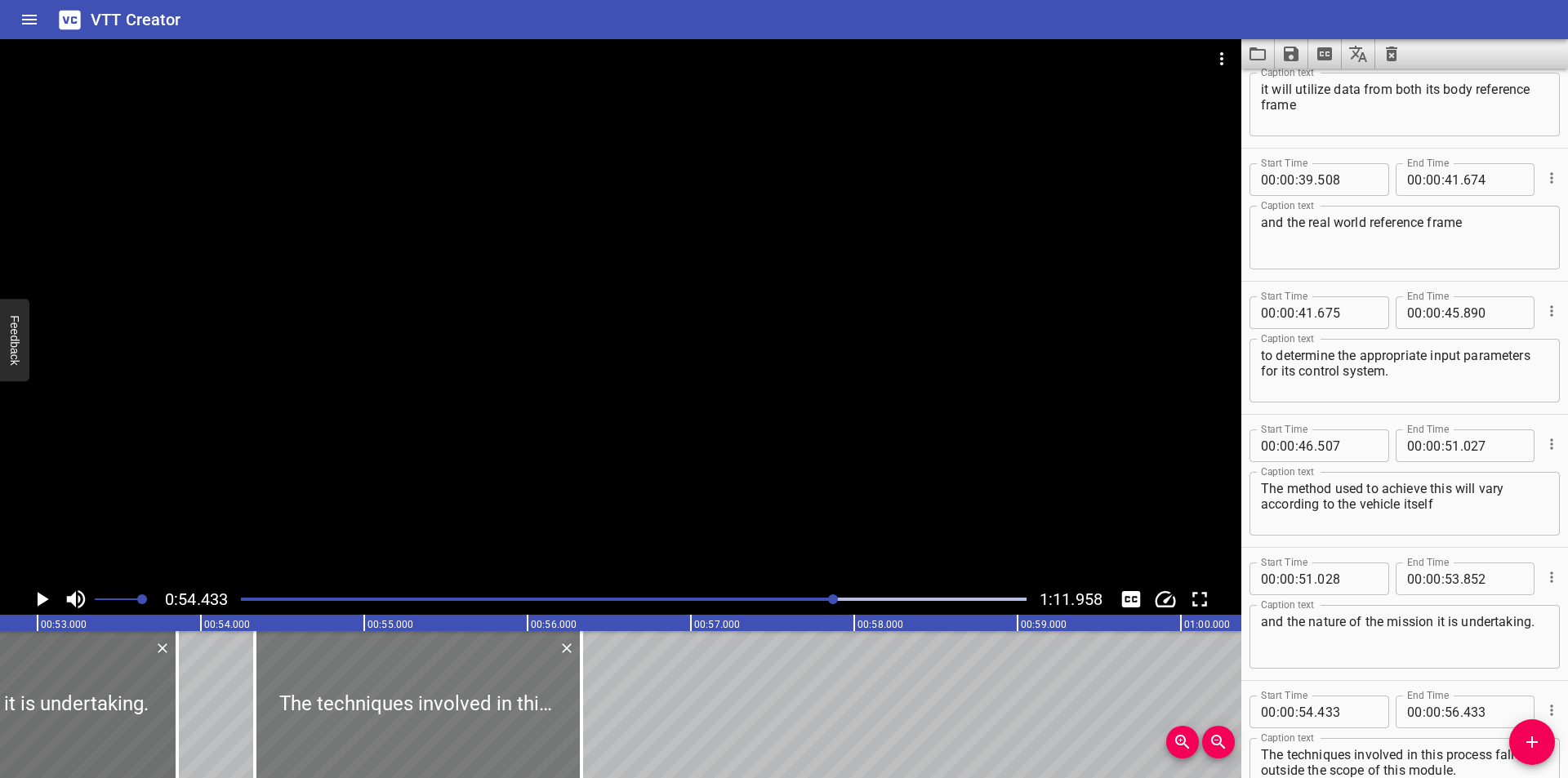
drag, startPoint x: 519, startPoint y: 701, endPoint x: 502, endPoint y: 728, distance: 31.9
click at [502, 728] on div at bounding box center [418, 704] width 327 height 147
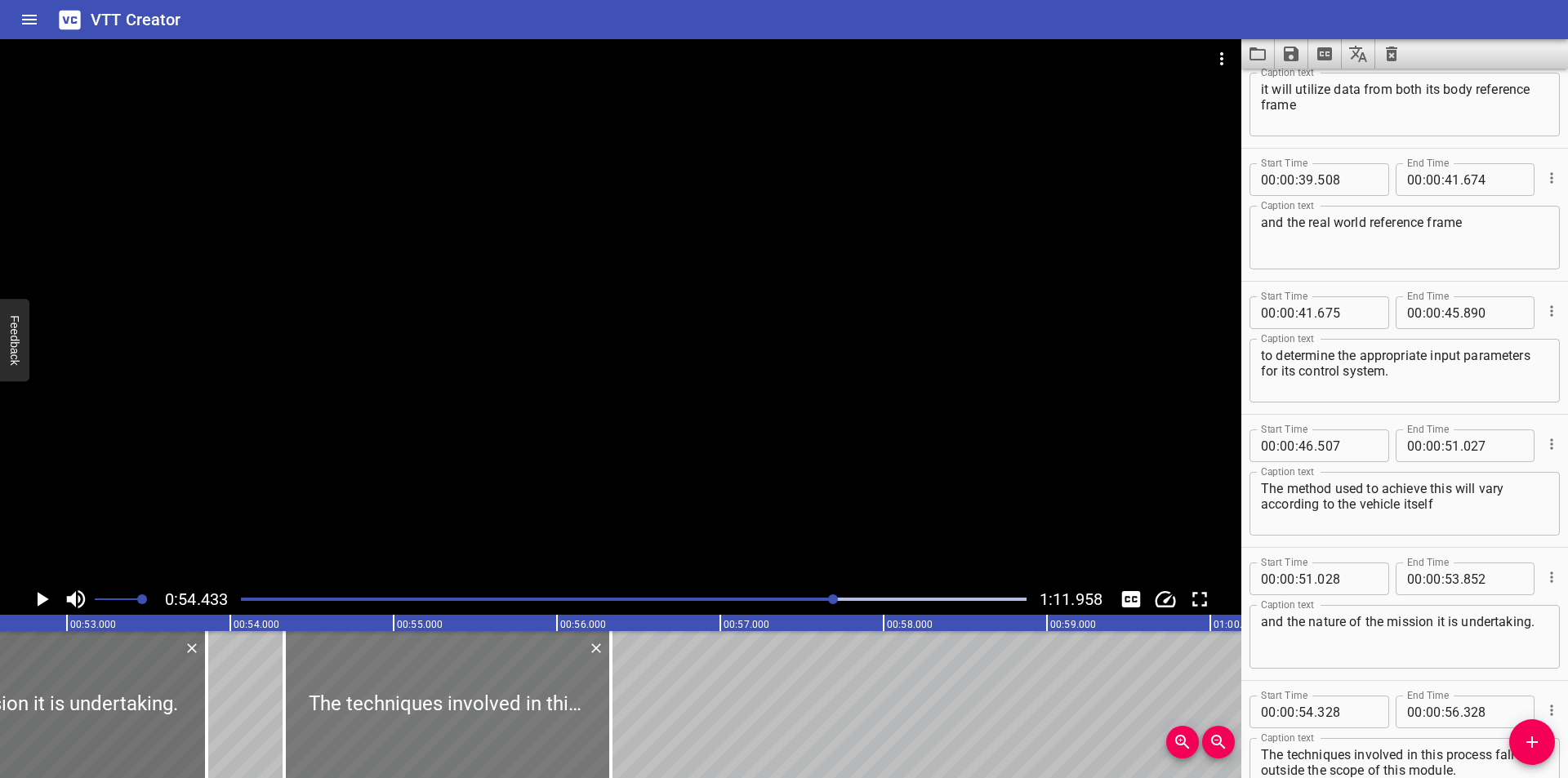
scroll to position [0, 8564]
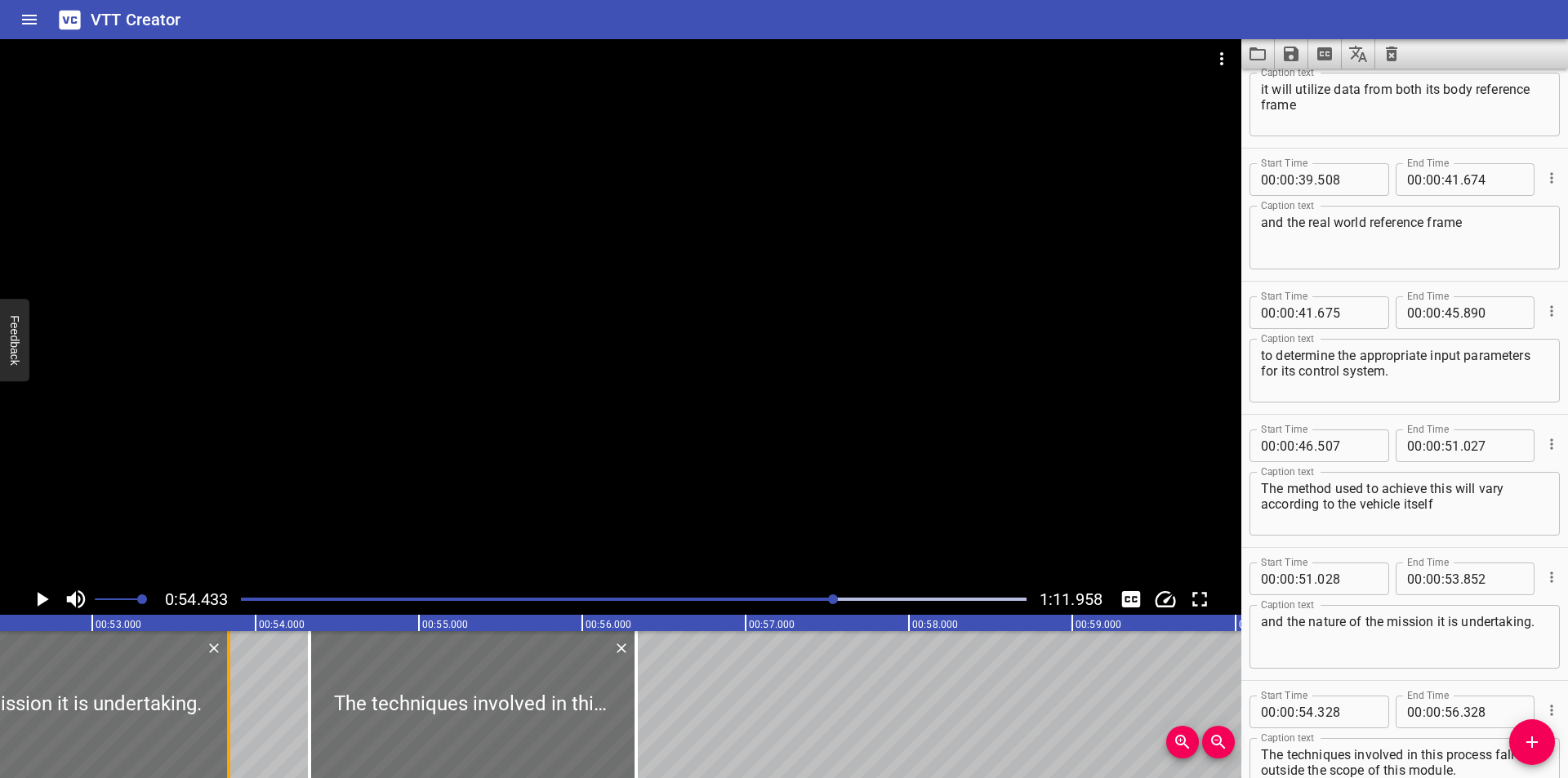
drag, startPoint x: 234, startPoint y: 733, endPoint x: 232, endPoint y: 747, distance: 14.1
click at [232, 747] on div at bounding box center [229, 704] width 17 height 147
click at [450, 723] on div at bounding box center [468, 704] width 327 height 147
click at [810, 596] on div at bounding box center [633, 599] width 806 height 23
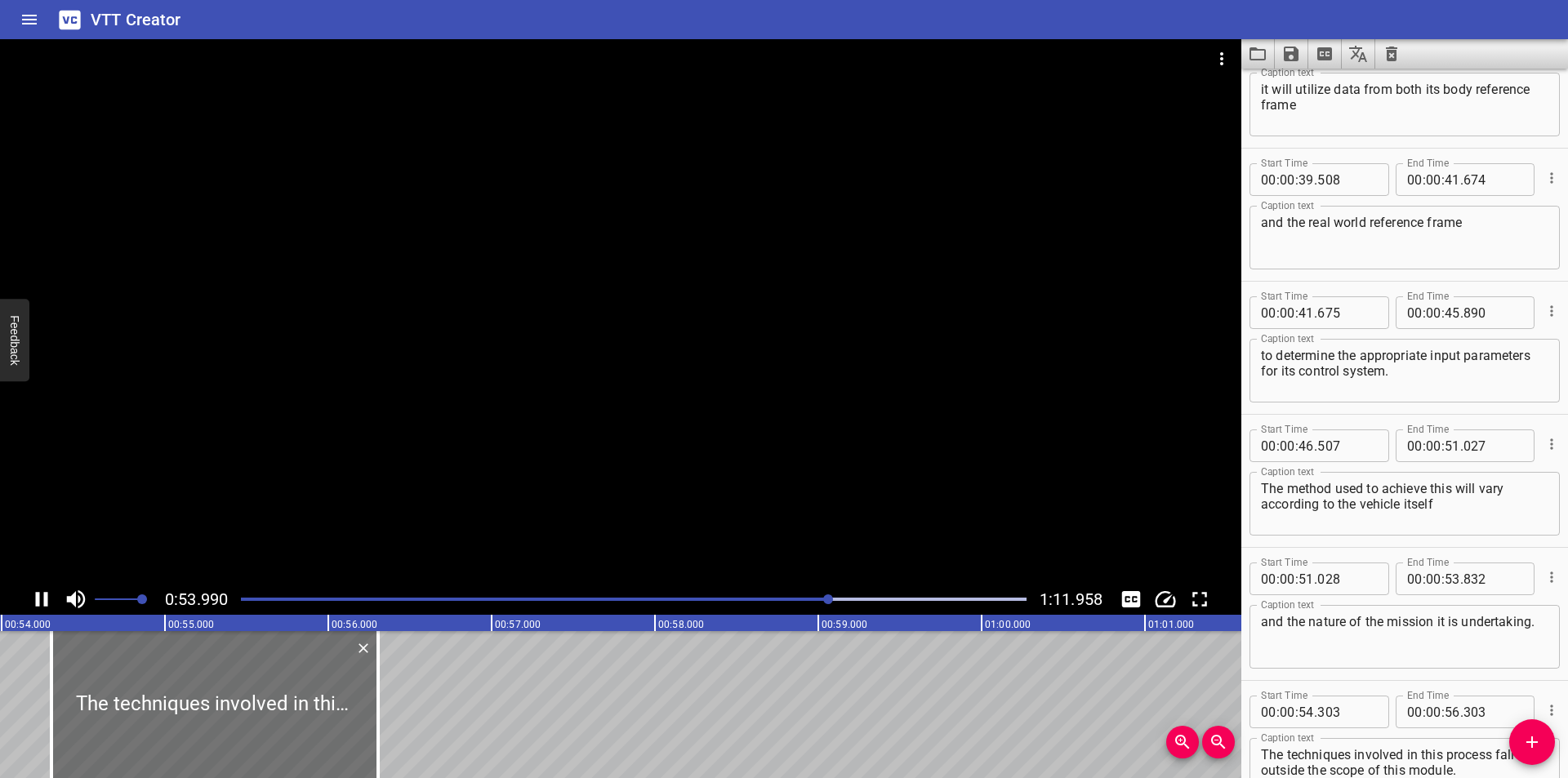
scroll to position [0, 8840]
click at [793, 593] on div at bounding box center [633, 599] width 806 height 23
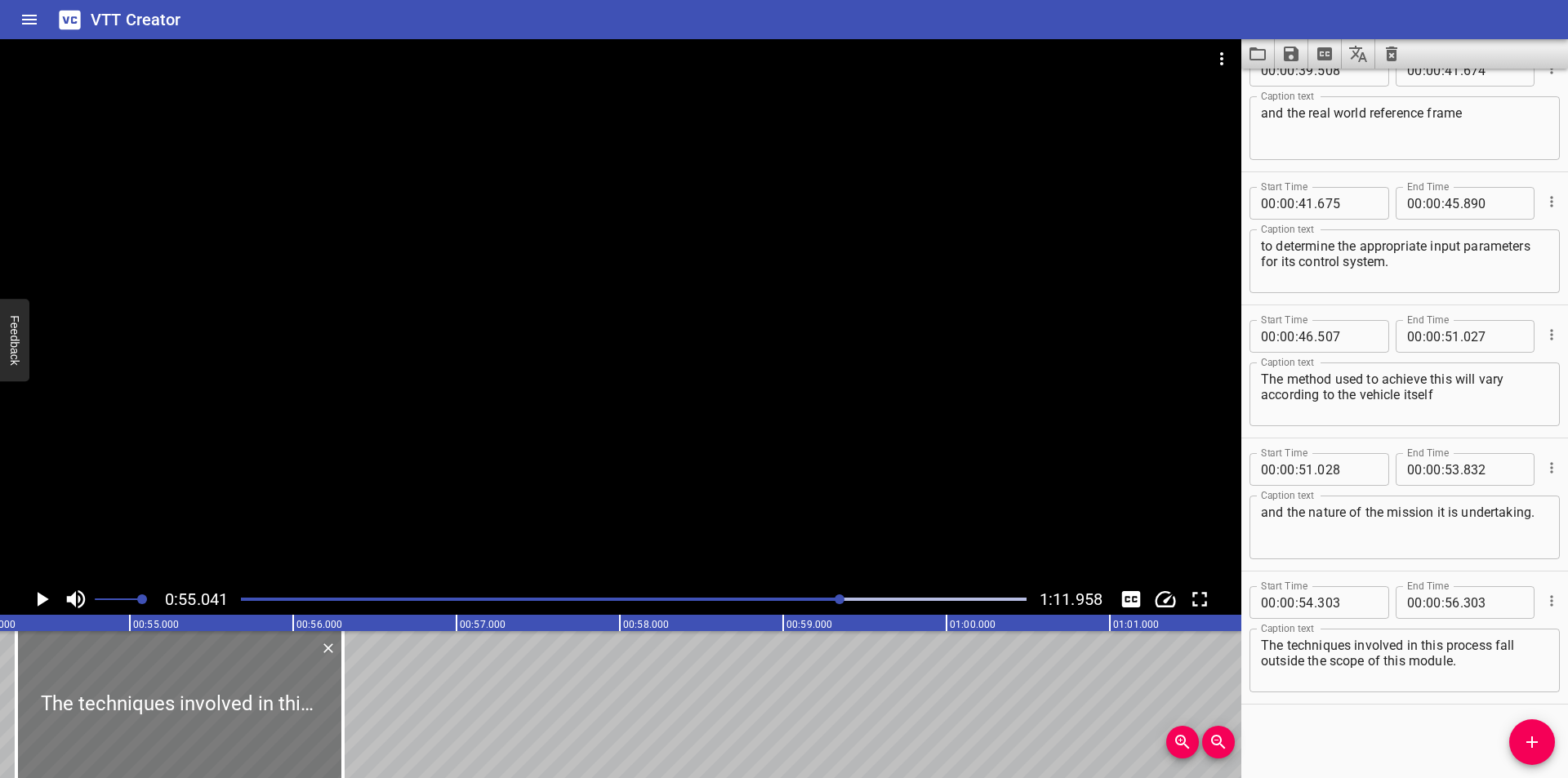
scroll to position [0, 8826]
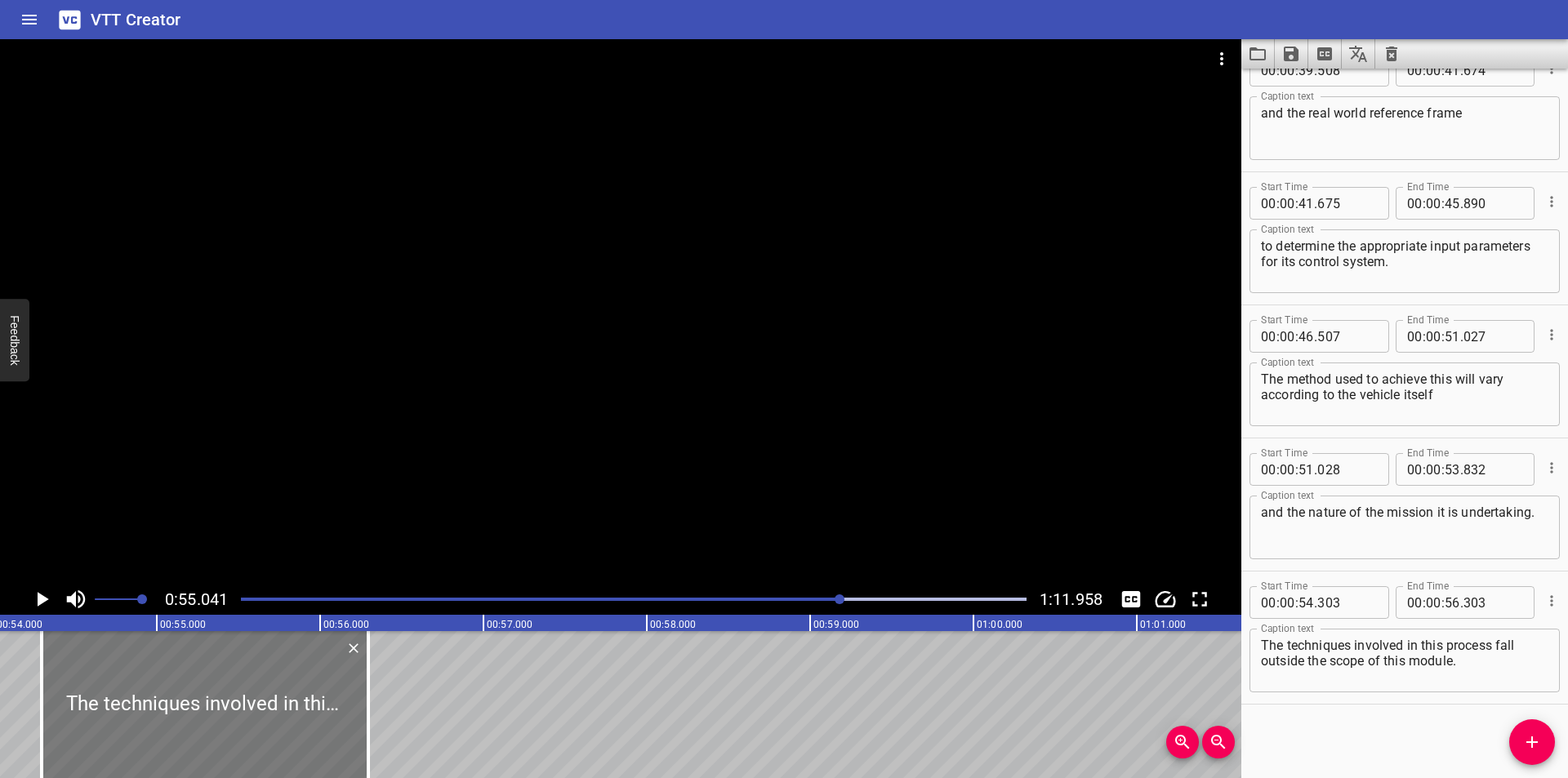
drag, startPoint x: 194, startPoint y: 684, endPoint x: 193, endPoint y: 697, distance: 13.0
click at [193, 697] on div at bounding box center [204, 704] width 327 height 147
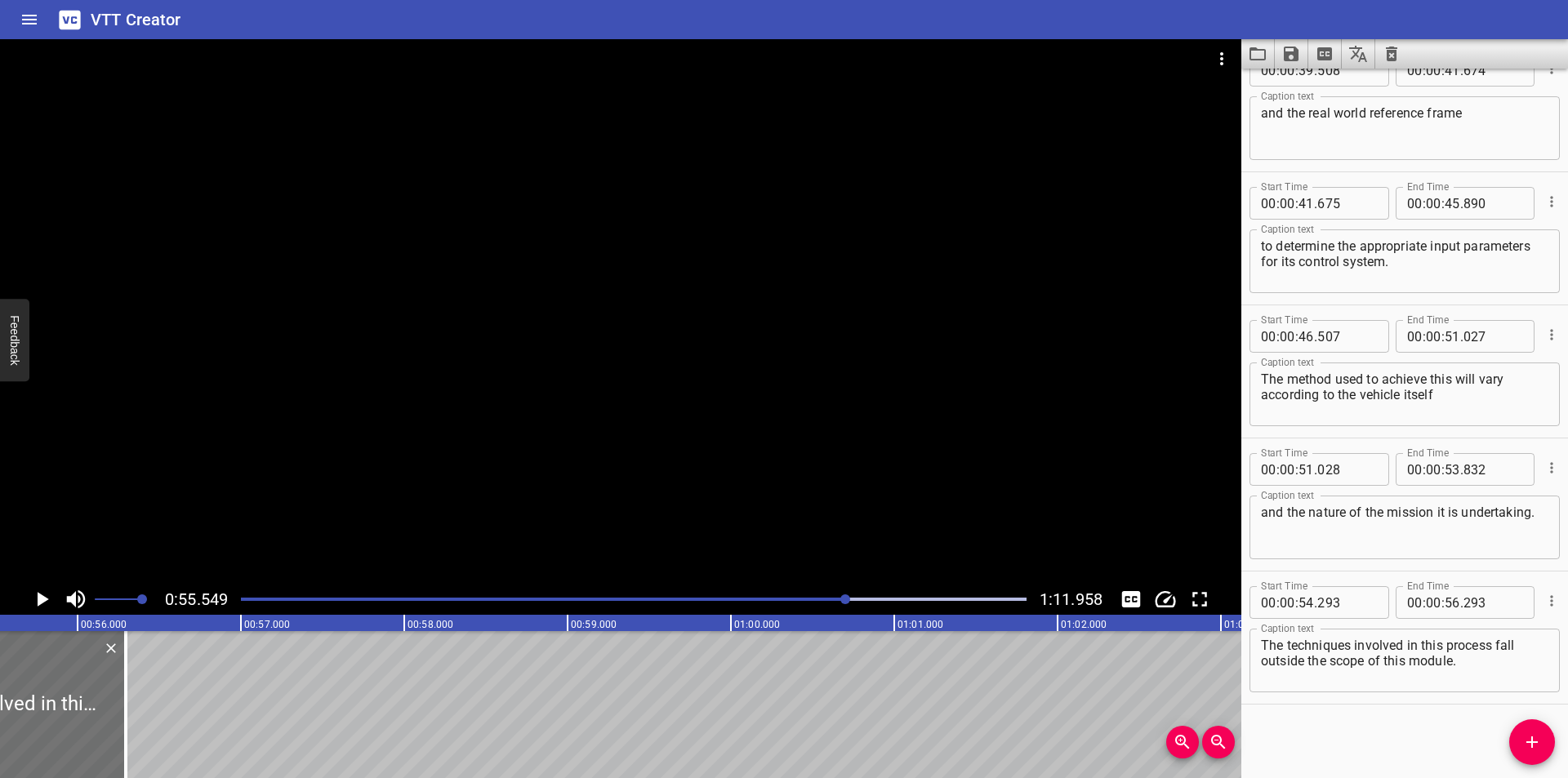
scroll to position [0, 9072]
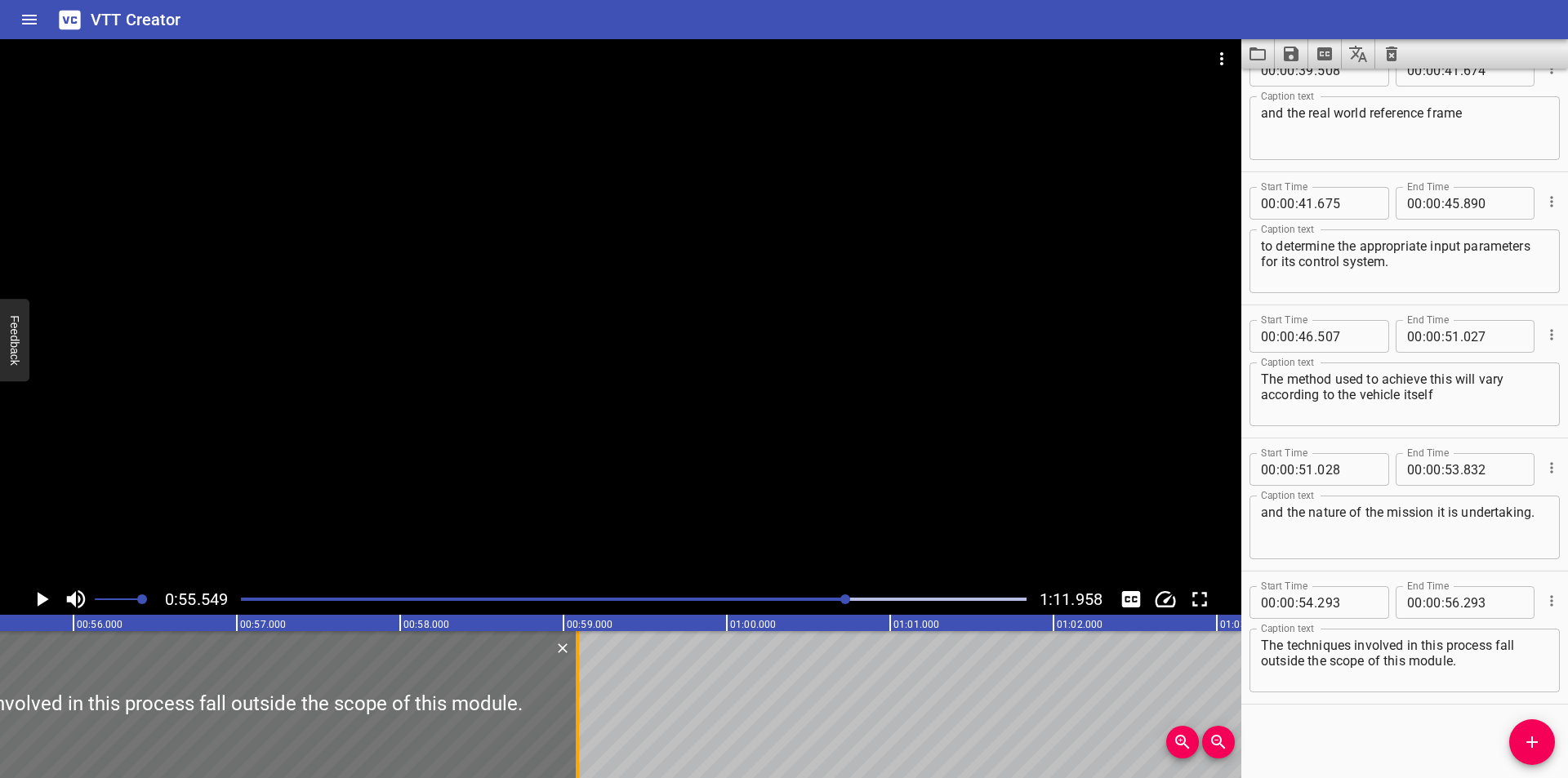
drag, startPoint x: 126, startPoint y: 745, endPoint x: 581, endPoint y: 723, distance: 455.5
click at [581, 723] on div at bounding box center [577, 704] width 17 height 147
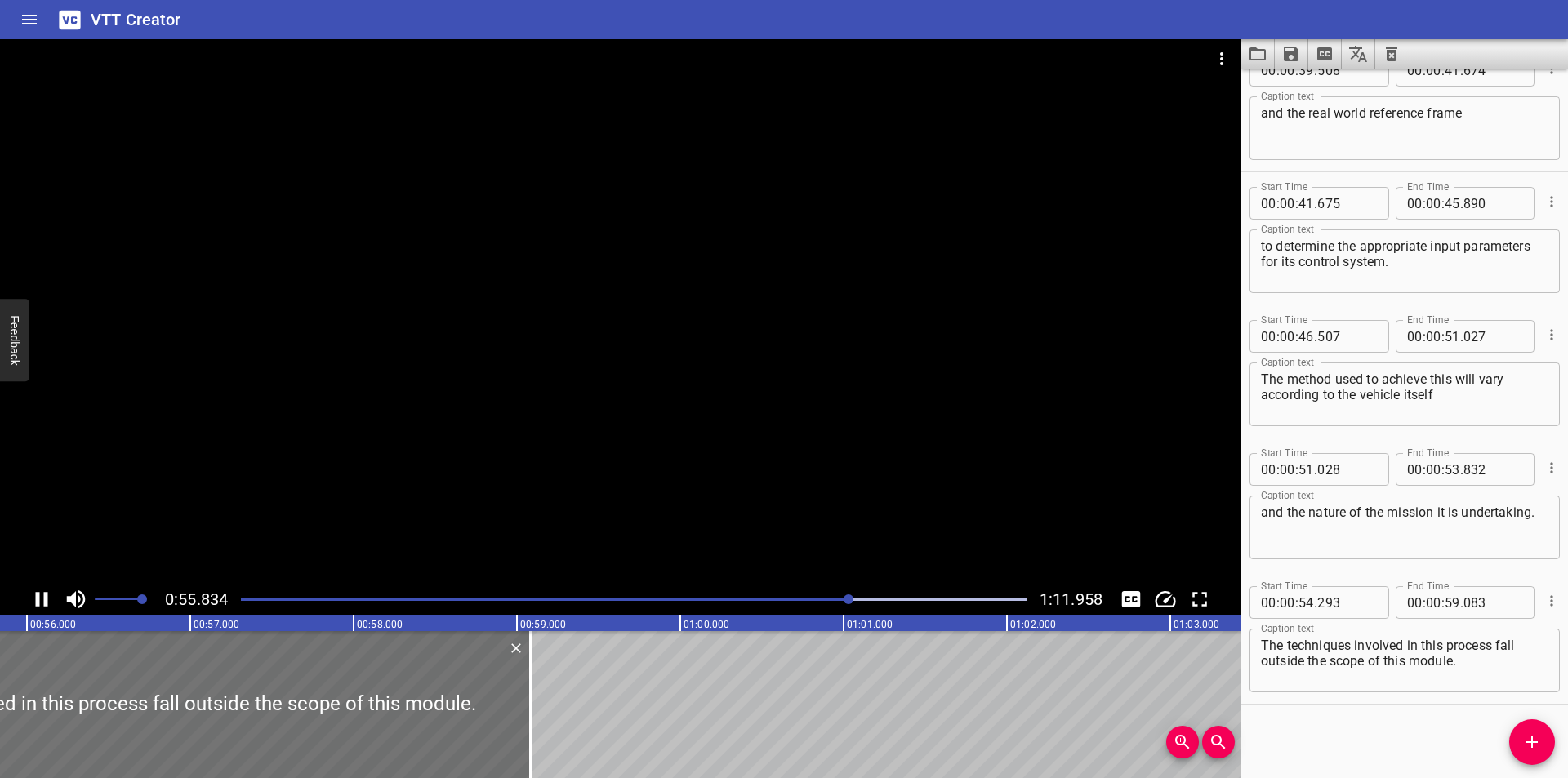
scroll to position [0, 9147]
click at [504, 727] on div at bounding box center [504, 704] width 3 height 147
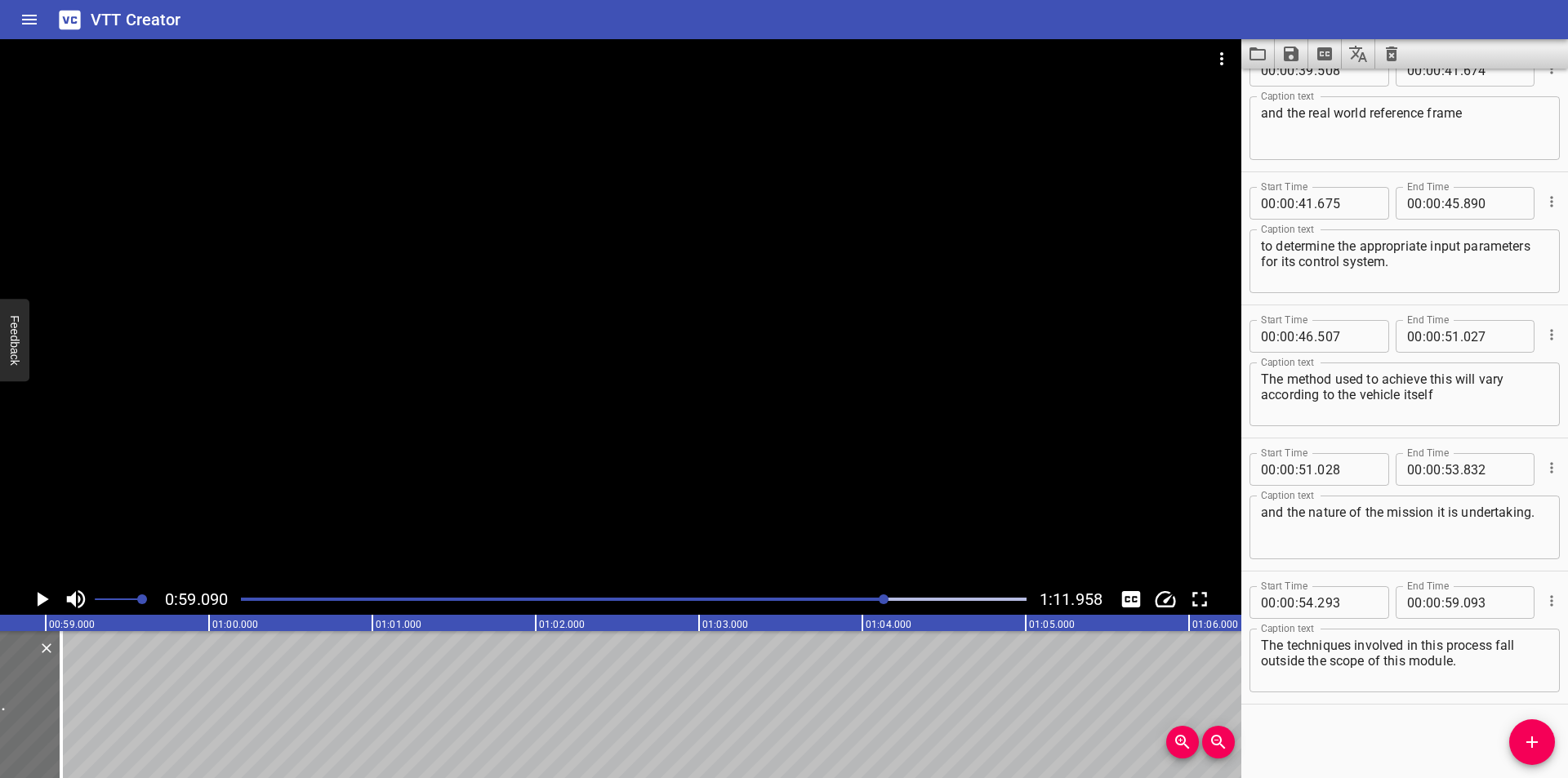
scroll to position [0, 9650]
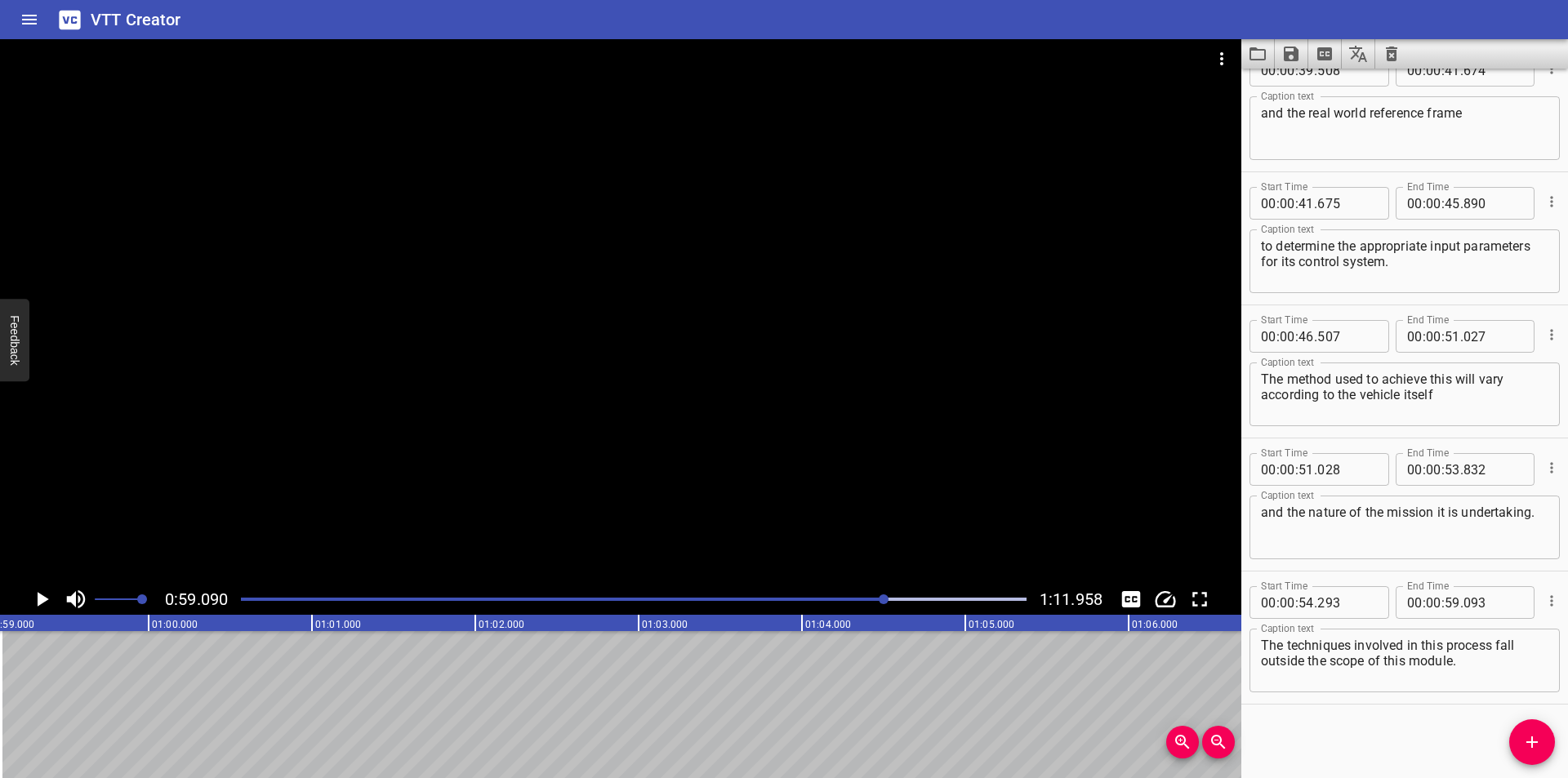
click at [840, 599] on div "Play progress" at bounding box center [493, 599] width 786 height 3
click at [469, 463] on div at bounding box center [620, 311] width 1241 height 545
click at [846, 596] on div at bounding box center [633, 599] width 806 height 23
click at [422, 398] on div at bounding box center [620, 311] width 1241 height 545
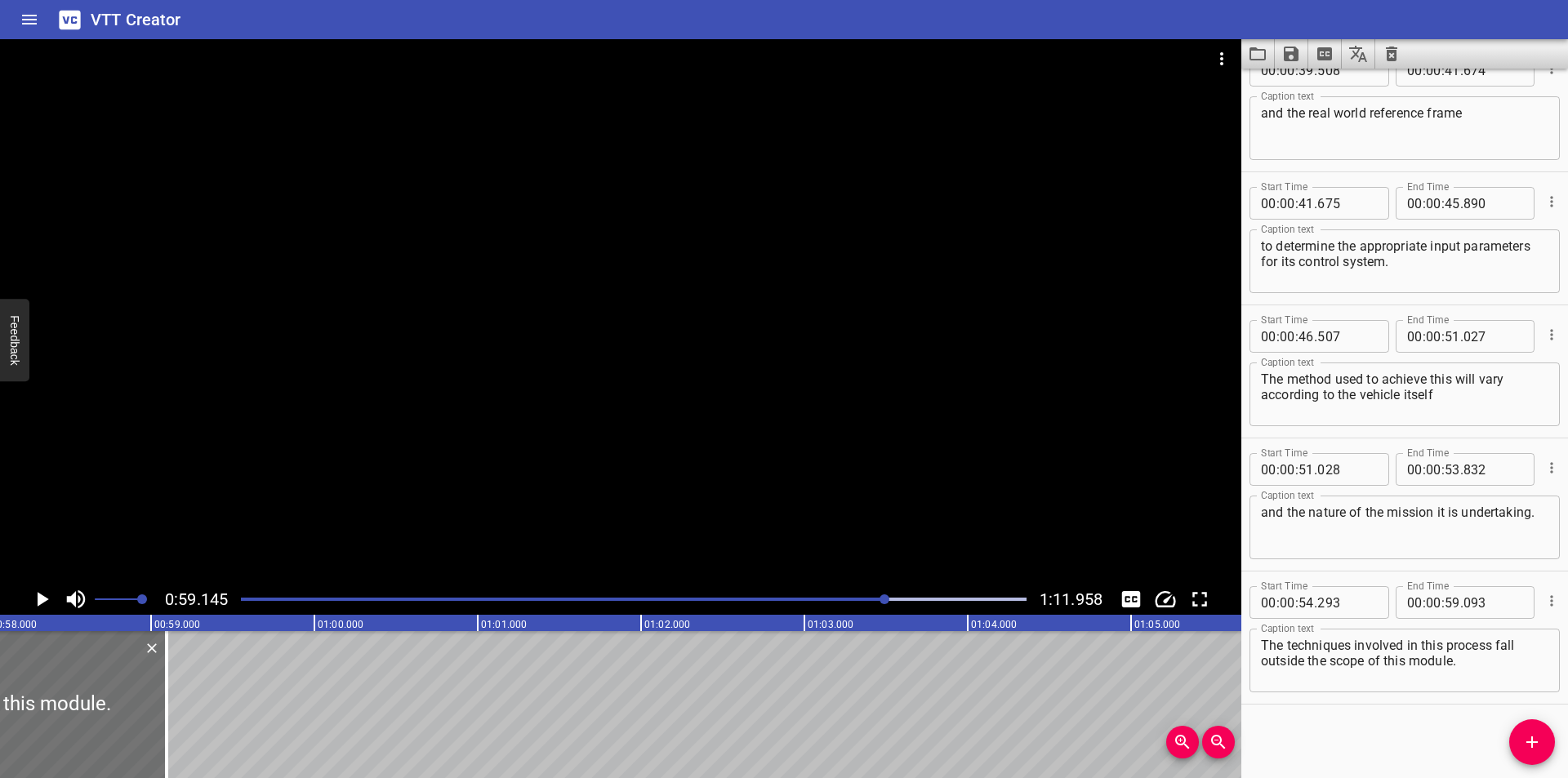
scroll to position [0, 9387]
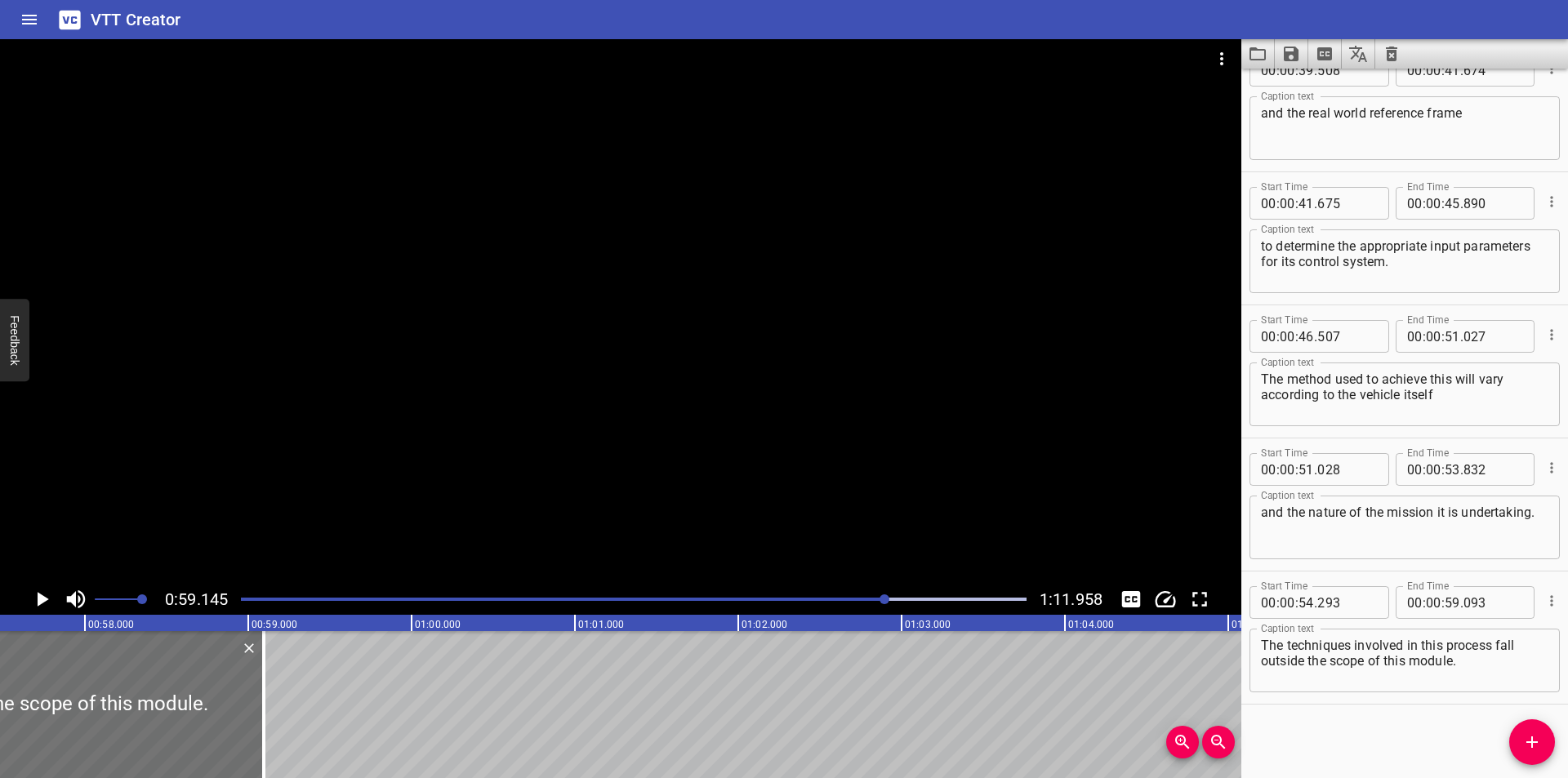
click at [848, 596] on div at bounding box center [633, 599] width 806 height 23
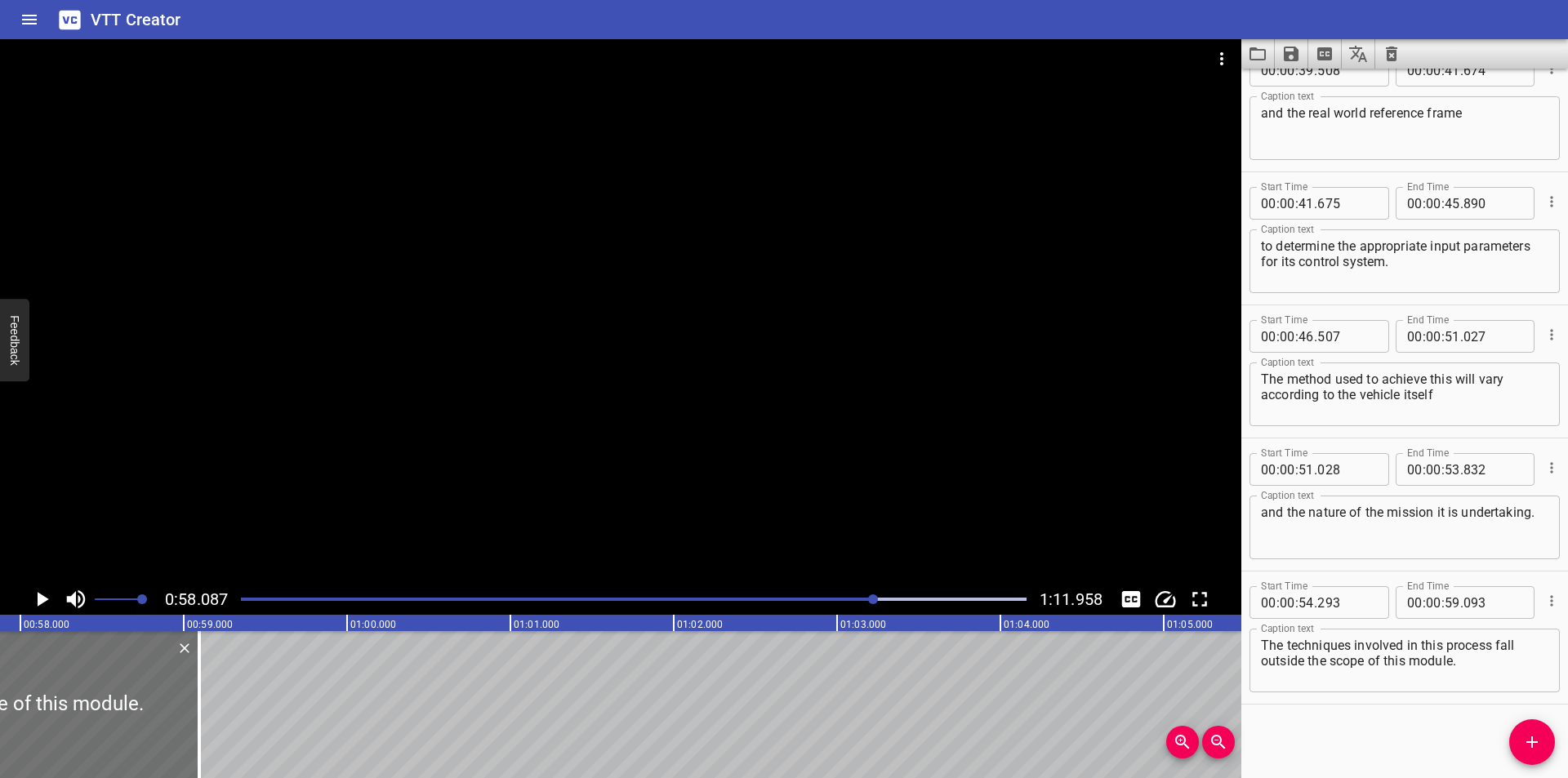
scroll to position [0, 9487]
drag, startPoint x: 1537, startPoint y: 741, endPoint x: 1513, endPoint y: 728, distance: 27.3
click at [1537, 740] on icon "Add Cue" at bounding box center [1532, 742] width 20 height 20
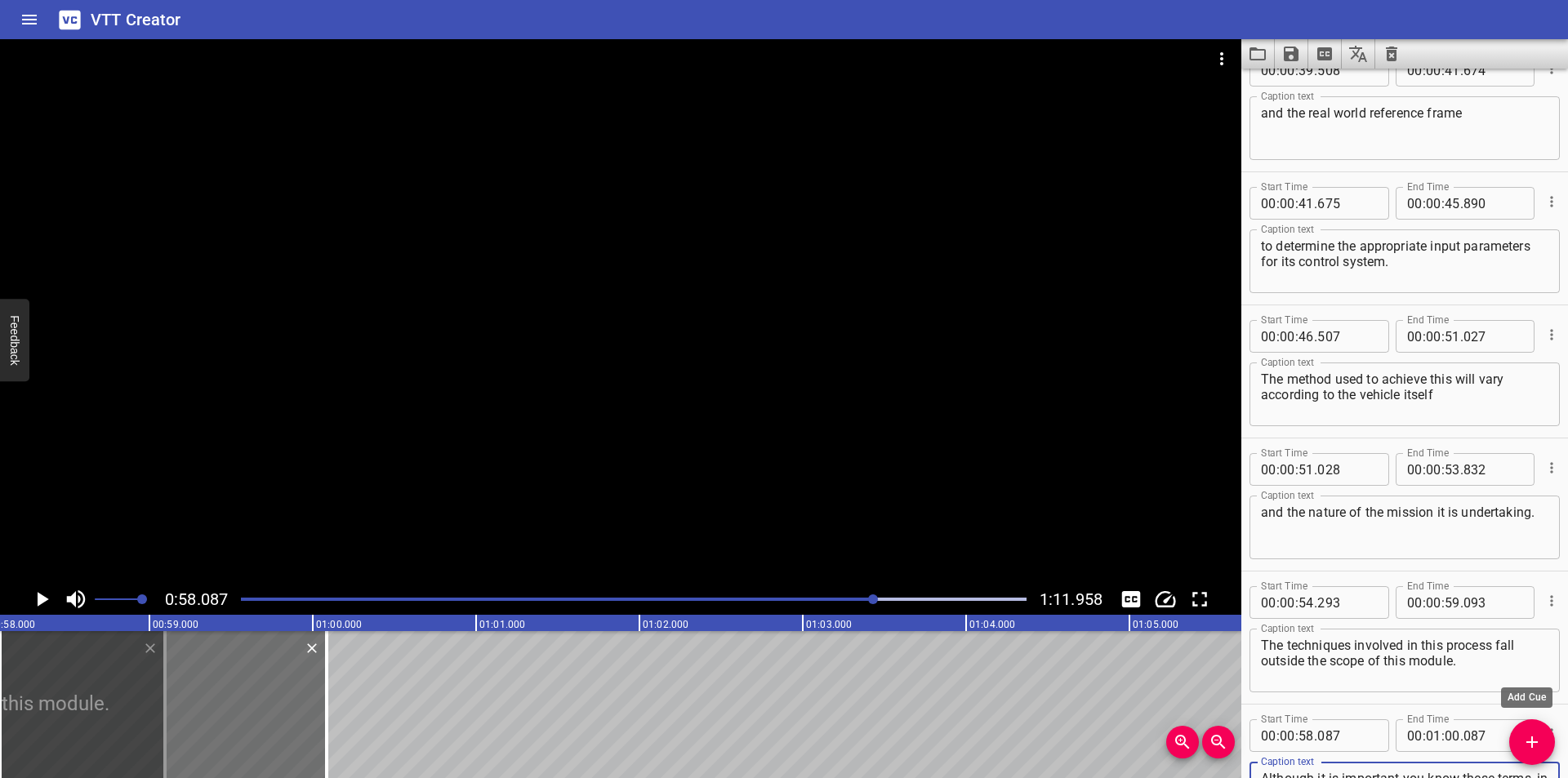
scroll to position [31, 0]
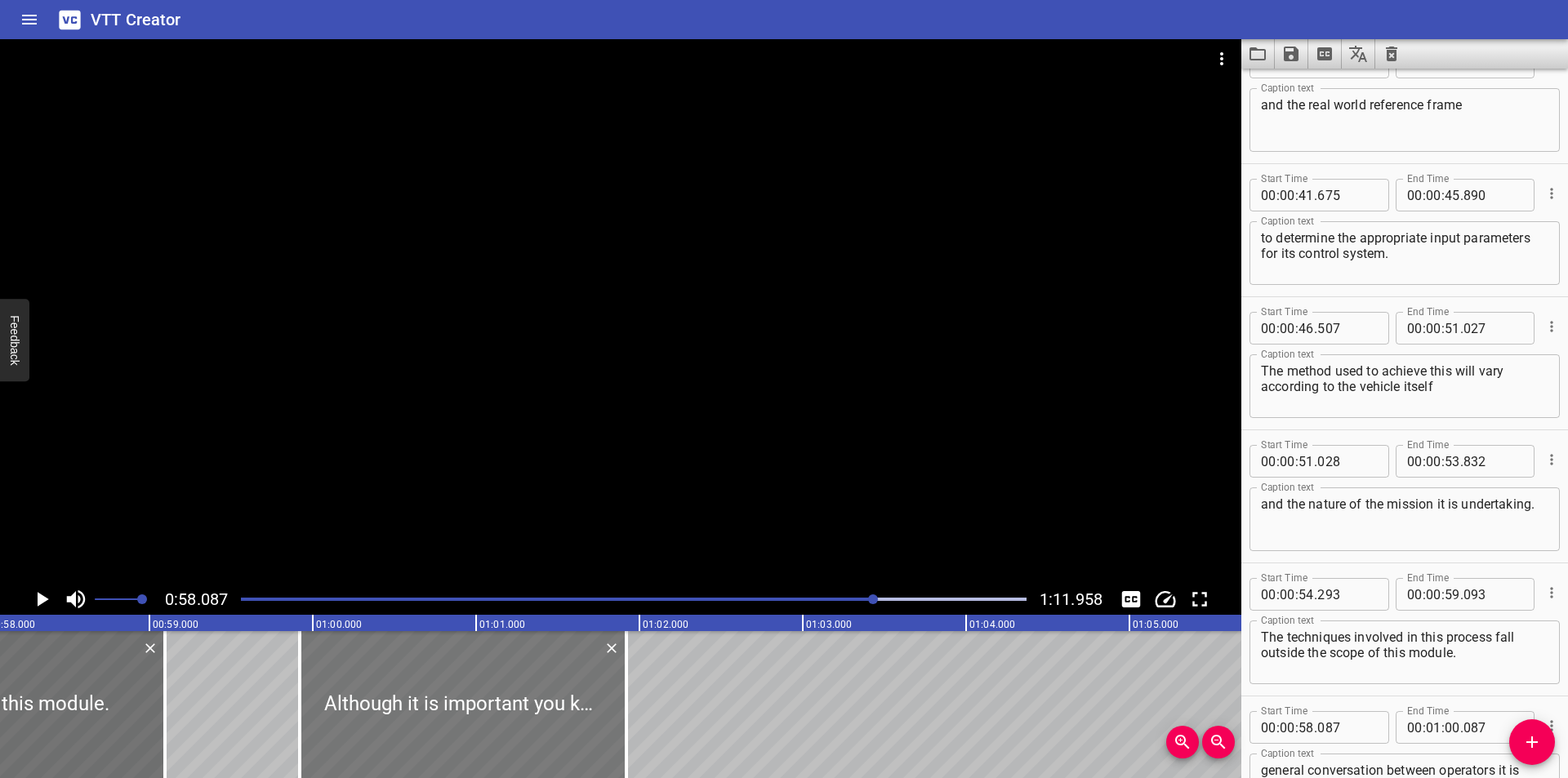
drag, startPoint x: 313, startPoint y: 708, endPoint x: 577, endPoint y: 682, distance: 265.3
click at [582, 682] on div at bounding box center [462, 704] width 327 height 147
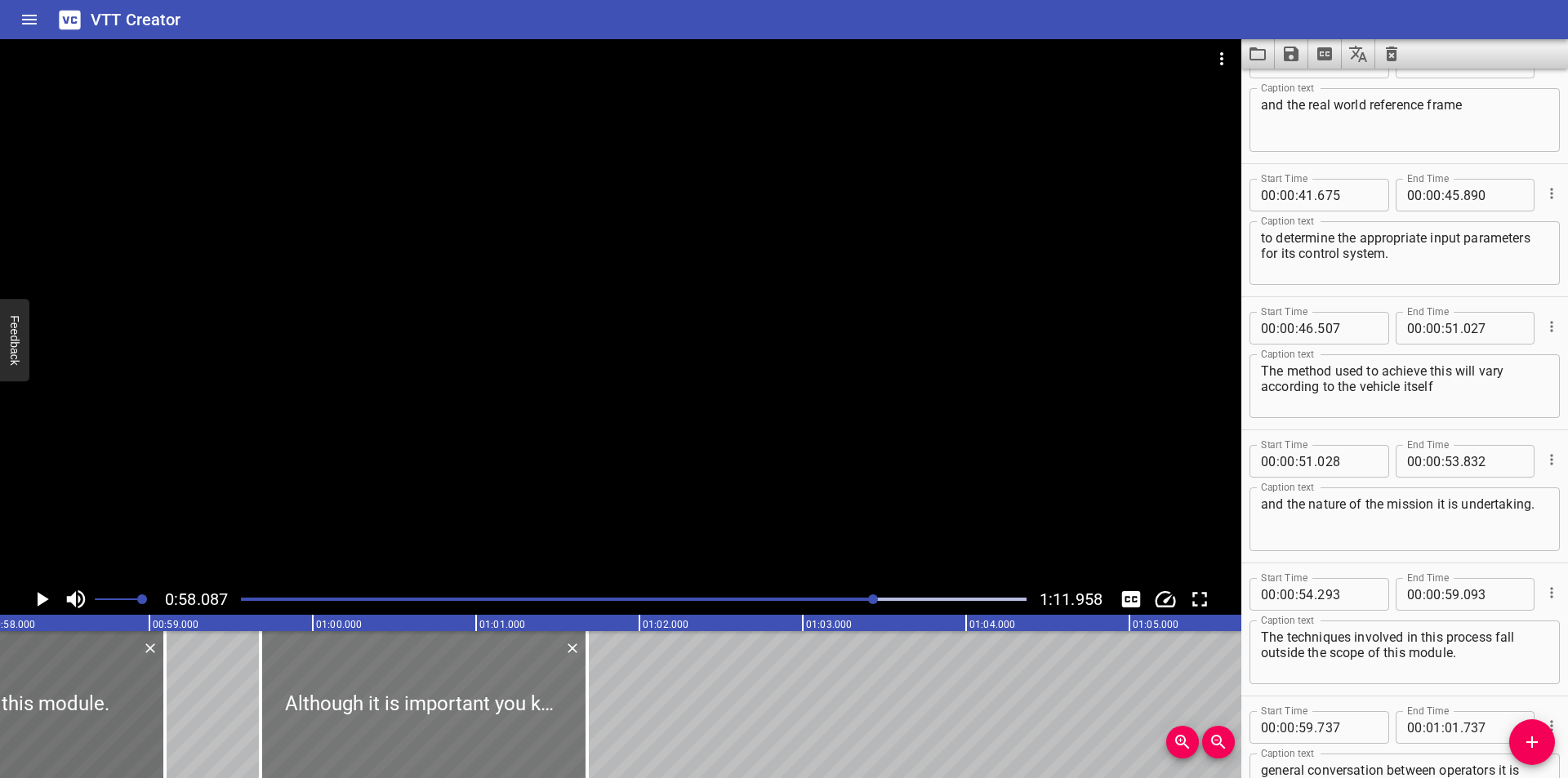
drag, startPoint x: 425, startPoint y: 704, endPoint x: 415, endPoint y: 711, distance: 12.2
click at [415, 711] on div at bounding box center [423, 704] width 327 height 147
drag, startPoint x: 595, startPoint y: 726, endPoint x: 679, endPoint y: 724, distance: 84.0
click at [680, 724] on div "Relating Motion Control to Navigation Systems It is essential for us to establi…" at bounding box center [313, 704] width 19598 height 147
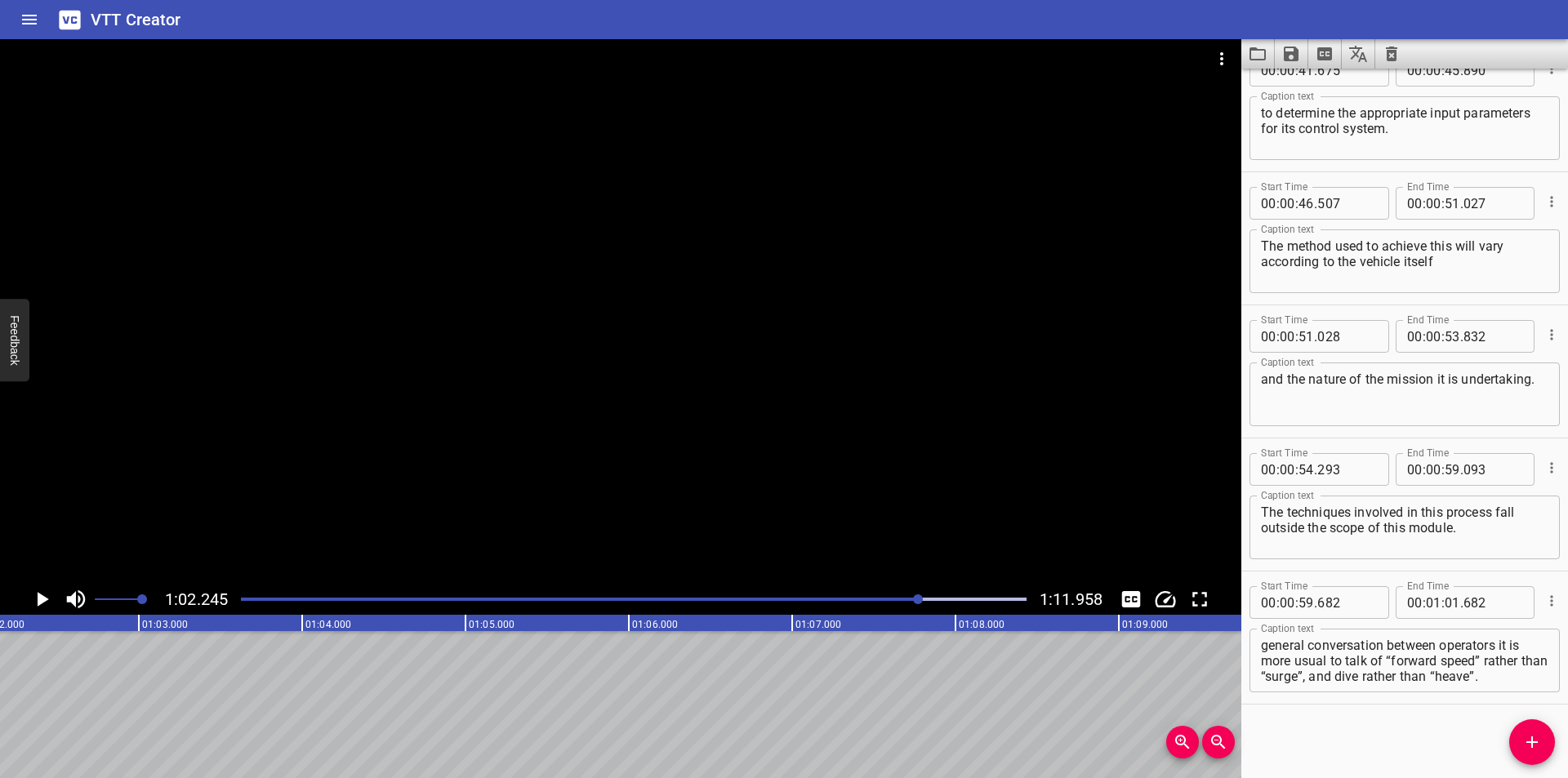
scroll to position [0, 10166]
click at [858, 449] on div at bounding box center [620, 311] width 1241 height 545
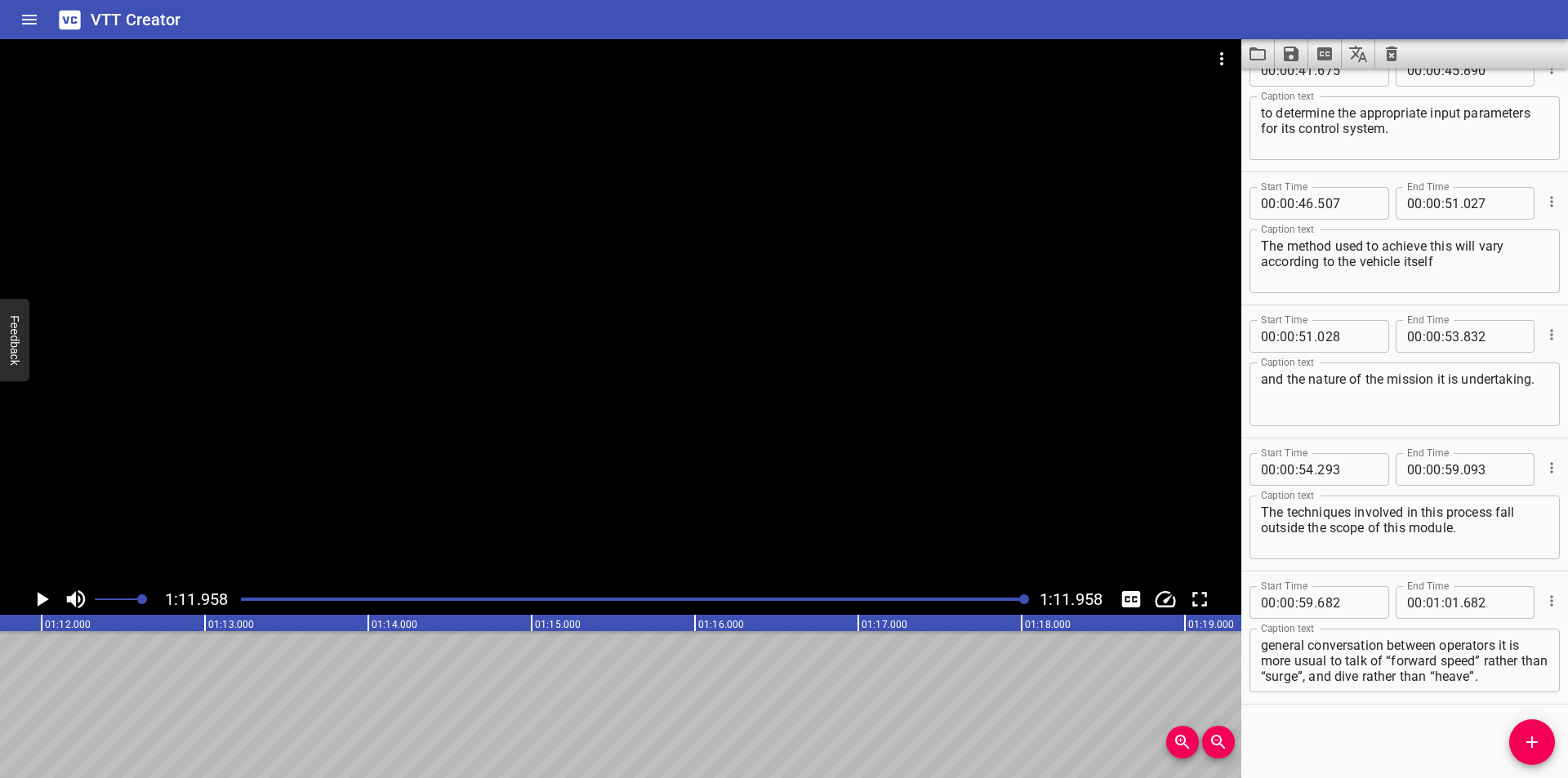
scroll to position [0, 11753]
click at [791, 601] on div at bounding box center [633, 599] width 806 height 23
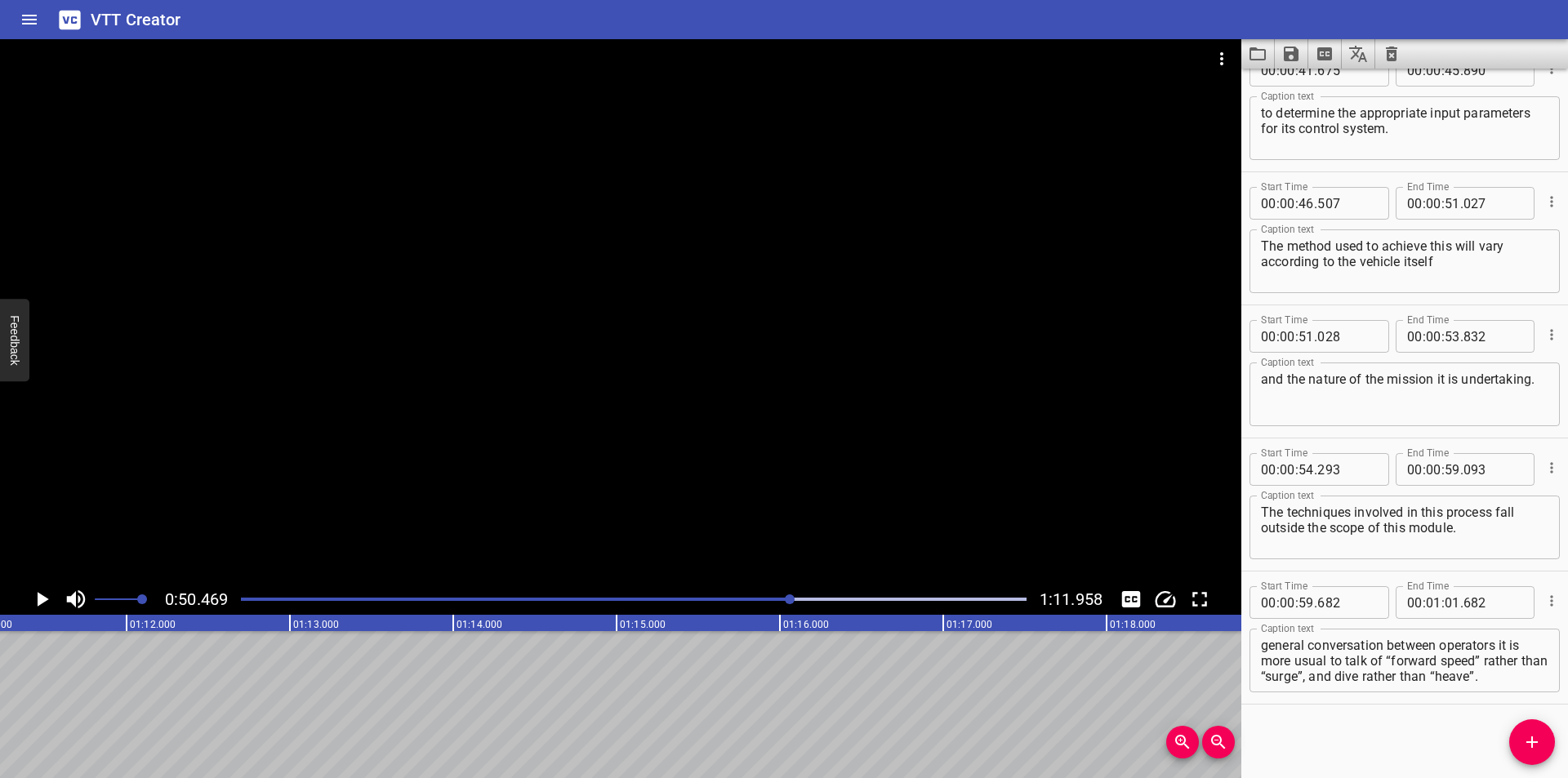
click at [852, 451] on div at bounding box center [620, 311] width 1241 height 545
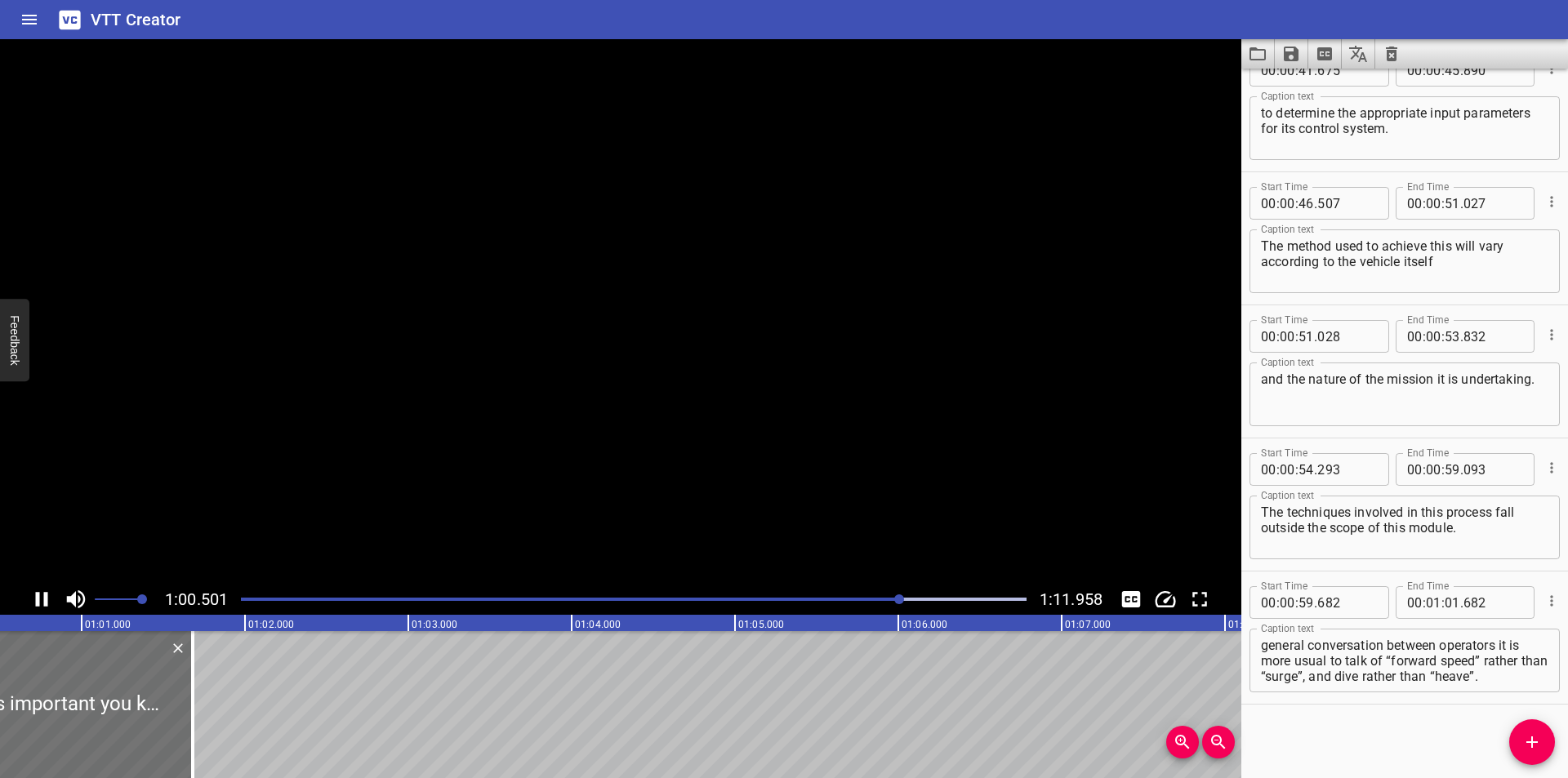
click at [852, 451] on video at bounding box center [620, 311] width 1241 height 545
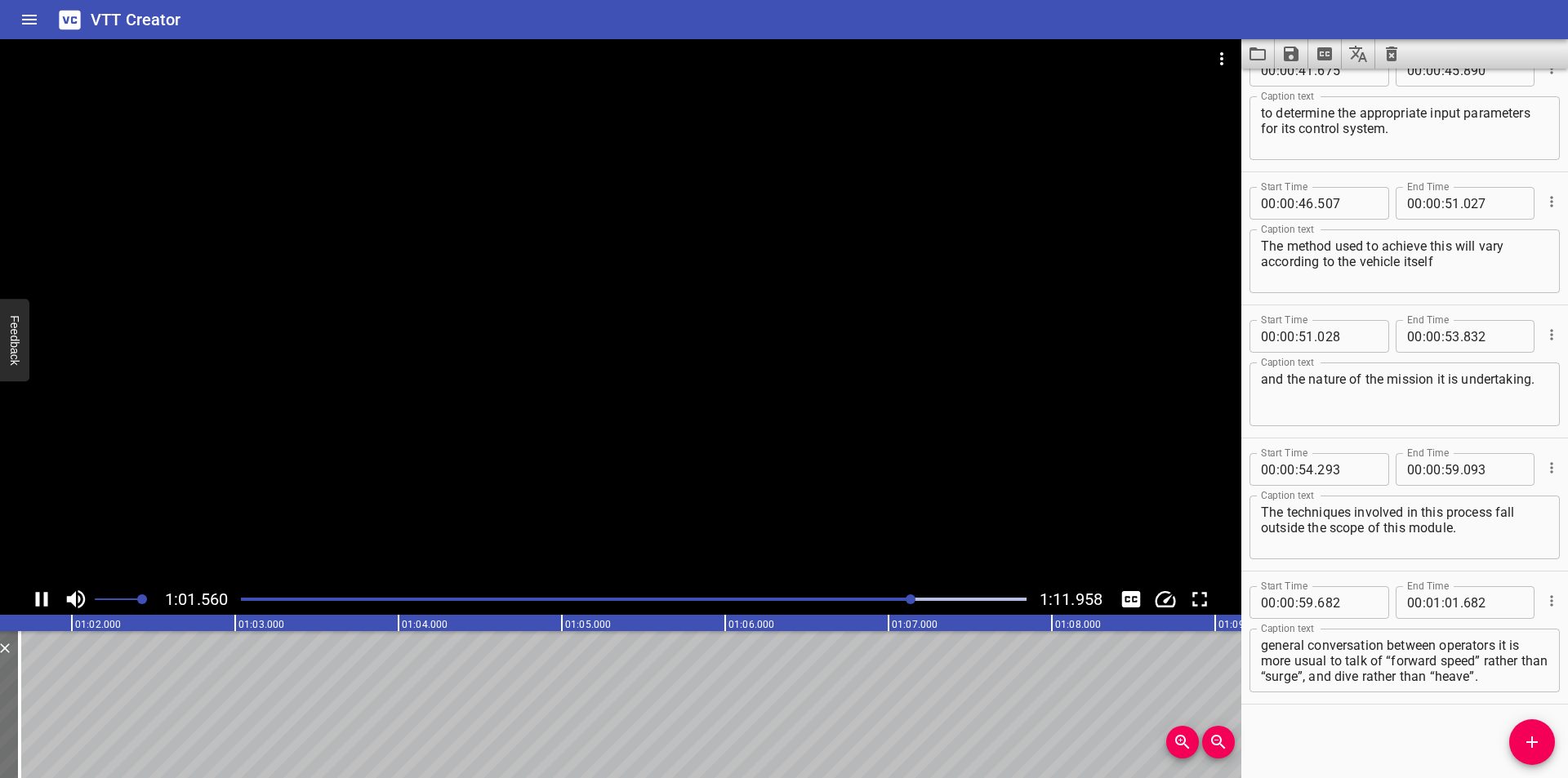
click at [896, 551] on div at bounding box center [620, 311] width 1241 height 545
click at [896, 601] on div at bounding box center [633, 599] width 806 height 23
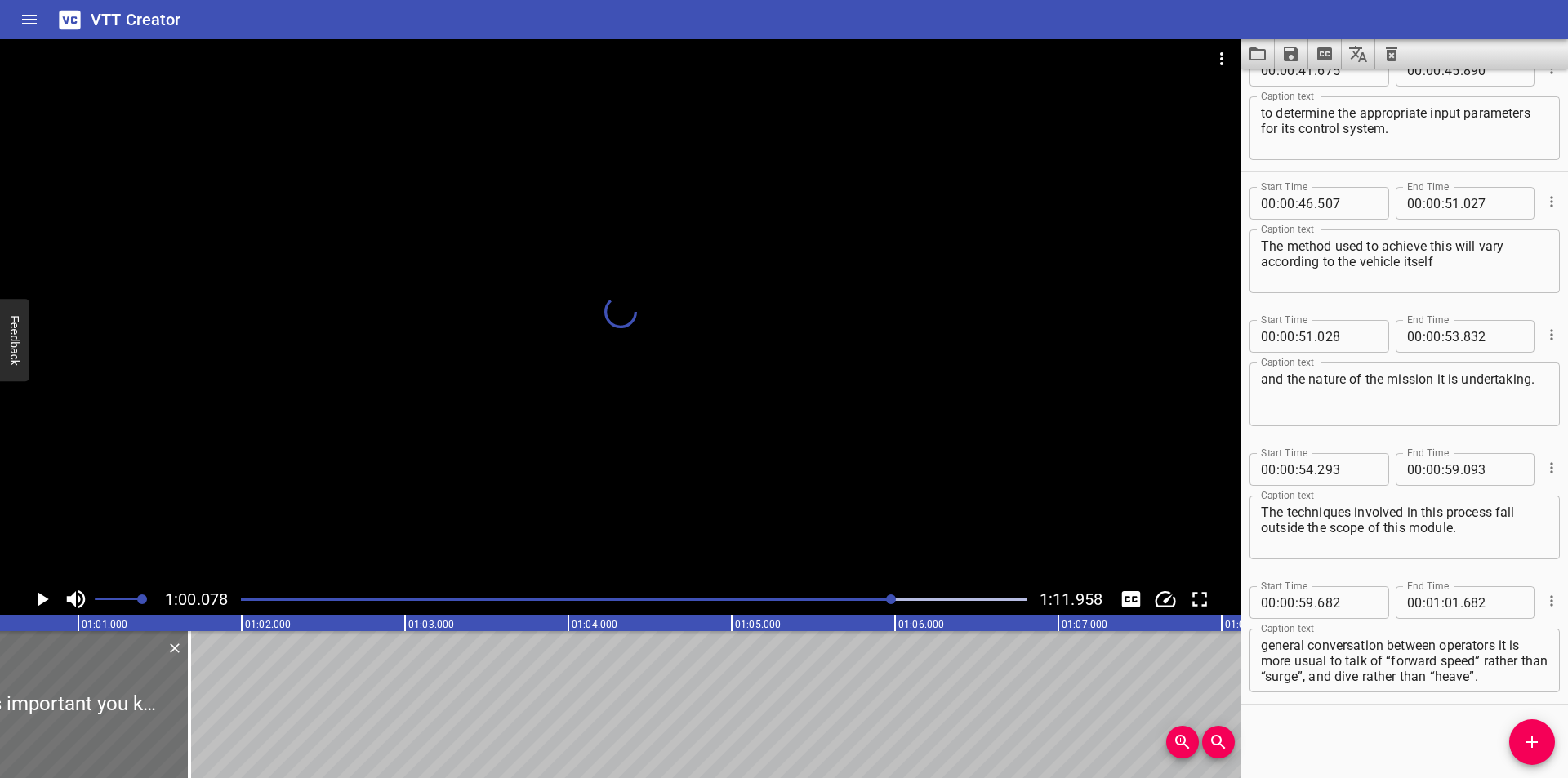
click at [892, 600] on div at bounding box center [891, 599] width 10 height 10
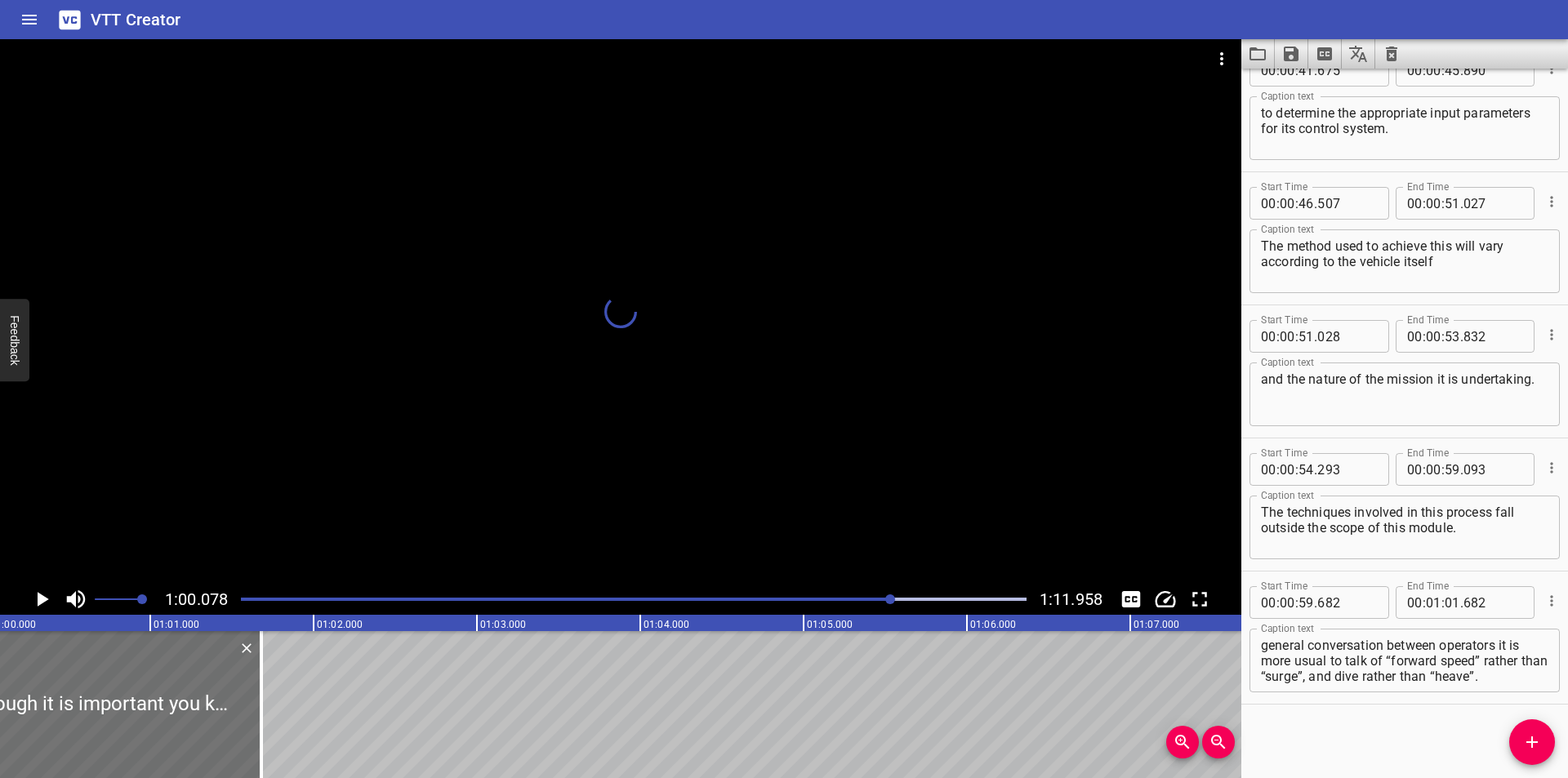
click at [878, 518] on div at bounding box center [620, 311] width 1241 height 545
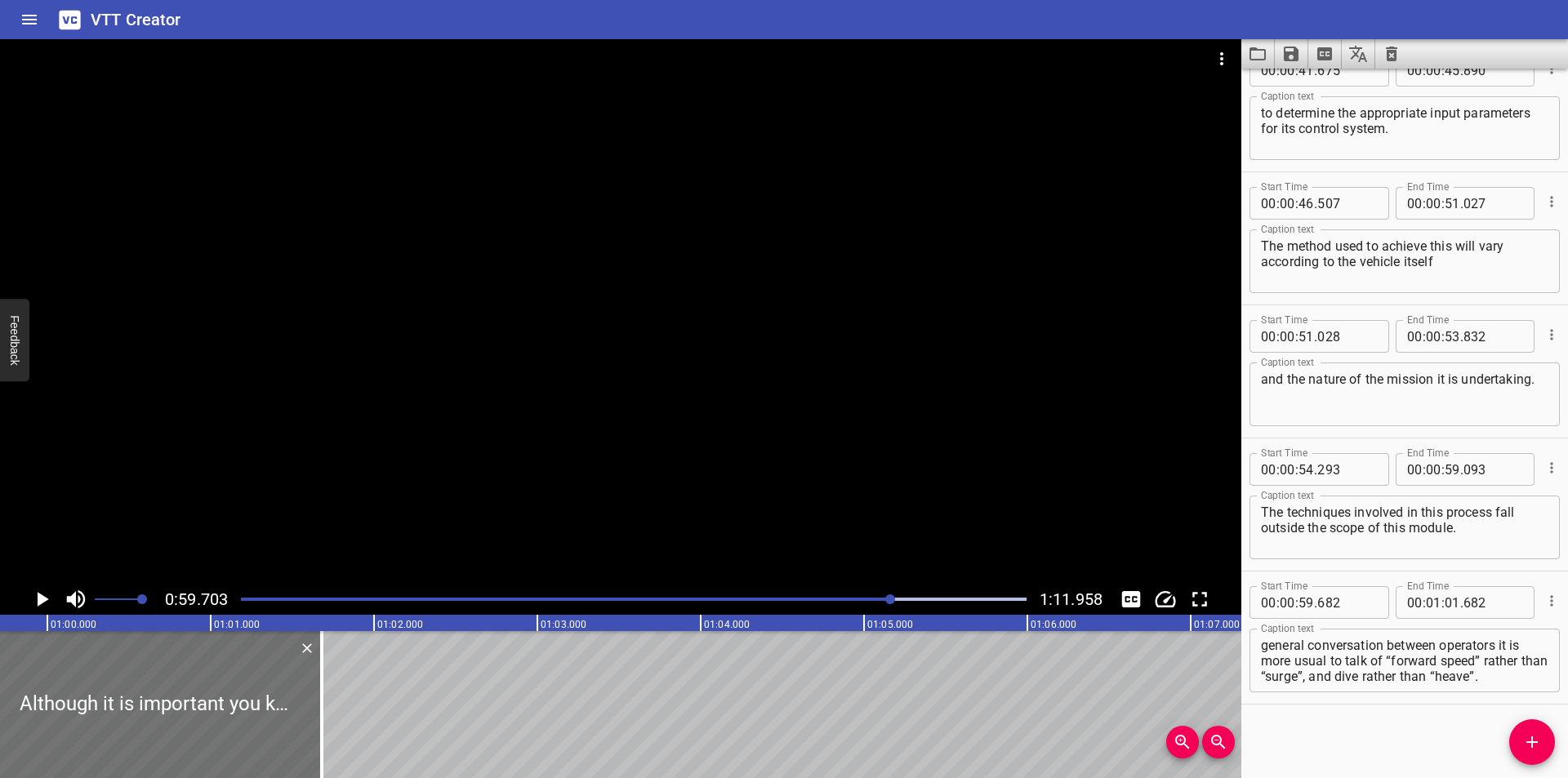
scroll to position [0, 9751]
click at [948, 495] on div at bounding box center [620, 311] width 1241 height 545
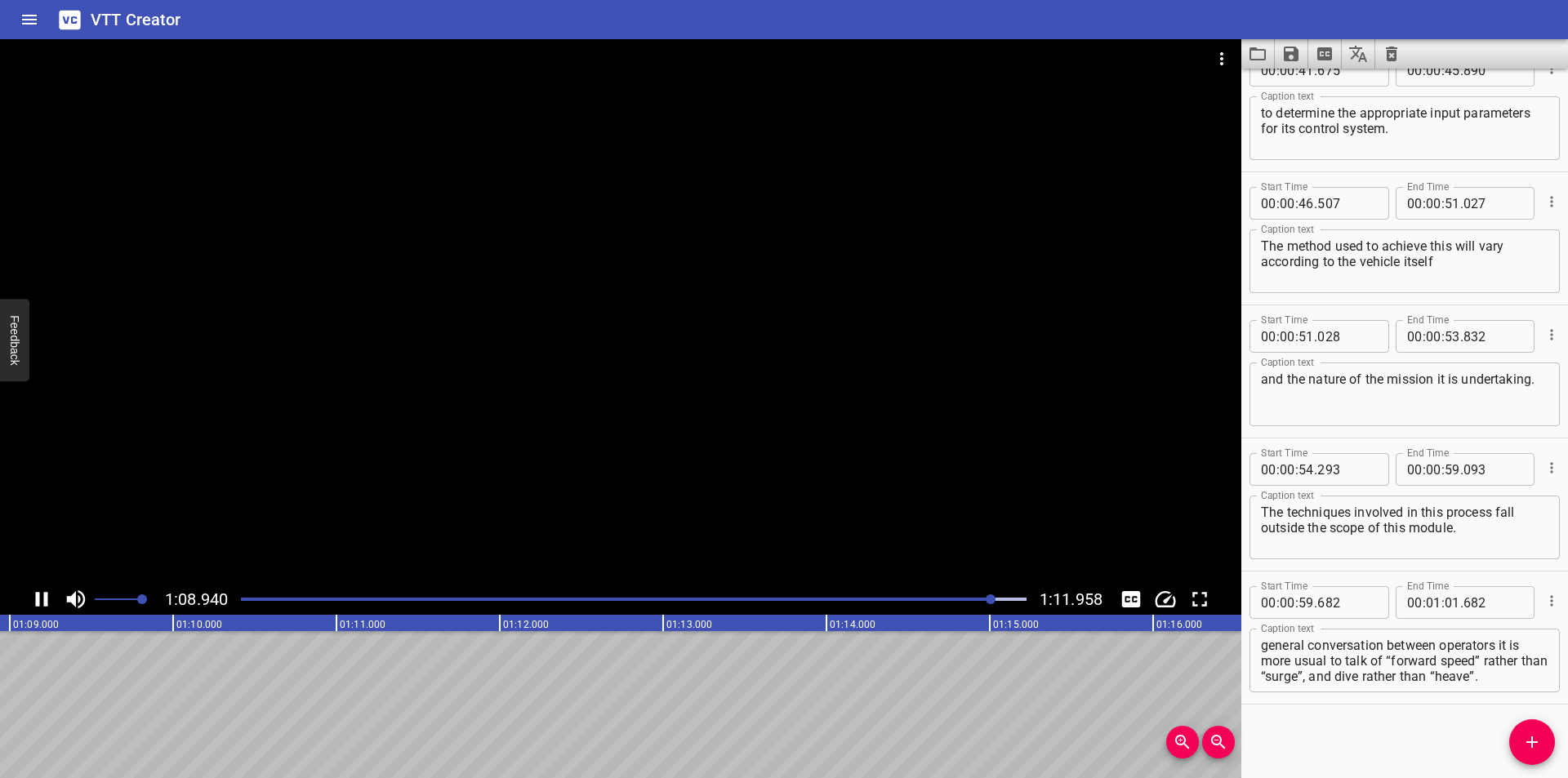
click at [909, 589] on div at bounding box center [633, 599] width 806 height 23
click at [918, 601] on div at bounding box center [633, 599] width 806 height 23
click at [937, 547] on div at bounding box center [620, 311] width 1241 height 545
click at [904, 599] on div "Play progress" at bounding box center [566, 599] width 786 height 3
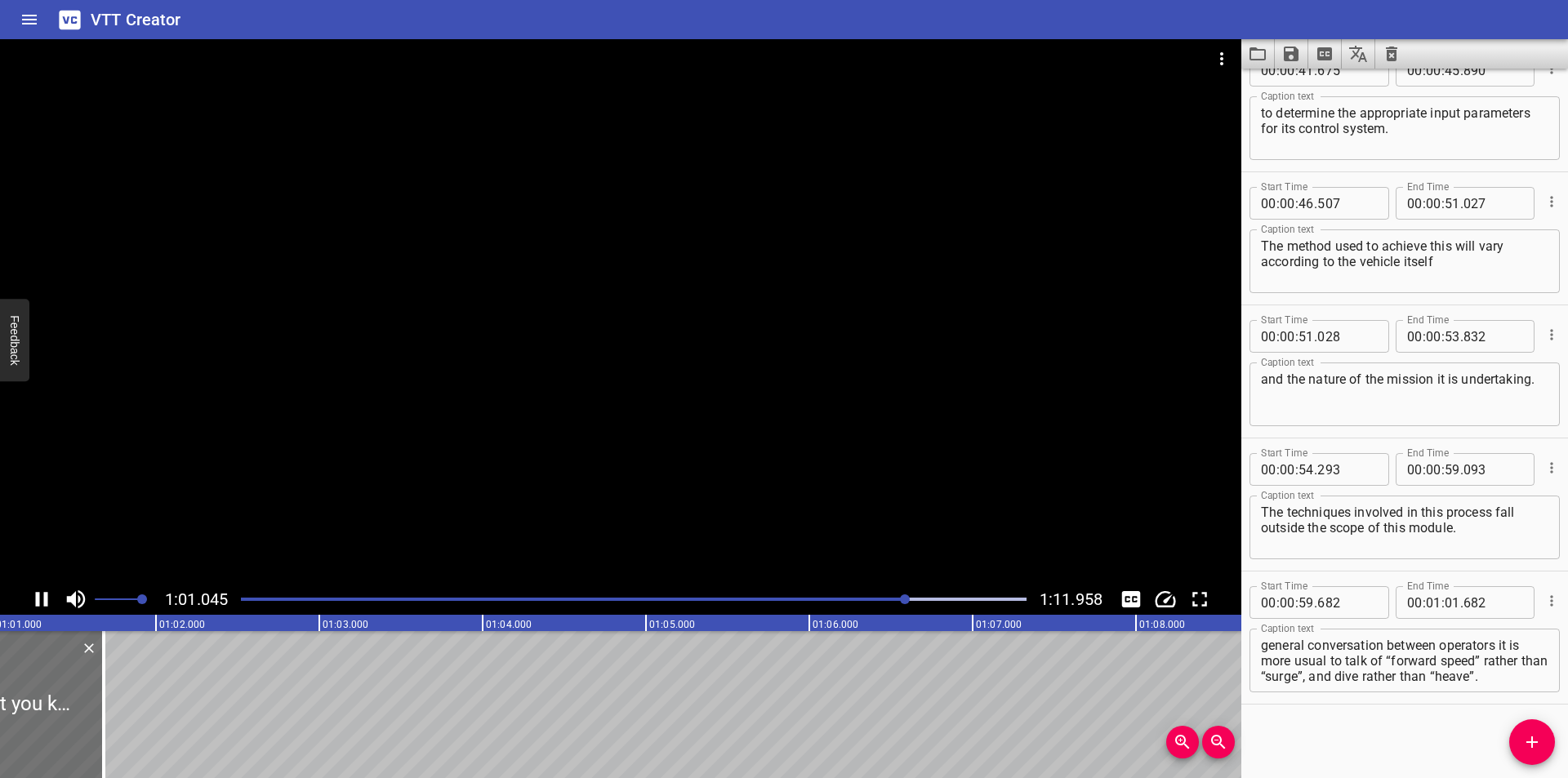
click at [884, 599] on div "Play progress" at bounding box center [514, 599] width 786 height 3
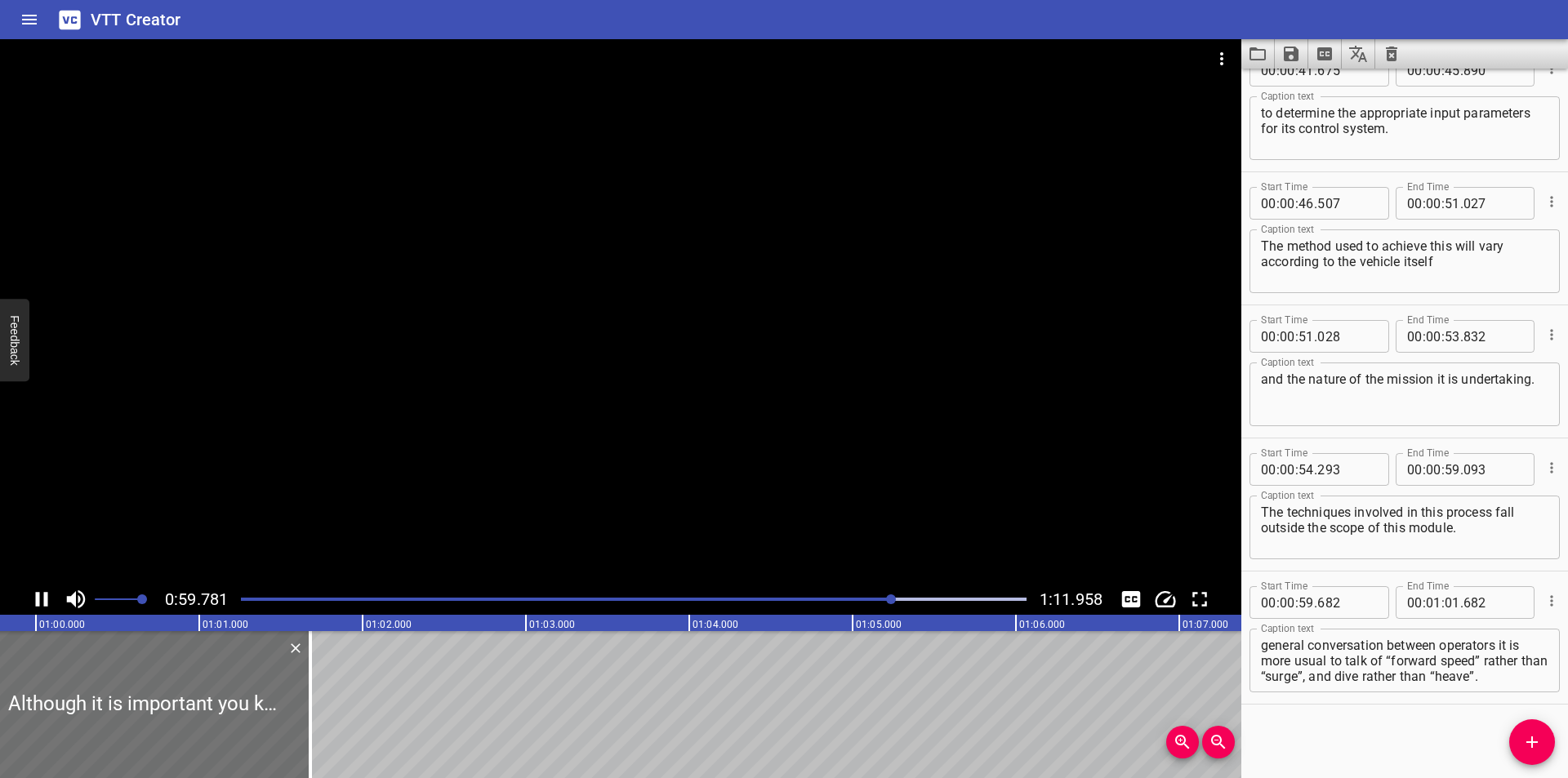
click at [905, 528] on div at bounding box center [620, 311] width 1241 height 545
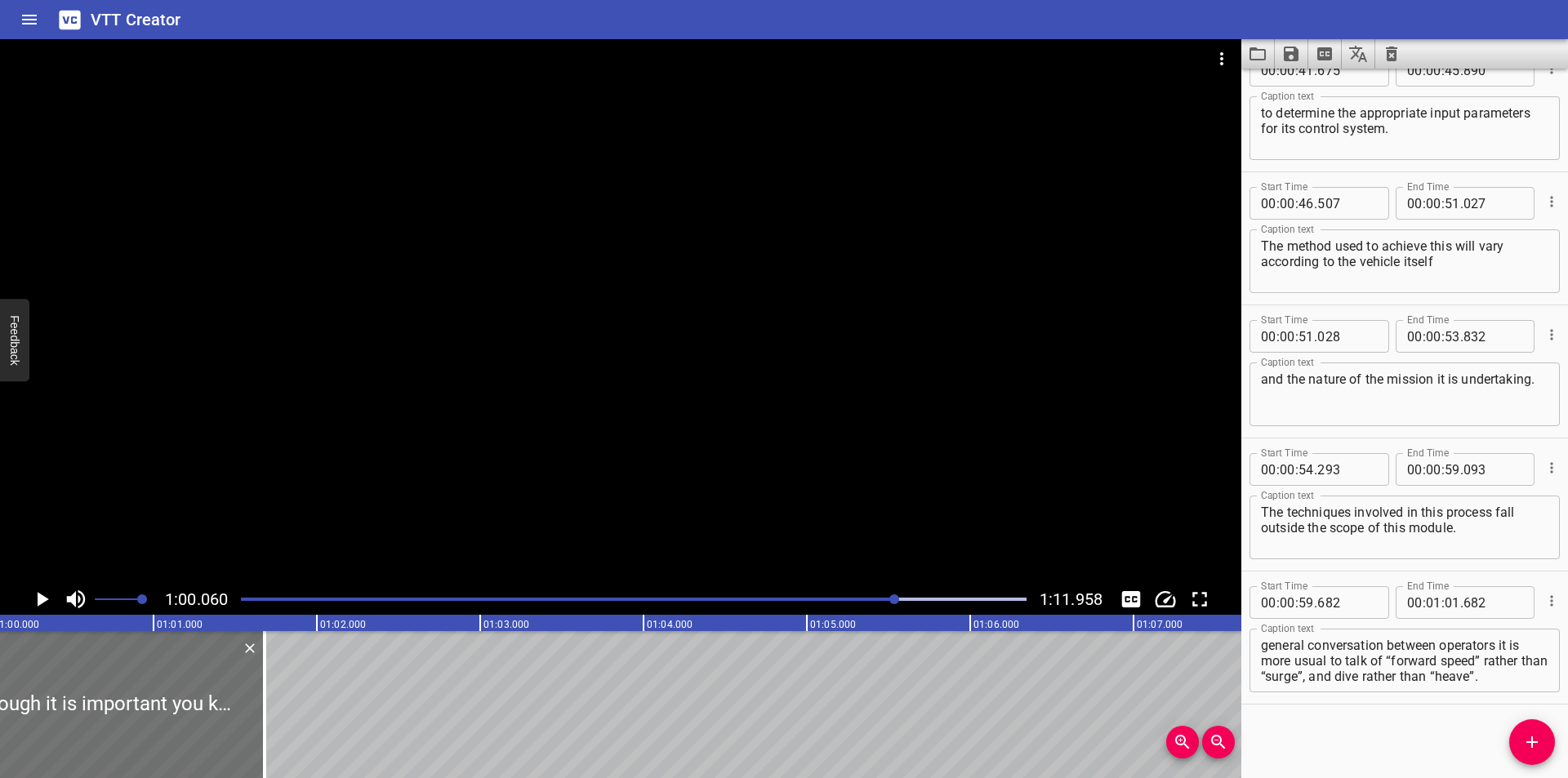
click at [882, 598] on div "Play progress" at bounding box center [504, 599] width 786 height 3
click at [889, 599] on div at bounding box center [894, 599] width 10 height 10
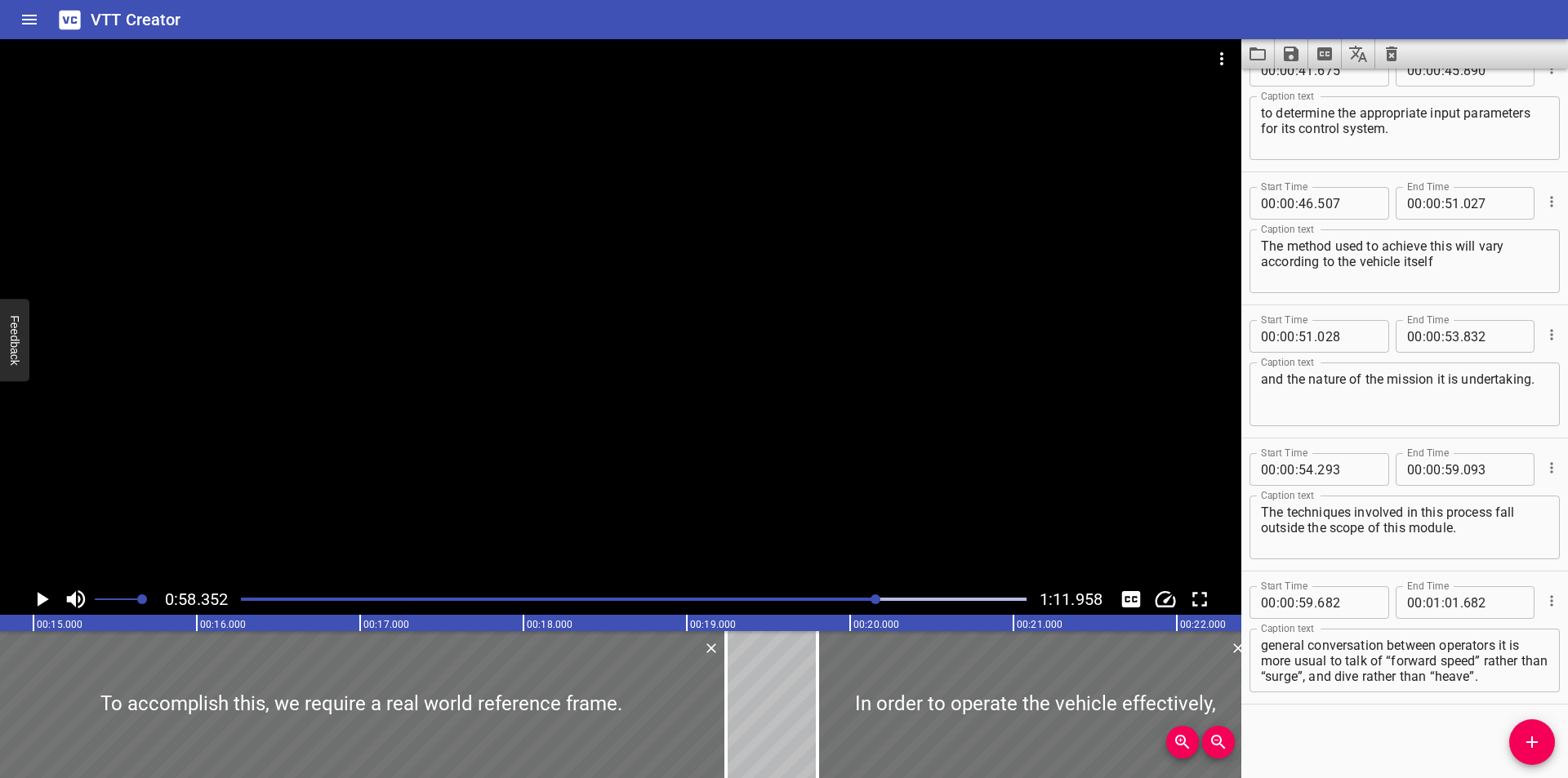
click at [890, 520] on div at bounding box center [620, 311] width 1241 height 545
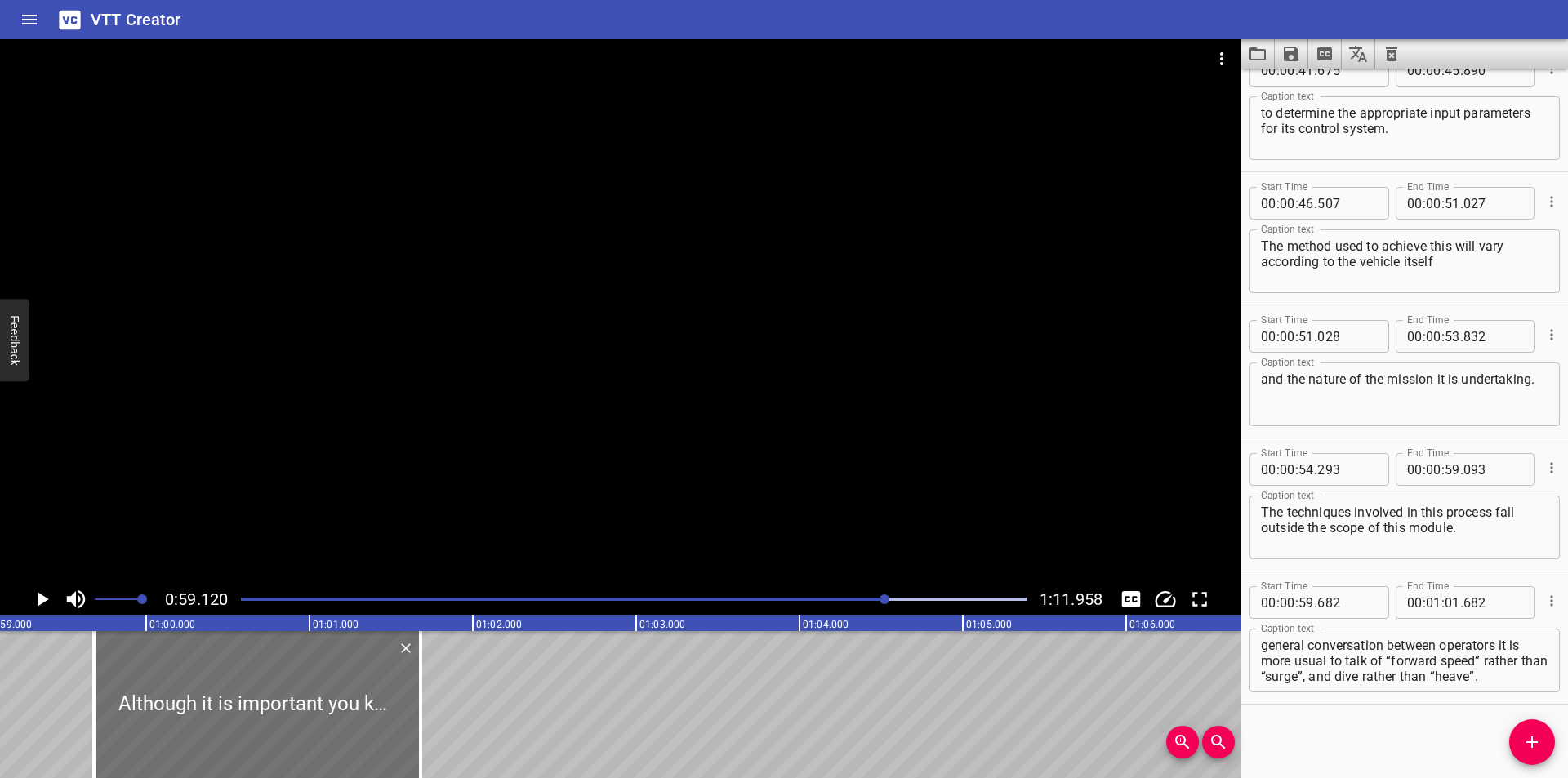
scroll to position [0, 9655]
drag, startPoint x: 263, startPoint y: 704, endPoint x: 263, endPoint y: 714, distance: 10.0
click at [263, 714] on div at bounding box center [255, 704] width 327 height 147
click at [337, 463] on div at bounding box center [620, 311] width 1241 height 545
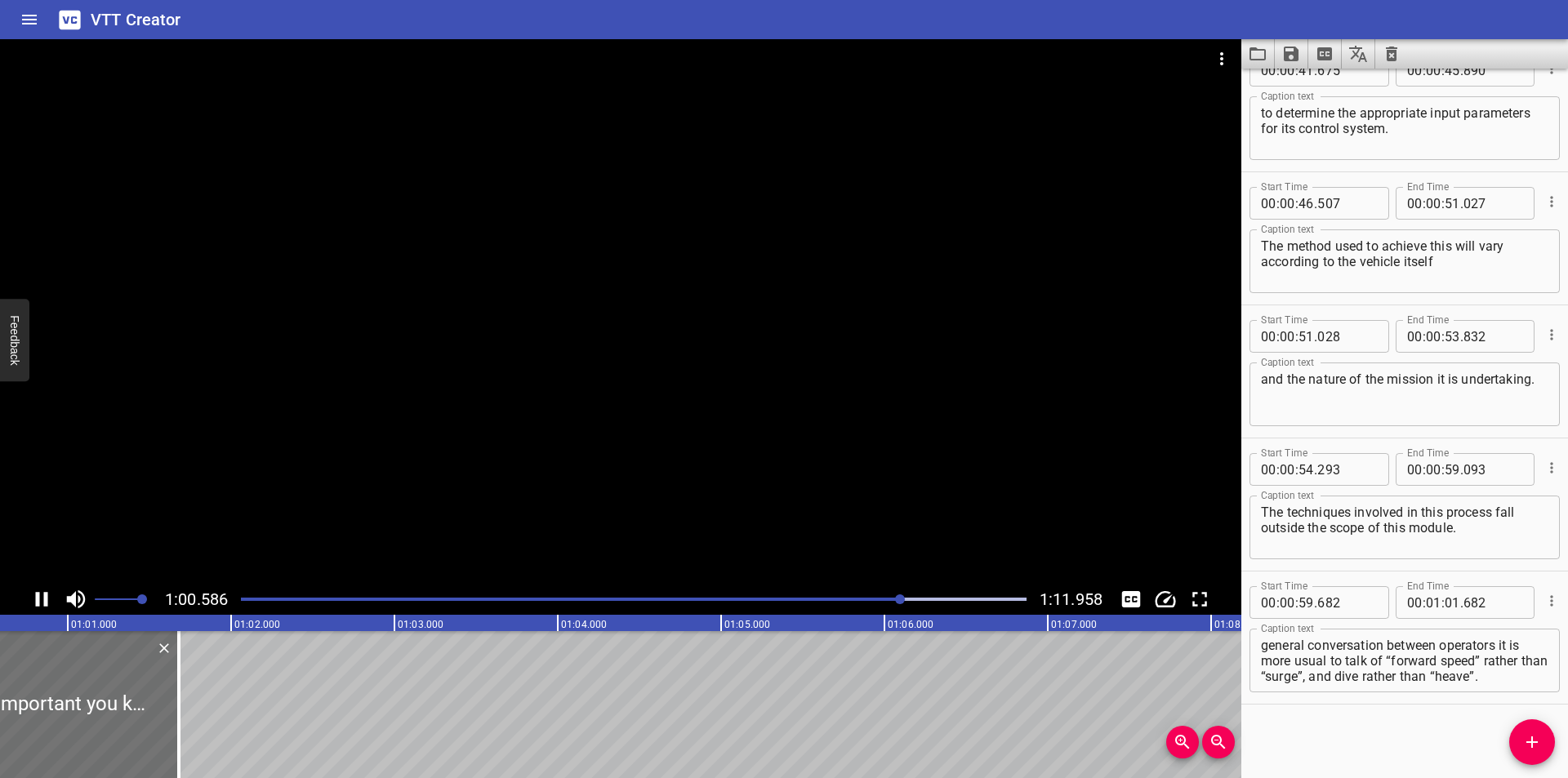
click at [347, 477] on div at bounding box center [620, 311] width 1241 height 545
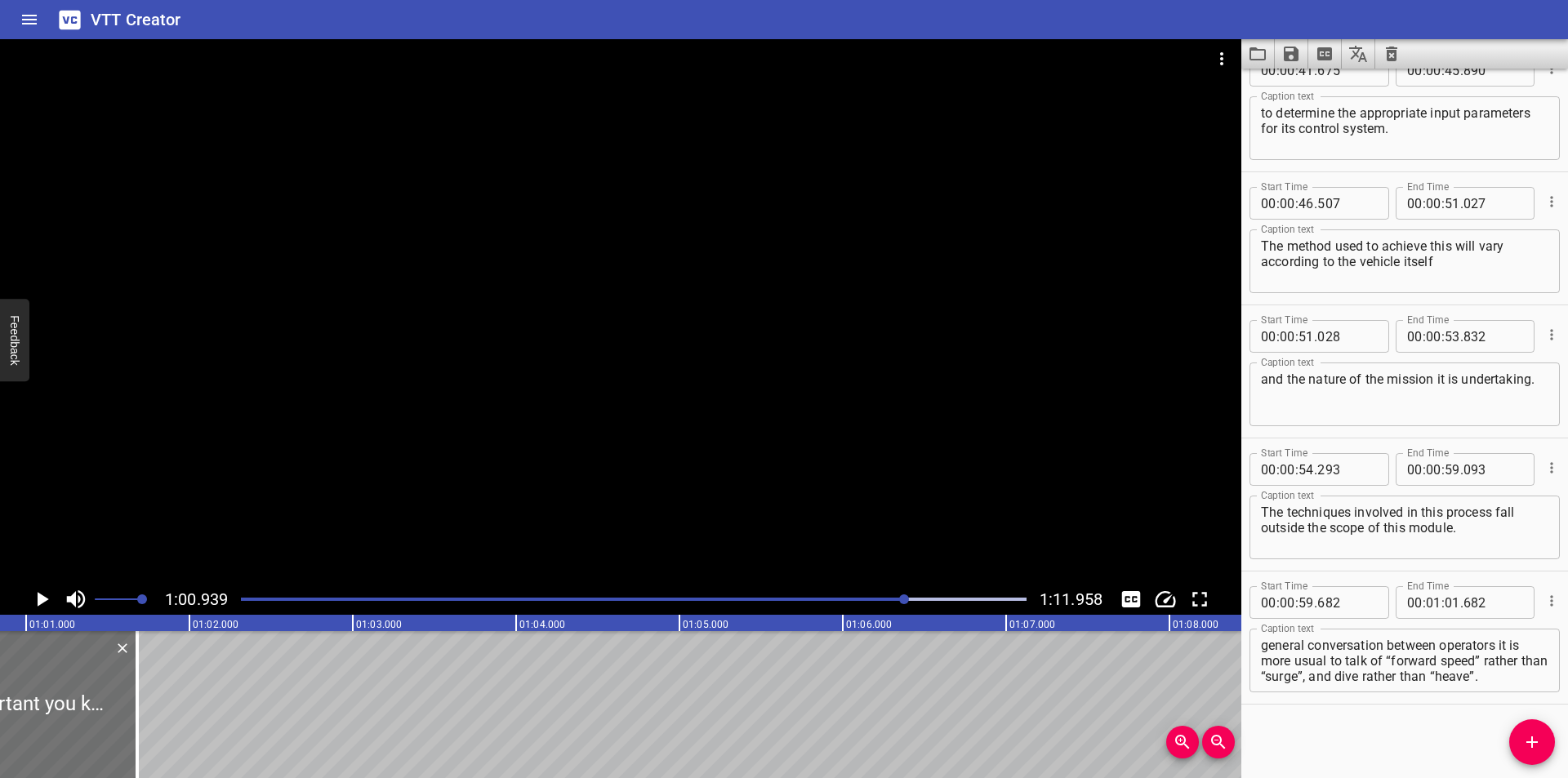
scroll to position [0, 9952]
click at [882, 602] on div at bounding box center [633, 599] width 806 height 23
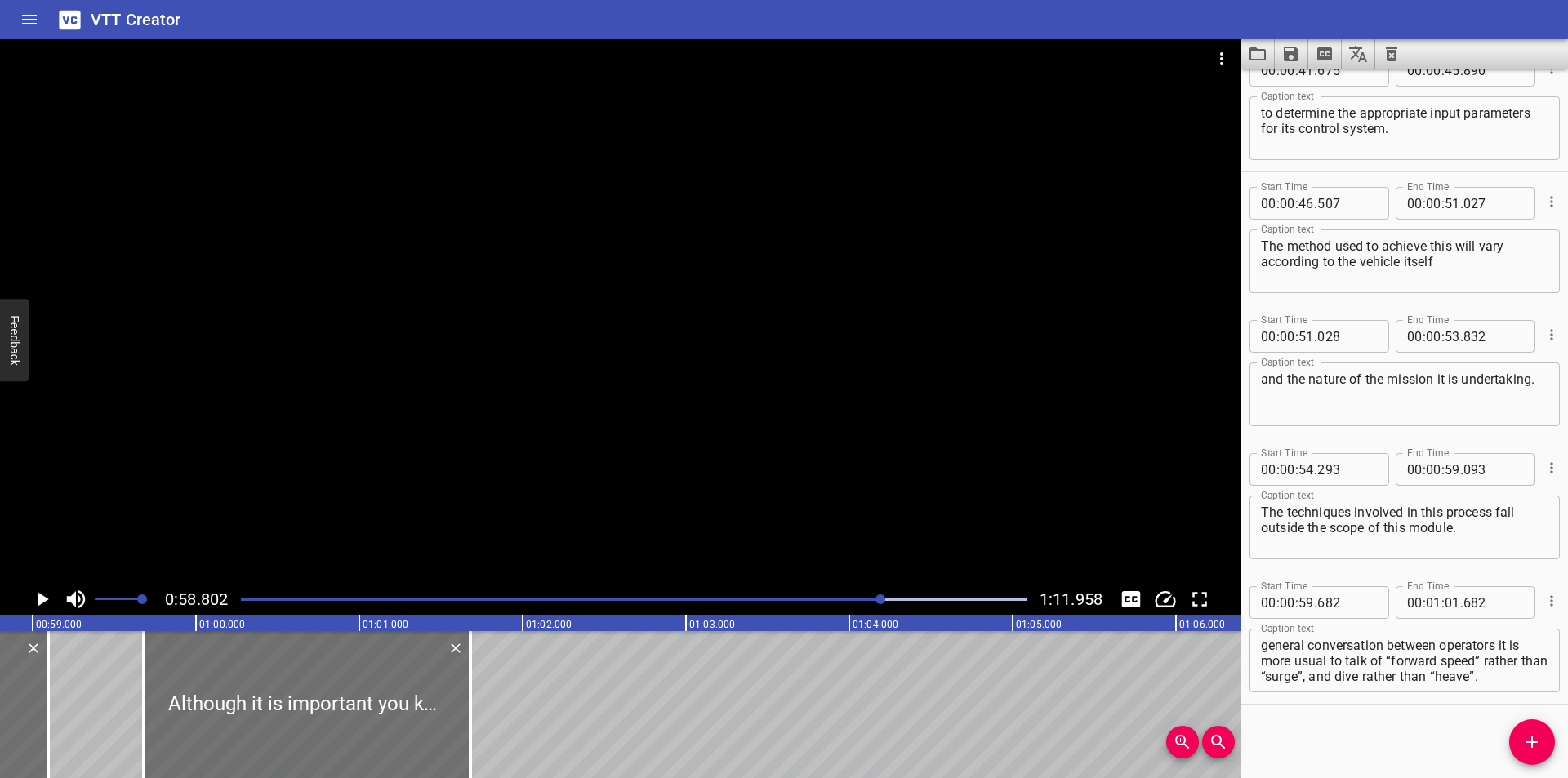
click at [864, 486] on div at bounding box center [620, 311] width 1241 height 545
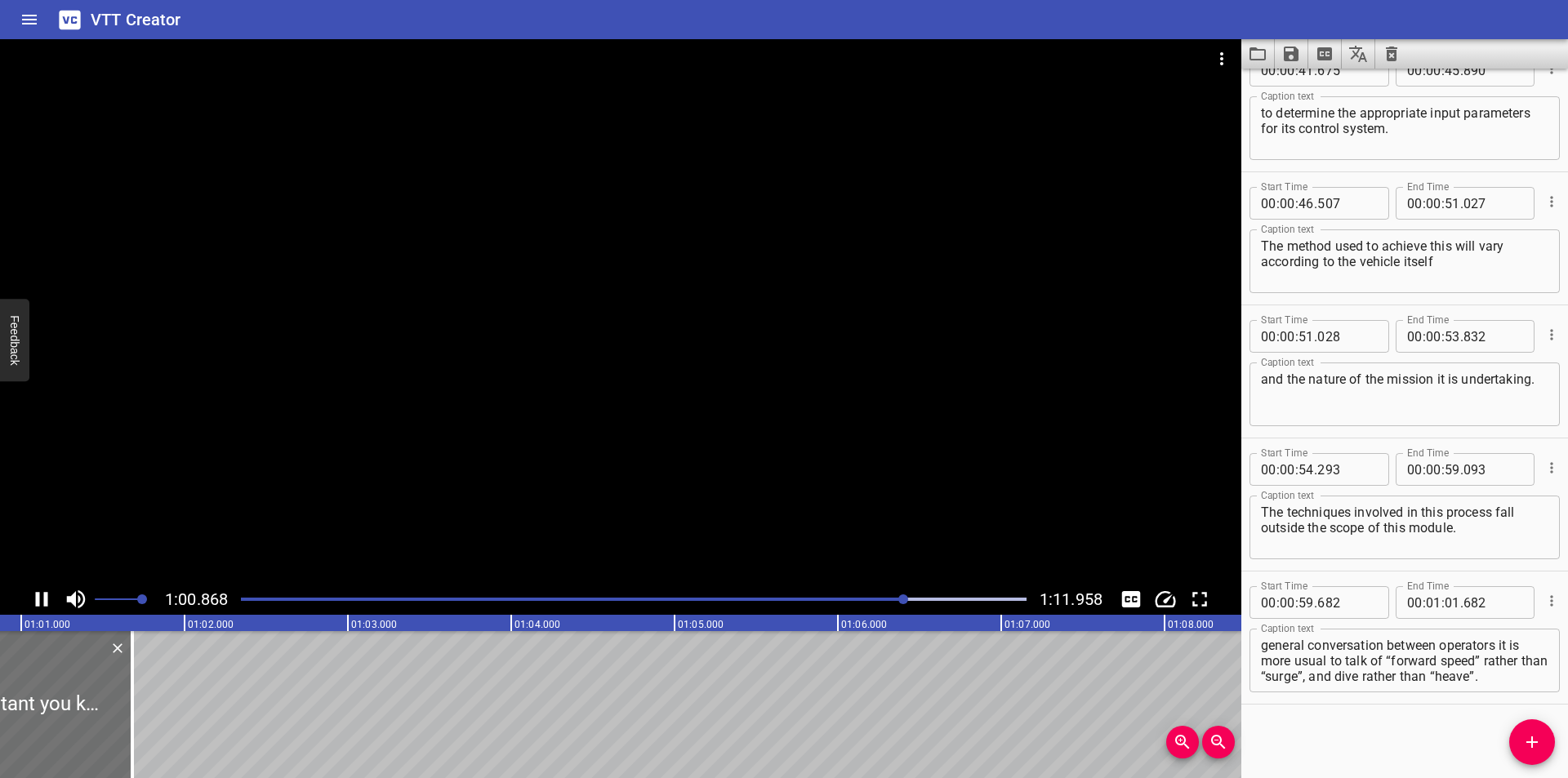
click at [794, 499] on div at bounding box center [620, 311] width 1241 height 545
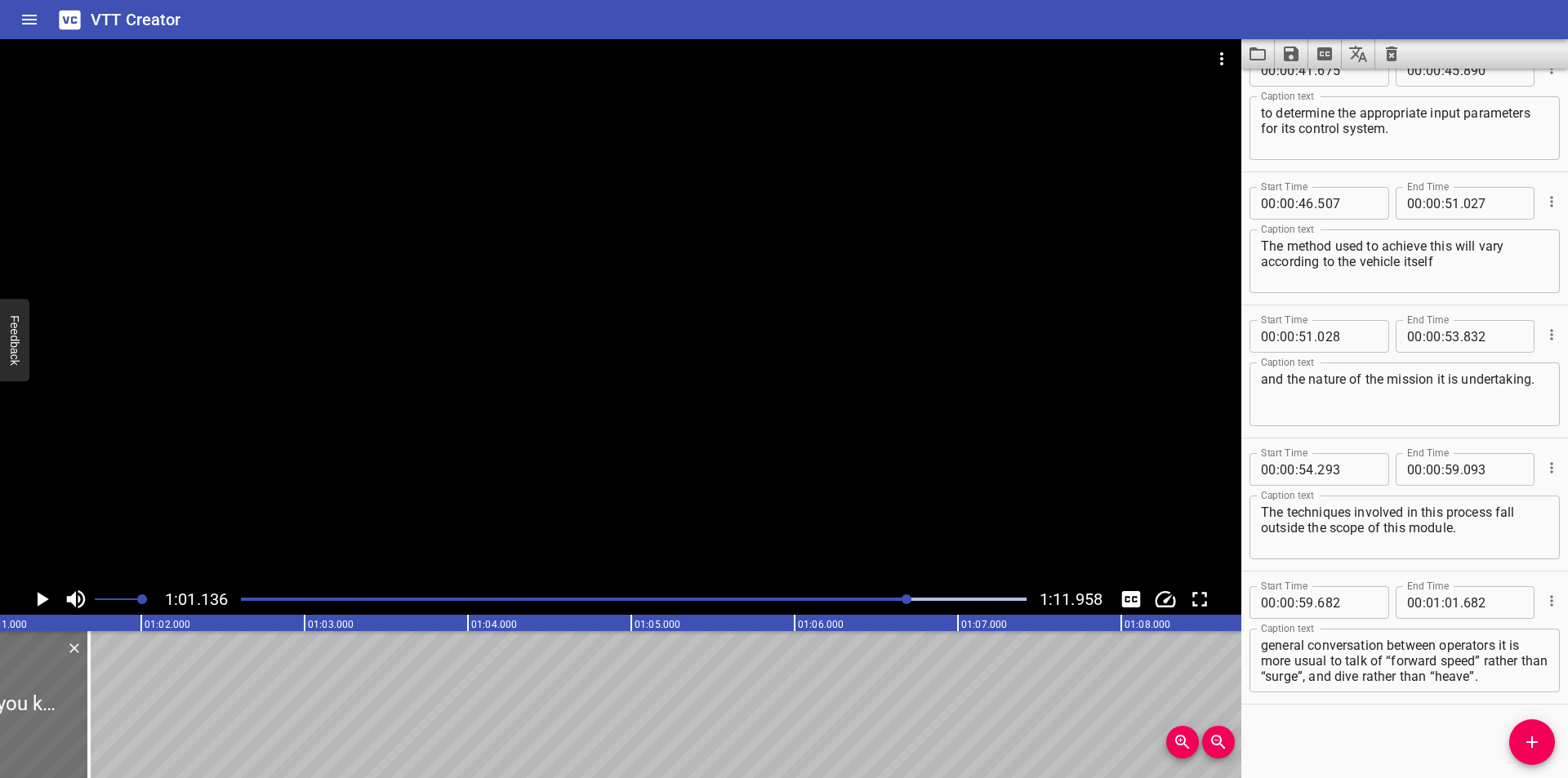
click at [853, 606] on div at bounding box center [633, 599] width 806 height 23
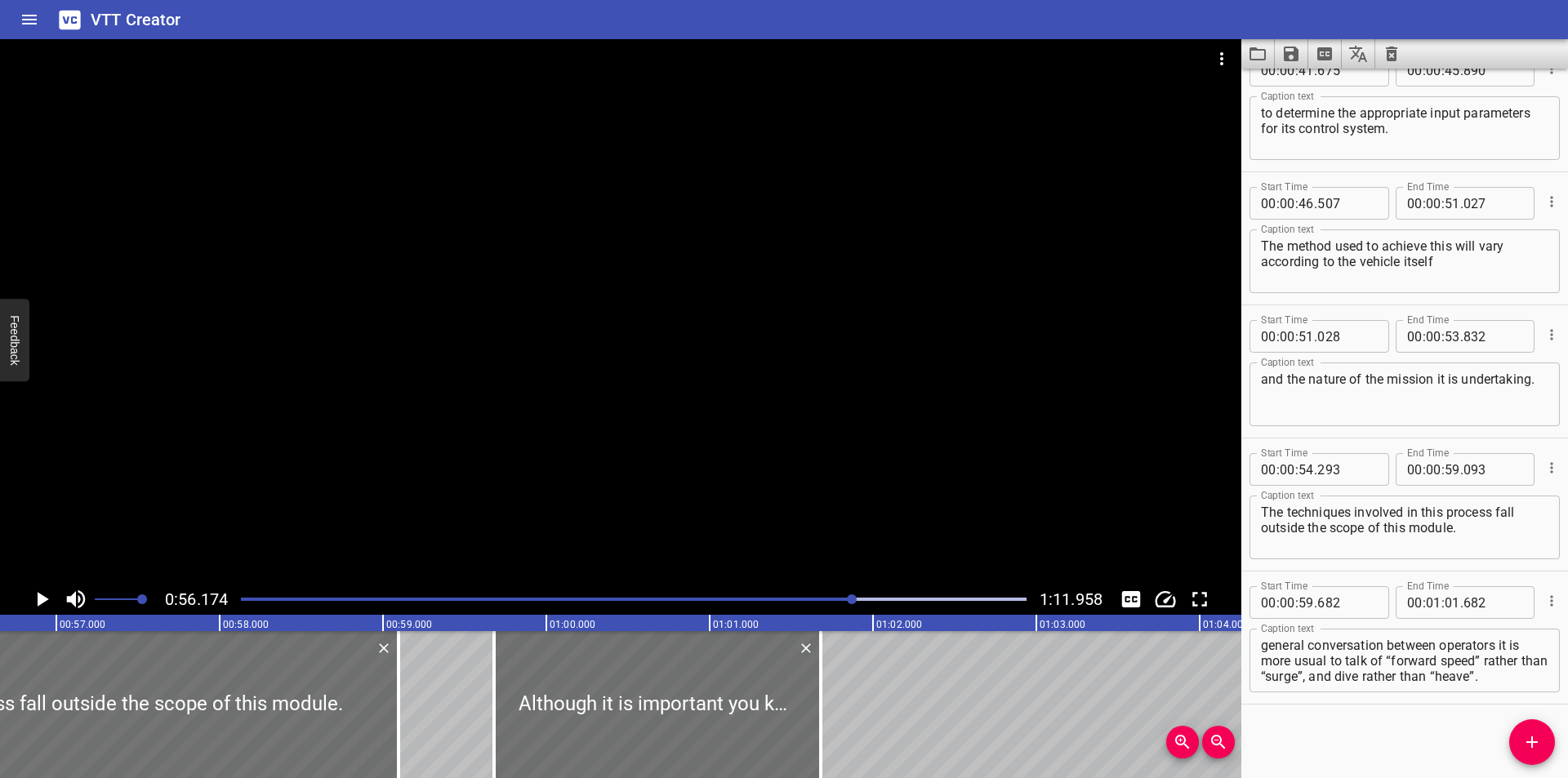
click at [908, 504] on div at bounding box center [620, 311] width 1241 height 545
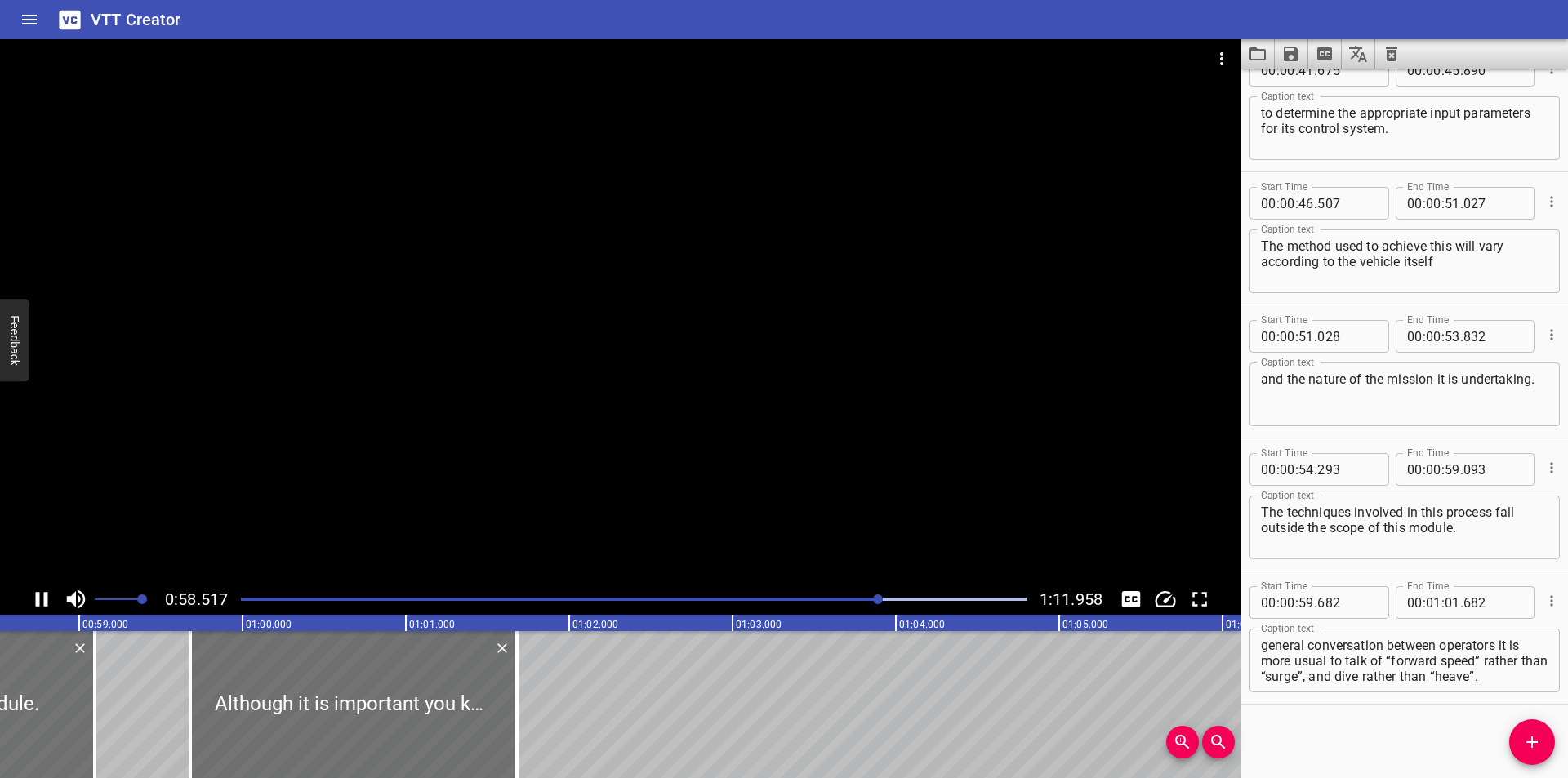
click at [908, 494] on div at bounding box center [620, 311] width 1241 height 545
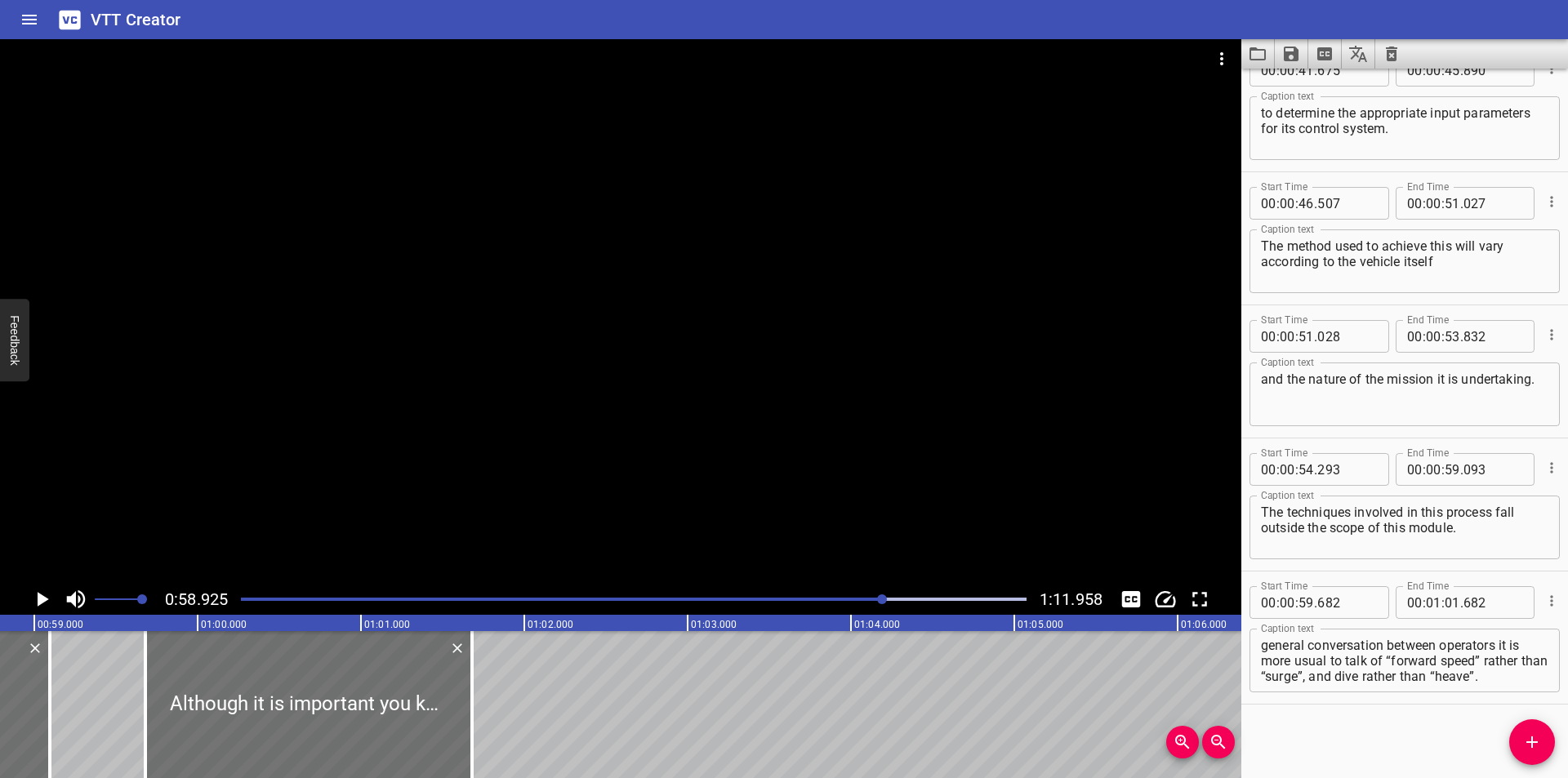
scroll to position [0, 9623]
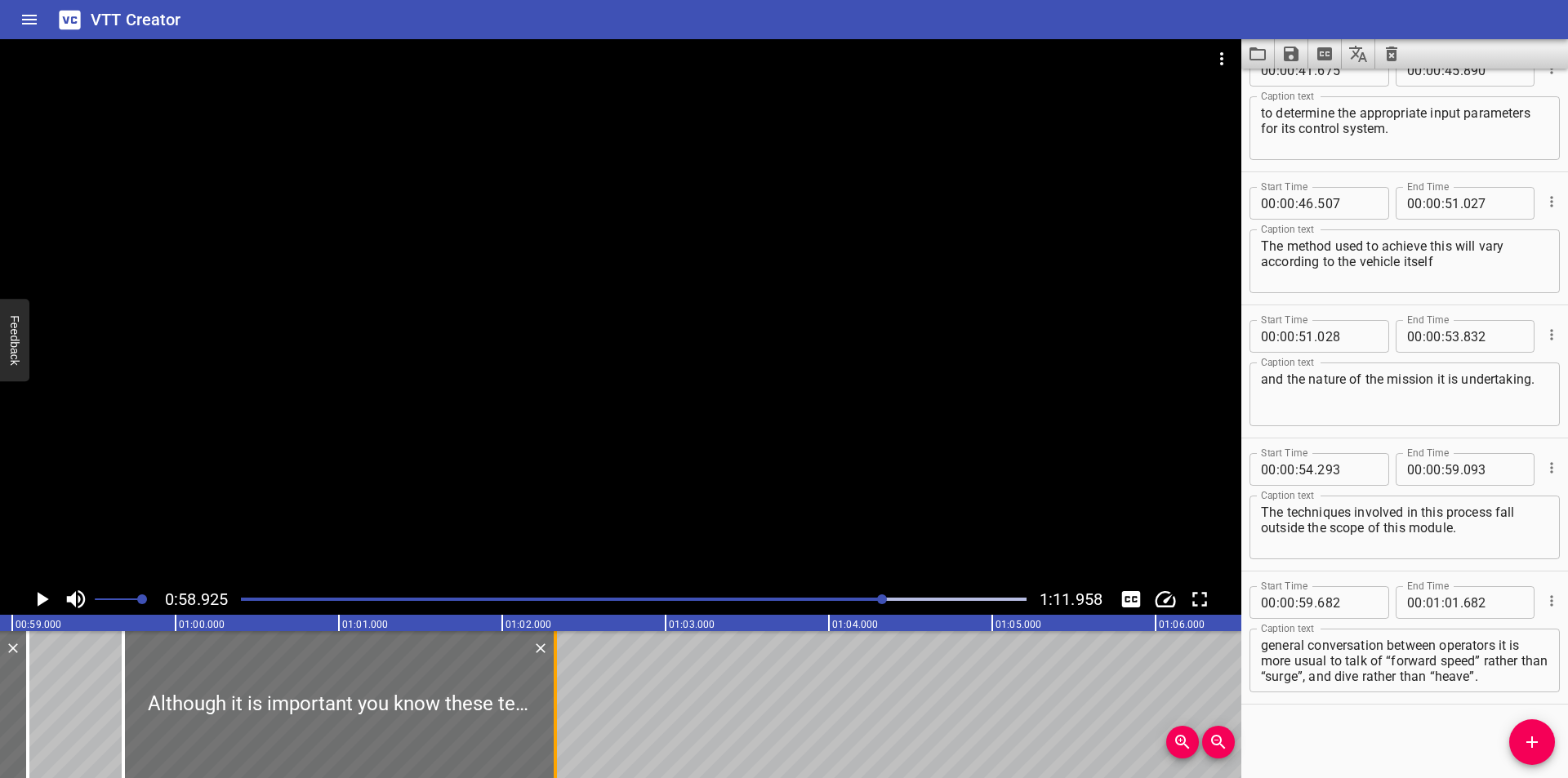
drag, startPoint x: 446, startPoint y: 710, endPoint x: 551, endPoint y: 720, distance: 105.5
click at [551, 720] on div at bounding box center [556, 704] width 17 height 147
click at [708, 504] on div at bounding box center [620, 311] width 1241 height 545
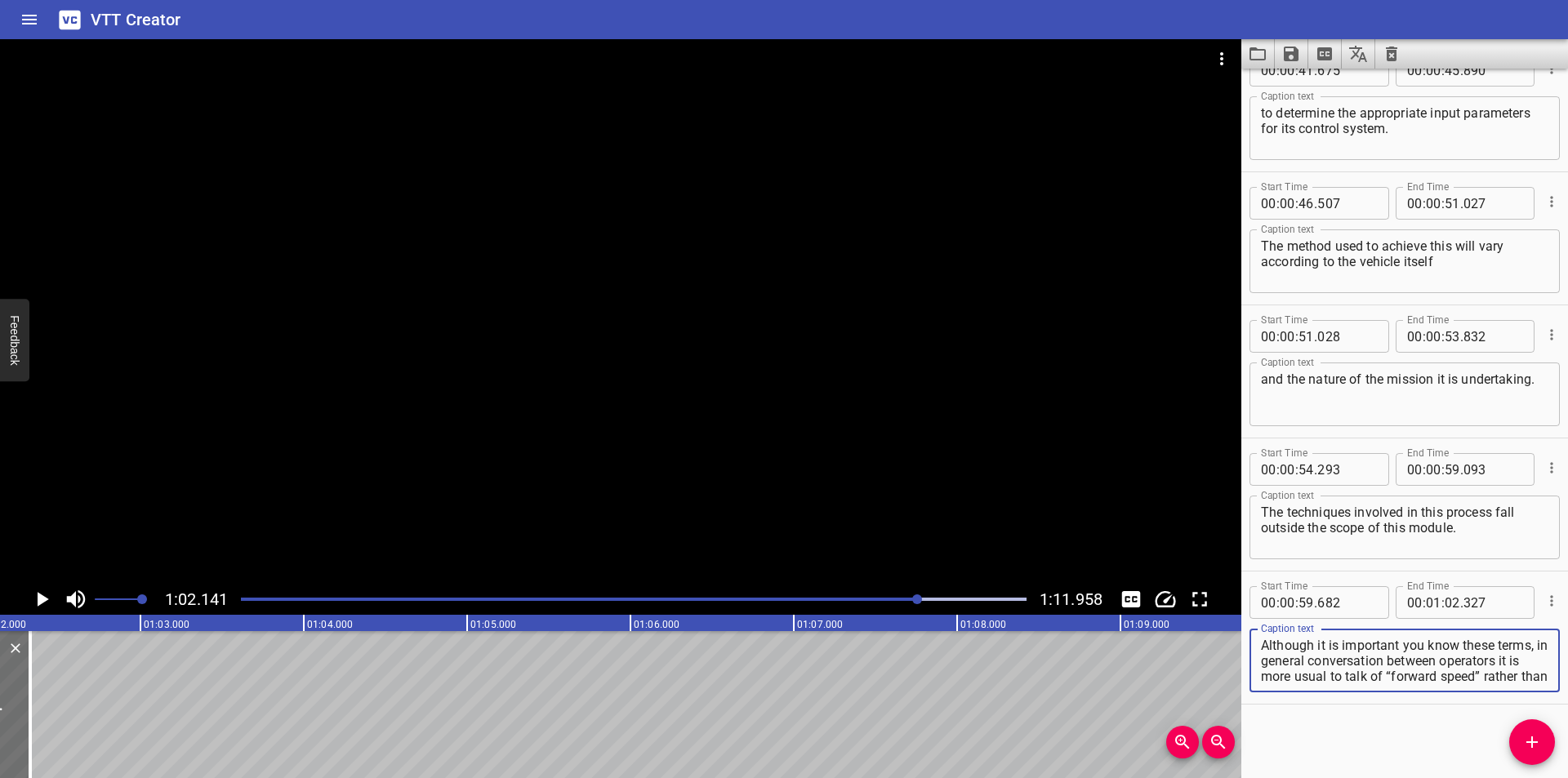
scroll to position [31, 0]
drag, startPoint x: 1306, startPoint y: 657, endPoint x: 1414, endPoint y: 711, distance: 120.7
click at [1414, 711] on div "Start Time 00 : 00 : 00 . 000 Start Time End Time 00 : 00 : 03 . 535 End Time C…" at bounding box center [1404, 423] width 327 height 709
drag, startPoint x: 1300, startPoint y: 656, endPoint x: 1441, endPoint y: 739, distance: 163.6
click at [1441, 739] on div "Start Time 00 : 00 : 00 . 000 Start Time End Time 00 : 00 : 03 . 535 End Time C…" at bounding box center [1404, 423] width 327 height 709
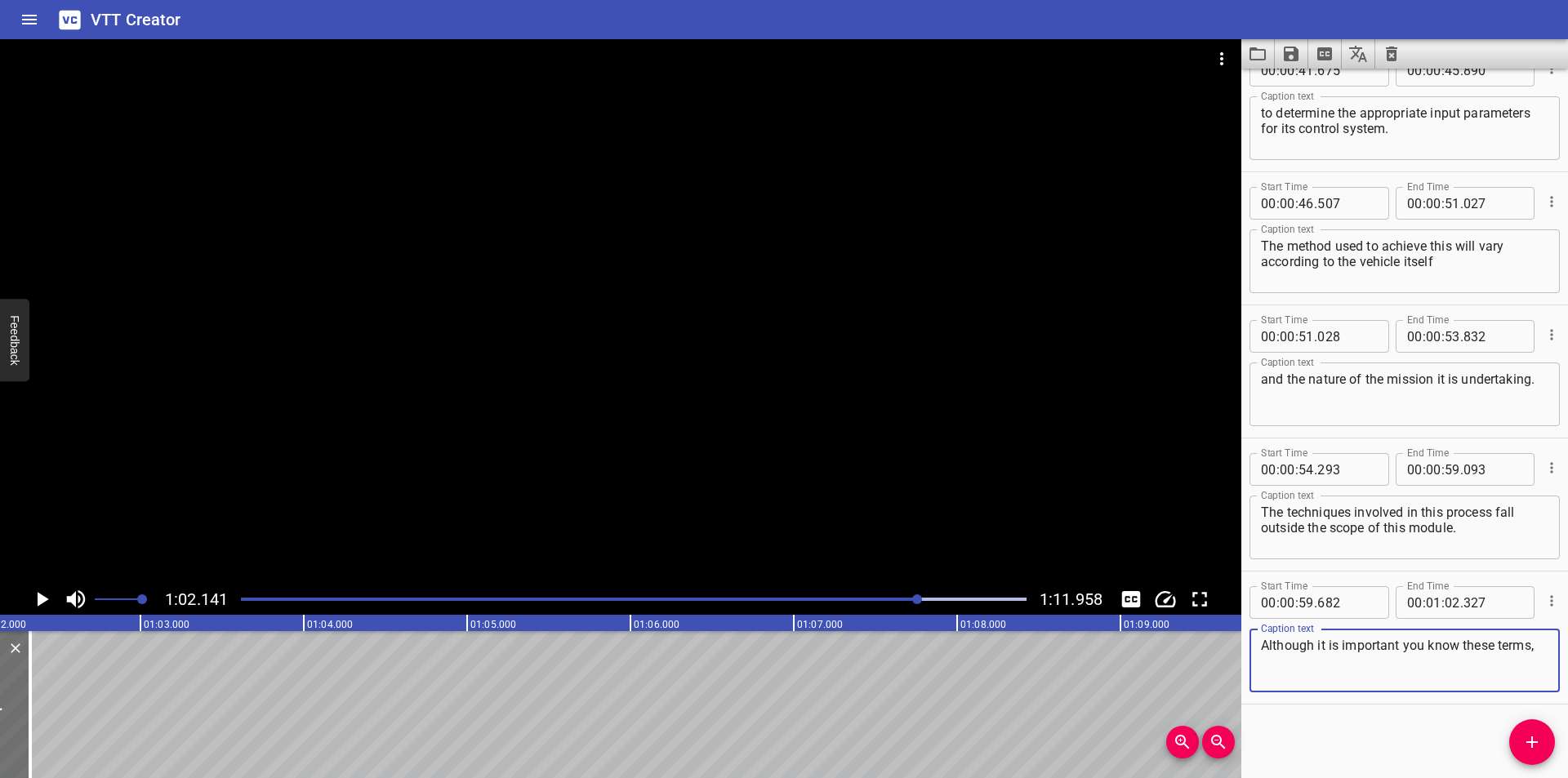
scroll to position [0, 0]
click at [1544, 732] on button "Add Cue" at bounding box center [1532, 742] width 45 height 45
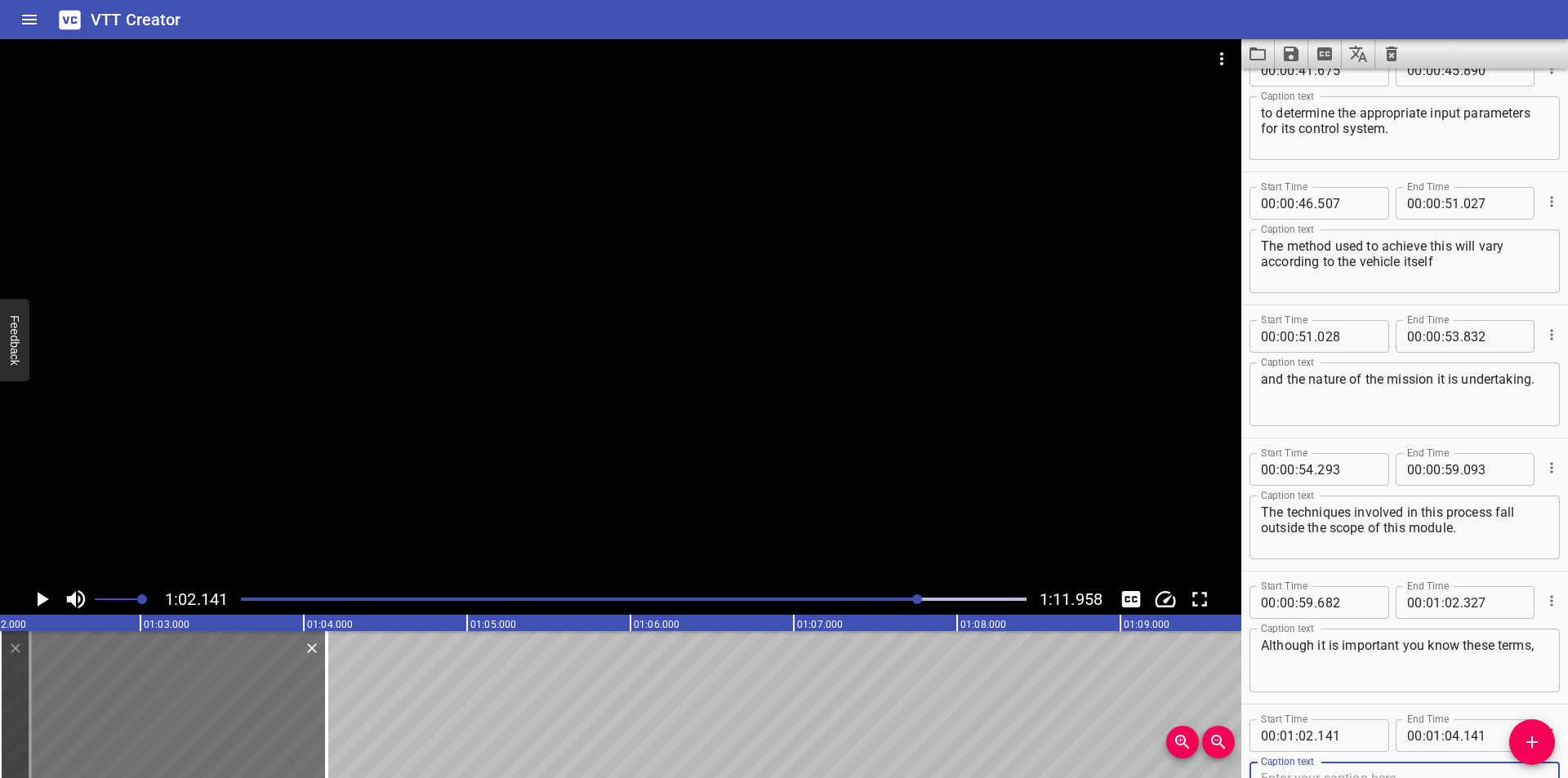
scroll to position [1638, 0]
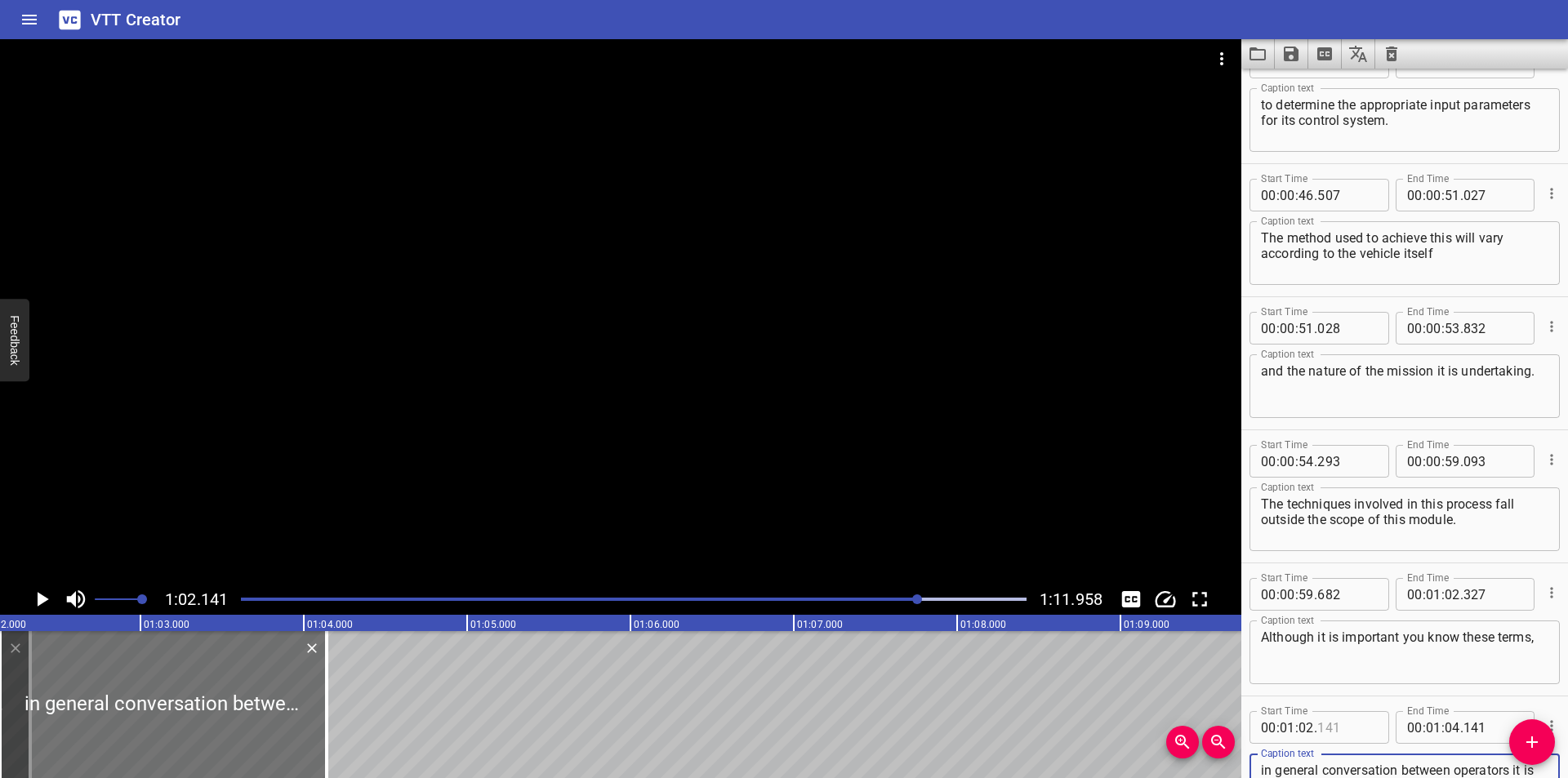
click at [1337, 729] on input "number" at bounding box center [1347, 727] width 60 height 32
click at [602, 484] on div at bounding box center [620, 311] width 1241 height 545
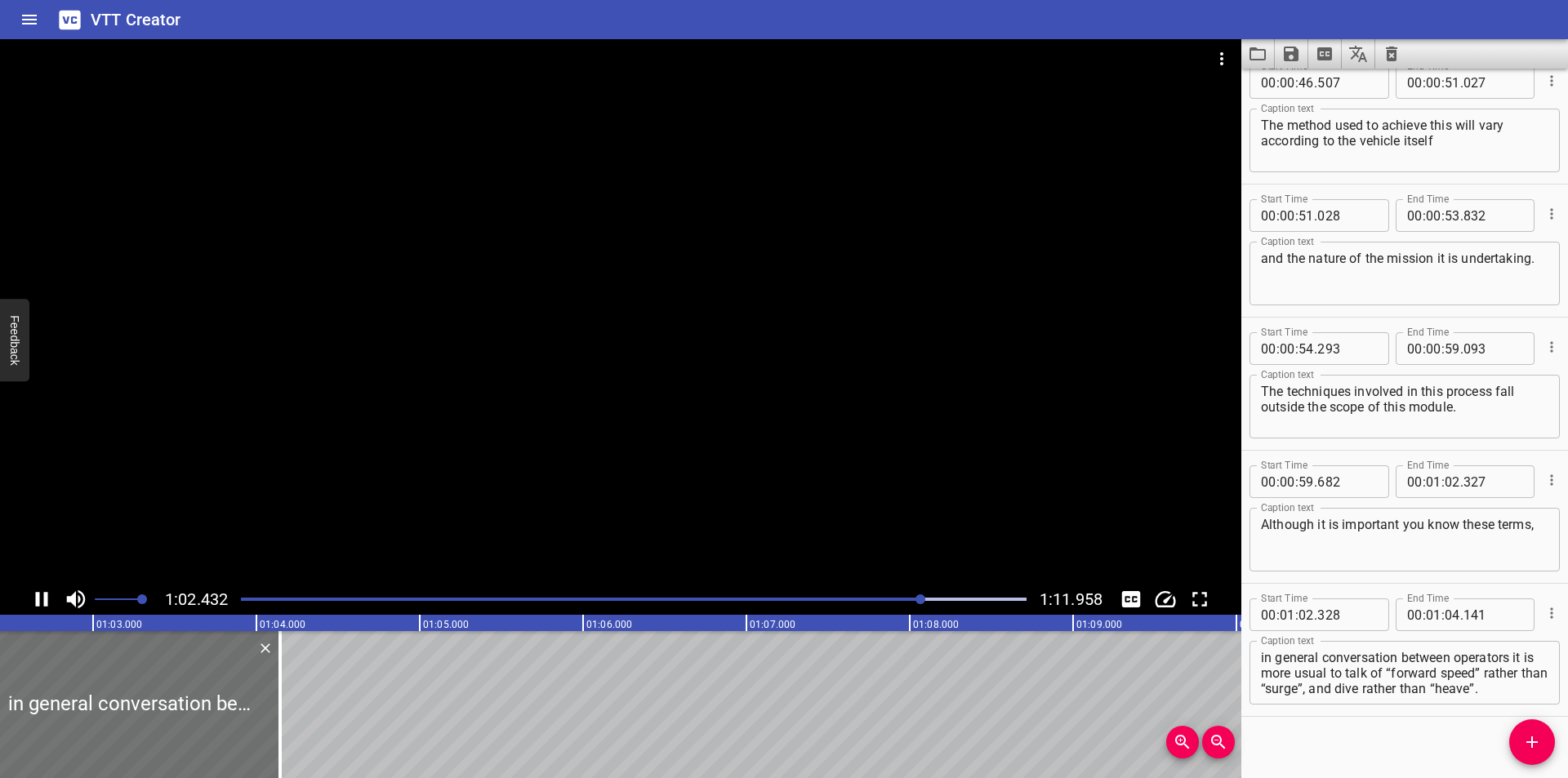
scroll to position [1763, 0]
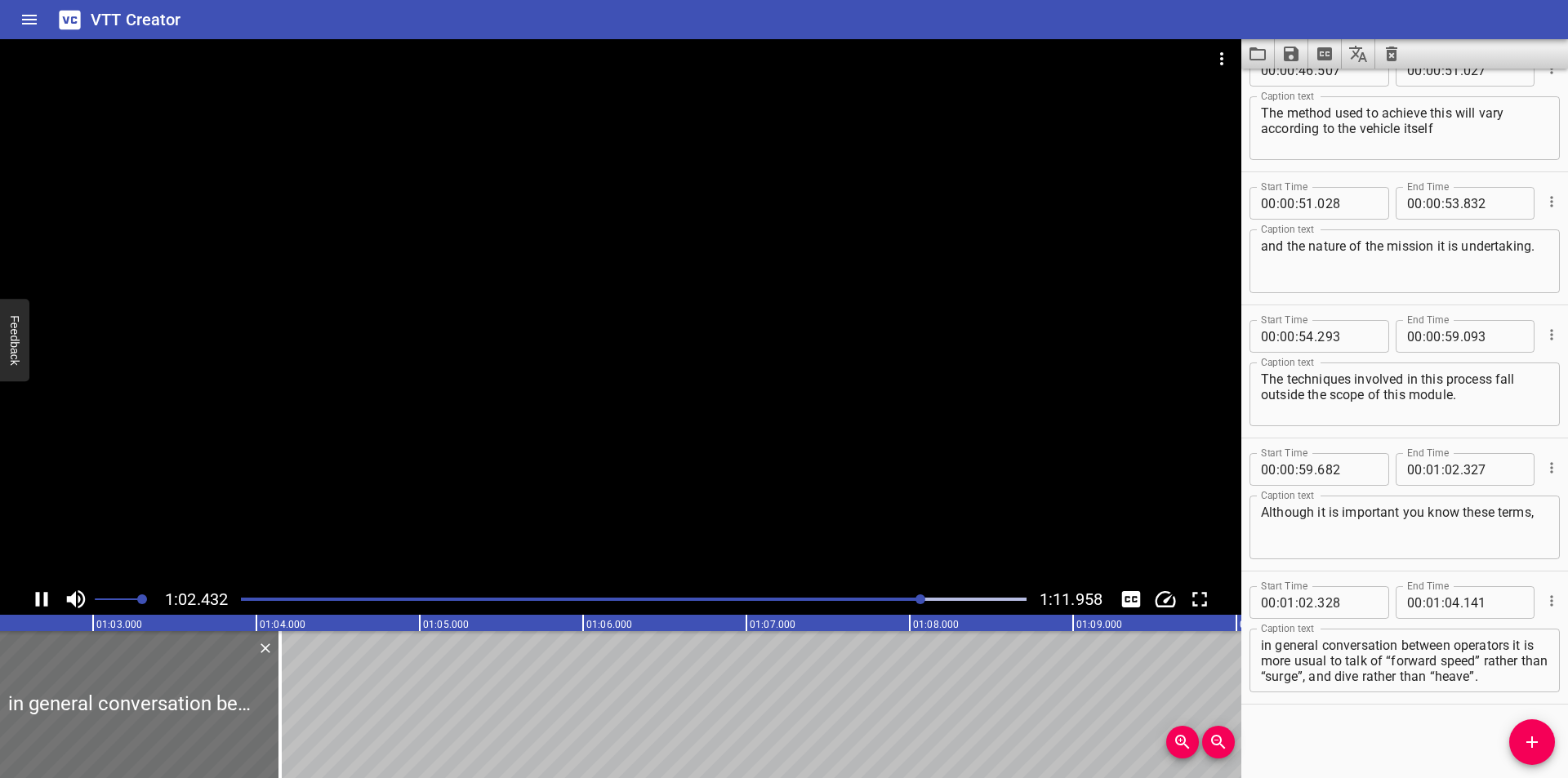
click at [613, 439] on div at bounding box center [620, 311] width 1241 height 545
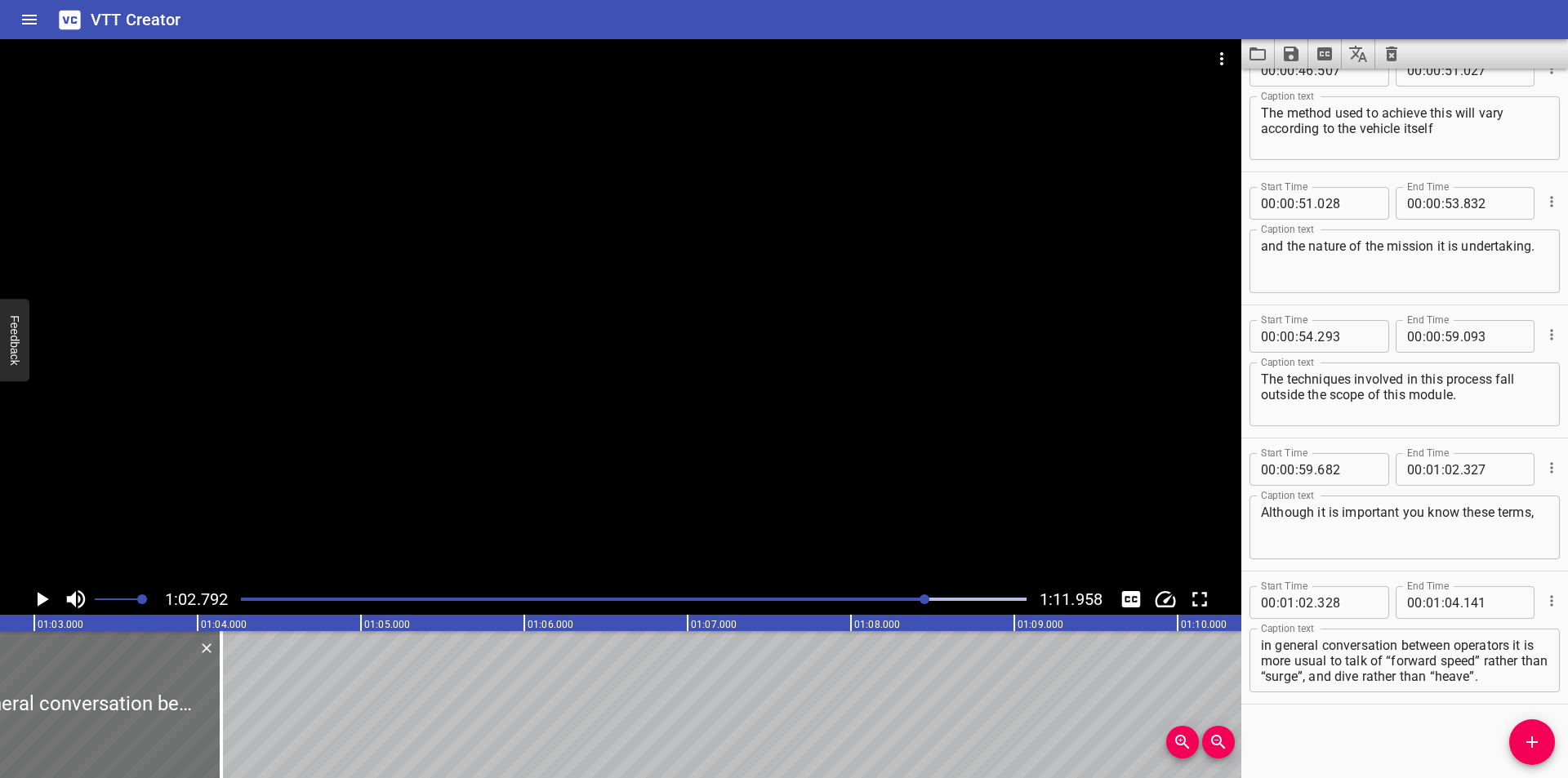
click at [1370, 530] on textarea "Although it is important you know these terms," at bounding box center [1405, 527] width 288 height 46
click at [913, 606] on div at bounding box center [633, 599] width 806 height 23
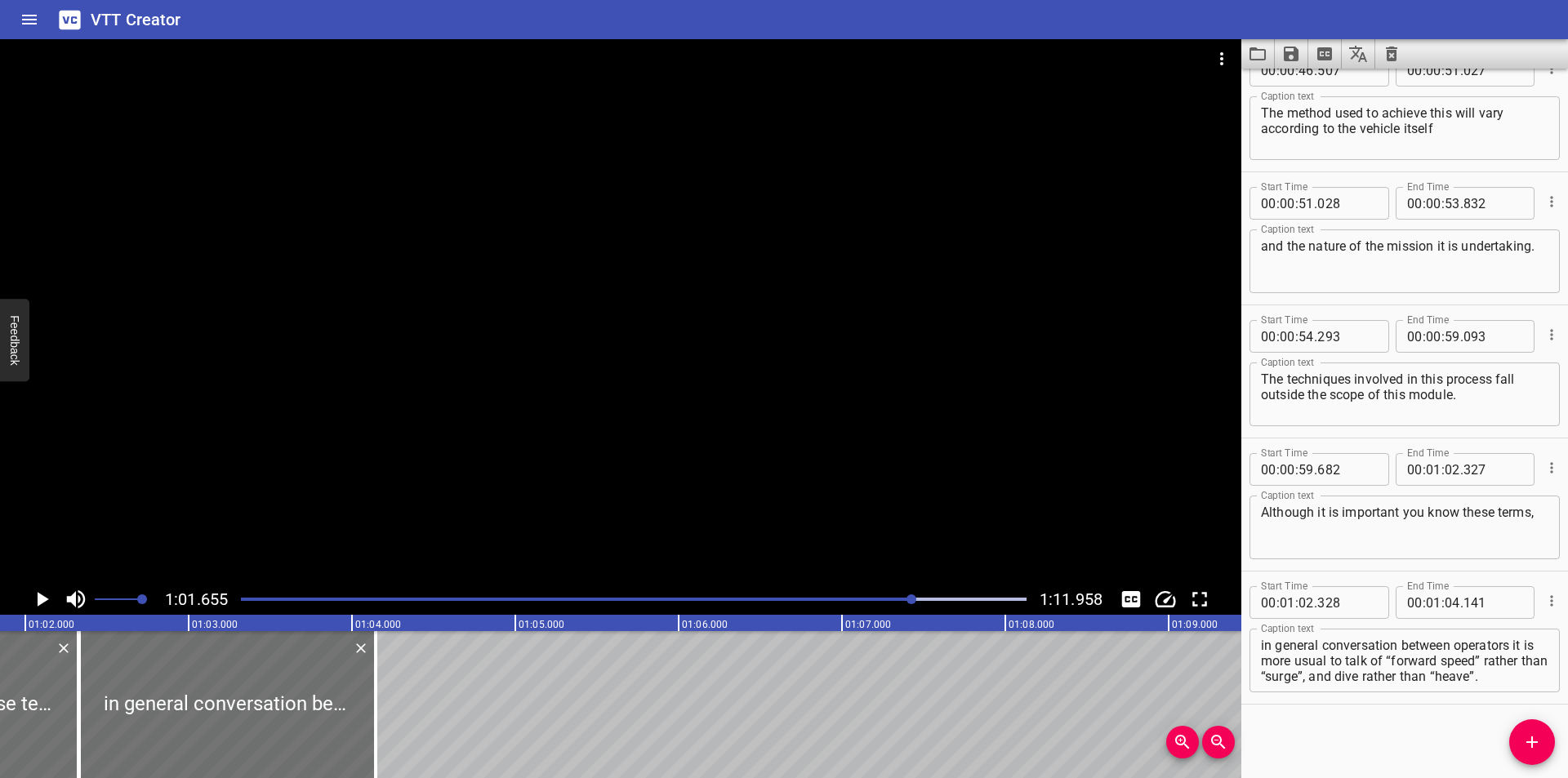
click at [905, 494] on div at bounding box center [620, 311] width 1241 height 545
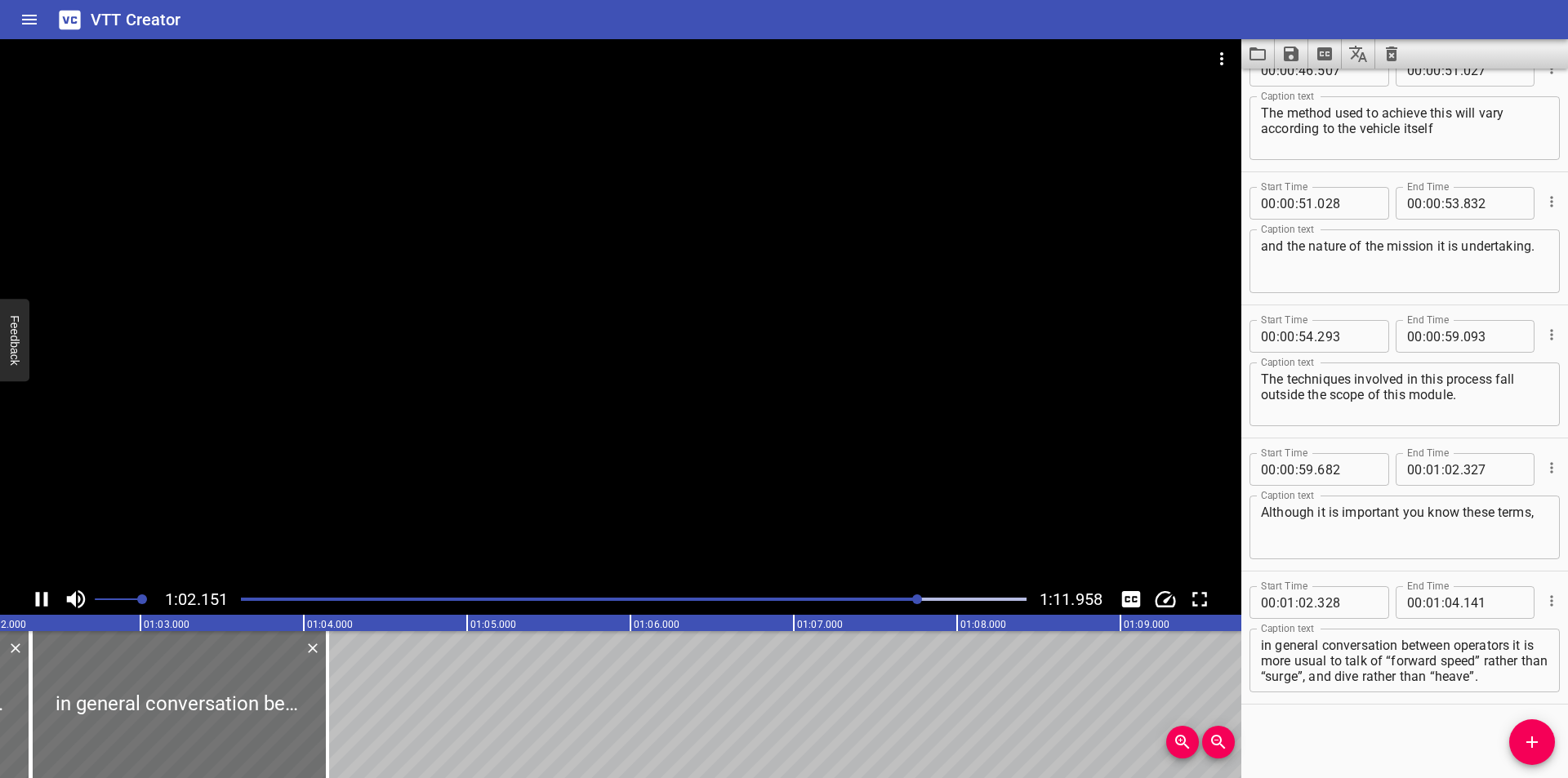
click at [926, 449] on div at bounding box center [620, 311] width 1241 height 545
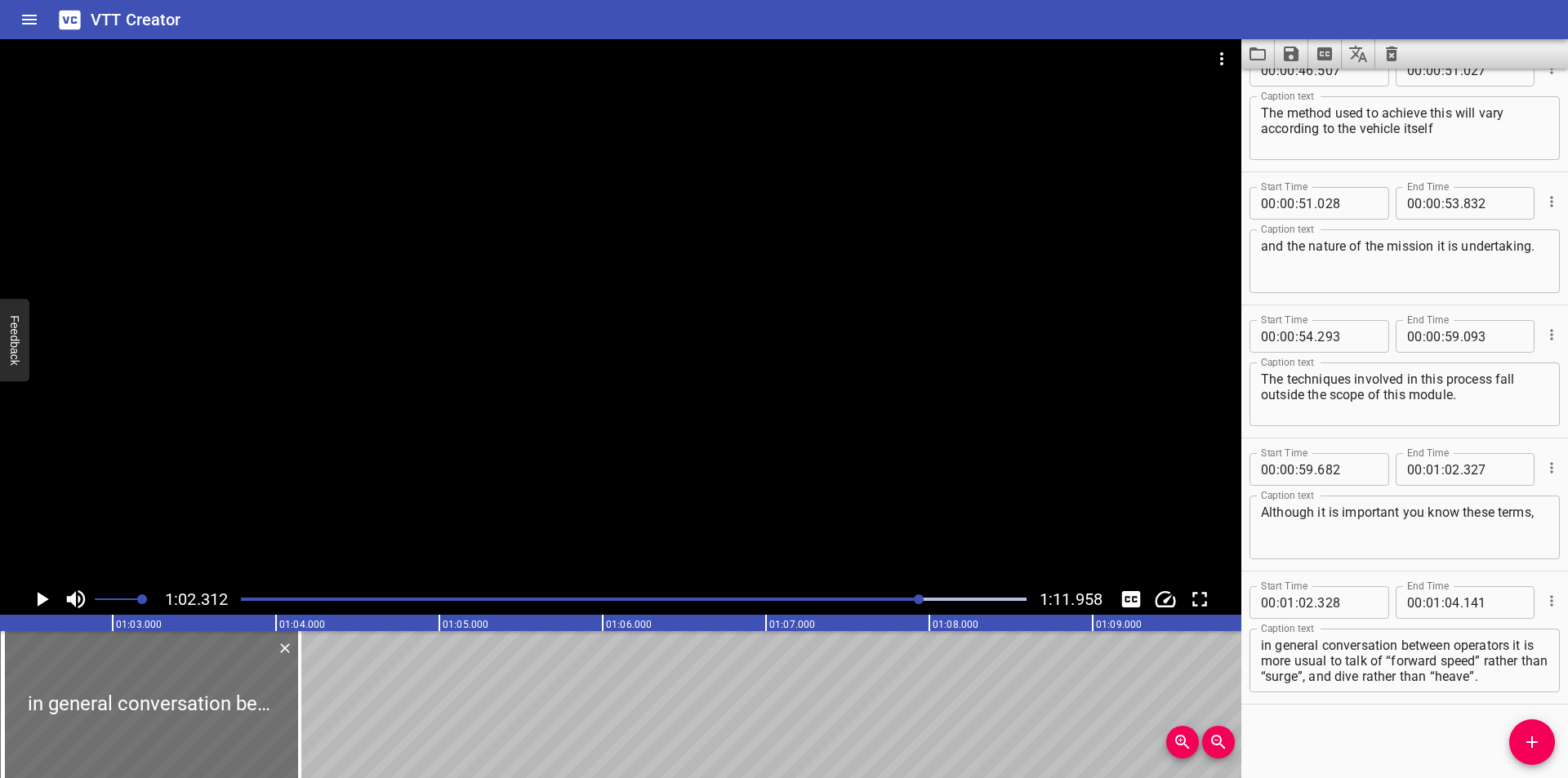
click at [915, 434] on div at bounding box center [620, 311] width 1241 height 545
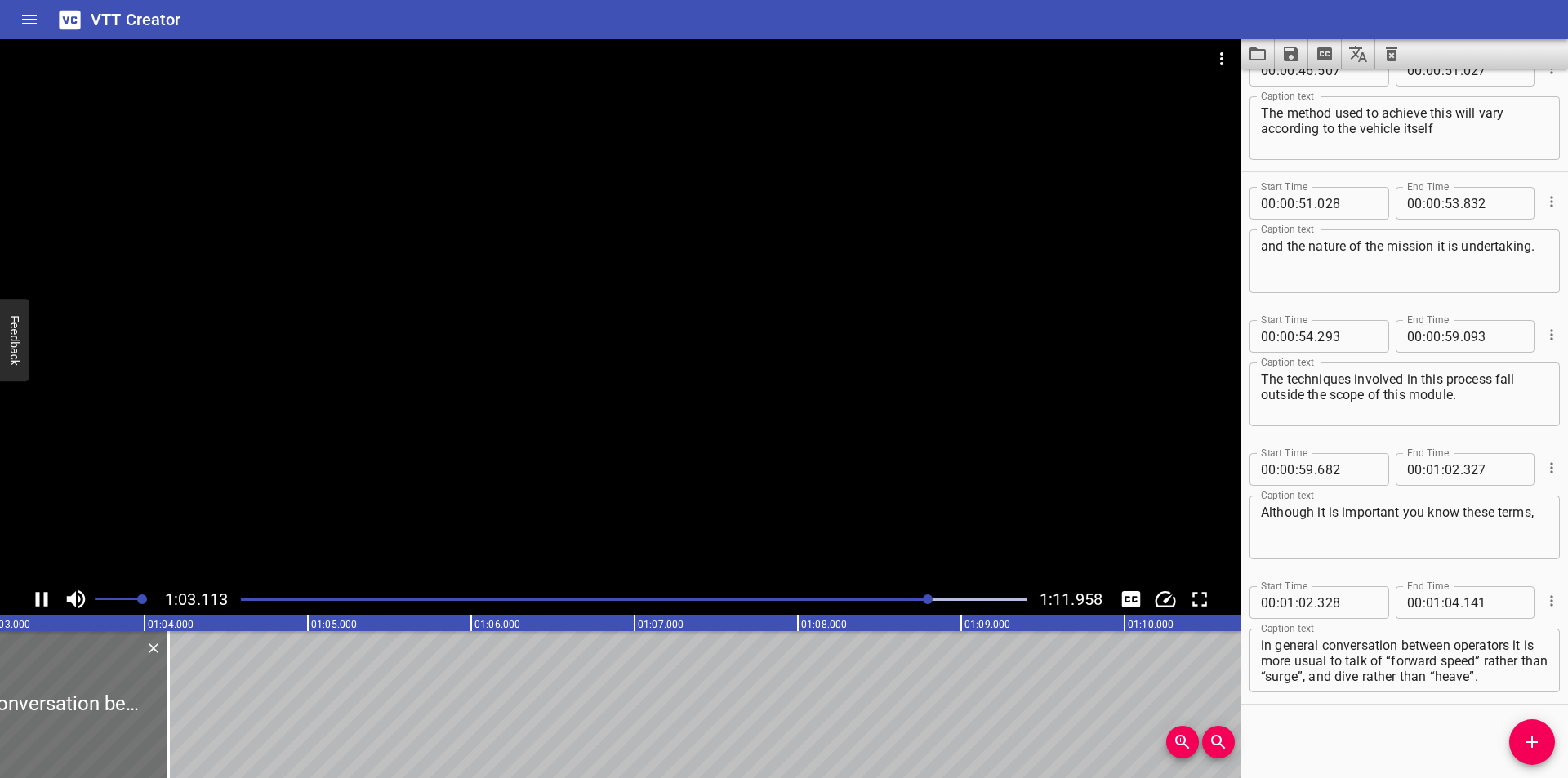
click at [926, 442] on div at bounding box center [620, 311] width 1241 height 545
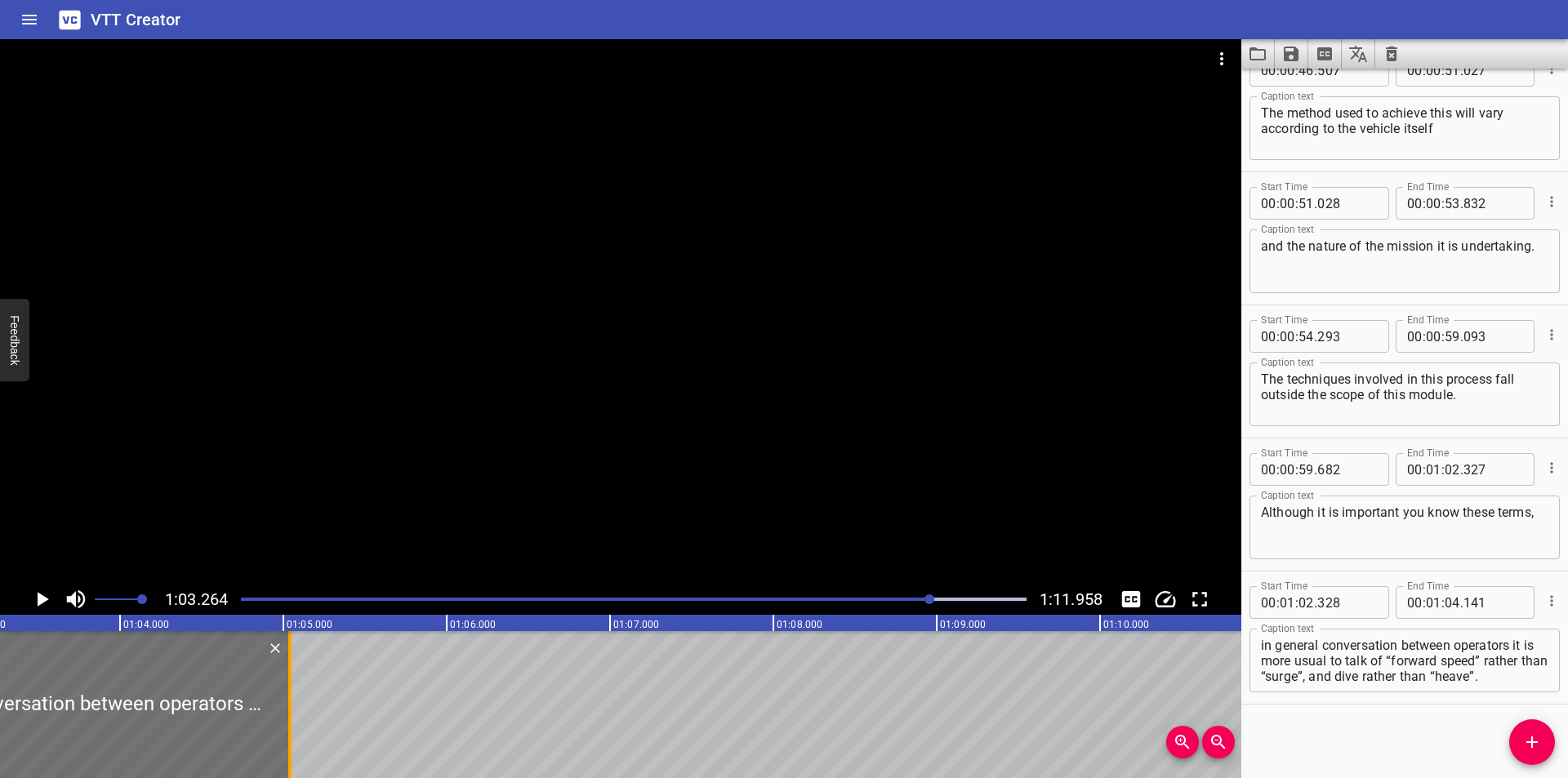
drag, startPoint x: 144, startPoint y: 723, endPoint x: 290, endPoint y: 740, distance: 147.0
click at [290, 740] on div at bounding box center [290, 704] width 3 height 147
click at [500, 458] on div at bounding box center [620, 311] width 1241 height 545
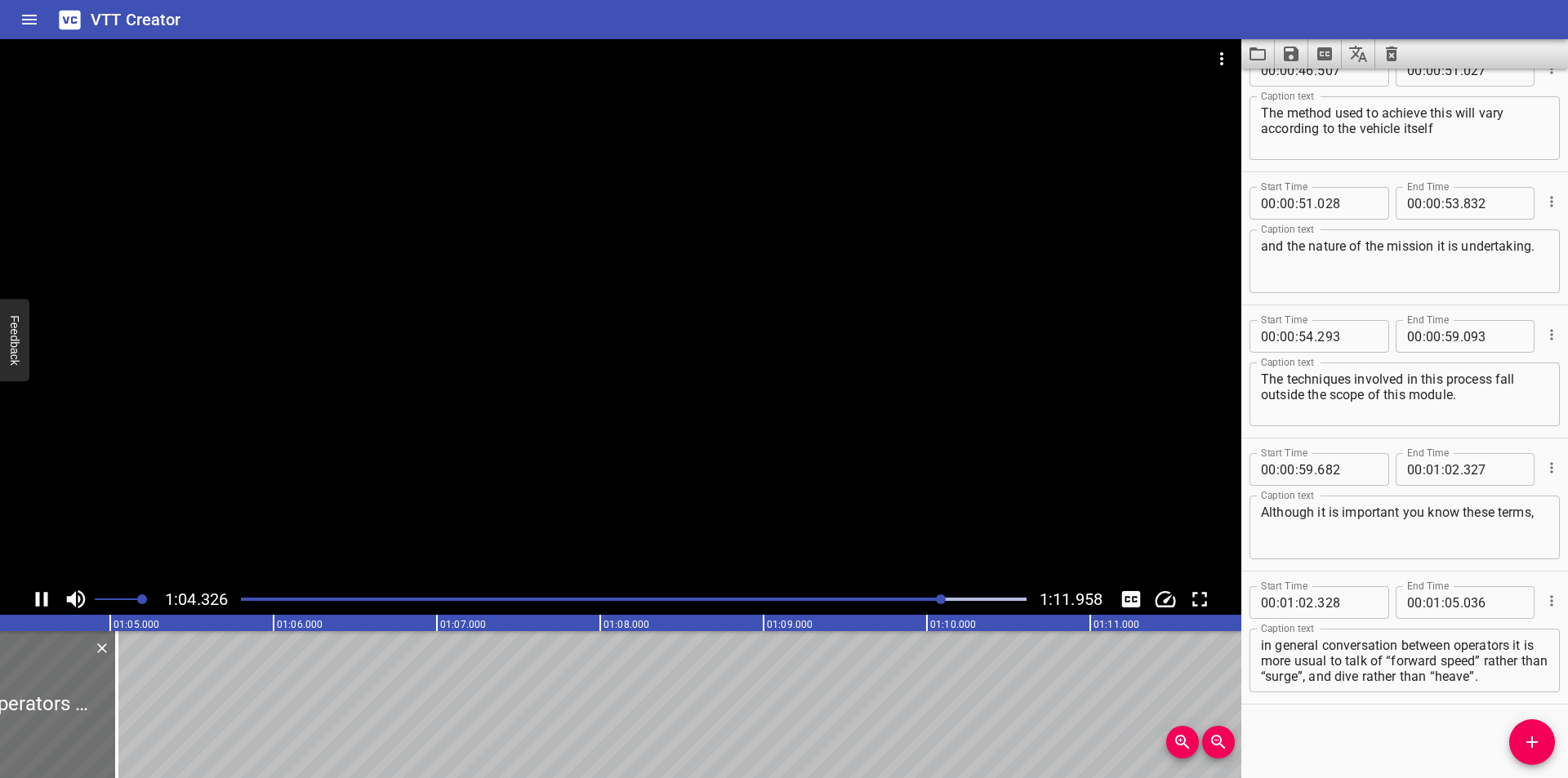
click at [490, 456] on div at bounding box center [620, 311] width 1241 height 545
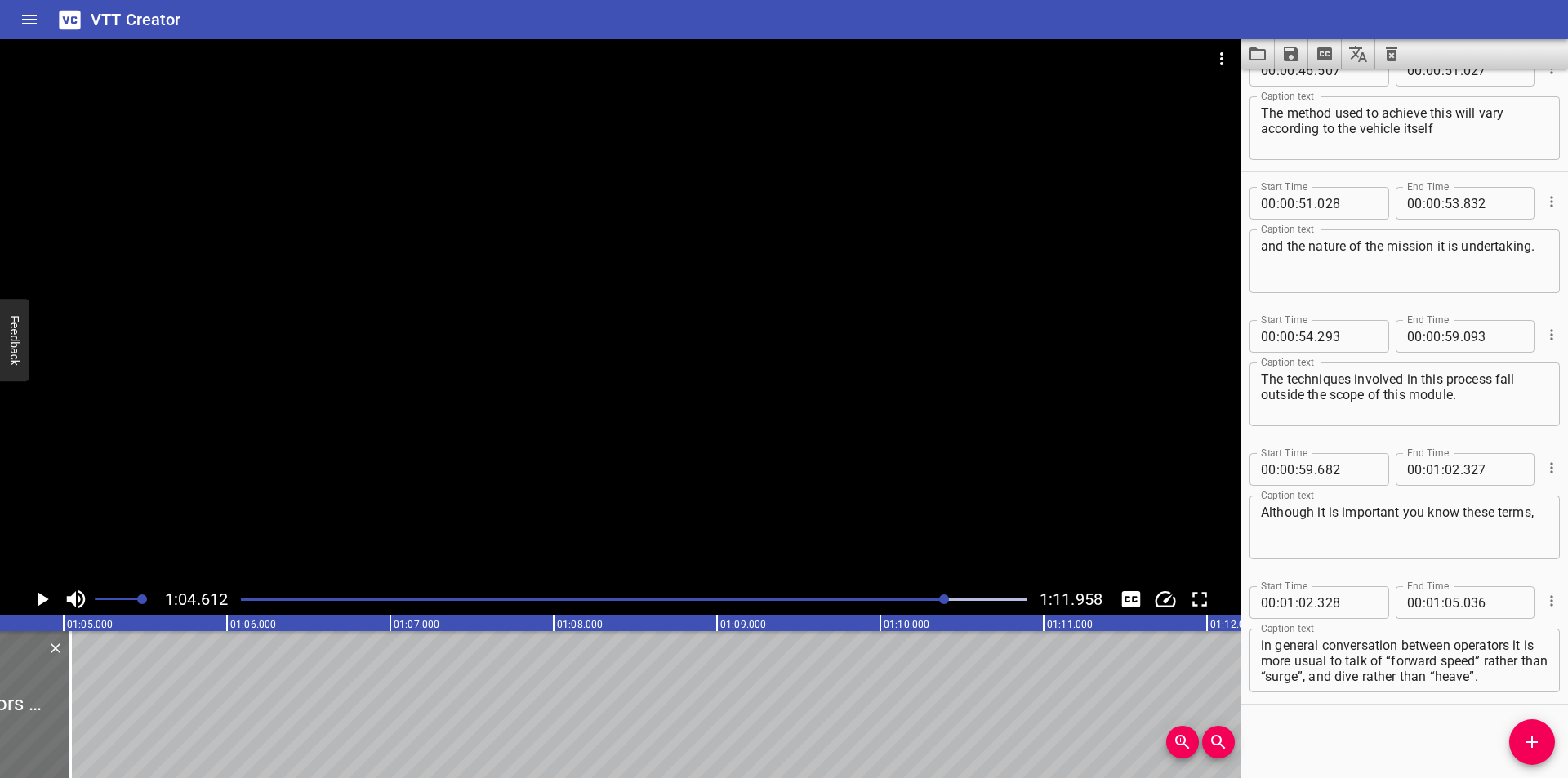
click at [914, 595] on div at bounding box center [633, 599] width 806 height 23
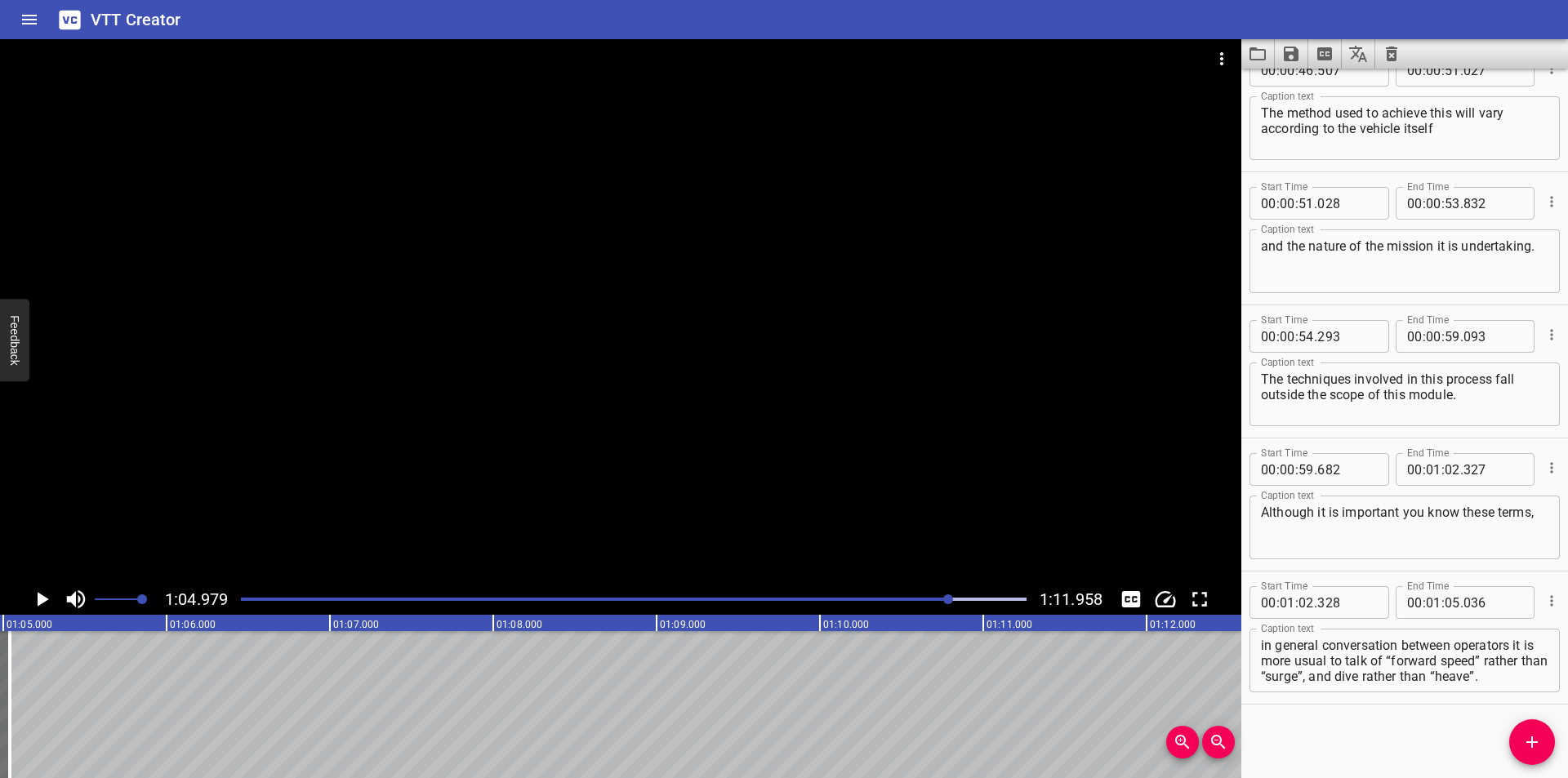
click at [931, 604] on div at bounding box center [633, 599] width 806 height 23
drag, startPoint x: 1515, startPoint y: 646, endPoint x: 1541, endPoint y: 726, distance: 84.1
click at [1541, 726] on div "Start Time 00 : 00 : 00 . 000 Start Time End Time 00 : 00 : 03 . 535 End Time C…" at bounding box center [1404, 423] width 327 height 709
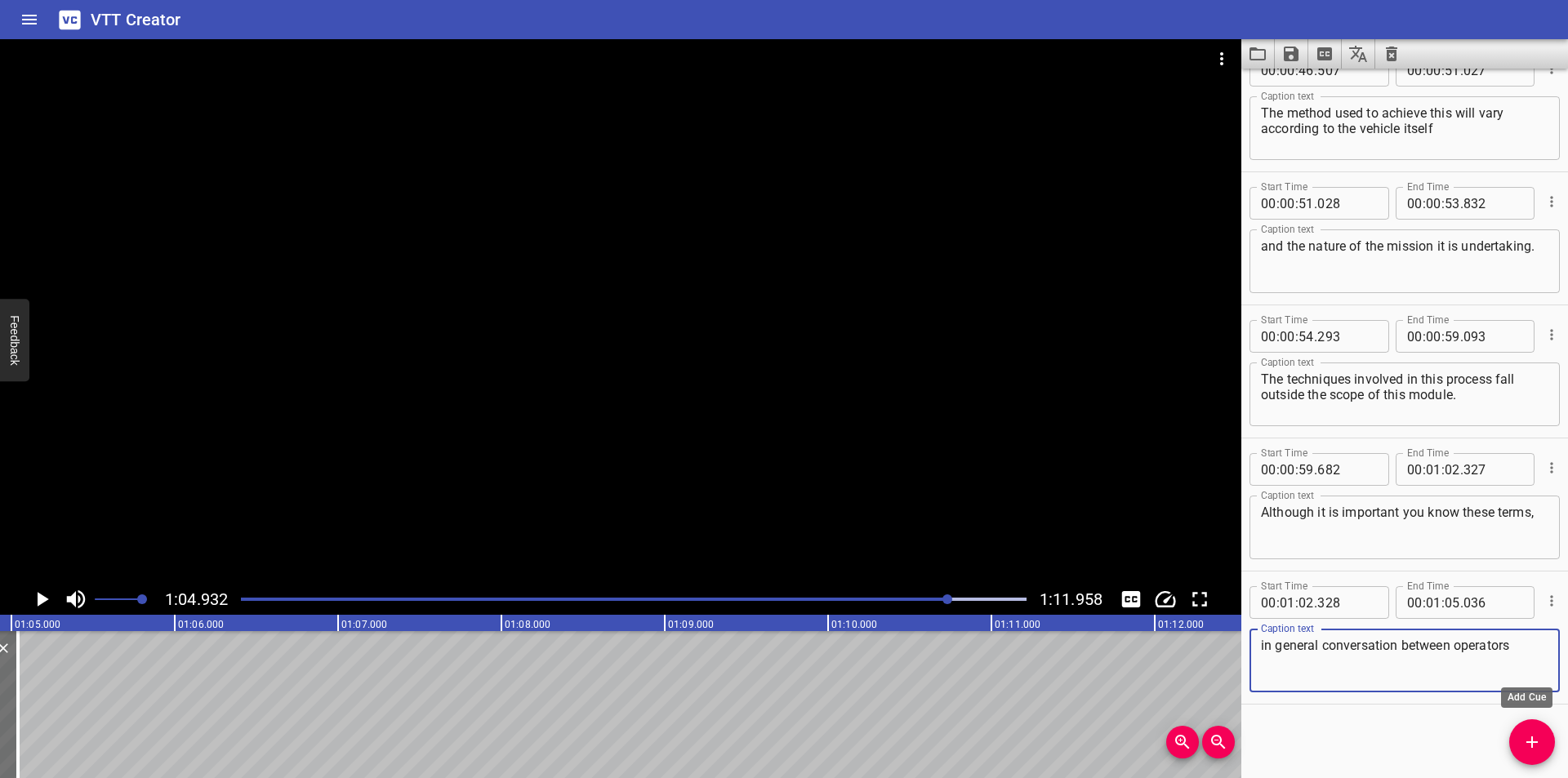
click at [1546, 744] on span "Add Cue" at bounding box center [1532, 742] width 45 height 20
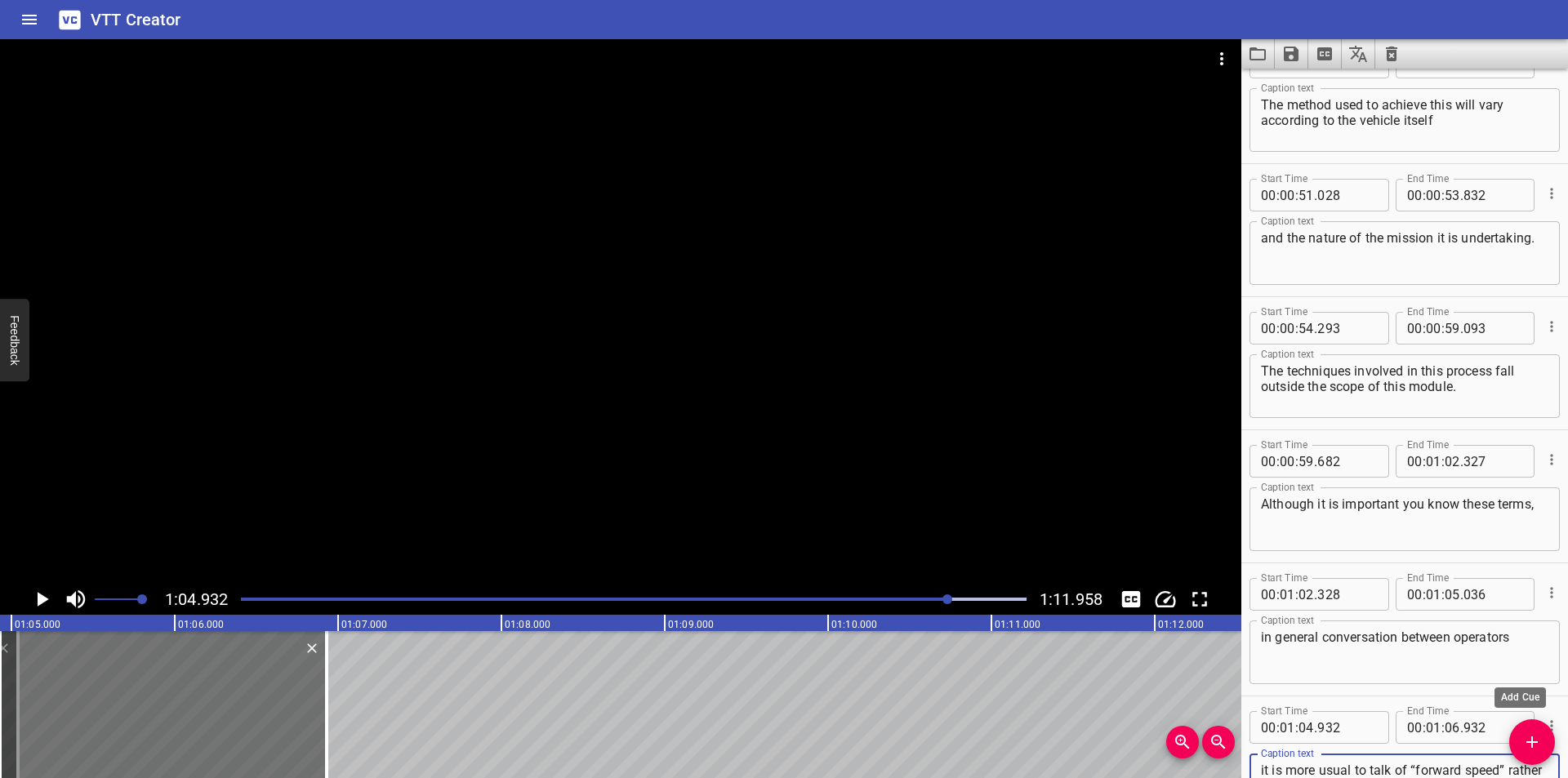
scroll to position [1776, 0]
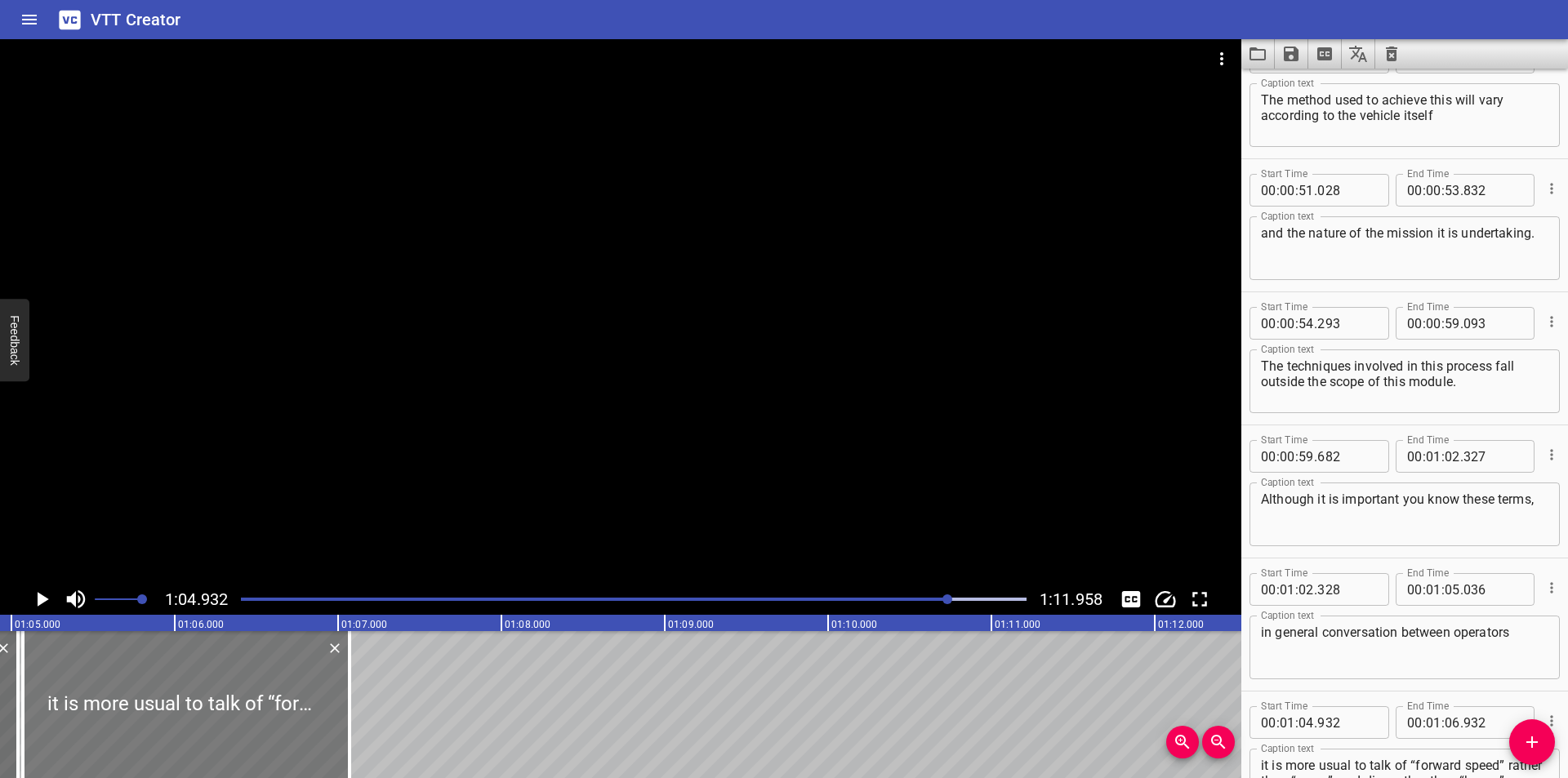
drag, startPoint x: 248, startPoint y: 737, endPoint x: 271, endPoint y: 745, distance: 24.4
click at [271, 745] on div at bounding box center [186, 704] width 327 height 147
click at [1341, 717] on input "number" at bounding box center [1347, 722] width 60 height 32
click at [636, 389] on div at bounding box center [620, 311] width 1241 height 545
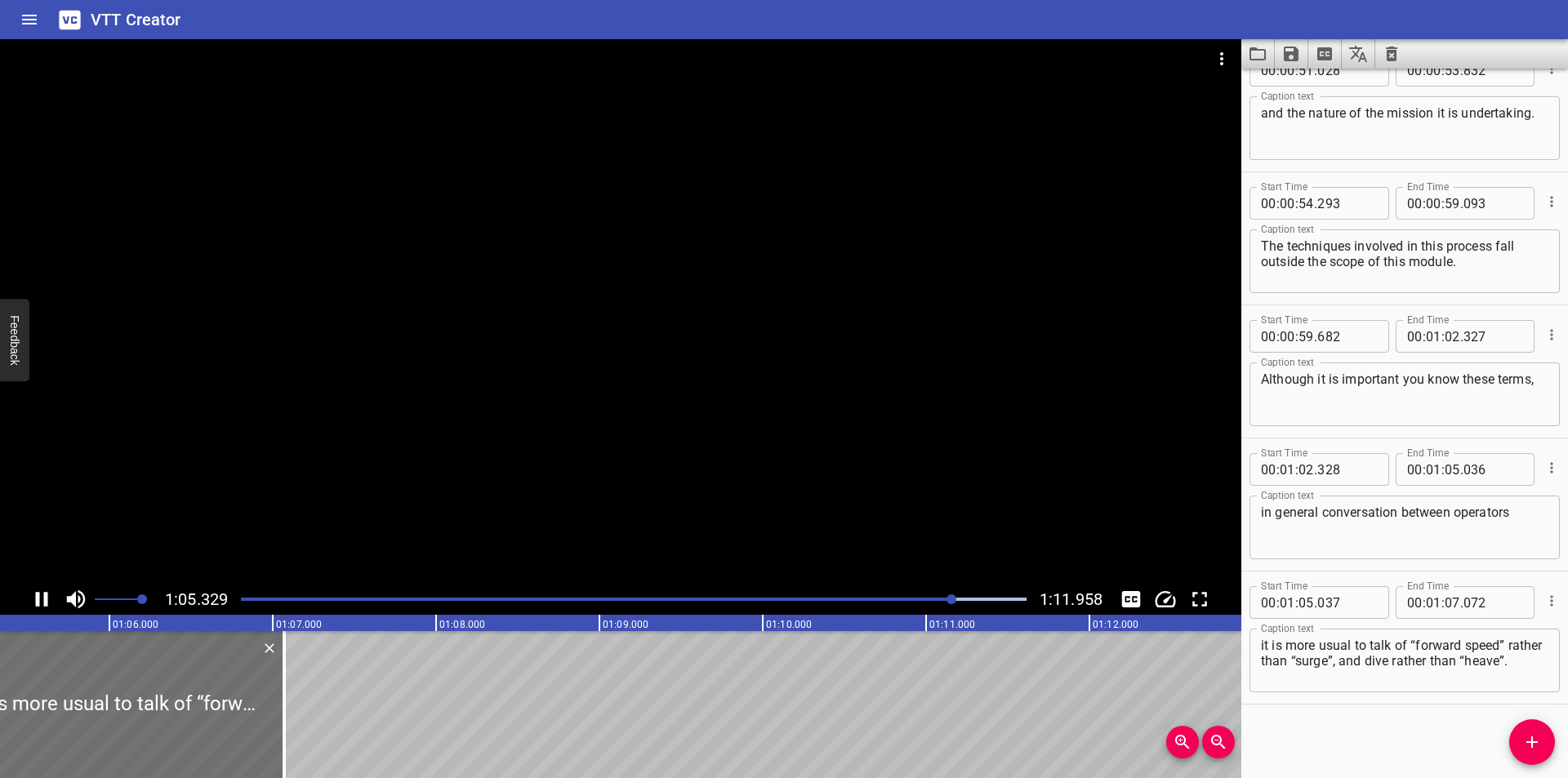
scroll to position [0, 10695]
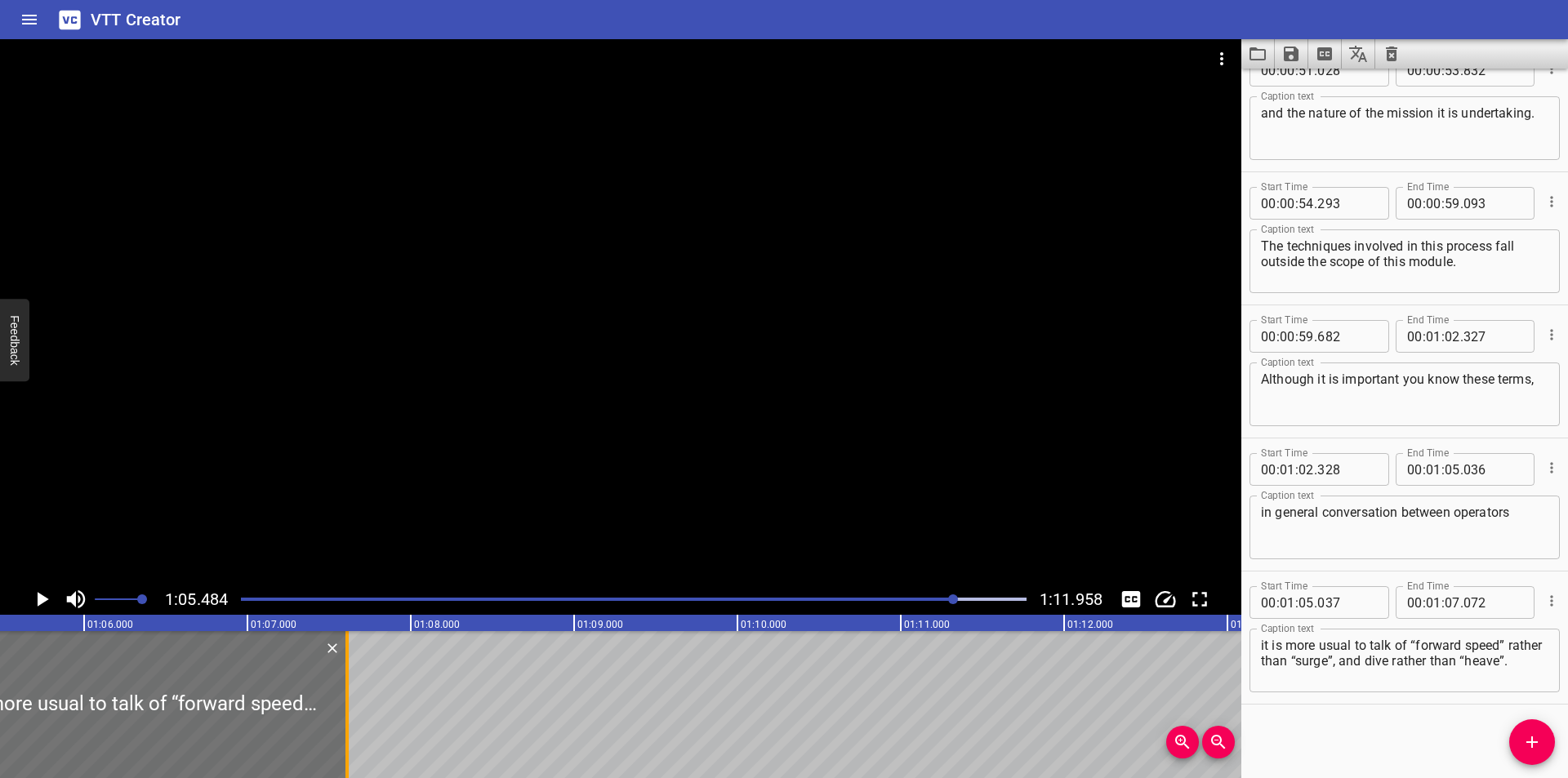
drag, startPoint x: 256, startPoint y: 718, endPoint x: 344, endPoint y: 736, distance: 89.8
click at [344, 736] on div at bounding box center [347, 704] width 17 height 147
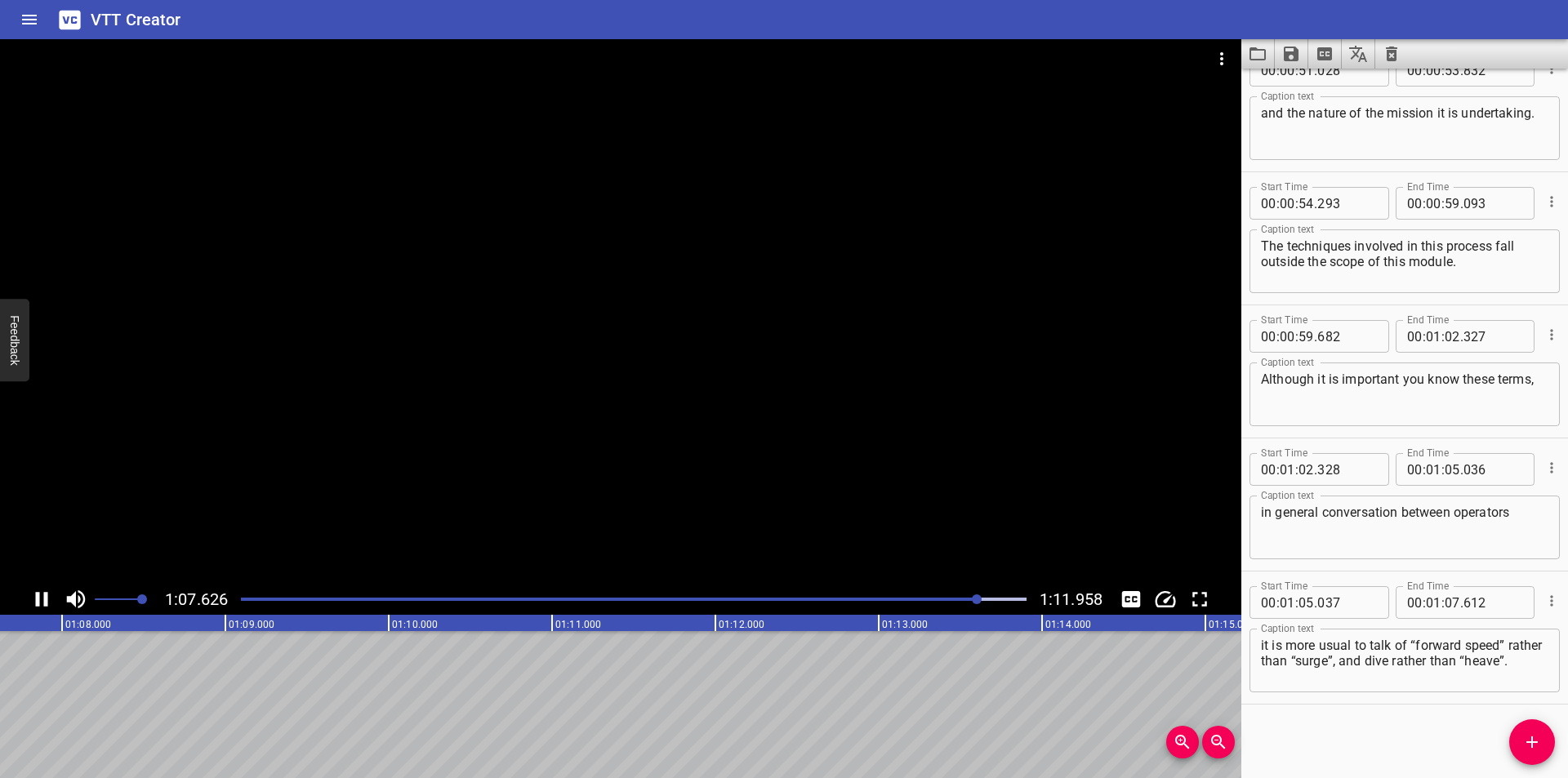
click at [293, 474] on div at bounding box center [620, 311] width 1241 height 545
click at [958, 603] on div at bounding box center [633, 599] width 806 height 23
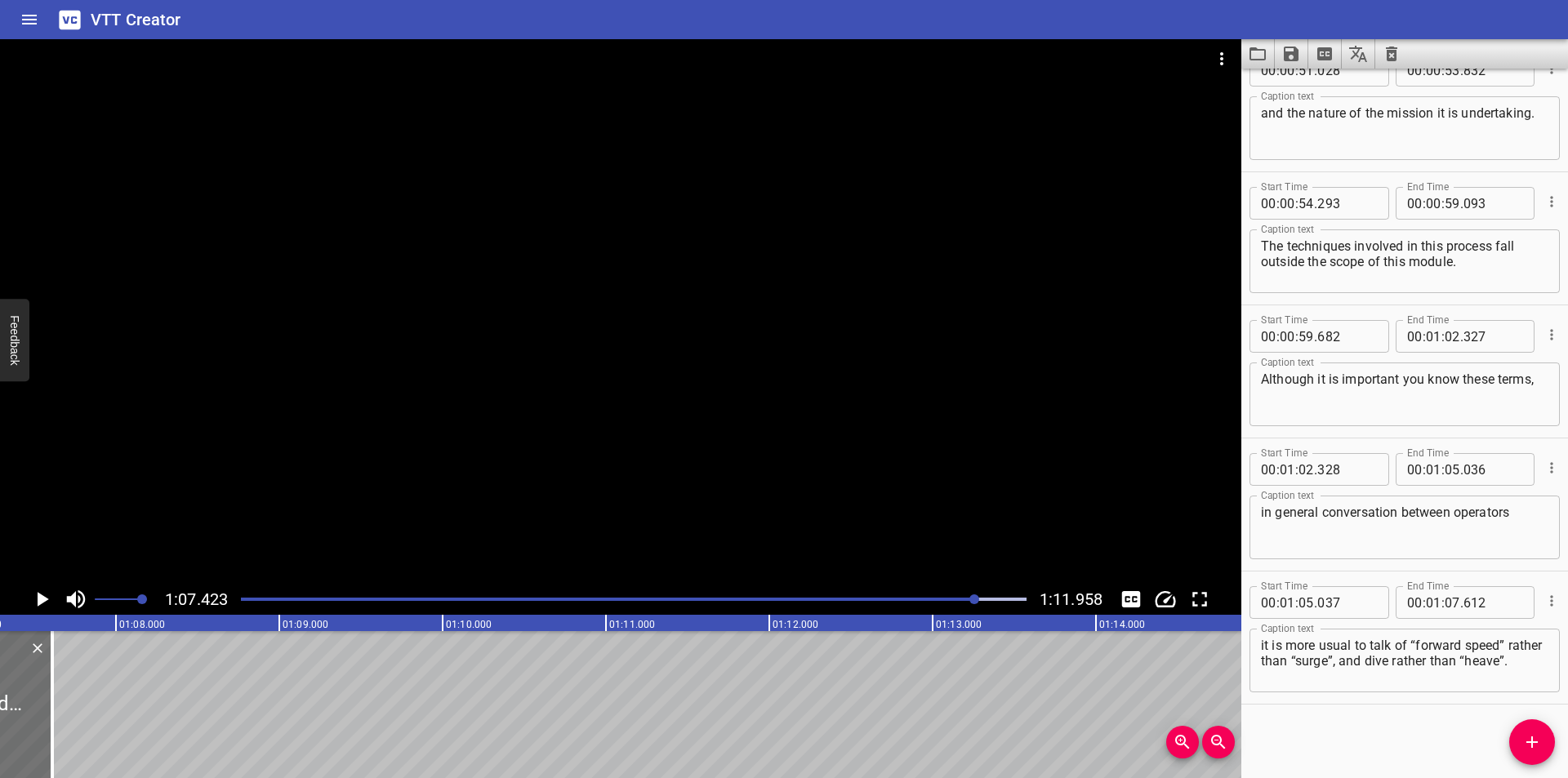
scroll to position [0, 11012]
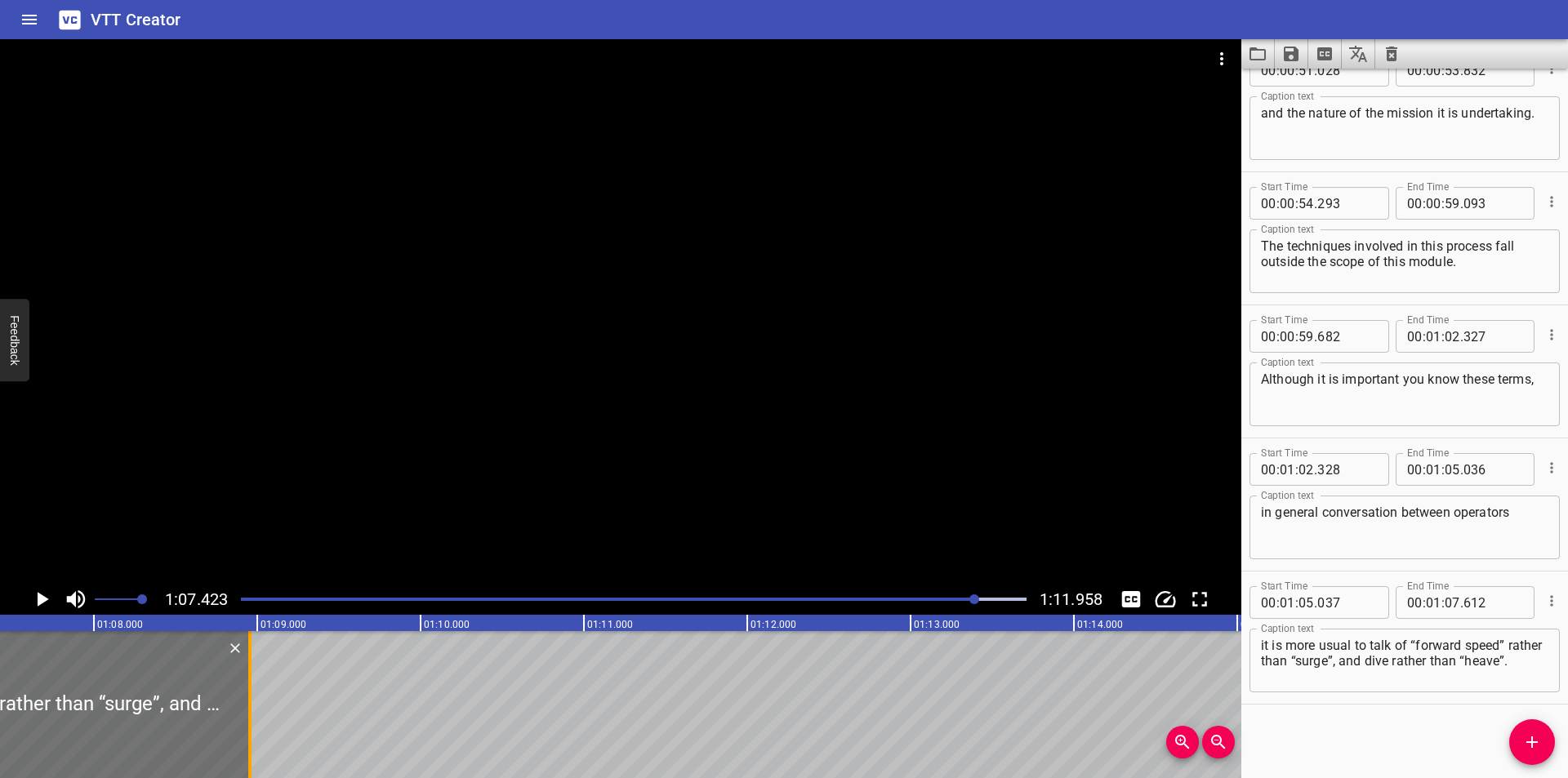
drag, startPoint x: 31, startPoint y: 742, endPoint x: 251, endPoint y: 741, distance: 220.0
click at [251, 741] on div at bounding box center [250, 704] width 3 height 147
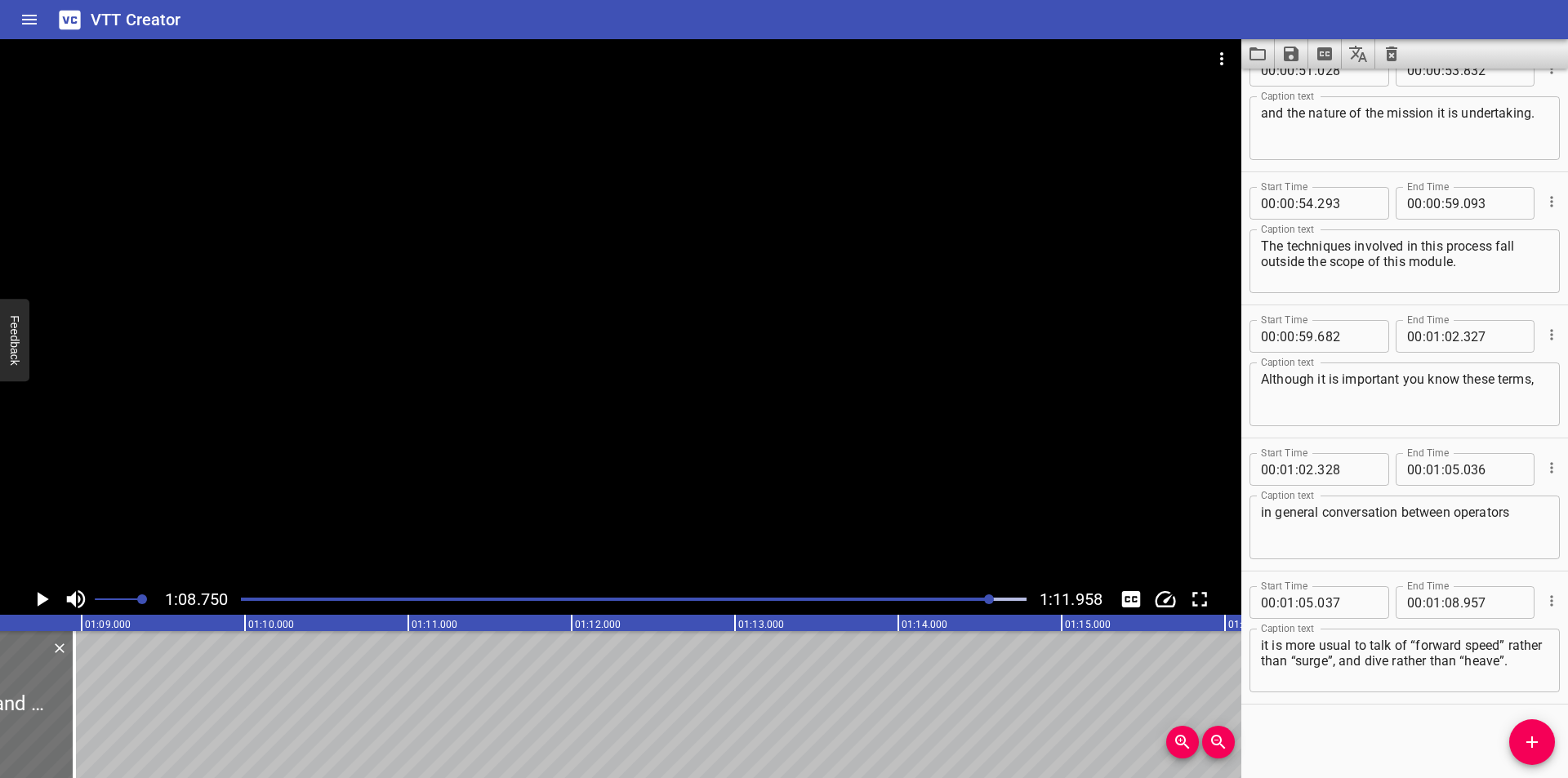
scroll to position [0, 11228]
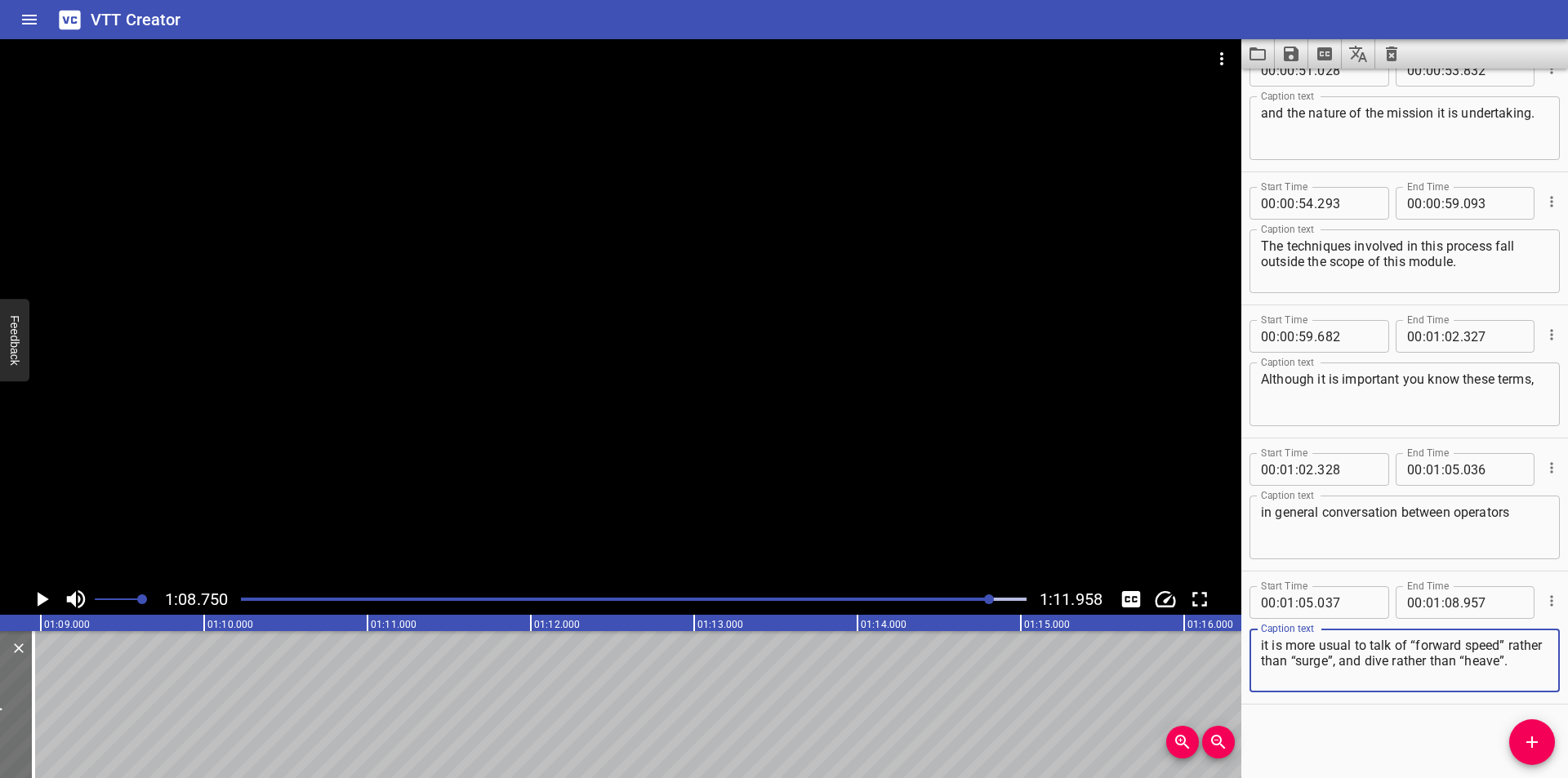
drag, startPoint x: 1351, startPoint y: 681, endPoint x: 1378, endPoint y: 667, distance: 30.4
click at [1378, 667] on textarea "it is more usual to talk of “forward speed” rather than “surge”, and dive rathe…" at bounding box center [1405, 661] width 288 height 46
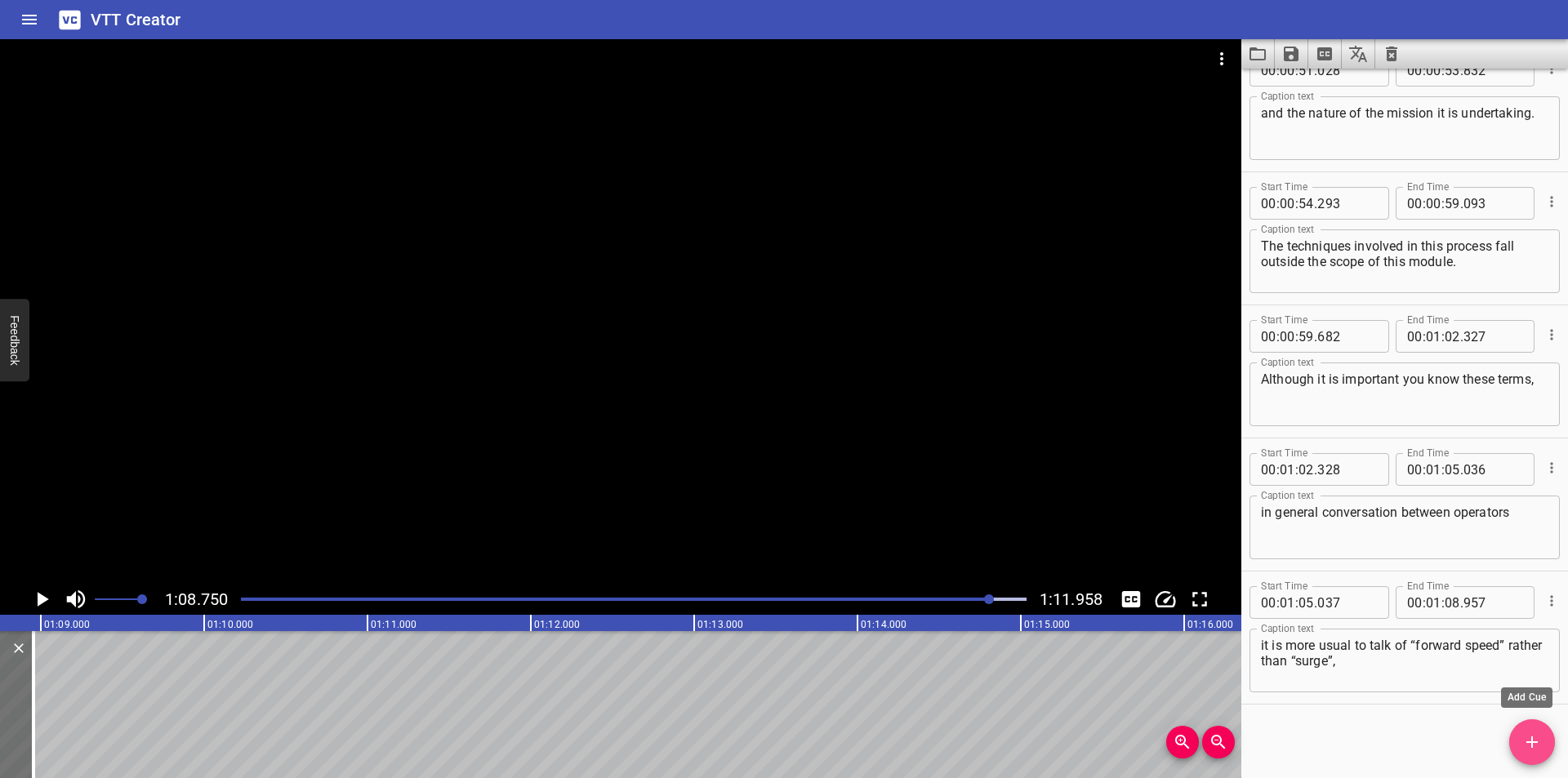
click at [1527, 743] on icon "Add Cue" at bounding box center [1532, 742] width 12 height 12
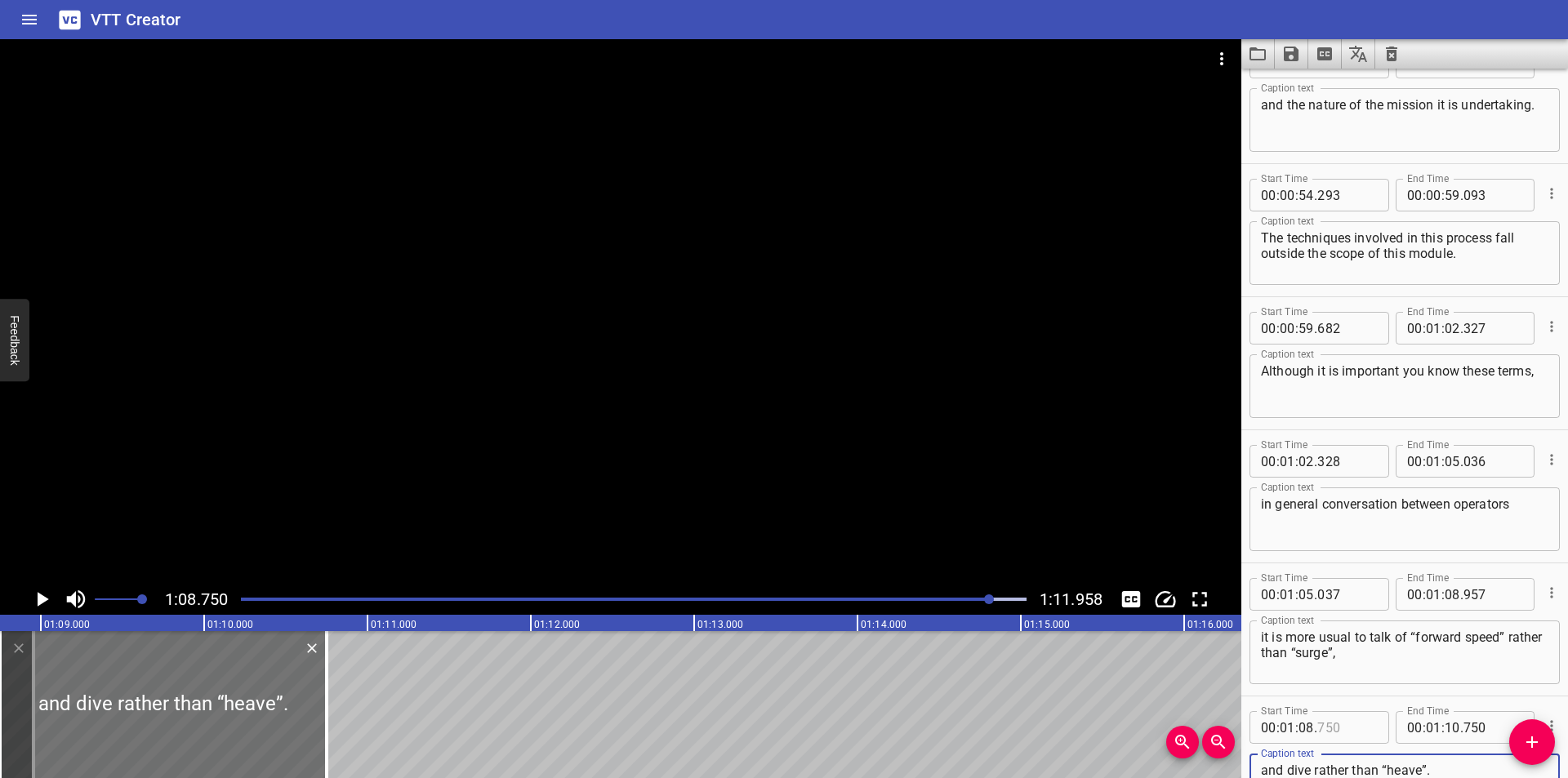
click at [1332, 728] on input "number" at bounding box center [1347, 727] width 60 height 32
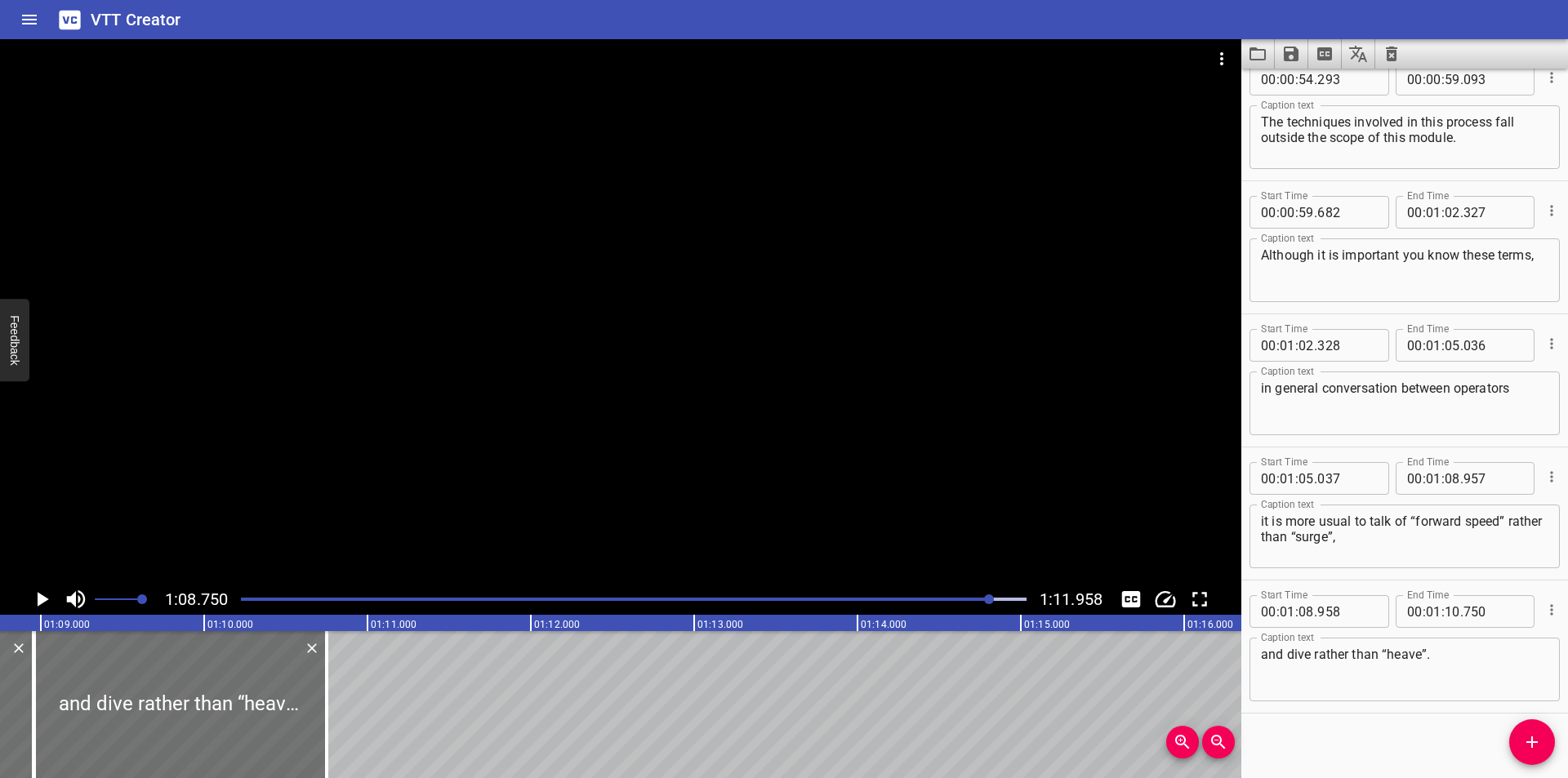
scroll to position [2029, 0]
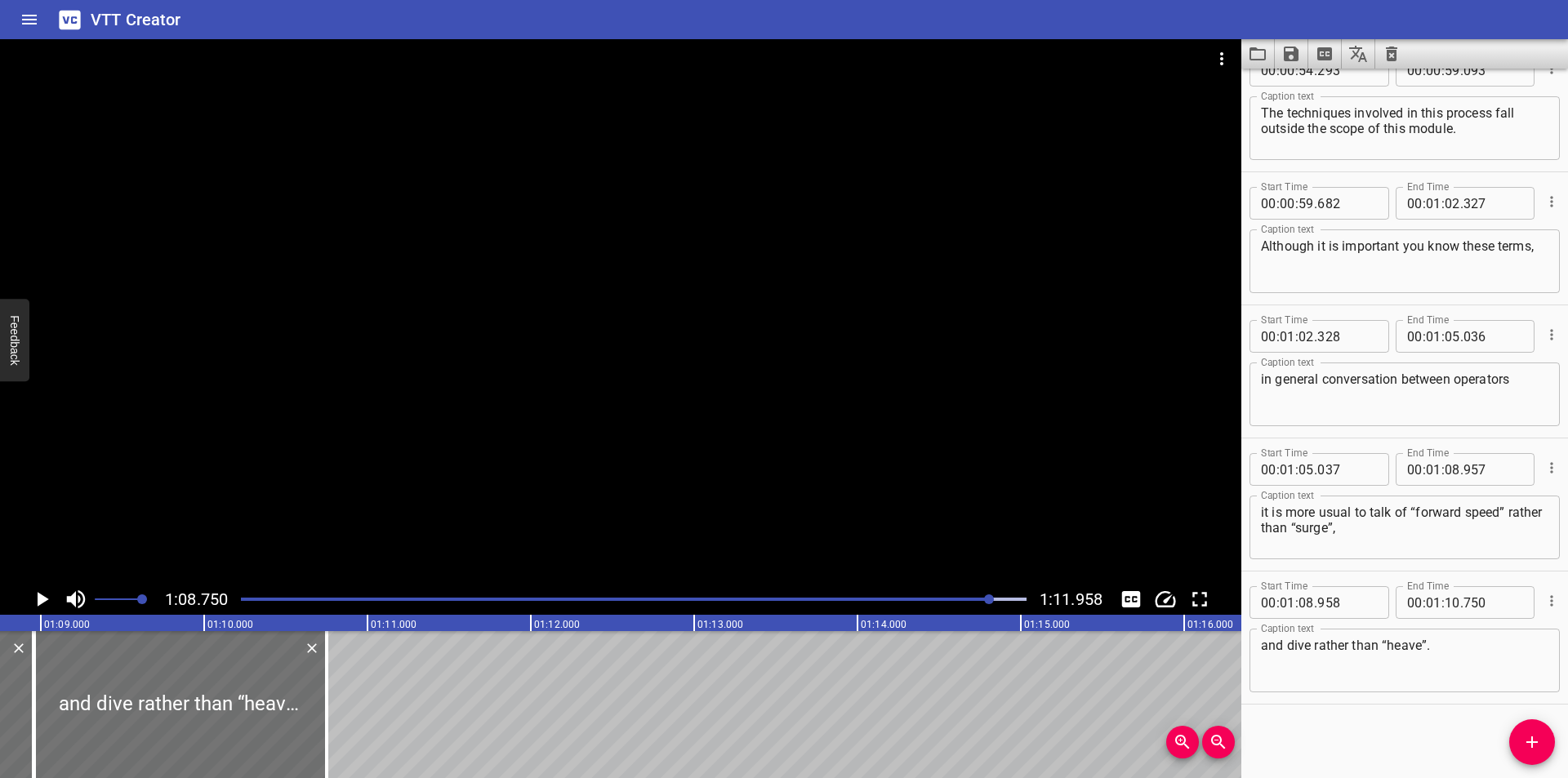
click at [1470, 665] on textarea "and dive rather than “heave”." at bounding box center [1405, 661] width 288 height 46
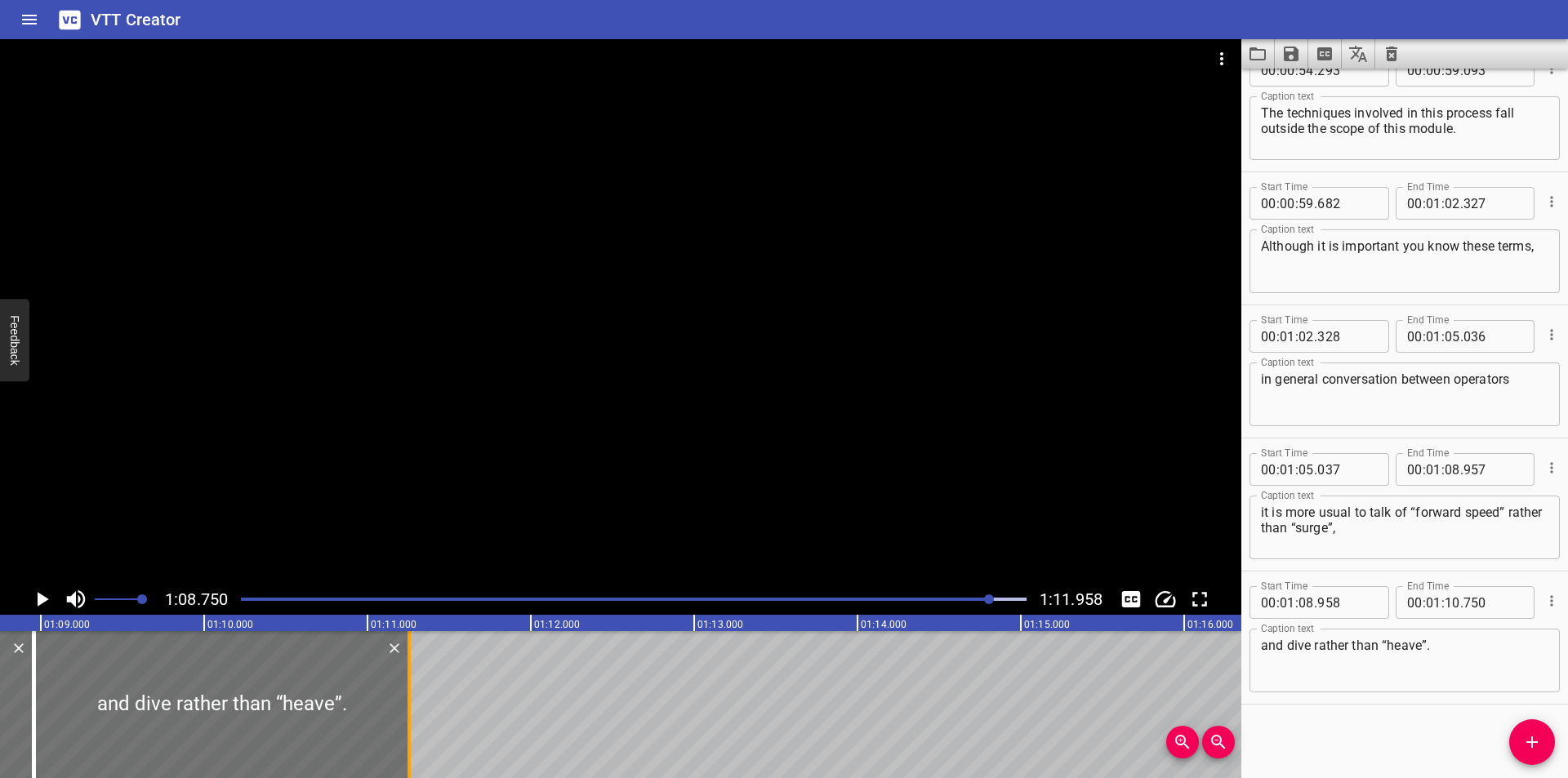
drag, startPoint x: 327, startPoint y: 726, endPoint x: 410, endPoint y: 728, distance: 83.0
click at [410, 728] on div at bounding box center [409, 704] width 3 height 147
click at [963, 601] on div at bounding box center [633, 599] width 806 height 23
click at [877, 442] on div at bounding box center [620, 311] width 1241 height 545
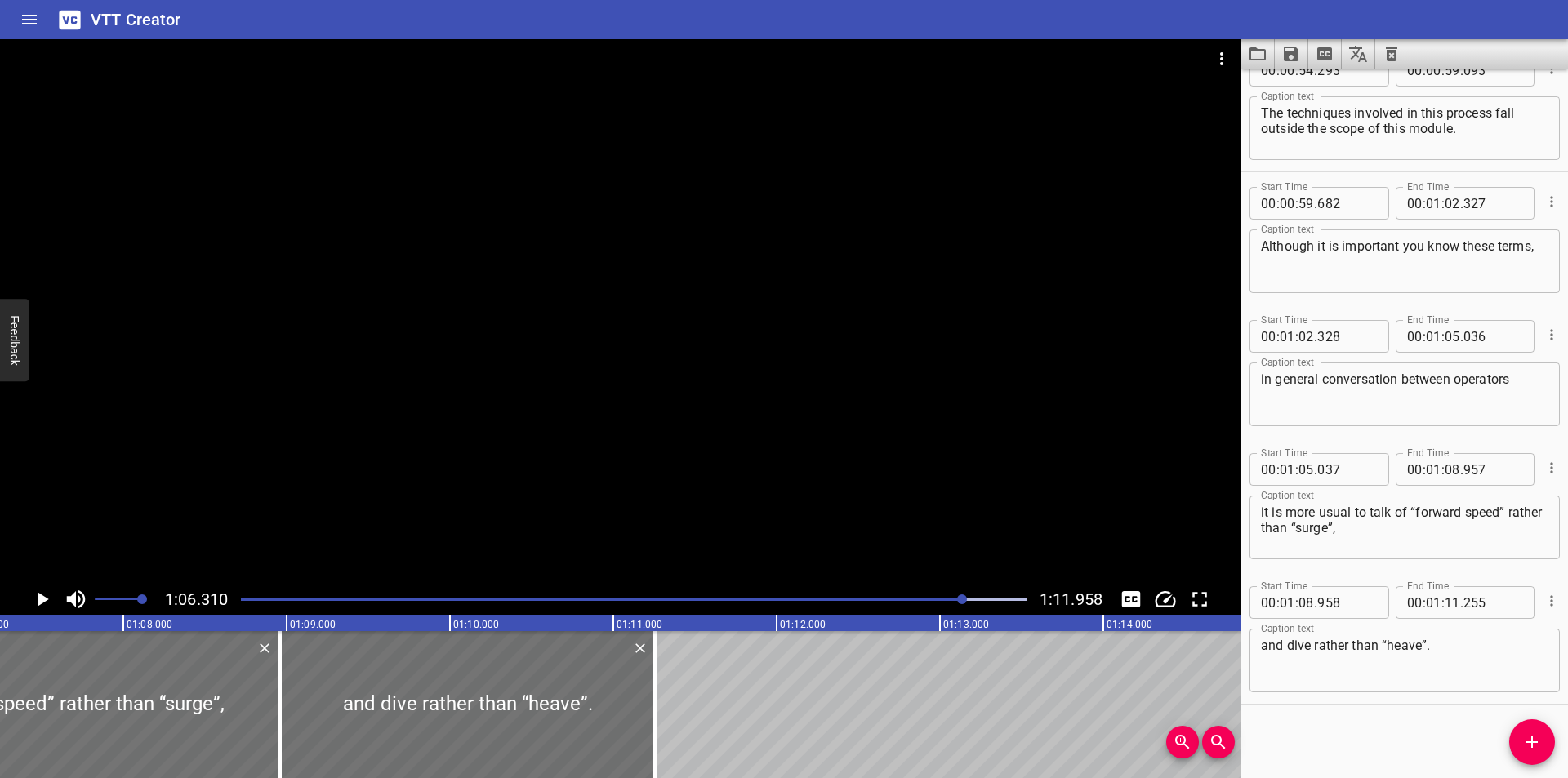
scroll to position [0, 10830]
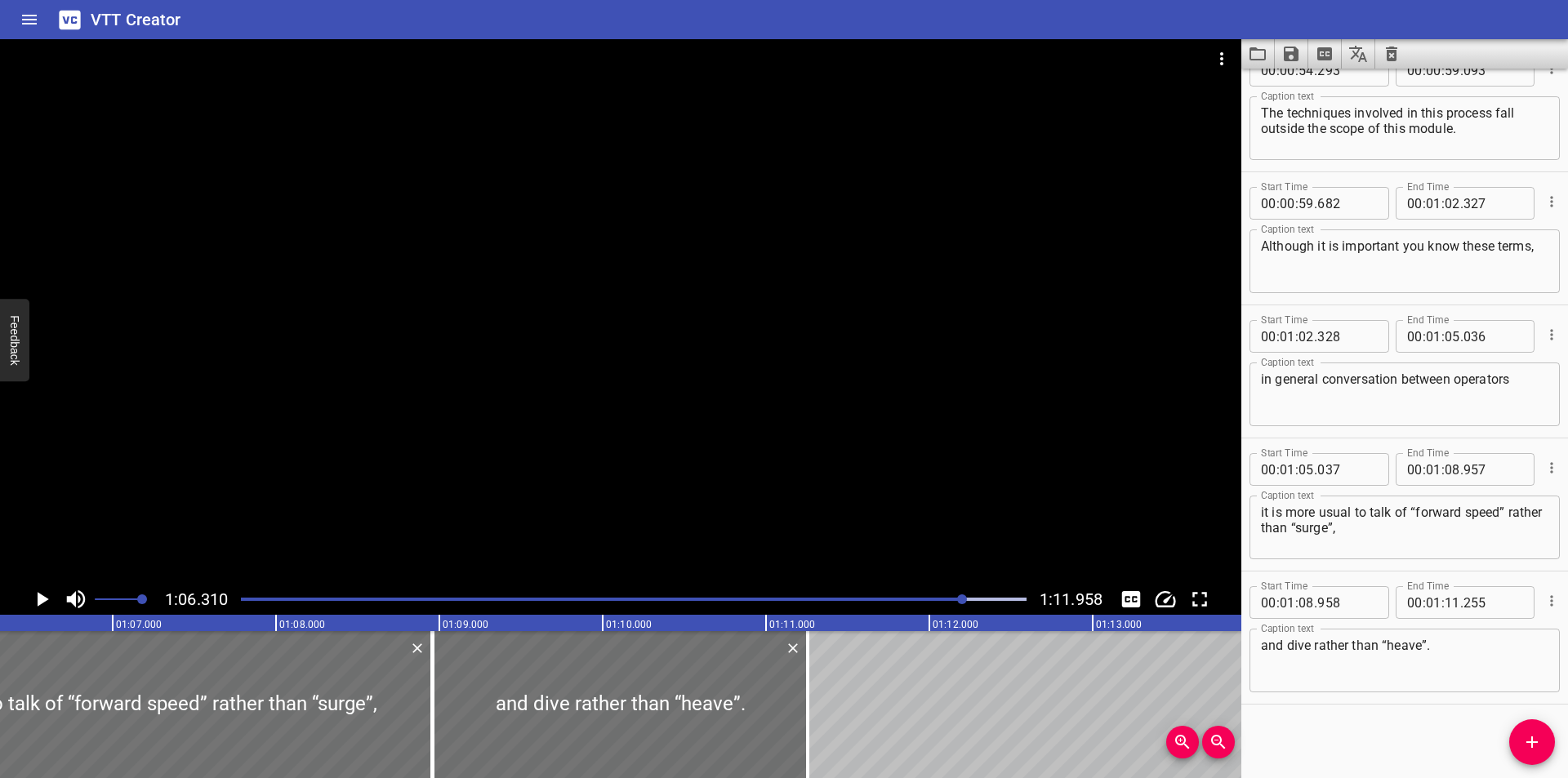
click at [877, 408] on div at bounding box center [620, 311] width 1241 height 545
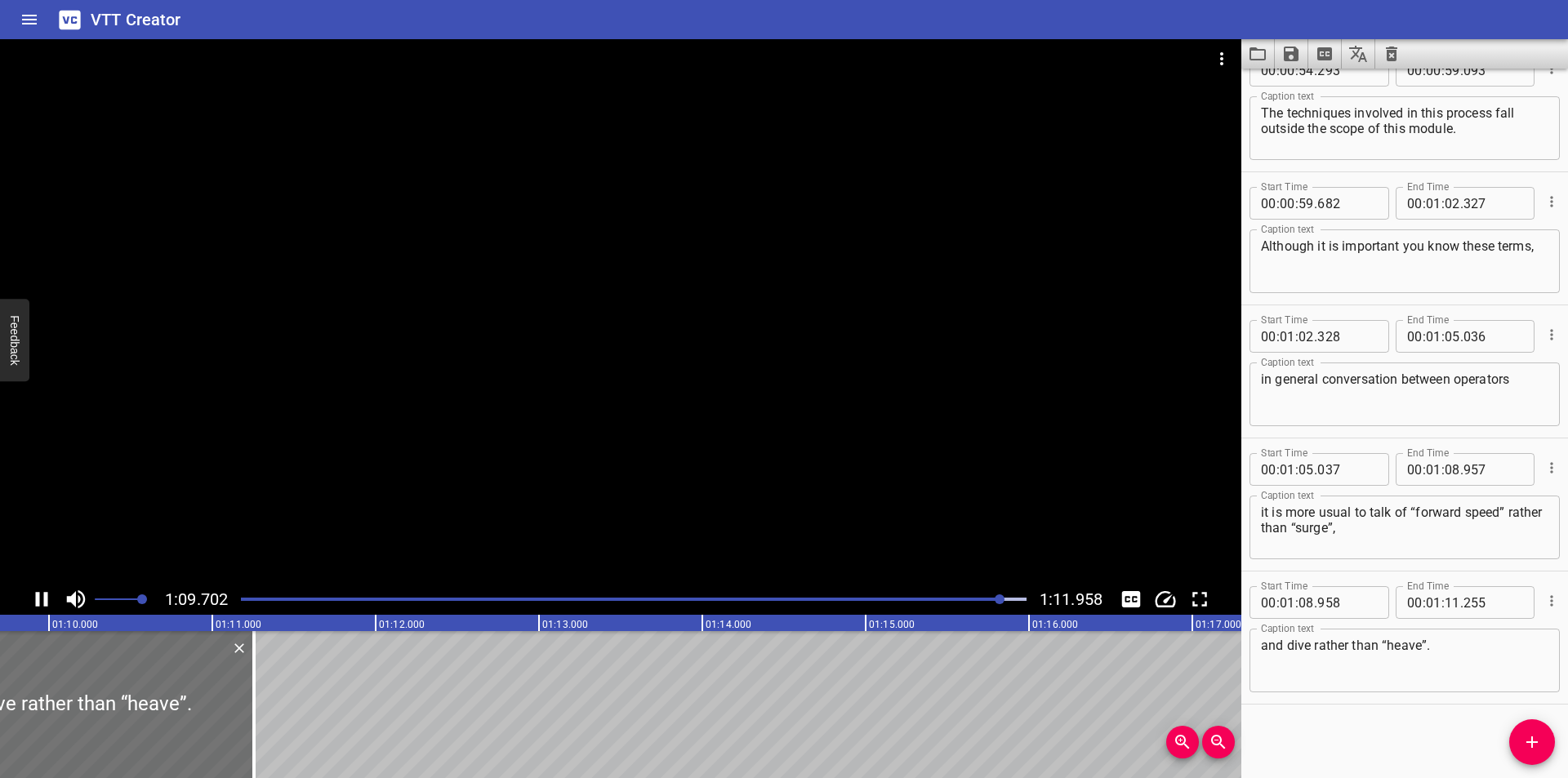
click at [842, 381] on div at bounding box center [620, 311] width 1241 height 545
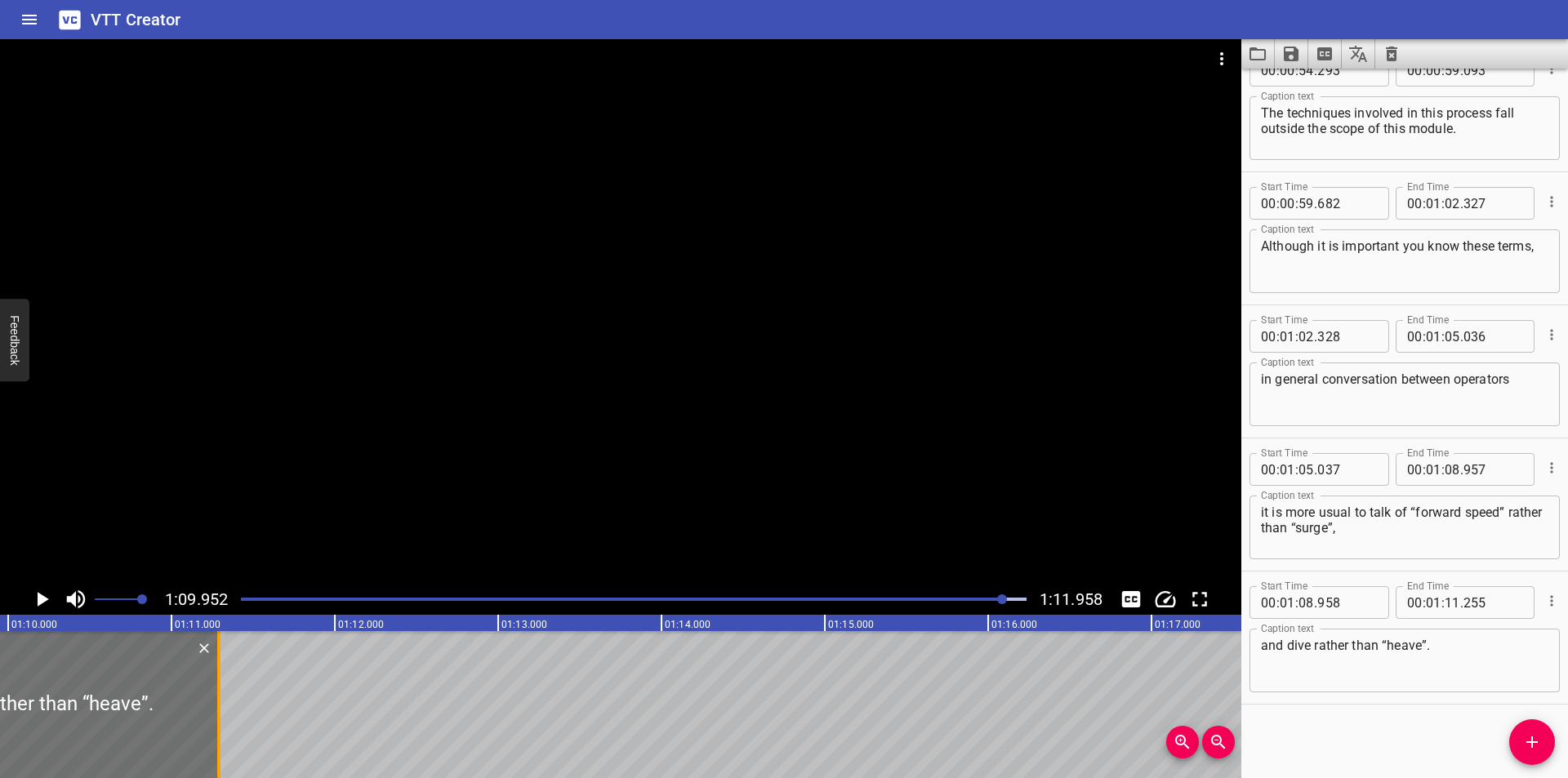
click at [219, 702] on div at bounding box center [219, 704] width 3 height 147
click at [433, 482] on div at bounding box center [620, 311] width 1241 height 545
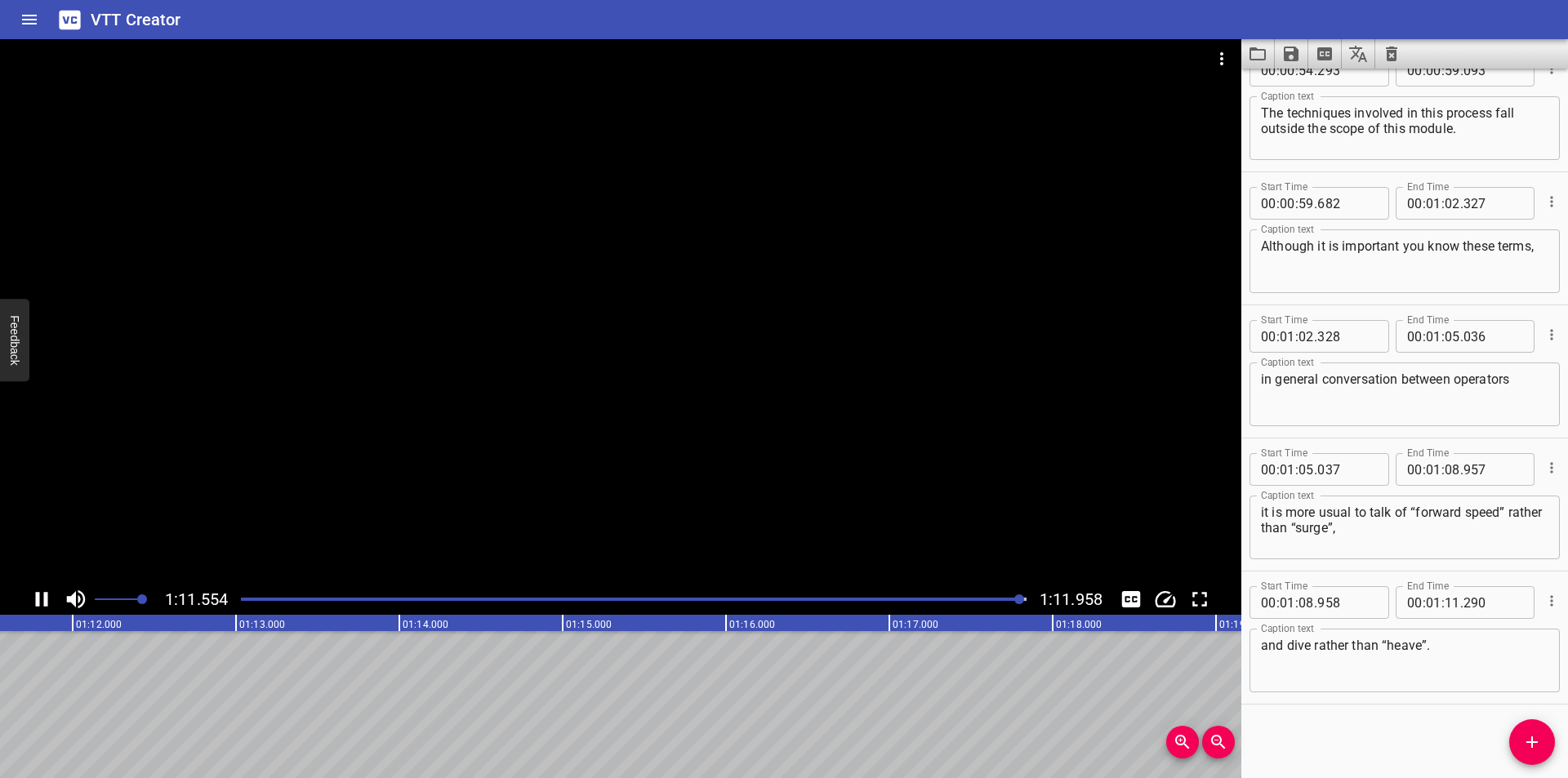
drag, startPoint x: 979, startPoint y: 605, endPoint x: 962, endPoint y: 589, distance: 23.3
click at [978, 606] on div at bounding box center [633, 599] width 806 height 23
click at [901, 525] on div at bounding box center [620, 311] width 1241 height 545
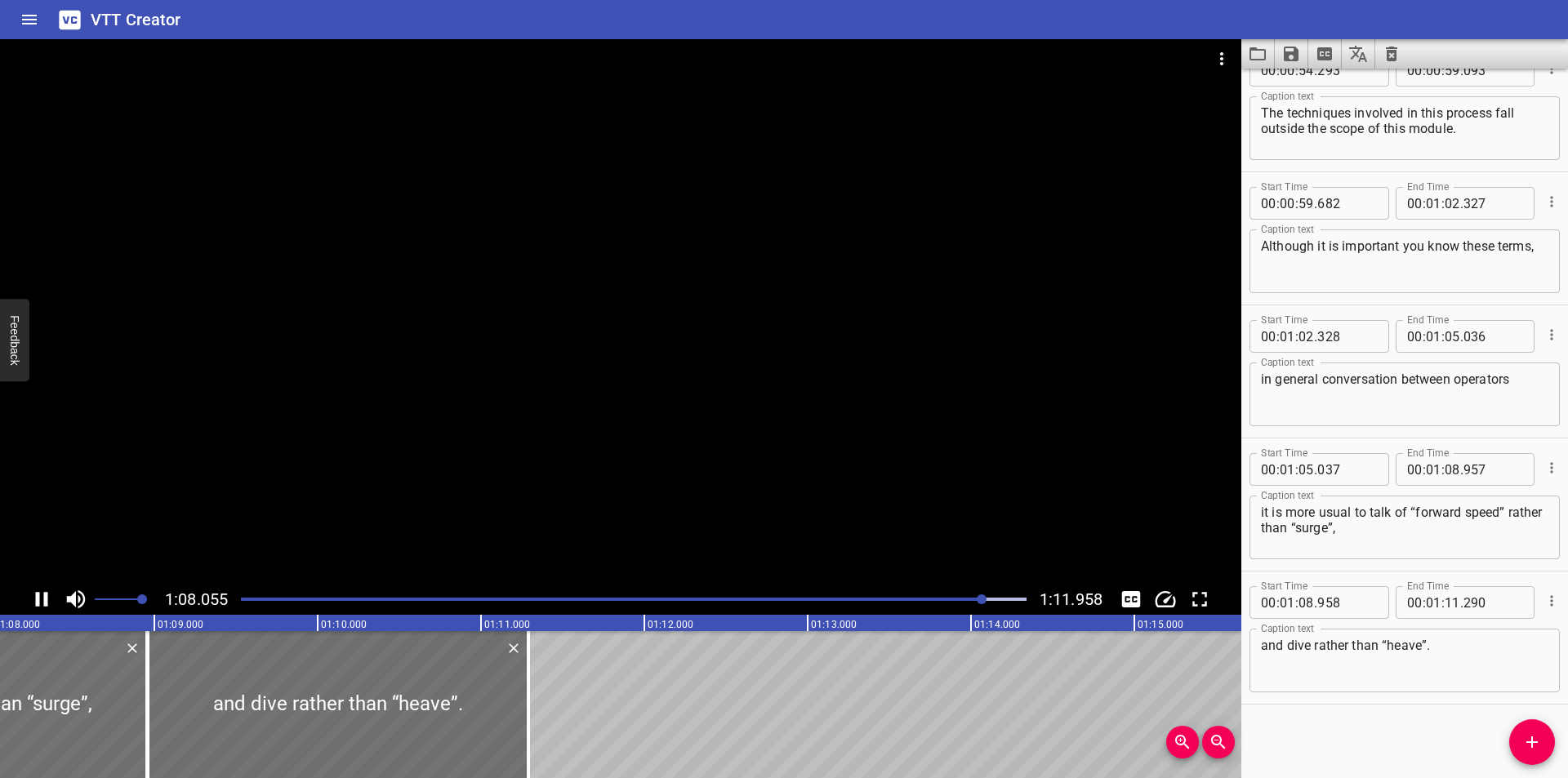
drag, startPoint x: 724, startPoint y: 479, endPoint x: 687, endPoint y: 543, distance: 73.9
click at [724, 479] on div at bounding box center [620, 311] width 1241 height 545
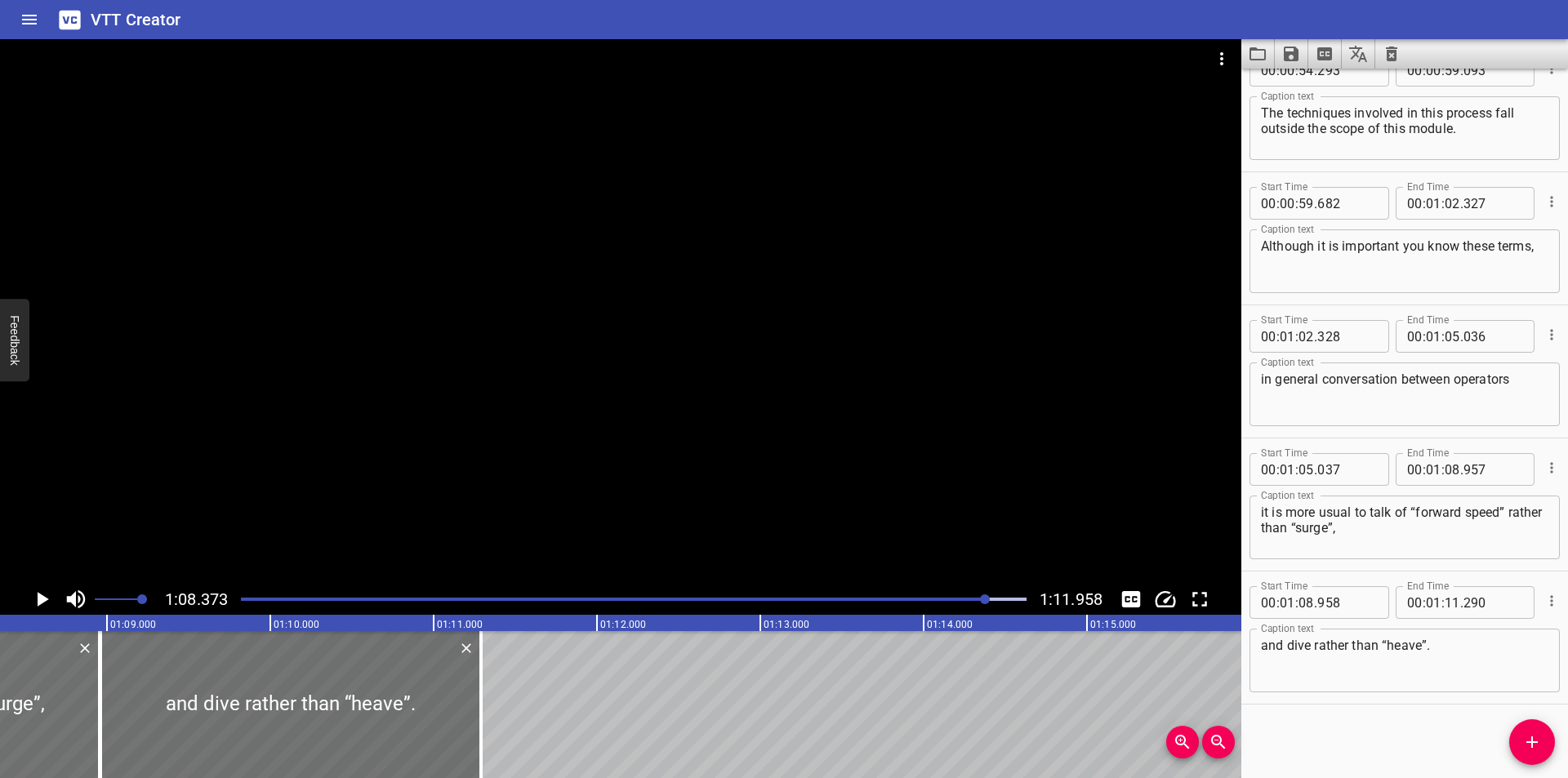
scroll to position [0, 11167]
click at [531, 444] on div at bounding box center [620, 311] width 1241 height 545
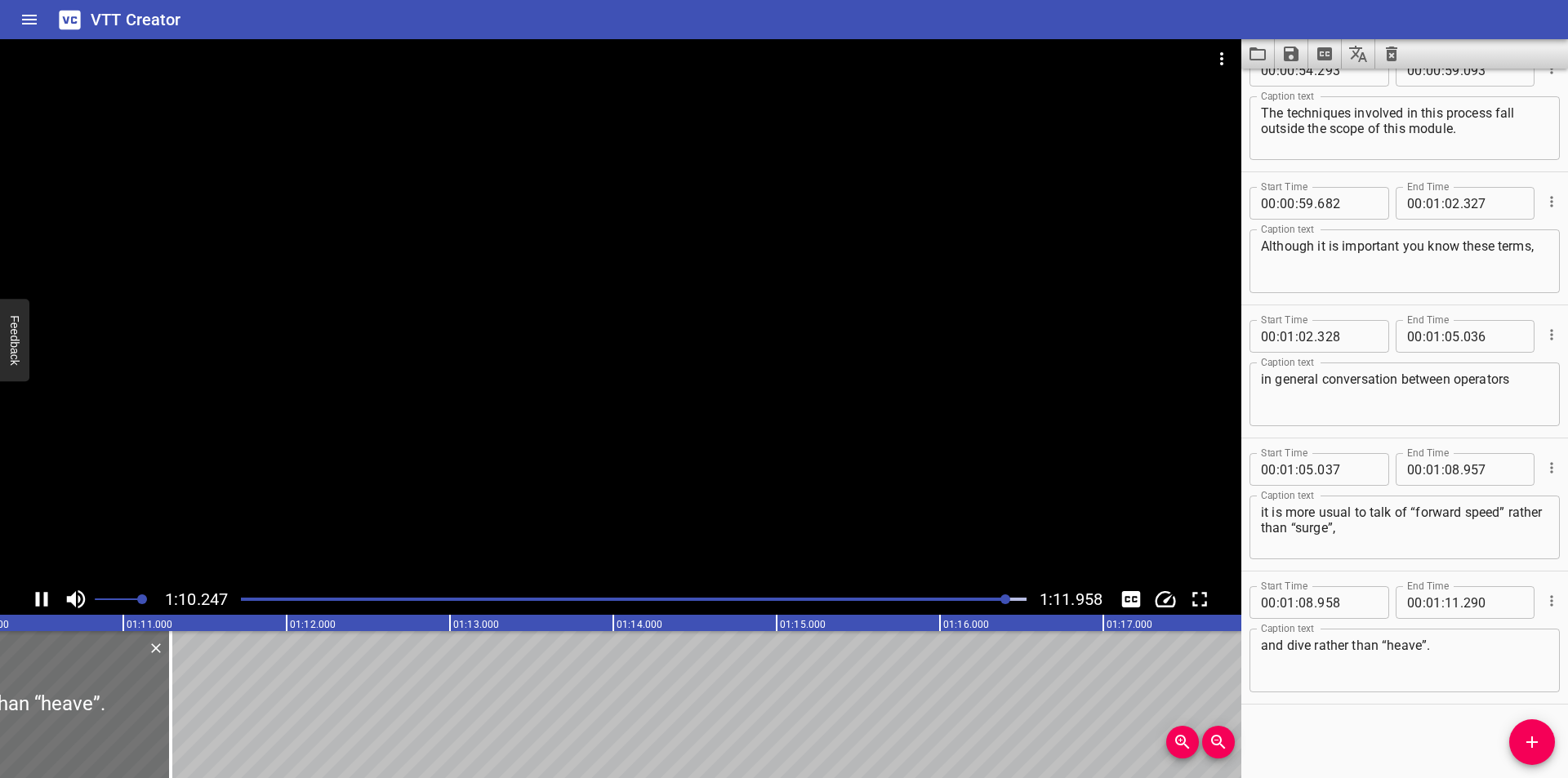
click at [919, 599] on div at bounding box center [633, 599] width 806 height 23
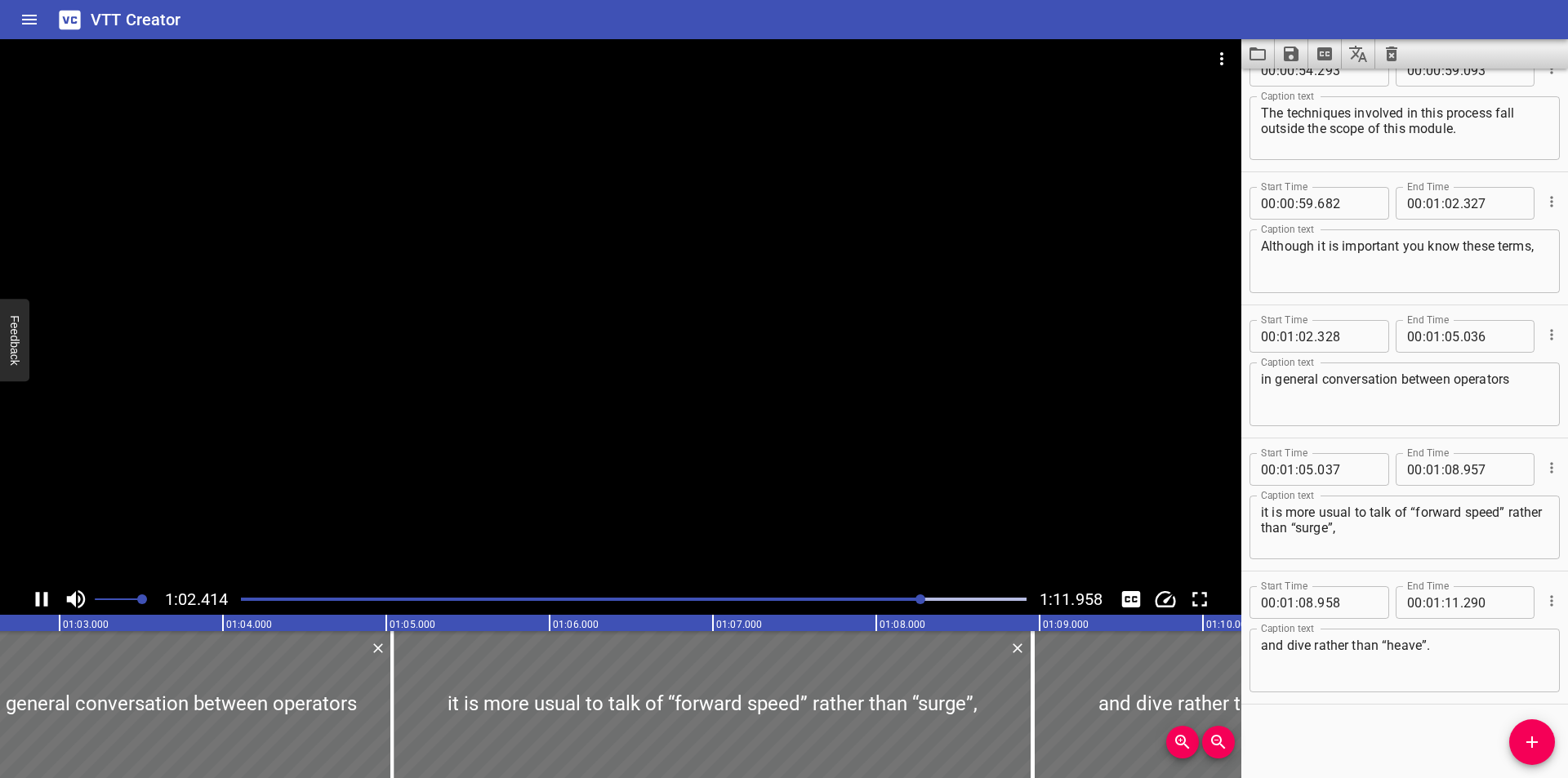
click at [874, 491] on div at bounding box center [620, 311] width 1241 height 545
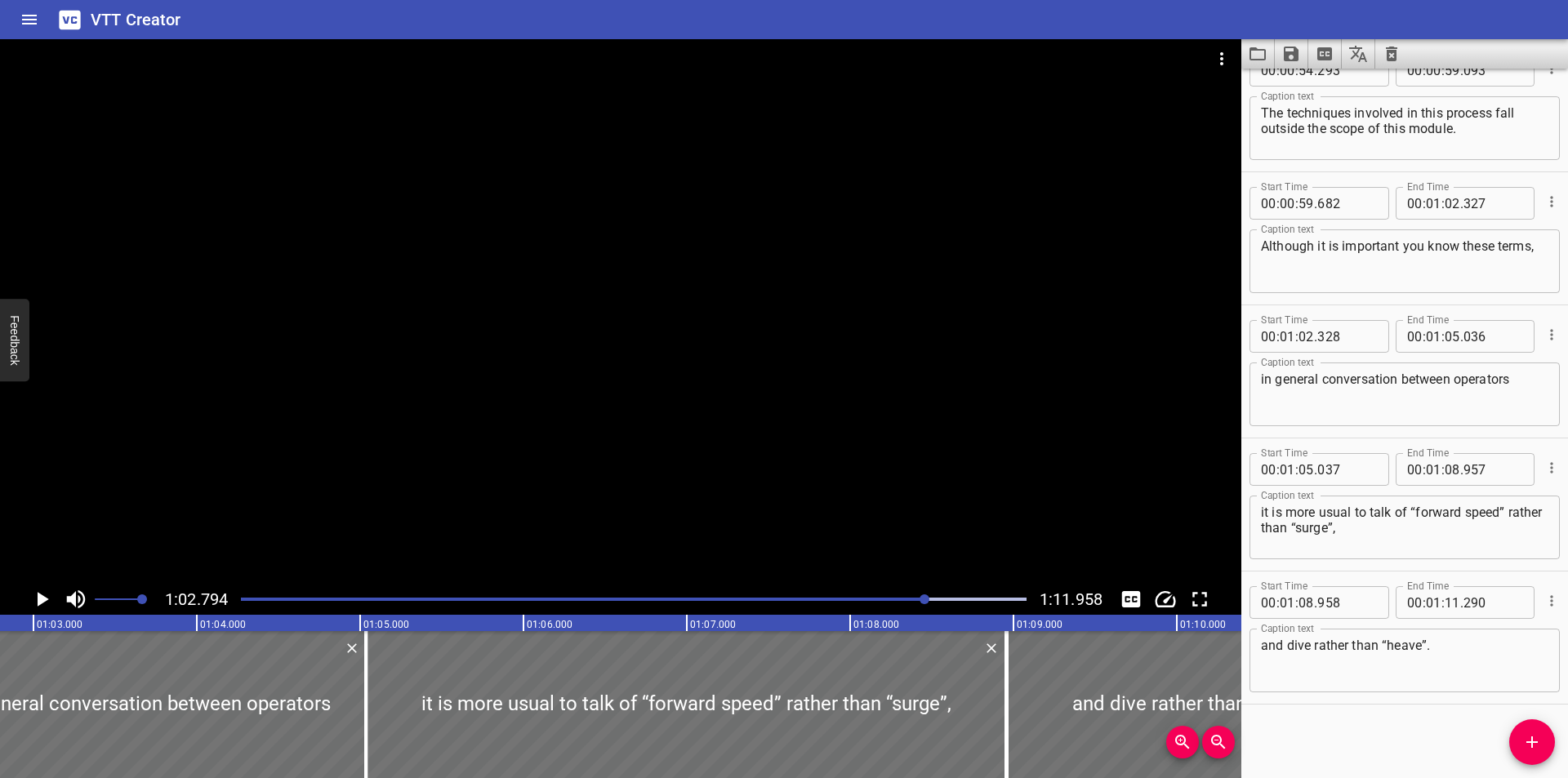
click at [875, 487] on div at bounding box center [620, 311] width 1241 height 545
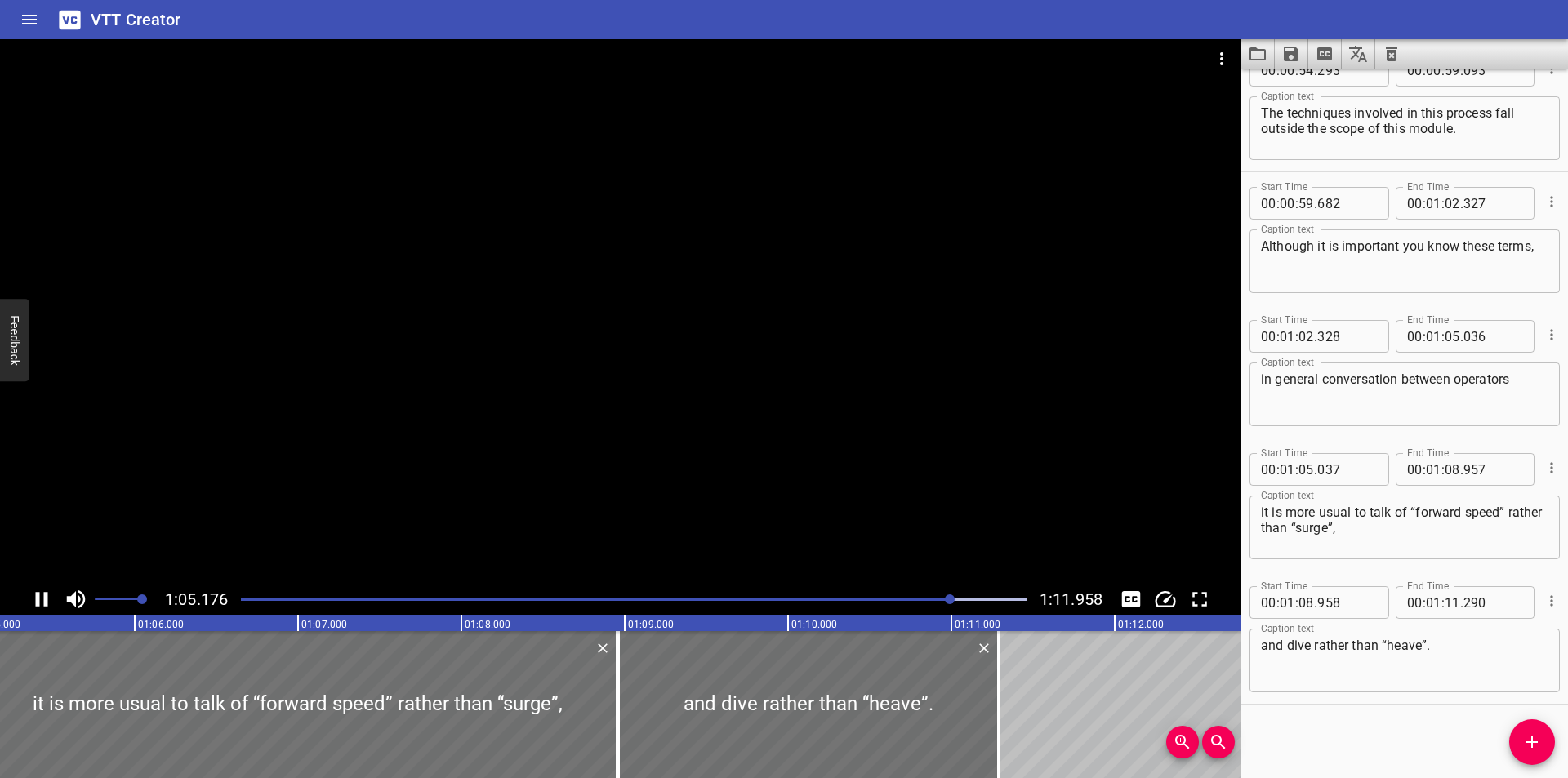
click at [879, 461] on div at bounding box center [620, 311] width 1241 height 545
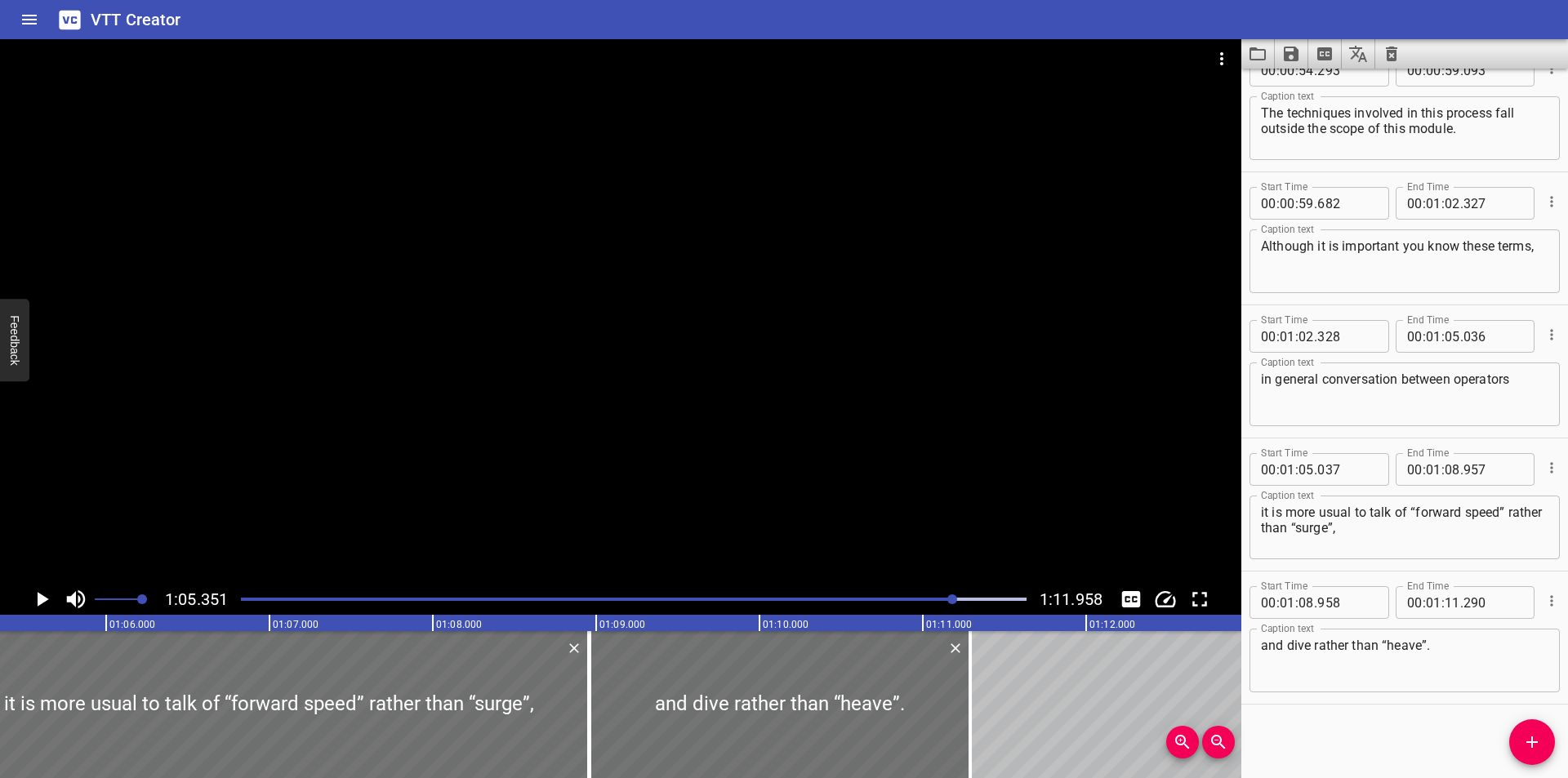
click at [717, 351] on div at bounding box center [620, 311] width 1241 height 545
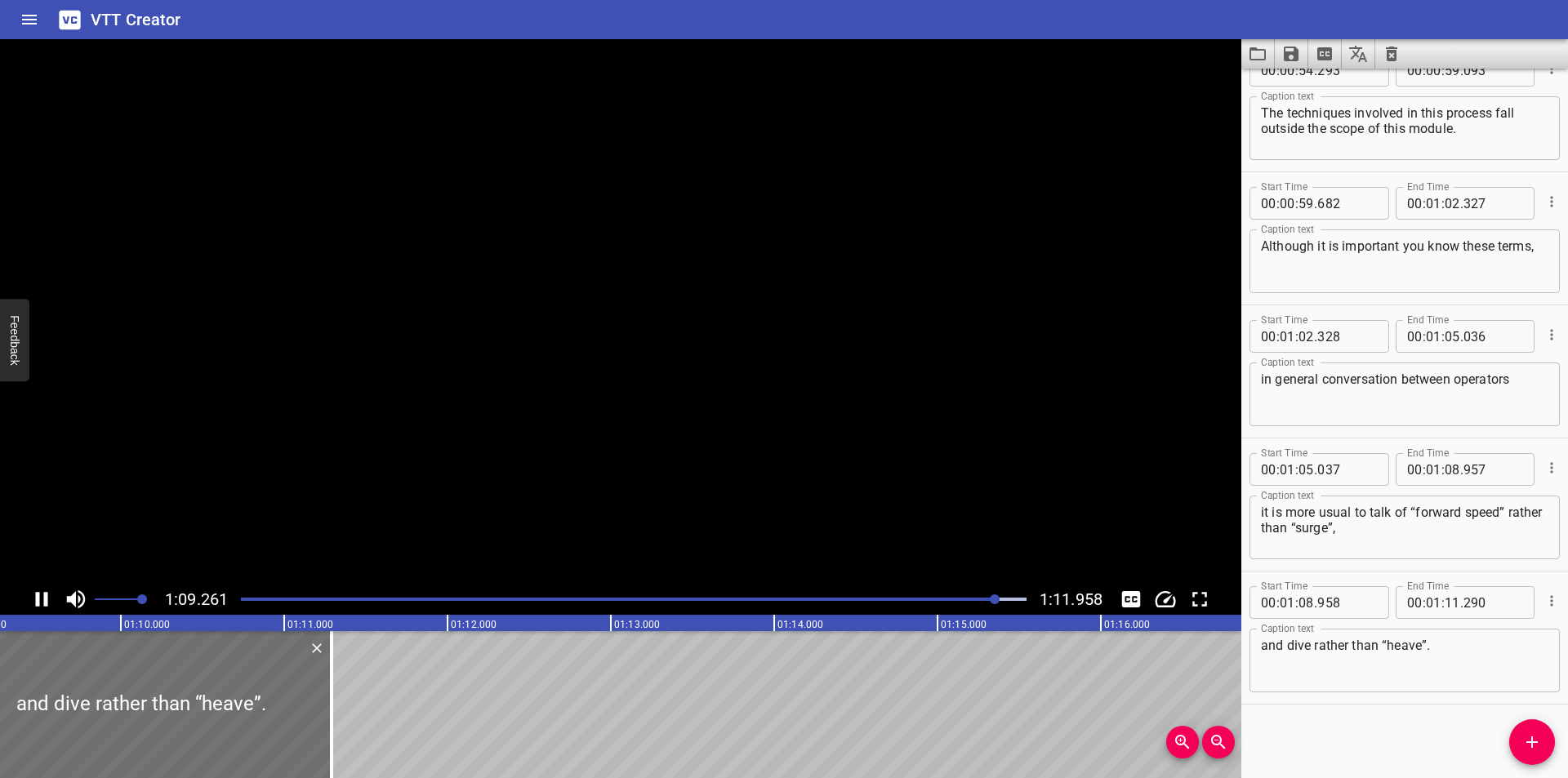
scroll to position [0, 11351]
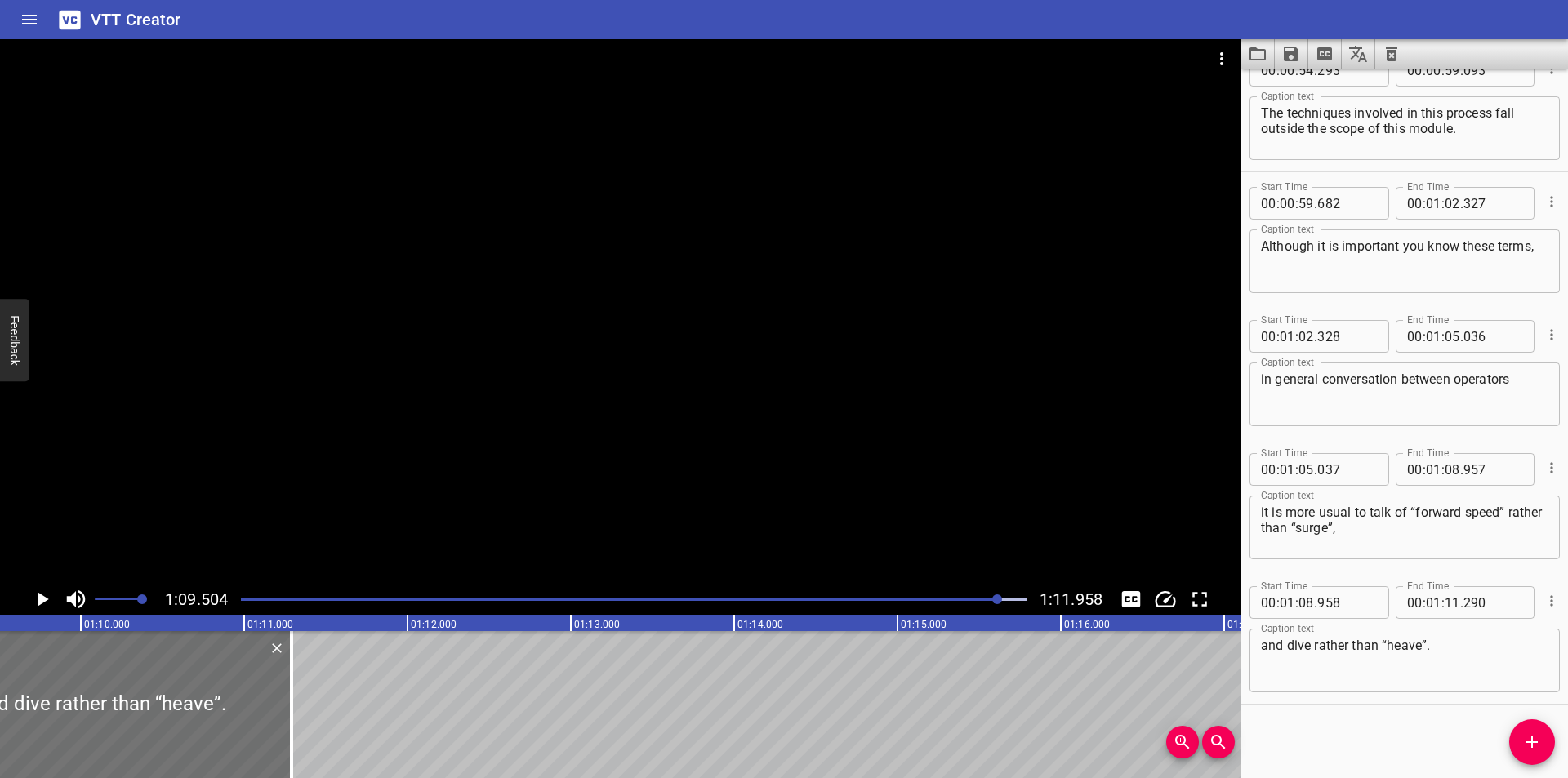
click at [295, 409] on div at bounding box center [620, 311] width 1241 height 545
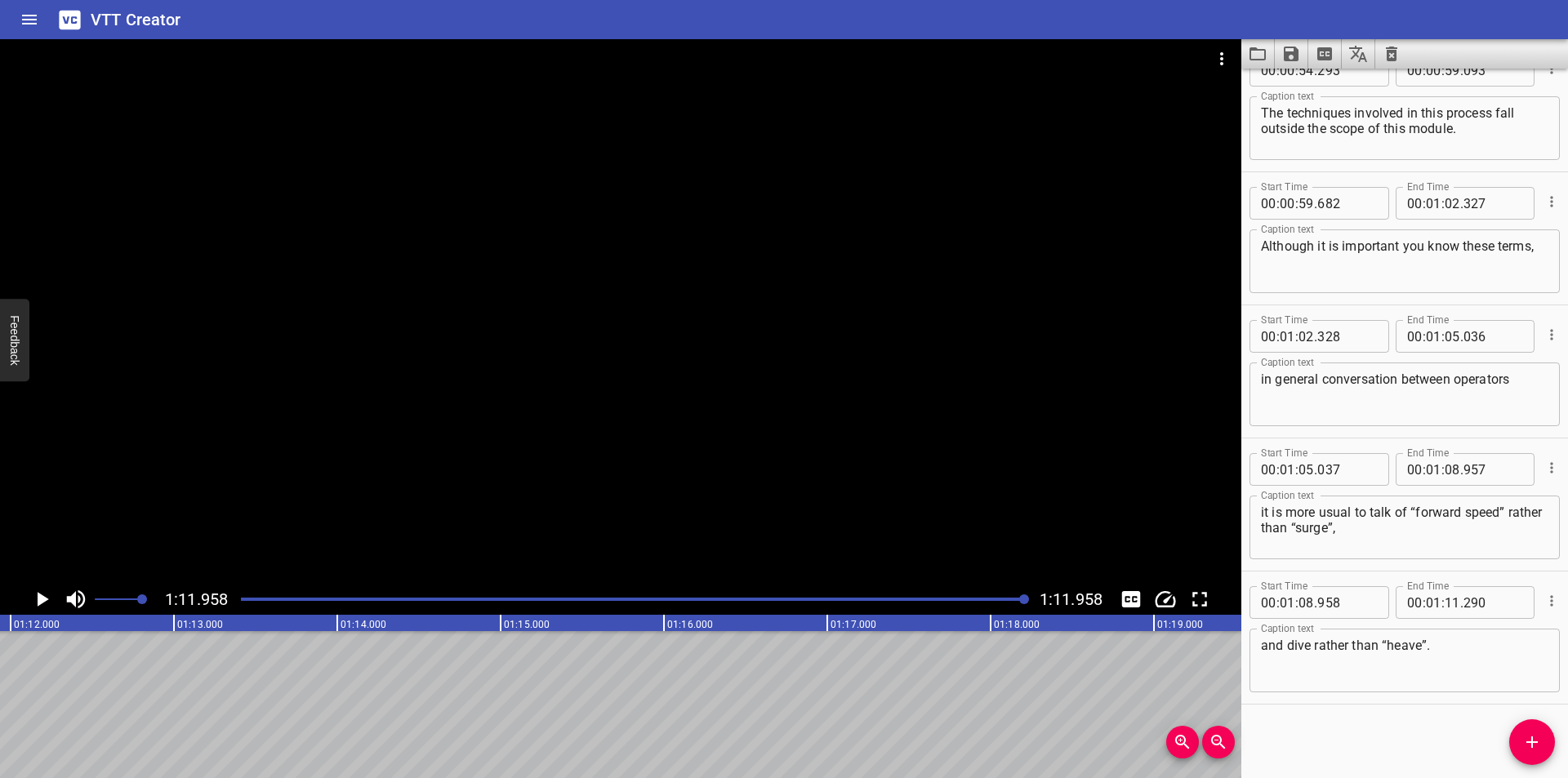
scroll to position [0, 11753]
click at [942, 608] on div at bounding box center [633, 599] width 806 height 23
click at [1286, 58] on icon "Save captions to file" at bounding box center [1291, 54] width 15 height 15
click at [1312, 95] on li "Save to VTT file" at bounding box center [1334, 90] width 120 height 30
click at [632, 485] on div at bounding box center [620, 311] width 1241 height 545
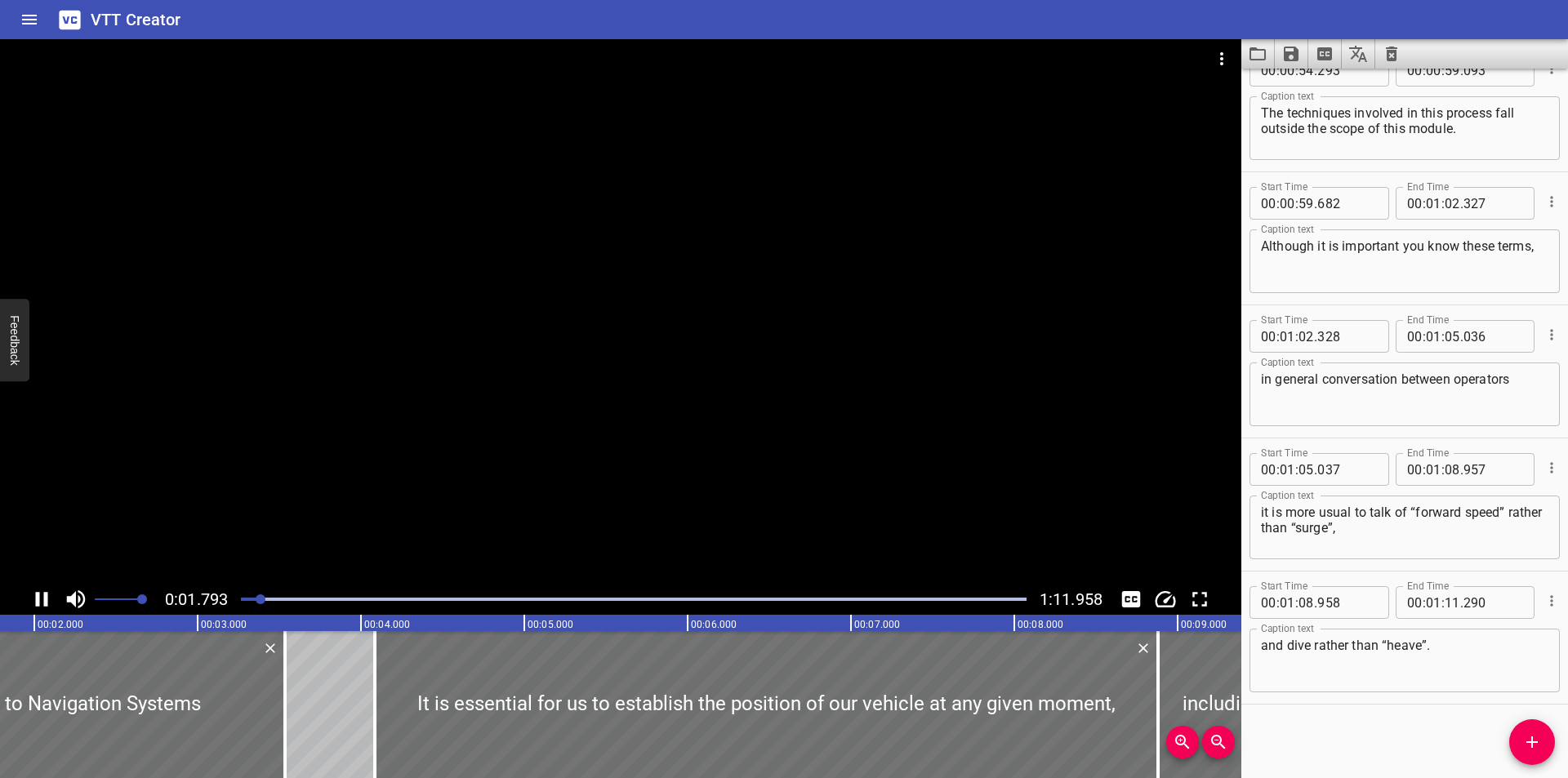
scroll to position [0, 315]
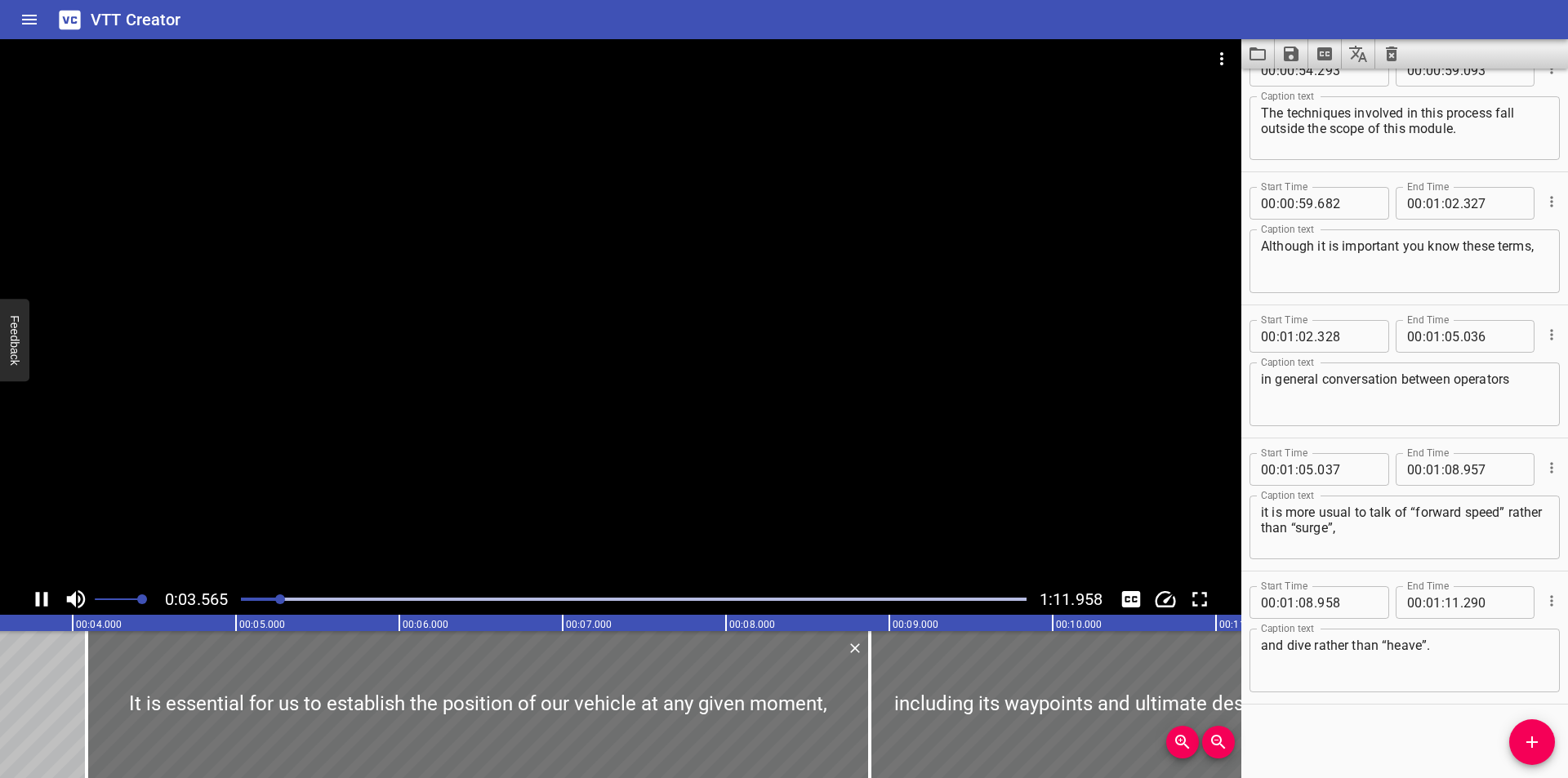
click at [693, 602] on div at bounding box center [633, 599] width 806 height 23
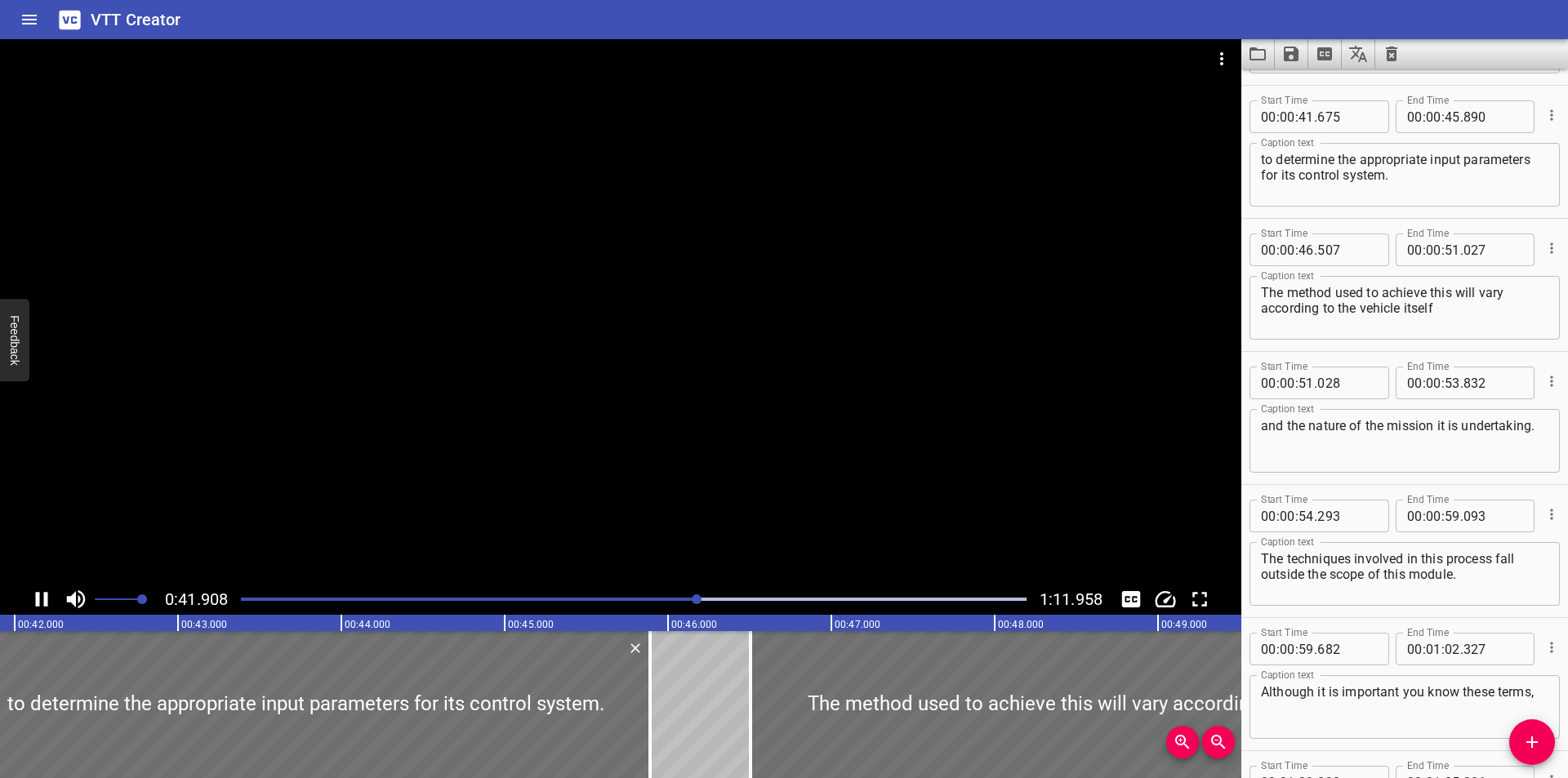
scroll to position [1597, 0]
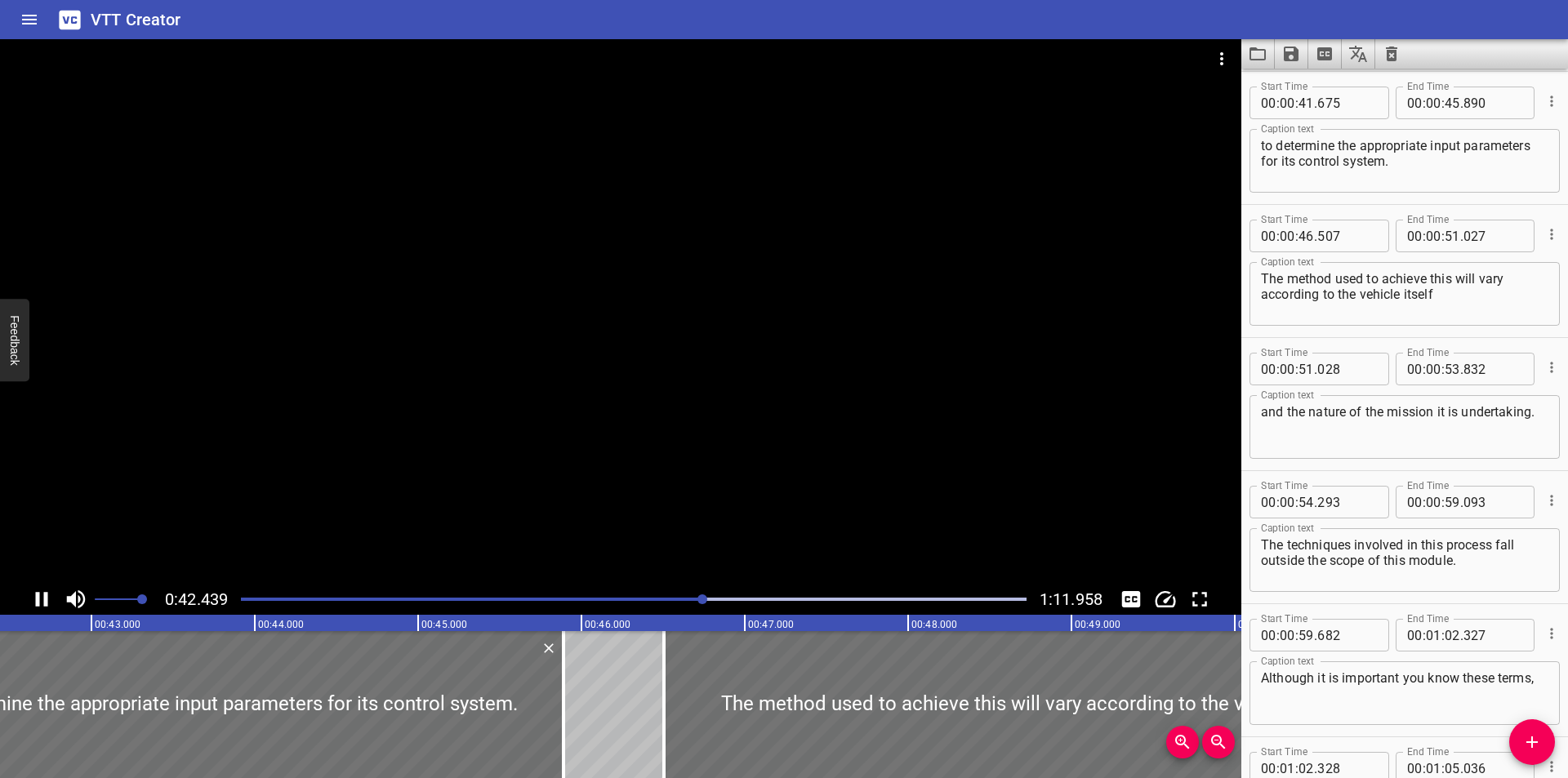
click at [758, 597] on div at bounding box center [633, 599] width 806 height 23
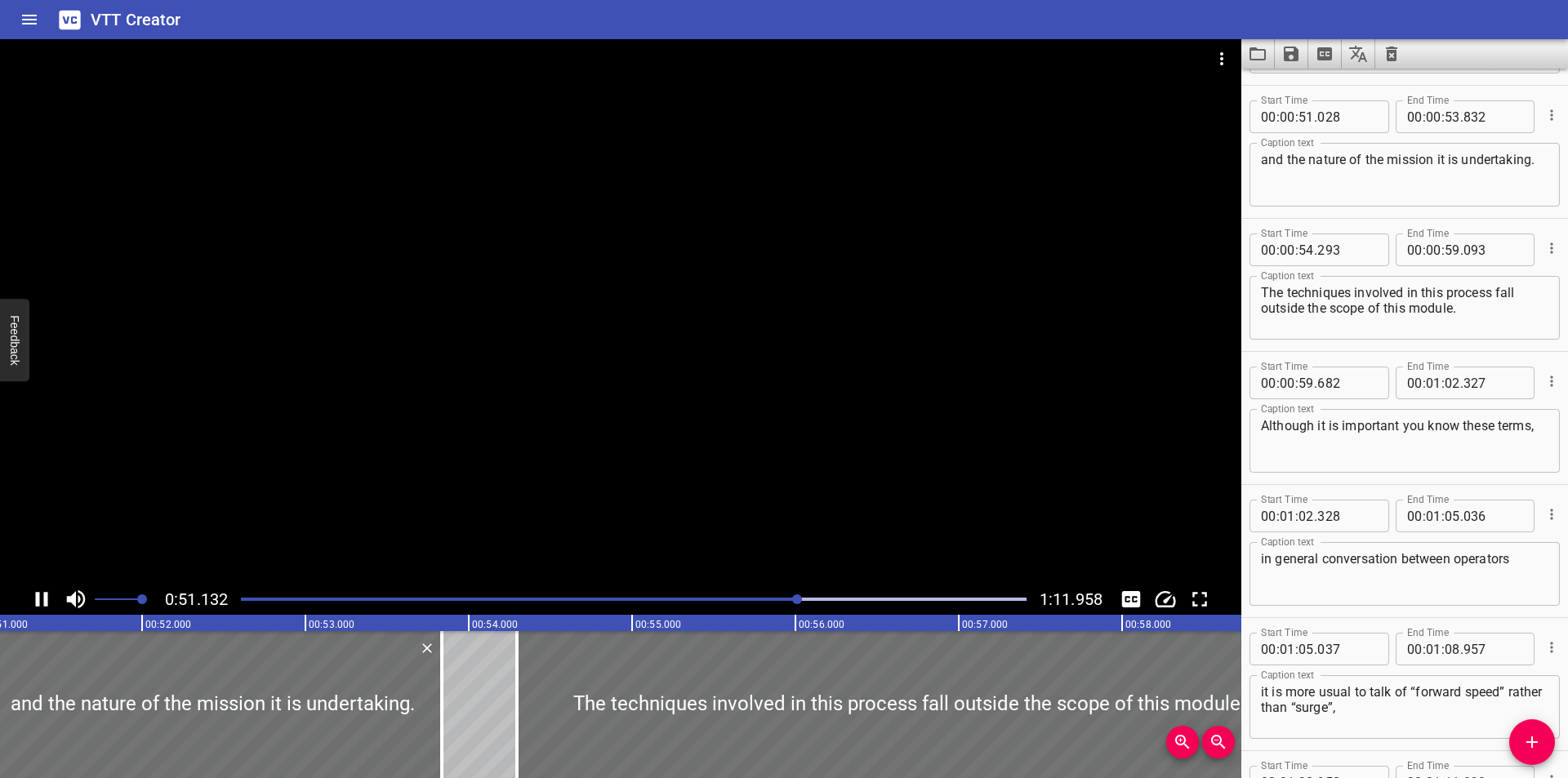
scroll to position [1863, 0]
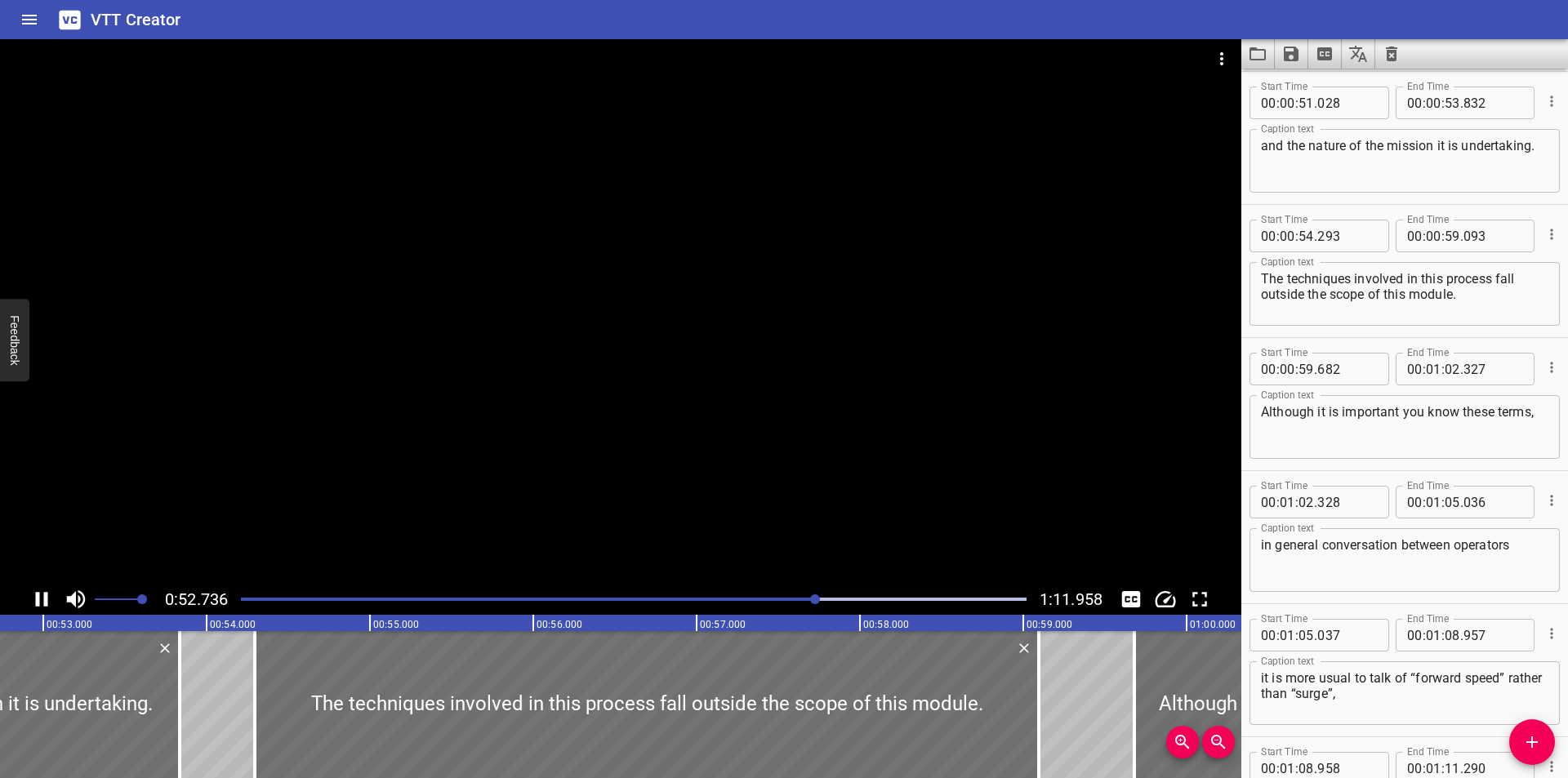
click at [1029, 501] on div at bounding box center [620, 311] width 1241 height 545
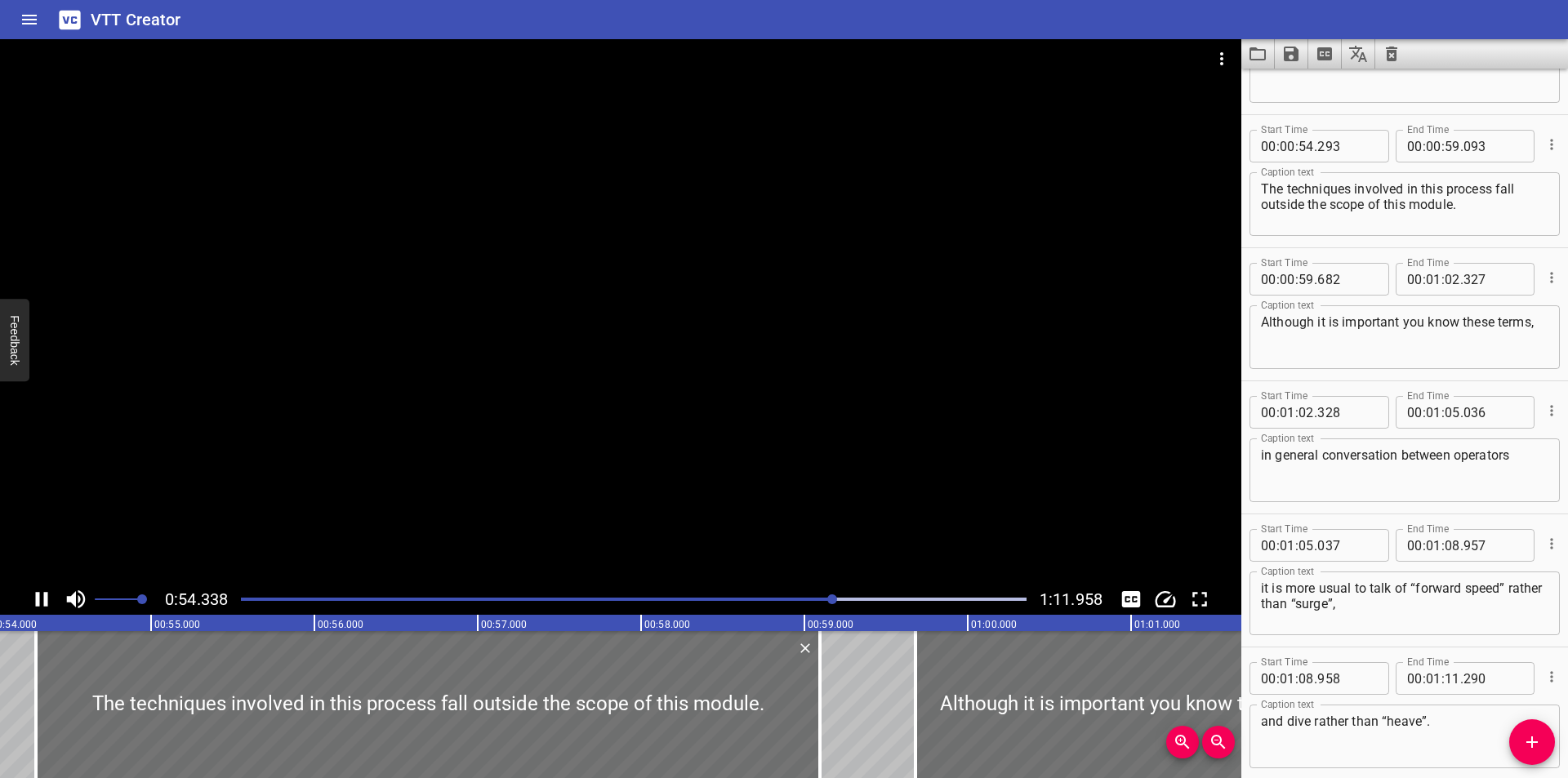
scroll to position [1996, 0]
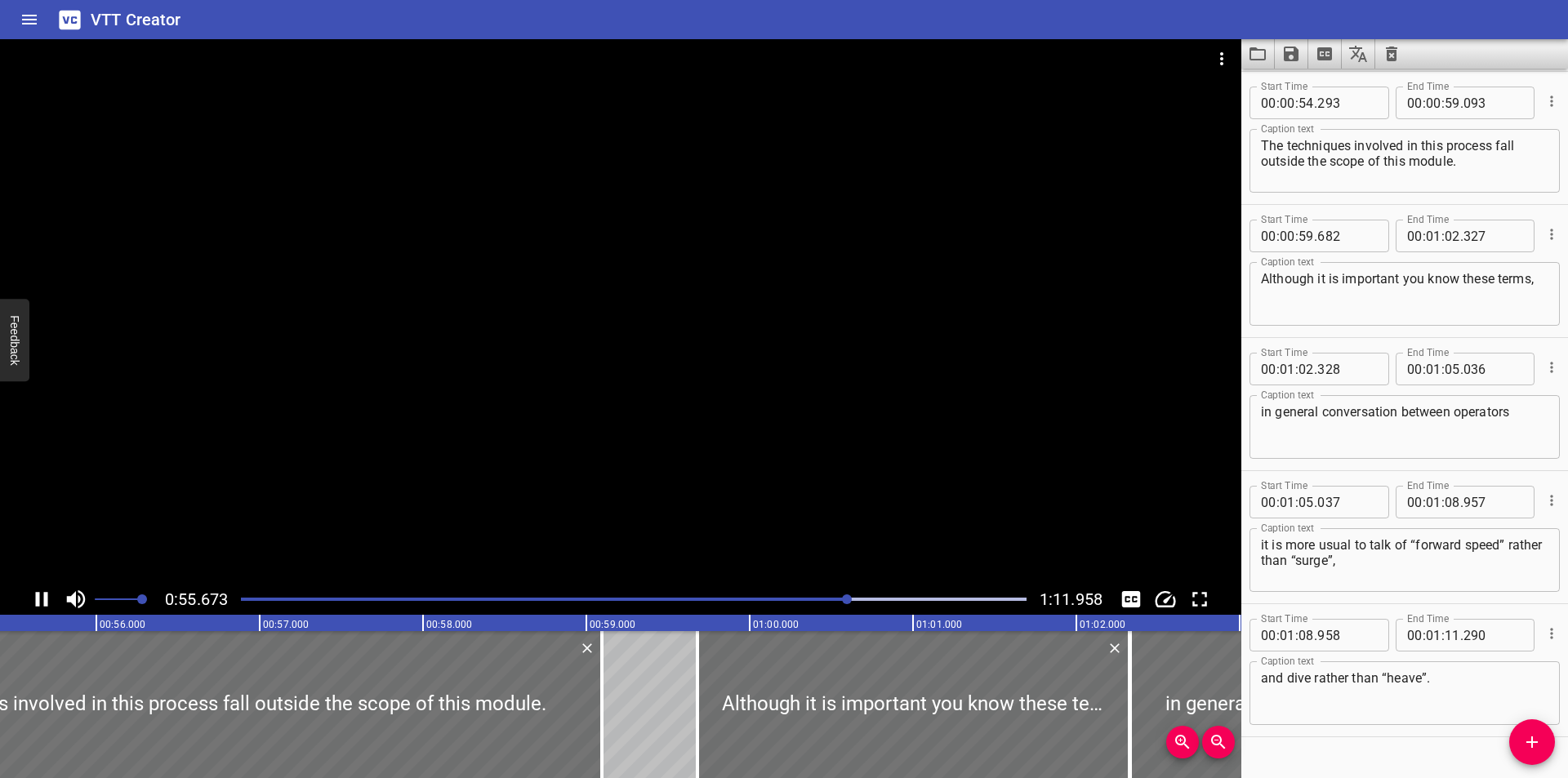
click at [736, 462] on div at bounding box center [620, 311] width 1241 height 545
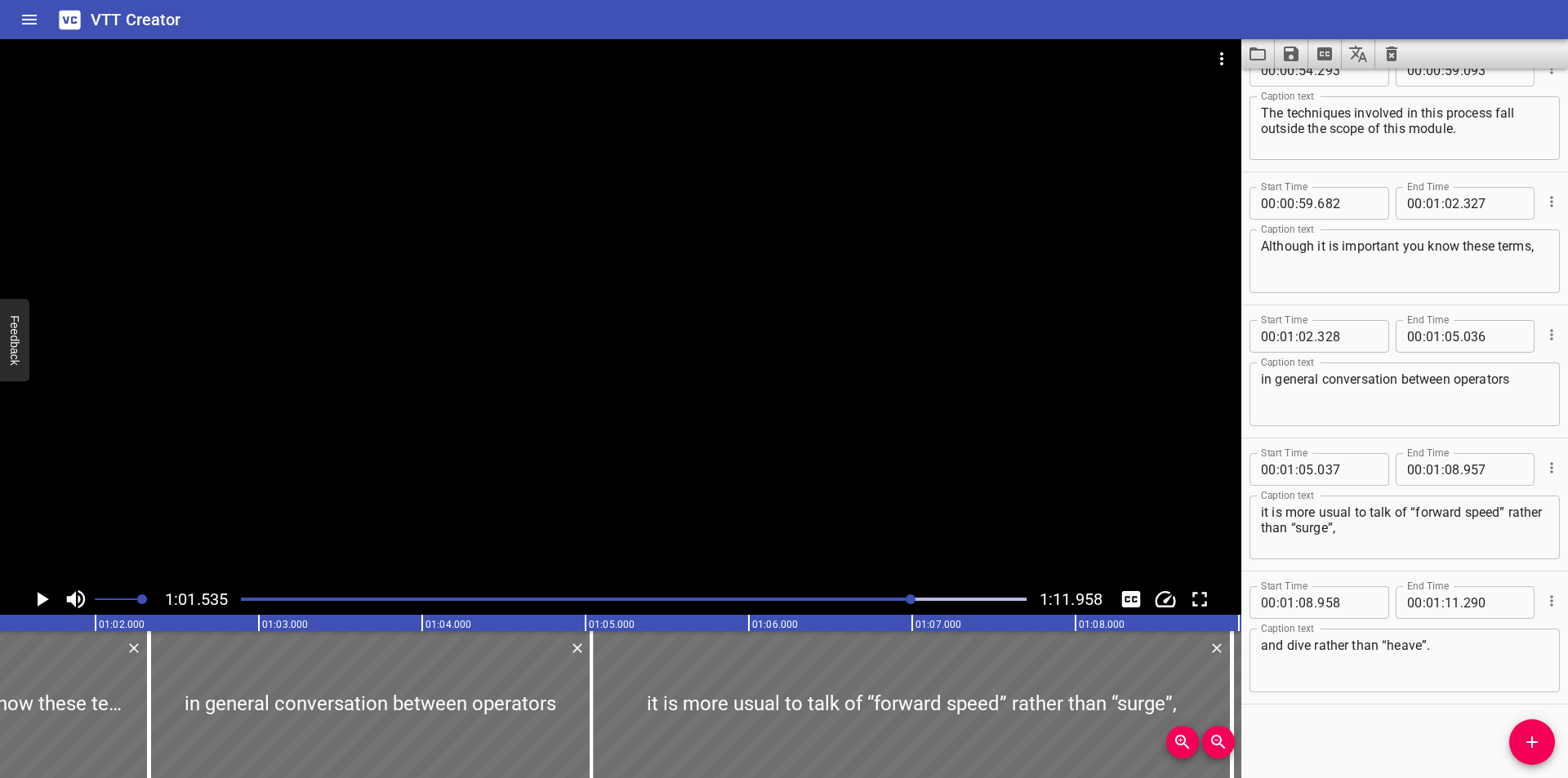
scroll to position [0, 10050]
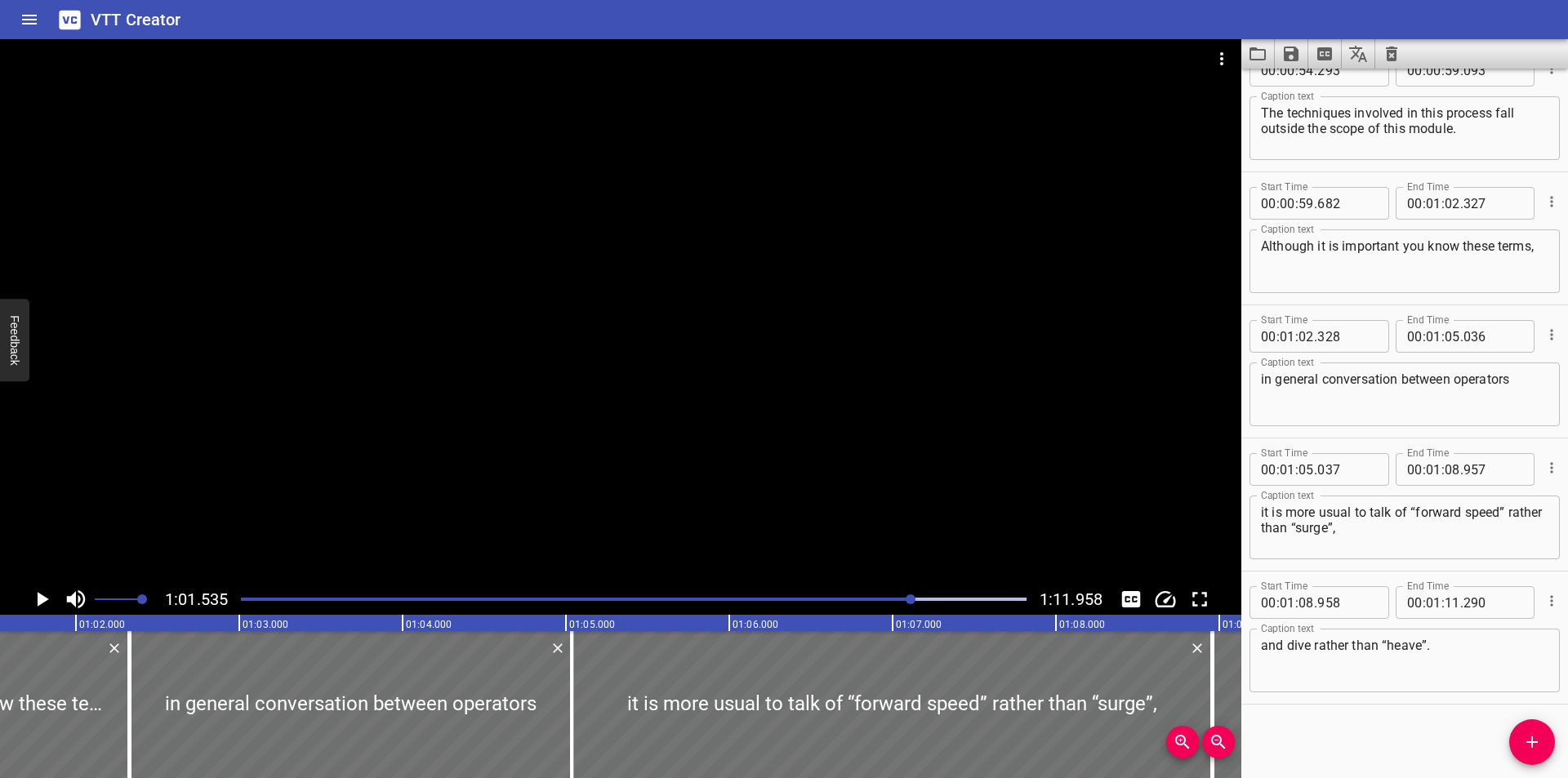
click at [612, 503] on div at bounding box center [620, 311] width 1241 height 545
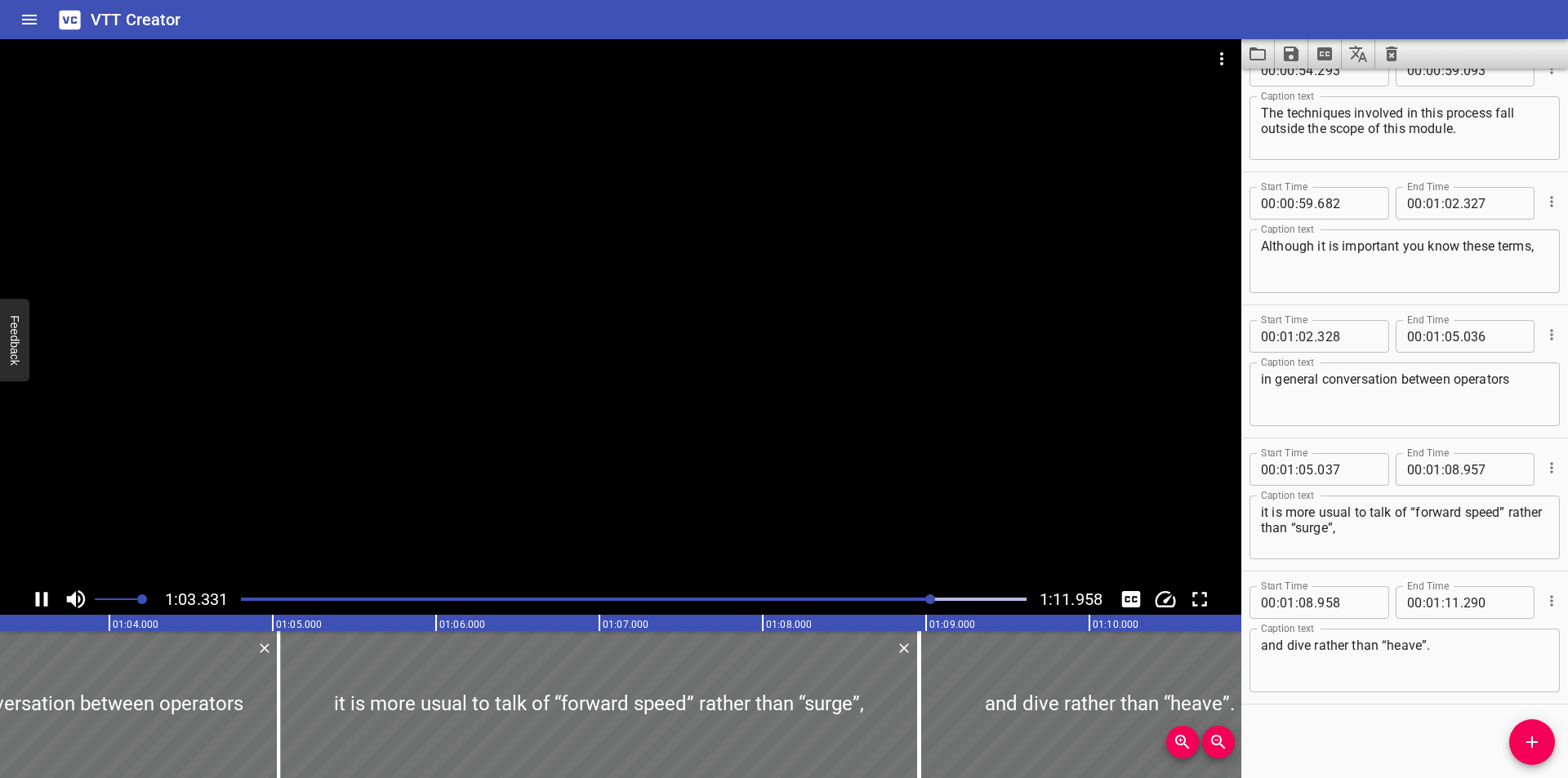
click at [523, 477] on div at bounding box center [620, 311] width 1241 height 545
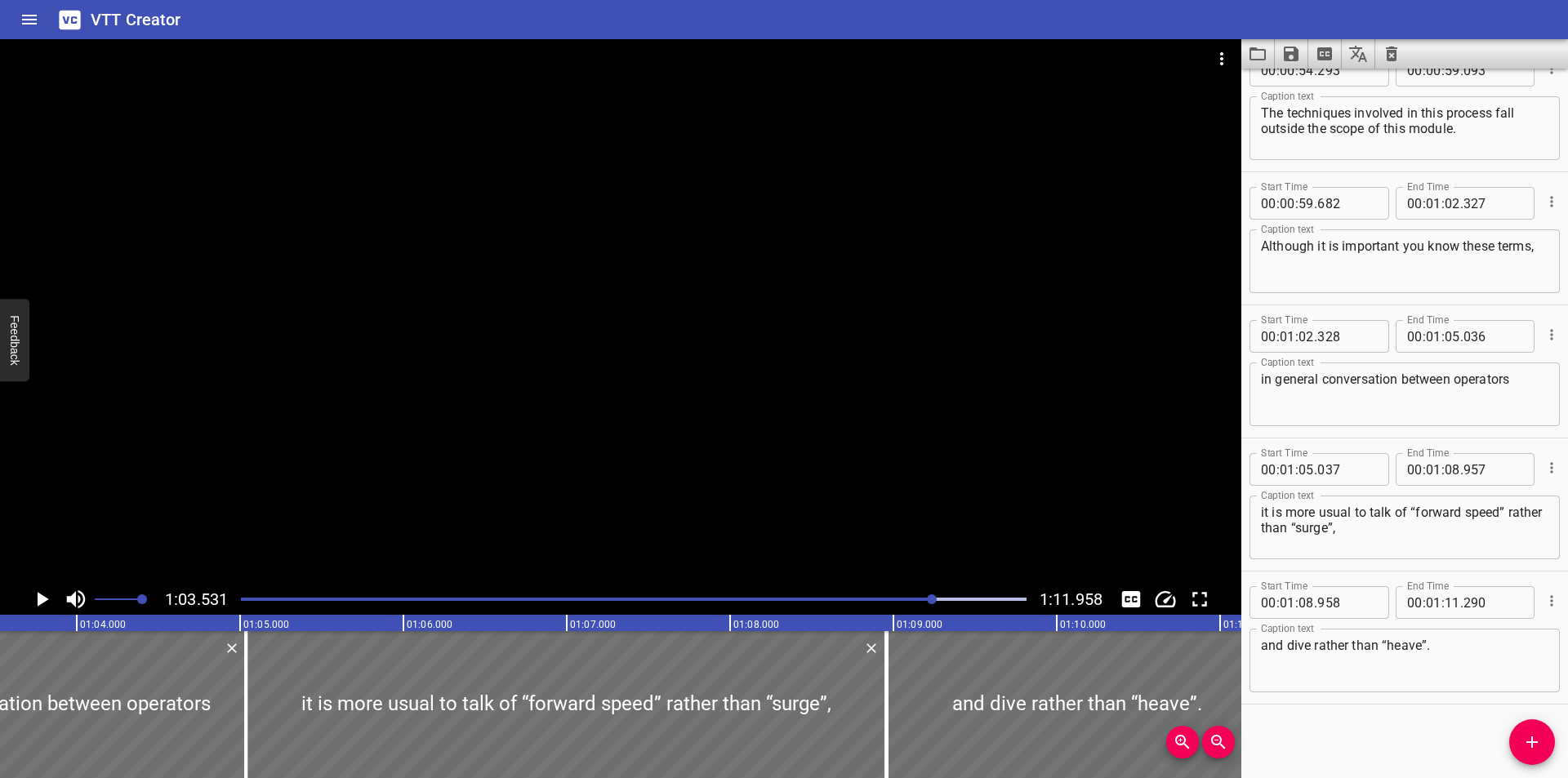
click at [783, 435] on div at bounding box center [620, 311] width 1241 height 545
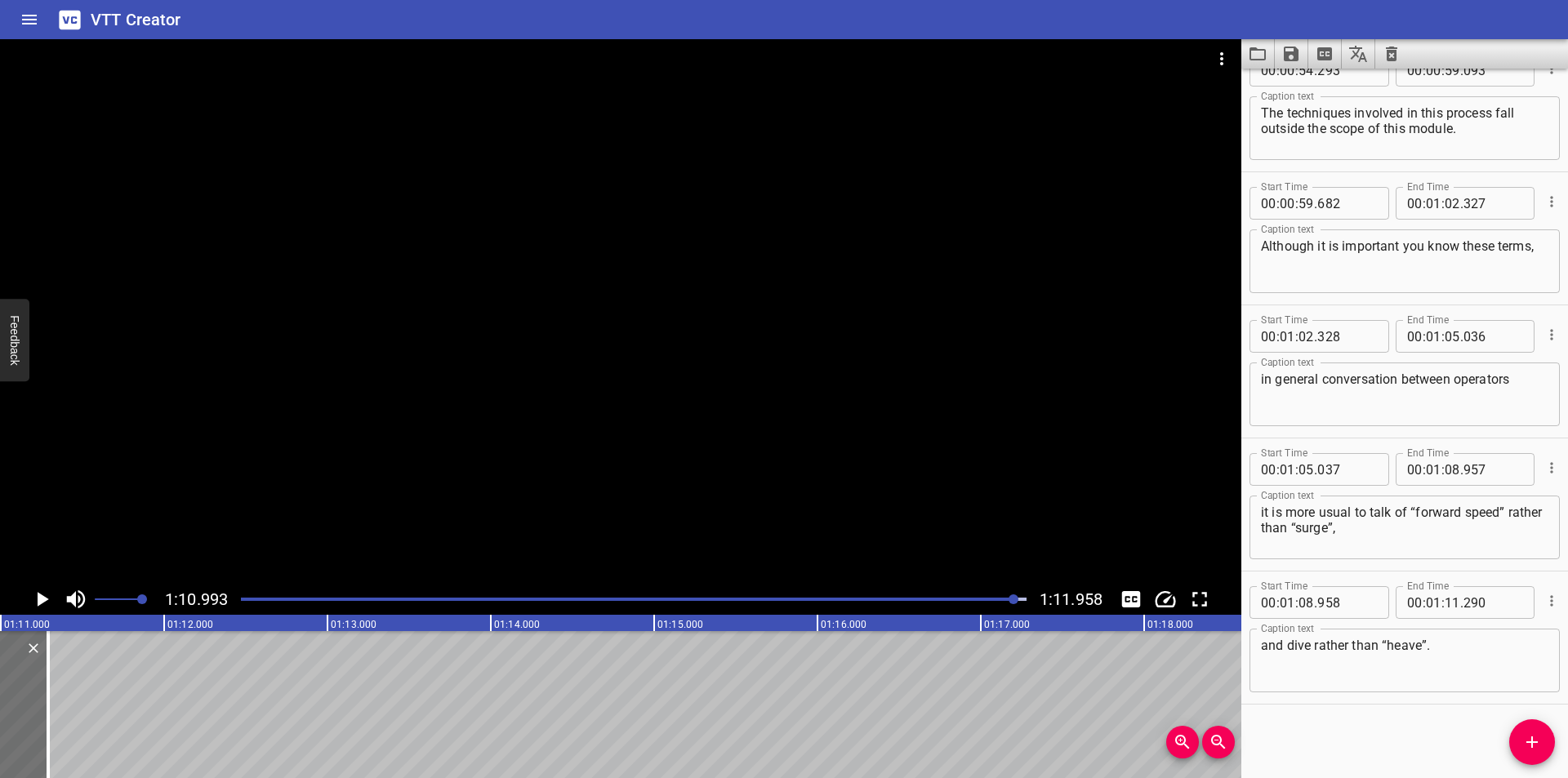
click at [872, 605] on div at bounding box center [633, 599] width 806 height 23
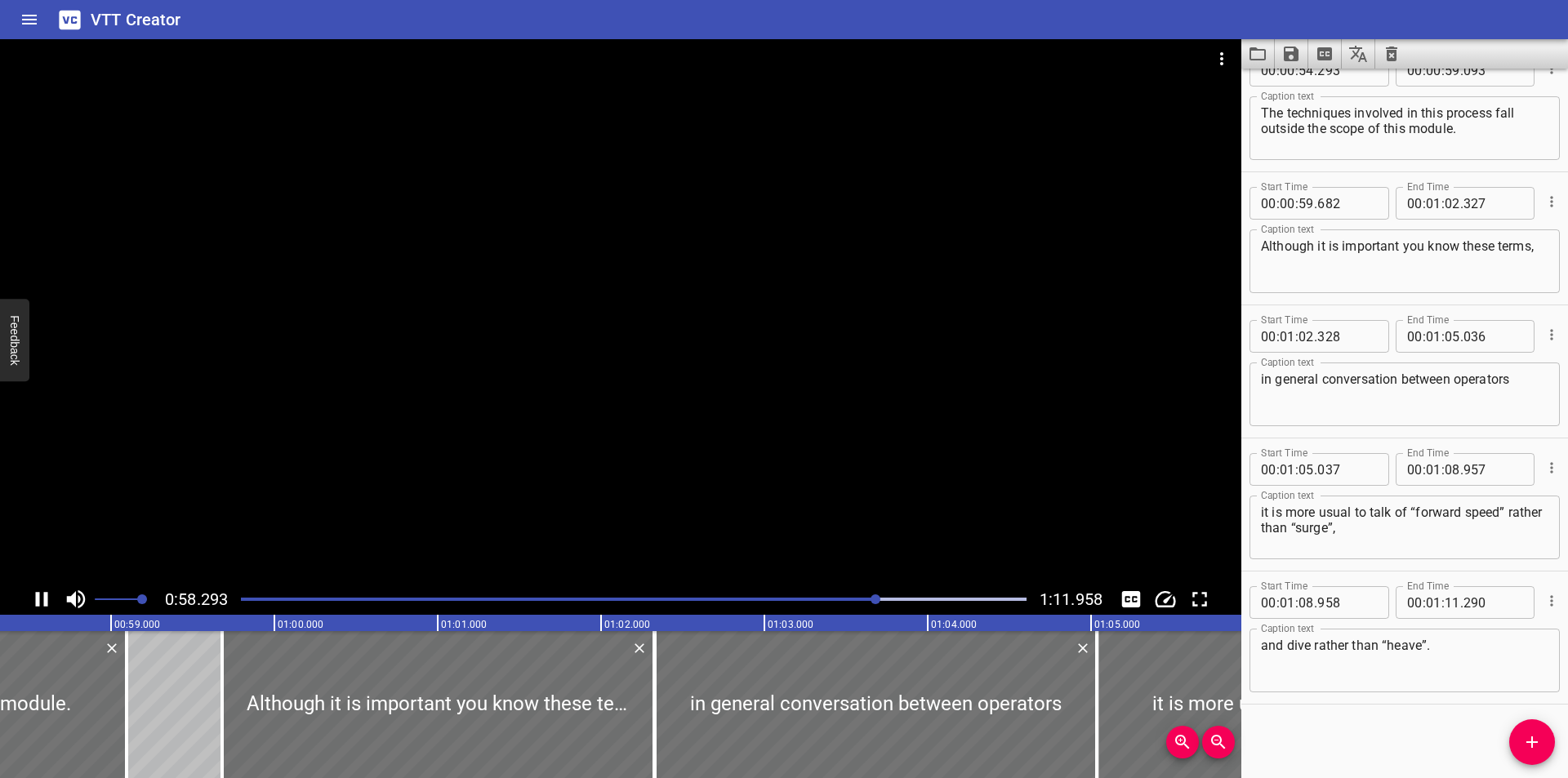
scroll to position [0, 9560]
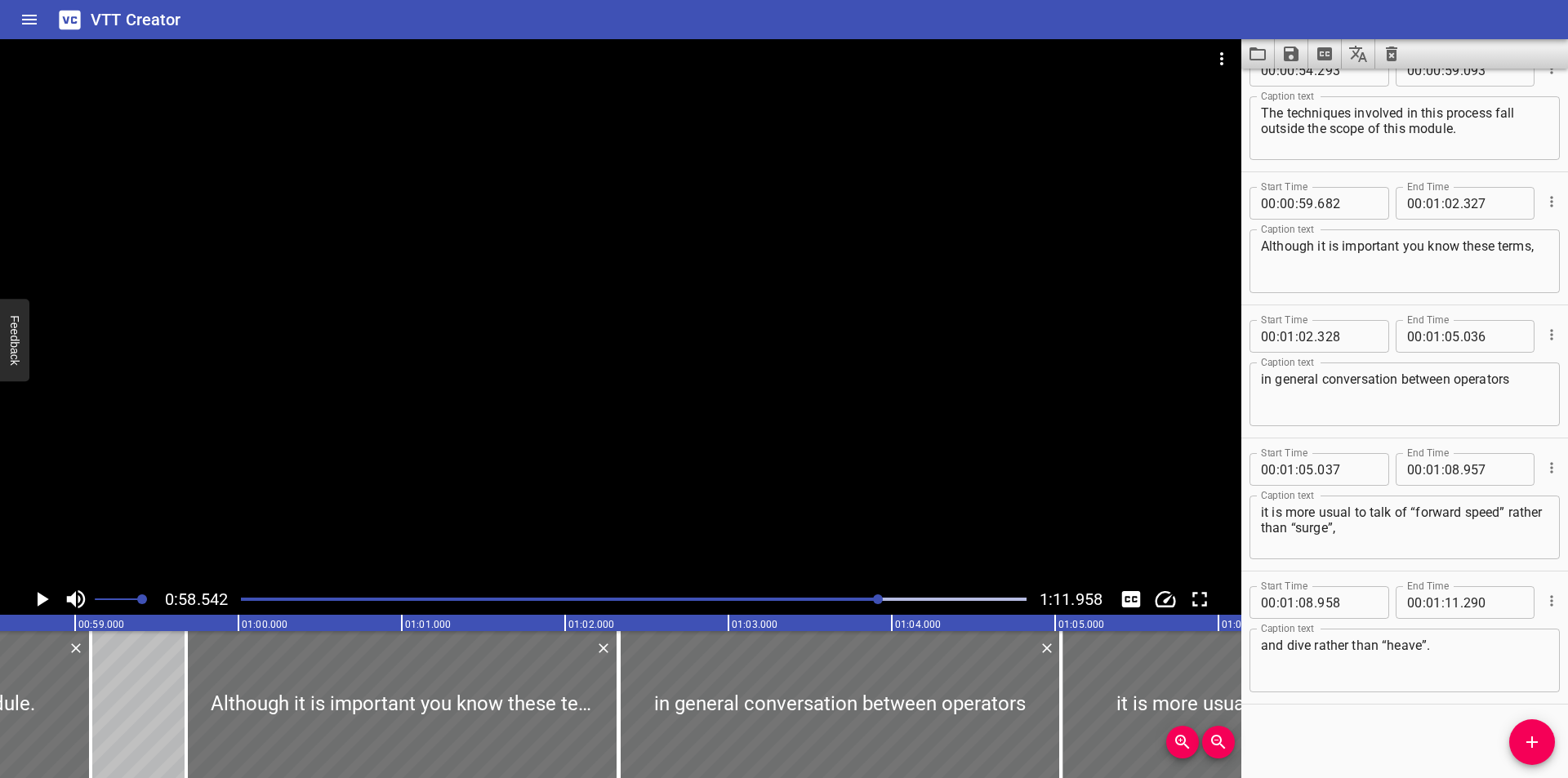
click at [805, 403] on div at bounding box center [620, 311] width 1241 height 545
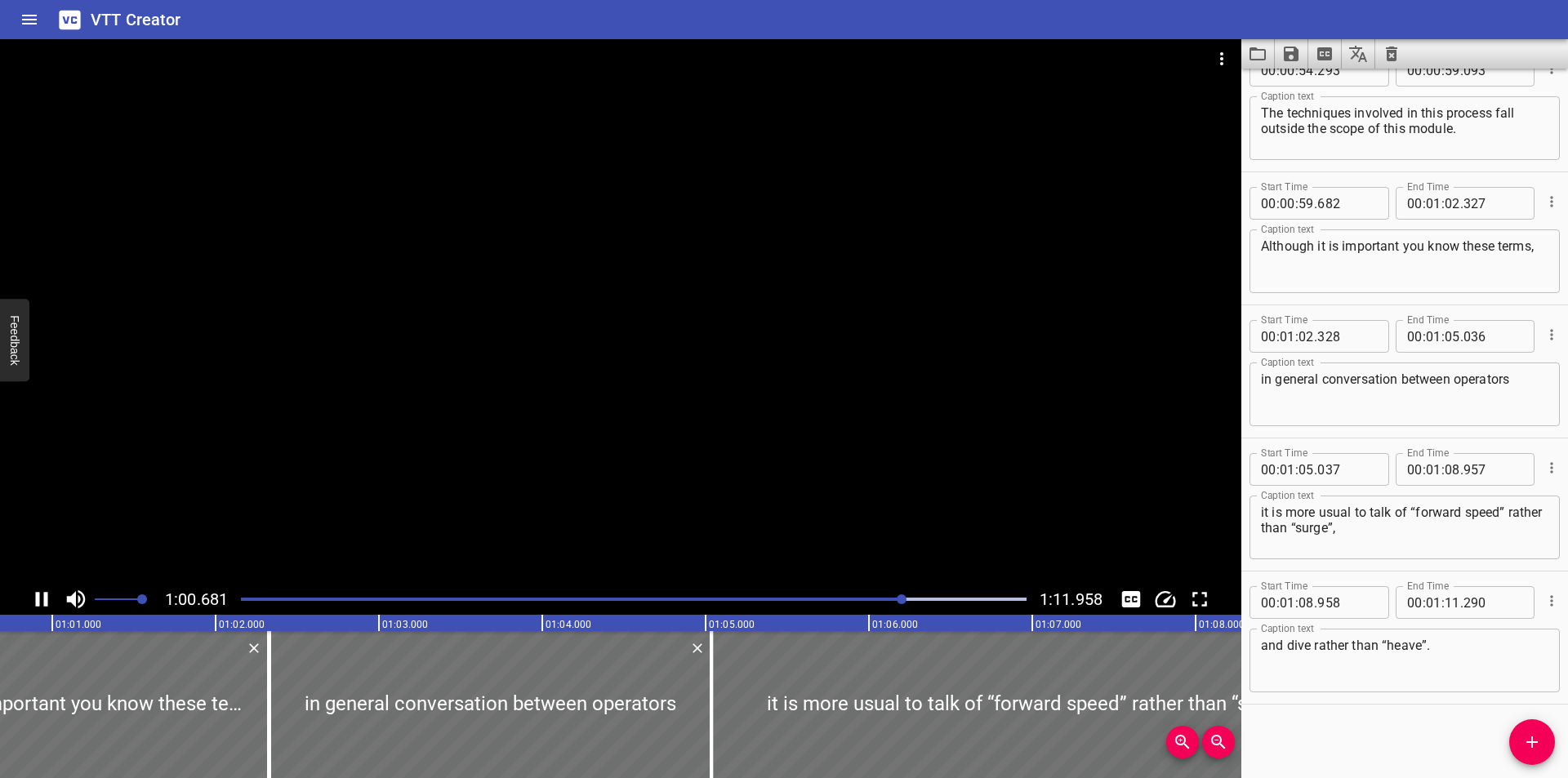
click at [973, 598] on div "Play progress" at bounding box center [633, 599] width 786 height 3
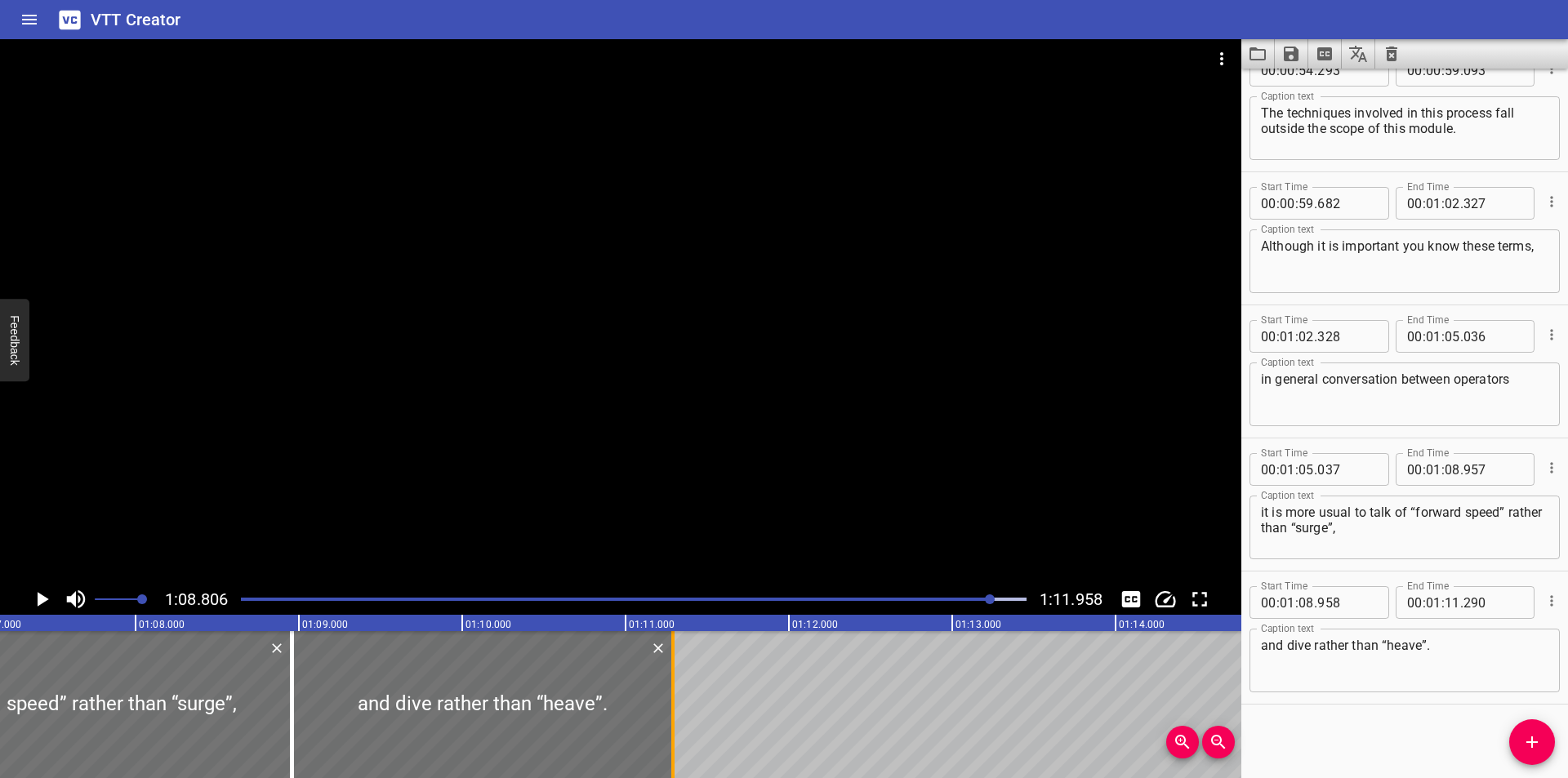
scroll to position [0, 10964]
click at [613, 420] on div at bounding box center [620, 311] width 1241 height 545
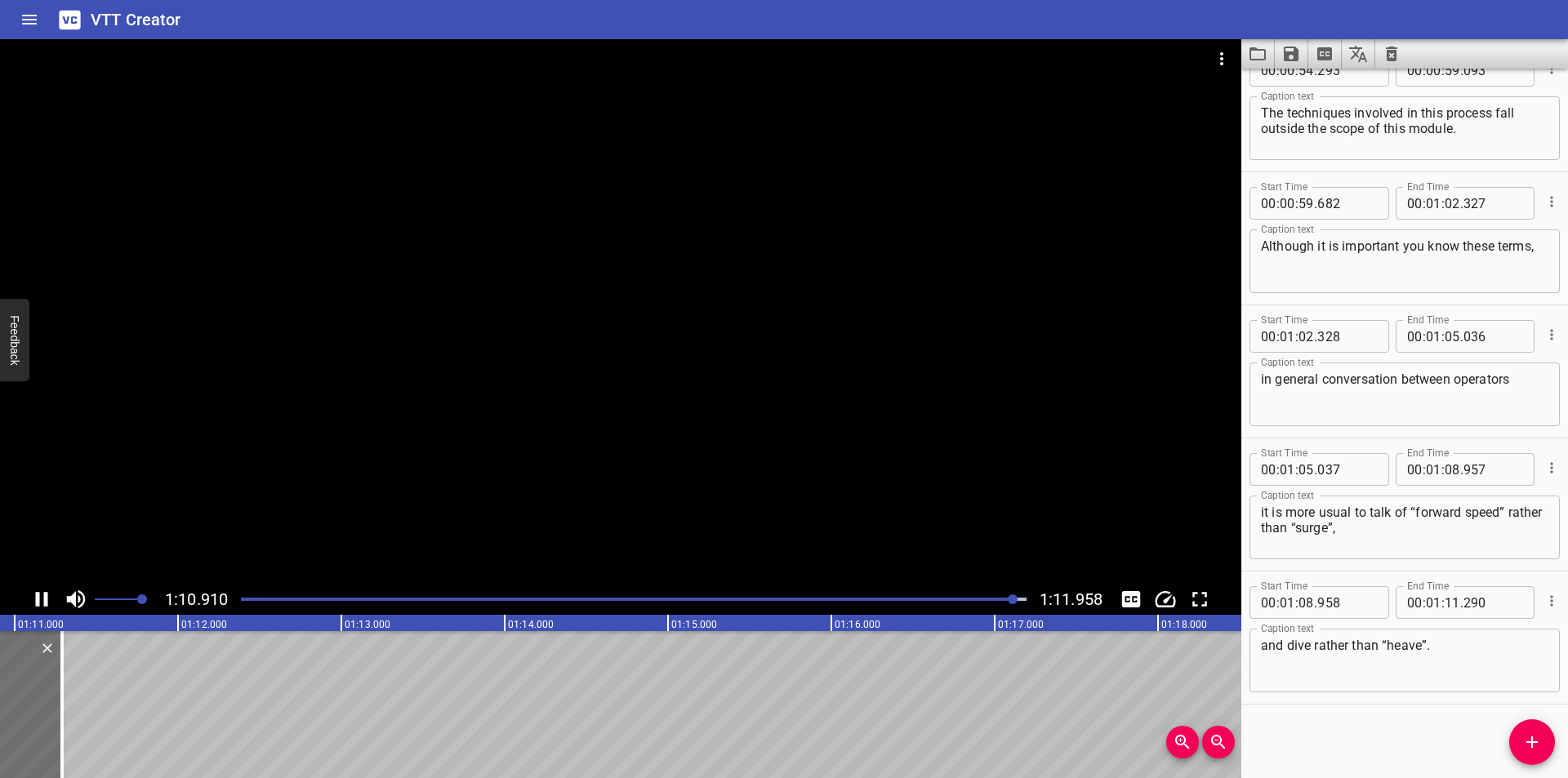
click at [1292, 64] on button "Save captions to file" at bounding box center [1291, 54] width 33 height 30
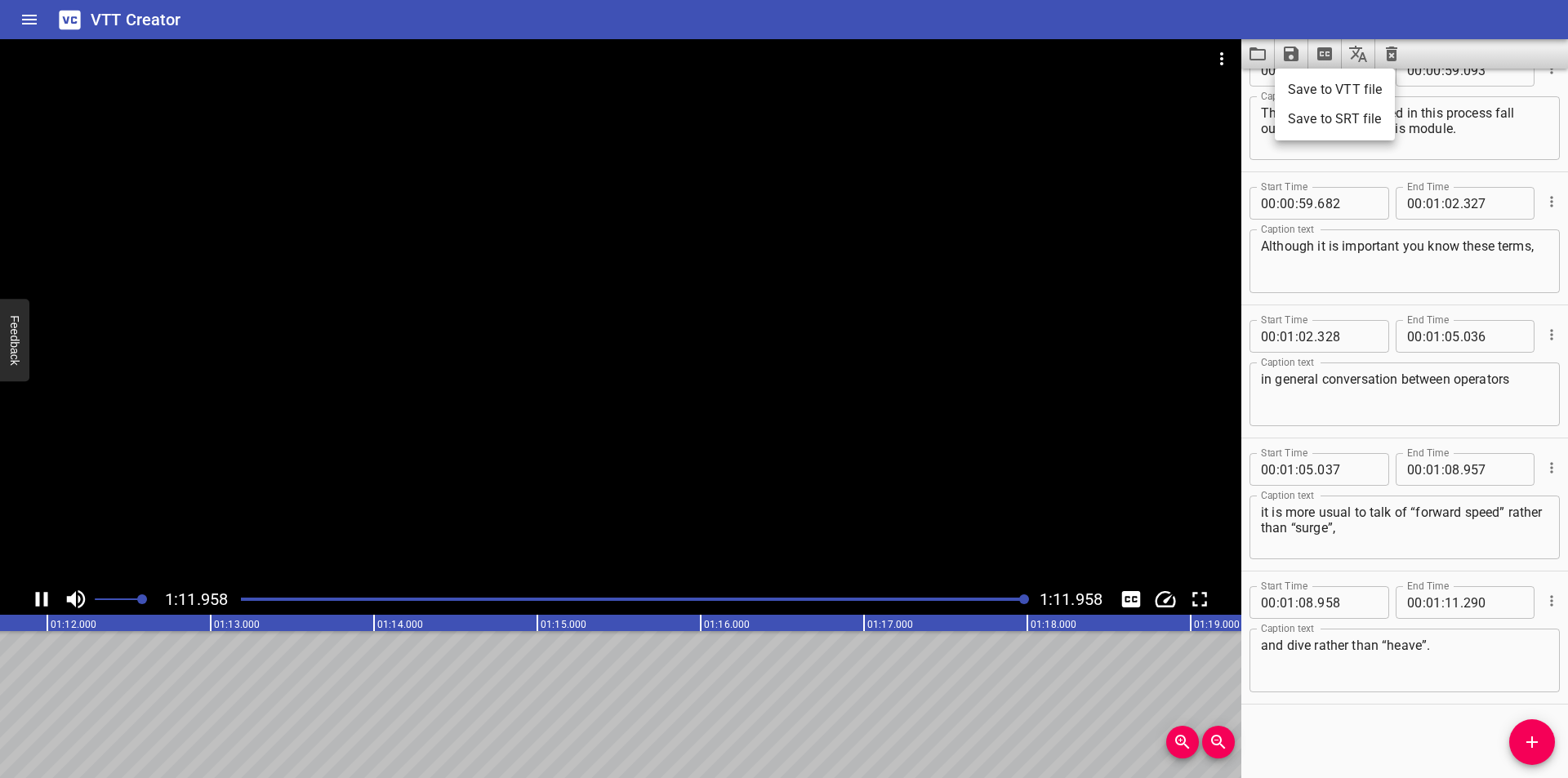
scroll to position [0, 11753]
click at [1199, 53] on div at bounding box center [784, 389] width 1568 height 778
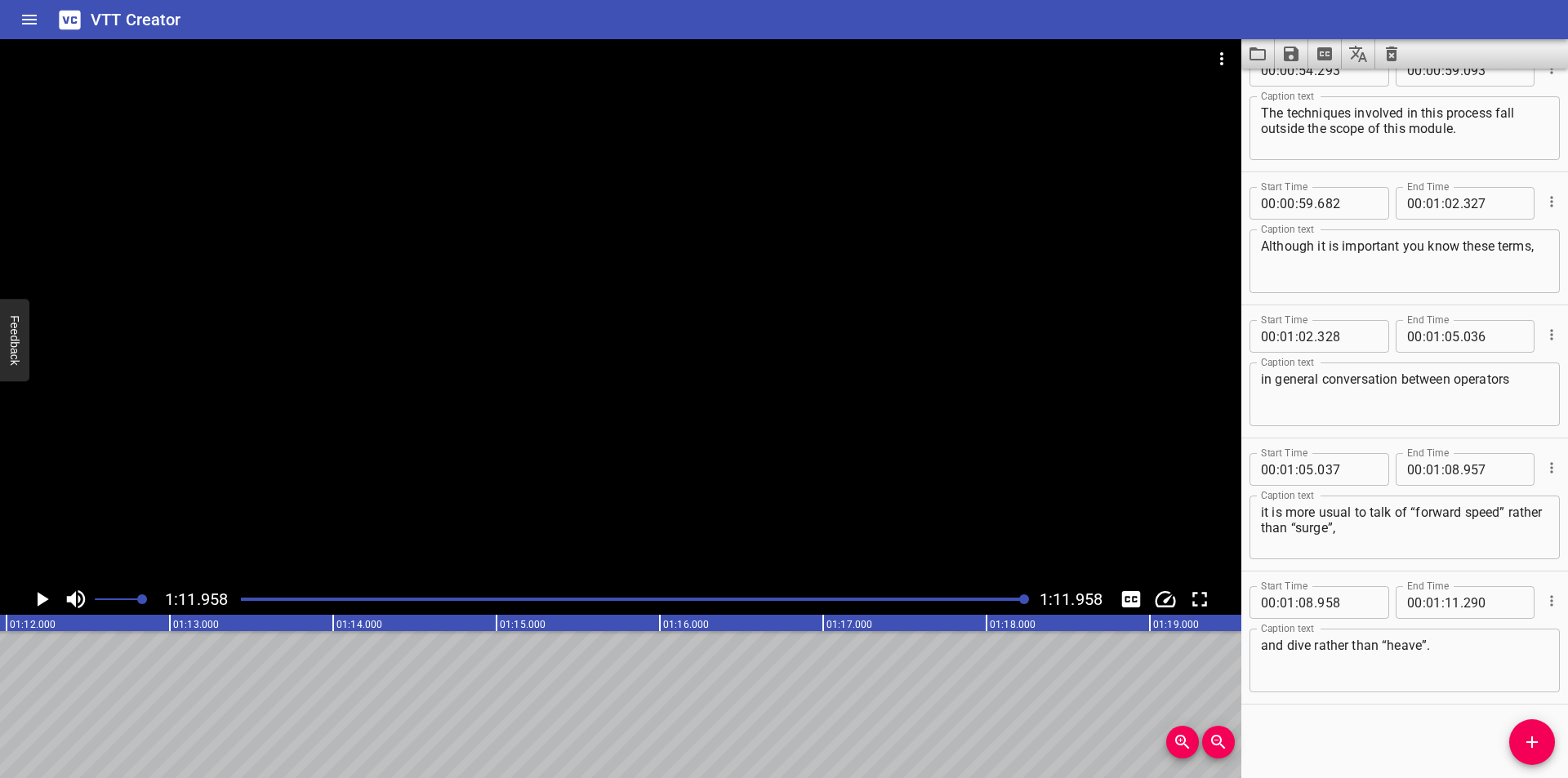
click at [1221, 60] on div "Save to VTT file Save to SRT file" at bounding box center [784, 389] width 1568 height 778
click at [1228, 56] on icon "Video Options" at bounding box center [1221, 59] width 20 height 20
click at [1231, 58] on li "Select New Video File..." at bounding box center [1283, 60] width 162 height 30
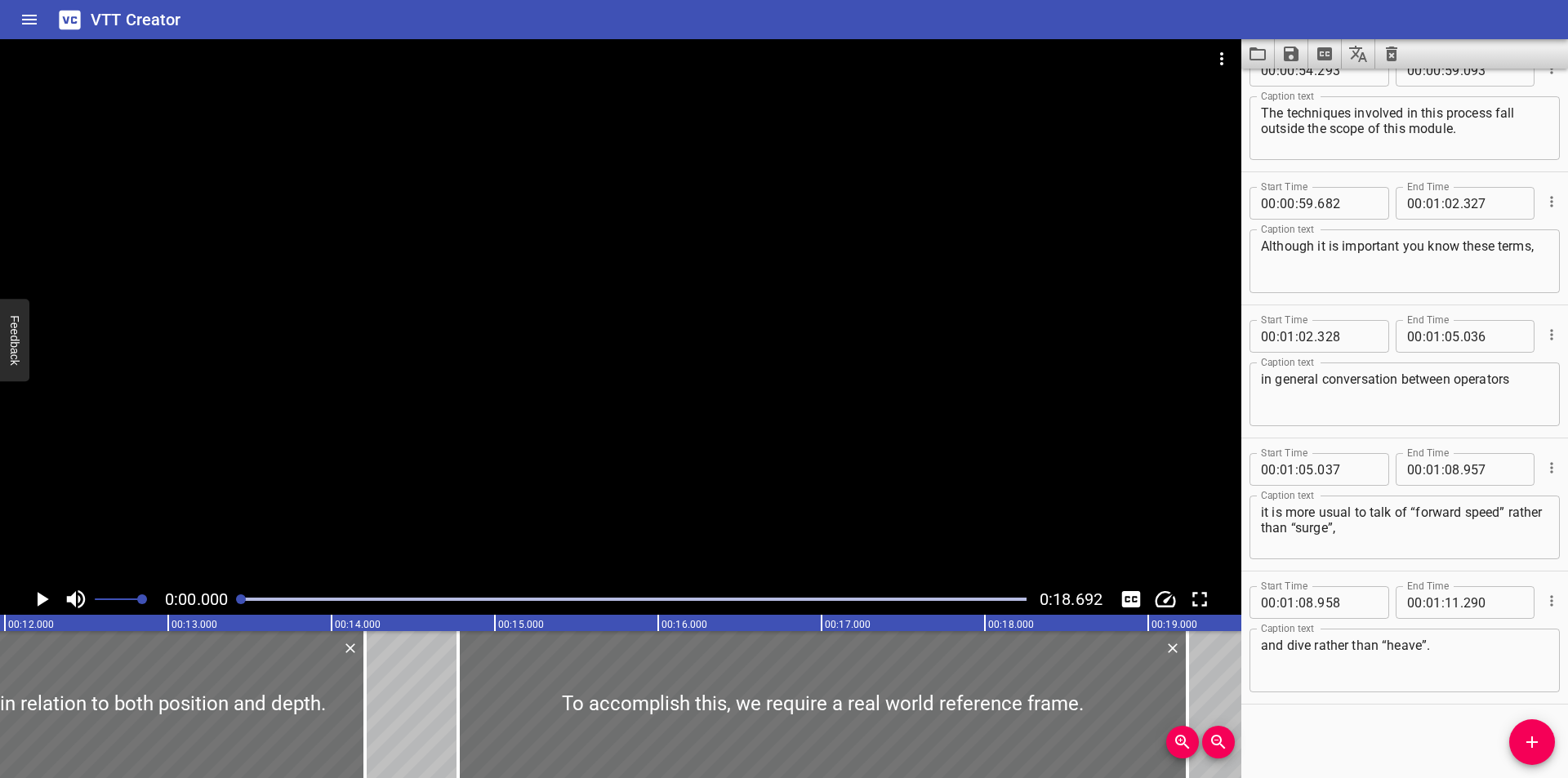
scroll to position [0, 971]
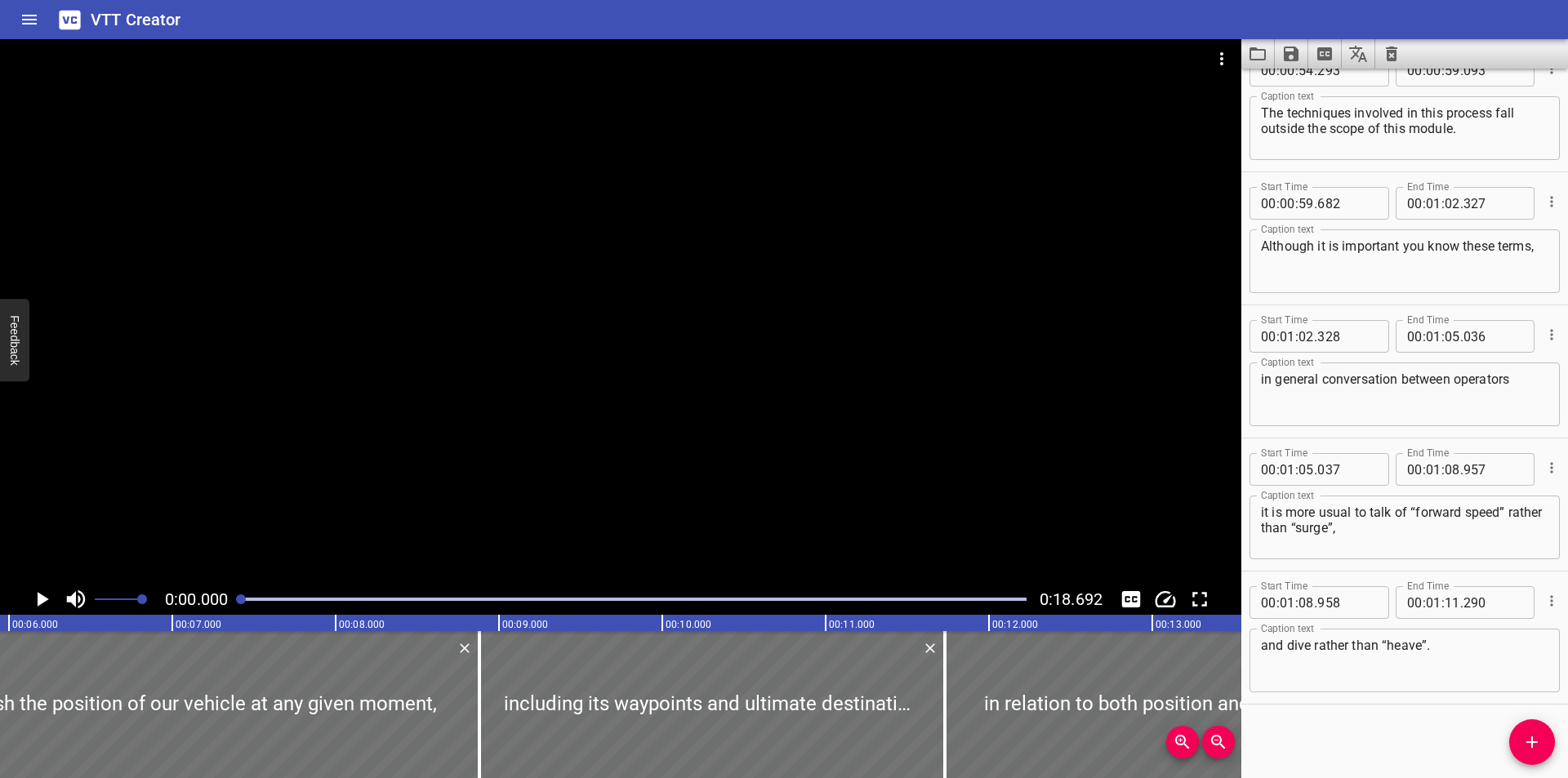
click at [1263, 48] on icon "Load captions from file" at bounding box center [1258, 54] width 20 height 20
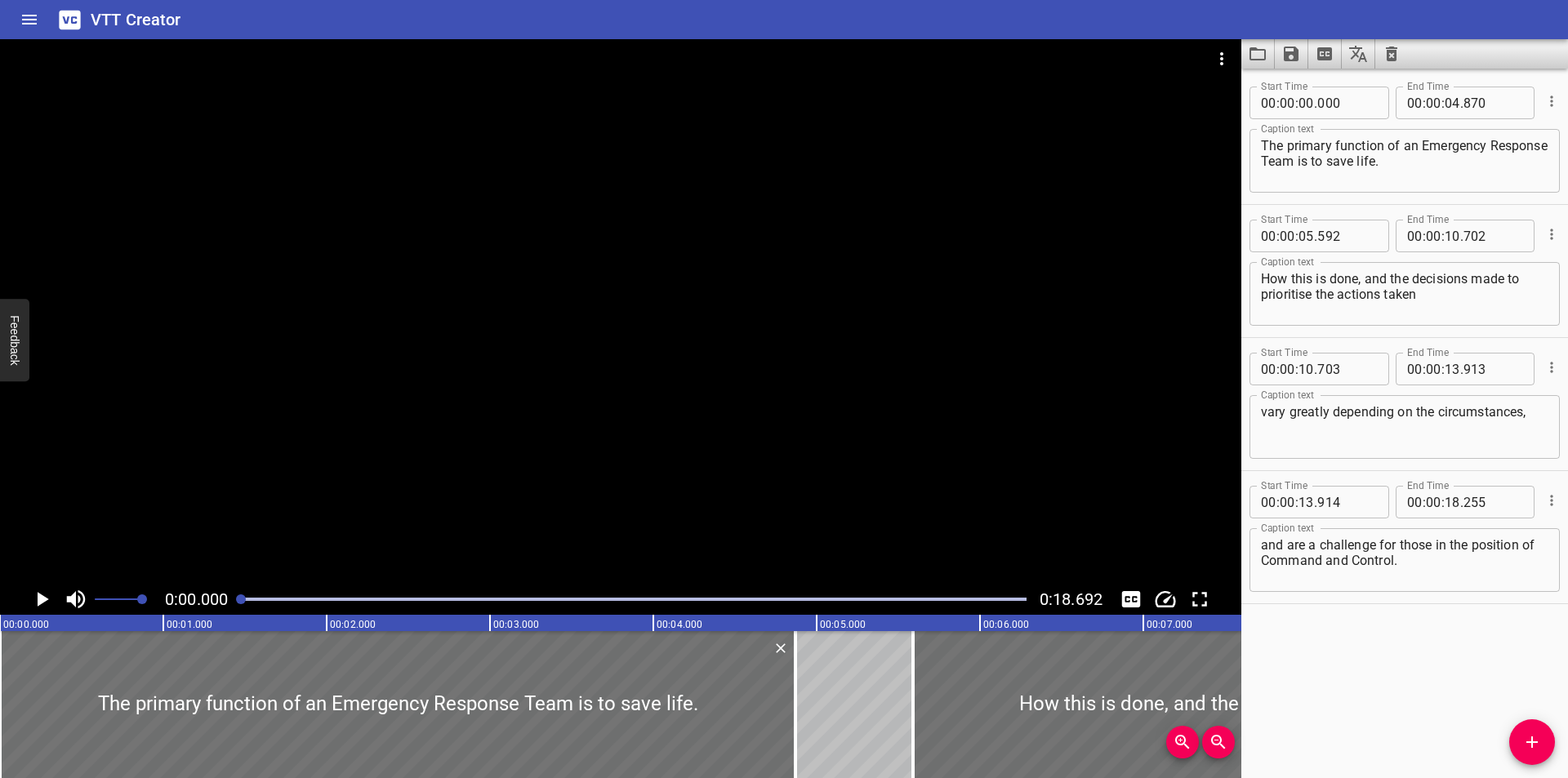
click at [615, 274] on div at bounding box center [620, 311] width 1241 height 545
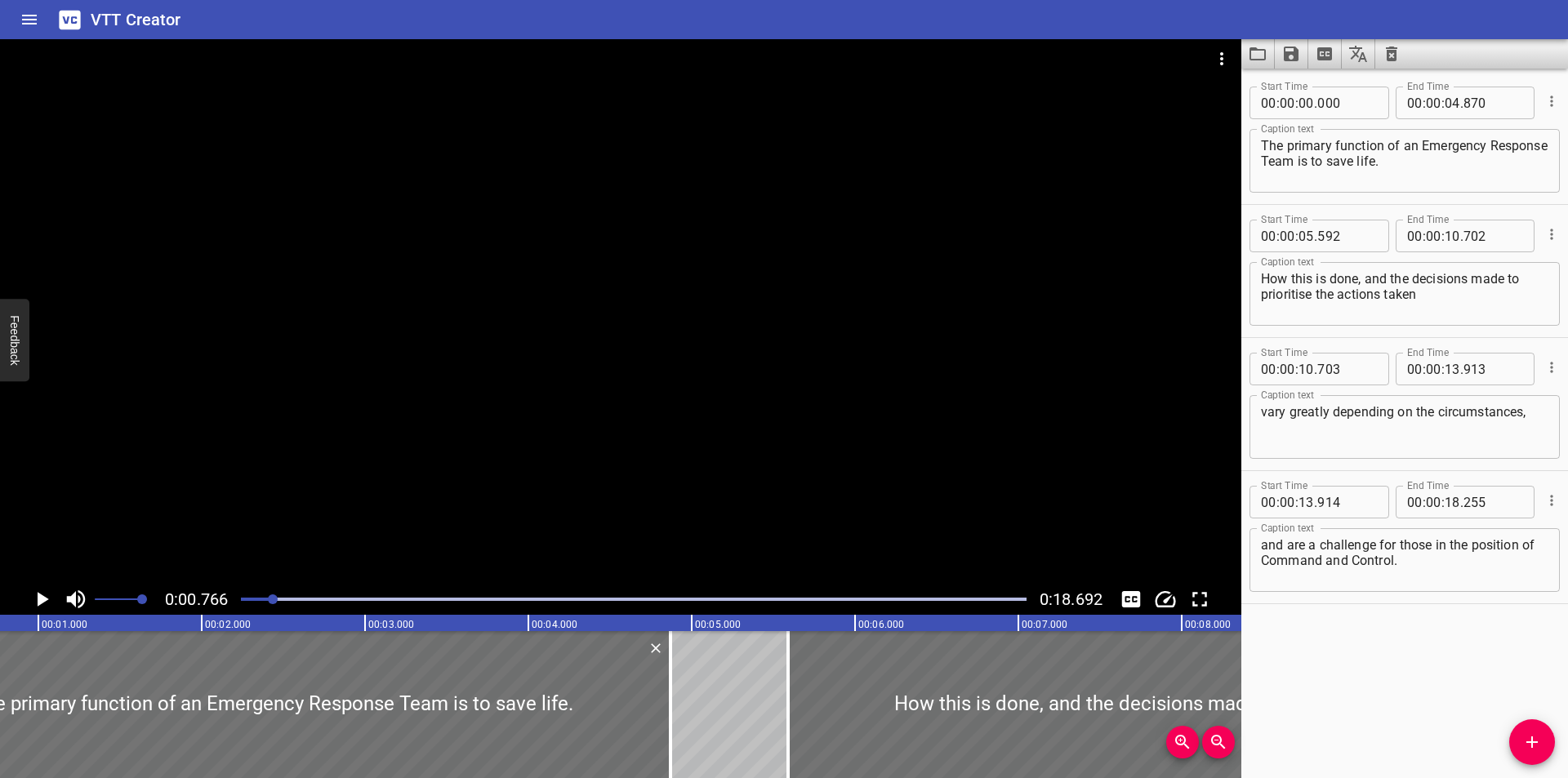
click at [366, 610] on div at bounding box center [633, 599] width 806 height 23
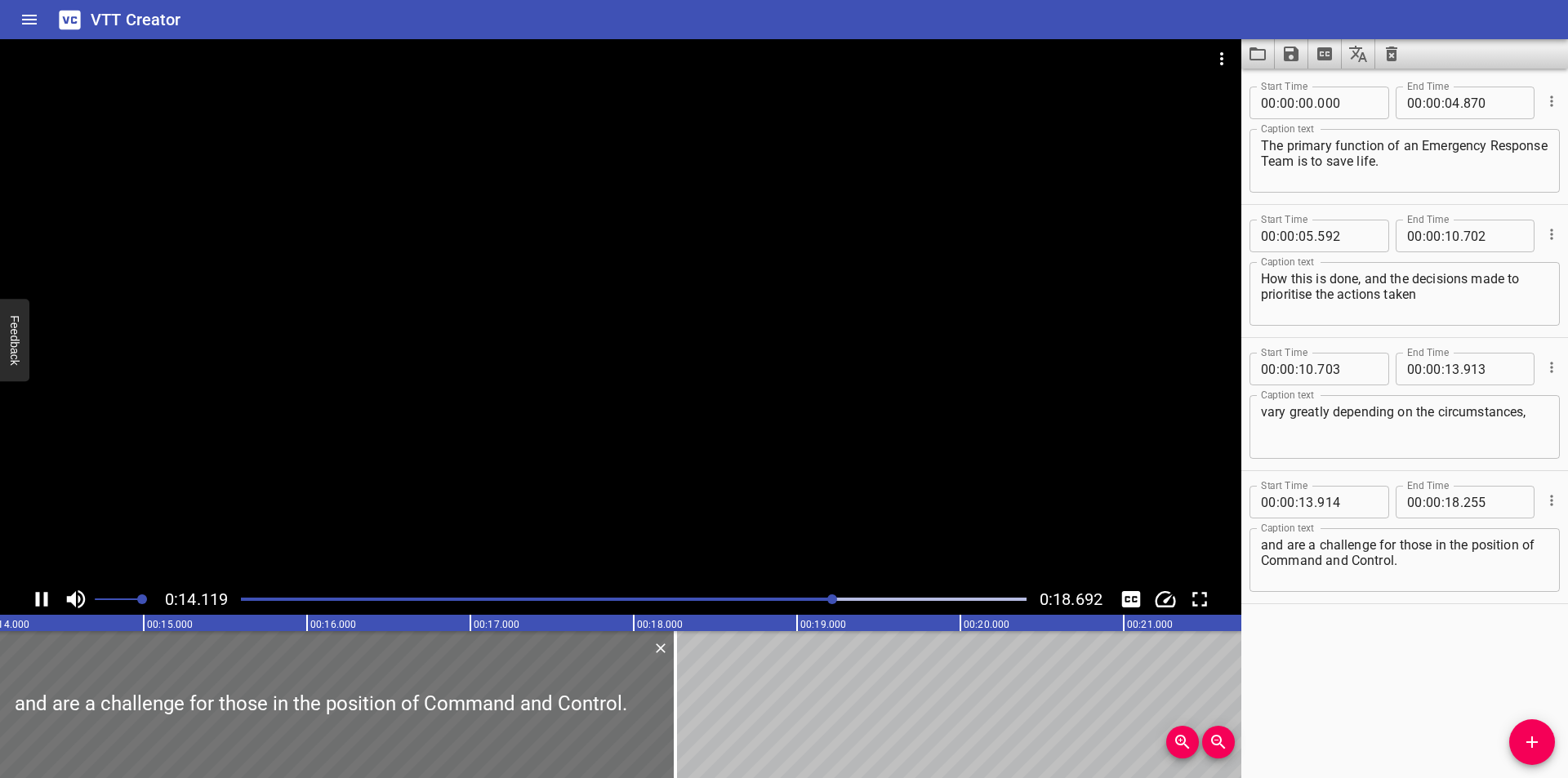
scroll to position [0, 2341]
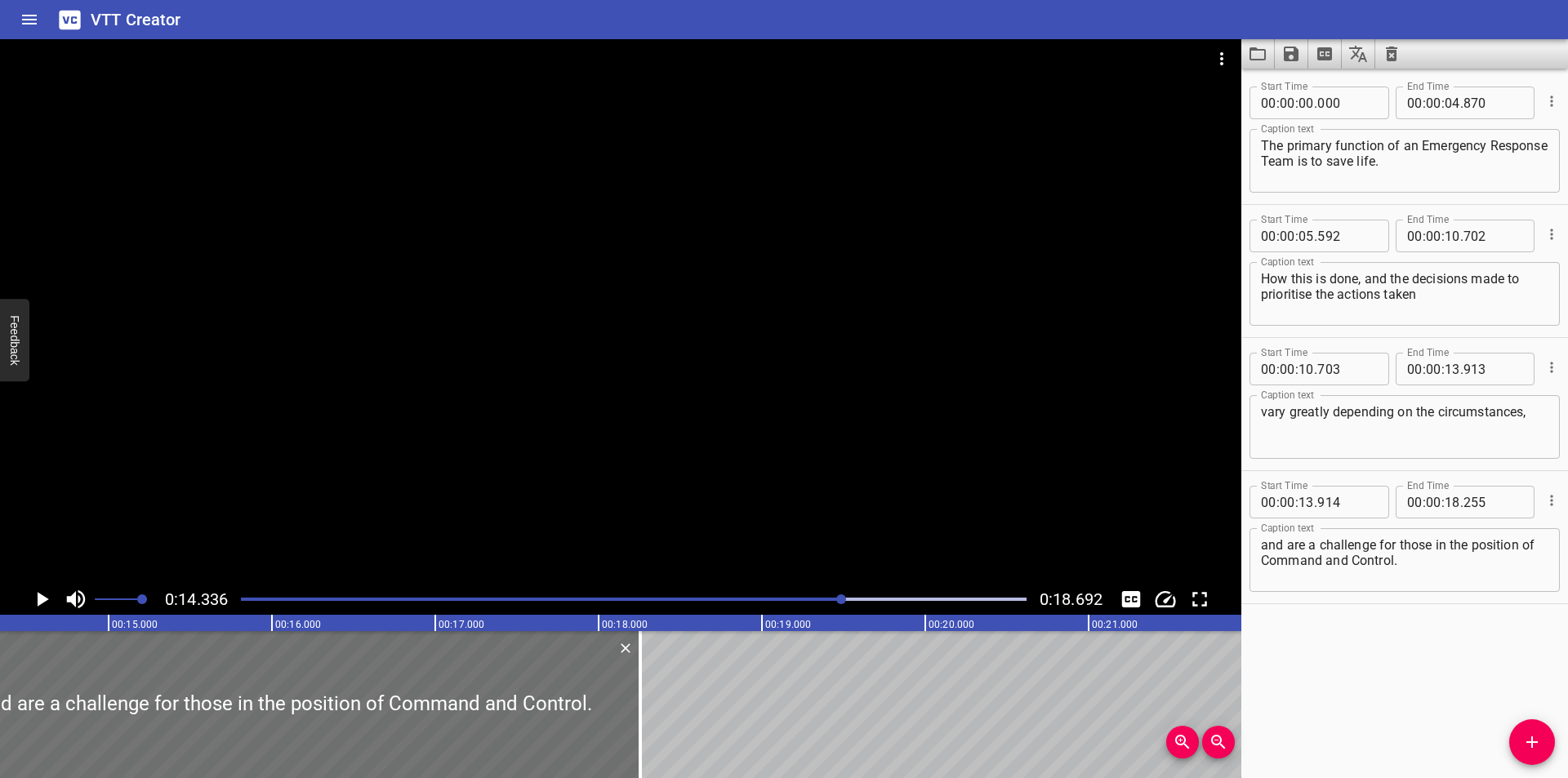
click at [762, 590] on div at bounding box center [633, 599] width 806 height 23
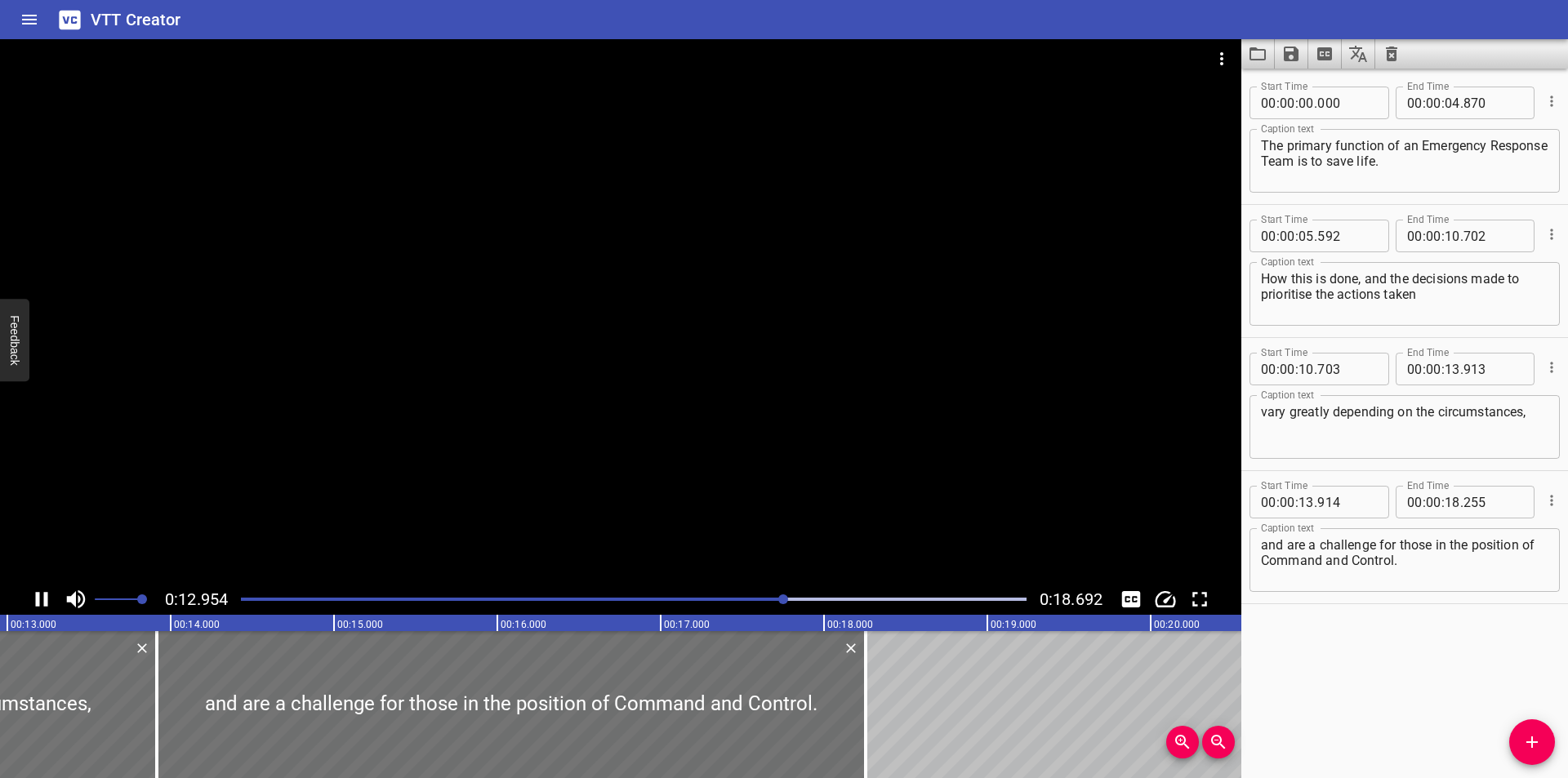
click at [715, 594] on div at bounding box center [633, 599] width 806 height 23
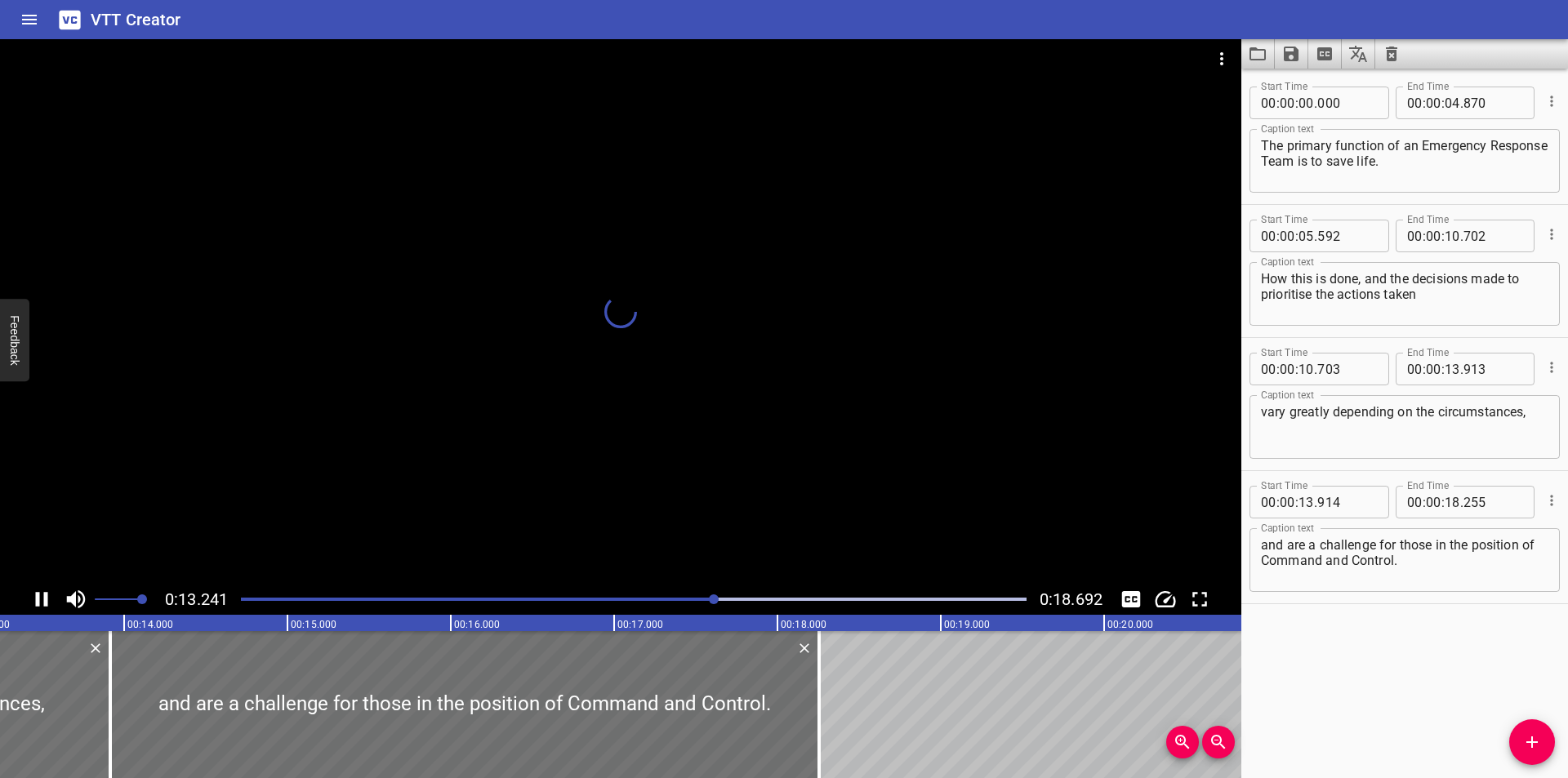
drag, startPoint x: 715, startPoint y: 592, endPoint x: 705, endPoint y: 594, distance: 10.2
click at [714, 592] on div at bounding box center [633, 599] width 806 height 23
click at [710, 593] on div at bounding box center [633, 599] width 806 height 23
click at [693, 598] on div "Play progress" at bounding box center [318, 599] width 786 height 3
click at [691, 597] on div at bounding box center [689, 599] width 10 height 10
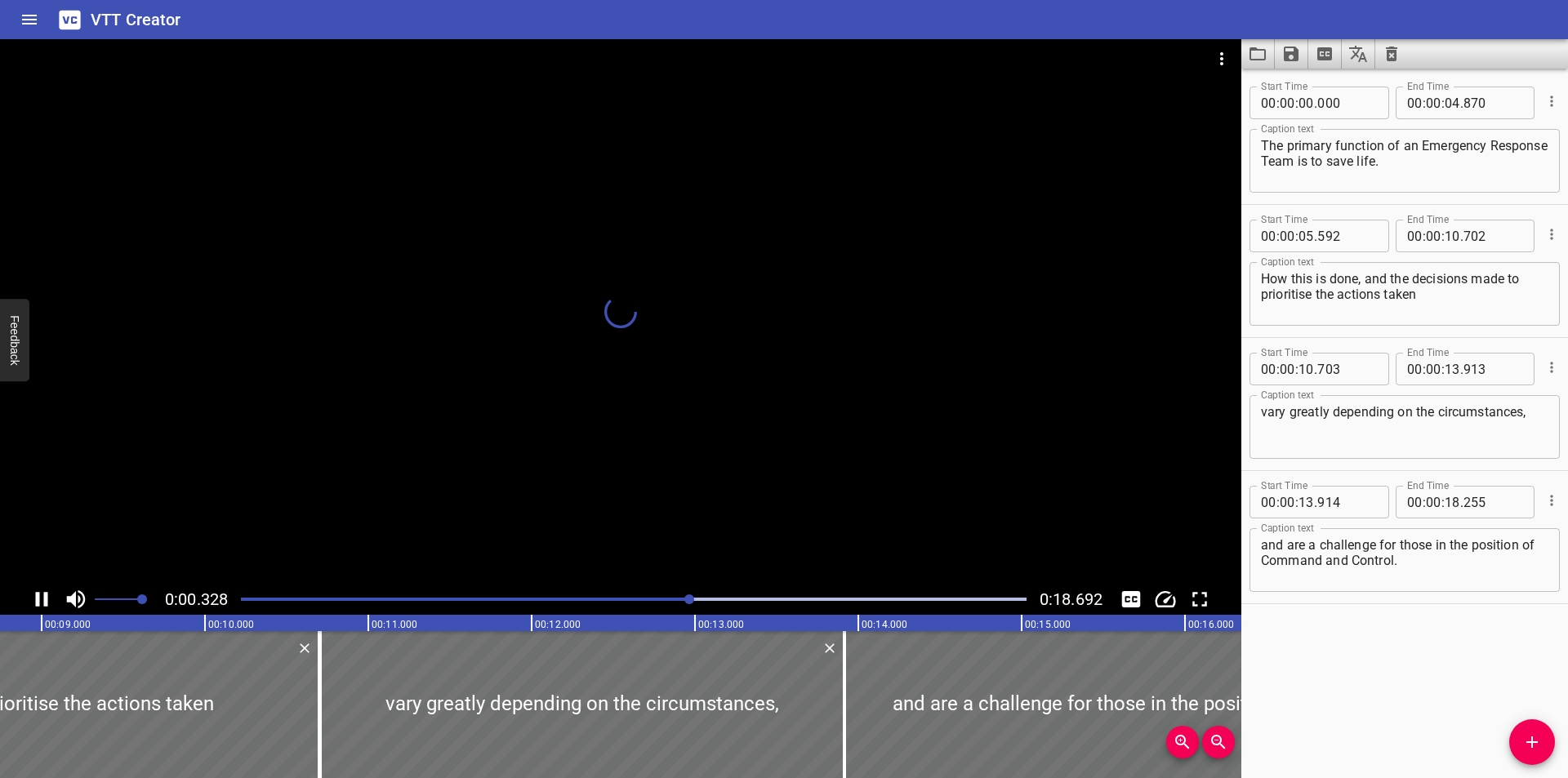
click at [688, 597] on div at bounding box center [689, 599] width 10 height 10
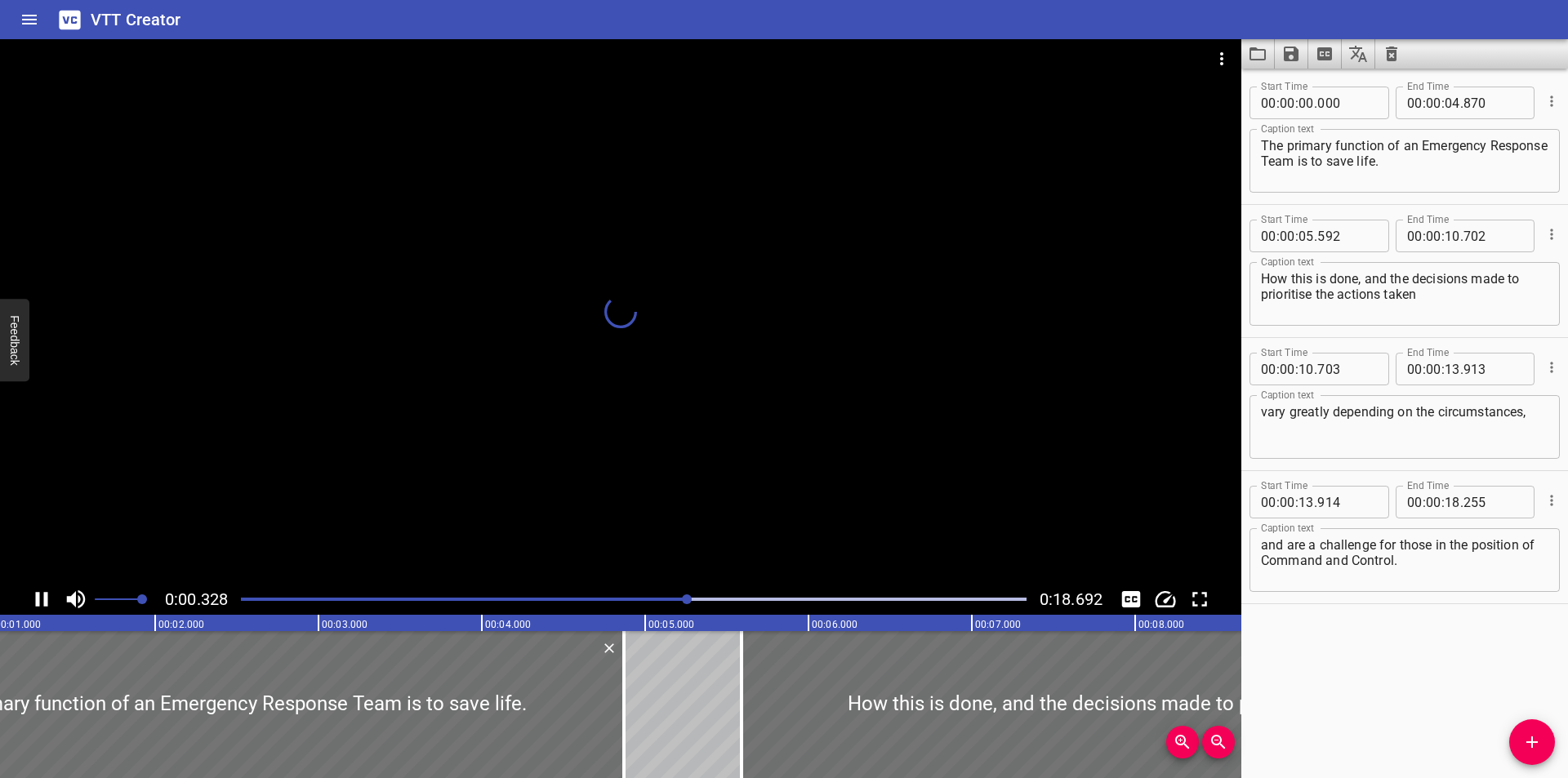
click at [686, 594] on div at bounding box center [686, 599] width 10 height 10
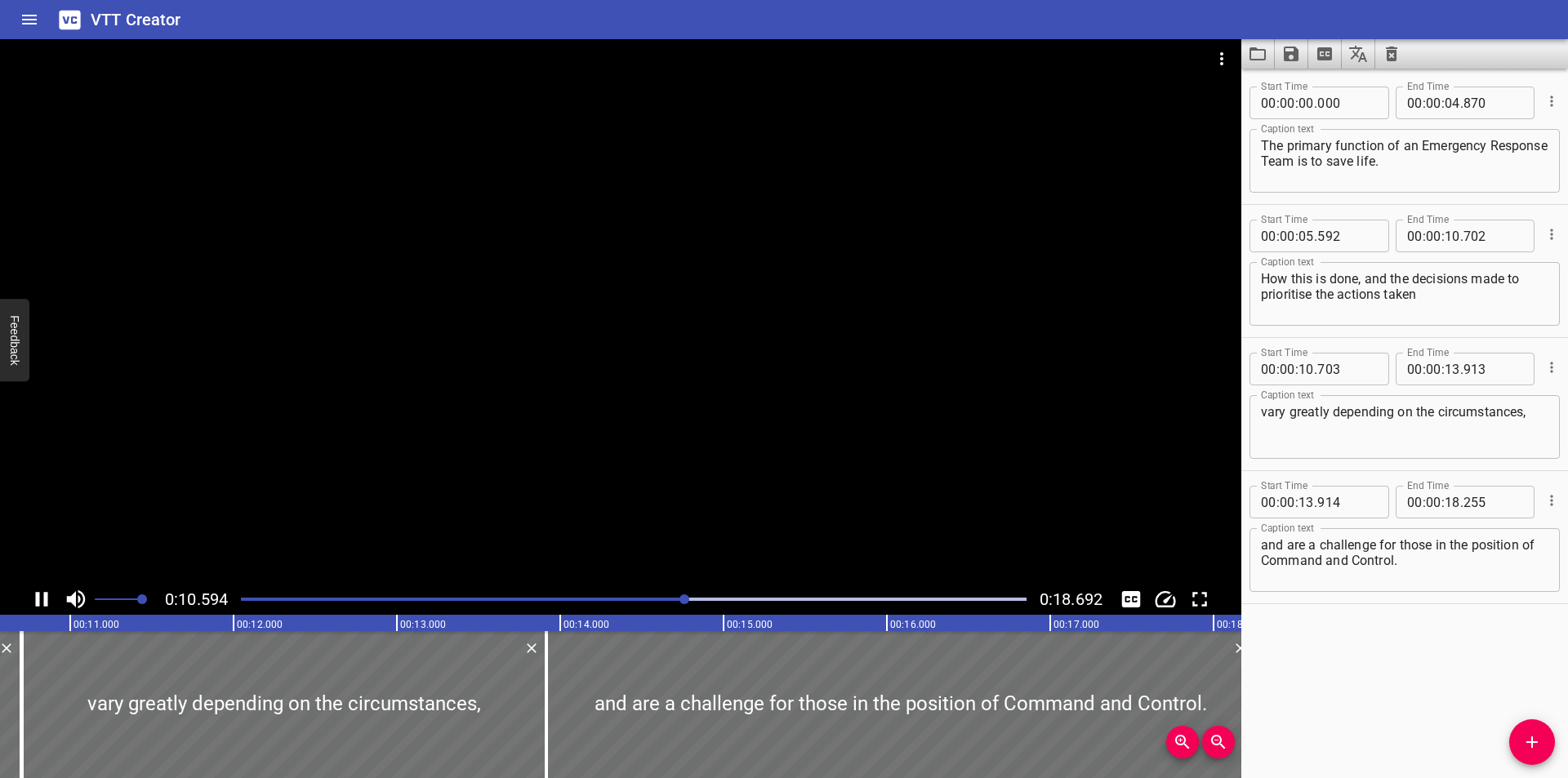
click at [686, 594] on div at bounding box center [633, 599] width 806 height 23
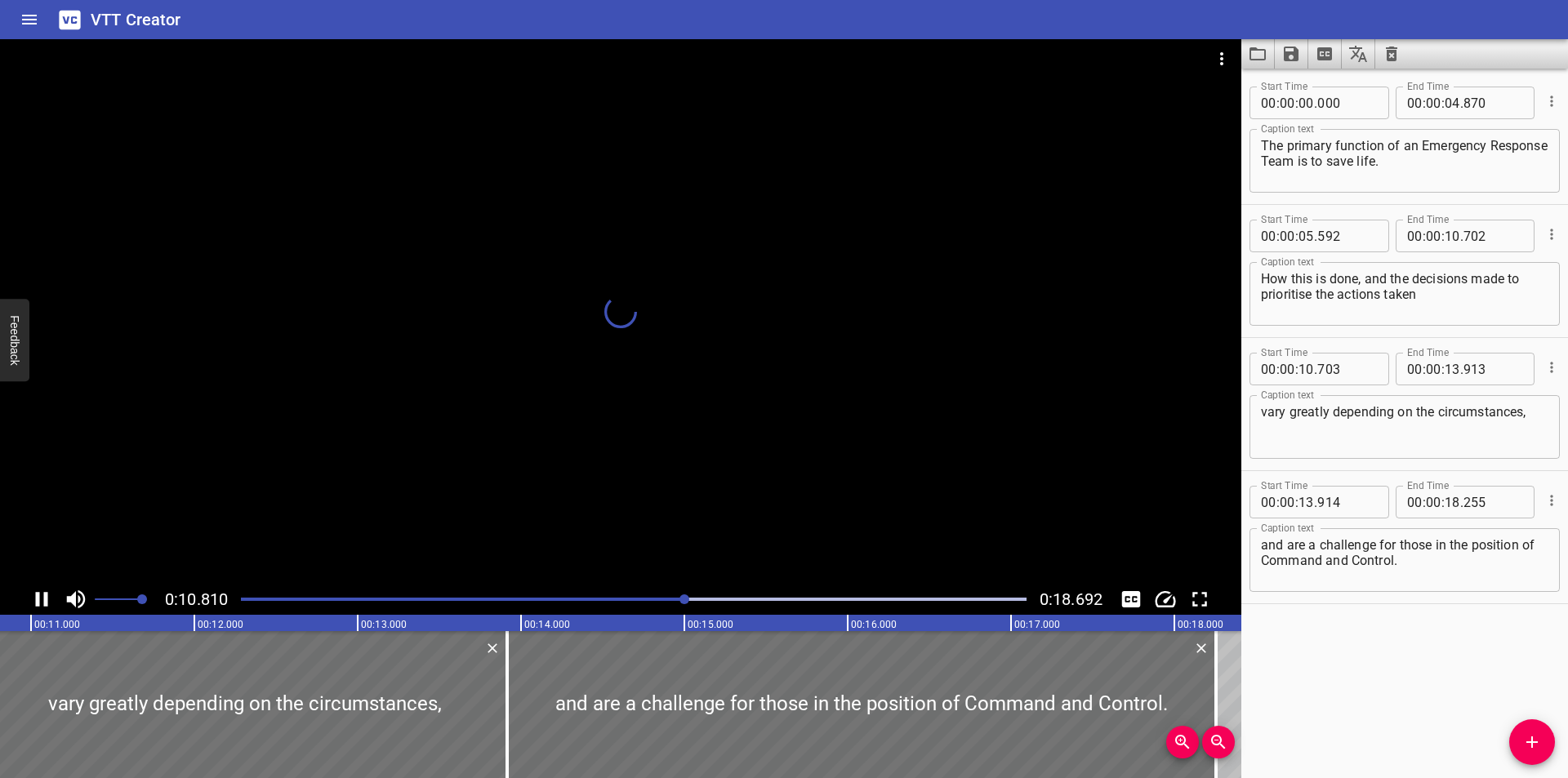
drag, startPoint x: 666, startPoint y: 593, endPoint x: 651, endPoint y: 594, distance: 15.0
click at [657, 595] on div at bounding box center [633, 599] width 806 height 23
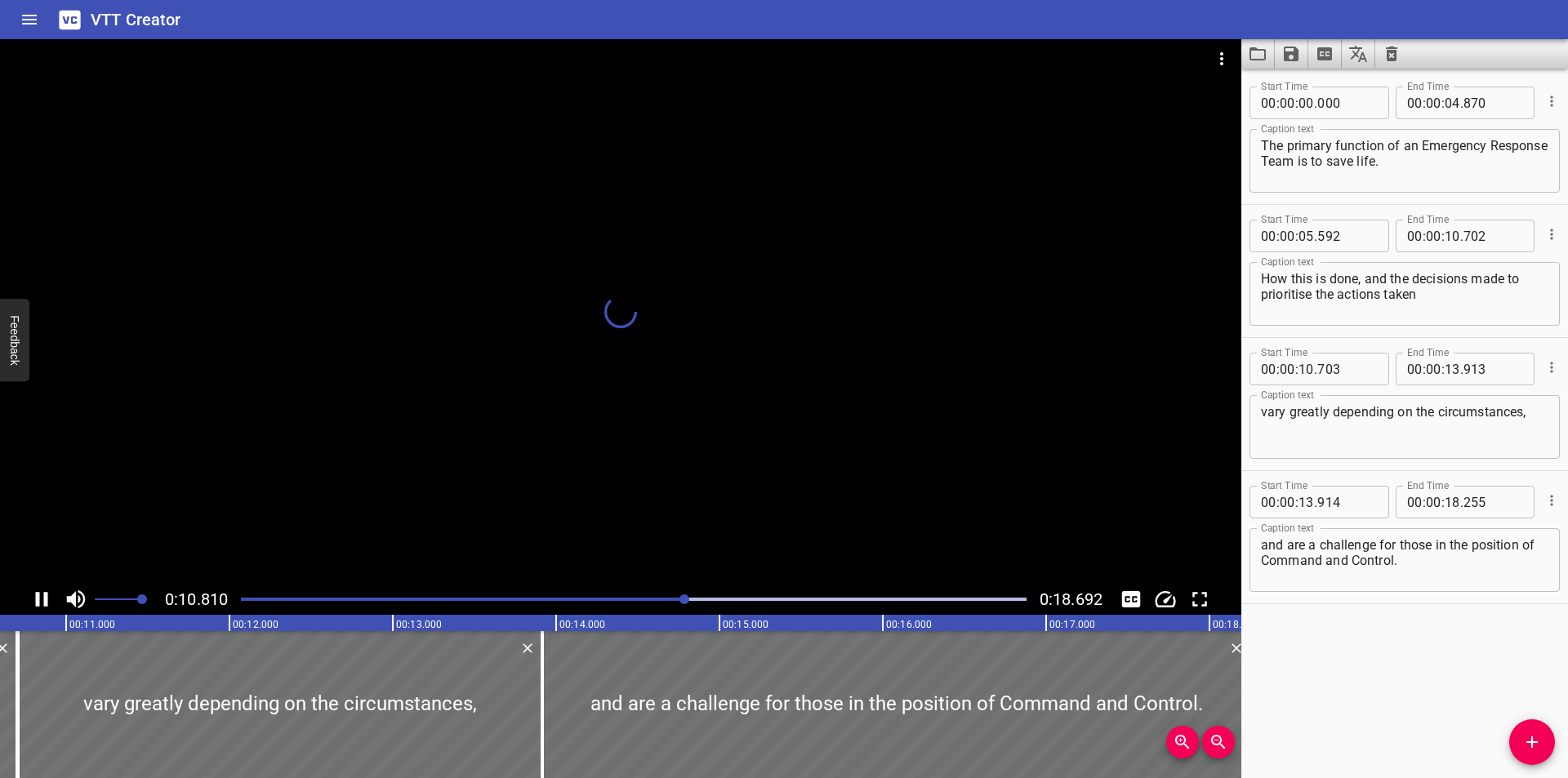
click at [650, 593] on div at bounding box center [633, 599] width 806 height 23
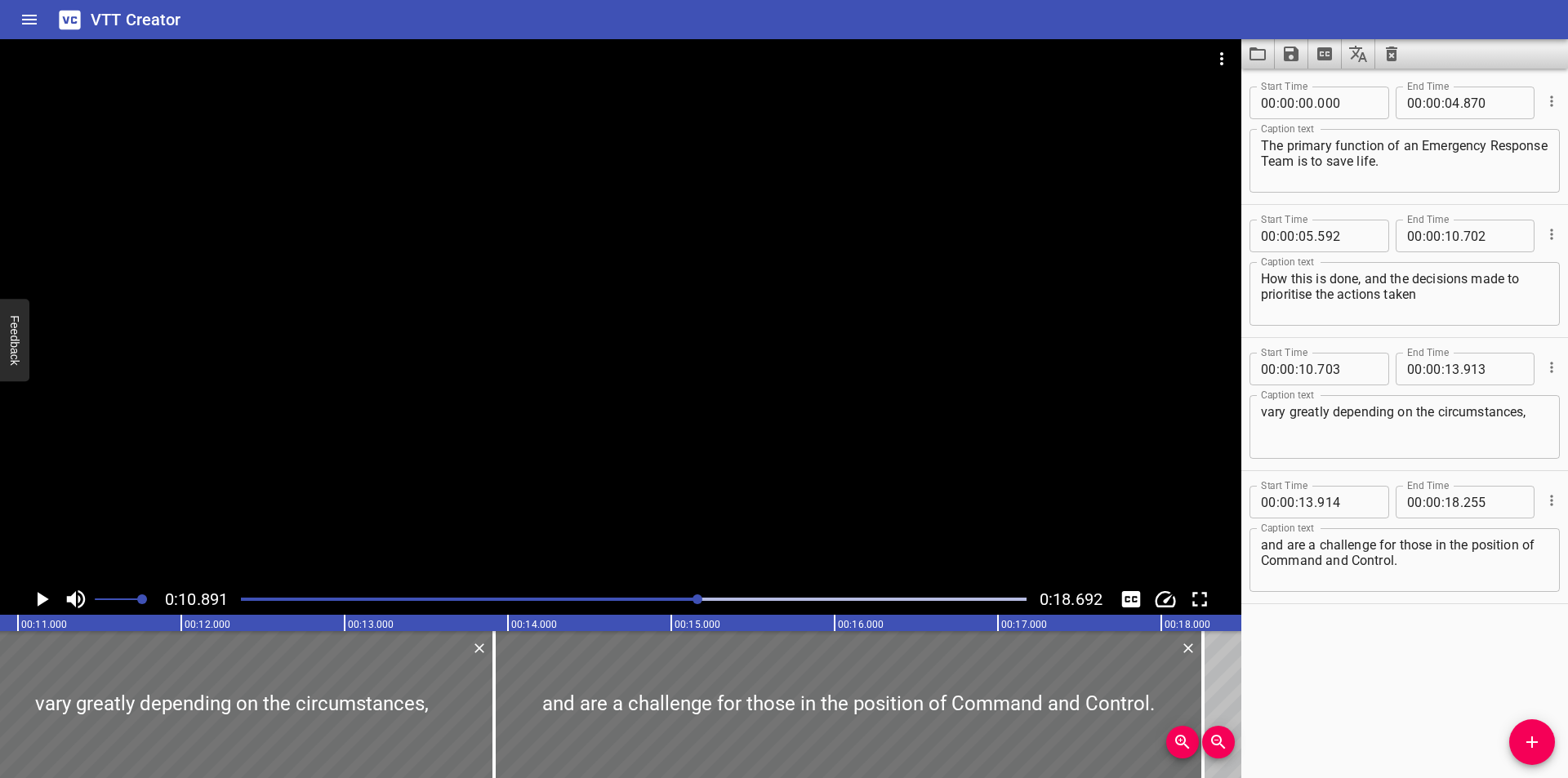
click at [598, 603] on div at bounding box center [633, 599] width 806 height 23
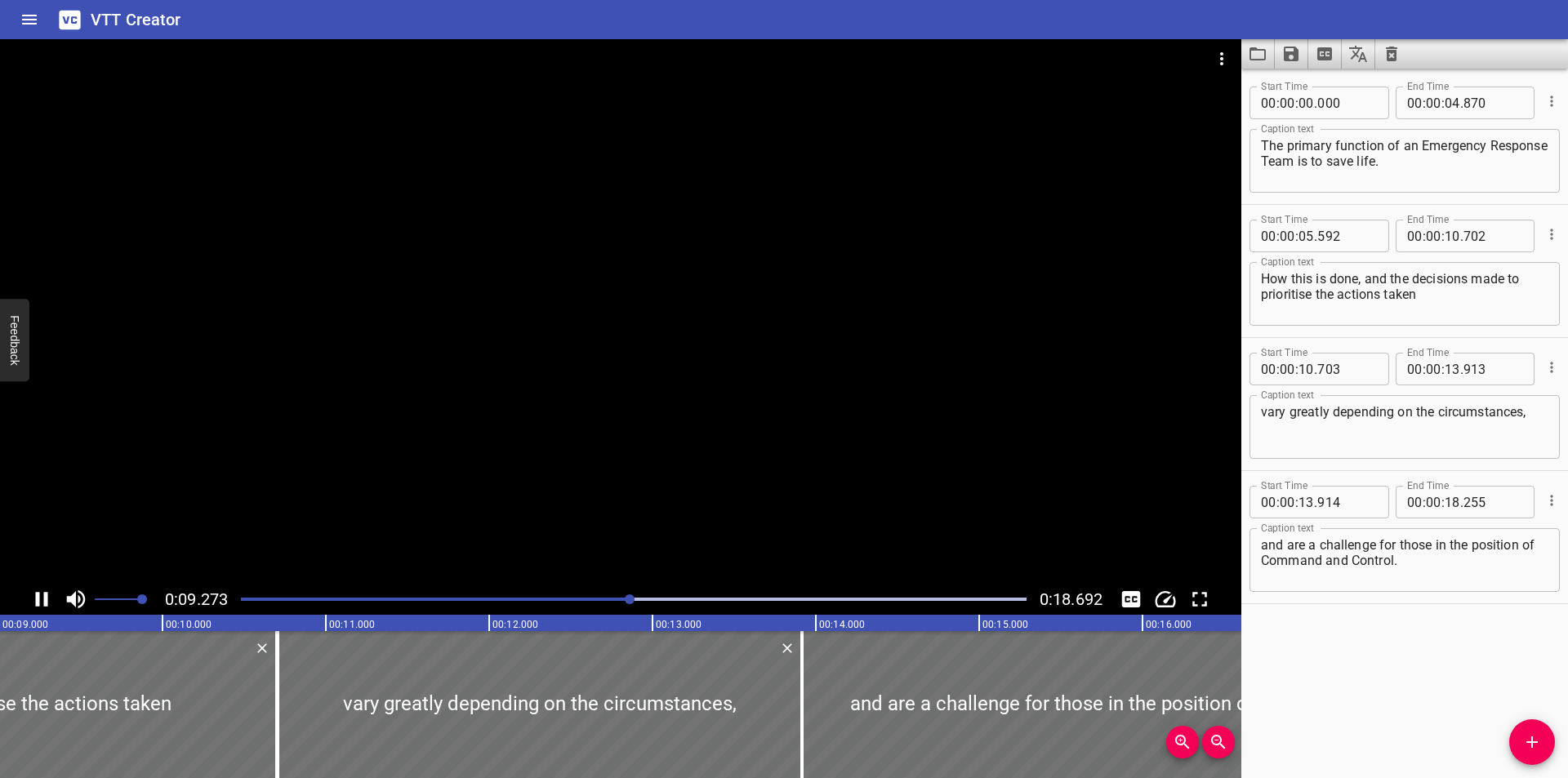
click at [568, 599] on div "Play progress" at bounding box center [238, 599] width 786 height 3
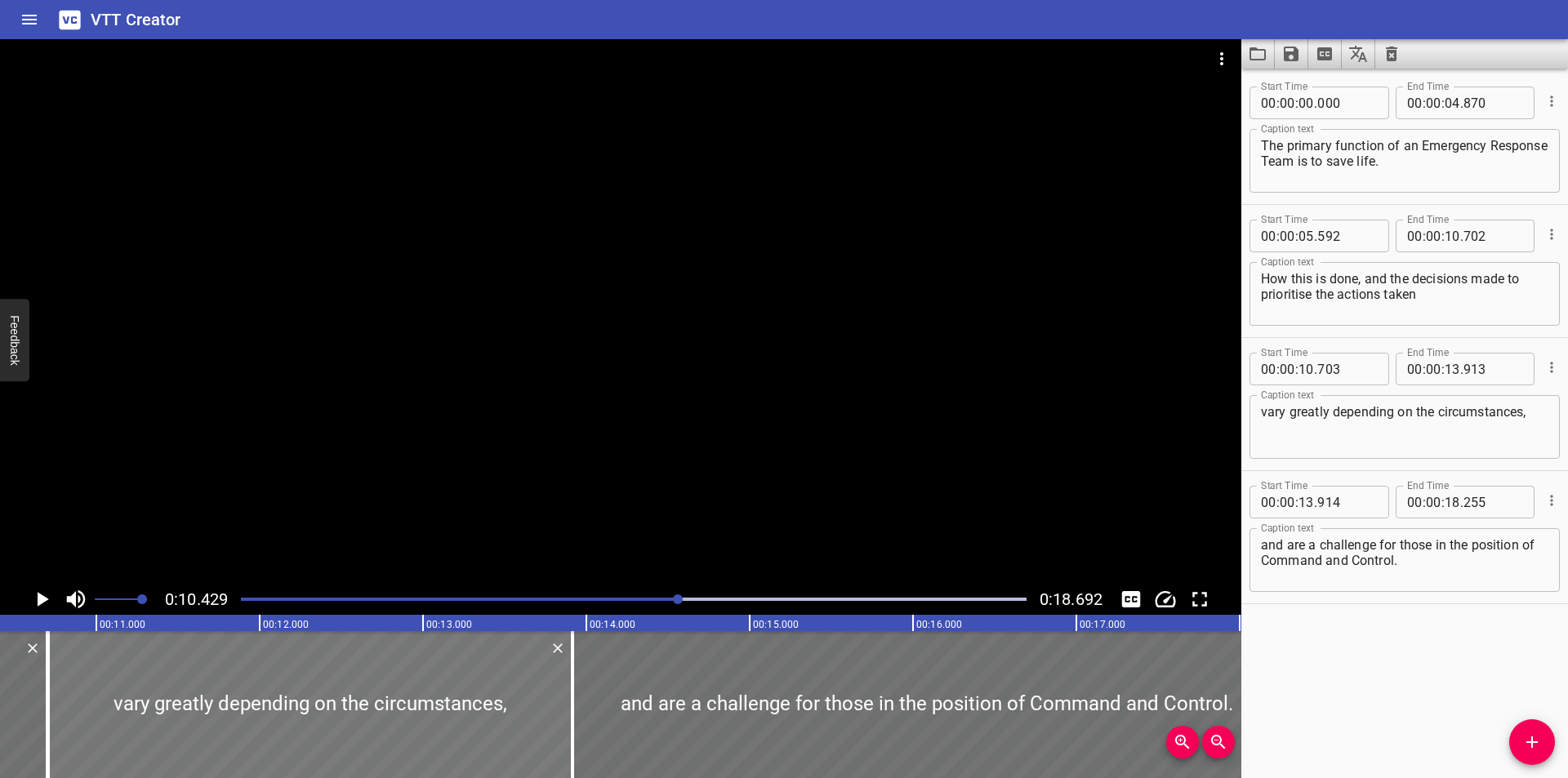
scroll to position [0, 1704]
click at [643, 599] on div "Play progress" at bounding box center [287, 599] width 786 height 3
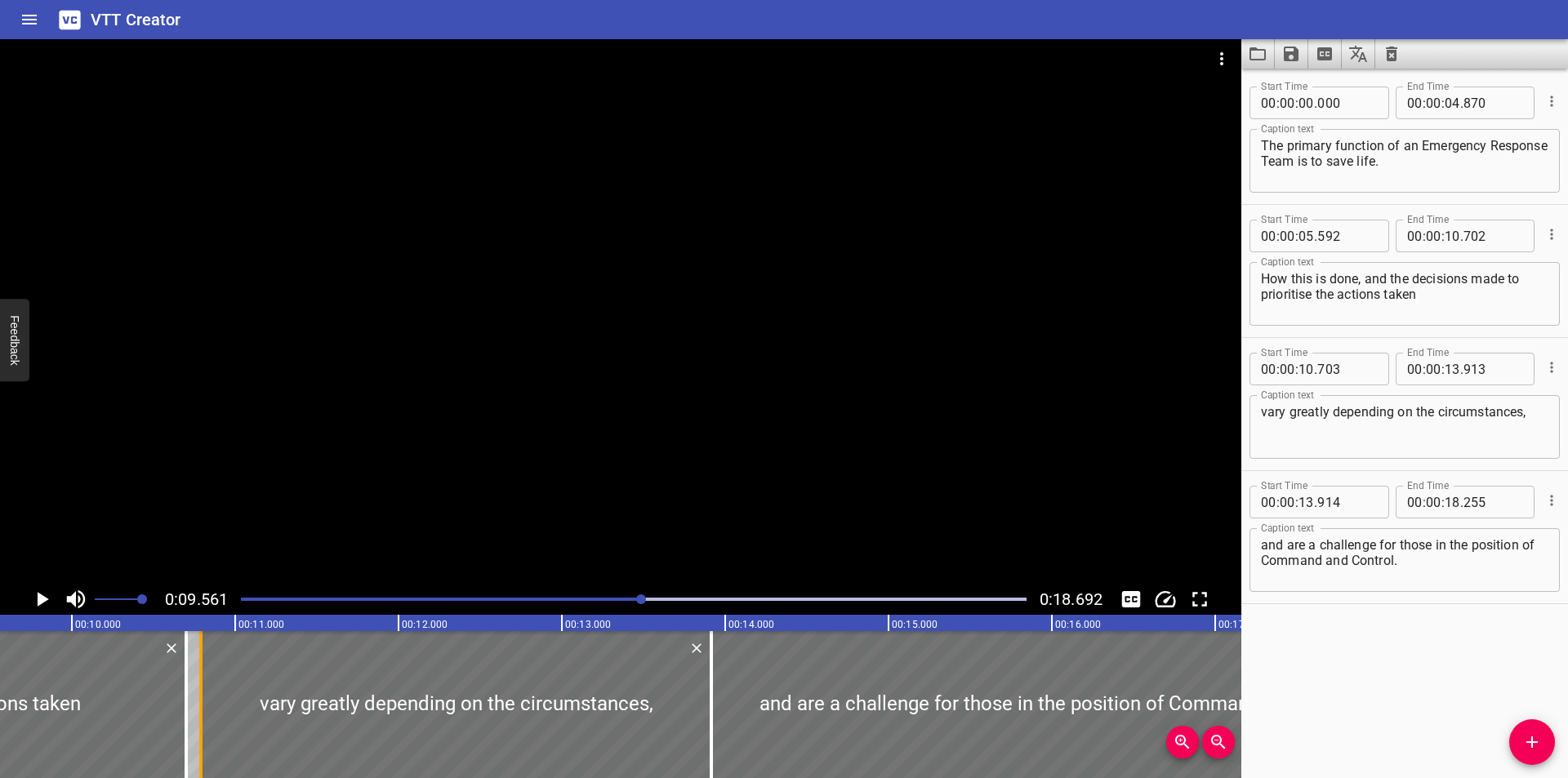
drag, startPoint x: 180, startPoint y: 733, endPoint x: 226, endPoint y: 732, distance: 46.0
click at [209, 732] on div at bounding box center [201, 704] width 17 height 147
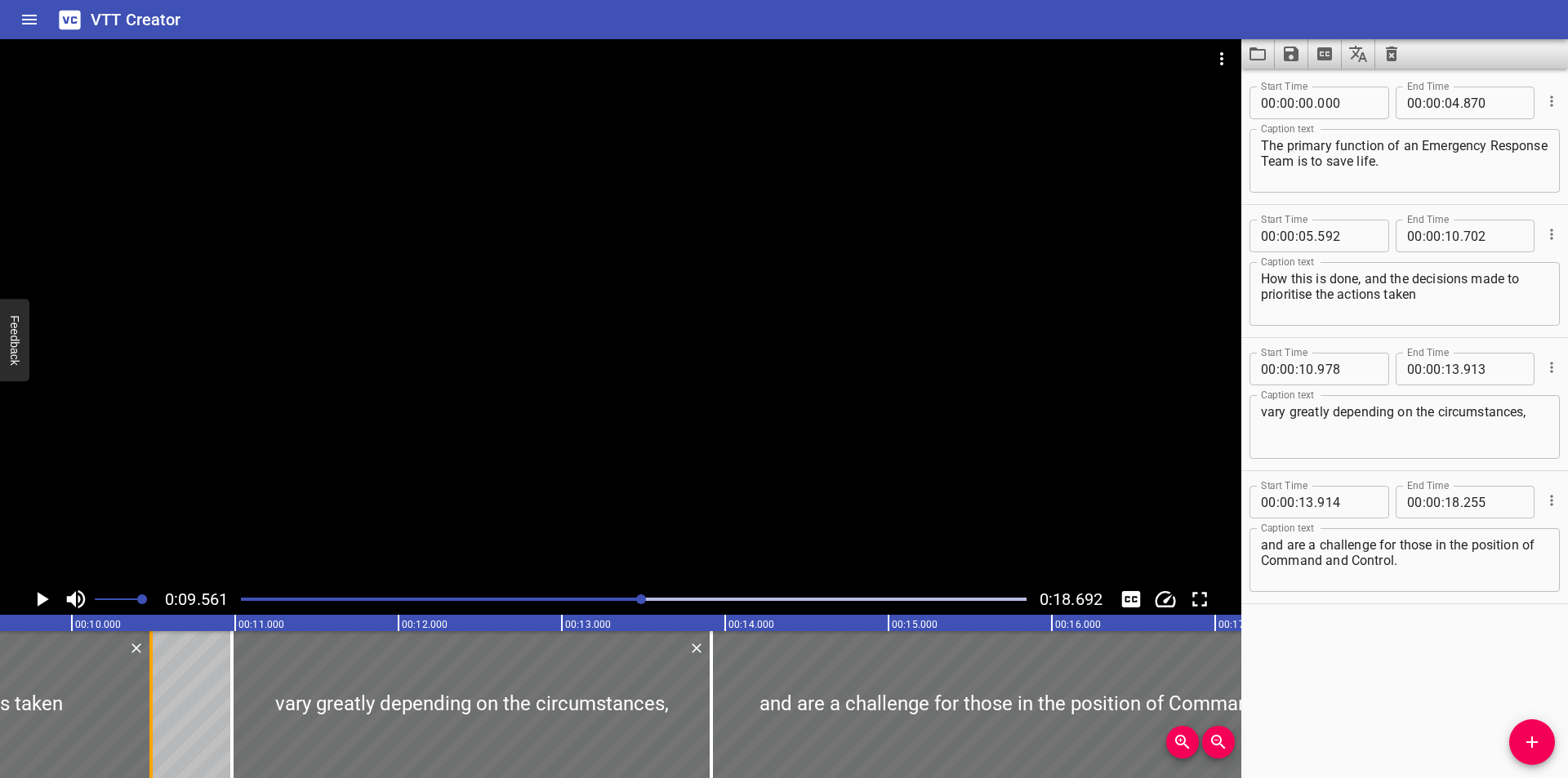
drag, startPoint x: 188, startPoint y: 732, endPoint x: 153, endPoint y: 730, distance: 35.1
click at [153, 730] on div at bounding box center [151, 704] width 17 height 147
click at [621, 596] on div at bounding box center [633, 599] width 806 height 23
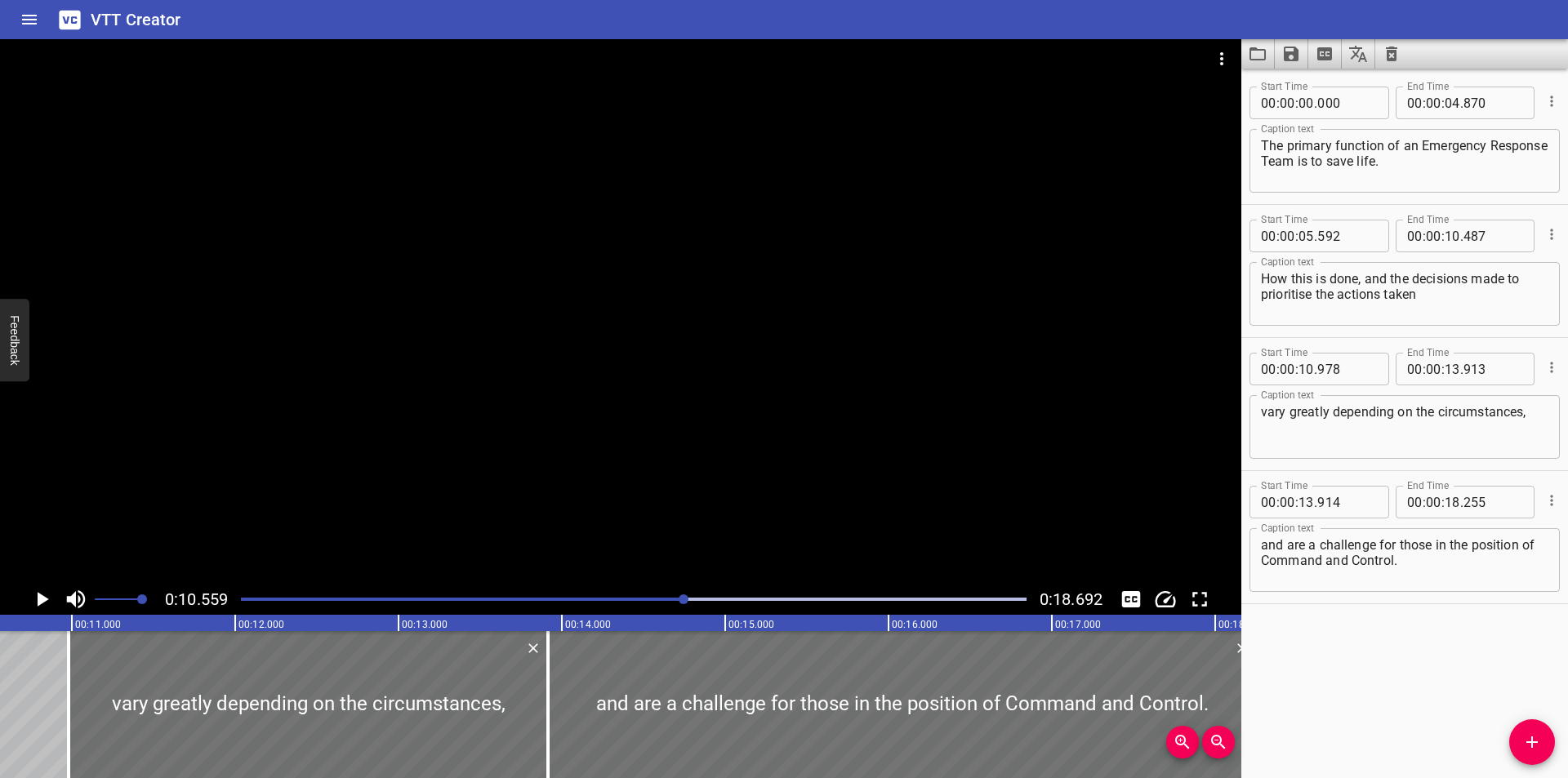
click at [622, 598] on div "Play progress" at bounding box center [293, 599] width 786 height 3
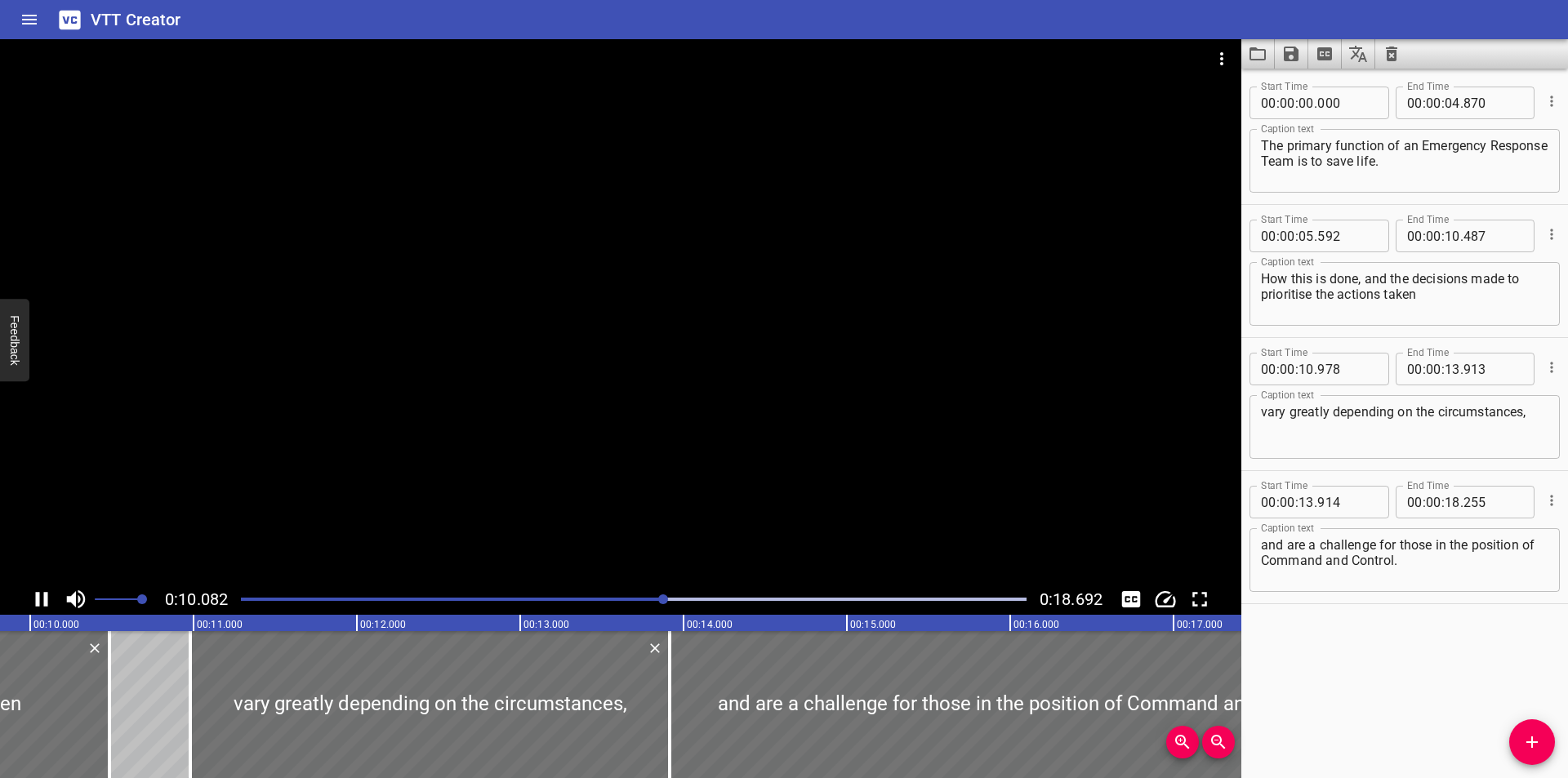
drag, startPoint x: 432, startPoint y: 591, endPoint x: 524, endPoint y: 451, distance: 167.5
click at [524, 451] on div at bounding box center [620, 311] width 1241 height 545
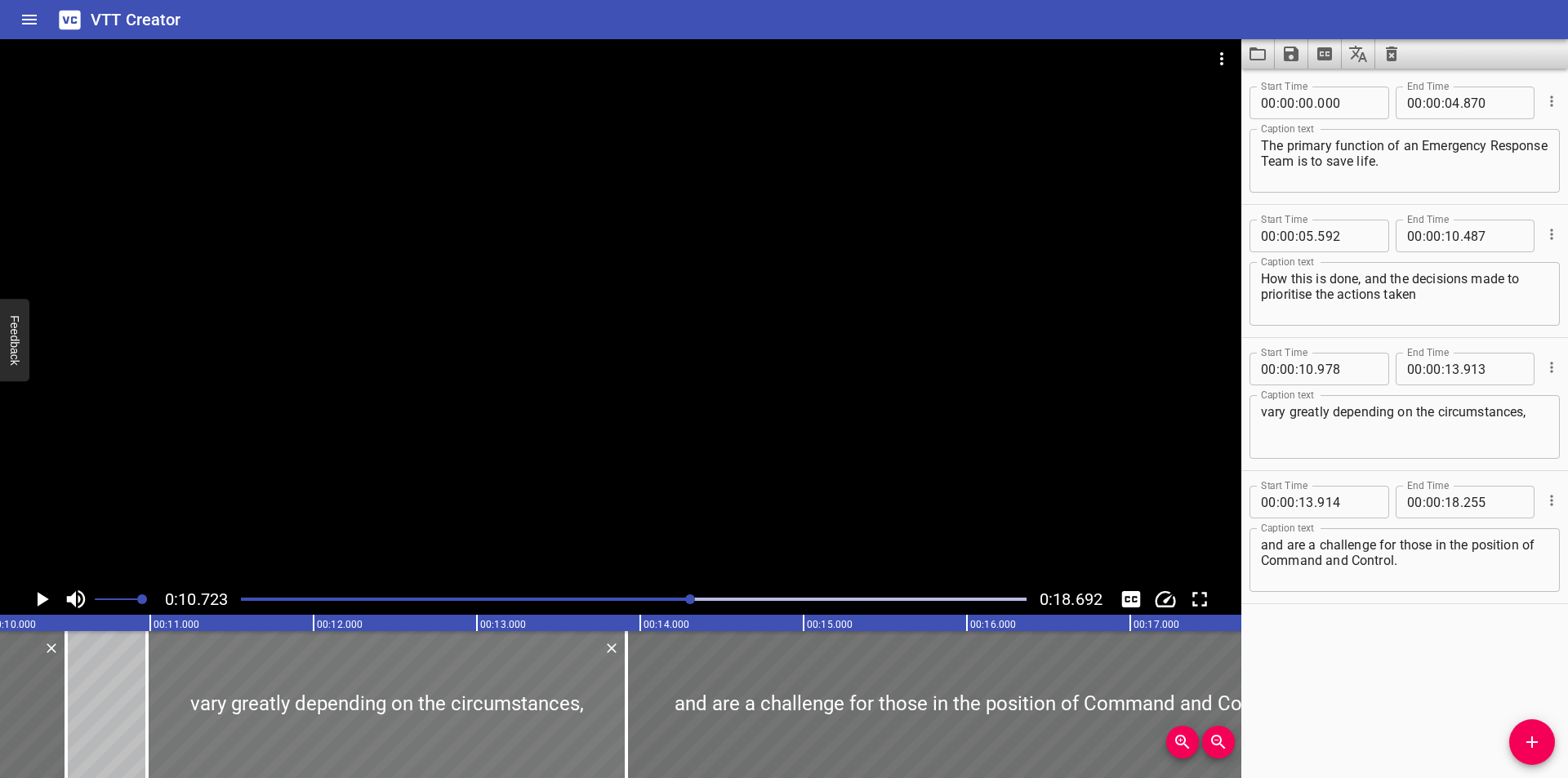
scroll to position [0, 1643]
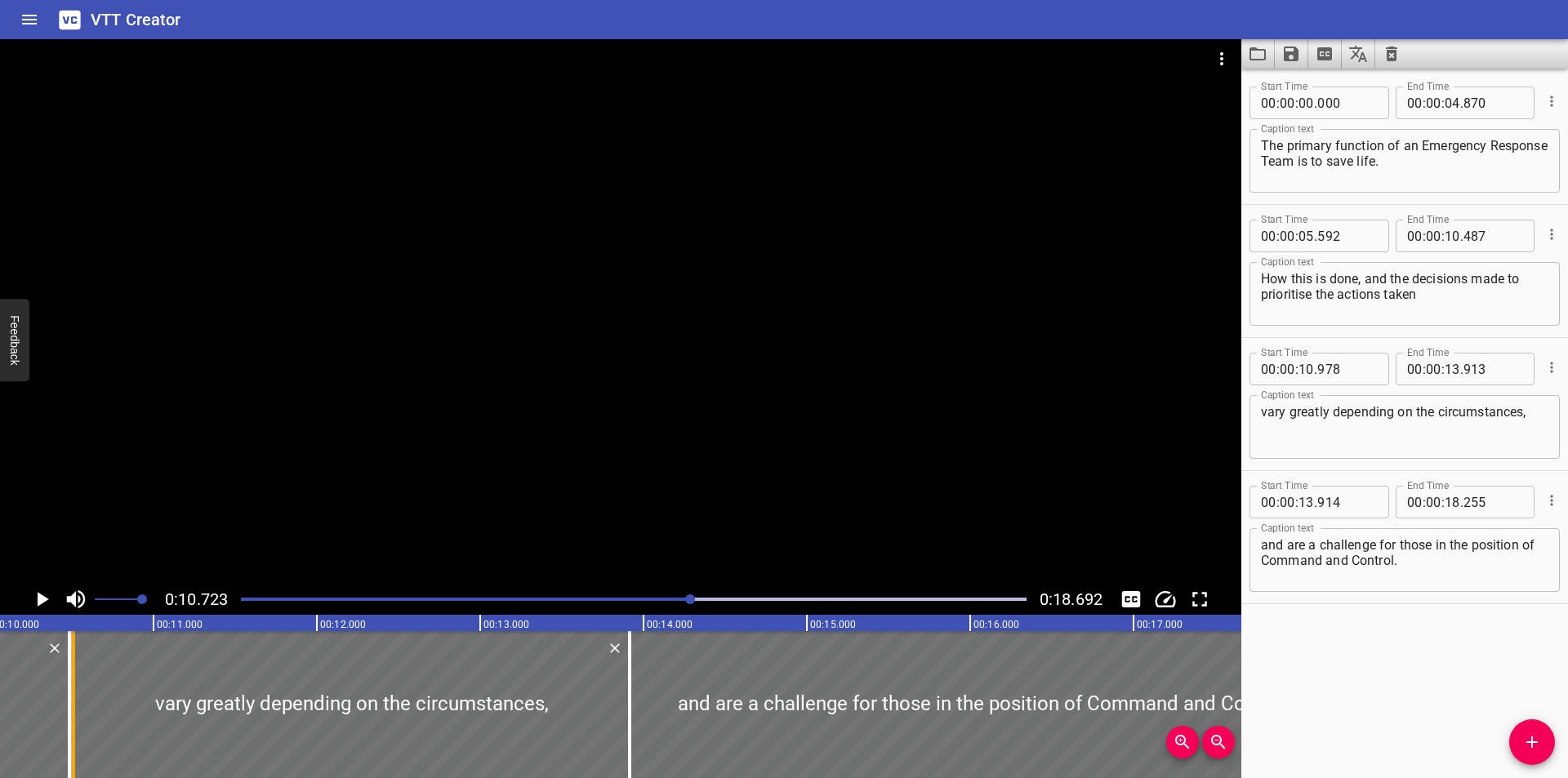
drag, startPoint x: 148, startPoint y: 727, endPoint x: 71, endPoint y: 727, distance: 77.0
click at [71, 727] on div at bounding box center [74, 704] width 17 height 147
click at [1331, 375] on input "number" at bounding box center [1347, 369] width 60 height 32
click at [771, 288] on div at bounding box center [620, 311] width 1241 height 545
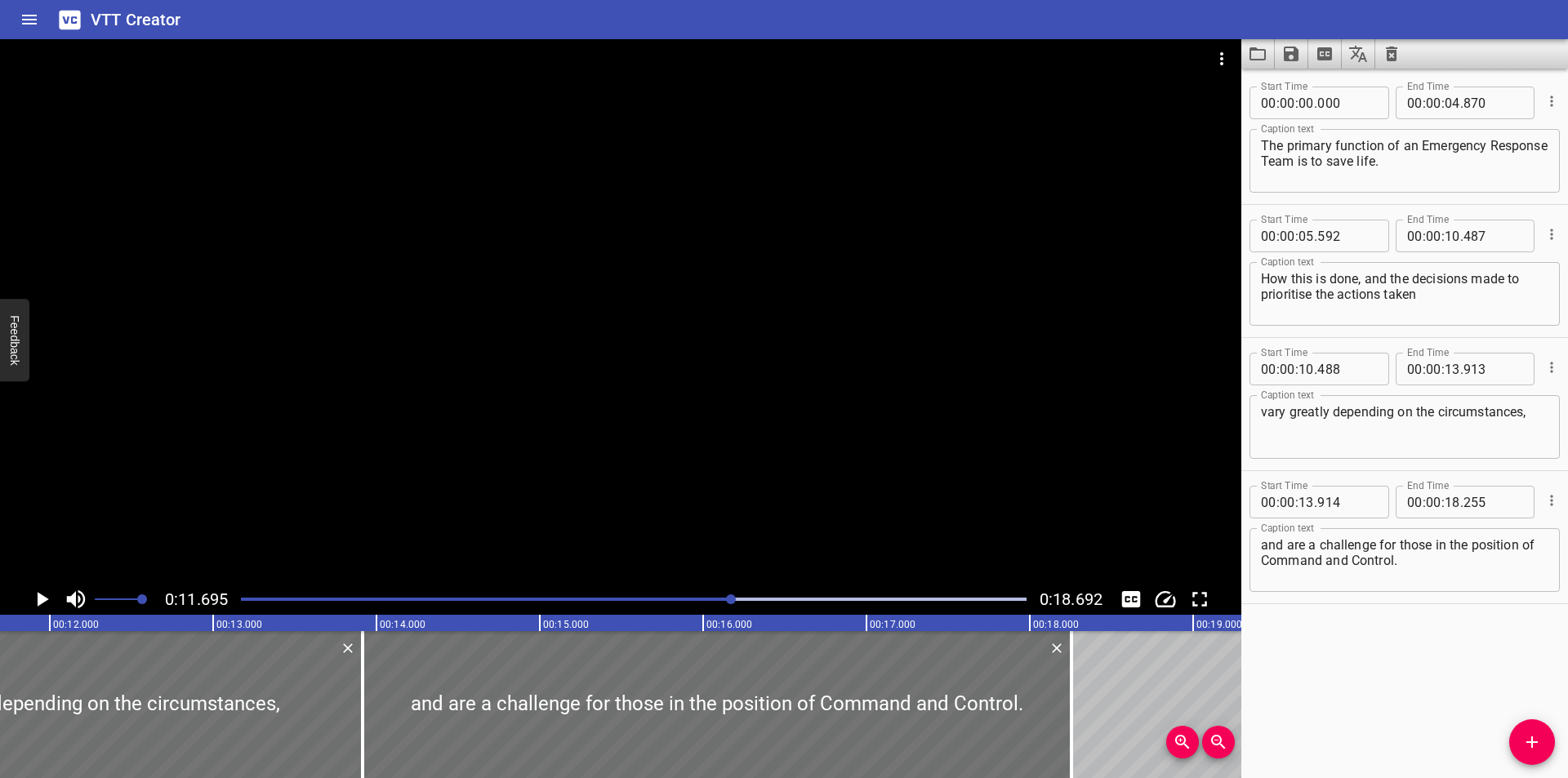
click at [698, 599] on div "Play progress" at bounding box center [340, 599] width 786 height 3
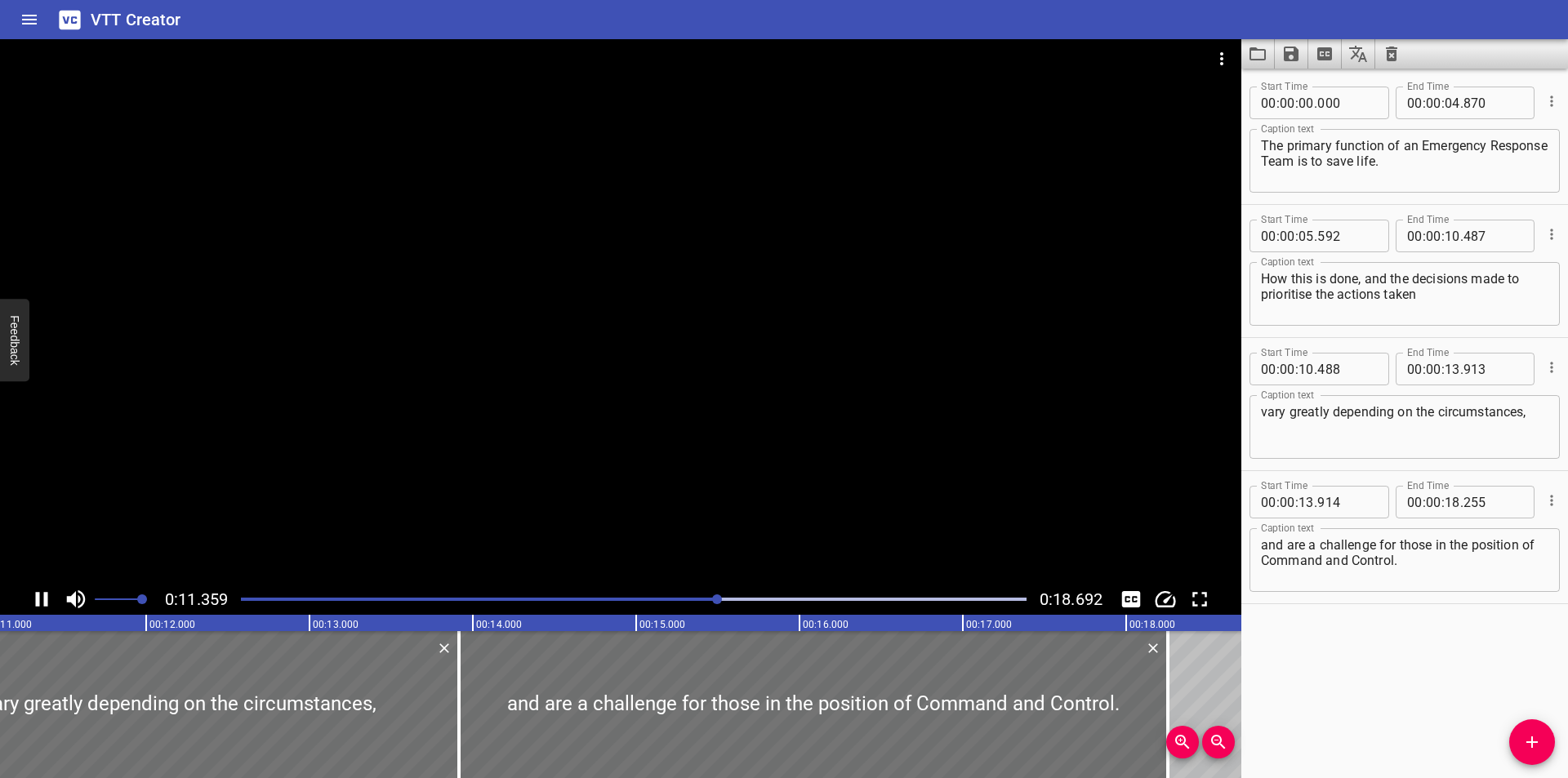
drag, startPoint x: 670, startPoint y: 599, endPoint x: 655, endPoint y: 602, distance: 15.3
click at [667, 599] on div "Play progress" at bounding box center [326, 599] width 786 height 3
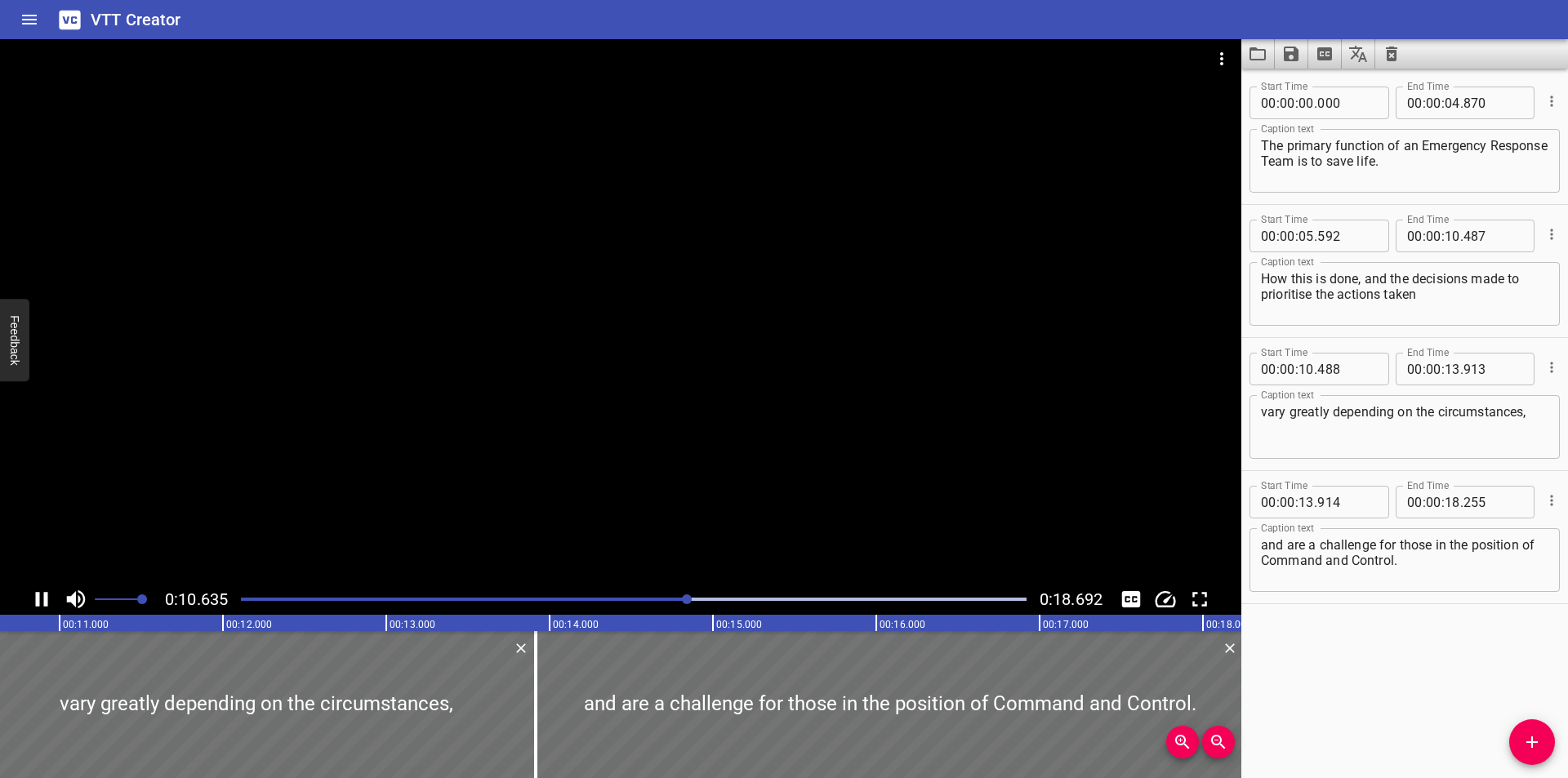
click at [637, 603] on div at bounding box center [633, 599] width 806 height 23
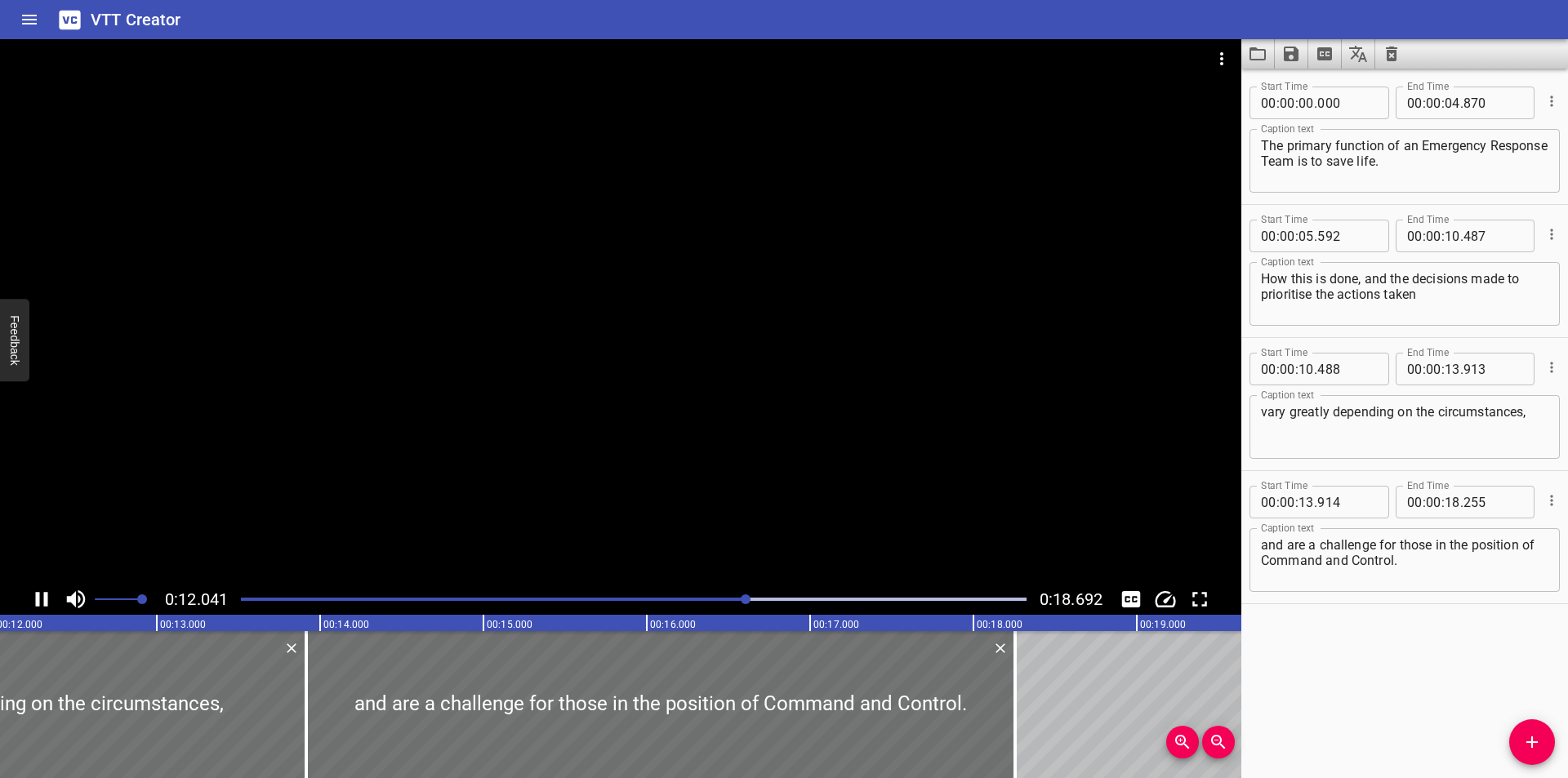
click at [663, 599] on div "Play progress" at bounding box center [355, 599] width 786 height 3
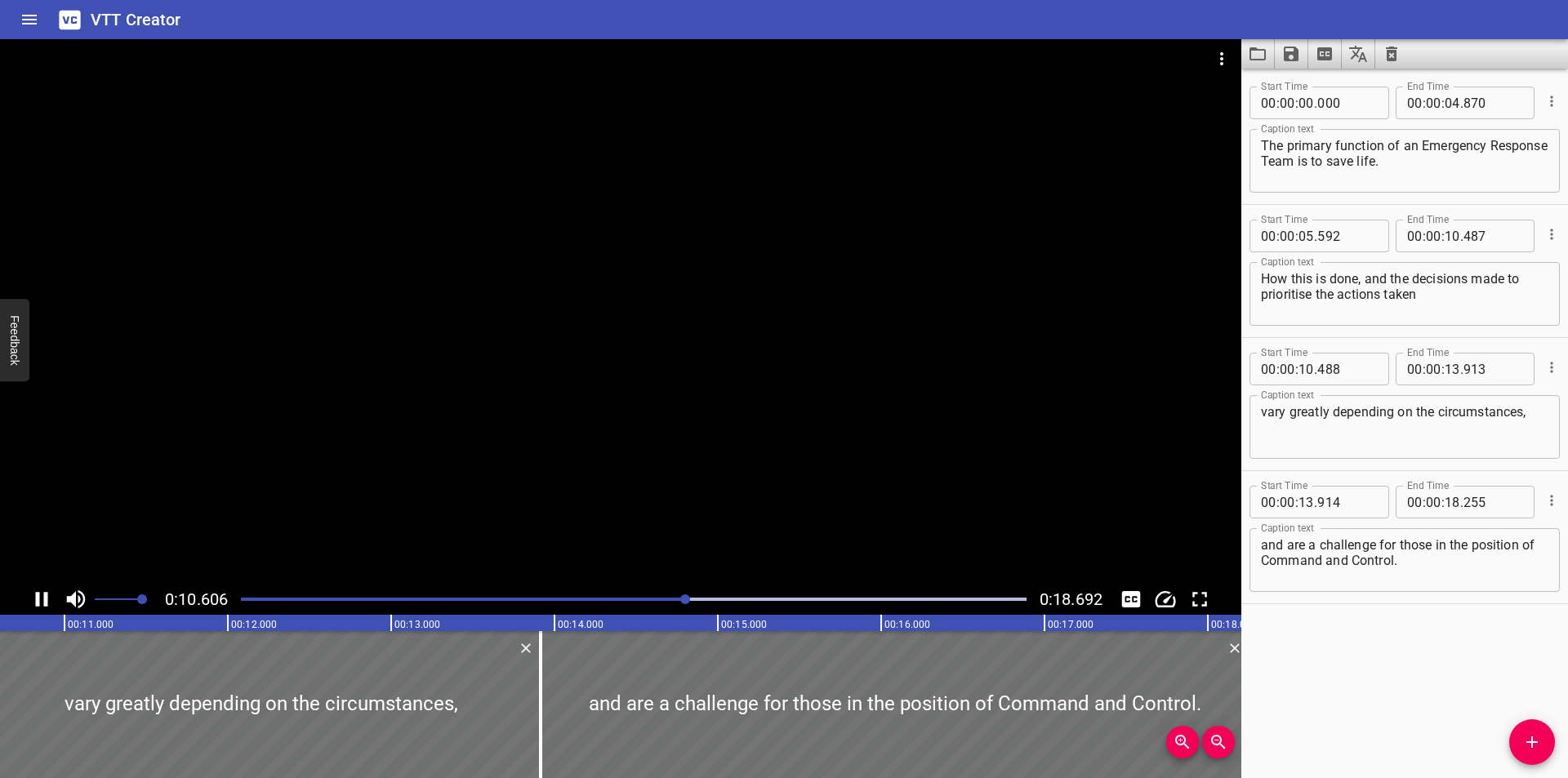
click at [663, 599] on div "Play progress" at bounding box center [294, 599] width 786 height 3
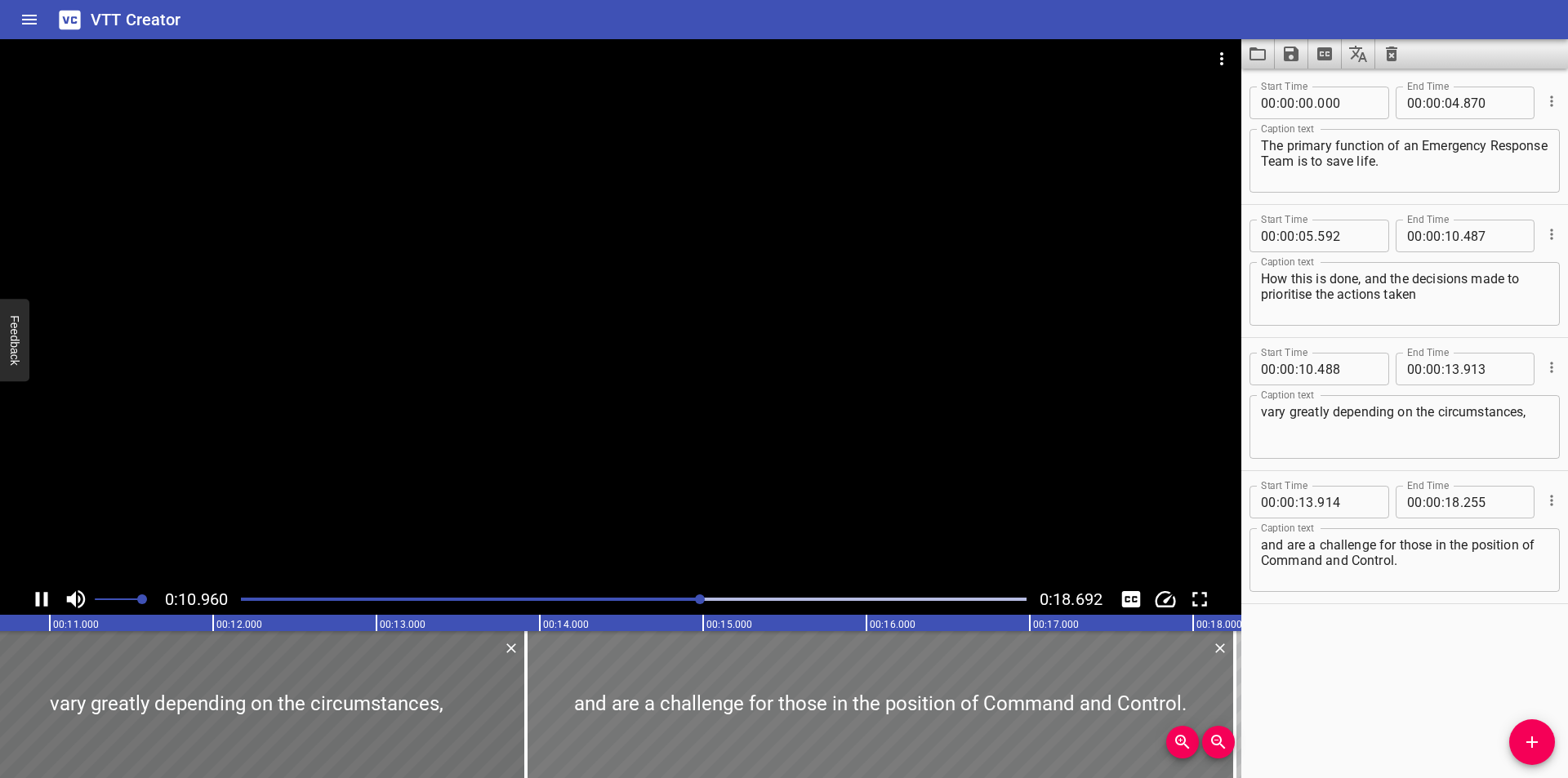
scroll to position [0, 1805]
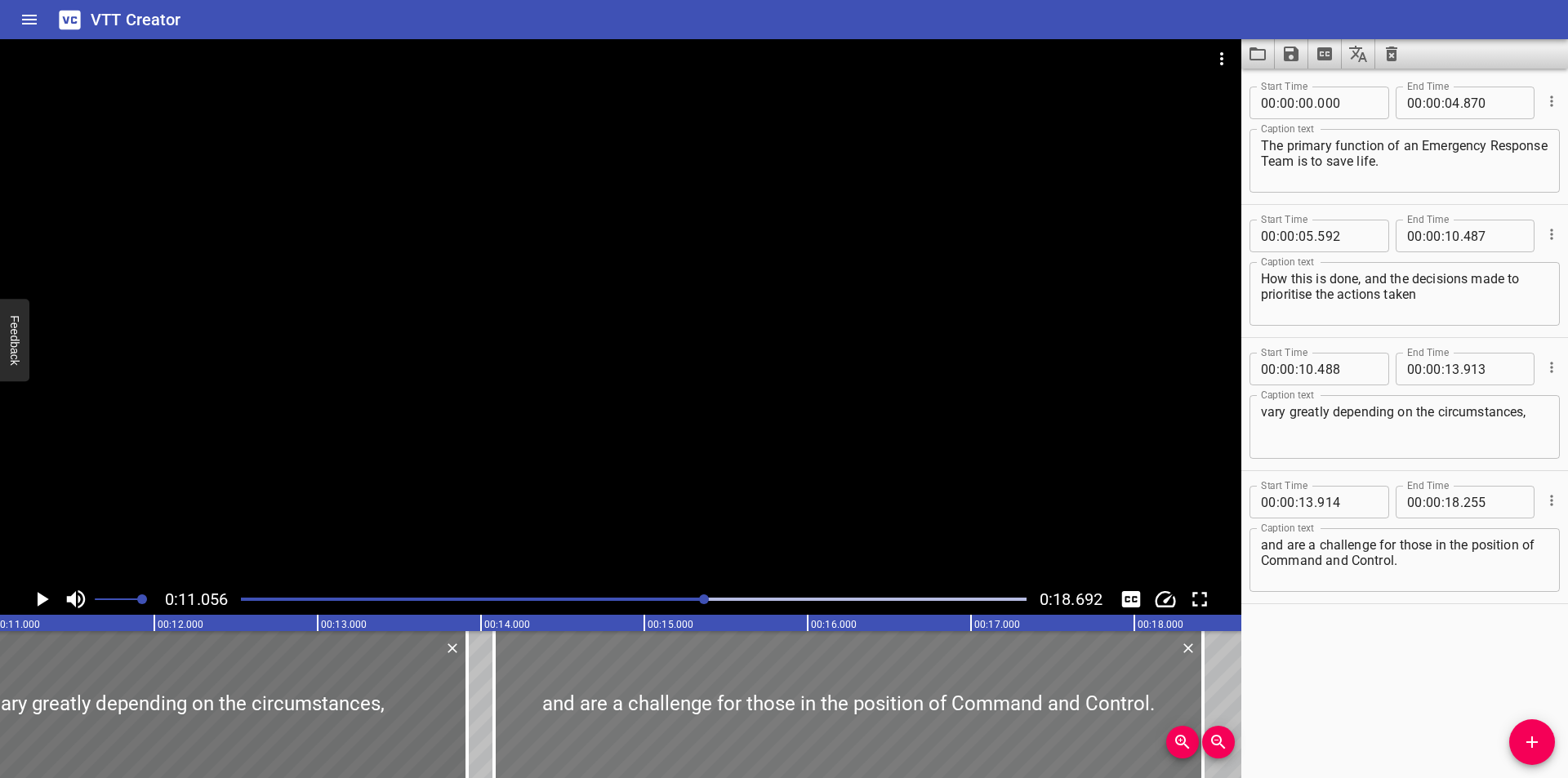
drag, startPoint x: 476, startPoint y: 712, endPoint x: 507, endPoint y: 714, distance: 31.1
click at [507, 714] on div at bounding box center [848, 704] width 709 height 147
drag, startPoint x: 462, startPoint y: 714, endPoint x: 413, endPoint y: 718, distance: 49.2
click at [413, 718] on div at bounding box center [418, 704] width 17 height 147
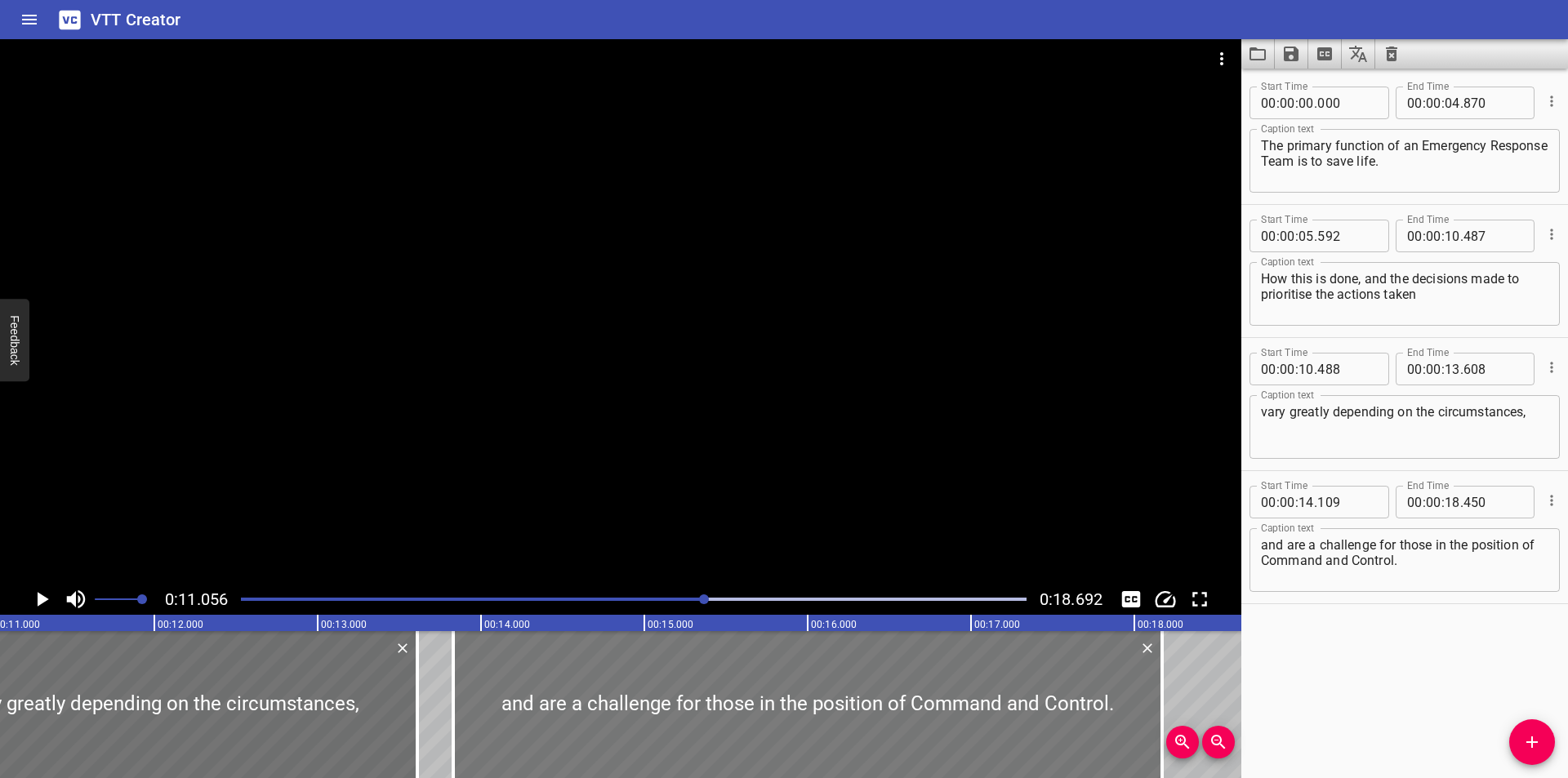
drag, startPoint x: 679, startPoint y: 711, endPoint x: 632, endPoint y: 715, distance: 47.2
click at [632, 715] on div at bounding box center [807, 704] width 709 height 147
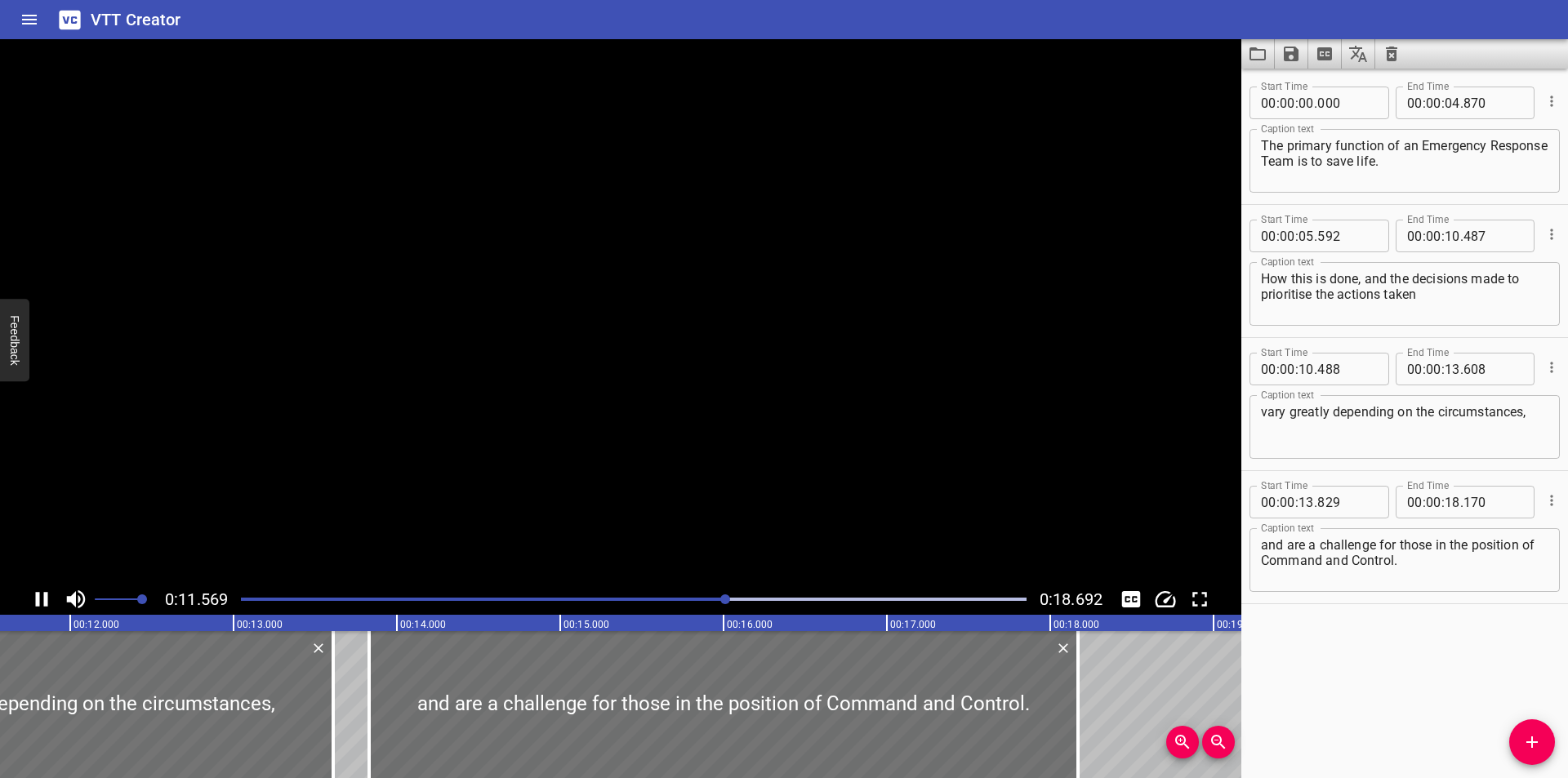
scroll to position [0, 1919]
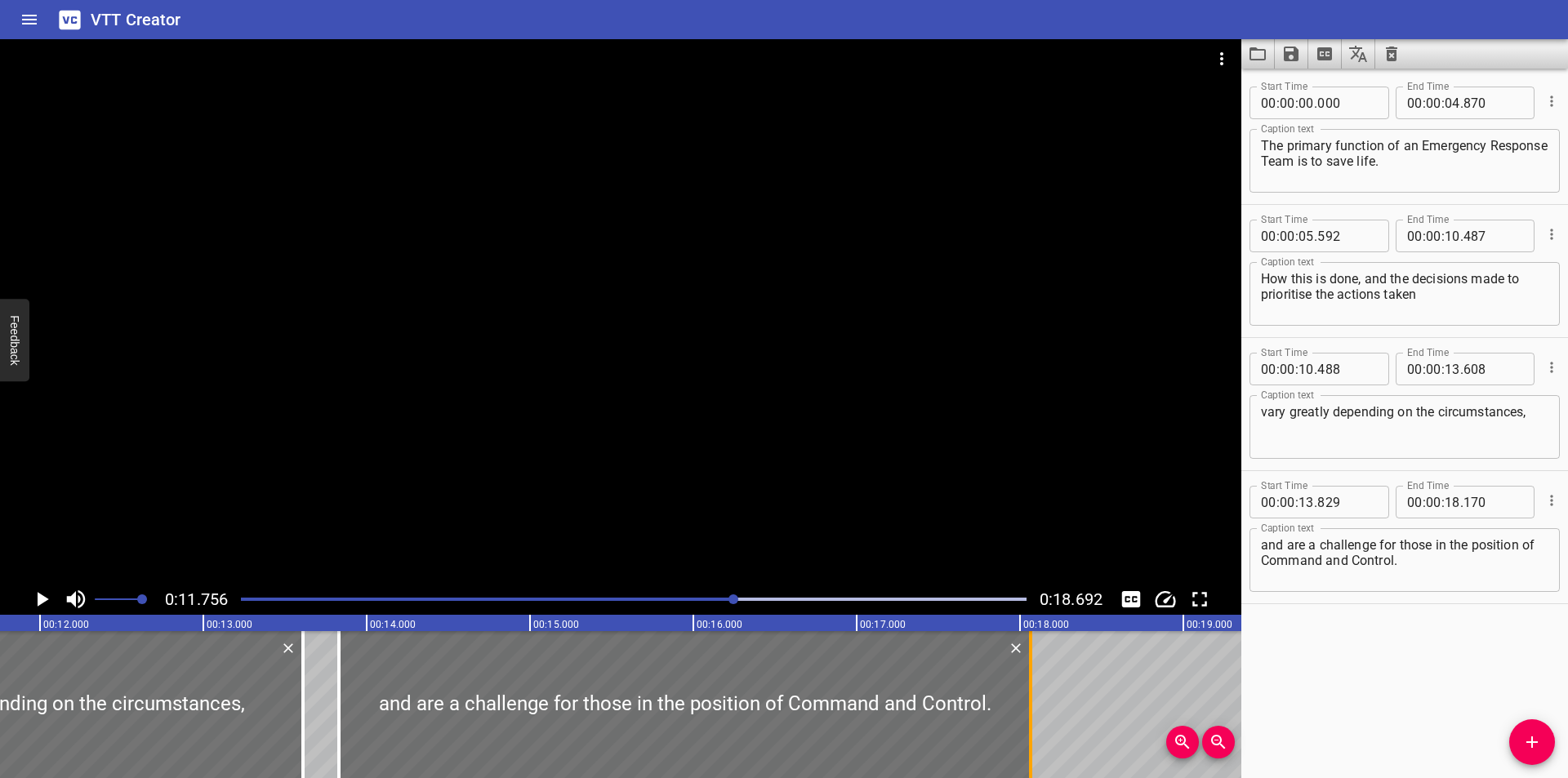
drag, startPoint x: 1051, startPoint y: 724, endPoint x: 1034, endPoint y: 734, distance: 19.7
click at [1034, 734] on div at bounding box center [1030, 704] width 17 height 147
click at [824, 471] on div at bounding box center [620, 311] width 1241 height 545
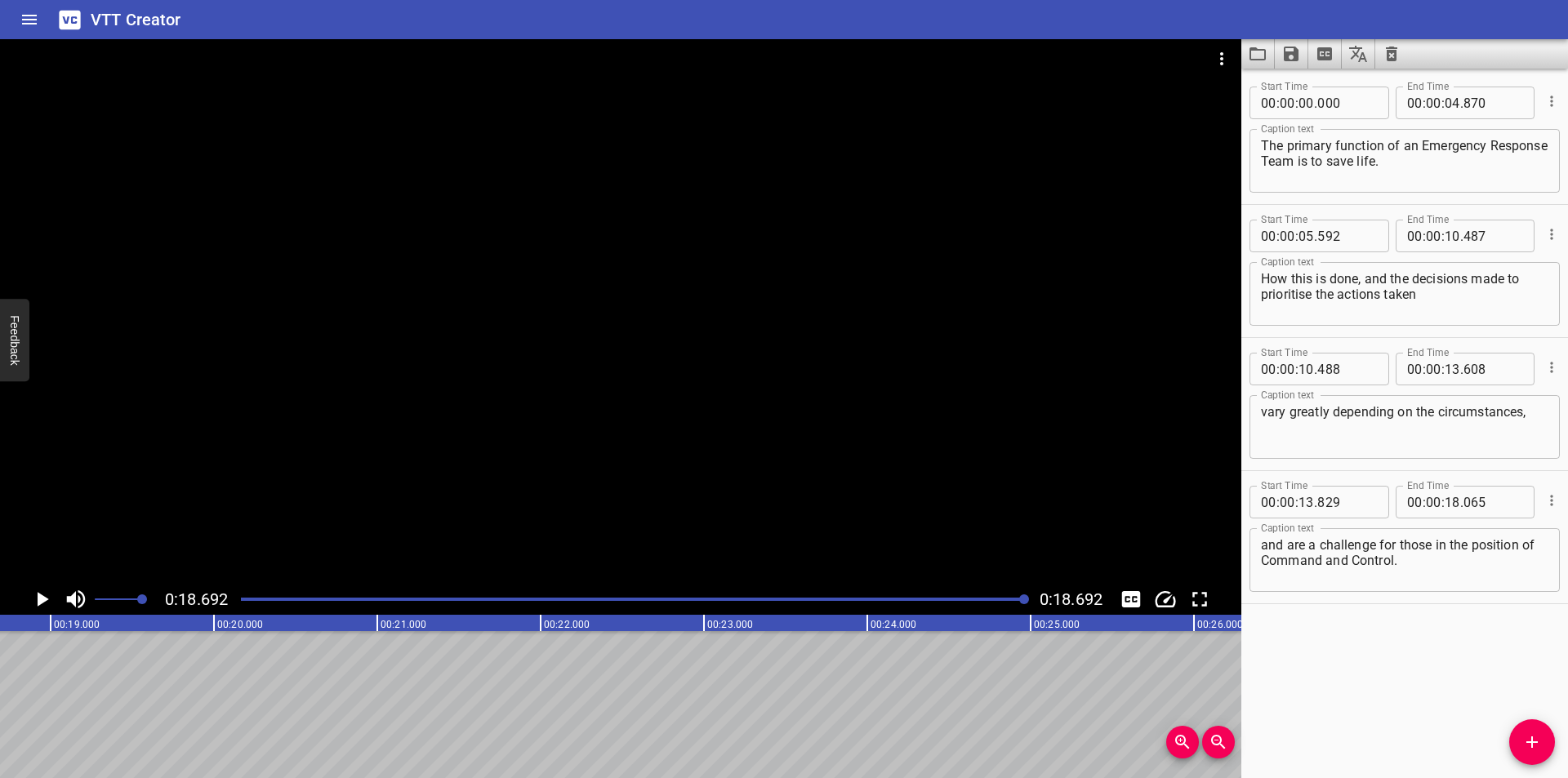
click at [960, 600] on div "Play progress" at bounding box center [633, 599] width 786 height 3
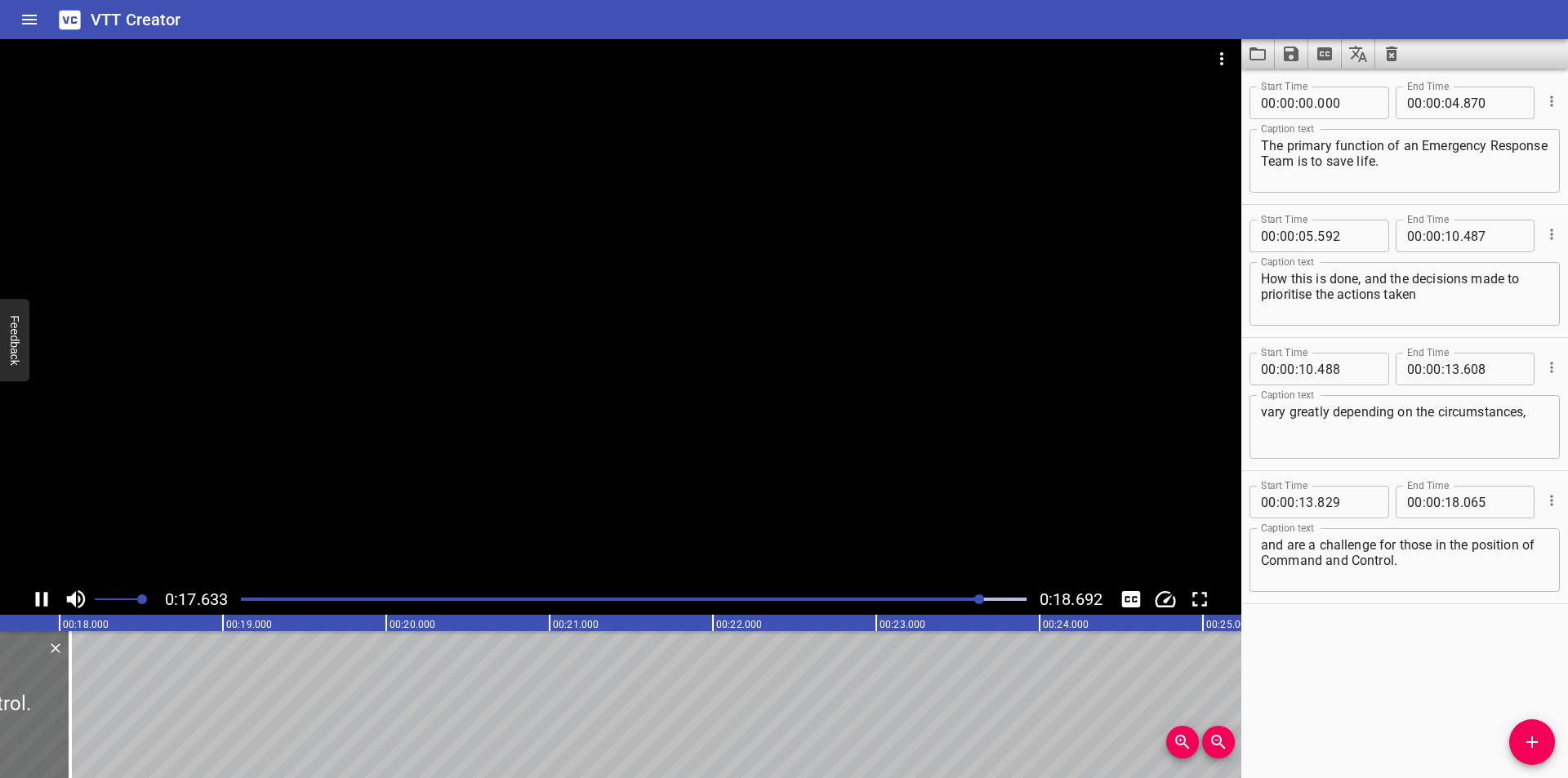
drag, startPoint x: 928, startPoint y: 602, endPoint x: 915, endPoint y: 602, distance: 13.0
click at [925, 602] on div at bounding box center [633, 599] width 806 height 23
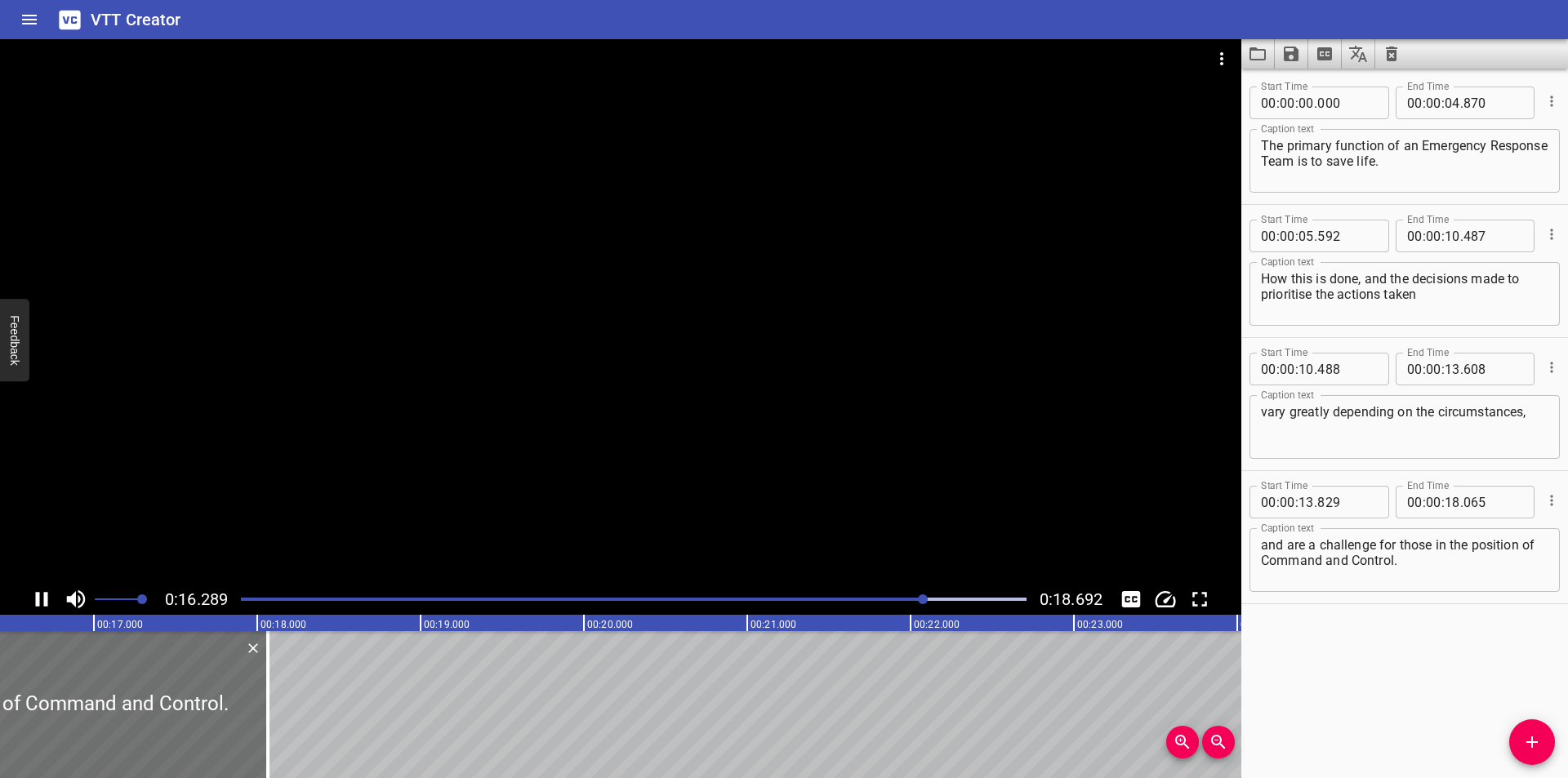
click at [887, 603] on div at bounding box center [633, 599] width 806 height 23
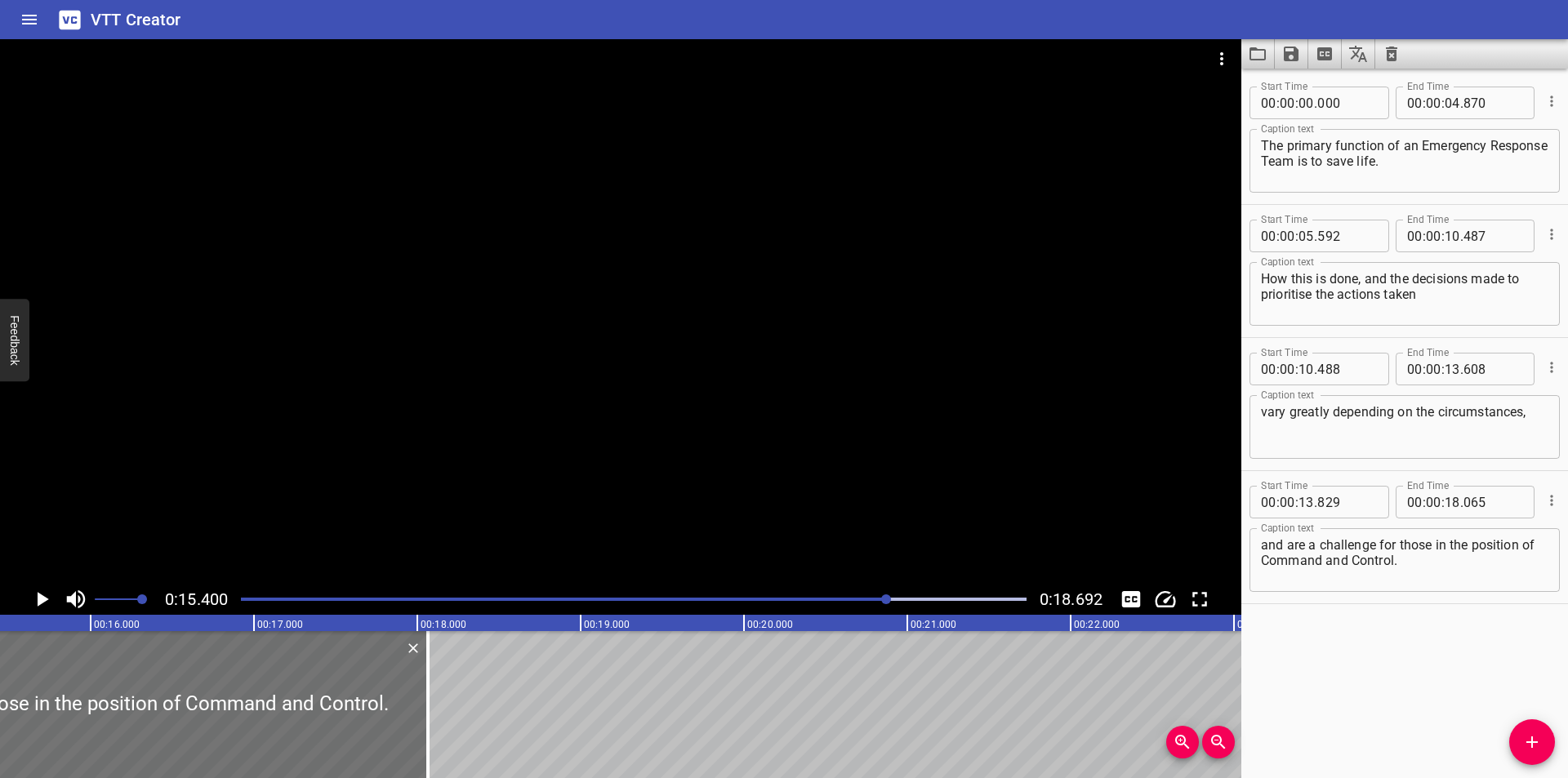
scroll to position [0, 2515]
drag, startPoint x: 801, startPoint y: 594, endPoint x: 762, endPoint y: 604, distance: 40.3
click at [773, 602] on div at bounding box center [633, 599] width 806 height 23
click at [762, 604] on div at bounding box center [633, 599] width 806 height 23
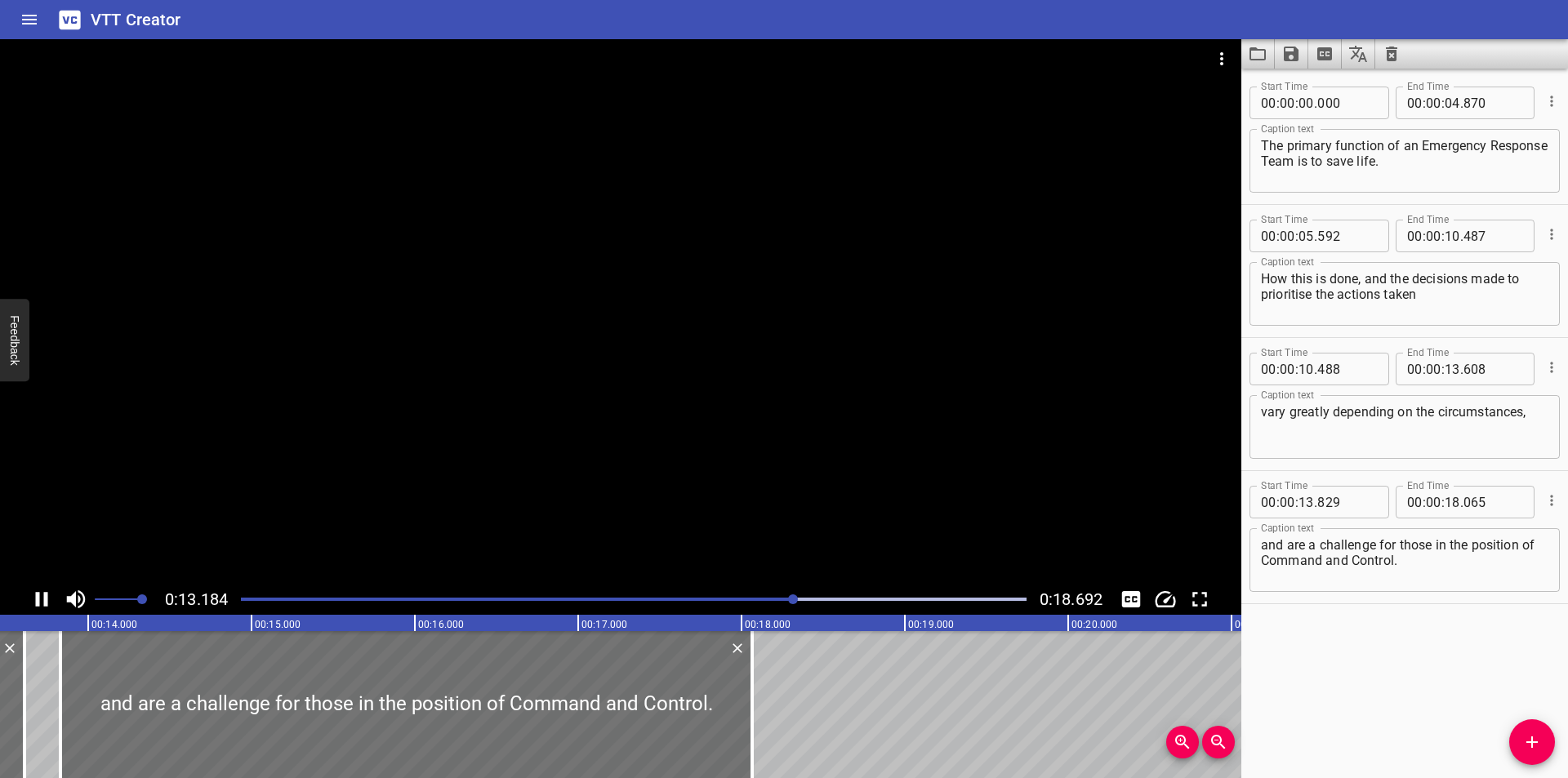
drag, startPoint x: 711, startPoint y: 605, endPoint x: 700, endPoint y: 608, distance: 11.4
click at [703, 609] on div at bounding box center [633, 599] width 806 height 23
drag, startPoint x: 631, startPoint y: 615, endPoint x: 619, endPoint y: 613, distance: 12.2
click at [623, 613] on div "0:13.460 0:18.692" at bounding box center [620, 599] width 1241 height 31
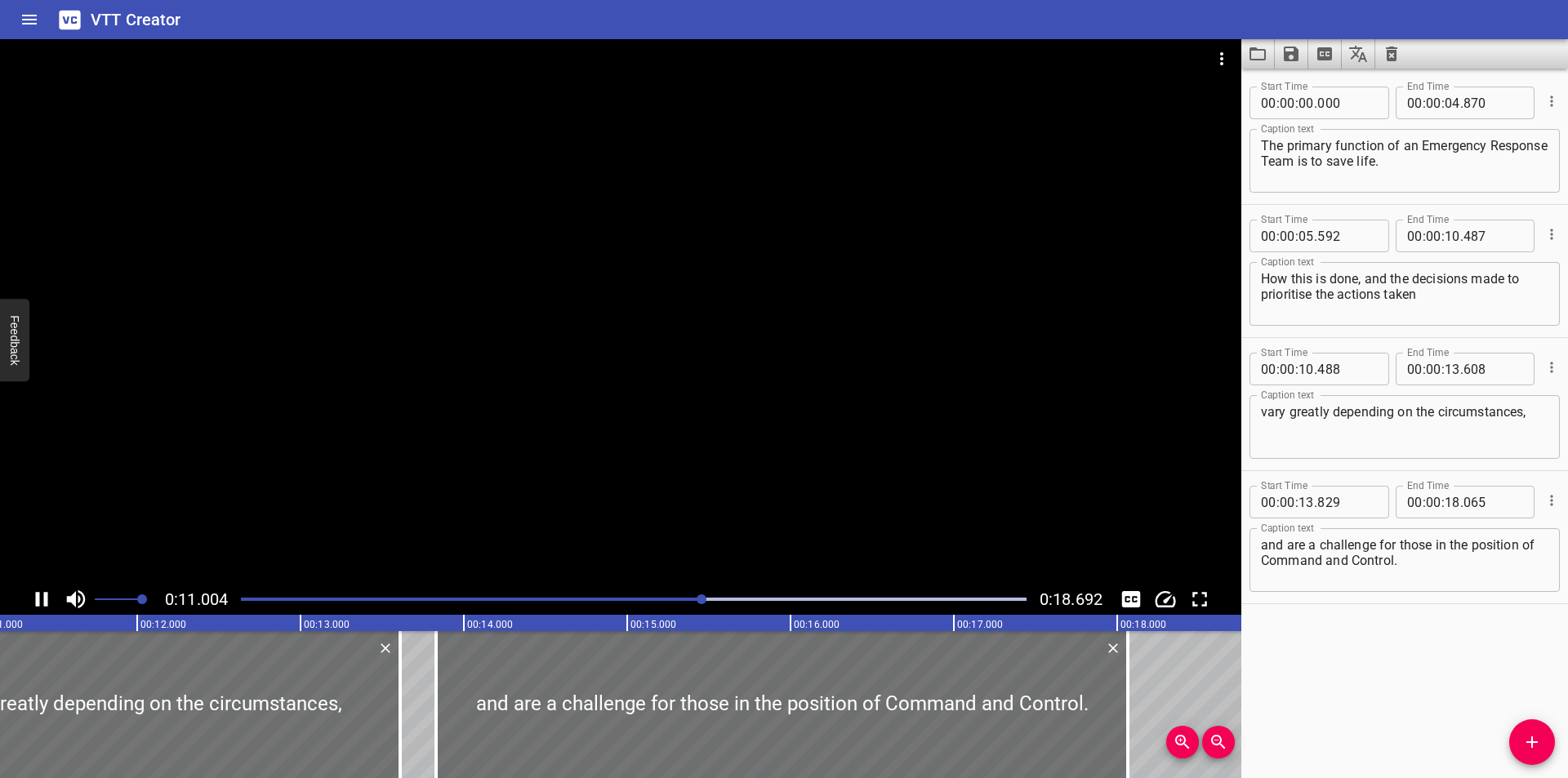
drag, startPoint x: 477, startPoint y: 609, endPoint x: 430, endPoint y: 605, distance: 47.2
click at [469, 609] on div at bounding box center [633, 599] width 806 height 23
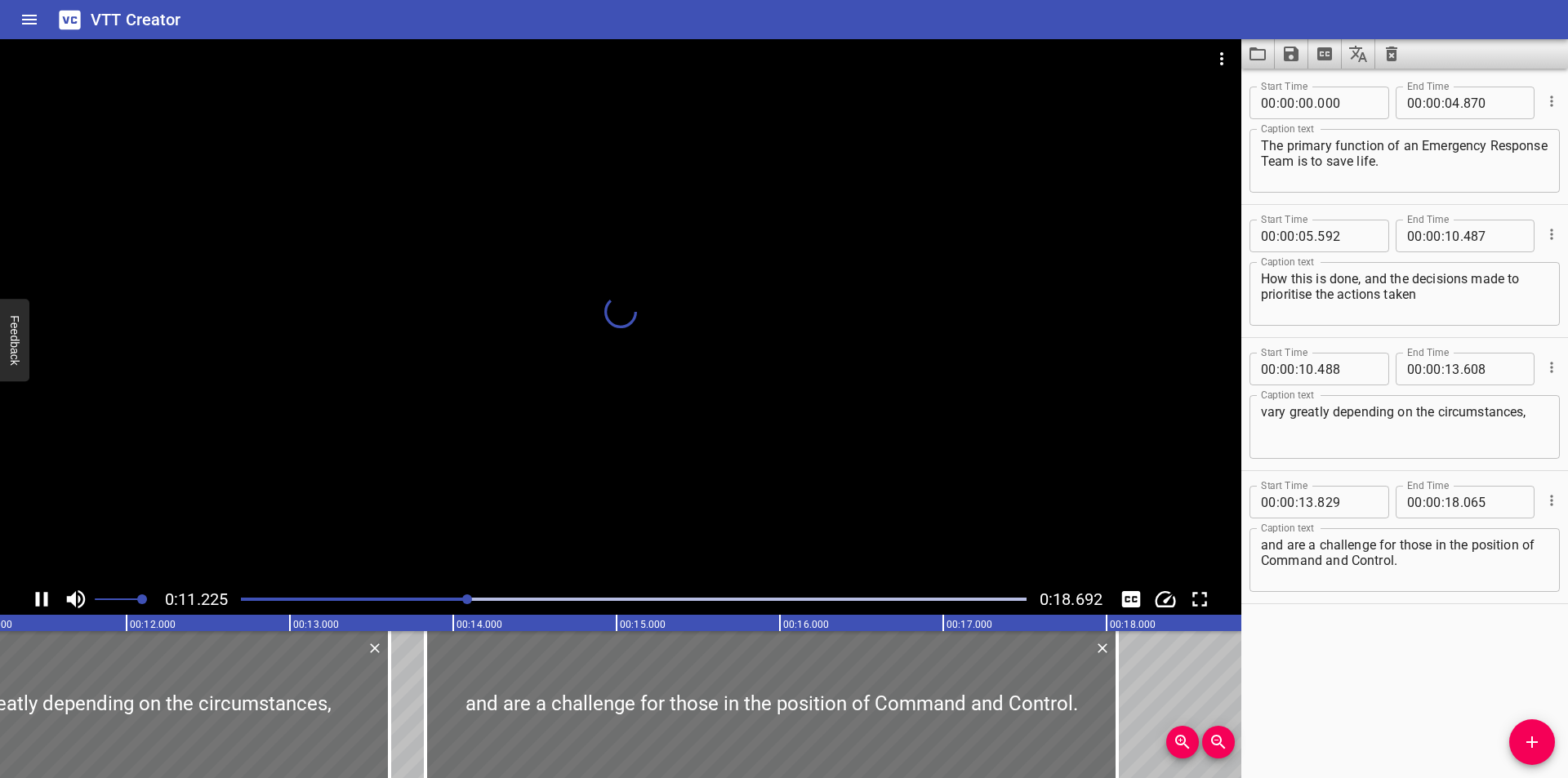
drag, startPoint x: 418, startPoint y: 599, endPoint x: 359, endPoint y: 602, distance: 59.1
click at [411, 599] on div "Play progress" at bounding box center [76, 599] width 786 height 3
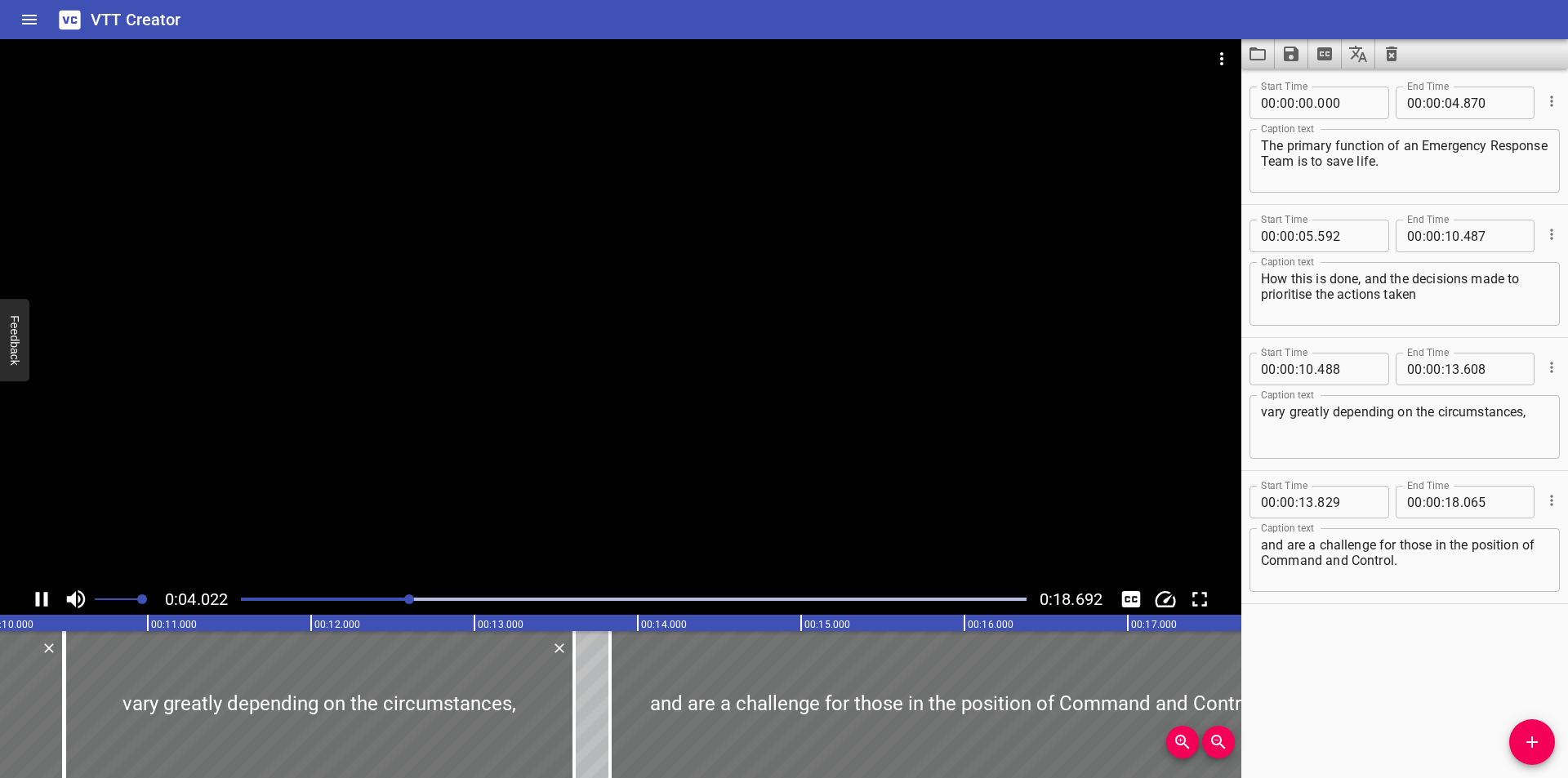
drag, startPoint x: 266, startPoint y: 602, endPoint x: 253, endPoint y: 605, distance: 13.3
click at [253, 605] on div at bounding box center [633, 599] width 806 height 23
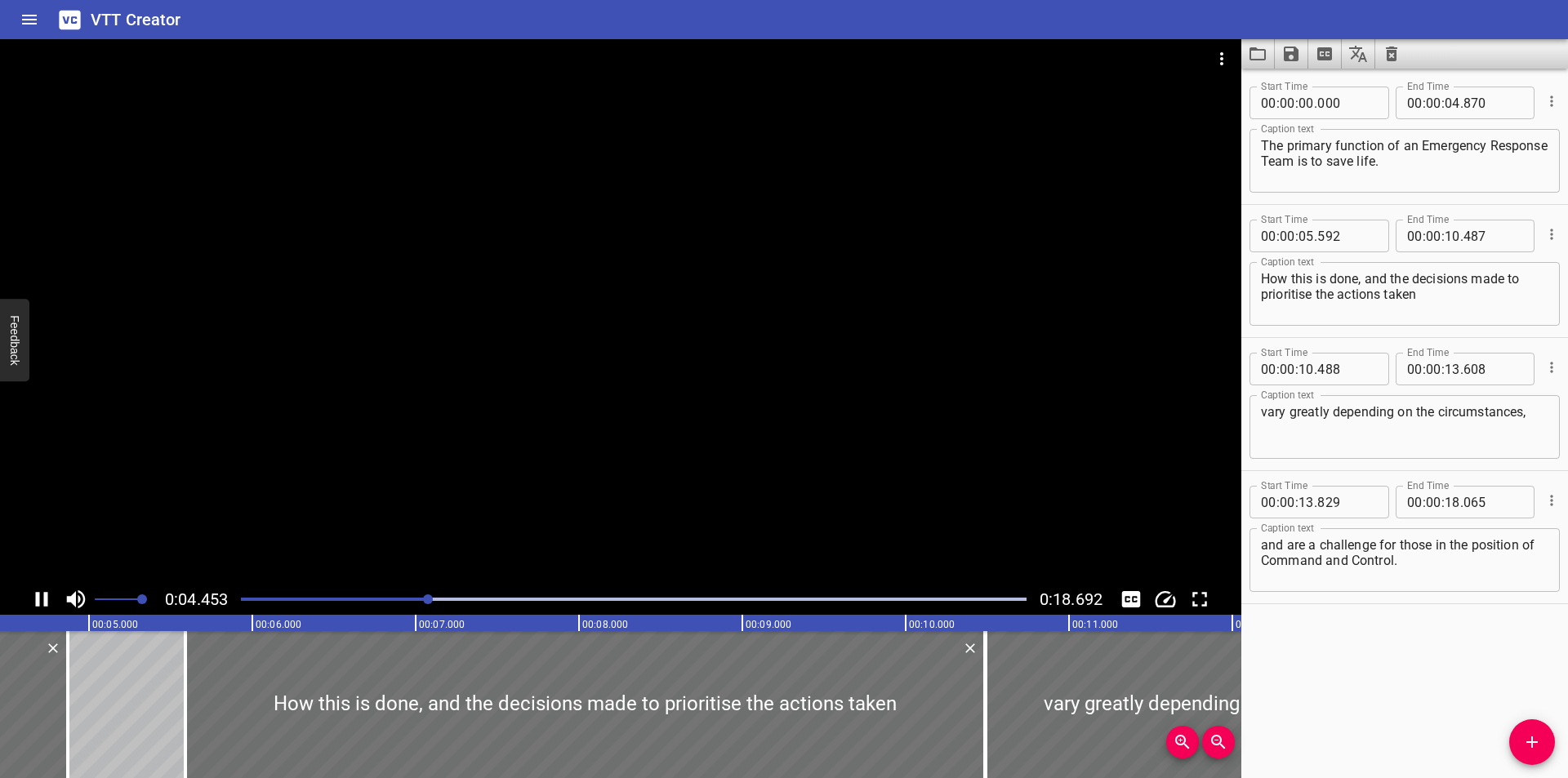
click at [540, 356] on div at bounding box center [620, 311] width 1241 height 545
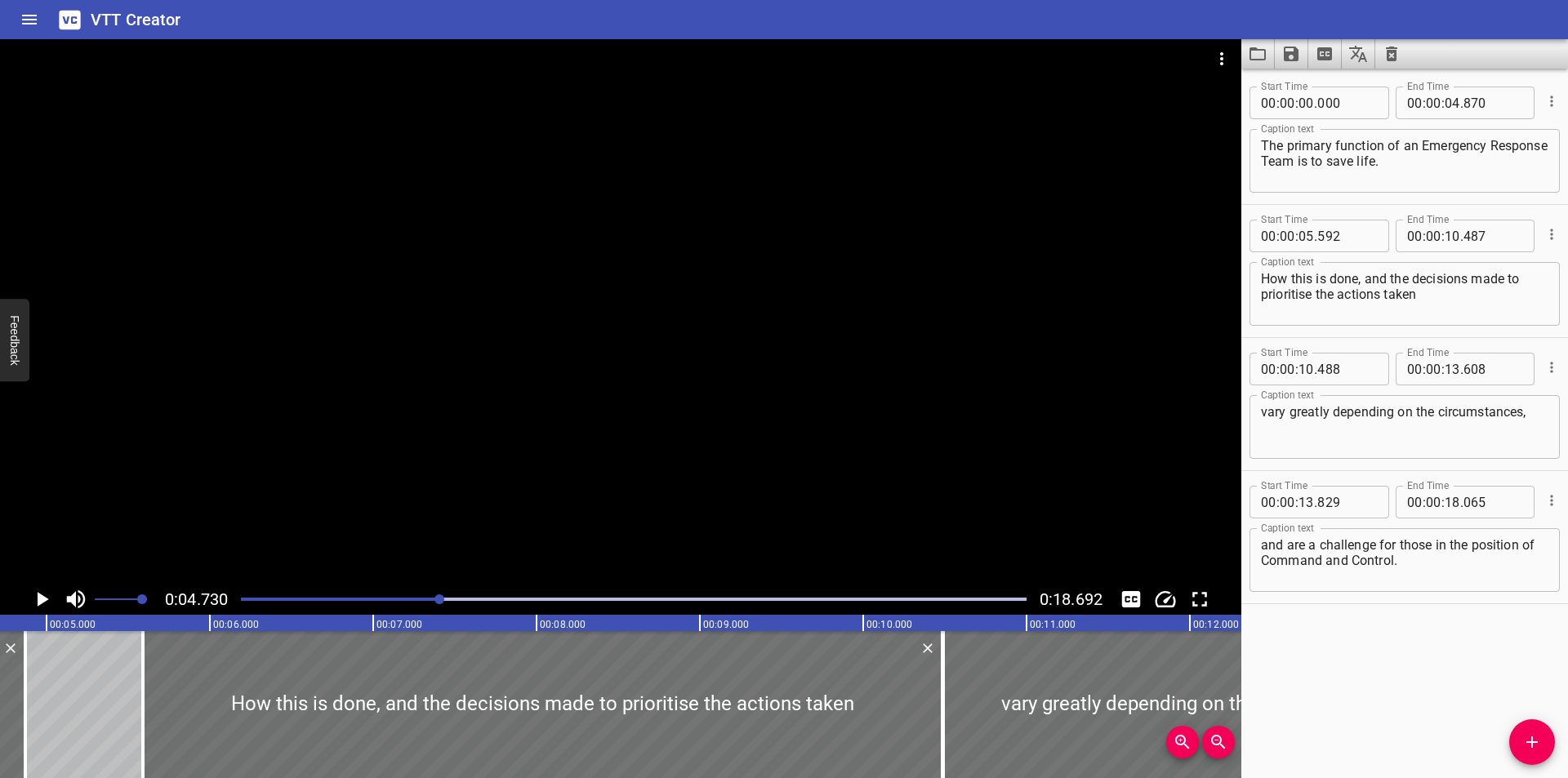
scroll to position [0, 772]
drag, startPoint x: 141, startPoint y: 675, endPoint x: 131, endPoint y: 670, distance: 11.2
click at [130, 671] on div at bounding box center [125, 704] width 17 height 147
click at [464, 460] on div at bounding box center [620, 311] width 1241 height 545
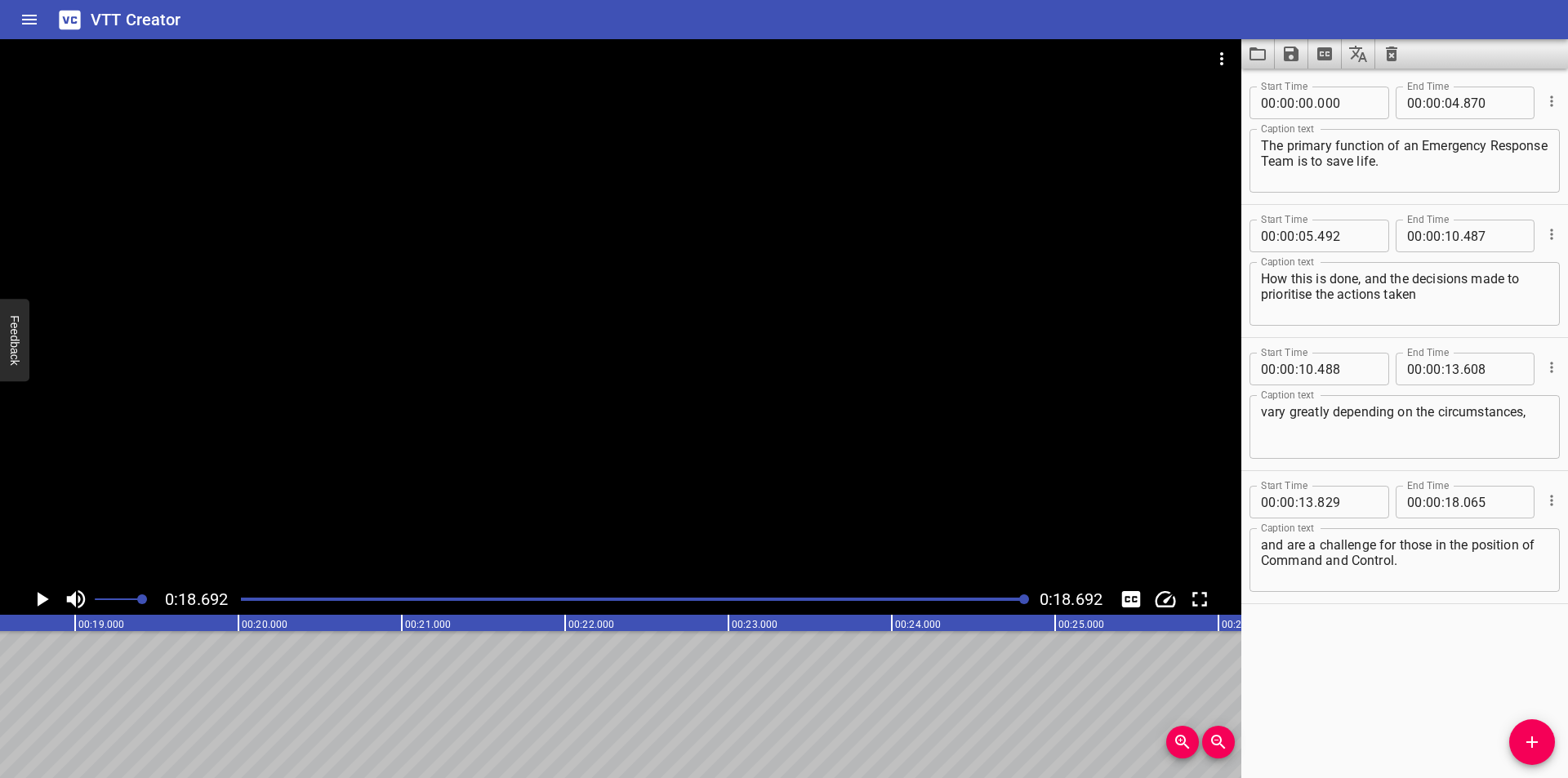
scroll to position [0, 3052]
click at [1281, 54] on icon "Save captions to file" at bounding box center [1291, 54] width 20 height 20
click at [1333, 93] on li "Save to VTT file" at bounding box center [1334, 90] width 120 height 30
